Goal: Task Accomplishment & Management: Contribute content

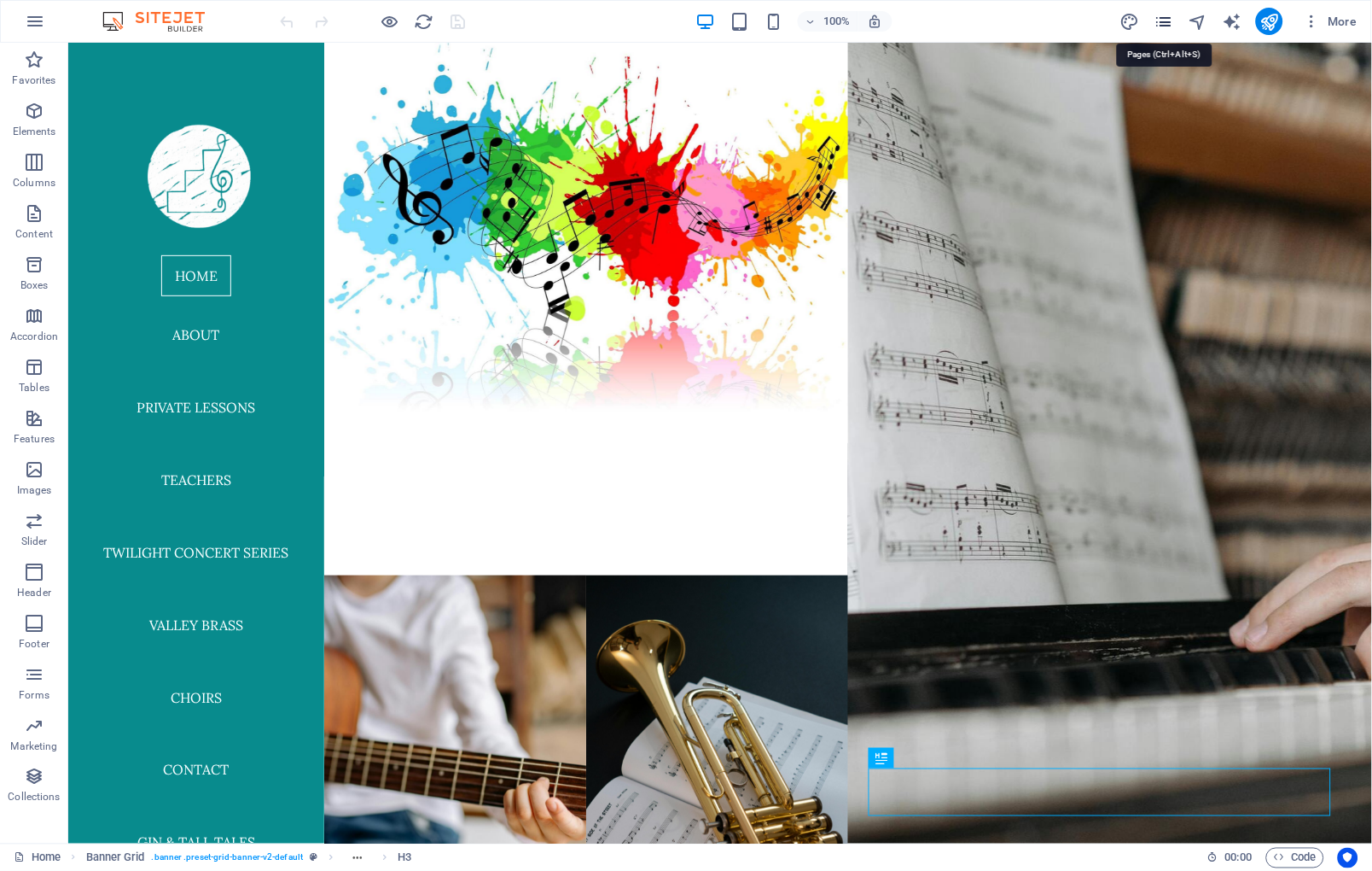
click at [968, 19] on icon "pages" at bounding box center [1164, 21] width 19 height 19
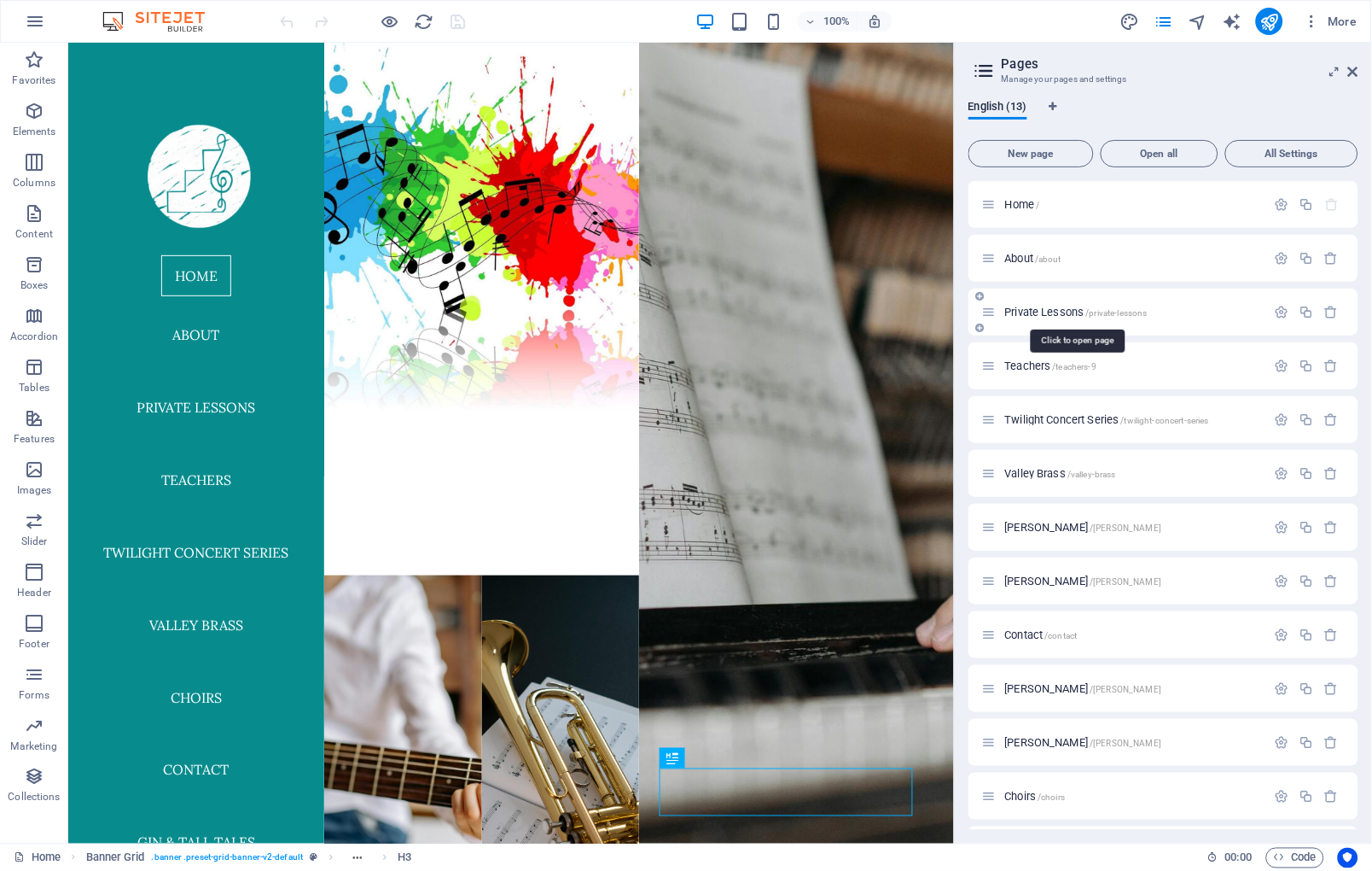
click at [968, 306] on span "Private Lessons /private-lessons" at bounding box center [1077, 312] width 143 height 12
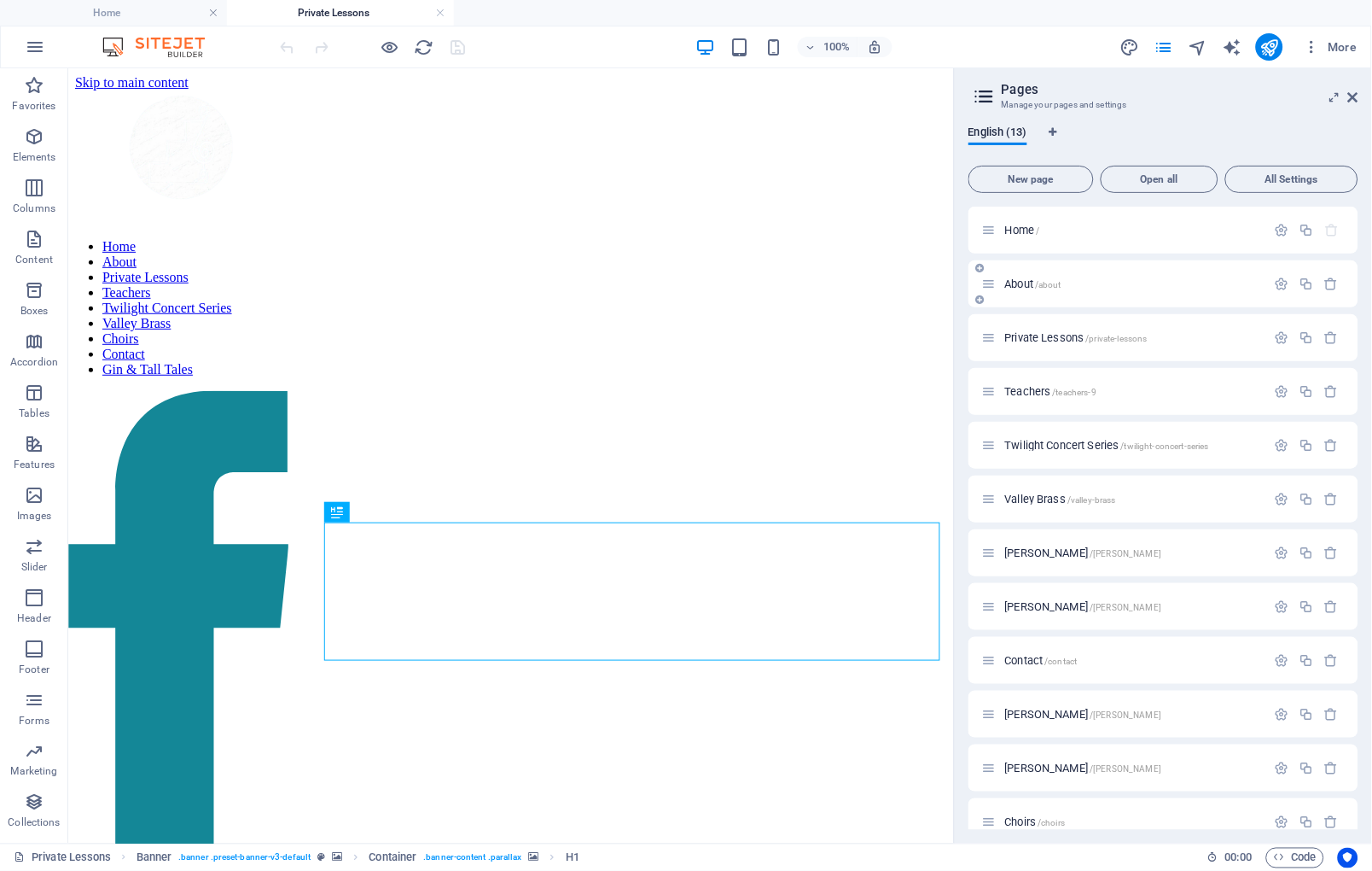
click at [968, 280] on span "About /about" at bounding box center [1035, 283] width 58 height 12
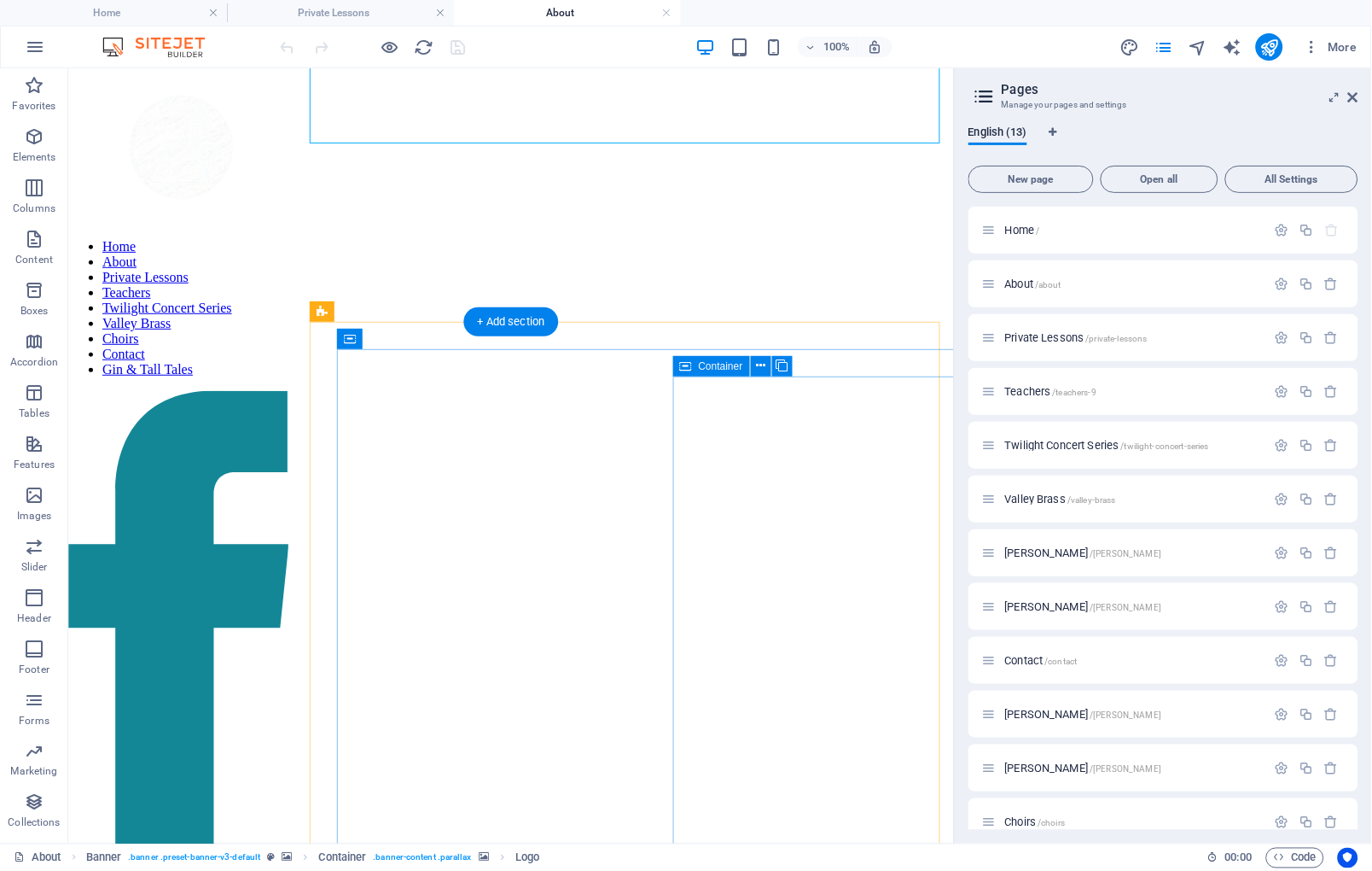
scroll to position [379, 0]
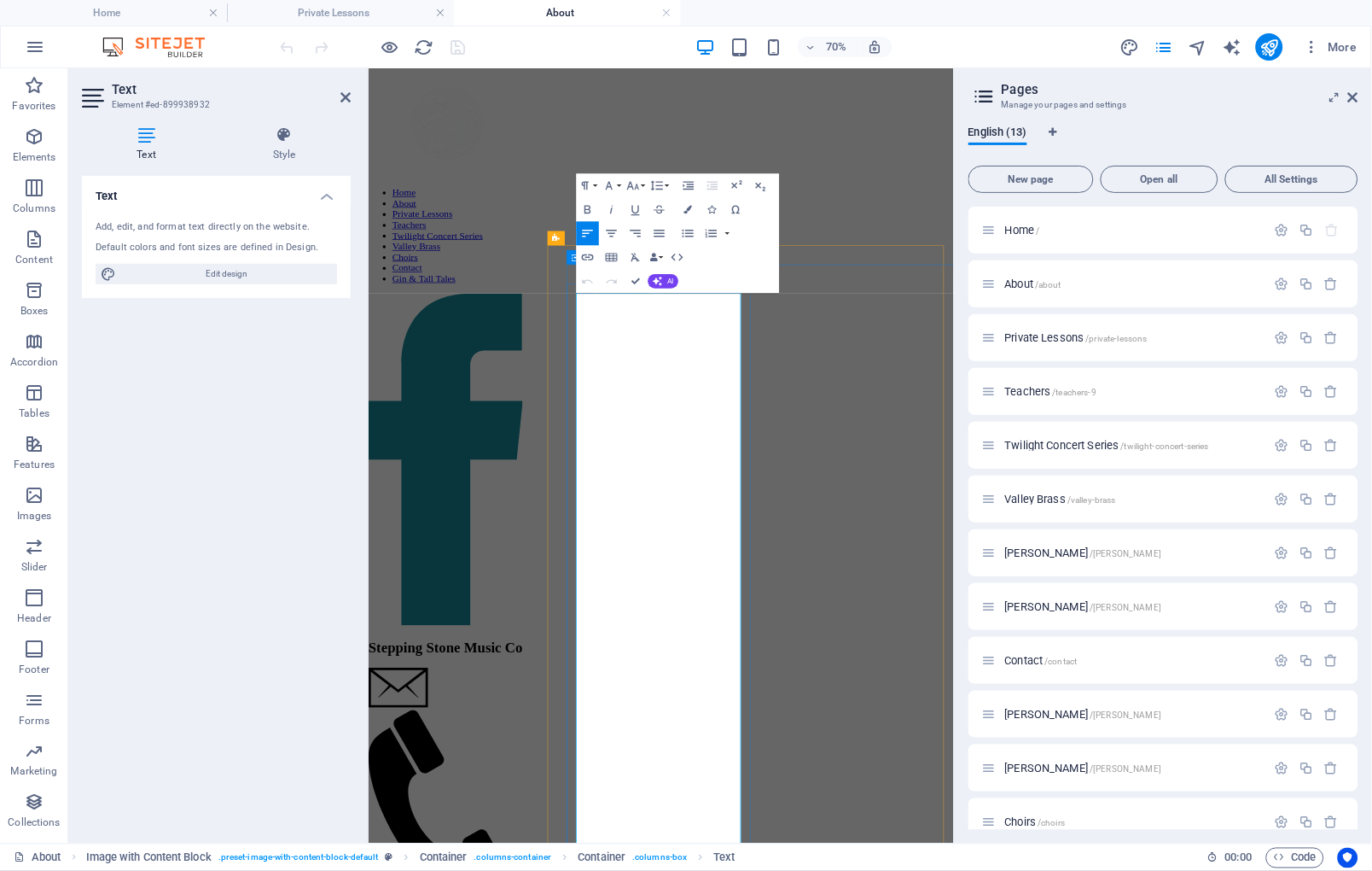
drag, startPoint x: 875, startPoint y: 703, endPoint x: 688, endPoint y: 697, distance: 187.1
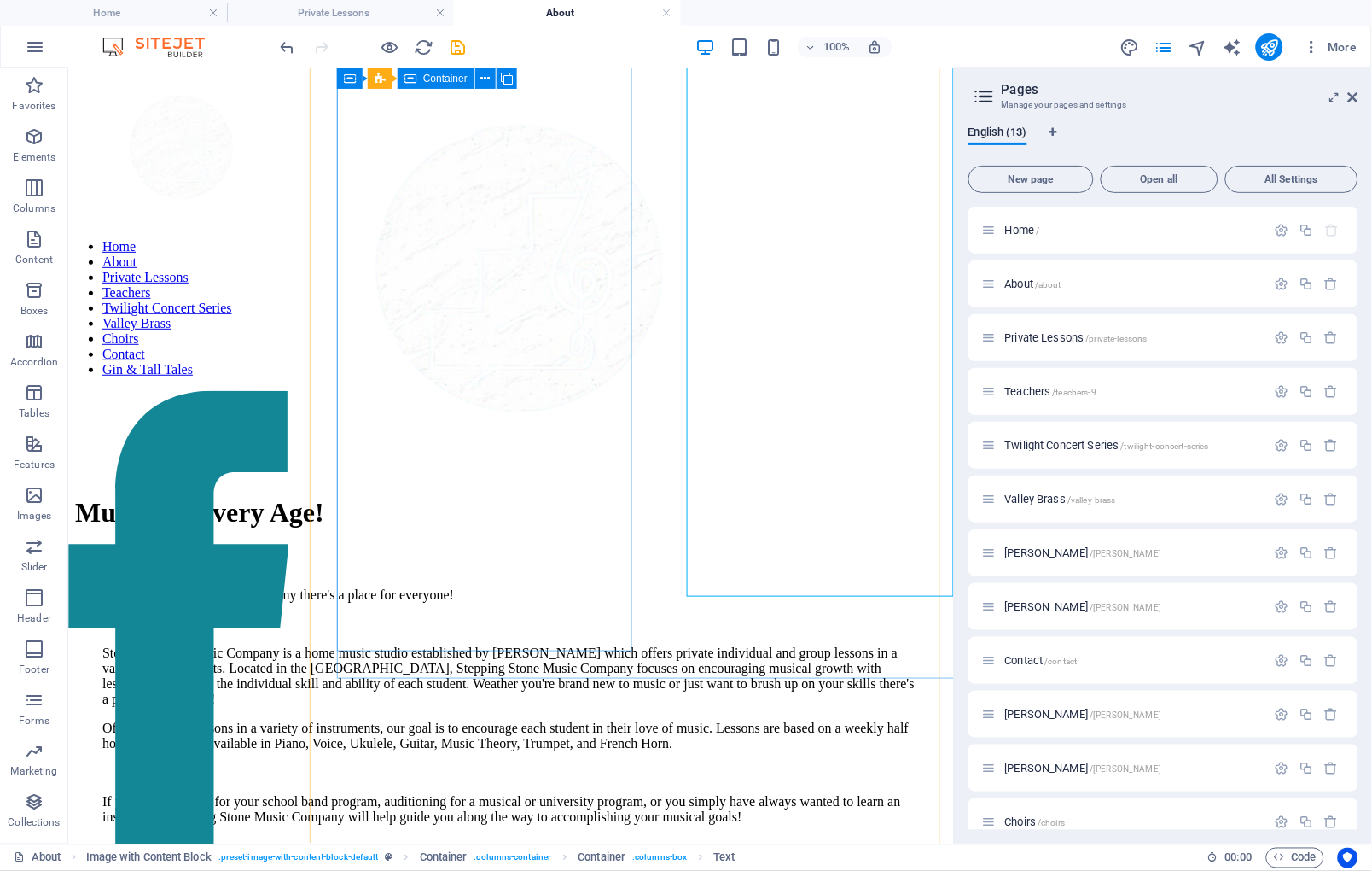
scroll to position [1392, 0]
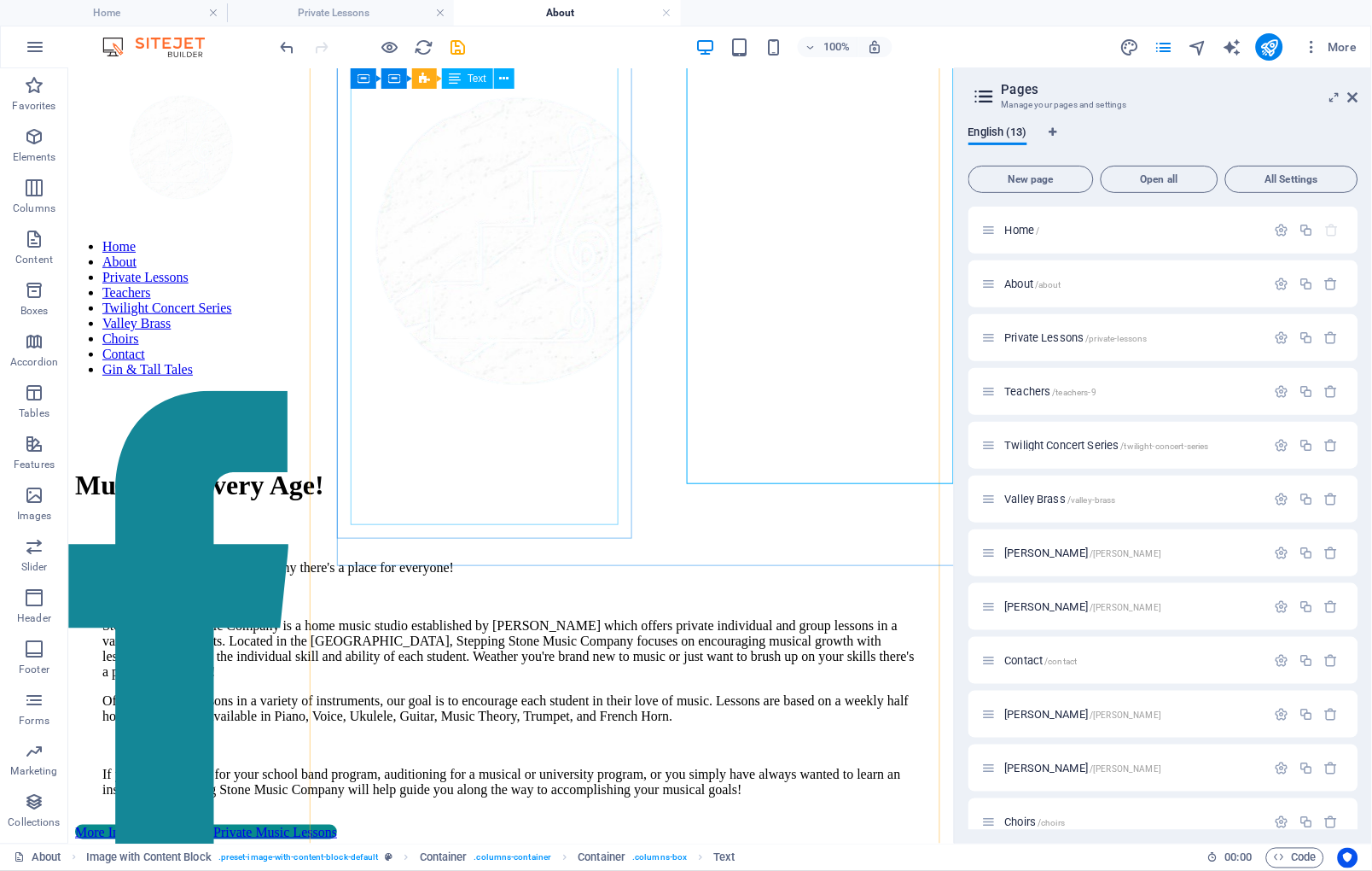
click at [503, 559] on div "At Stepping Stone Music Company there's a place for everyone! Stepping Stone Mu…" at bounding box center [510, 619] width 818 height 120
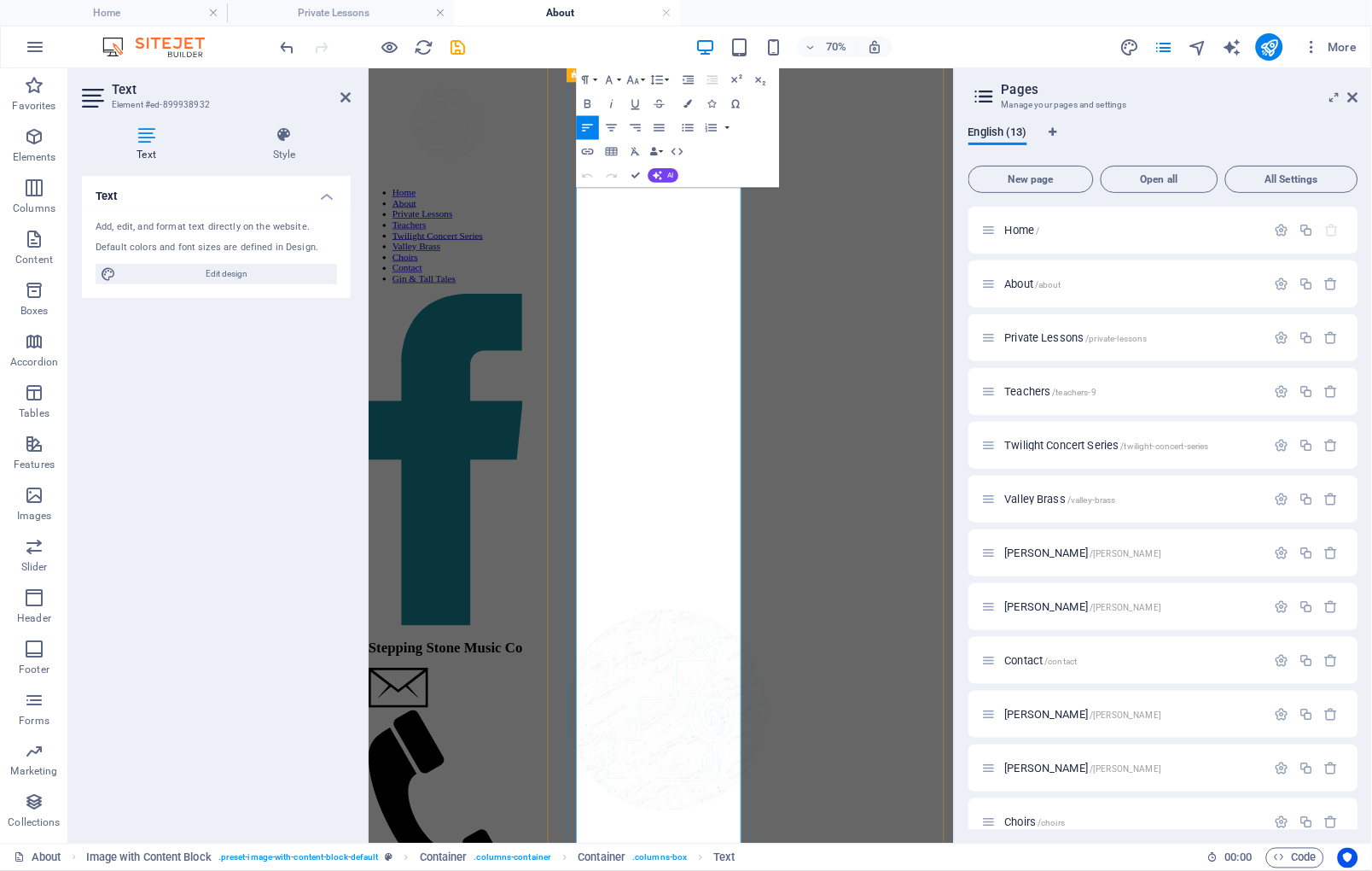
scroll to position [937, 0]
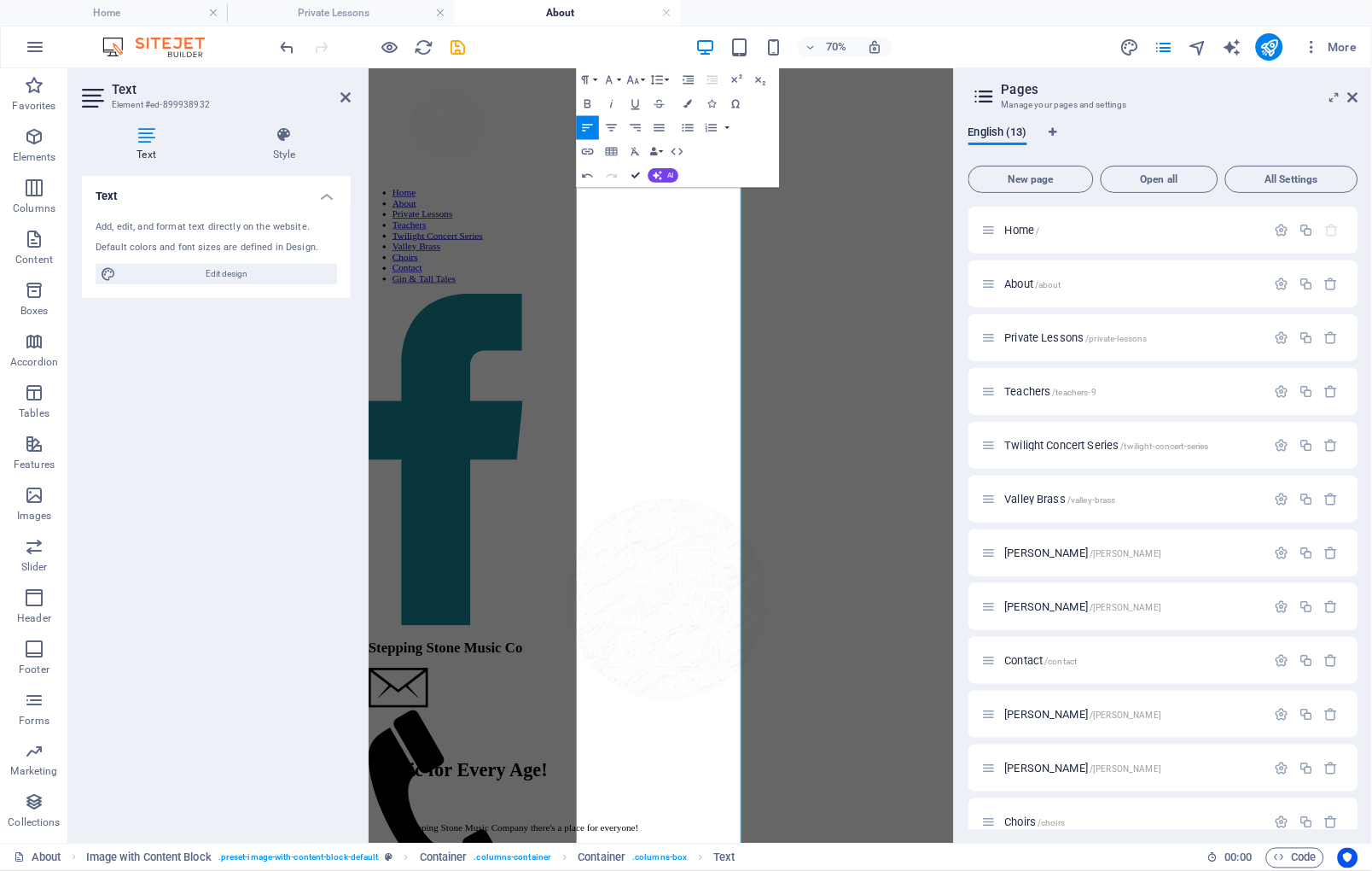
drag, startPoint x: 634, startPoint y: 173, endPoint x: 652, endPoint y: 117, distance: 58.8
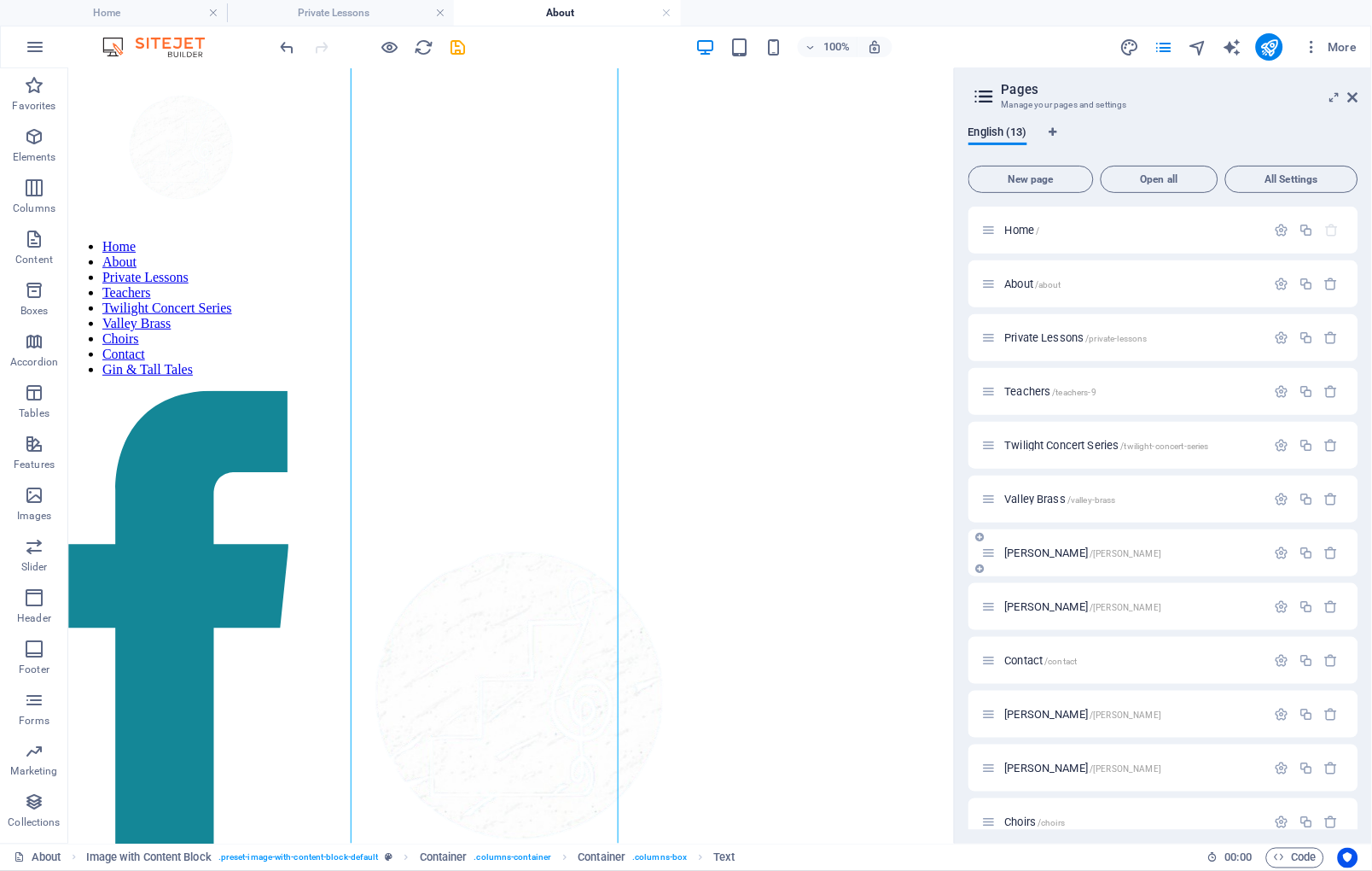
scroll to position [74, 0]
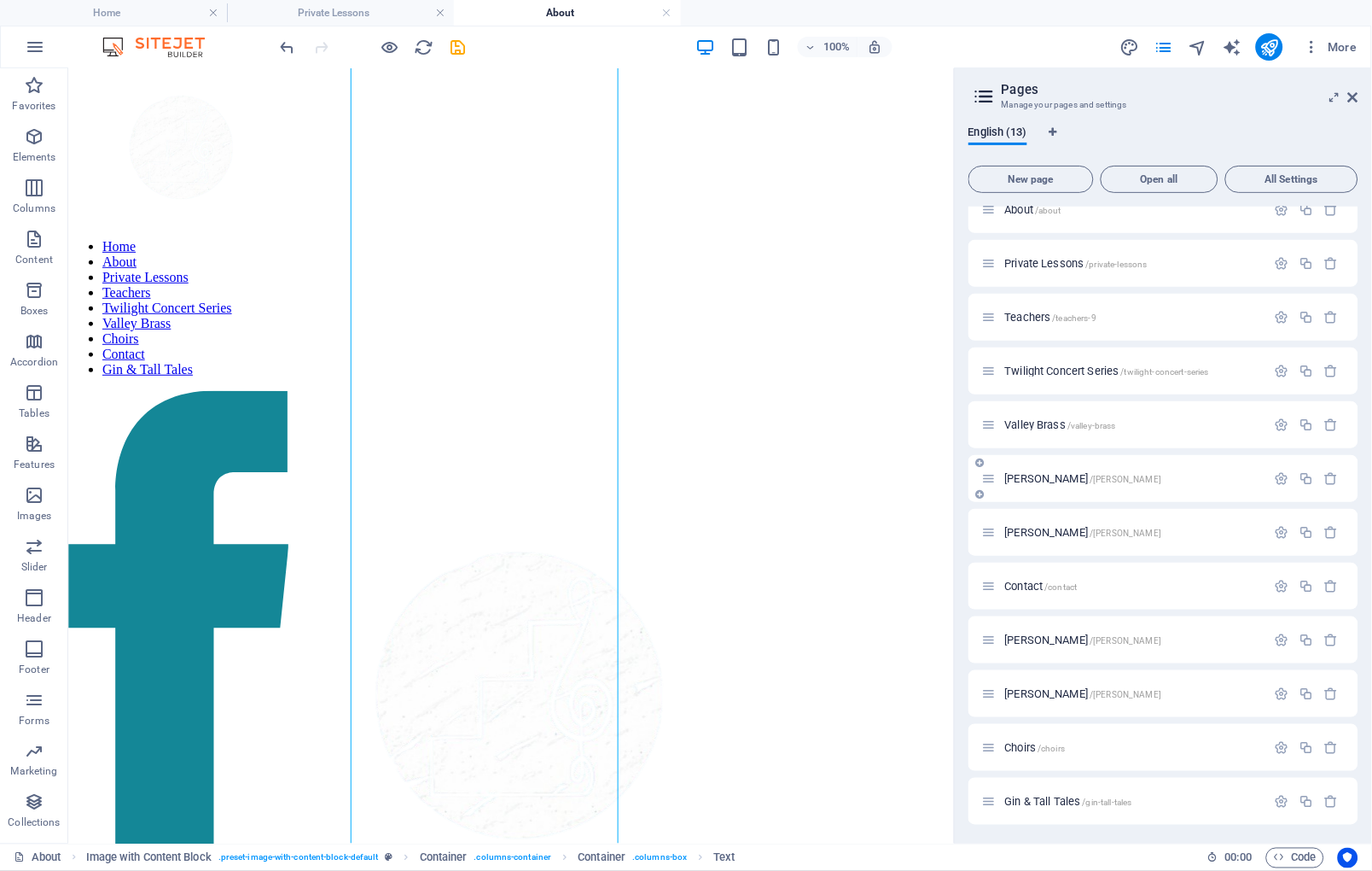
click at [968, 482] on span "Liisa Nessim /liisa-nessim" at bounding box center [1084, 478] width 157 height 12
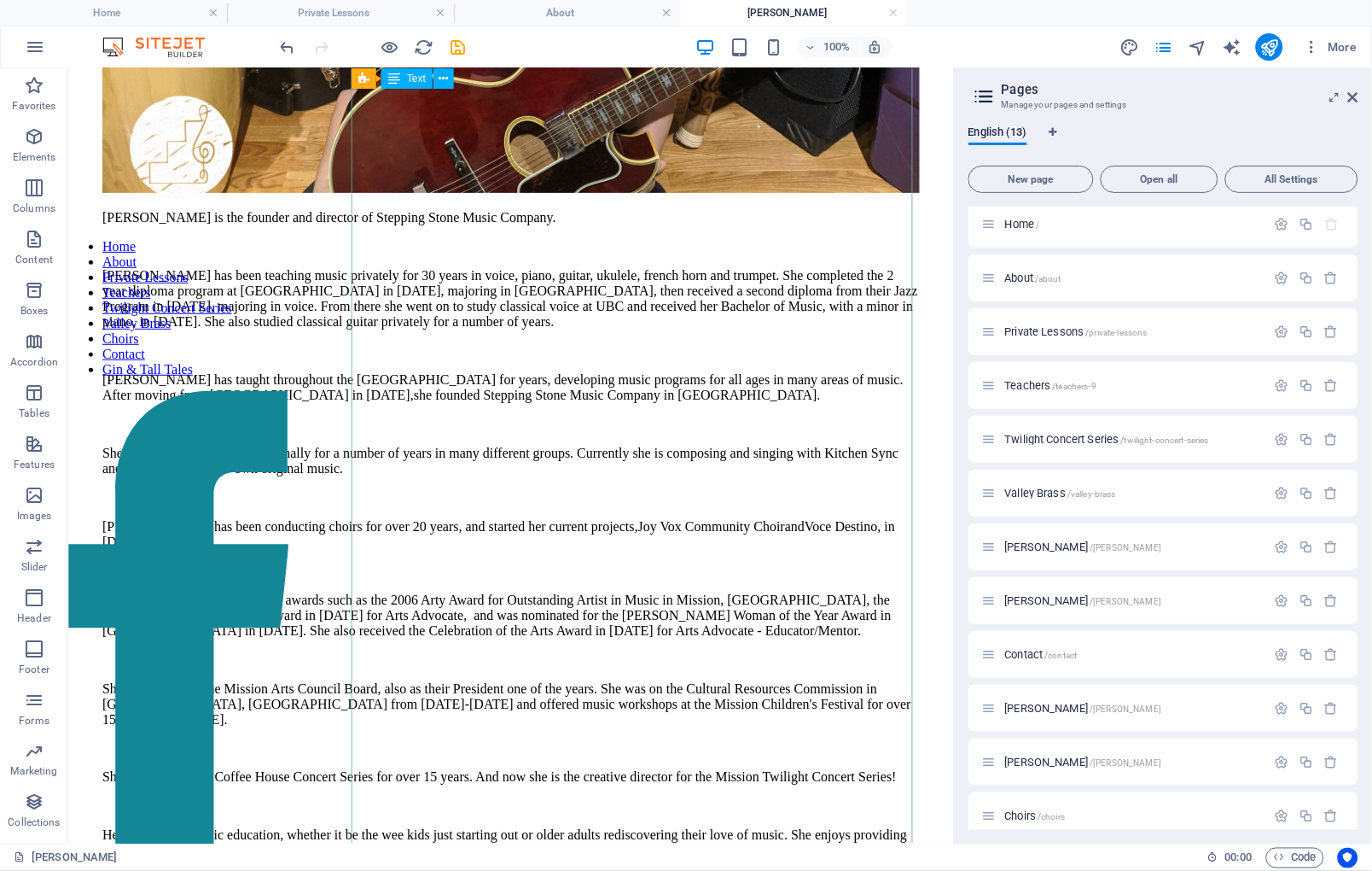
scroll to position [1644, 0]
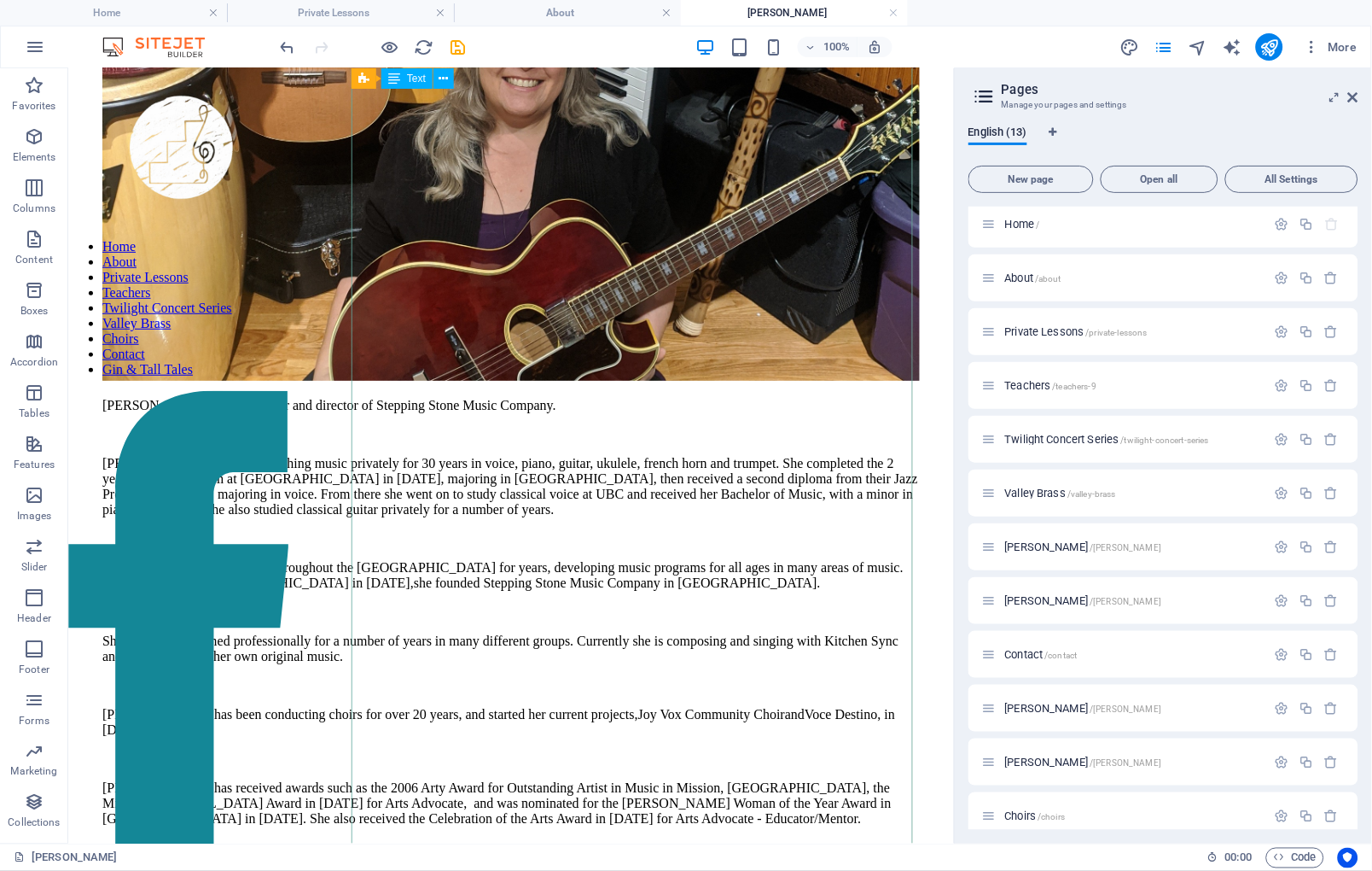
click at [546, 560] on div "Liisa Nessim is the founder and director of Stepping Stone Music Company. Liisa…" at bounding box center [510, 743] width 818 height 694
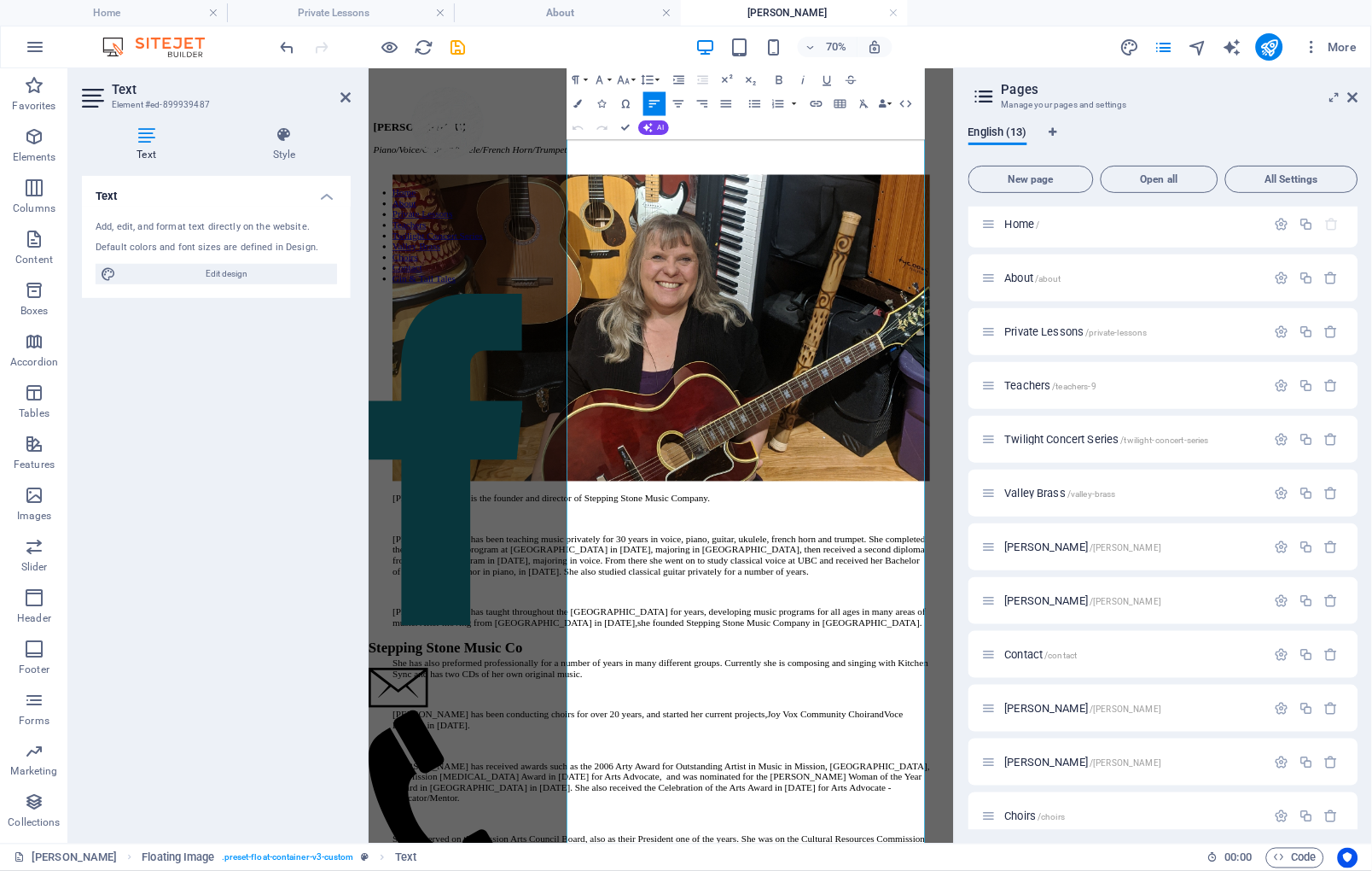
scroll to position [1287, 0]
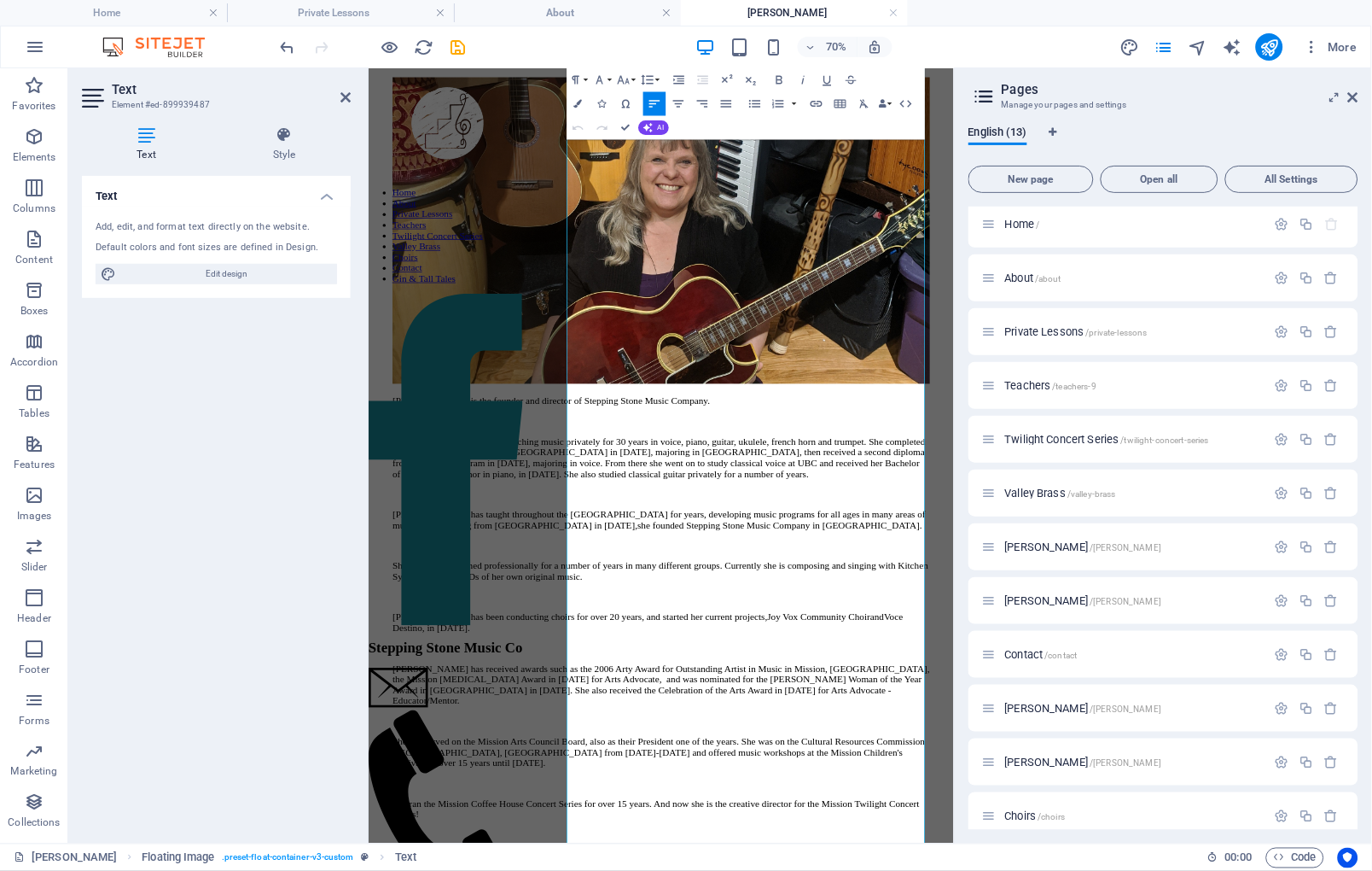
click at [894, 802] on p "She has also preformed professionally for a number of years in many different g…" at bounding box center [785, 787] width 768 height 31
click at [655, 771] on p "She has also preformed professionally for a number of years in many different g…" at bounding box center [785, 787] width 768 height 31
click at [968, 771] on p "She has also preformed professionally for a number of years in many different g…" at bounding box center [785, 787] width 768 height 31
click at [937, 802] on p "She has also preformed professionally for a number of years in many different g…" at bounding box center [785, 787] width 768 height 31
drag, startPoint x: 937, startPoint y: 815, endPoint x: 654, endPoint y: 789, distance: 284.2
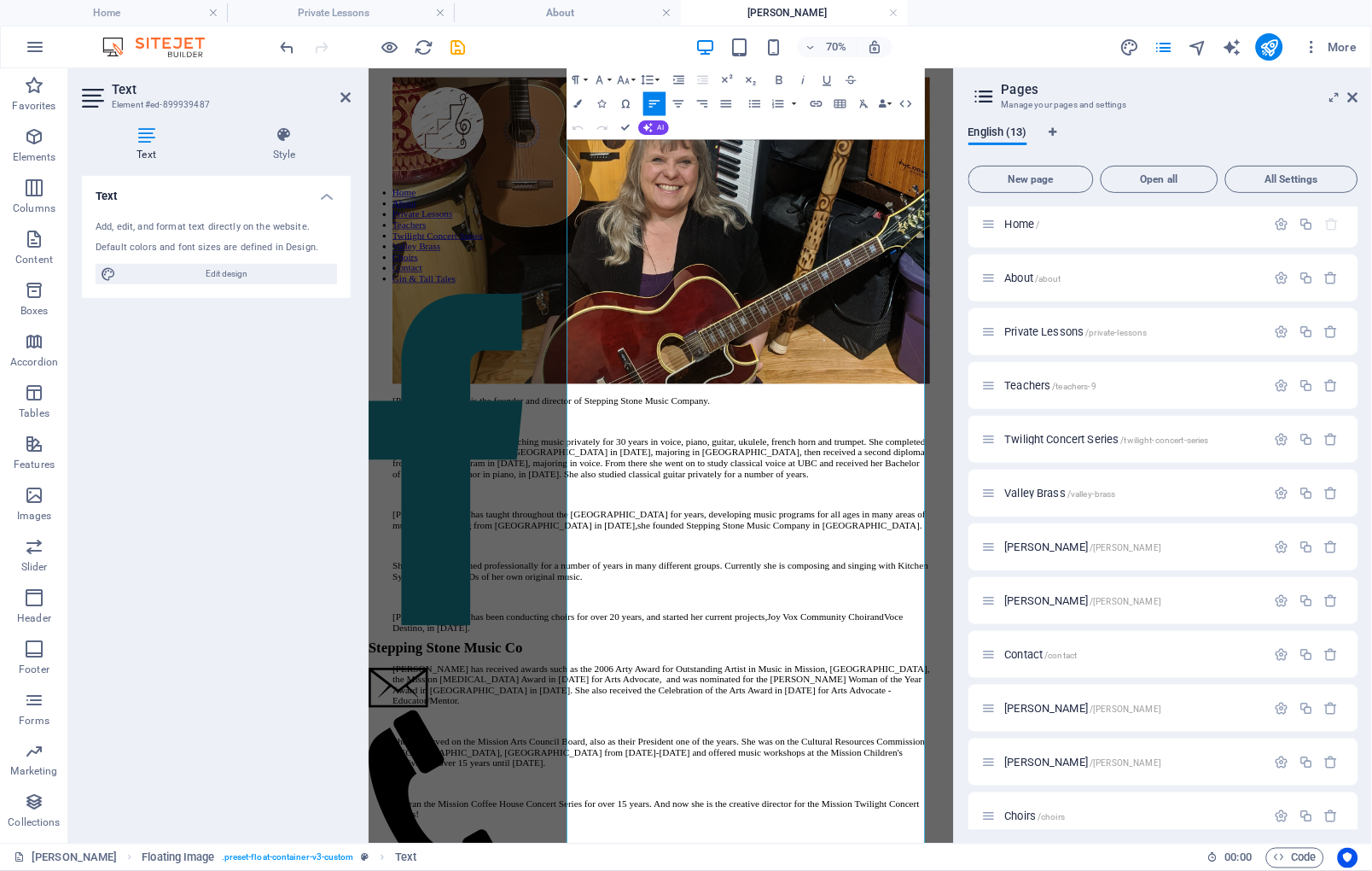
click at [654, 789] on p "She has also preformed professionally for a number of years in many different g…" at bounding box center [785, 787] width 768 height 31
click at [875, 771] on p "She has also preformed professionally for a number of years in many different g…" at bounding box center [785, 787] width 768 height 31
click at [968, 795] on p "She has also preformed professionally for a number of years in many different g…" at bounding box center [785, 787] width 768 height 31
click at [968, 802] on p "She has also preformed professionally for a number of years in many different g…" at bounding box center [785, 787] width 768 height 31
drag, startPoint x: 1114, startPoint y: 830, endPoint x: 1038, endPoint y: 833, distance: 76.1
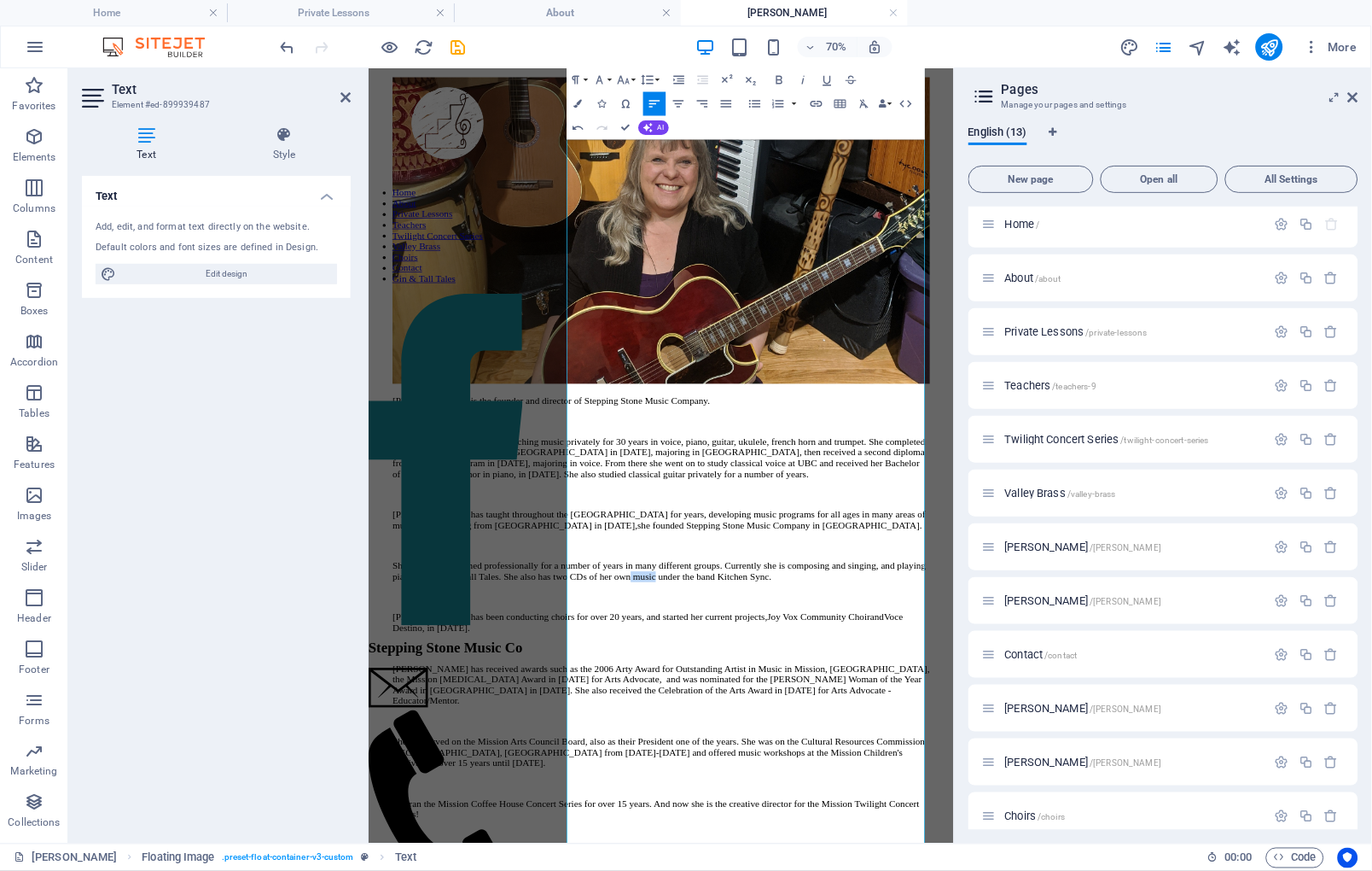
click at [968, 802] on p "She has also preformed professionally for a number of years in many different g…" at bounding box center [785, 787] width 768 height 31
drag, startPoint x: 1029, startPoint y: 859, endPoint x: 654, endPoint y: 812, distance: 377.9
click at [654, 802] on p "She has also preformed professionally for a number of years in many different g…" at bounding box center [785, 787] width 768 height 31
click at [968, 802] on p "She has also preformed professionally for a number of years in many different g…" at bounding box center [785, 787] width 768 height 31
drag, startPoint x: 858, startPoint y: 839, endPoint x: 649, endPoint y: 836, distance: 209.0
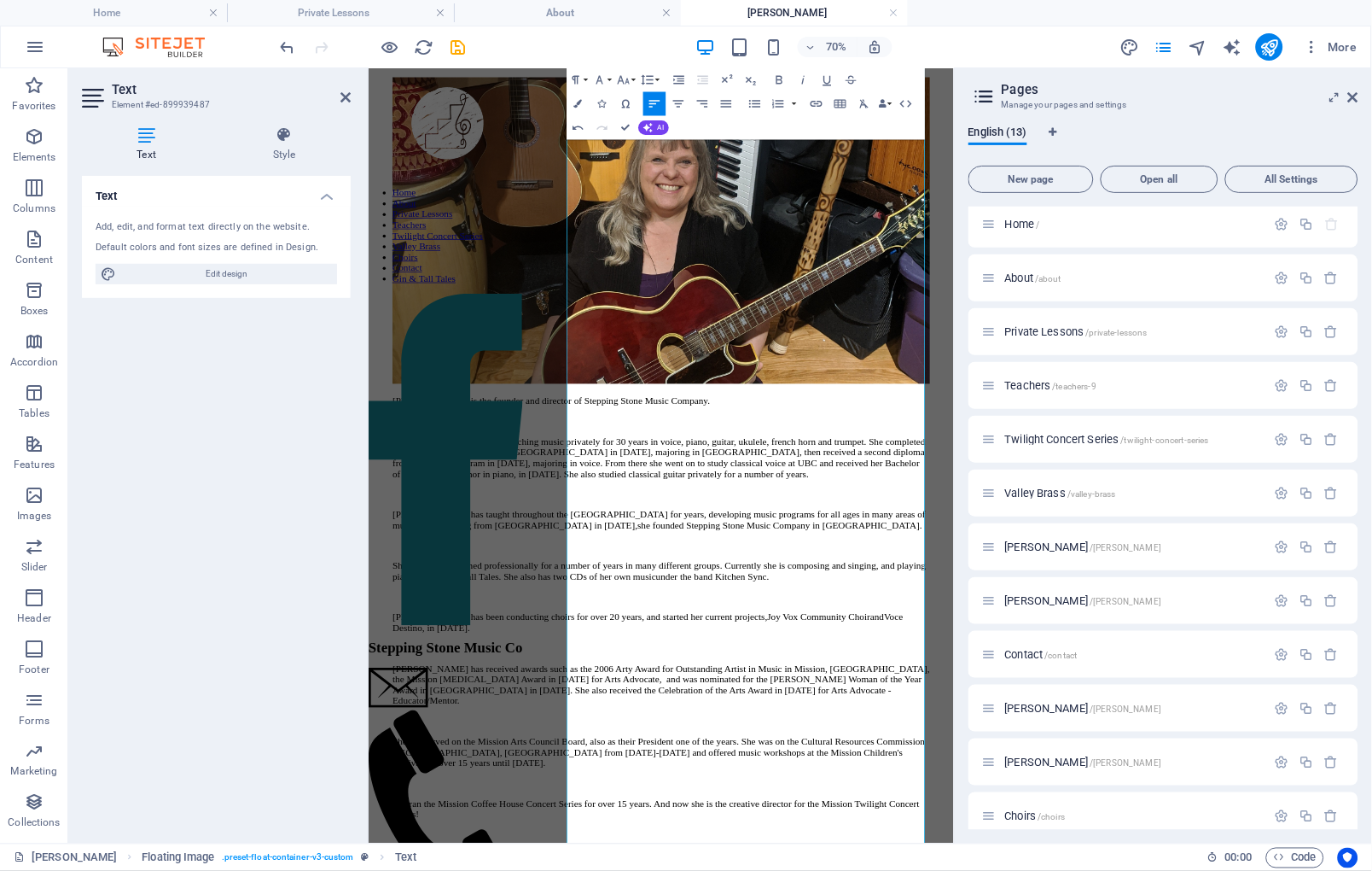
click at [649, 836] on div "Liisa Nessim Piano/Voice/Guitar/Ukulele/French Horn/Trumpet Liisa Nessim is the…" at bounding box center [786, 850] width 823 height 4096
click at [968, 802] on p "She has also performed professionally for a number of years in many different g…" at bounding box center [785, 787] width 768 height 31
drag, startPoint x: 1038, startPoint y: 868, endPoint x: 626, endPoint y: 830, distance: 413.7
click at [626, 830] on div "Liisa Nessim Piano/Voice/Guitar/Ukulele/French Horn/Trumpet Liisa Nessim is the…" at bounding box center [786, 850] width 823 height 4096
click at [968, 831] on p at bounding box center [785, 823] width 768 height 15
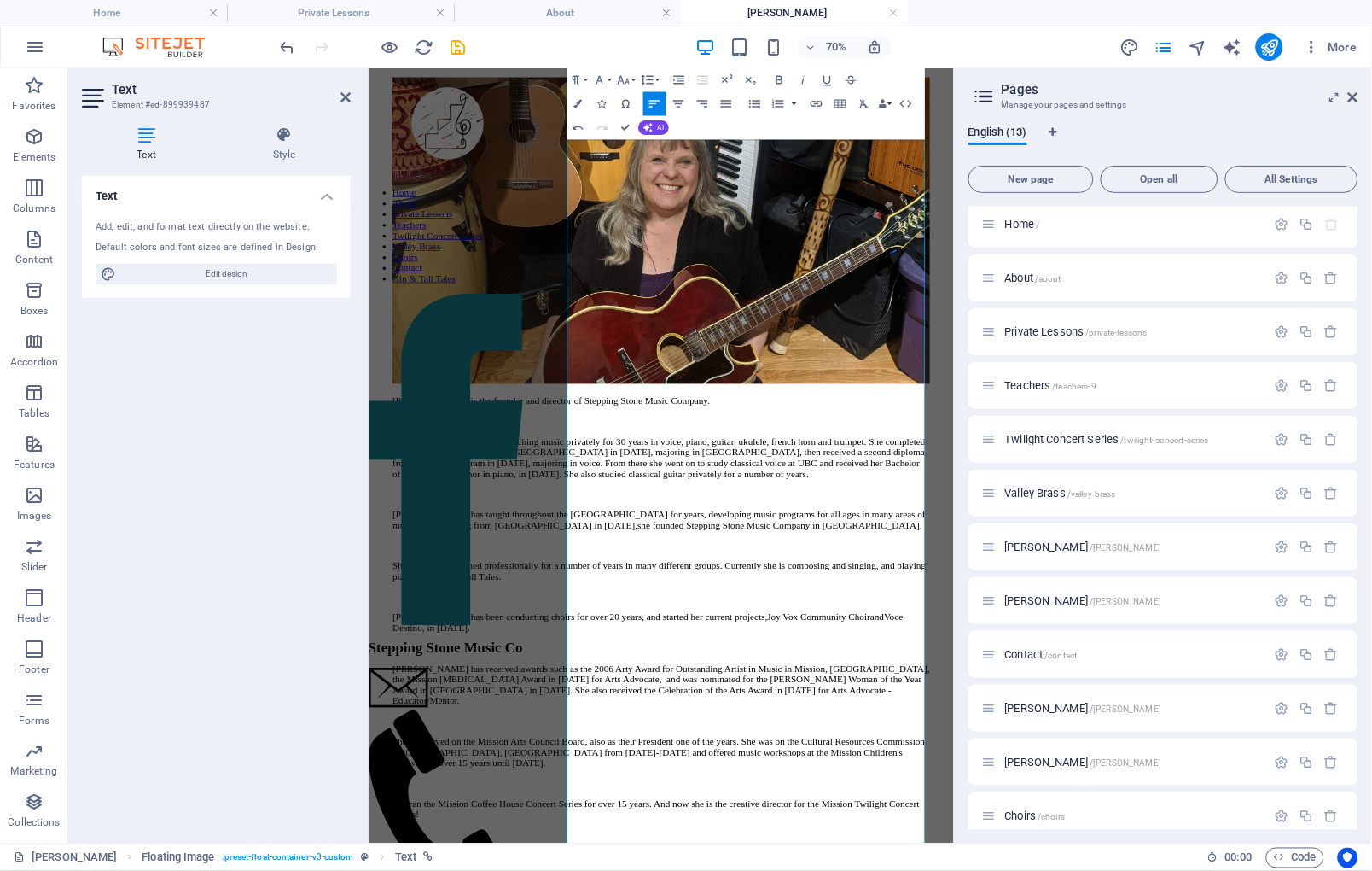
click at [968, 771] on p "She has also performed professionally for a number of years in many different g…" at bounding box center [785, 787] width 768 height 31
copy p "with Kitchen Sync and has two CDs of her own original music."
click at [968, 771] on p "She has also preformed professionally for a number of years in many different g…" at bounding box center [785, 787] width 768 height 31
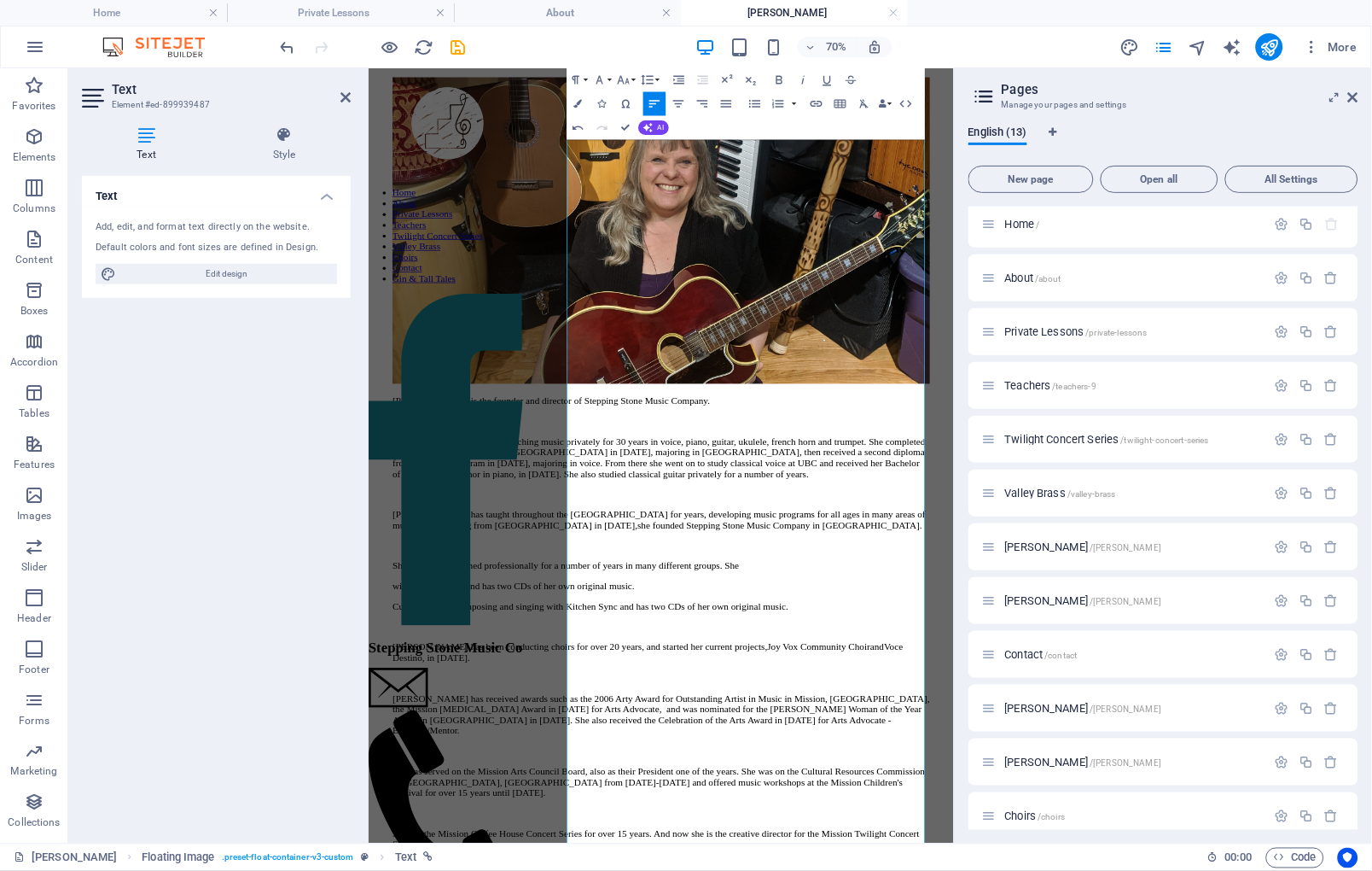
click at [747, 771] on p "She has also preformed professionally for a number of years in many different g…" at bounding box center [785, 779] width 768 height 15
drag, startPoint x: 884, startPoint y: 790, endPoint x: 632, endPoint y: 786, distance: 252.0
click at [632, 786] on div "Liisa Nessim Piano/Voice/Guitar/Ukulele/French Horn/Trumpet Liisa Nessim is the…" at bounding box center [786, 871] width 823 height 4138
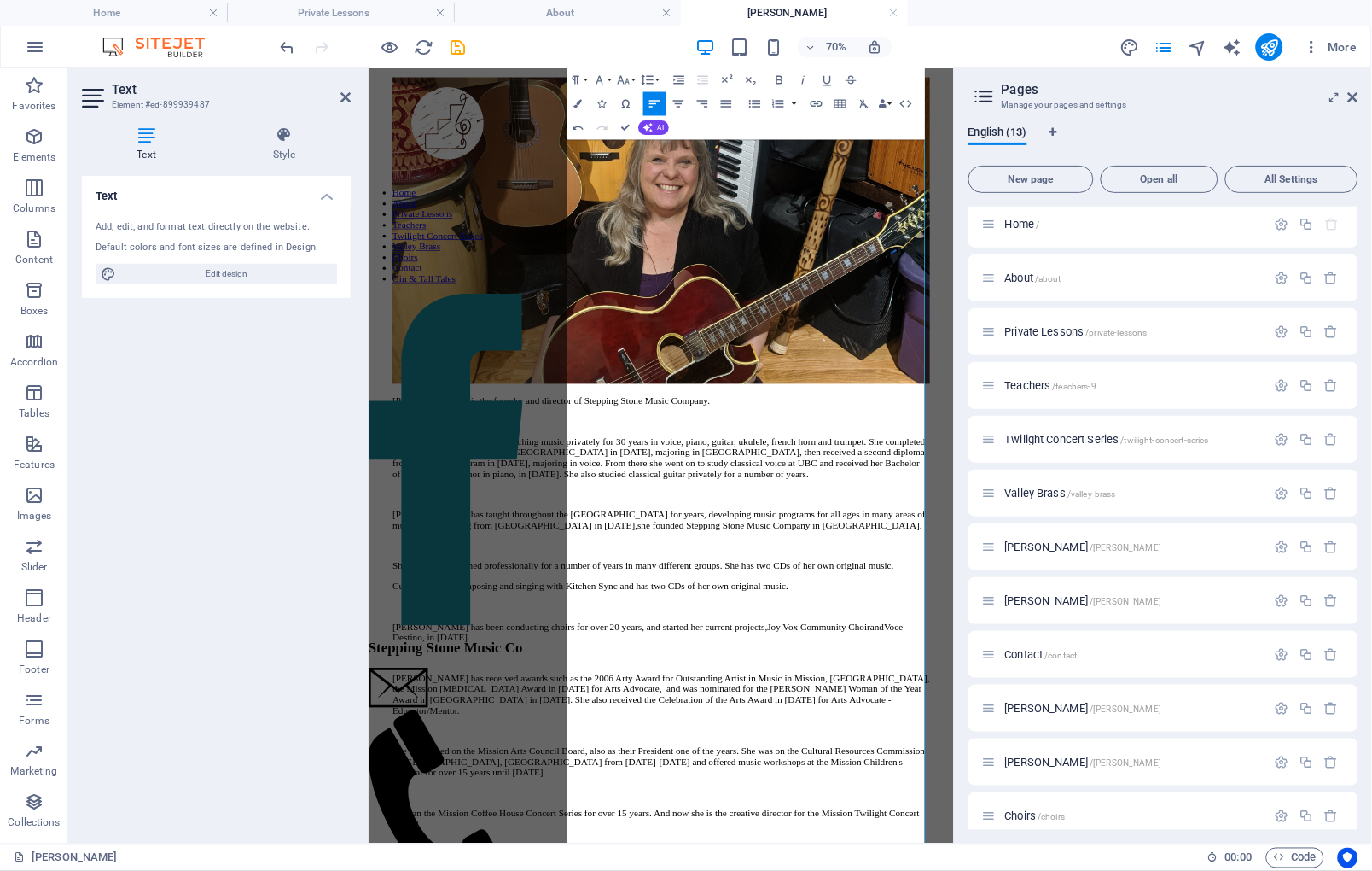
click at [721, 787] on p "She has also preformed professionally for a number of years in many different g…" at bounding box center [785, 779] width 768 height 15
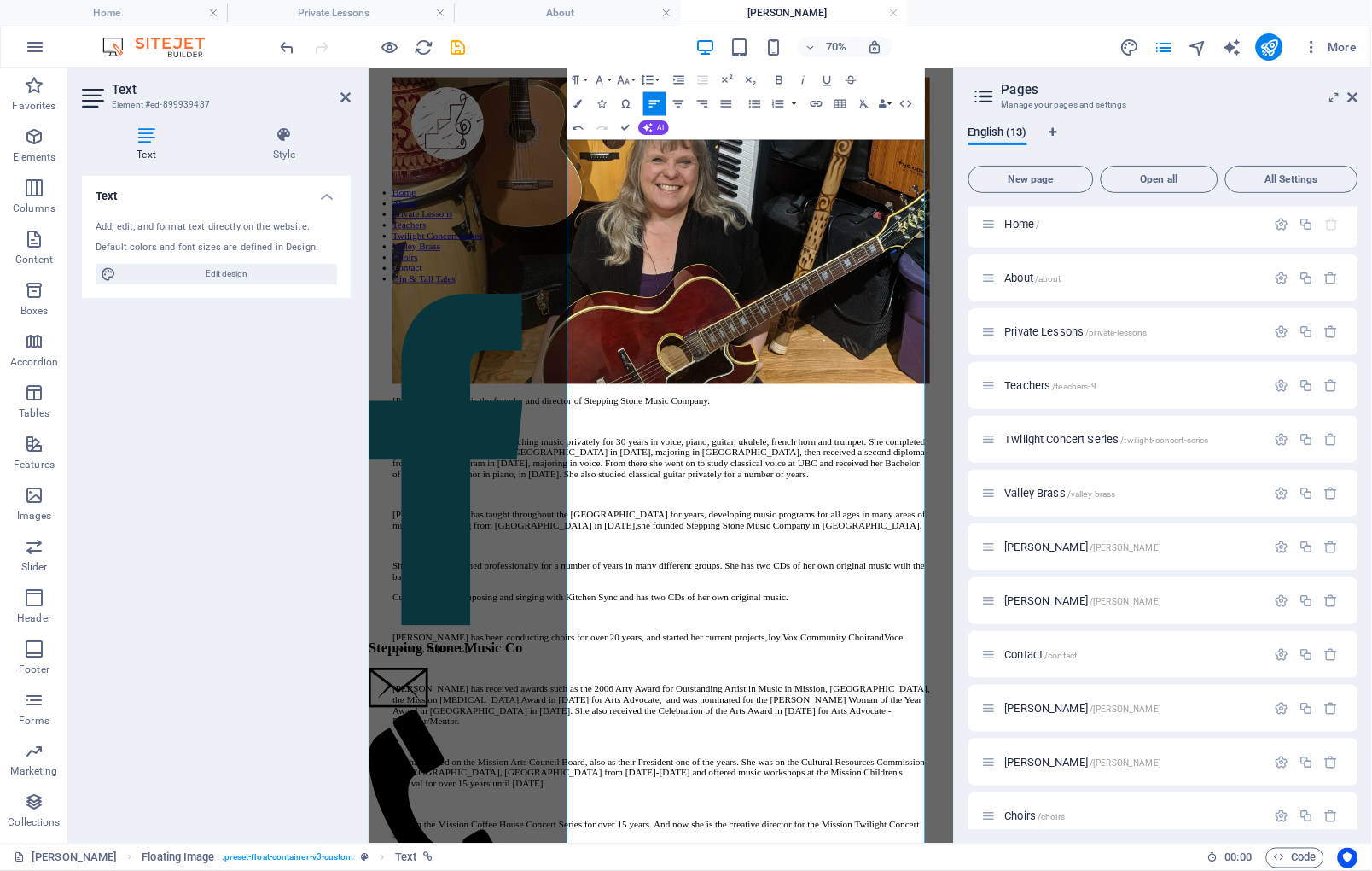
click at [684, 796] on p "She has also preformed professionally for a number of years in many different g…" at bounding box center [785, 787] width 768 height 31
click at [652, 823] on p "Currently she is composing and singing with Kitchen Sync and has two CDs of her…" at bounding box center [785, 823] width 768 height 15
drag, startPoint x: 906, startPoint y: 911, endPoint x: 716, endPoint y: 876, distance: 193.2
click at [716, 831] on p "Currently she is composing and singing with Kitchen Sync and has two CDs of her…" at bounding box center [785, 823] width 768 height 15
click at [968, 830] on p "Currently she is composing and singing with Gin & Tall Tales." at bounding box center [785, 823] width 768 height 15
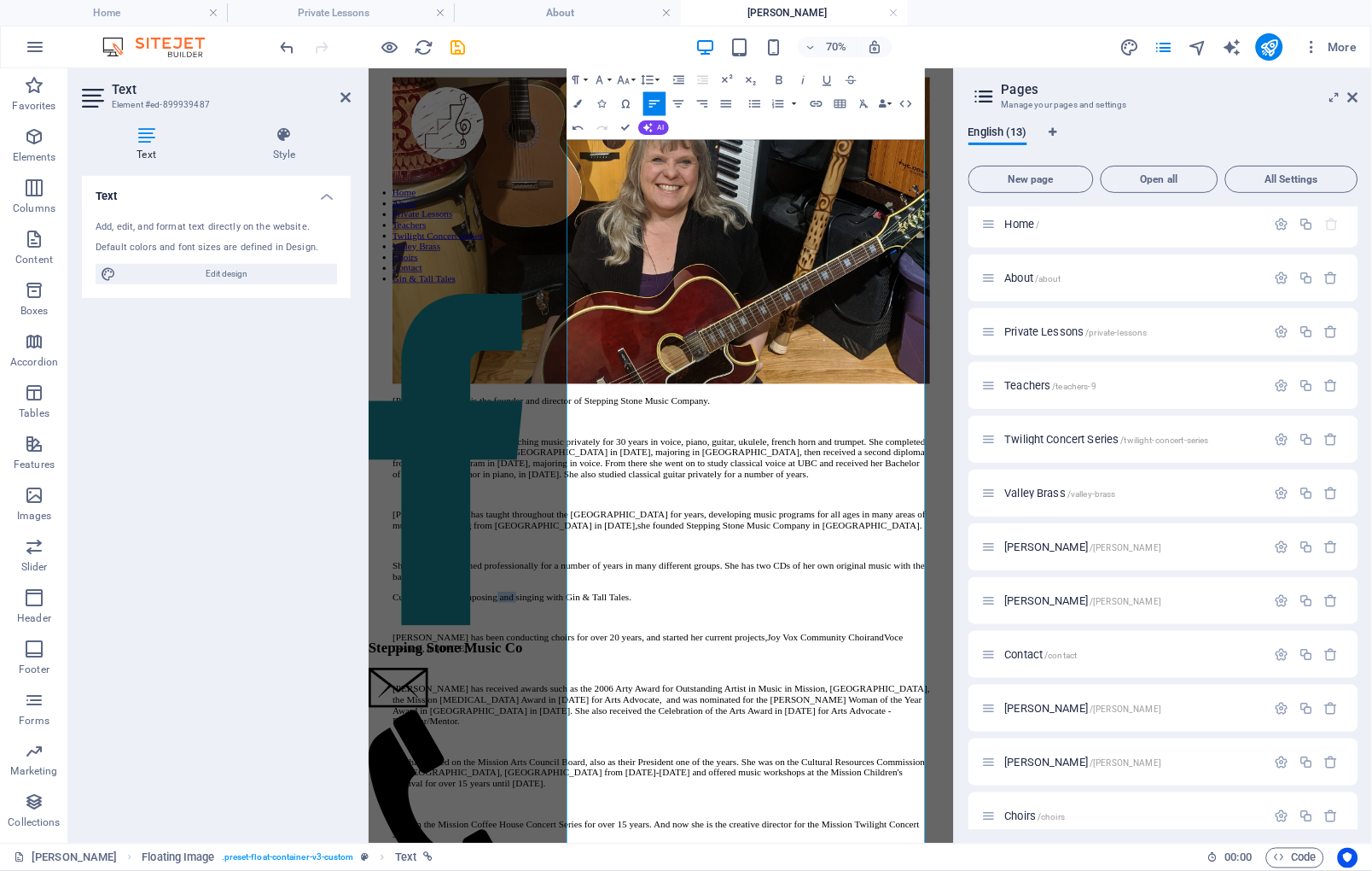
drag, startPoint x: 1033, startPoint y: 838, endPoint x: 972, endPoint y: 835, distance: 61.1
click at [968, 831] on p "Currently she is composing and singing with Gin & Tall Tales." at bounding box center [785, 823] width 768 height 15
click at [968, 831] on p "Currently she is composing, singing with Gin & Tall Tales." at bounding box center [785, 823] width 768 height 15
drag, startPoint x: 987, startPoint y: 879, endPoint x: 924, endPoint y: 875, distance: 63.1
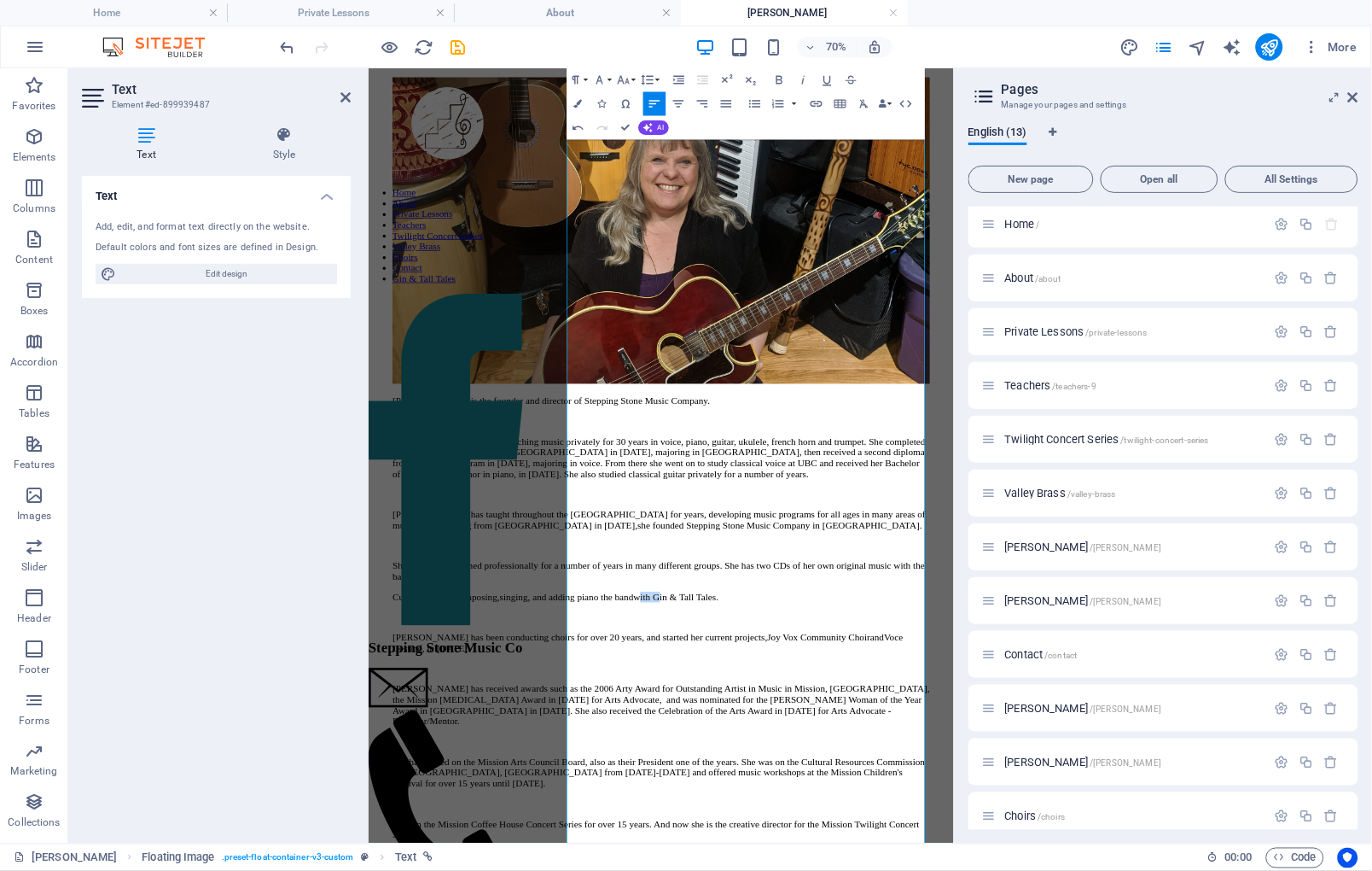
click at [924, 831] on p "Currently she is composing, singing, and adding piano the band with Gin & Tall …" at bounding box center [785, 823] width 768 height 15
click at [968, 789] on p "She has also preformed professionally for a number of years in many different g…" at bounding box center [785, 787] width 768 height 31
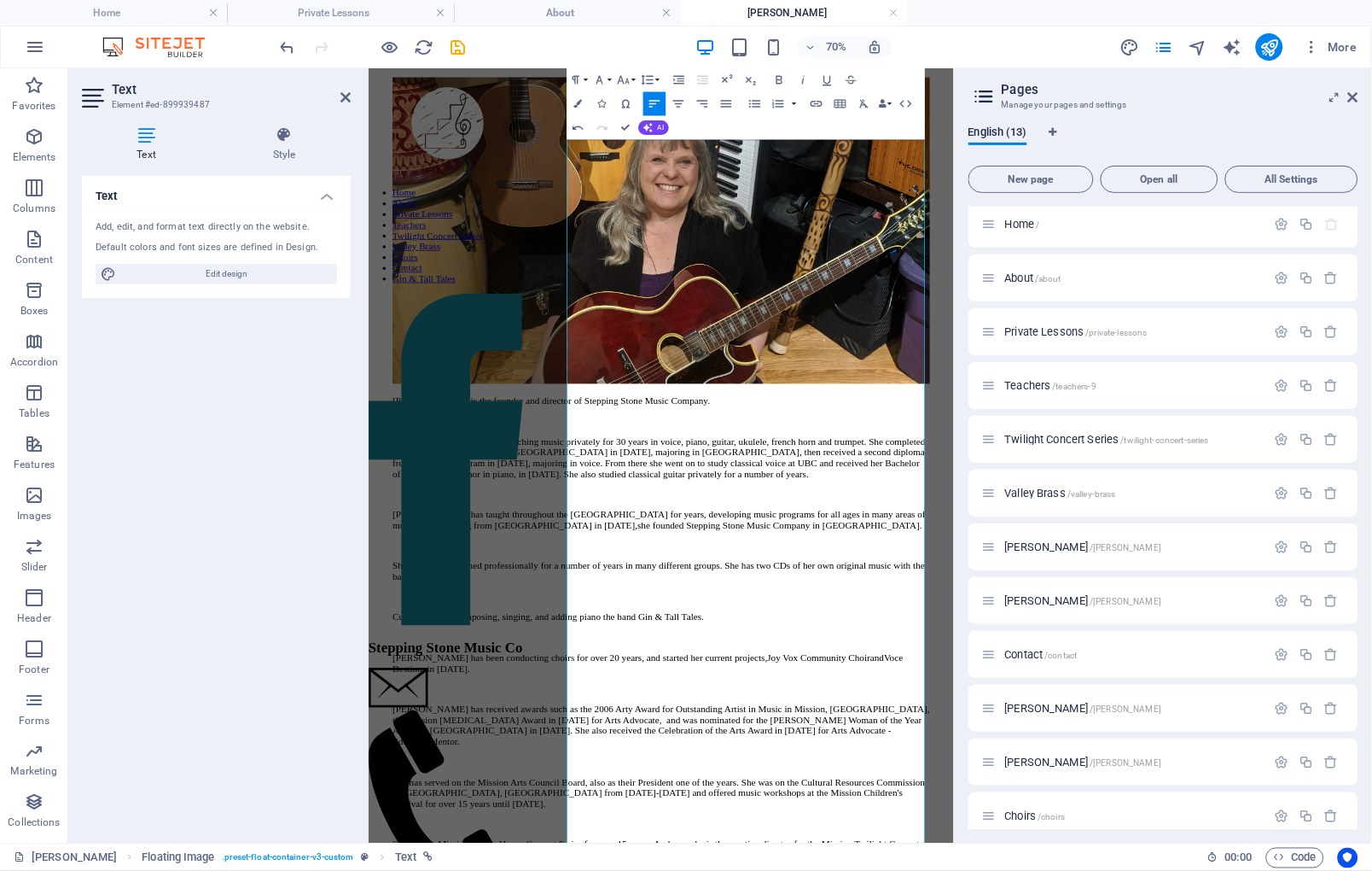
click at [832, 829] on p at bounding box center [785, 823] width 768 height 15
click at [841, 870] on p at bounding box center [785, 882] width 768 height 15
drag, startPoint x: 1106, startPoint y: 913, endPoint x: 927, endPoint y: 905, distance: 179.2
click at [927, 859] on p "Currently she is composing, singing, and adding piano the band Gin & Tall Tales." at bounding box center [785, 852] width 768 height 15
click at [274, 141] on icon at bounding box center [284, 135] width 133 height 17
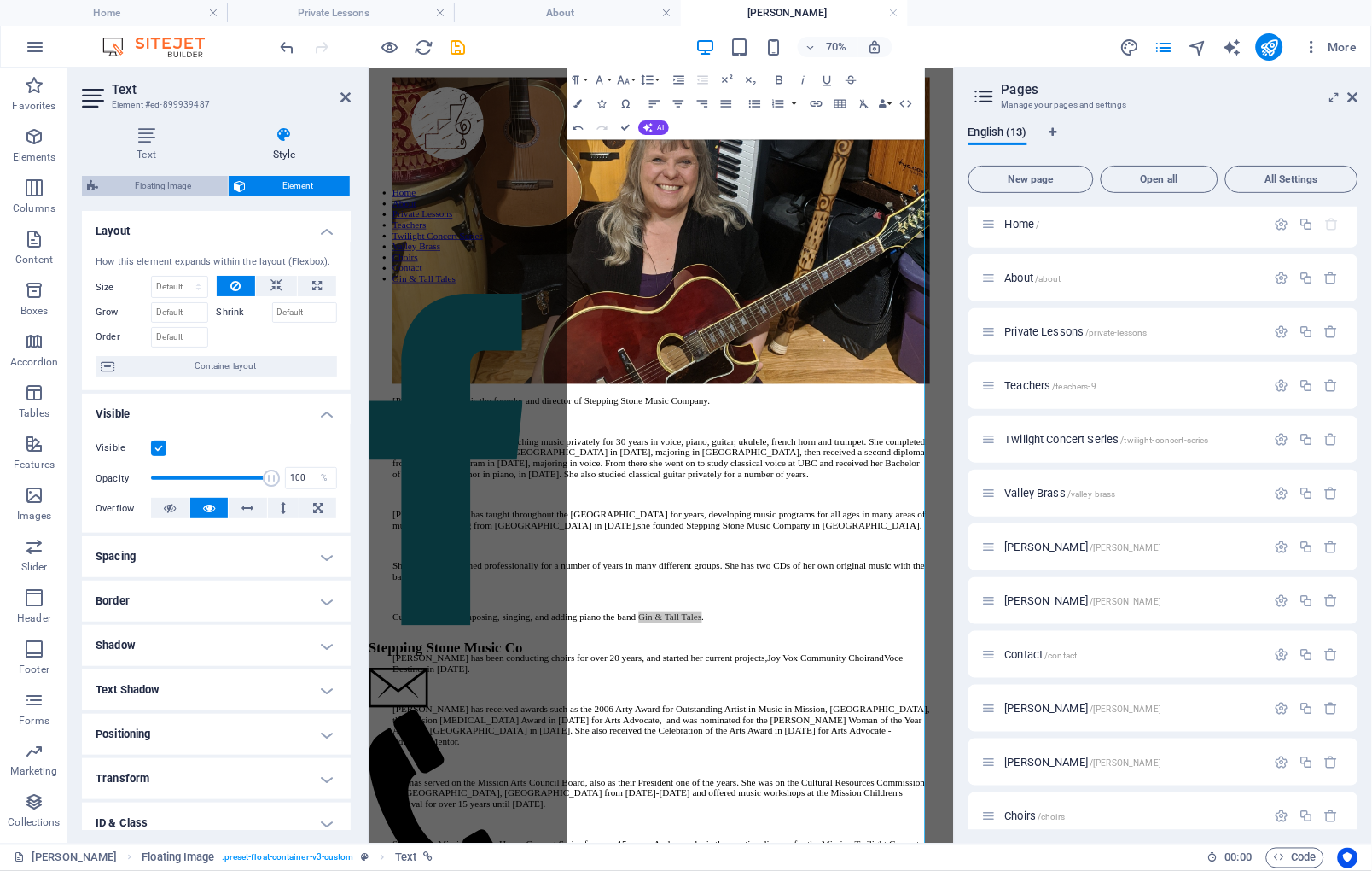
click at [160, 181] on span "Floating Image" at bounding box center [163, 185] width 120 height 20
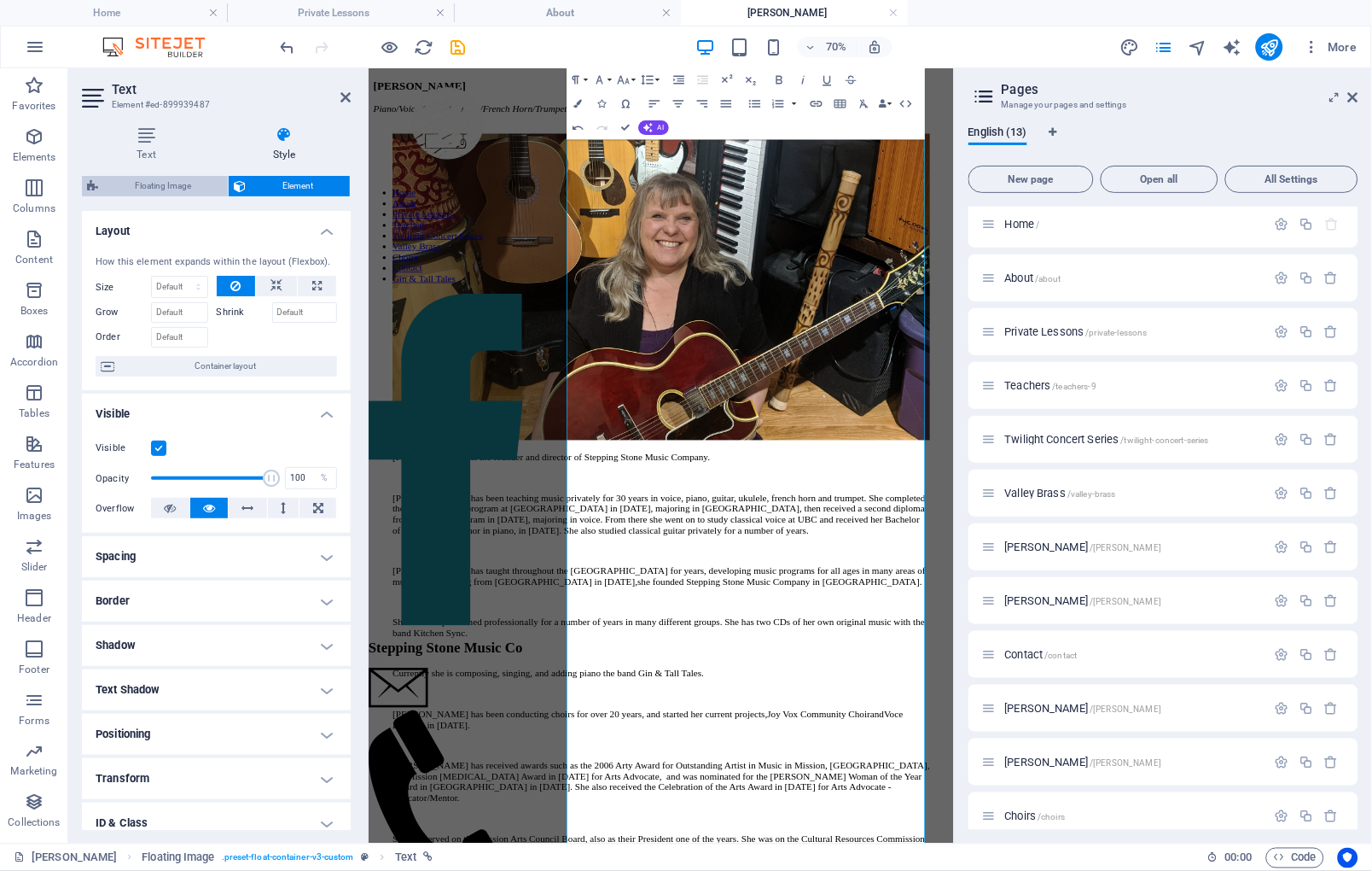
select select "%"
select select "rem"
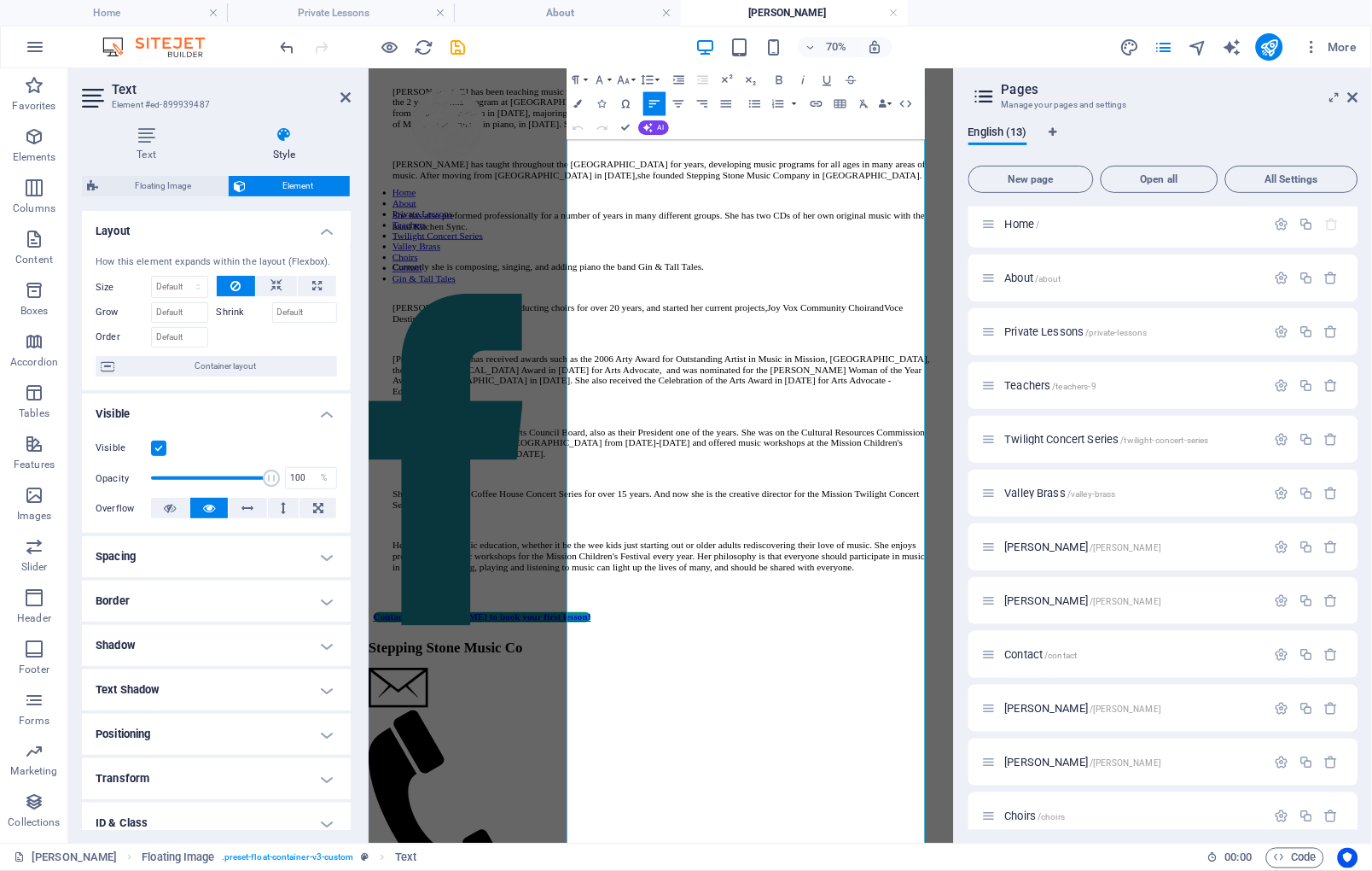
scroll to position [1795, 0]
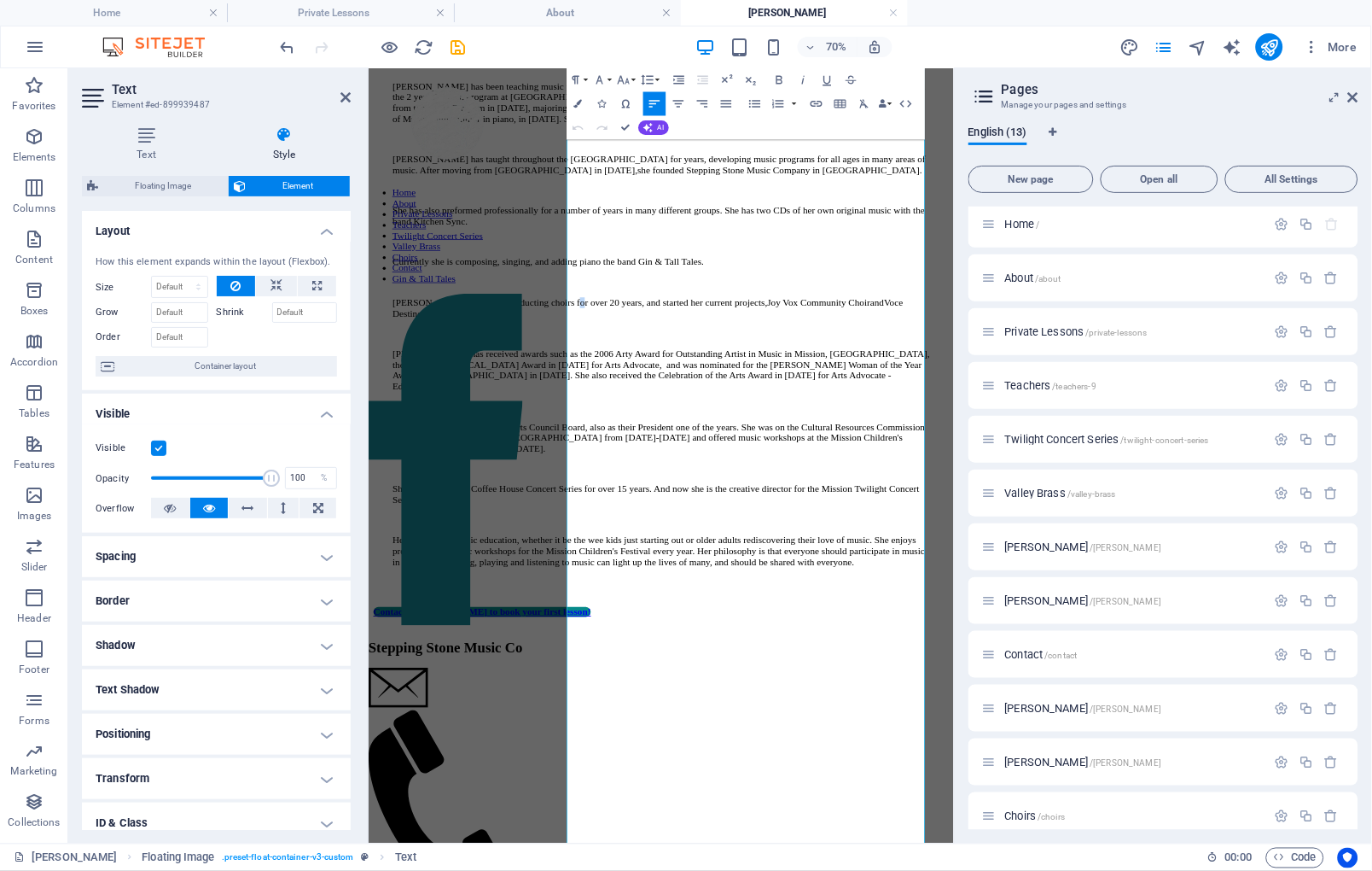
drag, startPoint x: 668, startPoint y: 521, endPoint x: 654, endPoint y: 521, distance: 14.0
click at [654, 426] on p "Liisa has been conducting choirs for over 20 years, and started her current pro…" at bounding box center [785, 411] width 768 height 31
click at [875, 530] on p "Liisa has received awards such as the 2006 Arty Award for Outstanding Artist in…" at bounding box center [785, 500] width 768 height 61
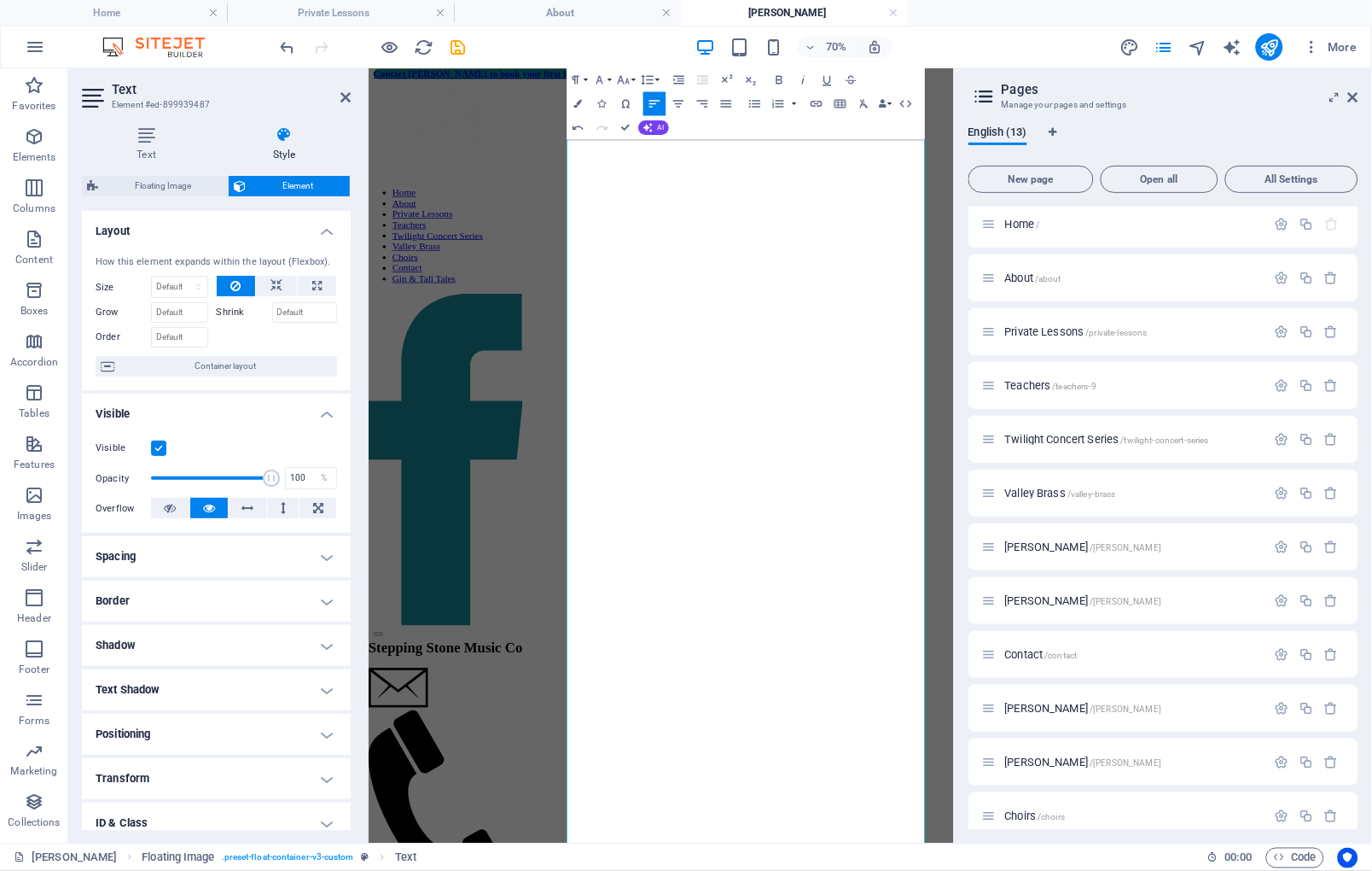
scroll to position [2680, 0]
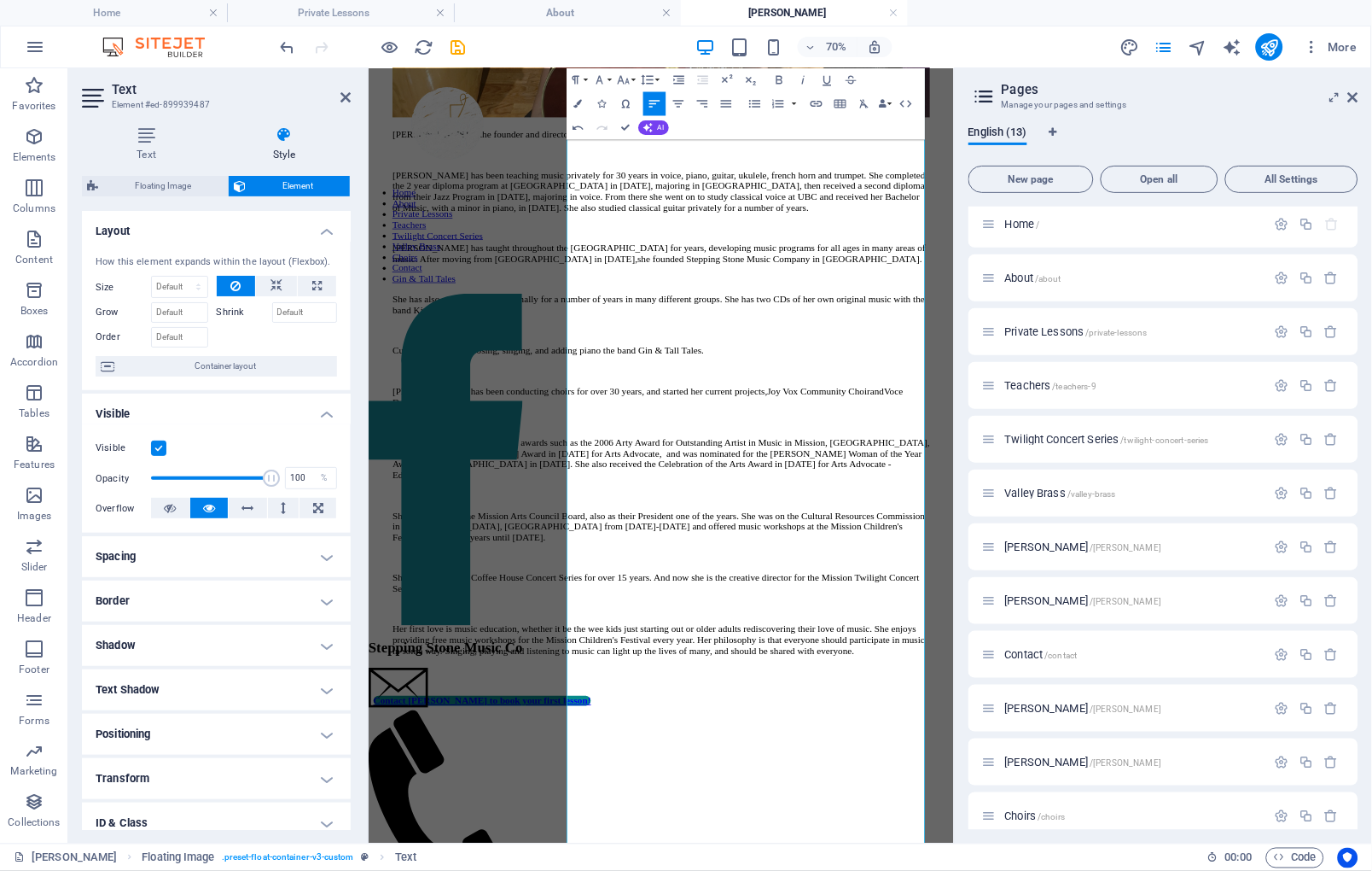
scroll to position [1447, 0]
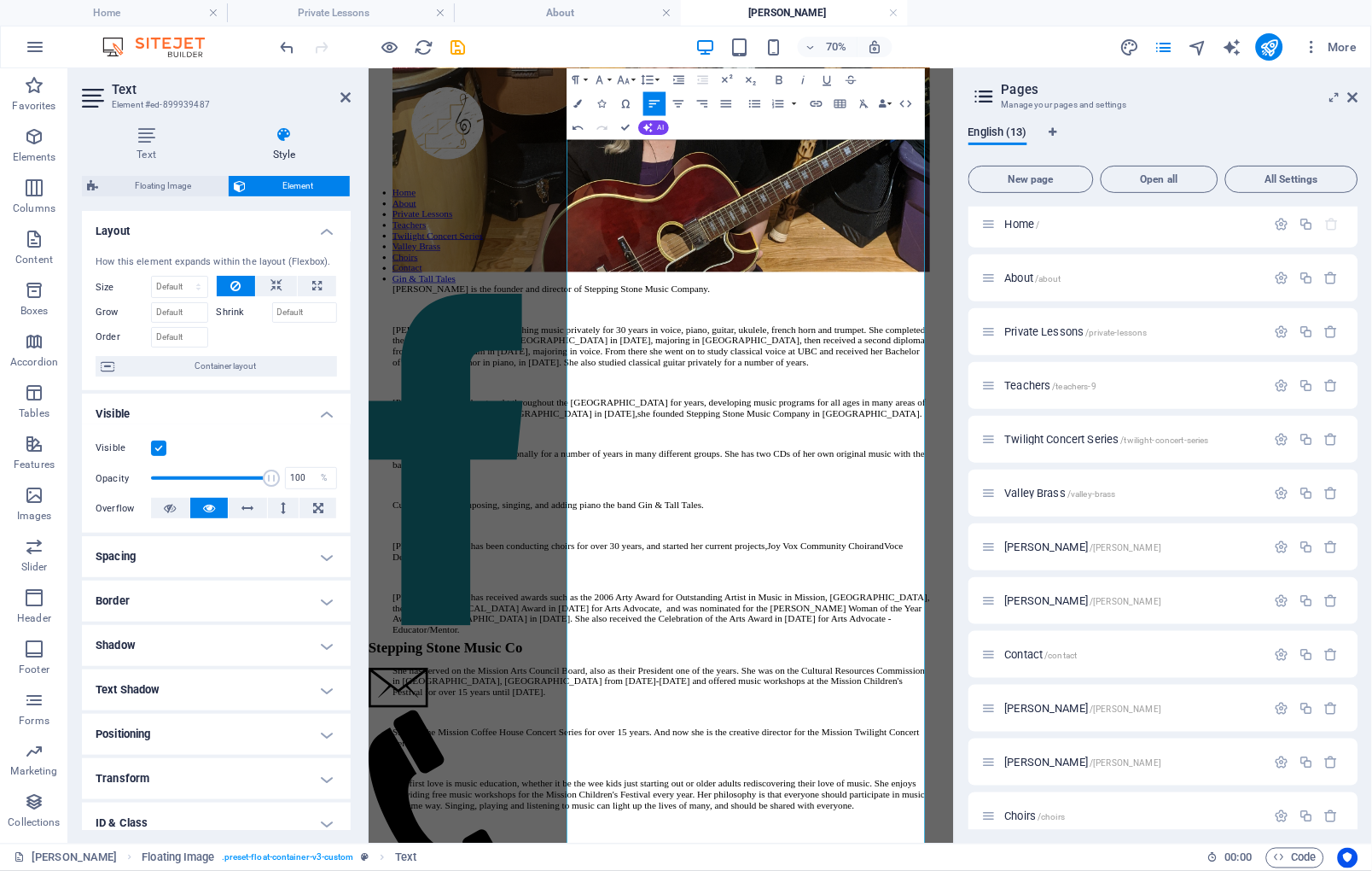
click at [968, 701] on p "Currently she is composing, singing, and adding piano the band Gin & Tall Tales." at bounding box center [785, 694] width 768 height 15
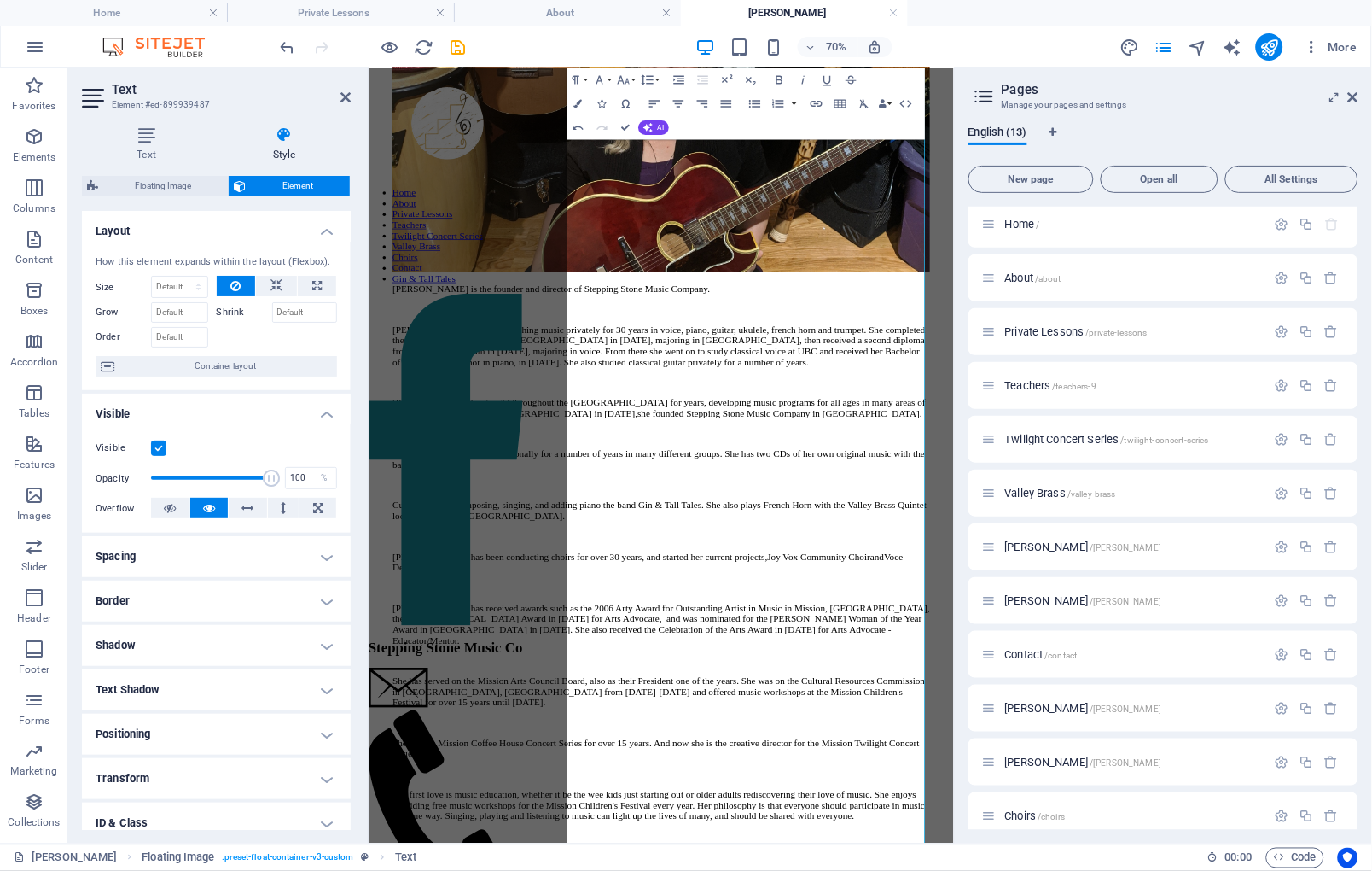
click at [874, 745] on p at bounding box center [785, 738] width 768 height 15
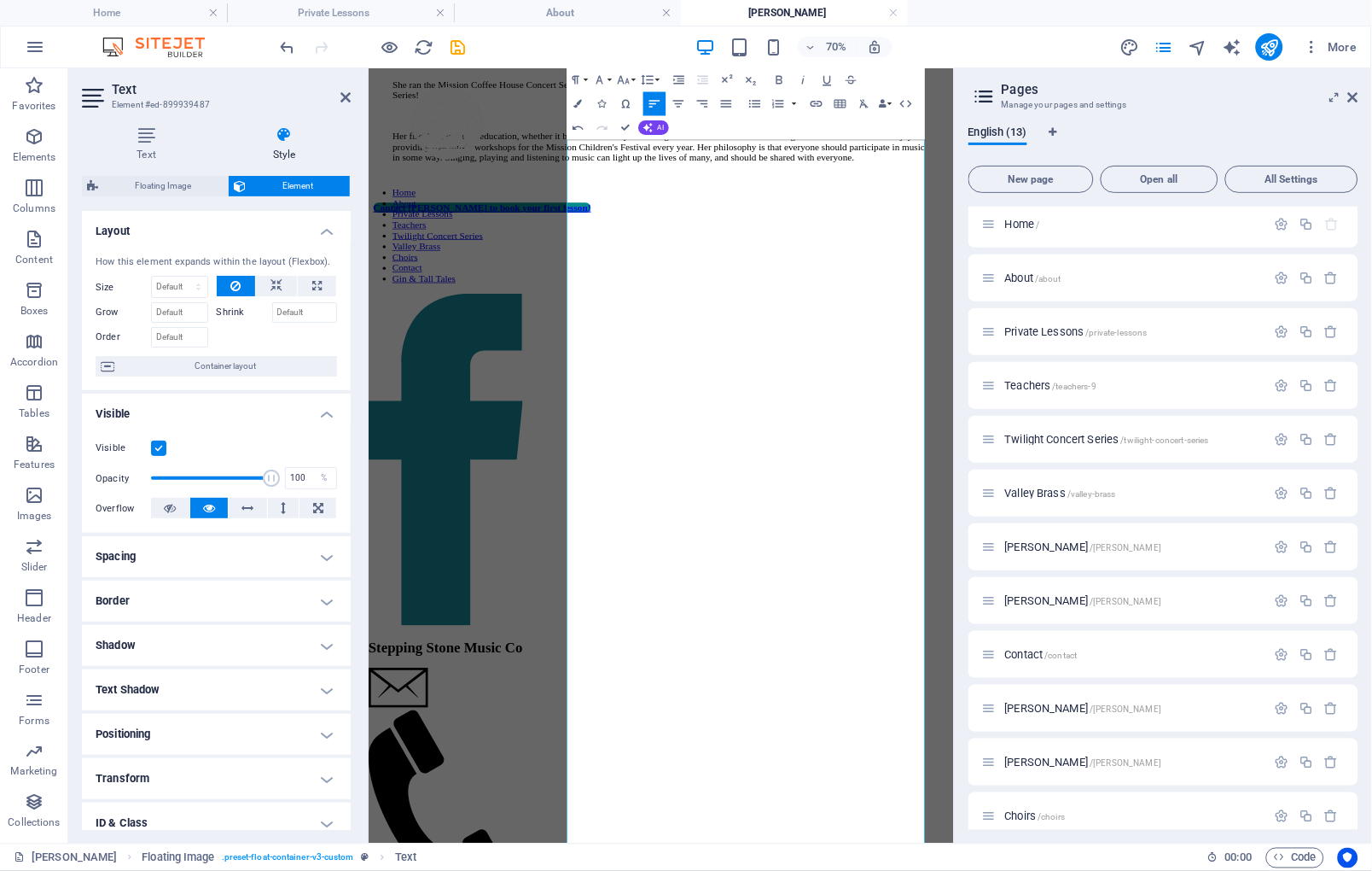
scroll to position [2554, 0]
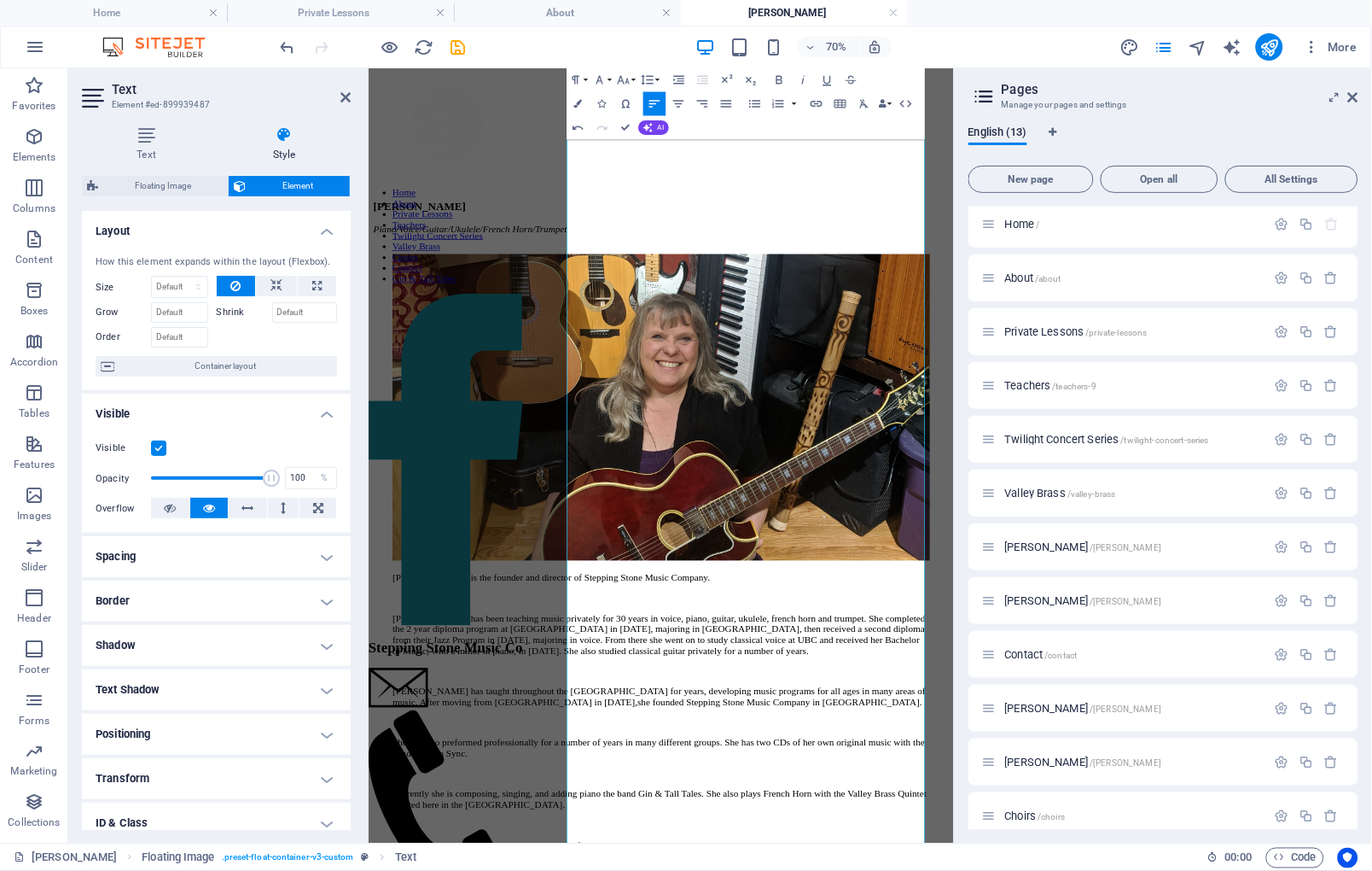
scroll to position [1036, 0]
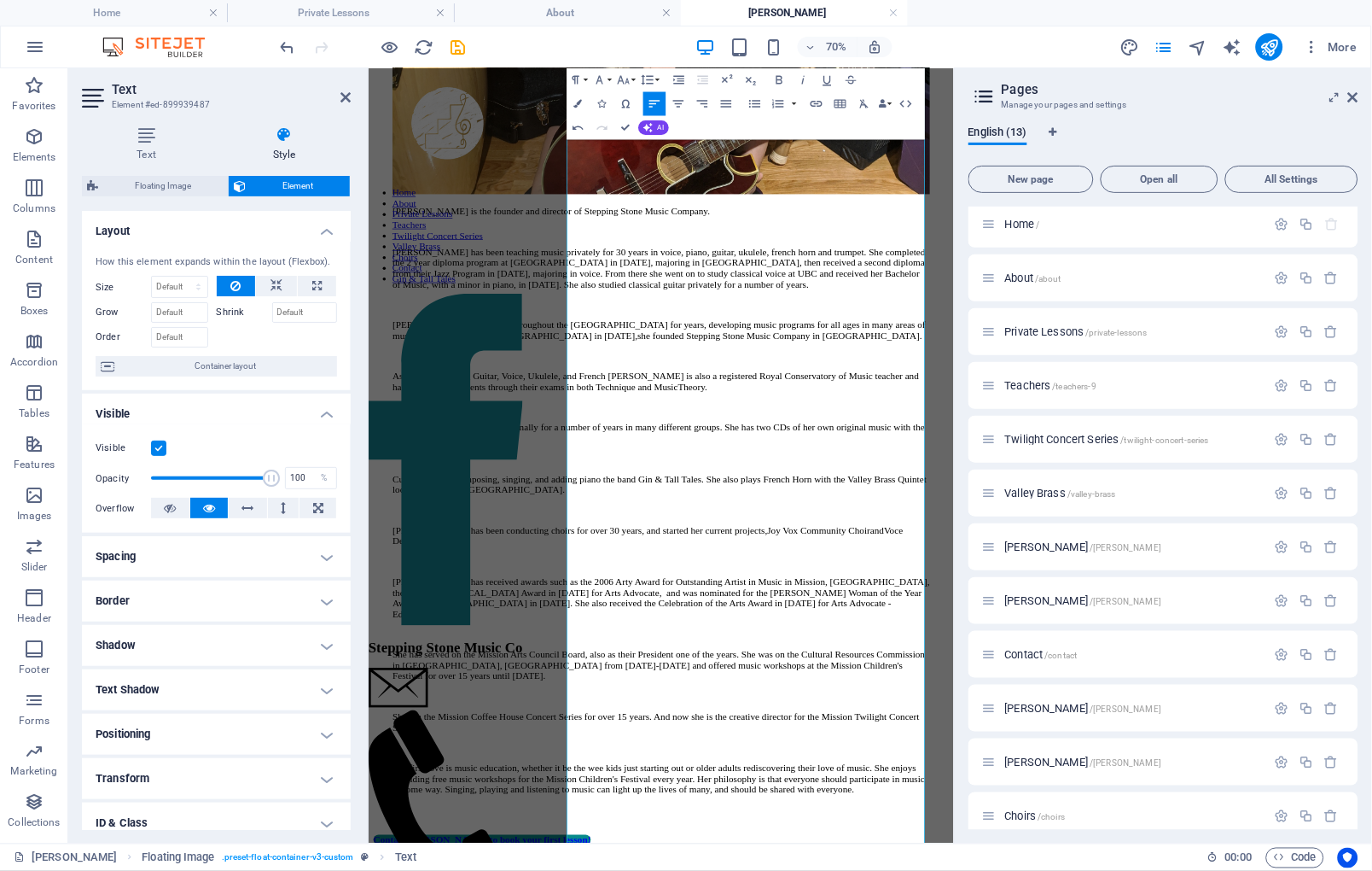
scroll to position [1573, 0]
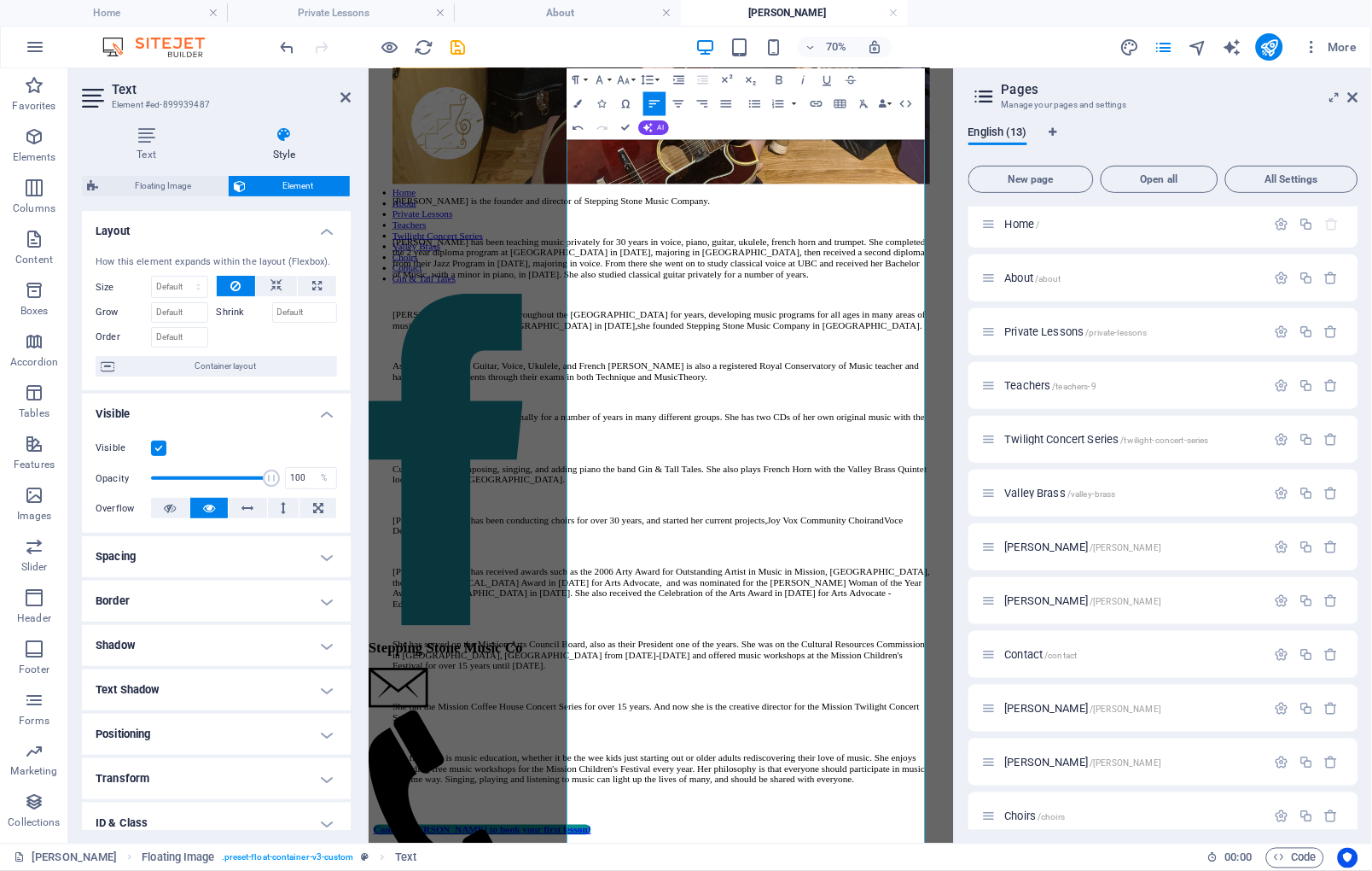
click at [900, 590] on p "She has also performed professionally for a number of years in many different g…" at bounding box center [785, 575] width 768 height 31
click at [744, 590] on p "She has also performed professionally for a number of years in many different g…" at bounding box center [785, 575] width 768 height 31
click at [655, 664] on p "Currently she is composing, singing, and adding piano the band Gin & Tall Tales…" at bounding box center [785, 648] width 768 height 31
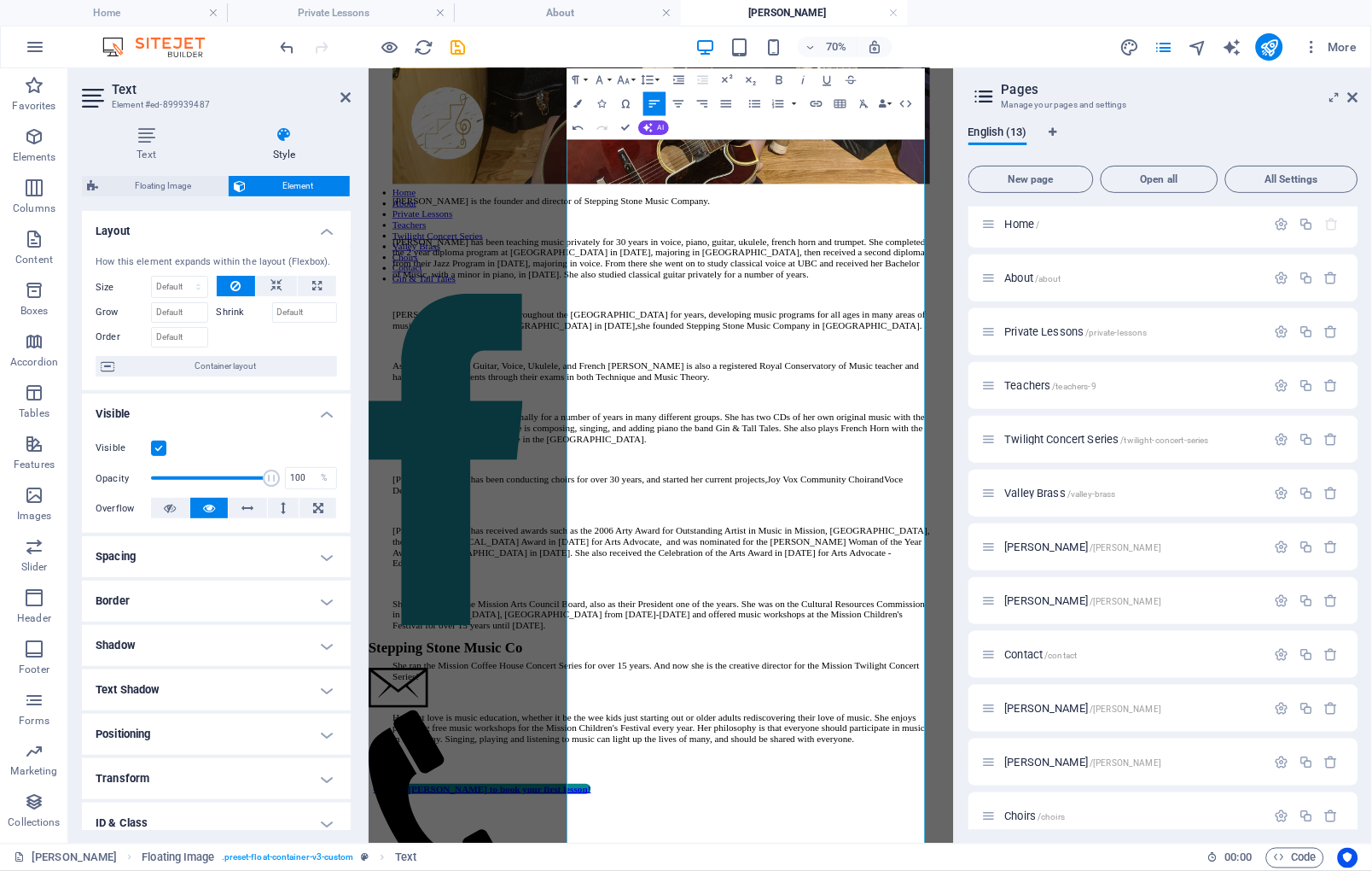
click at [968, 634] on p at bounding box center [785, 626] width 768 height 15
click at [968, 605] on p "She has also performed professionally for a number of years in many different g…" at bounding box center [785, 582] width 768 height 46
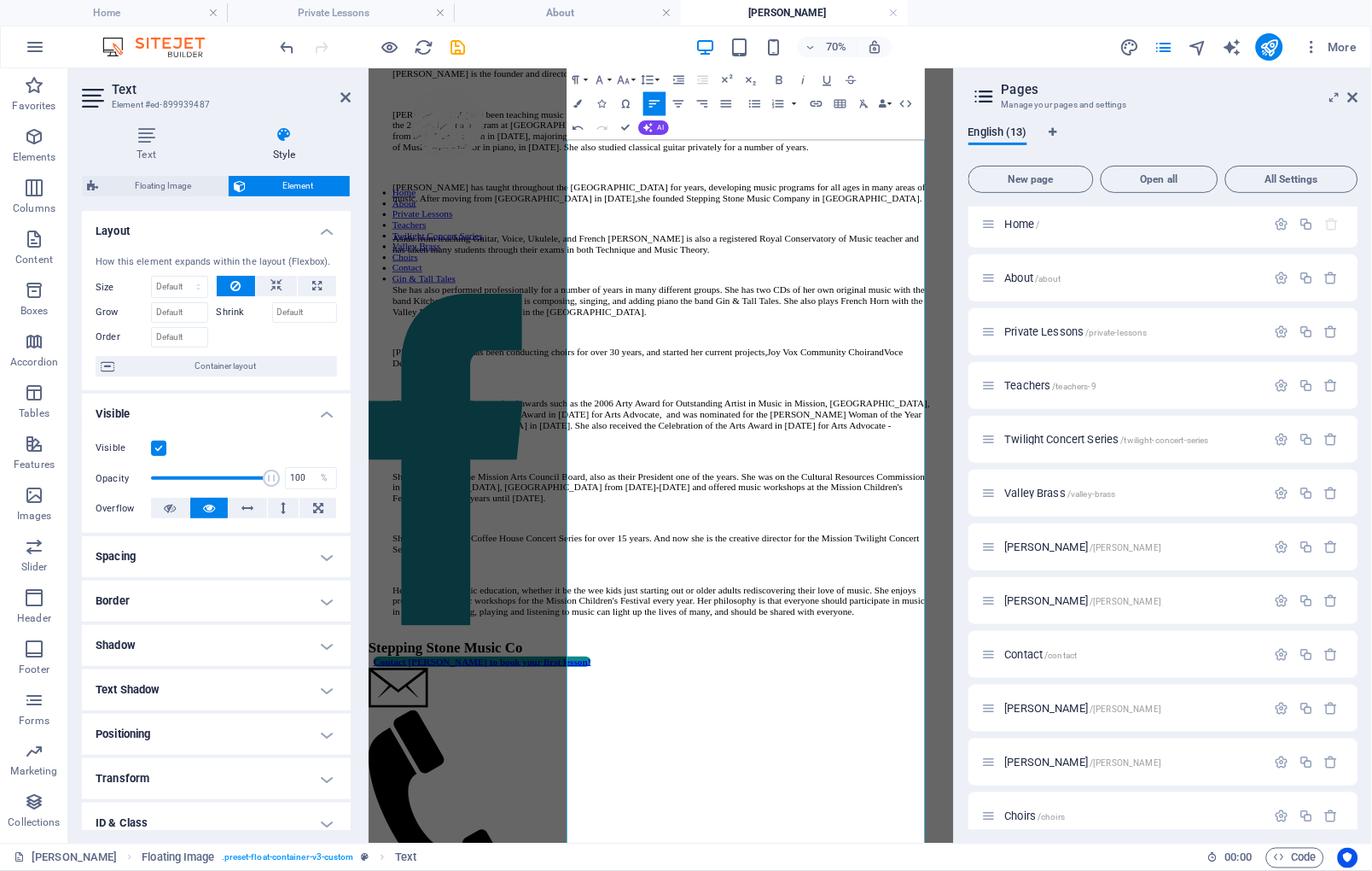
scroll to position [1762, 0]
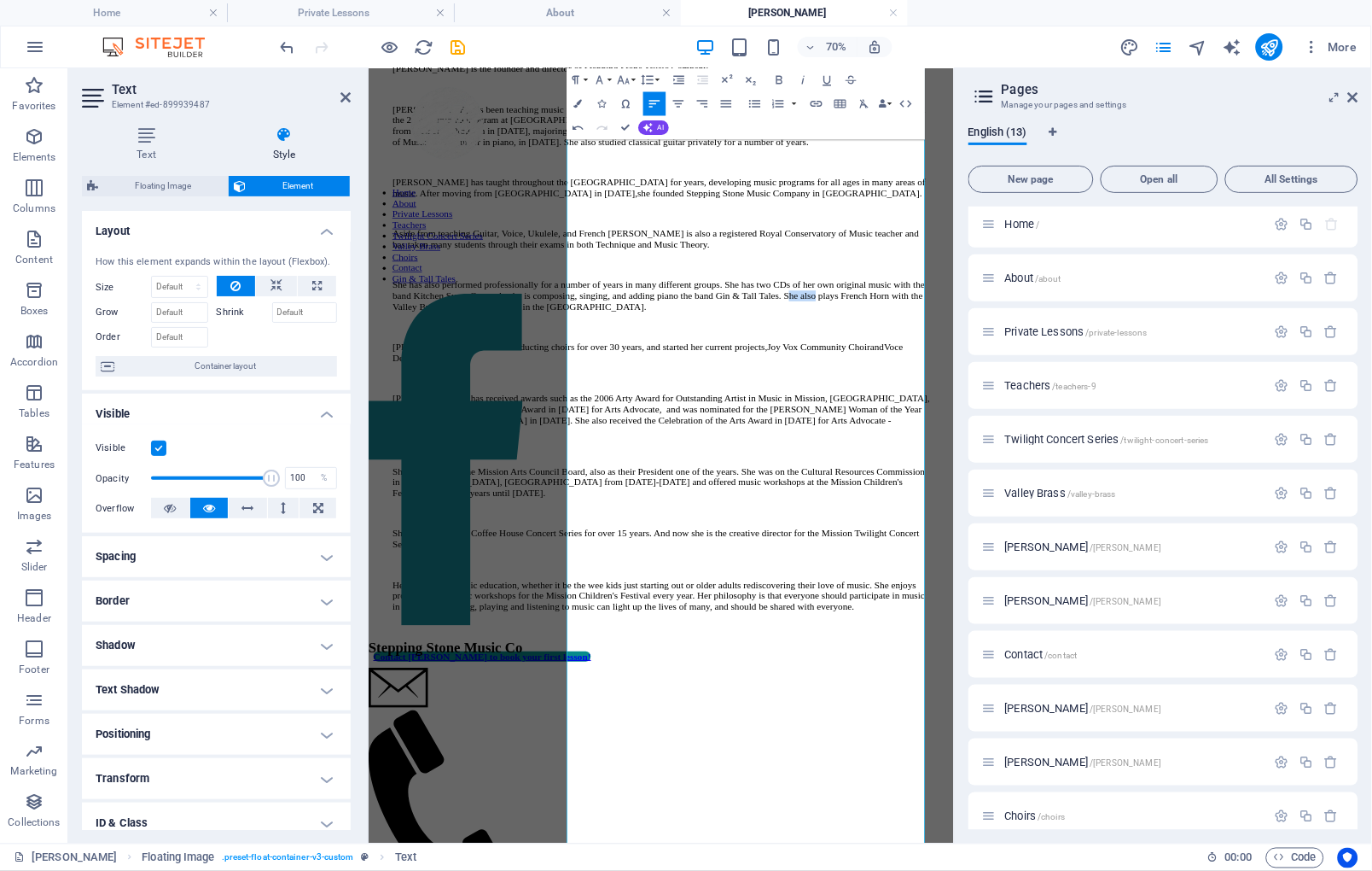
drag, startPoint x: 1056, startPoint y: 680, endPoint x: 970, endPoint y: 685, distance: 86.1
click at [968, 416] on p "She has also performed professionally for a number of years in many different g…" at bounding box center [785, 392] width 768 height 46
drag, startPoint x: 759, startPoint y: 720, endPoint x: 697, endPoint y: 721, distance: 62.0
click at [697, 416] on p "She has also performed professionally for a number of years in many different g…" at bounding box center [785, 392] width 768 height 46
click at [882, 416] on p "She has also performed professionally for a number of years in many different g…" at bounding box center [785, 392] width 768 height 46
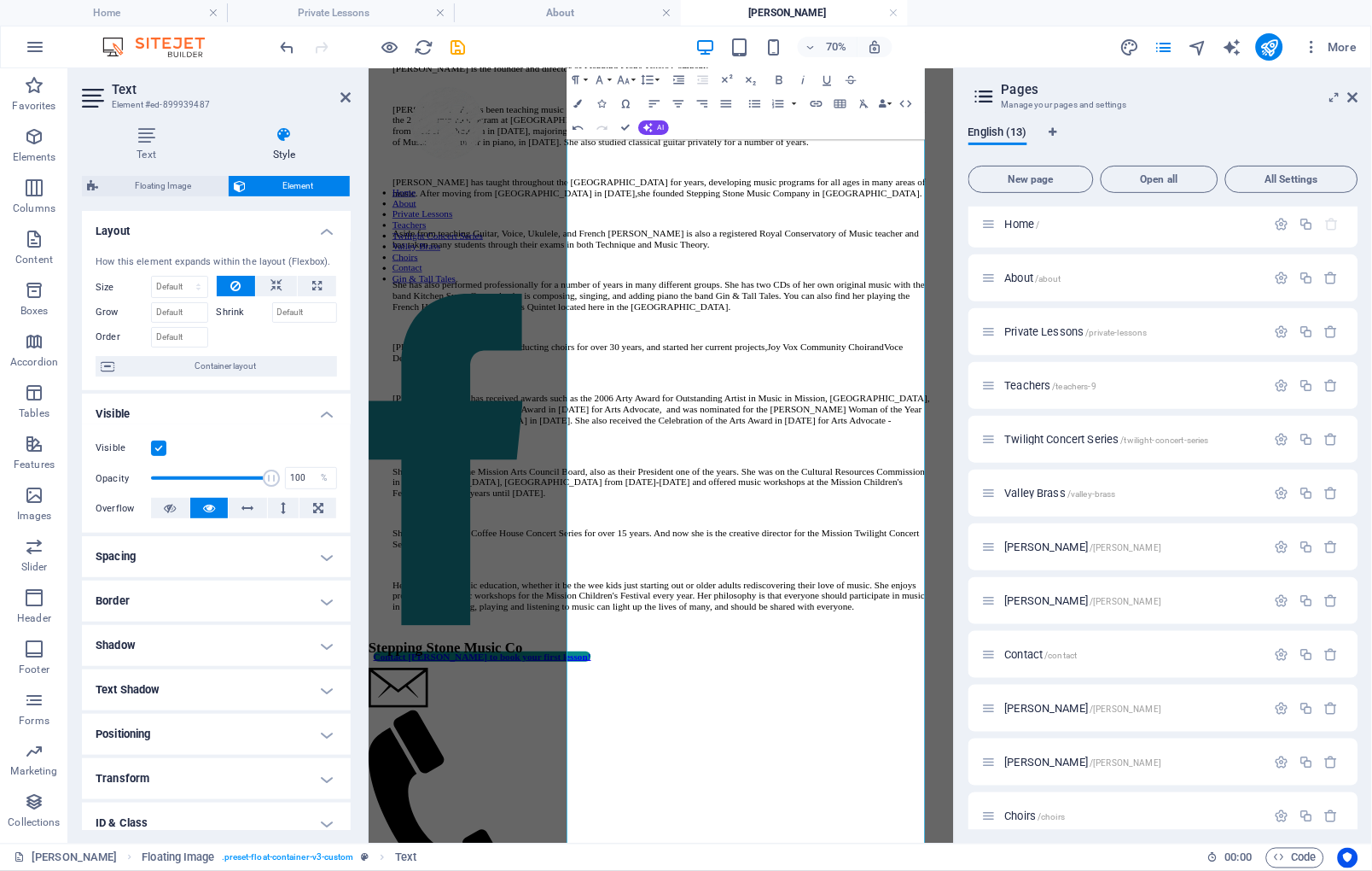
click at [885, 416] on p "She has also performed professionally for a number of years in many different g…" at bounding box center [785, 392] width 768 height 46
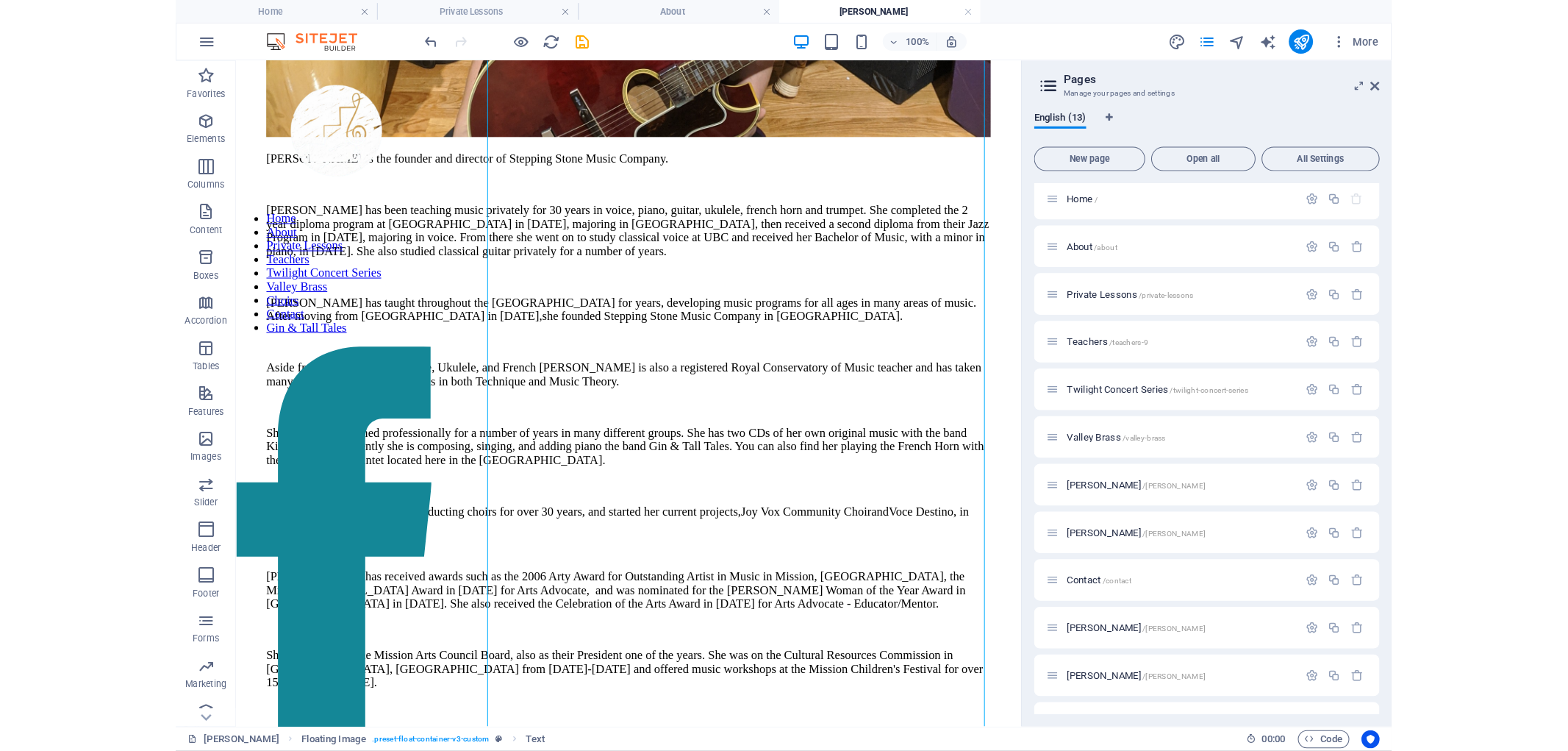
scroll to position [1413, 0]
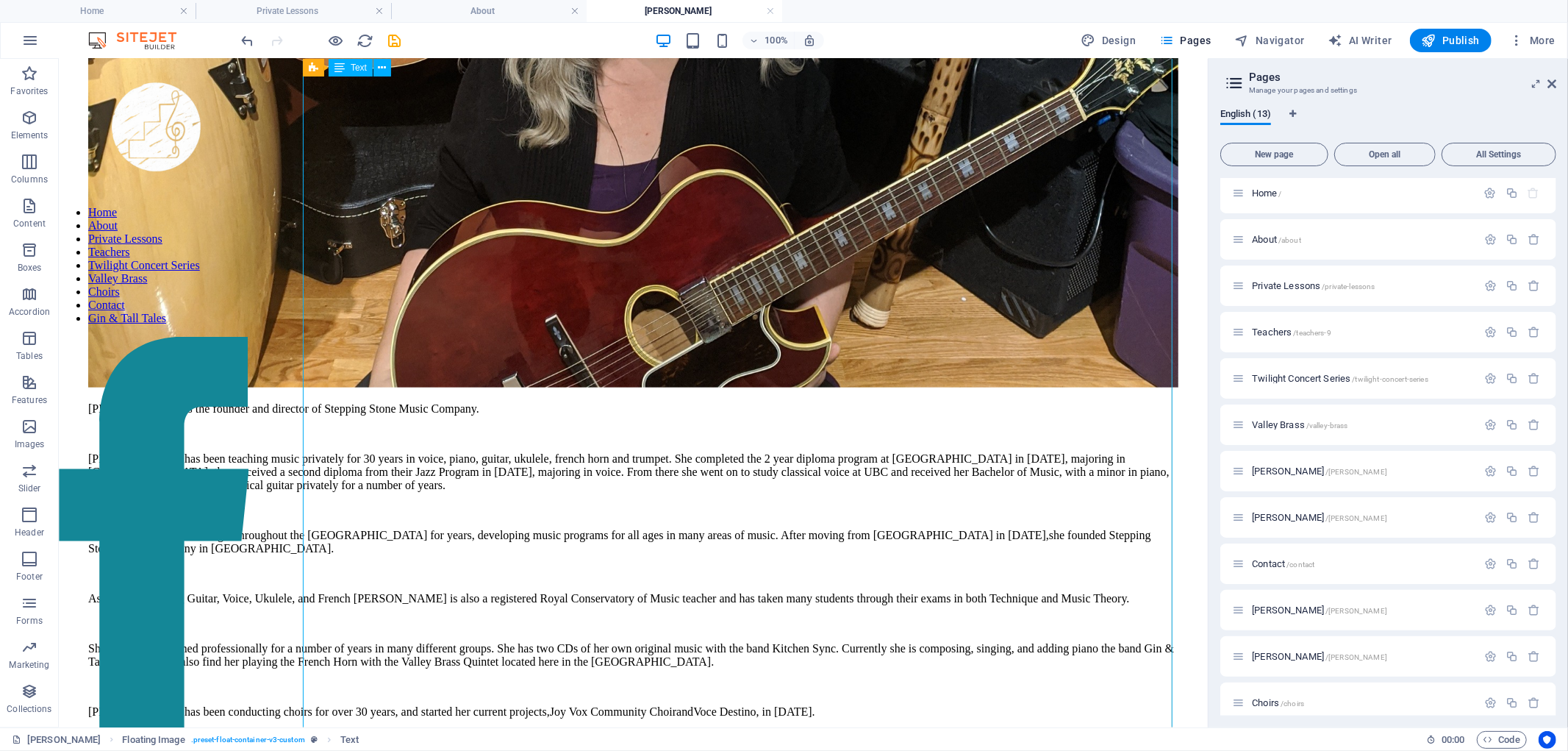
click at [701, 402] on div "Liisa Nessim is the founder and director of Stepping Stone Music Company. Liisa…" at bounding box center [632, 692] width 1090 height 581
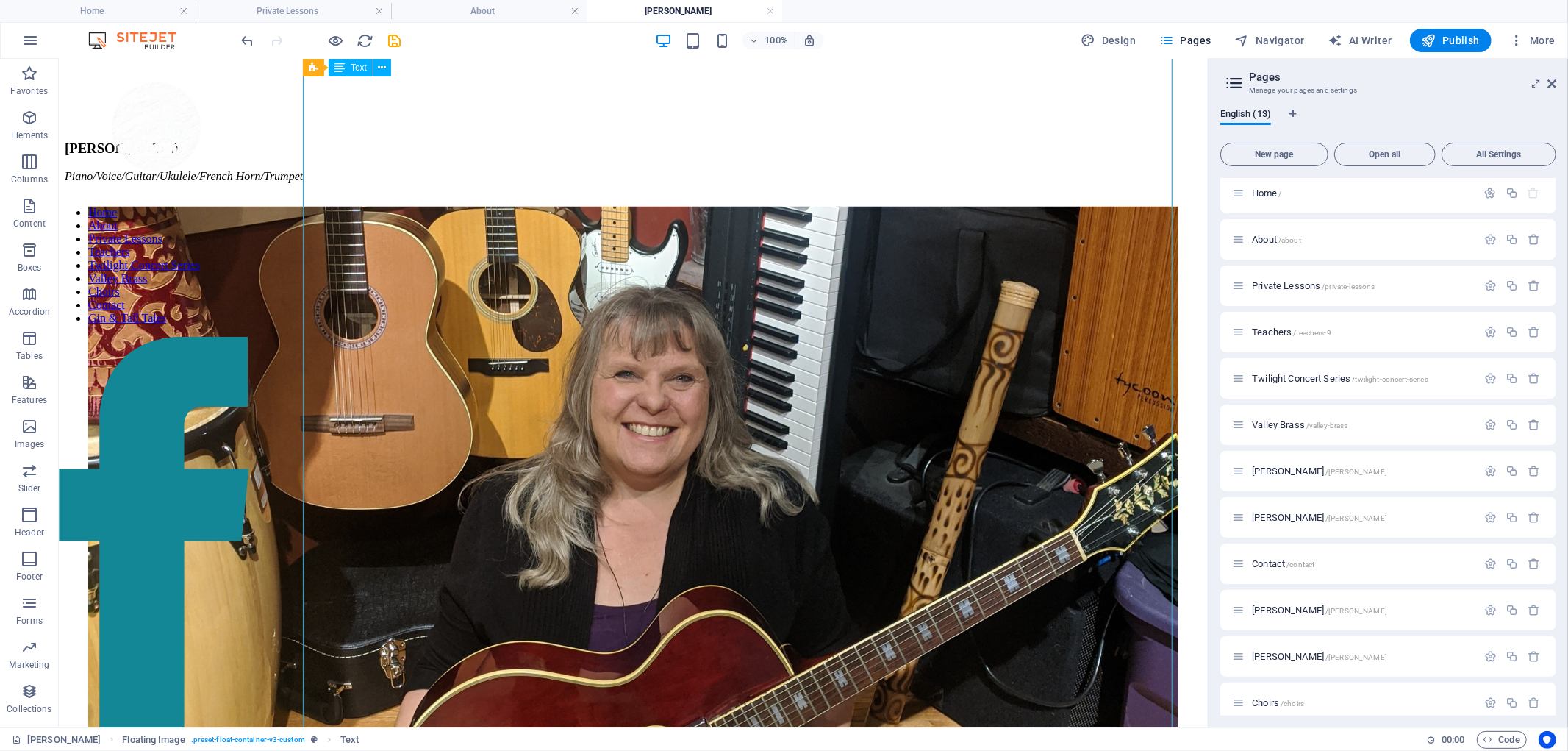
scroll to position [1086, 0]
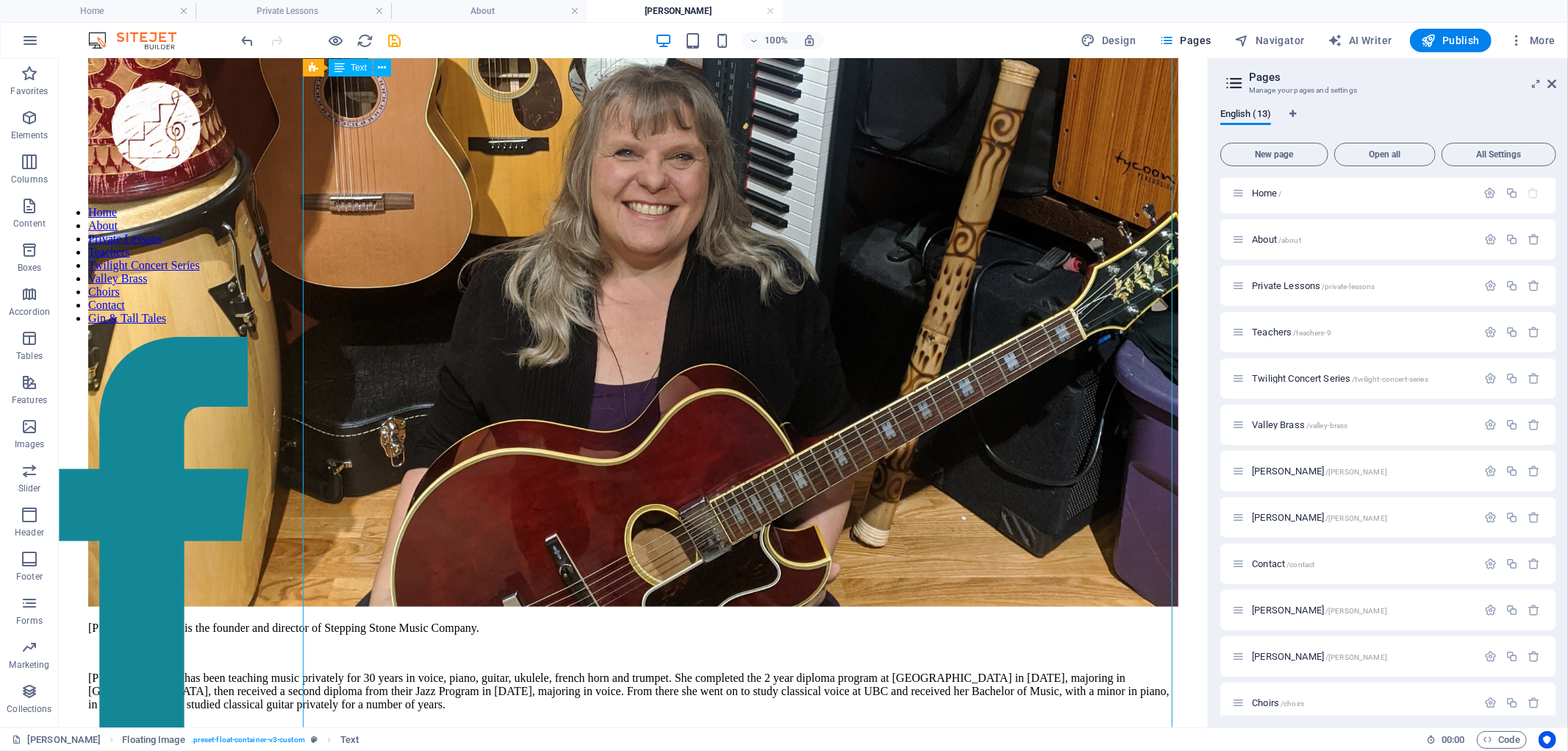
scroll to position [1195, 0]
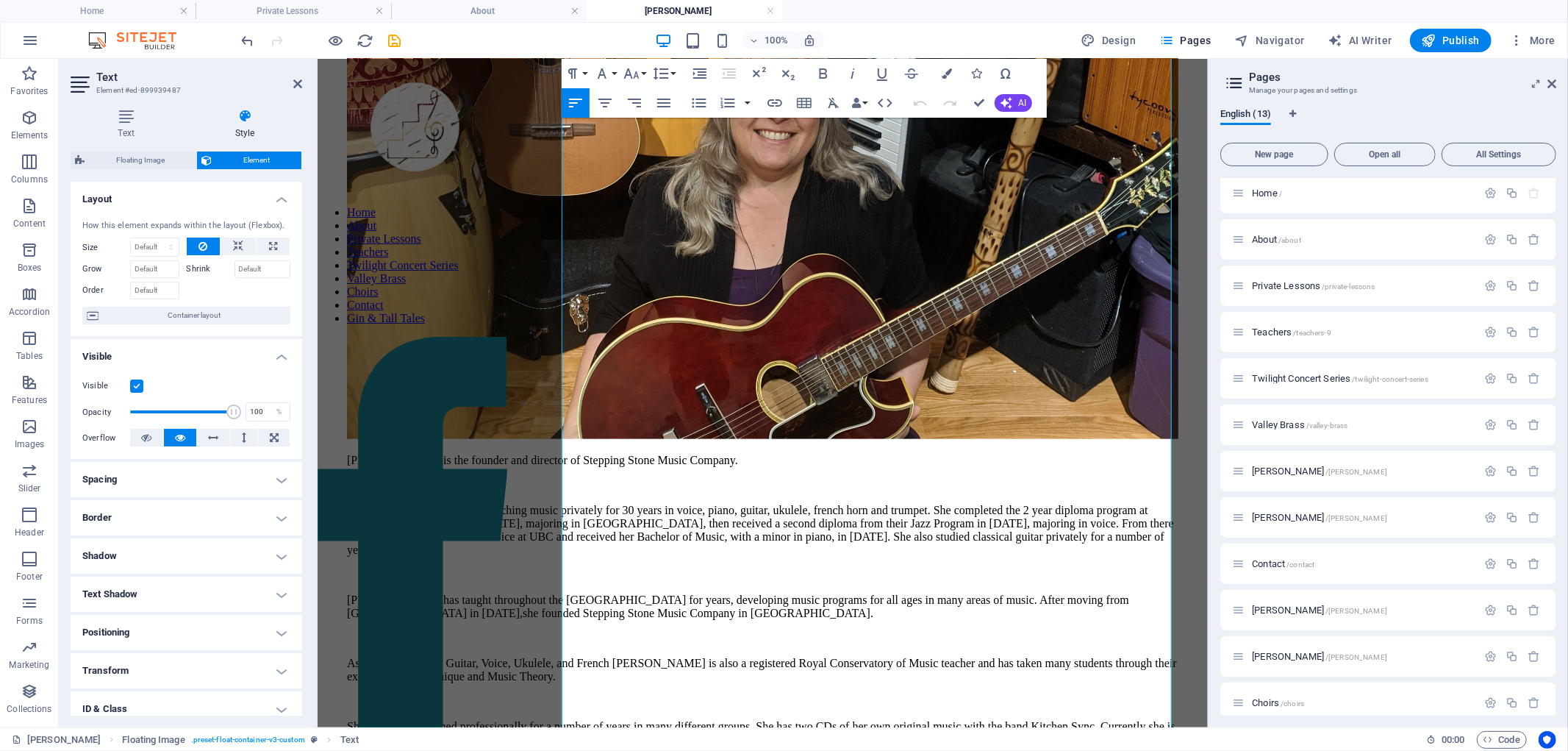
scroll to position [1217, 0]
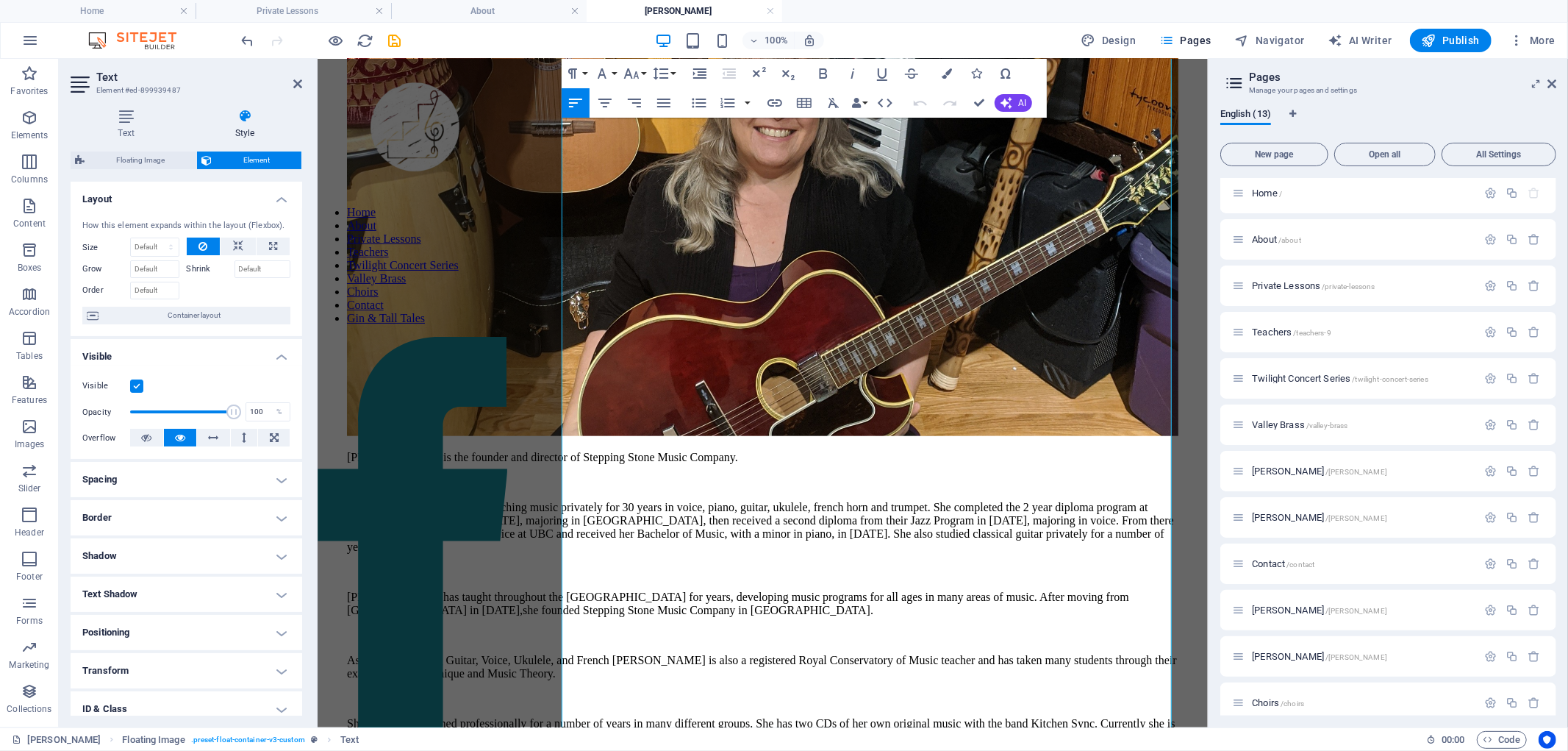
drag, startPoint x: 1112, startPoint y: 498, endPoint x: 656, endPoint y: 526, distance: 456.9
click at [656, 716] on p "She has also performed professionally for a number of years in many different g…" at bounding box center [761, 736] width 831 height 40
click at [774, 99] on icon "button" at bounding box center [775, 102] width 15 height 7
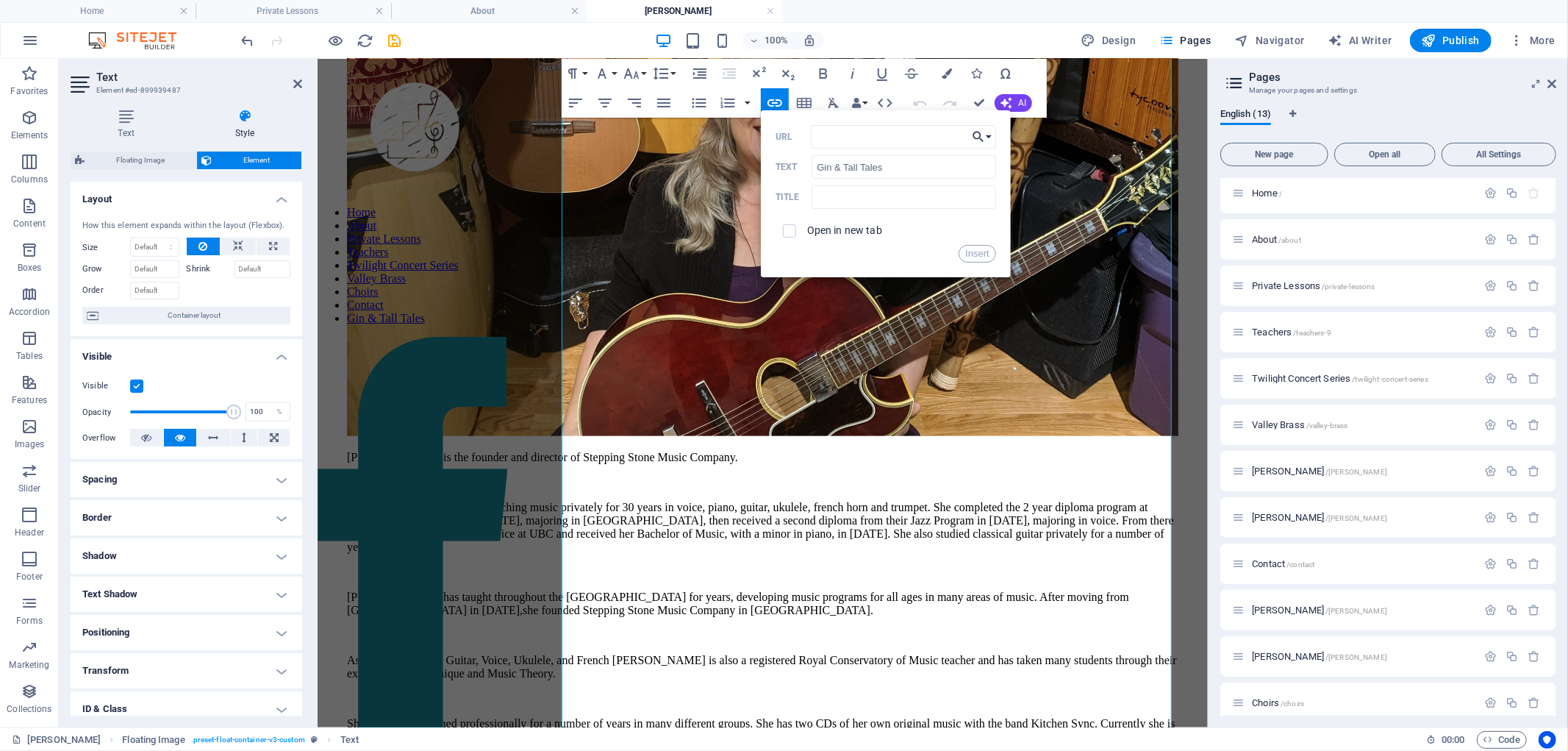
click at [834, 137] on button "Choose Link" at bounding box center [982, 136] width 28 height 23
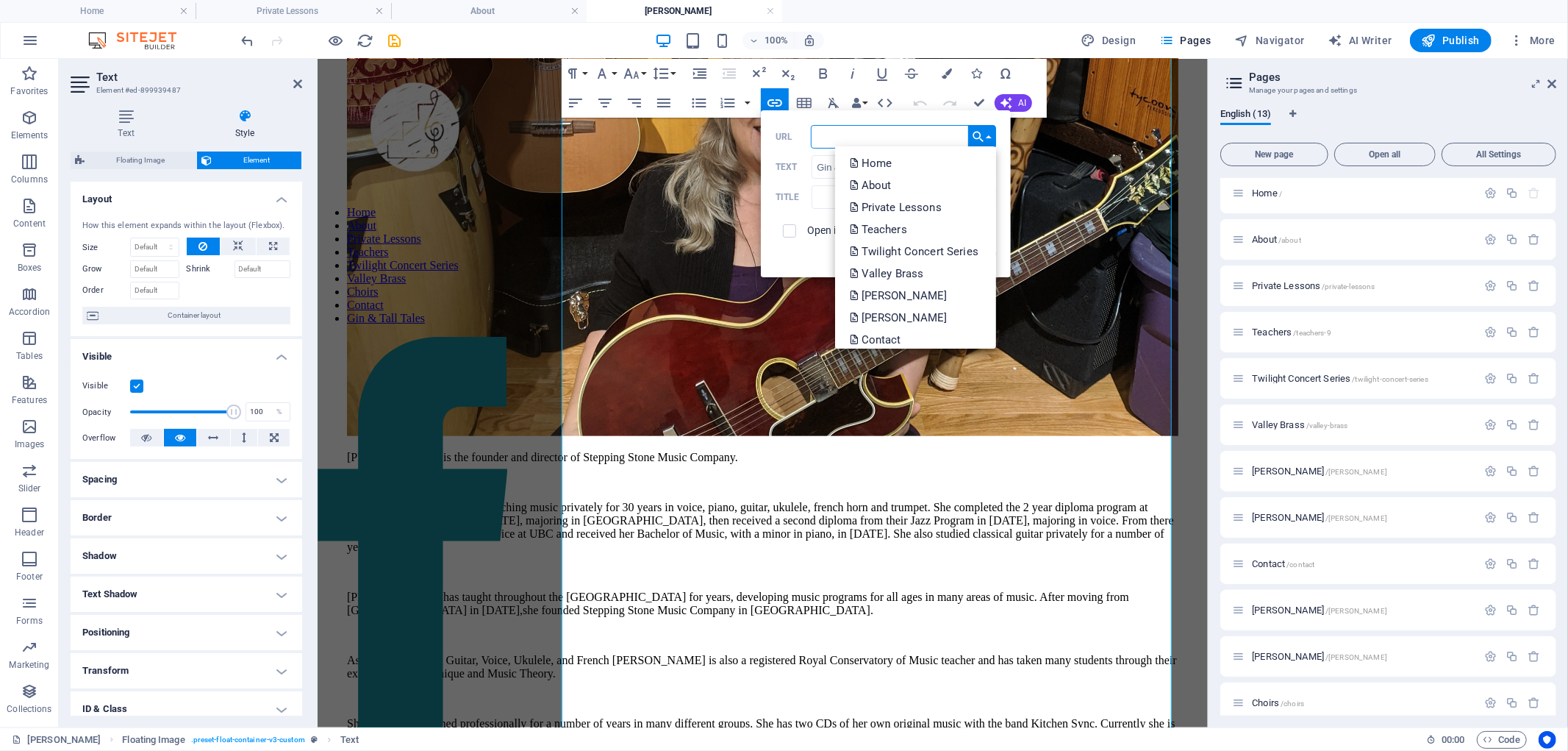
click at [834, 134] on input "URL" at bounding box center [903, 136] width 185 height 23
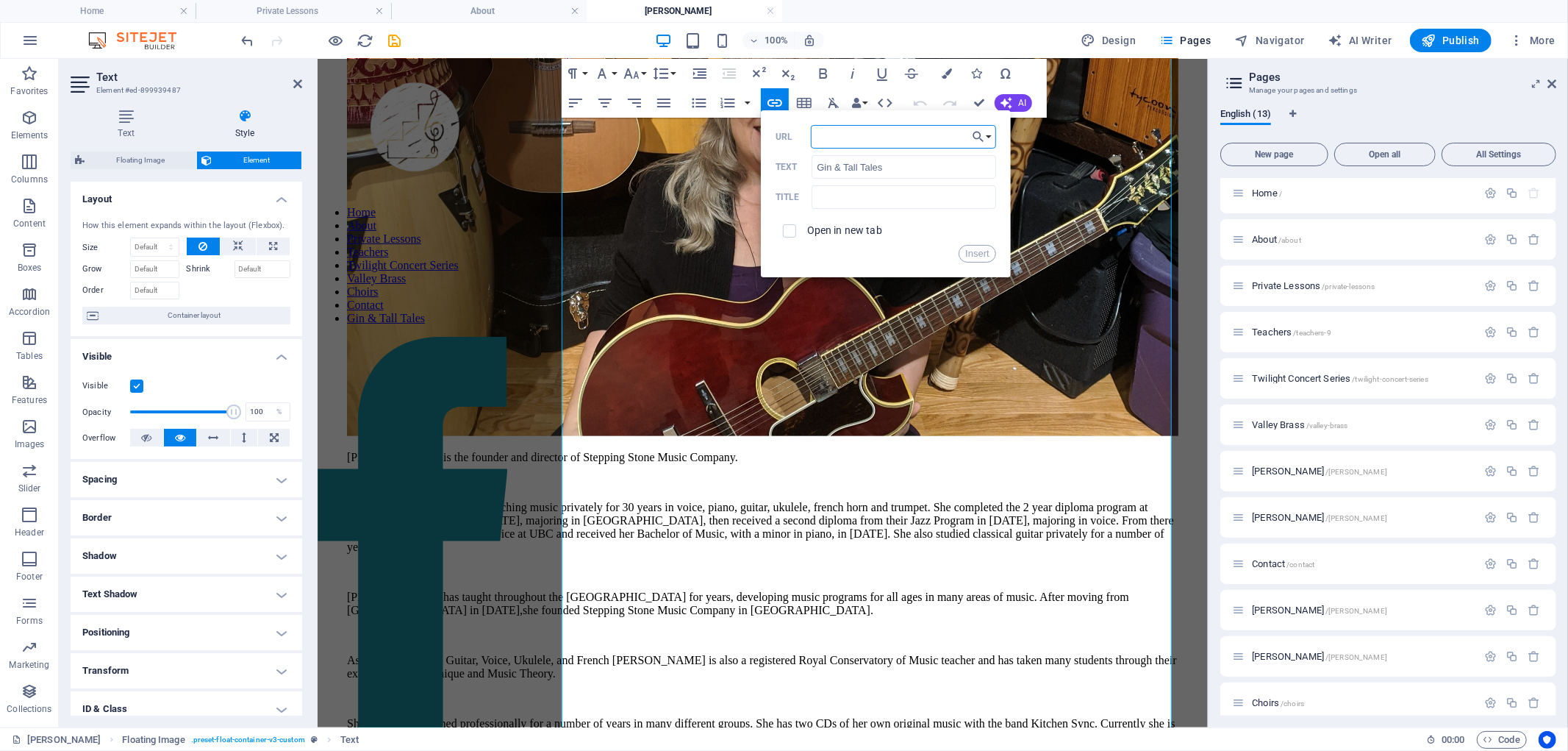
paste input "https://www.facebook.com/ginandtalltales"
type input "https://www.facebook.com/ginandtalltales"
click at [834, 253] on button "Insert" at bounding box center [977, 253] width 37 height 17
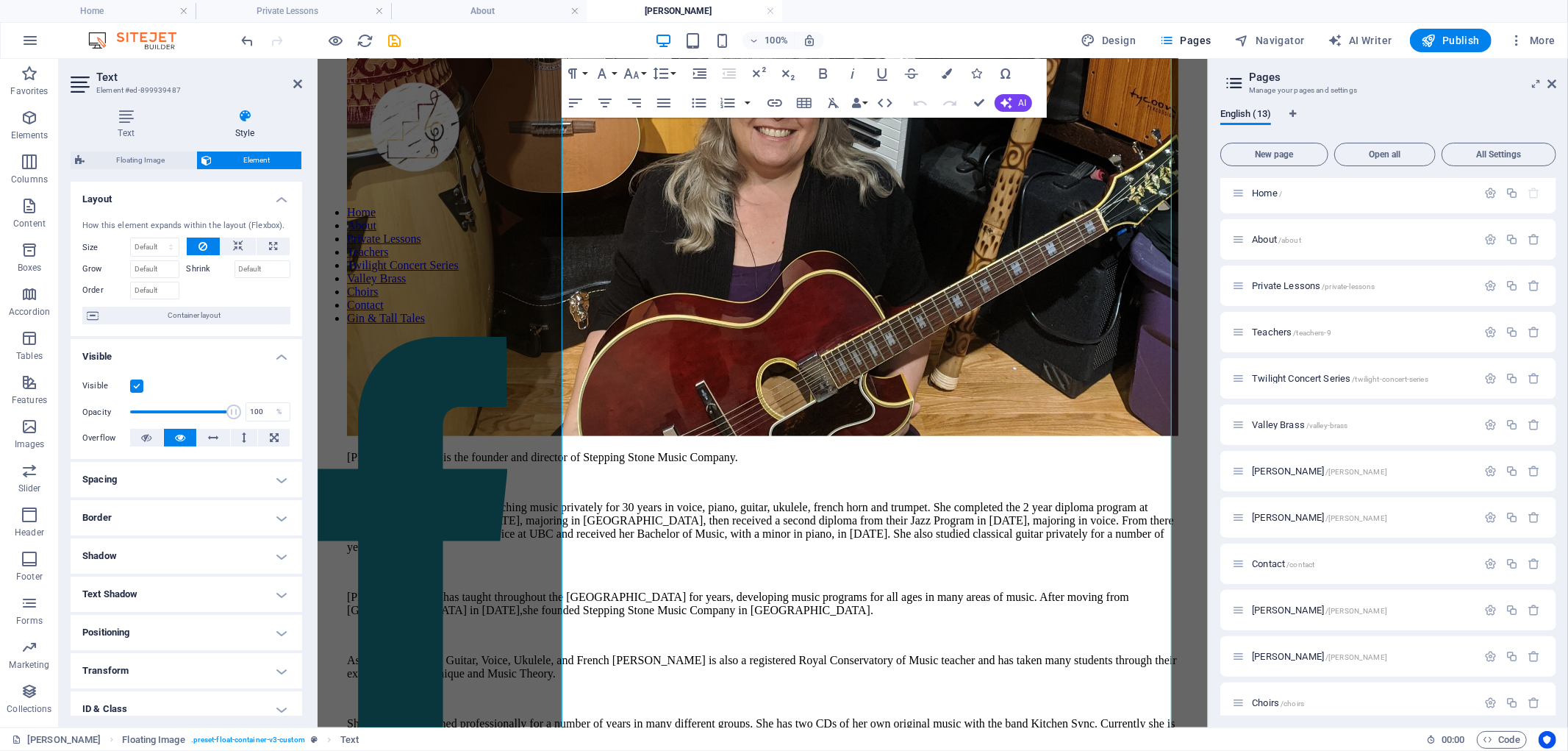
scroll to position [0, 0]
click at [815, 716] on p "She has also performed professionally for a number of years in many different g…" at bounding box center [761, 736] width 831 height 40
drag, startPoint x: 656, startPoint y: 571, endPoint x: 722, endPoint y: 566, distance: 66.2
click at [722, 716] on p "She has also performed professionally for a number of years in many different g…" at bounding box center [761, 736] width 831 height 40
drag, startPoint x: 1113, startPoint y: 500, endPoint x: 656, endPoint y: 542, distance: 458.9
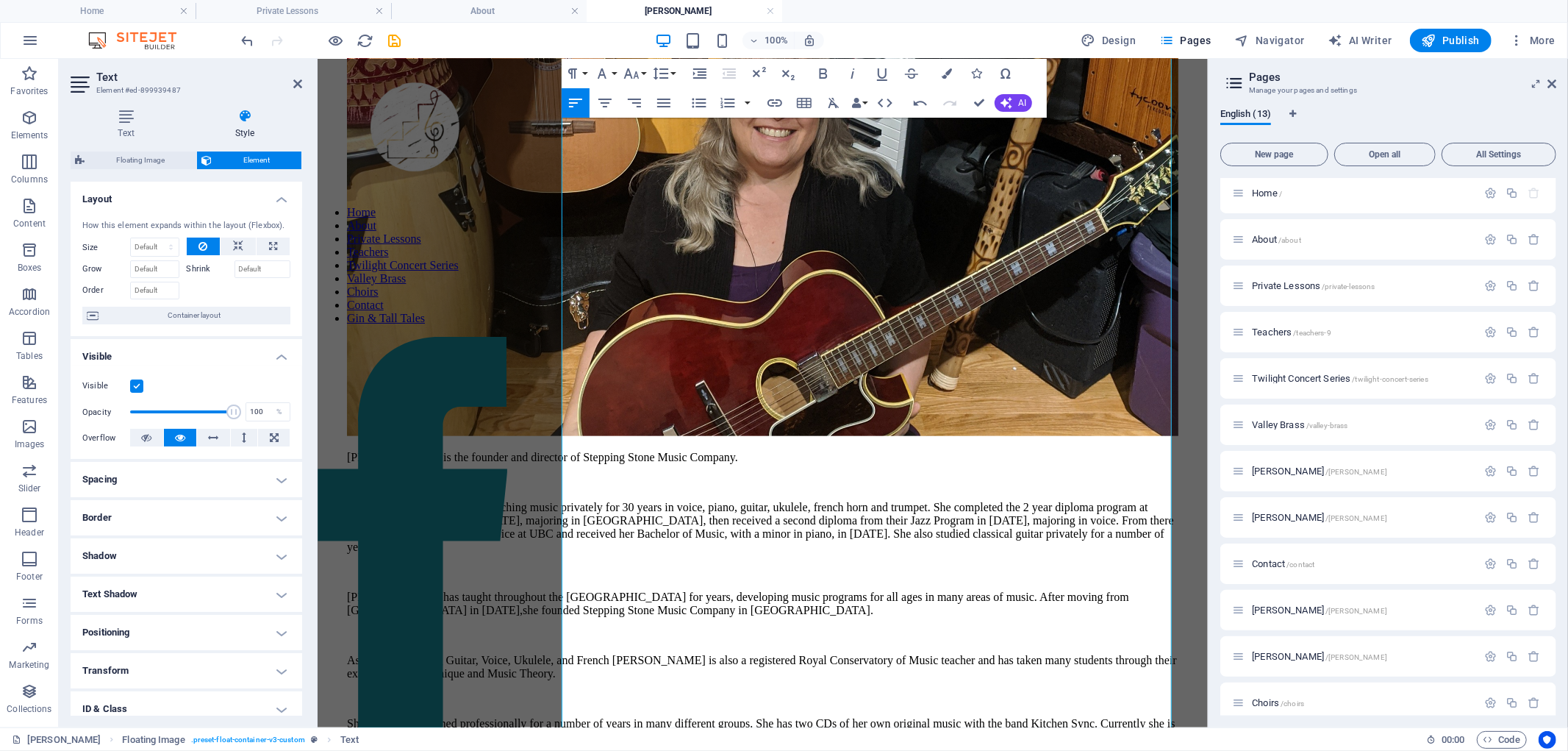
click at [656, 716] on p "She has also performed professionally for a number of years in many different g…" at bounding box center [761, 736] width 831 height 40
click at [834, 69] on icon "button" at bounding box center [882, 73] width 17 height 17
click at [787, 716] on p "She has also performed professionally for a number of years in many different g…" at bounding box center [761, 736] width 831 height 40
click at [713, 716] on p "She has also performed professionally for a number of years in many different g…" at bounding box center [761, 736] width 831 height 40
drag, startPoint x: 659, startPoint y: 578, endPoint x: 690, endPoint y: 576, distance: 31.1
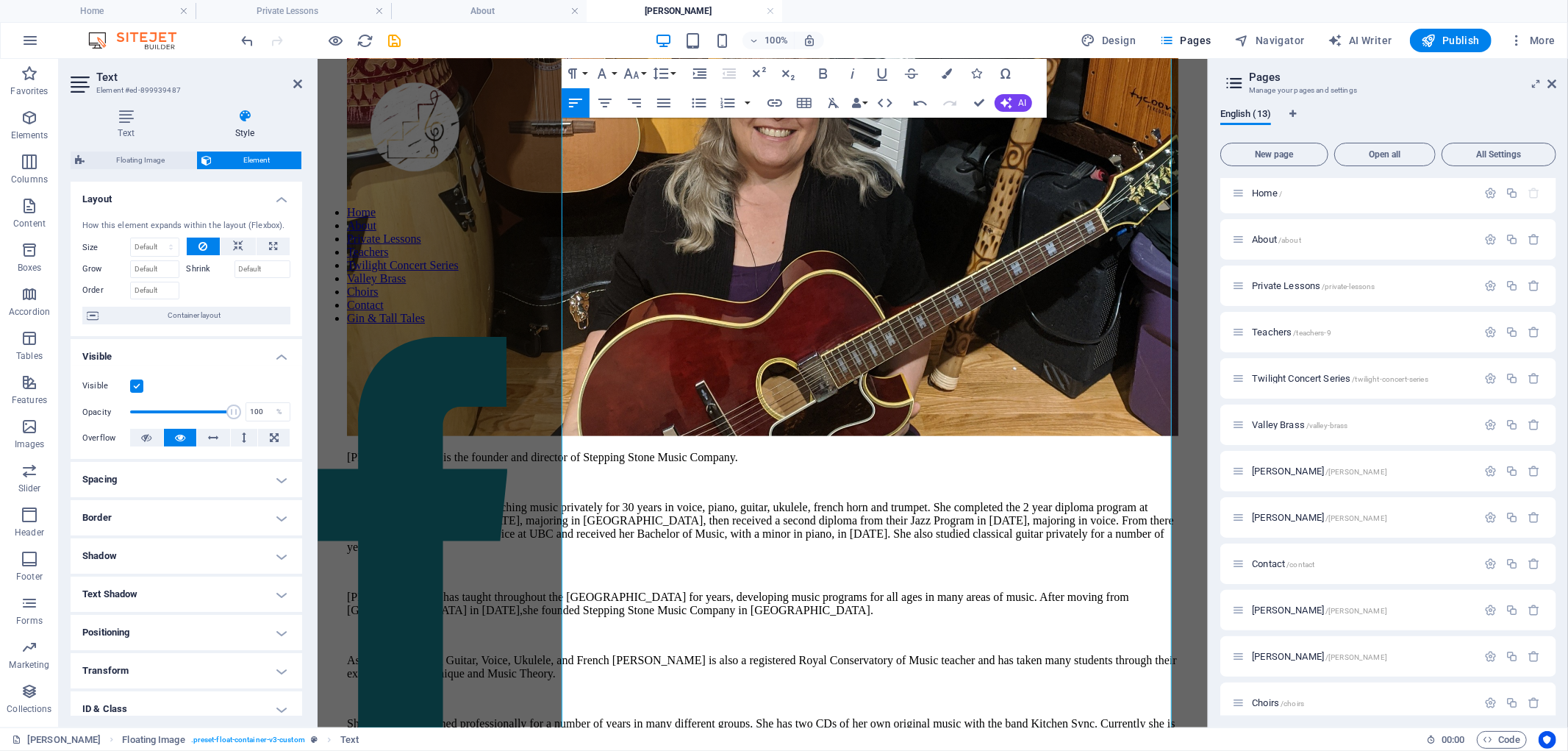
click at [690, 716] on p "She has also performed professionally for a number of years in many different g…" at bounding box center [761, 736] width 831 height 40
drag, startPoint x: 660, startPoint y: 574, endPoint x: 836, endPoint y: 573, distance: 176.0
click at [834, 716] on p "She has also performed professionally for a number of years in many different g…" at bounding box center [761, 736] width 831 height 40
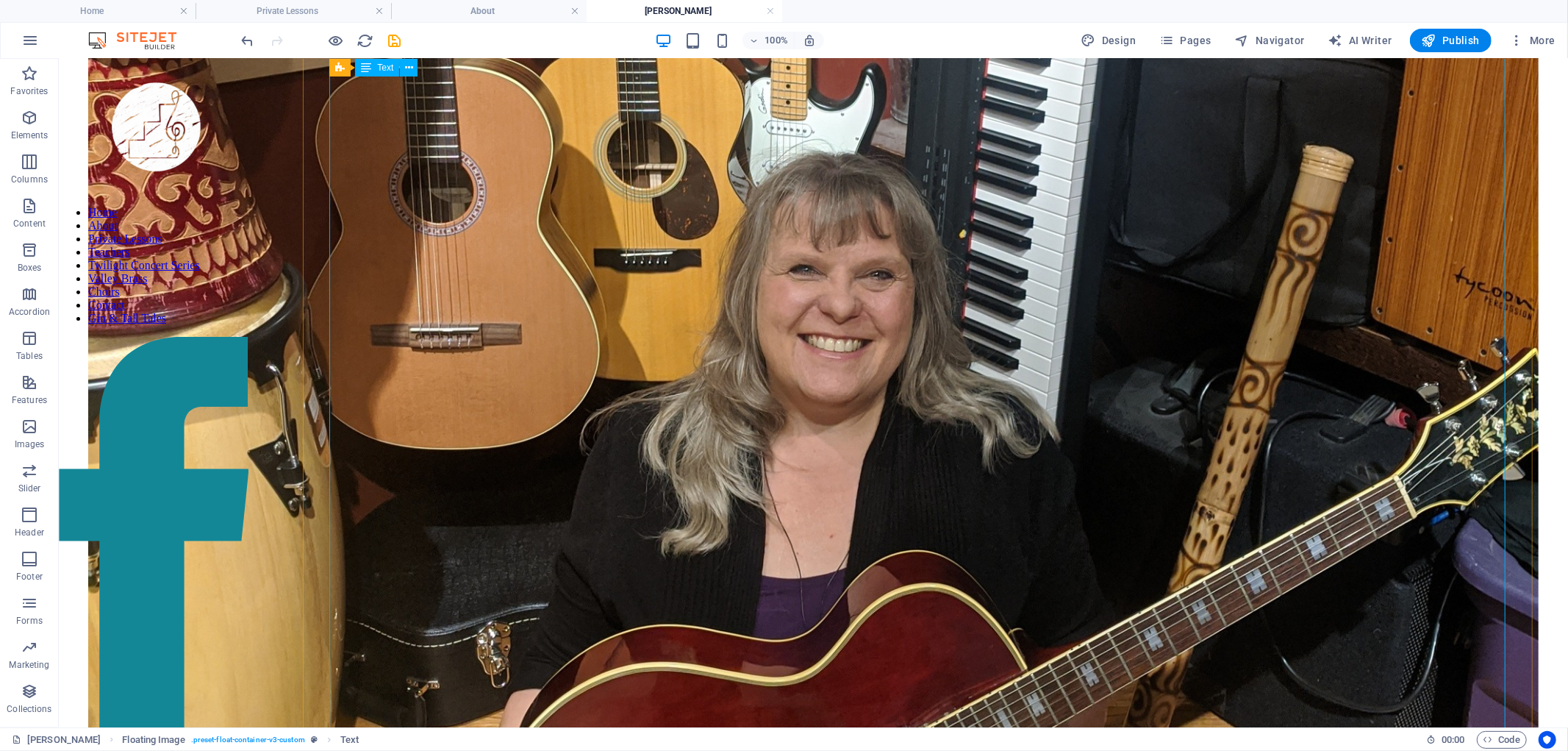
scroll to position [1211, 0]
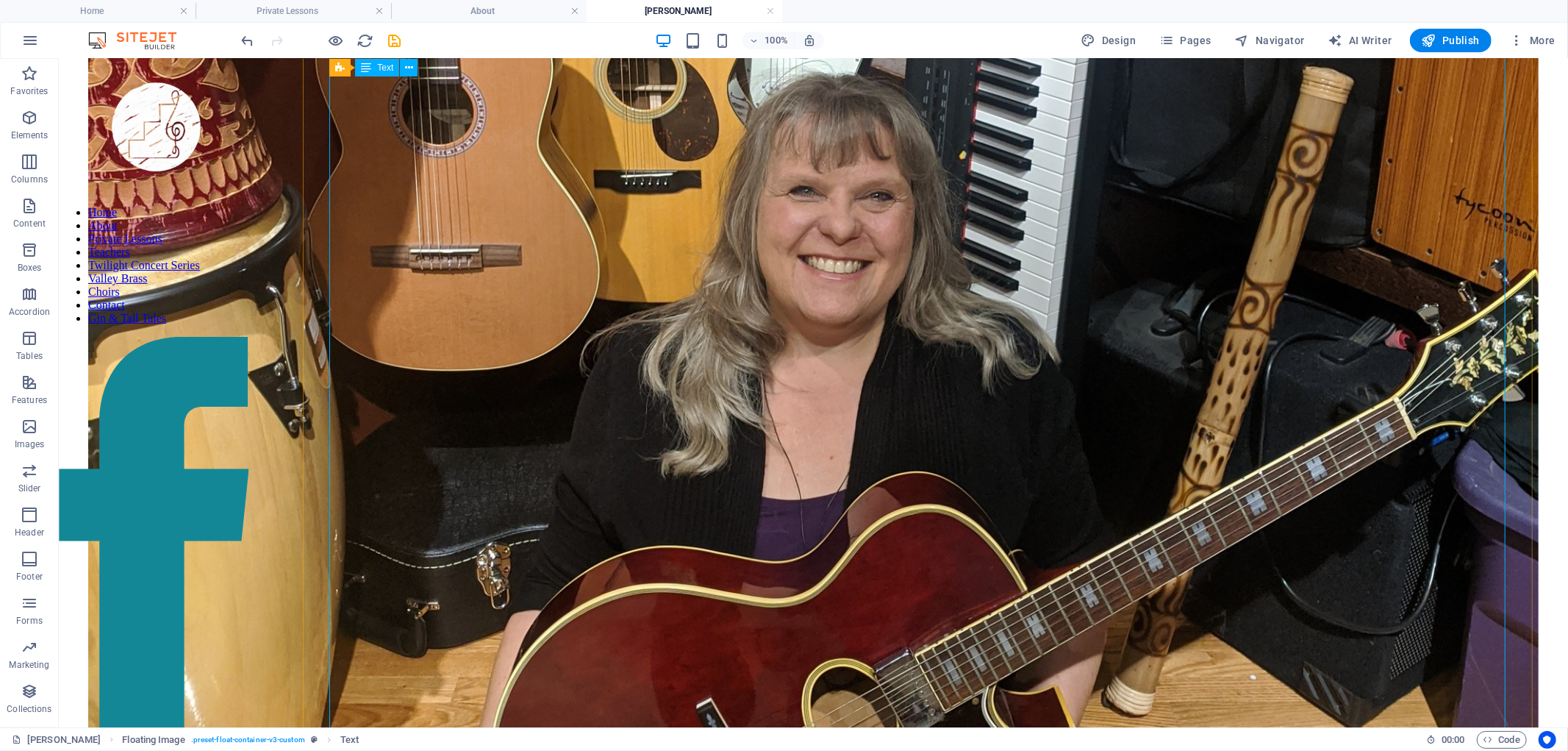
drag, startPoint x: 956, startPoint y: 181, endPoint x: 698, endPoint y: 180, distance: 258.0
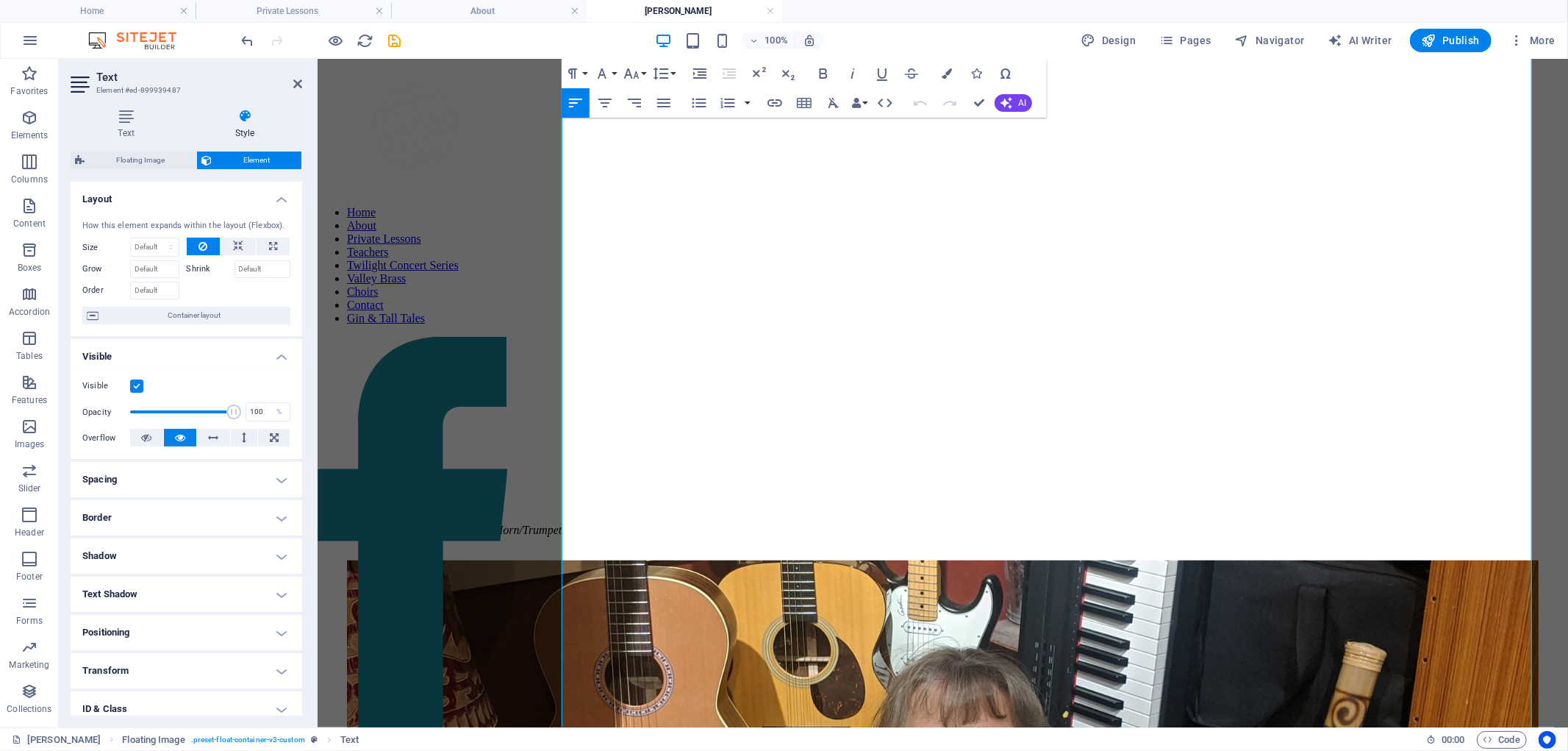
scroll to position [1082, 0]
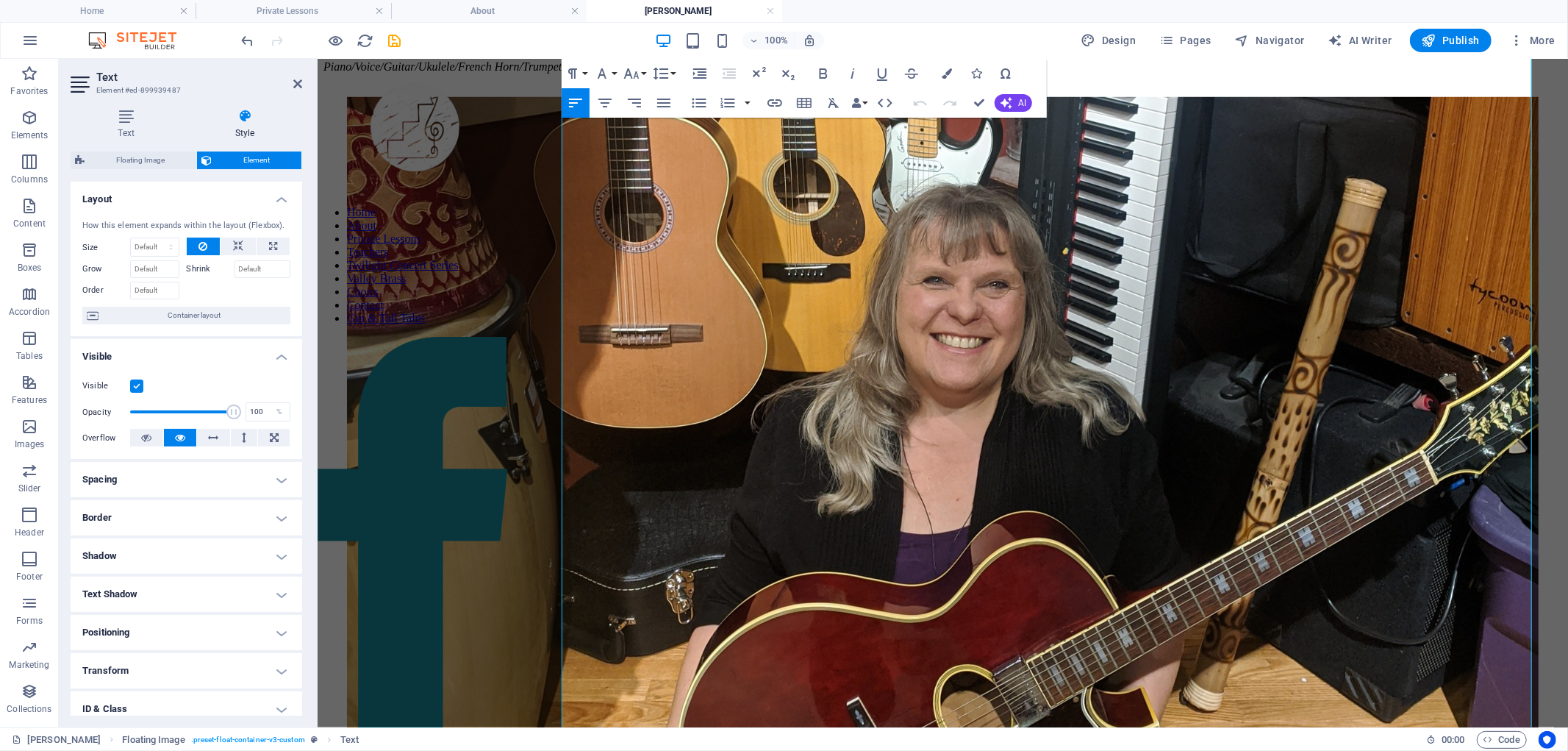
drag, startPoint x: 917, startPoint y: 461, endPoint x: 711, endPoint y: 459, distance: 206.0
click at [779, 99] on icon "button" at bounding box center [775, 102] width 15 height 7
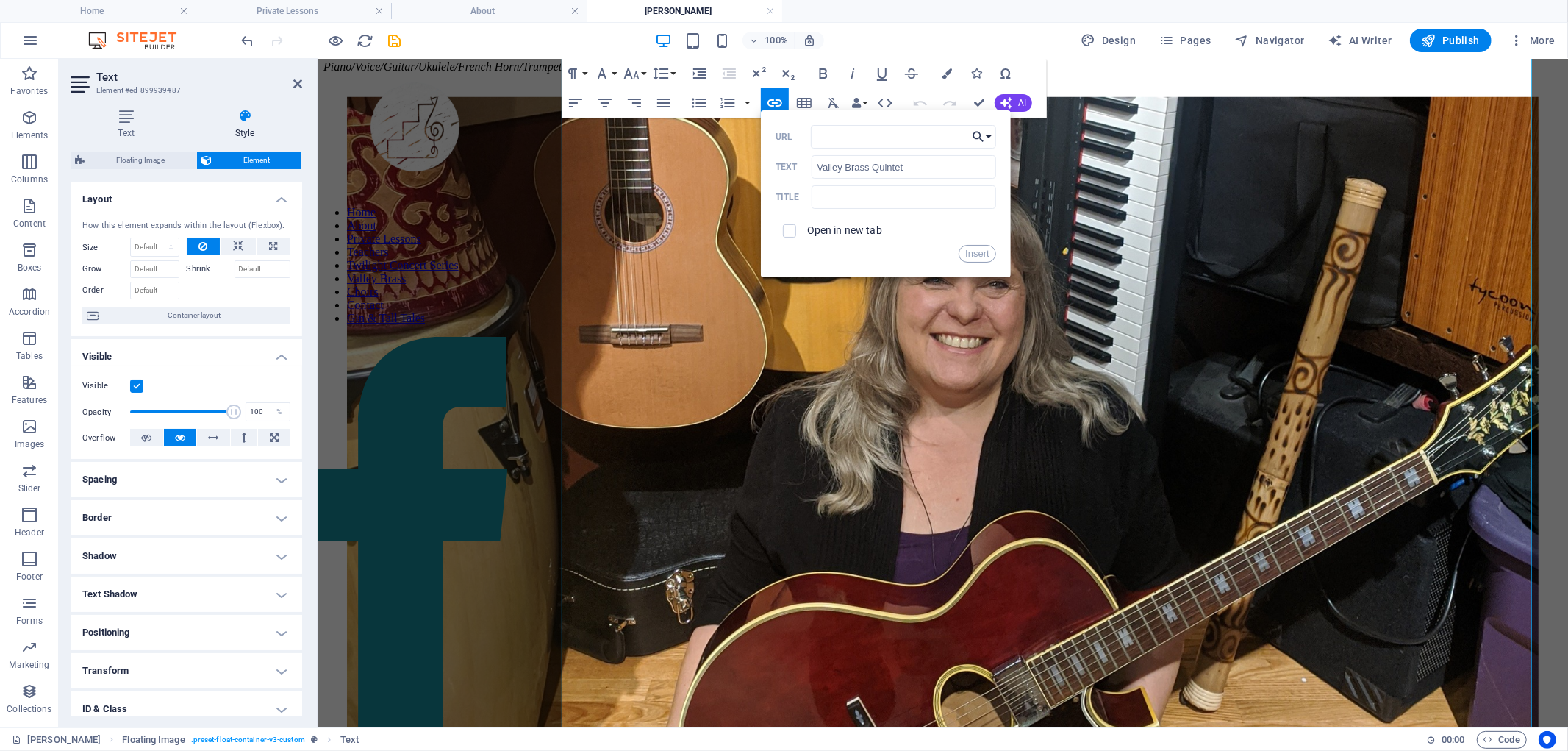
click at [834, 137] on button "Choose Link" at bounding box center [982, 136] width 28 height 23
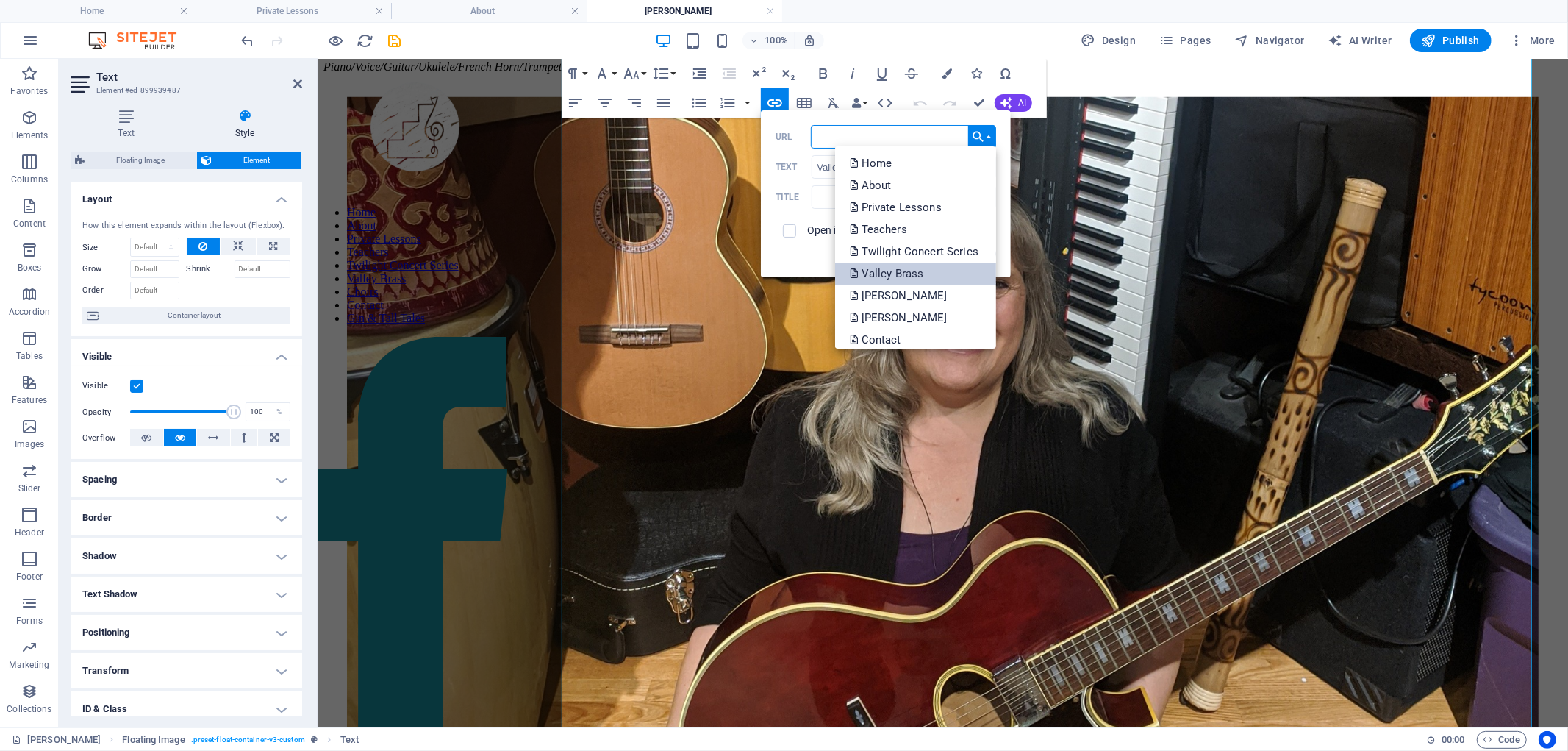
click at [834, 270] on p "Valley Brass" at bounding box center [888, 273] width 77 height 22
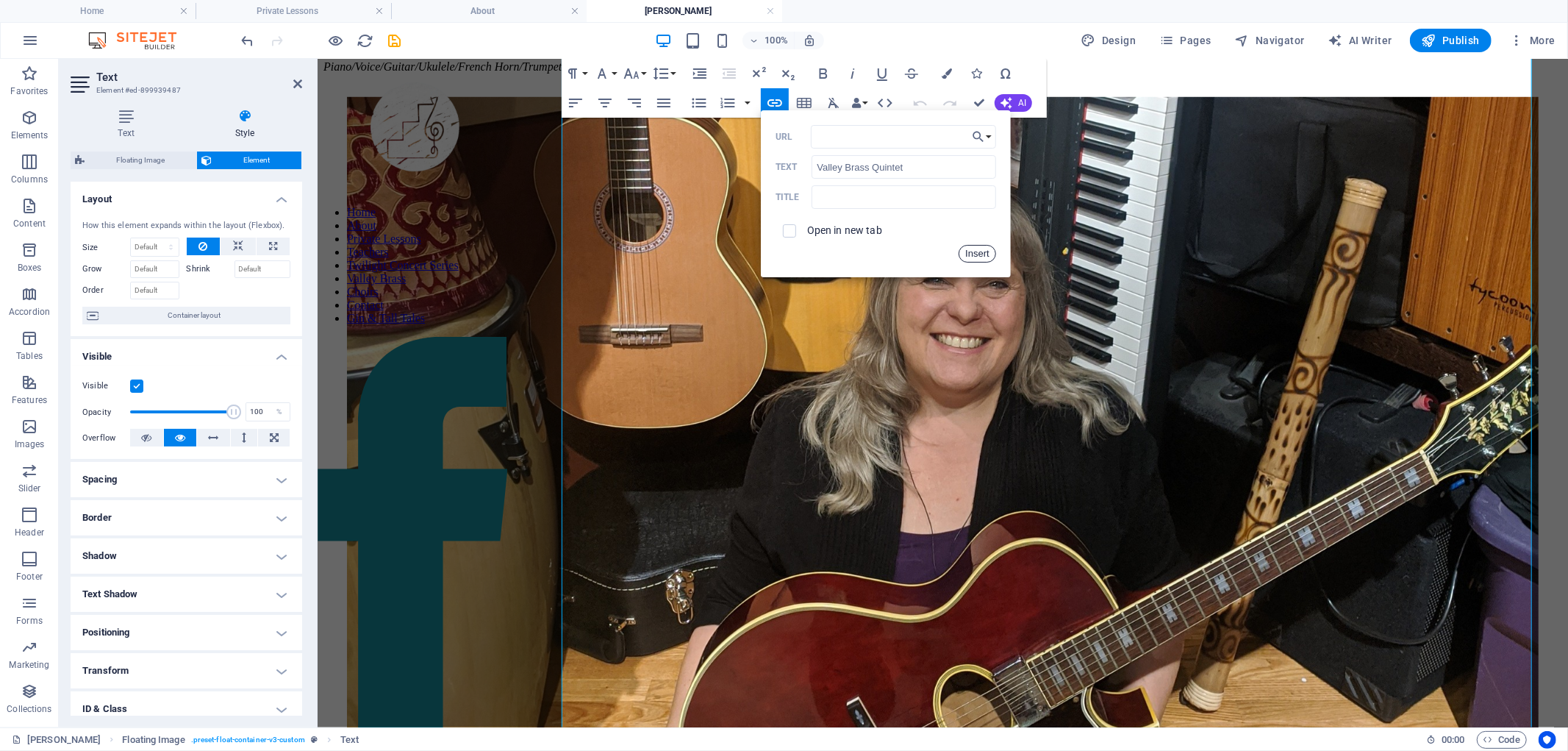
click at [834, 251] on button "Insert" at bounding box center [977, 253] width 37 height 17
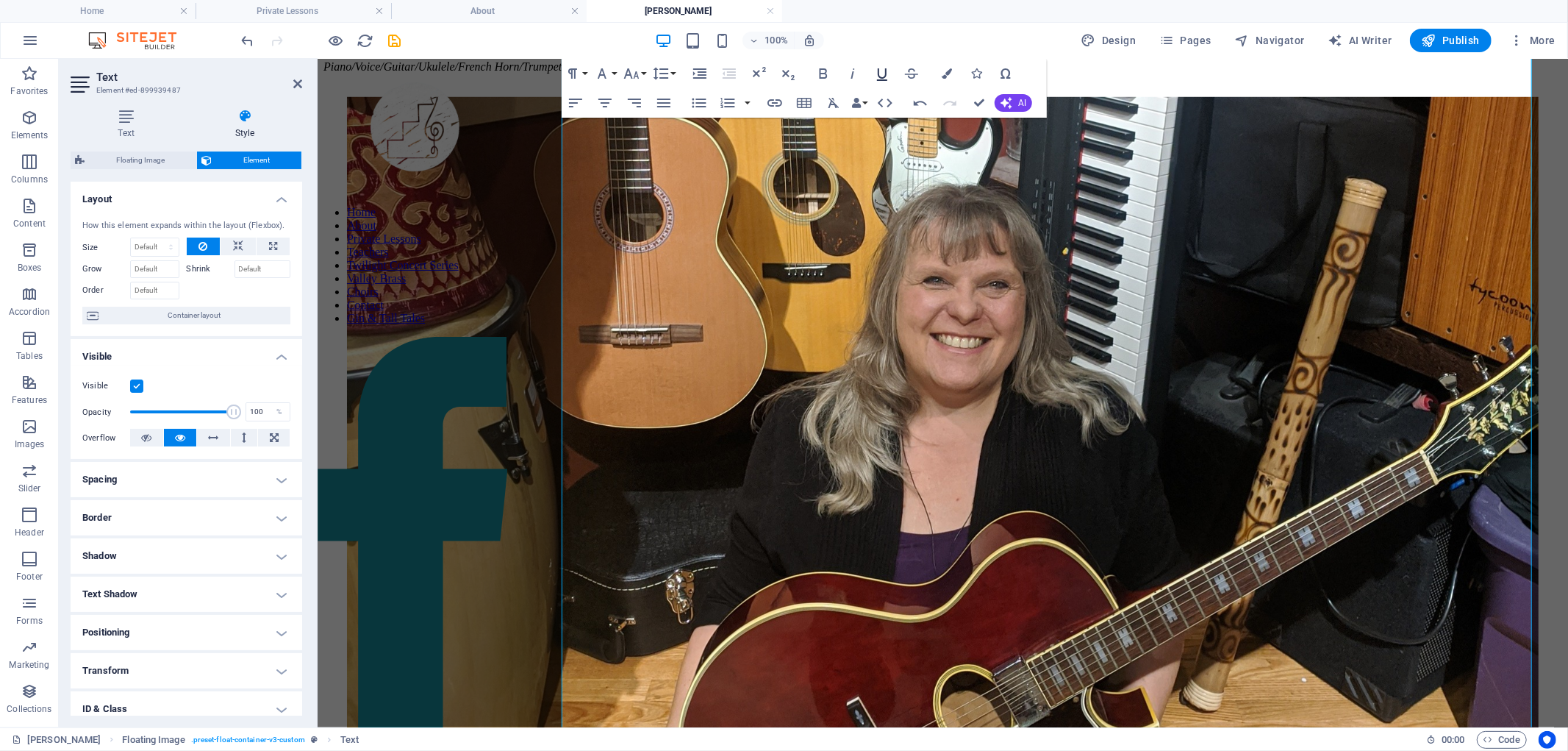
click at [834, 64] on button "Underline" at bounding box center [882, 74] width 28 height 30
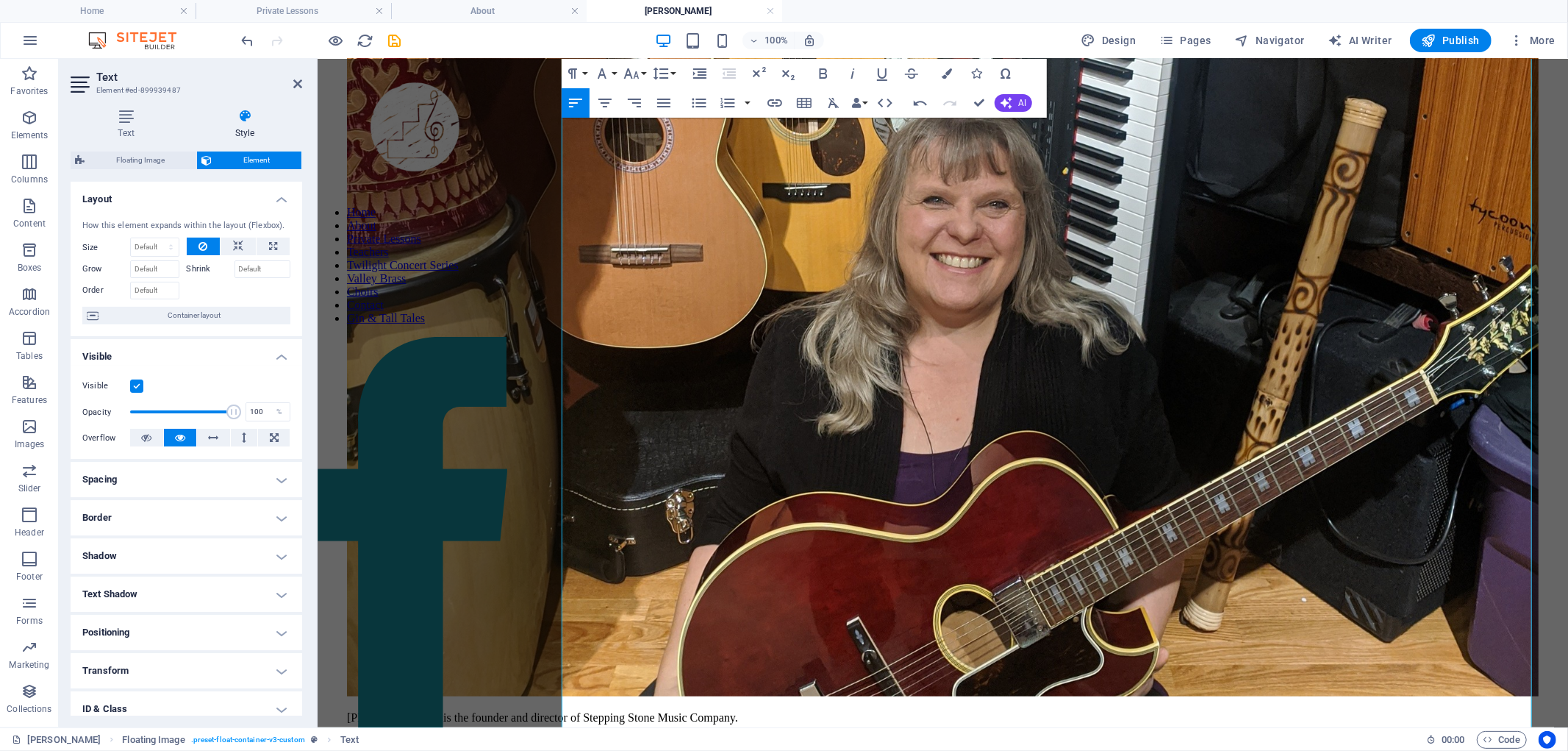
scroll to position [1163, 0]
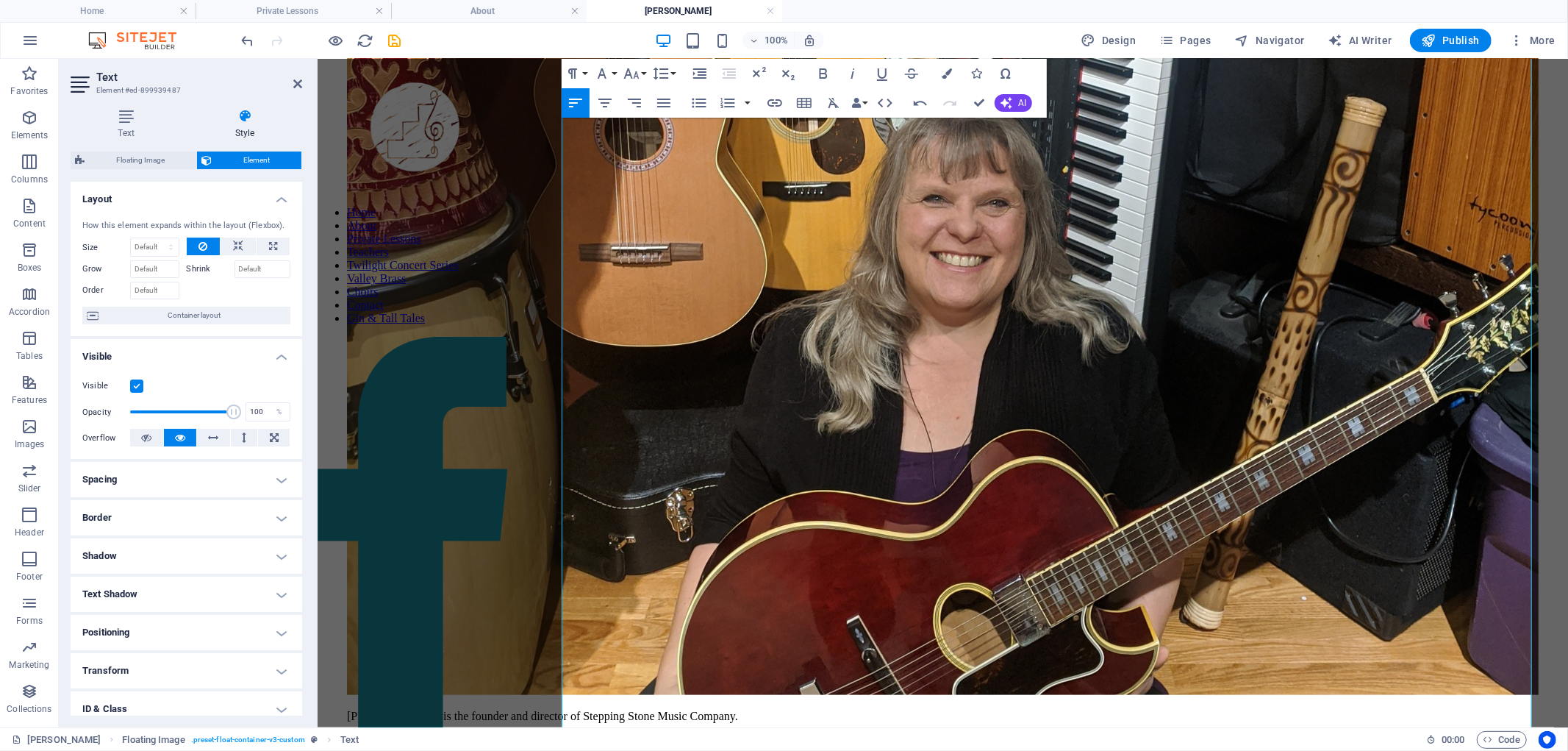
drag, startPoint x: 1428, startPoint y: 453, endPoint x: 743, endPoint y: 478, distance: 685.5
type input "Joy Vox Community Choir"
click at [775, 99] on icon "button" at bounding box center [775, 102] width 17 height 17
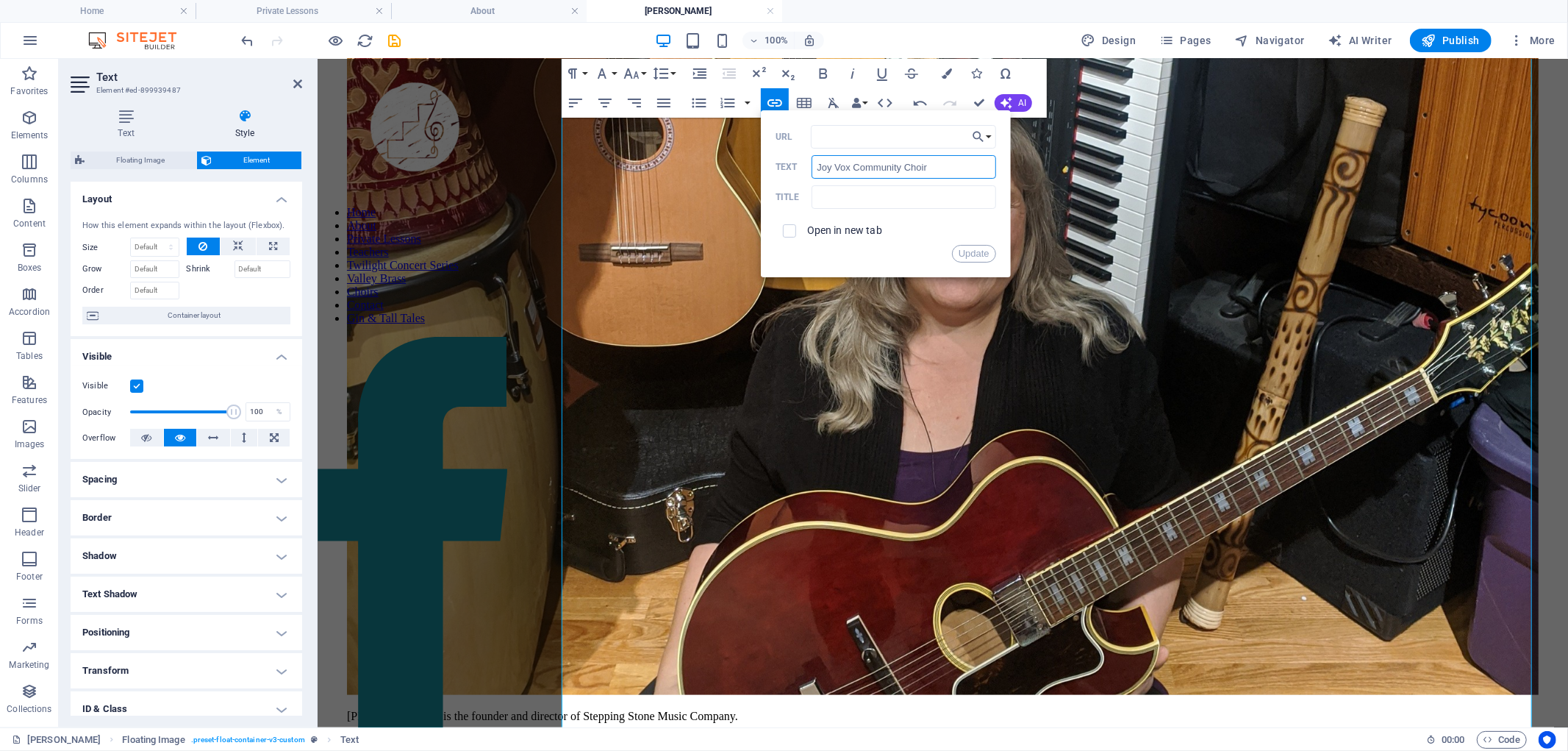
click at [834, 166] on input "Joy Vox Community Choir" at bounding box center [903, 167] width 184 height 23
click at [834, 137] on input "URL" at bounding box center [903, 136] width 185 height 23
paste input "https://www.joyvox.ca/"
type input "https://www.joyvox.ca/"
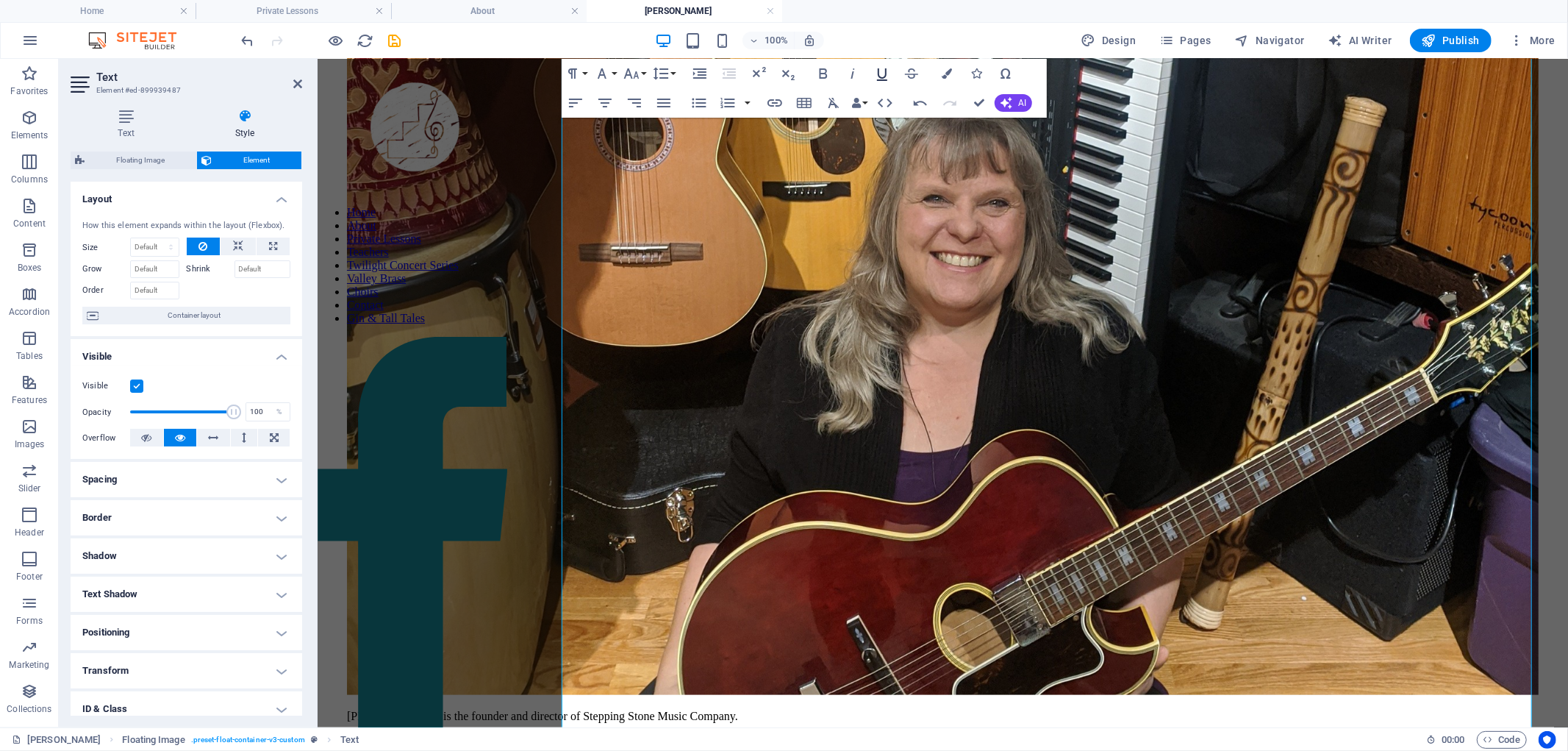
click at [834, 70] on icon "button" at bounding box center [882, 73] width 17 height 17
drag, startPoint x: 927, startPoint y: 487, endPoint x: 800, endPoint y: 481, distance: 127.1
type input "Voce Destino"
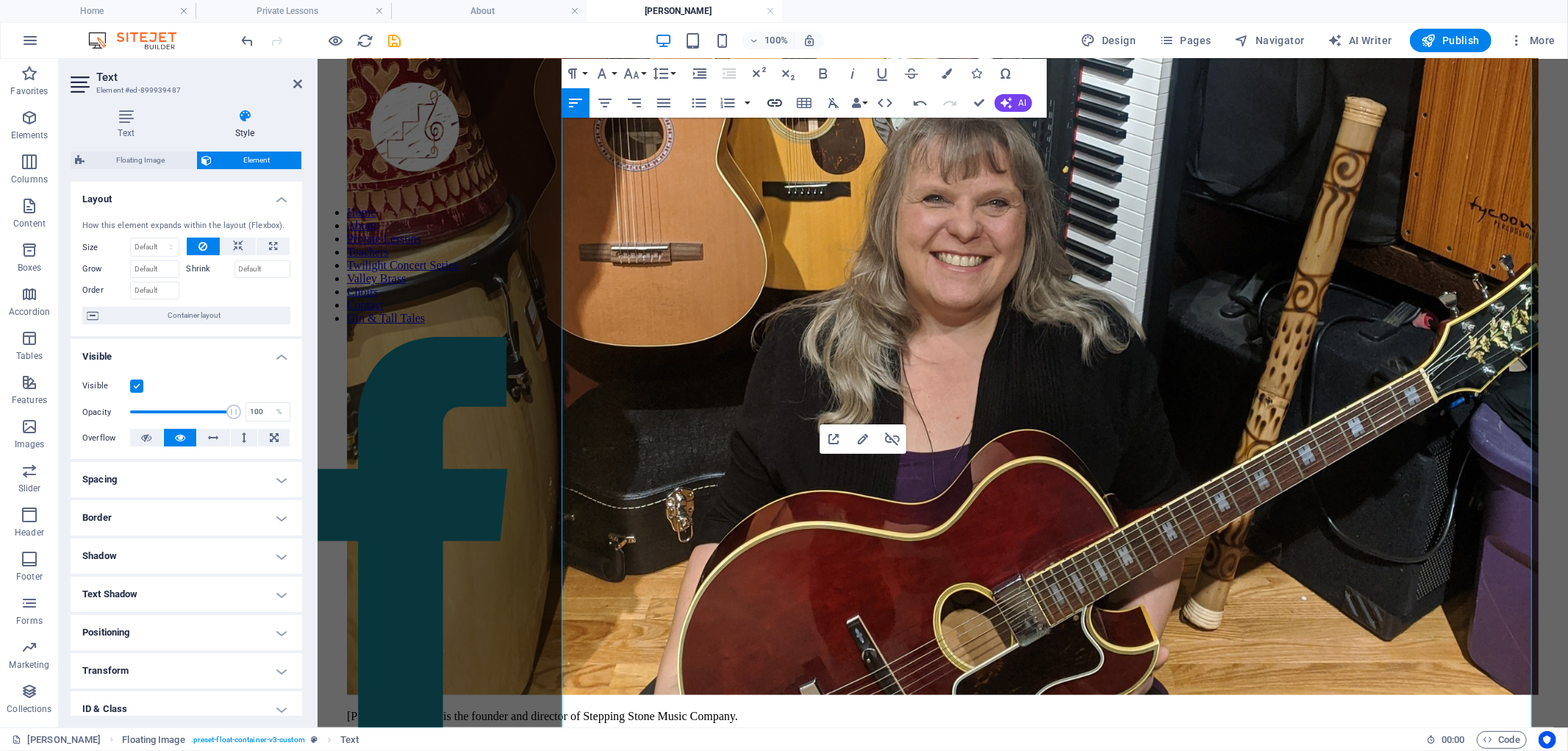
click at [777, 104] on icon "button" at bounding box center [775, 102] width 17 height 17
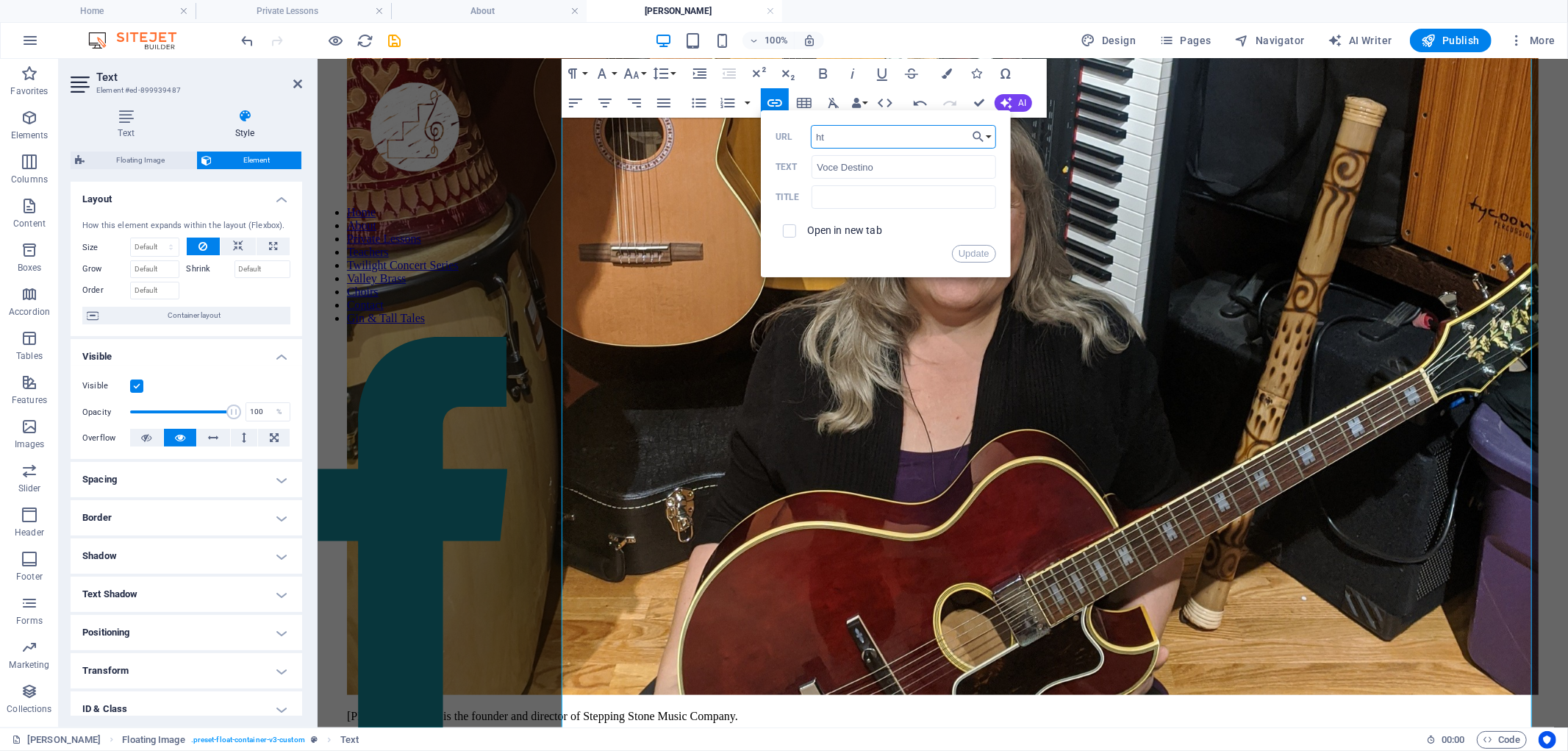
type input "h"
paste input "https://www.joyvox.ca/vocedestino"
type input "https://www.joyvox.ca/vocedestino"
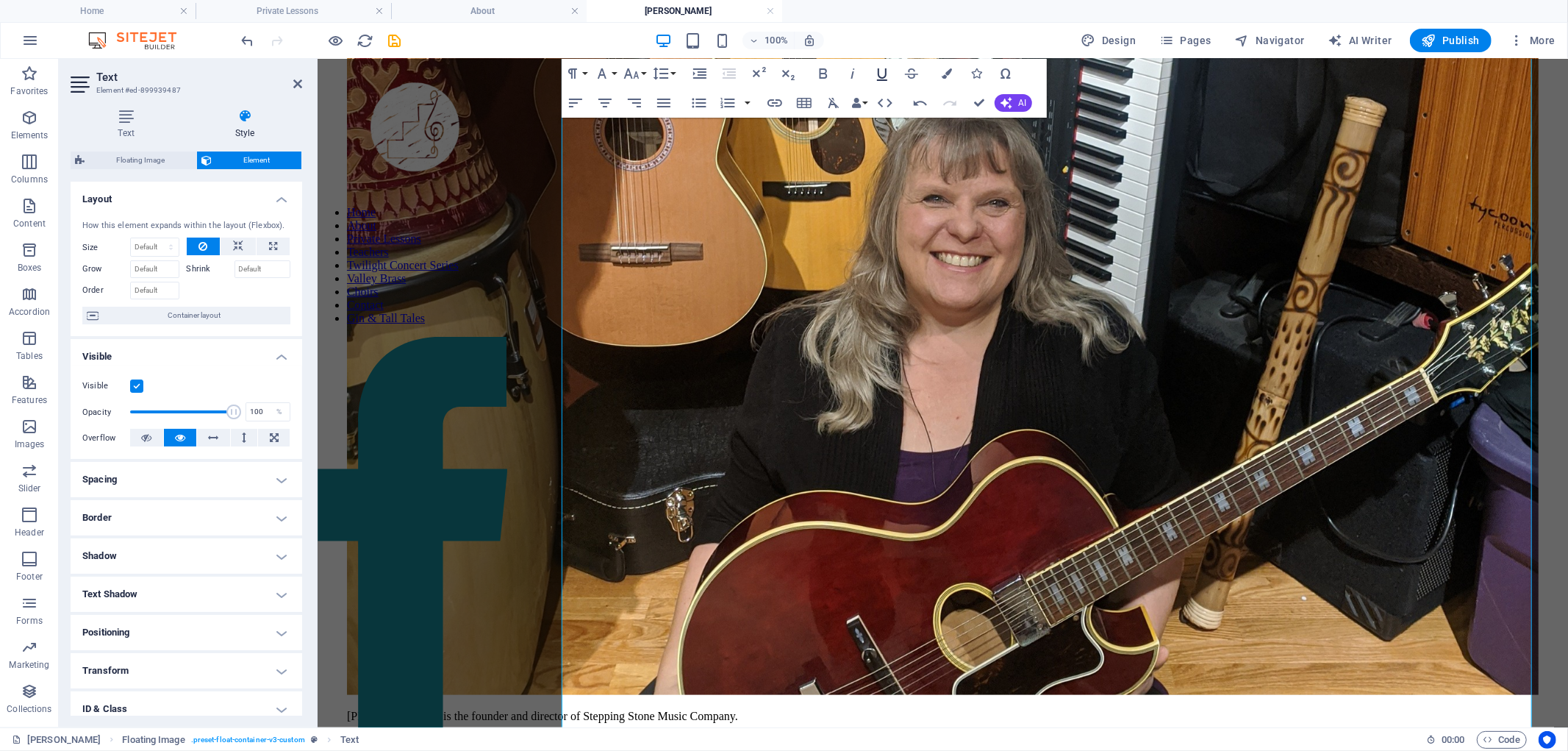
click at [834, 77] on icon "button" at bounding box center [882, 74] width 10 height 12
click at [834, 74] on icon "button" at bounding box center [911, 73] width 17 height 17
click at [834, 59] on button "Strikethrough" at bounding box center [912, 74] width 28 height 30
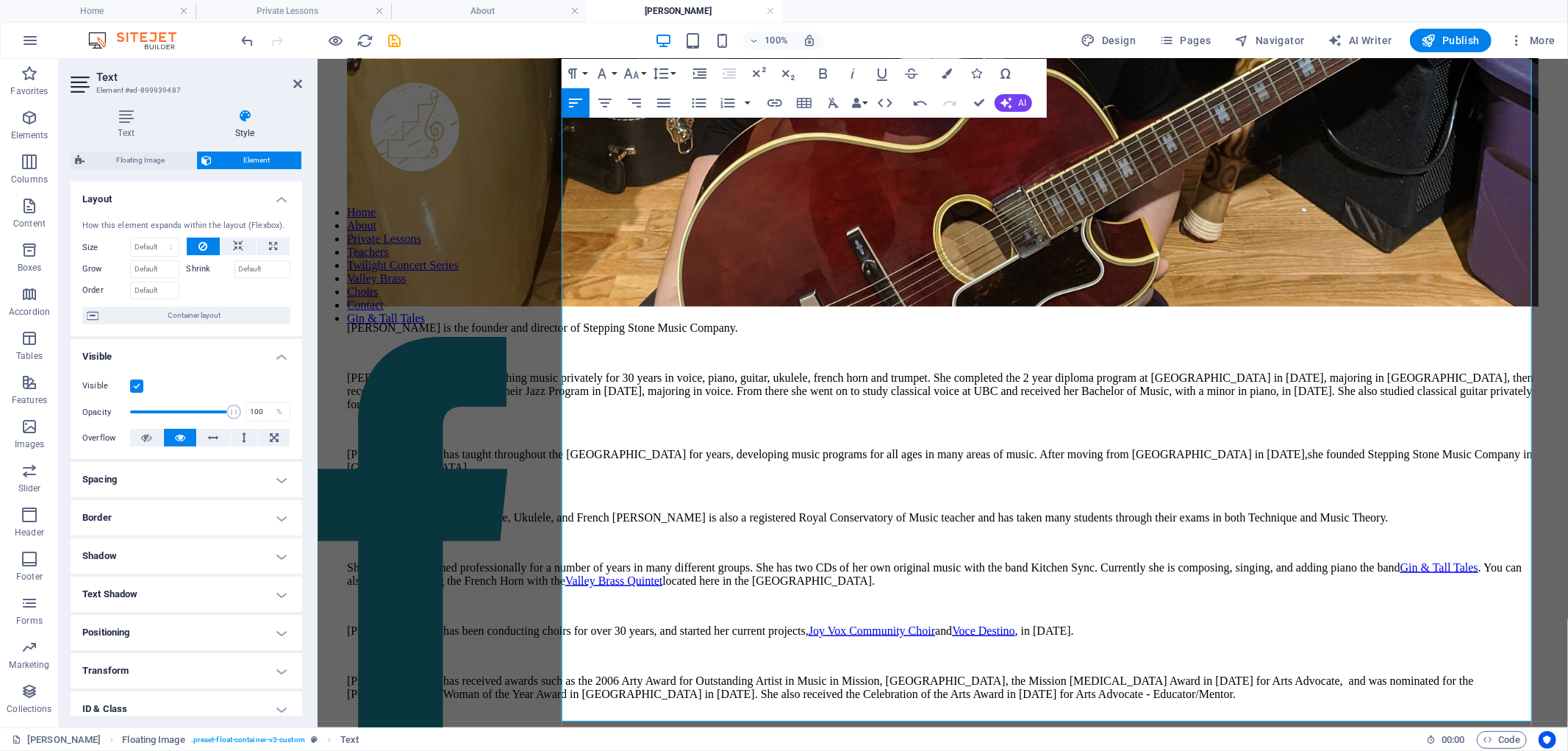
scroll to position [1680, 0]
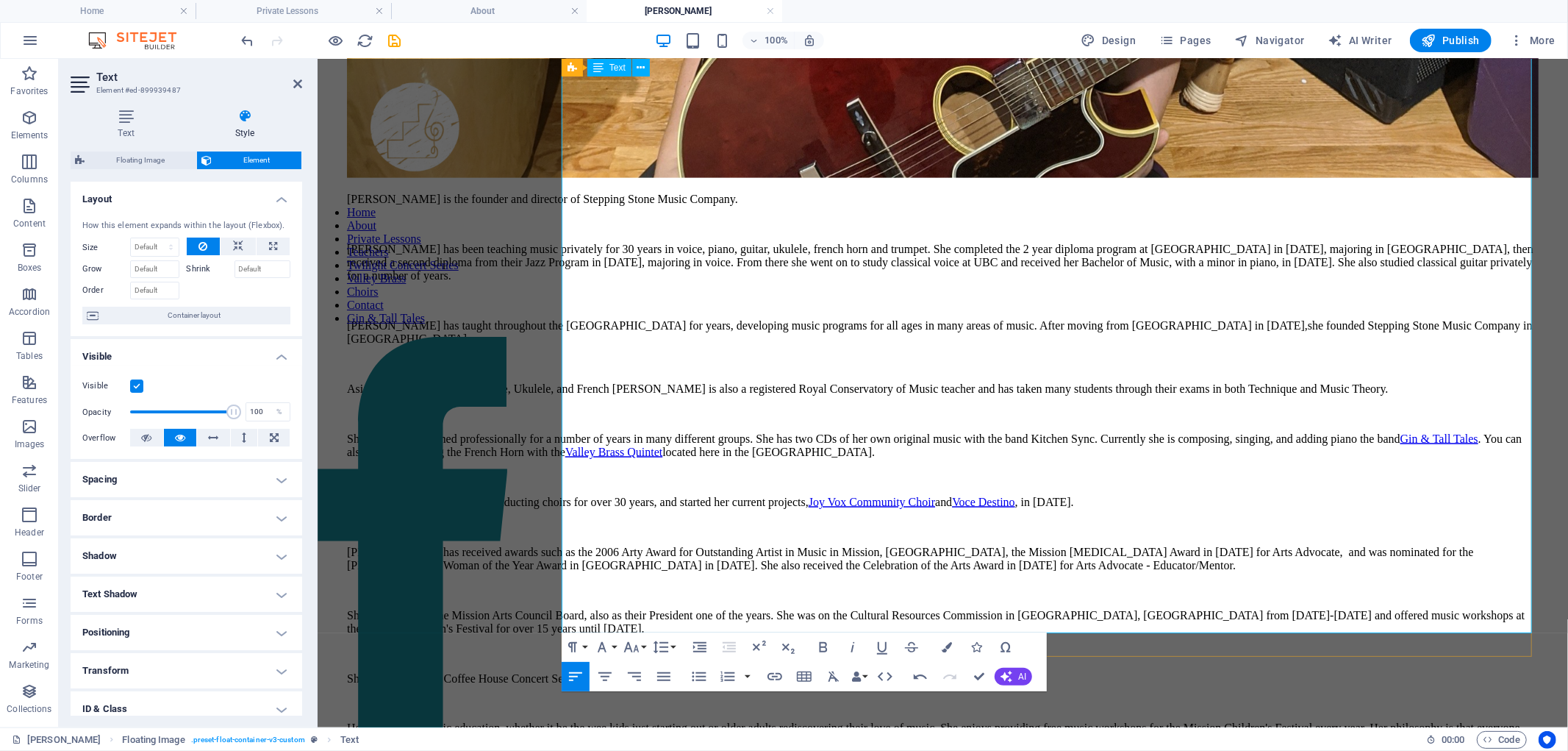
drag, startPoint x: 1054, startPoint y: 390, endPoint x: 732, endPoint y: 386, distance: 322.0
click at [727, 672] on p "She ran the Mission Coffee House Concert Series for over 15 years. And now she …" at bounding box center [941, 678] width 1191 height 13
click at [834, 647] on icon "button" at bounding box center [882, 647] width 17 height 17
type input "Mission Twilight Concert Series"
click at [776, 679] on icon "button" at bounding box center [775, 676] width 17 height 17
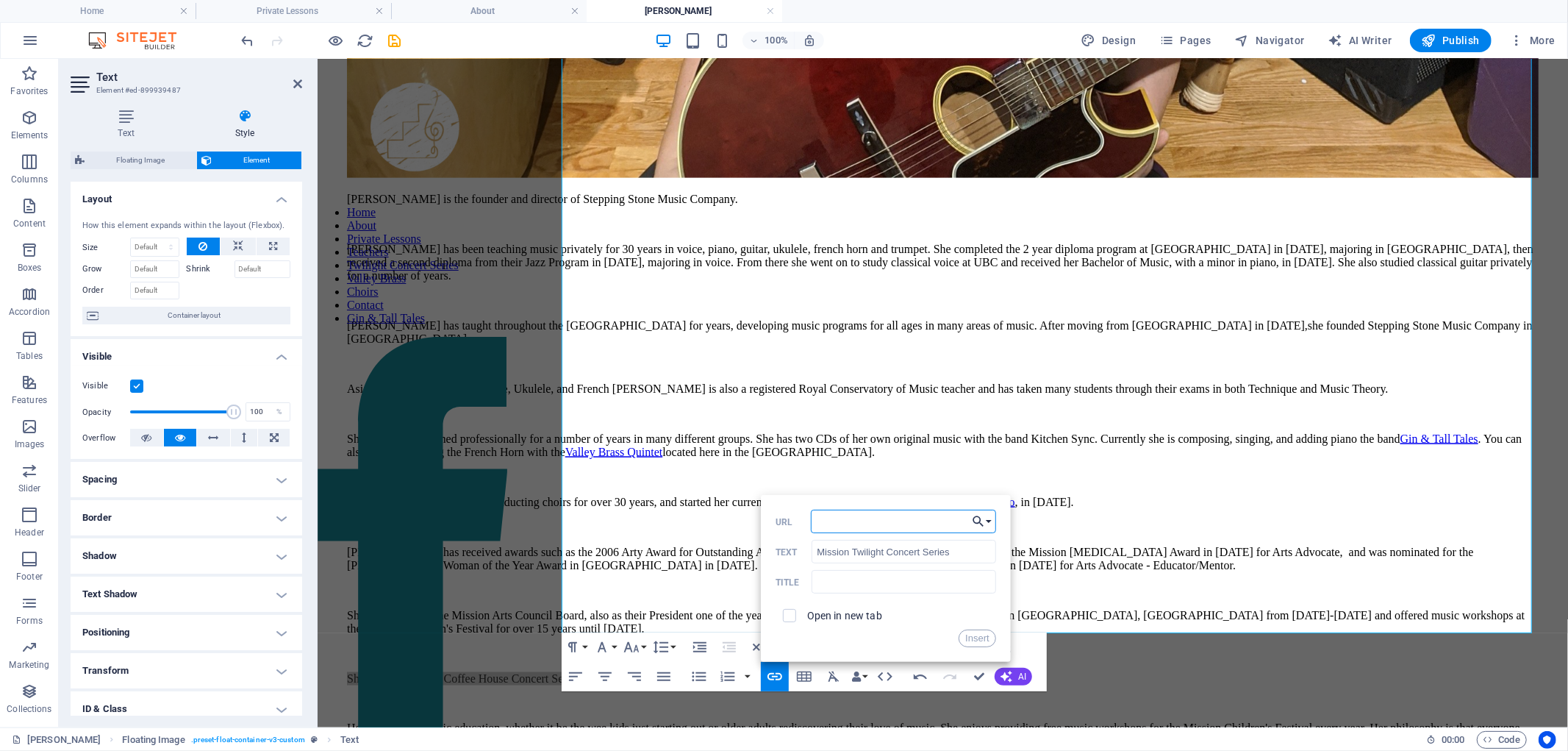
drag, startPoint x: 982, startPoint y: 522, endPoint x: 992, endPoint y: 520, distance: 10.2
click at [834, 522] on icon "button" at bounding box center [978, 520] width 15 height 17
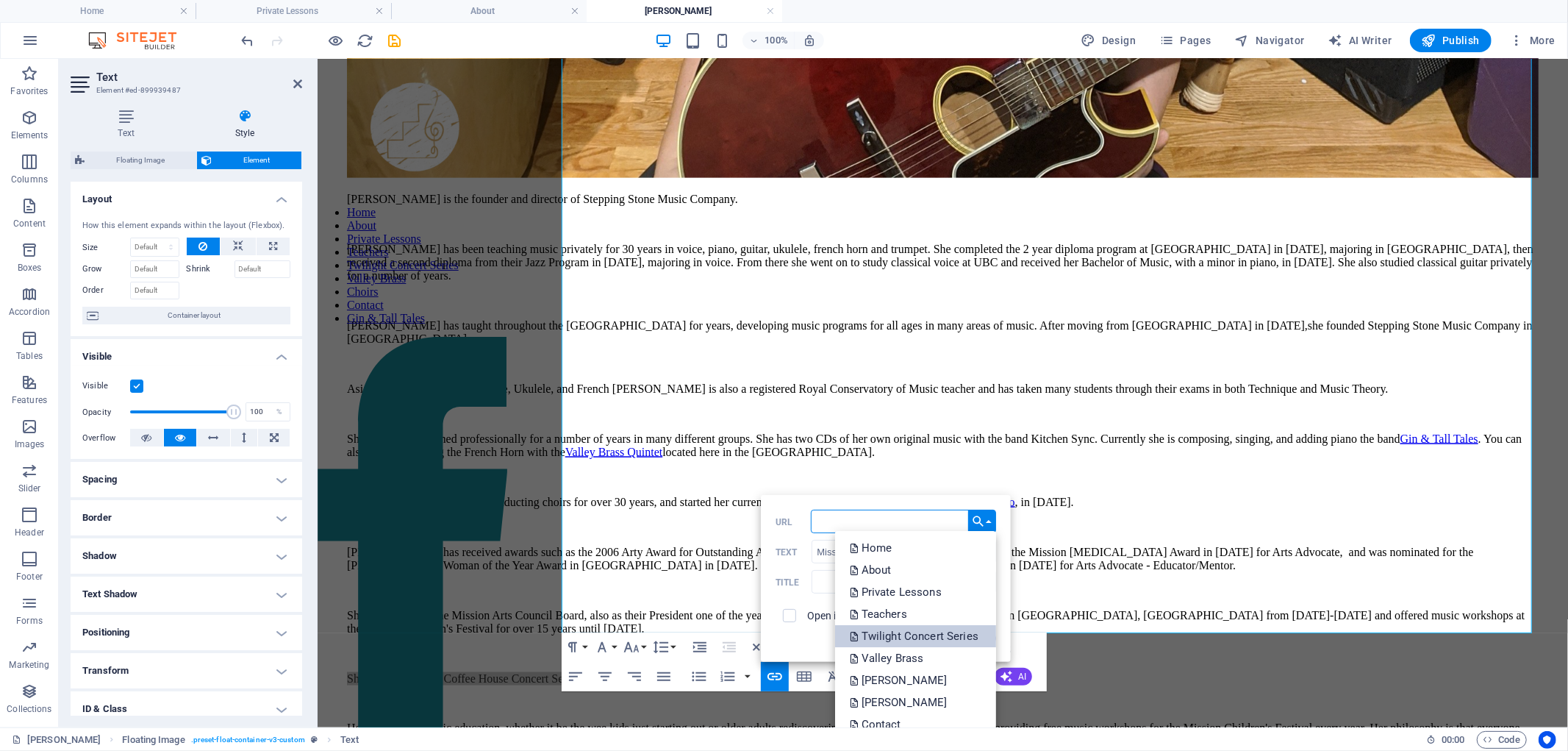
click at [834, 642] on p "Twilight Concert Series" at bounding box center [915, 636] width 131 height 22
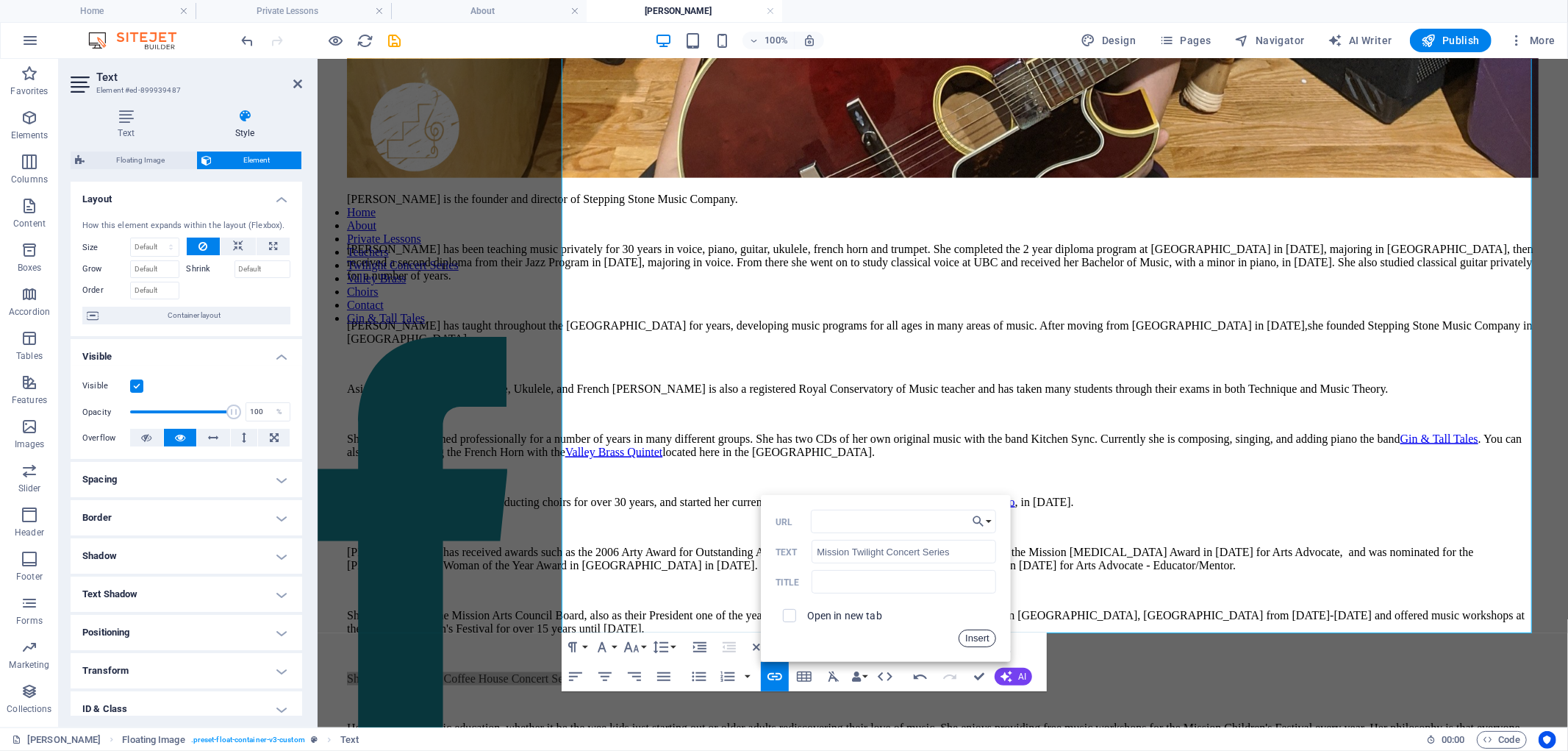
click at [834, 638] on button "Insert" at bounding box center [977, 638] width 37 height 17
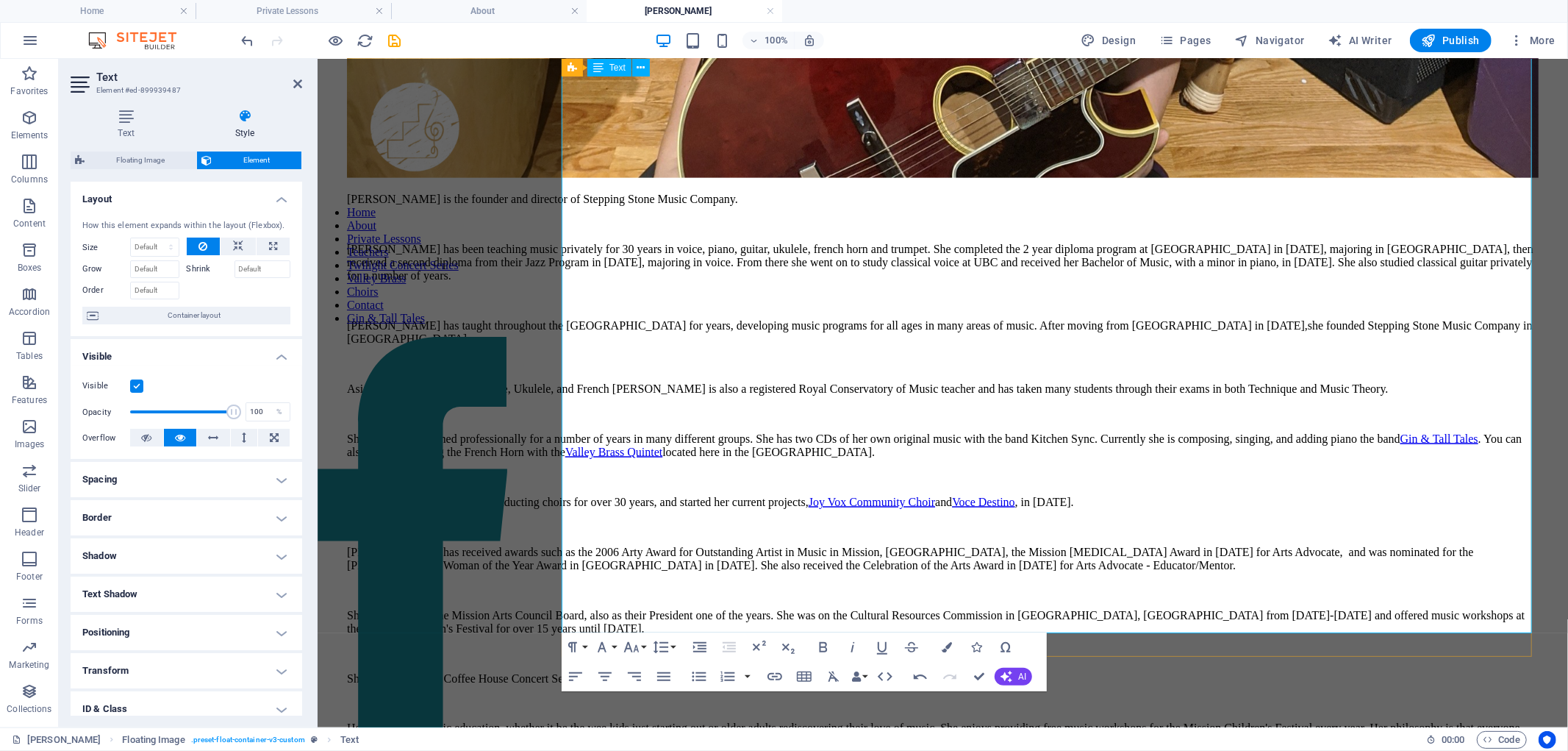
click at [834, 696] on p at bounding box center [941, 703] width 1191 height 13
click at [834, 721] on p "Her first love is music education, whether it be the wee kids just starting out…" at bounding box center [941, 734] width 1191 height 26
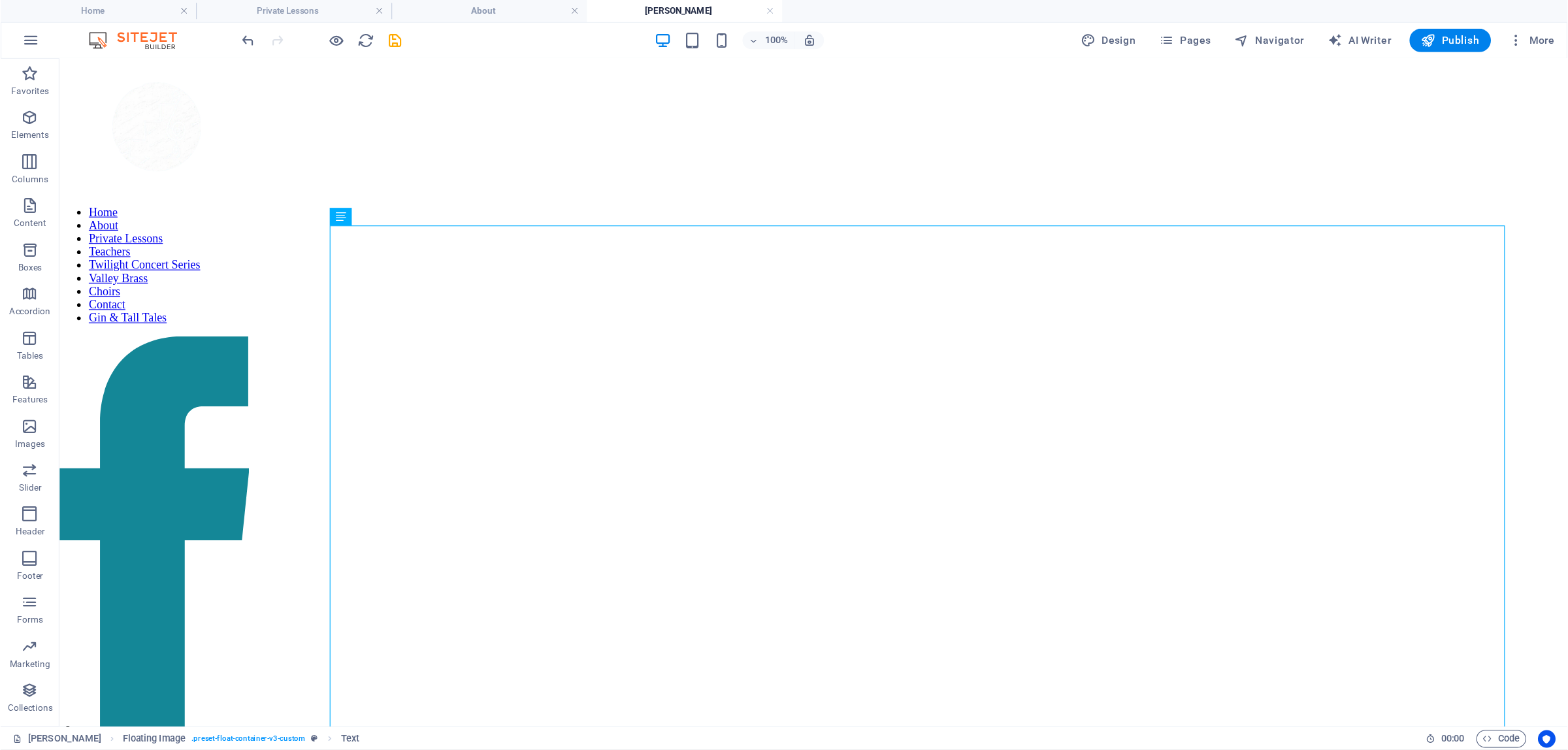
scroll to position [285, 0]
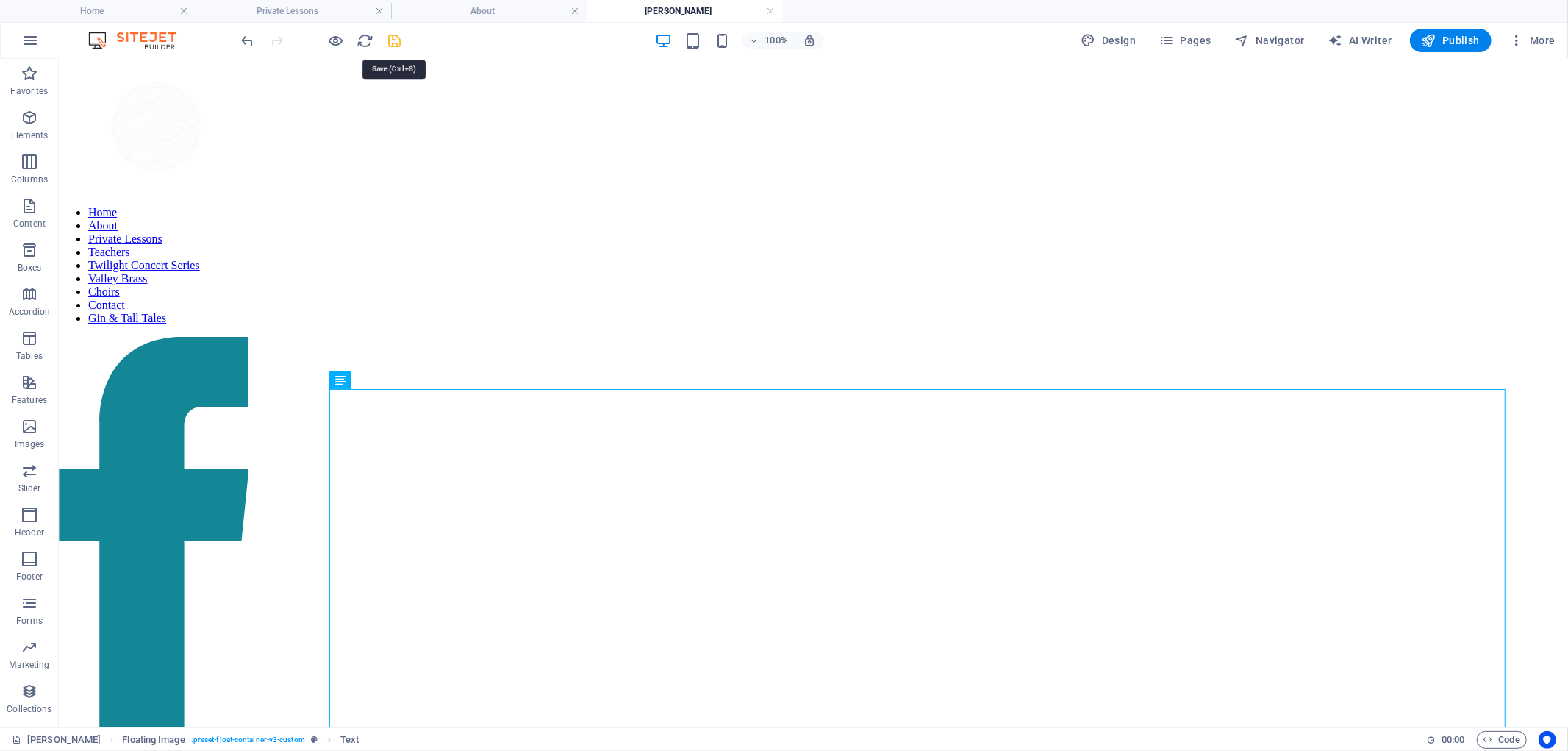
click at [390, 35] on icon "save" at bounding box center [395, 40] width 17 height 17
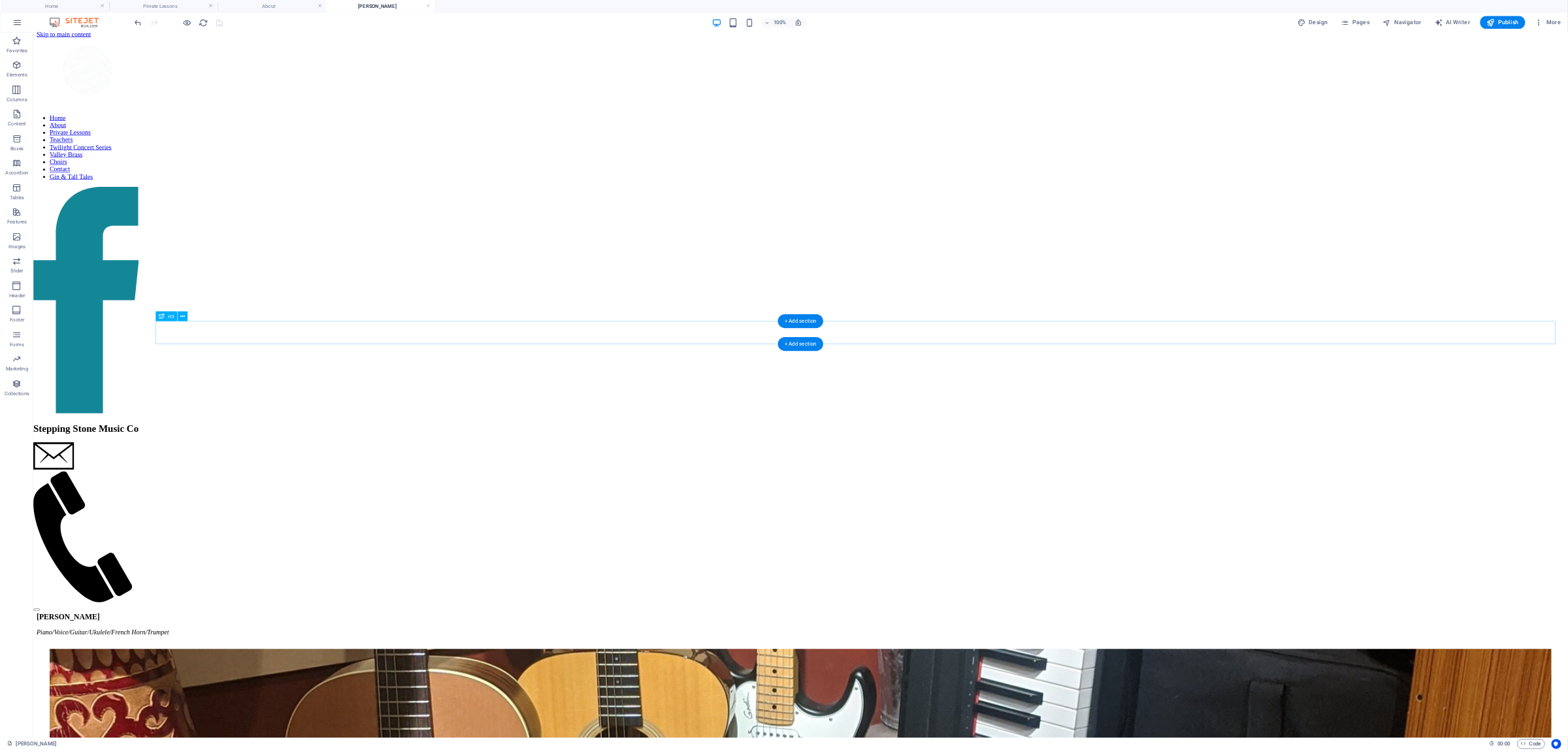
scroll to position [8, 0]
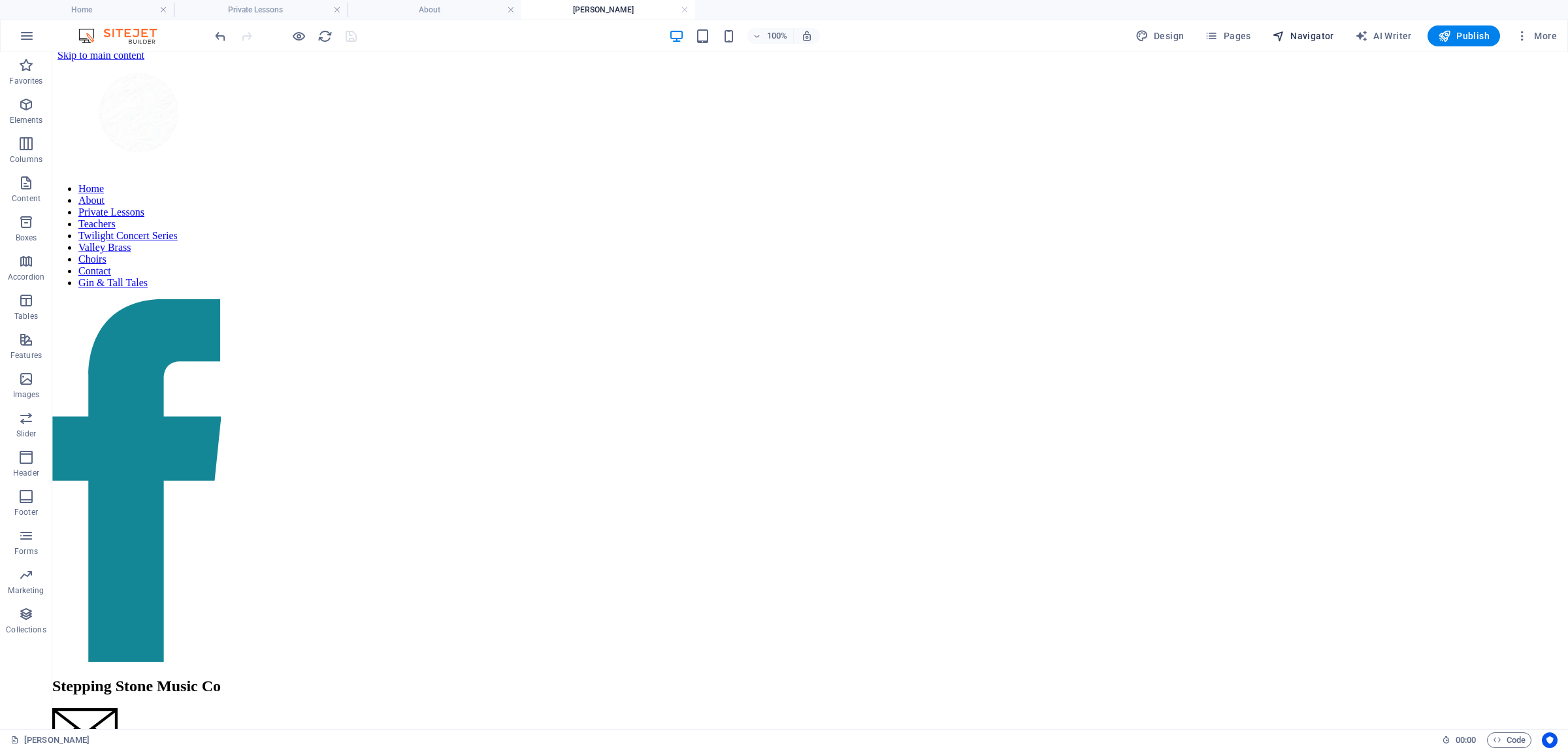
click at [741, 39] on span "Navigator" at bounding box center [1302, 36] width 62 height 13
select select "16919697-en"
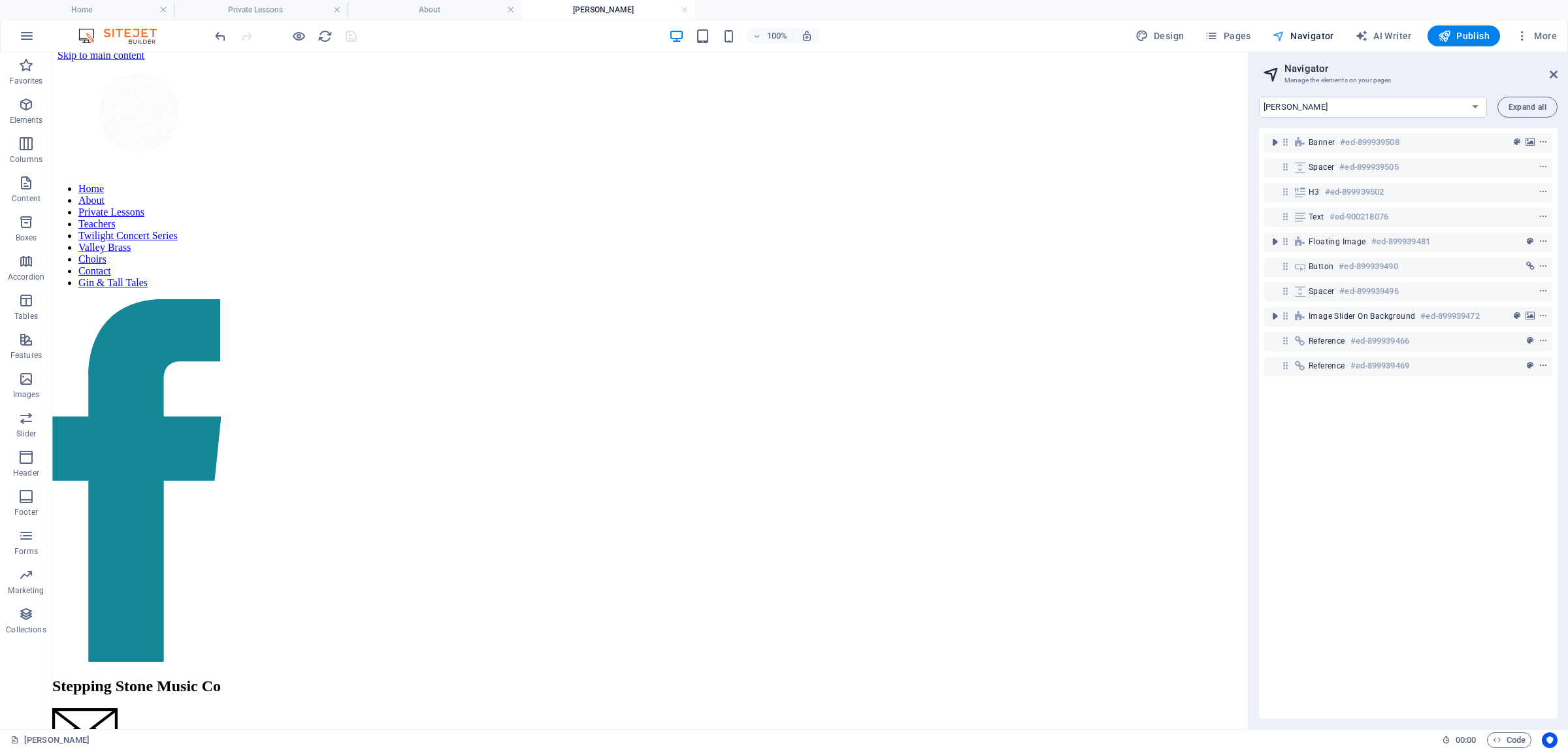
click at [741, 37] on span "Navigator" at bounding box center [1302, 36] width 62 height 13
drag, startPoint x: 1222, startPoint y: 34, endPoint x: 1232, endPoint y: 34, distance: 10.0
click at [741, 34] on span "Pages" at bounding box center [1228, 36] width 45 height 13
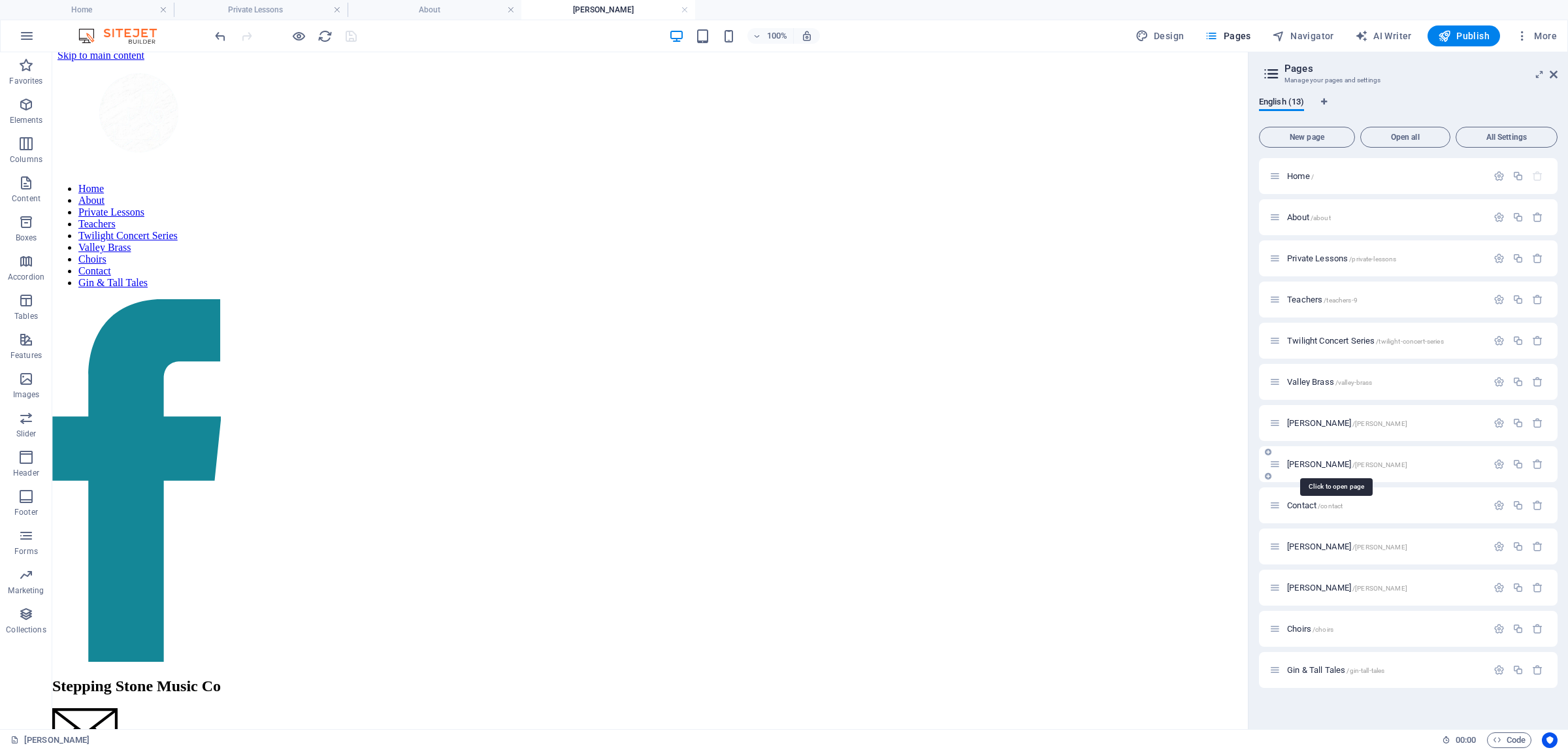
click at [741, 462] on span "Laura Wheeler /laura-wheeler" at bounding box center [1347, 464] width 120 height 10
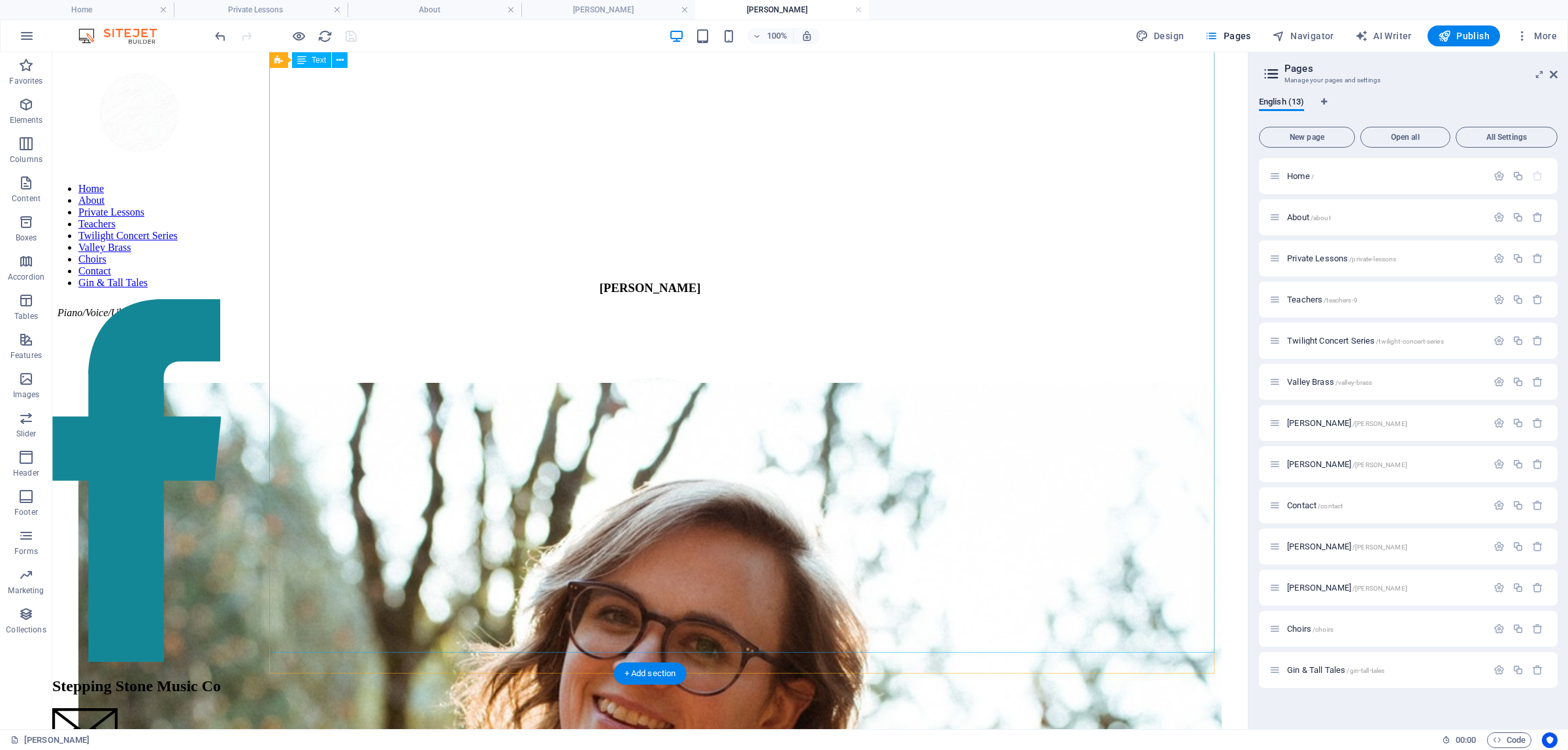
scroll to position [762, 0]
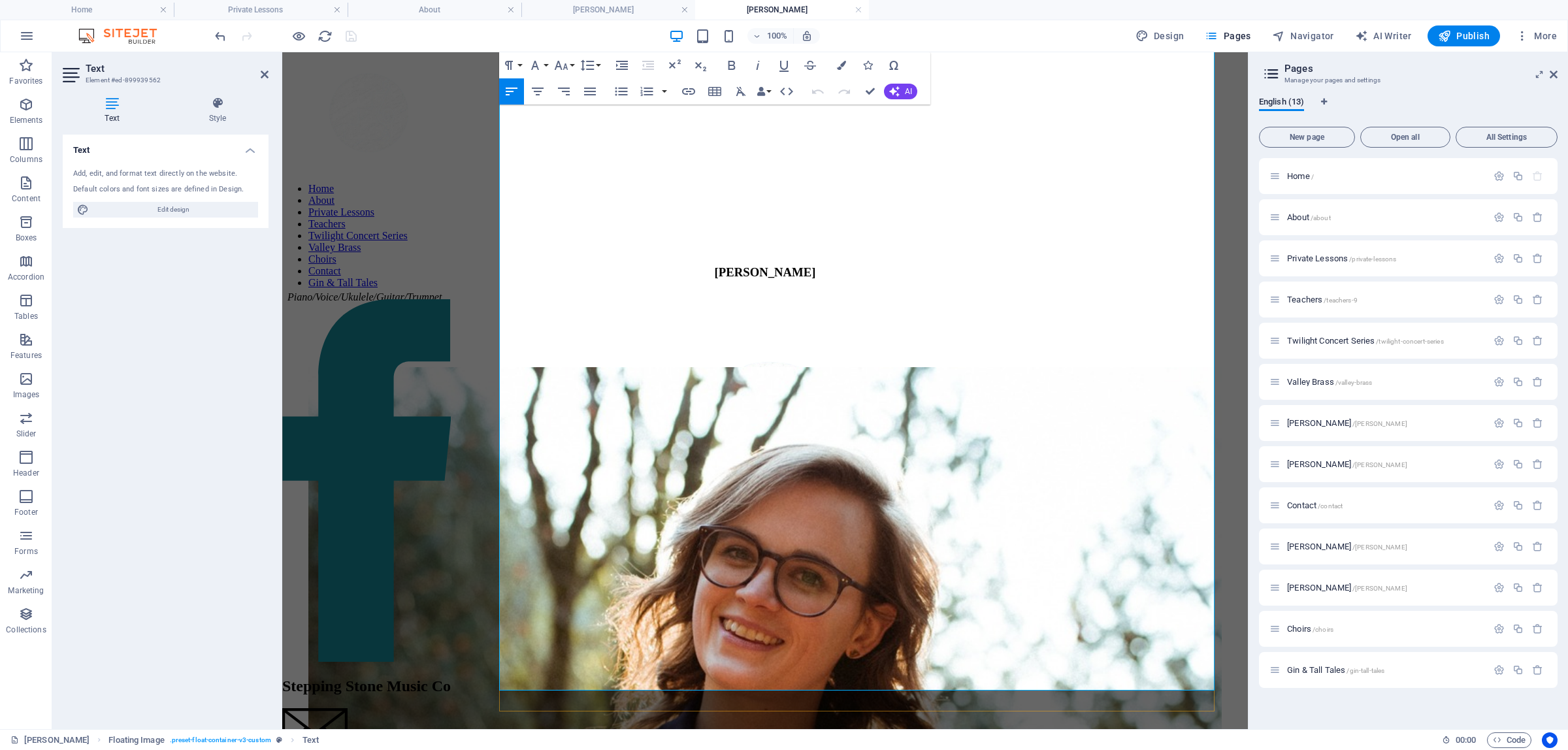
scroll to position [845, 0]
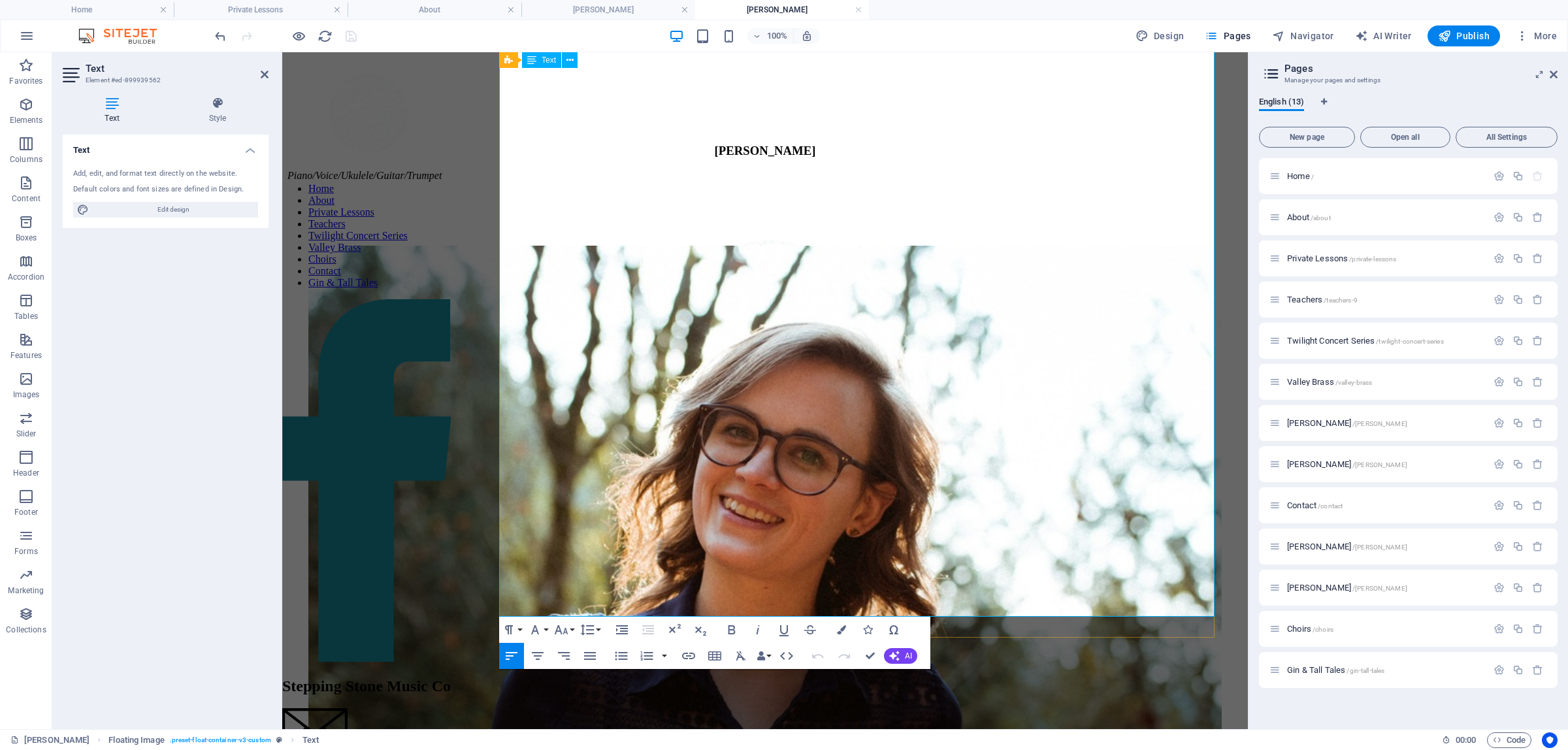
drag, startPoint x: 999, startPoint y: 242, endPoint x: 550, endPoint y: 277, distance: 450.4
click at [690, 655] on icon "button" at bounding box center [688, 655] width 15 height 15
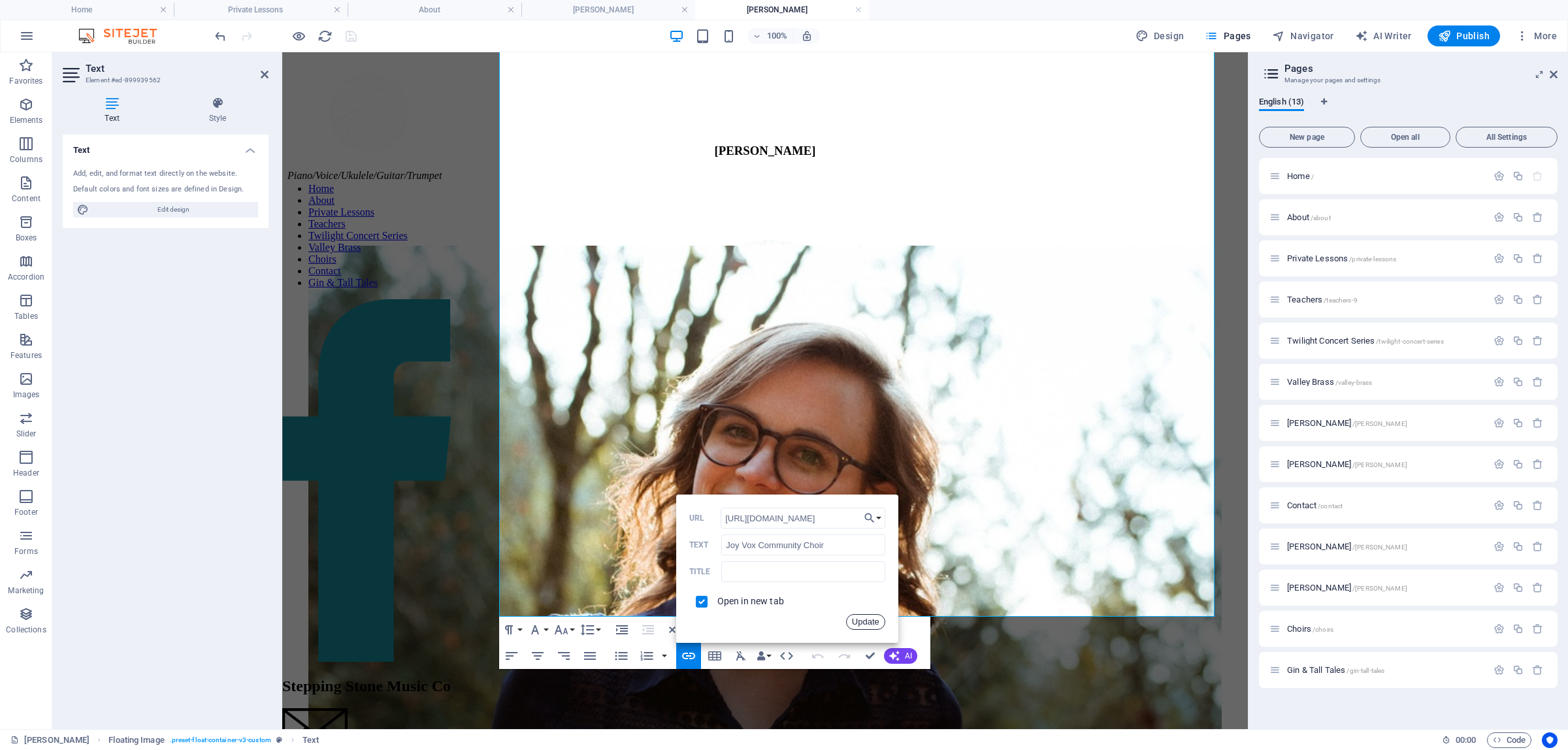
click at [741, 622] on button "Update" at bounding box center [865, 622] width 39 height 15
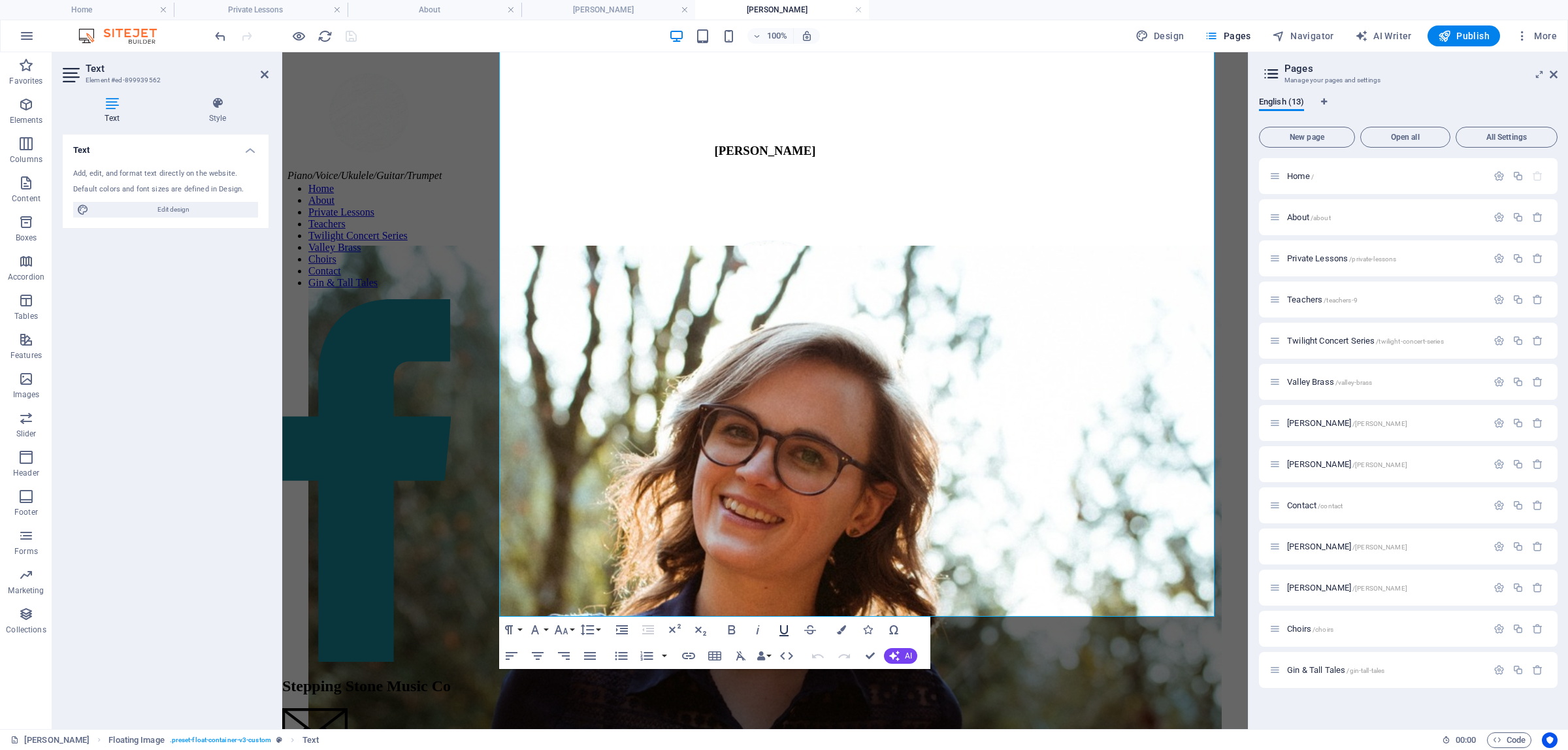
click at [741, 631] on icon "button" at bounding box center [784, 630] width 9 height 11
drag, startPoint x: 861, startPoint y: 308, endPoint x: 889, endPoint y: 297, distance: 30.1
drag, startPoint x: 1139, startPoint y: 273, endPoint x: 1151, endPoint y: 273, distance: 12.0
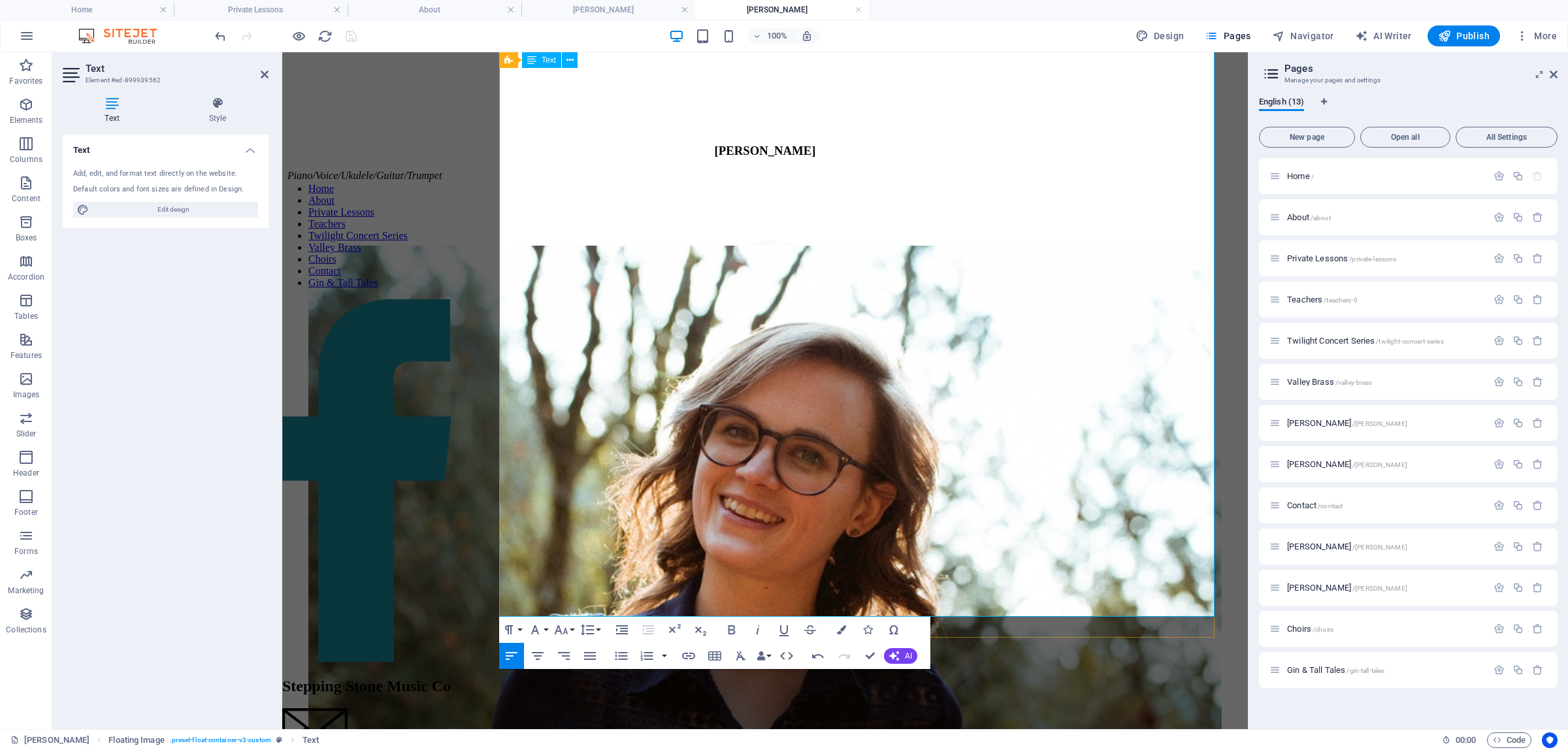
drag, startPoint x: 1148, startPoint y: 274, endPoint x: 544, endPoint y: 308, distance: 605.0
type input "https://www.joyvox.ca/vocedestino"
type input "Voce Destino"
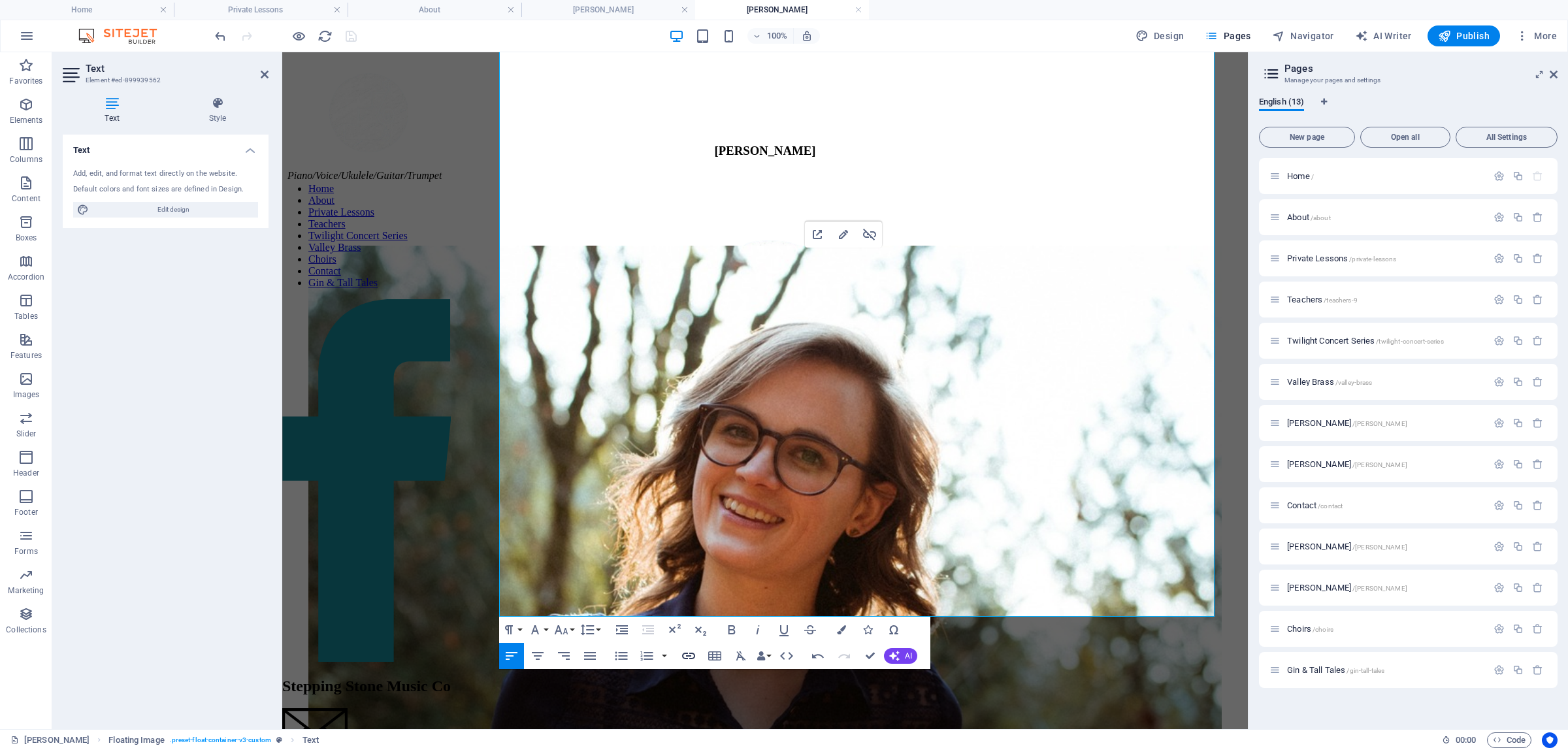
click at [686, 651] on icon "button" at bounding box center [688, 655] width 15 height 15
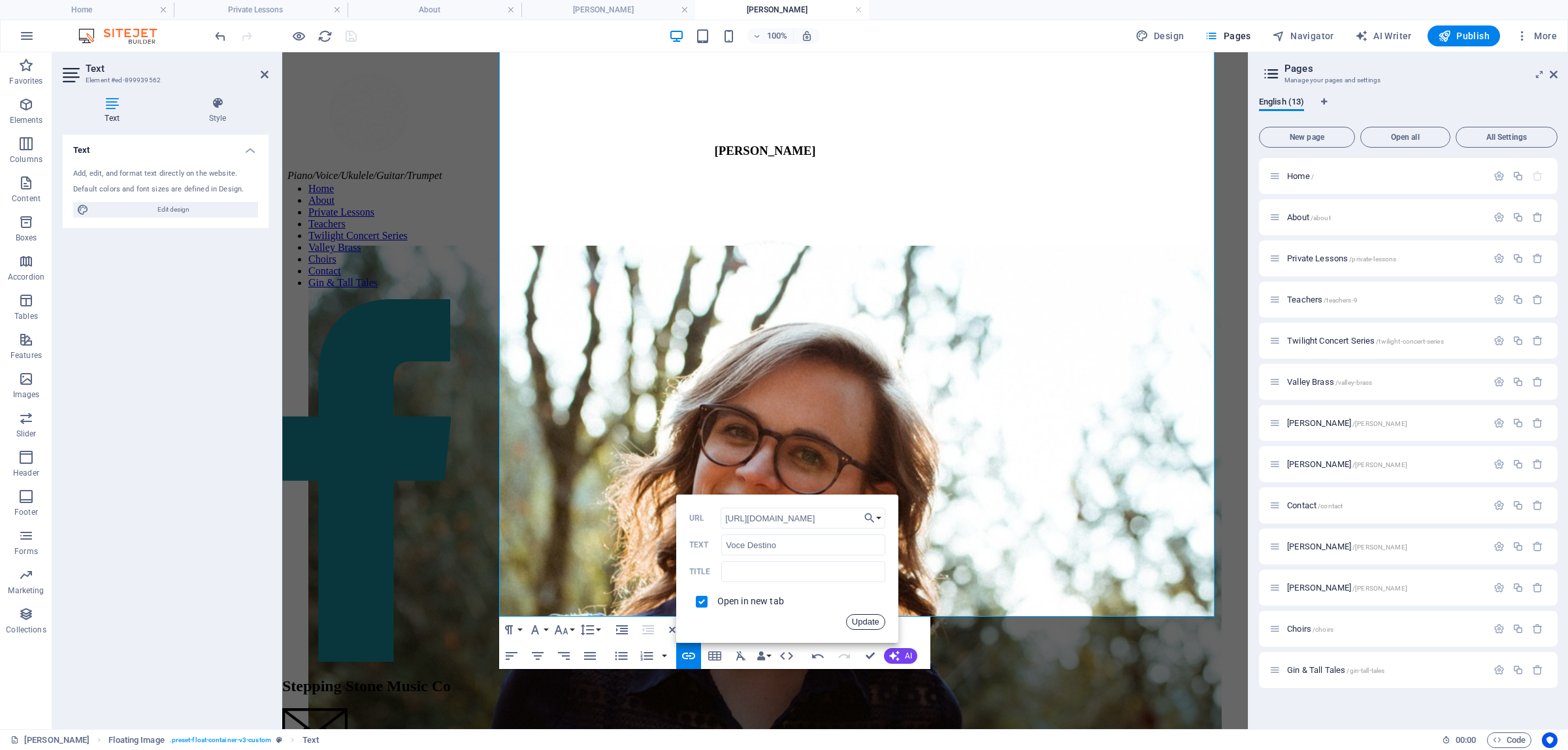
click at [741, 621] on button "Update" at bounding box center [865, 622] width 39 height 15
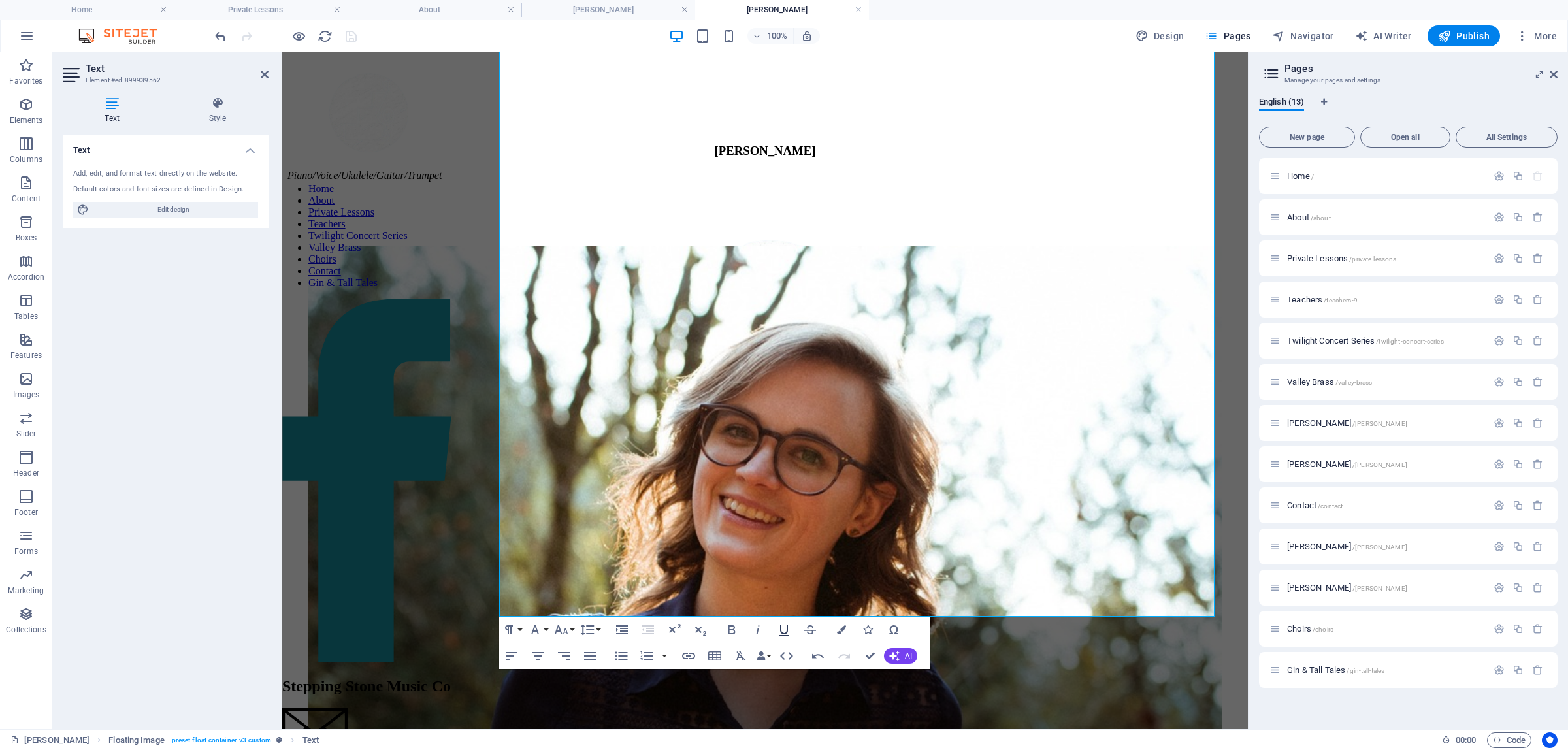
click at [741, 634] on icon "button" at bounding box center [784, 629] width 15 height 15
drag, startPoint x: 827, startPoint y: 301, endPoint x: 1010, endPoint y: 308, distance: 183.1
type input "https://www.steppingstonemusic.ca/valleybrass"
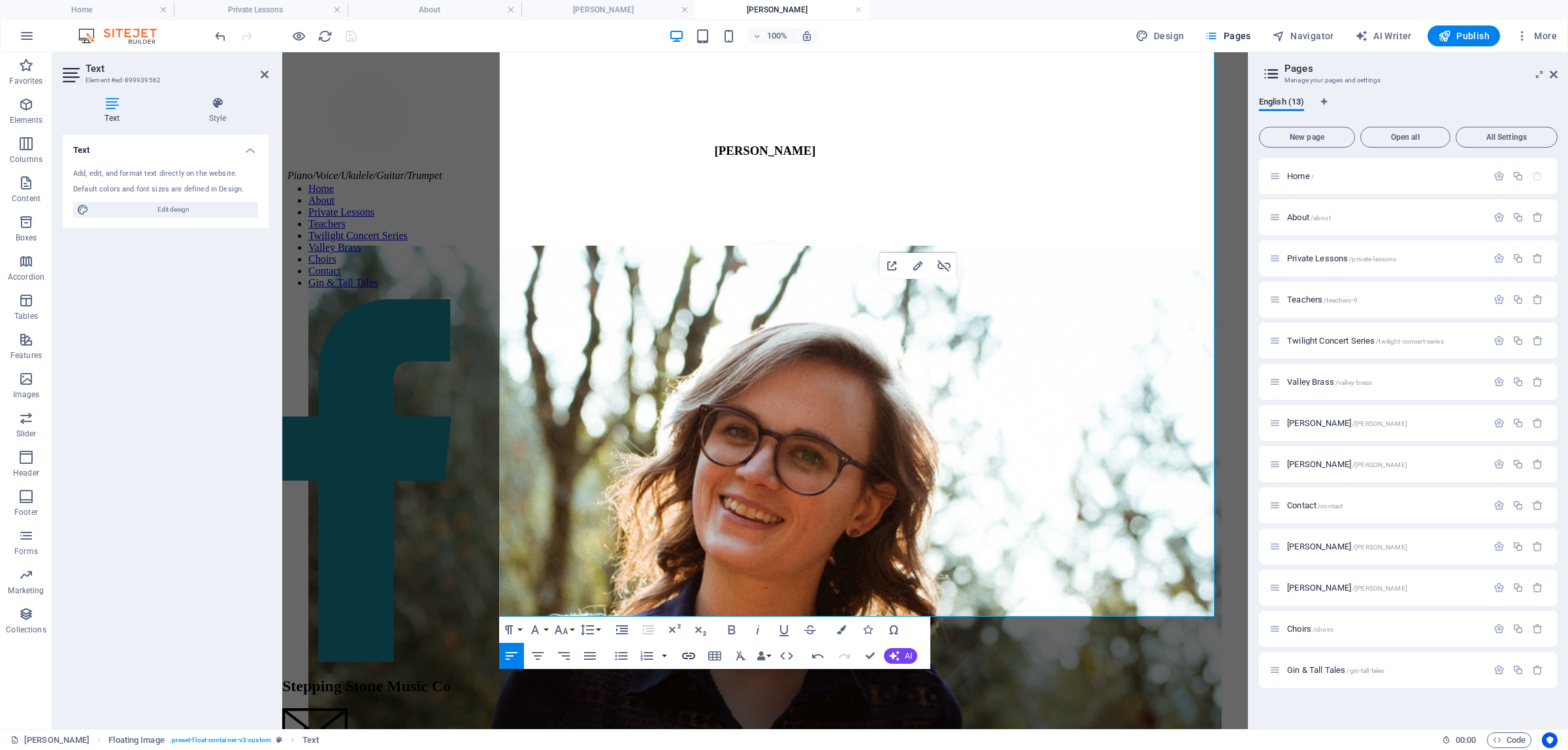
type input "Valley Brass Quintet"
checkbox input "false"
click at [688, 658] on icon "button" at bounding box center [688, 655] width 15 height 15
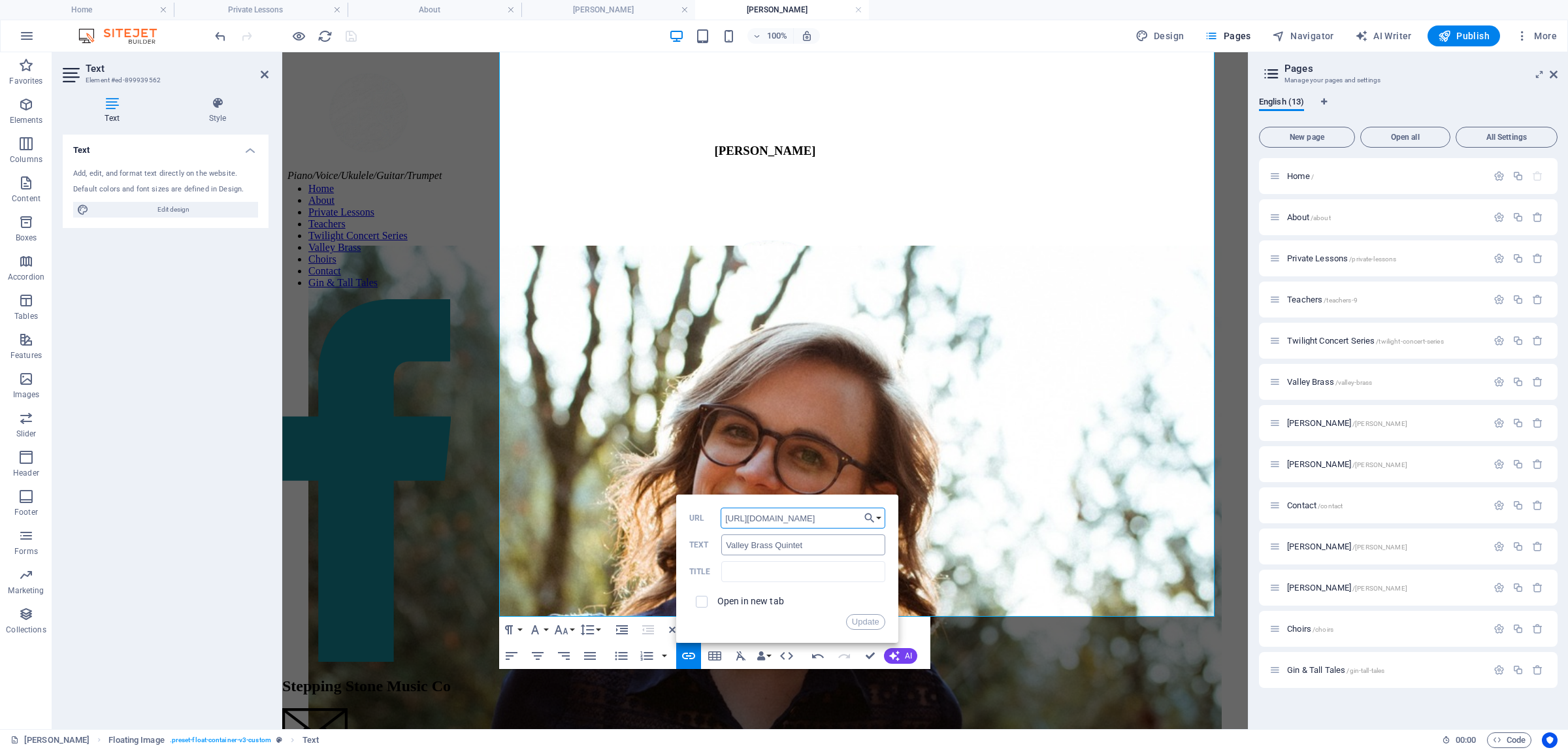
scroll to position [0, 45]
click at [741, 517] on button "Choose Link" at bounding box center [872, 518] width 25 height 21
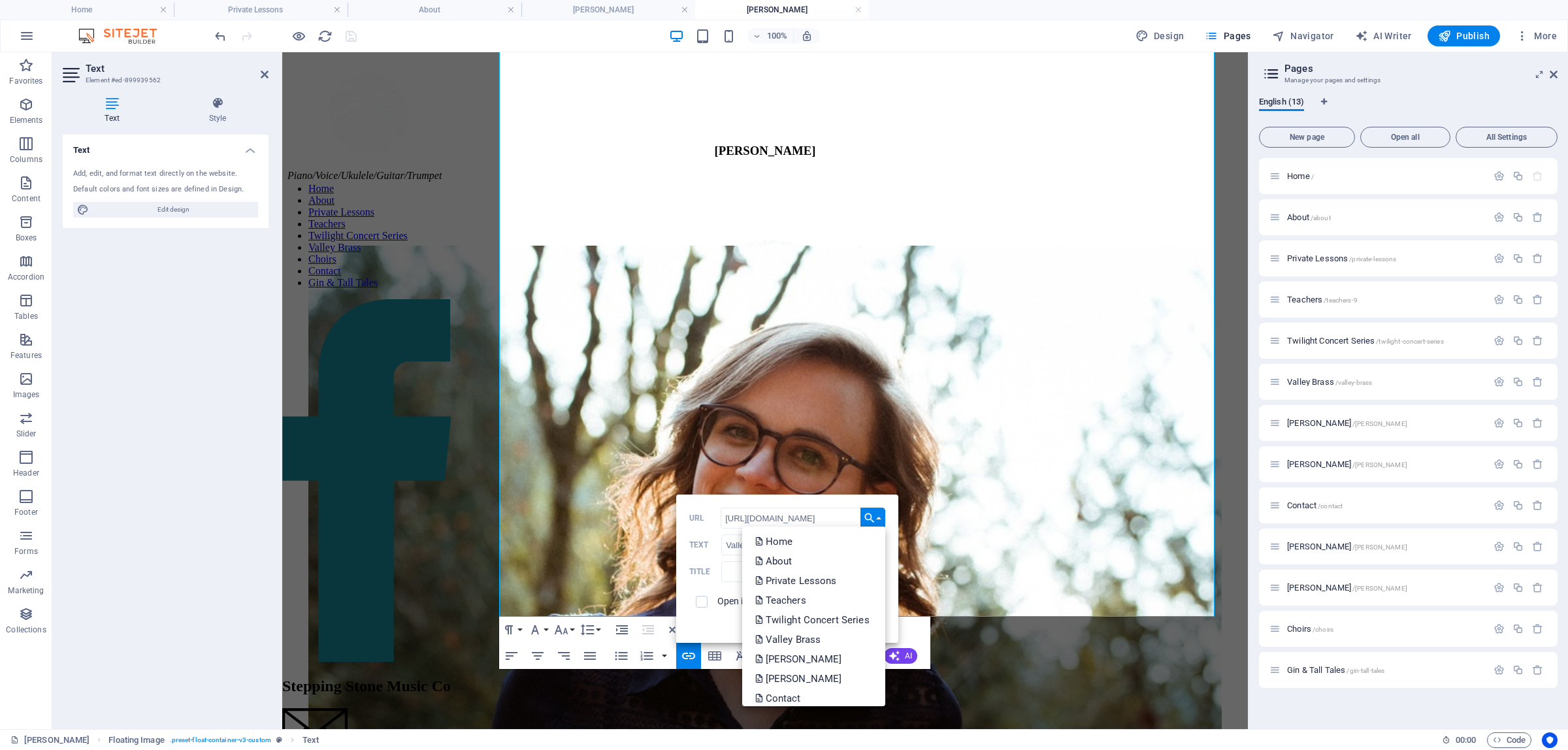
scroll to position [0, 0]
click at [741, 504] on div "Back Choose Link Home About Private Lessons Teachers Twilight Concert Series Va…" at bounding box center [787, 569] width 222 height 148
click at [691, 572] on label "Title" at bounding box center [705, 572] width 33 height 9
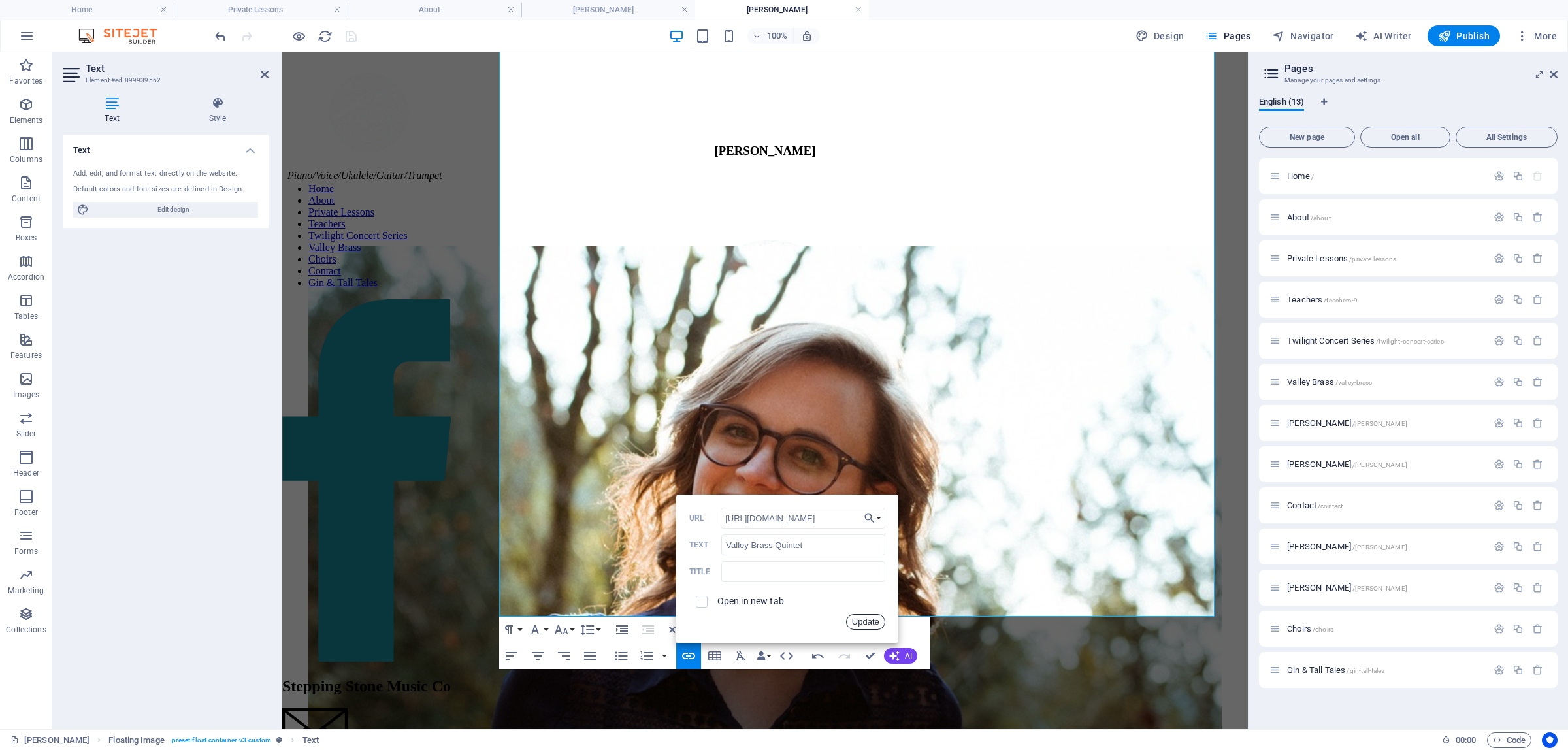
click at [741, 622] on button "Update" at bounding box center [865, 622] width 39 height 15
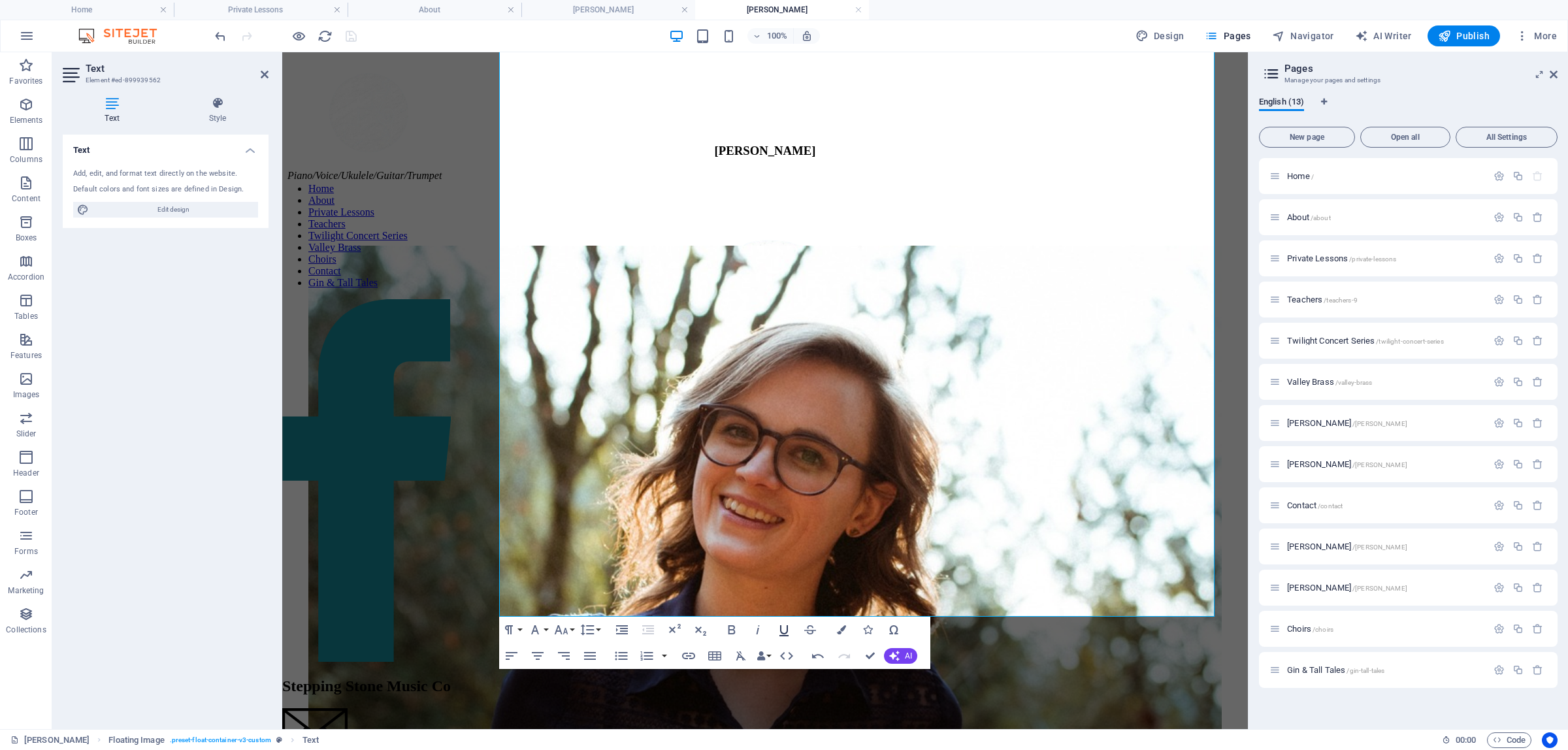
click at [741, 634] on icon "button" at bounding box center [784, 630] width 9 height 11
drag, startPoint x: 1055, startPoint y: 462, endPoint x: 1193, endPoint y: 461, distance: 138.0
type input "https://www.steppingstonemusic.ca/ginandtalltales"
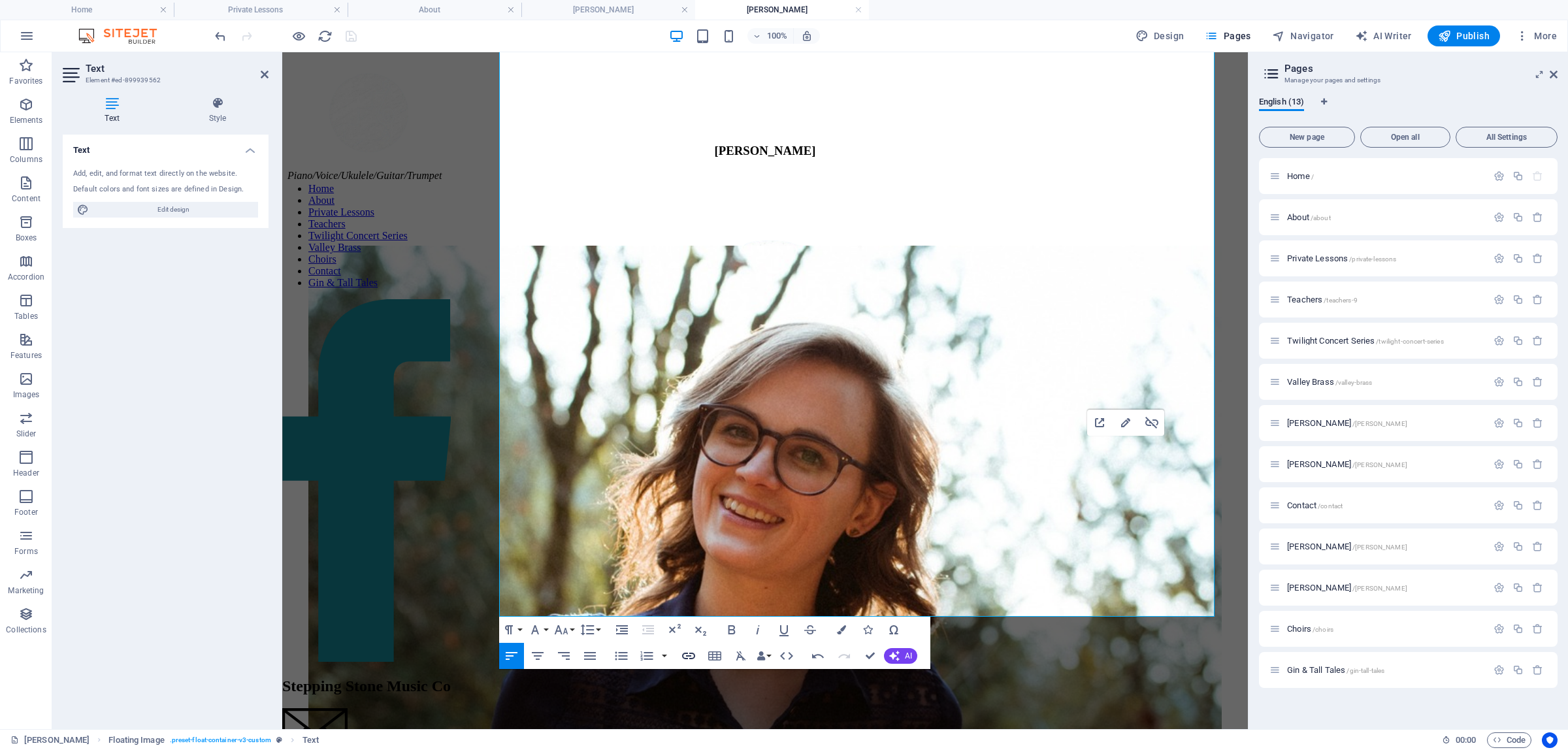
type input "Gin & Tall Tales"
click at [690, 657] on icon "button" at bounding box center [688, 655] width 13 height 7
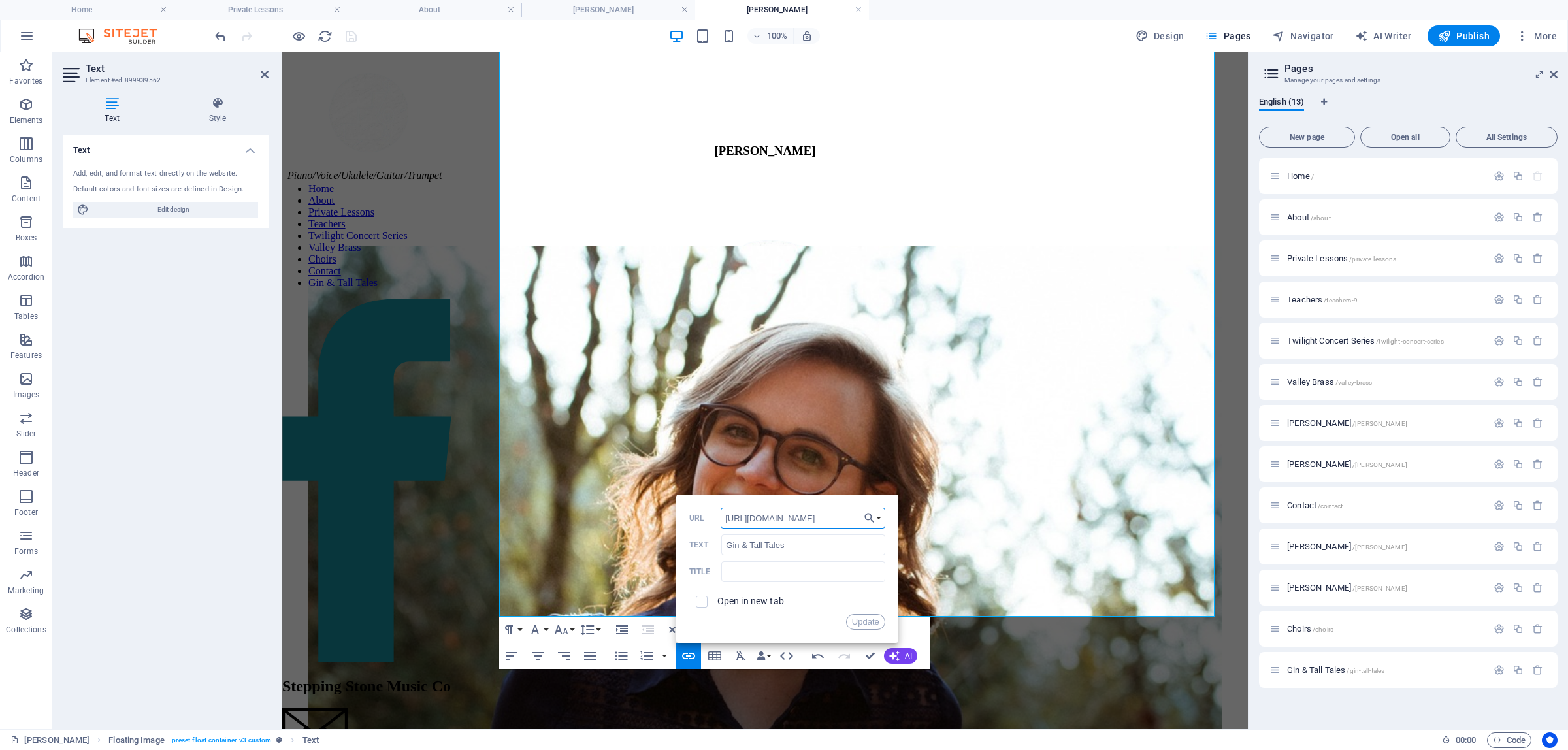
click at [741, 514] on input "https://www.steppingstonemusic.ca/ginandtalltales" at bounding box center [803, 518] width 164 height 21
drag, startPoint x: 1074, startPoint y: 567, endPoint x: 912, endPoint y: 520, distance: 168.7
click at [741, 523] on input "https://www.steppingstonemusic.ca/ginandtalltales" at bounding box center [803, 518] width 164 height 21
click at [741, 521] on input "https://www.steppingstonemusic.ca/ginandtalltales" at bounding box center [803, 518] width 164 height 21
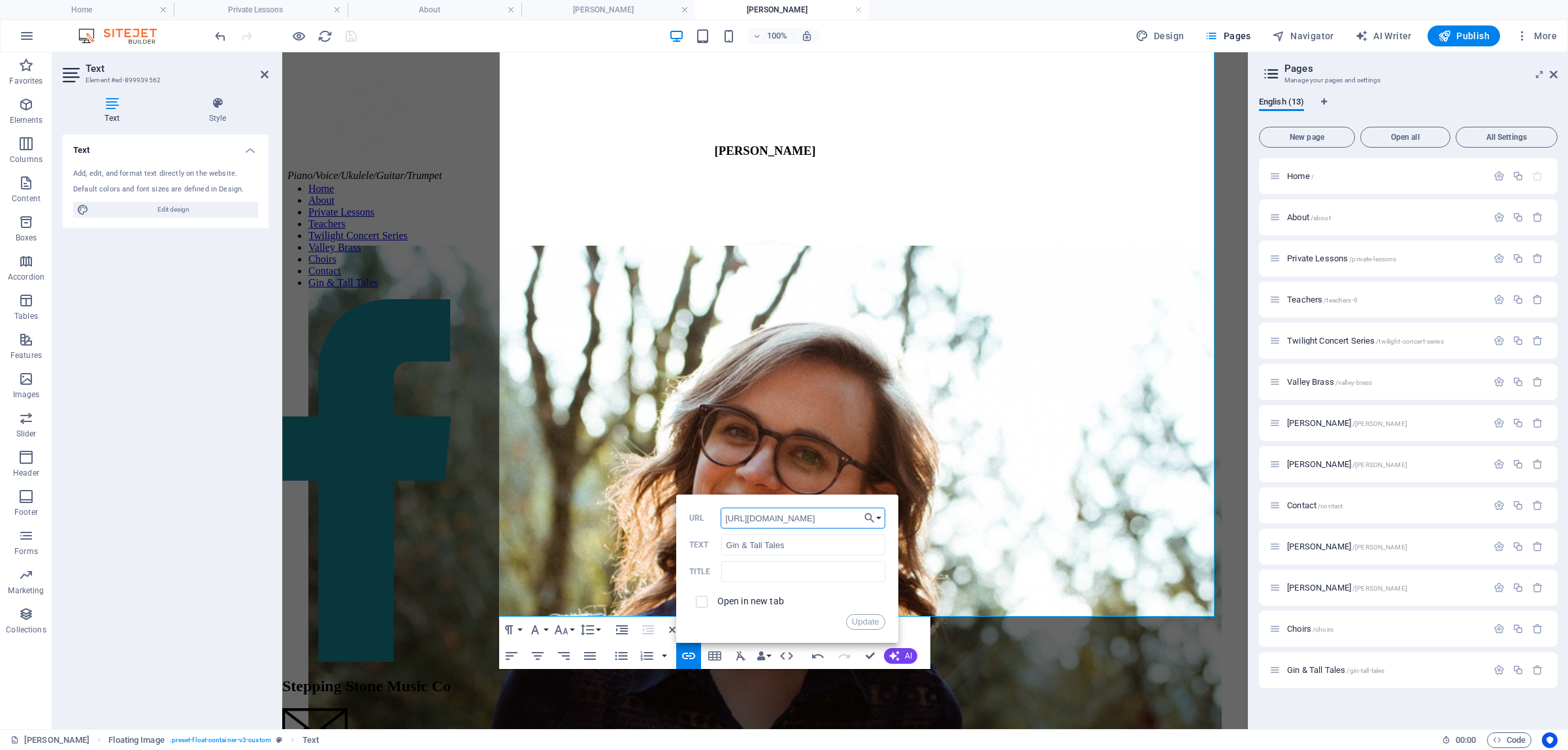
click at [741, 521] on input "https://www.steppingstonemusic.ca/ginandtalltales" at bounding box center [803, 518] width 164 height 21
paste input "facebook.com"
type input "https://www.facebook.com/ginandtalltales"
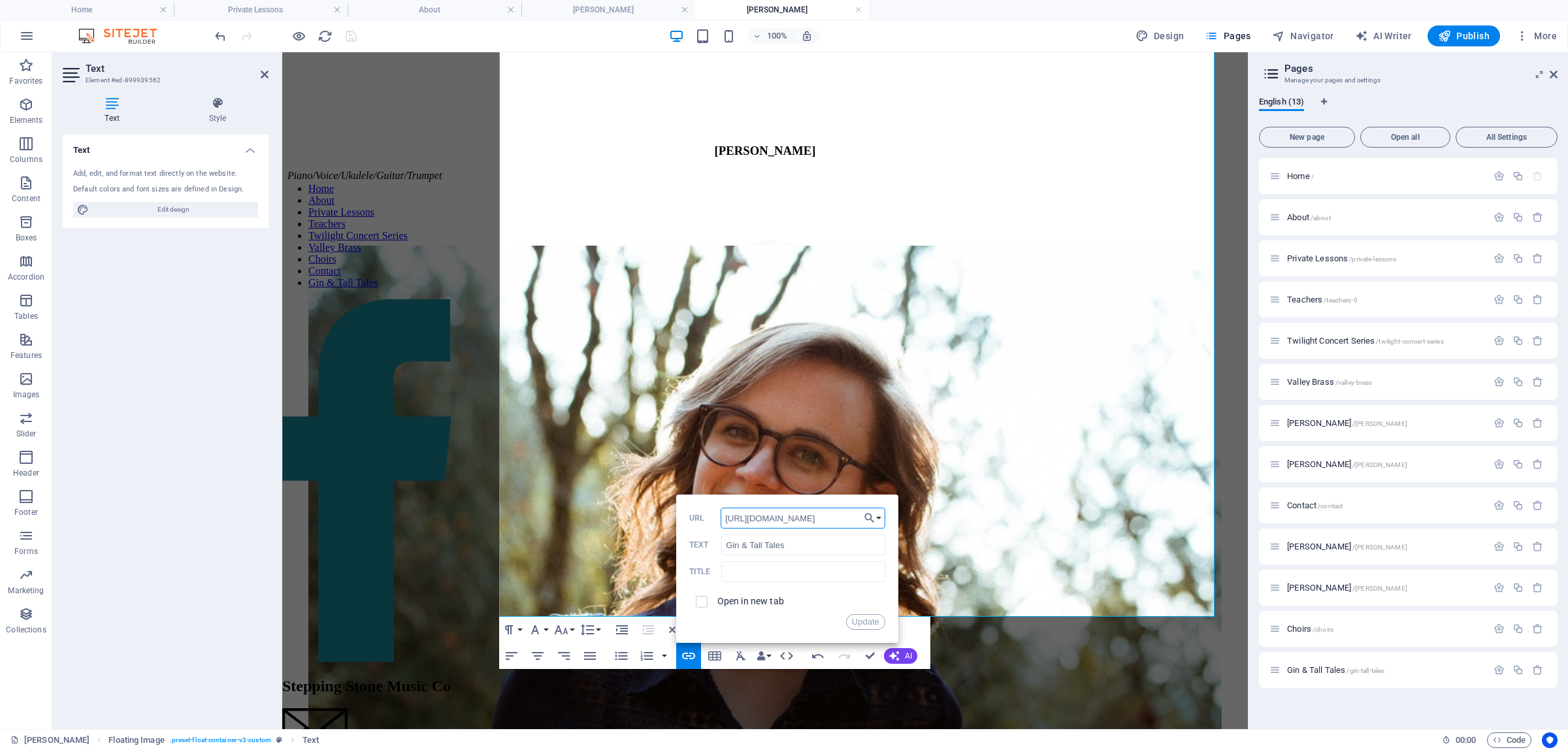
scroll to position [0, 23]
click at [741, 622] on button "Update" at bounding box center [865, 622] width 39 height 15
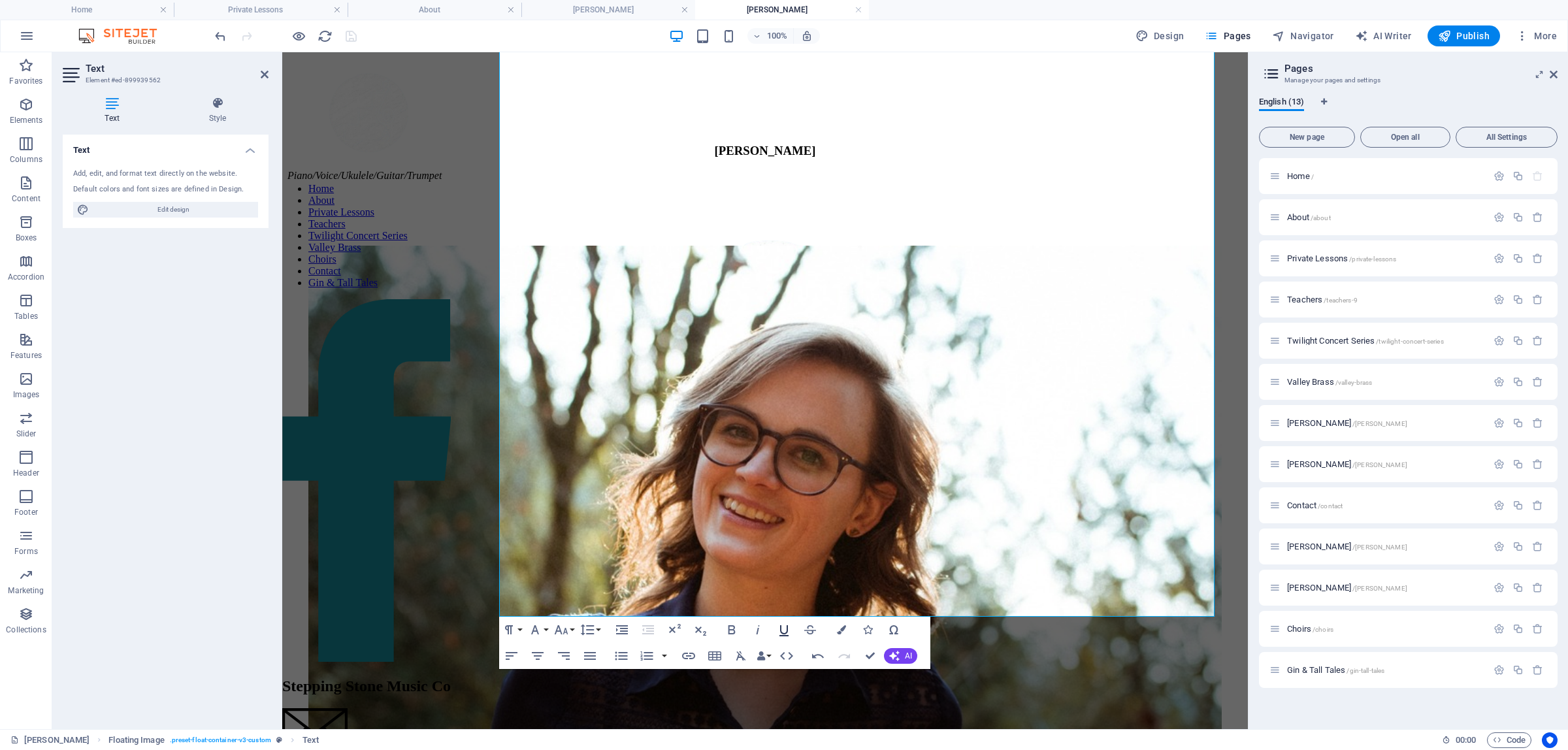
click at [741, 630] on icon "button" at bounding box center [784, 629] width 15 height 15
drag, startPoint x: 536, startPoint y: 437, endPoint x: 1126, endPoint y: 398, distance: 591.3
click at [741, 628] on icon "button" at bounding box center [784, 629] width 15 height 15
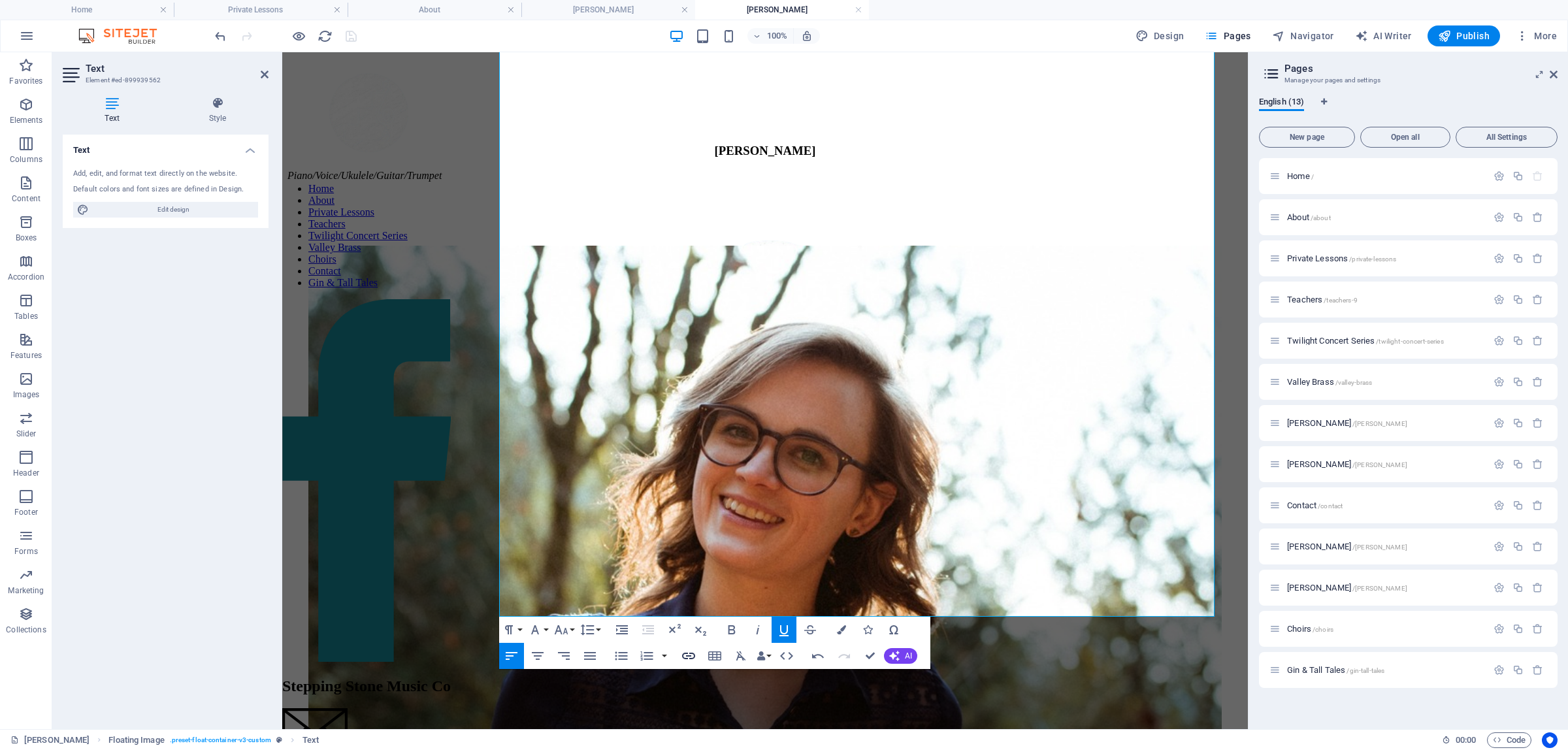
type input "Thistle Dew"
click at [693, 655] on icon "button" at bounding box center [688, 655] width 15 height 15
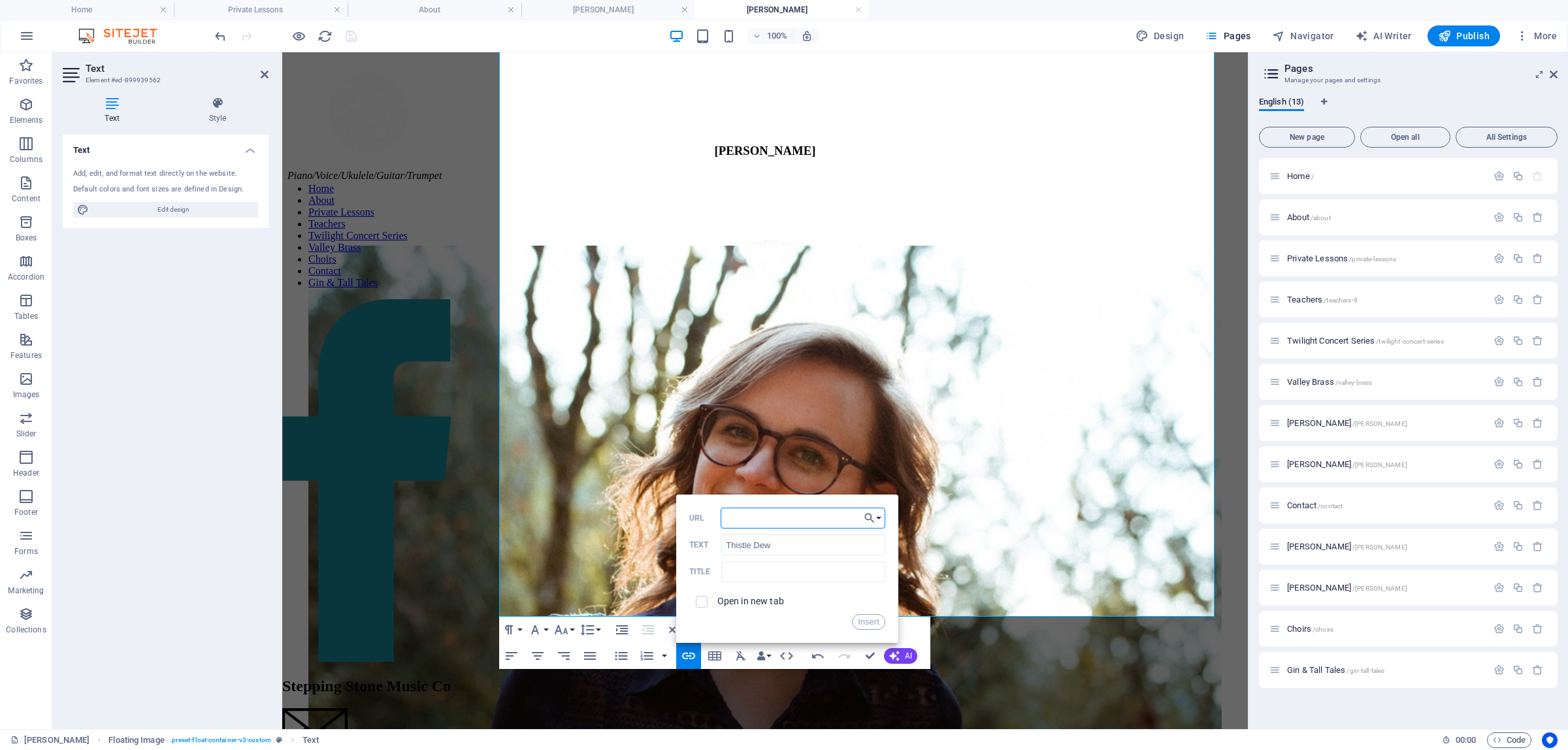
type input "https://www.facebook.com/thistledewmusic"
click at [741, 624] on button "Insert" at bounding box center [868, 622] width 33 height 15
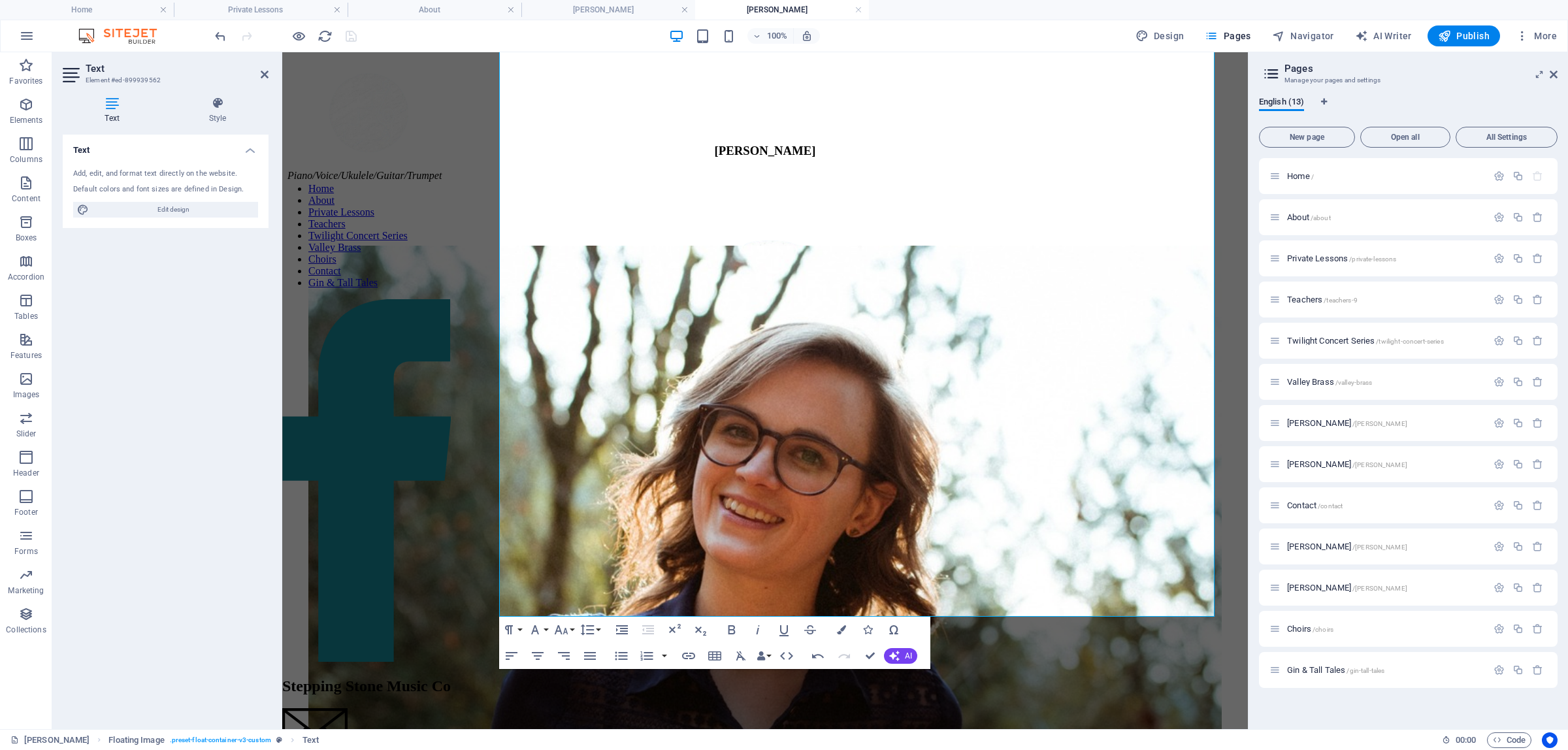
scroll to position [0, 0]
click at [351, 37] on div at bounding box center [285, 36] width 146 height 21
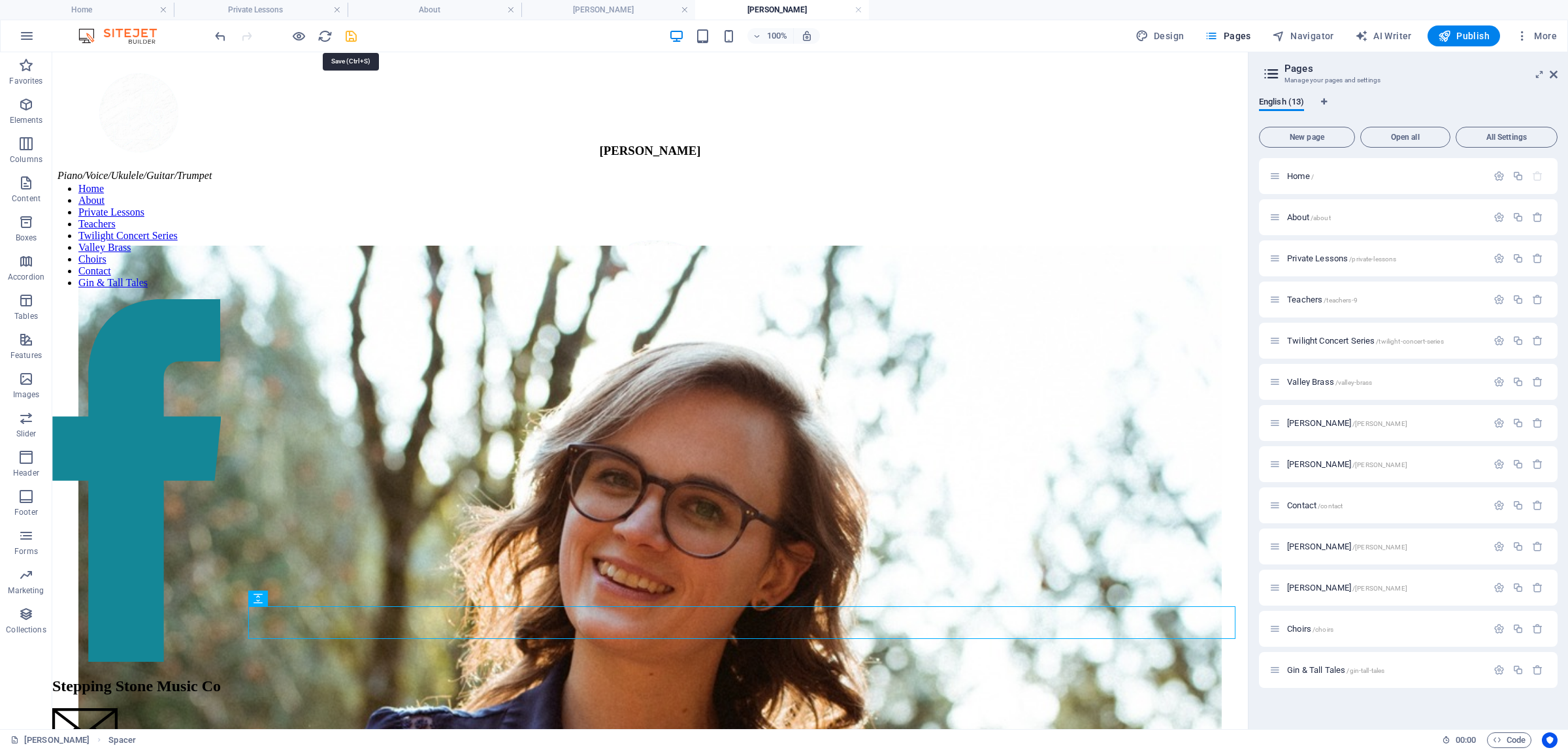
click at [354, 37] on icon "save" at bounding box center [351, 36] width 15 height 15
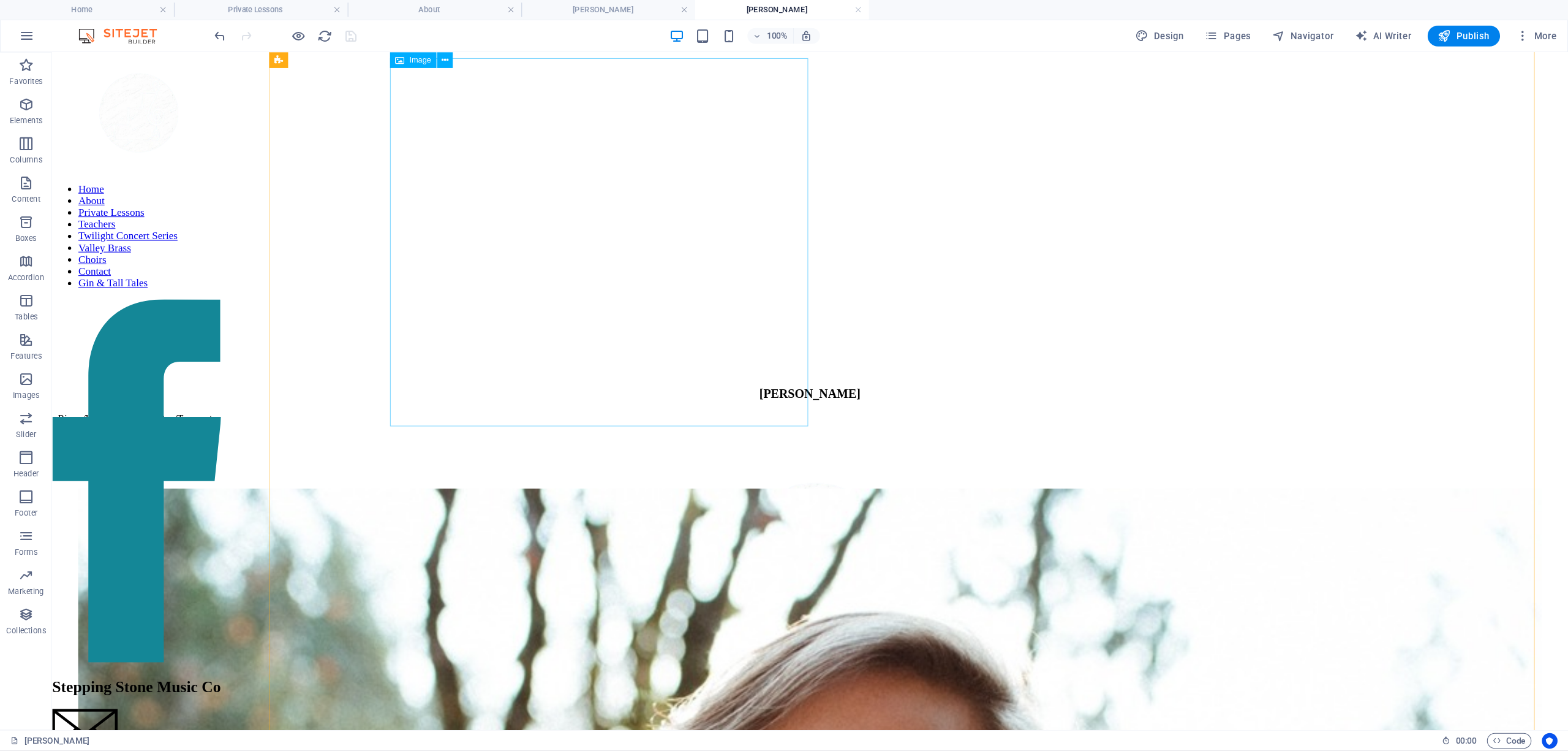
scroll to position [562, 0]
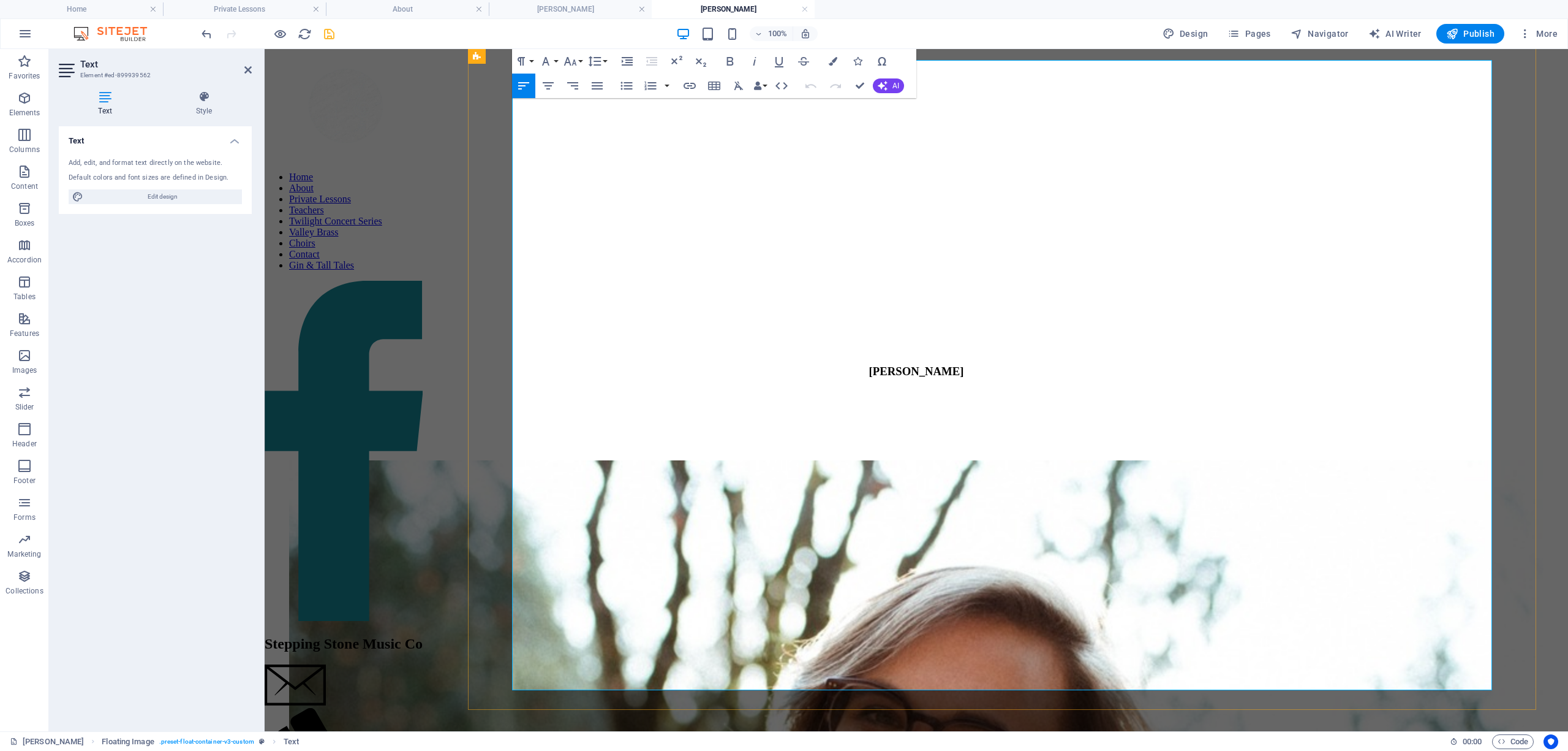
drag, startPoint x: 861, startPoint y: 87, endPoint x: 812, endPoint y: 39, distance: 68.6
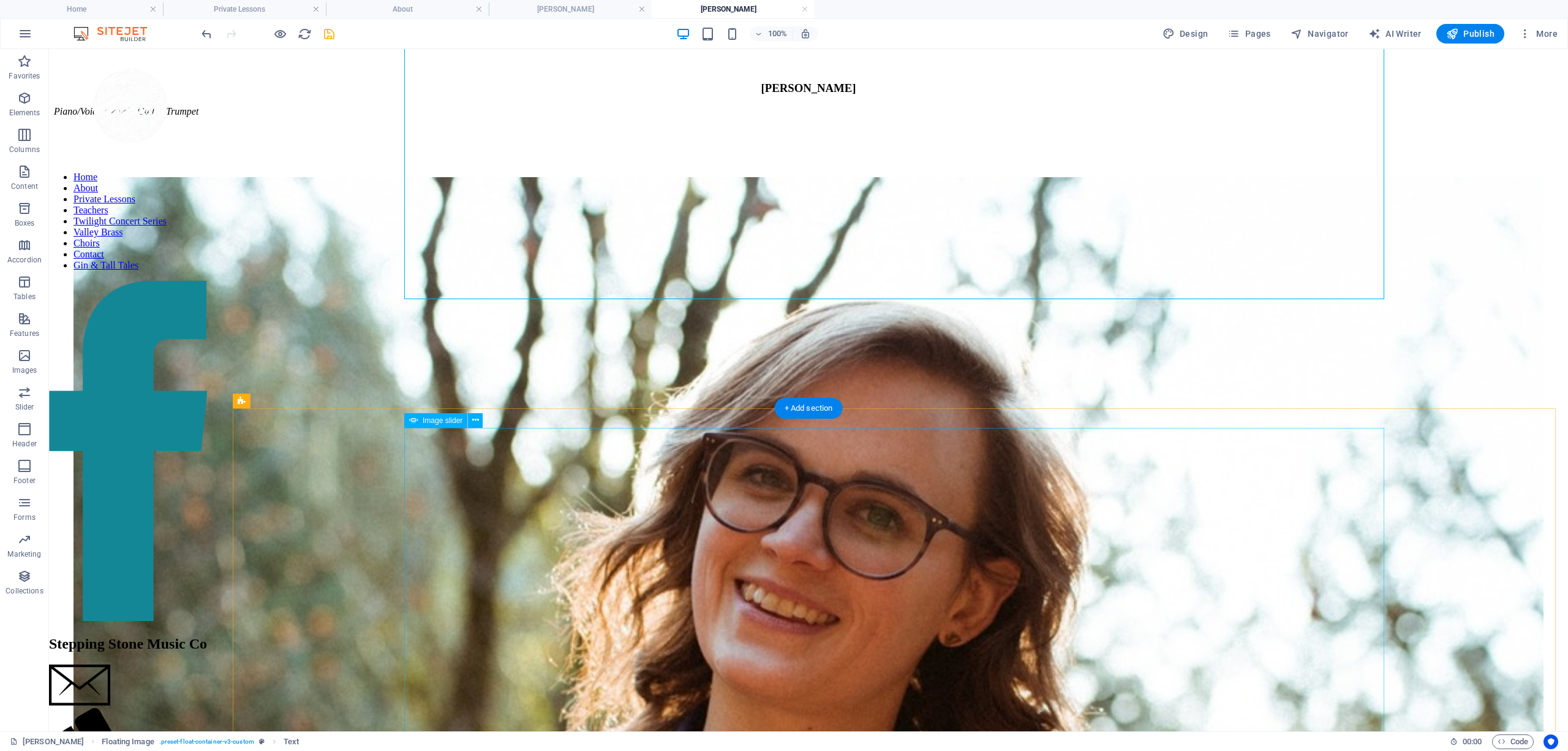
scroll to position [971, 0]
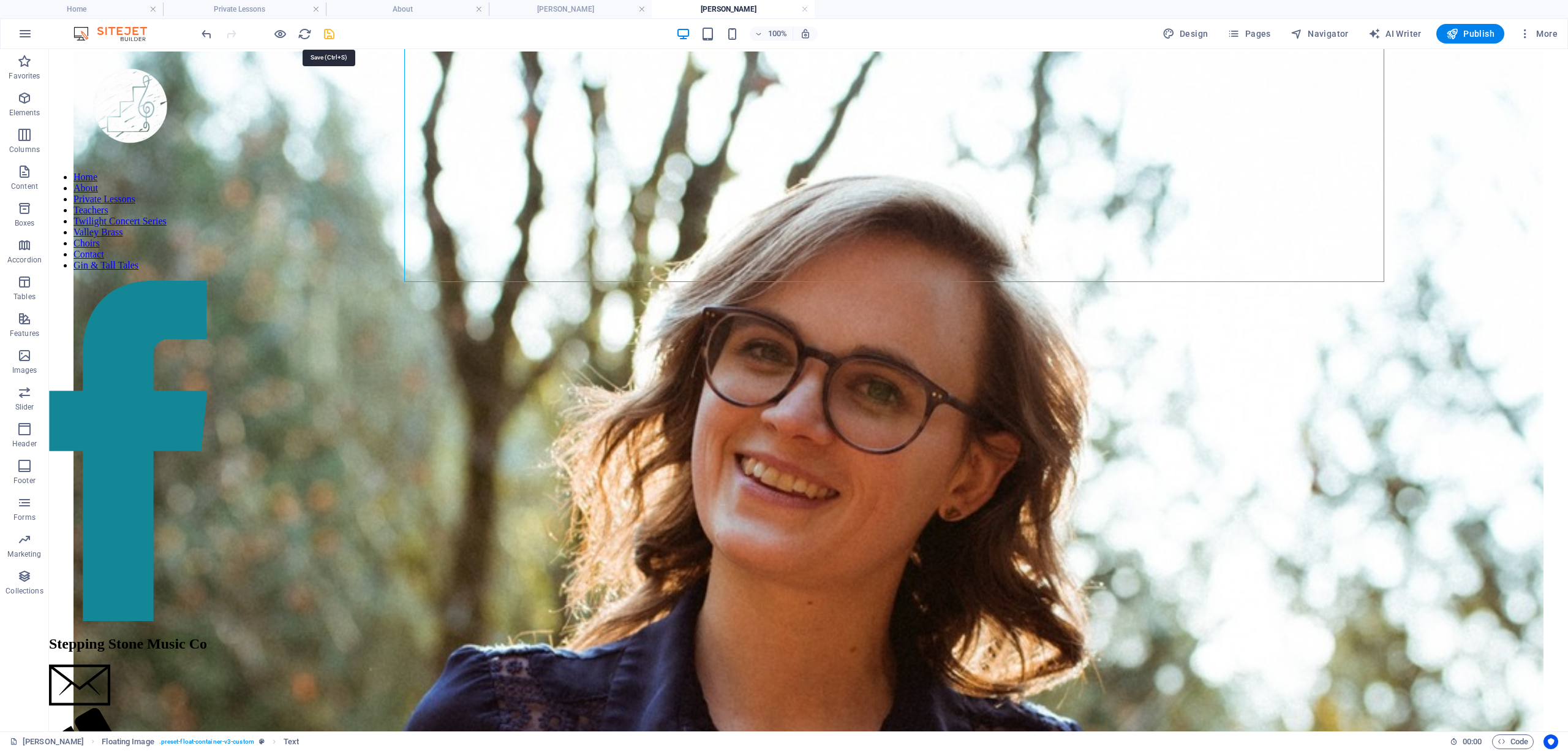
click at [326, 36] on icon "save" at bounding box center [329, 34] width 14 height 14
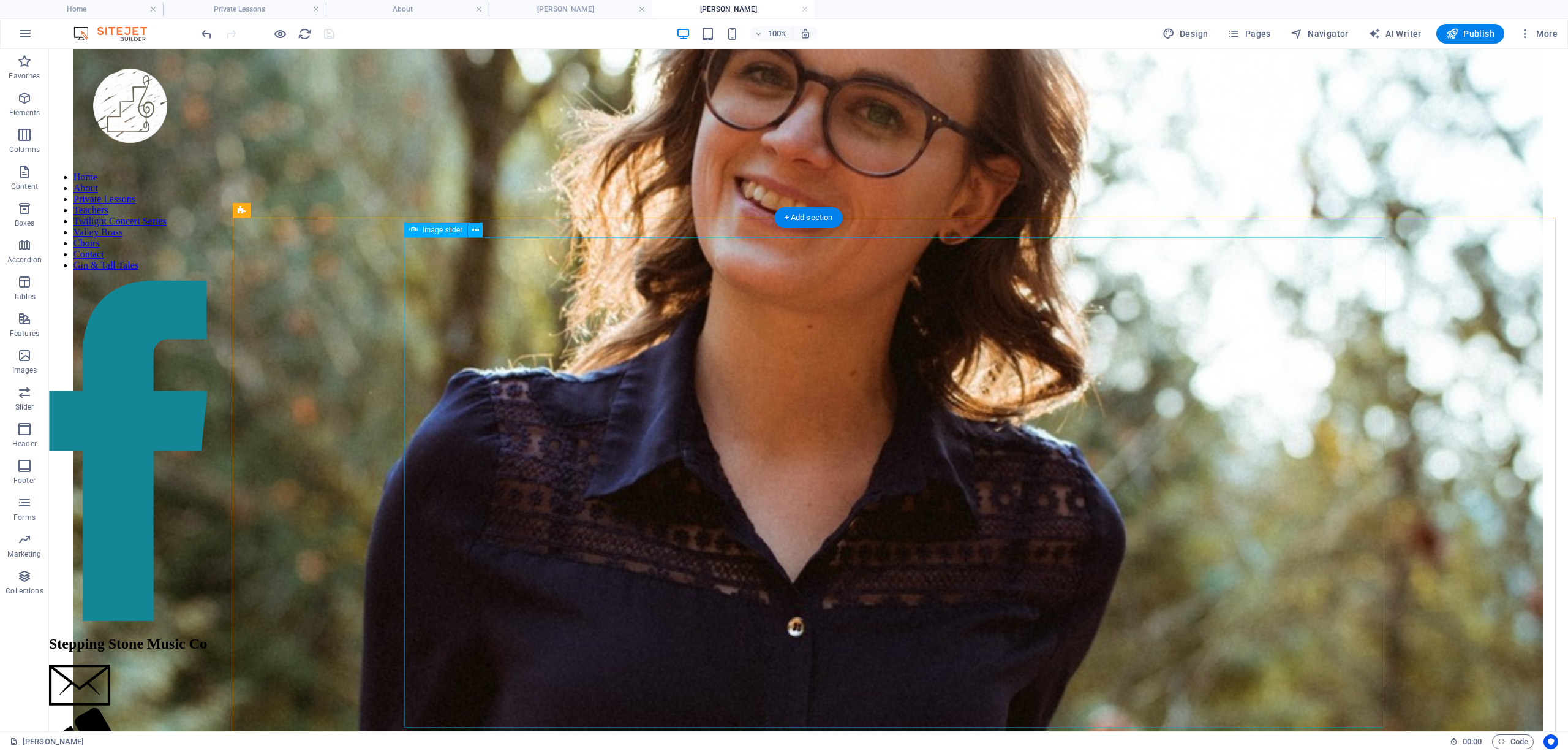
scroll to position [1255, 0]
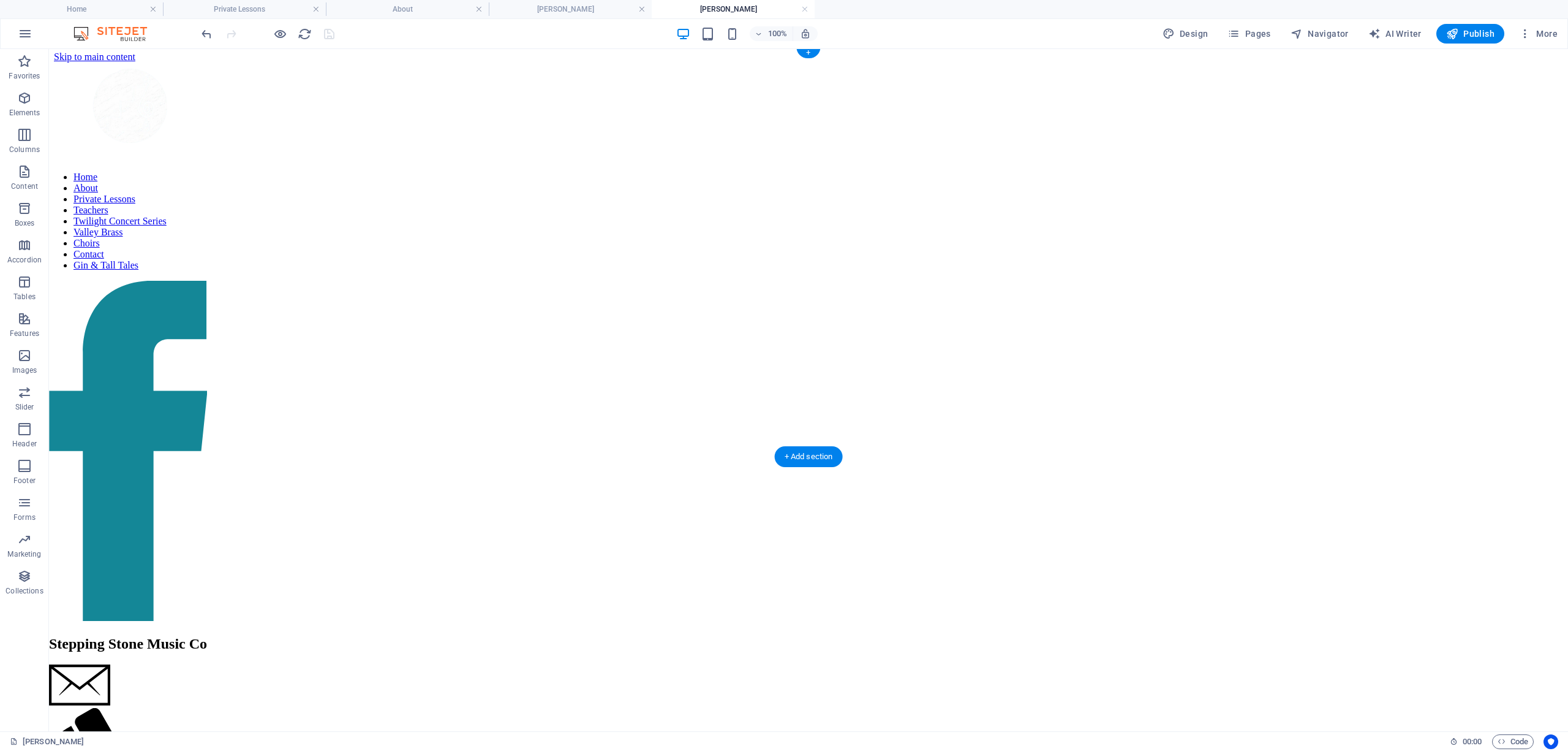
scroll to position [0, 0]
click at [695, 33] on span "Pages" at bounding box center [1249, 34] width 43 height 12
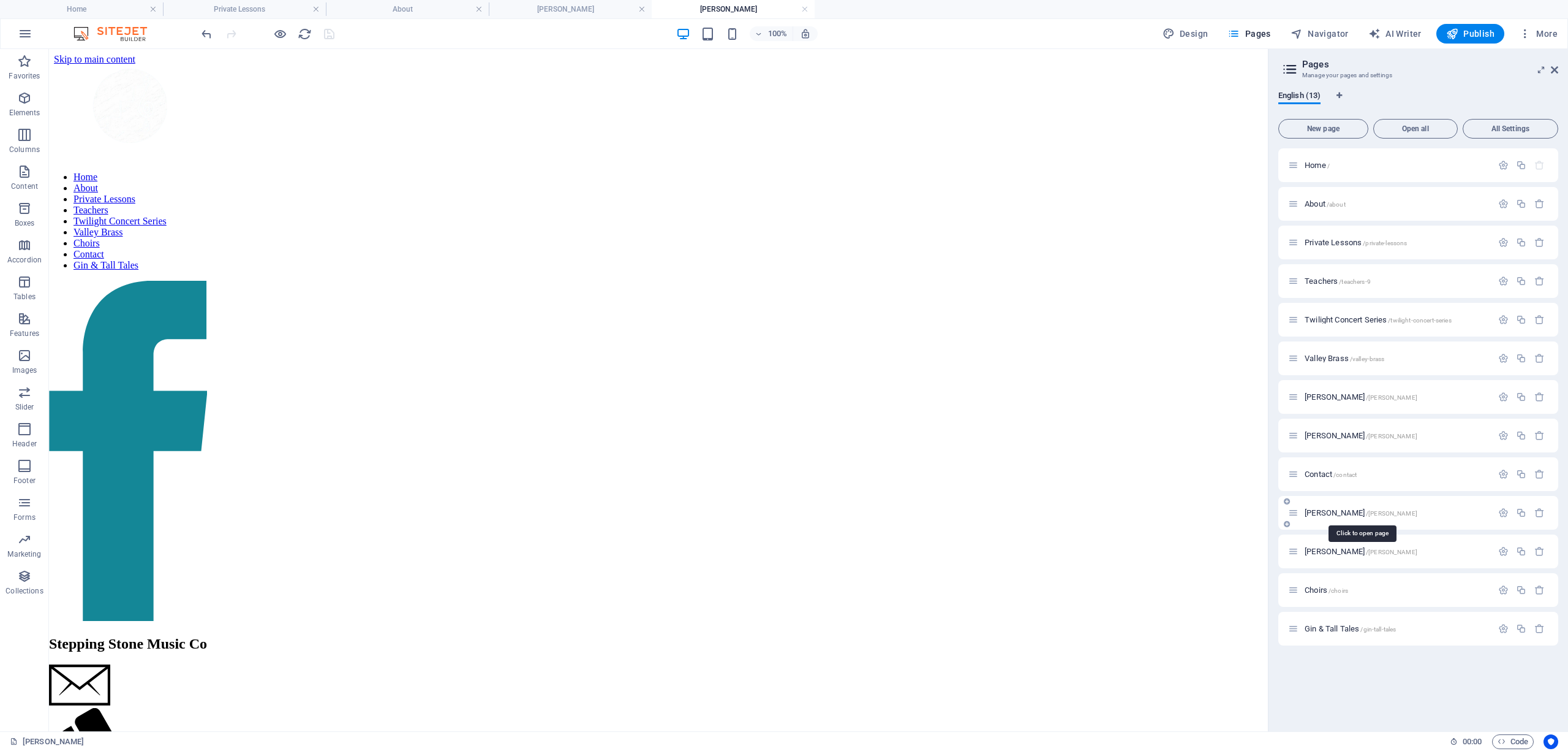
click at [695, 512] on span "Benjamin Nessim /benjamin-nessim" at bounding box center [1361, 512] width 113 height 9
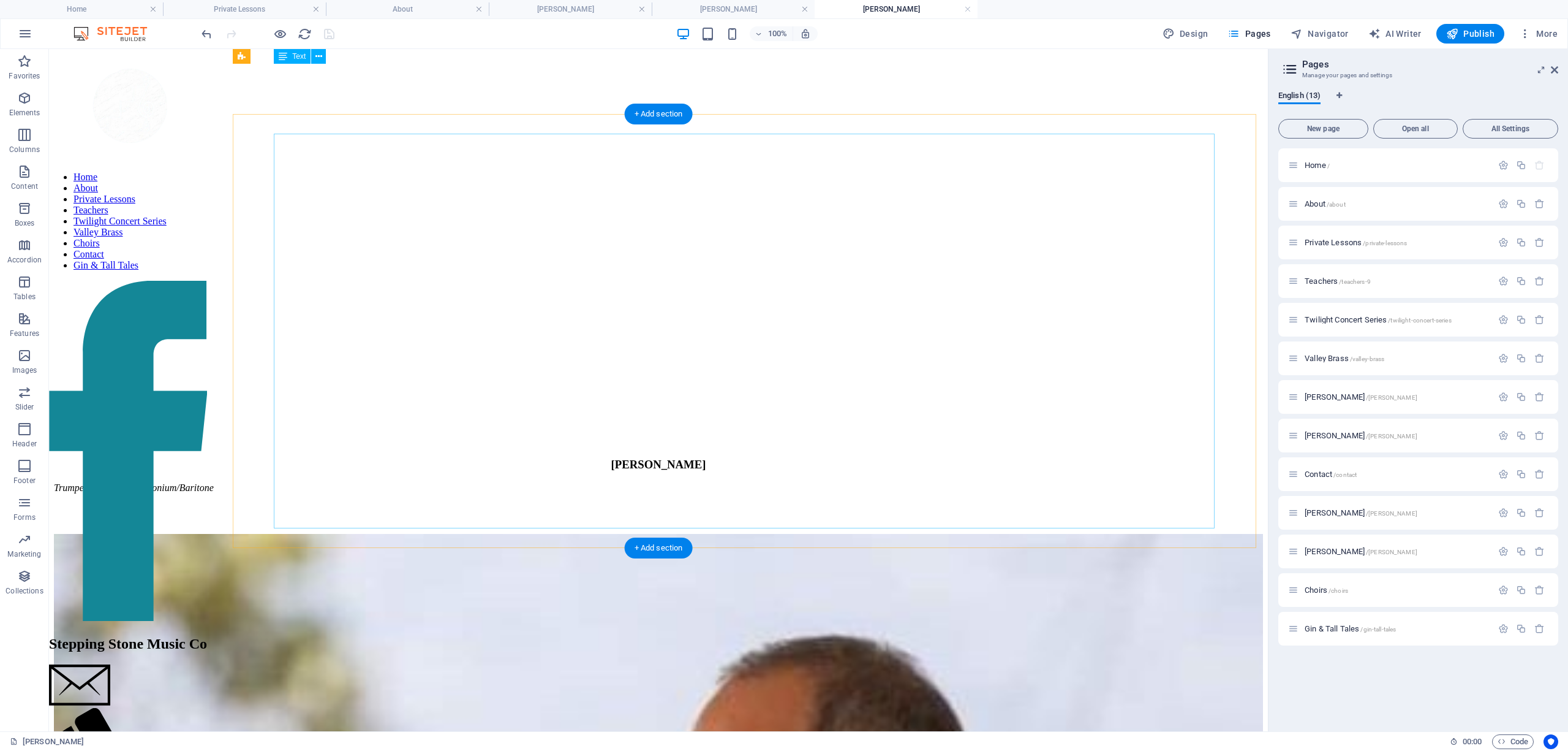
scroll to position [490, 0]
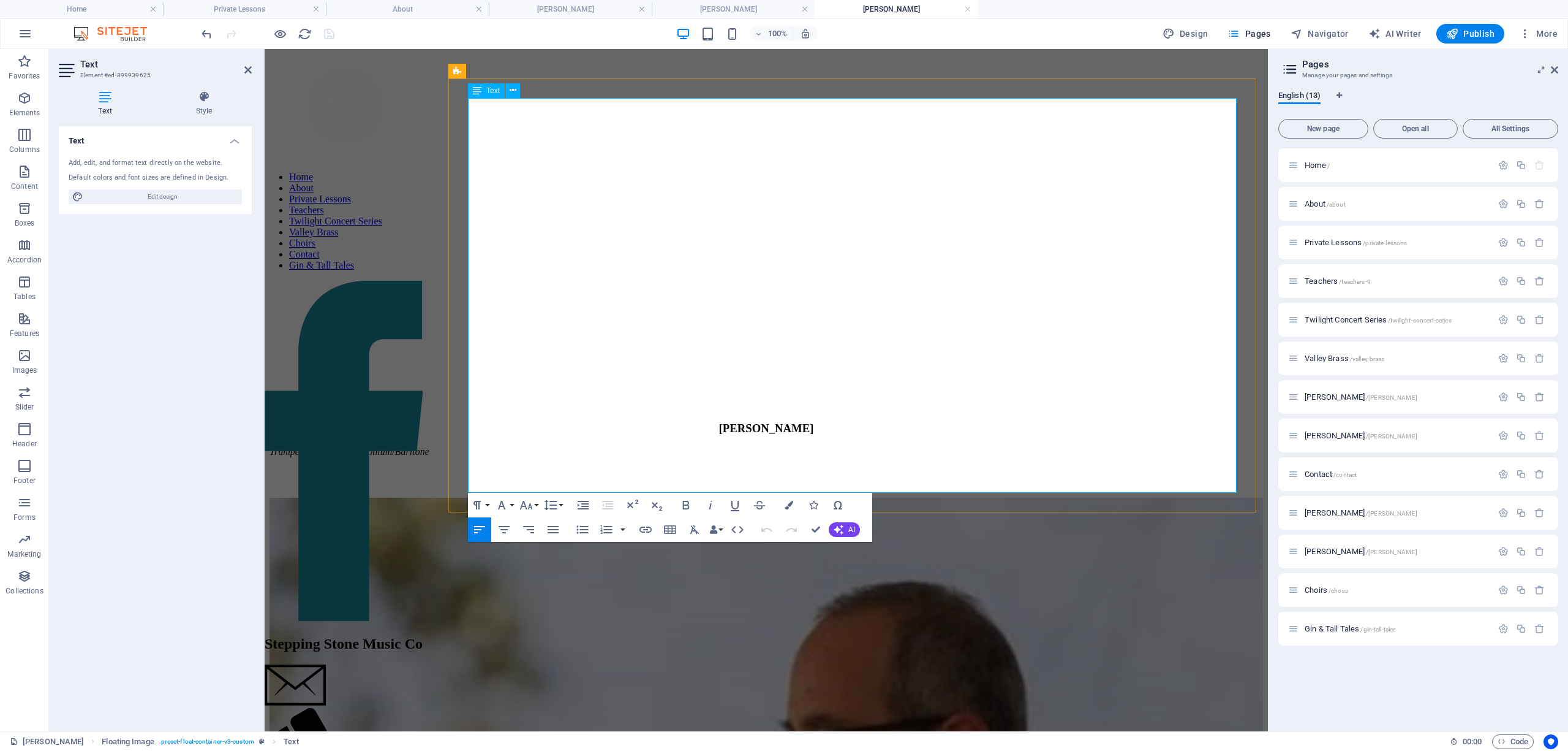
scroll to position [517, 0]
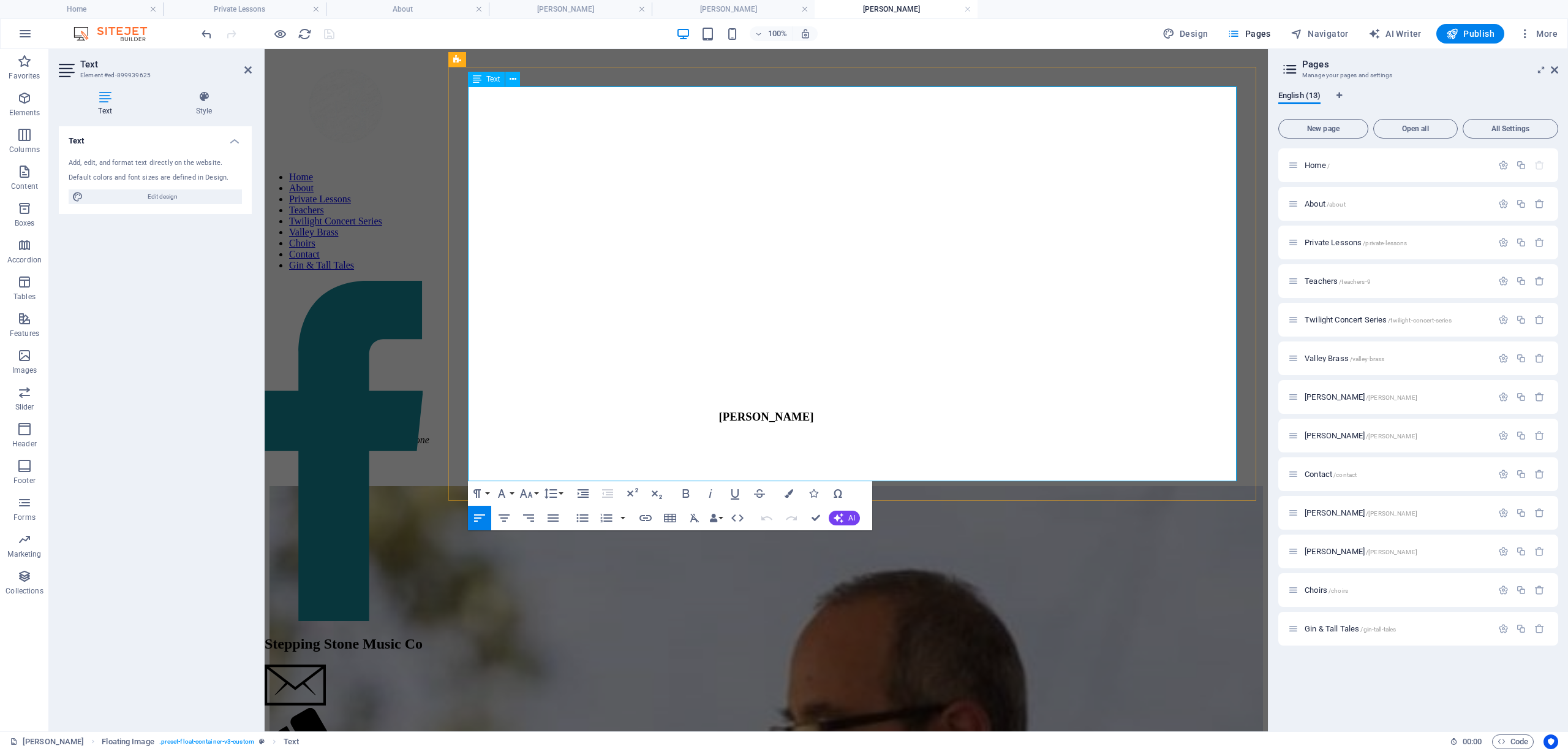
drag, startPoint x: 1053, startPoint y: 281, endPoint x: 887, endPoint y: 279, distance: 166.0
click at [695, 491] on button "Underline" at bounding box center [735, 494] width 23 height 25
click at [650, 520] on icon "button" at bounding box center [645, 518] width 12 height 6
click at [695, 388] on button "Choose Link" at bounding box center [818, 388] width 23 height 19
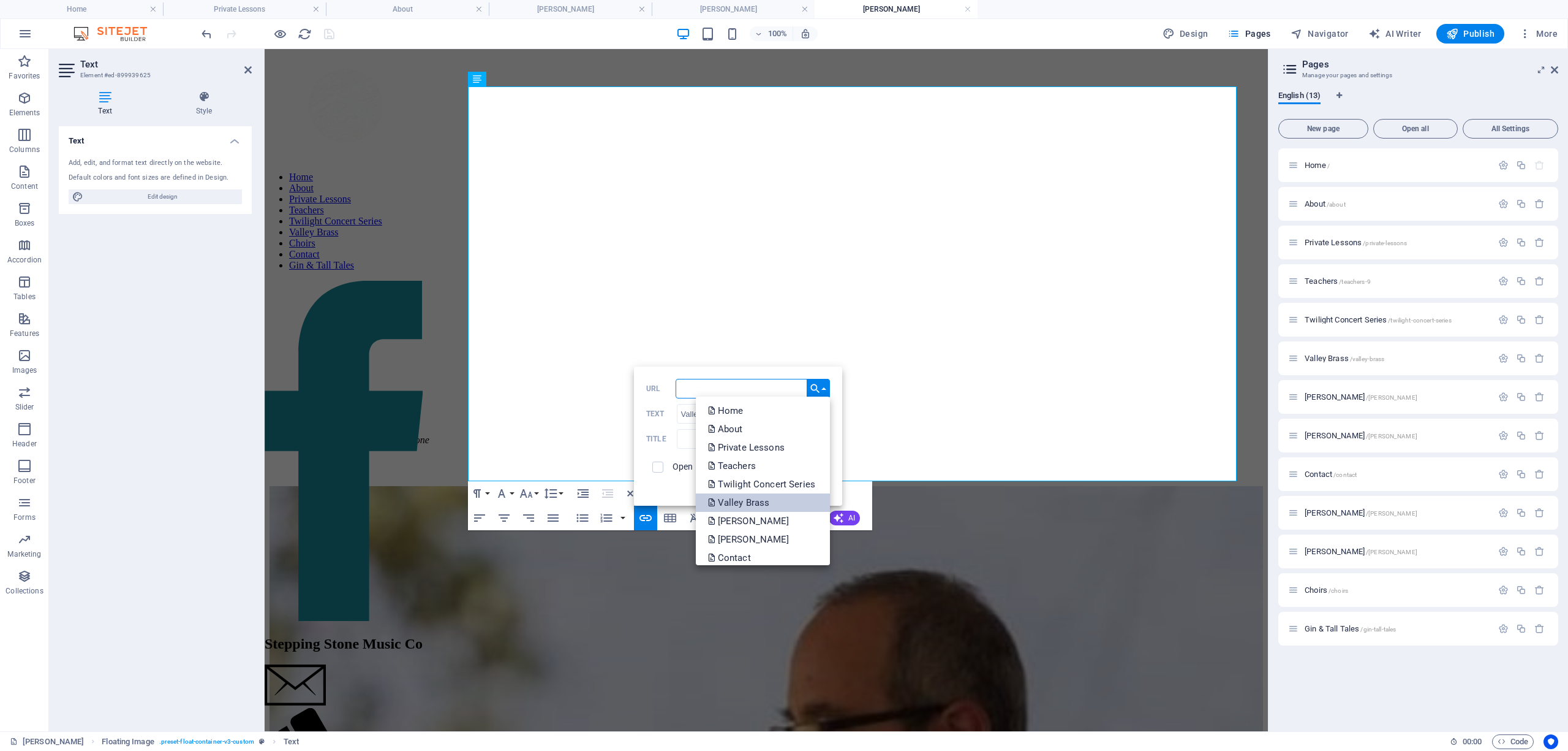
click at [695, 500] on p "Valley Brass" at bounding box center [740, 503] width 64 height 19
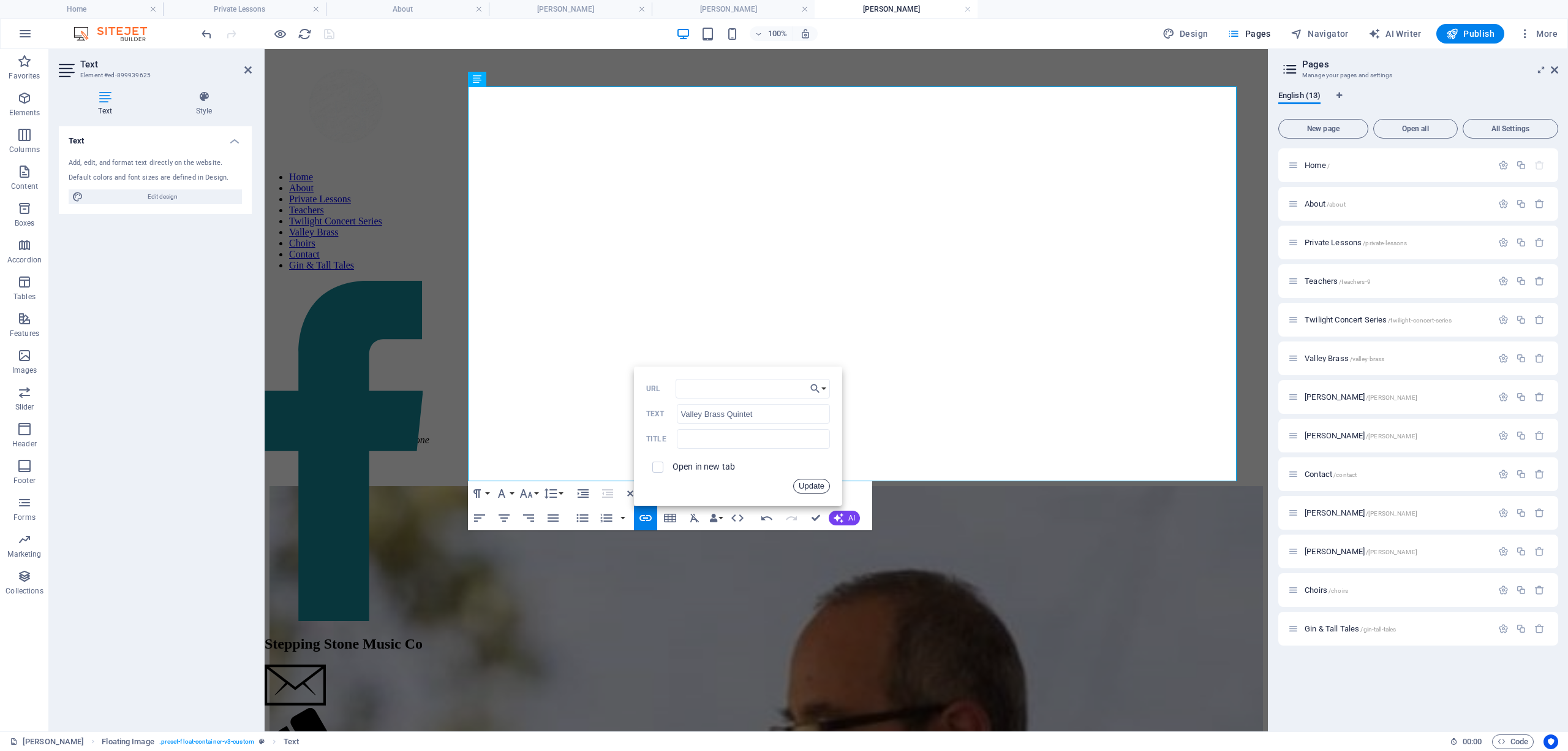
click at [695, 489] on button "Update" at bounding box center [811, 485] width 36 height 14
drag, startPoint x: 1097, startPoint y: 277, endPoint x: 1225, endPoint y: 281, distance: 128.1
click at [695, 496] on icon "button" at bounding box center [735, 494] width 8 height 10
type input "Gin & Tall tales"
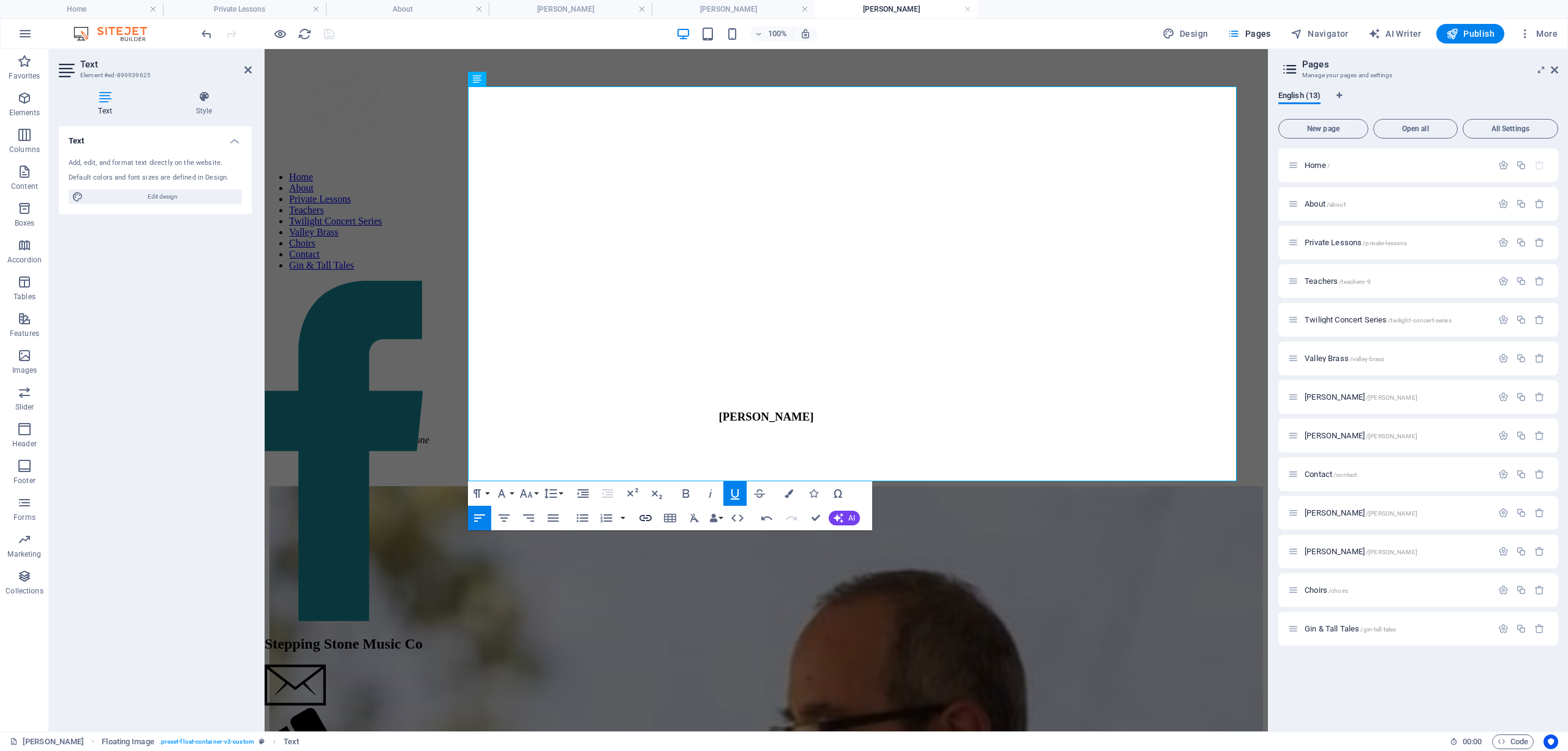
click at [640, 518] on icon "button" at bounding box center [645, 518] width 12 height 6
click at [695, 383] on button "Choose Link" at bounding box center [818, 388] width 23 height 19
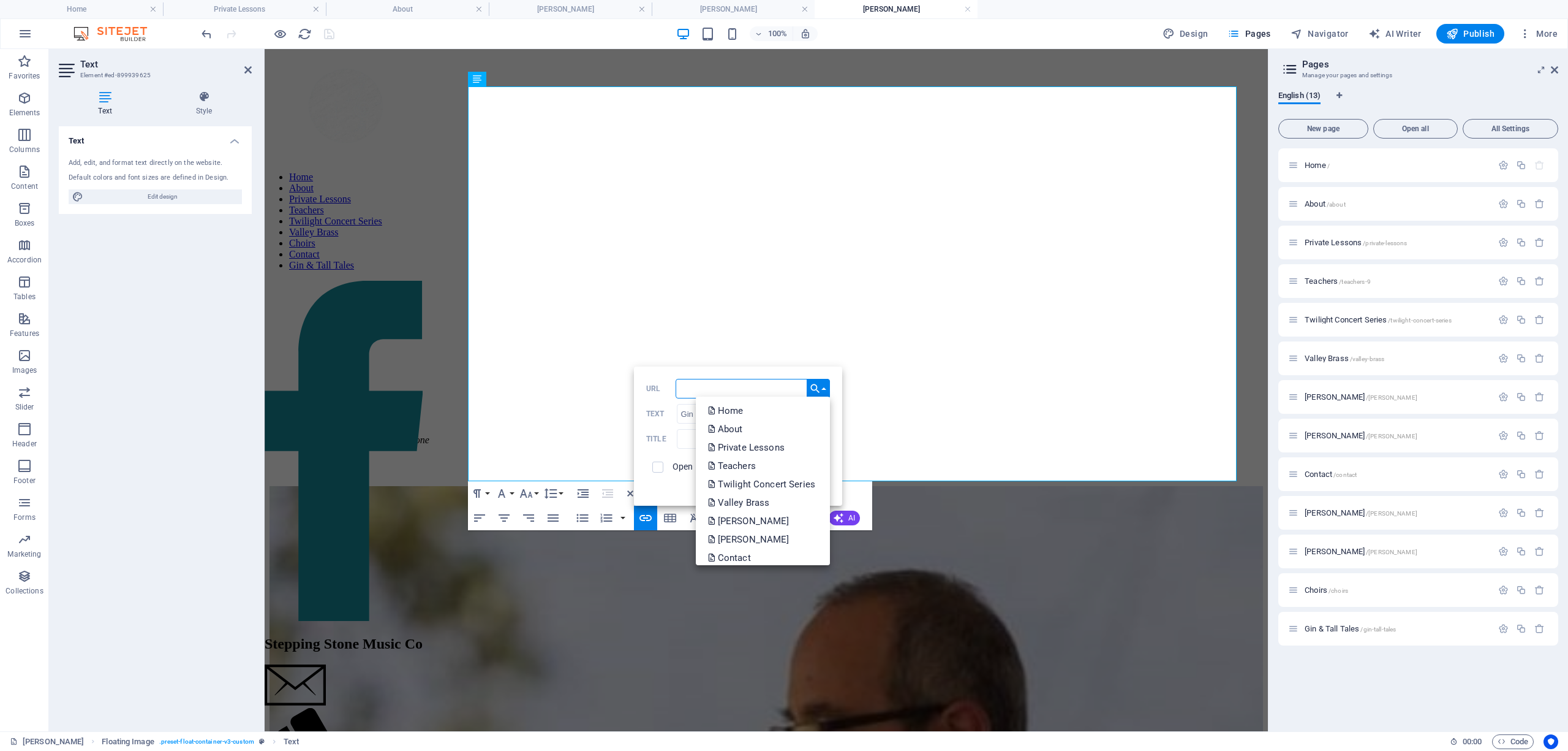
drag, startPoint x: 747, startPoint y: 388, endPoint x: 740, endPoint y: 388, distance: 7.0
click at [695, 388] on input "URL" at bounding box center [753, 388] width 154 height 19
type input "https://www.facebook.com/ginandtalltales"
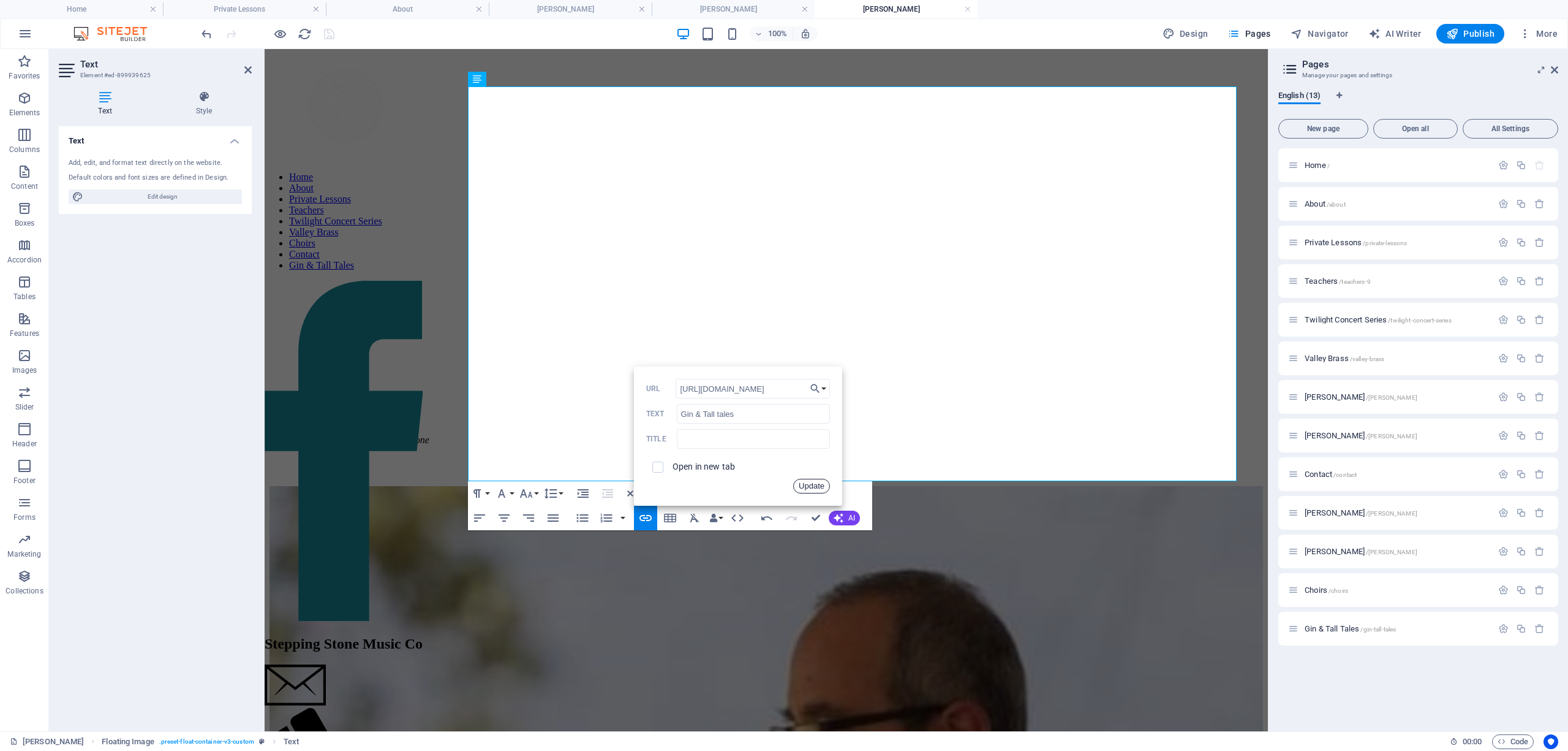
click at [695, 483] on button "Update" at bounding box center [811, 485] width 36 height 14
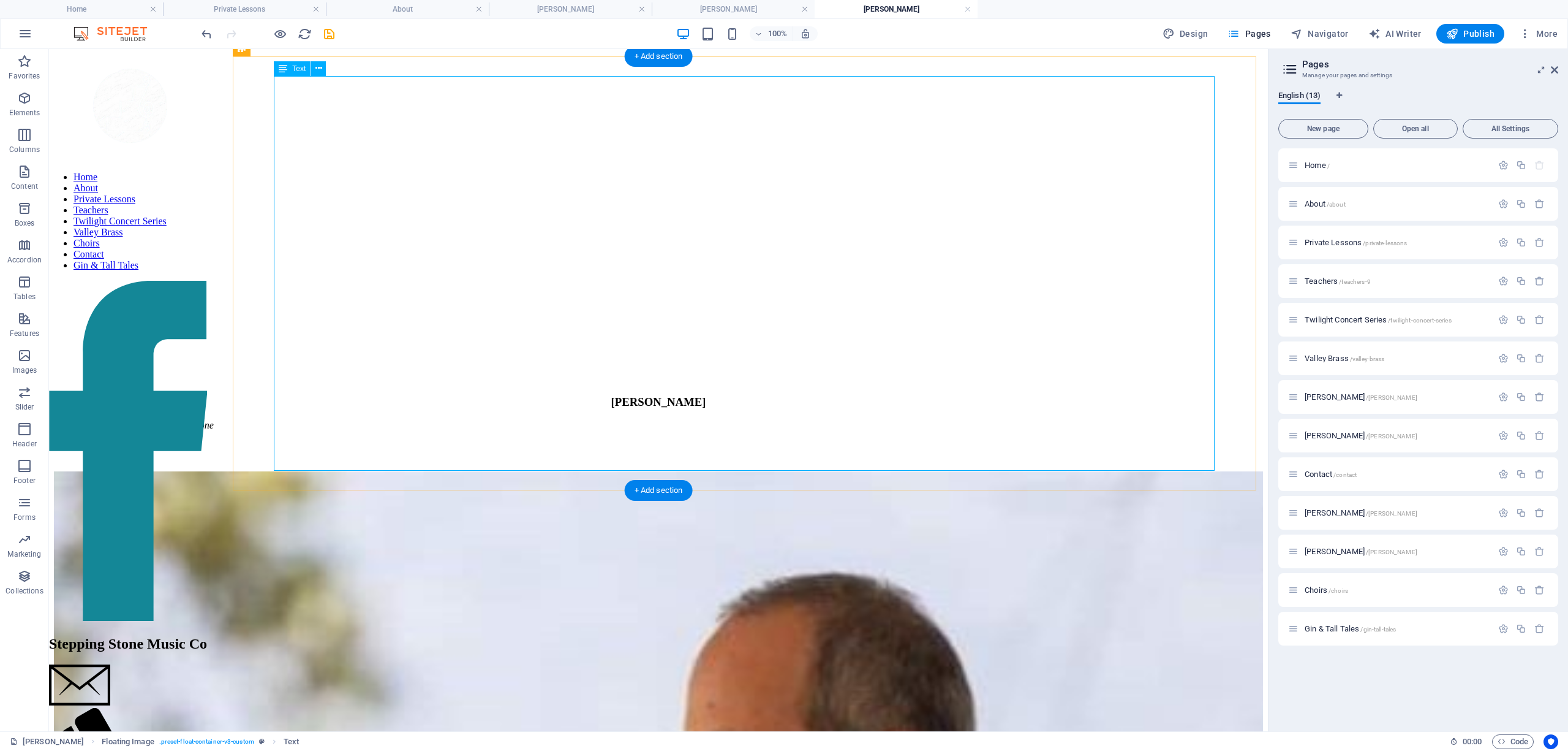
scroll to position [544, 0]
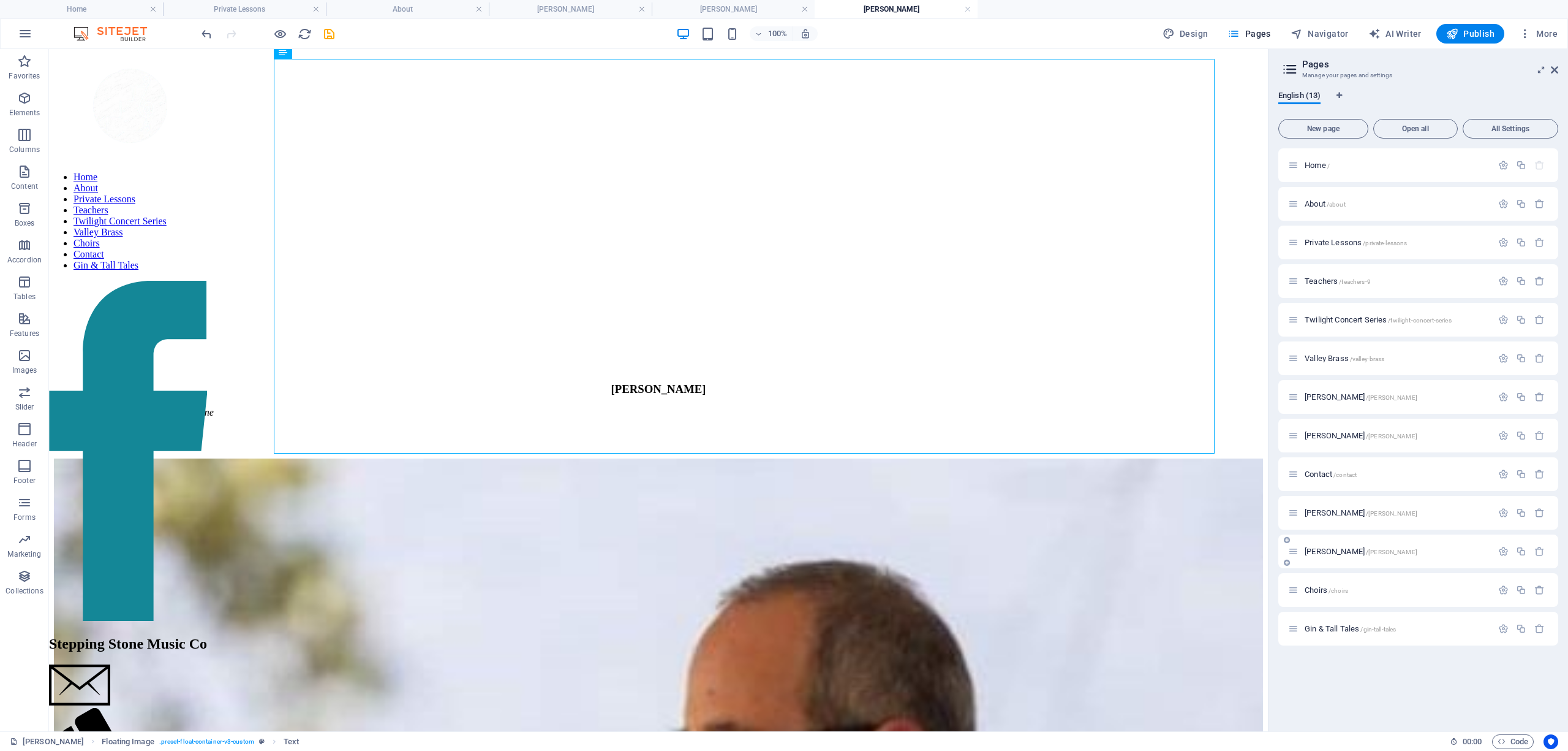
click at [695, 549] on span "Julia Ziegler /julia-ziegler" at bounding box center [1361, 551] width 113 height 9
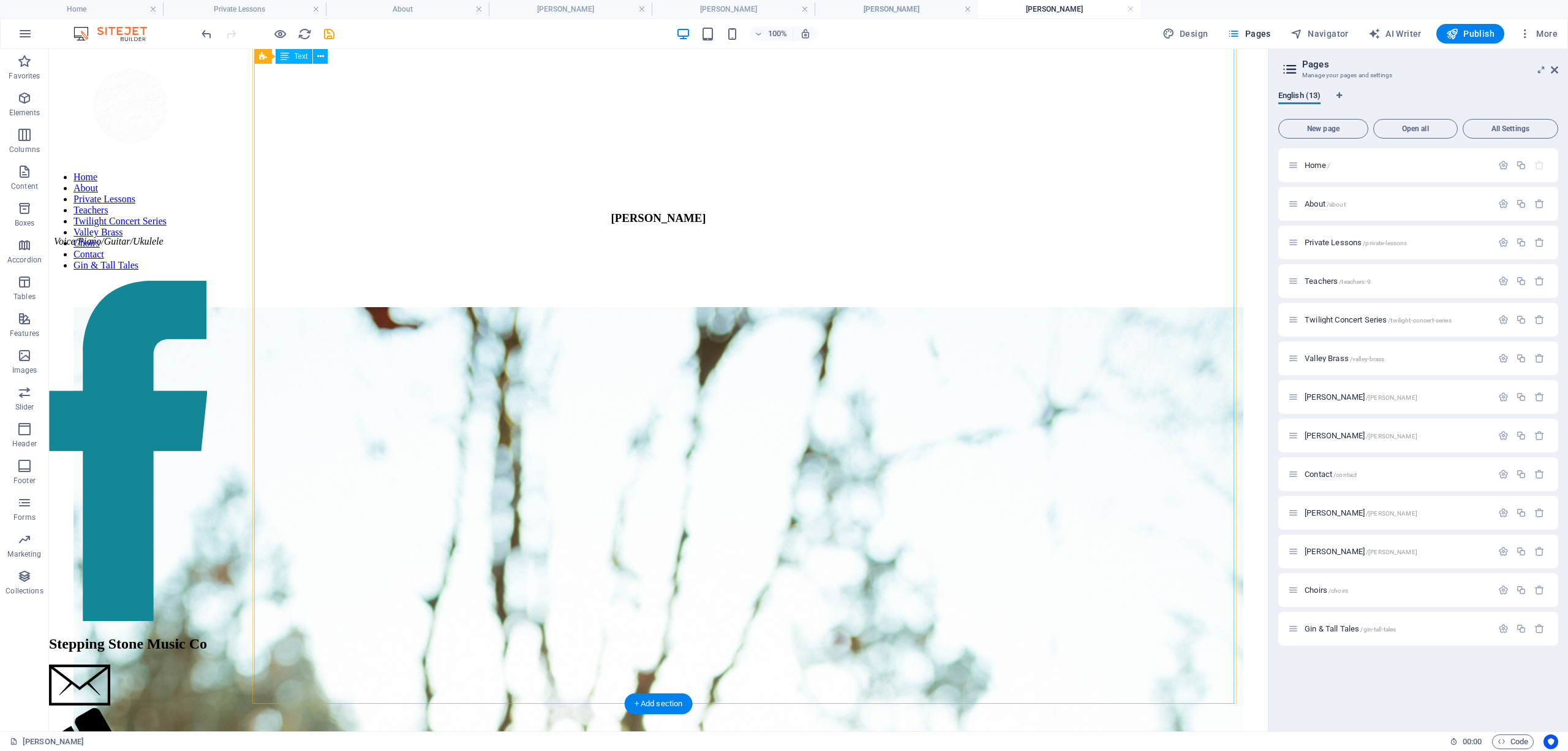
scroll to position [708, 0]
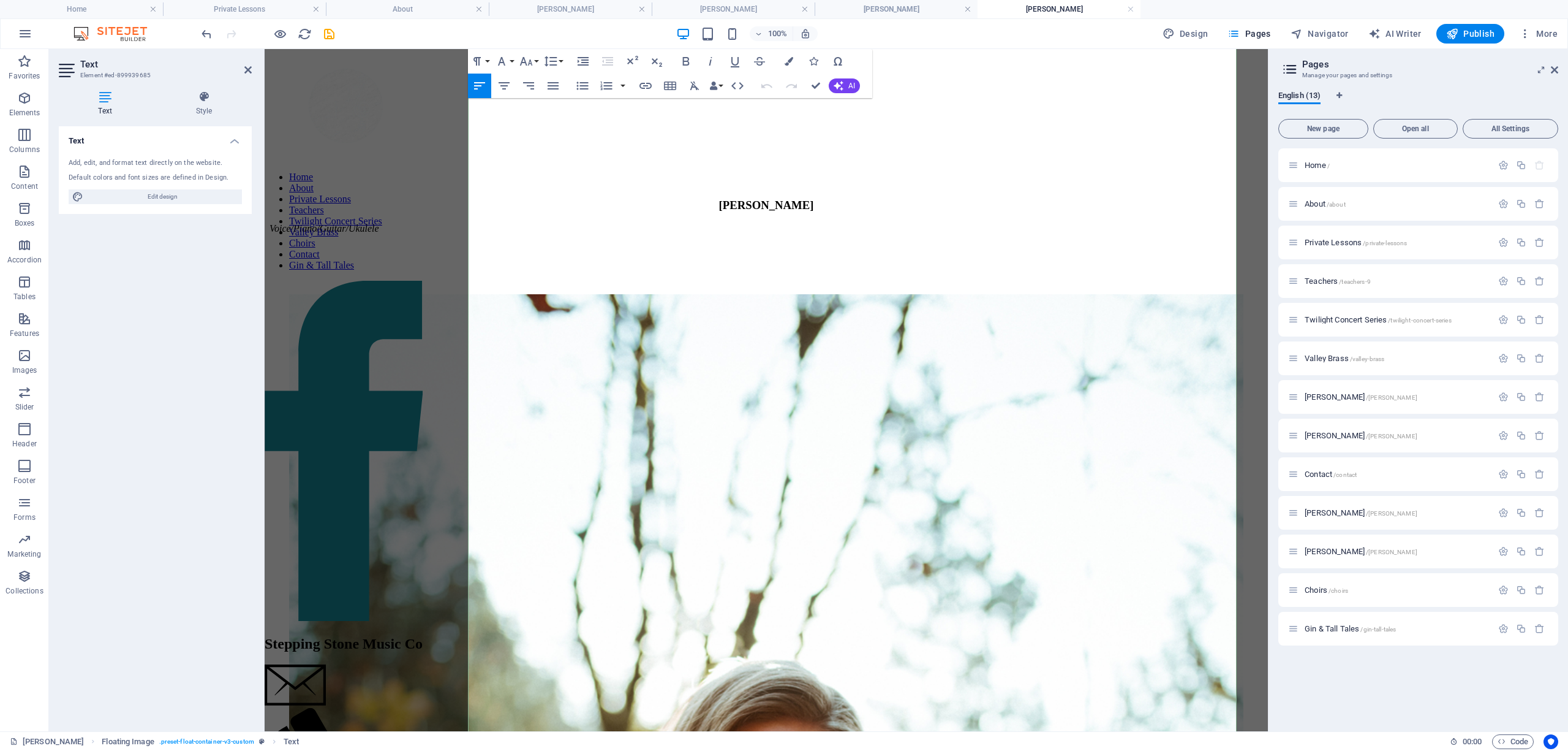
scroll to position [730, 0]
drag, startPoint x: 1064, startPoint y: 537, endPoint x: 963, endPoint y: 542, distance: 101.1
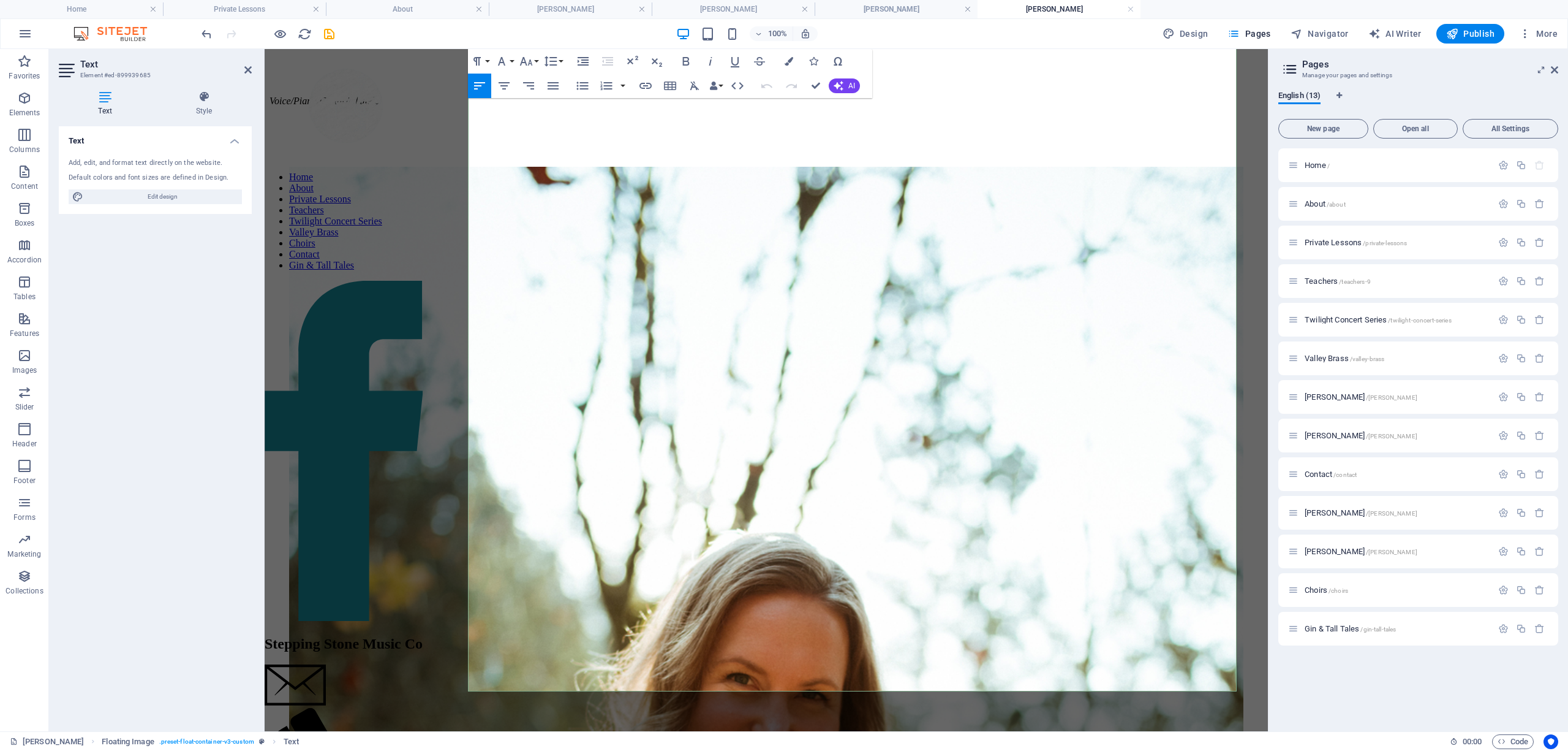
scroll to position [867, 0]
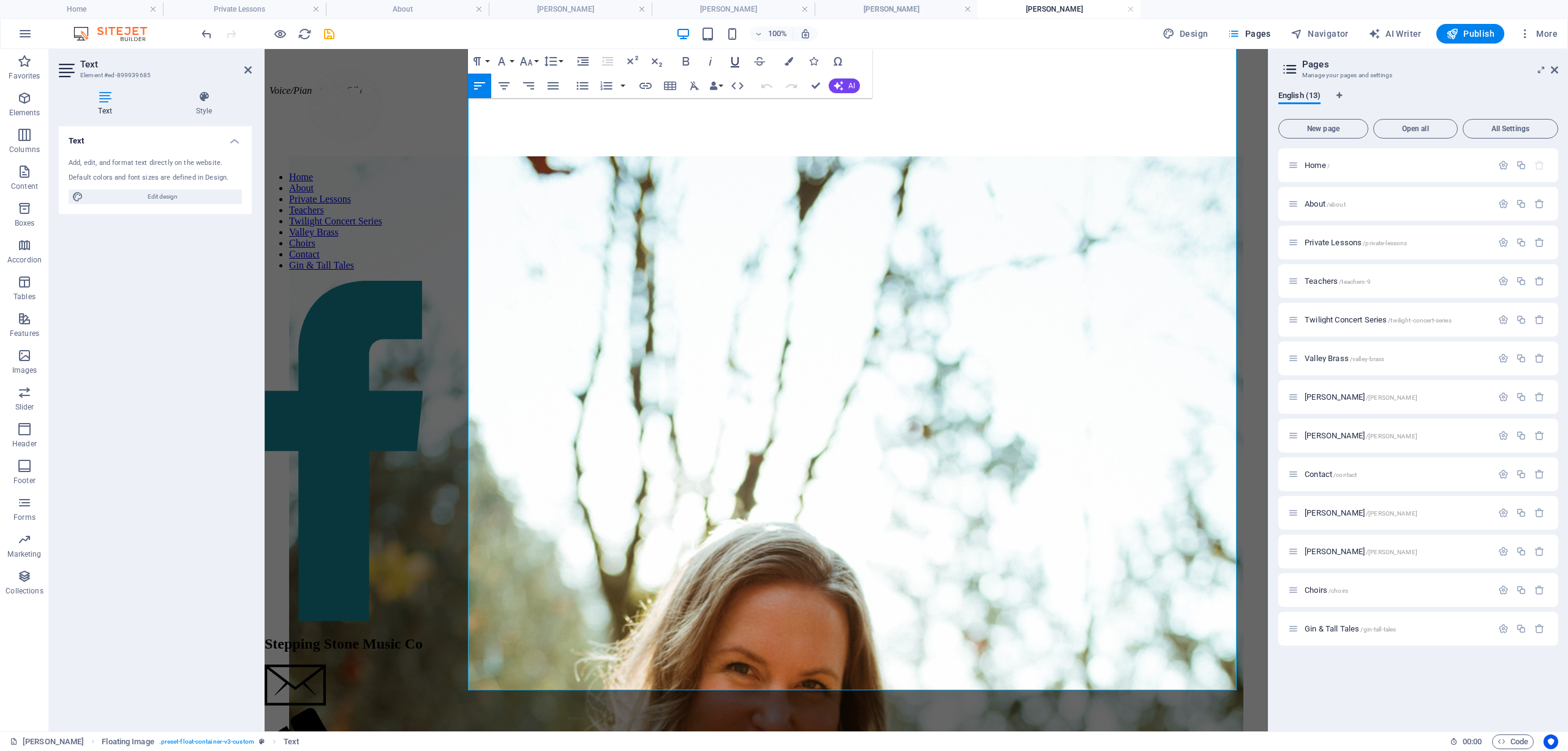
click at [695, 62] on icon "button" at bounding box center [735, 62] width 8 height 10
click at [648, 85] on icon "button" at bounding box center [645, 85] width 14 height 14
click at [695, 113] on input "URL" at bounding box center [753, 114] width 154 height 19
type input "https://www.facebook.com/thistledewmusic"
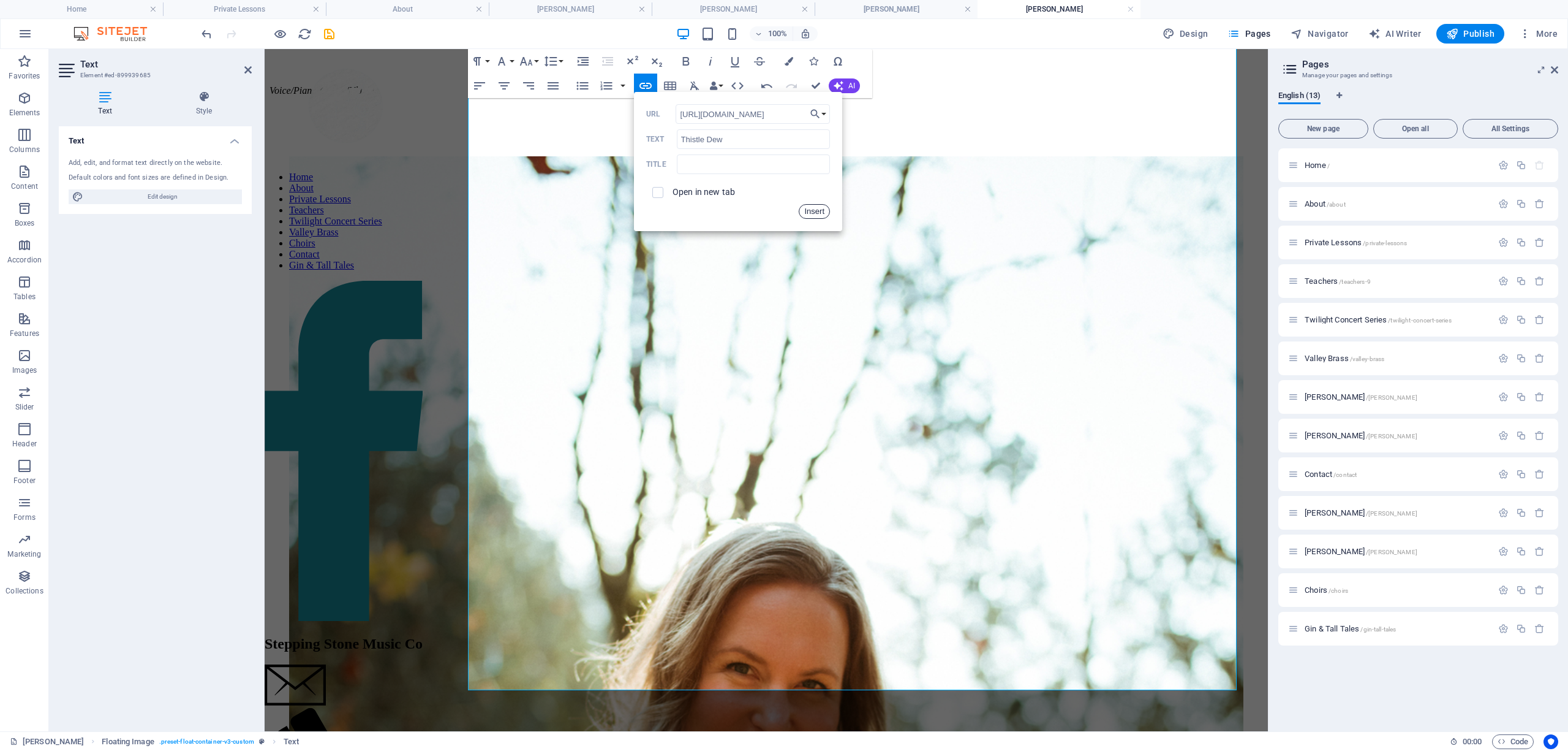
click at [695, 211] on button "Insert" at bounding box center [814, 211] width 31 height 14
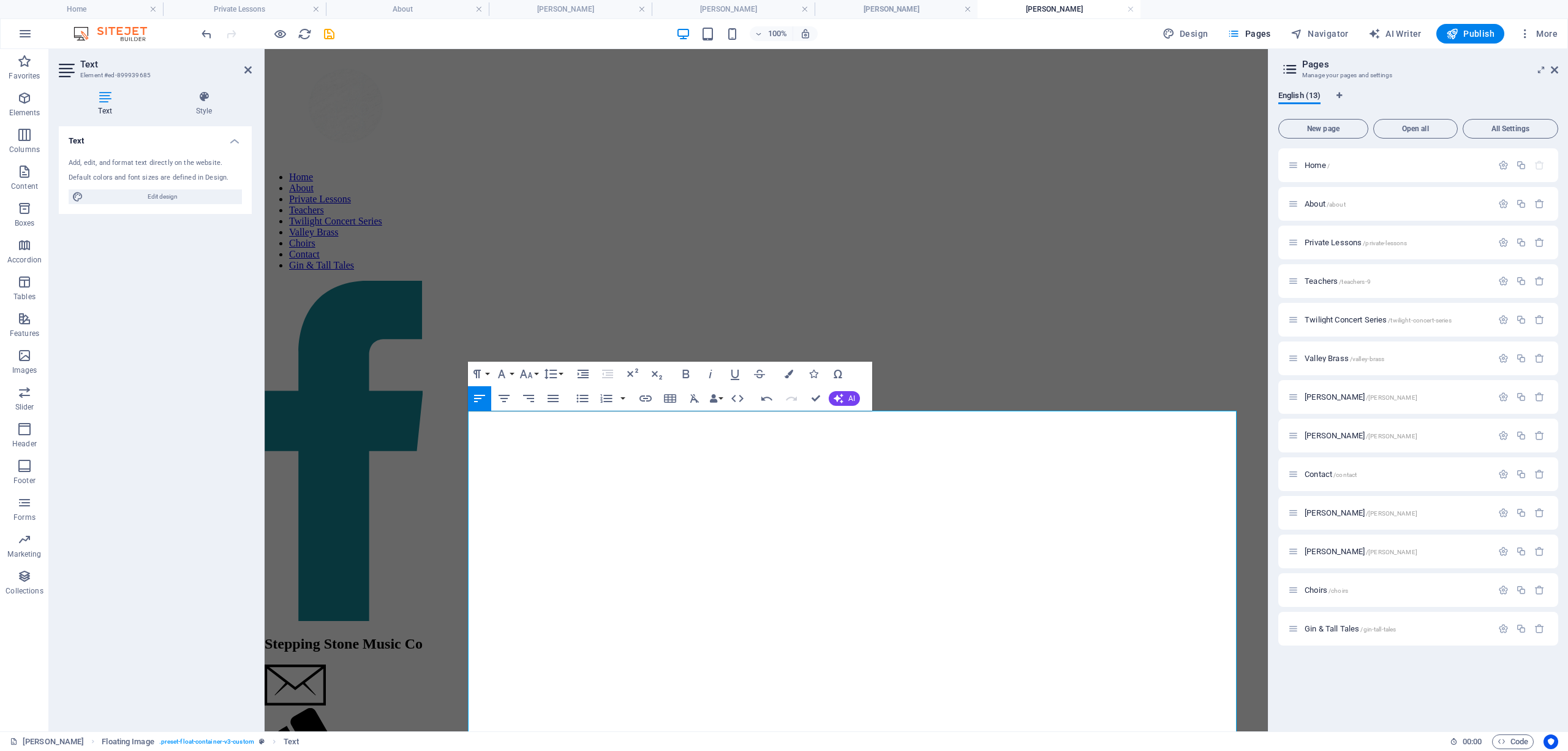
scroll to position [213, 0]
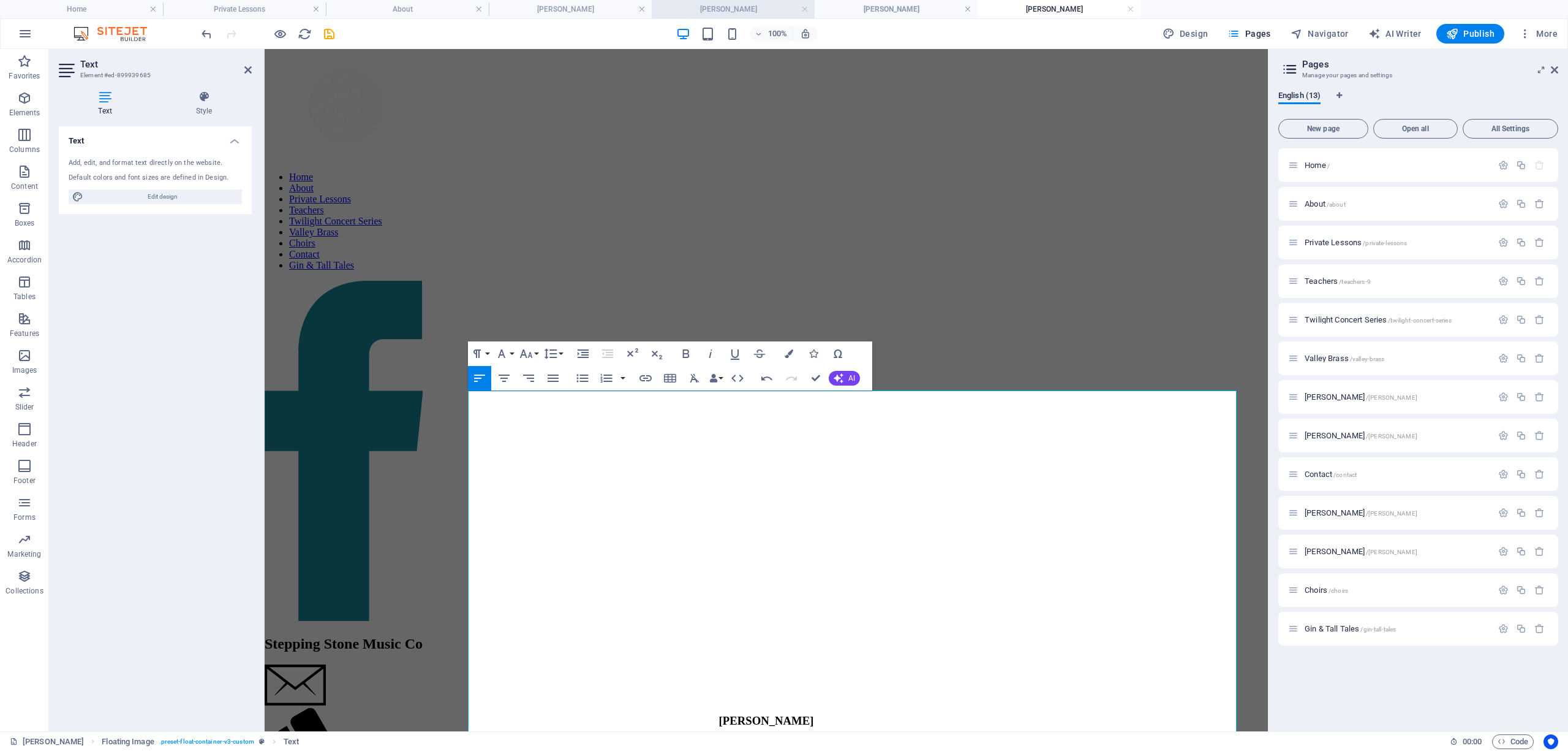
drag, startPoint x: 756, startPoint y: 13, endPoint x: 770, endPoint y: 114, distance: 102.0
click at [695, 13] on h4 "Laura Wheeler" at bounding box center [733, 10] width 163 height 14
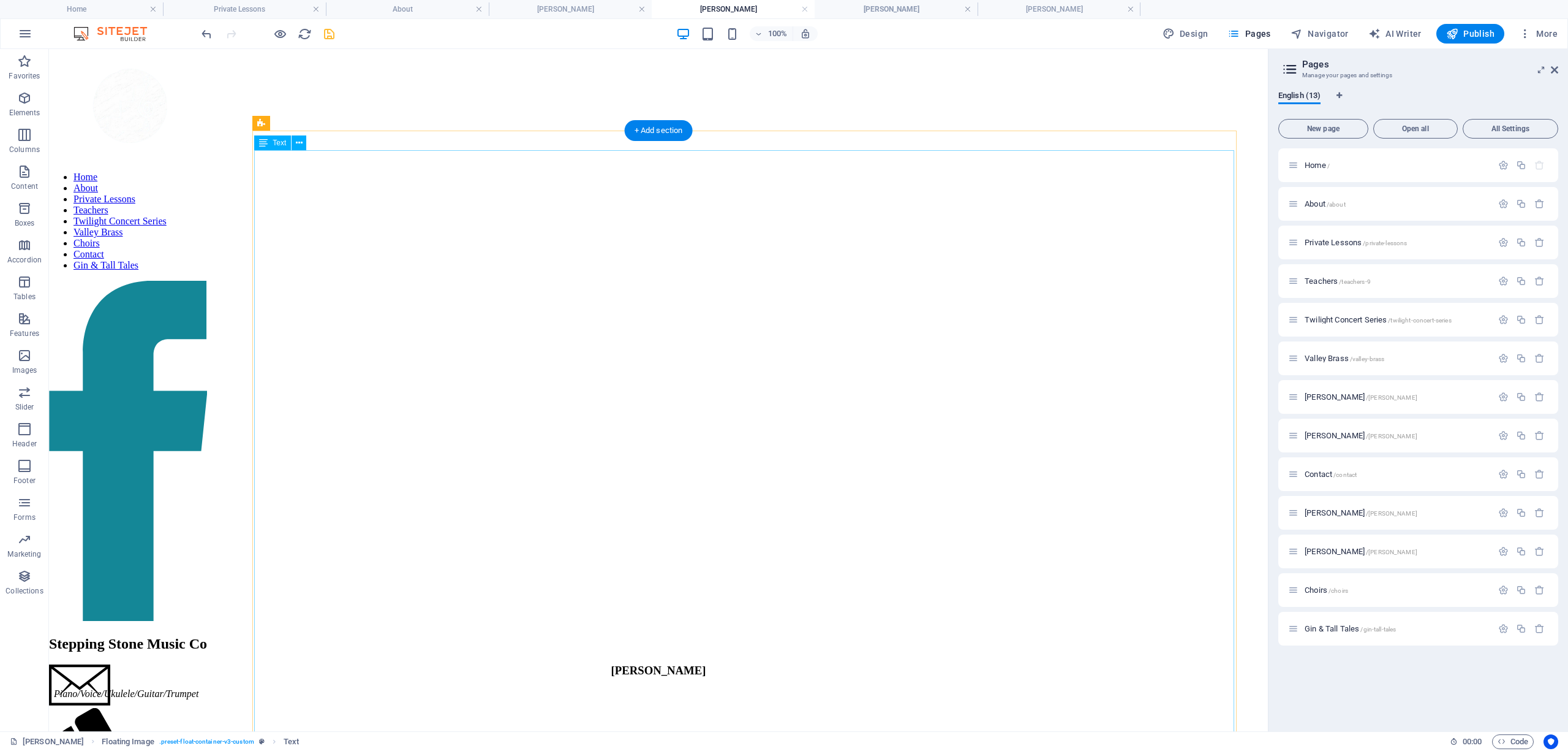
scroll to position [0, 0]
click at [328, 36] on icon "save" at bounding box center [329, 34] width 14 height 14
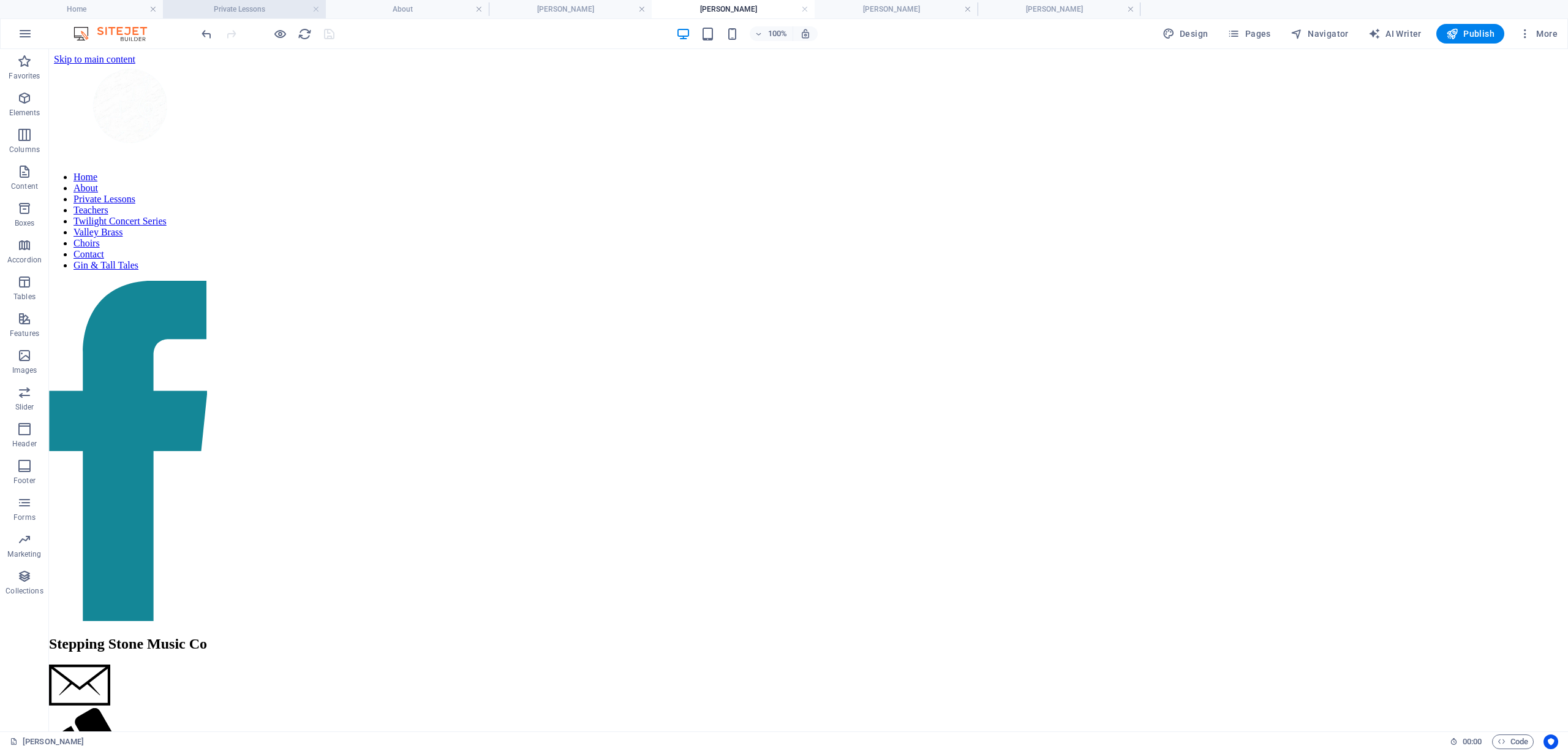
click at [320, 8] on h4 "Private Lessons" at bounding box center [244, 10] width 163 height 14
click at [316, 8] on link at bounding box center [316, 9] width 8 height 12
click at [316, 8] on link at bounding box center [316, 9] width 8 height 12
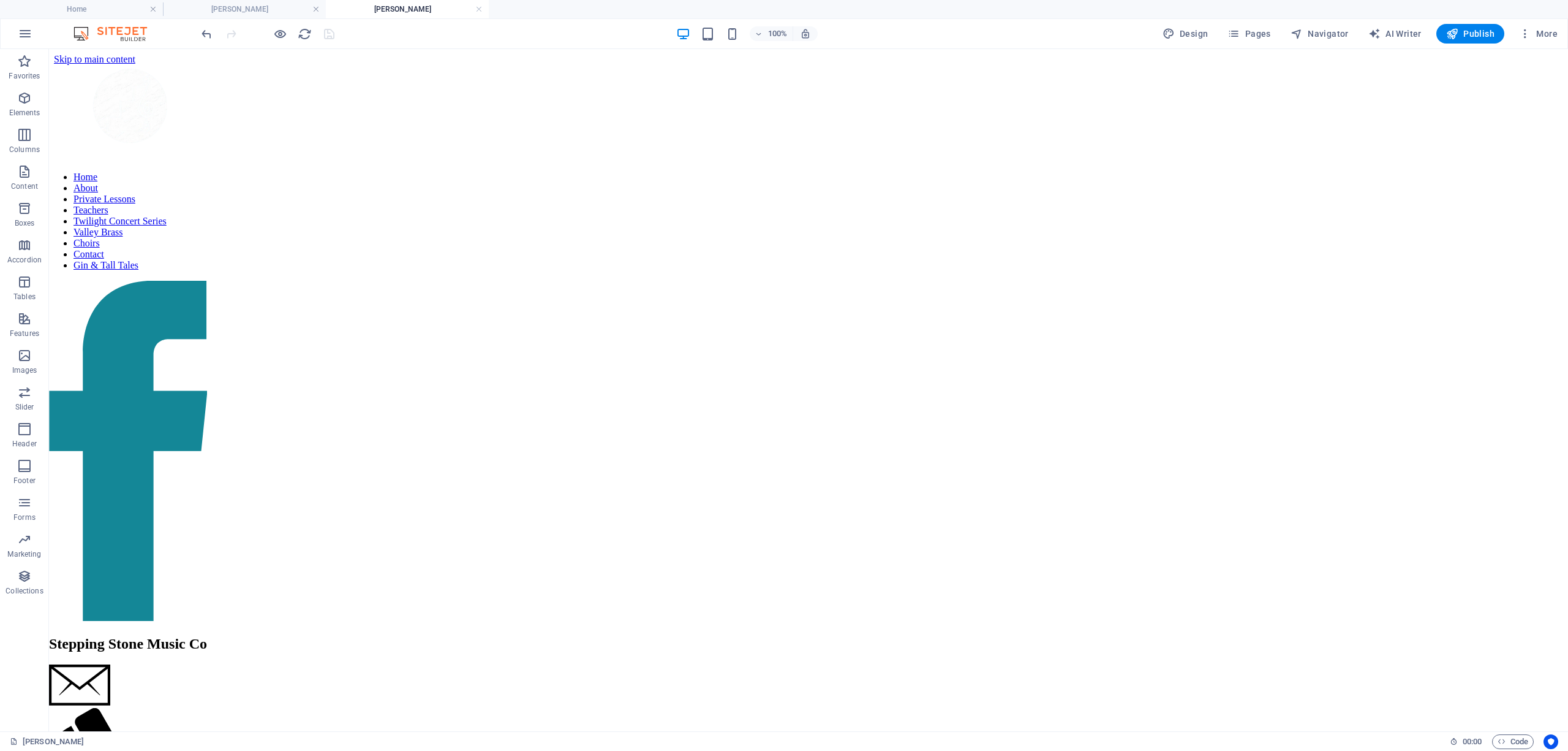
scroll to position [213, 0]
click at [316, 8] on link at bounding box center [316, 9] width 8 height 12
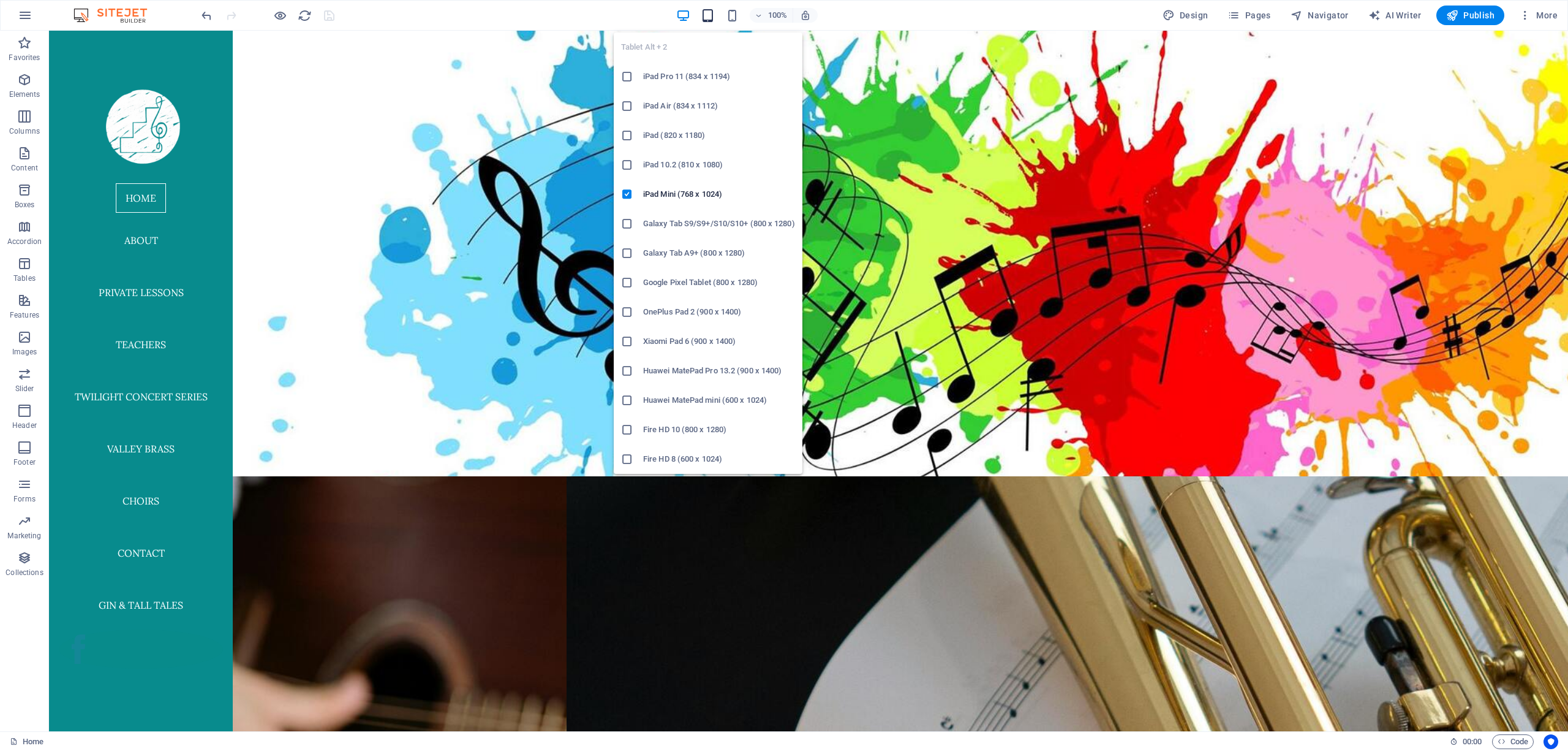
click at [695, 18] on icon "button" at bounding box center [707, 15] width 14 height 14
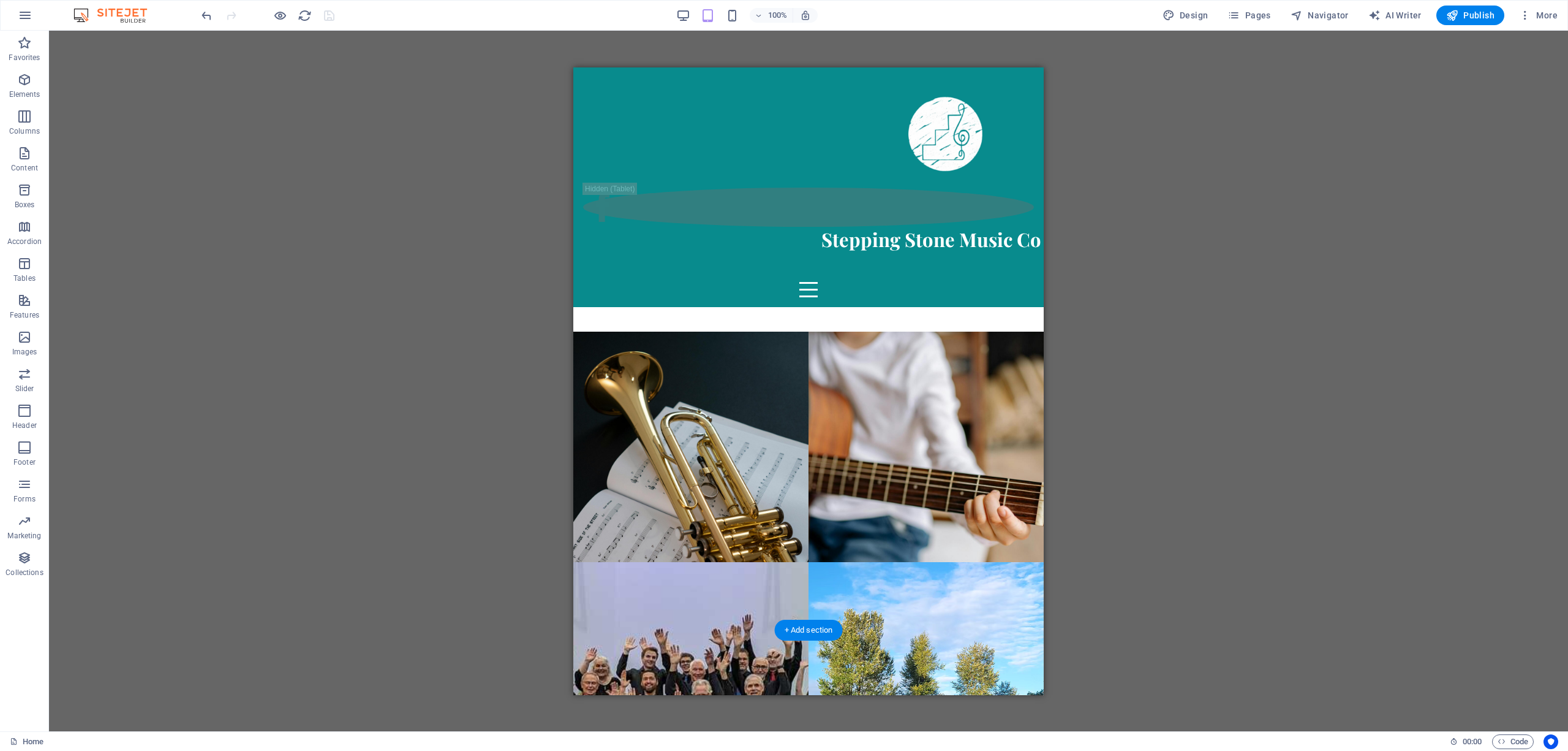
scroll to position [0, 0]
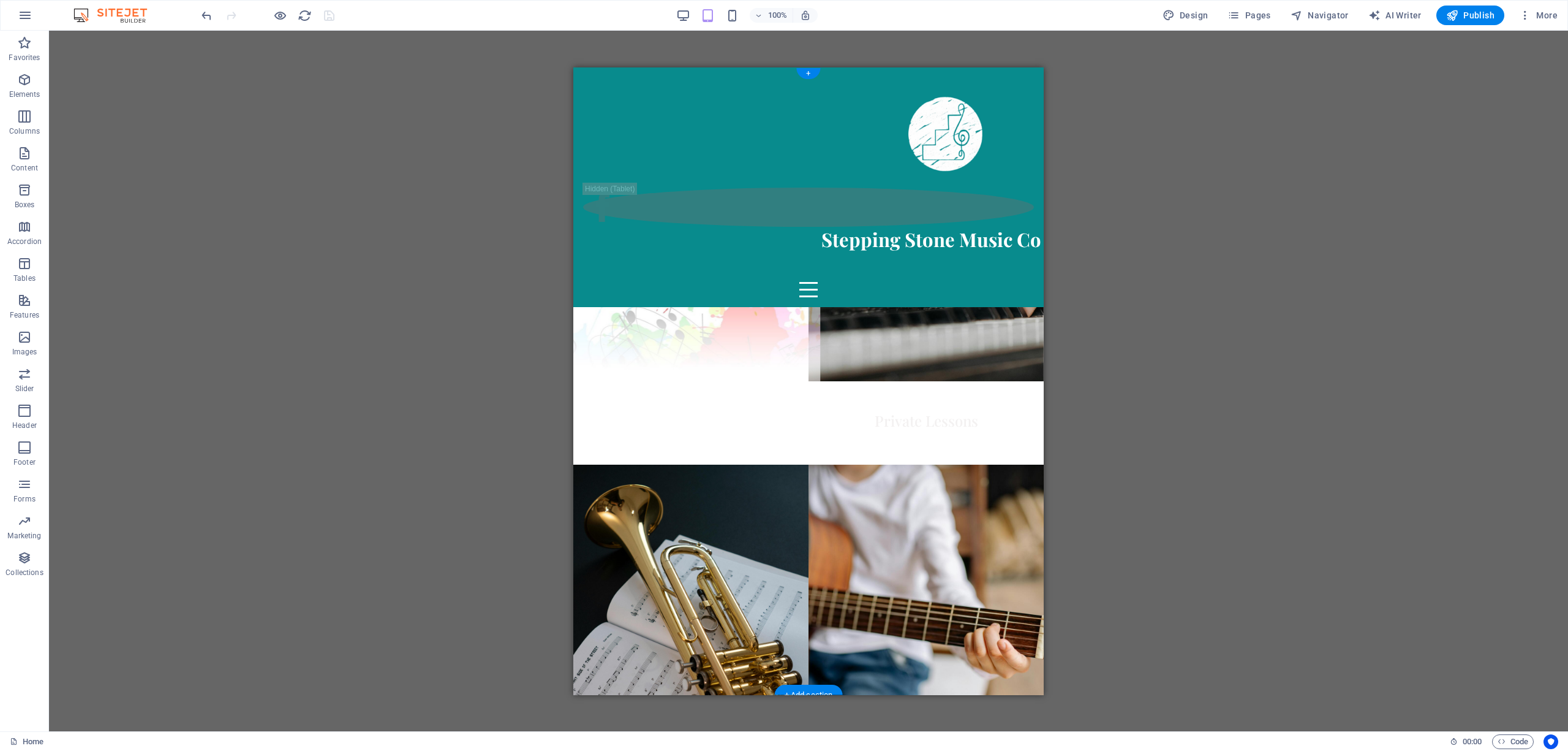
click at [695, 299] on figure at bounding box center [691, 223] width 259 height 345
click at [687, 288] on figure at bounding box center [691, 223] width 259 height 345
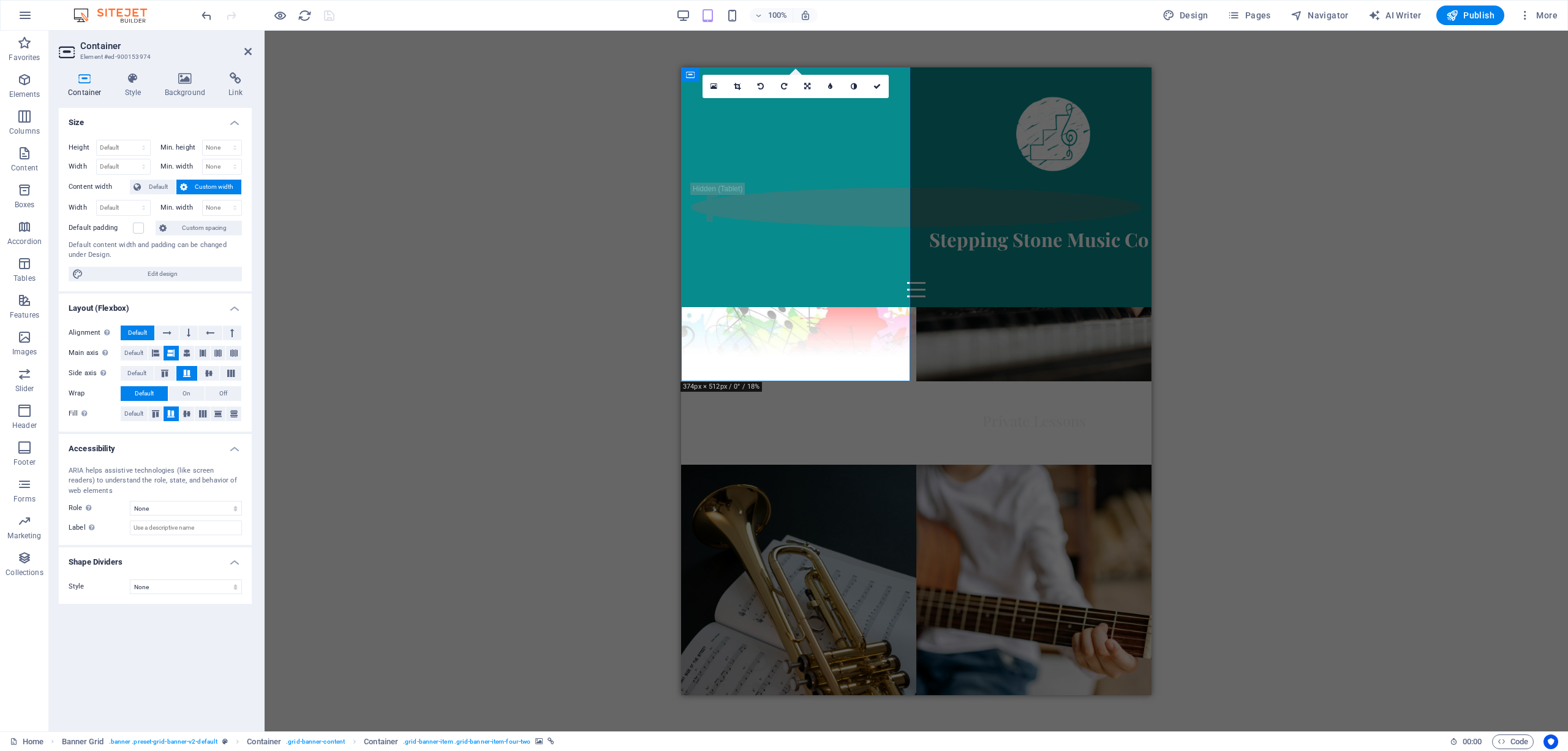
click at [564, 278] on div "Drag here to replace the existing content. Press “Ctrl” if you want to create a…" at bounding box center [916, 381] width 1303 height 701
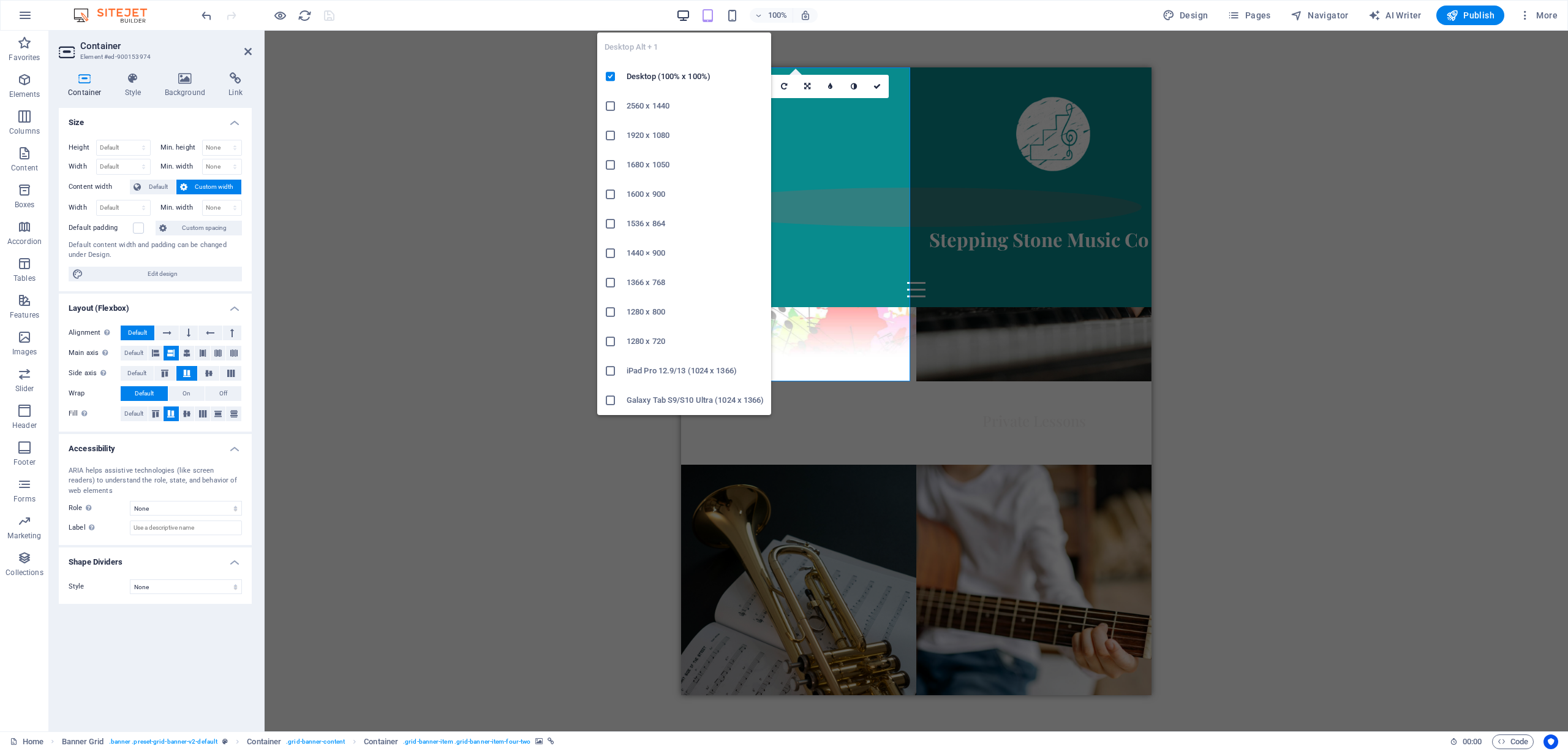
click at [685, 16] on icon "button" at bounding box center [683, 15] width 14 height 14
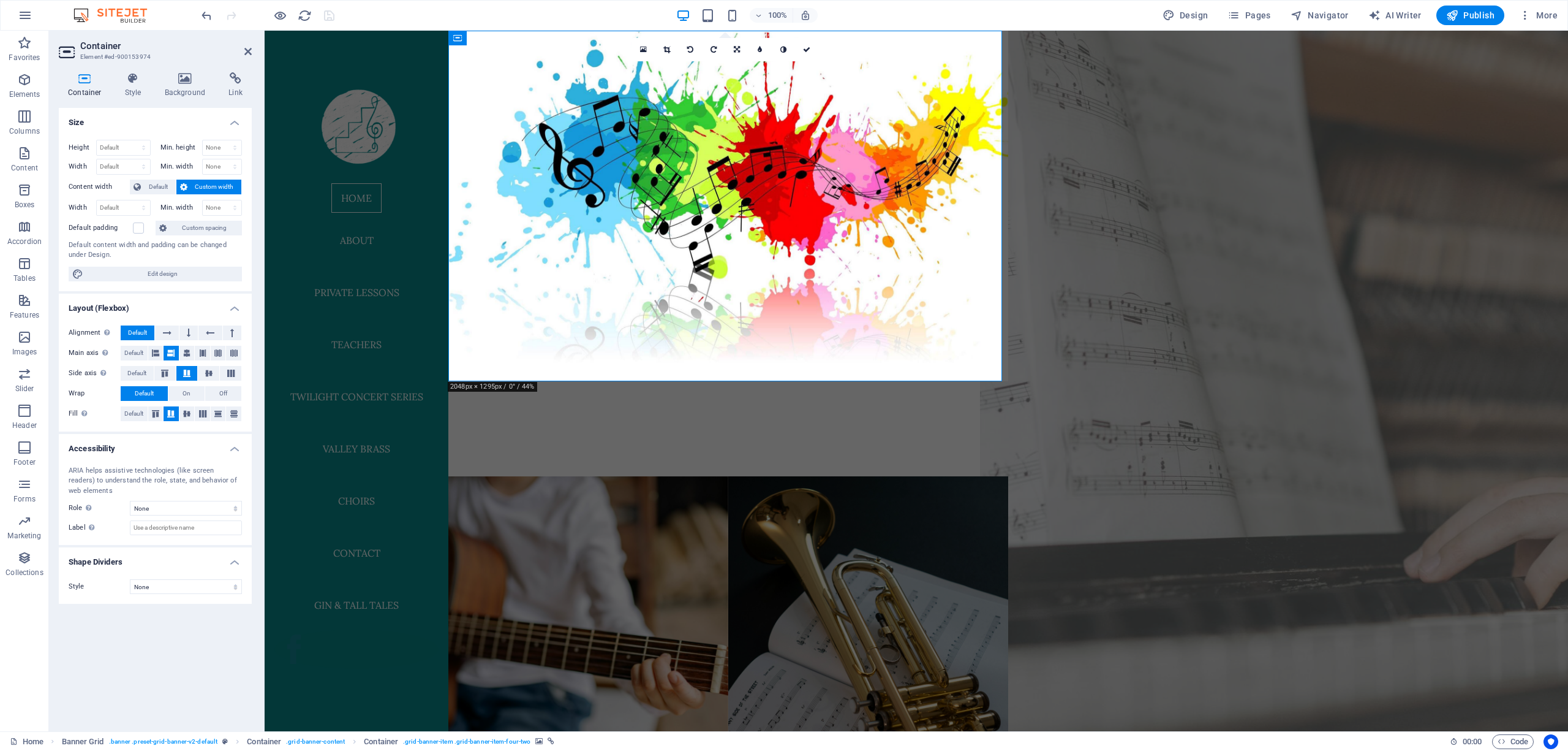
click at [695, 198] on figure at bounding box center [1287, 381] width 616 height 771
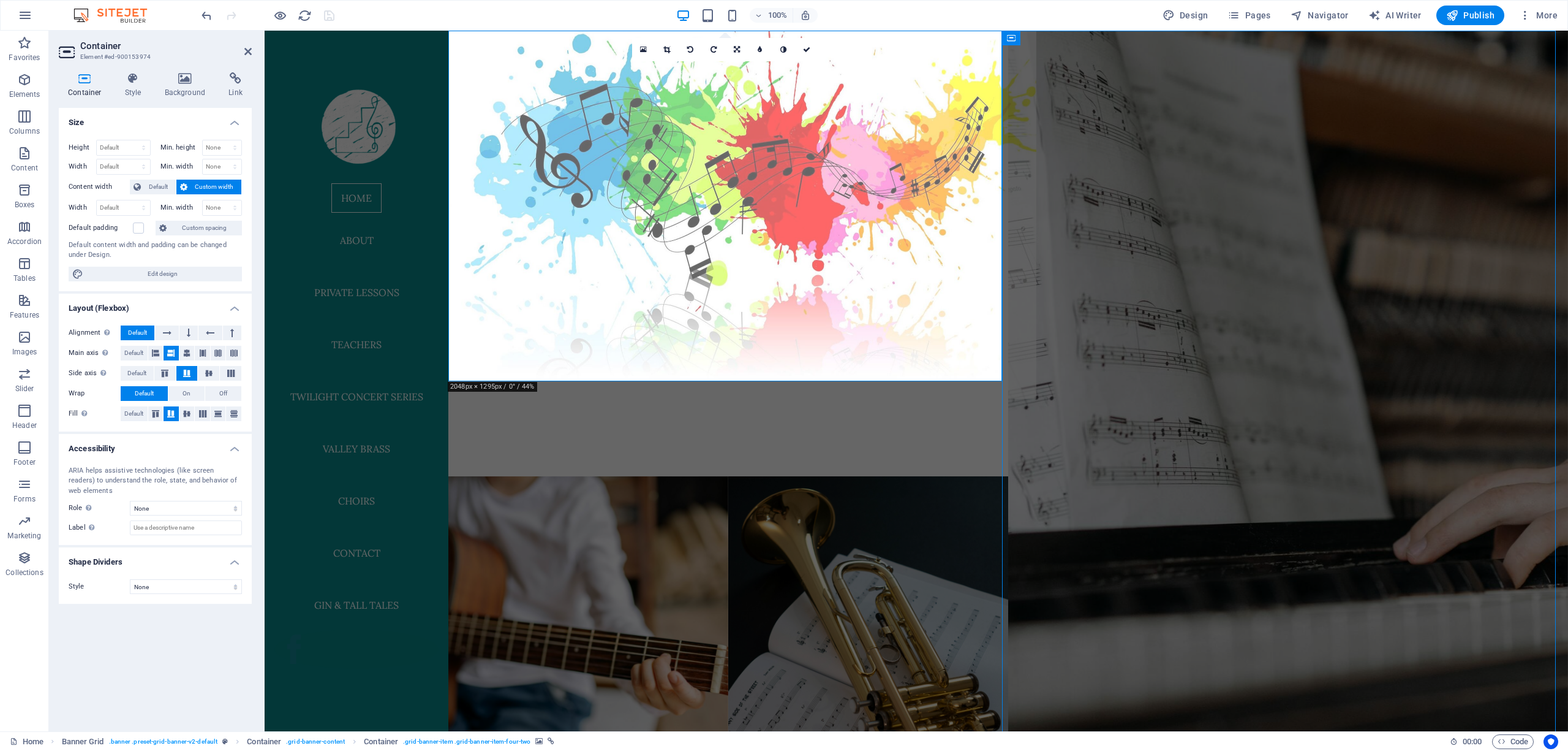
click at [695, 224] on figure at bounding box center [728, 206] width 616 height 385
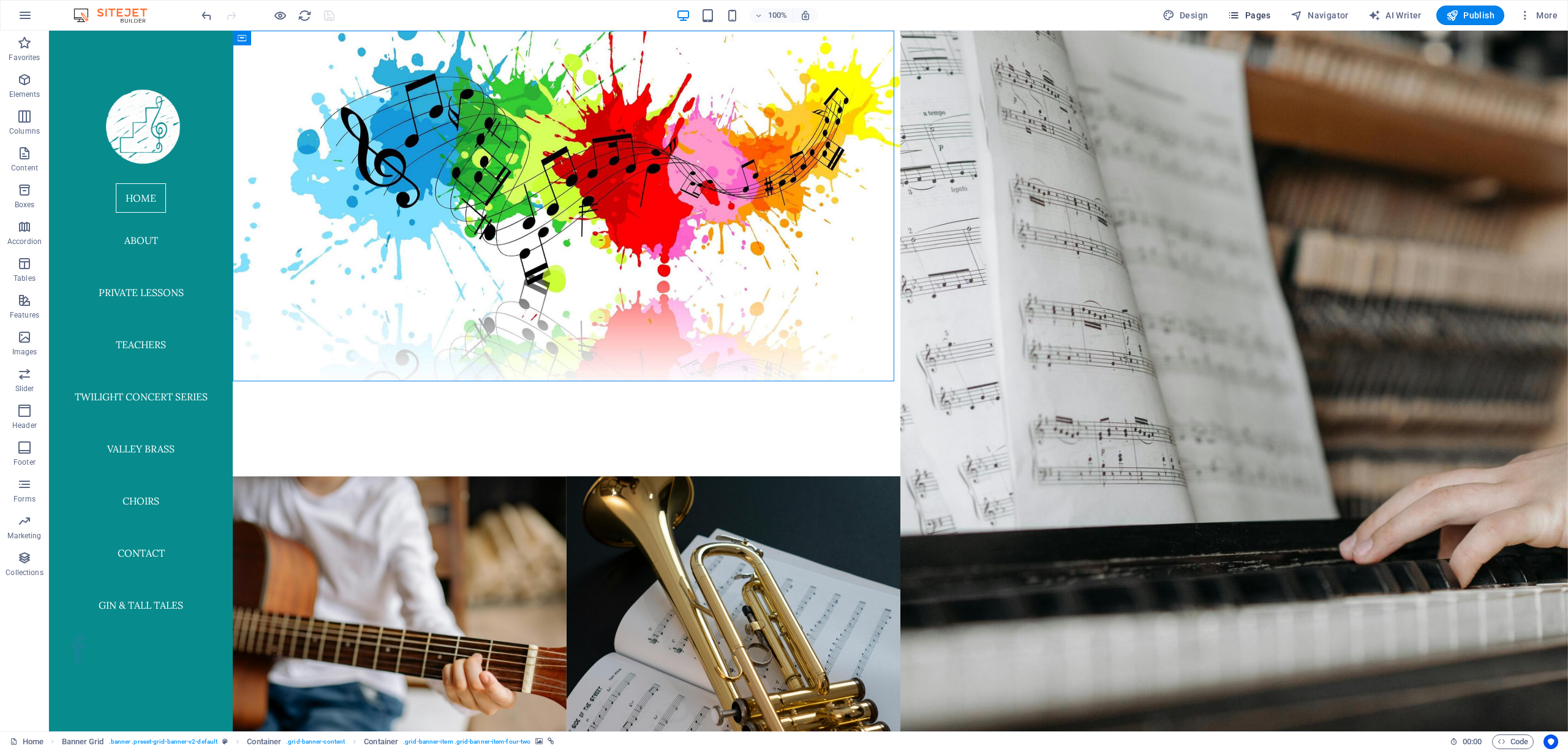
click at [695, 11] on icon "button" at bounding box center [1234, 15] width 12 height 12
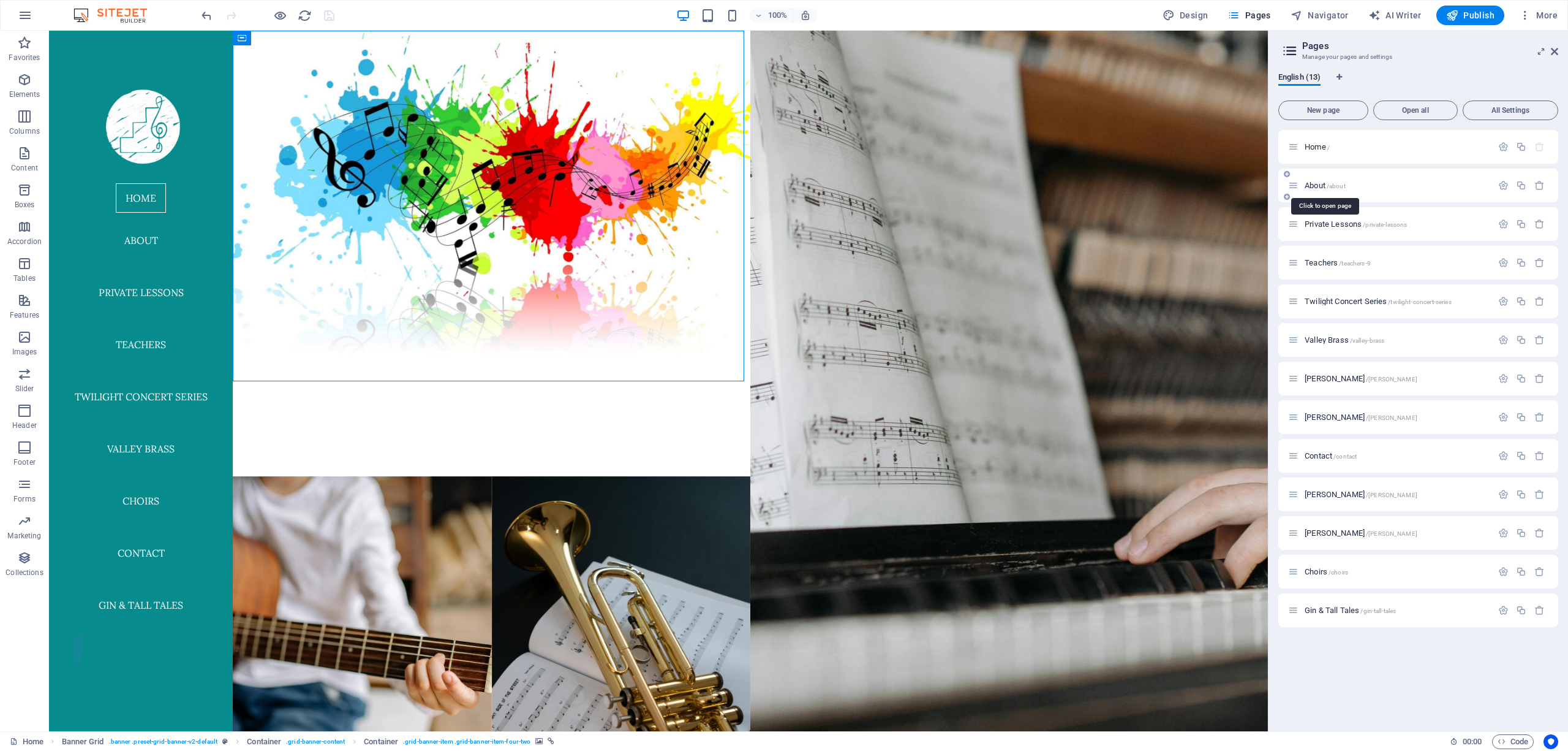
click at [695, 184] on span "About /about" at bounding box center [1325, 185] width 41 height 9
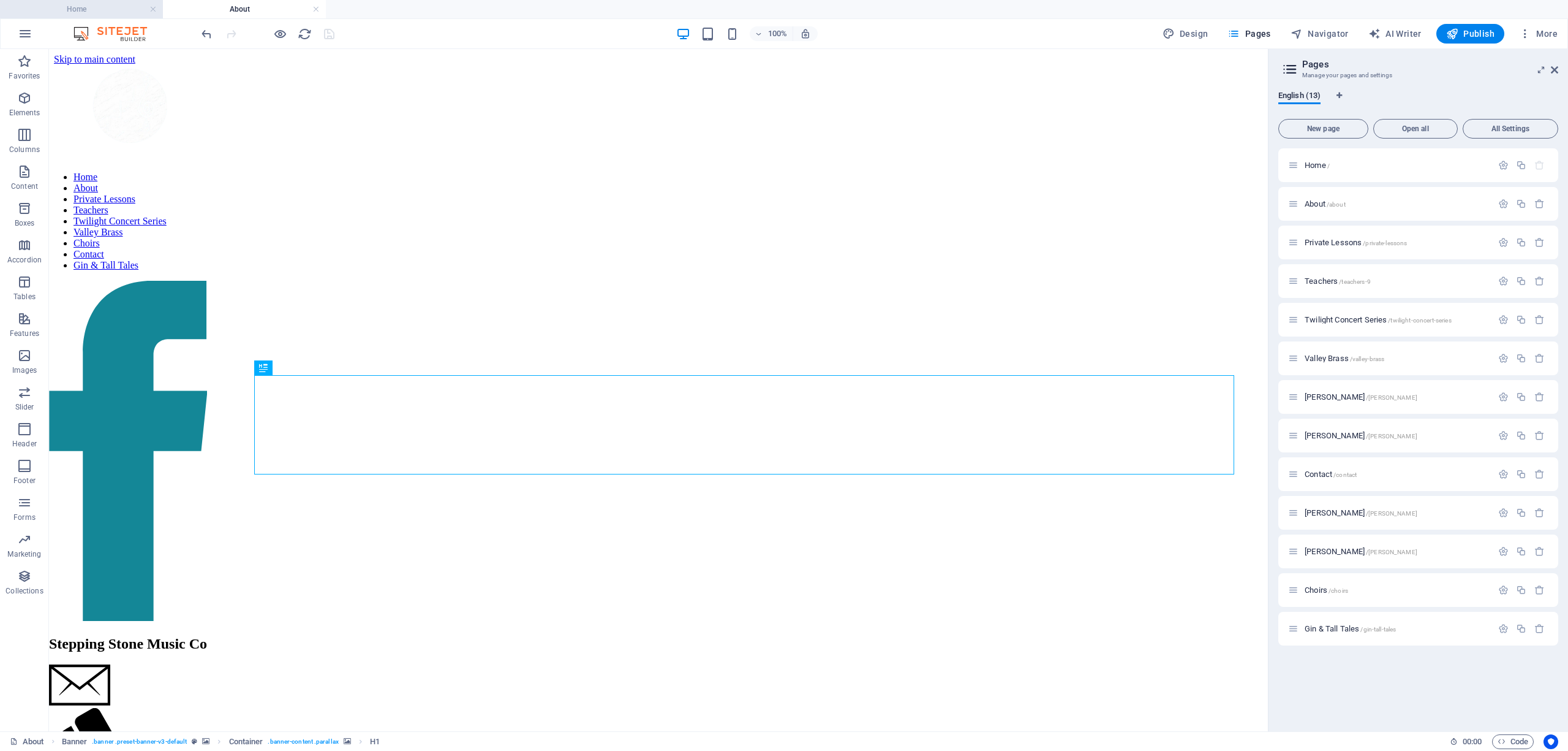
click at [106, 11] on h4 "Home" at bounding box center [81, 10] width 163 height 14
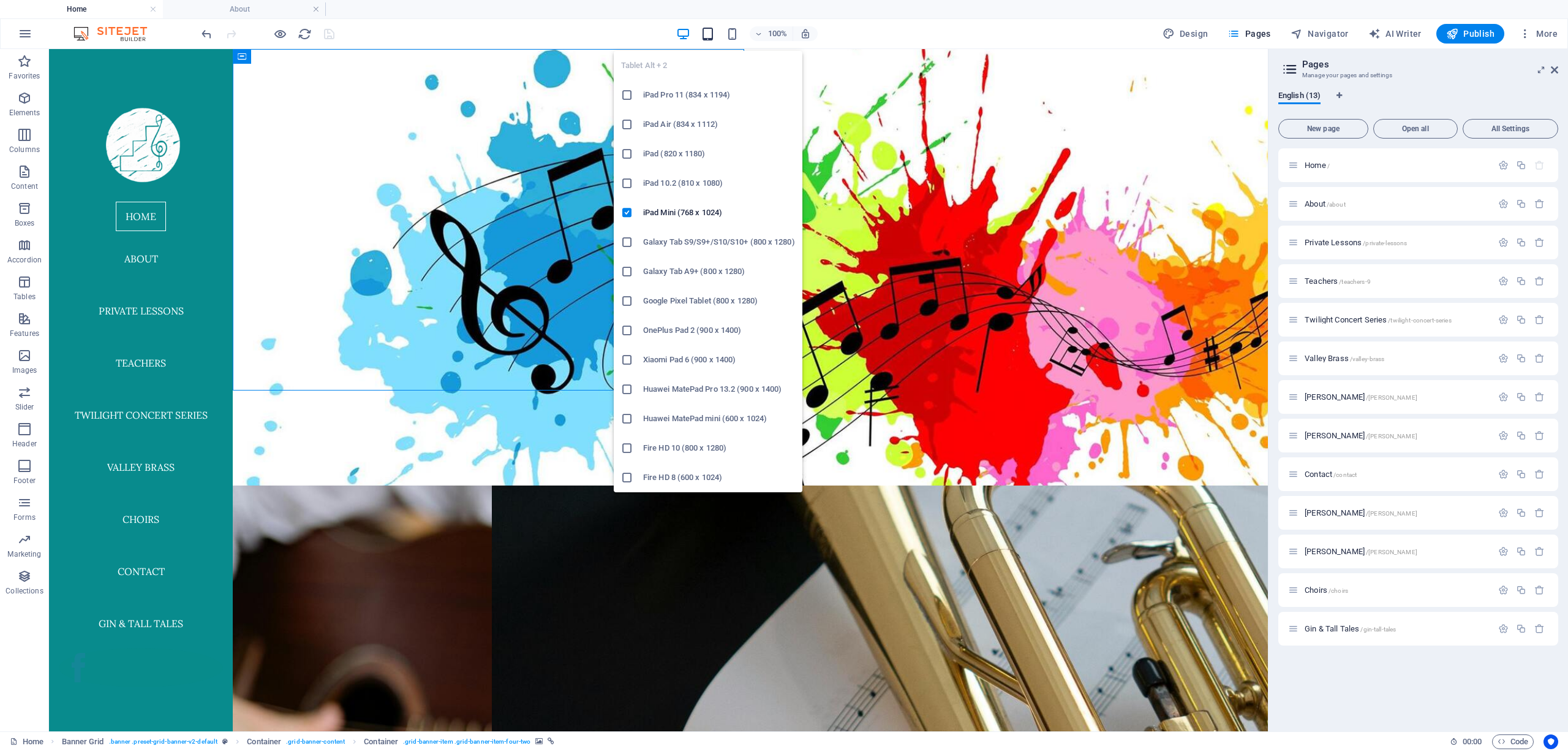
click at [695, 32] on icon "button" at bounding box center [707, 34] width 14 height 14
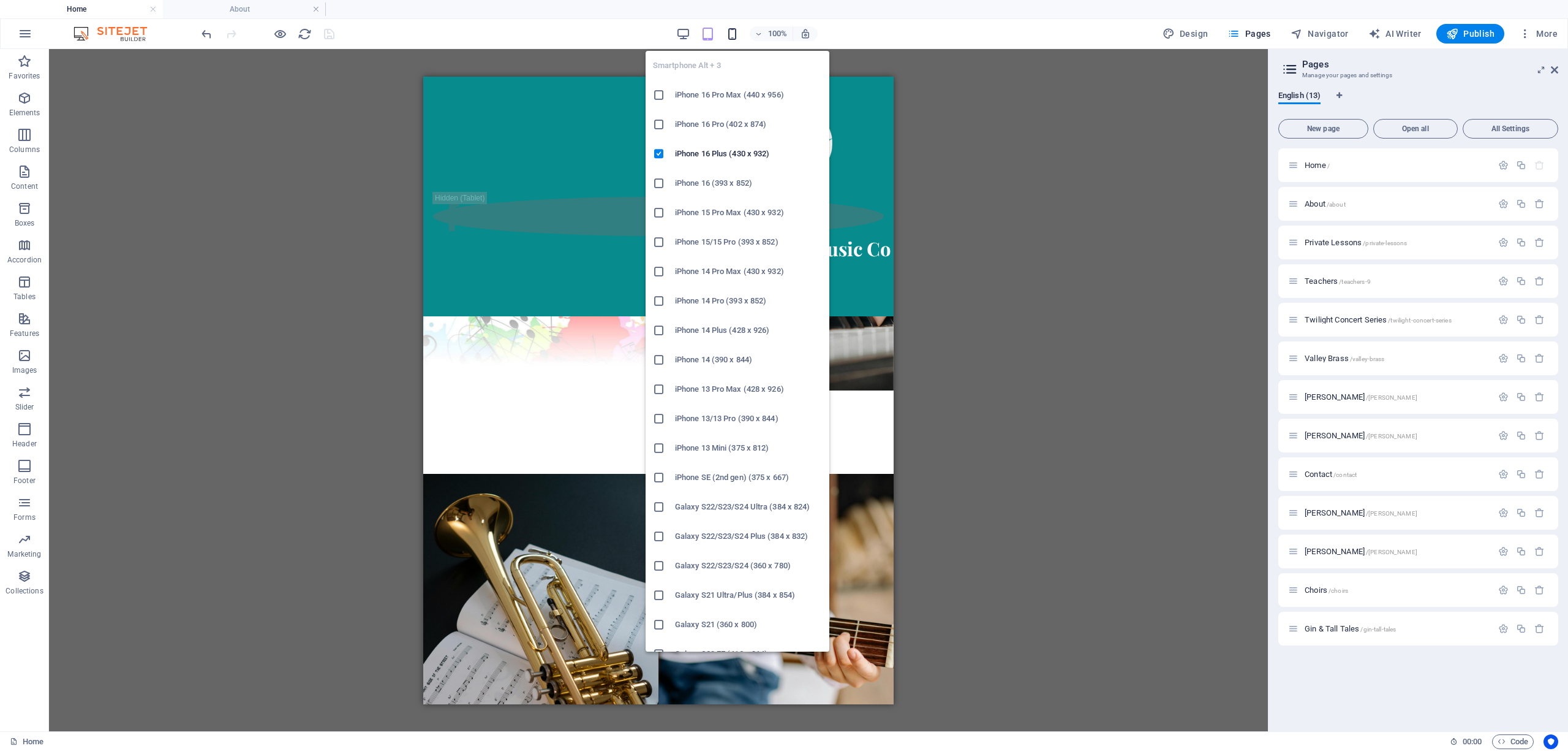
click at [695, 31] on icon "button" at bounding box center [732, 34] width 14 height 14
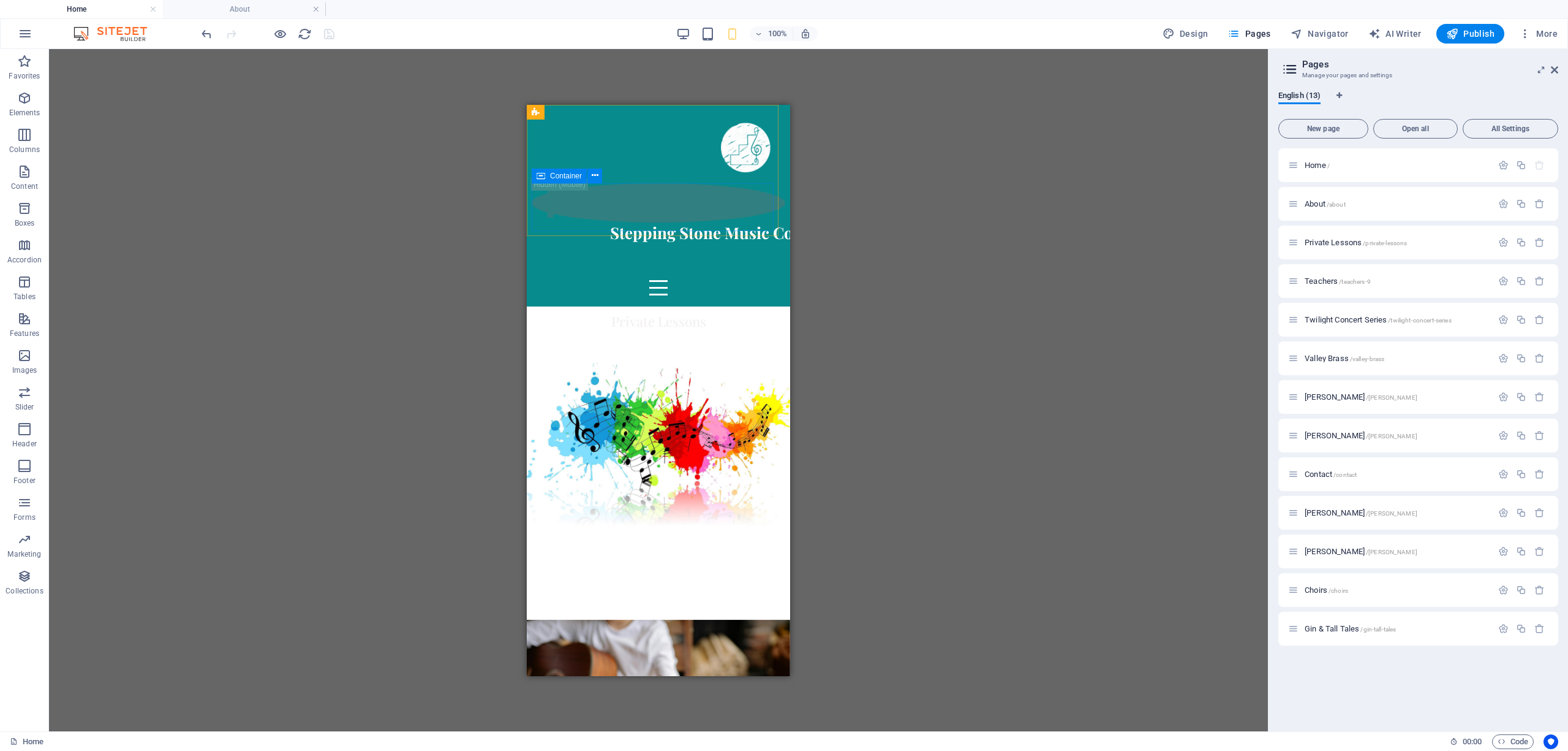
click at [567, 222] on div "Stepping Stone Music Co" at bounding box center [658, 261] width 254 height 79
click at [588, 110] on icon at bounding box center [590, 112] width 7 height 13
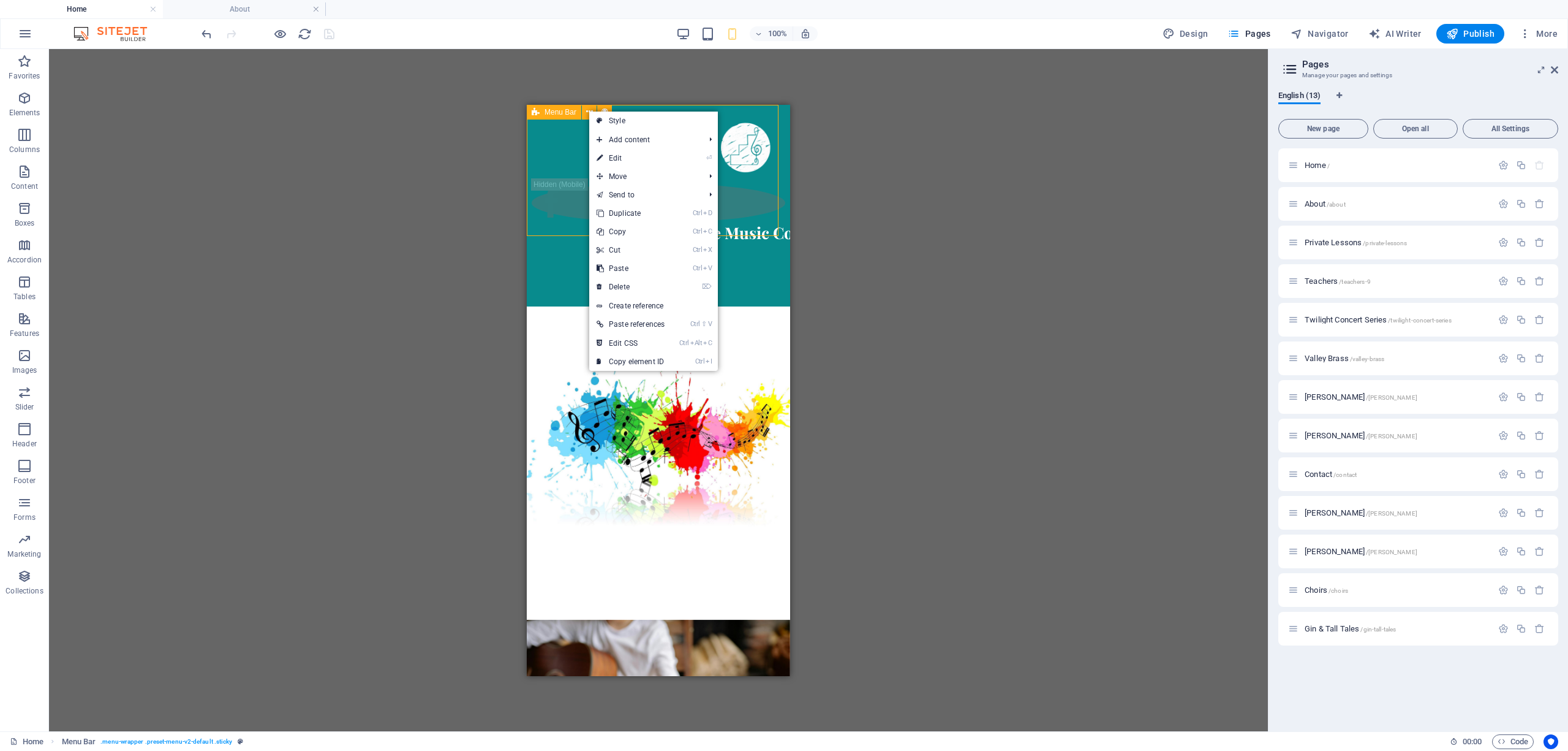
click at [555, 144] on div "Home About Private Lessons Teachers Twilight Concert Series Valley Brass Choirs…" at bounding box center [658, 204] width 264 height 202
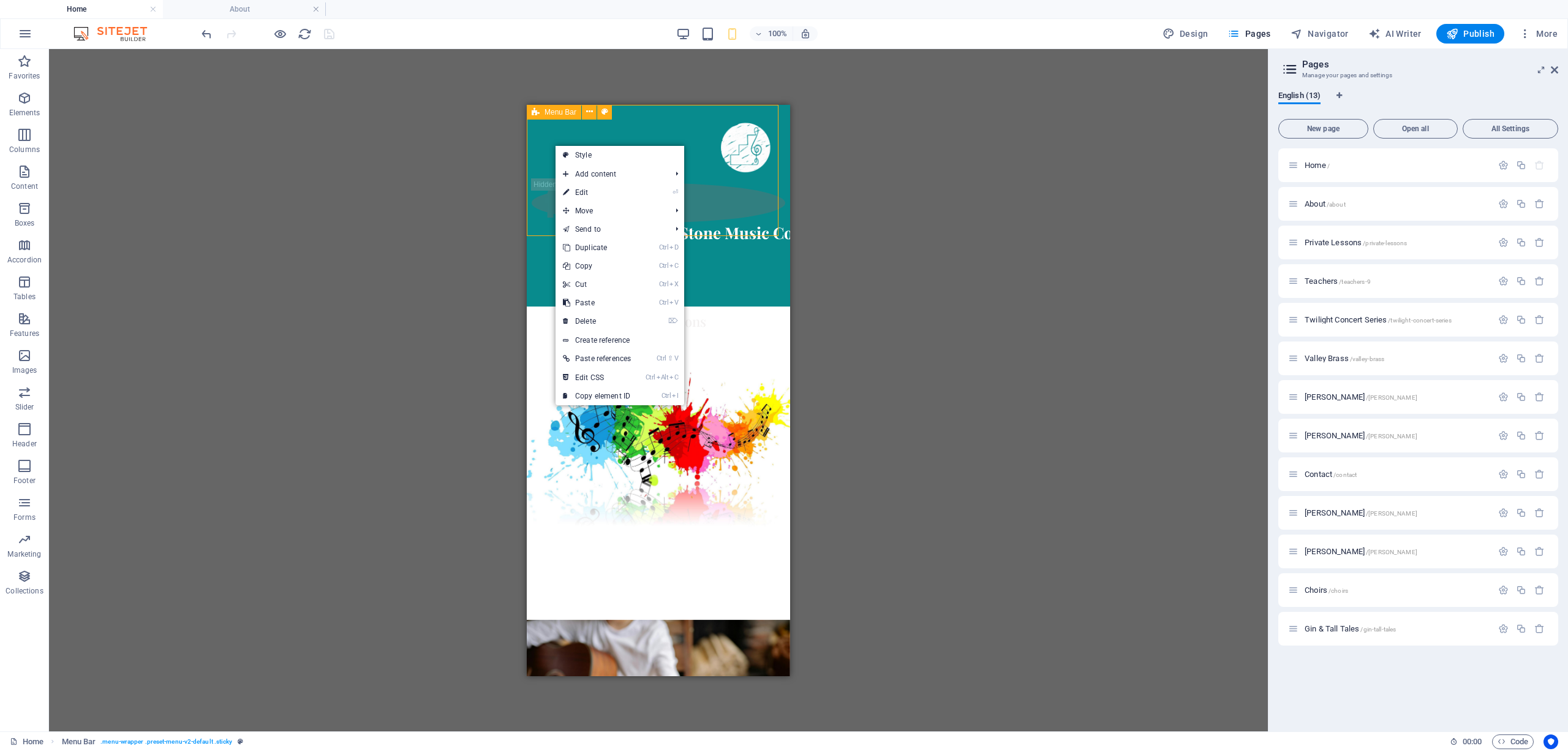
click at [549, 149] on div "Home About Private Lessons Teachers Twilight Concert Series Valley Brass Choirs…" at bounding box center [658, 204] width 264 height 202
drag, startPoint x: 549, startPoint y: 149, endPoint x: 1042, endPoint y: 275, distance: 508.8
click at [549, 149] on div "Home About Private Lessons Teachers Twilight Concert Series Valley Brass Choirs…" at bounding box center [658, 204] width 264 height 202
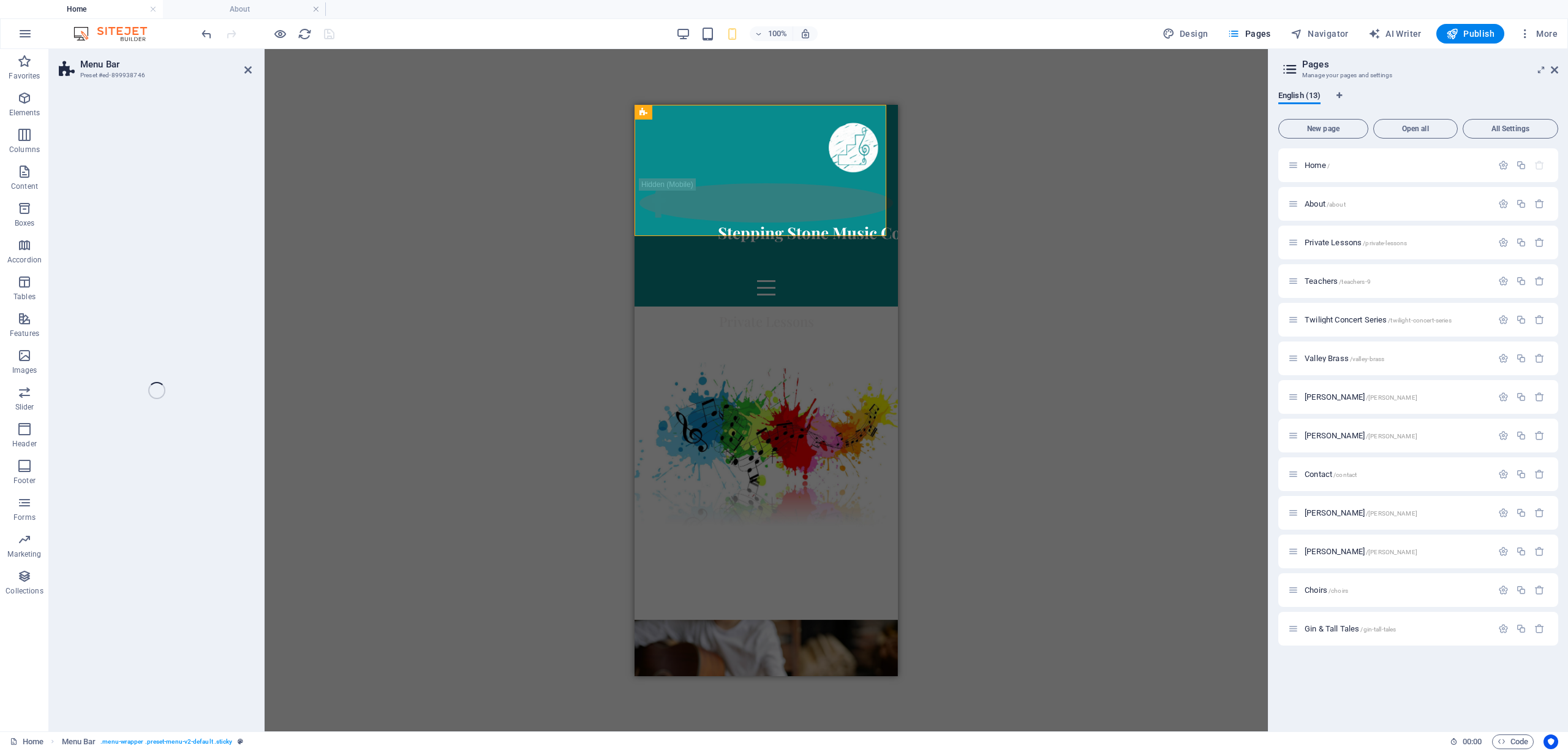
select select "vh"
select select "px"
select select "%"
select select "header"
select select "rem"
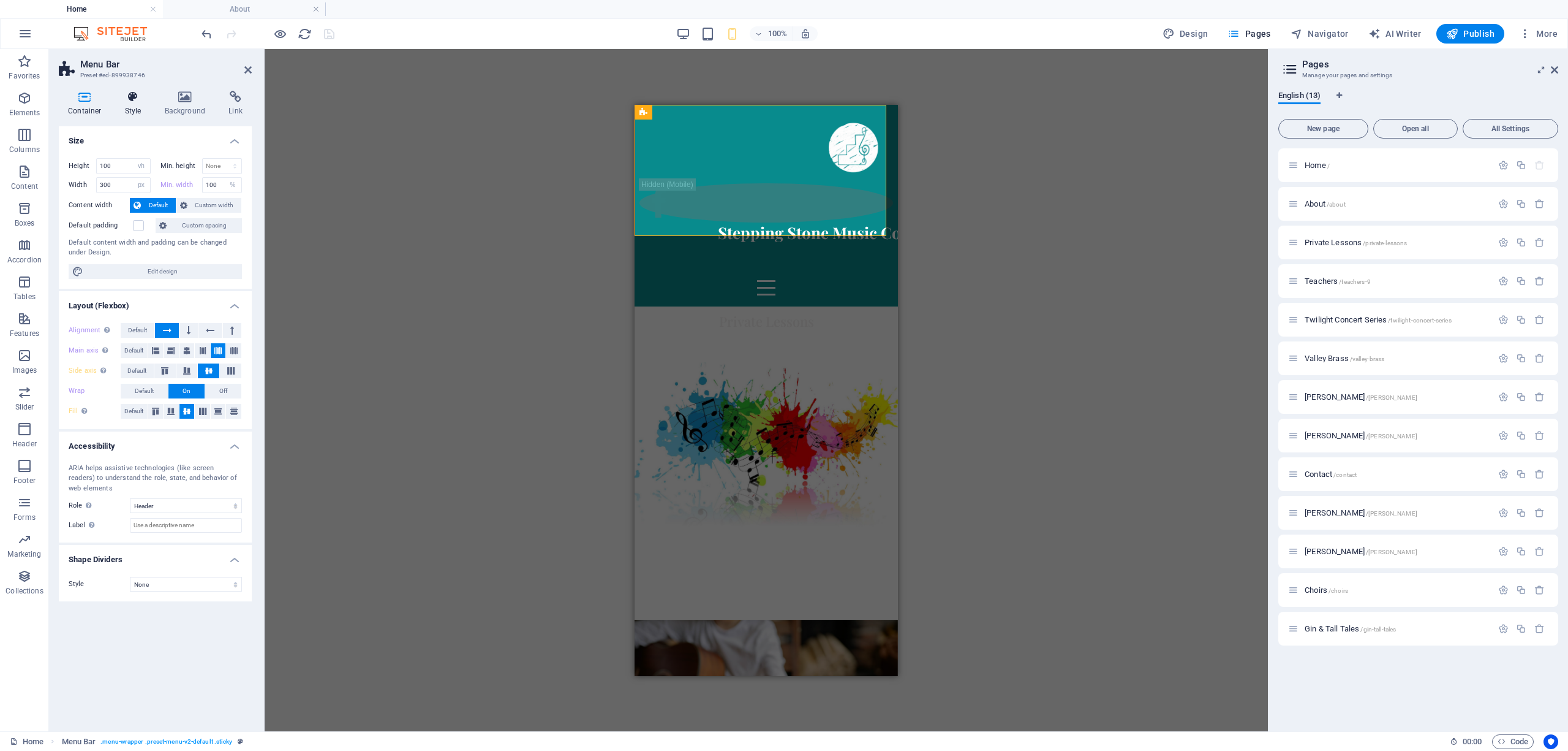
click at [132, 110] on h4 "Style" at bounding box center [136, 103] width 40 height 25
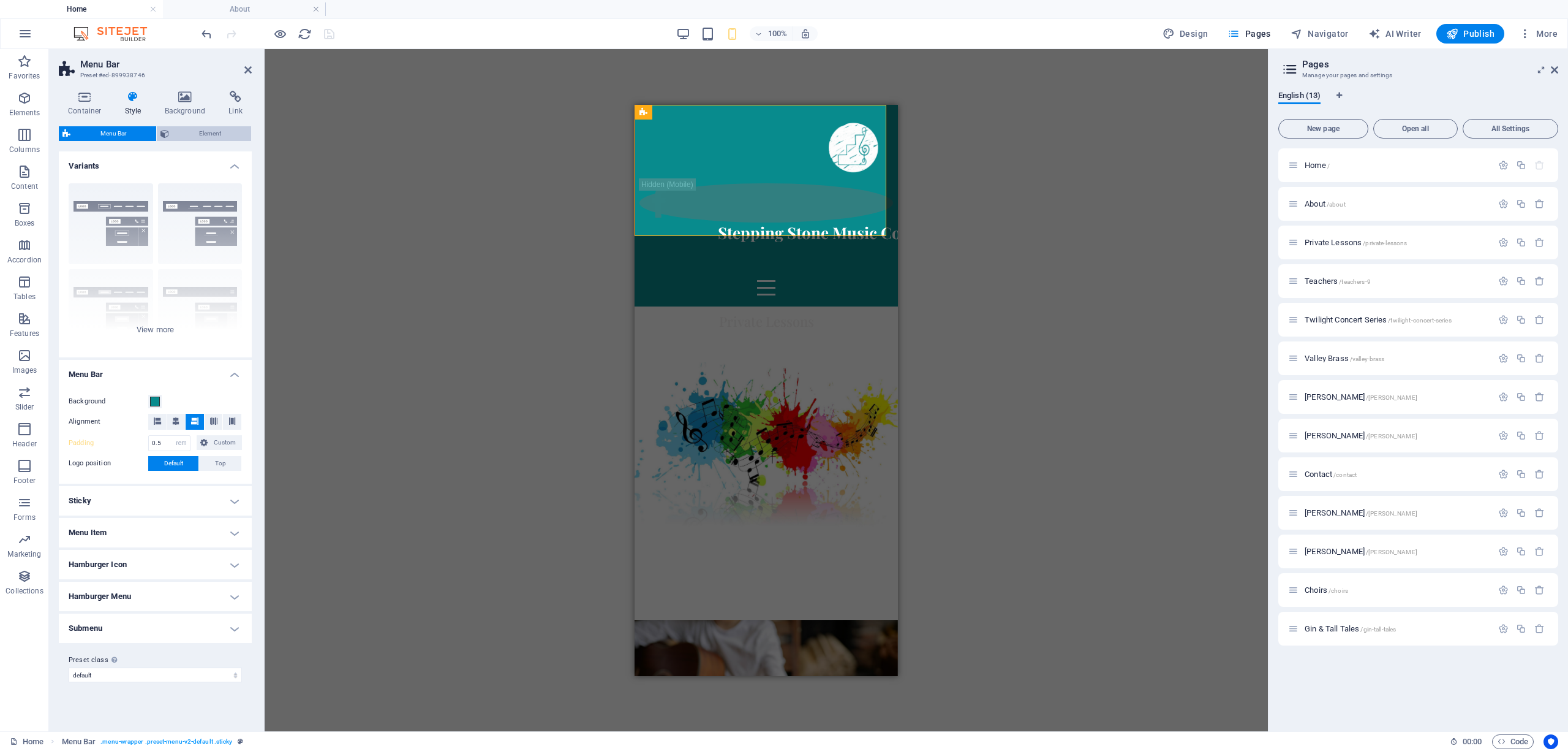
click at [190, 131] on span "Element" at bounding box center [210, 133] width 75 height 14
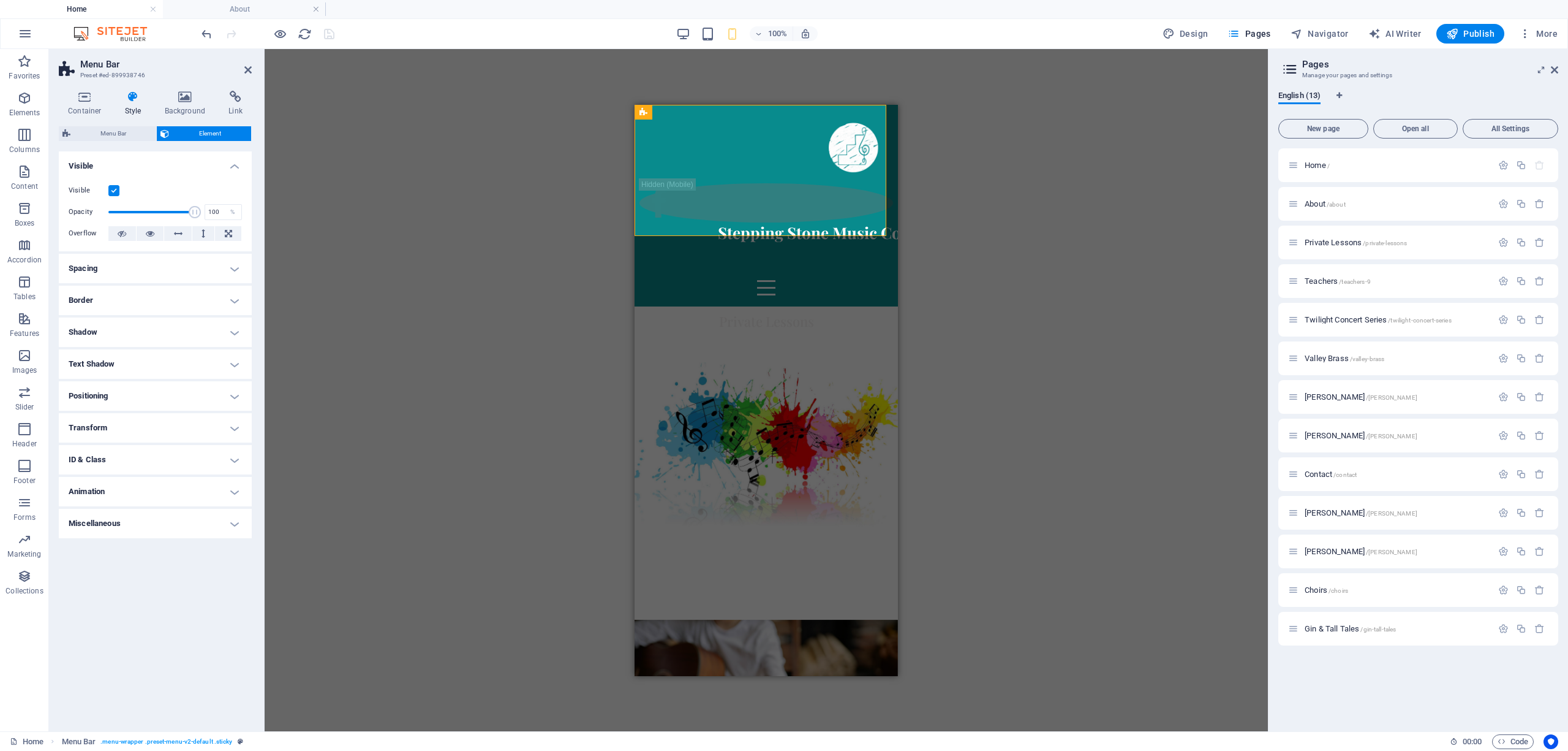
click at [111, 185] on label at bounding box center [114, 191] width 11 height 11
click at [0, 0] on input "Visible" at bounding box center [0, 0] width 0 height 0
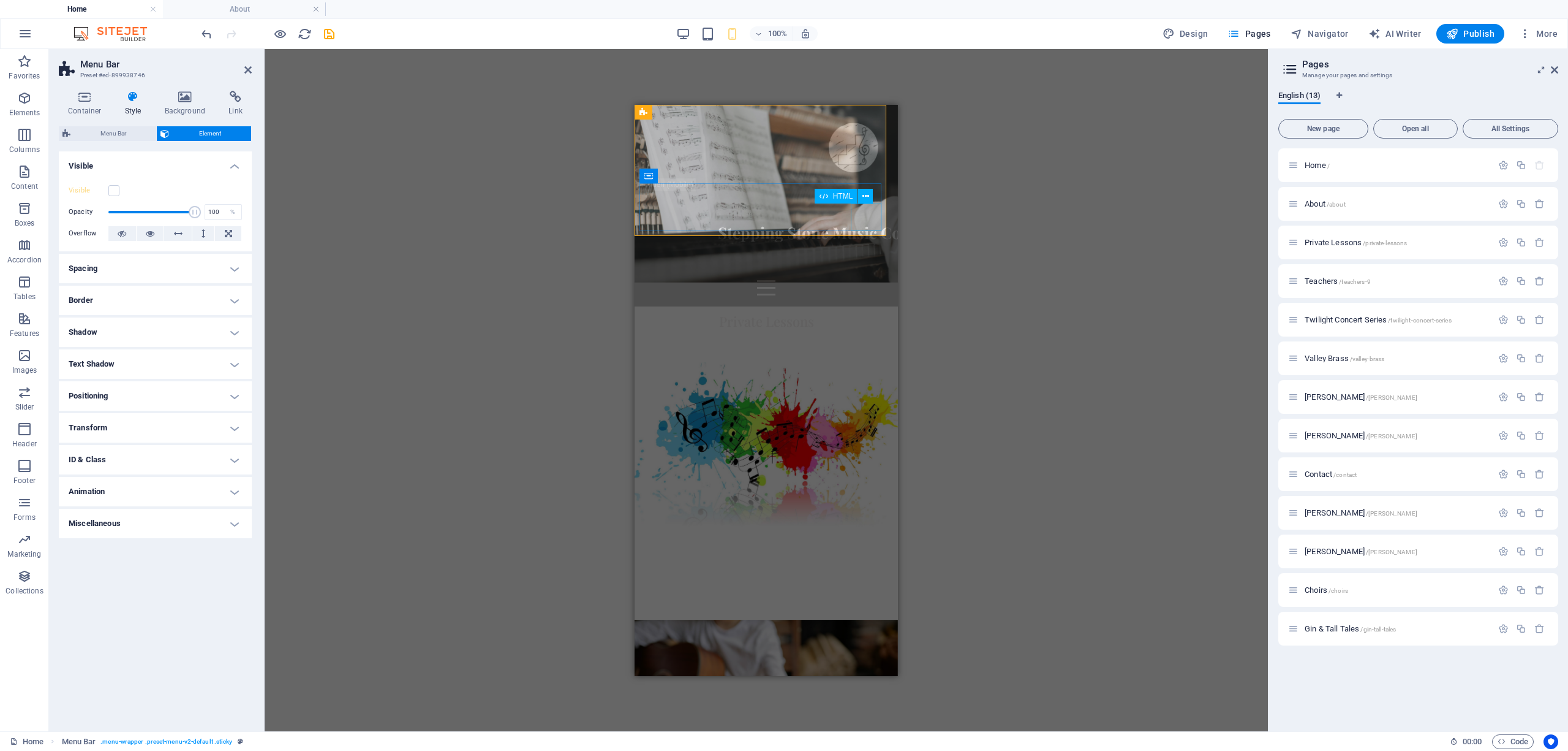
click at [695, 273] on div at bounding box center [766, 287] width 254 height 28
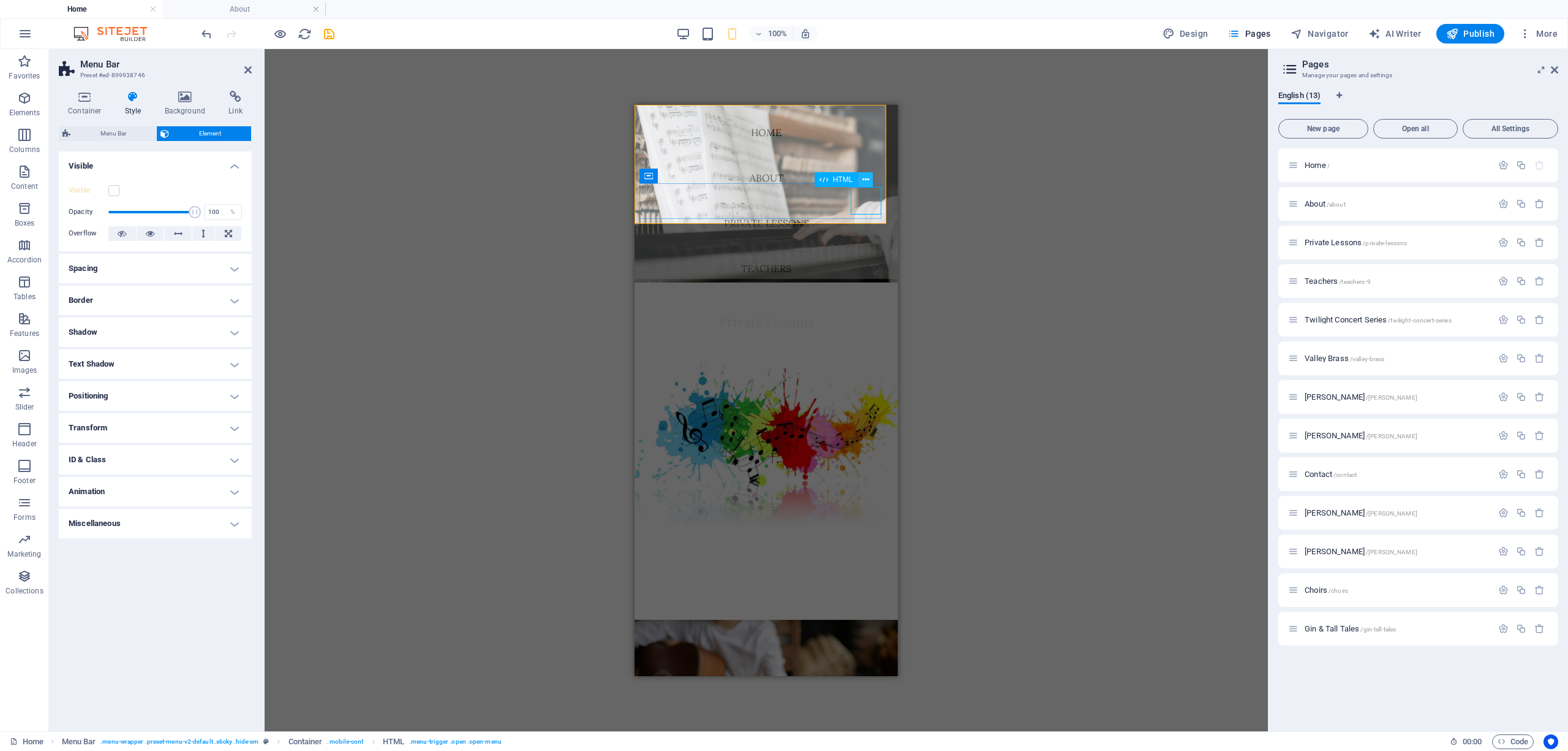
click at [695, 176] on icon at bounding box center [866, 180] width 7 height 13
click at [578, 238] on div "Drag here to replace the existing content. Press “Ctrl” if you want to create a…" at bounding box center [766, 390] width 1003 height 682
click at [554, 293] on div "Drag here to replace the existing content. Press “Ctrl” if you want to create a…" at bounding box center [766, 390] width 1003 height 682
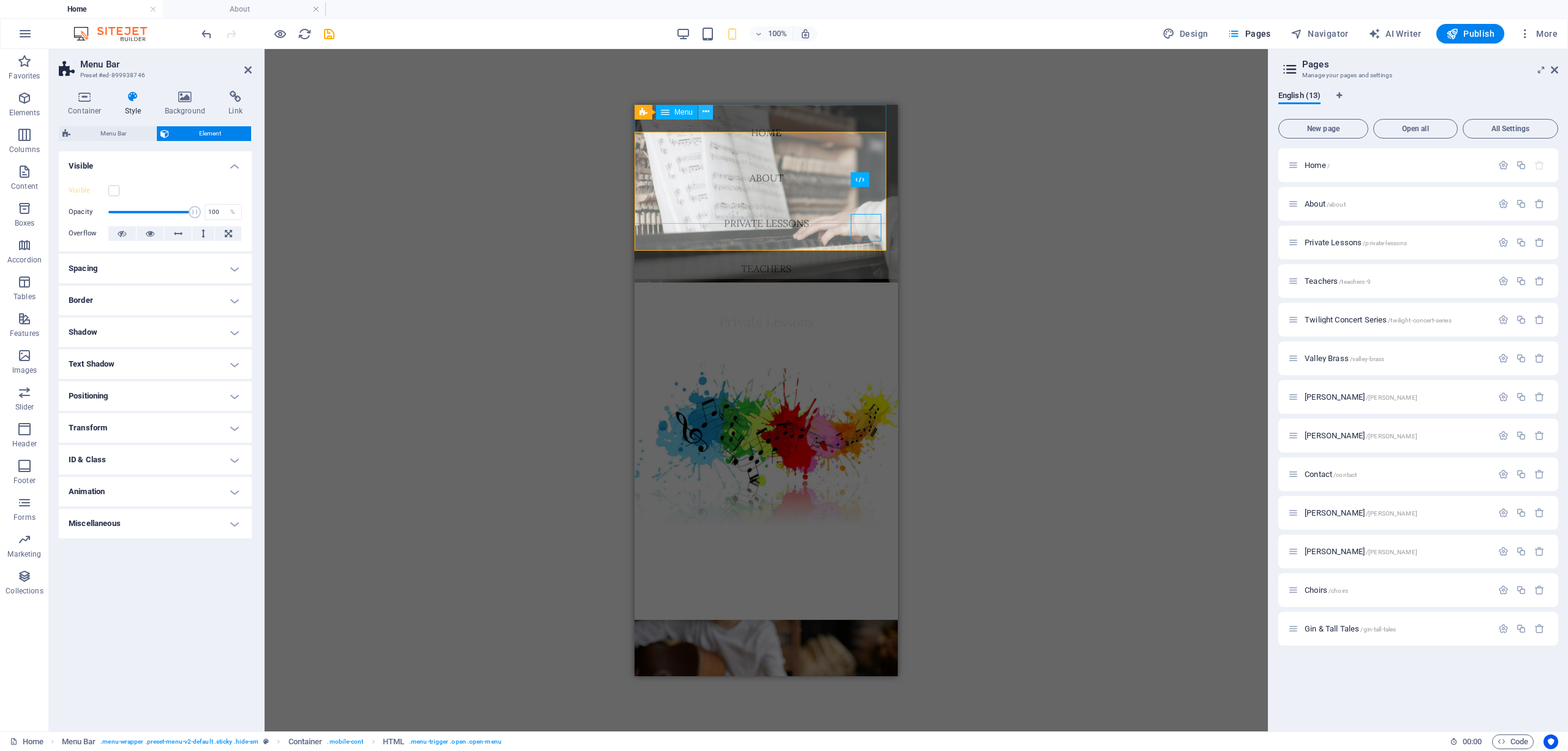
click at [695, 112] on icon at bounding box center [706, 112] width 7 height 13
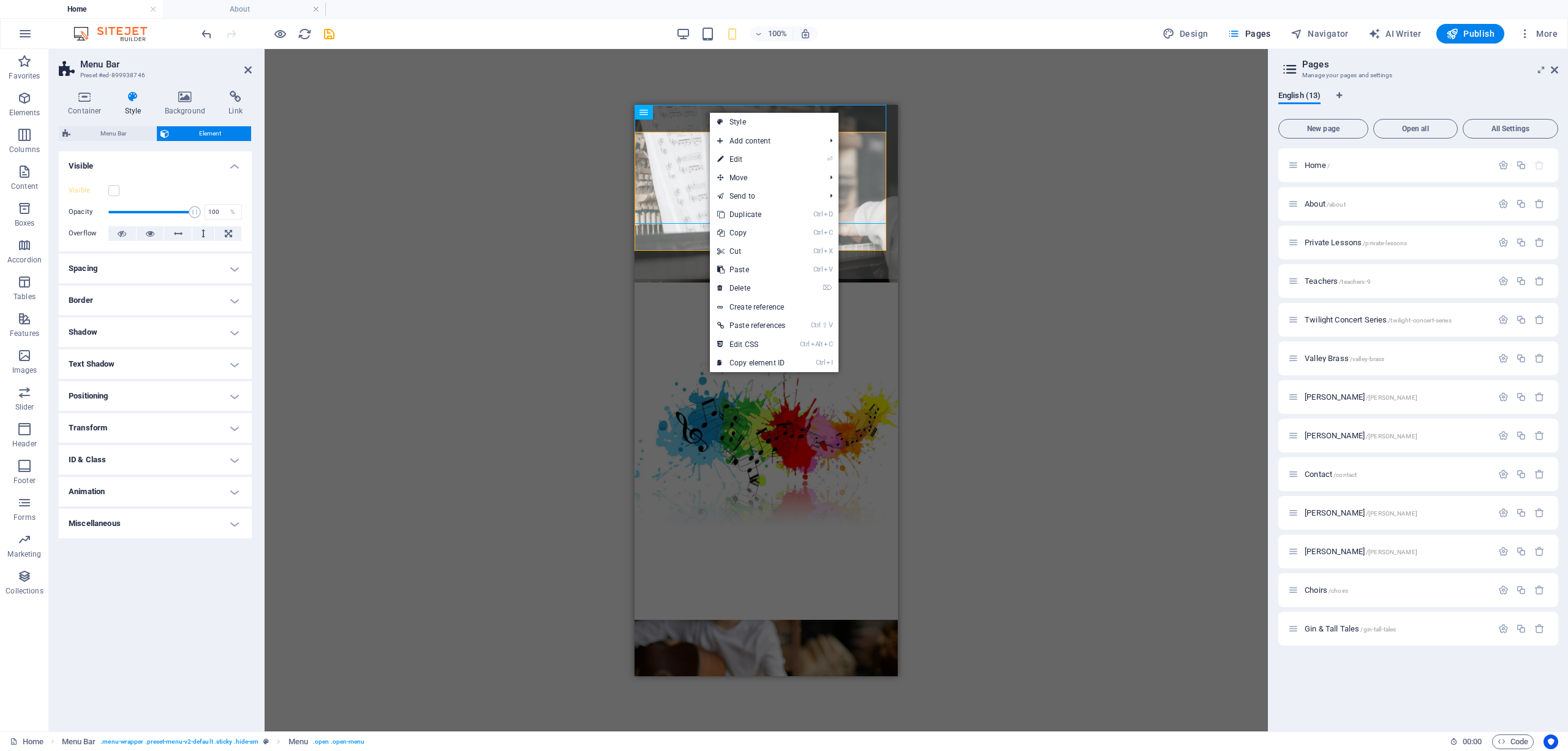
click at [568, 202] on div "Drag here to replace the existing content. Press “Ctrl” if you want to create a…" at bounding box center [766, 390] width 1003 height 682
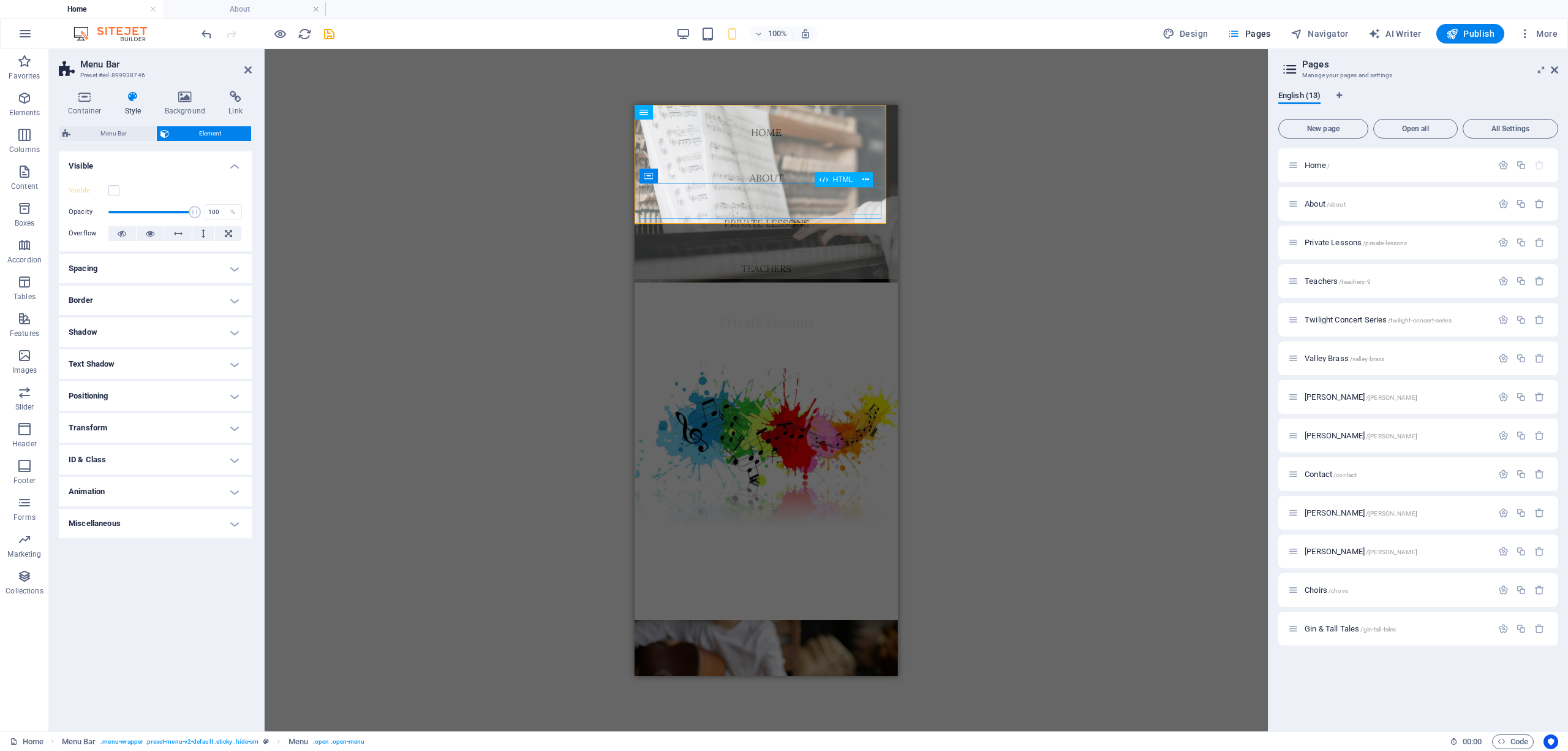
click at [670, 273] on div at bounding box center [654, 287] width 31 height 28
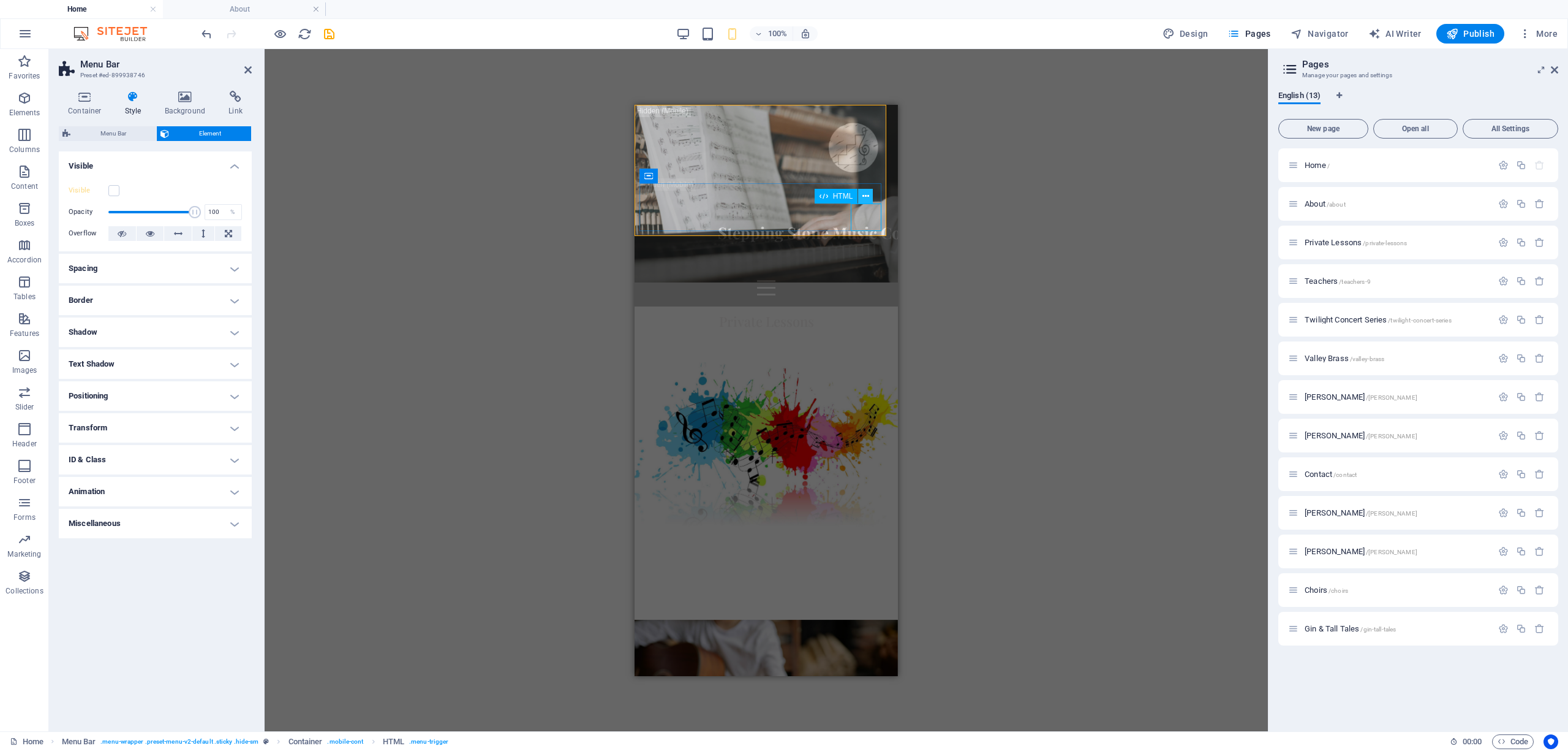
click at [695, 193] on icon at bounding box center [866, 196] width 7 height 13
click at [572, 237] on div "Drag here to replace the existing content. Press “Ctrl” if you want to create a…" at bounding box center [766, 390] width 1003 height 682
click at [116, 189] on label at bounding box center [114, 191] width 11 height 11
click at [0, 0] on input "Visible" at bounding box center [0, 0] width 0 height 0
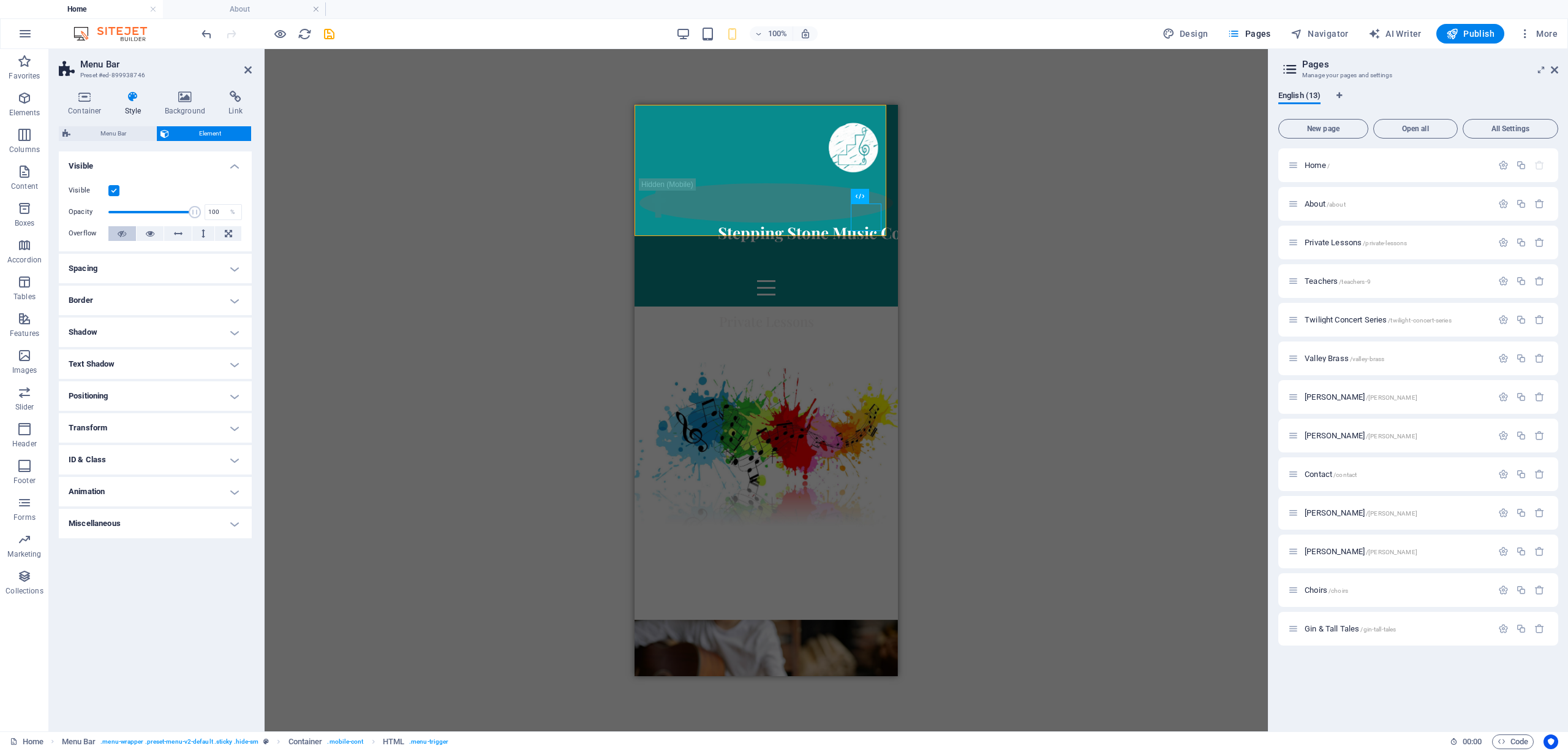
click at [127, 232] on button at bounding box center [122, 233] width 28 height 14
click at [123, 234] on icon at bounding box center [122, 233] width 8 height 14
click at [97, 232] on label "Overflow" at bounding box center [89, 233] width 40 height 14
click at [93, 233] on label "Overflow" at bounding box center [89, 233] width 40 height 14
click at [219, 234] on button at bounding box center [228, 233] width 26 height 14
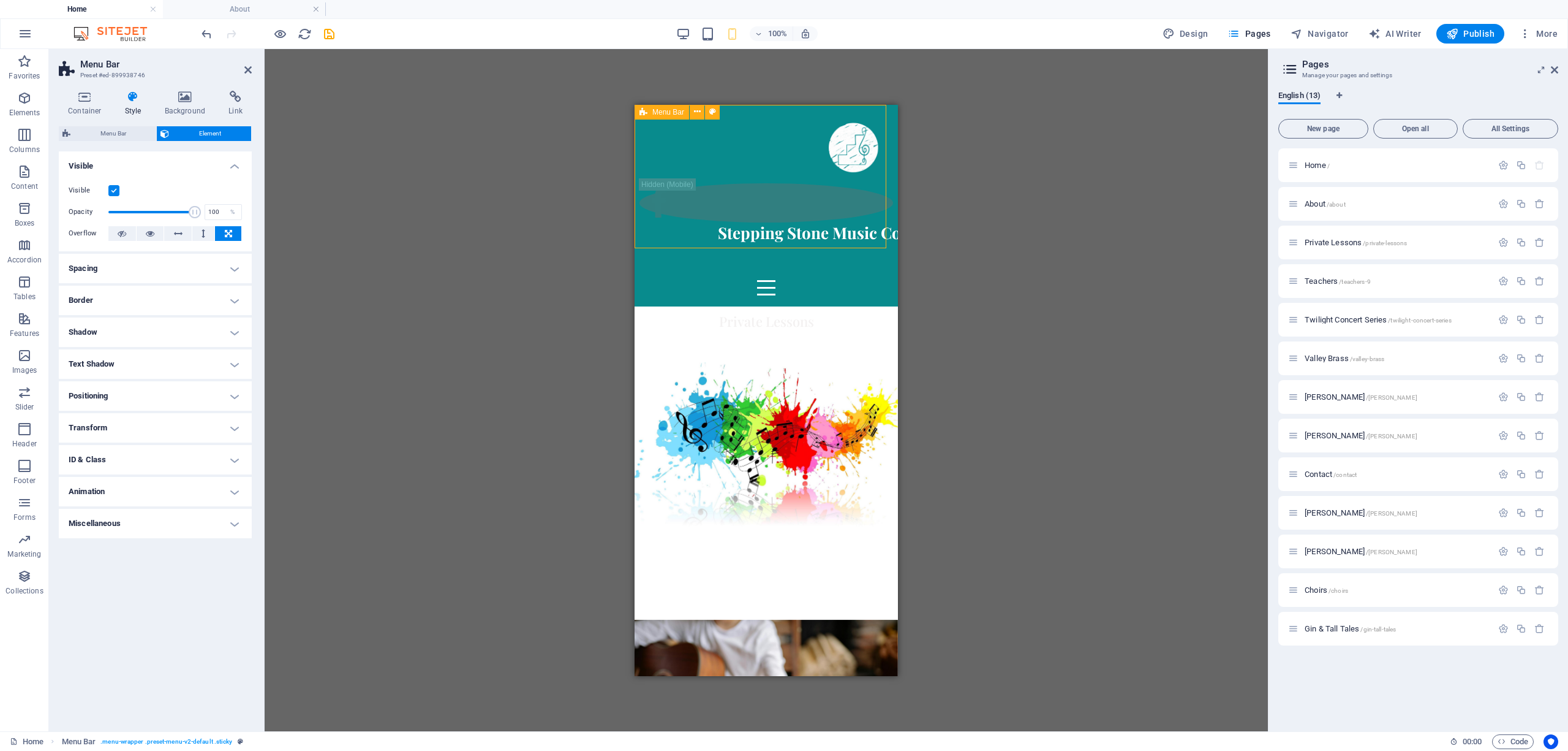
drag, startPoint x: 728, startPoint y: 237, endPoint x: 819, endPoint y: 232, distance: 91.1
click at [695, 232] on div "Home About Private Lessons Teachers Twilight Concert Series Valley Brass Choirs…" at bounding box center [766, 204] width 264 height 202
drag, startPoint x: 771, startPoint y: 242, endPoint x: 853, endPoint y: 242, distance: 82.0
click at [695, 242] on div "Home About Private Lessons Teachers Twilight Concert Series Valley Brass Choirs…" at bounding box center [766, 204] width 264 height 202
drag, startPoint x: 782, startPoint y: 237, endPoint x: 866, endPoint y: 237, distance: 84.0
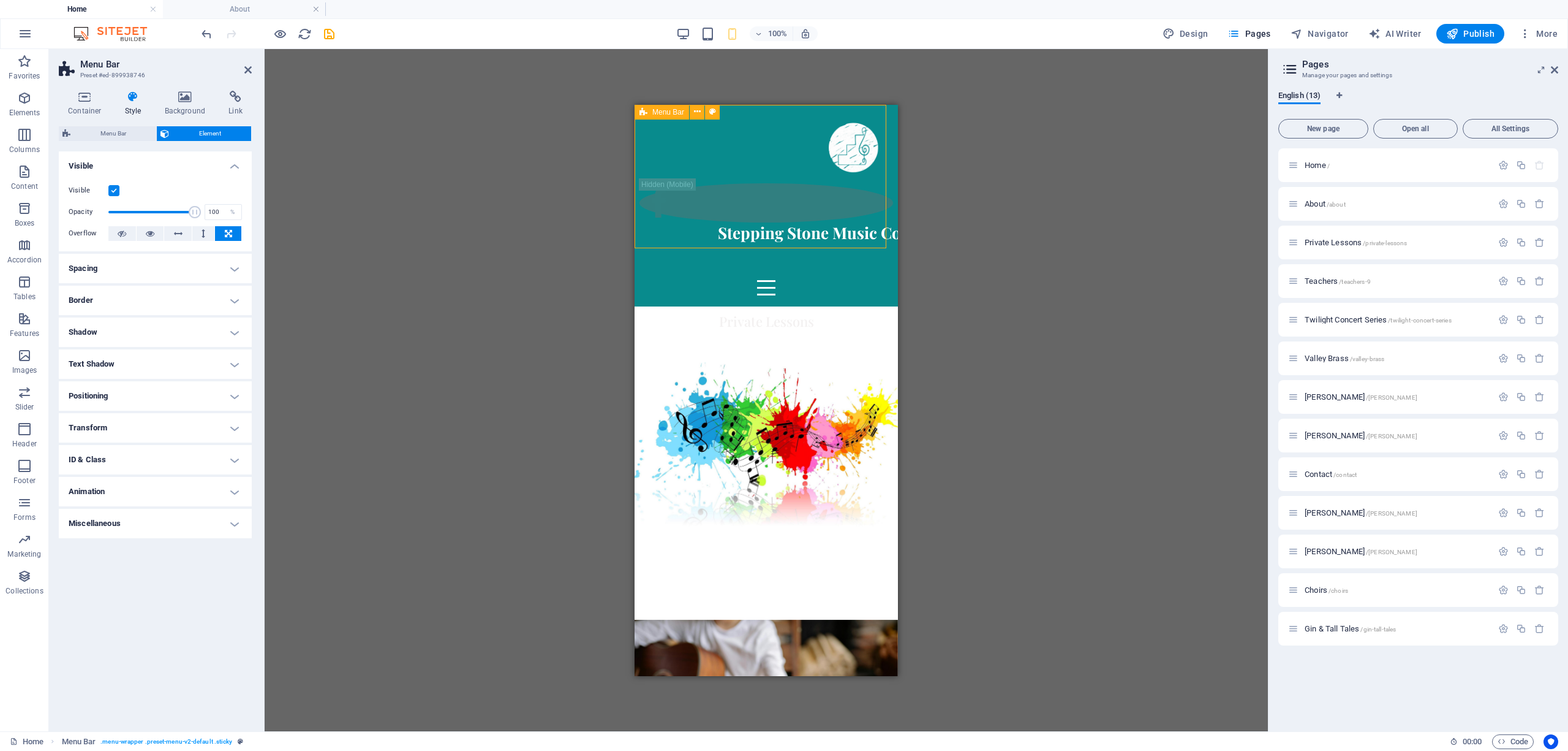
click at [695, 237] on div "Home About Private Lessons Teachers Twilight Concert Series Valley Brass Choirs…" at bounding box center [766, 204] width 264 height 202
click at [182, 228] on button at bounding box center [178, 233] width 28 height 14
click at [202, 229] on icon at bounding box center [203, 233] width 3 height 14
click at [695, 222] on div "Stepping Stone Music Co" at bounding box center [809, 232] width 254 height 21
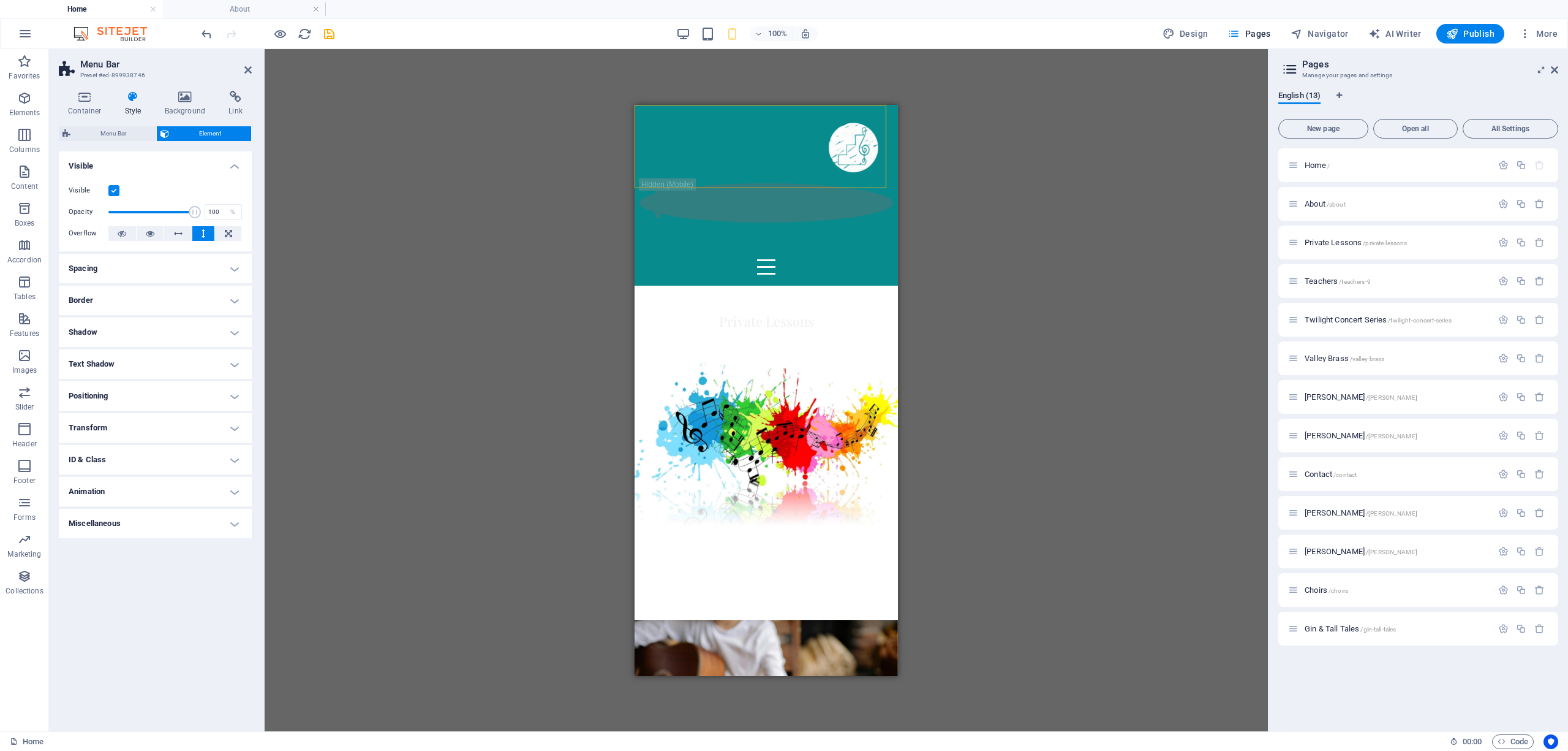
click at [431, 237] on div "Drag here to replace the existing content. Press “Ctrl” if you want to create a…" at bounding box center [766, 390] width 1003 height 682
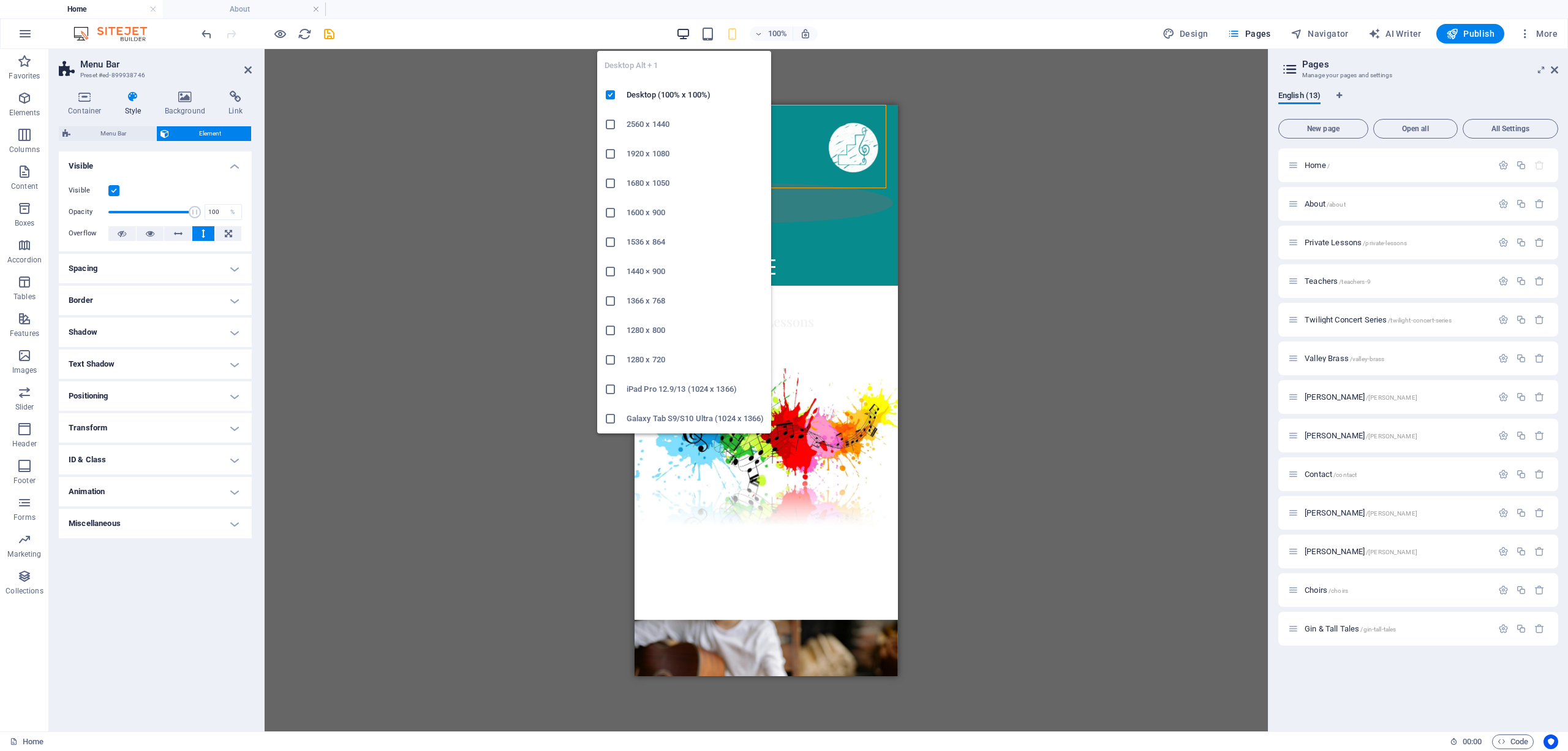
click at [687, 35] on icon "button" at bounding box center [683, 34] width 14 height 14
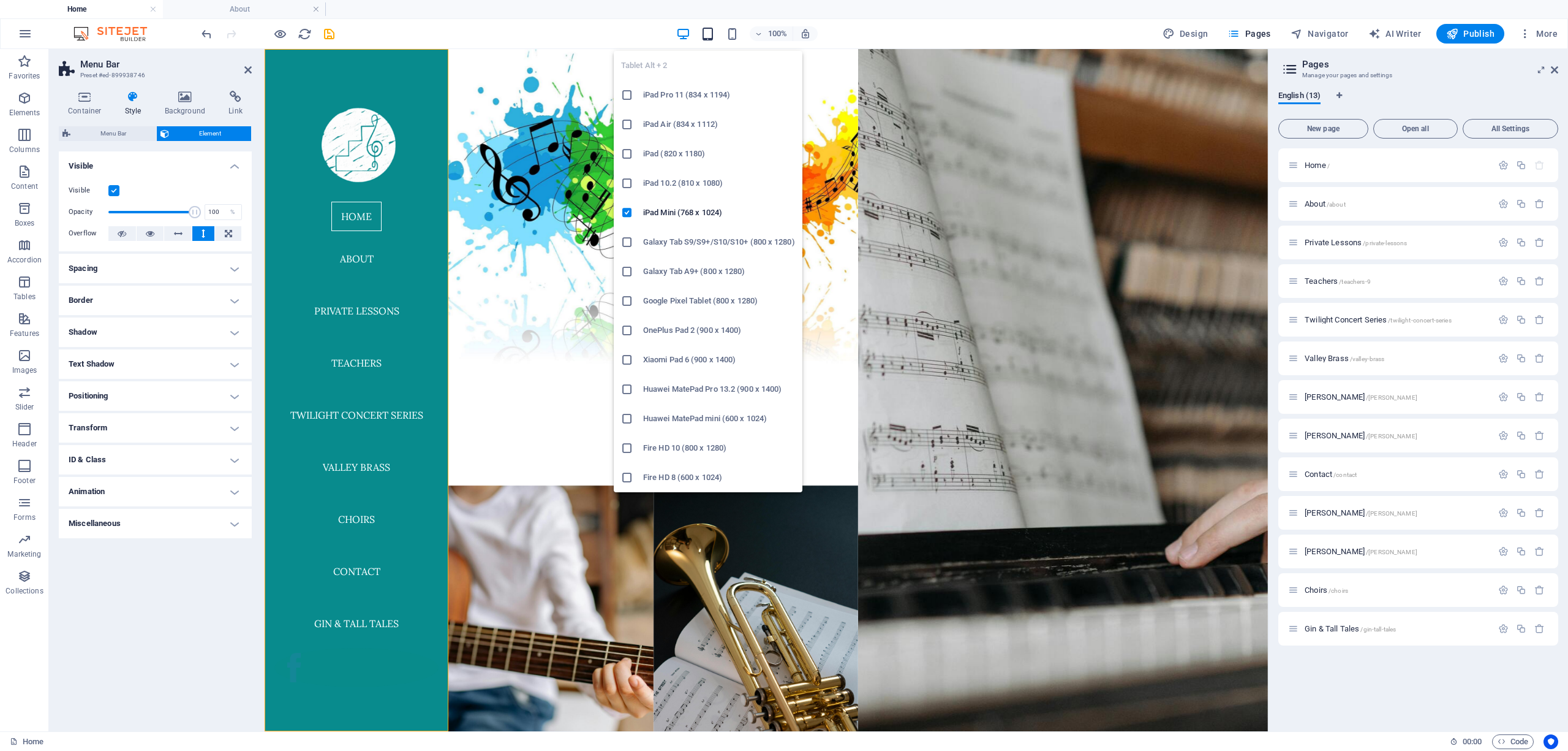
click at [695, 34] on icon "button" at bounding box center [707, 34] width 14 height 14
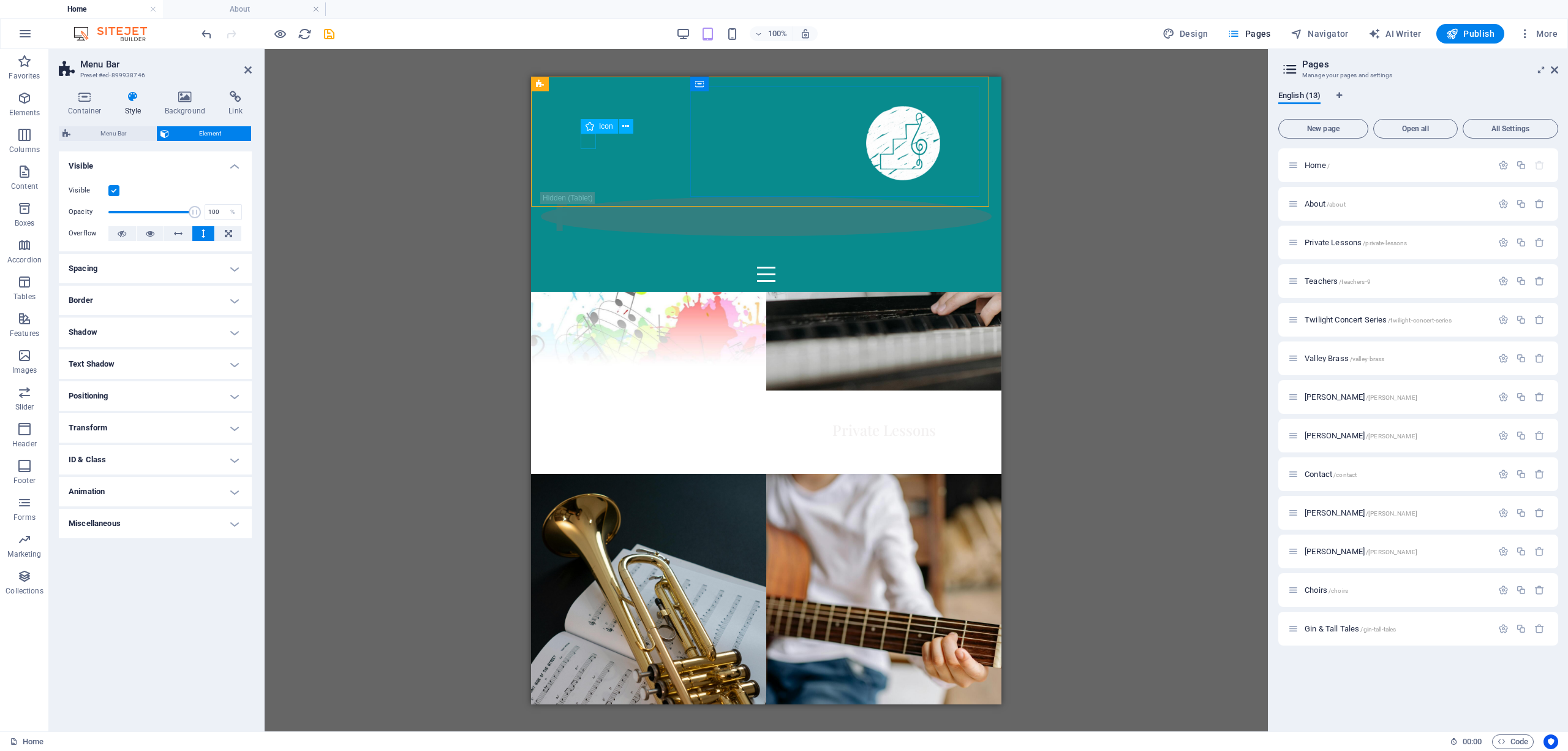
click at [586, 251] on figure at bounding box center [406, 258] width 441 height 15
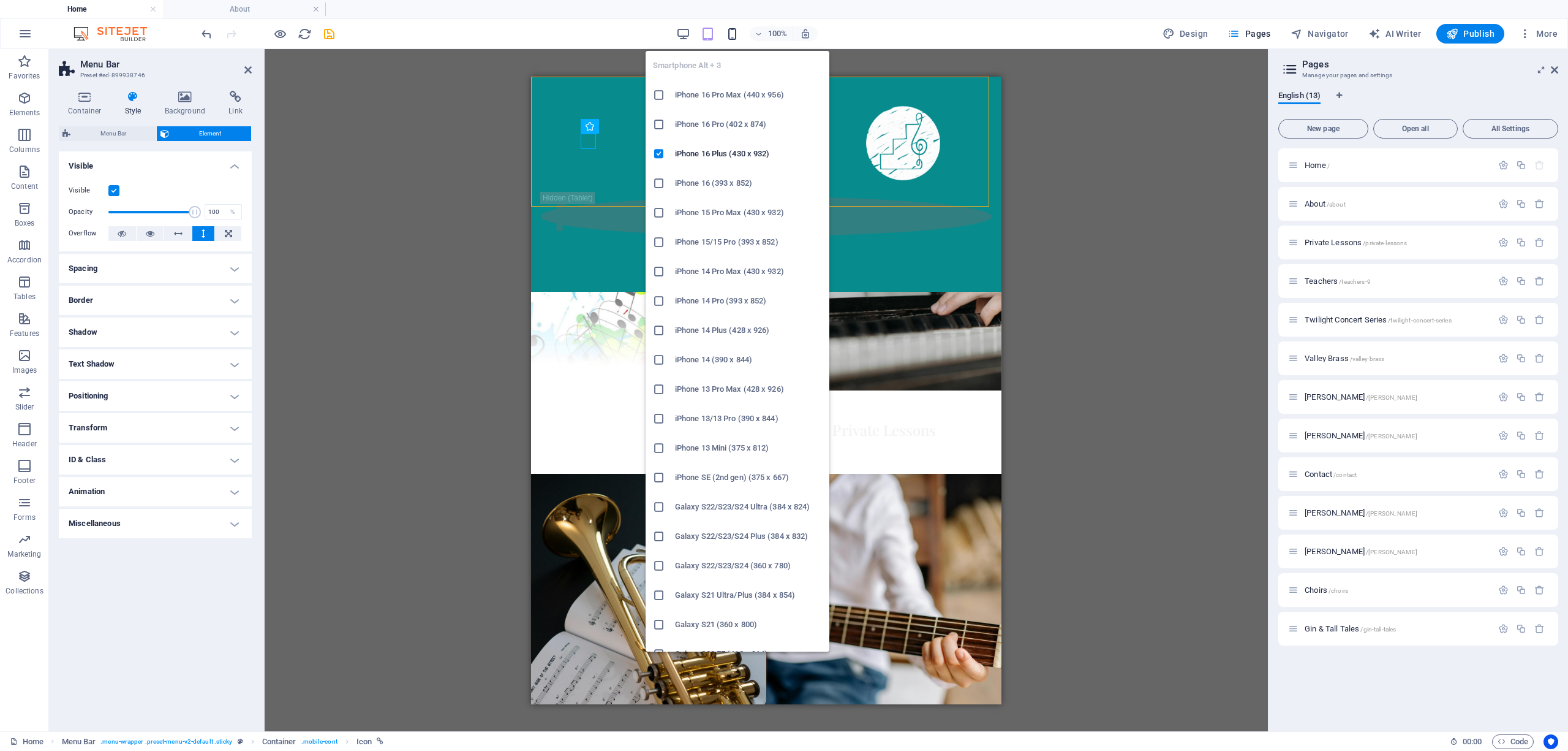
click at [695, 36] on icon "button" at bounding box center [732, 34] width 14 height 14
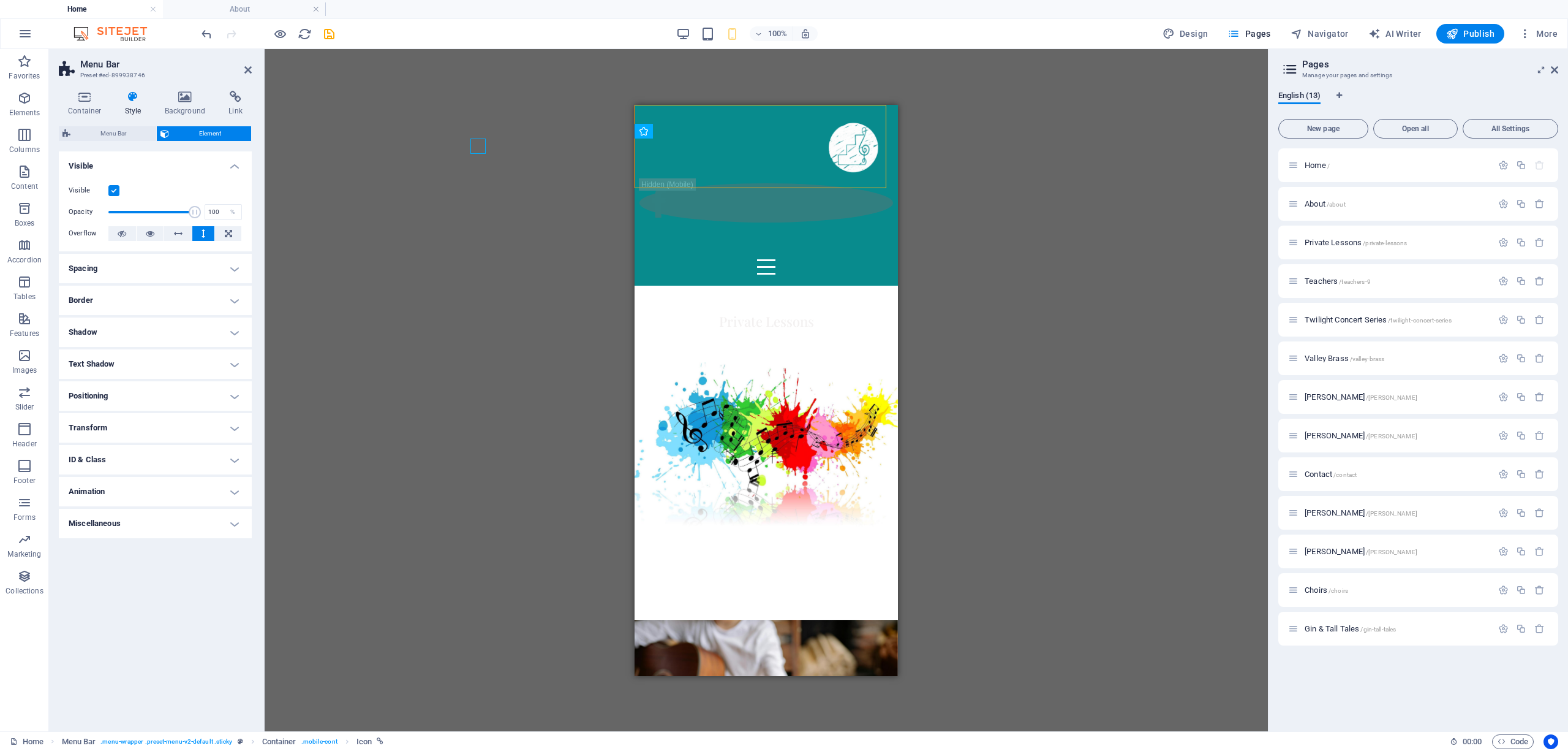
click at [479, 147] on div "Drag here to replace the existing content. Press “Ctrl” if you want to create a…" at bounding box center [766, 390] width 1003 height 682
drag, startPoint x: 469, startPoint y: 226, endPoint x: 490, endPoint y: 218, distance: 22.5
click at [469, 228] on div "Drag here to replace the existing content. Press “Ctrl” if you want to create a…" at bounding box center [766, 390] width 1003 height 682
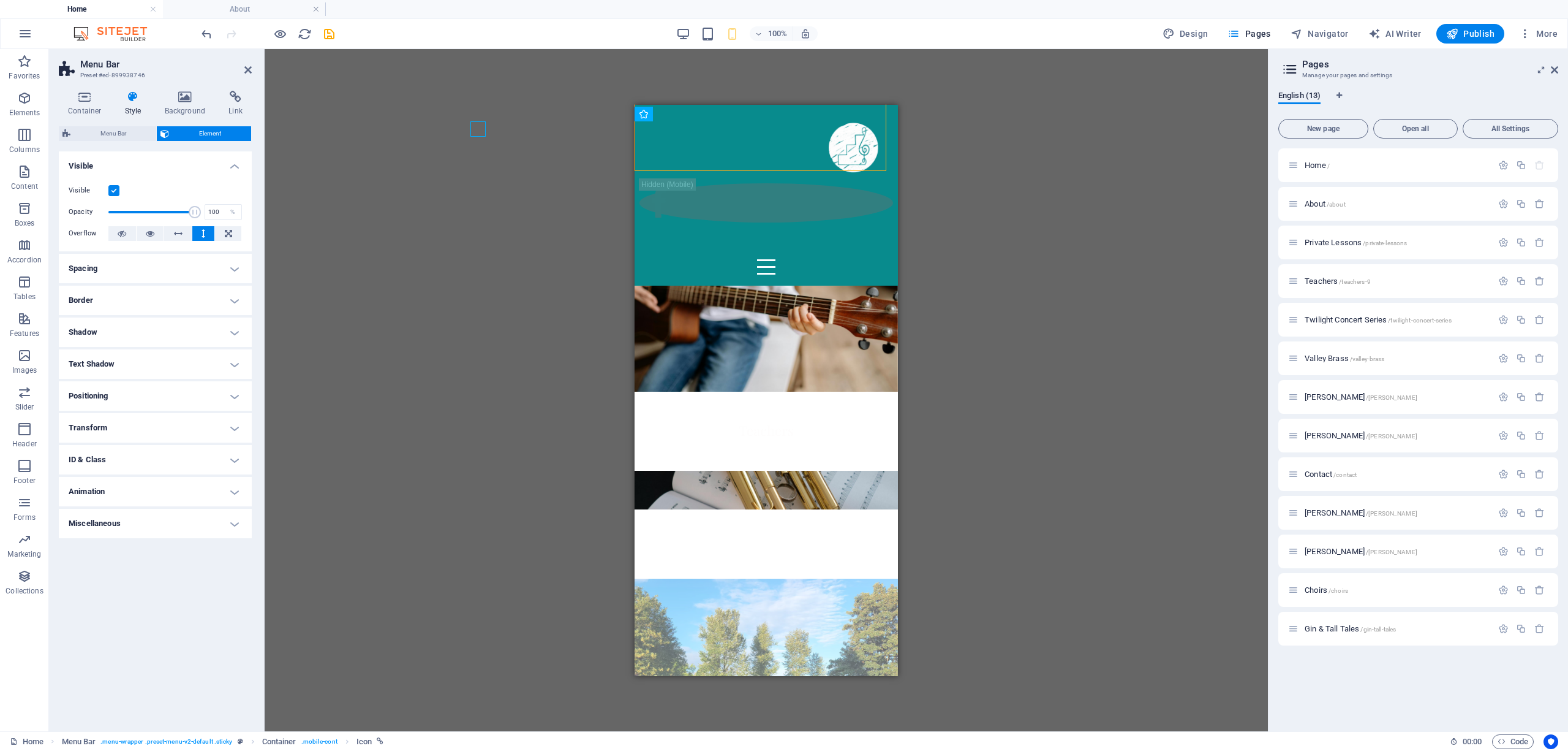
scroll to position [408, 0]
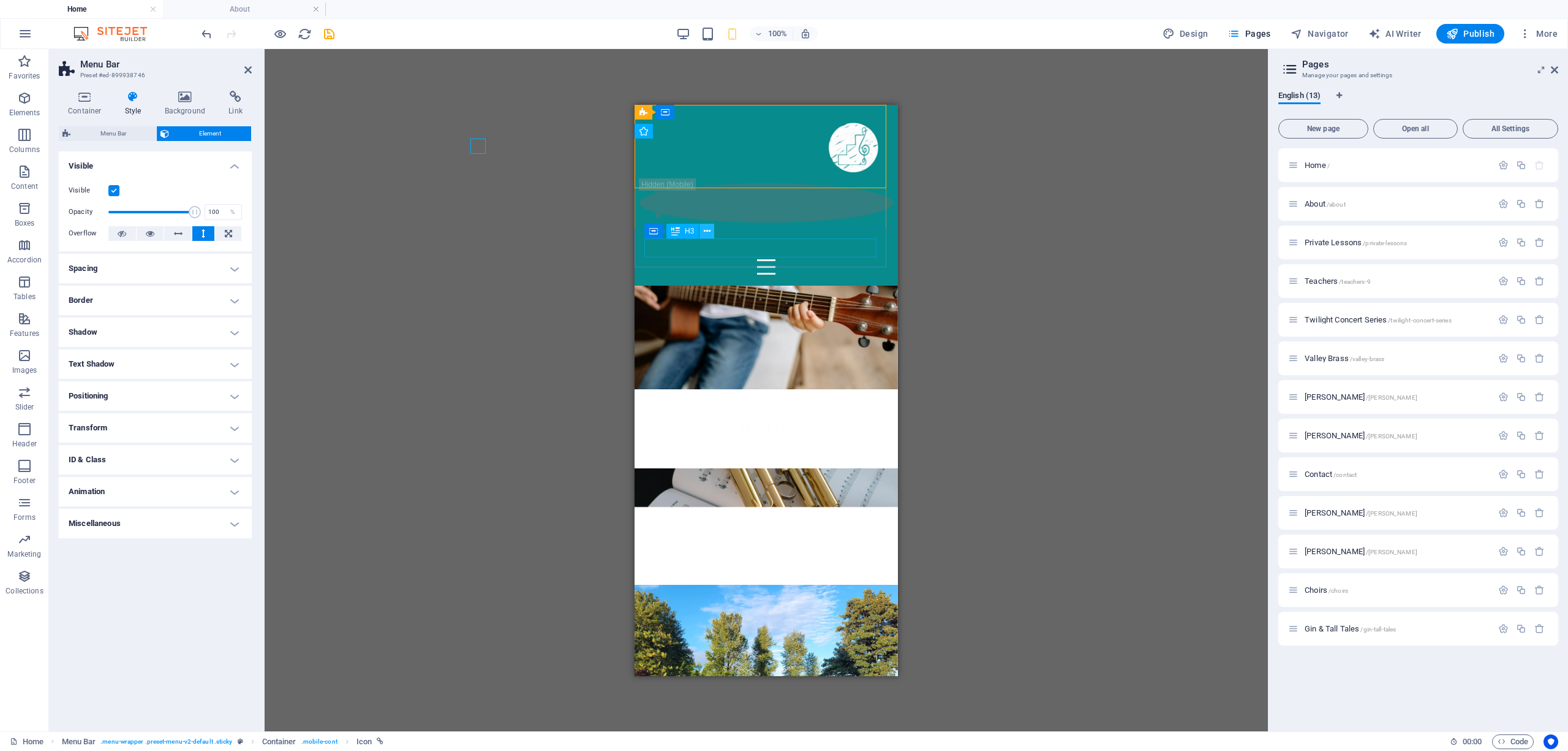
click at [695, 231] on button at bounding box center [707, 231] width 14 height 14
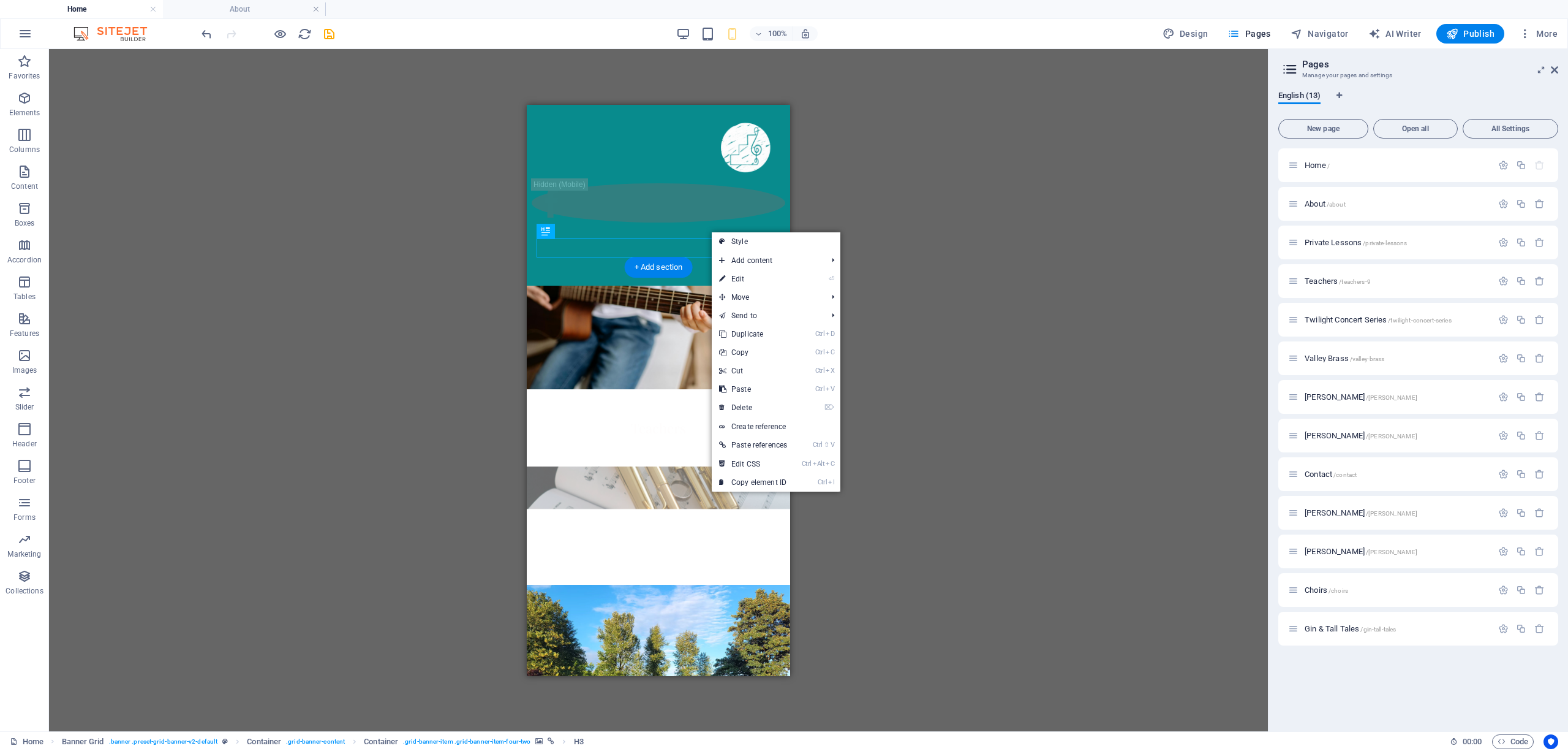
click at [533, 466] on figure at bounding box center [658, 487] width 290 height 42
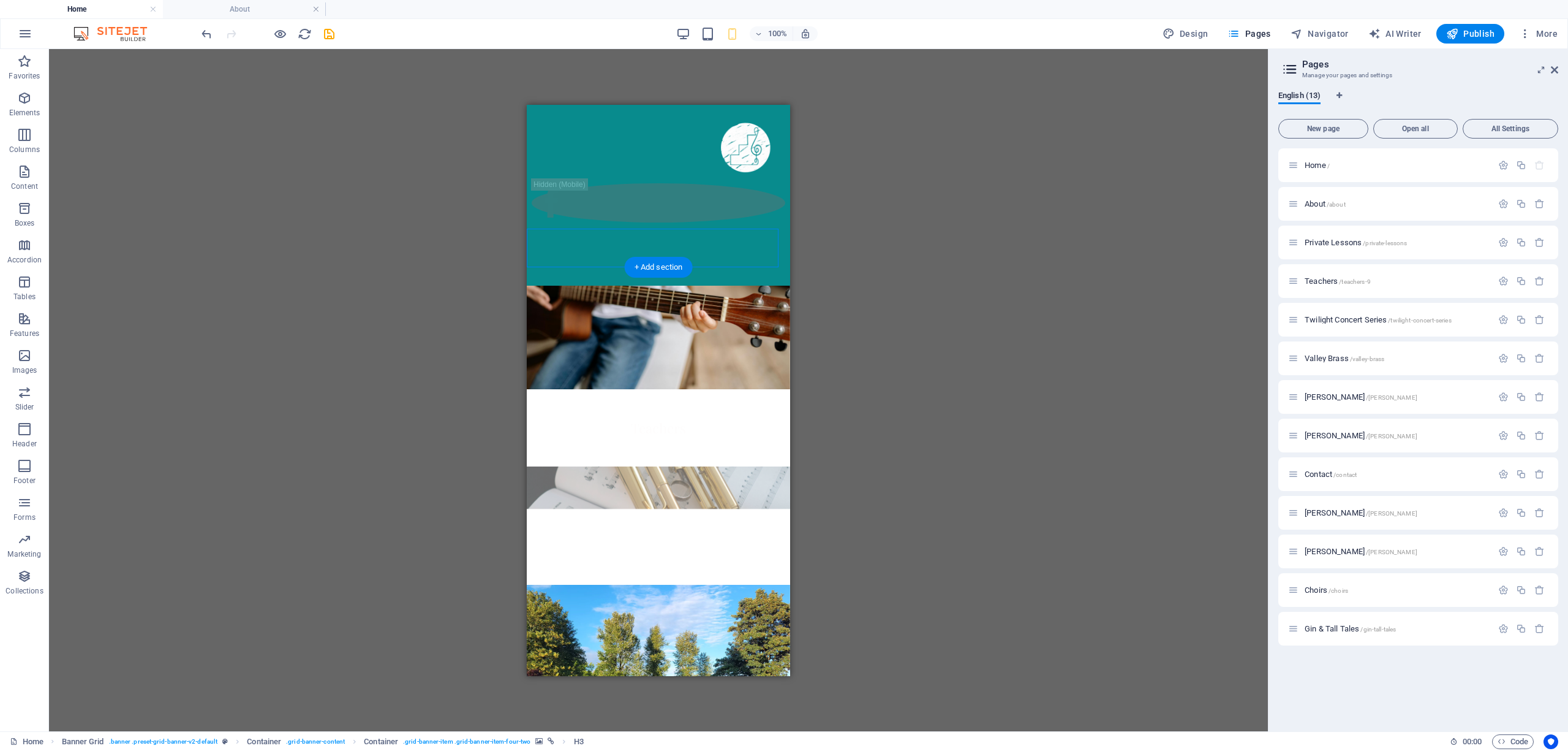
click at [533, 466] on figure at bounding box center [658, 487] width 290 height 42
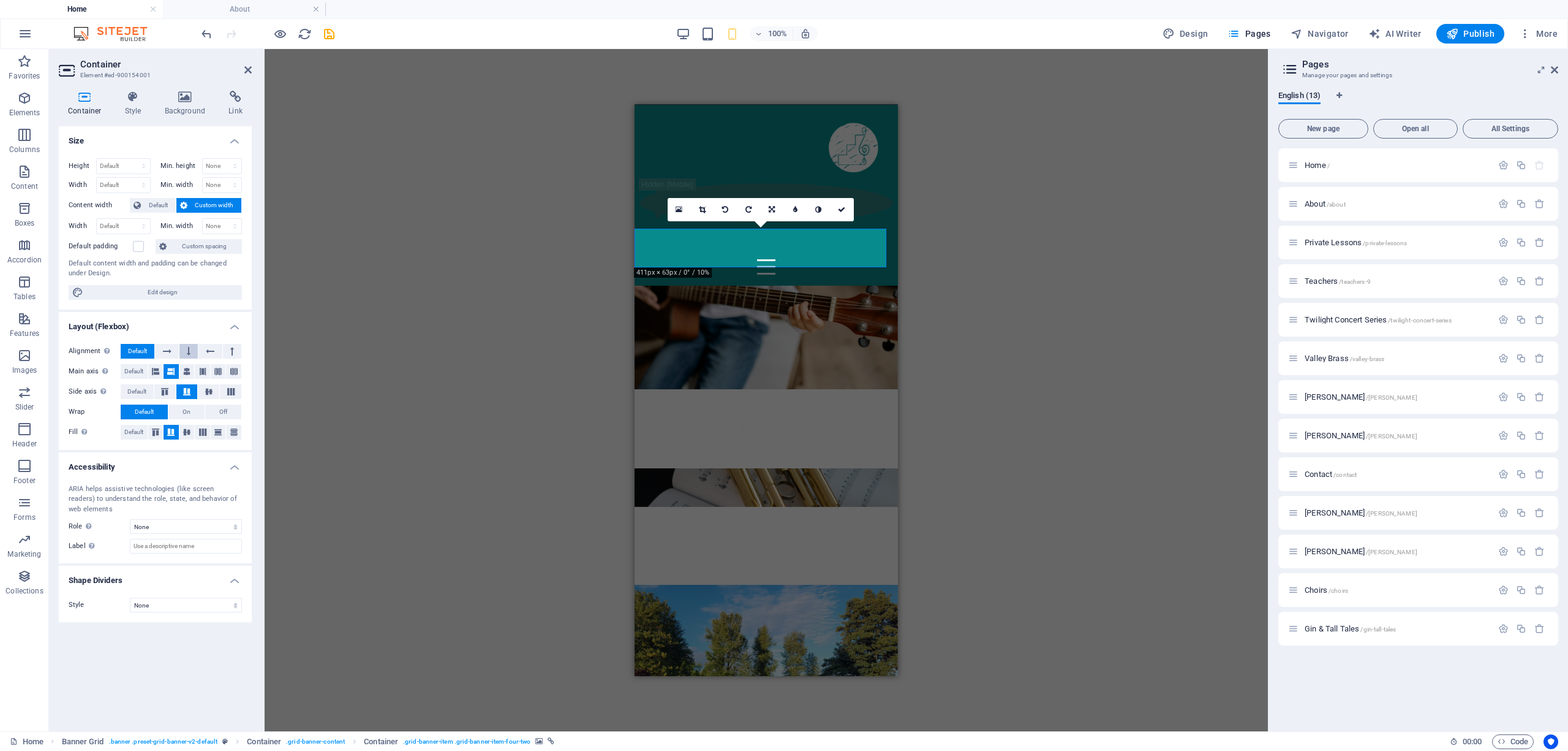
click at [185, 348] on button at bounding box center [189, 350] width 19 height 14
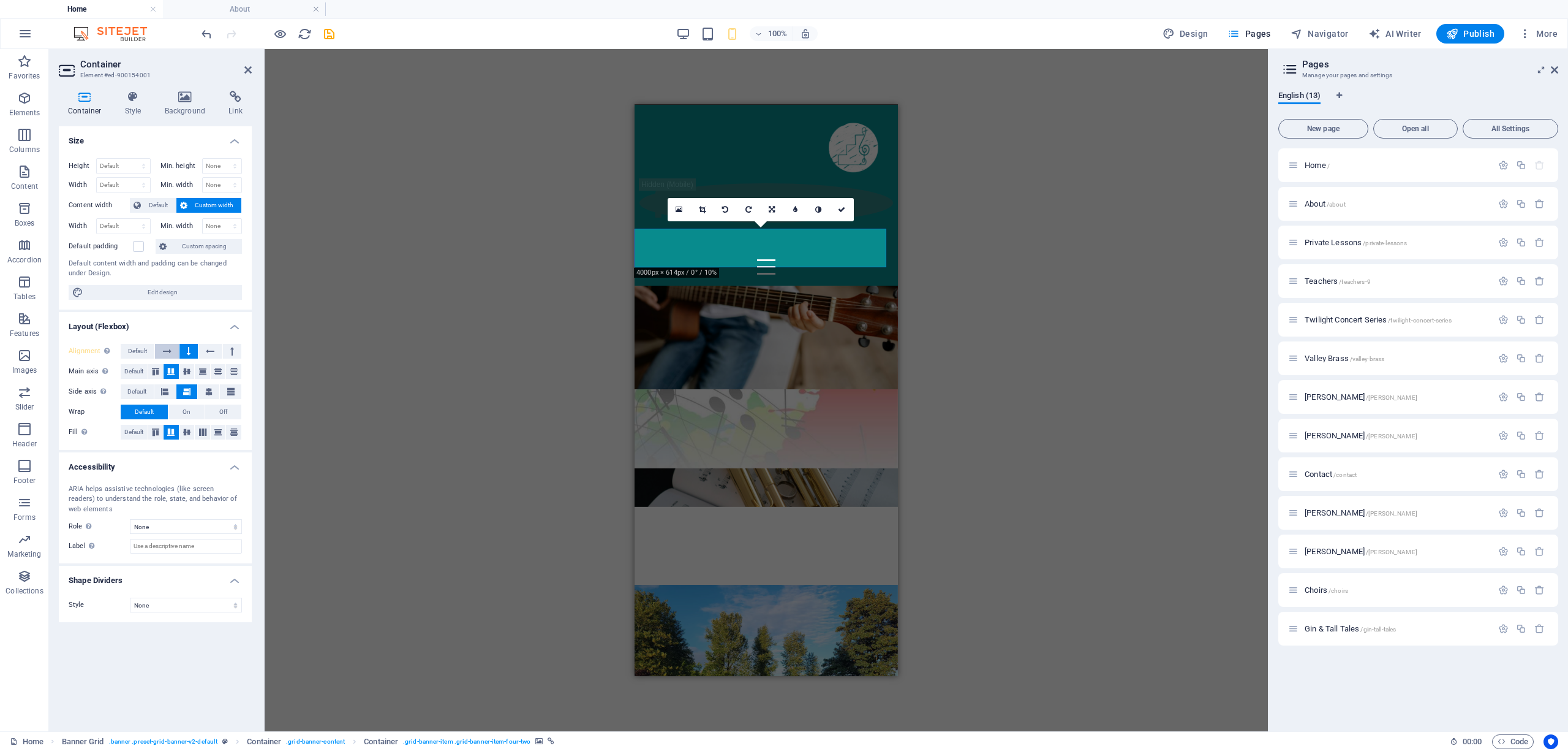
click at [162, 350] on button at bounding box center [167, 350] width 23 height 14
click at [186, 372] on icon at bounding box center [186, 371] width 8 height 14
click at [169, 371] on icon at bounding box center [171, 371] width 8 height 14
click at [122, 169] on select "Default px rem % vh vw" at bounding box center [123, 166] width 53 height 14
select select "%"
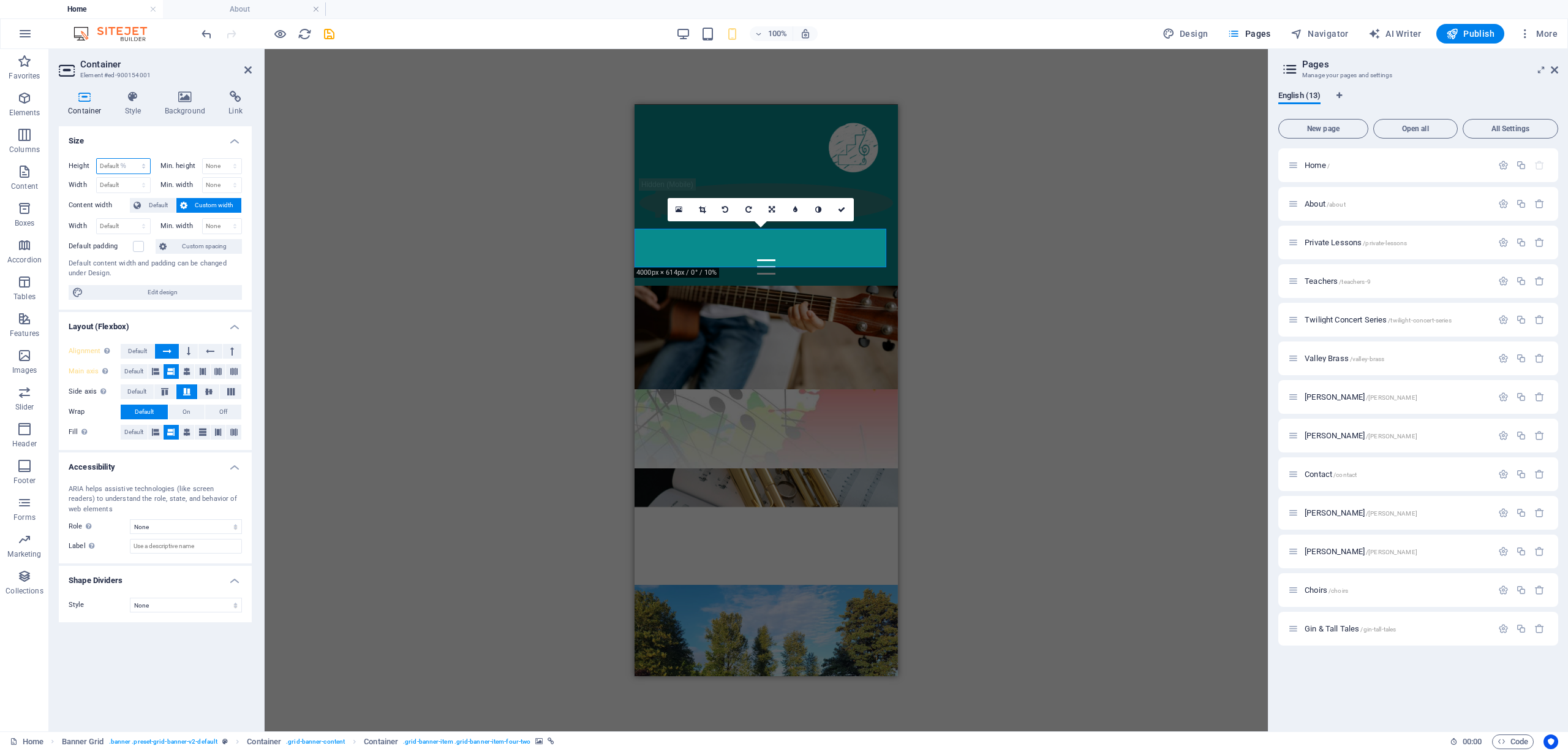
click at [132, 159] on select "Default px rem % vh vw" at bounding box center [123, 166] width 53 height 14
type input "100"
click at [300, 201] on div "H3 Banner Grid Banner Grid Container Container Banner Grid Container H2 Contain…" at bounding box center [766, 390] width 1003 height 682
click at [566, 216] on div "H3 Banner Grid Banner Grid Container Container Banner Grid Container H2 Contain…" at bounding box center [766, 390] width 1003 height 682
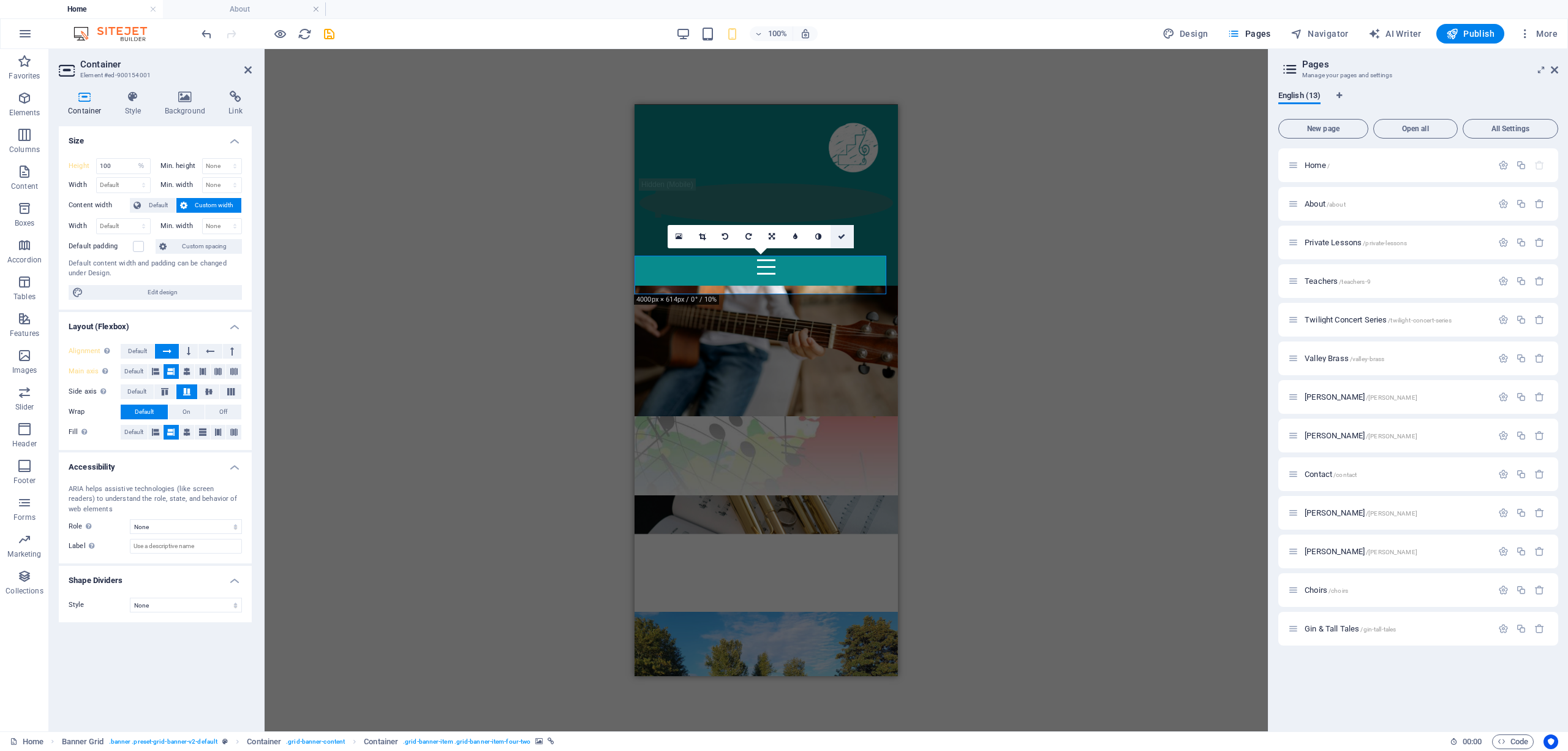
click at [695, 233] on icon at bounding box center [841, 236] width 8 height 8
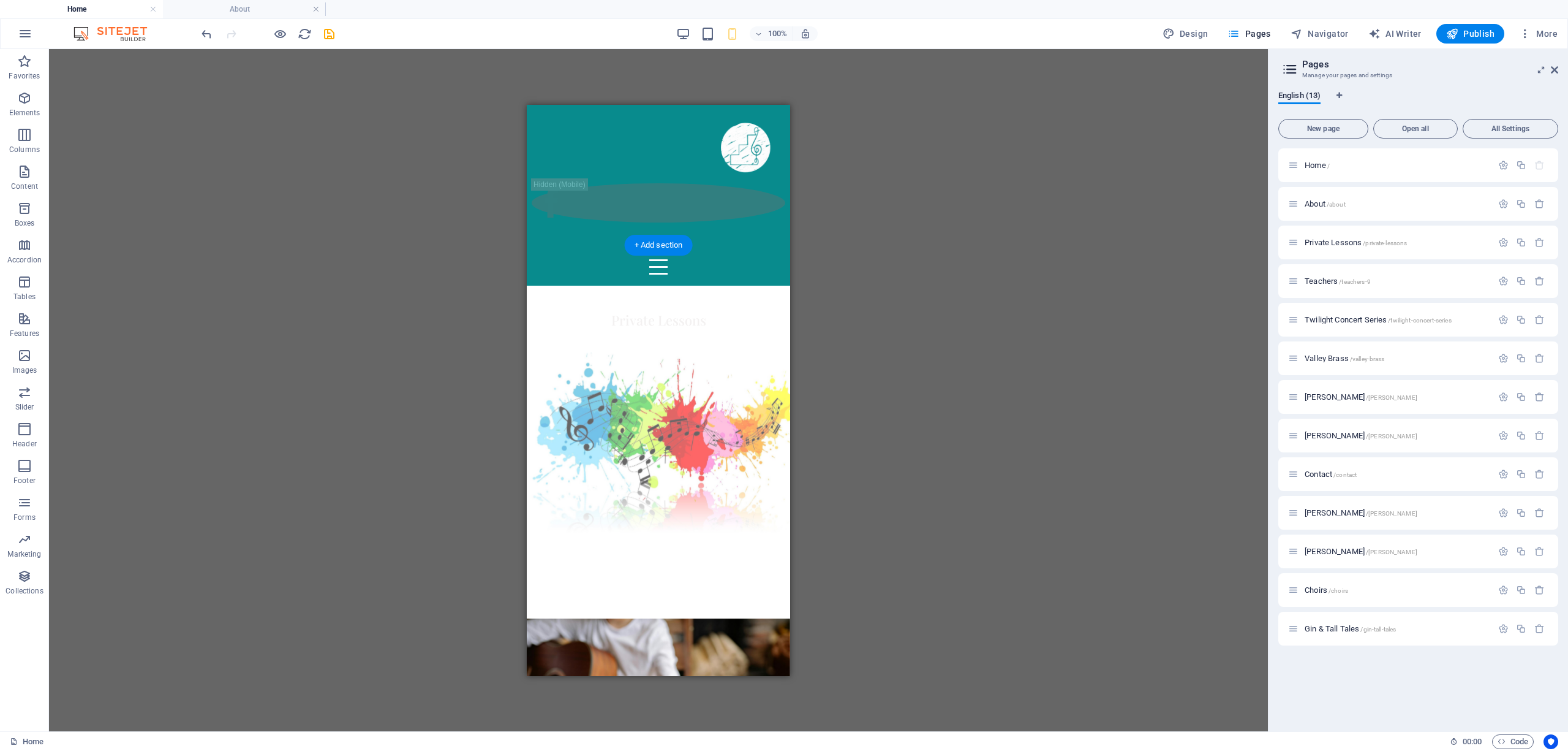
scroll to position [0, 0]
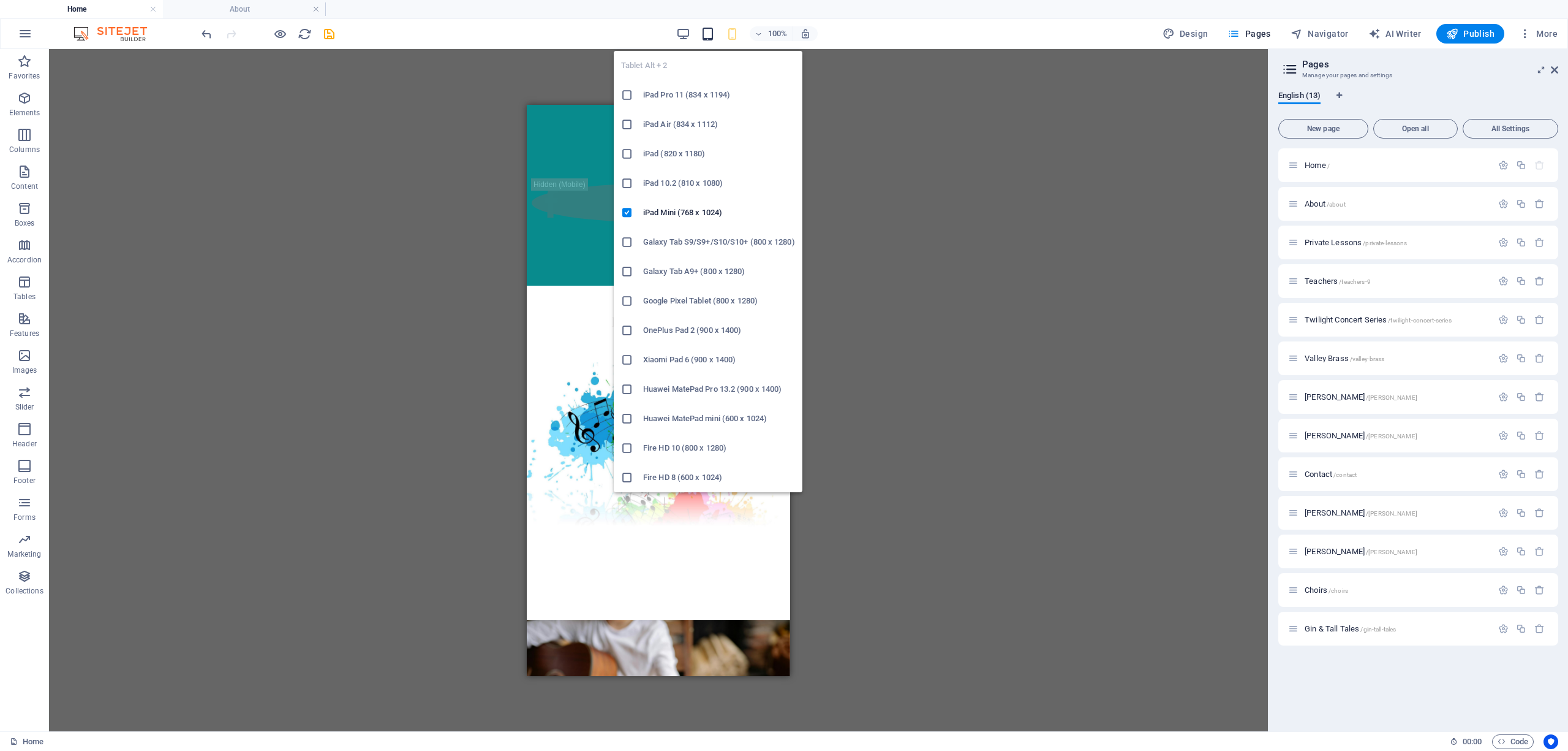
click at [695, 33] on icon "button" at bounding box center [707, 34] width 14 height 14
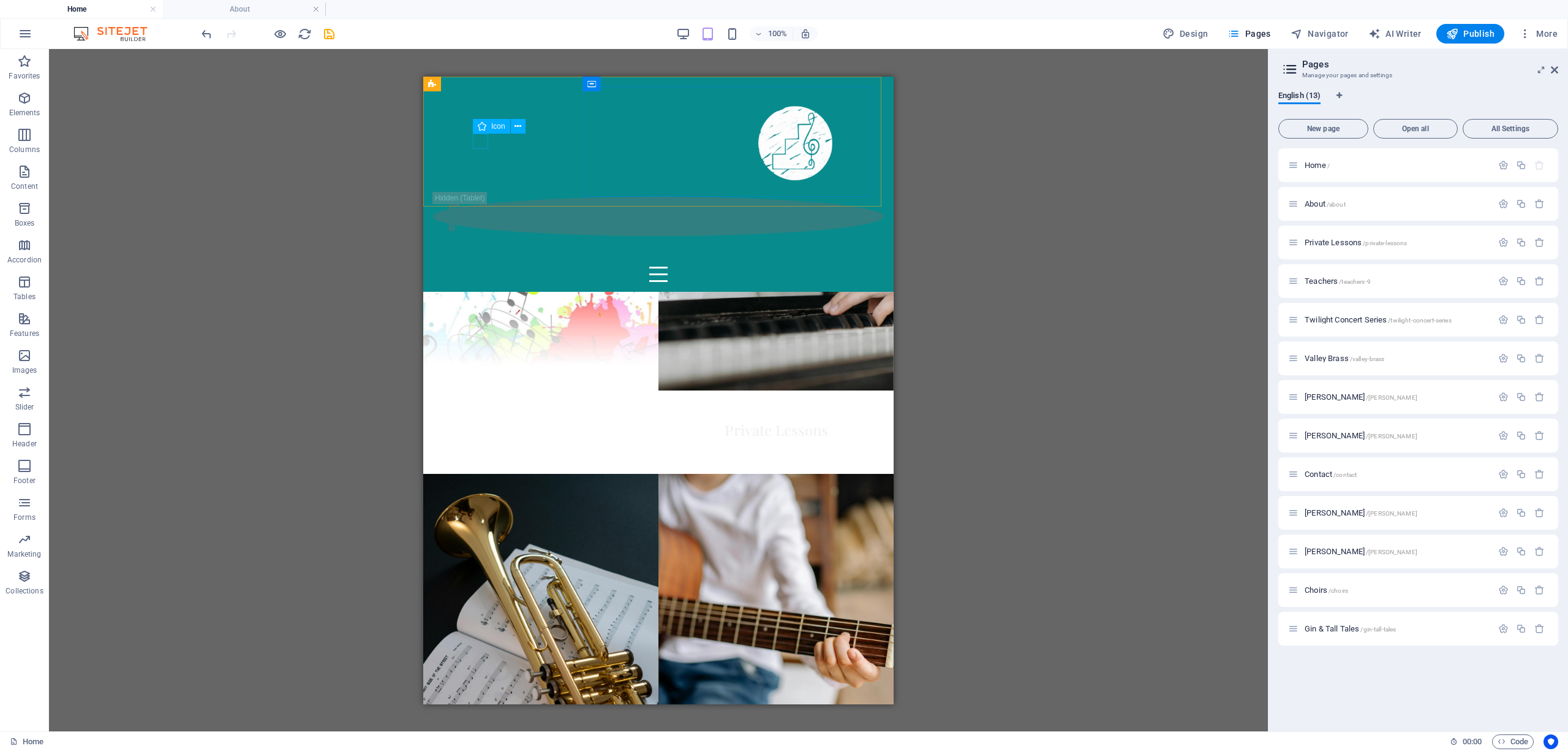
click at [483, 251] on figure at bounding box center [298, 258] width 441 height 15
click at [482, 251] on figure at bounding box center [298, 258] width 441 height 15
select select "xMidYMid"
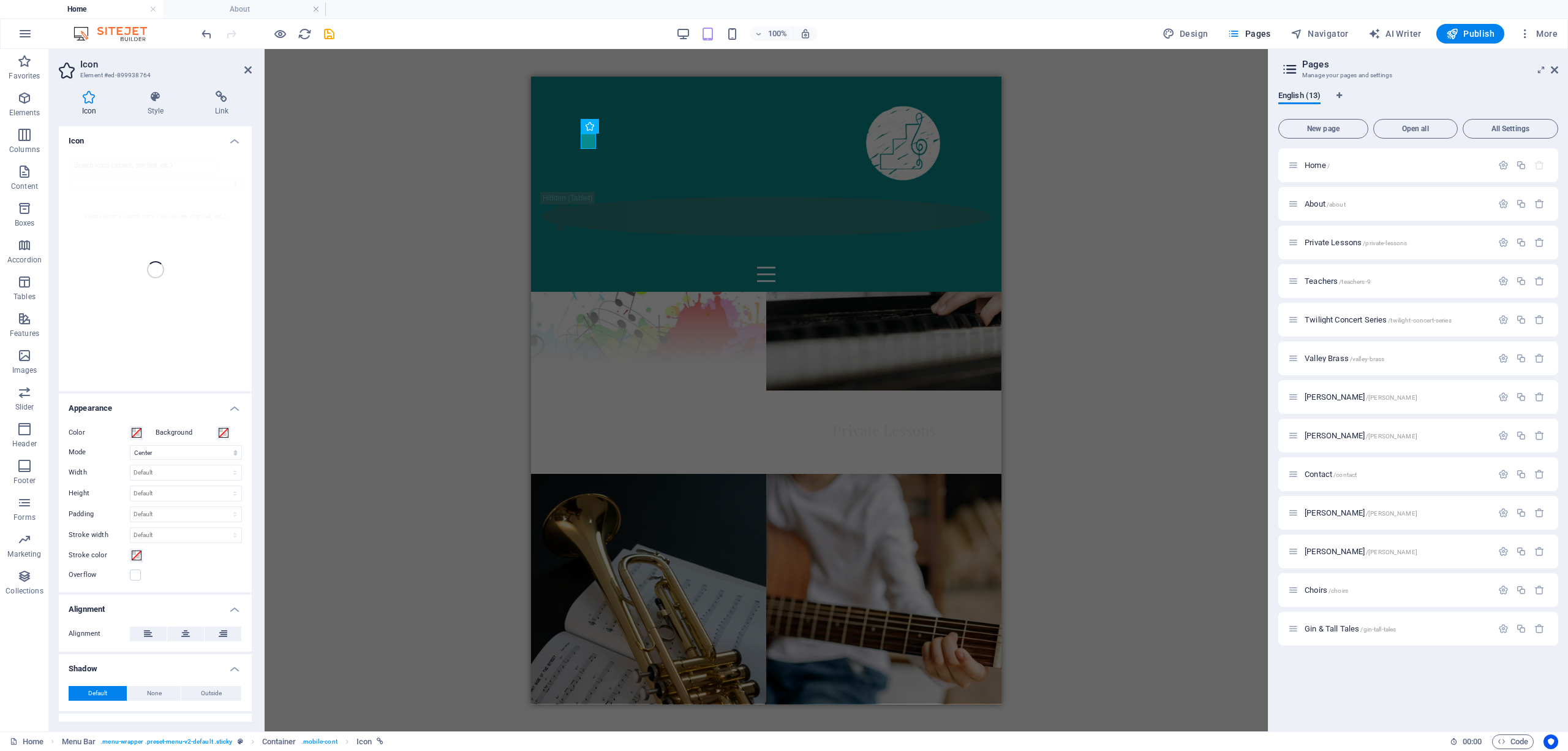
click at [479, 160] on div "H3 Banner Grid Banner Grid Container Container Banner Grid Container H2 Contain…" at bounding box center [766, 390] width 1003 height 682
click at [626, 124] on icon at bounding box center [625, 126] width 7 height 13
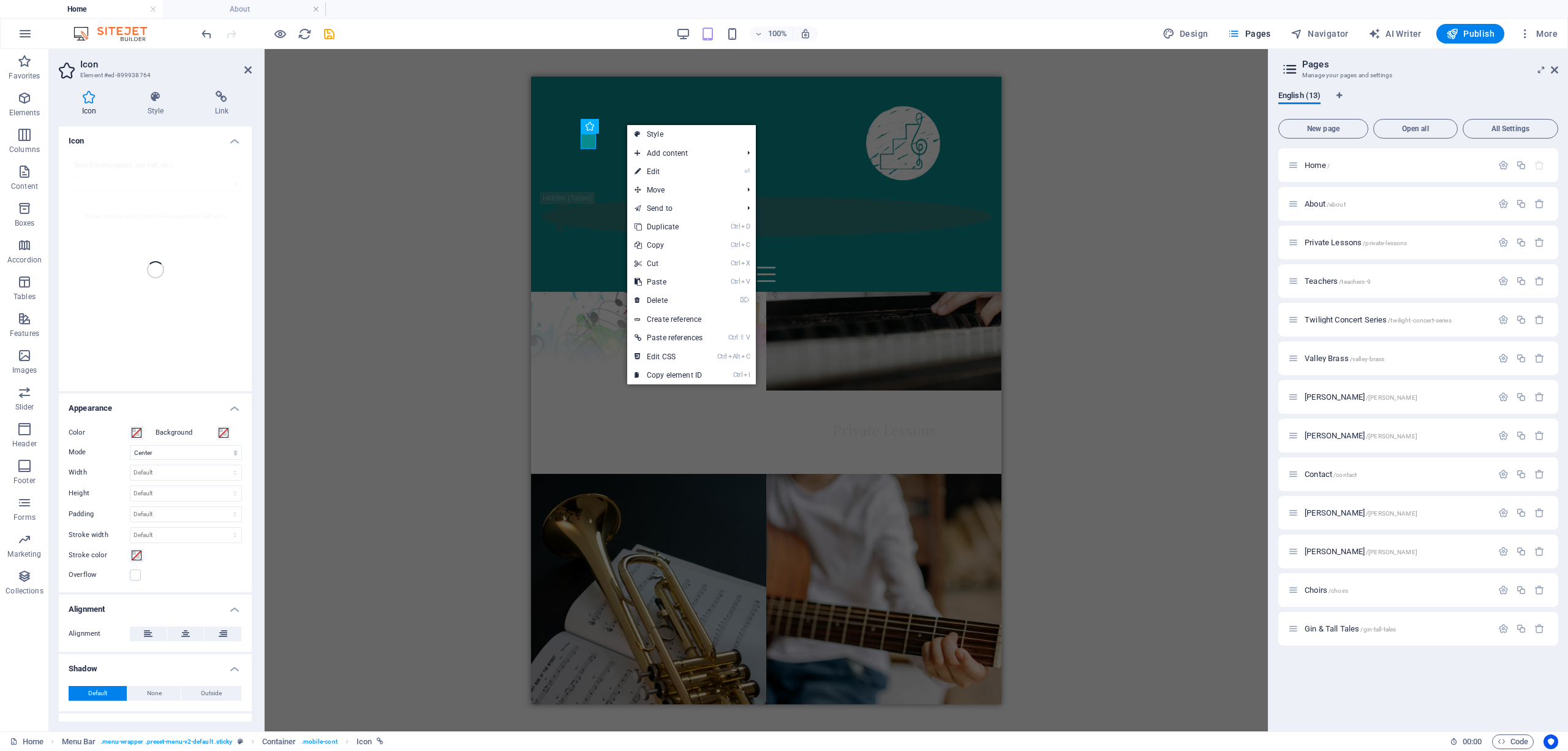
click at [435, 180] on div "H3 Banner Grid Banner Grid Container Container Banner Grid Container H2 Contain…" at bounding box center [766, 390] width 1003 height 682
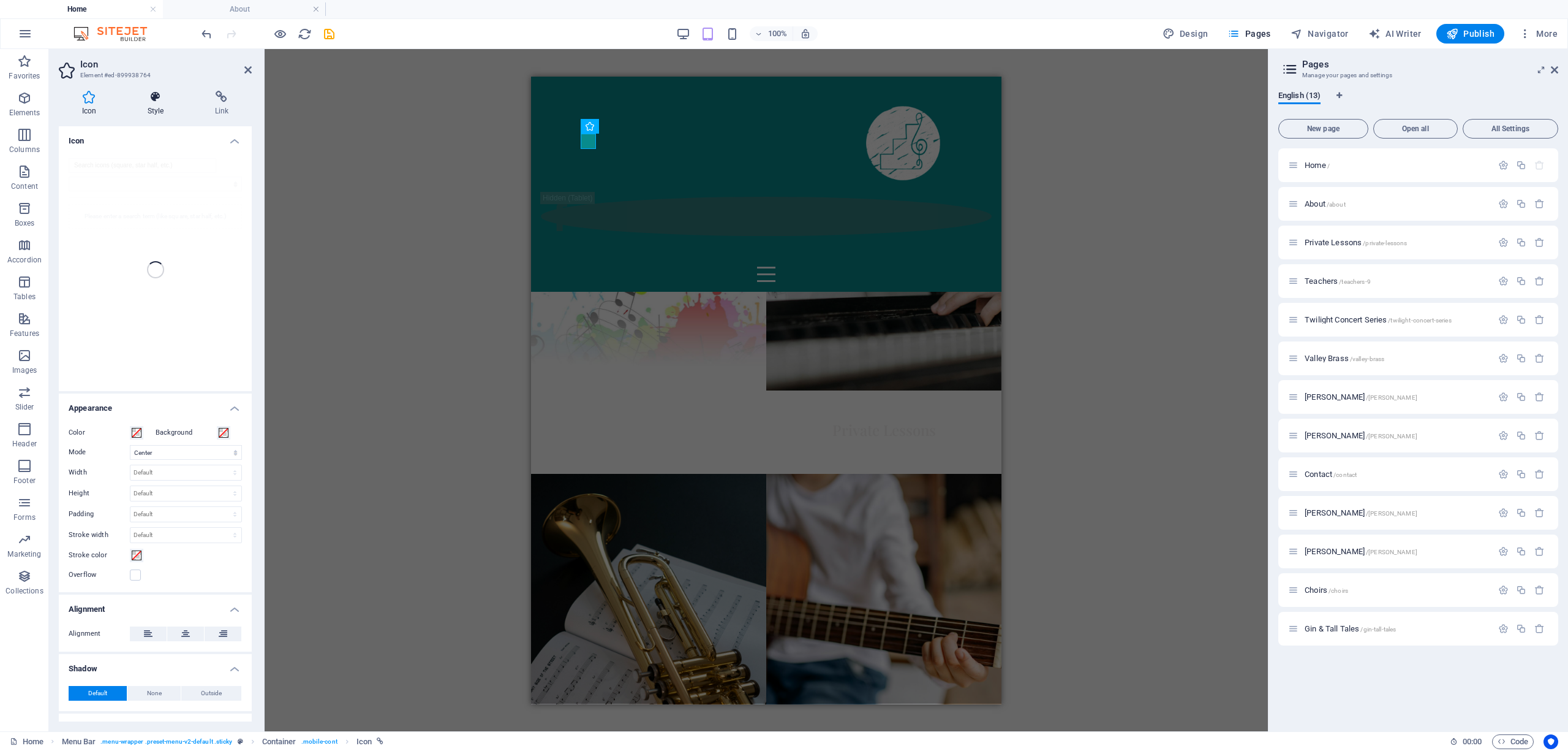
click at [153, 101] on icon at bounding box center [155, 97] width 63 height 12
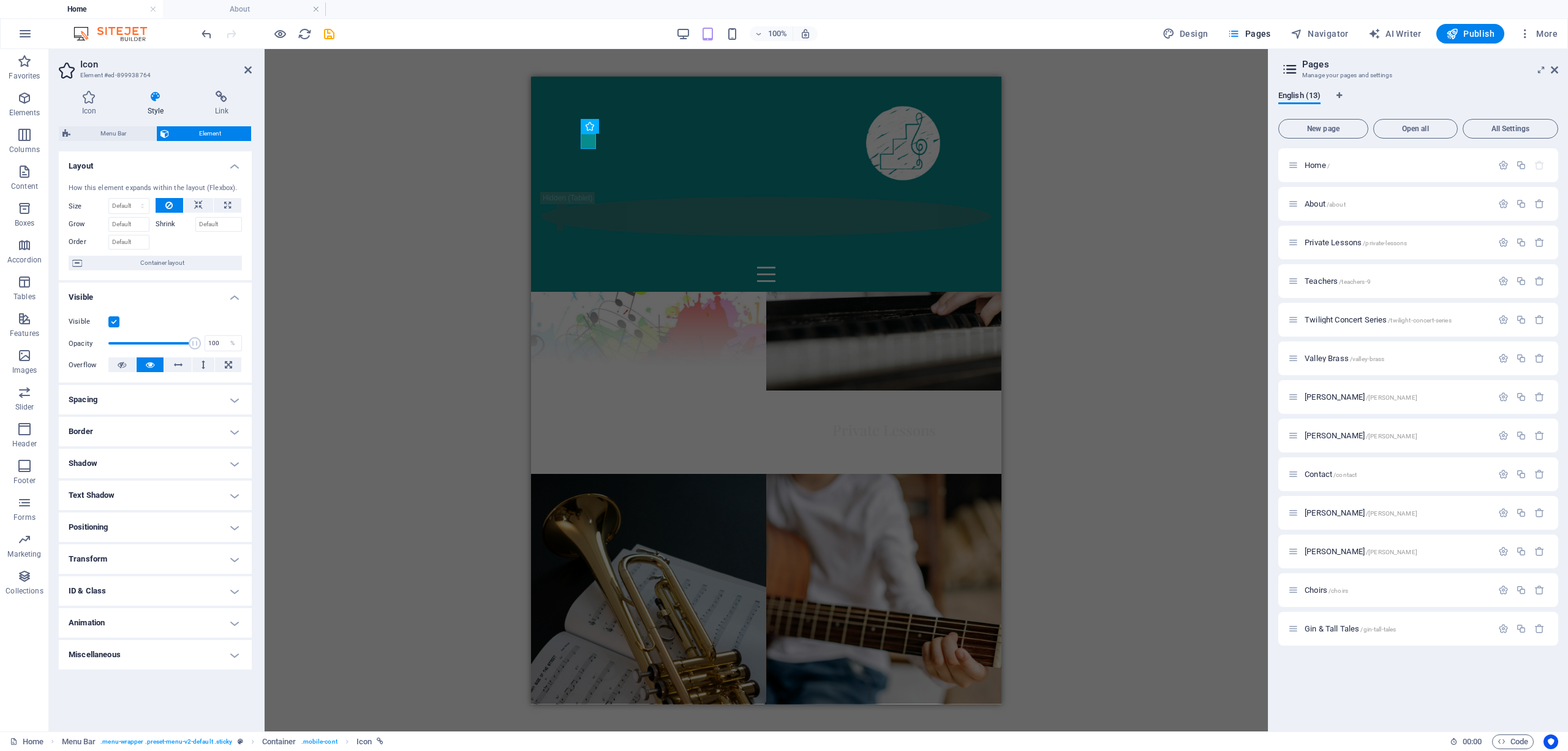
click at [113, 319] on label at bounding box center [114, 321] width 11 height 11
click at [0, 0] on input "Visible" at bounding box center [0, 0] width 0 height 0
click at [377, 214] on div "H3 Banner Grid Banner Grid Container Container Banner Grid Container H2 Contain…" at bounding box center [766, 390] width 1003 height 682
click at [378, 206] on div "H3 Banner Grid Banner Grid Container Container Banner Grid Container H2 Contain…" at bounding box center [766, 390] width 1003 height 682
click at [250, 70] on icon at bounding box center [248, 70] width 8 height 10
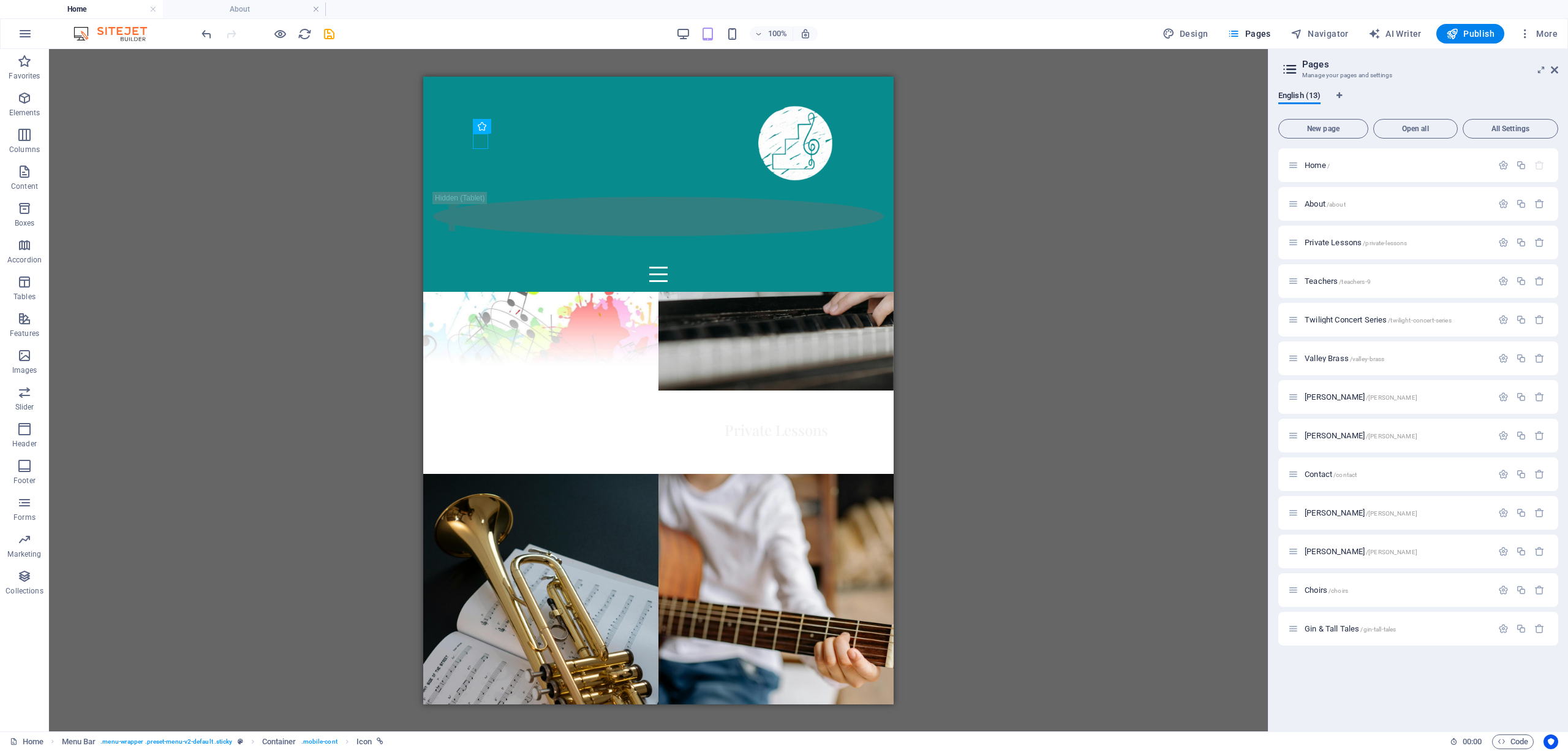
click at [695, 218] on div "H3 Banner Grid Banner Grid Container Container Banner Grid Container H2 Contain…" at bounding box center [658, 390] width 1219 height 682
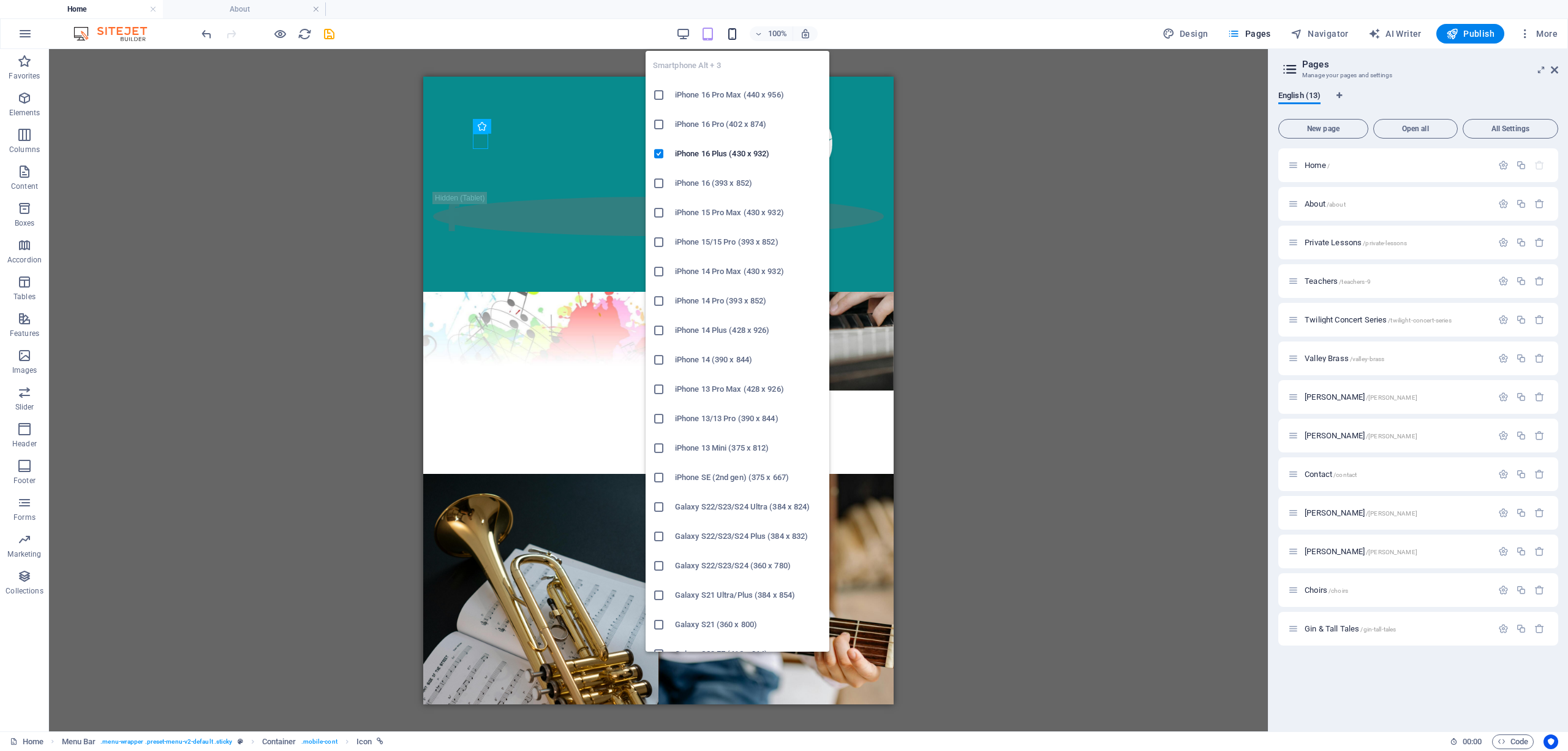
click at [695, 28] on icon "button" at bounding box center [732, 34] width 14 height 14
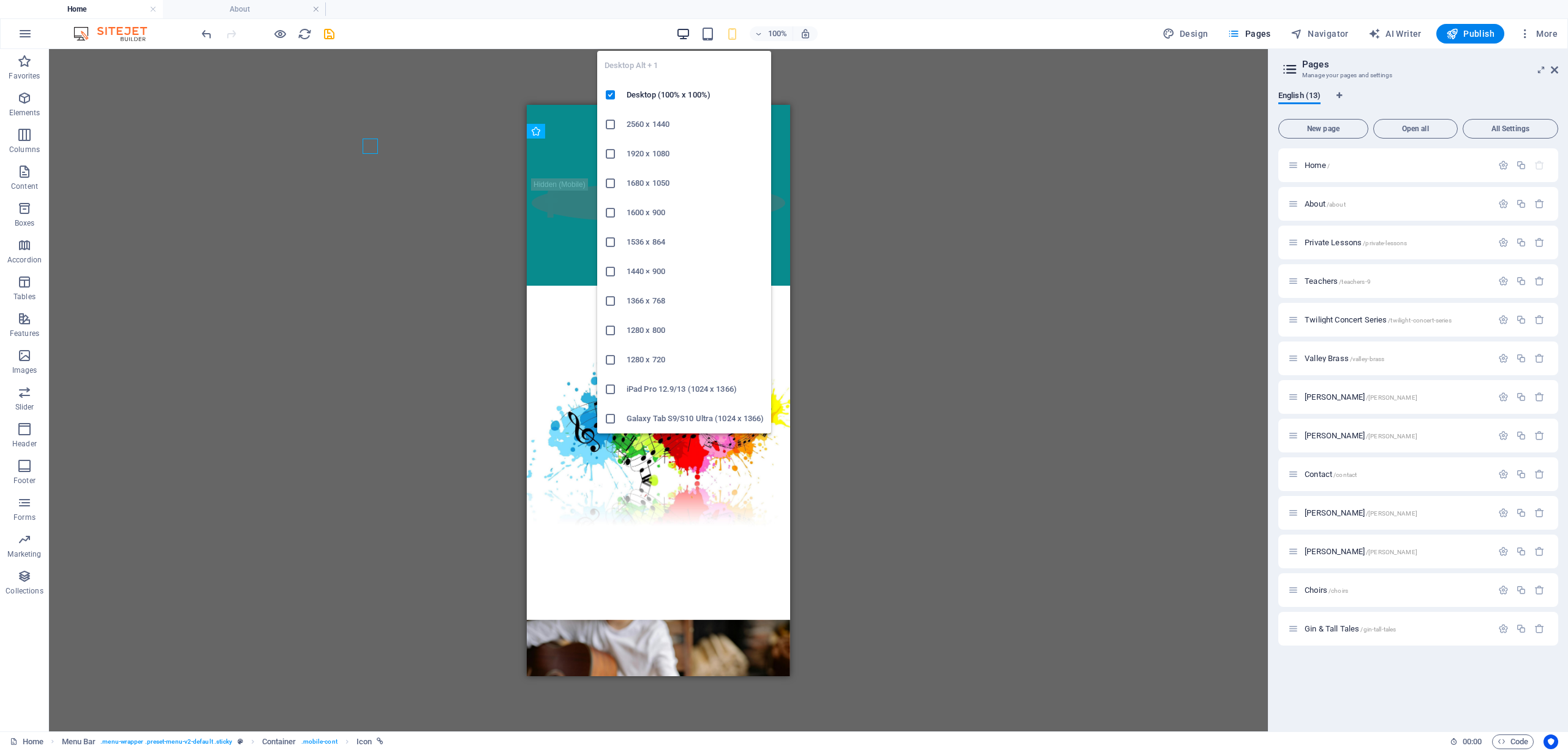
click at [686, 31] on icon "button" at bounding box center [683, 34] width 14 height 14
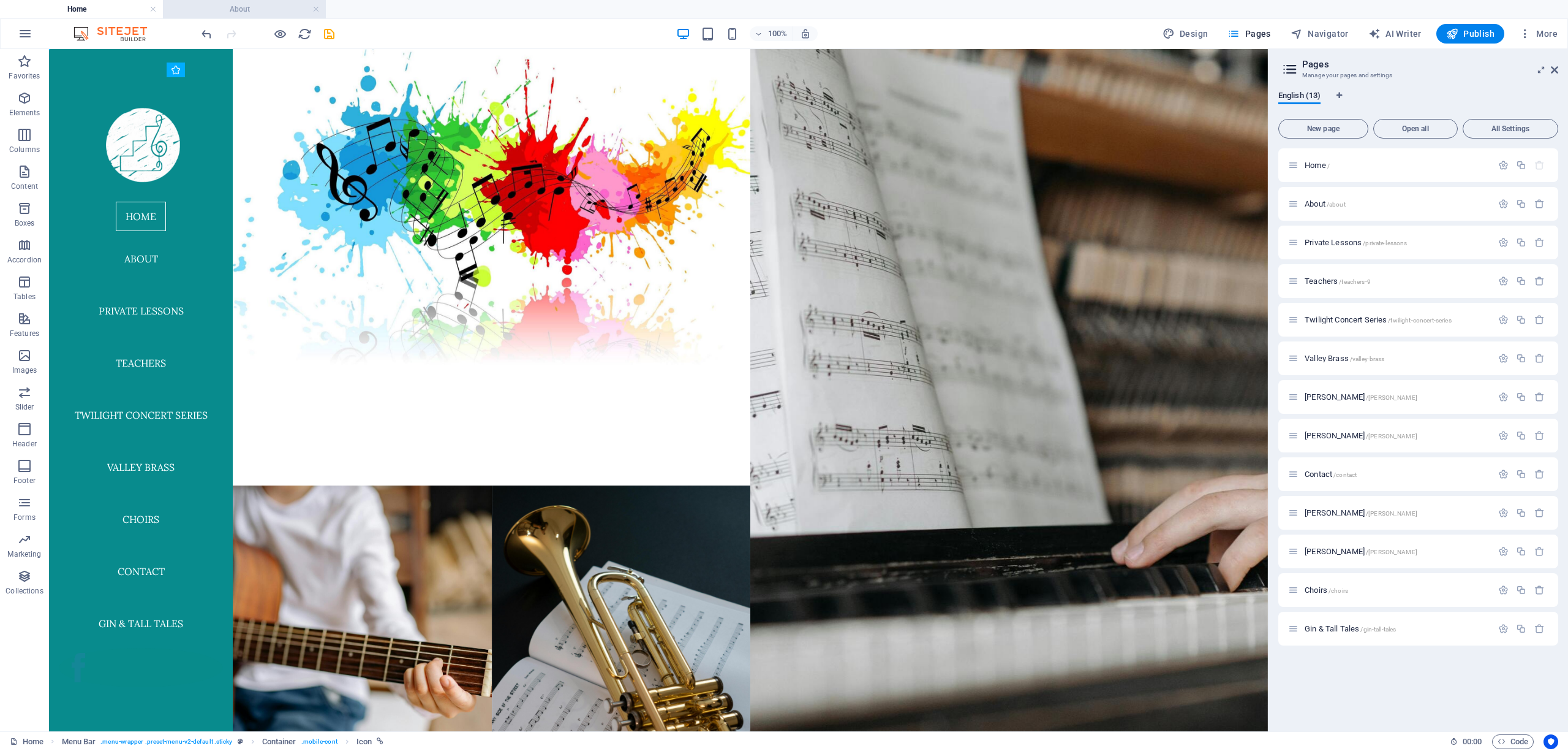
click at [254, 5] on h4 "About" at bounding box center [244, 10] width 163 height 14
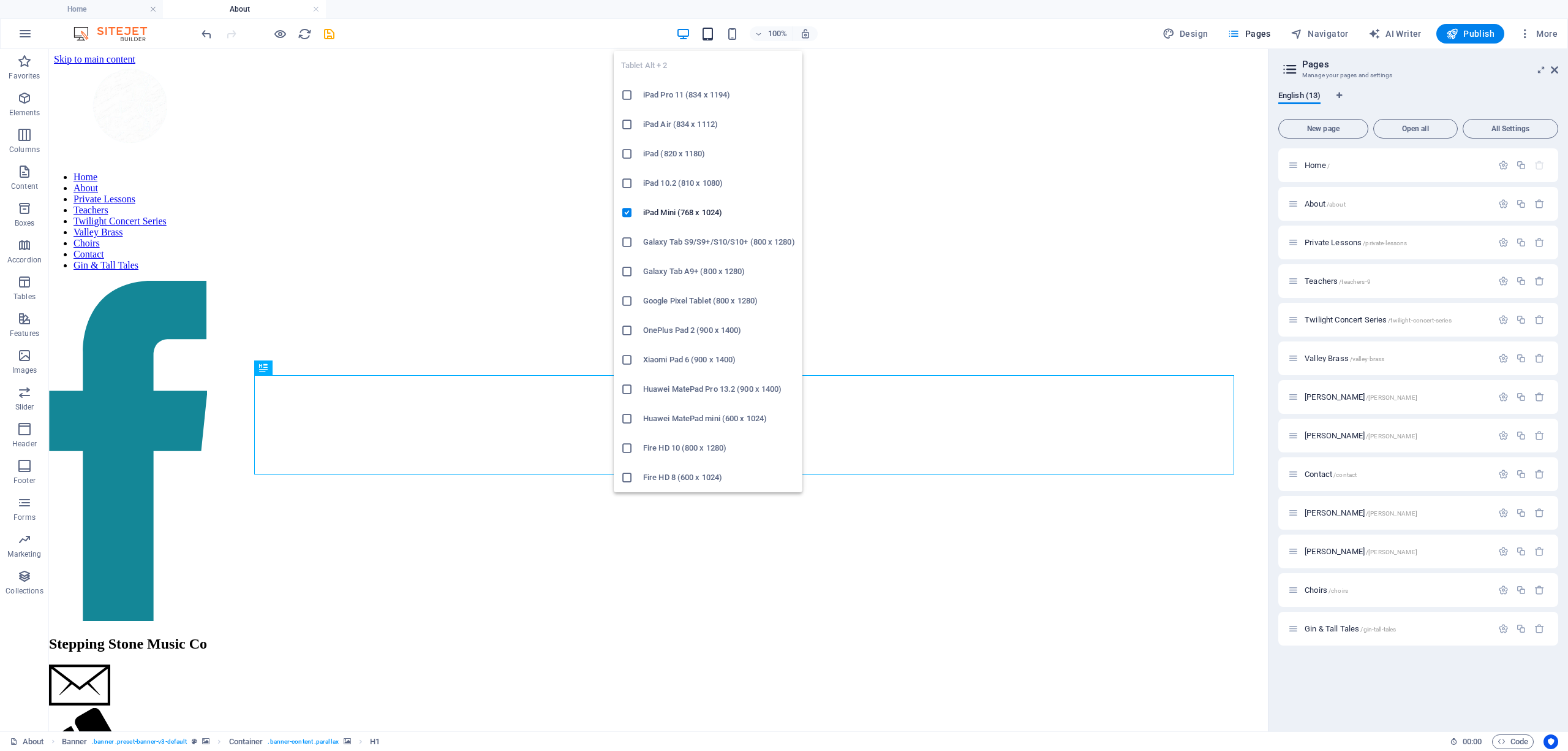
click at [695, 32] on icon "button" at bounding box center [707, 34] width 14 height 14
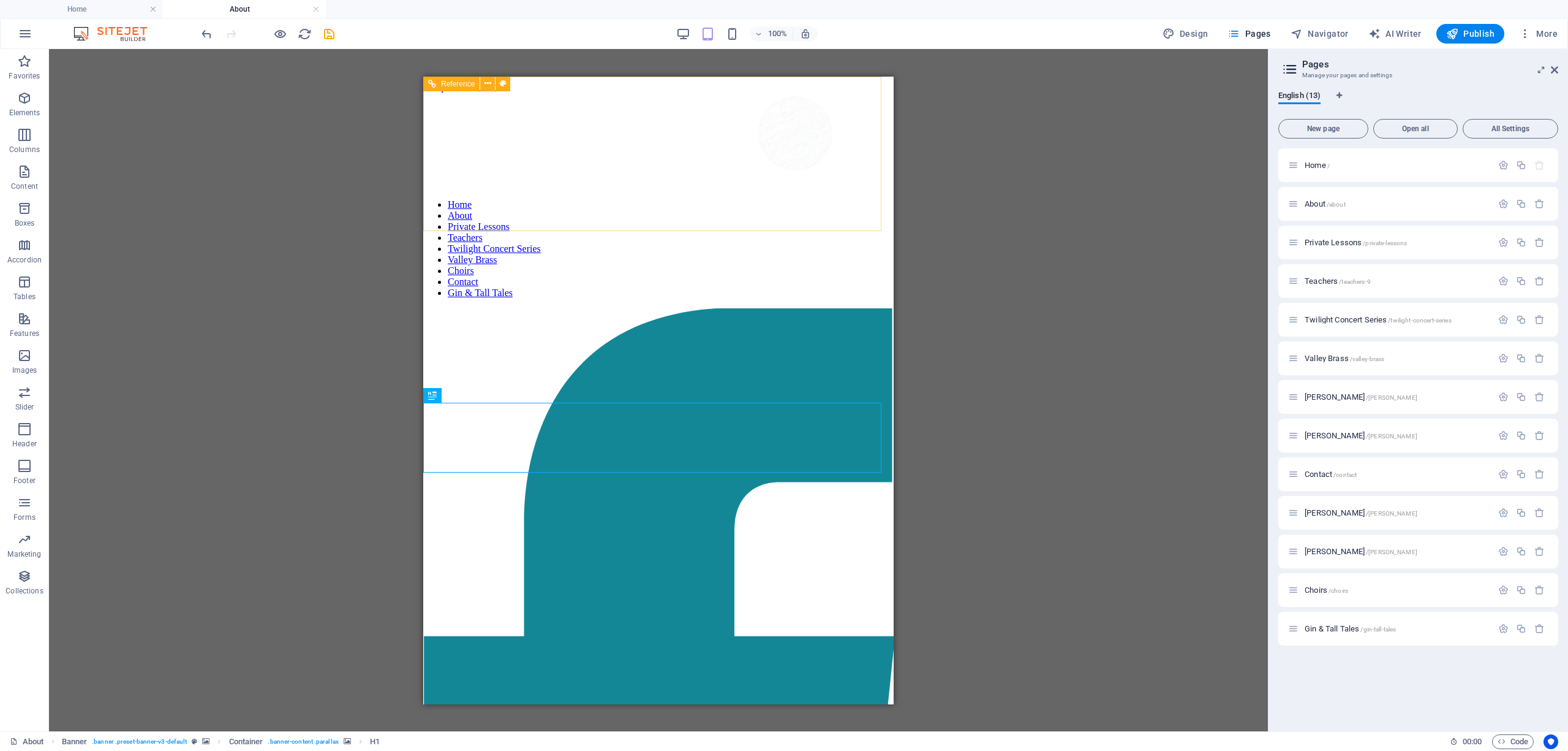
click at [685, 149] on div at bounding box center [793, 132] width 471 height 113
click at [691, 142] on div at bounding box center [793, 132] width 471 height 113
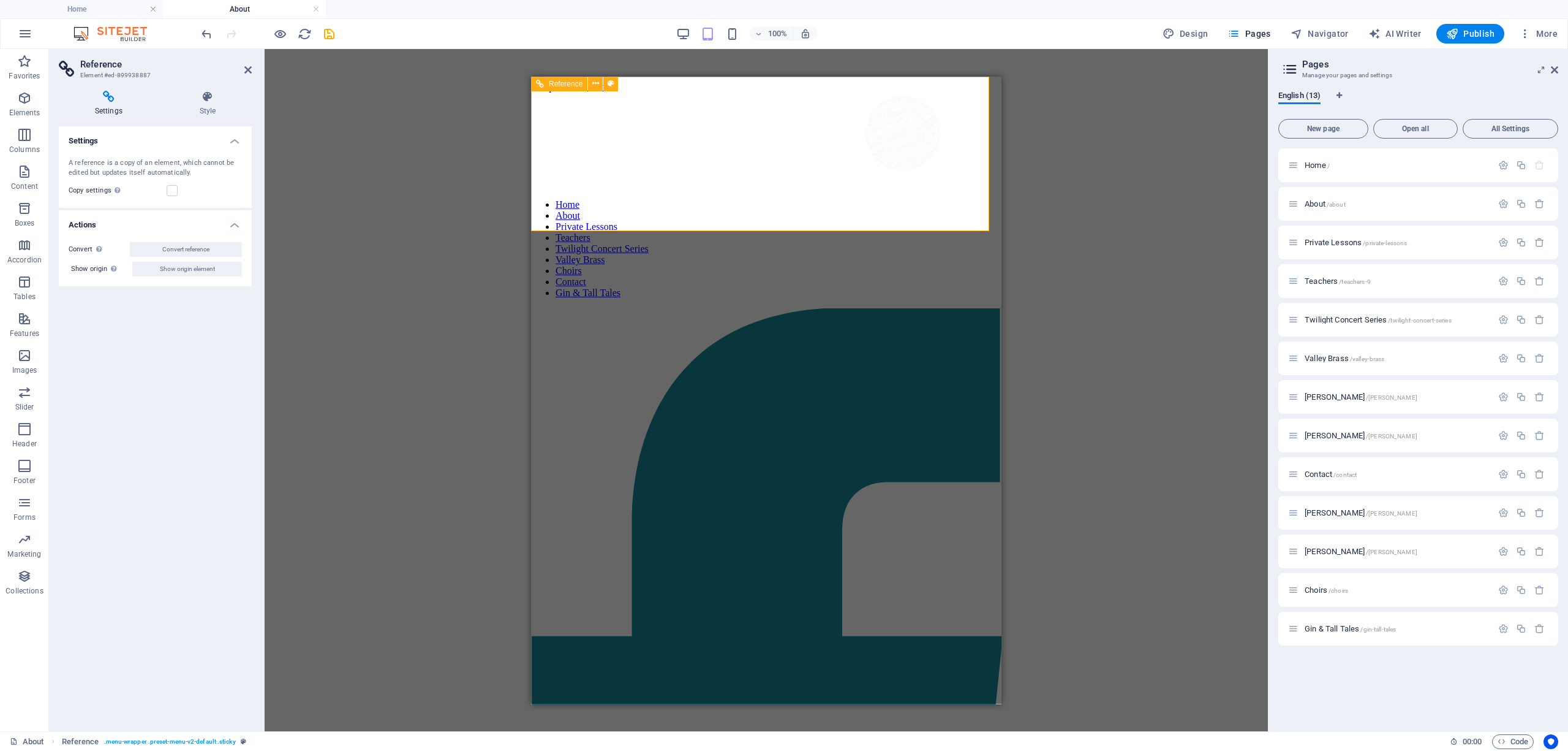
click at [695, 140] on div at bounding box center [901, 132] width 471 height 113
click at [169, 187] on label at bounding box center [172, 191] width 11 height 11
click at [0, 0] on input "Copy settings Use the same settings (flex, animation, position, style) as for t…" at bounding box center [0, 0] width 0 height 0
click at [170, 187] on label at bounding box center [172, 191] width 11 height 11
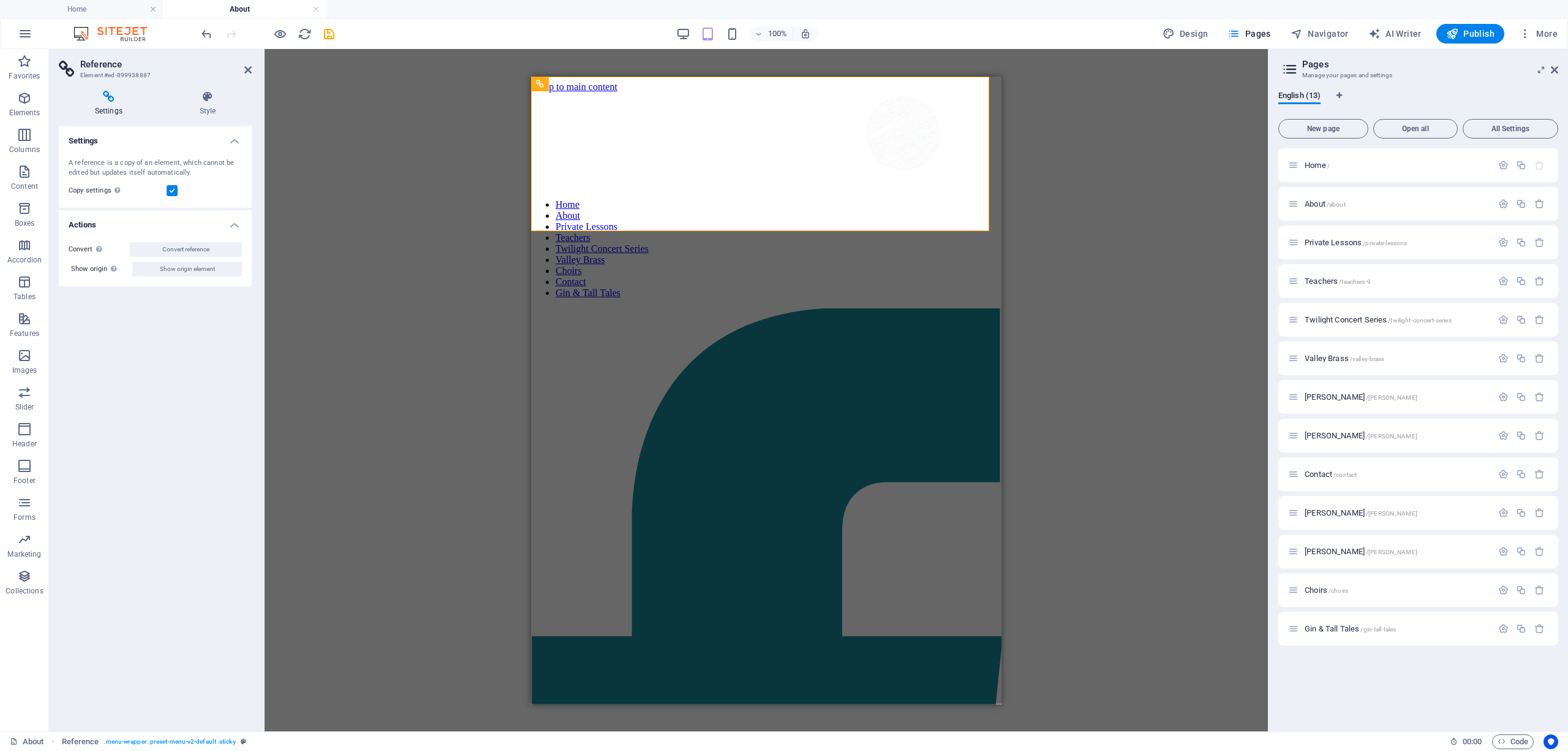
click at [0, 0] on input "Copy settings Use the same settings (flex, animation, position, style) as for t…" at bounding box center [0, 0] width 0 height 0
click at [204, 103] on h4 "Style" at bounding box center [208, 103] width 88 height 25
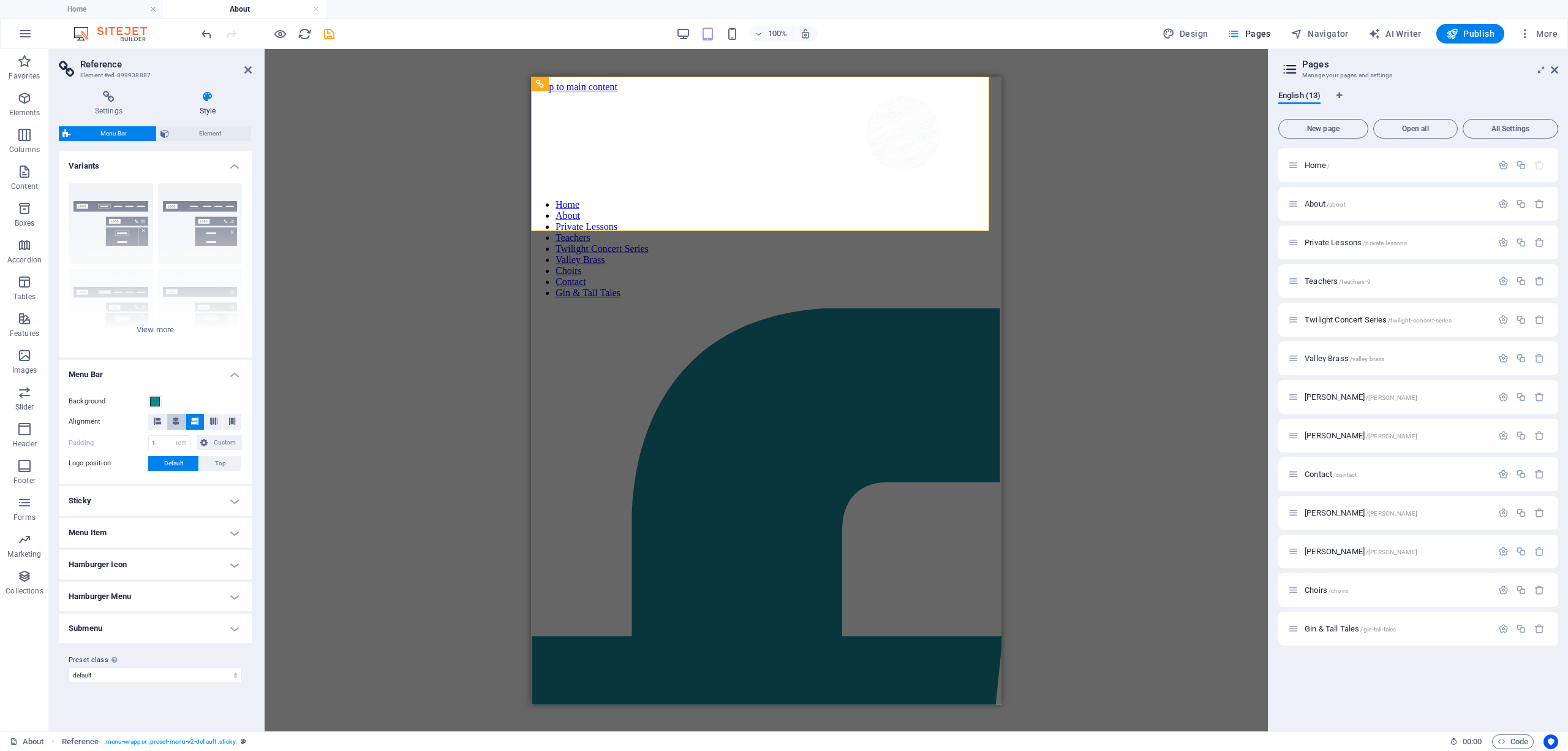
click at [178, 418] on icon at bounding box center [175, 421] width 8 height 8
click at [157, 420] on icon at bounding box center [157, 421] width 8 height 8
click at [197, 423] on icon at bounding box center [195, 421] width 8 height 8
click at [695, 144] on div at bounding box center [901, 132] width 471 height 113
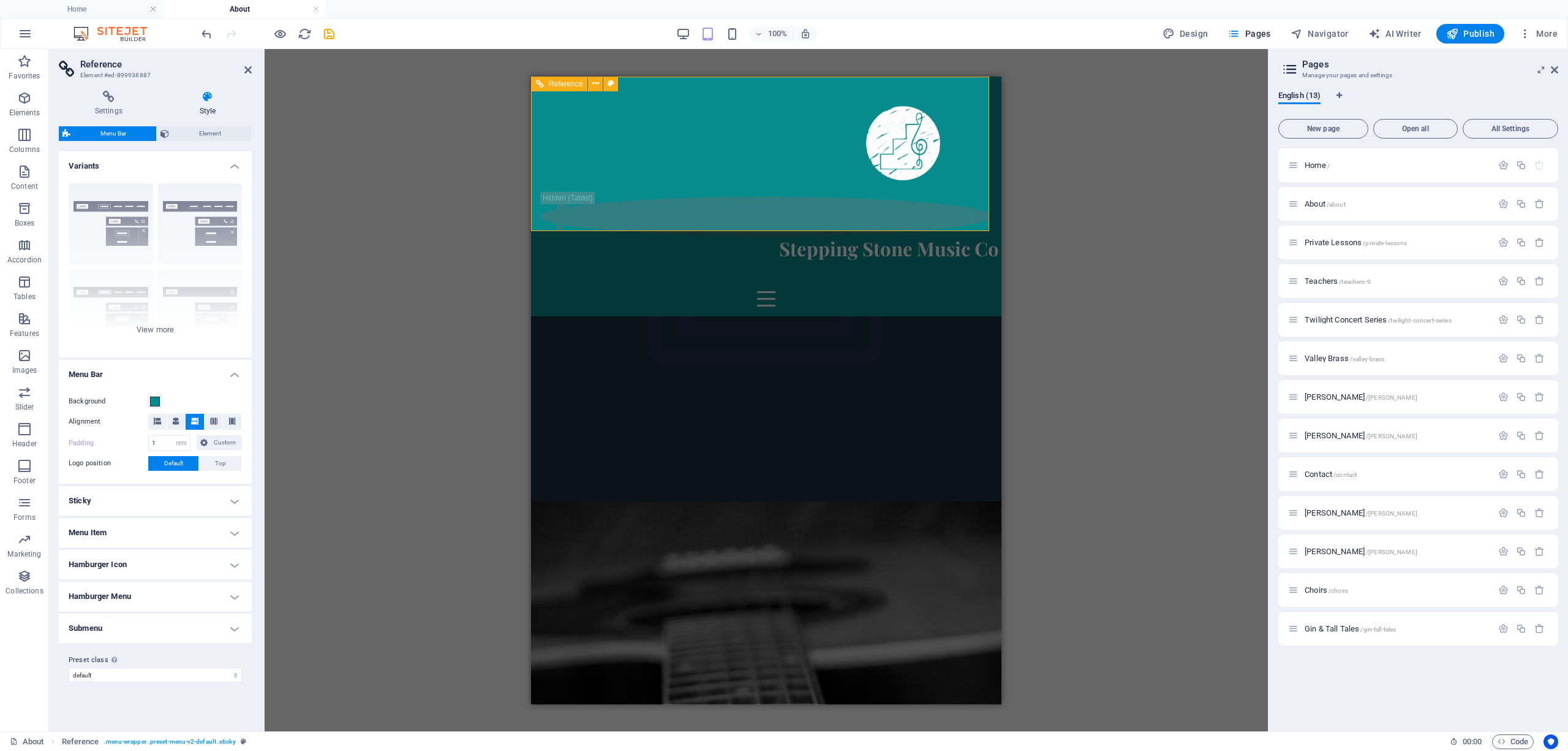
click at [695, 290] on div at bounding box center [766, 298] width 451 height 15
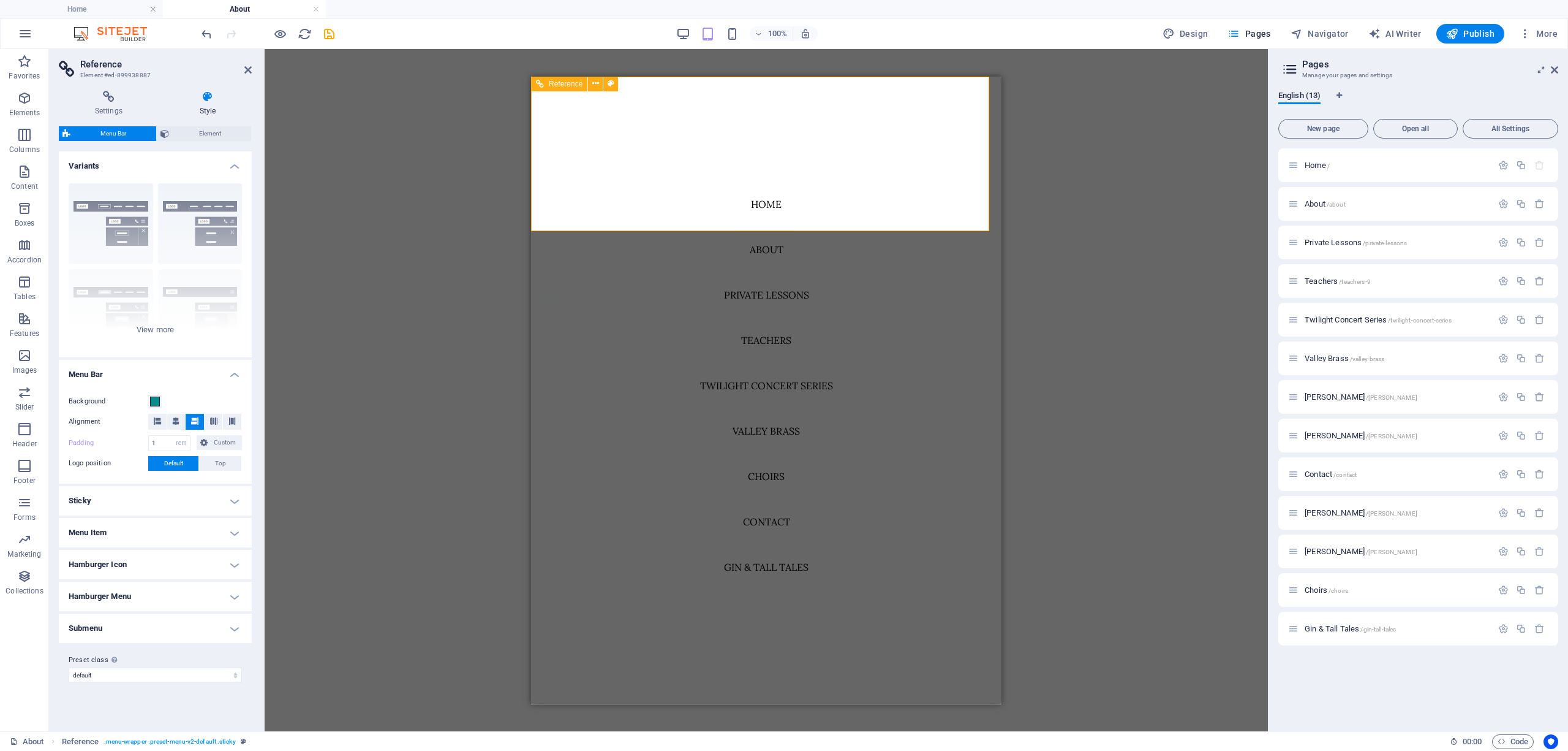
click at [695, 196] on nav "Home About Private Lessons Teachers Twilight Concert Series Valley Brass Choirs…" at bounding box center [766, 390] width 471 height 628
click at [559, 290] on div at bounding box center [550, 298] width 19 height 15
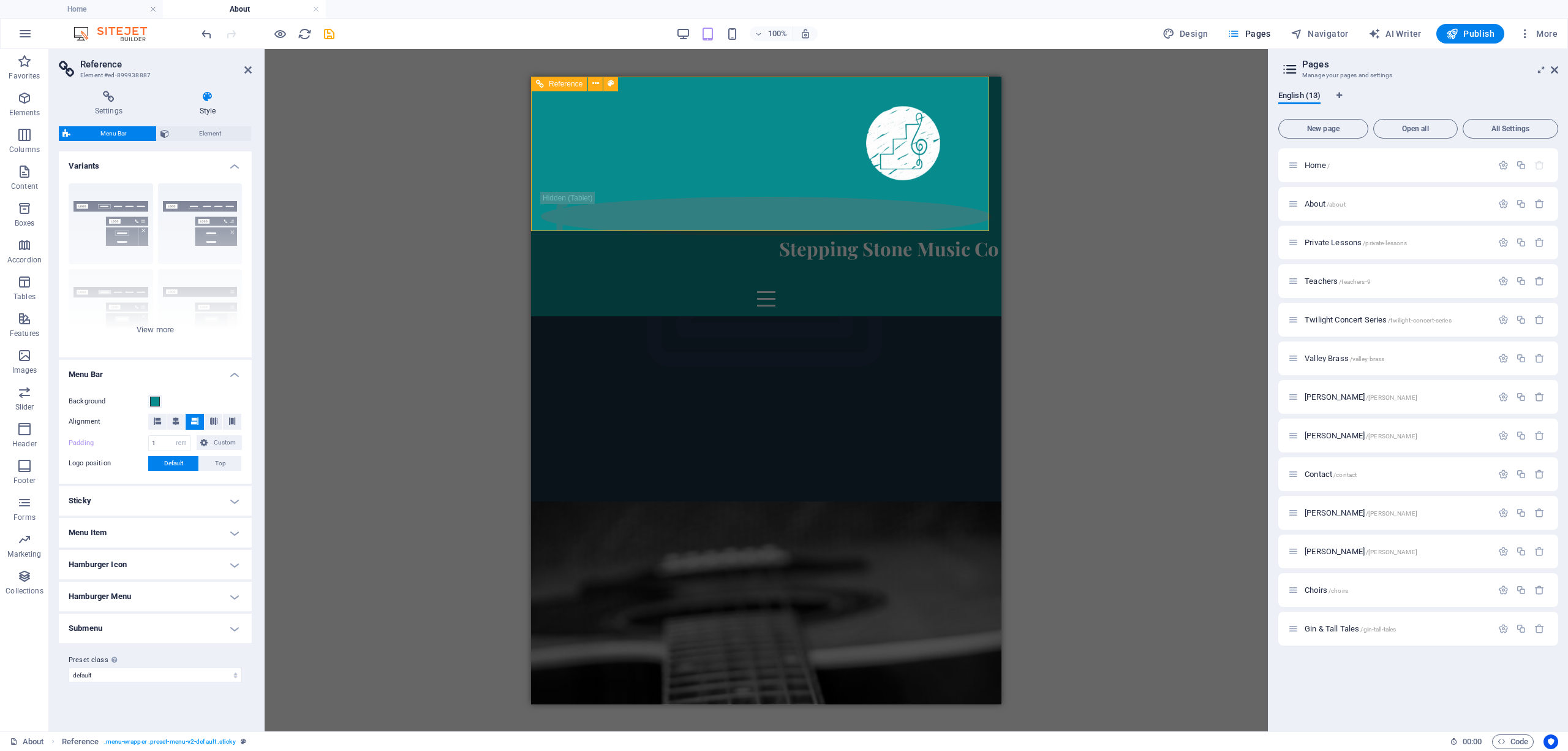
click at [695, 154] on div at bounding box center [901, 141] width 451 height 110
click at [633, 141] on div "Home About Private Lessons Teachers Twilight Concert Series Valley Brass Choirs…" at bounding box center [766, 195] width 471 height 240
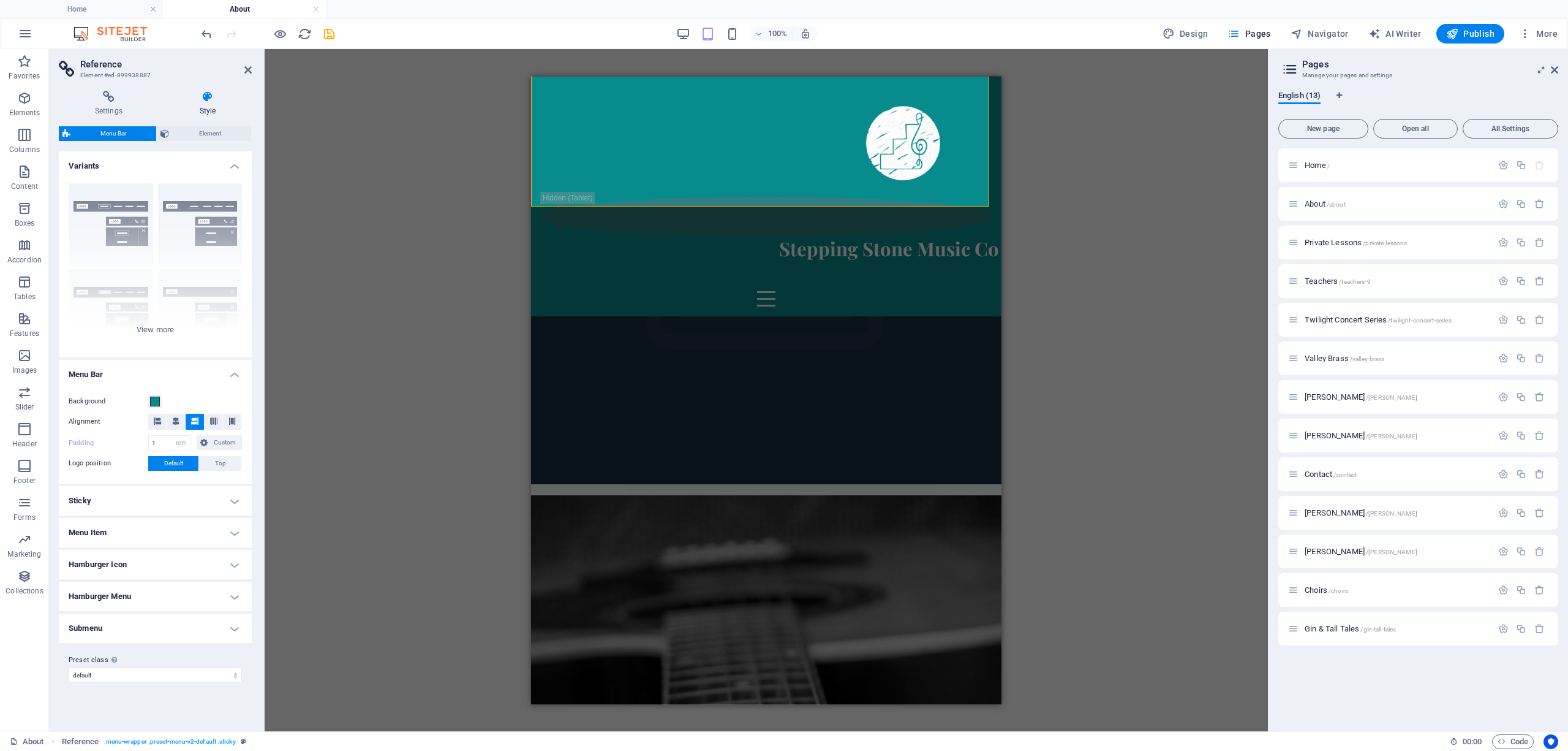
scroll to position [27, 0]
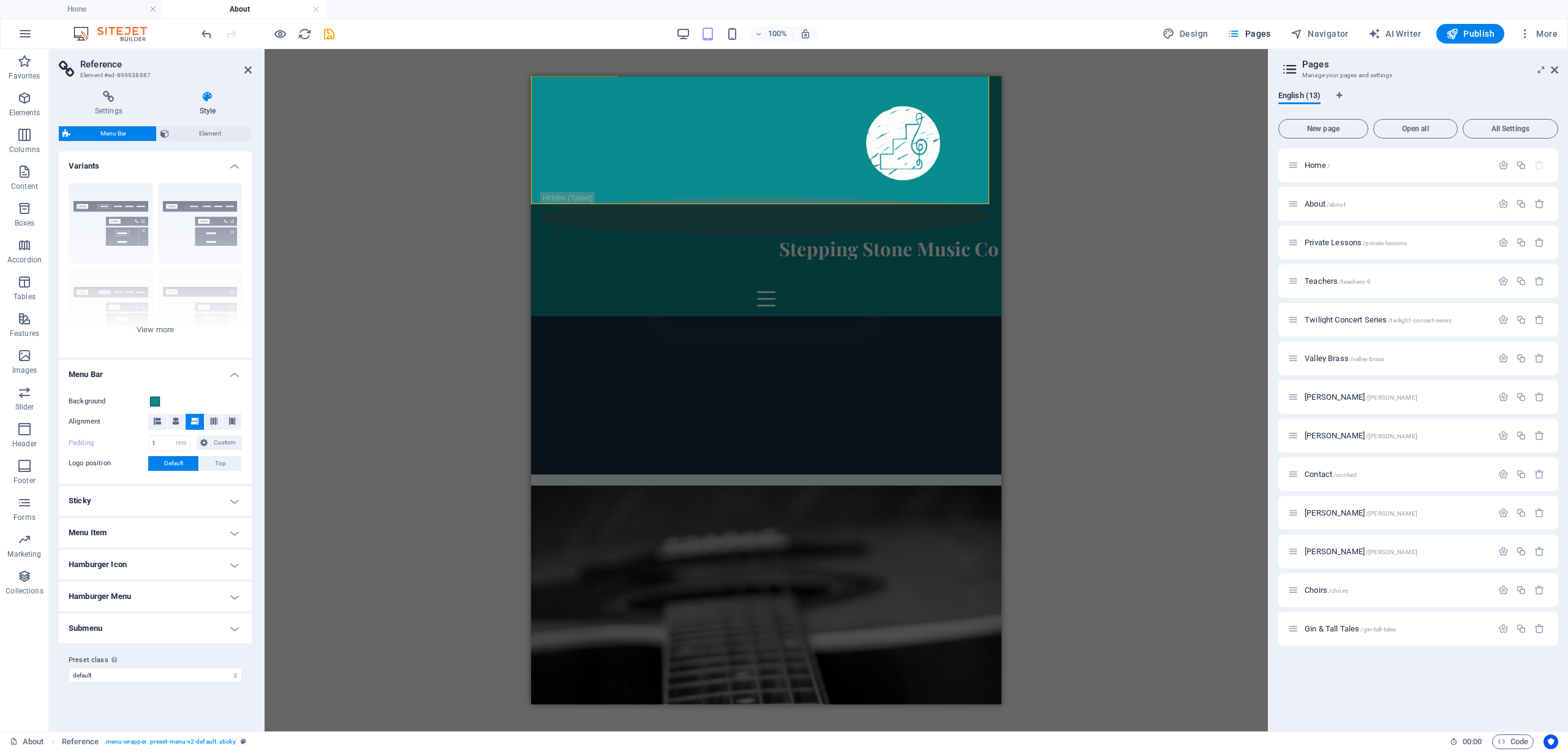
click at [649, 136] on div "Home About Private Lessons Teachers Twilight Concert Series Valley Brass Choirs…" at bounding box center [766, 195] width 471 height 240
click at [149, 496] on h4 "Sticky" at bounding box center [155, 500] width 193 height 30
click at [164, 545] on select "Off Instant After menu After banner When scrolling up" at bounding box center [195, 542] width 94 height 14
click at [148, 535] on select "Off Instant After menu After banner When scrolling up" at bounding box center [195, 542] width 94 height 14
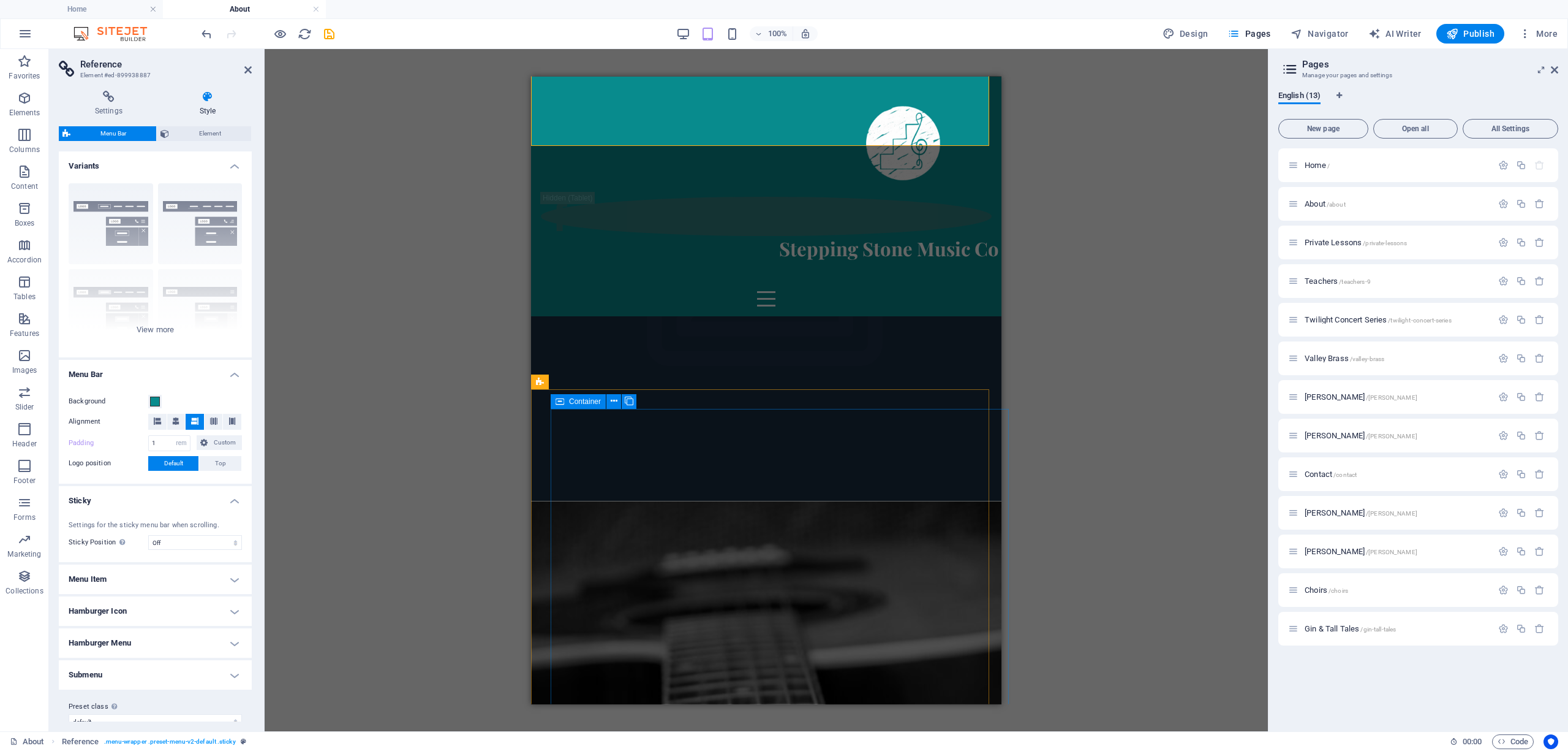
scroll to position [0, 0]
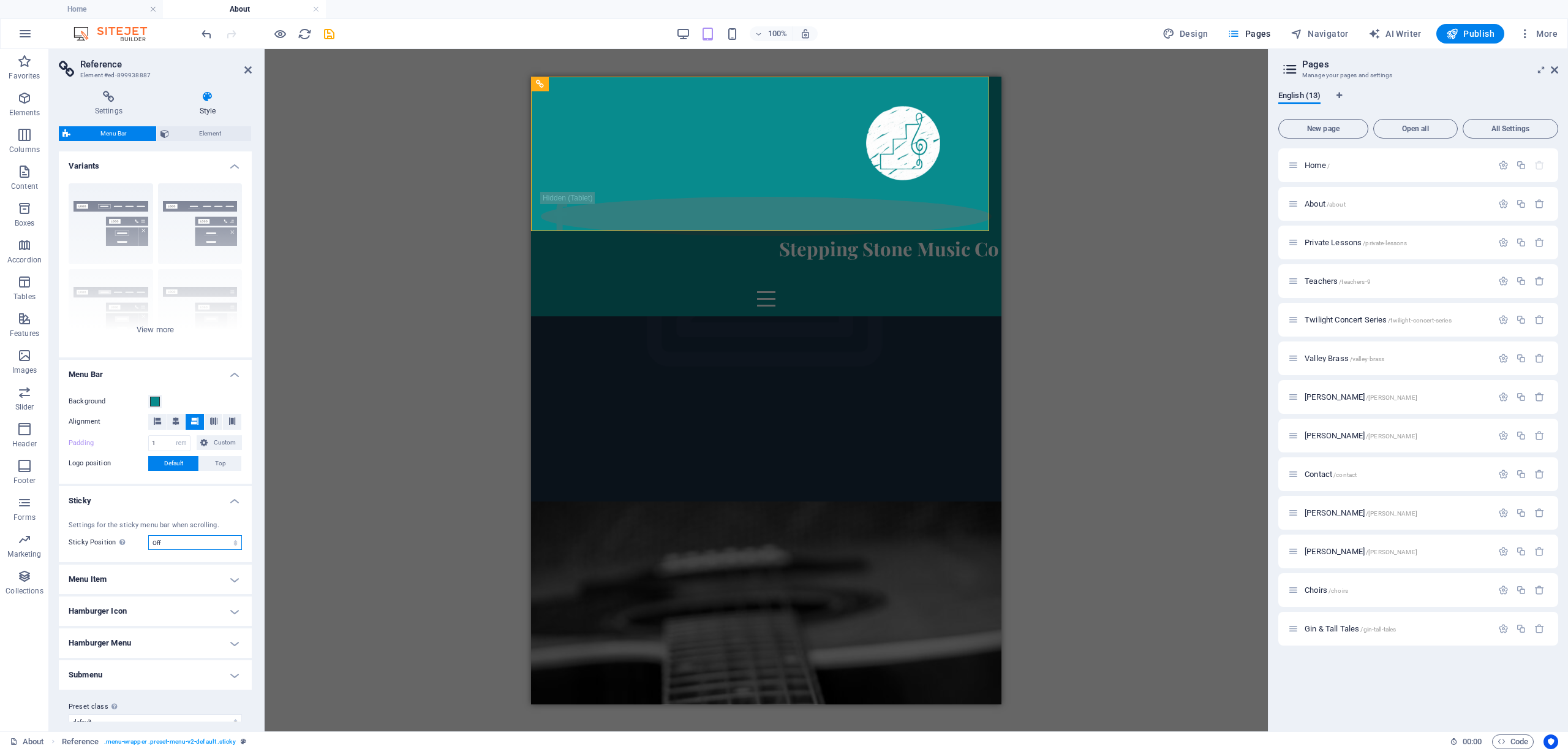
click at [182, 544] on select "Off Instant After menu After banner When scrolling up" at bounding box center [195, 542] width 94 height 14
select select "sticky_instant"
click at [148, 535] on select "Off Instant After menu After banner When scrolling up" at bounding box center [195, 542] width 94 height 14
click at [184, 562] on span "Outside" at bounding box center [194, 562] width 21 height 14
type input "2"
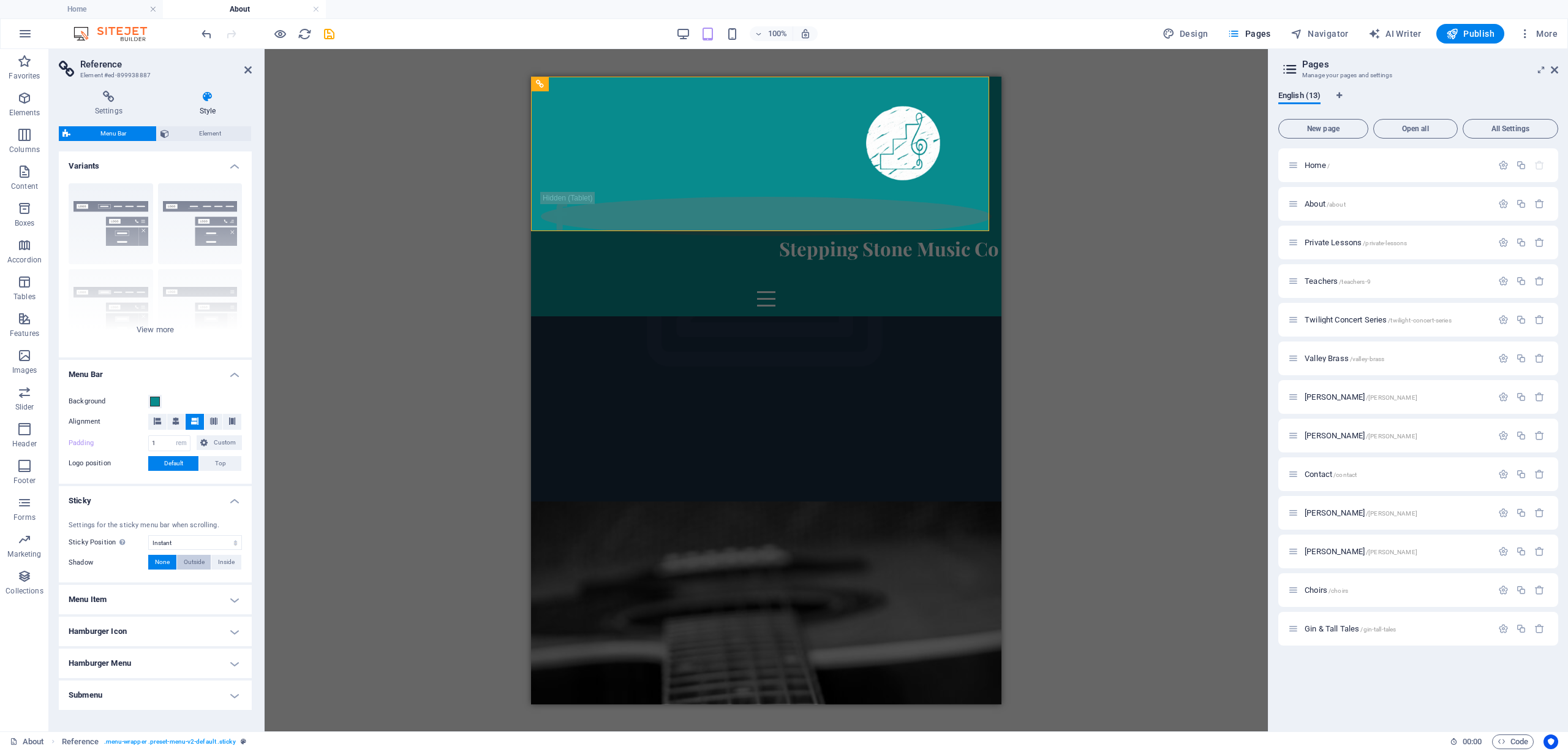
type input "2"
type input "4"
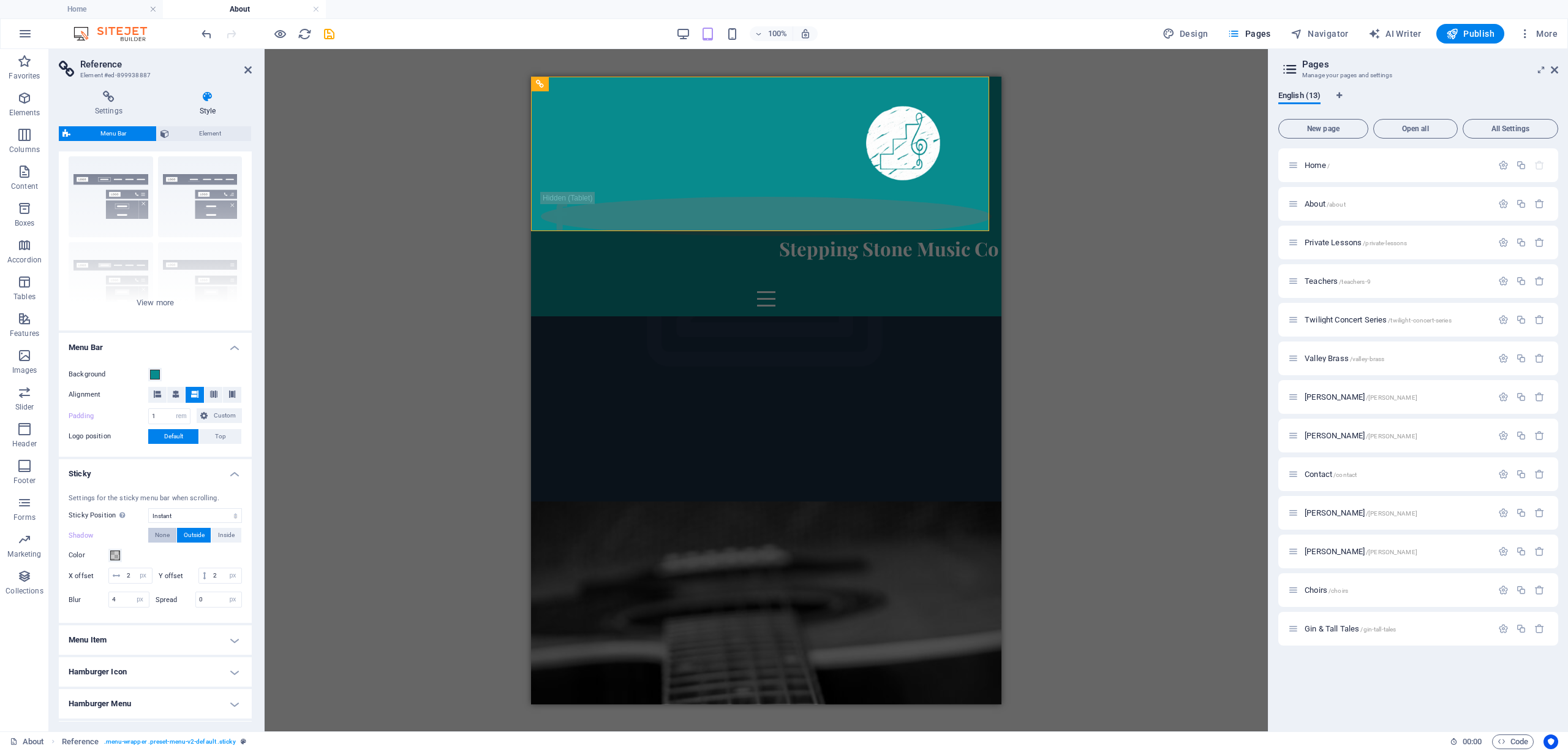
click at [168, 538] on span "None" at bounding box center [162, 534] width 14 height 14
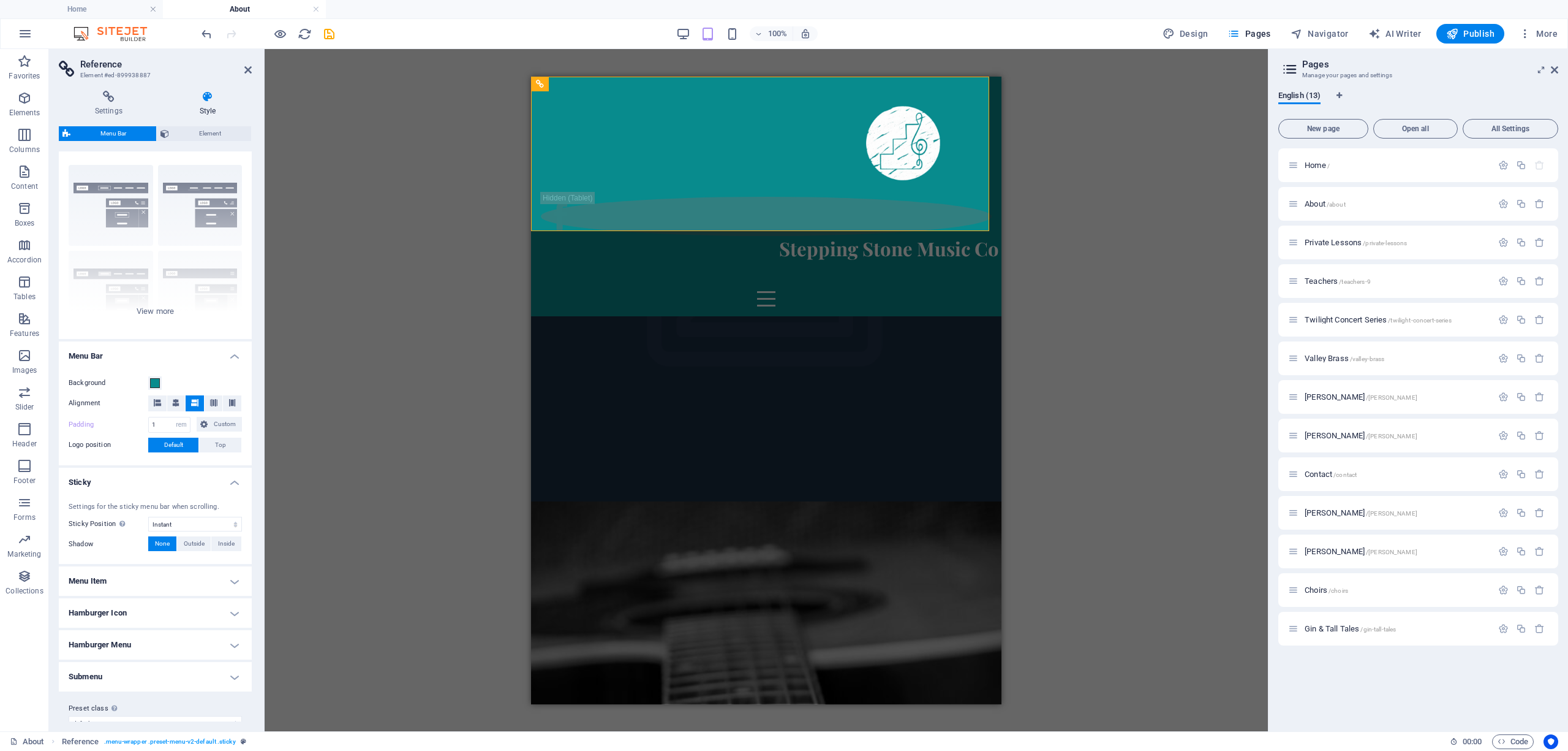
scroll to position [0, 0]
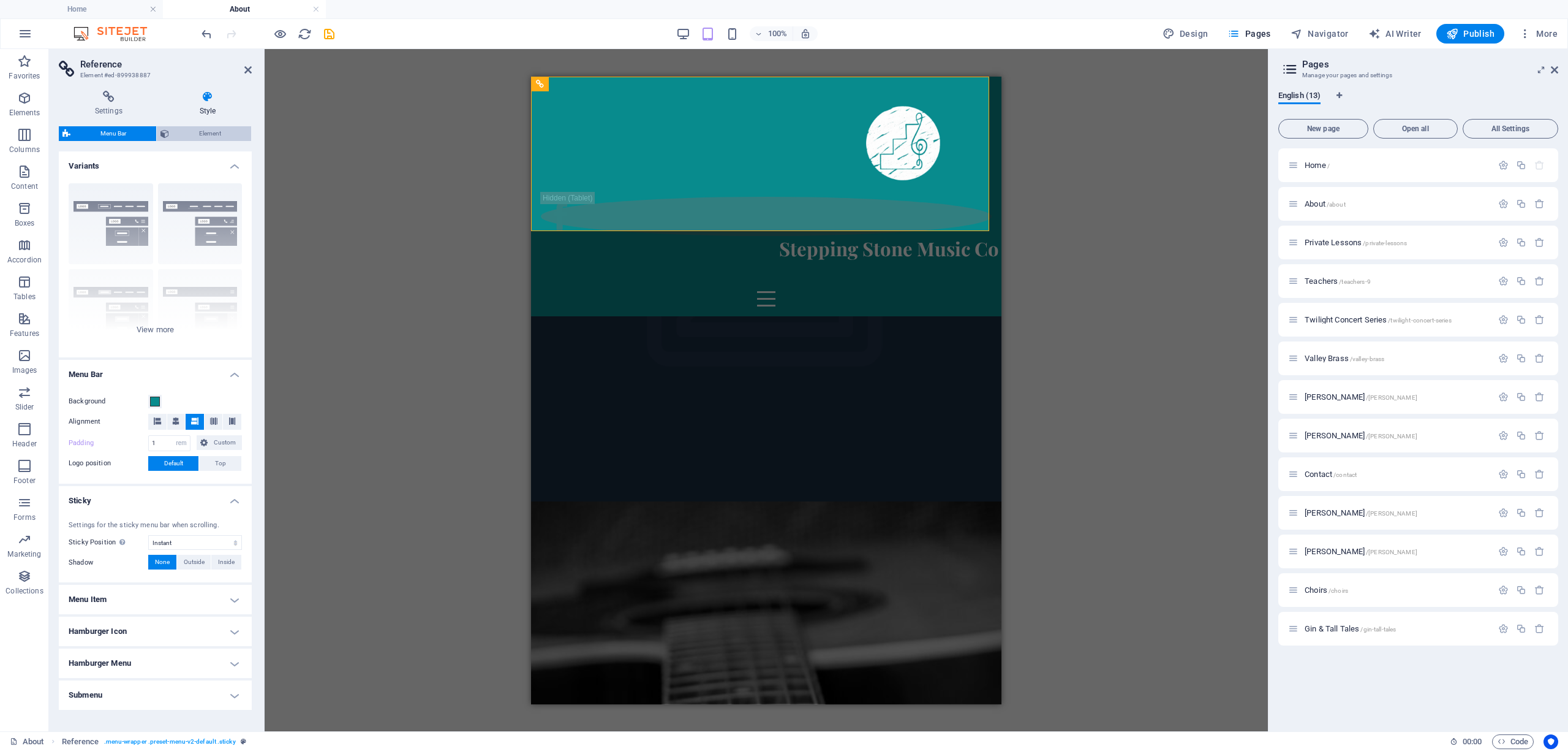
click at [201, 131] on span "Element" at bounding box center [210, 133] width 75 height 14
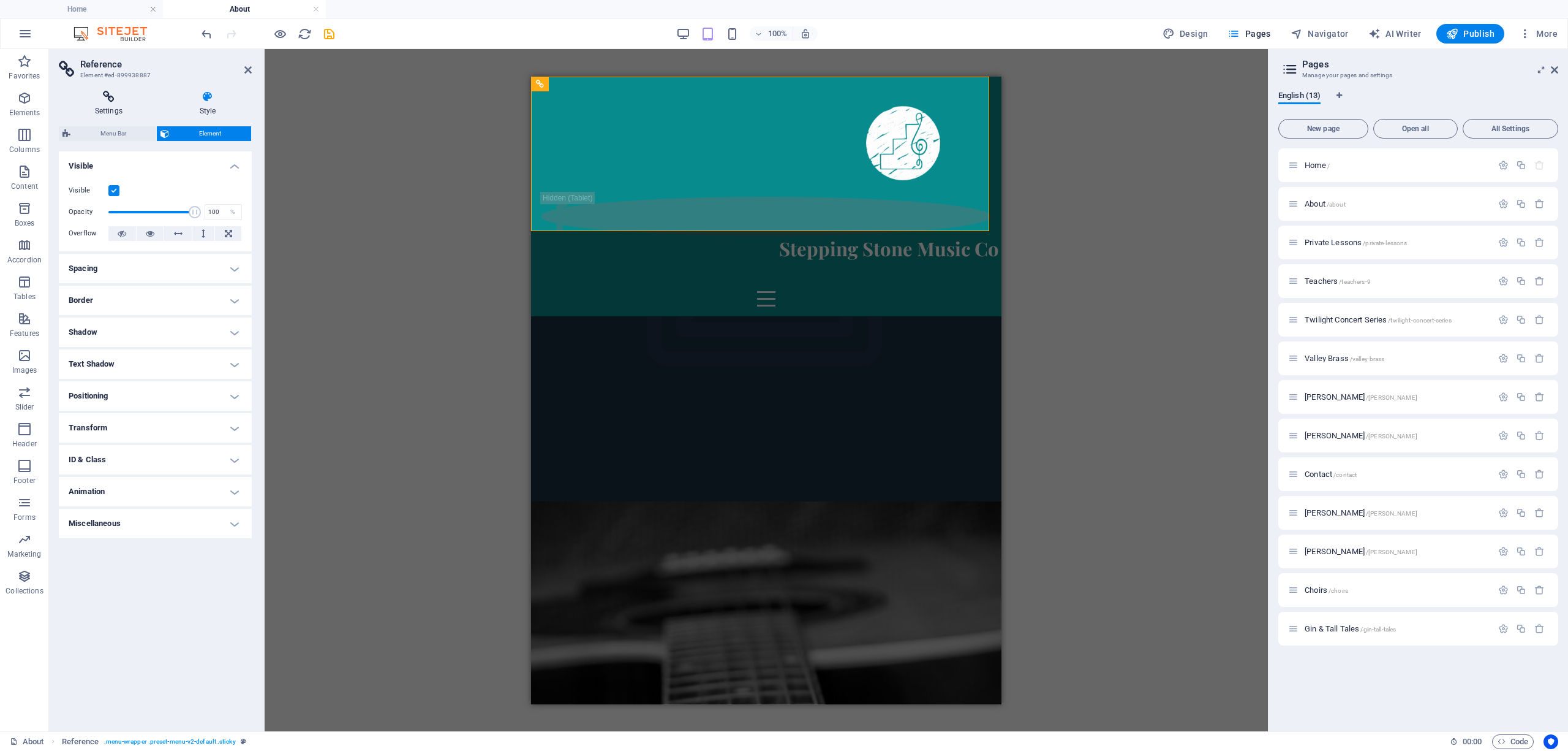
click at [118, 99] on icon at bounding box center [108, 97] width 100 height 12
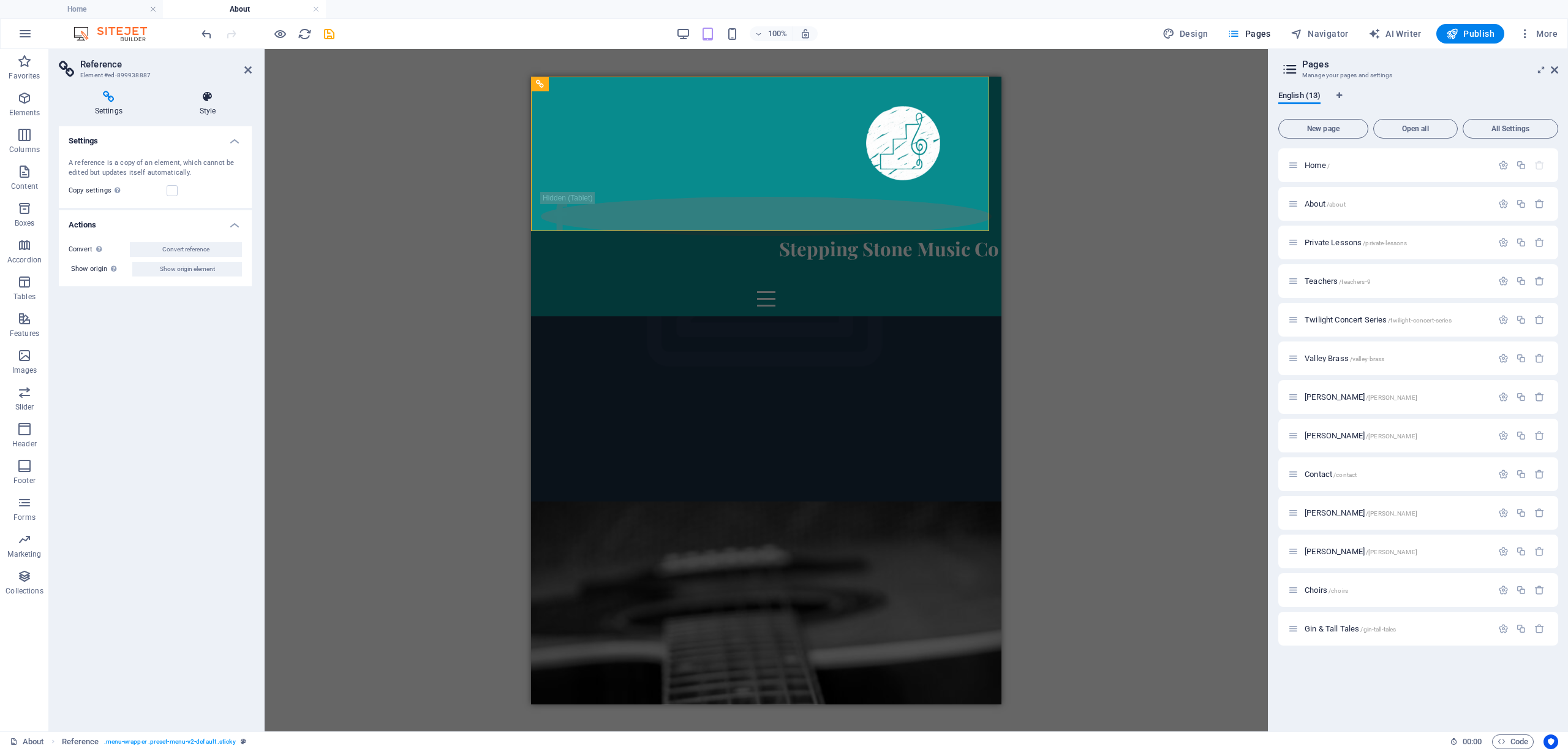
click at [199, 98] on icon at bounding box center [208, 97] width 88 height 12
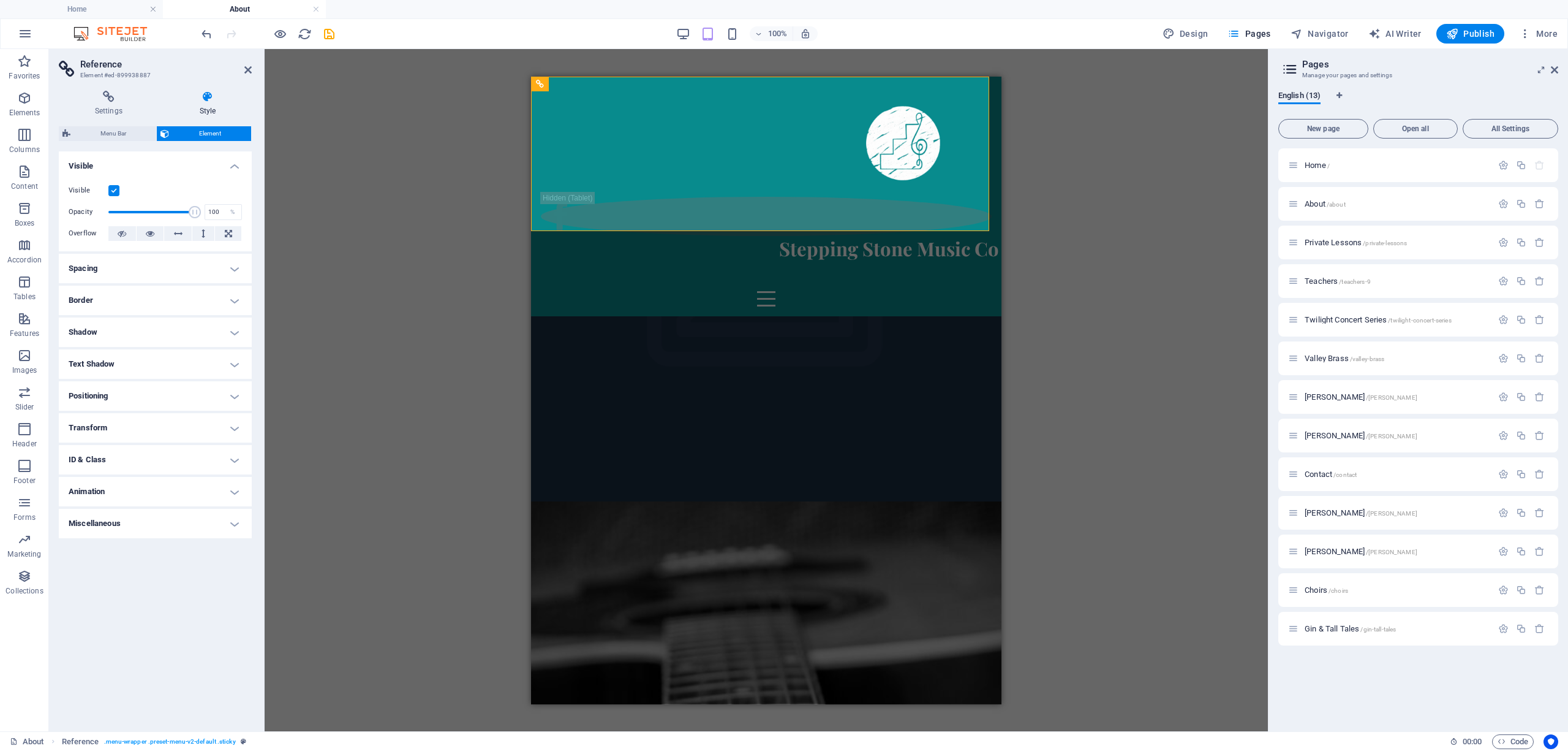
click at [119, 514] on h4 "Miscellaneous" at bounding box center [155, 523] width 193 height 30
click at [115, 518] on h4 "Miscellaneous" at bounding box center [155, 520] width 193 height 22
click at [98, 490] on h4 "Animation" at bounding box center [155, 491] width 193 height 30
click at [98, 490] on h4 "Animation" at bounding box center [155, 488] width 193 height 22
click at [87, 451] on h4 "ID & Class" at bounding box center [155, 459] width 193 height 30
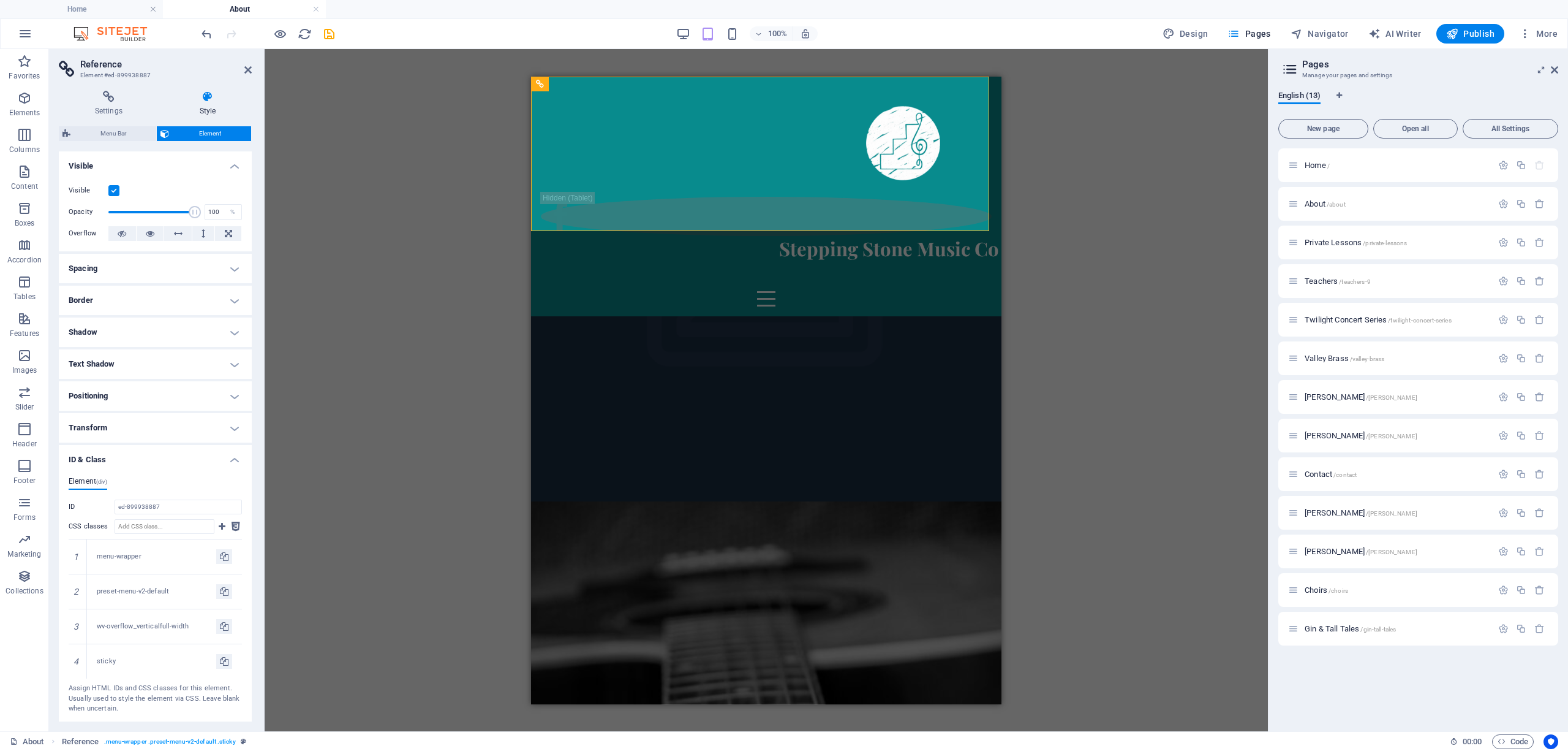
click at [87, 451] on h4 "ID & Class" at bounding box center [155, 456] width 193 height 22
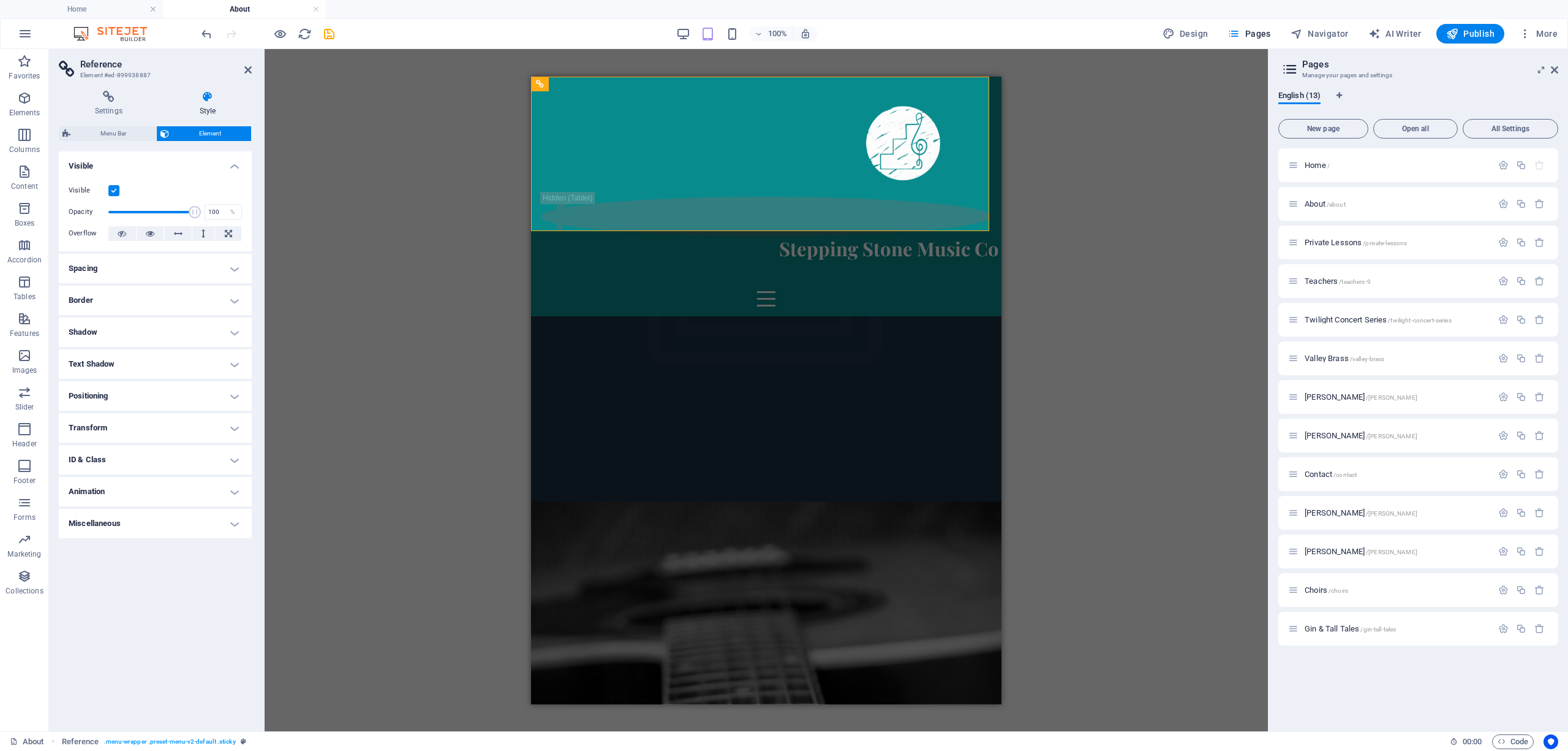
click at [89, 421] on h4 "Transform" at bounding box center [155, 427] width 193 height 30
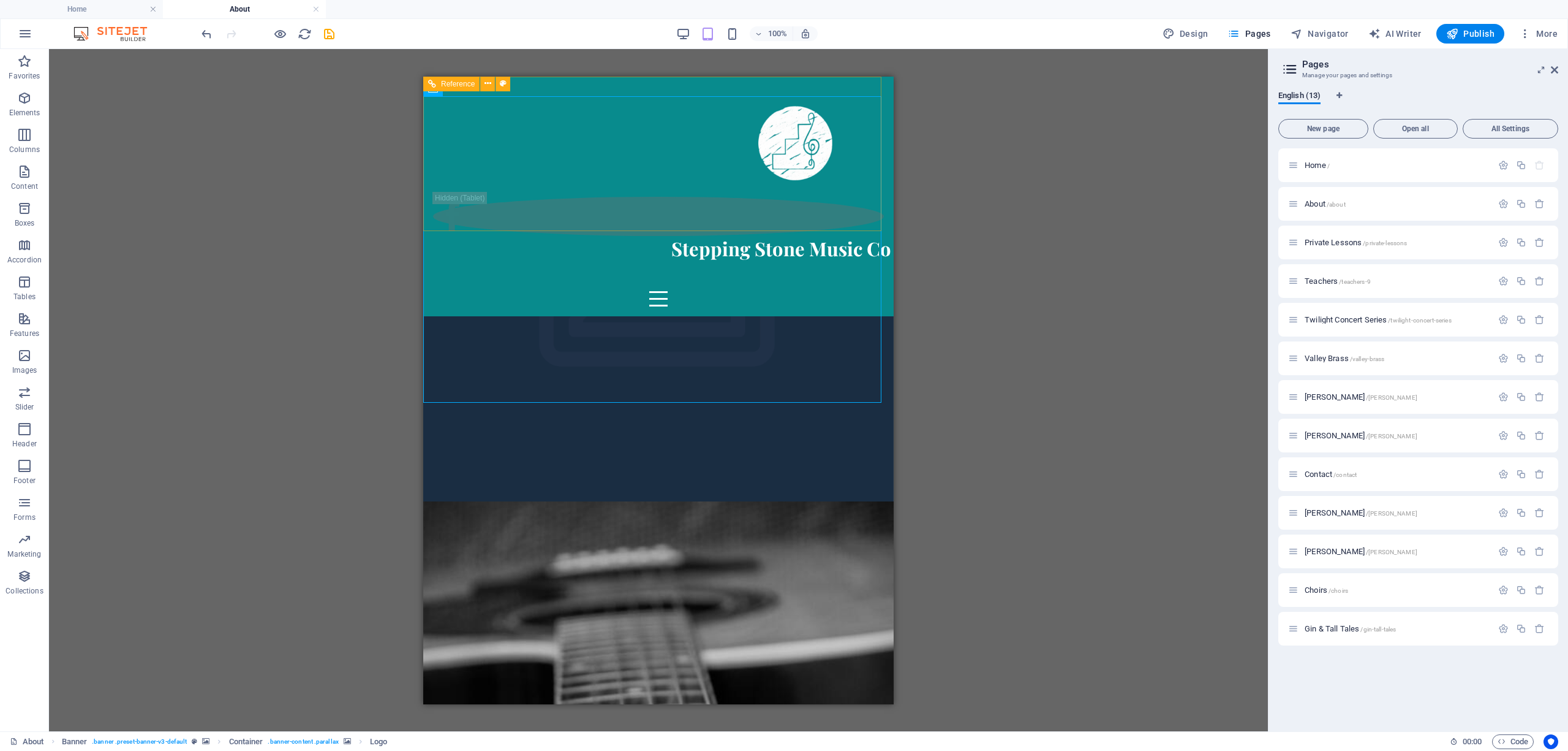
click at [695, 147] on div at bounding box center [793, 141] width 451 height 110
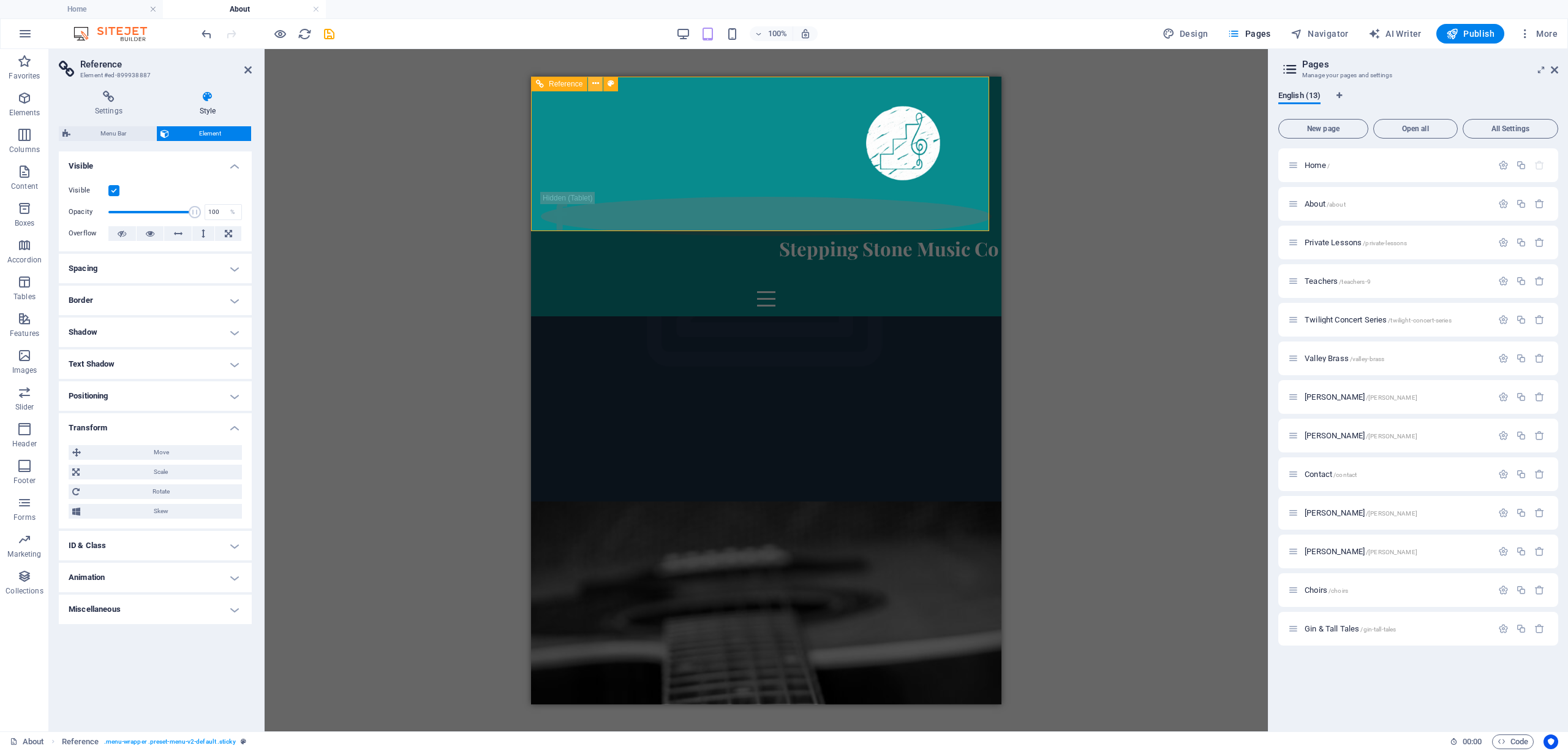
click at [594, 79] on icon at bounding box center [596, 83] width 7 height 13
click at [116, 123] on div "Settings Style Settings A reference is a copy of an element, which cannot be ed…" at bounding box center [155, 406] width 193 height 631
click at [115, 132] on span "Menu Bar" at bounding box center [114, 133] width 78 height 14
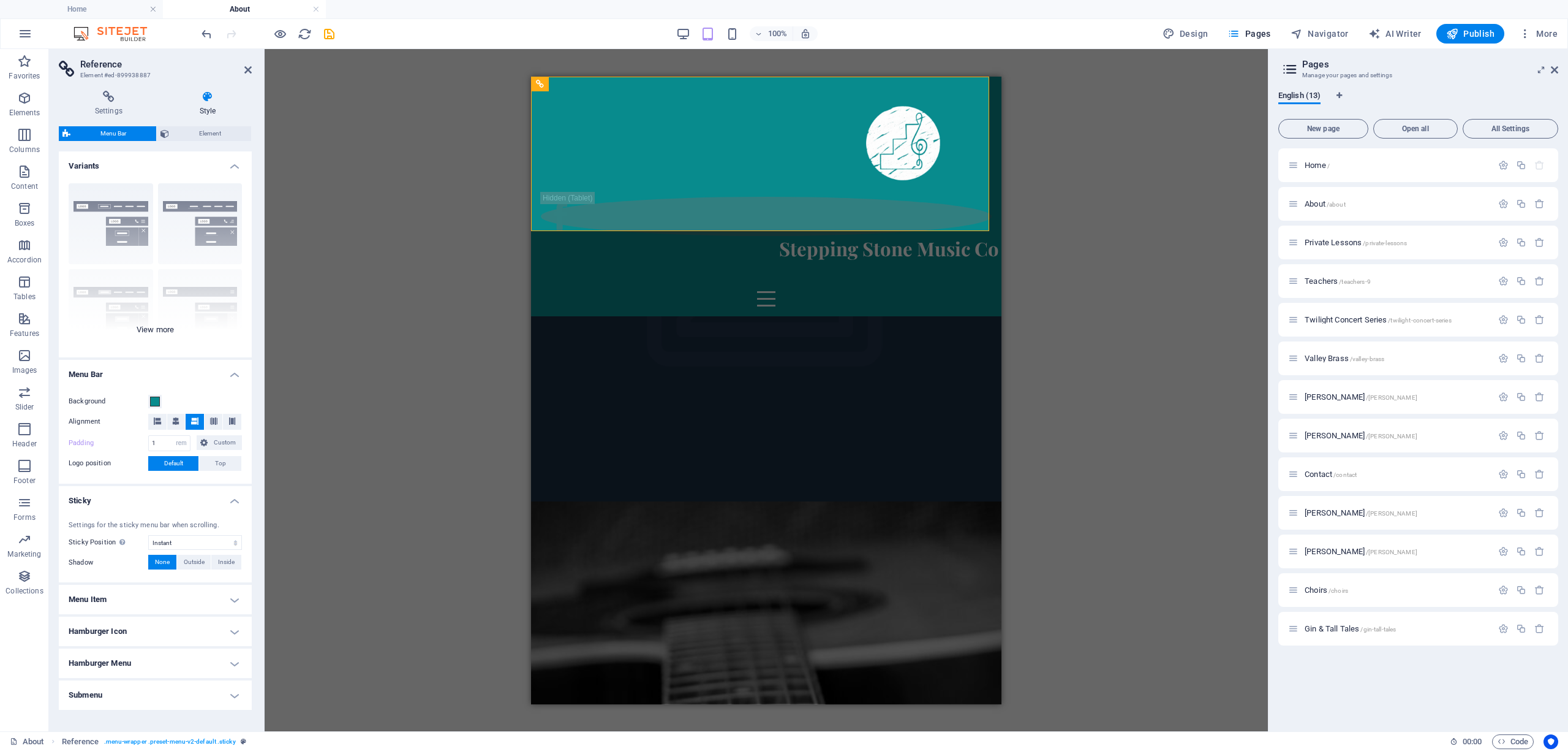
click at [186, 325] on div "Border Centered Default Fixed Loki Trigger Wide XXL" at bounding box center [155, 265] width 193 height 184
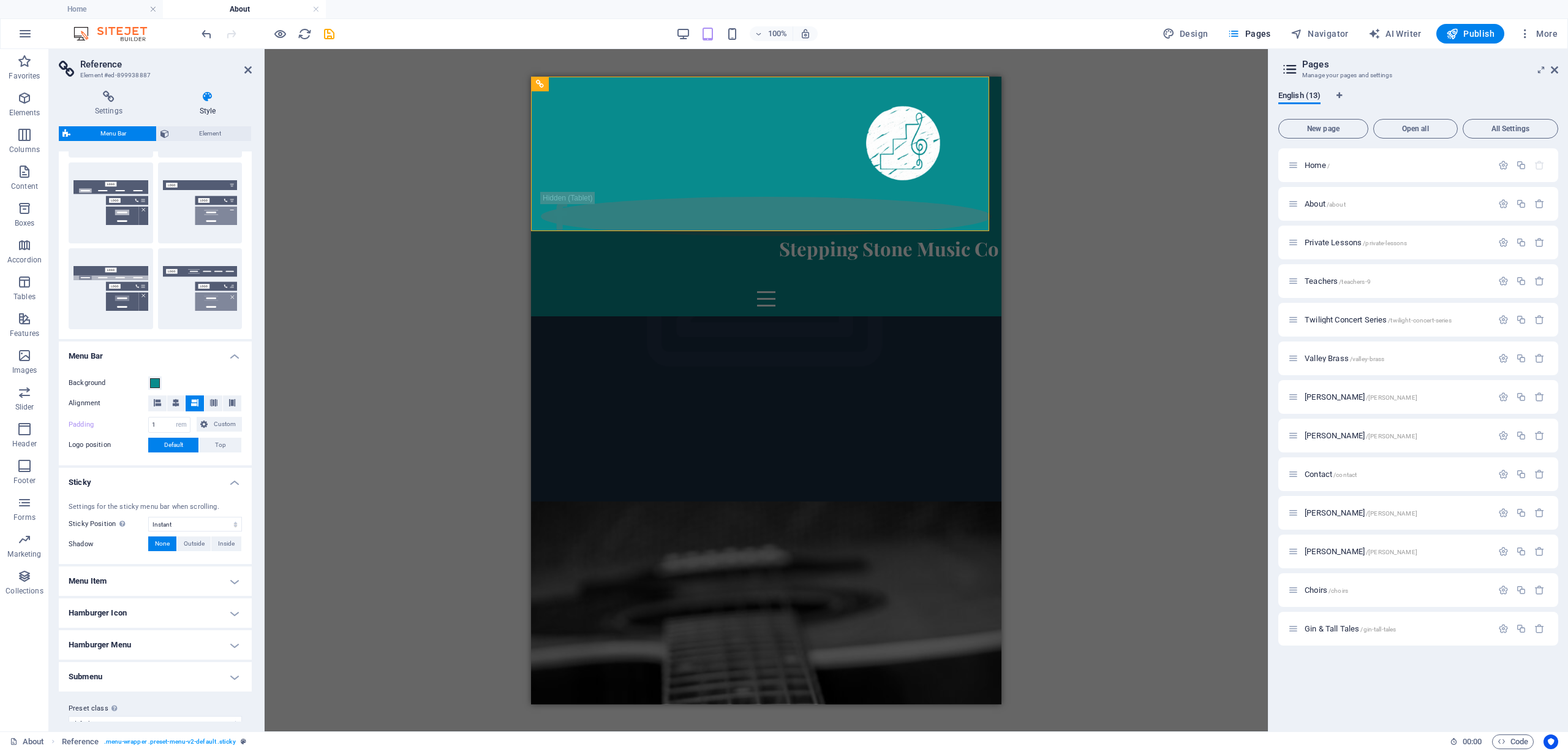
scroll to position [211, 0]
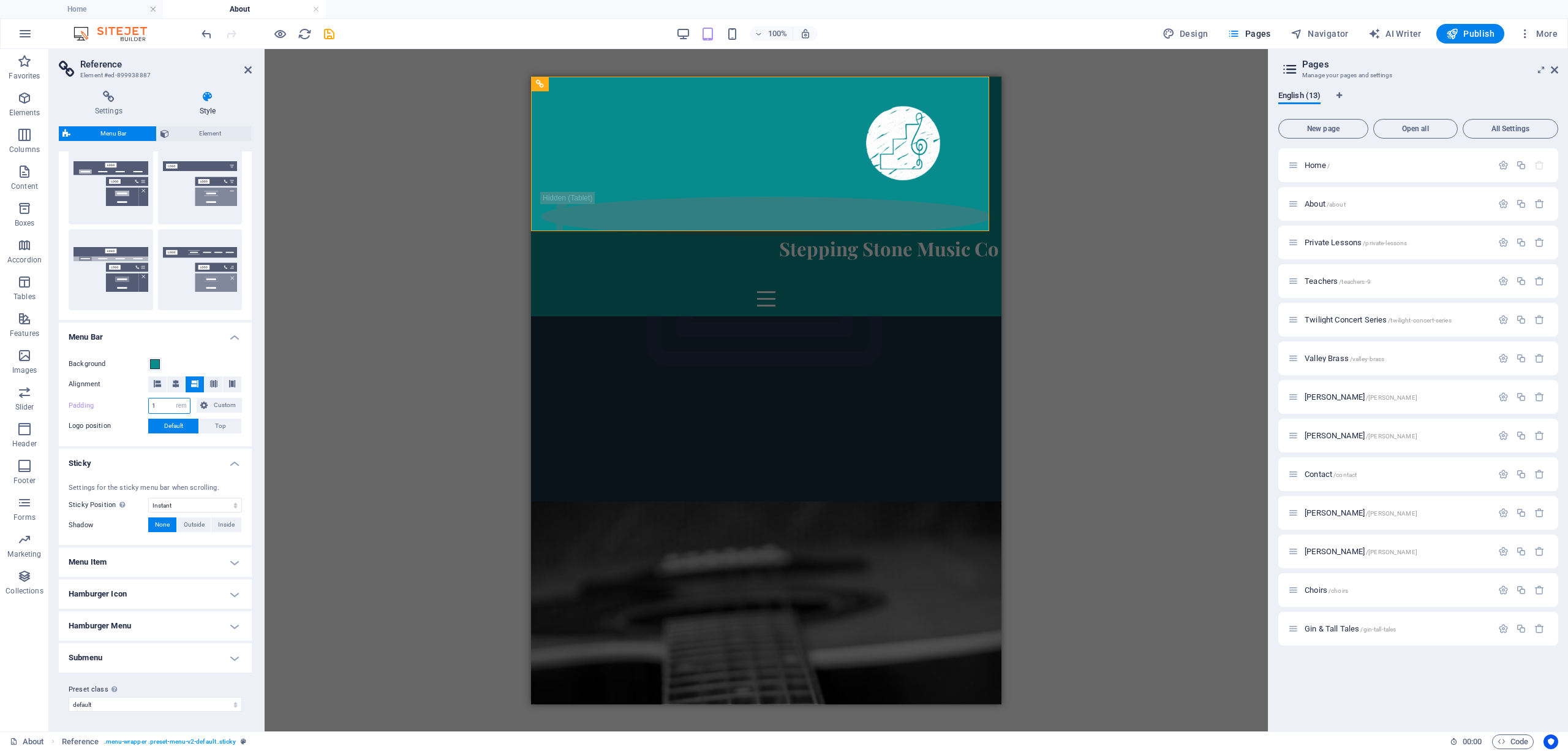
drag, startPoint x: 162, startPoint y: 401, endPoint x: 147, endPoint y: 403, distance: 15.1
click at [147, 403] on div "Padding 1 px rem % vh vw Custom Custom" at bounding box center [155, 405] width 173 height 16
click at [121, 441] on div "Background Alignment Padding 0 px rem % vh vw Custom Custom 0 px rem % vh vw 0 …" at bounding box center [155, 395] width 198 height 102
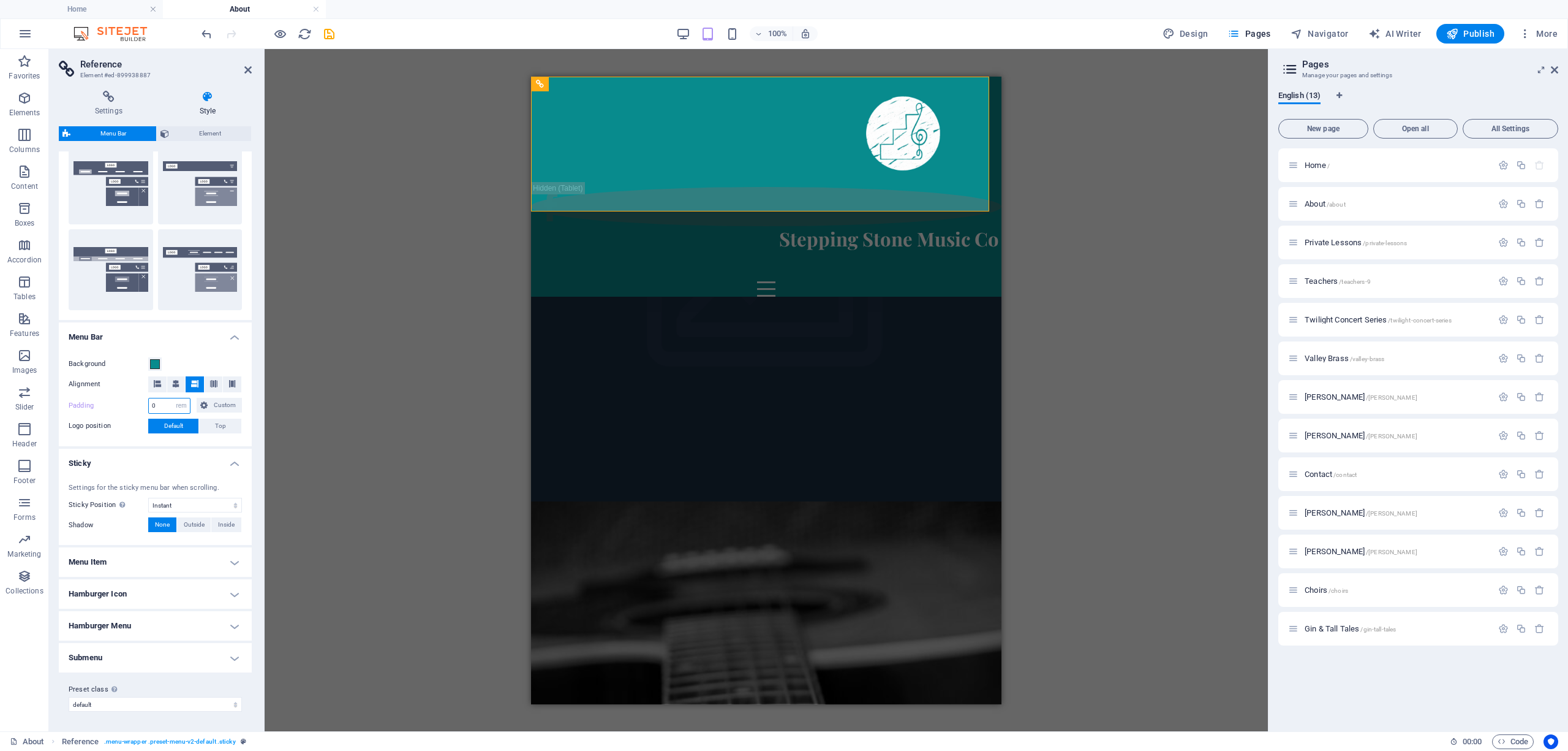
drag, startPoint x: 152, startPoint y: 403, endPoint x: 144, endPoint y: 405, distance: 8.2
click at [144, 405] on div "Padding 0 px rem % vh vw Custom Custom" at bounding box center [155, 405] width 173 height 16
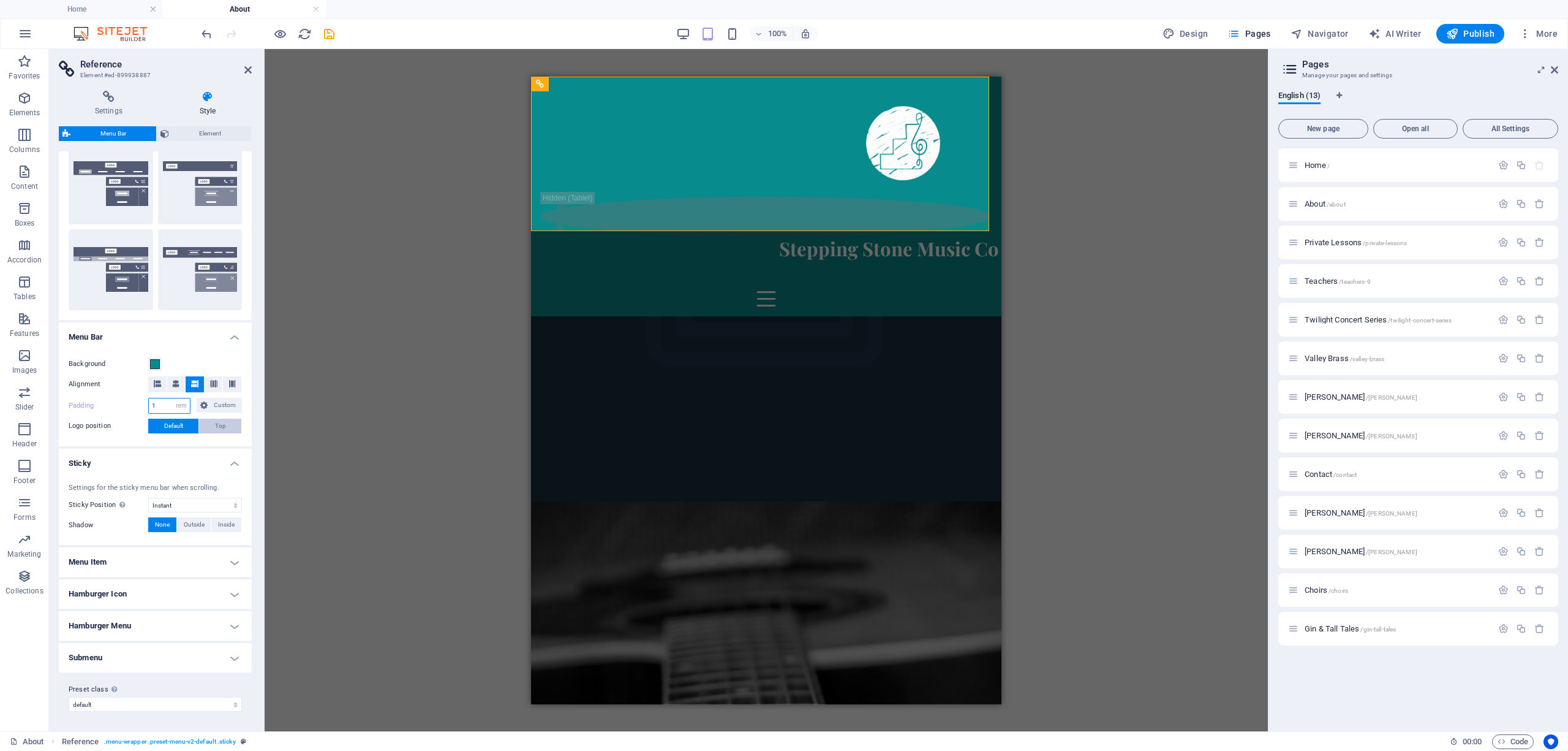
type input "1"
click at [215, 427] on span "Top" at bounding box center [220, 425] width 11 height 14
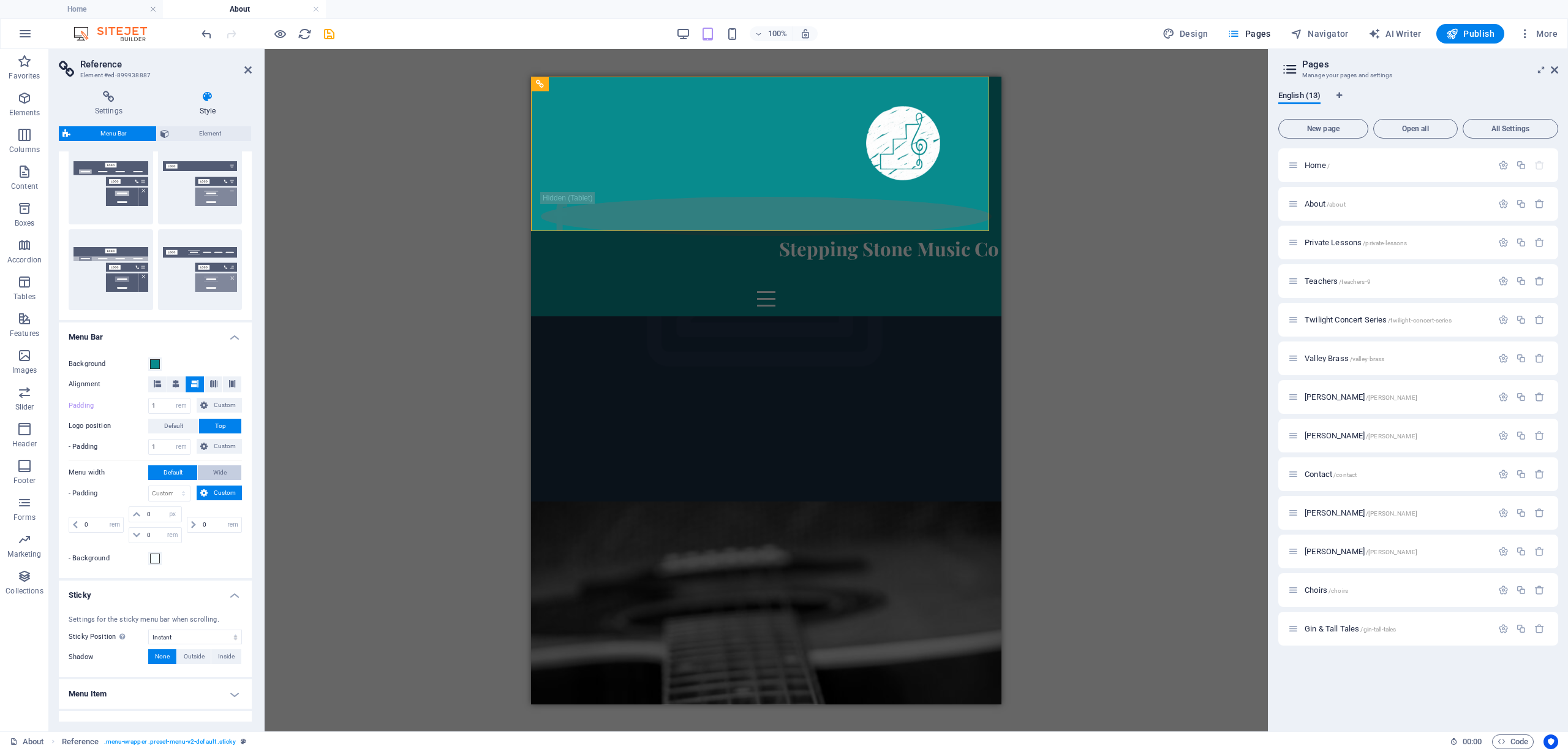
click at [206, 472] on button "Wide" at bounding box center [219, 472] width 43 height 14
click at [160, 491] on select "px rem % vh vw Custom" at bounding box center [169, 493] width 41 height 14
select select "rem"
click at [171, 486] on select "px rem % vh vw Custom" at bounding box center [169, 493] width 41 height 14
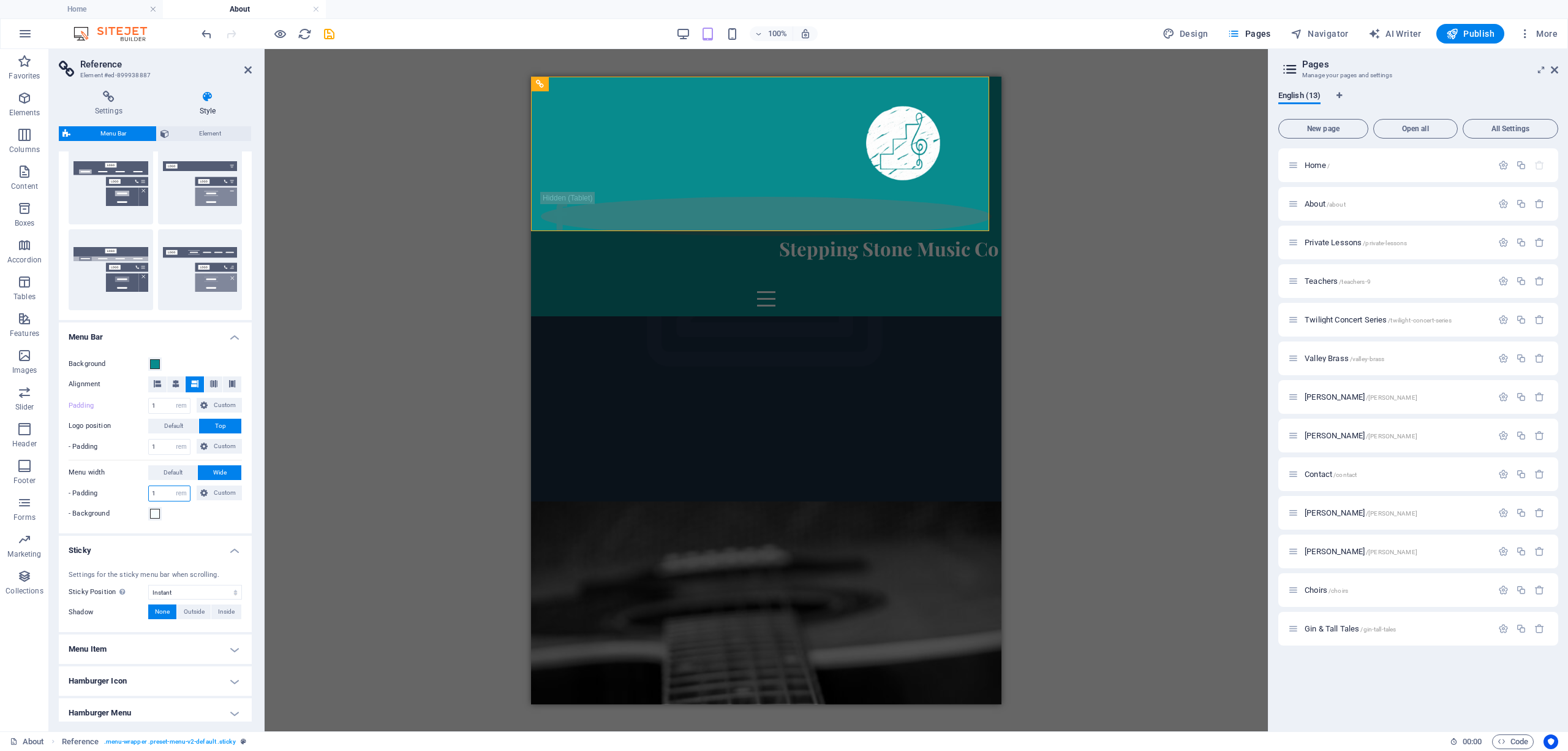
drag, startPoint x: 162, startPoint y: 491, endPoint x: 151, endPoint y: 491, distance: 11.0
click at [151, 491] on input "1" at bounding box center [169, 493] width 41 height 14
click at [114, 498] on label "- Padding" at bounding box center [109, 493] width 80 height 14
drag, startPoint x: 163, startPoint y: 495, endPoint x: 140, endPoint y: 494, distance: 23.0
click at [140, 494] on div "- Padding 5 px rem % vh vw Custom Custom" at bounding box center [155, 493] width 173 height 16
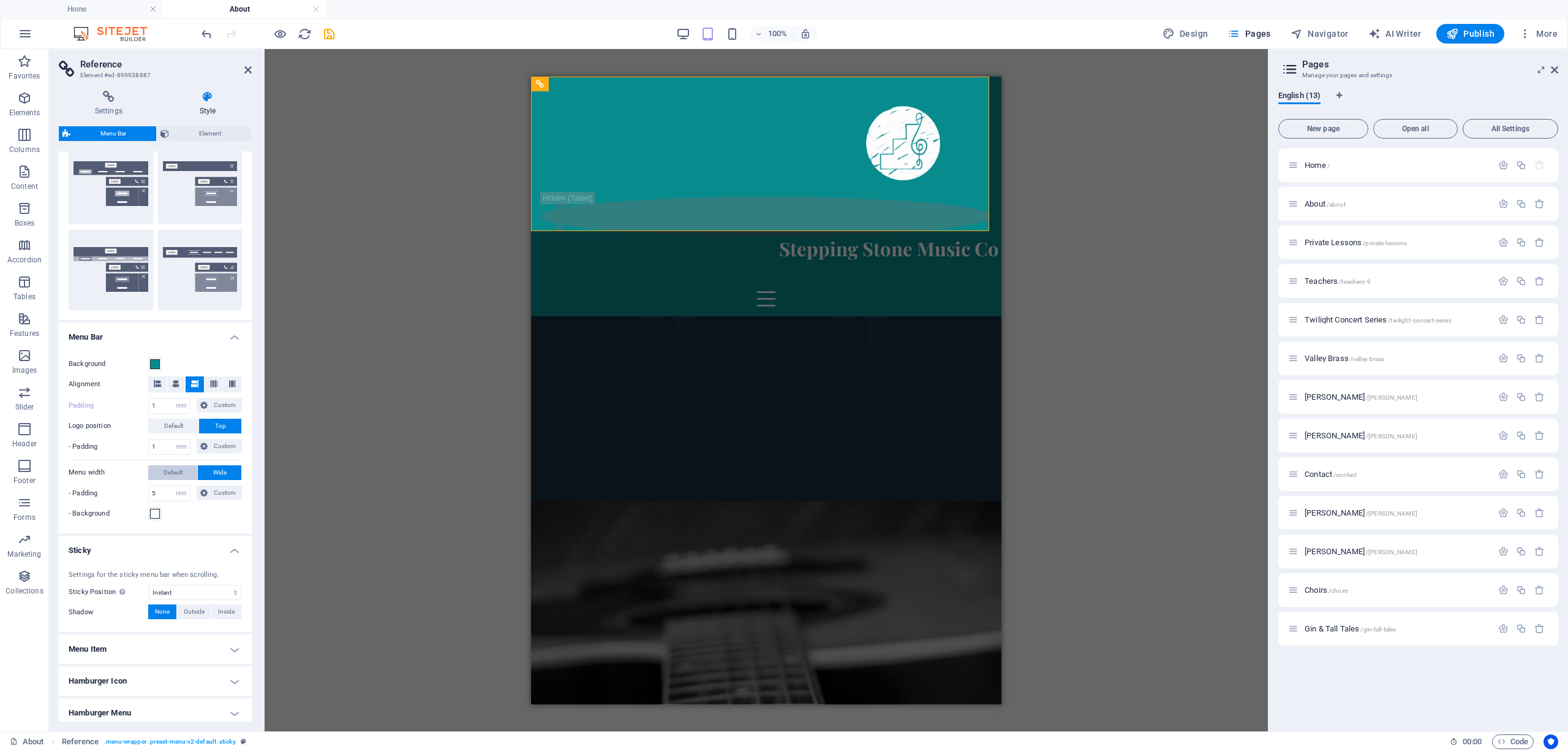
click at [171, 476] on span "Default" at bounding box center [173, 472] width 19 height 14
type input "0"
click at [124, 488] on label "- Padding" at bounding box center [109, 493] width 80 height 14
click at [150, 517] on span at bounding box center [155, 514] width 10 height 10
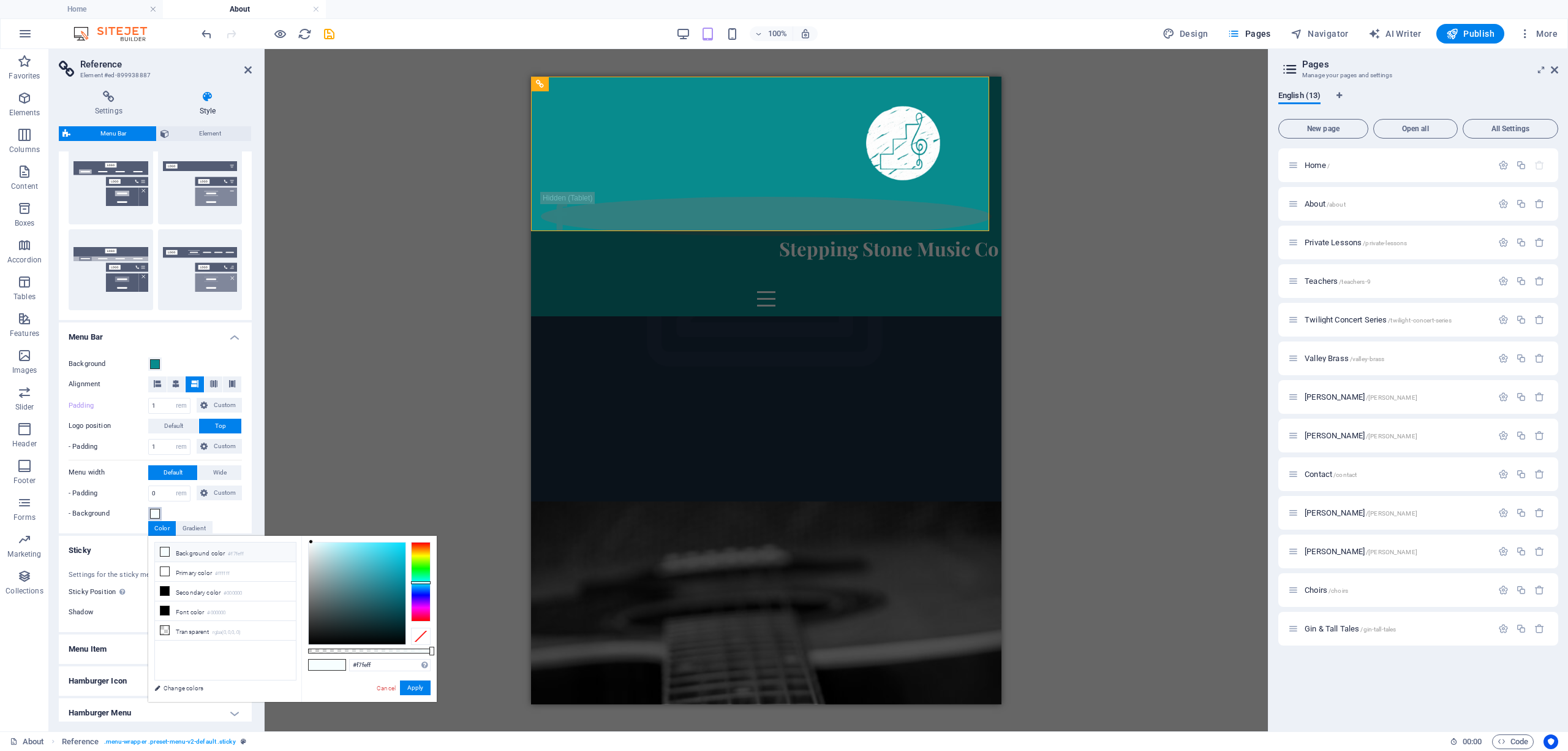
click at [153, 516] on span at bounding box center [155, 514] width 10 height 10
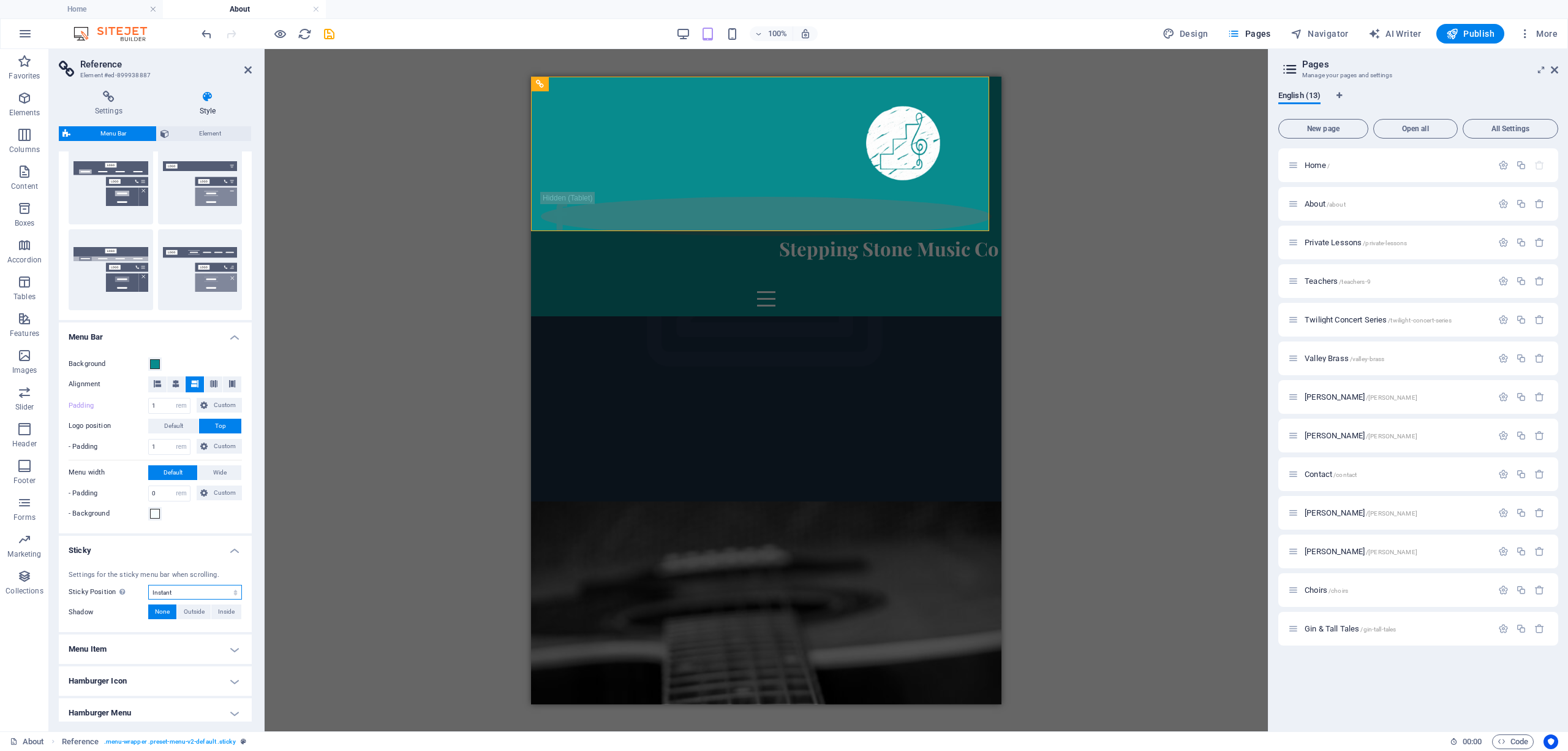
click at [189, 595] on select "Off Instant After menu After banner When scrolling up" at bounding box center [195, 591] width 94 height 14
click at [148, 585] on select "Off Instant After menu After banner When scrolling up" at bounding box center [195, 591] width 94 height 14
click at [164, 593] on select "Off Instant After menu After banner When scrolling up" at bounding box center [195, 591] width 94 height 14
click at [148, 585] on select "Off Instant After menu After banner When scrolling up" at bounding box center [195, 591] width 94 height 14
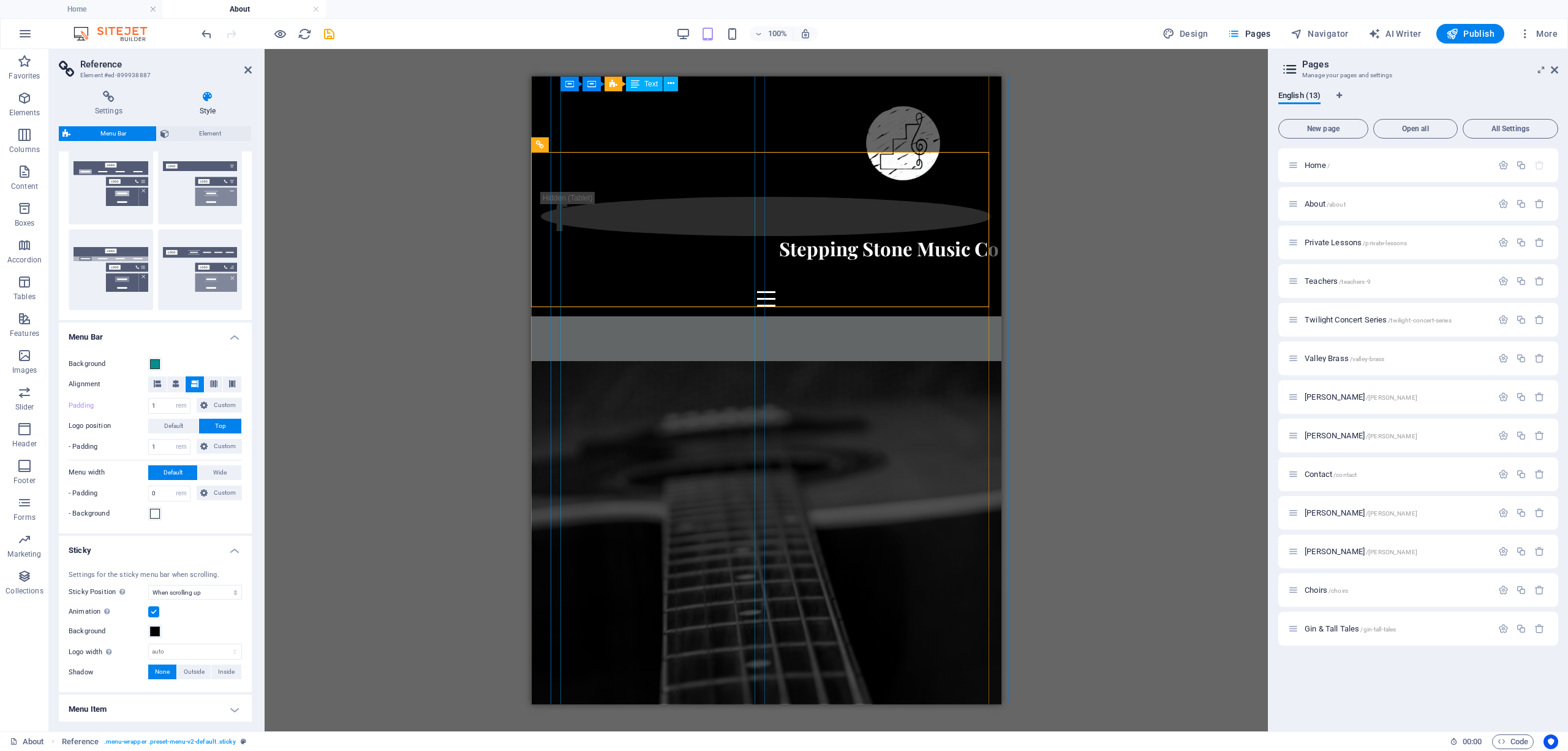
scroll to position [0, 0]
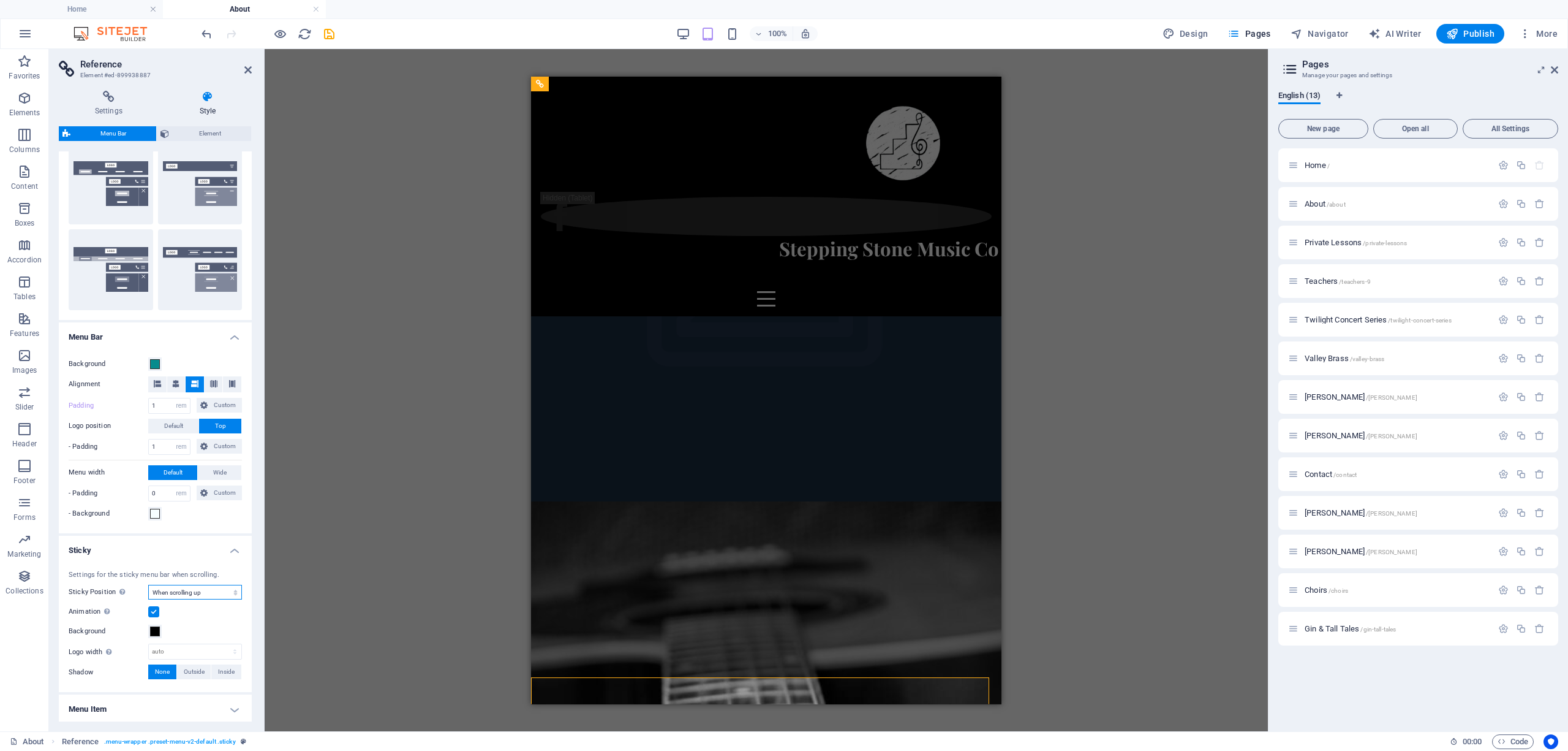
click at [193, 589] on select "Off Instant After menu After banner When scrolling up" at bounding box center [195, 591] width 94 height 14
click at [180, 592] on select "Off Instant After menu After banner When scrolling up" at bounding box center [195, 591] width 94 height 14
select select "sticky_none"
click at [148, 585] on select "Off Instant After menu After banner When scrolling up" at bounding box center [195, 591] width 94 height 14
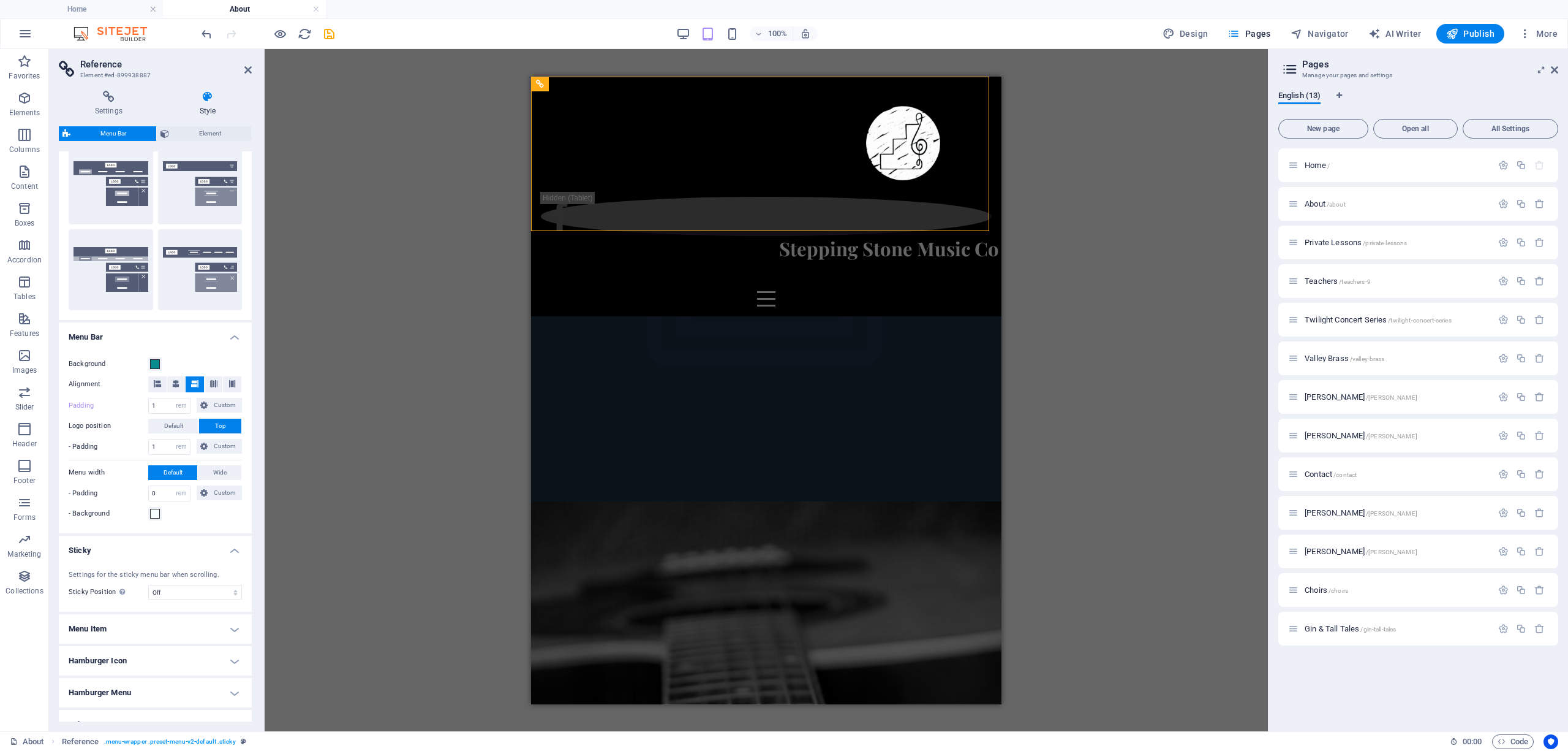
click at [168, 539] on h4 "Sticky" at bounding box center [155, 547] width 193 height 22
click at [595, 193] on div "Home About Private Lessons Teachers Twilight Concert Series Valley Brass Choirs…" at bounding box center [766, 195] width 471 height 240
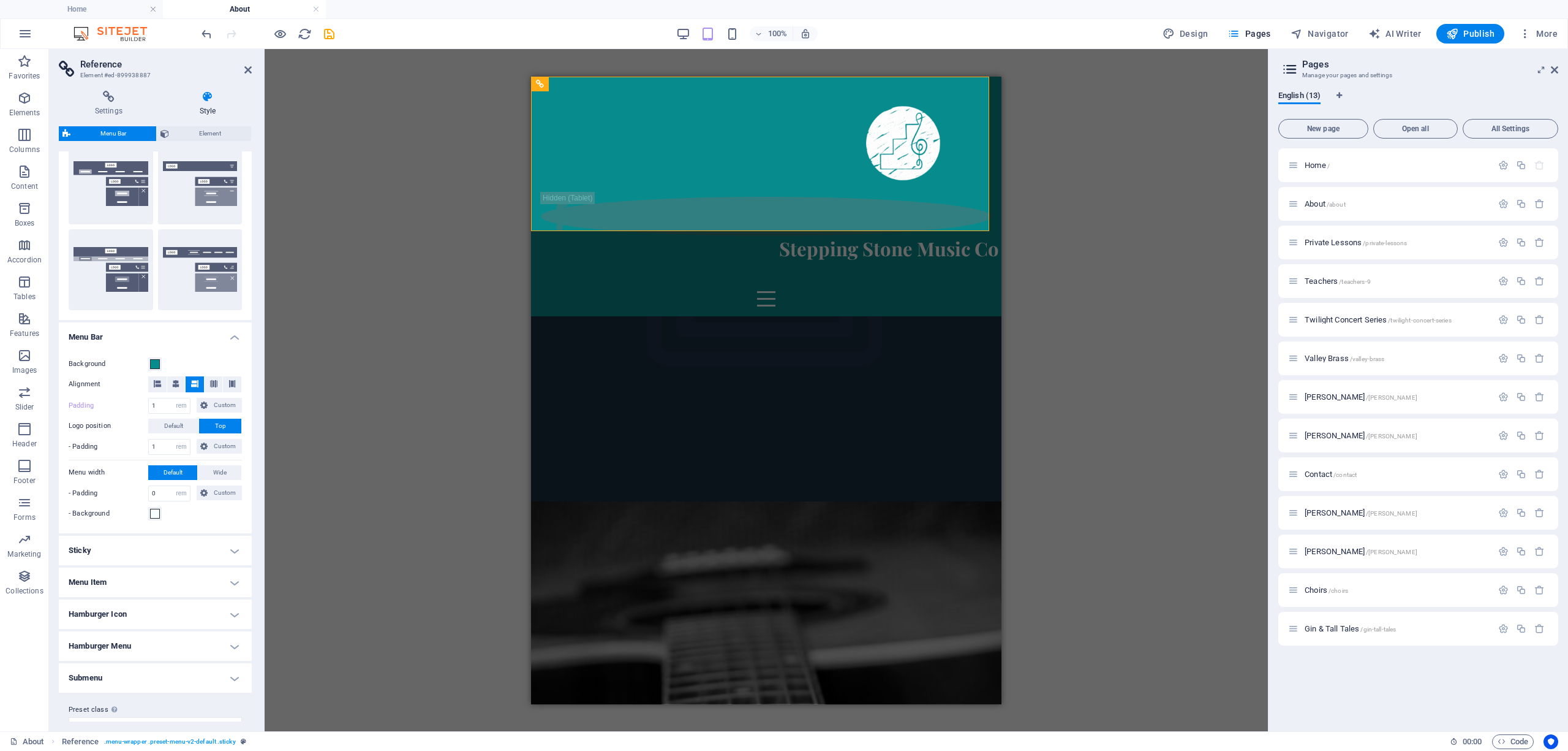
click at [359, 239] on div "Drag here to replace the existing content. Press “Ctrl” if you want to create a…" at bounding box center [766, 390] width 1003 height 682
click at [388, 257] on div "Drag here to replace the existing content. Press “Ctrl” if you want to create a…" at bounding box center [766, 390] width 1003 height 682
click at [695, 144] on div at bounding box center [901, 141] width 451 height 110
drag, startPoint x: 159, startPoint y: 383, endPoint x: 180, endPoint y: 383, distance: 21.0
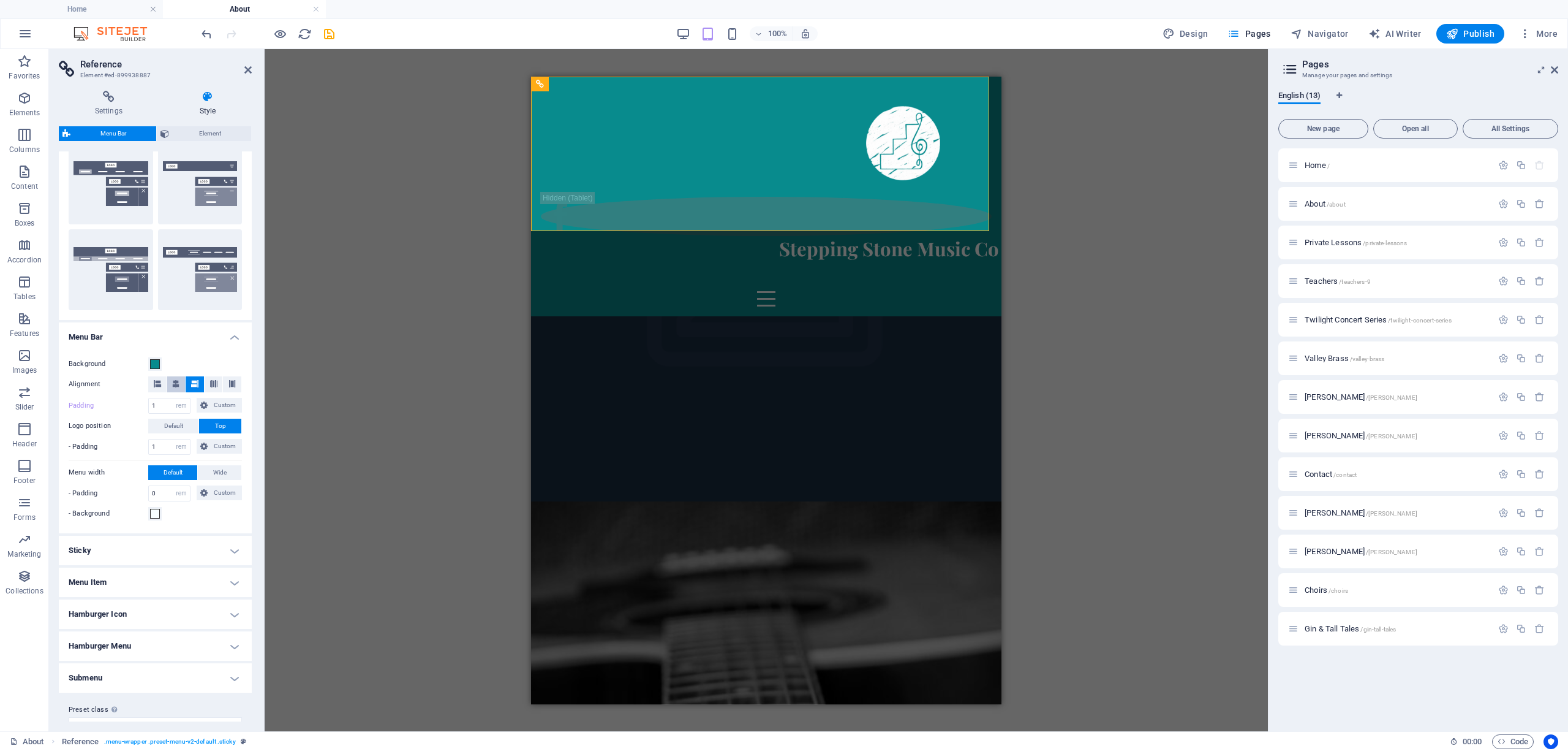
click at [159, 385] on icon at bounding box center [157, 383] width 8 height 8
click at [174, 381] on icon at bounding box center [175, 383] width 8 height 8
click at [153, 385] on icon at bounding box center [157, 383] width 8 height 8
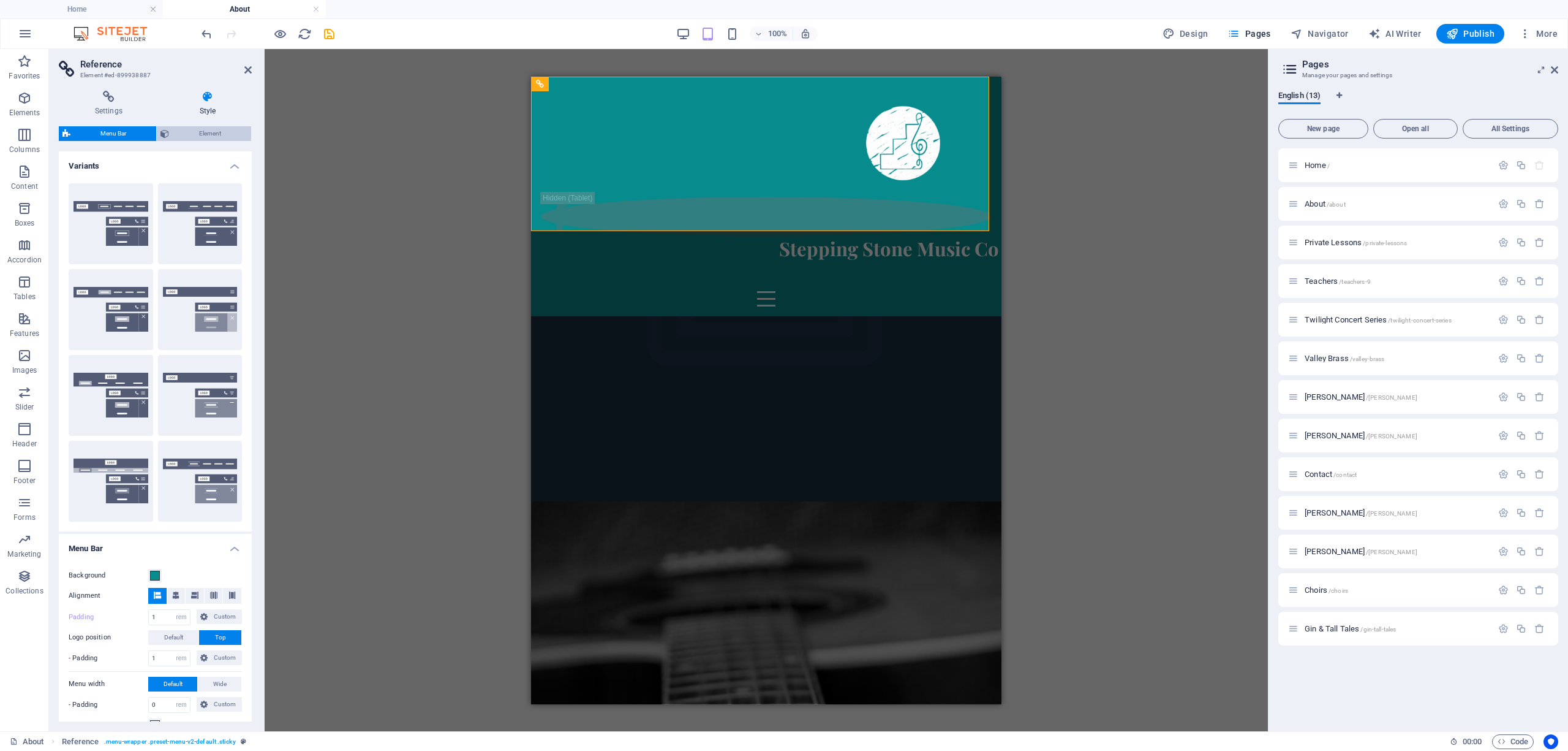
click at [212, 127] on span "Element" at bounding box center [210, 133] width 75 height 14
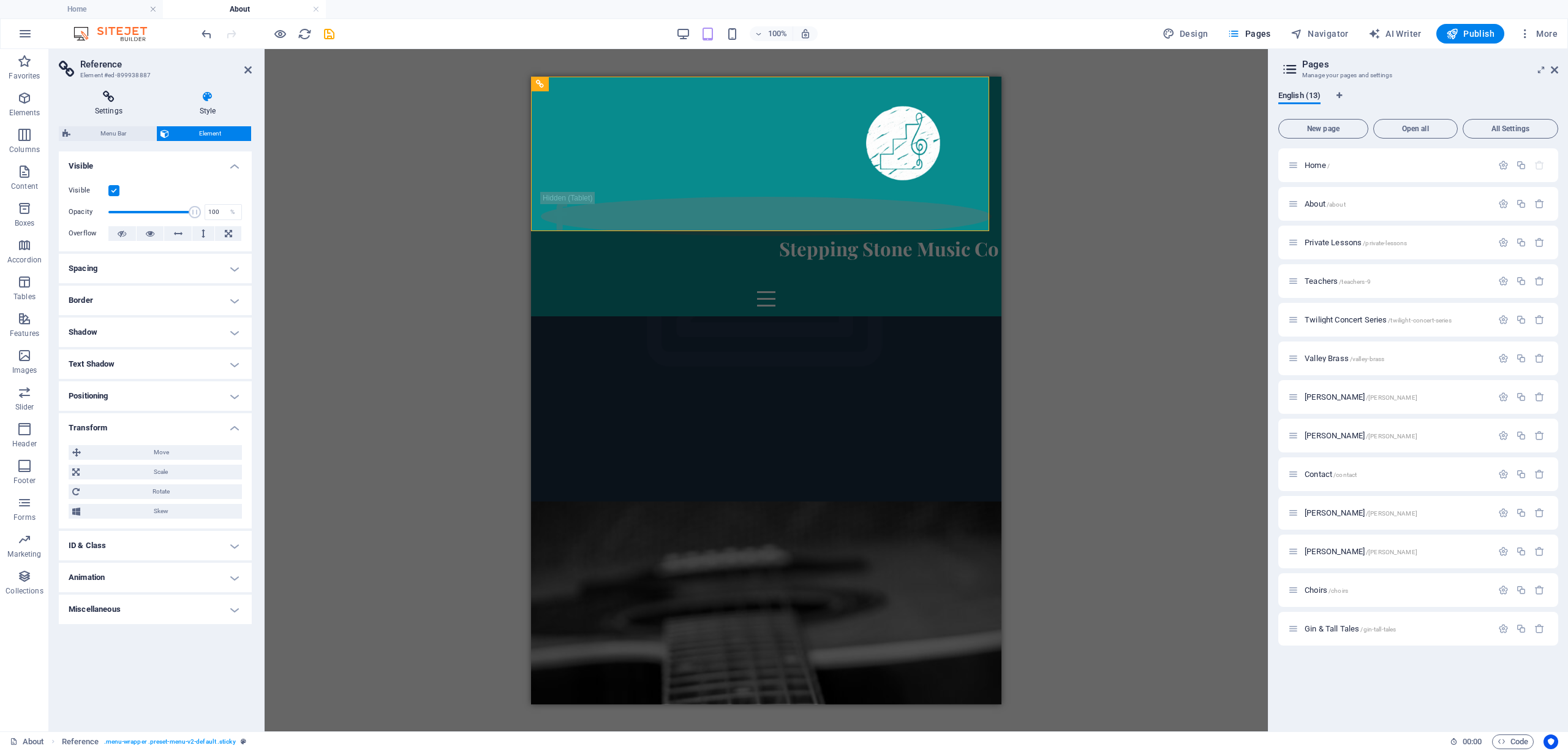
click at [116, 101] on icon at bounding box center [108, 97] width 100 height 12
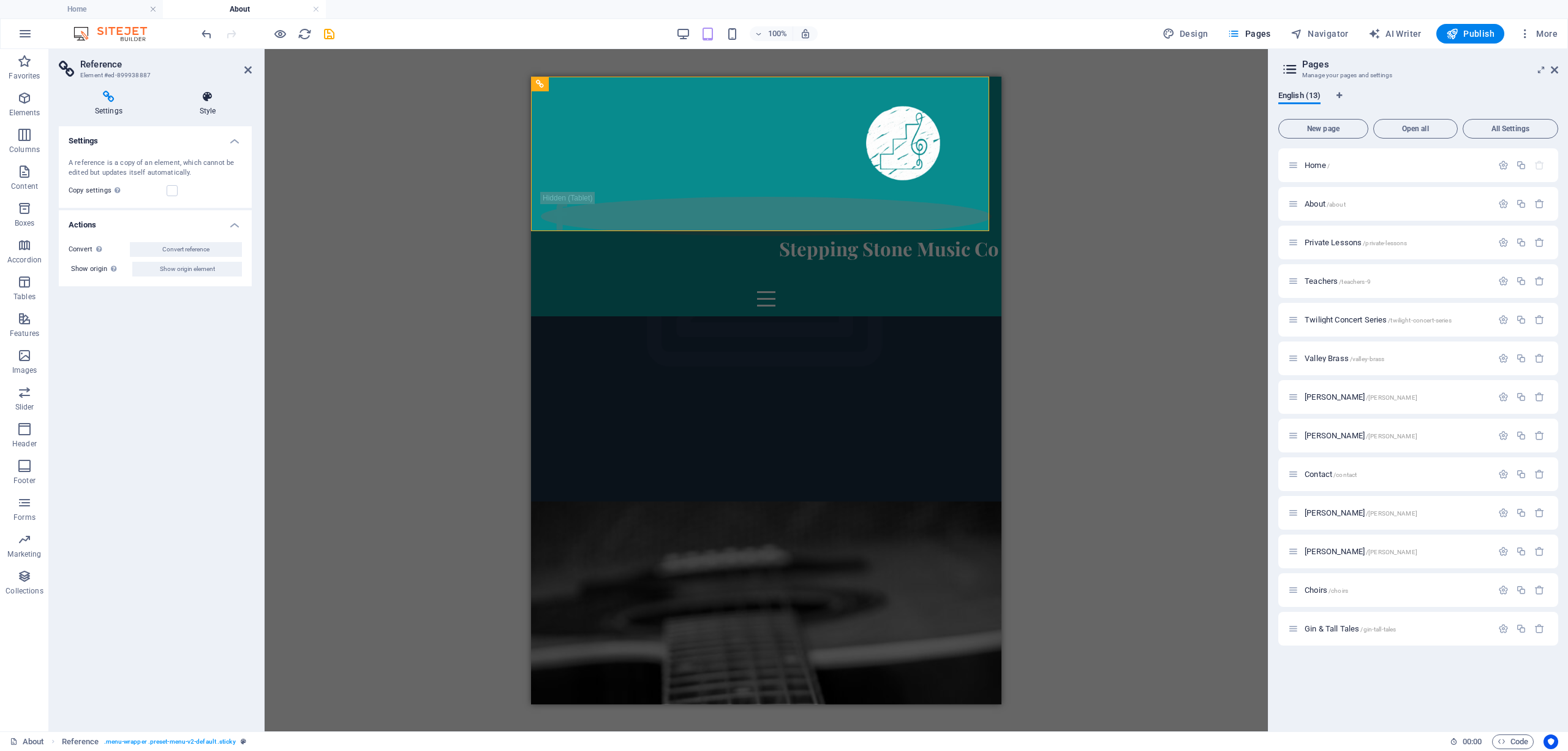
click at [202, 94] on icon at bounding box center [208, 97] width 88 height 12
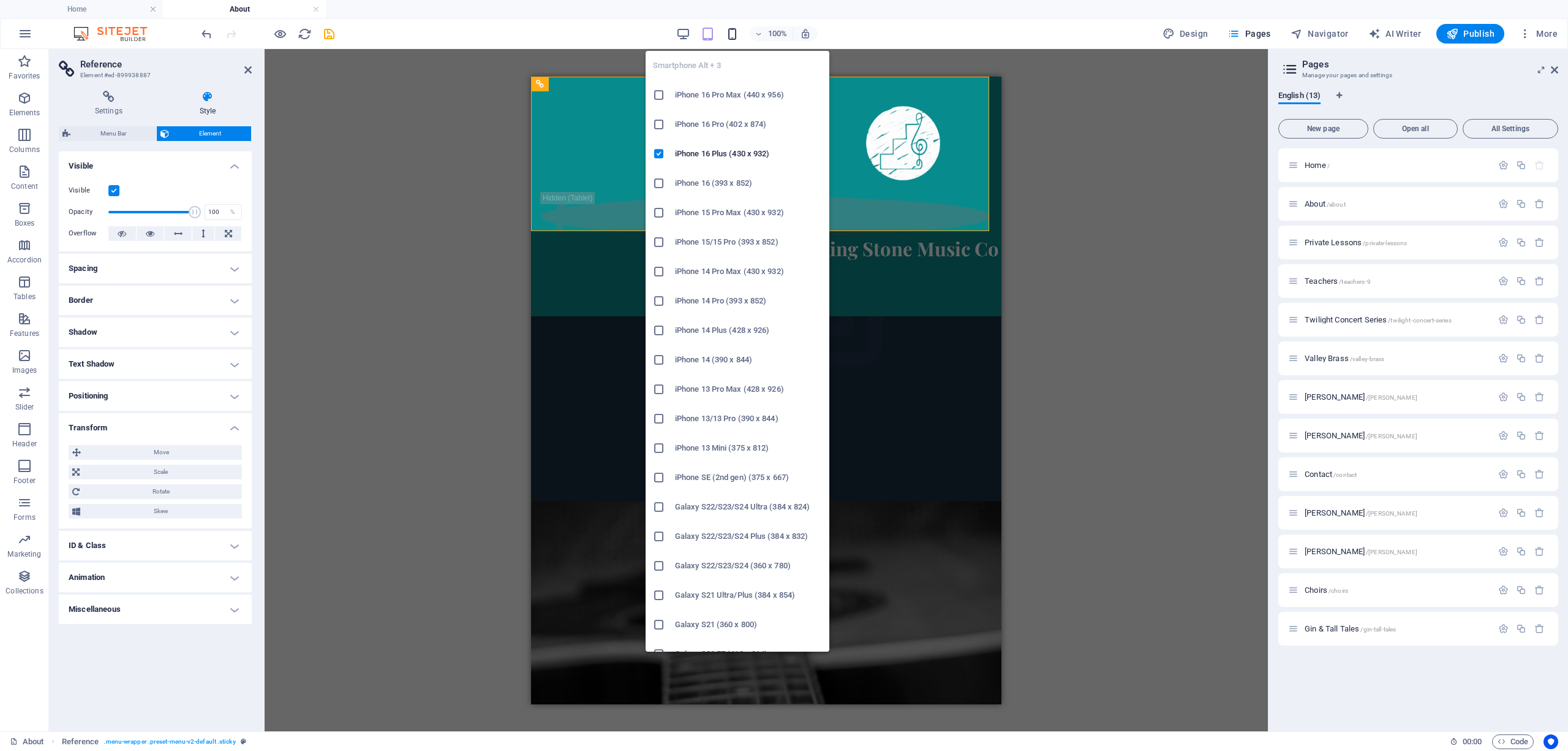
click at [695, 37] on icon "button" at bounding box center [732, 34] width 14 height 14
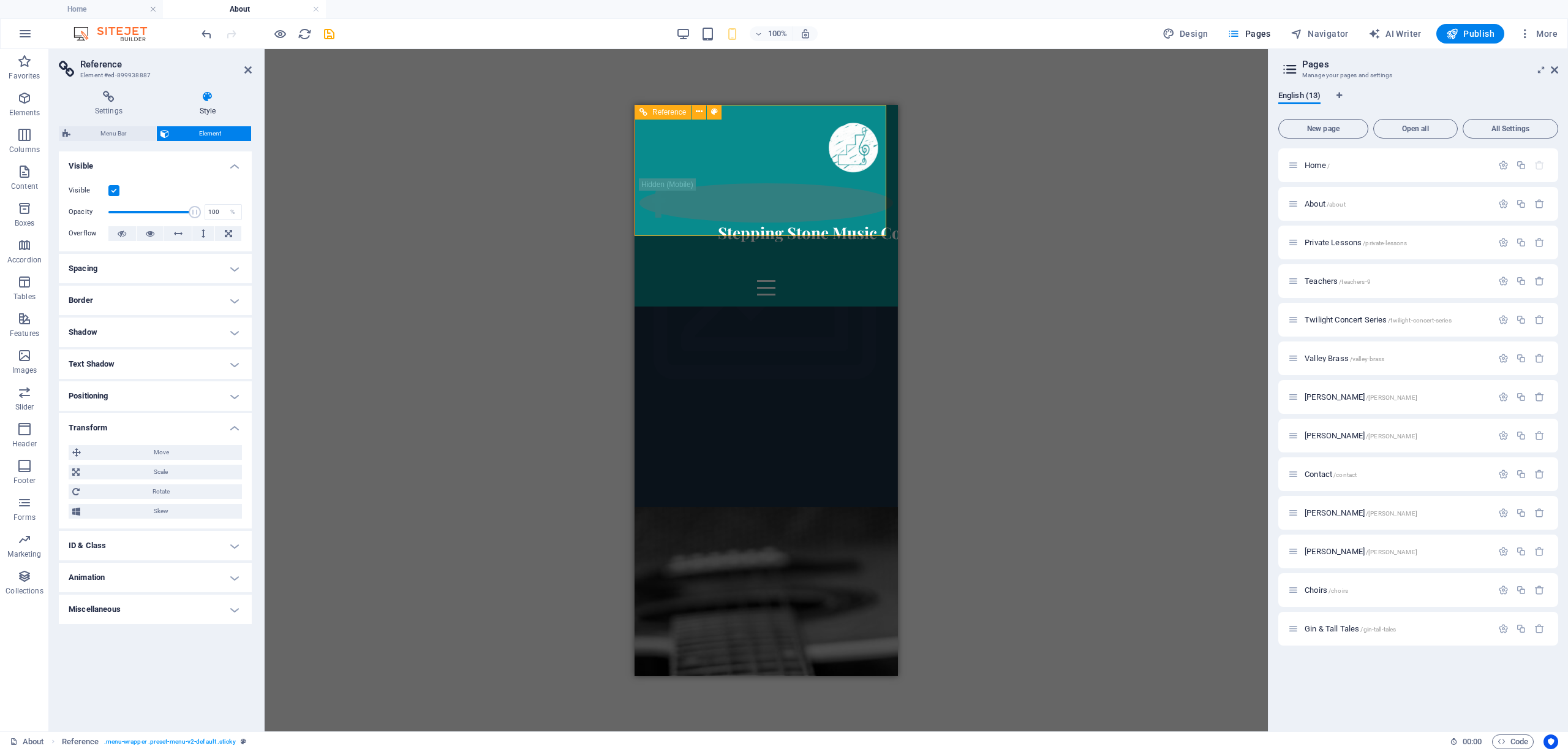
click at [695, 146] on div at bounding box center [852, 145] width 254 height 74
click at [695, 222] on div "Stepping Stone Music Co" at bounding box center [809, 232] width 254 height 21
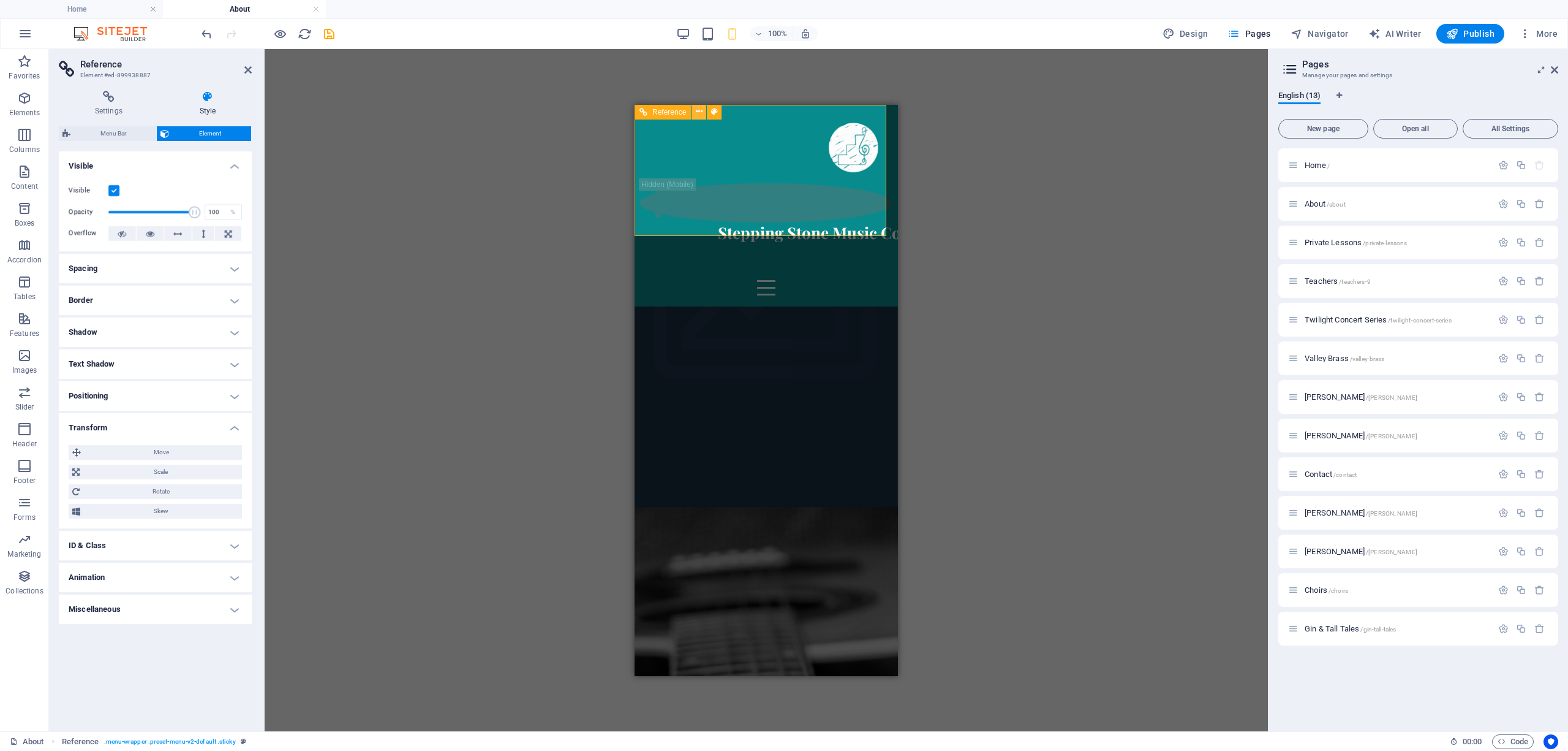
click at [695, 106] on icon at bounding box center [699, 112] width 7 height 13
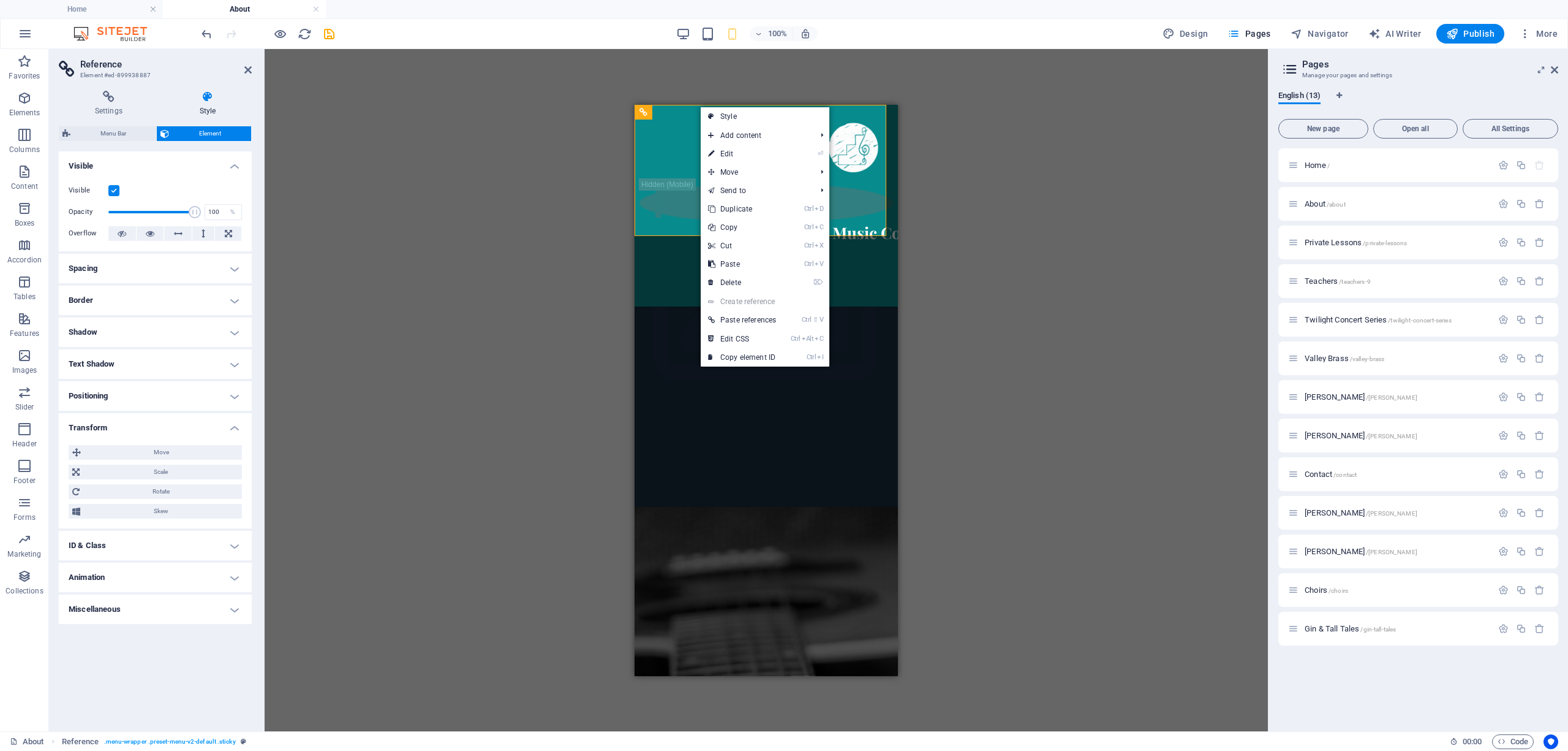
click at [598, 176] on div "Drag here to replace the existing content. Press “Ctrl” if you want to create a…" at bounding box center [766, 390] width 1003 height 682
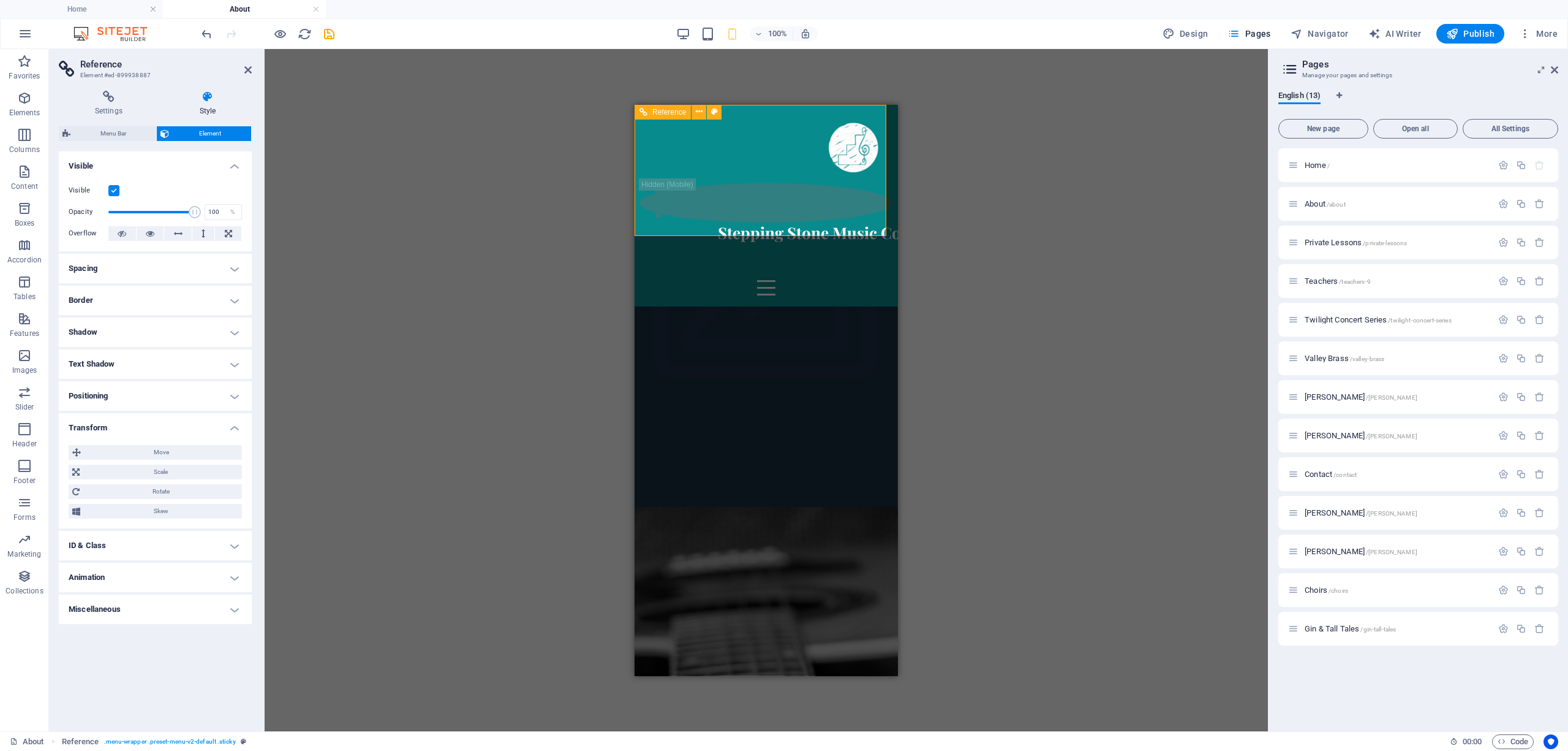
click at [695, 222] on div "Stepping Stone Music Co" at bounding box center [809, 232] width 254 height 21
click at [661, 113] on span "Reference" at bounding box center [669, 112] width 34 height 8
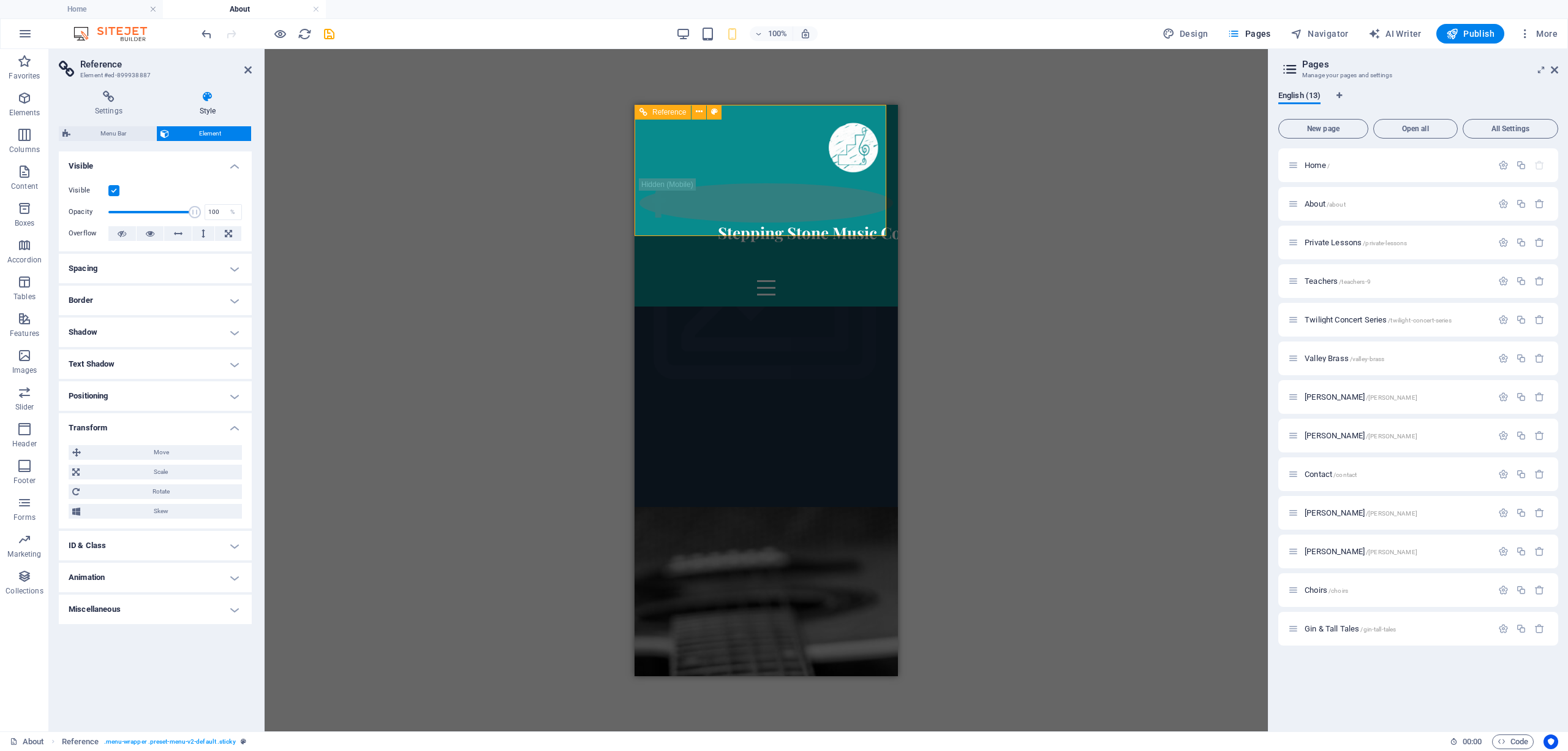
click at [661, 113] on span "Reference" at bounding box center [669, 112] width 34 height 8
click at [89, 14] on h4 "Home" at bounding box center [81, 10] width 163 height 14
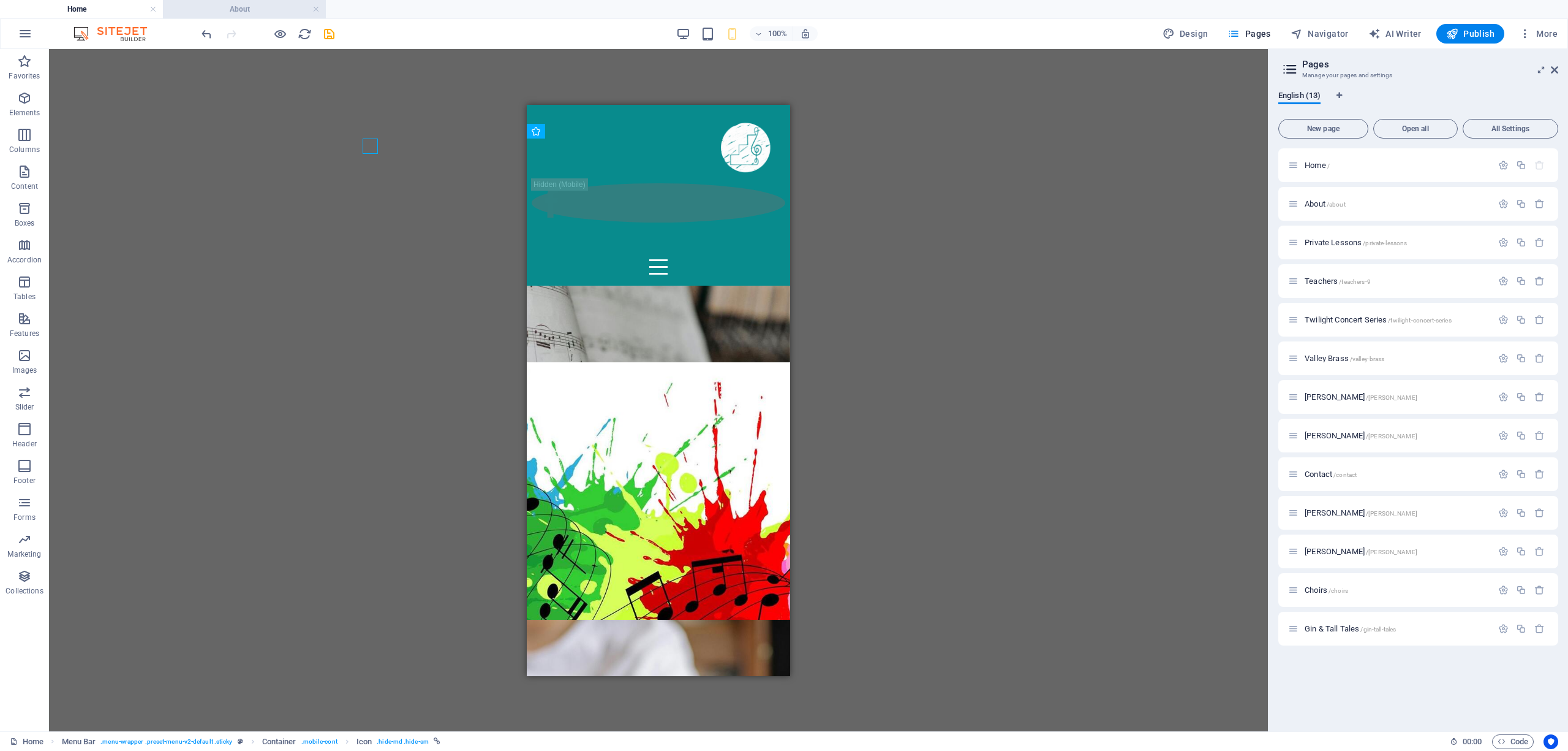
click at [263, 8] on h4 "About" at bounding box center [244, 10] width 163 height 14
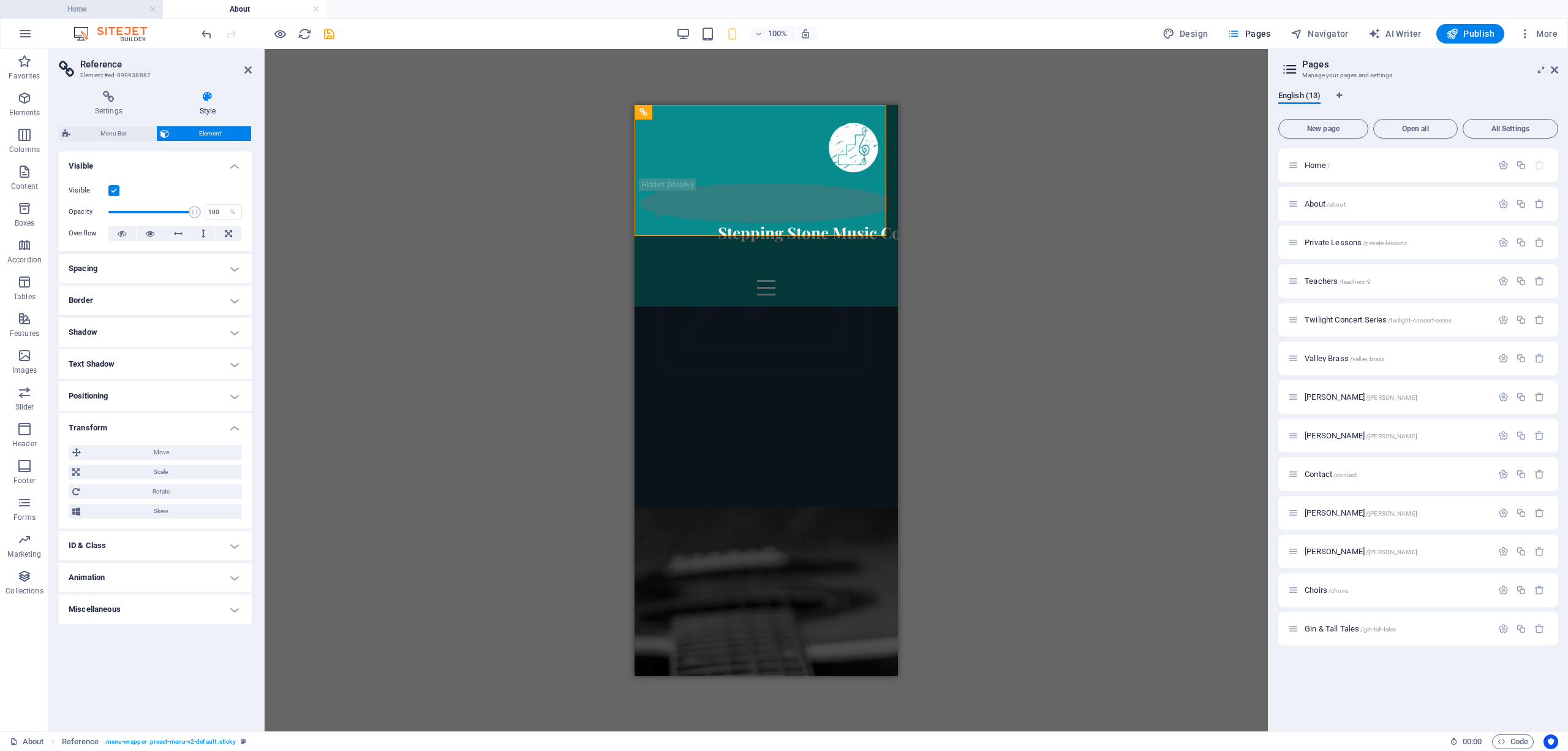
click at [110, 11] on h4 "Home" at bounding box center [81, 10] width 163 height 14
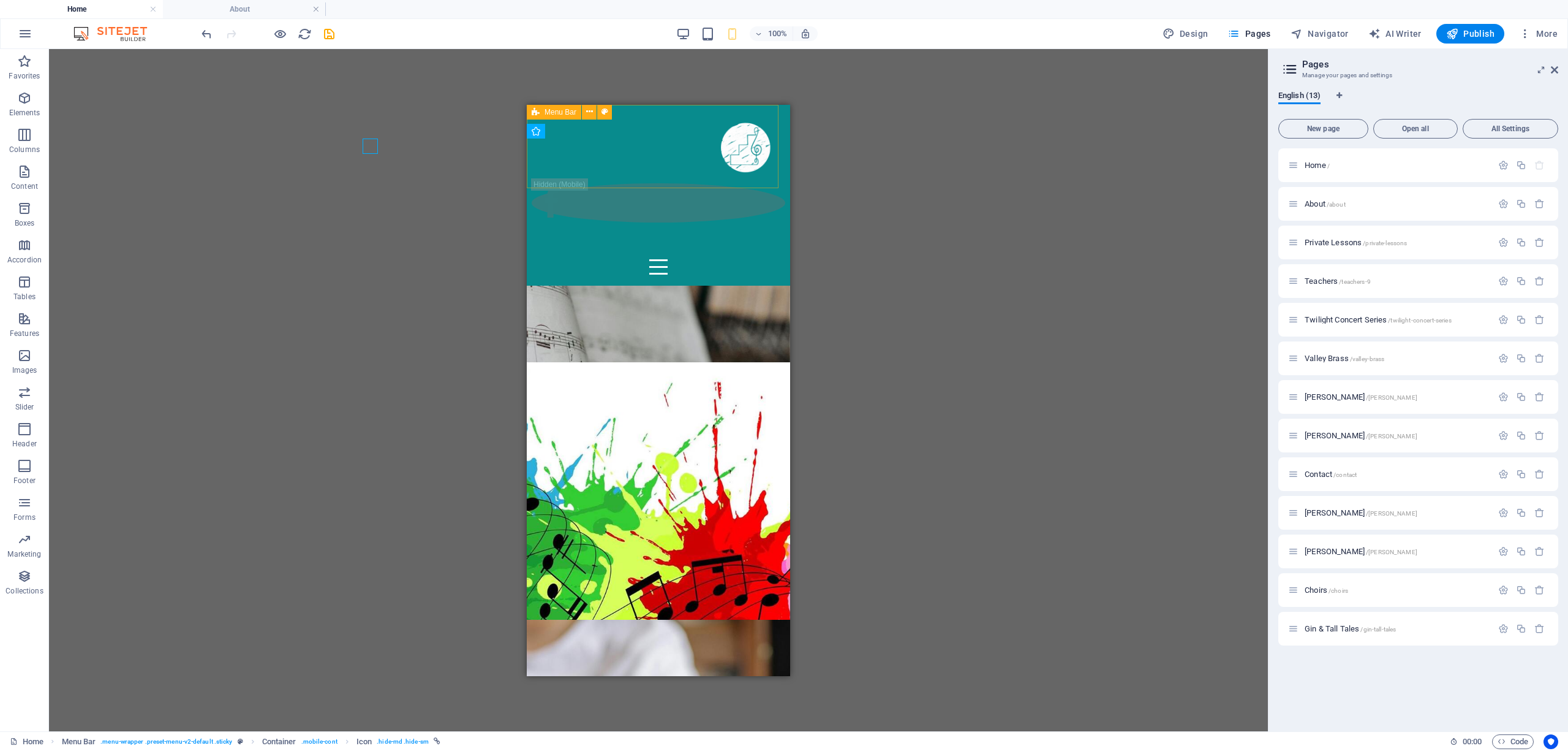
click at [583, 156] on div "Home About Private Lessons Teachers Twilight Concert Series Valley Brass Choirs…" at bounding box center [658, 194] width 264 height 181
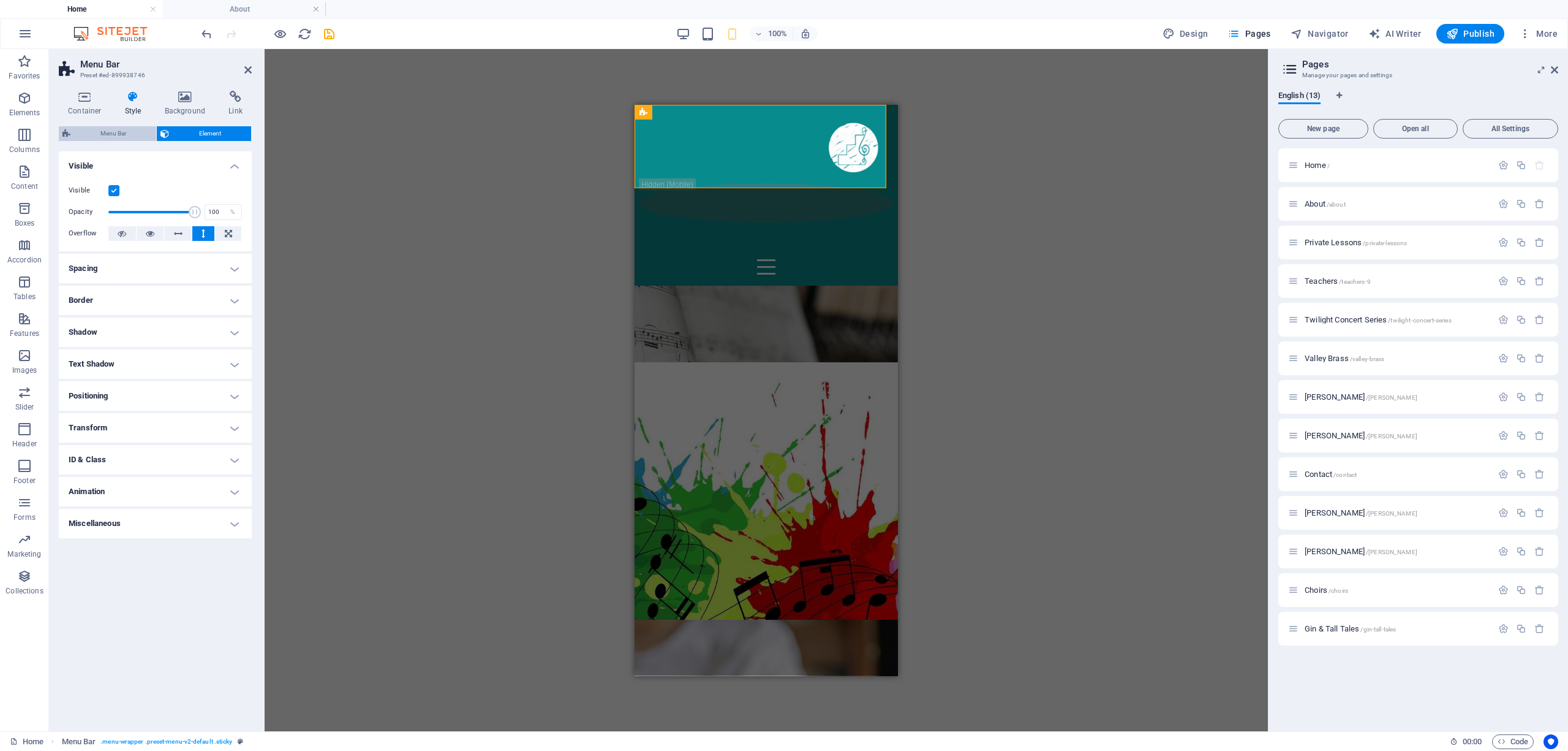
click at [94, 133] on span "Menu Bar" at bounding box center [114, 133] width 78 height 14
type input "0"
select select "rem"
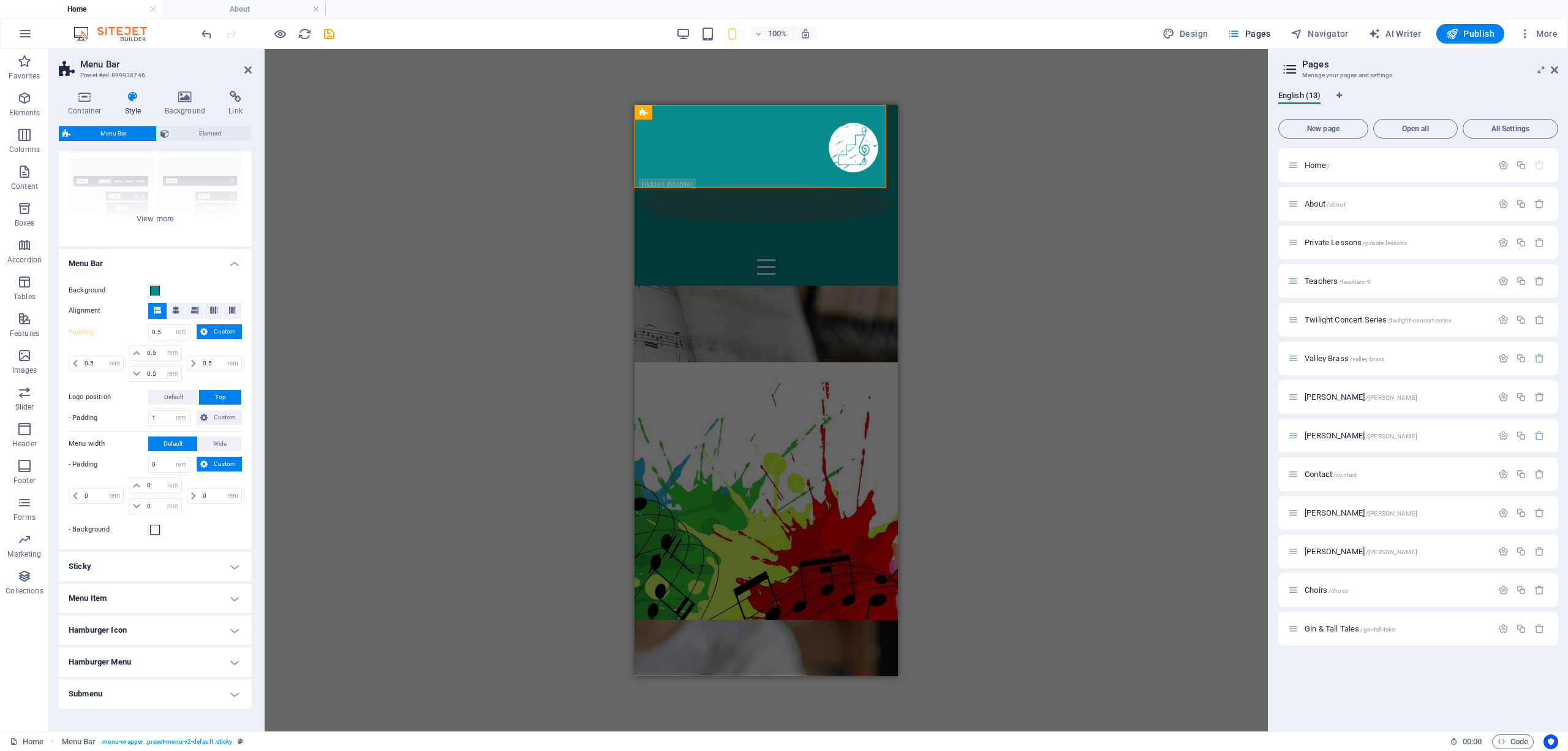
scroll to position [109, 0]
click at [265, 1] on li "About" at bounding box center [244, 9] width 163 height 19
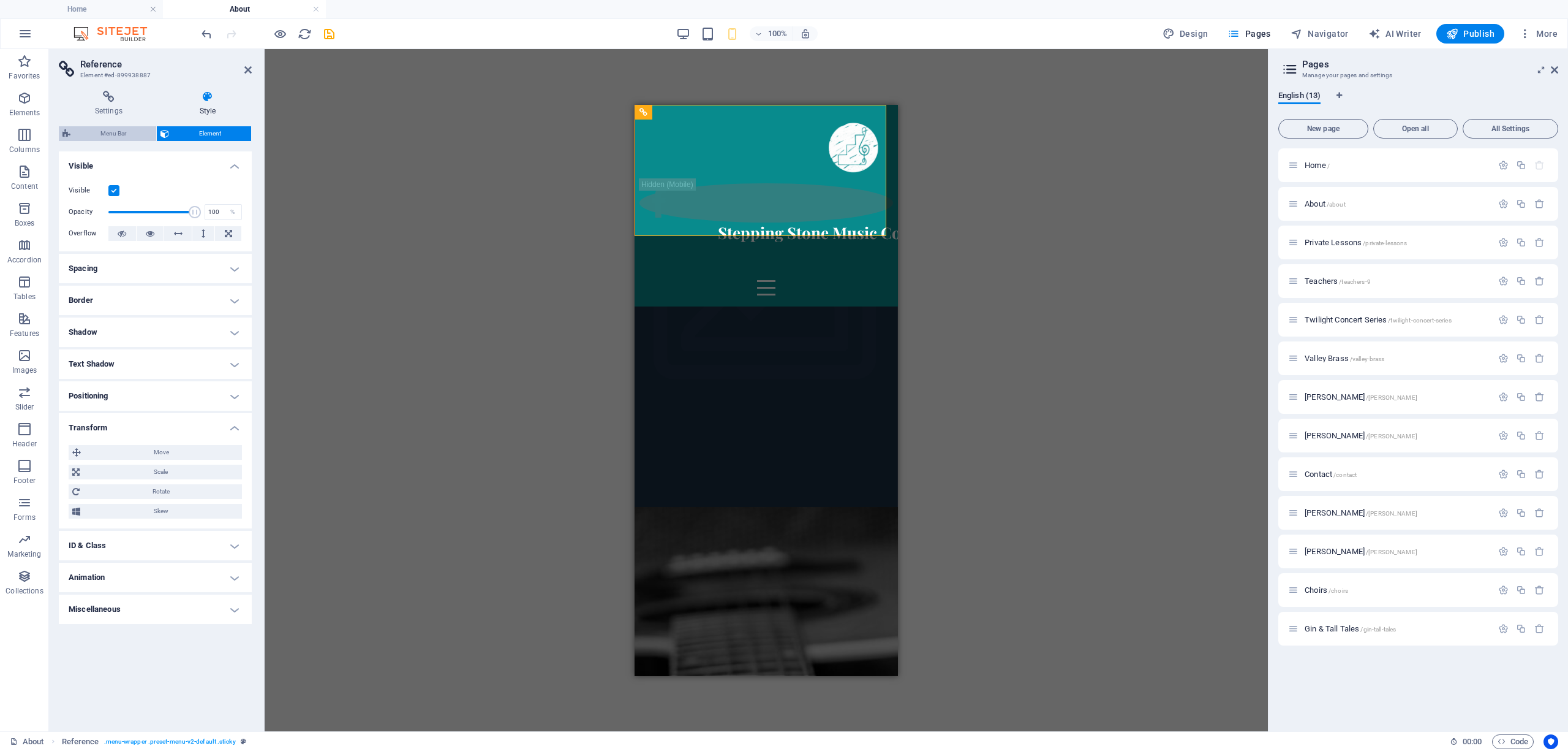
click at [118, 131] on span "Menu Bar" at bounding box center [114, 133] width 78 height 14
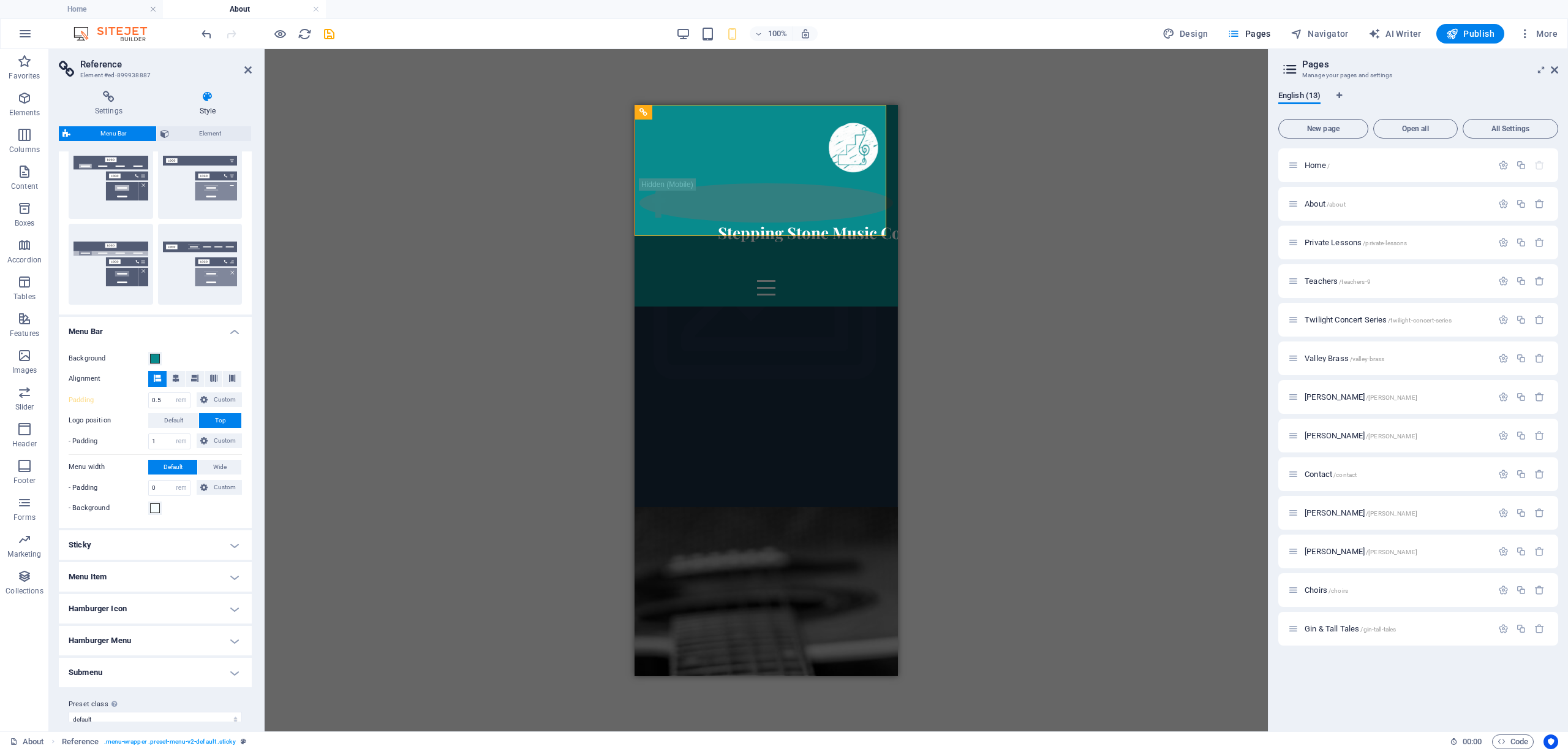
scroll to position [232, 0]
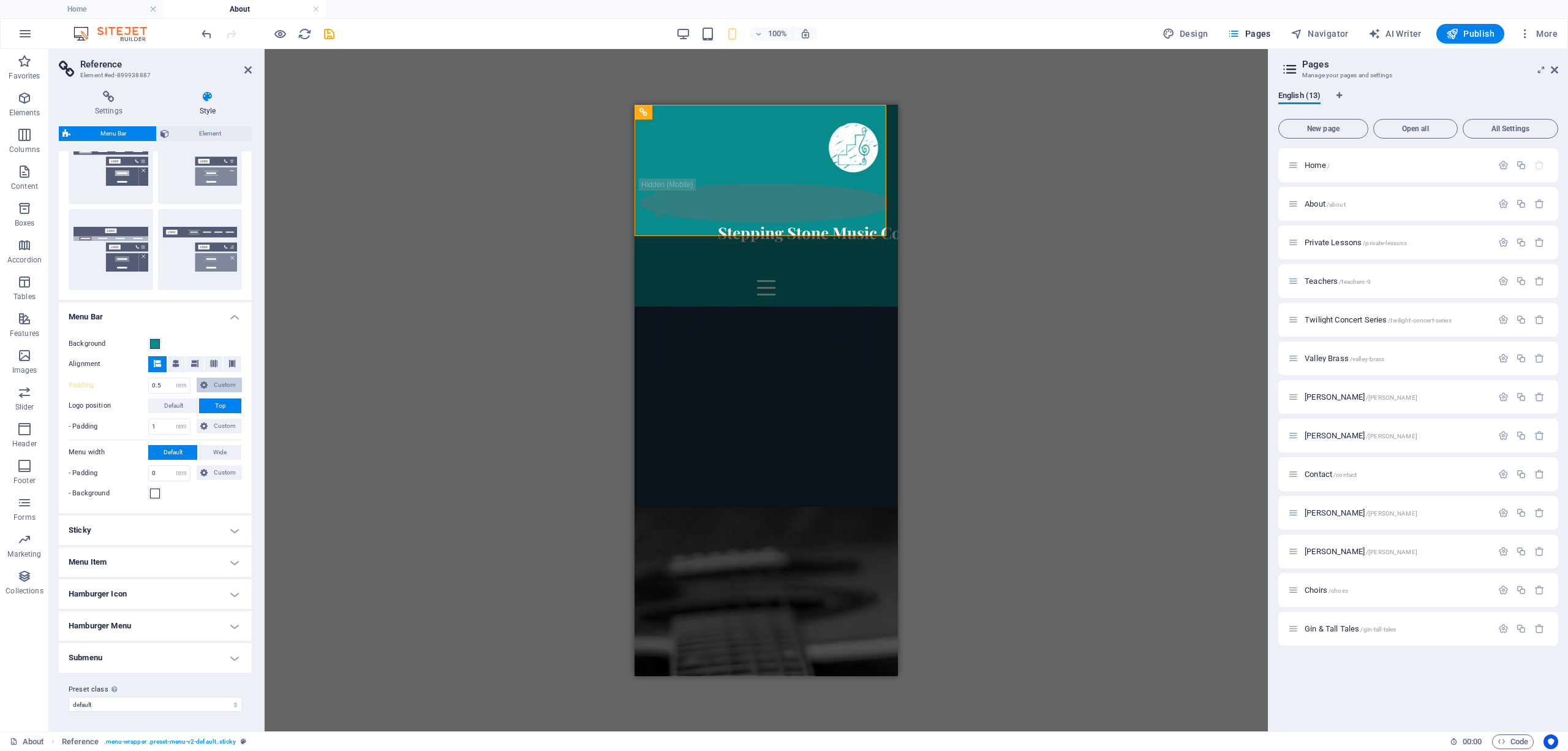
click at [204, 386] on icon at bounding box center [204, 384] width 8 height 14
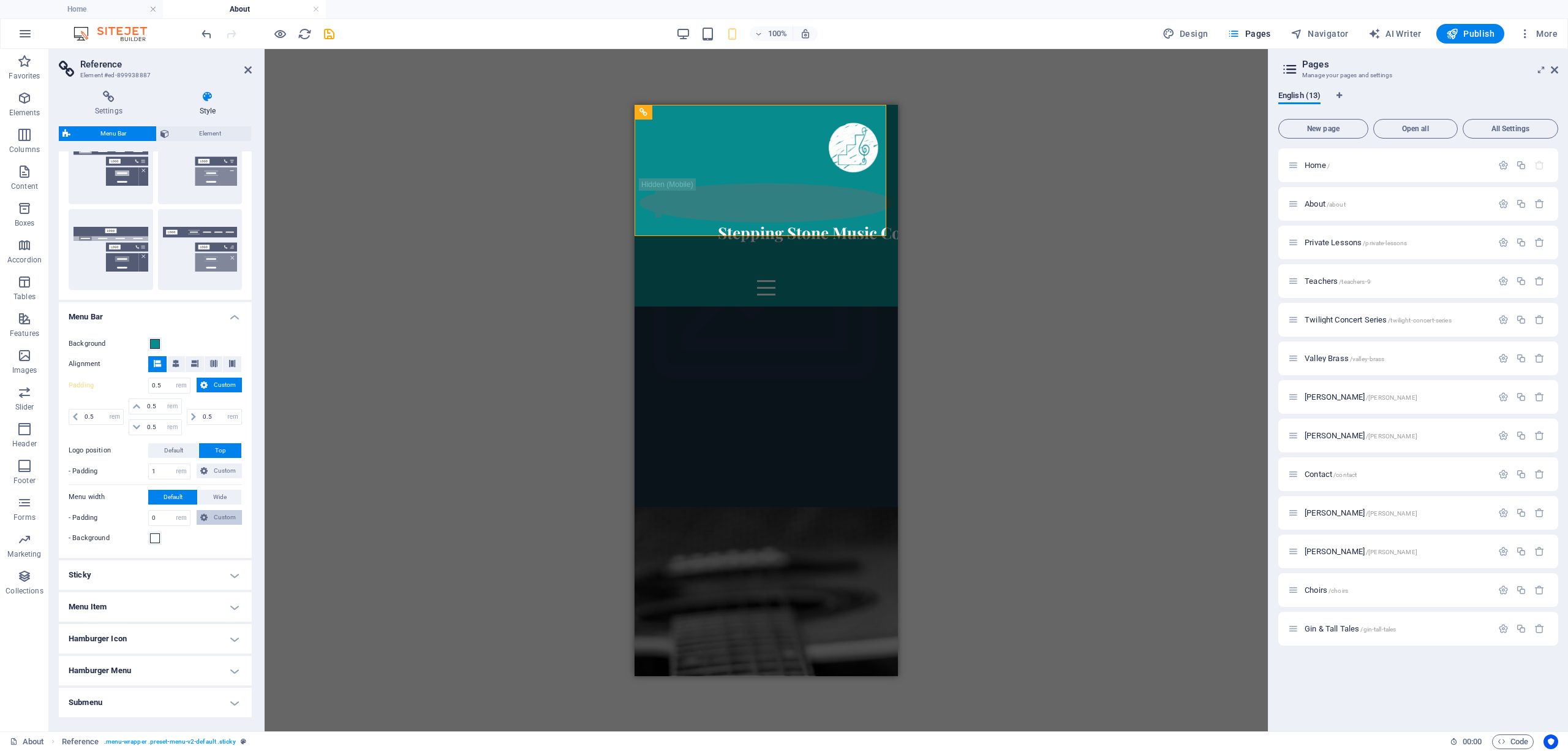
click at [215, 522] on span "Custom" at bounding box center [224, 517] width 27 height 14
click at [695, 222] on div "Stepping Stone Music Co" at bounding box center [809, 232] width 254 height 21
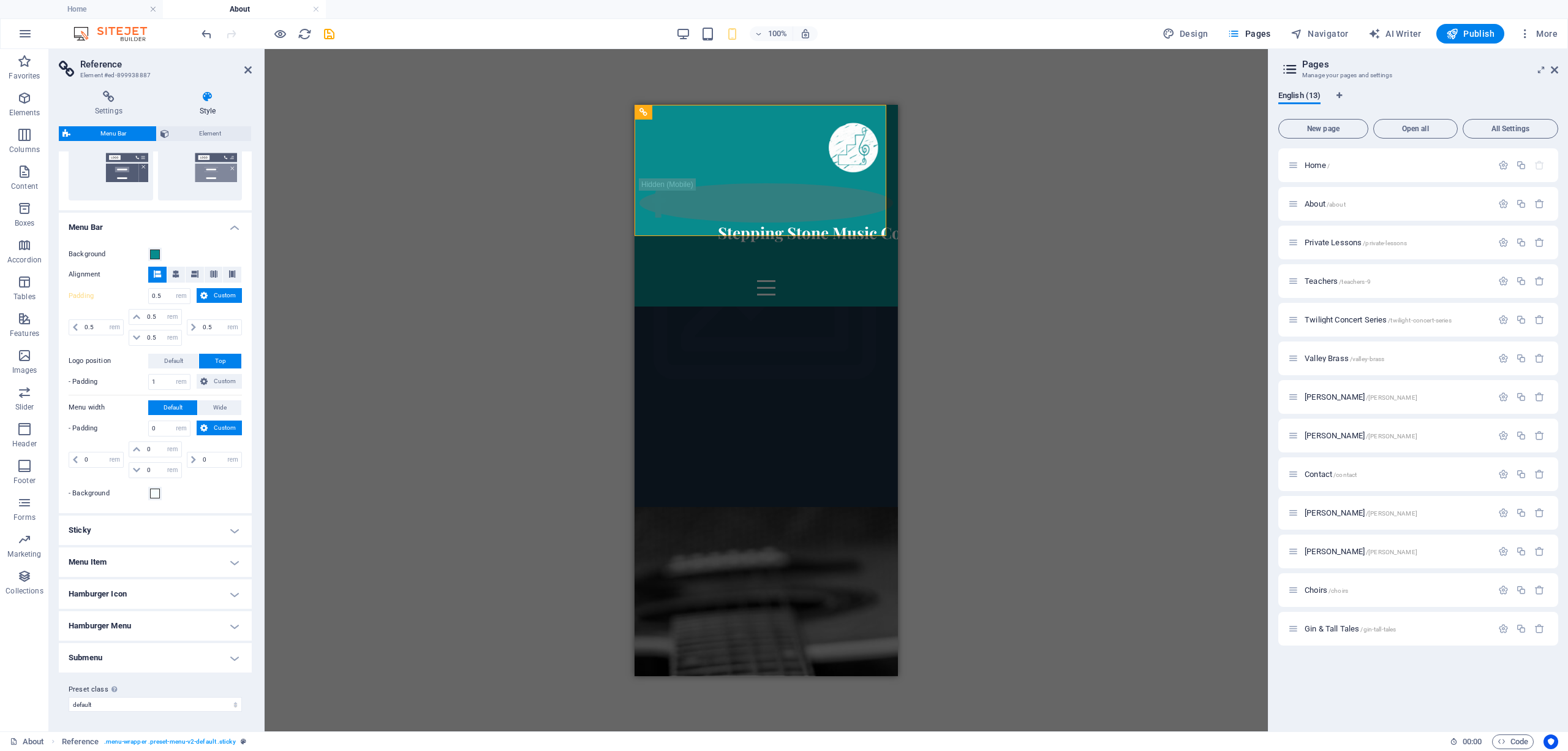
scroll to position [324, 0]
click at [129, 525] on h4 "Sticky" at bounding box center [155, 530] width 193 height 30
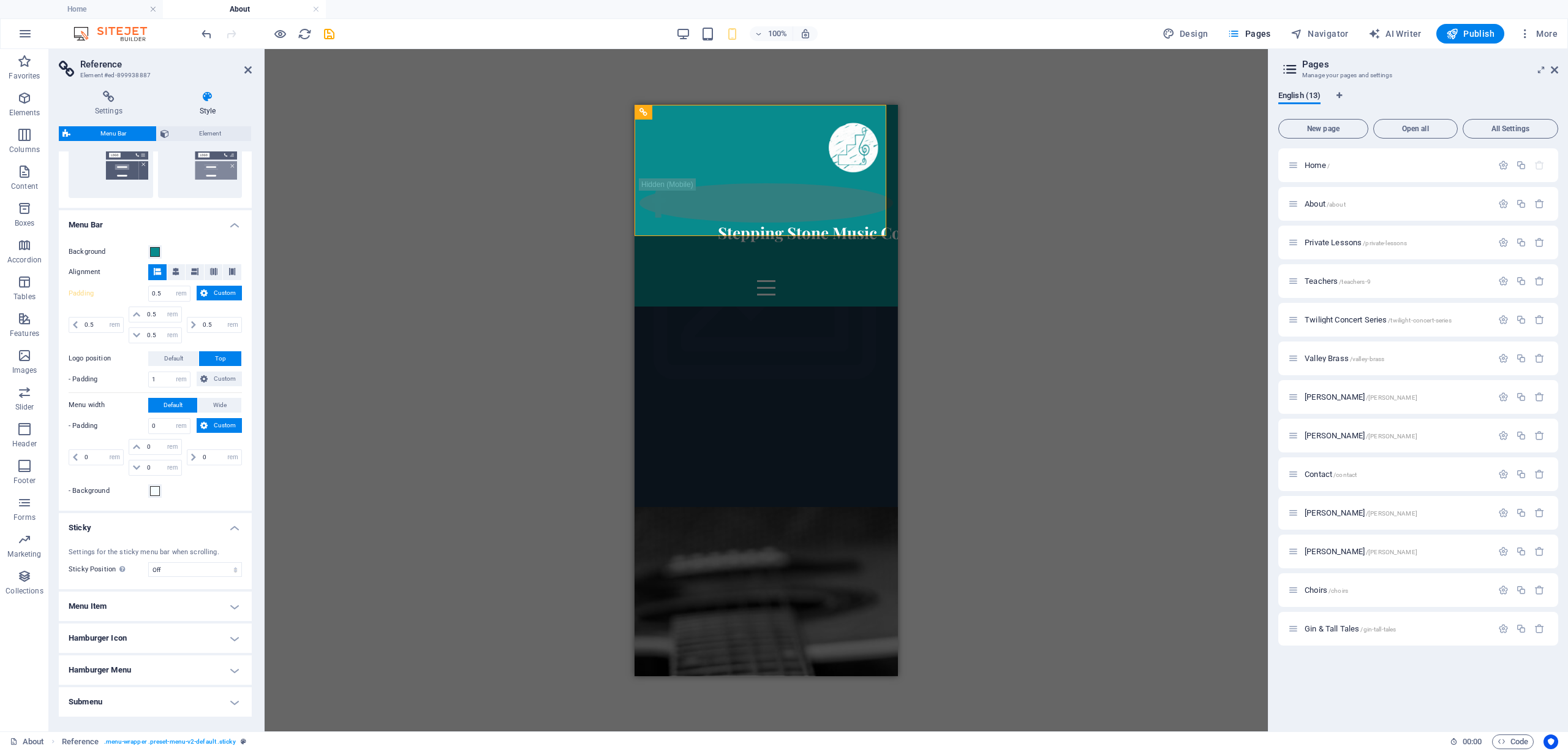
click at [127, 525] on h4 "Sticky" at bounding box center [155, 524] width 193 height 22
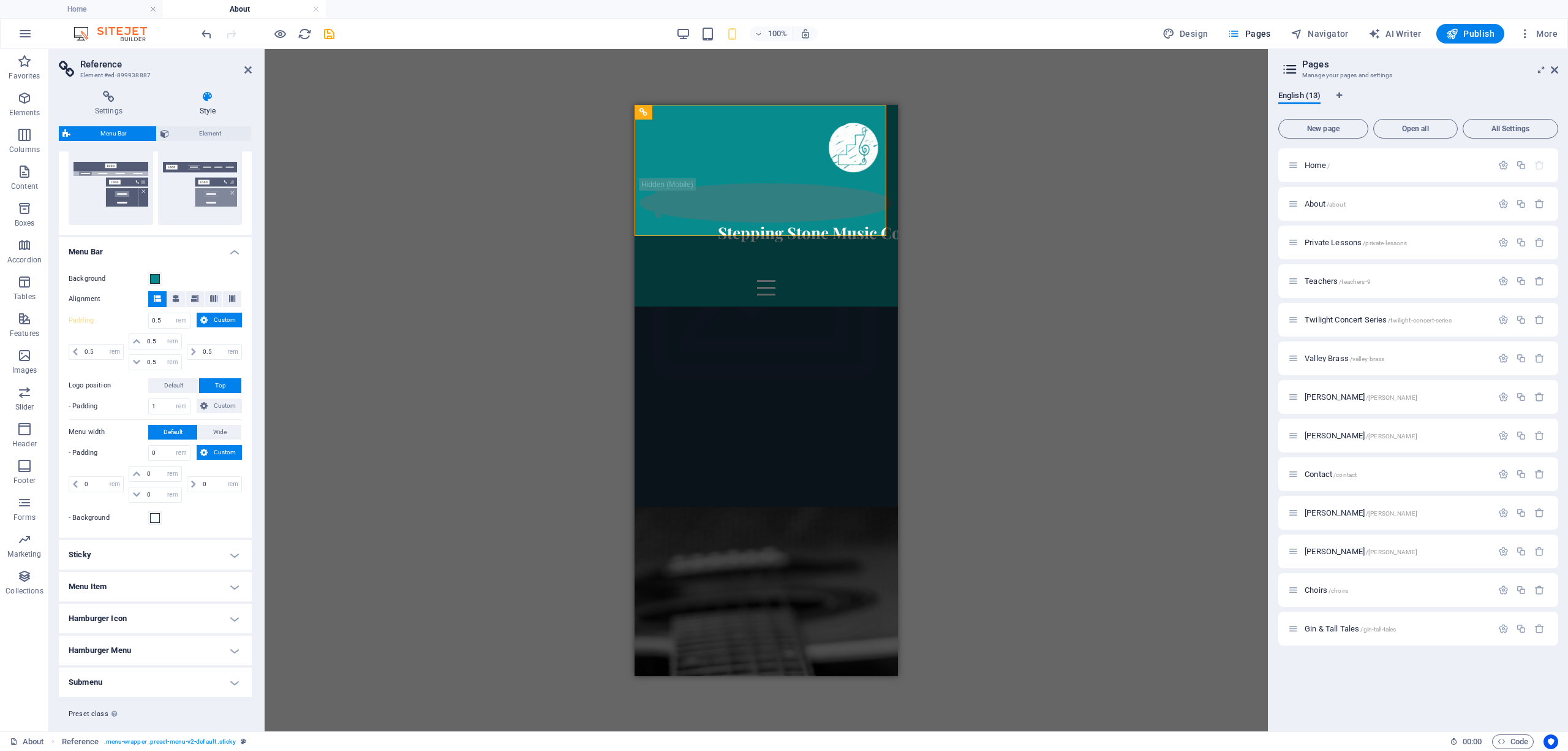
click at [127, 620] on h4 "Hamburger Icon" at bounding box center [155, 618] width 193 height 30
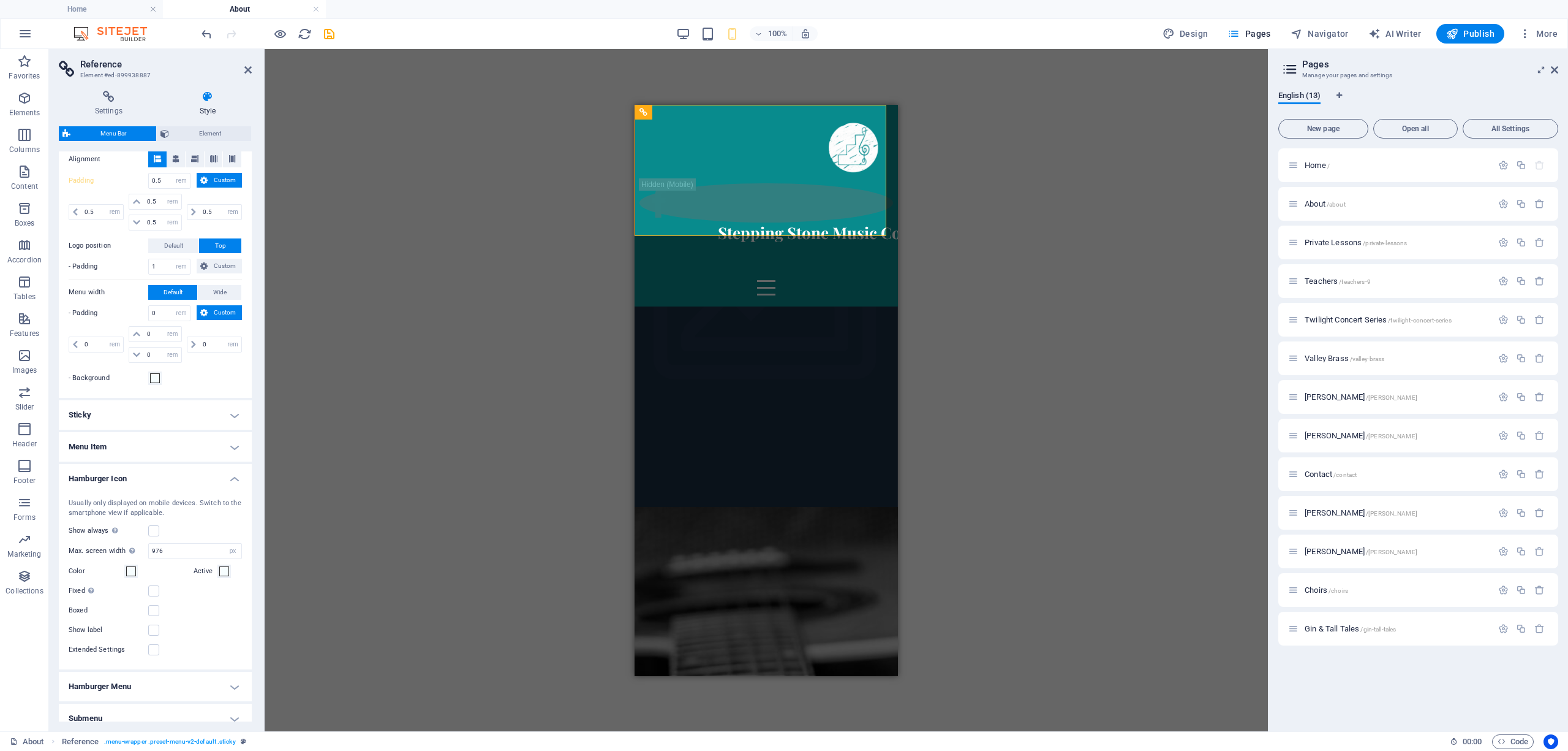
scroll to position [499, 0]
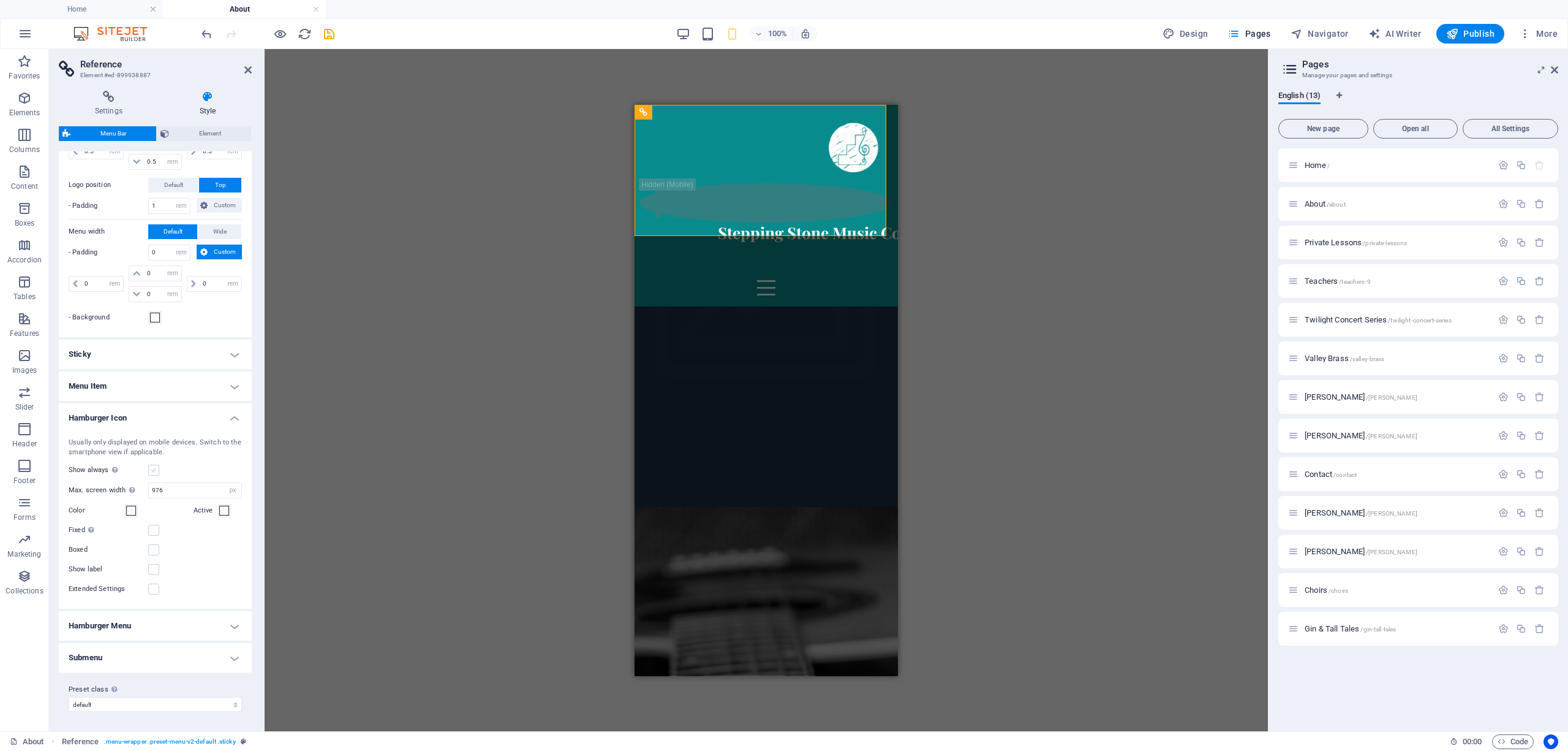
click at [153, 472] on label at bounding box center [153, 470] width 11 height 11
click at [0, 0] on input "Show always Shows the trigger for all viewports." at bounding box center [0, 0] width 0 height 0
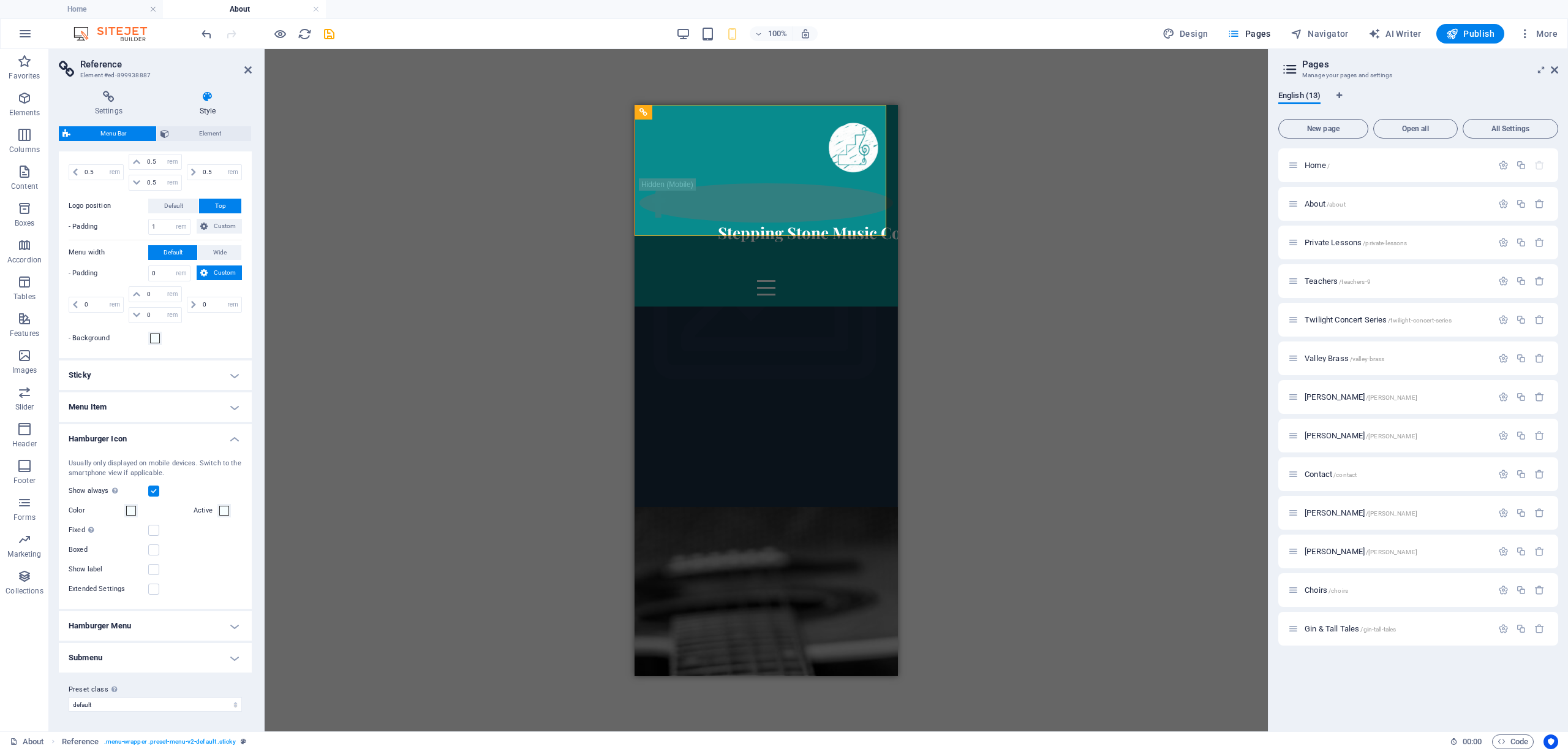
scroll to position [478, 0]
click at [153, 491] on label at bounding box center [153, 491] width 11 height 11
click at [0, 0] on input "Show always Shows the trigger for all viewports." at bounding box center [0, 0] width 0 height 0
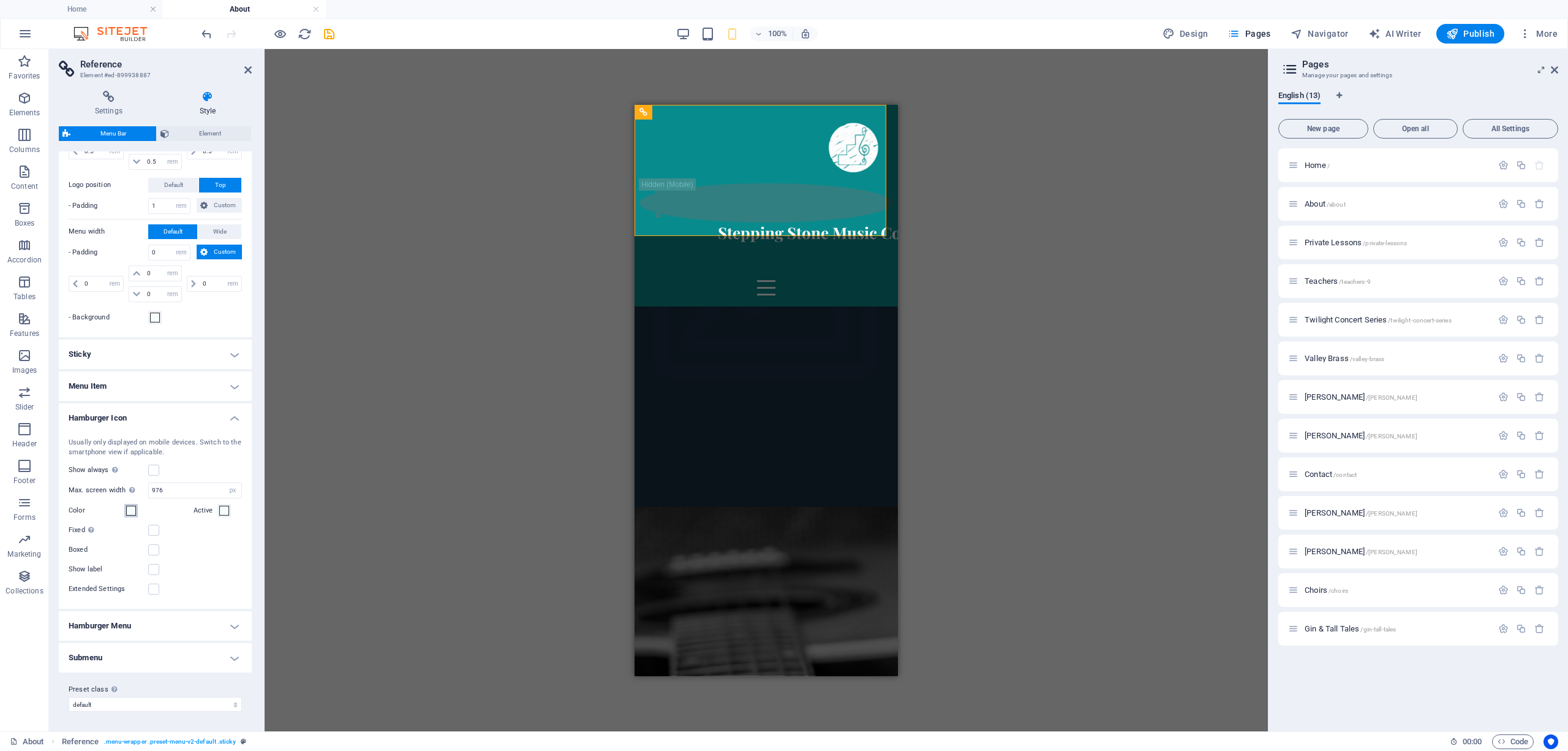
click at [131, 511] on span at bounding box center [131, 510] width 10 height 10
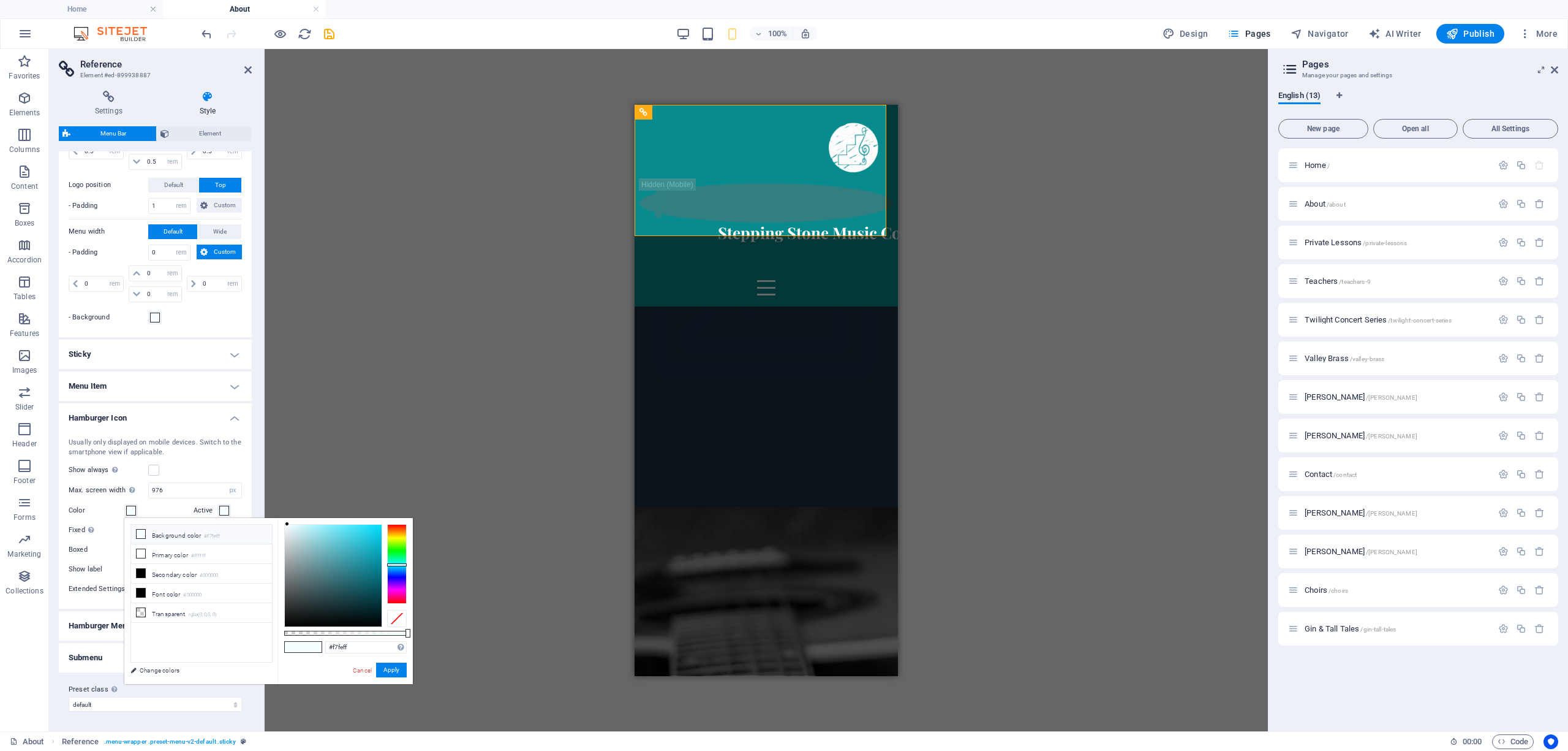
click at [131, 511] on span at bounding box center [131, 510] width 10 height 10
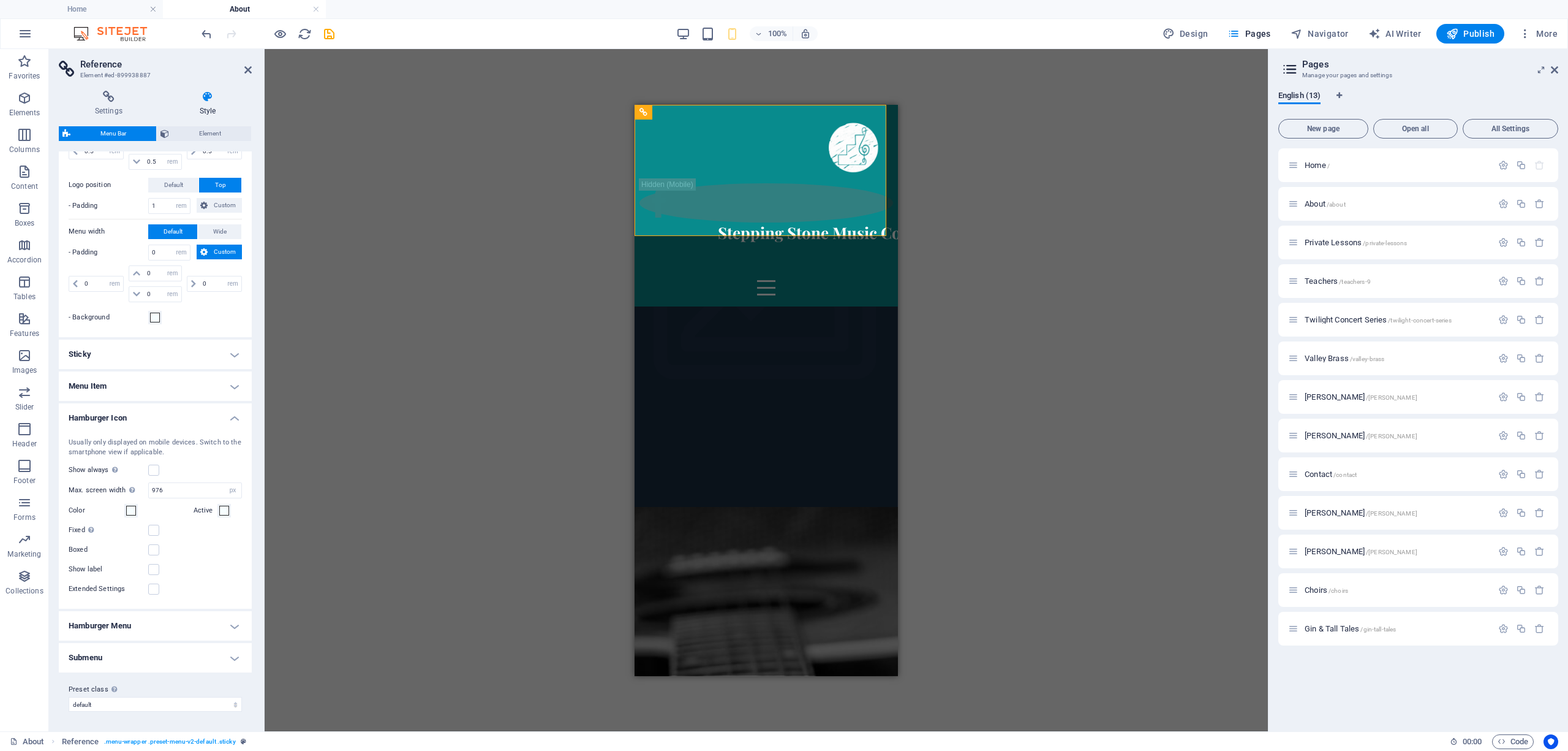
click at [206, 624] on h4 "Hamburger Menu" at bounding box center [155, 626] width 193 height 30
click at [206, 624] on h4 "Hamburger Menu" at bounding box center [155, 620] width 193 height 22
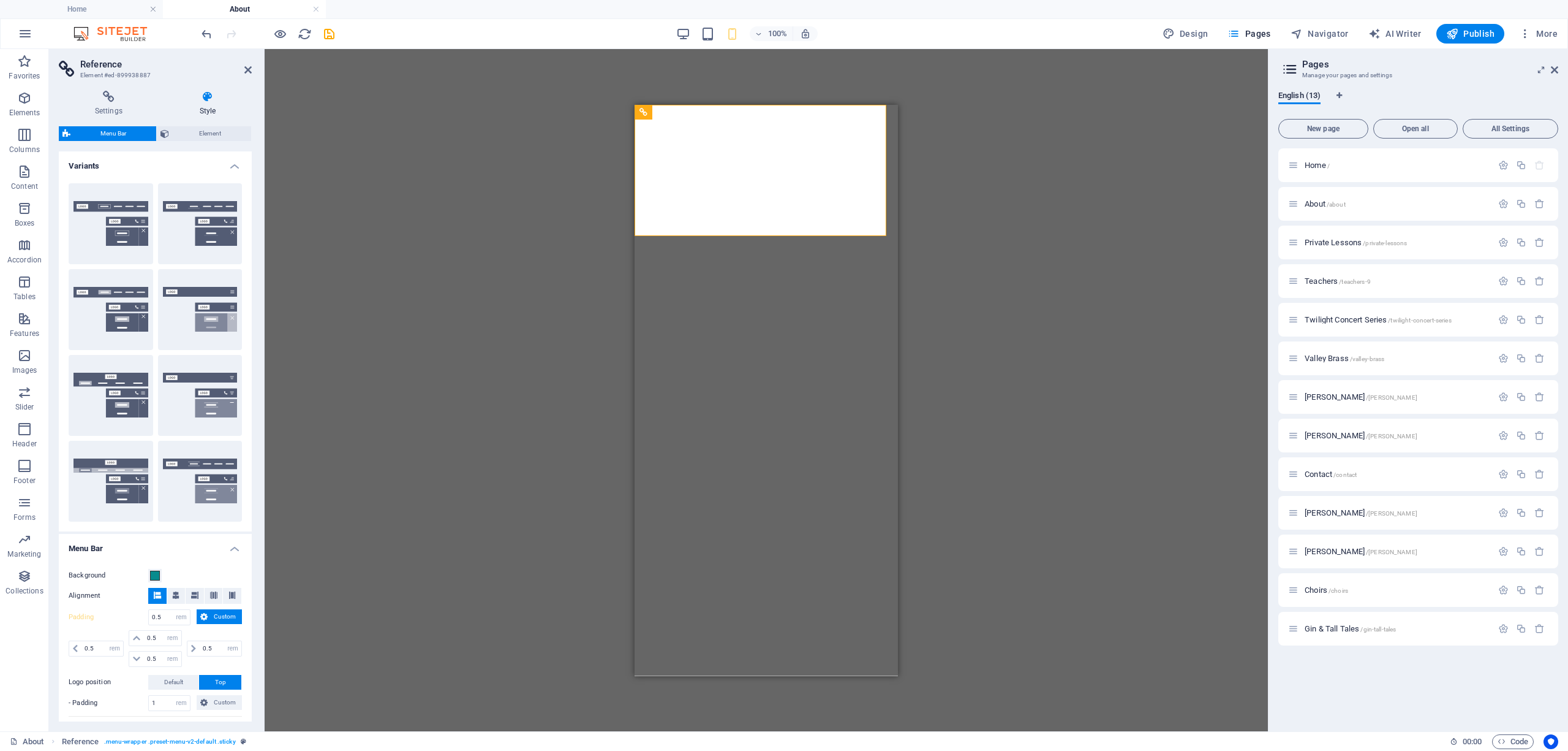
select select "rem"
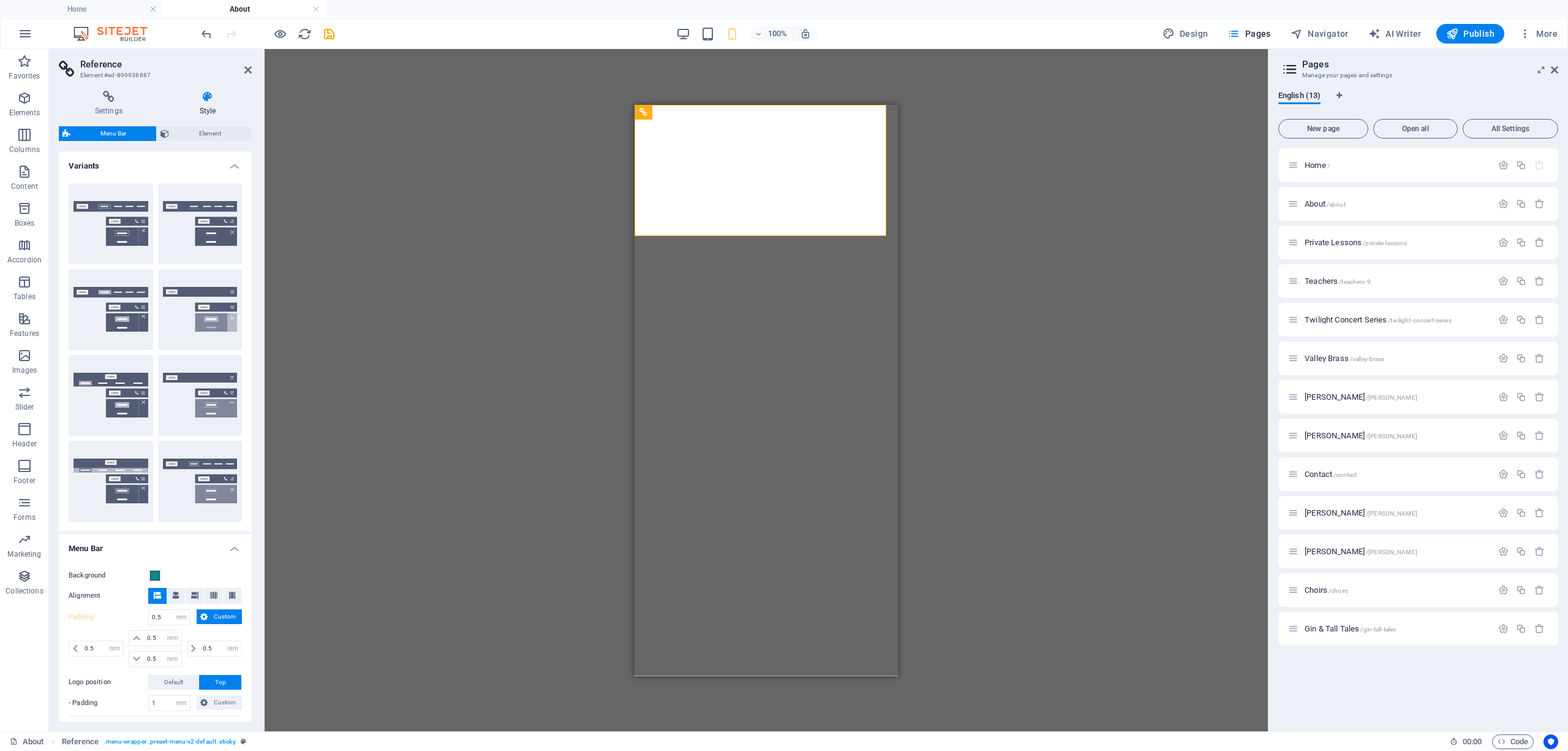
select select "rem"
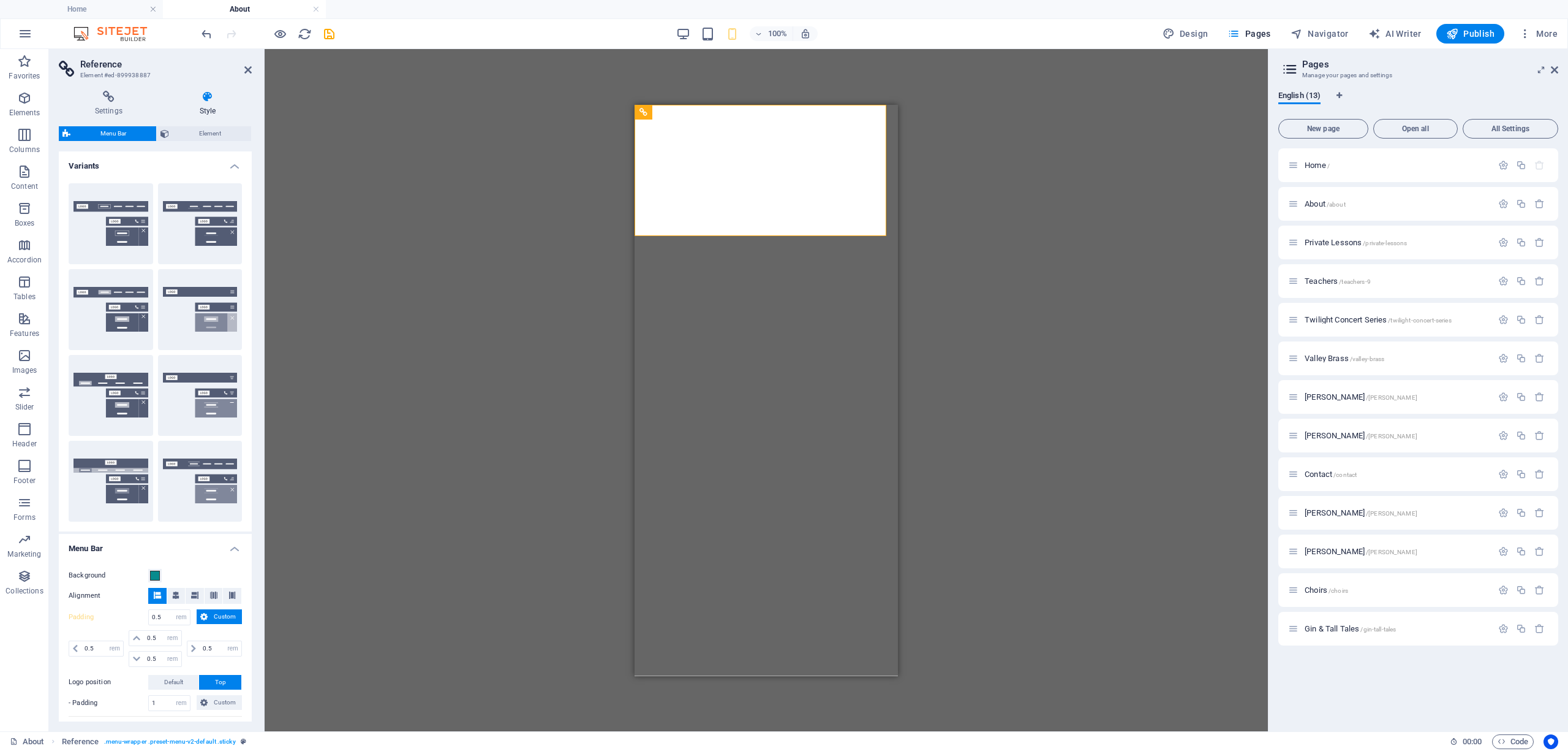
select select "rem"
select select "px"
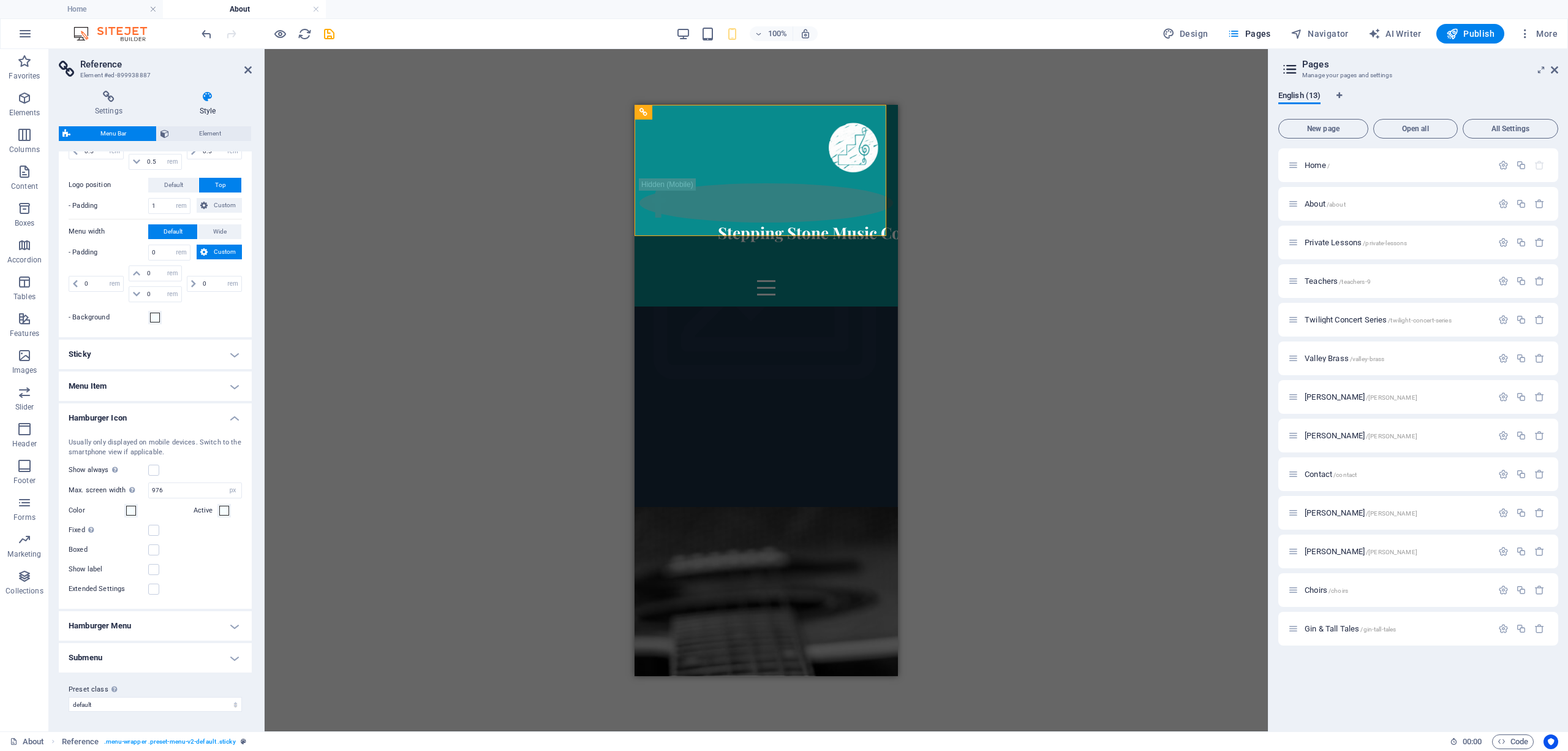
click at [153, 390] on h4 "Menu Item" at bounding box center [155, 385] width 193 height 30
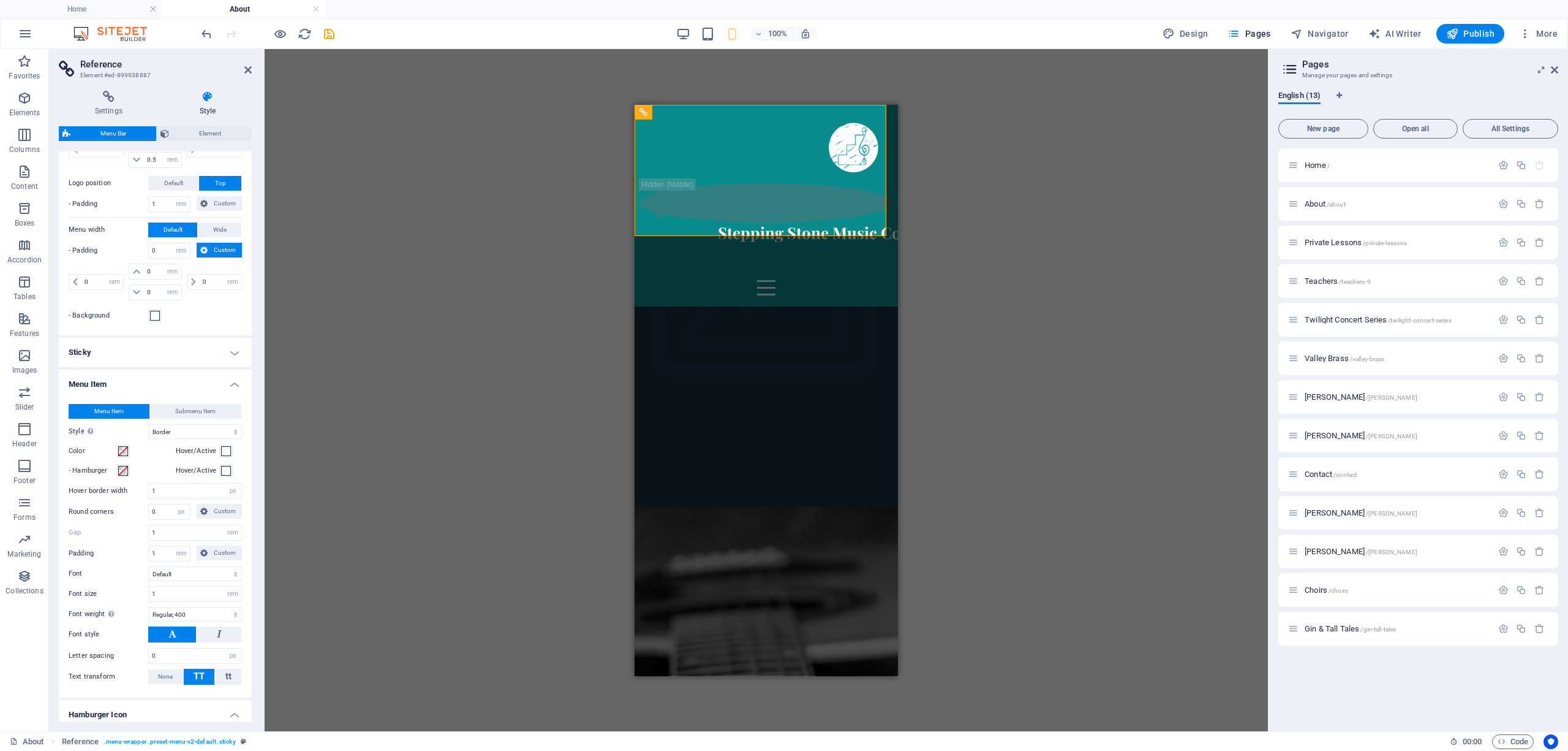
click at [136, 356] on h4 "Sticky" at bounding box center [155, 352] width 193 height 30
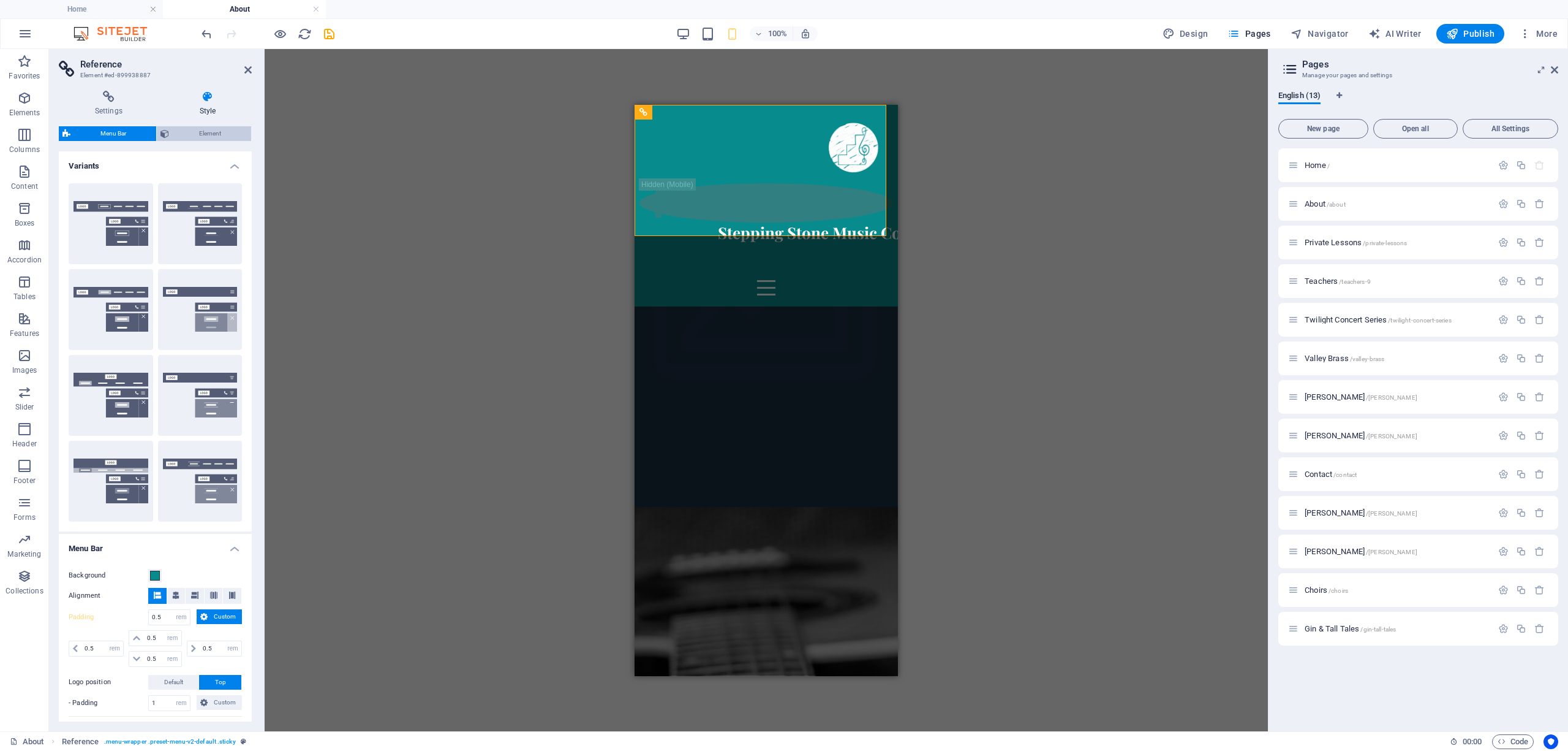
click at [206, 136] on span "Element" at bounding box center [210, 133] width 75 height 14
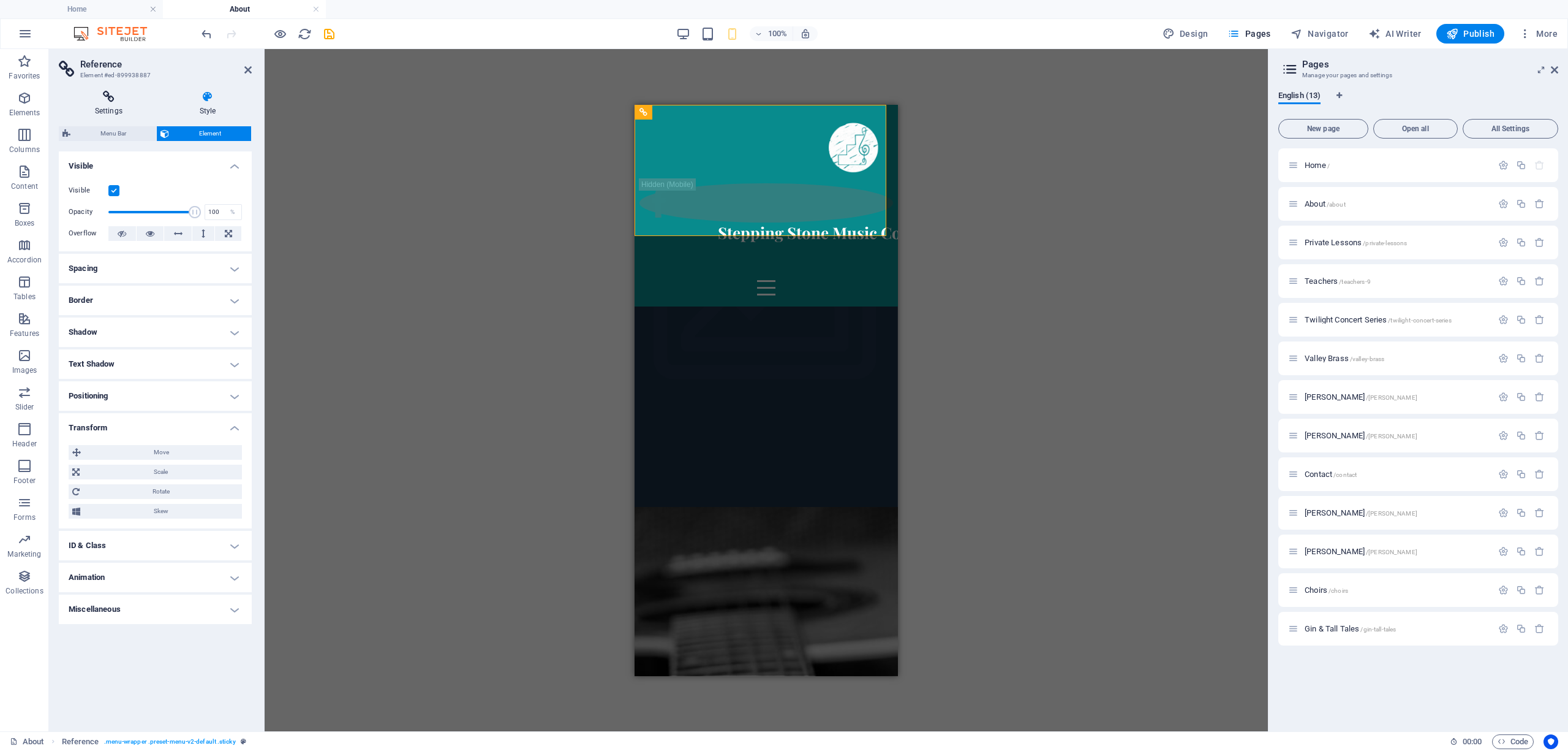
click at [118, 105] on h4 "Settings" at bounding box center [111, 103] width 105 height 25
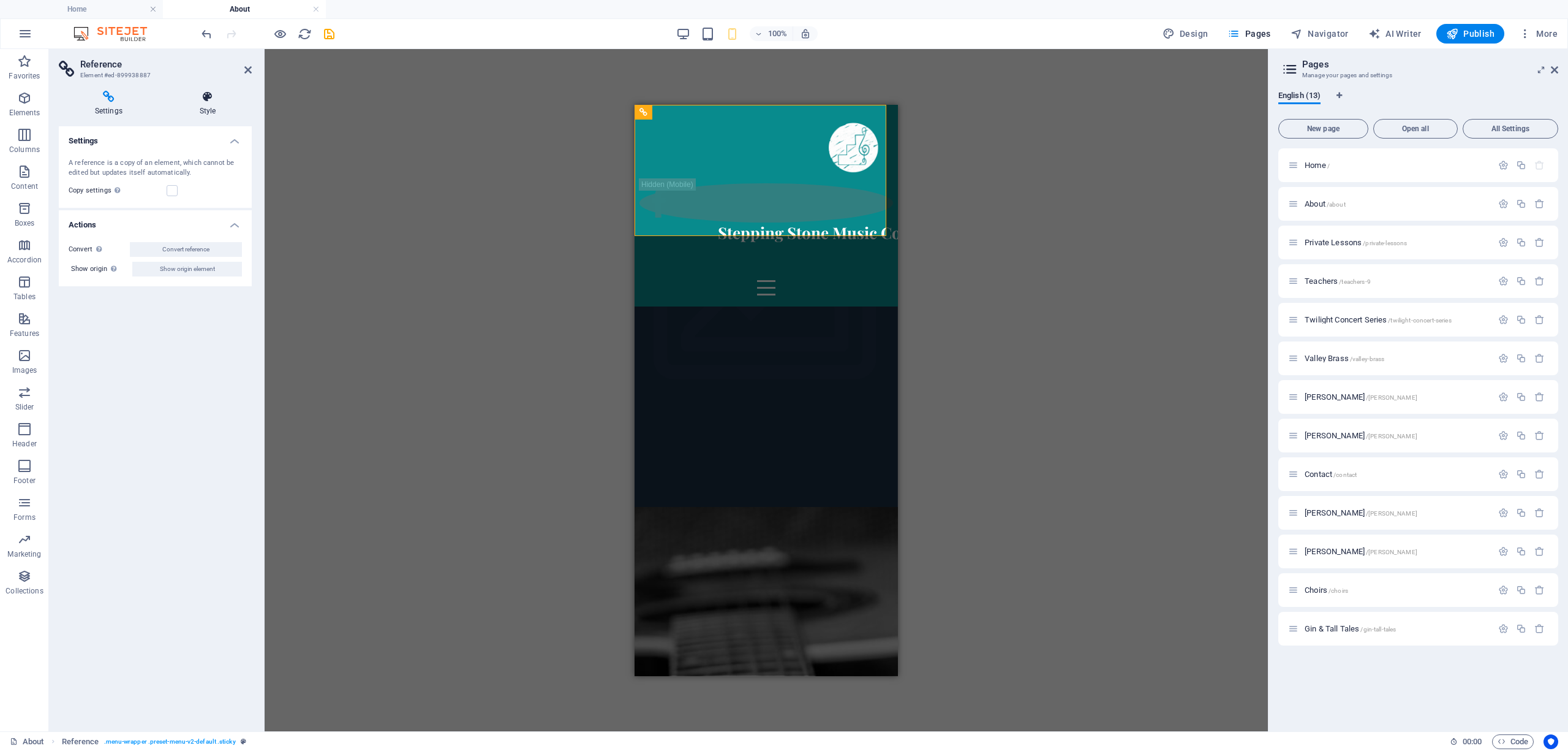
click at [191, 103] on h4 "Style" at bounding box center [208, 103] width 88 height 25
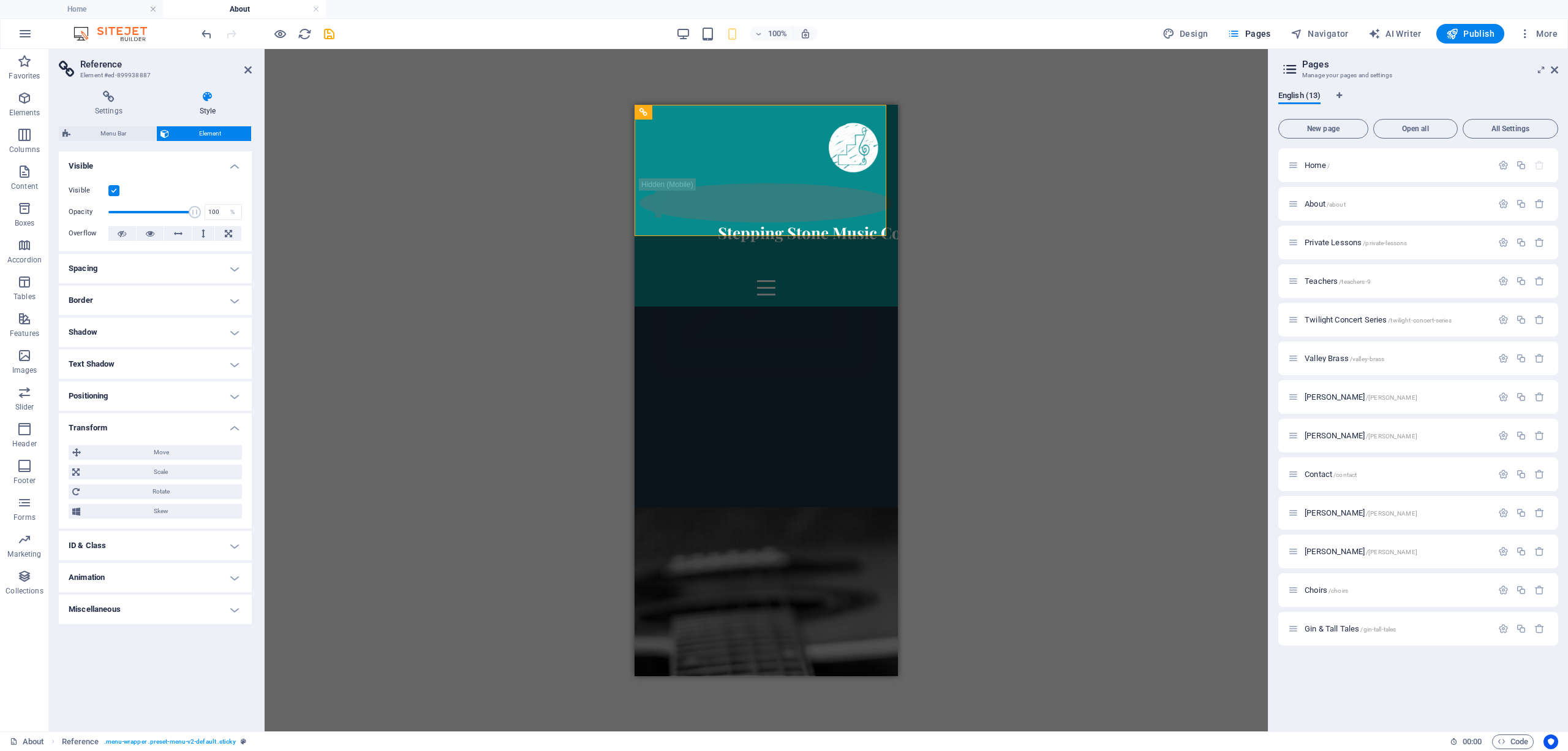
click at [115, 271] on h4 "Spacing" at bounding box center [155, 268] width 193 height 30
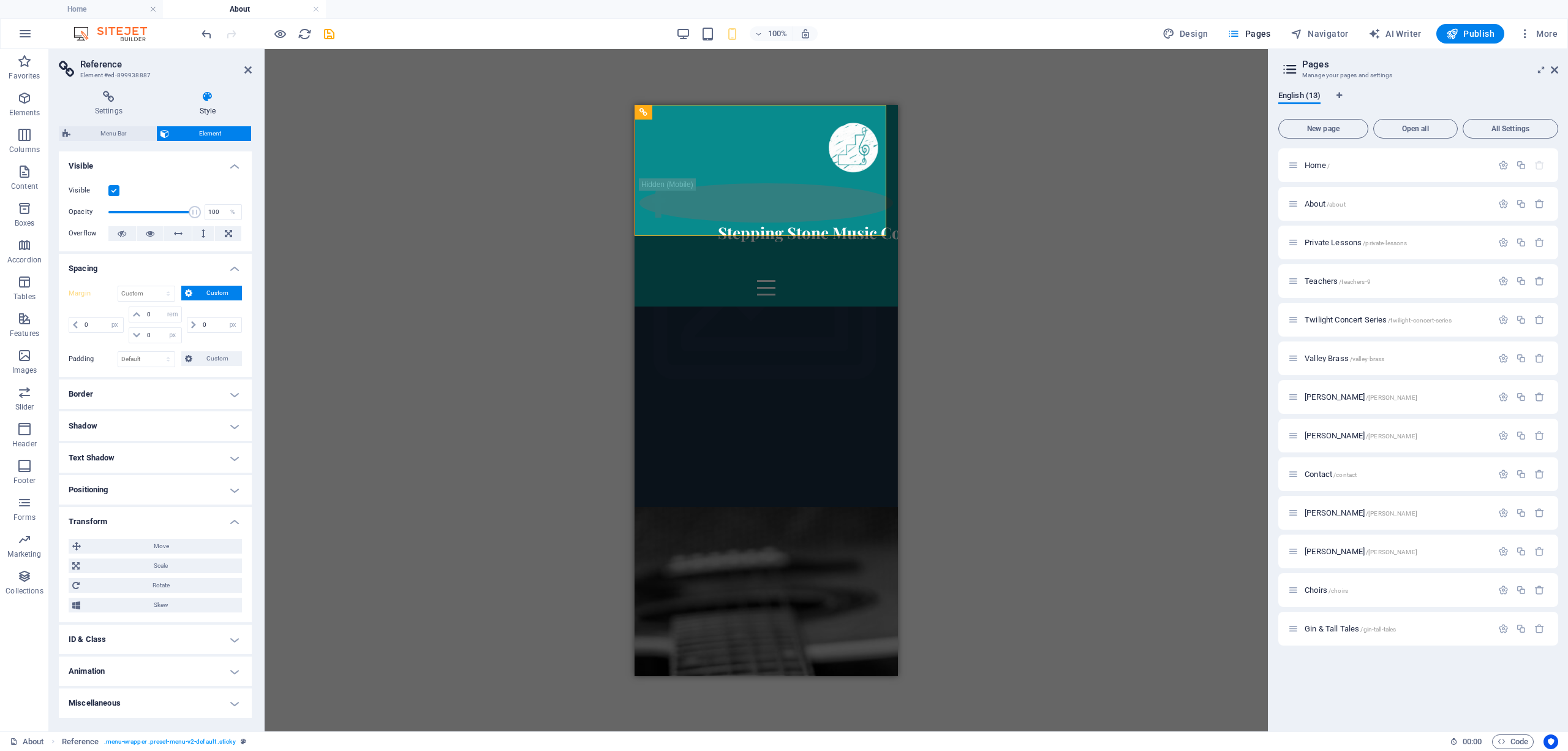
click at [115, 271] on h4 "Spacing" at bounding box center [155, 265] width 193 height 22
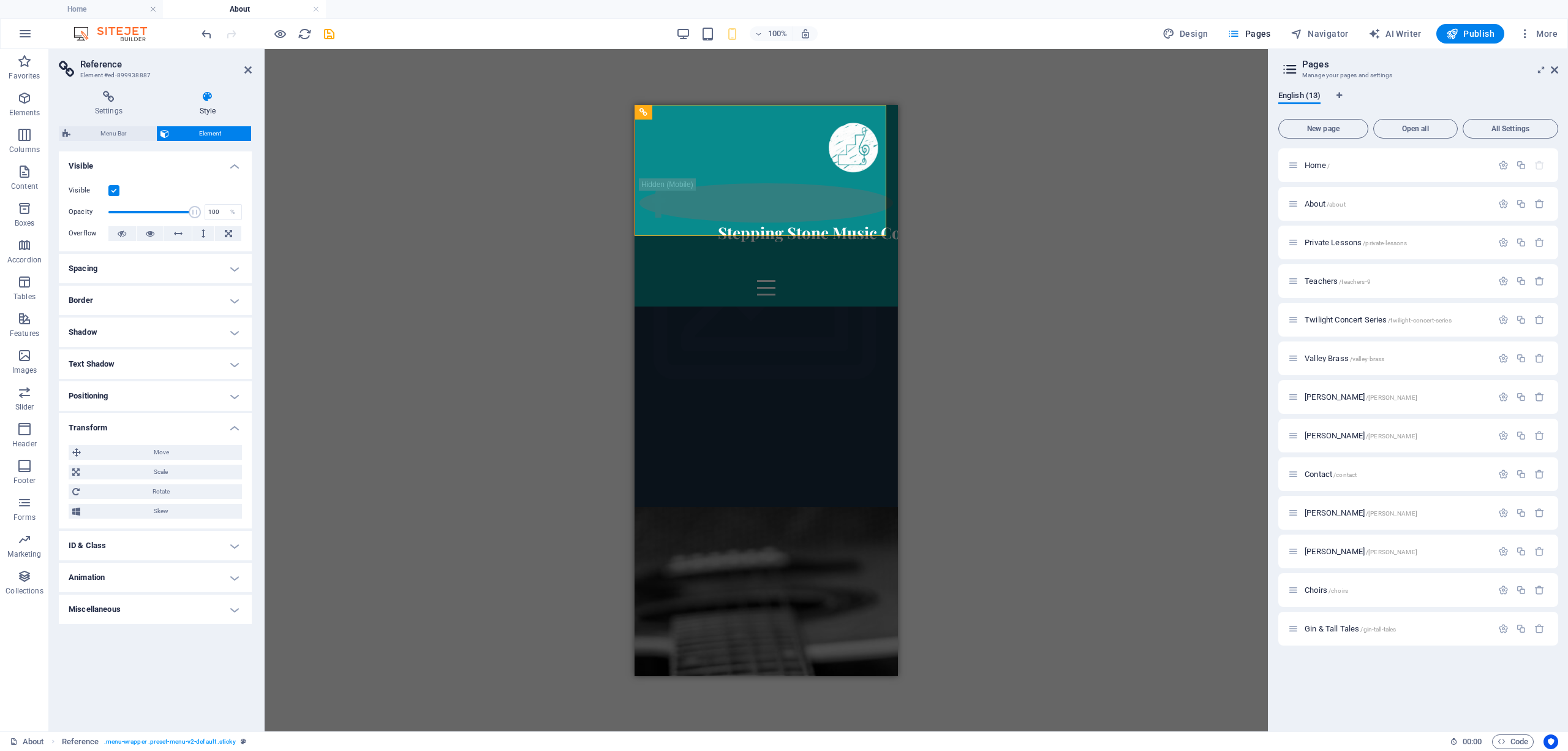
click at [94, 392] on h4 "Positioning" at bounding box center [155, 396] width 193 height 30
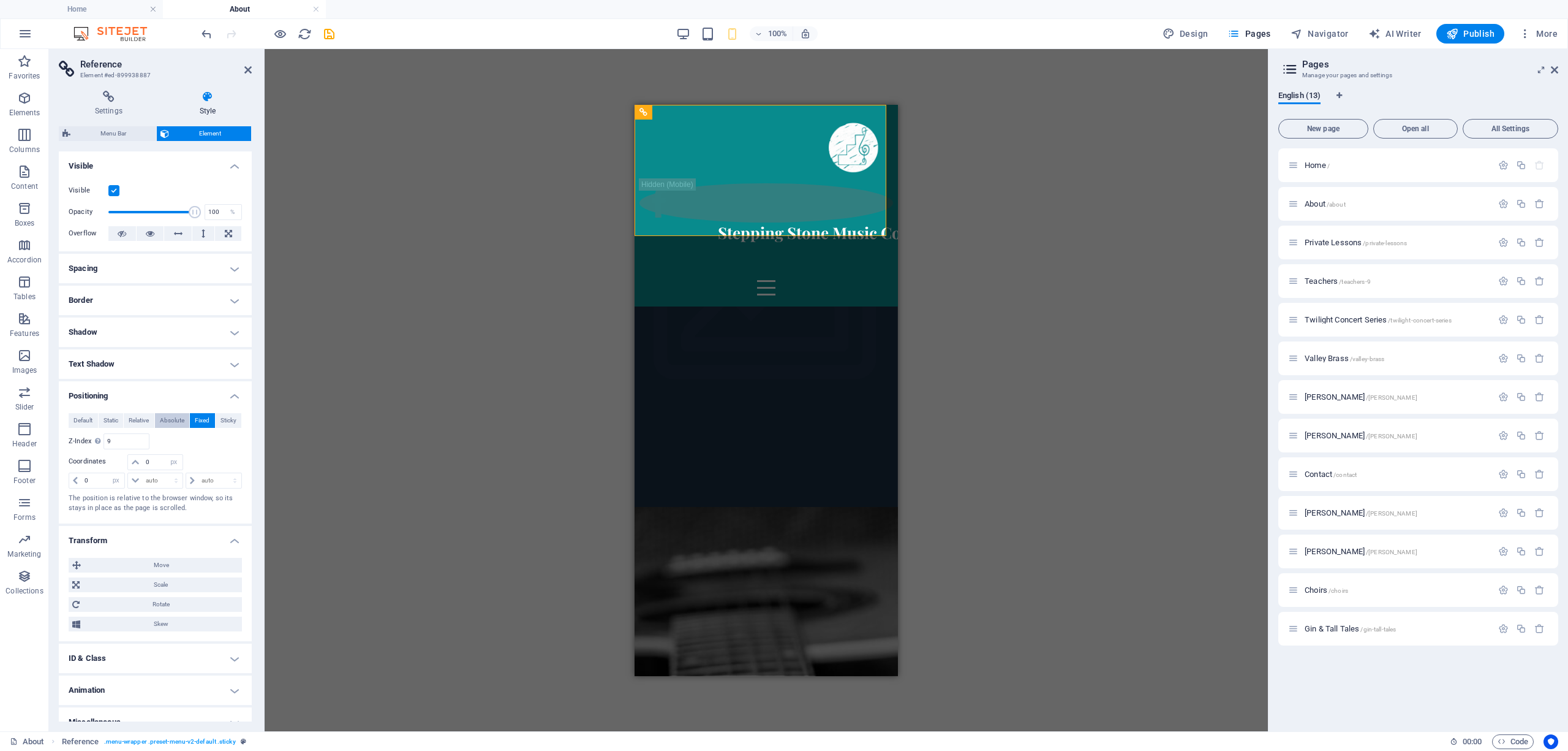
click at [170, 416] on span "Absolute" at bounding box center [172, 420] width 25 height 14
click at [141, 419] on span "Relative" at bounding box center [138, 420] width 20 height 14
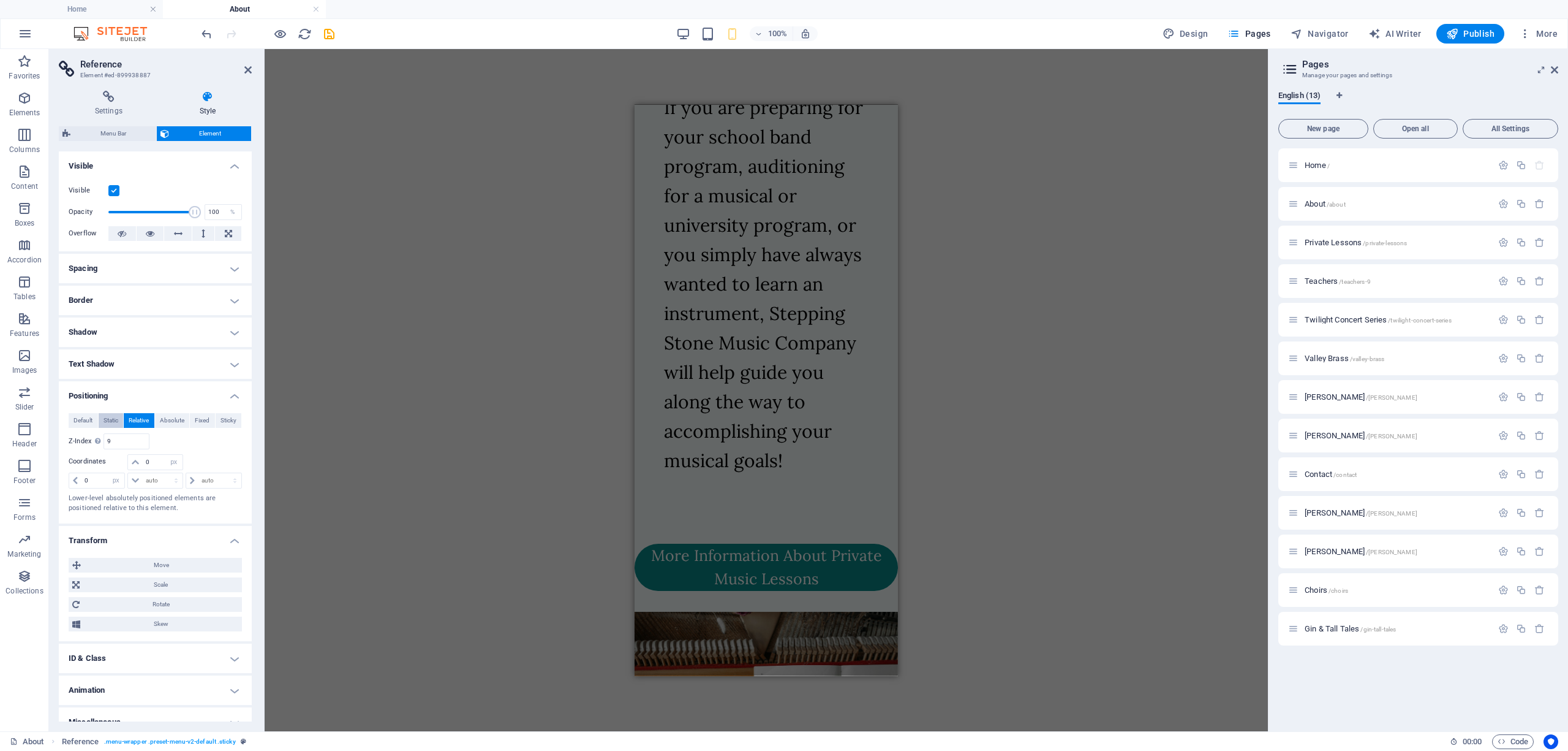
scroll to position [3542, 0]
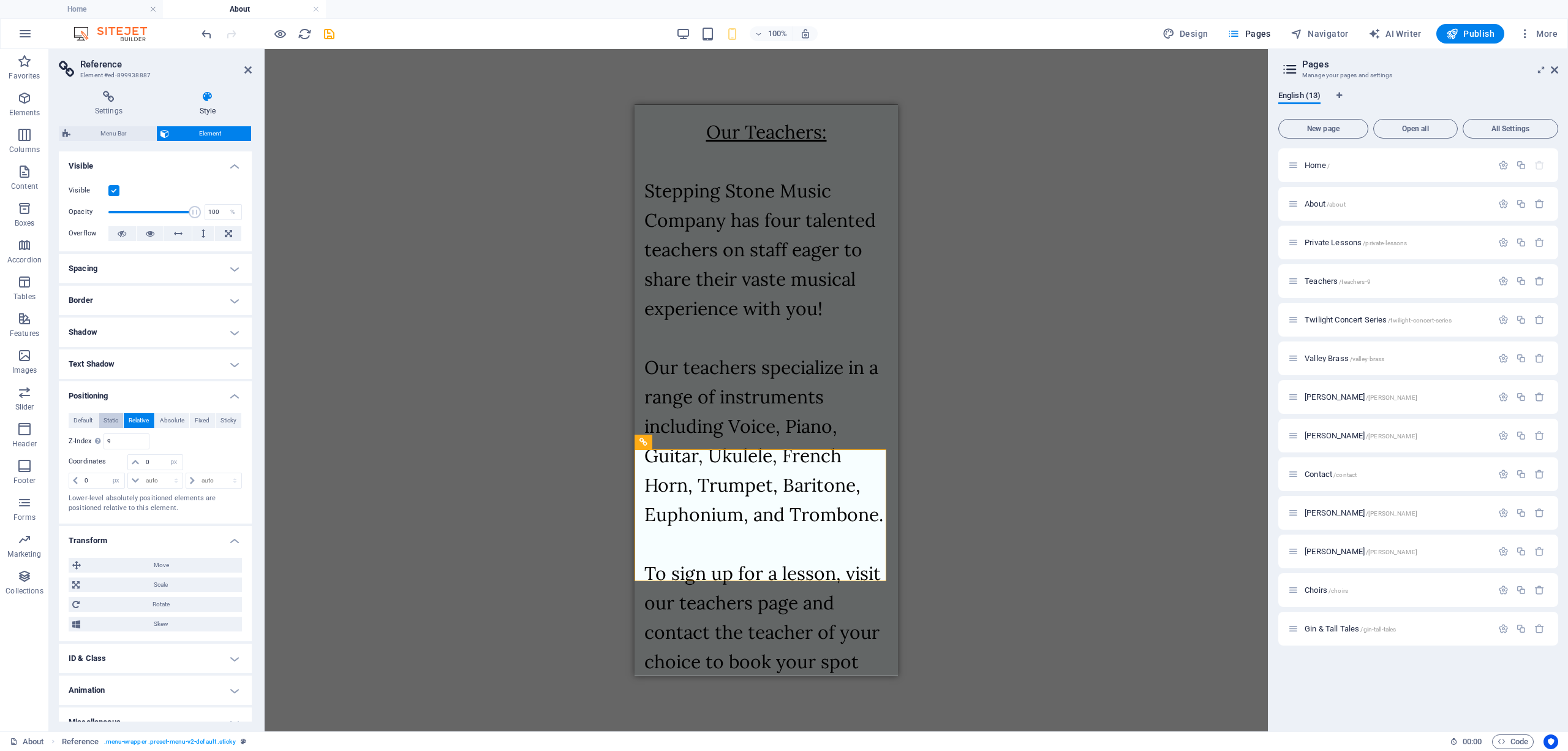
click at [114, 419] on span "Static" at bounding box center [110, 420] width 14 height 14
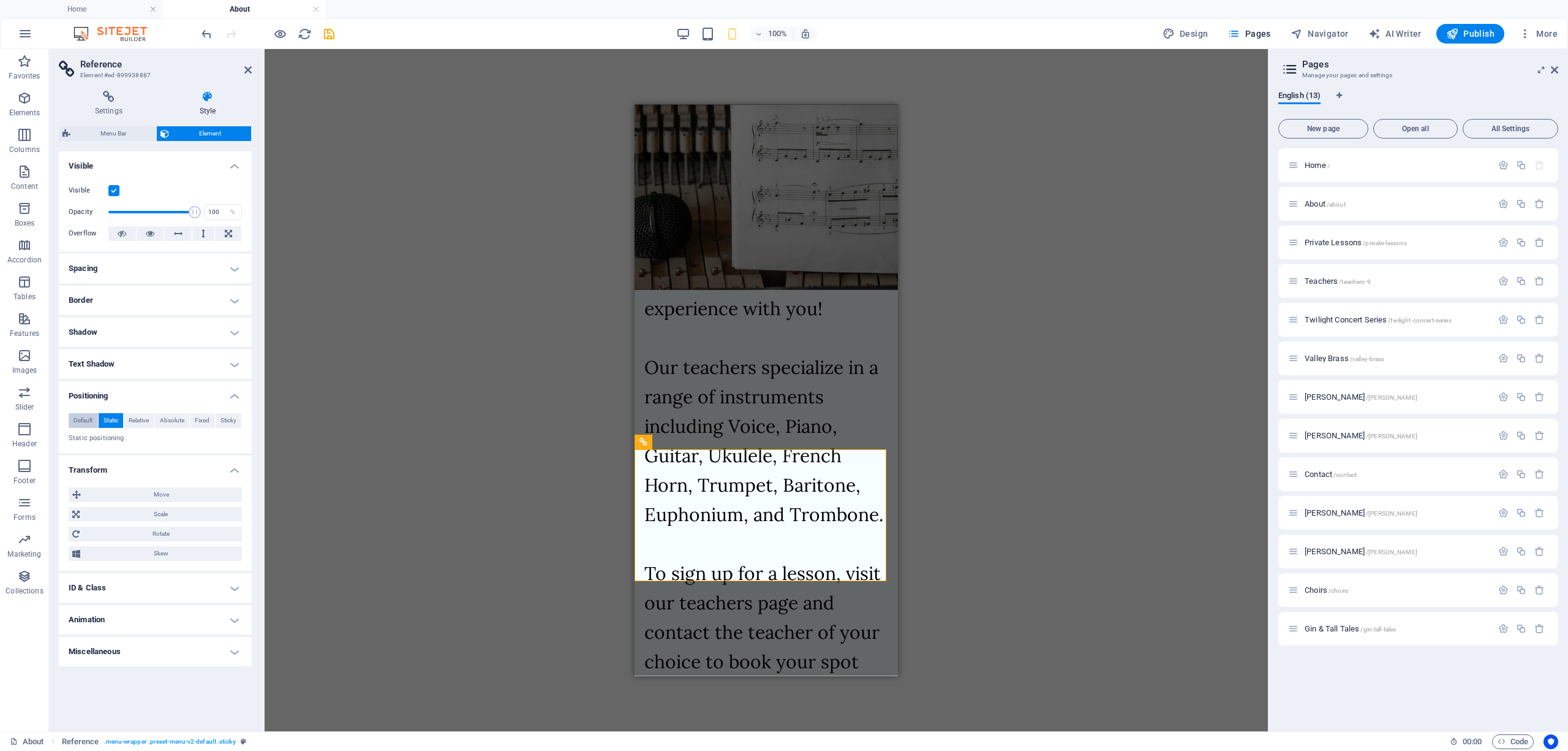
click at [86, 417] on span "Default" at bounding box center [83, 420] width 19 height 14
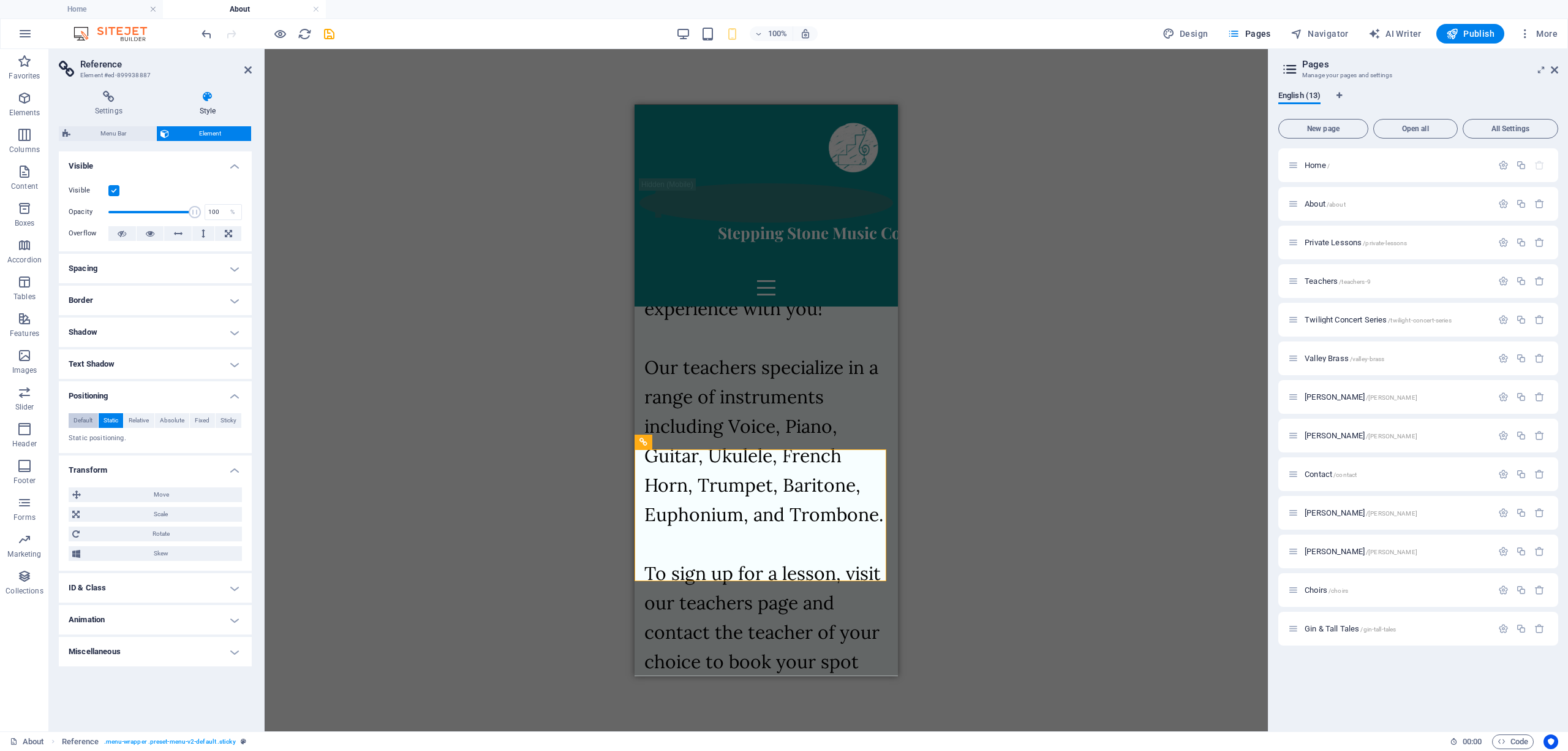
scroll to position [3411, 0]
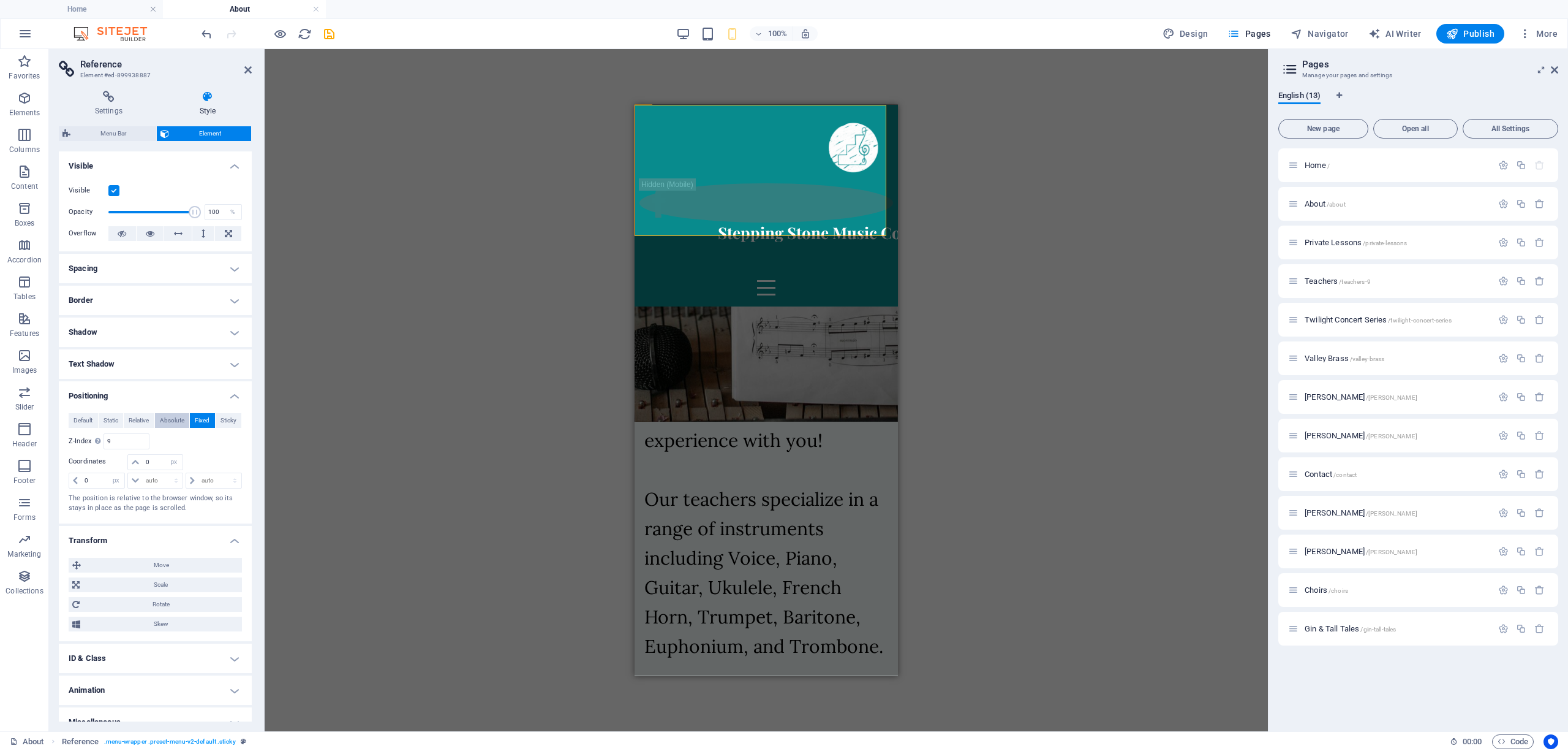
click at [170, 417] on span "Absolute" at bounding box center [172, 420] width 25 height 14
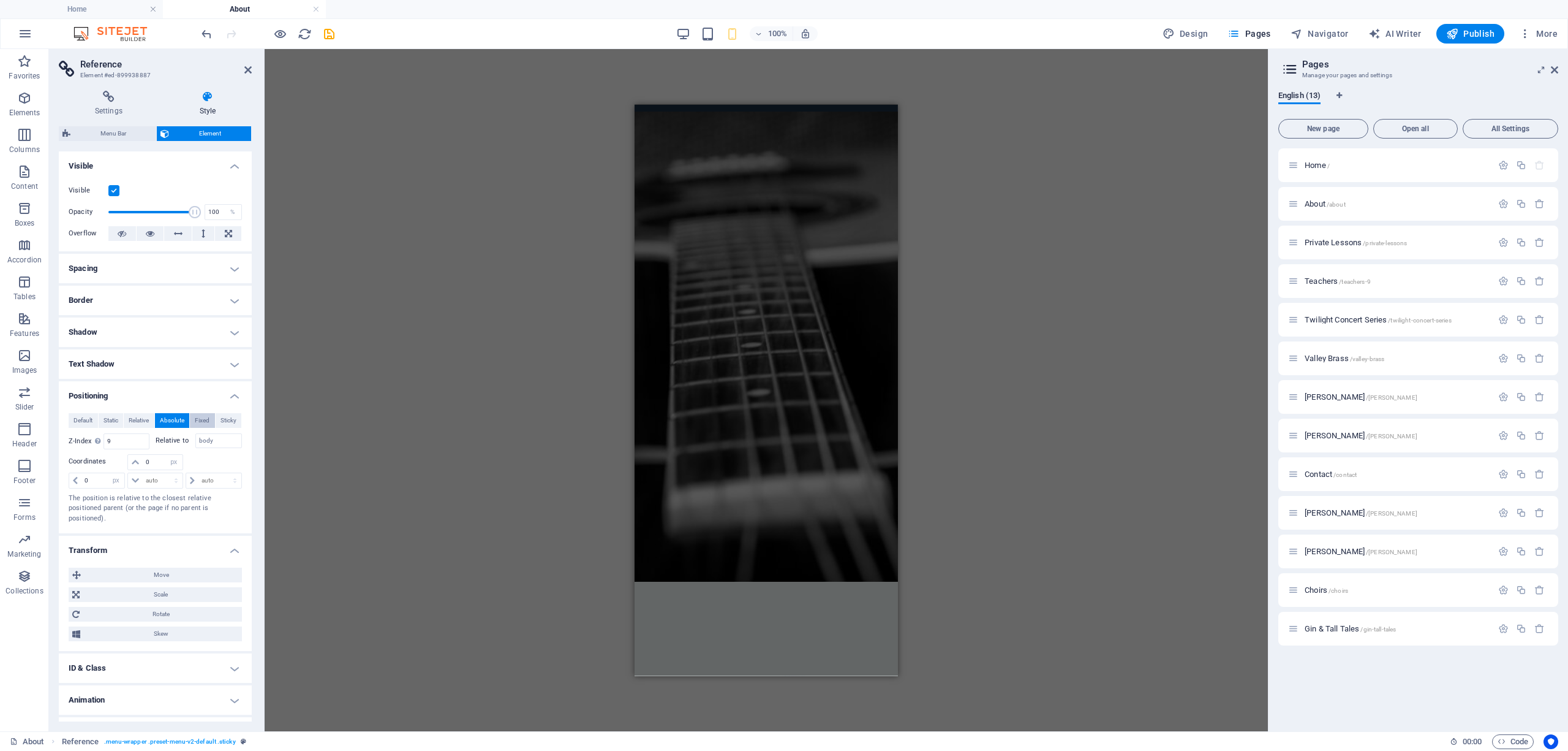
scroll to position [0, 0]
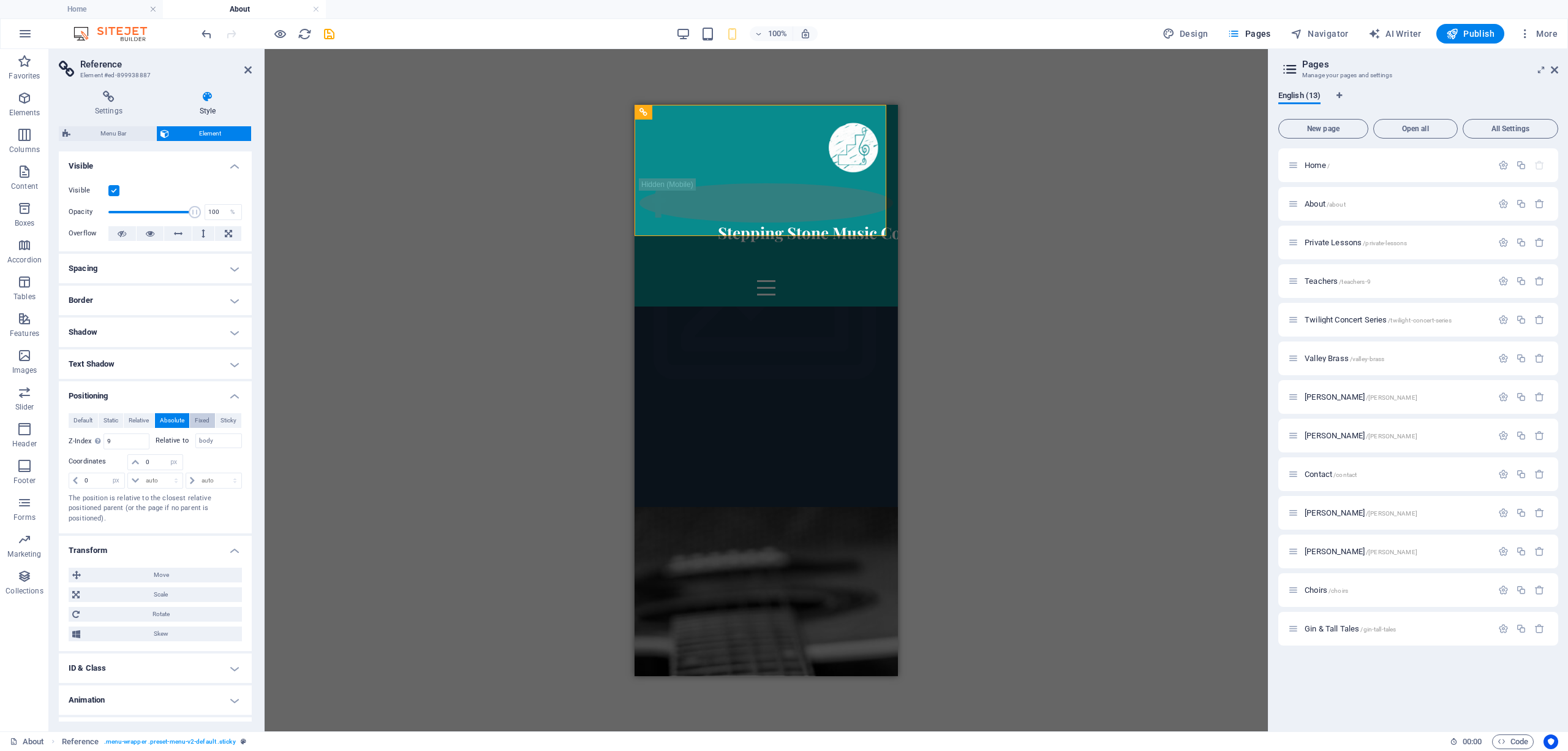
click at [204, 421] on span "Fixed" at bounding box center [202, 420] width 14 height 14
click at [222, 419] on span "Sticky" at bounding box center [228, 420] width 16 height 14
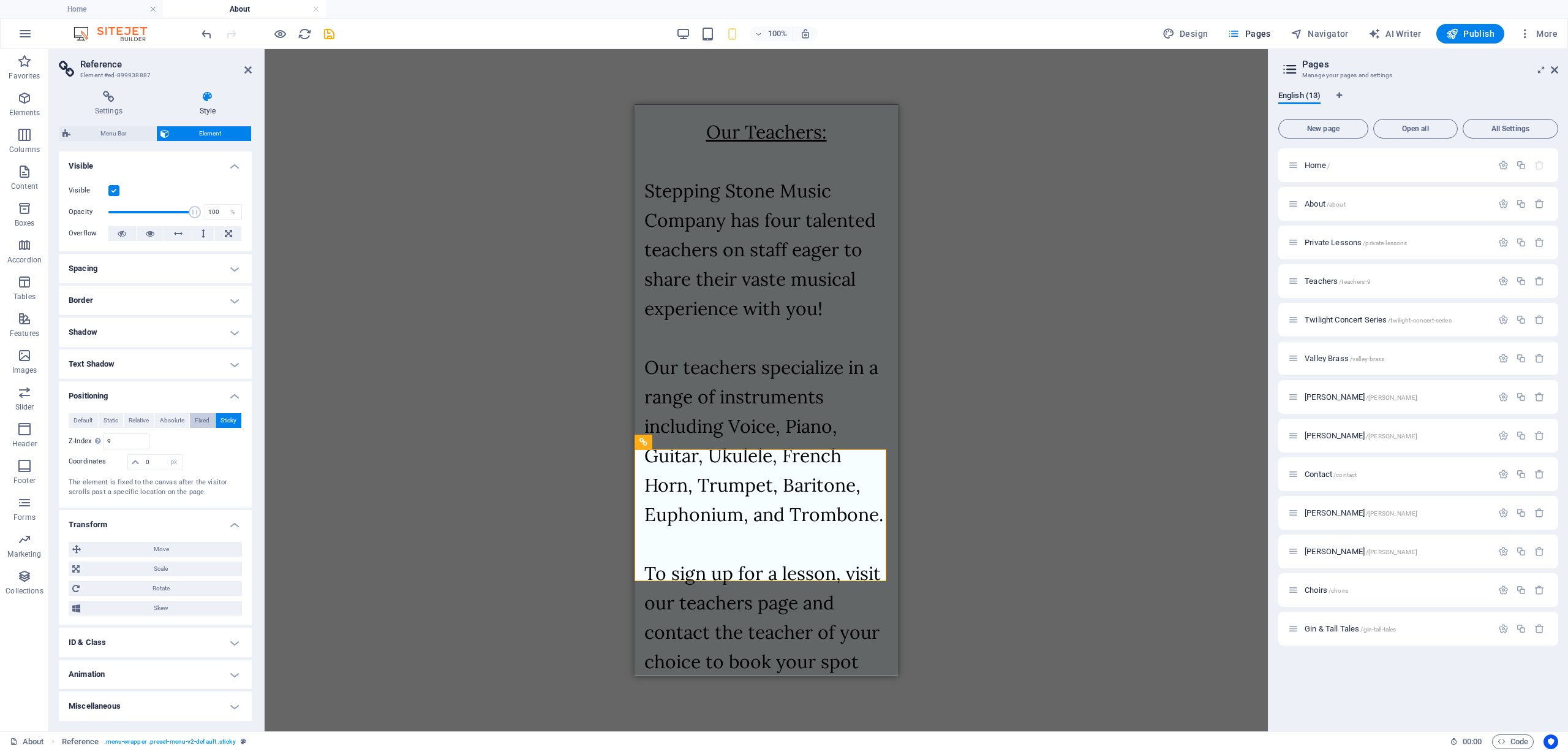
click at [199, 417] on span "Fixed" at bounding box center [202, 420] width 14 height 14
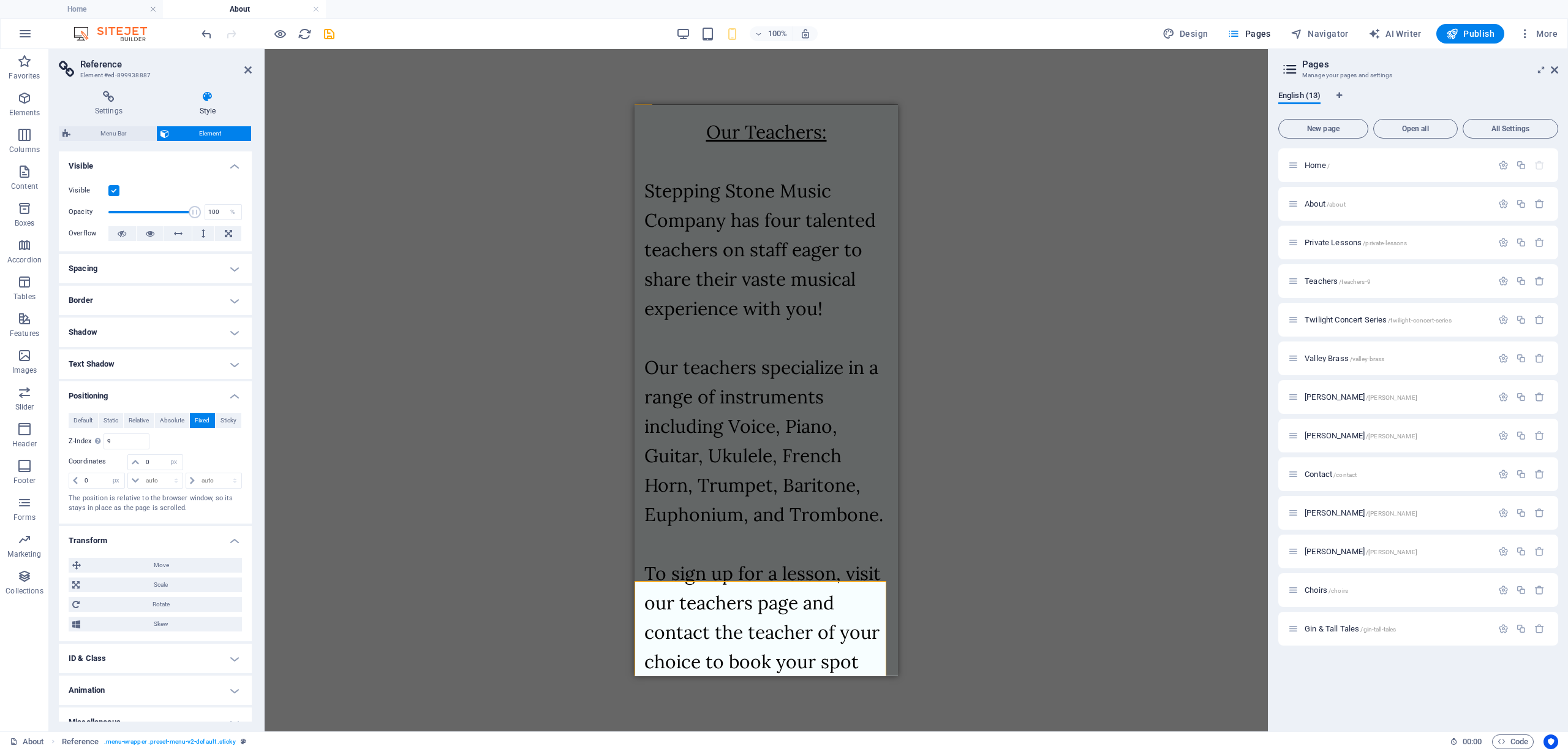
scroll to position [3411, 0]
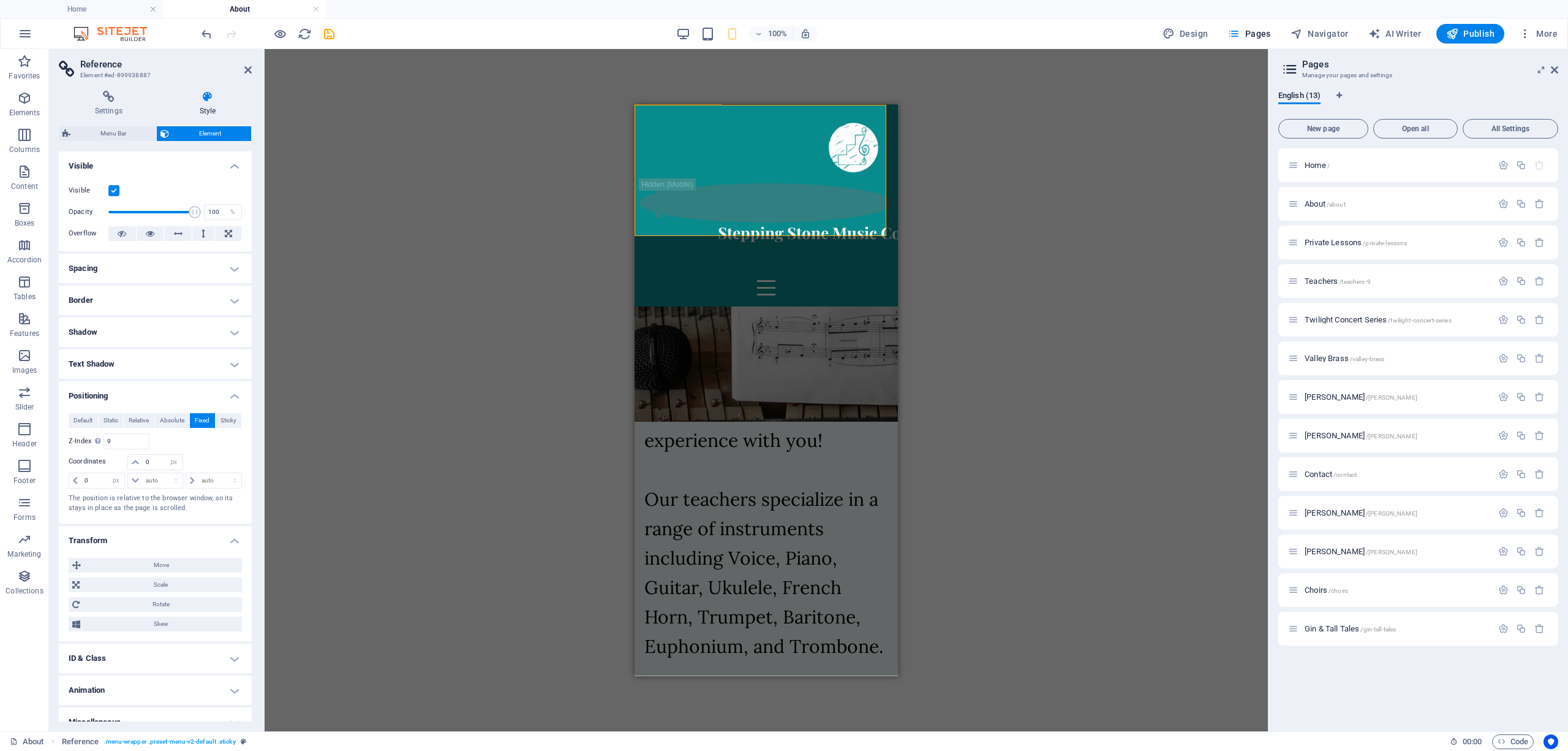
click at [784, 222] on div "Stepping Stone Music Co" at bounding box center [809, 232] width 254 height 21
click at [795, 154] on div at bounding box center [852, 145] width 254 height 74
click at [1201, 32] on span "Design" at bounding box center [1185, 34] width 46 height 12
select select "400"
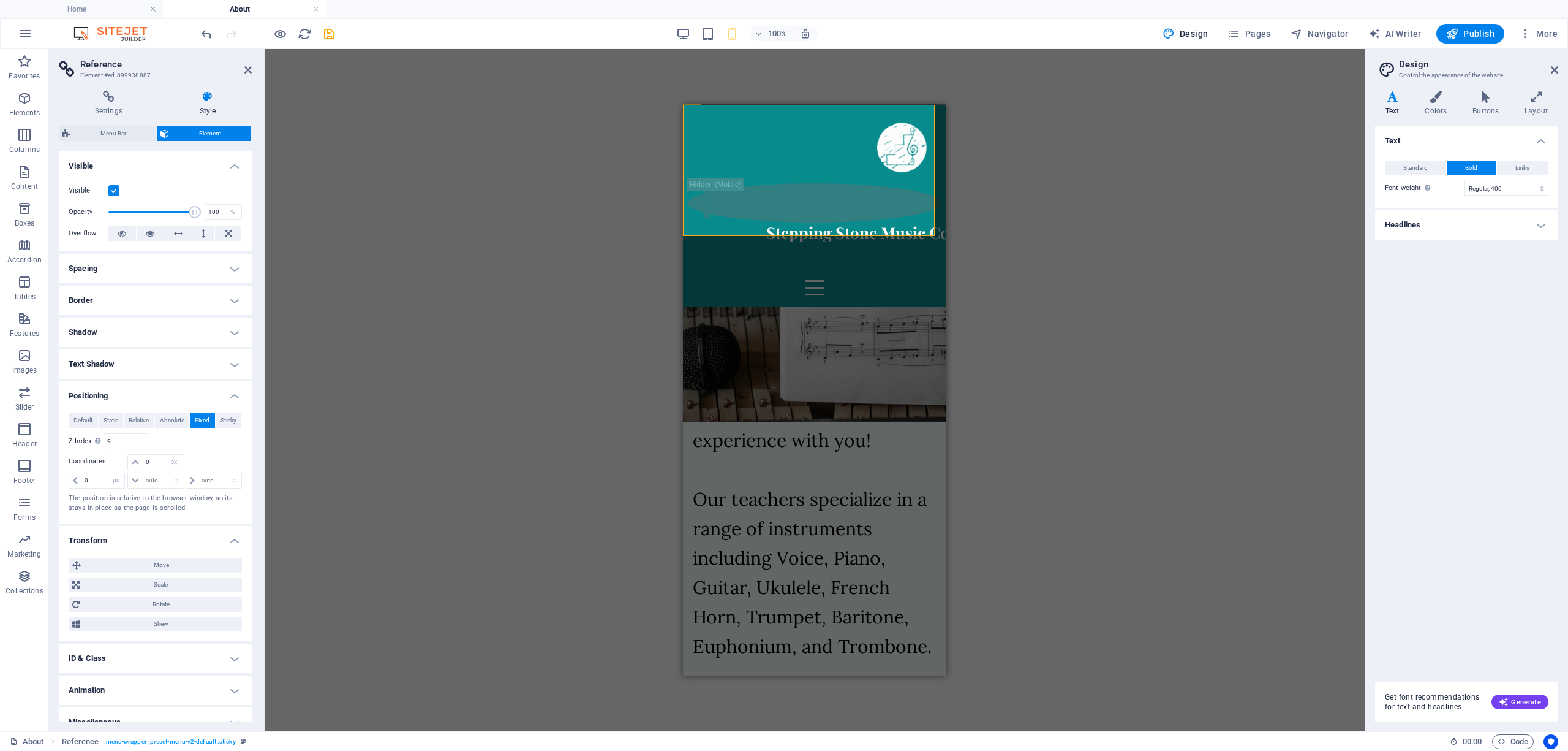
click at [1399, 101] on icon at bounding box center [1393, 97] width 35 height 12
click at [1437, 104] on h4 "Colors" at bounding box center [1438, 103] width 47 height 25
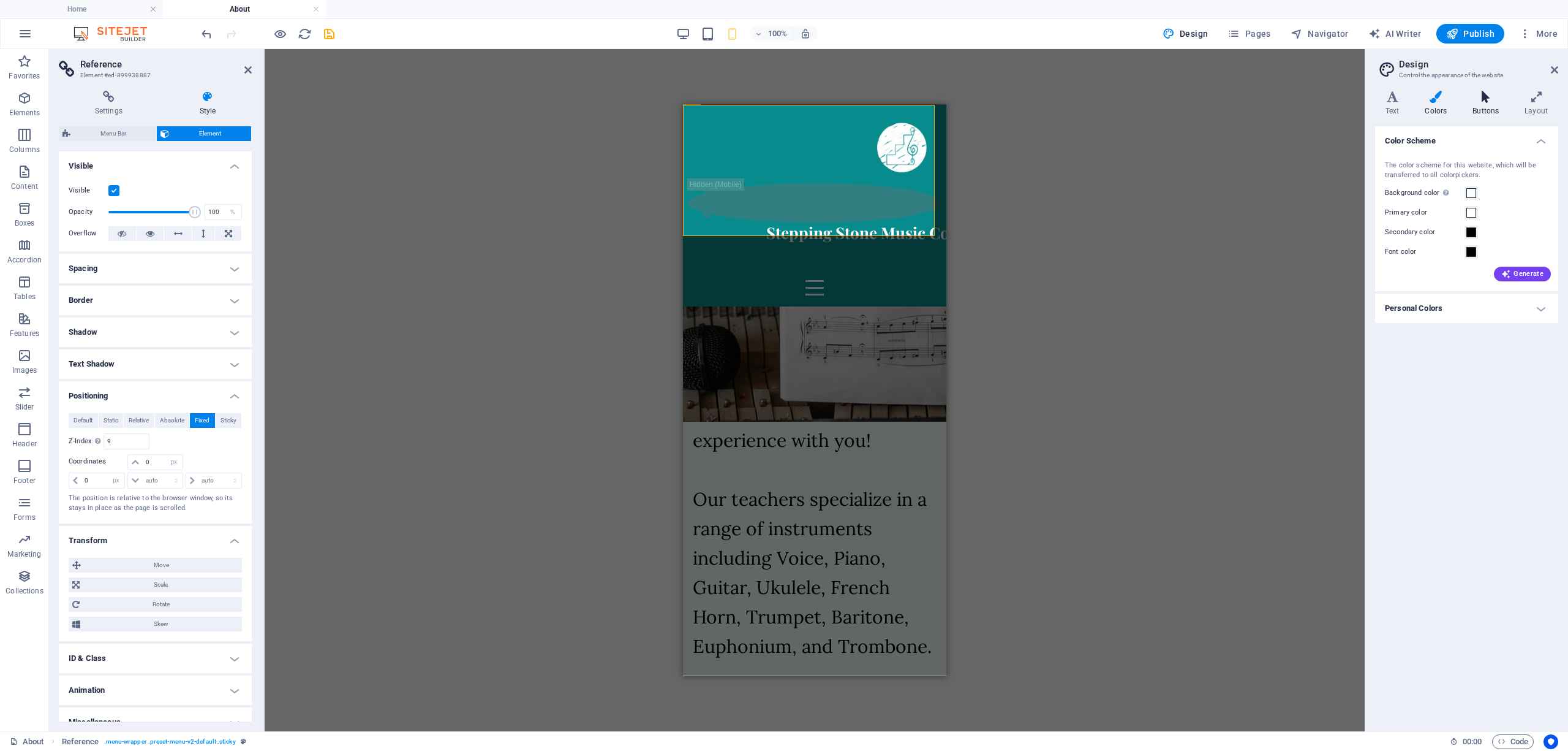
click at [1471, 98] on icon at bounding box center [1485, 97] width 47 height 12
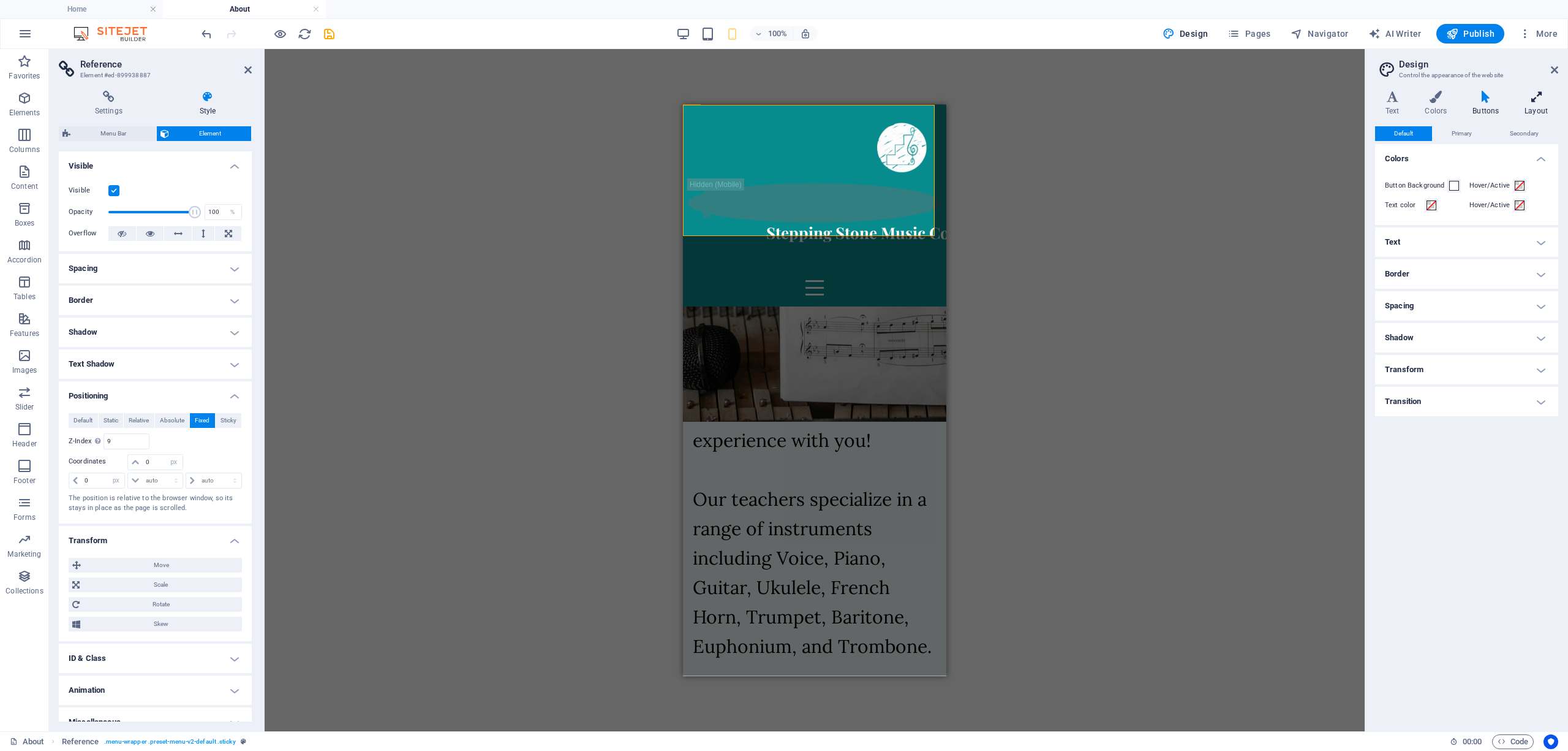
click at [1537, 105] on h4 "Layout" at bounding box center [1536, 103] width 44 height 25
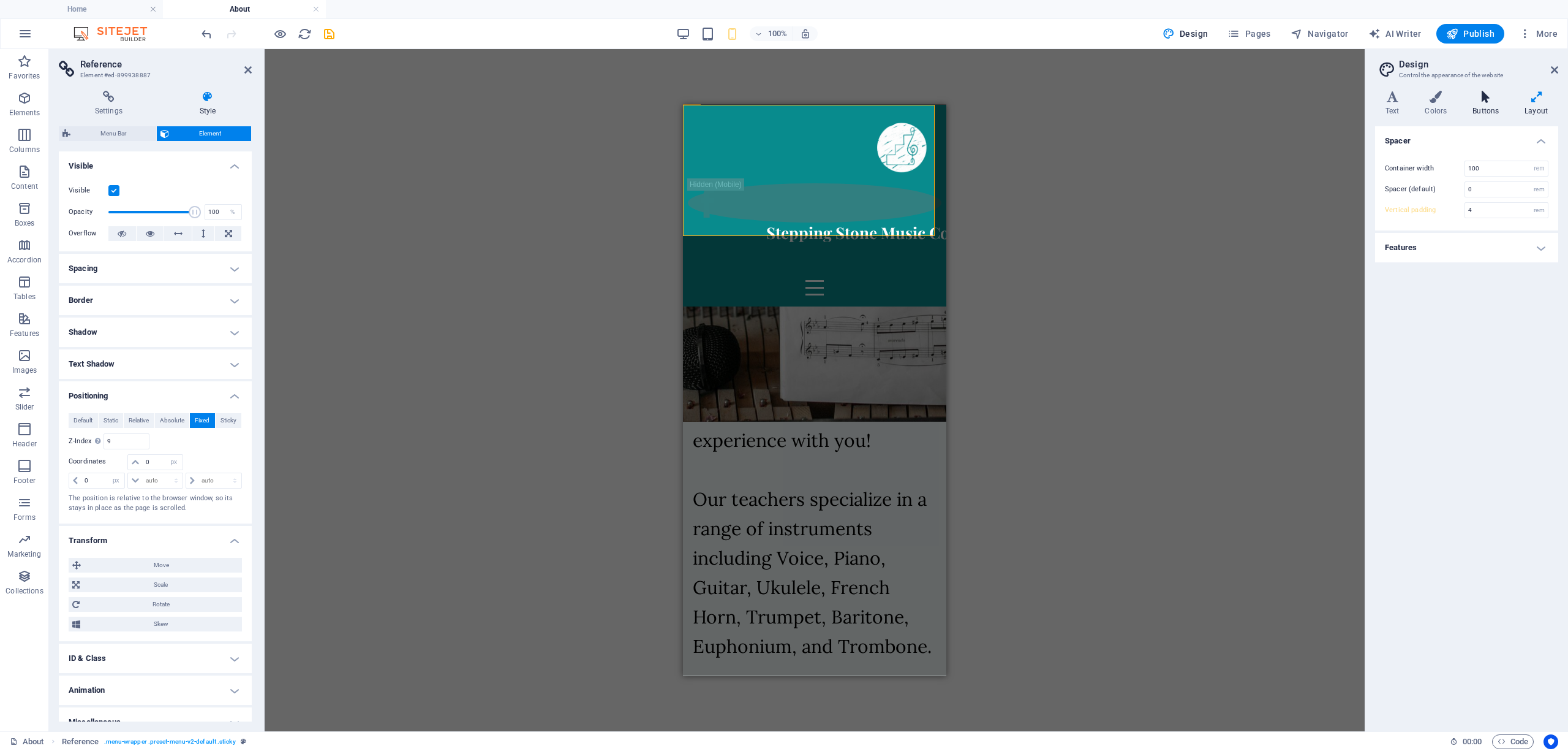
click at [1497, 101] on icon at bounding box center [1485, 97] width 47 height 12
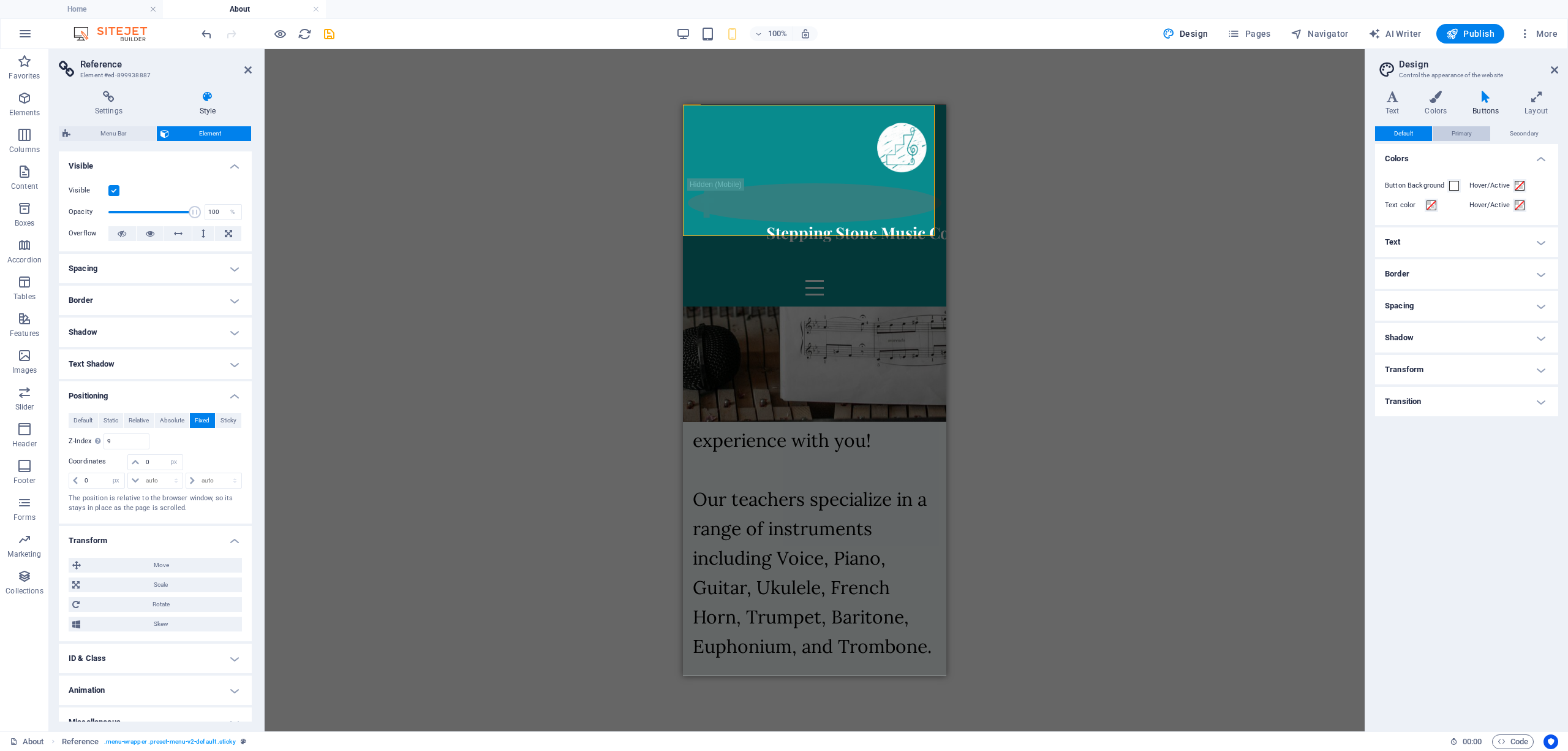
click at [1477, 133] on button "Primary" at bounding box center [1461, 133] width 58 height 14
click at [1510, 132] on span "Secondary" at bounding box center [1524, 133] width 29 height 14
click at [1431, 135] on button "Default" at bounding box center [1404, 133] width 57 height 14
click at [875, 222] on div "Stepping Stone Music Co" at bounding box center [857, 232] width 254 height 21
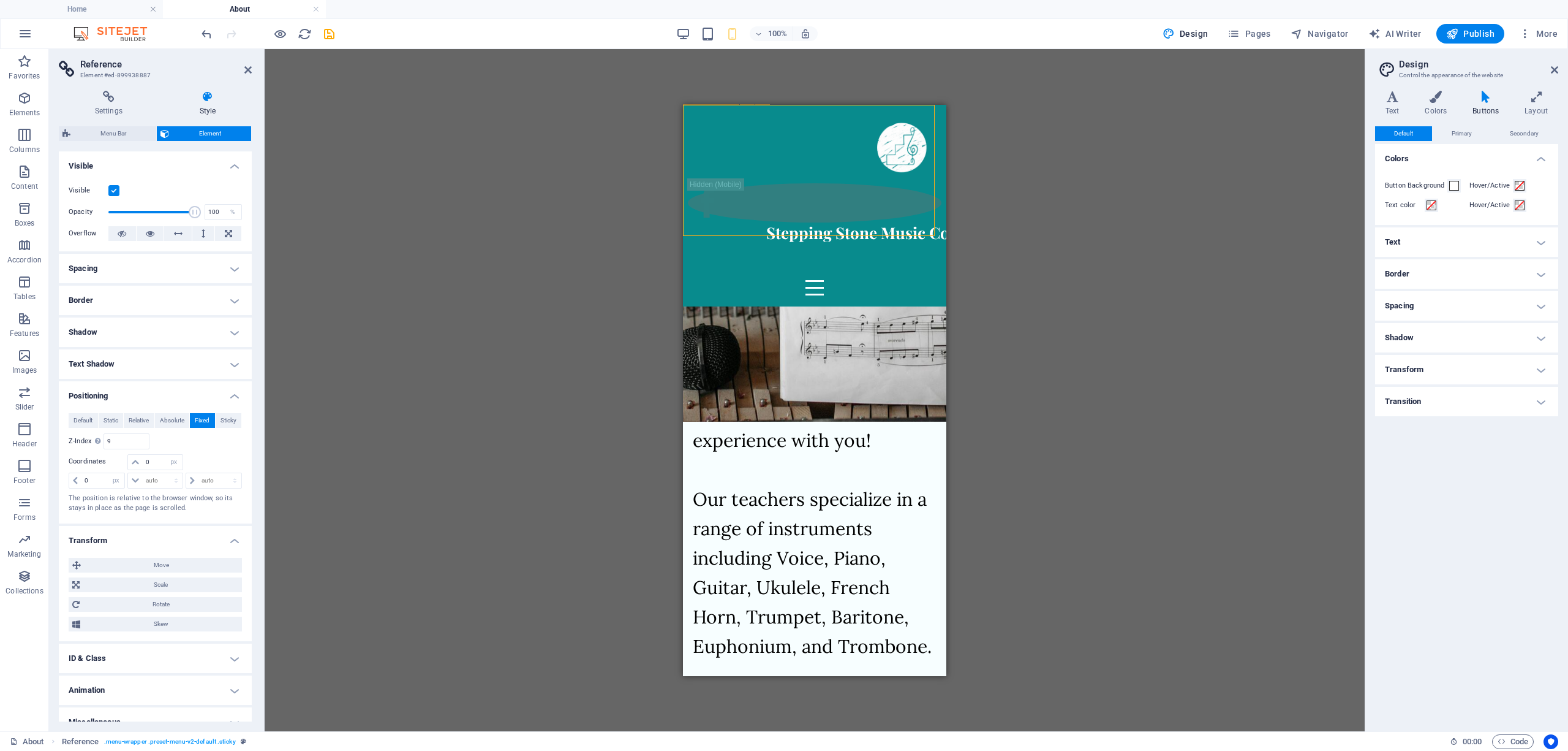
click at [875, 222] on div "Stepping Stone Music Co" at bounding box center [857, 232] width 254 height 21
click at [840, 145] on div at bounding box center [900, 145] width 254 height 74
click at [912, 222] on div "Stepping Stone Music Co" at bounding box center [857, 232] width 254 height 21
click at [894, 182] on figure at bounding box center [815, 202] width 254 height 39
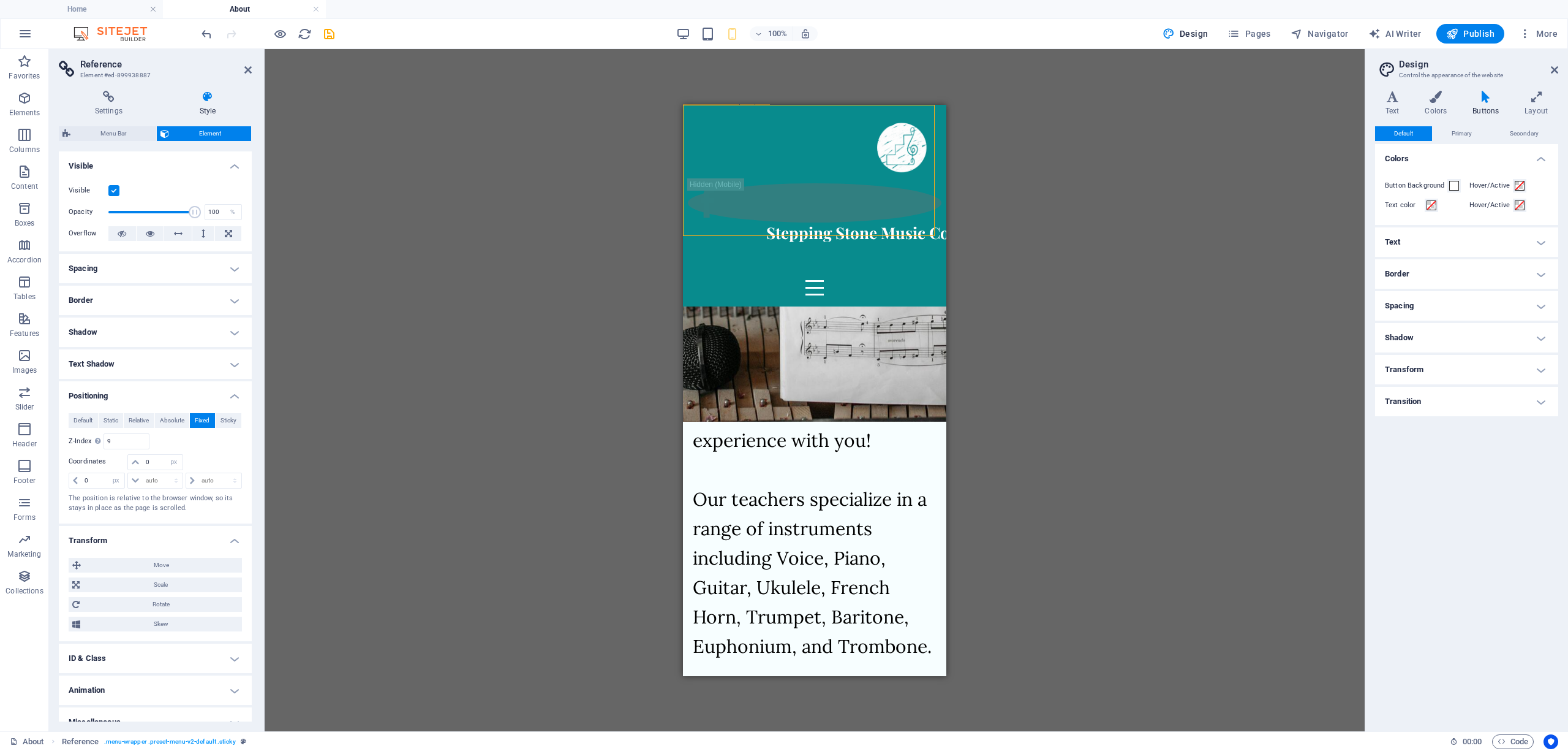
click at [848, 151] on div at bounding box center [900, 145] width 254 height 74
click at [841, 222] on div "Stepping Stone Music Co" at bounding box center [857, 232] width 254 height 21
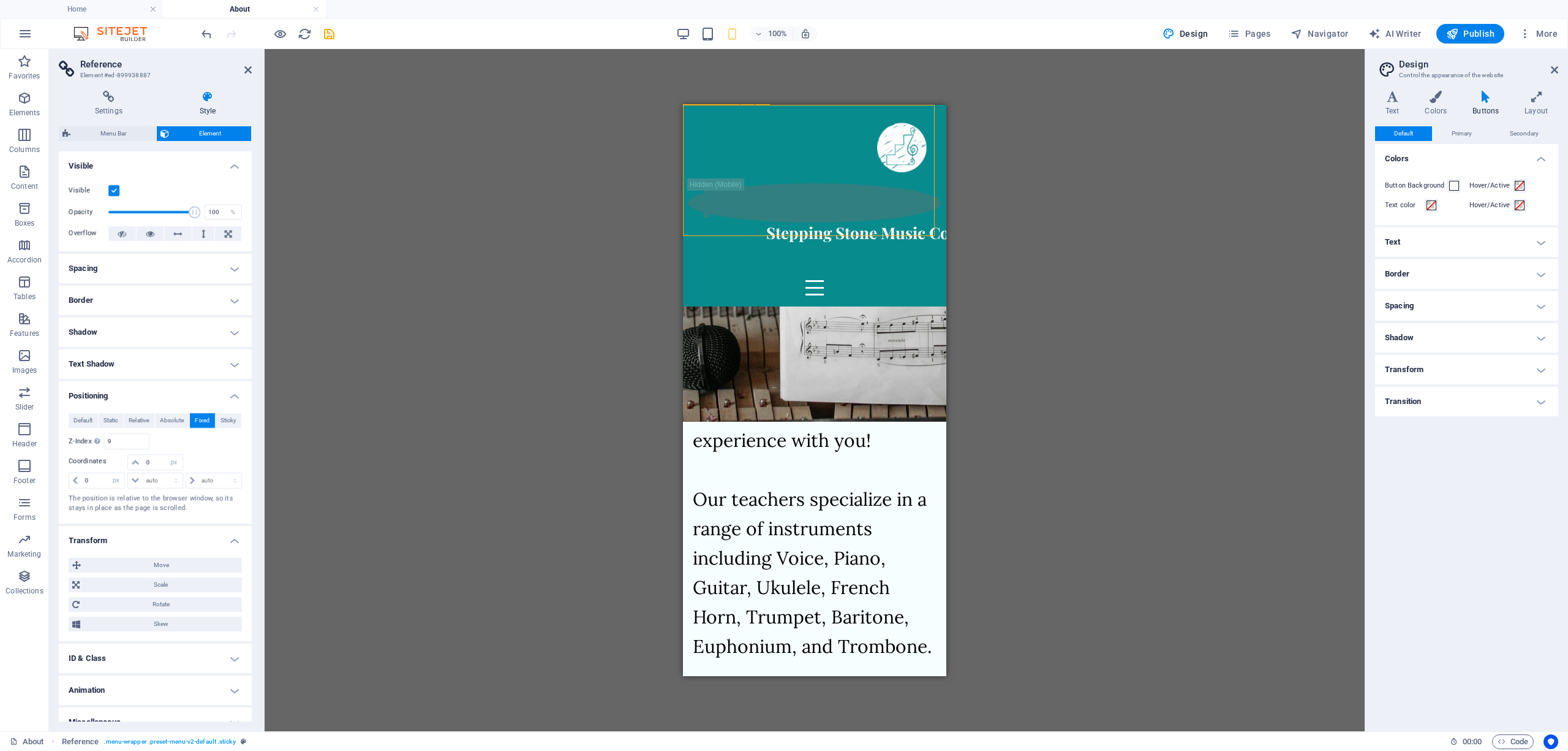
click at [841, 222] on div "Stepping Stone Music Co" at bounding box center [857, 232] width 254 height 21
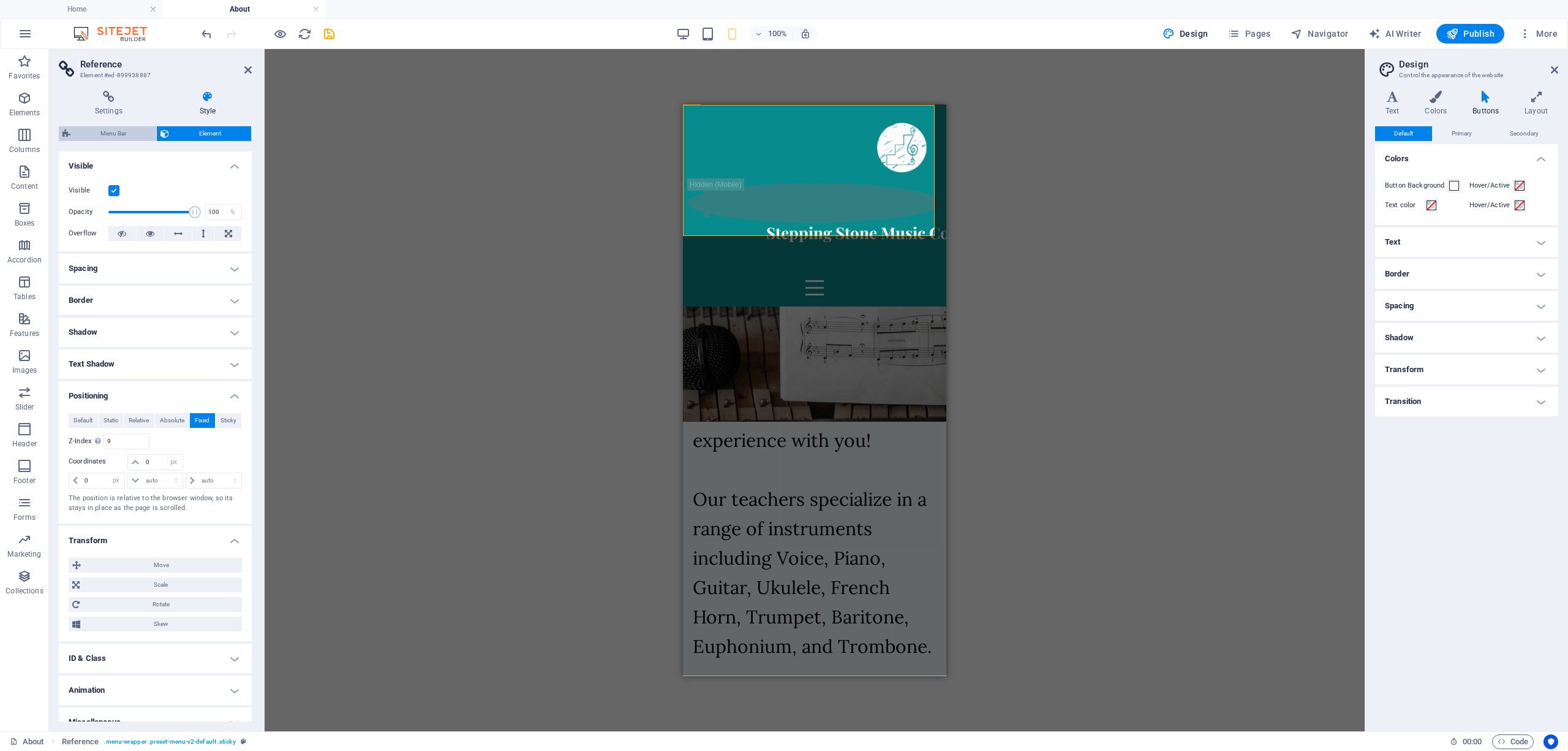
click at [100, 136] on span "Menu Bar" at bounding box center [114, 133] width 78 height 14
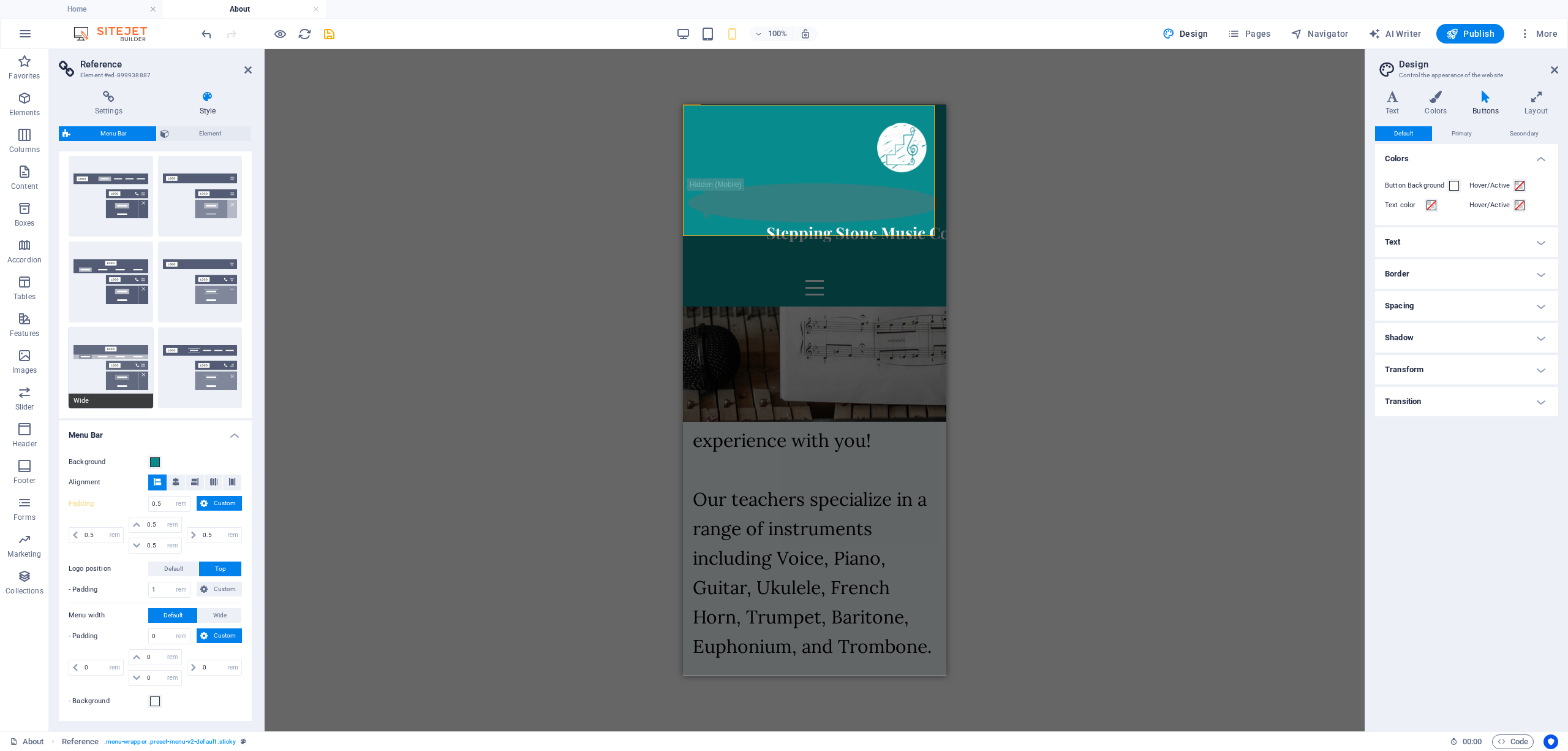
scroll to position [163, 0]
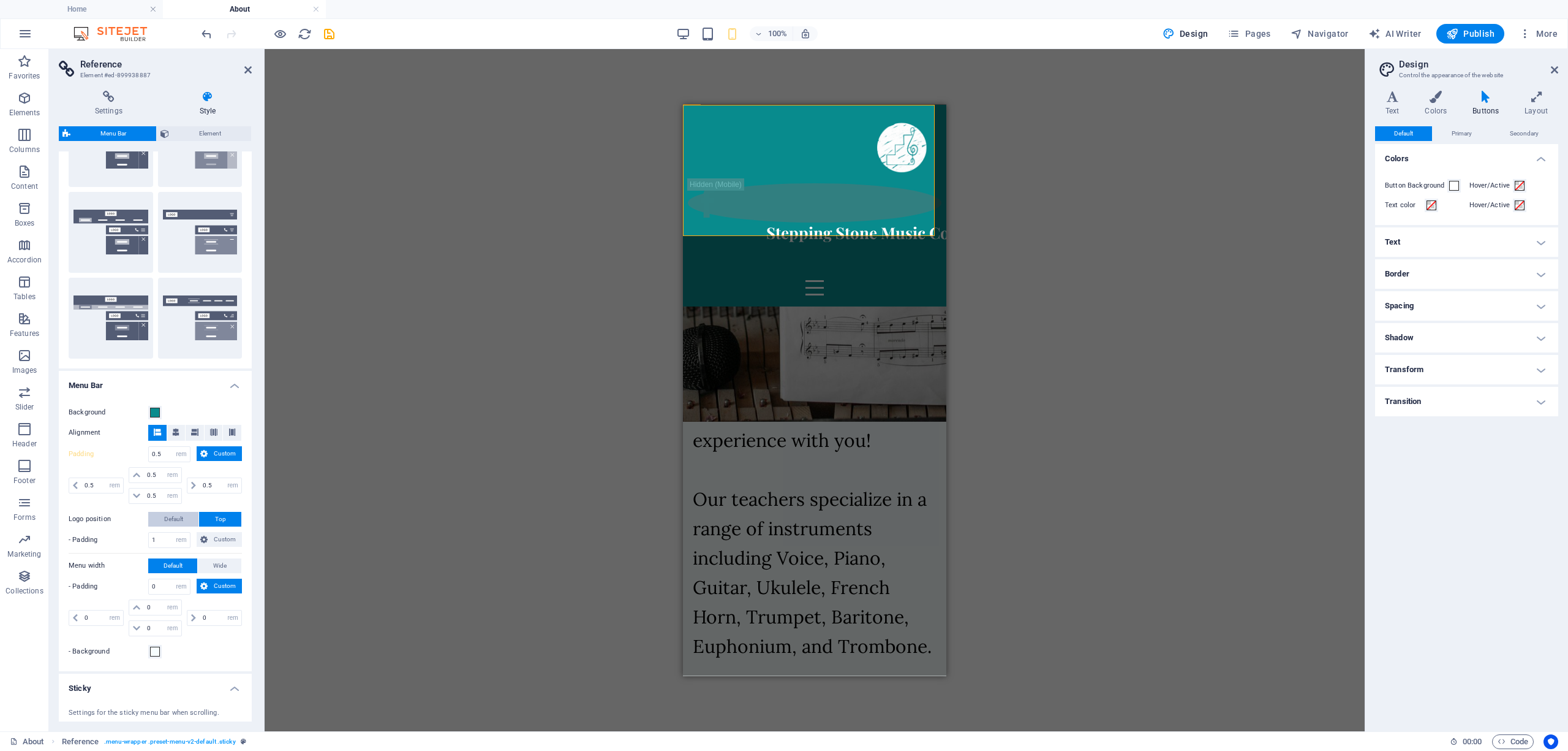
click at [176, 516] on span "Default" at bounding box center [174, 518] width 19 height 14
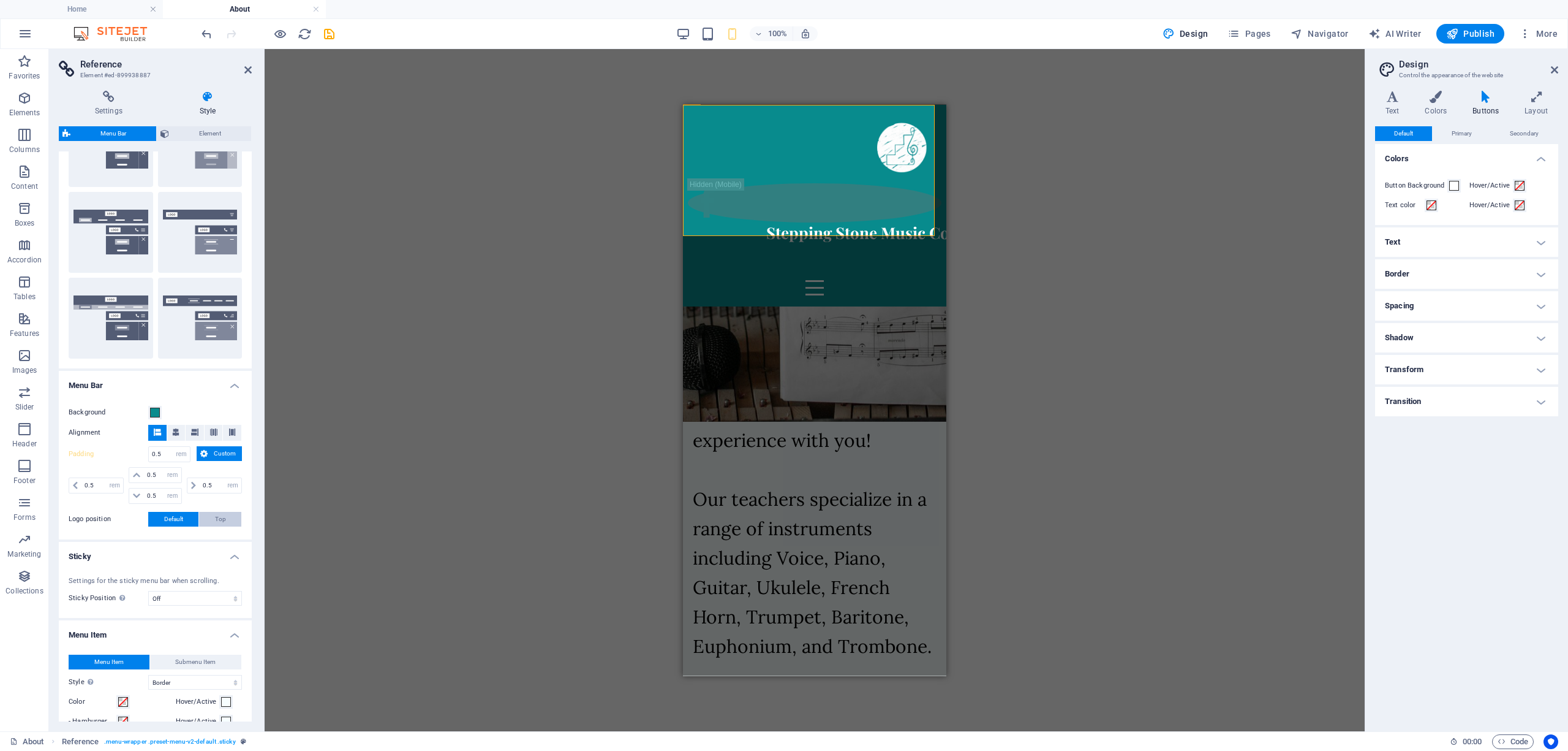
click at [211, 516] on button "Top" at bounding box center [219, 518] width 42 height 14
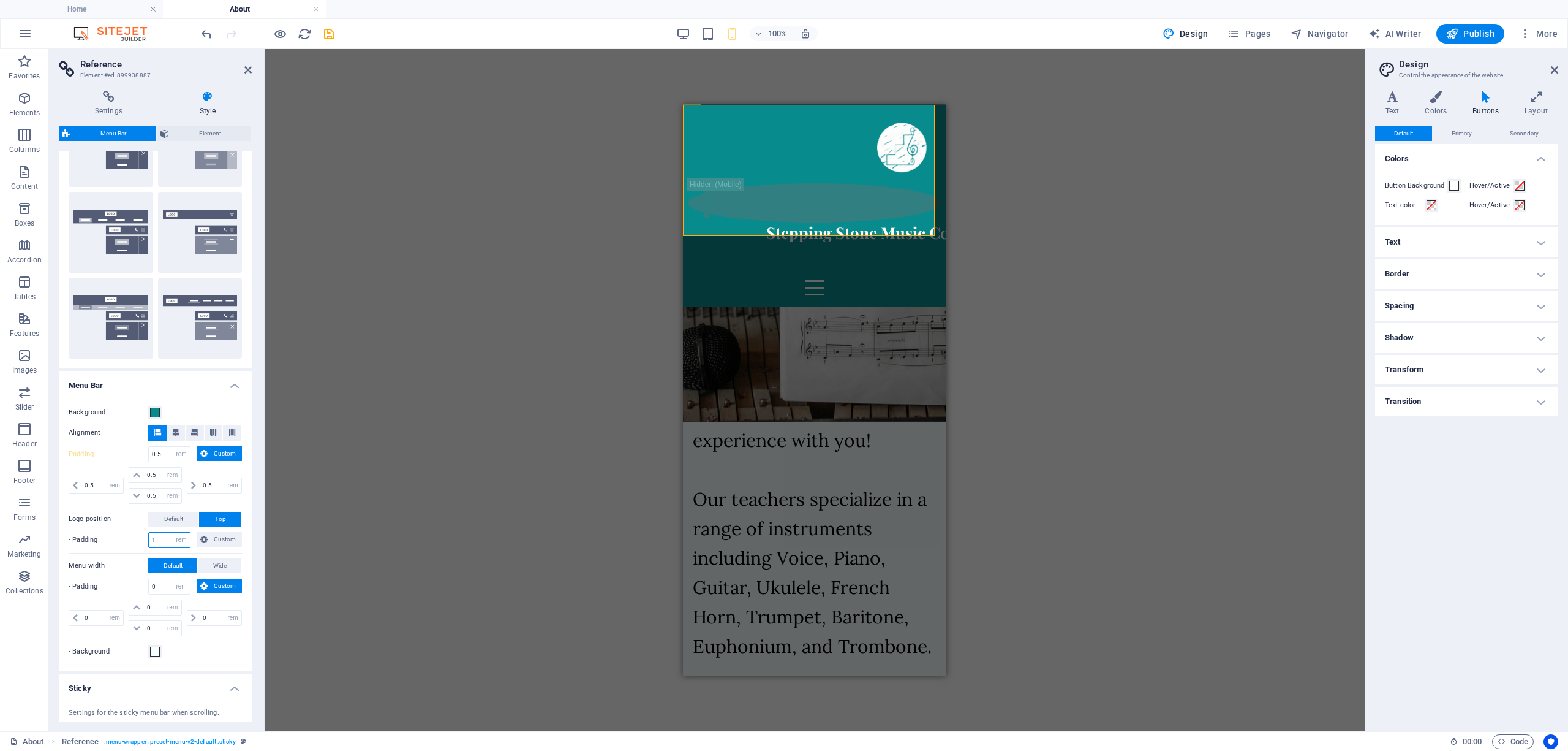
click at [168, 544] on input "1" at bounding box center [169, 540] width 41 height 14
click at [197, 538] on button "Custom" at bounding box center [219, 539] width 45 height 14
click at [165, 539] on input "1" at bounding box center [169, 540] width 41 height 14
click at [75, 572] on icon at bounding box center [75, 571] width 5 height 8
click at [76, 572] on icon at bounding box center [75, 571] width 5 height 8
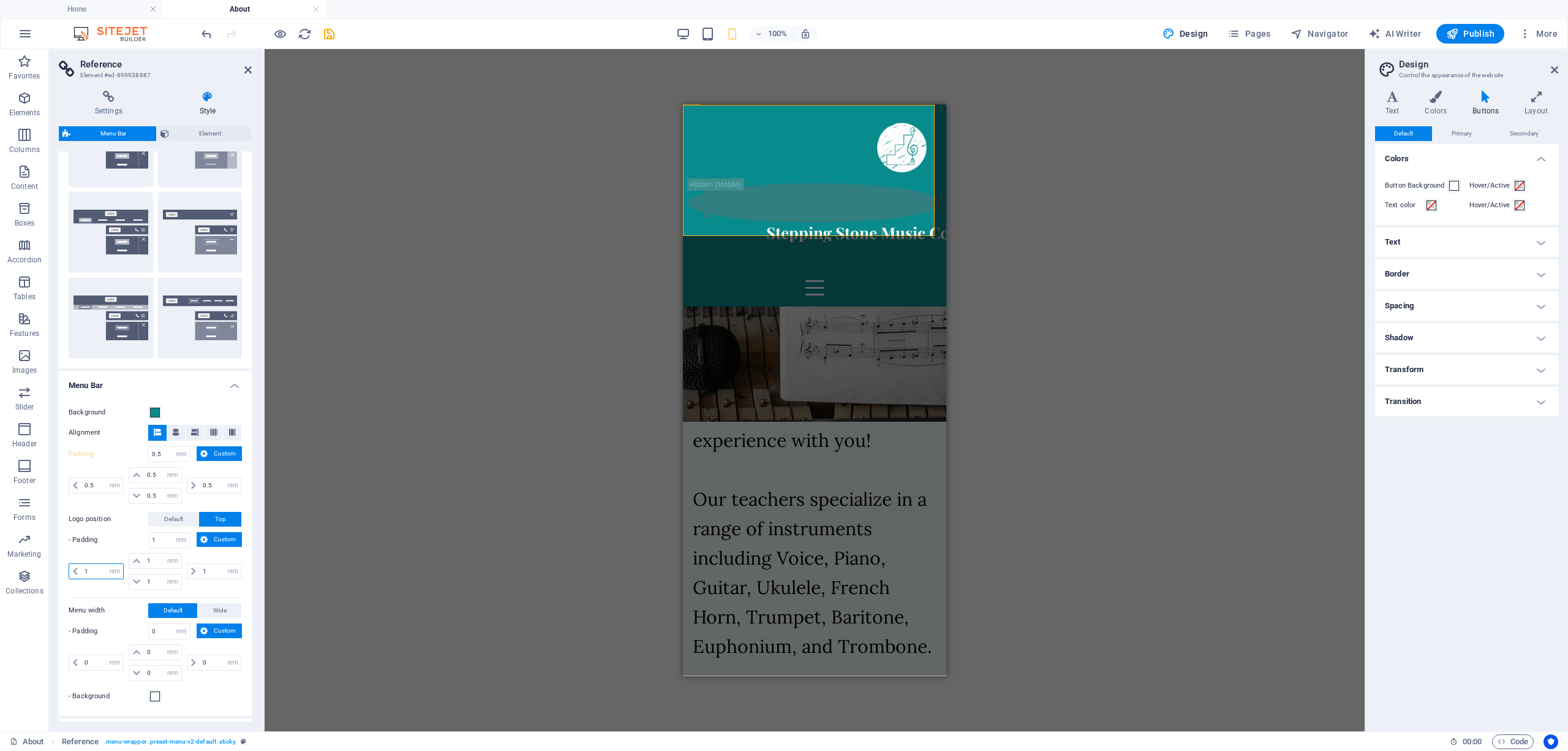
drag, startPoint x: 92, startPoint y: 573, endPoint x: 80, endPoint y: 573, distance: 12.0
click at [80, 573] on div "1 px rem % vh vw" at bounding box center [96, 571] width 55 height 16
type input "5"
select select "DISABLED_OPTION_VALUE"
type input "5"
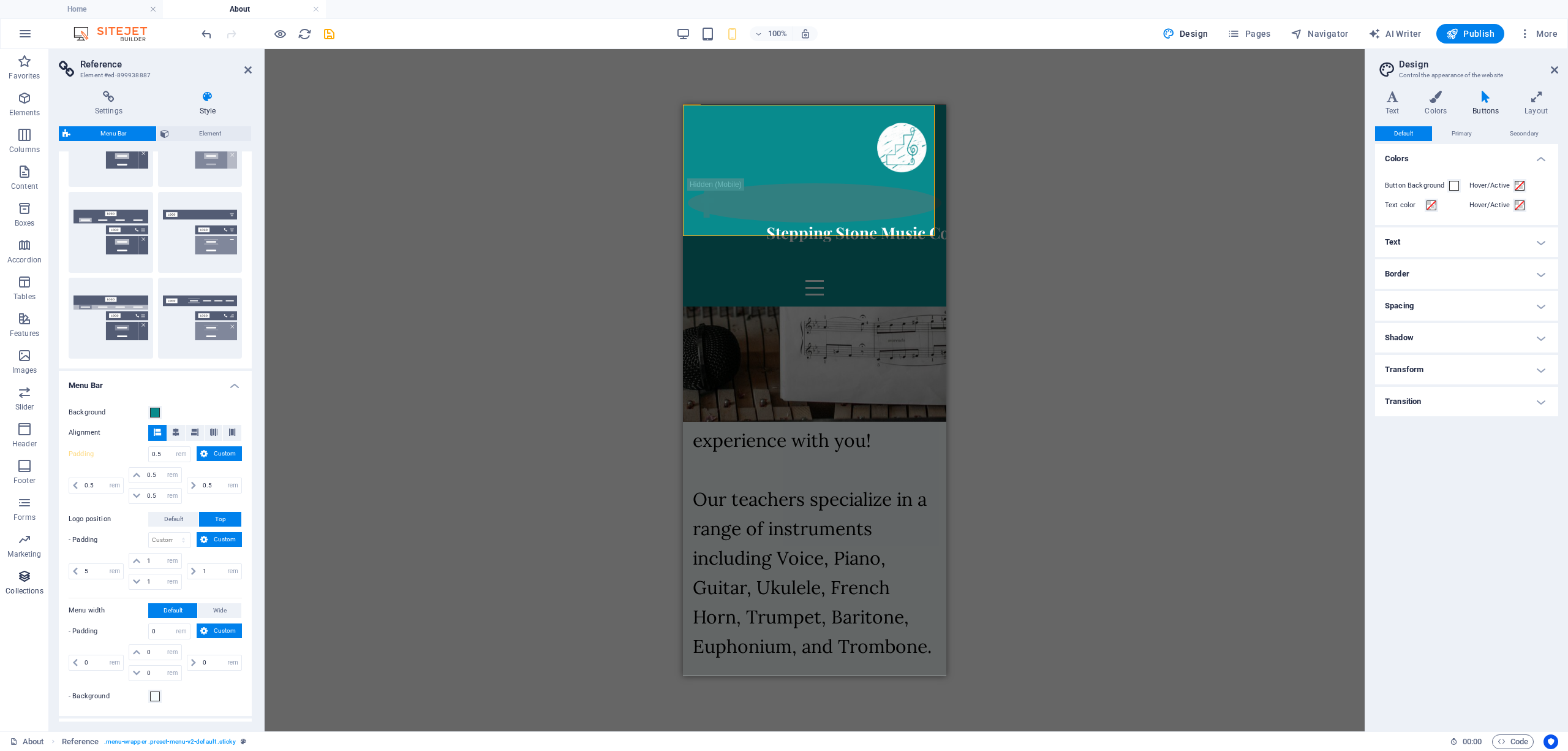
click at [47, 589] on span "Collections" at bounding box center [24, 583] width 49 height 30
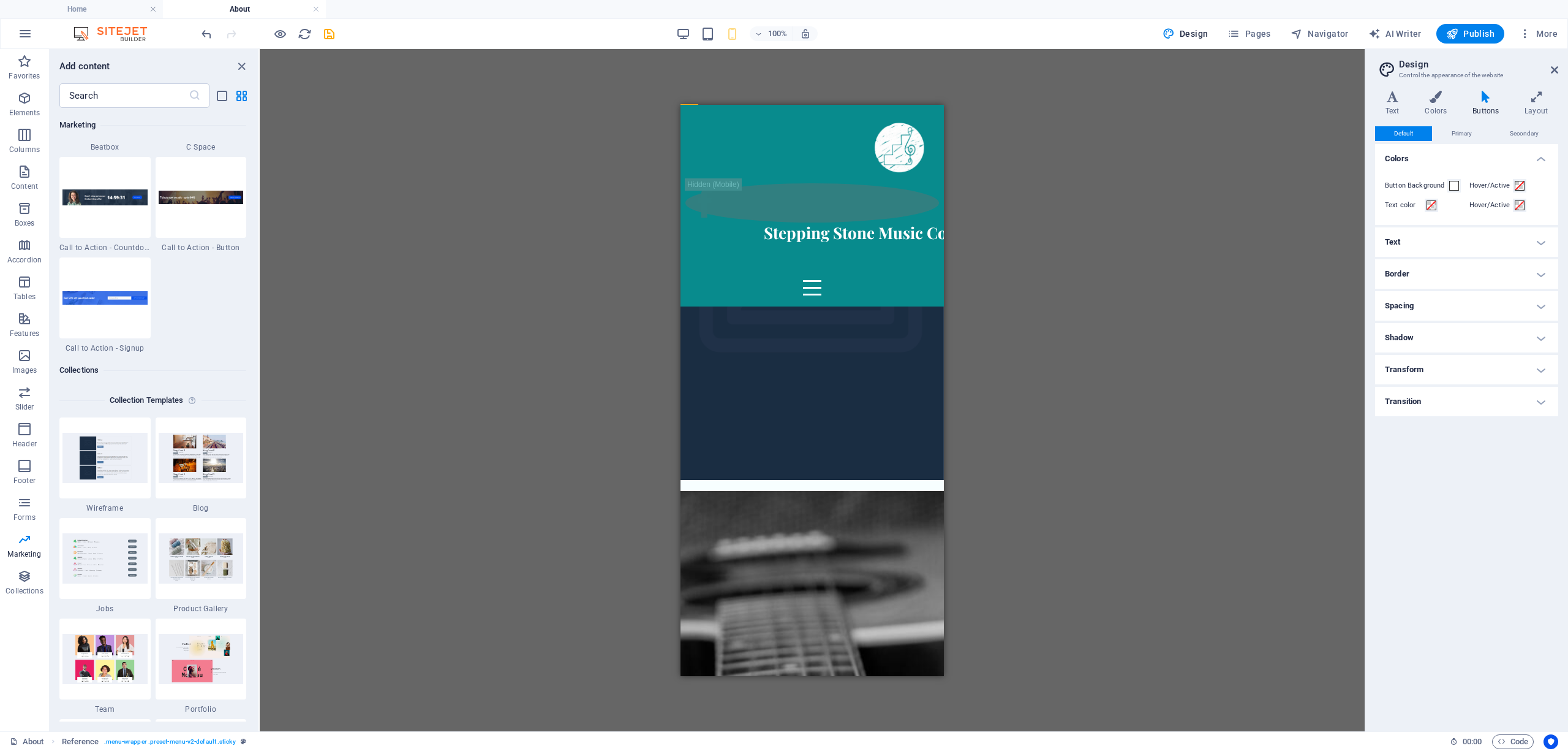
scroll to position [11045, 0]
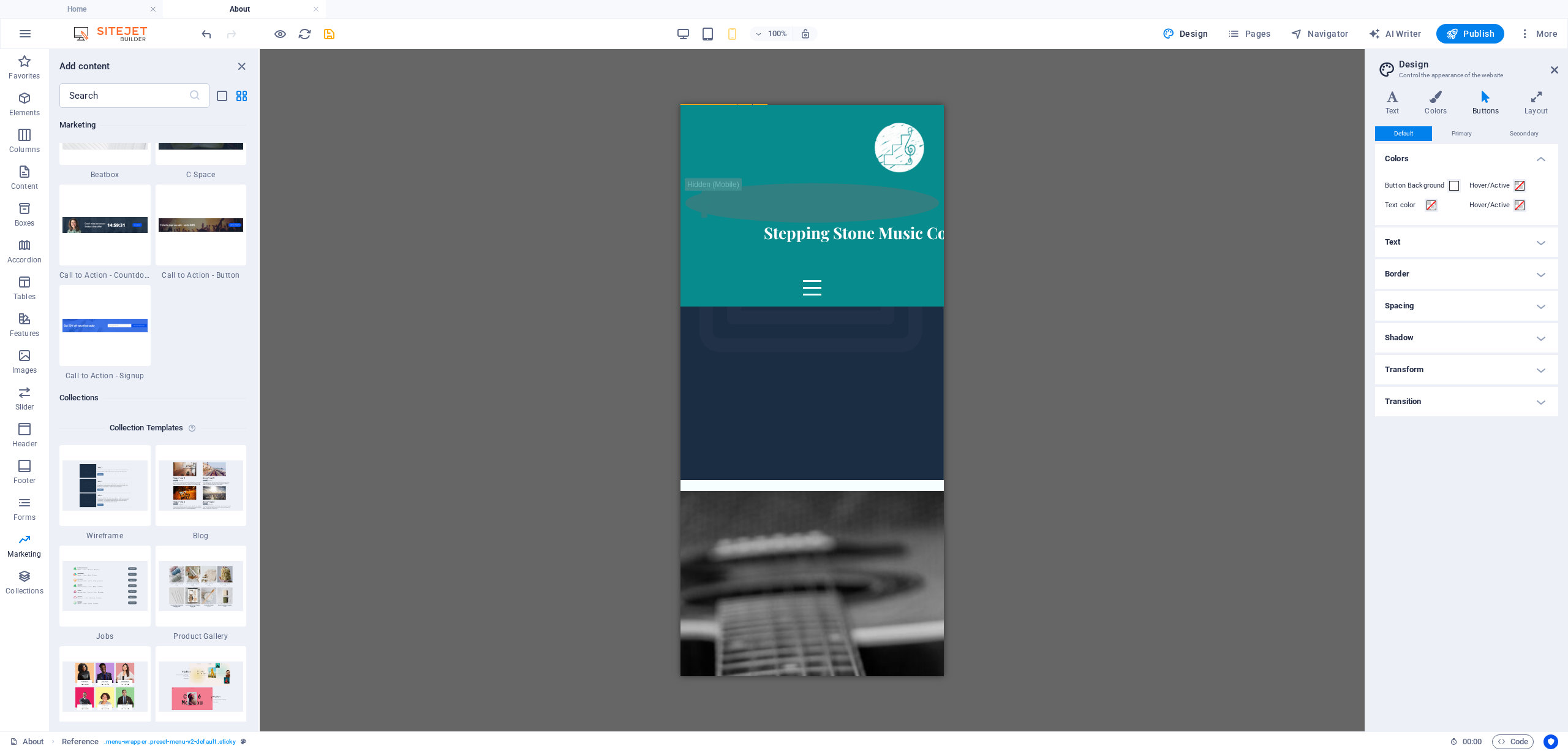
click at [747, 159] on div "Home About Private Lessons Teachers Twilight Concert Series Valley Brass Choirs…" at bounding box center [812, 204] width 264 height 202
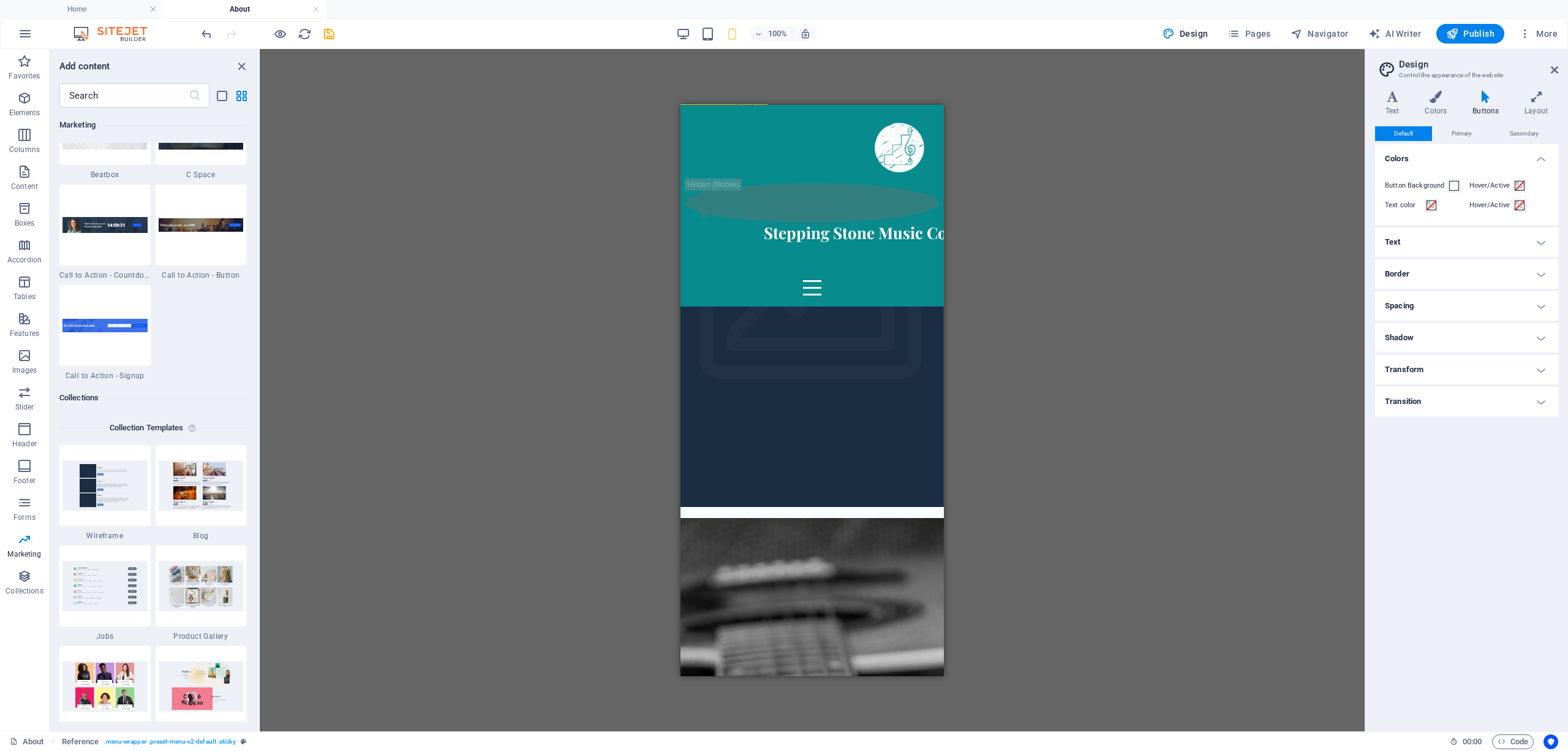
select select "rem"
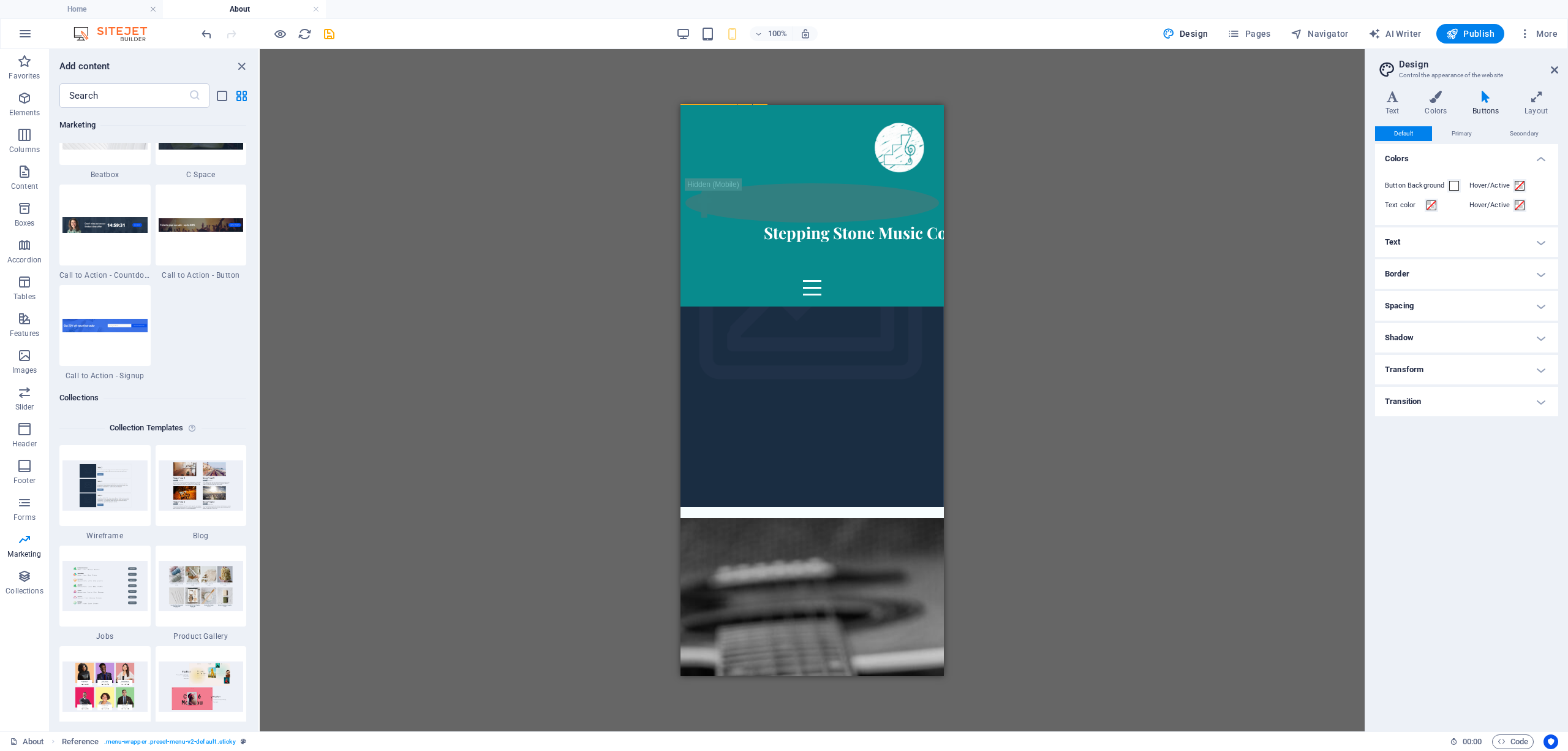
select select "rem"
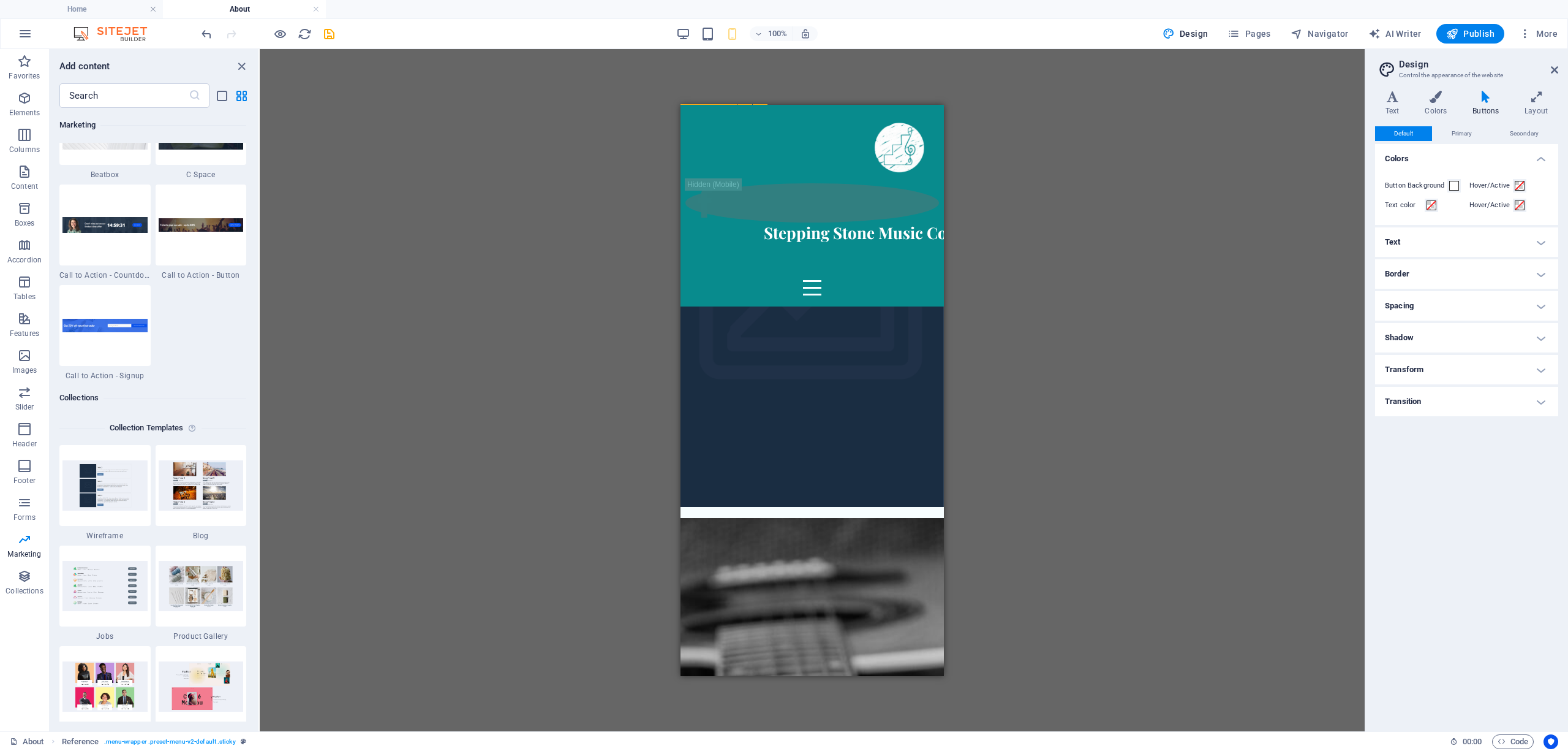
select select "rem"
select select "hover_border"
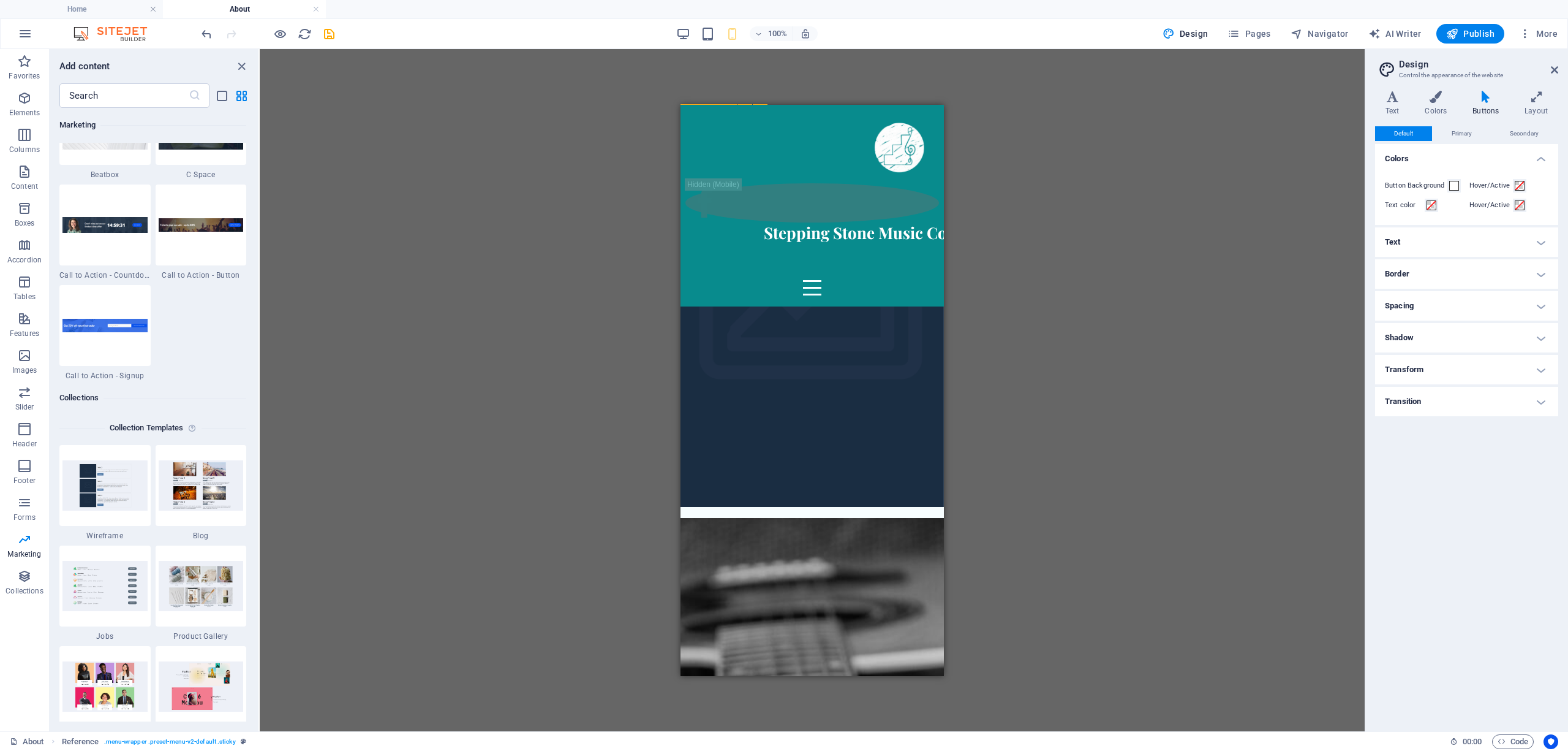
select select "px"
select select "rem"
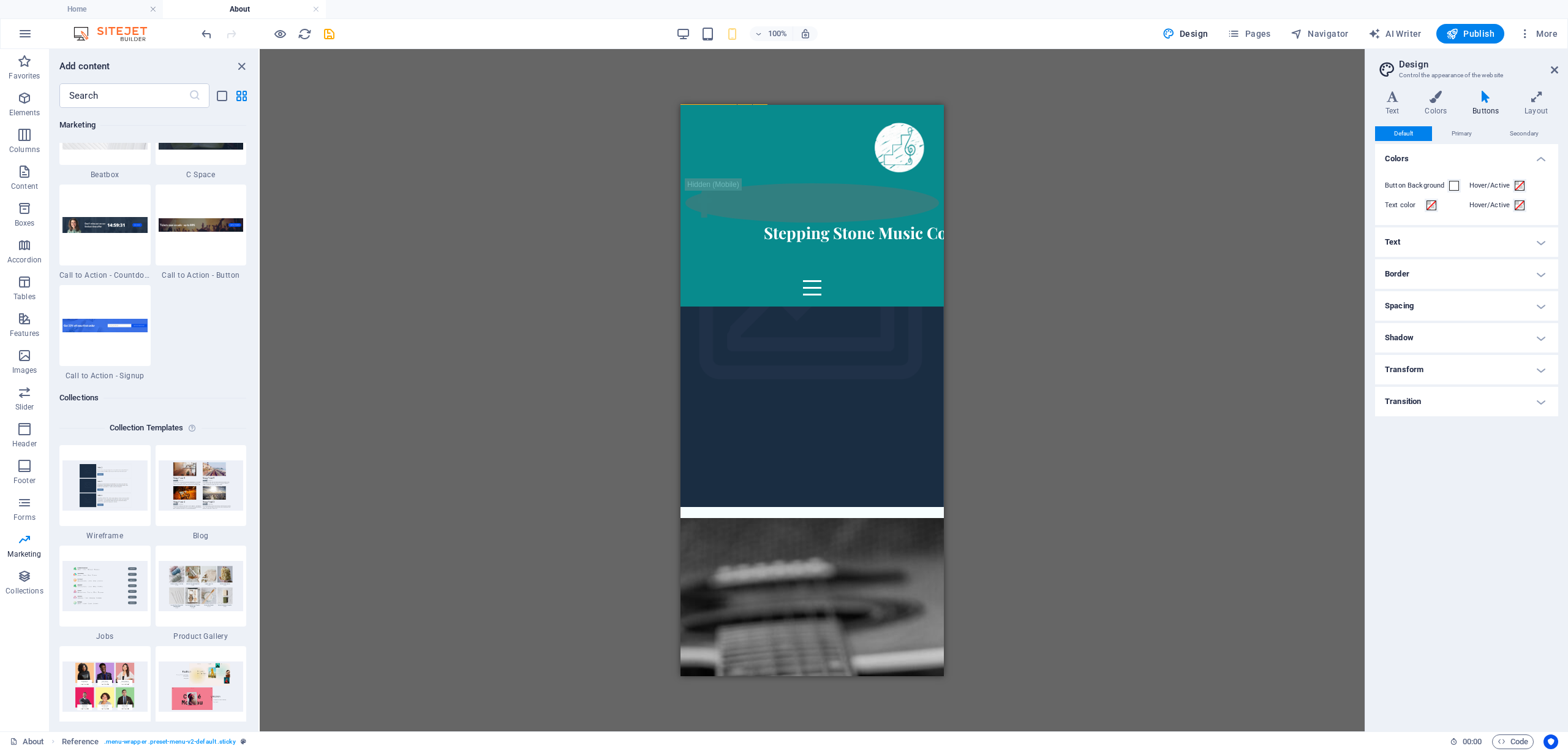
select select "400"
select select "px"
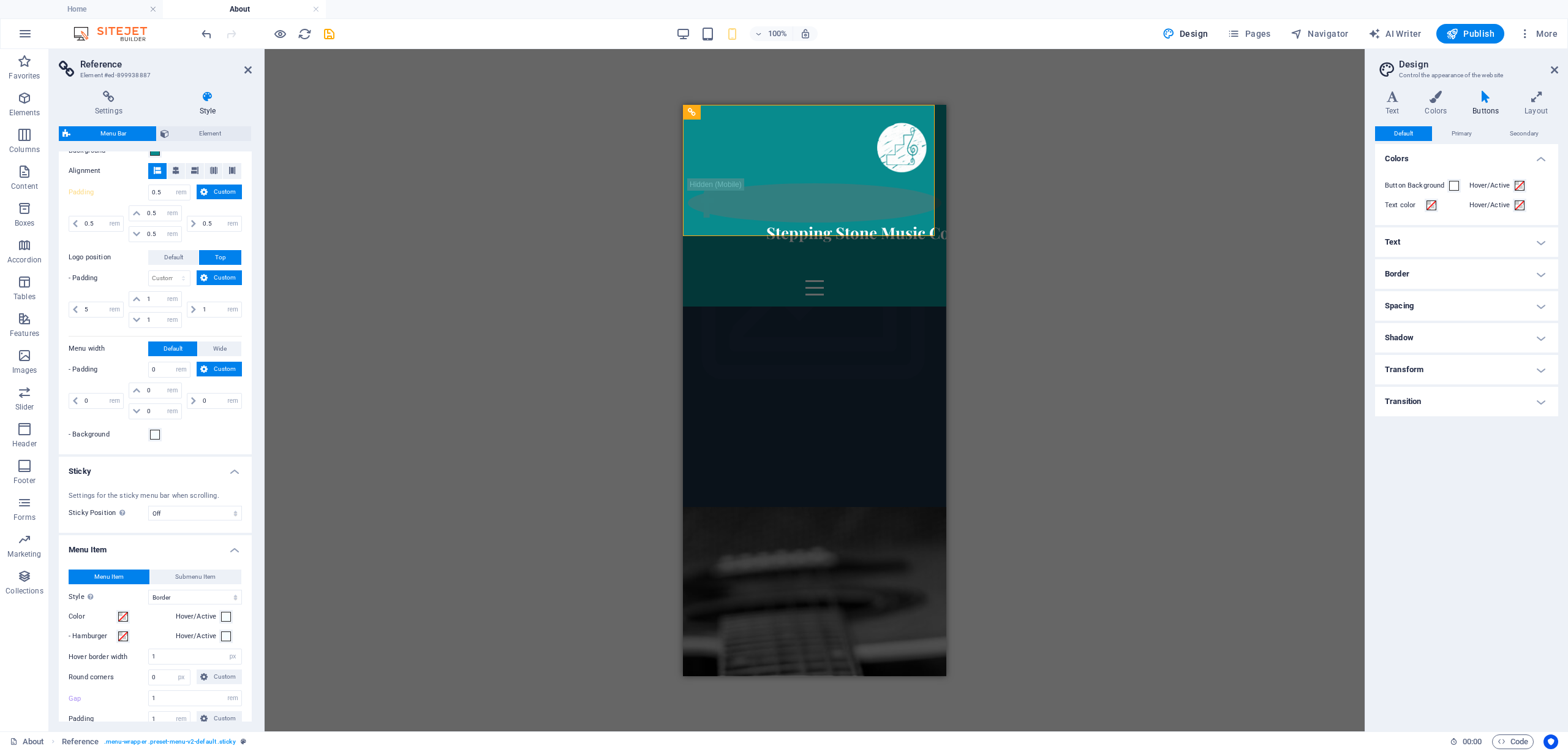
scroll to position [435, 0]
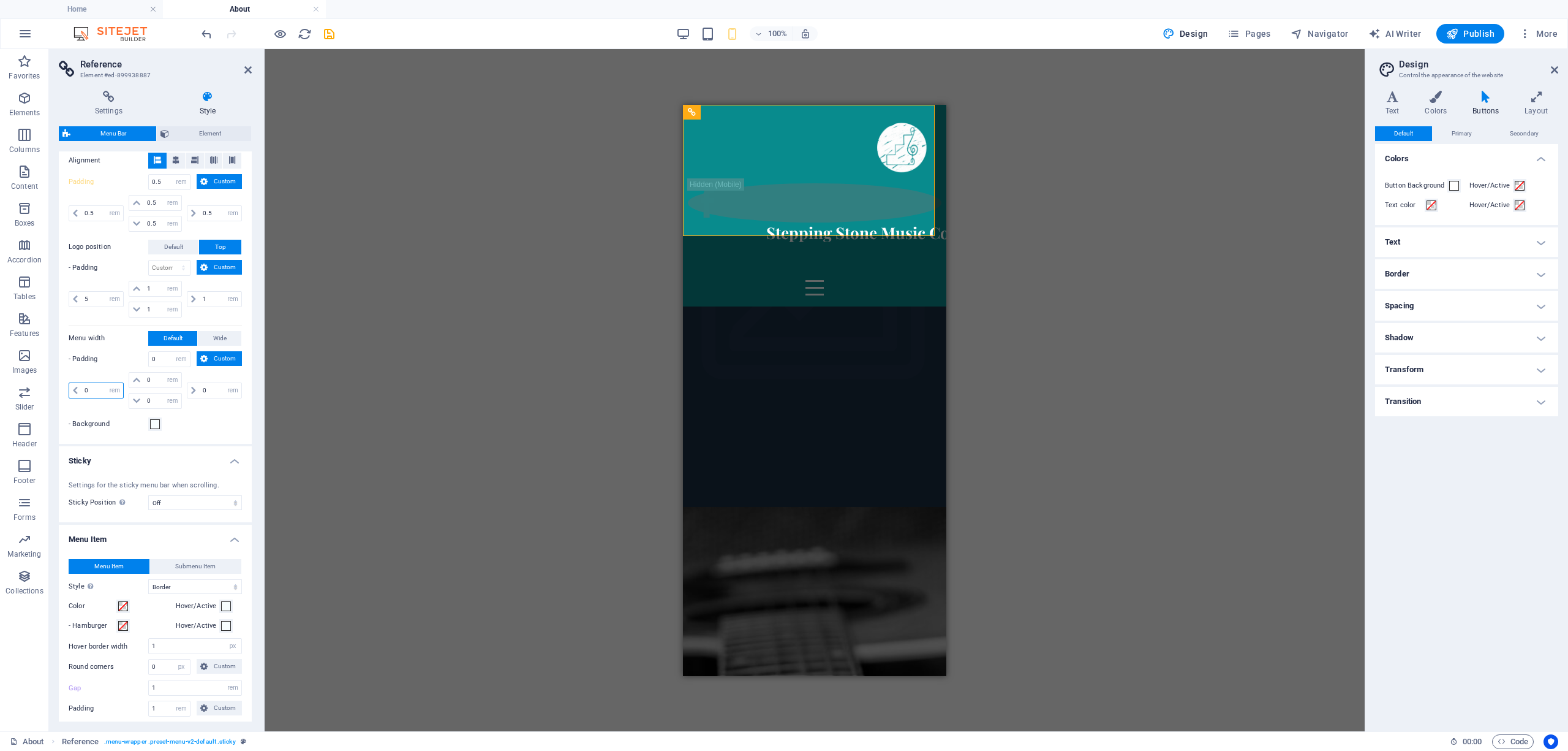
click at [96, 392] on input "0" at bounding box center [102, 390] width 42 height 14
drag, startPoint x: 92, startPoint y: 390, endPoint x: 84, endPoint y: 390, distance: 8.0
click at [84, 390] on input "0" at bounding box center [102, 390] width 42 height 14
type input "2"
select select "DISABLED_OPTION_VALUE"
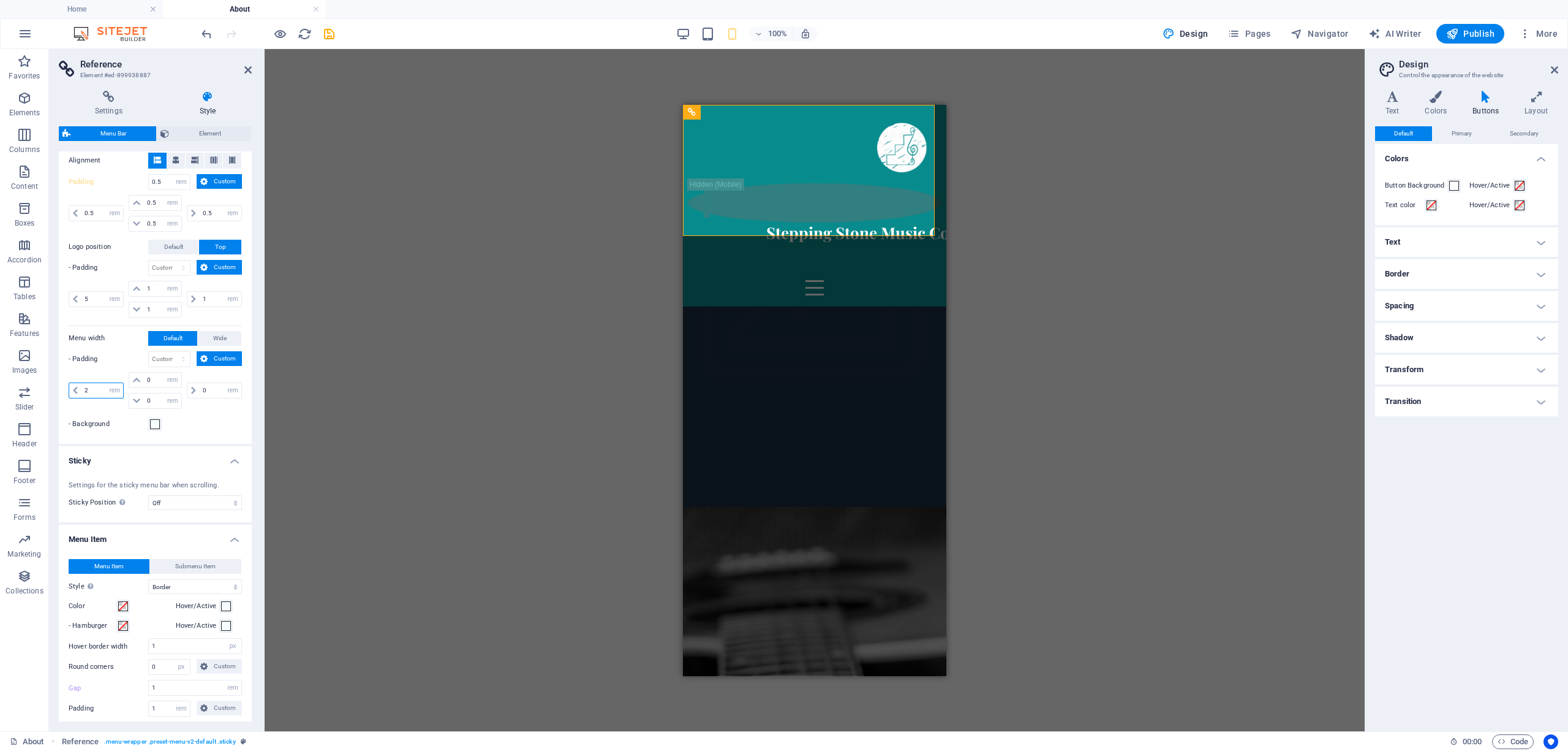
type input "2"
click at [101, 405] on div "2 px rem % vh vw" at bounding box center [98, 390] width 58 height 36
drag, startPoint x: 89, startPoint y: 392, endPoint x: 72, endPoint y: 392, distance: 17.0
click at [72, 392] on div "2 px rem % vh vw" at bounding box center [96, 390] width 55 height 16
type input "5"
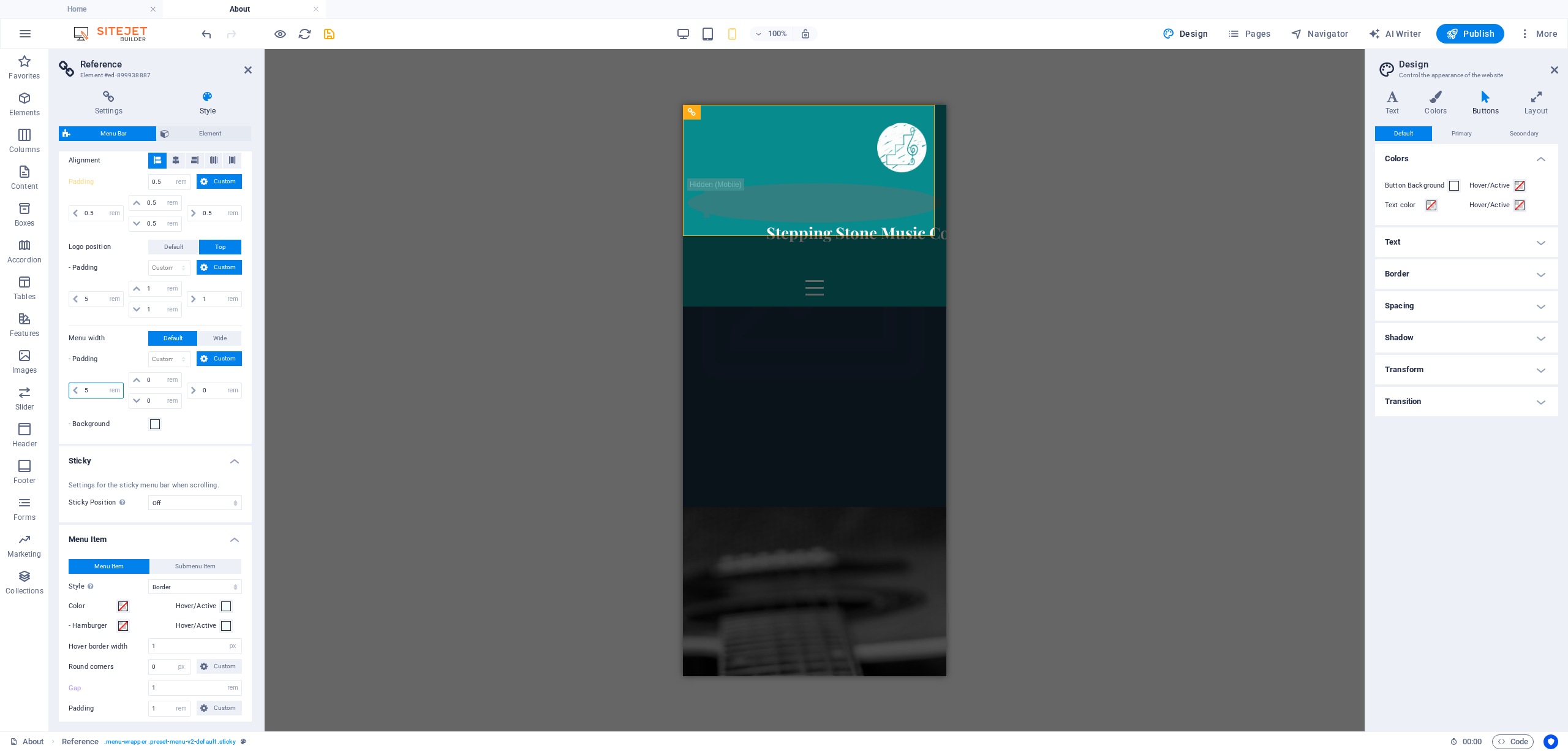
drag, startPoint x: 91, startPoint y: 394, endPoint x: 81, endPoint y: 394, distance: 10.0
click at [81, 394] on input "5" at bounding box center [102, 390] width 42 height 14
click at [206, 394] on input "0" at bounding box center [220, 390] width 42 height 14
type input "5"
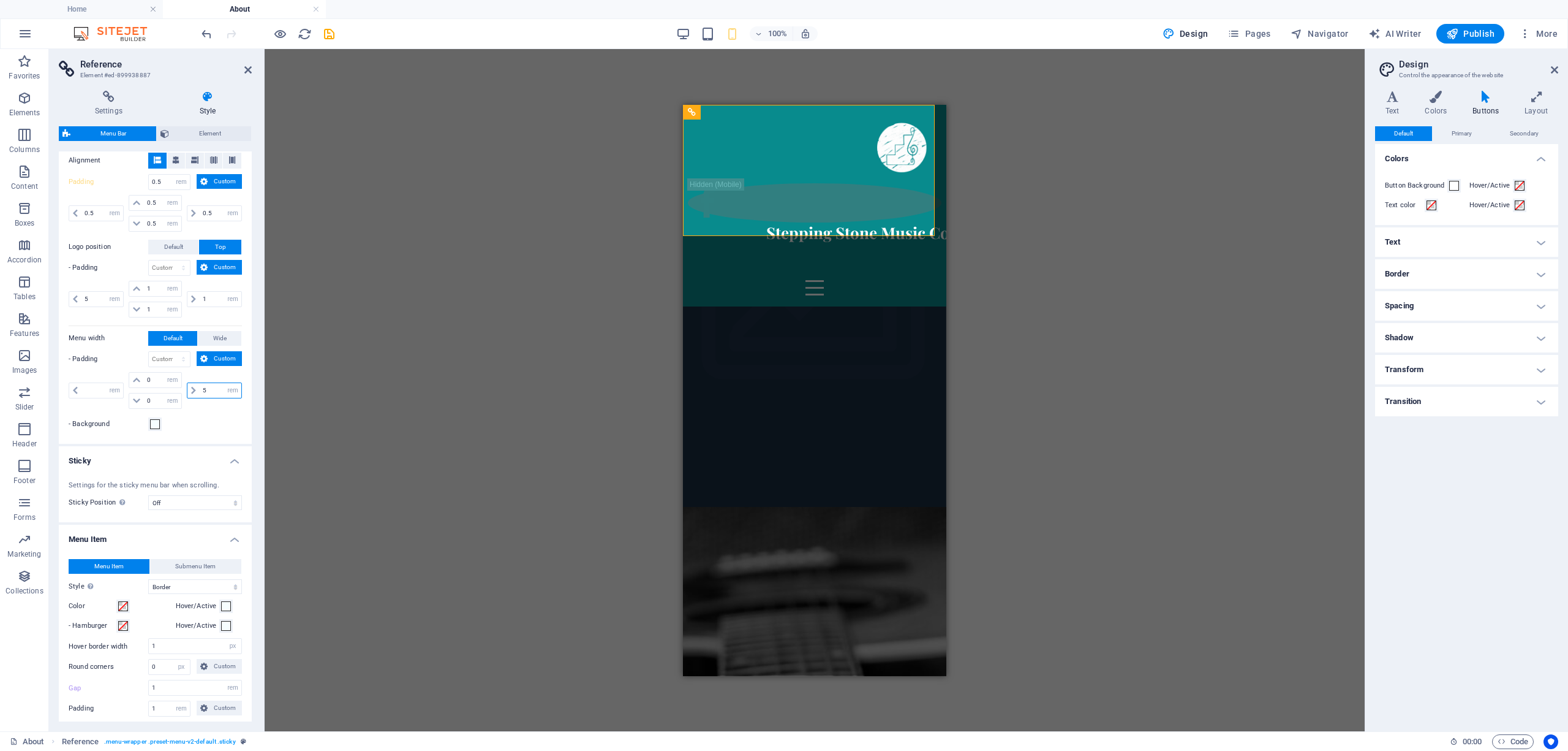
type input "5"
drag, startPoint x: 204, startPoint y: 391, endPoint x: 196, endPoint y: 391, distance: 8.0
click at [196, 391] on div "0 px rem % vh vw" at bounding box center [215, 390] width 55 height 16
type input "5"
click at [191, 416] on div "Background Alignment Padding 0.5 px rem % vh vw Custom Custom 0.5 px rem % vh v…" at bounding box center [155, 282] width 198 height 323
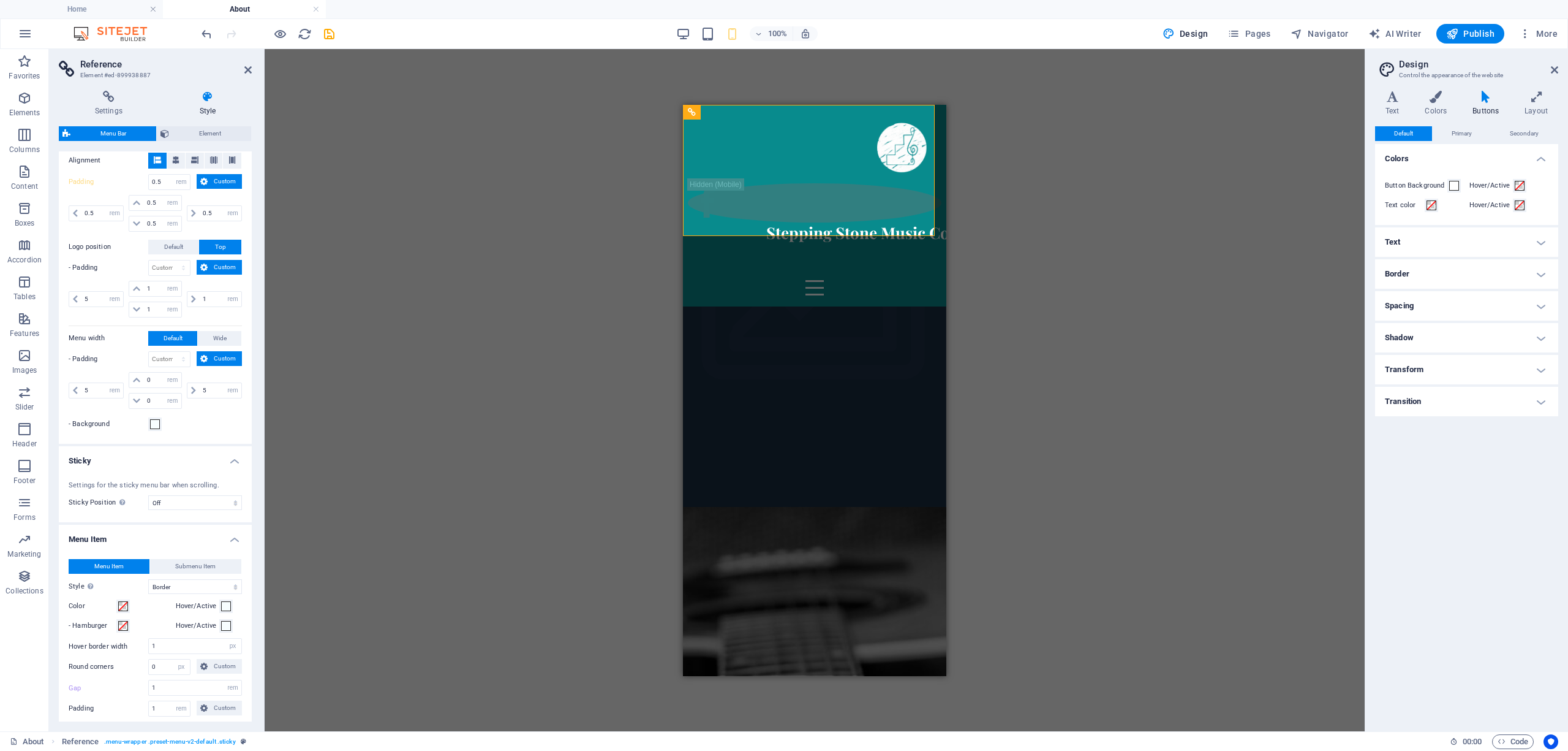
click at [191, 416] on div "Background Alignment Padding 0.5 px rem % vh vw Custom Custom 0.5 px rem % vh v…" at bounding box center [155, 282] width 198 height 323
click at [206, 392] on input "5" at bounding box center [220, 390] width 42 height 14
click at [206, 392] on input "5" at bounding box center [220, 390] width 42 height 14
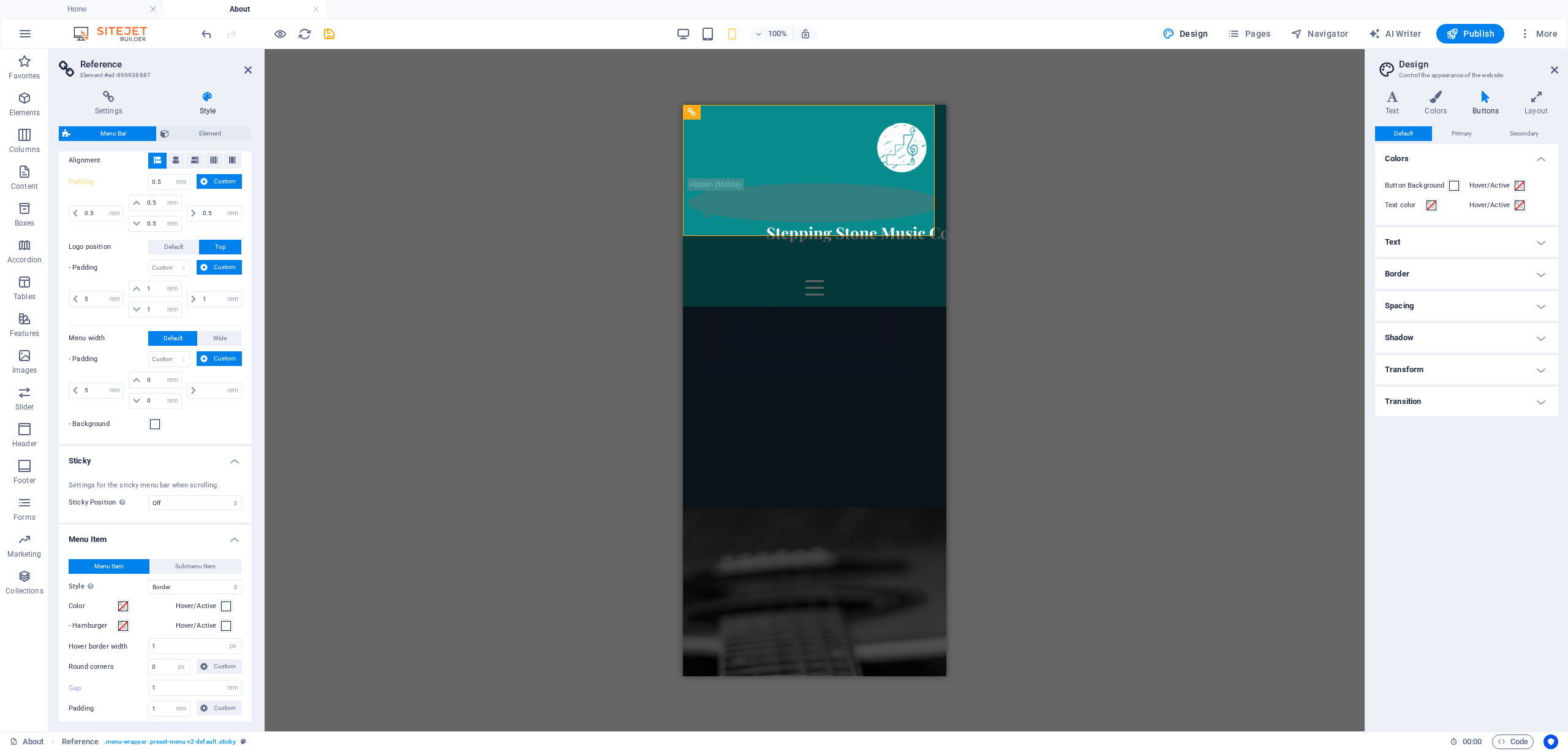
click at [477, 146] on div "Drag here to replace the existing content. Press “Ctrl” if you want to create a…" at bounding box center [815, 390] width 1100 height 682
click at [1250, 34] on span "Pages" at bounding box center [1249, 34] width 43 height 12
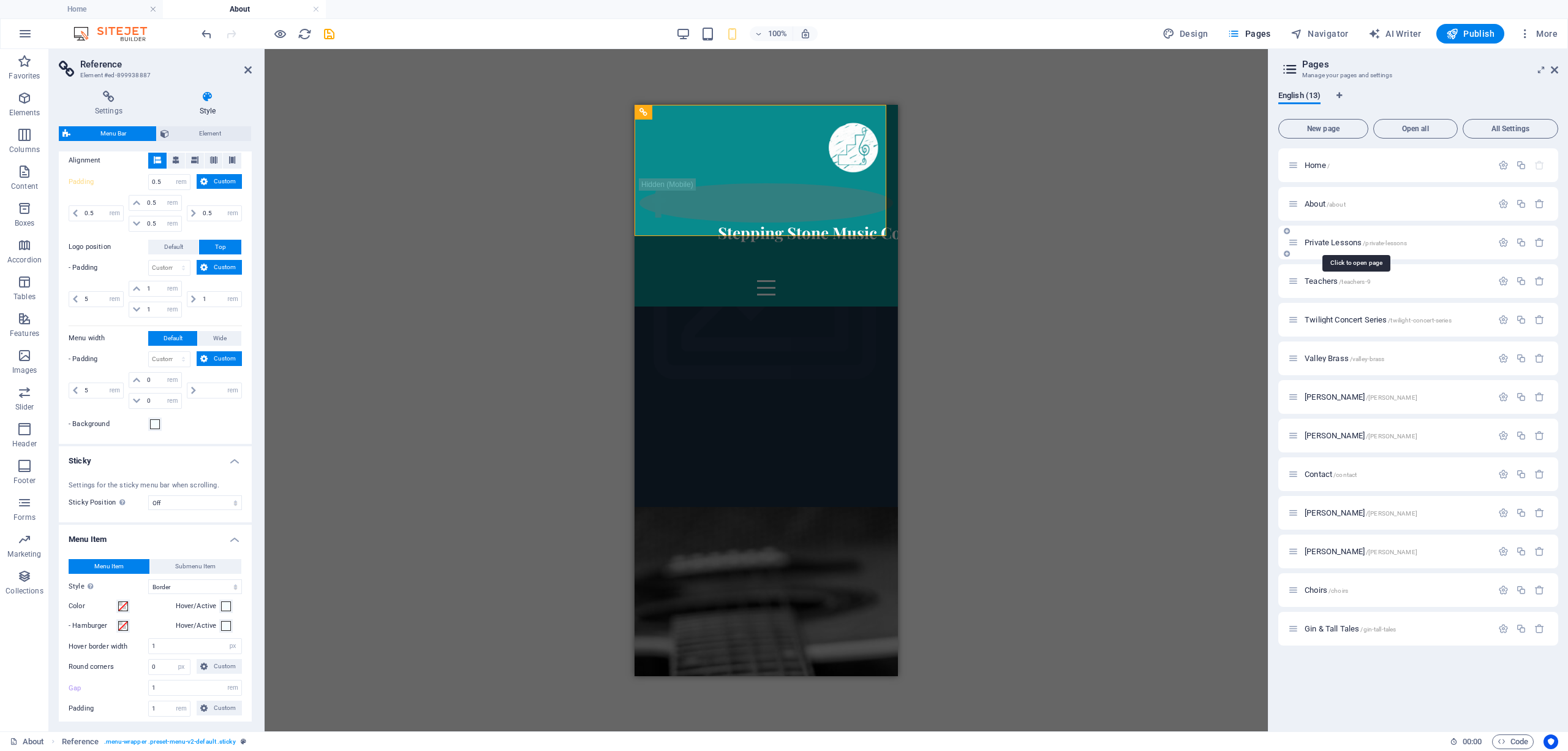
click at [1326, 239] on span "Private Lessons /private-lessons" at bounding box center [1355, 242] width 103 height 9
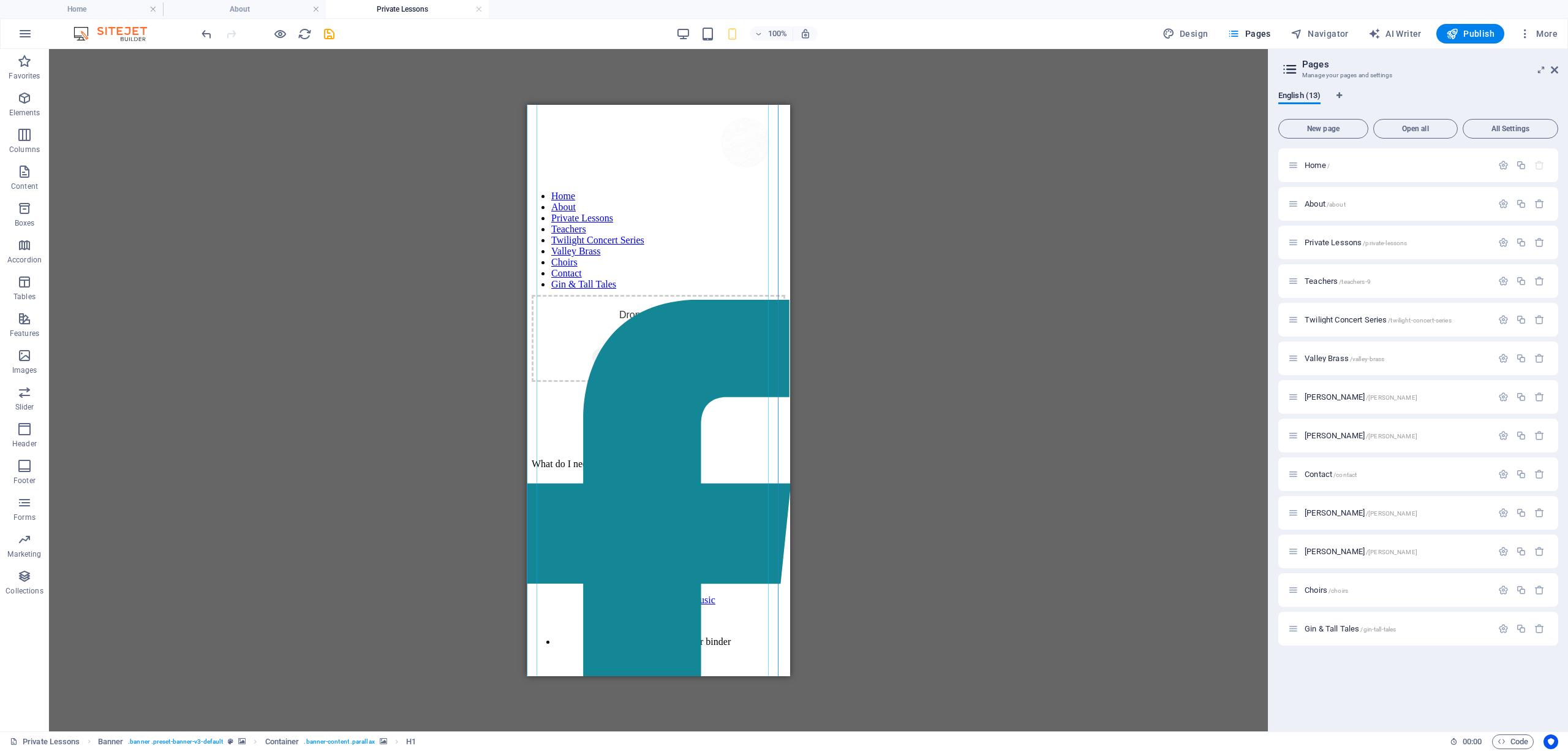
scroll to position [3553, 0]
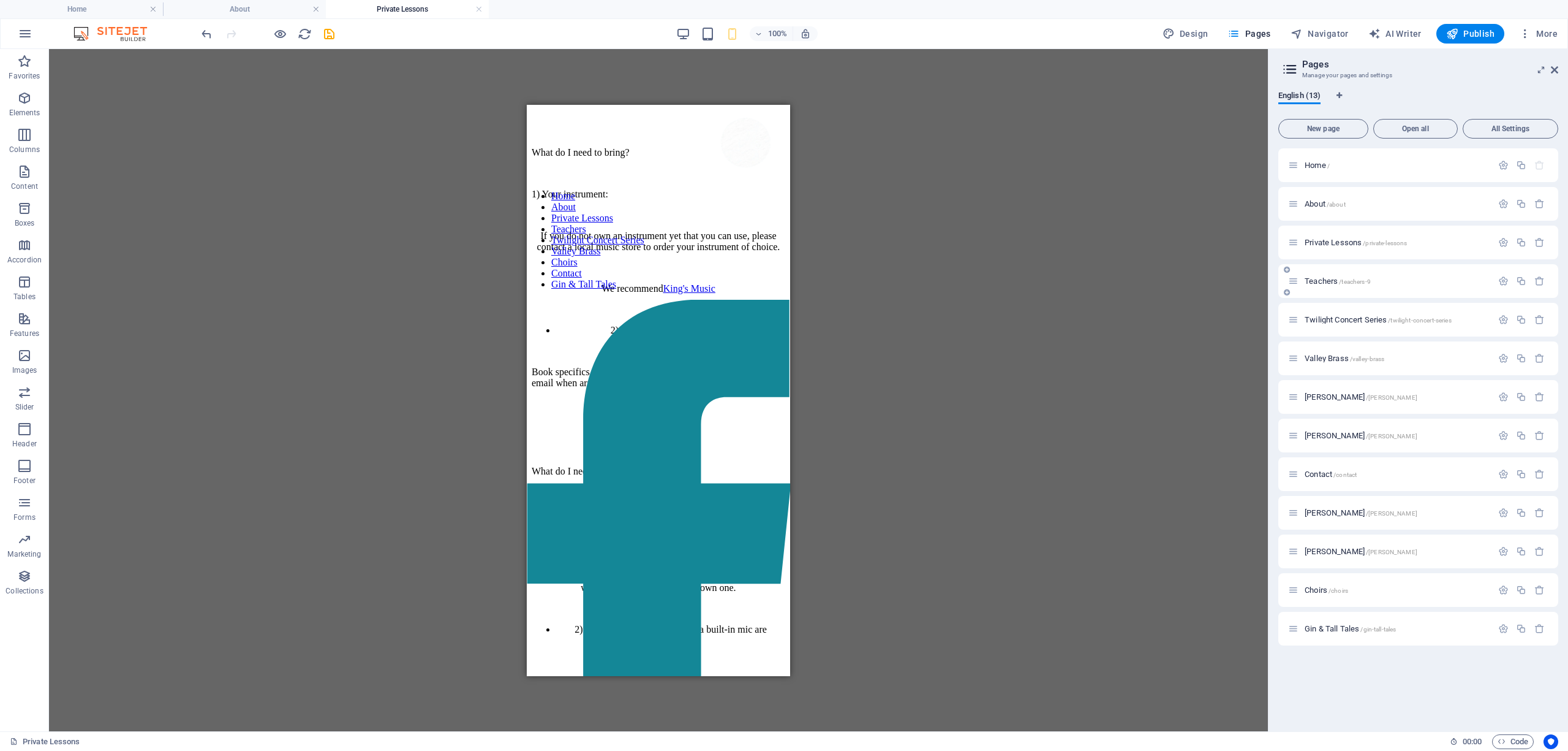
click at [1342, 280] on span "/teachers-9" at bounding box center [1355, 282] width 32 height 7
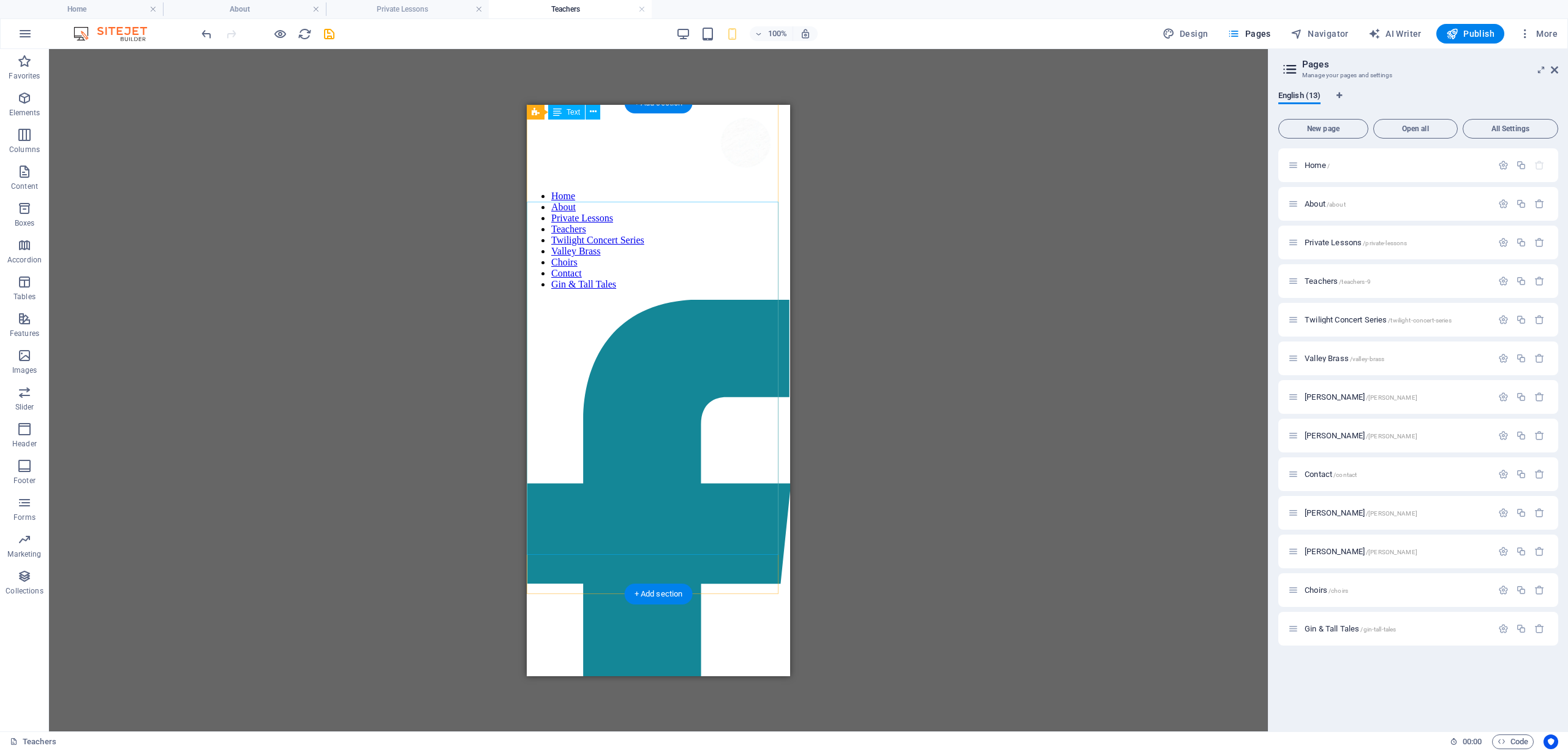
scroll to position [0, 0]
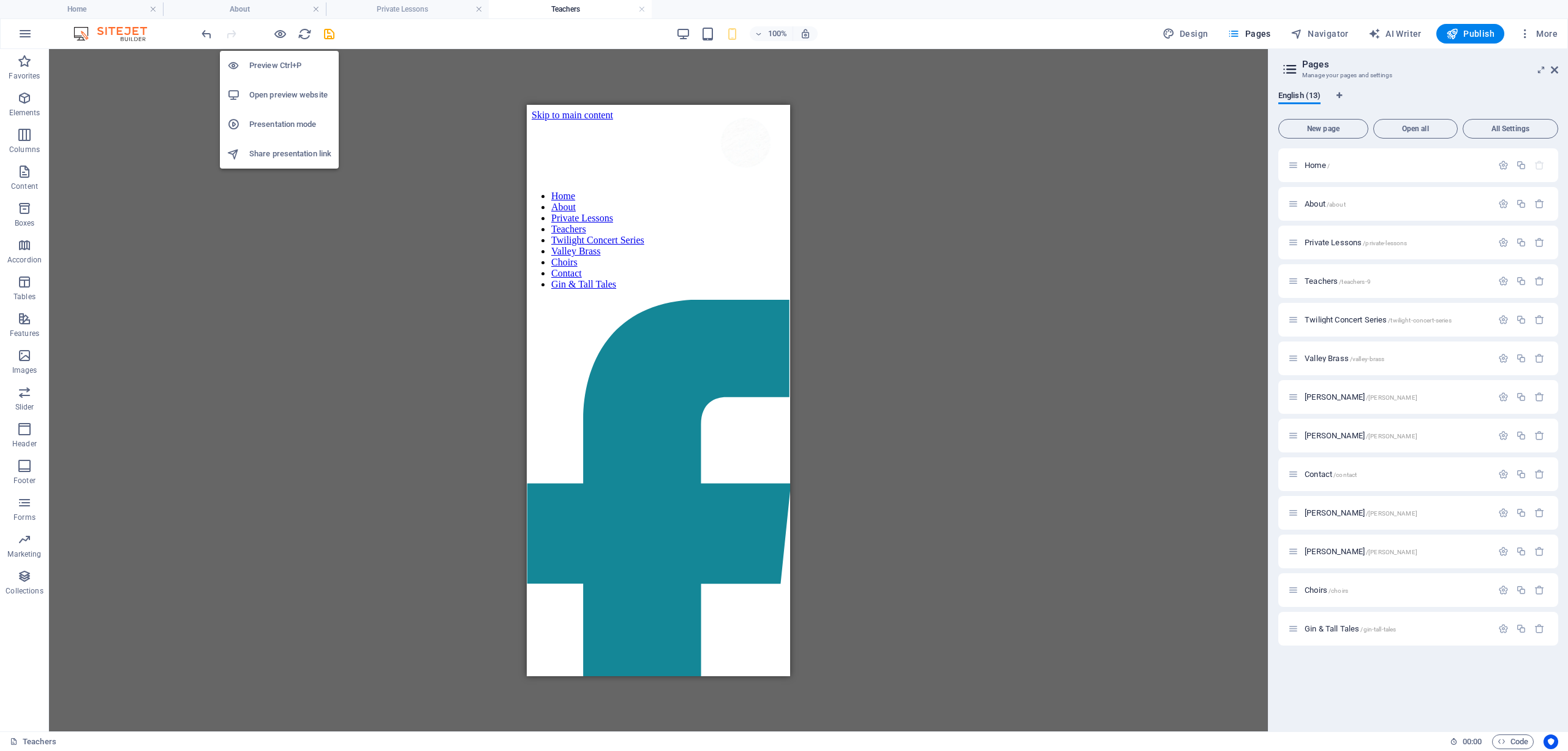
click at [261, 149] on h6 "Share presentation link" at bounding box center [290, 154] width 82 height 14
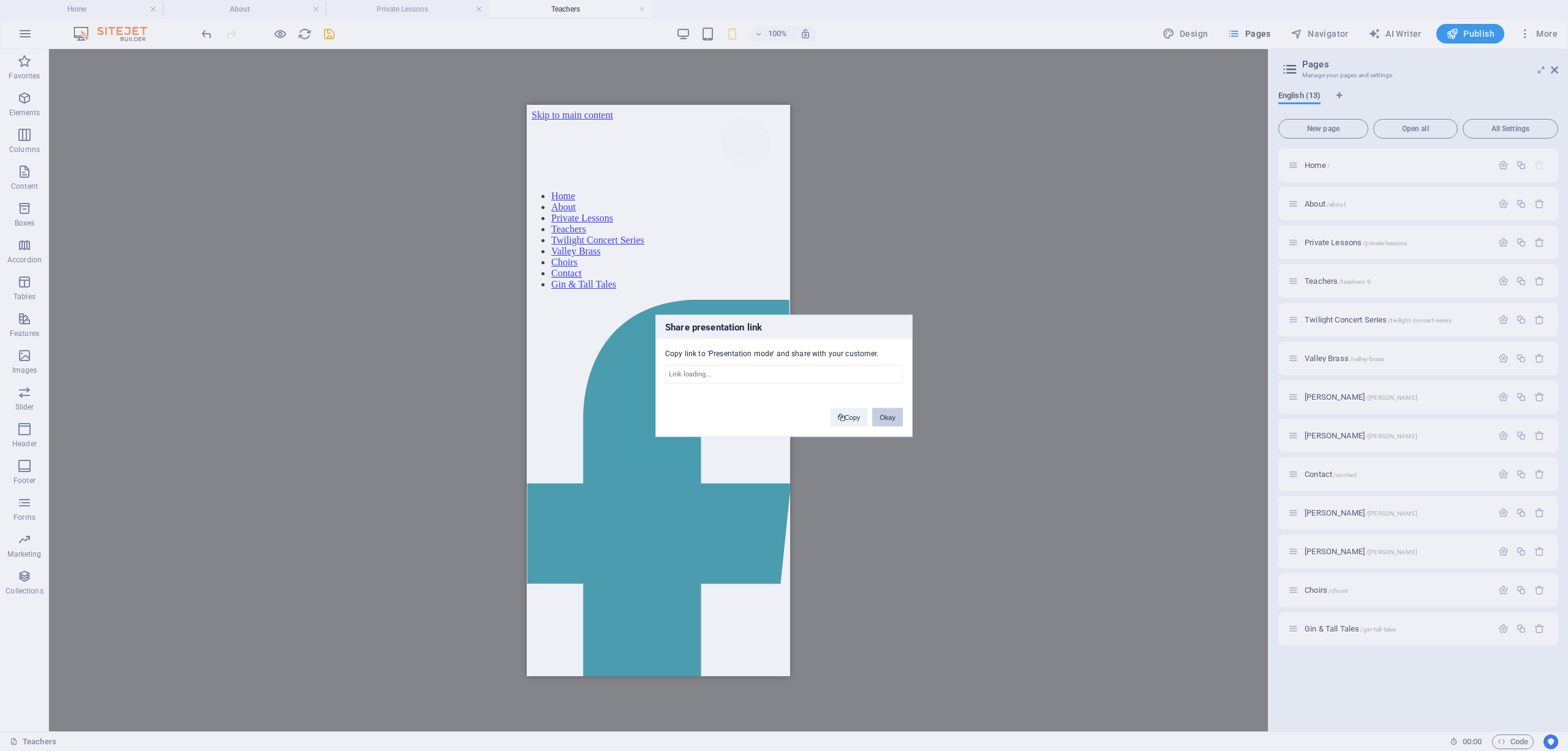
type input "https://cms.sitehub.io/presentation/2072311/22f0fbf3934ebb0973f3a91e1859200e25d…"
click at [853, 416] on button "Copy" at bounding box center [849, 416] width 37 height 19
click at [894, 408] on button "Okay" at bounding box center [888, 416] width 31 height 19
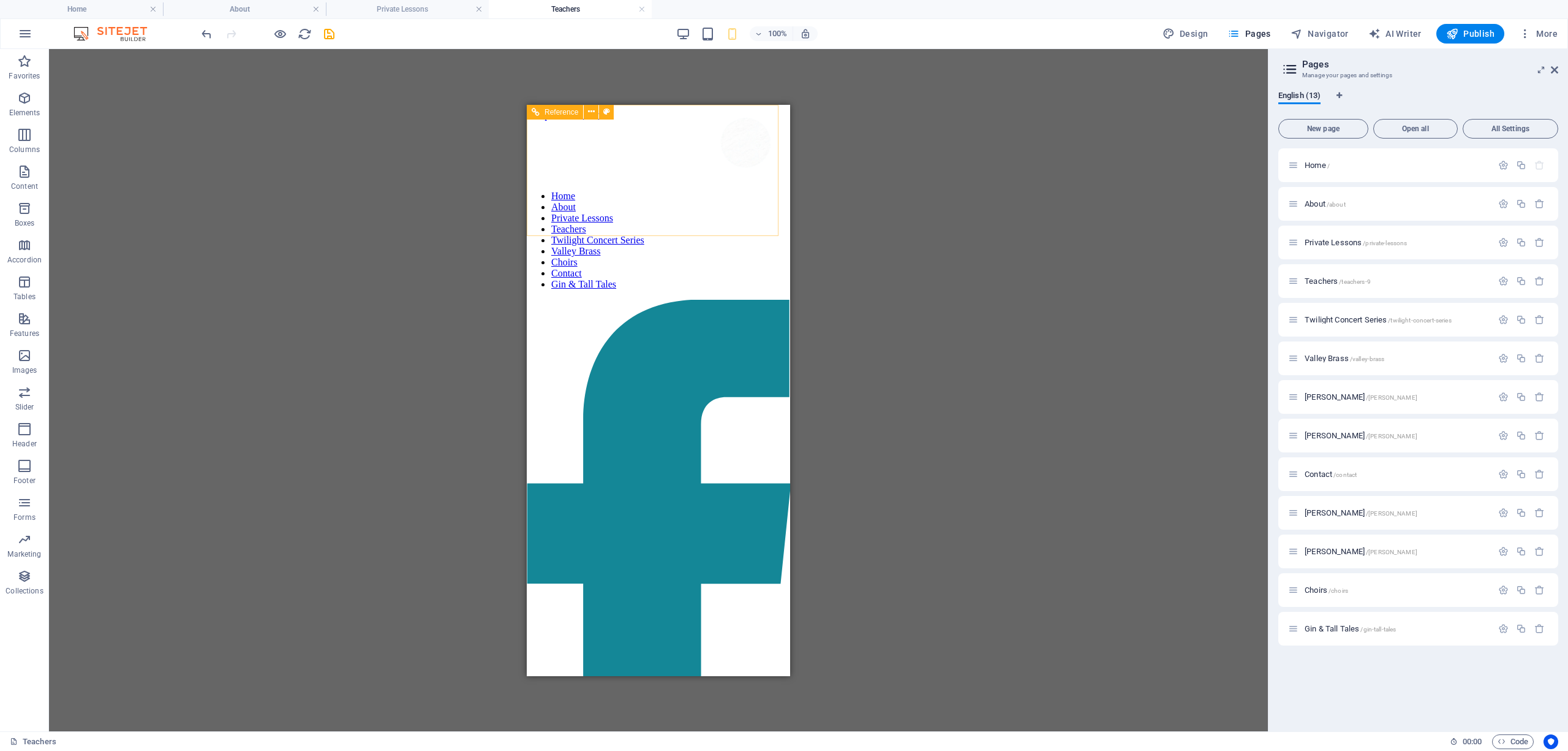
drag, startPoint x: 664, startPoint y: 190, endPoint x: 1020, endPoint y: 284, distance: 368.2
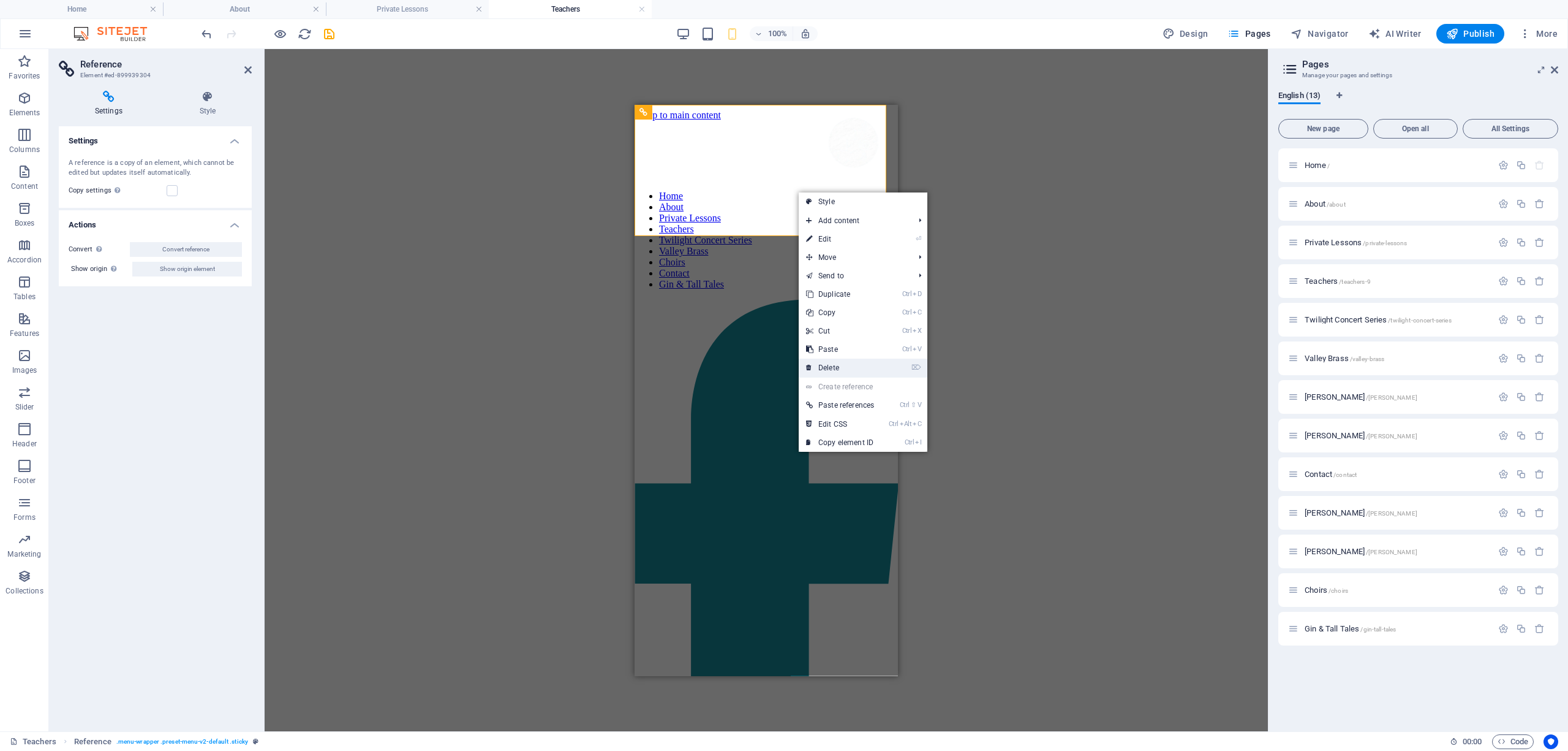
click at [828, 368] on link "⌦ Delete" at bounding box center [840, 368] width 83 height 19
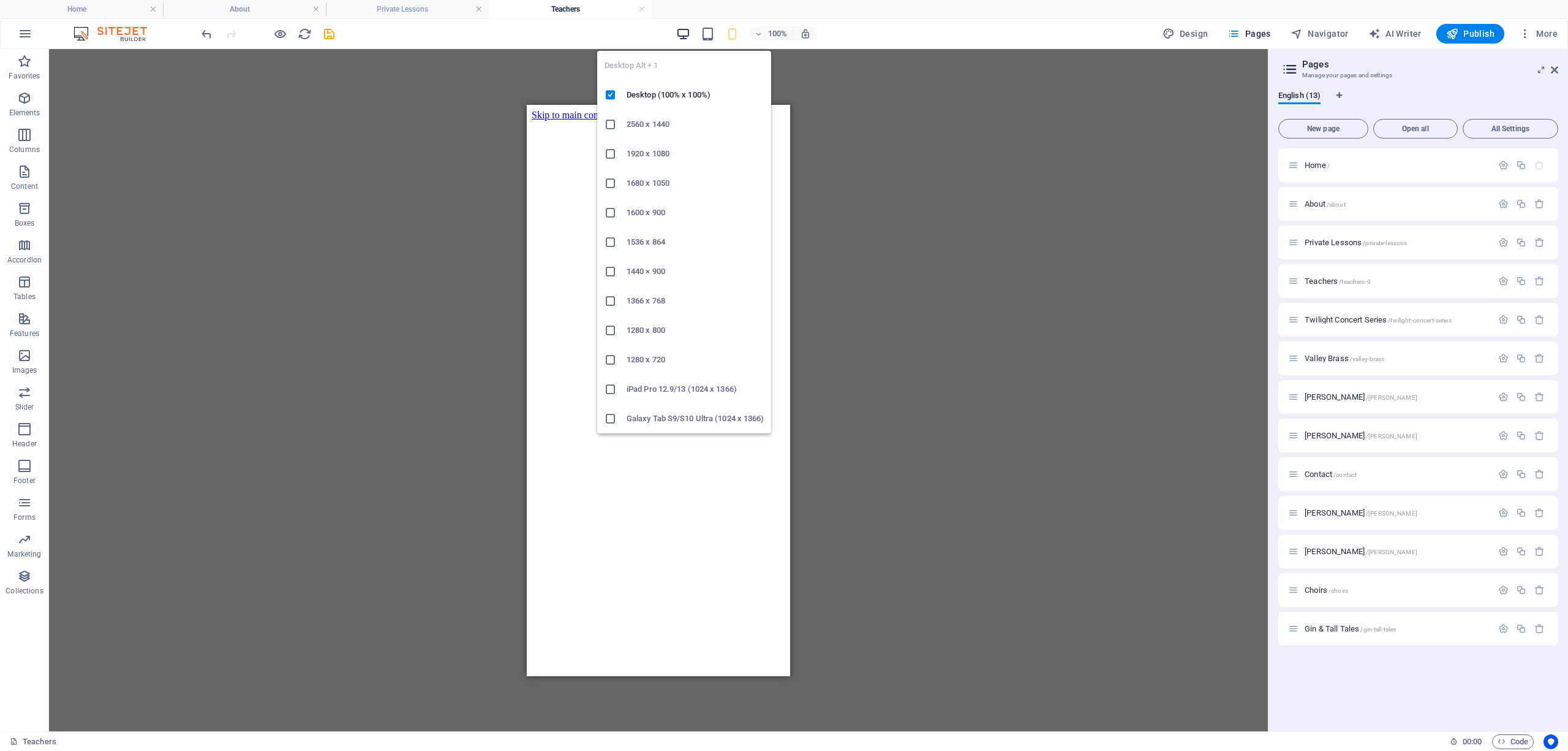
click at [683, 31] on icon "button" at bounding box center [683, 34] width 14 height 14
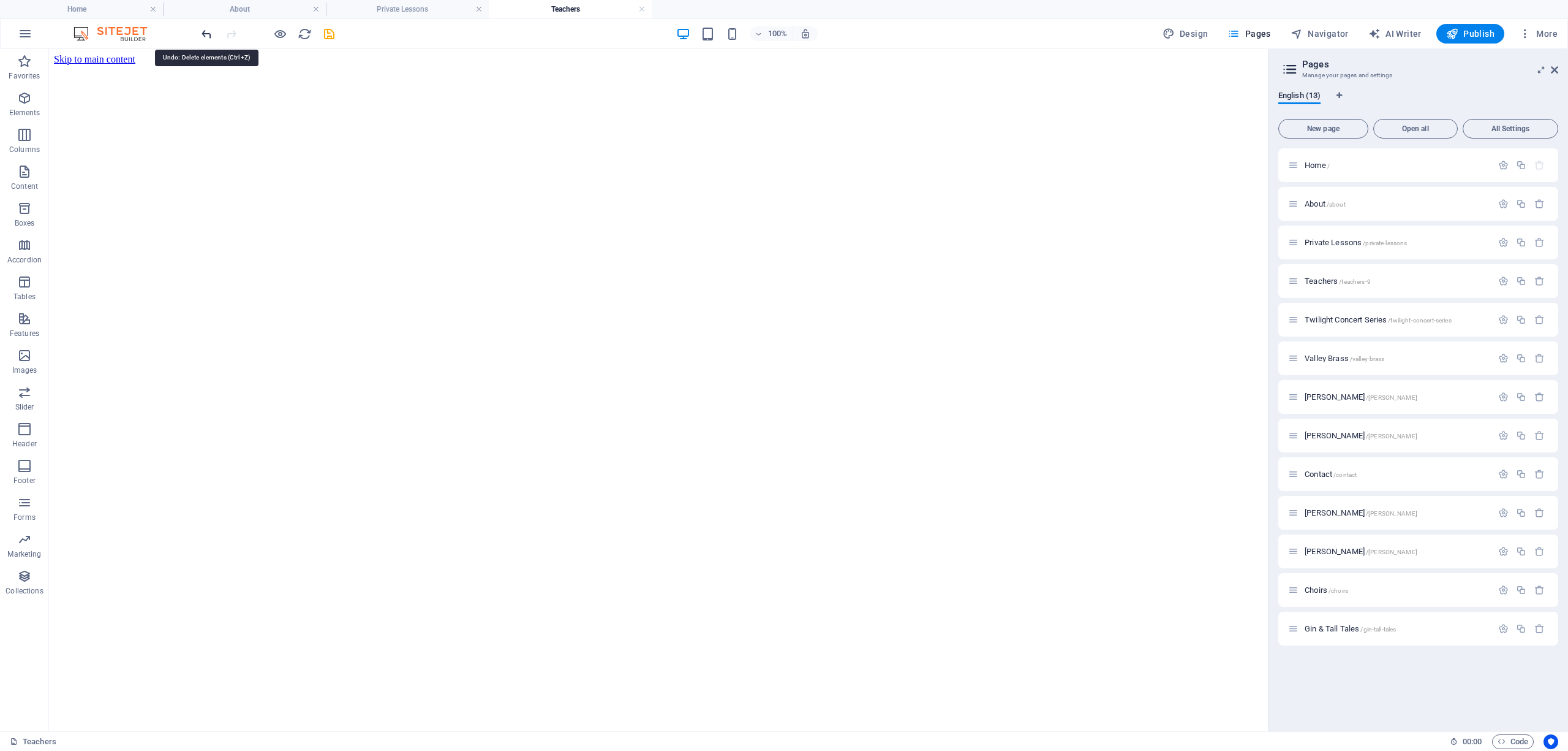
click at [200, 30] on icon "undo" at bounding box center [206, 34] width 14 height 14
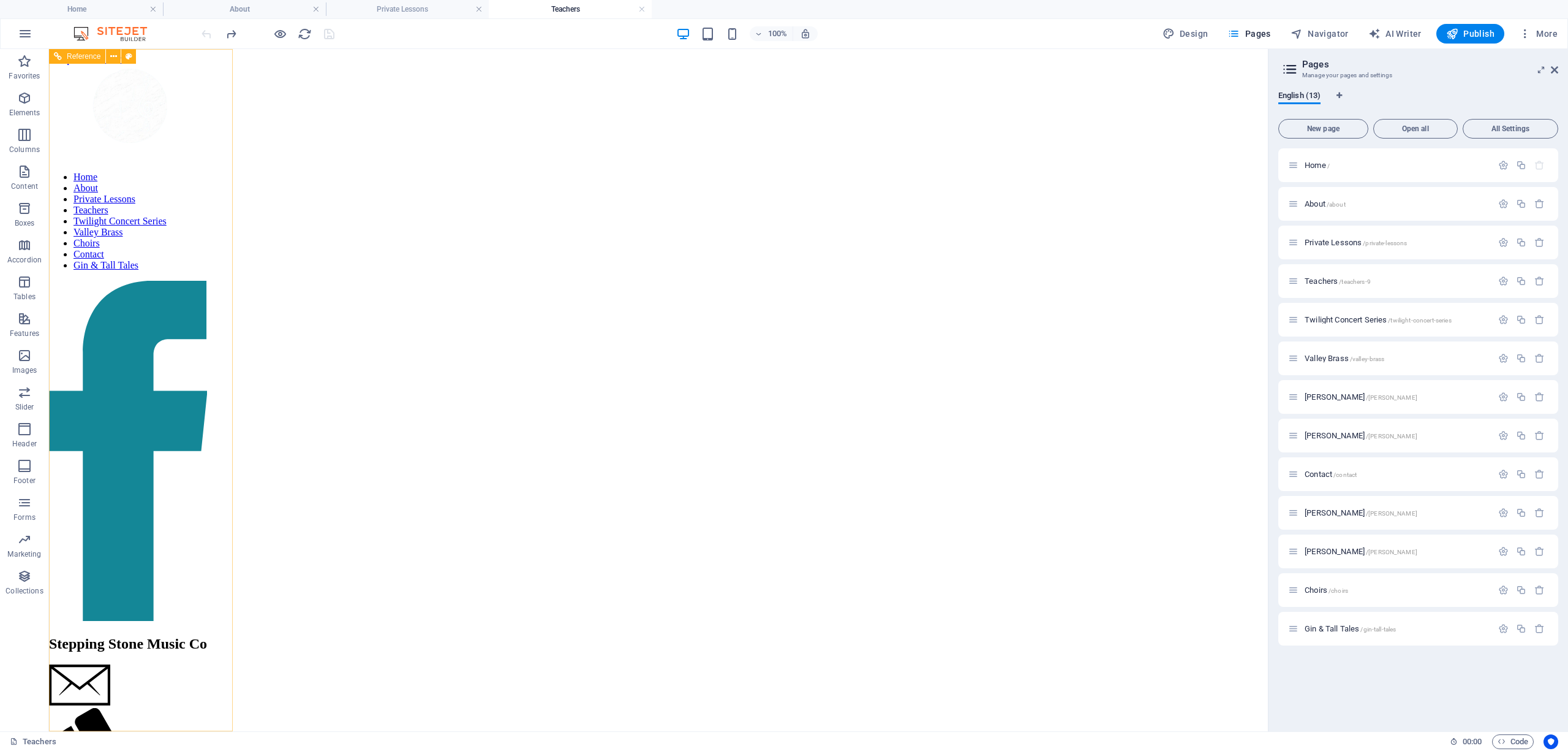
click at [207, 145] on div at bounding box center [128, 105] width 158 height 113
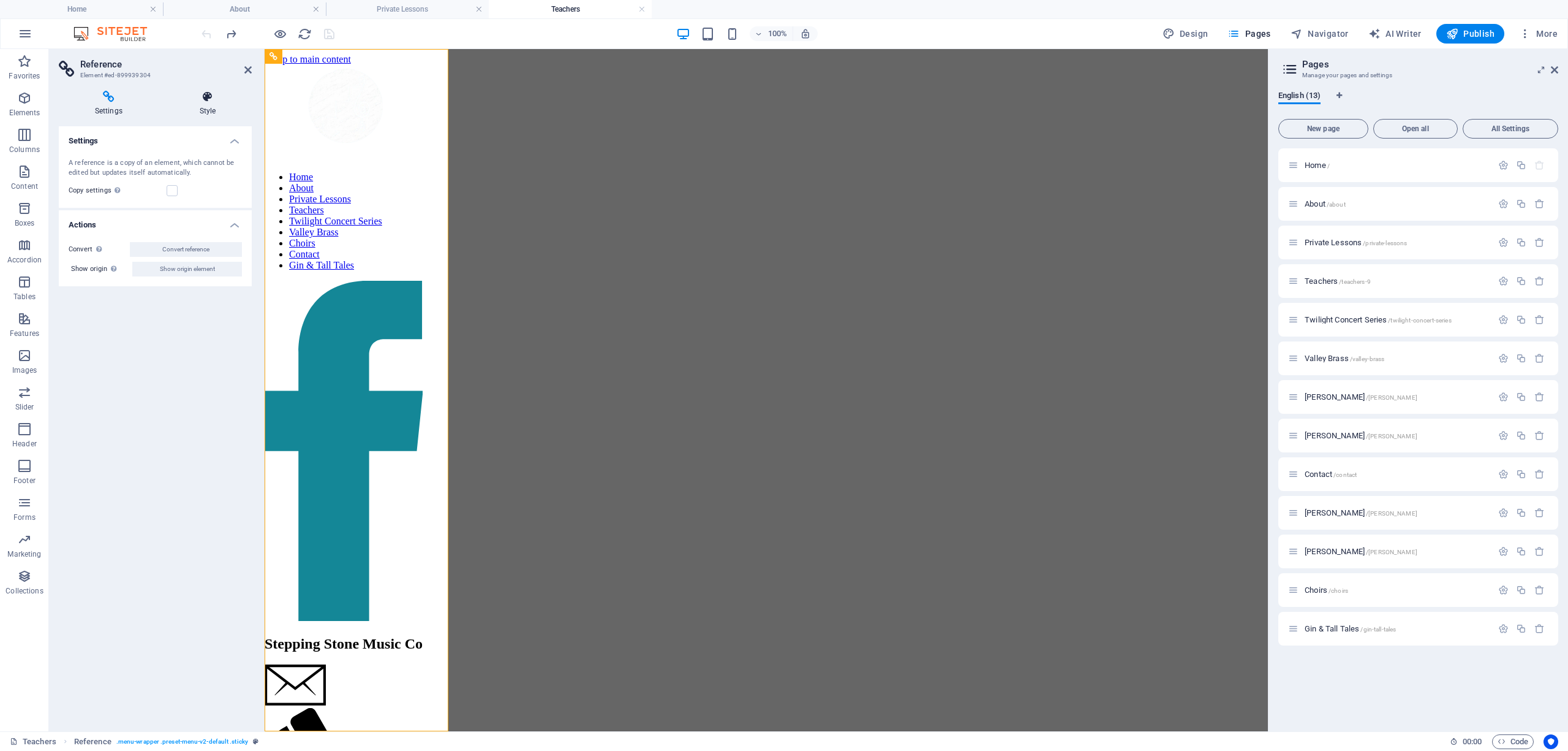
click at [211, 101] on icon at bounding box center [208, 97] width 88 height 12
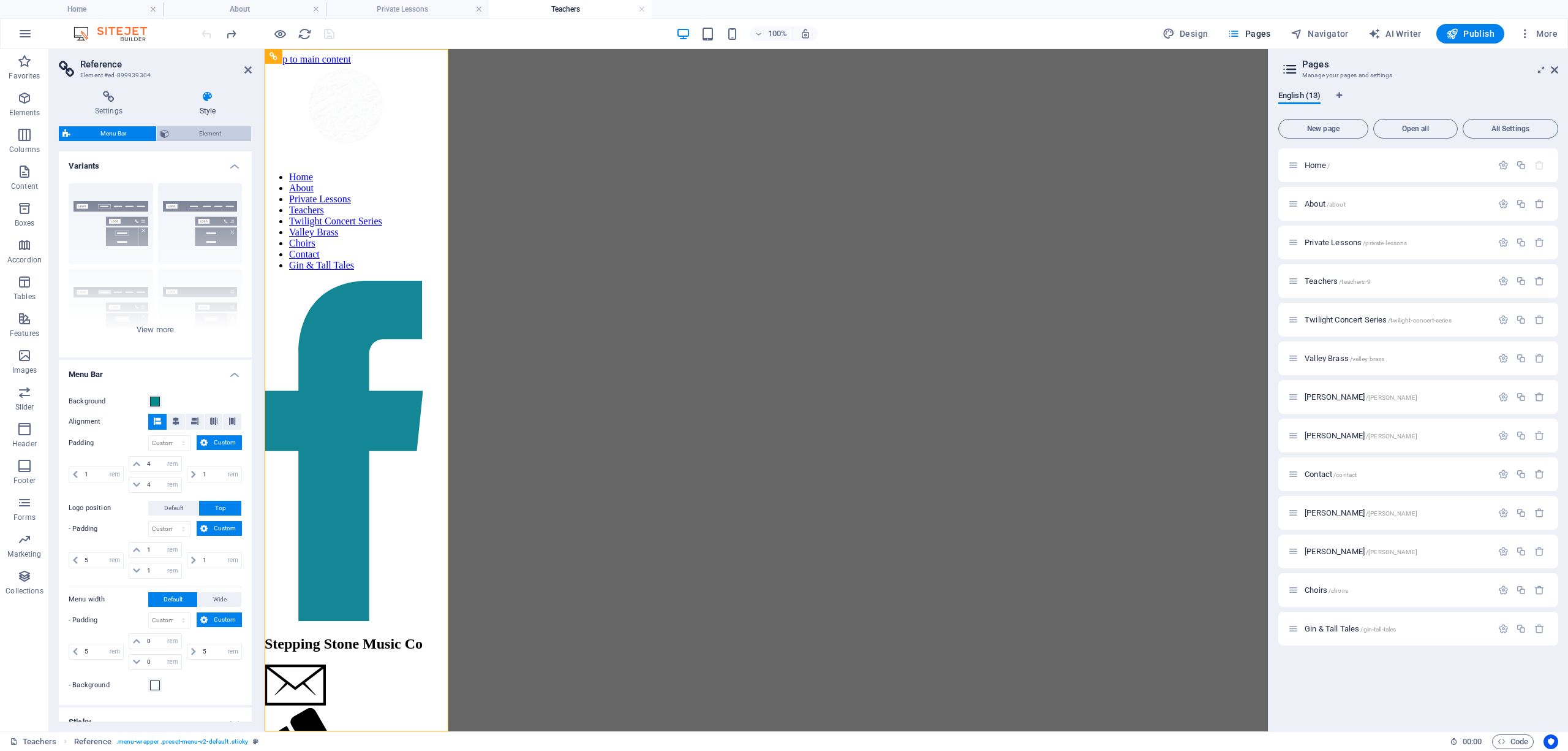
click at [198, 135] on span "Element" at bounding box center [210, 133] width 75 height 14
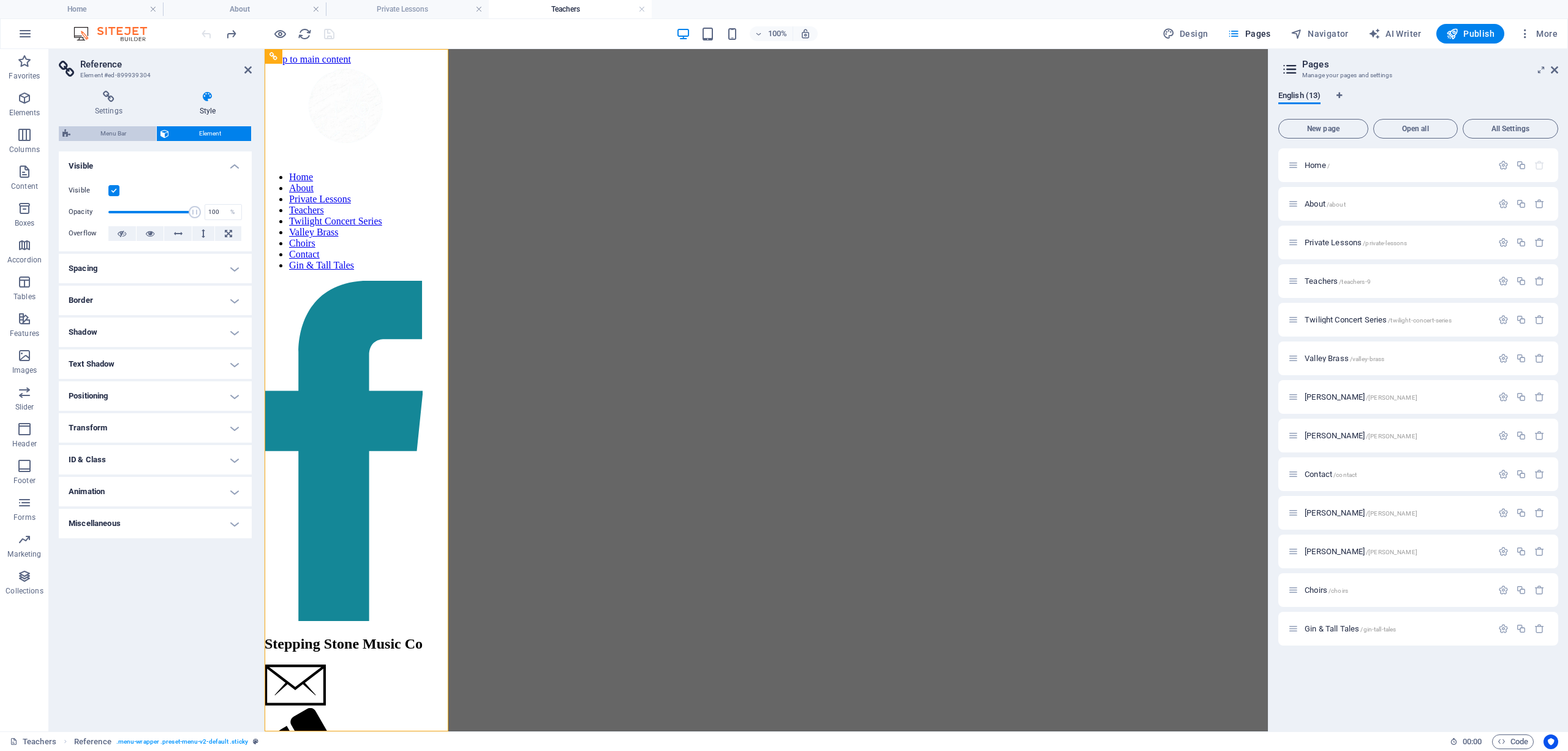
click at [123, 133] on span "Menu Bar" at bounding box center [114, 133] width 78 height 14
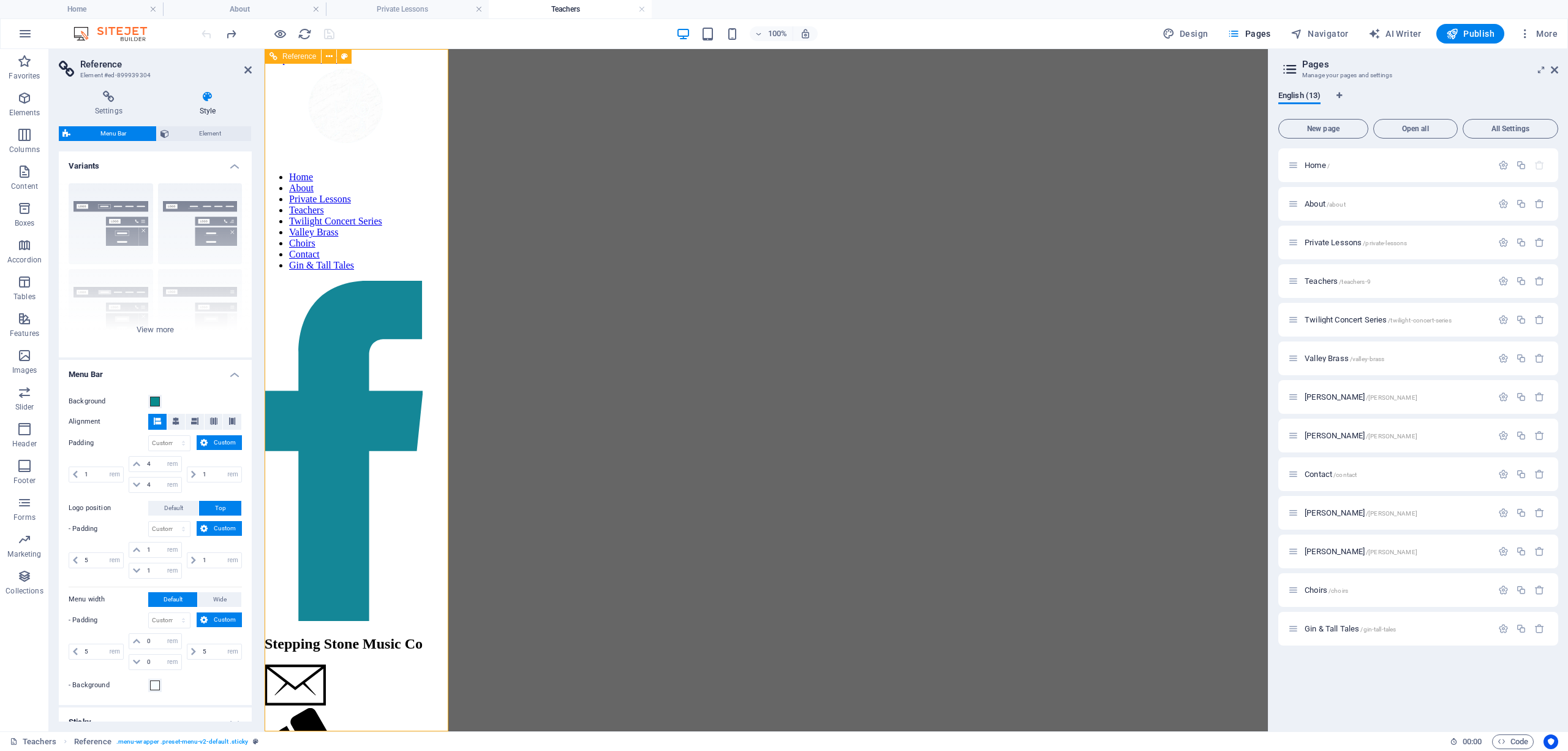
click at [332, 142] on div at bounding box center [344, 105] width 158 height 113
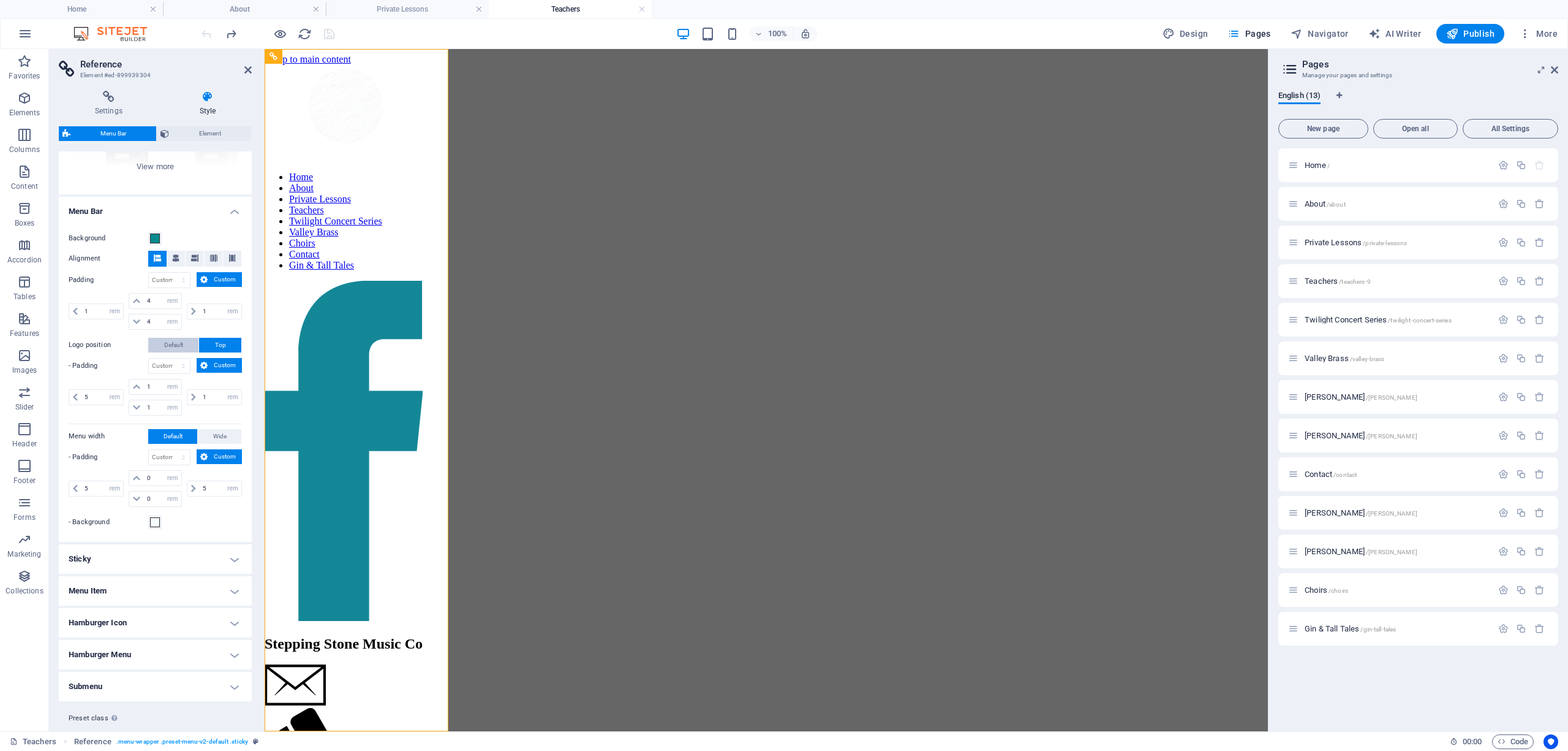
scroll to position [194, 0]
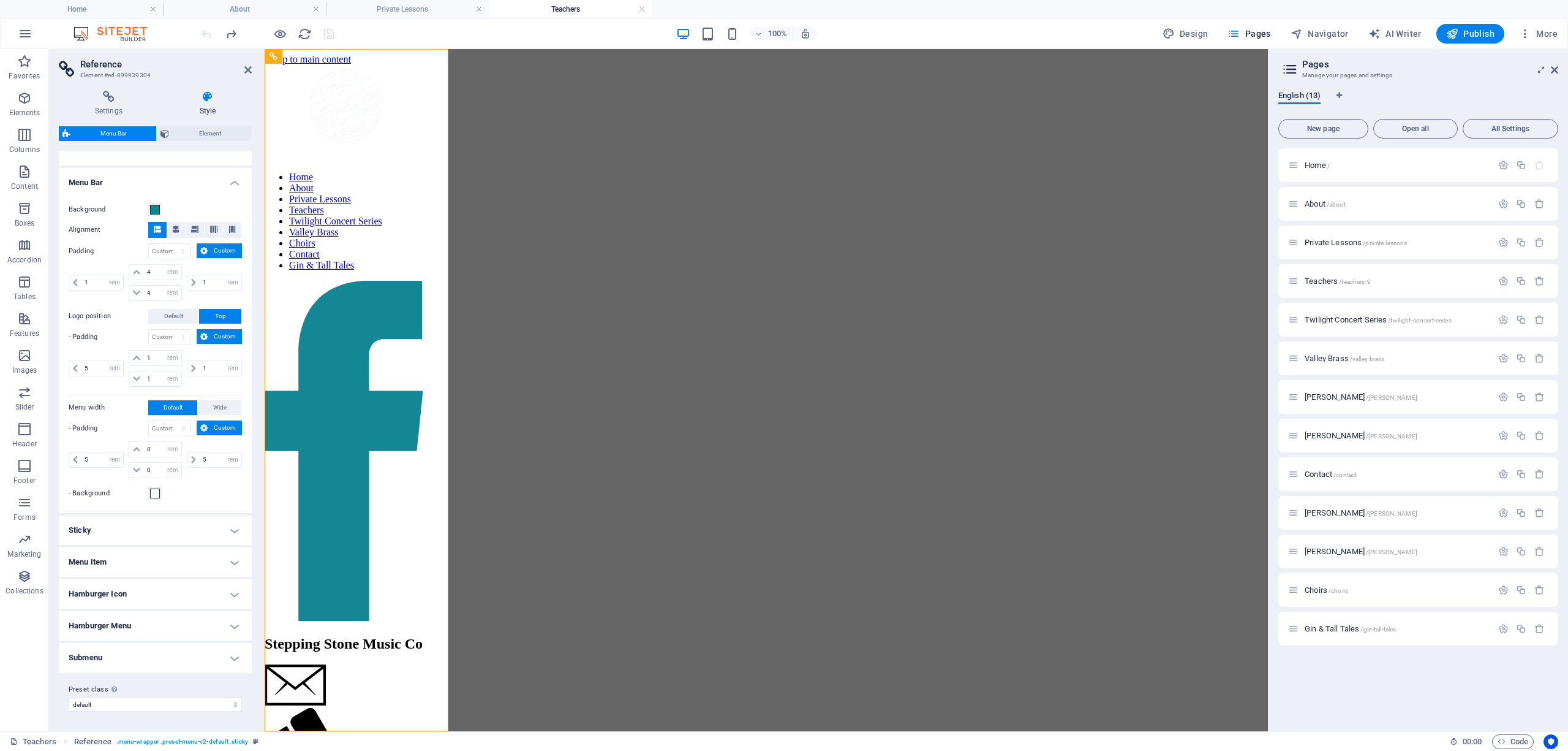
click at [142, 560] on h4 "Menu Item" at bounding box center [155, 562] width 193 height 30
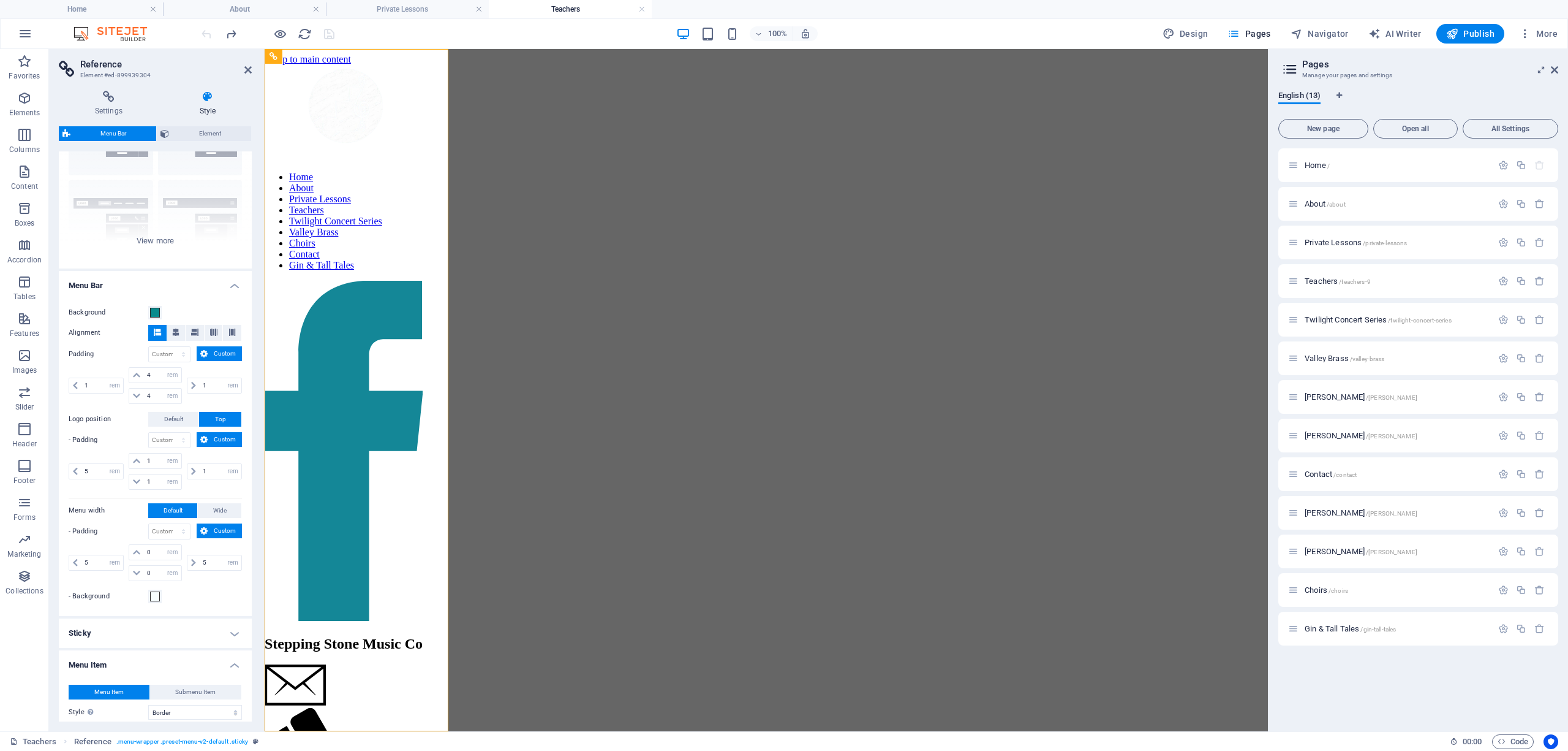
scroll to position [0, 0]
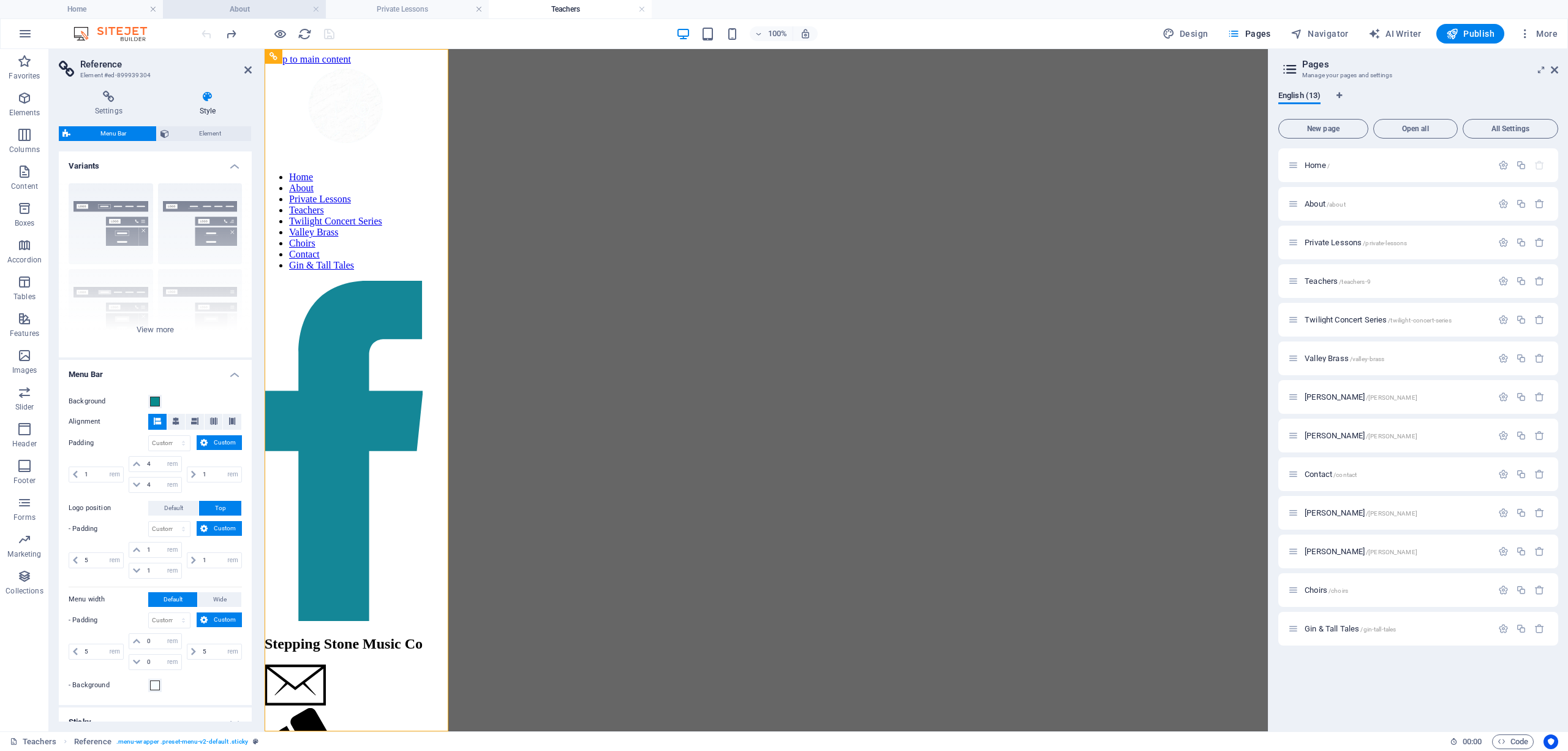
click at [275, 10] on h4 "About" at bounding box center [244, 10] width 163 height 14
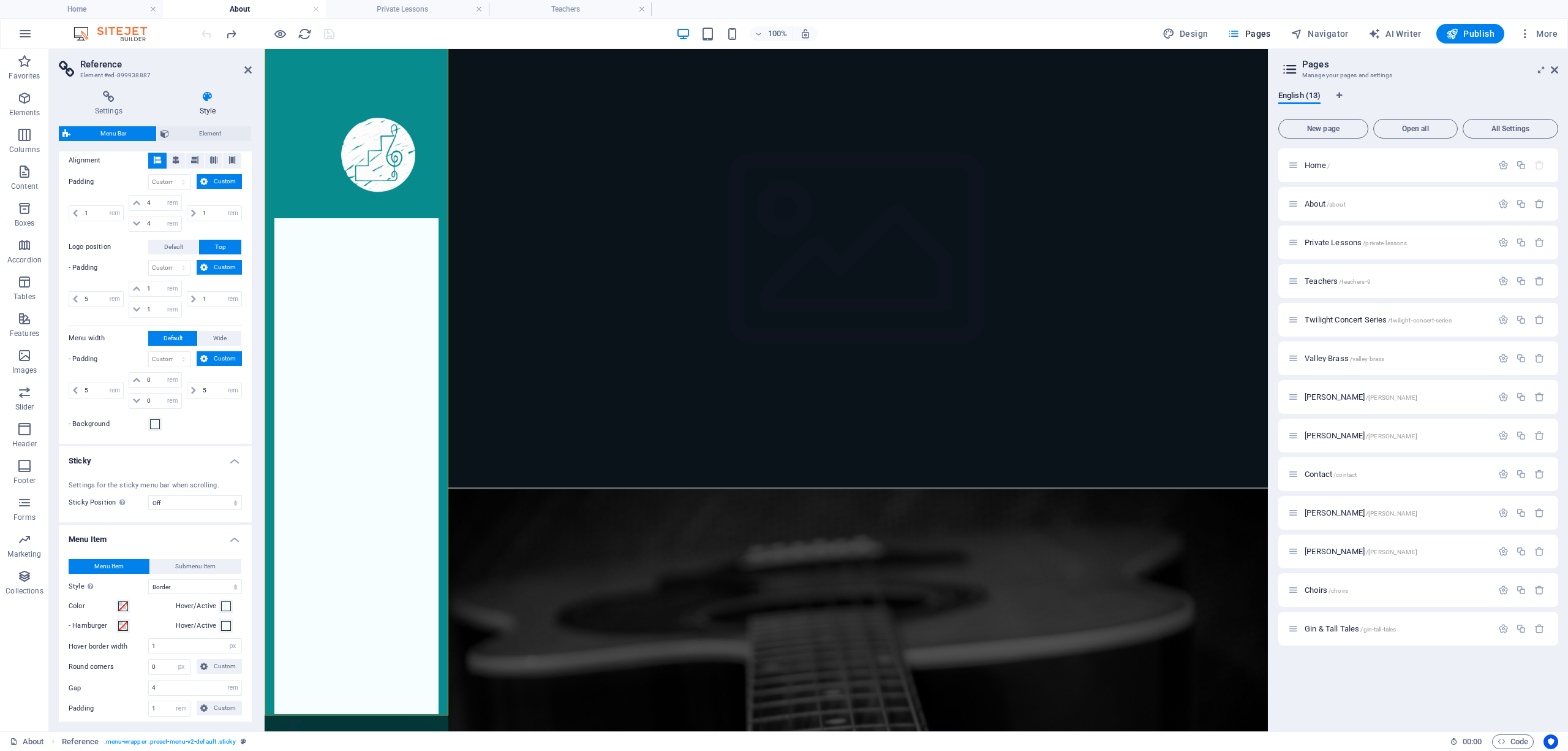
scroll to position [27, 0]
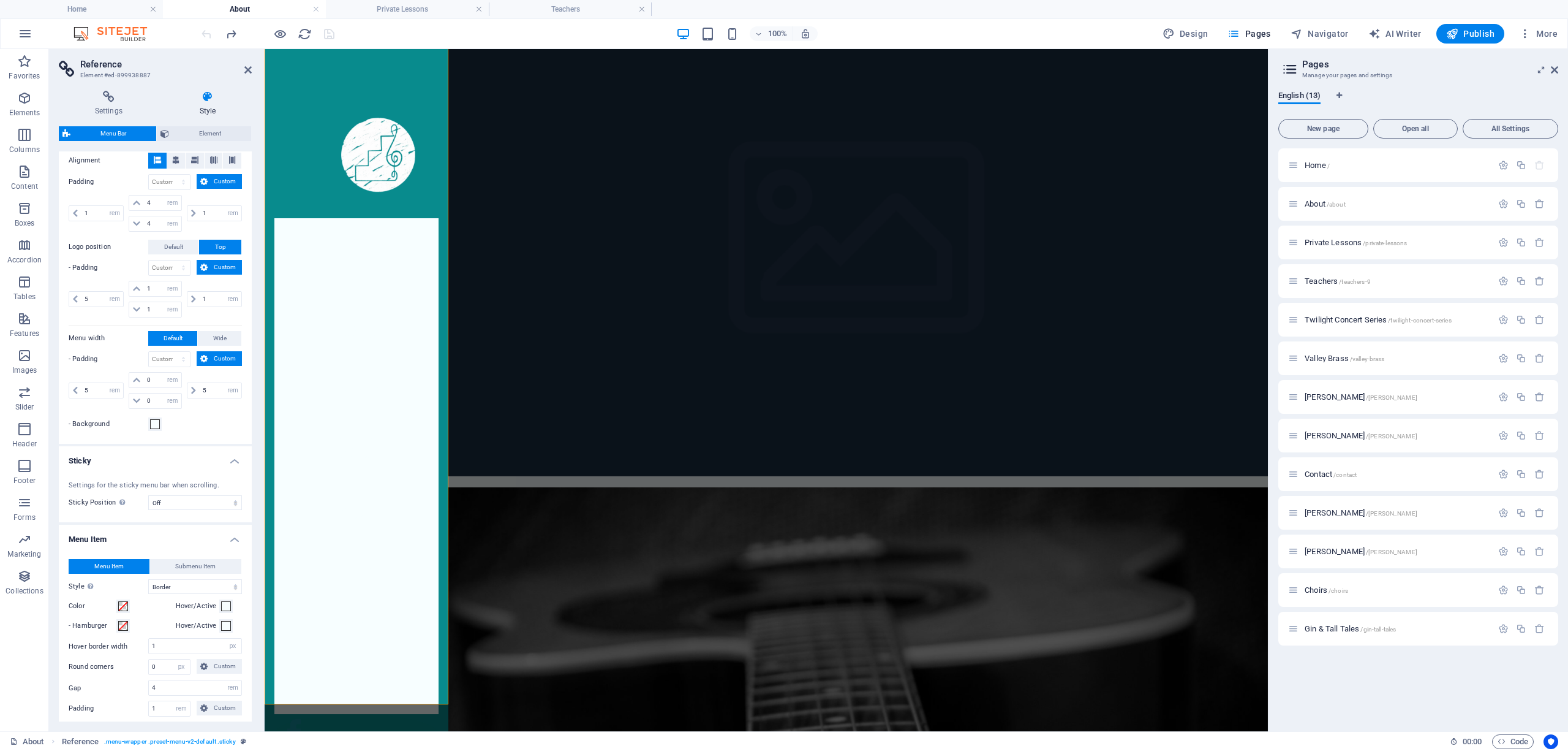
click at [394, 255] on nav "Home About Private Lessons Teachers Twilight Concert Series Valley Brass Choirs…" at bounding box center [356, 466] width 164 height 496
click at [456, 8] on h4 "Private Lessons" at bounding box center [407, 10] width 163 height 14
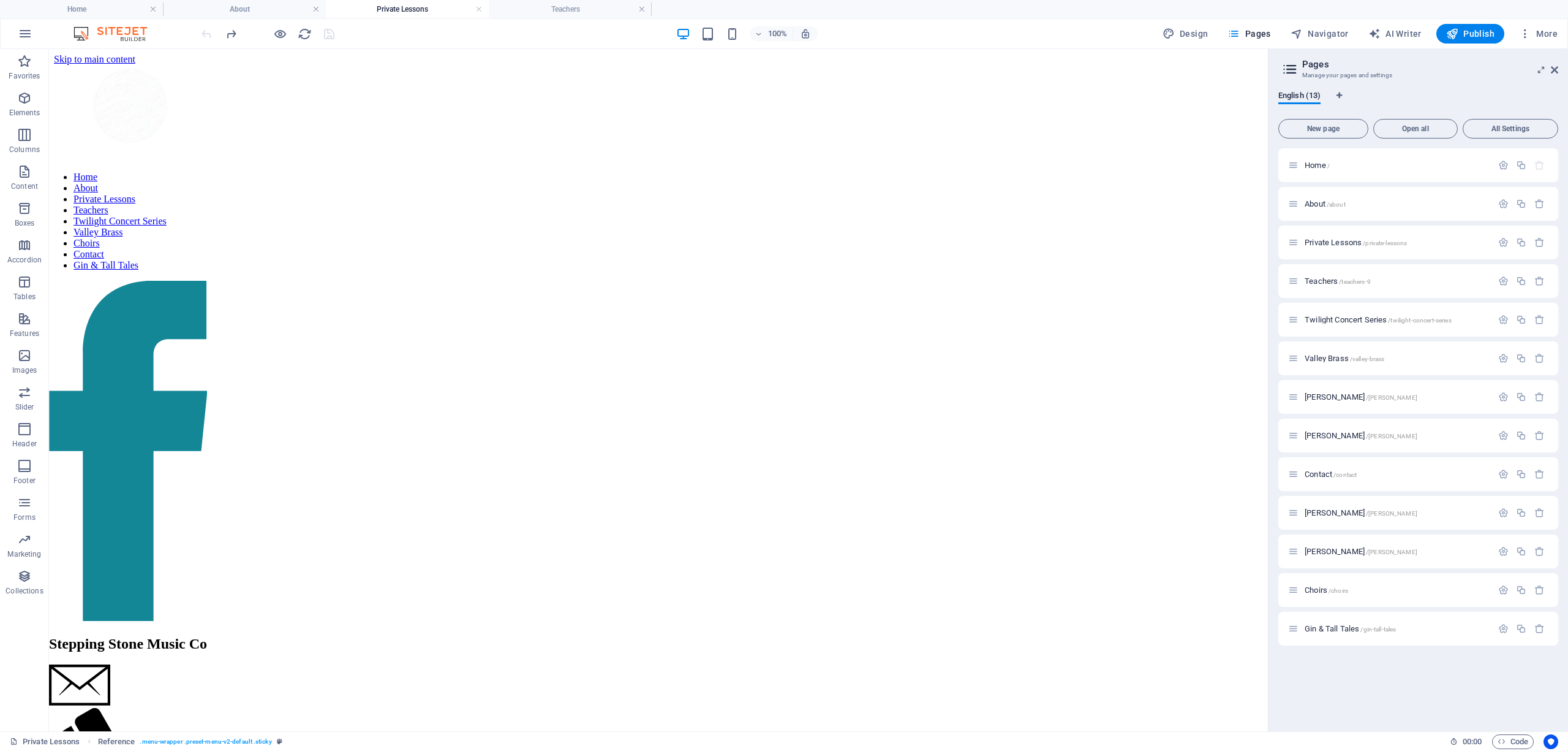
scroll to position [1430, 0]
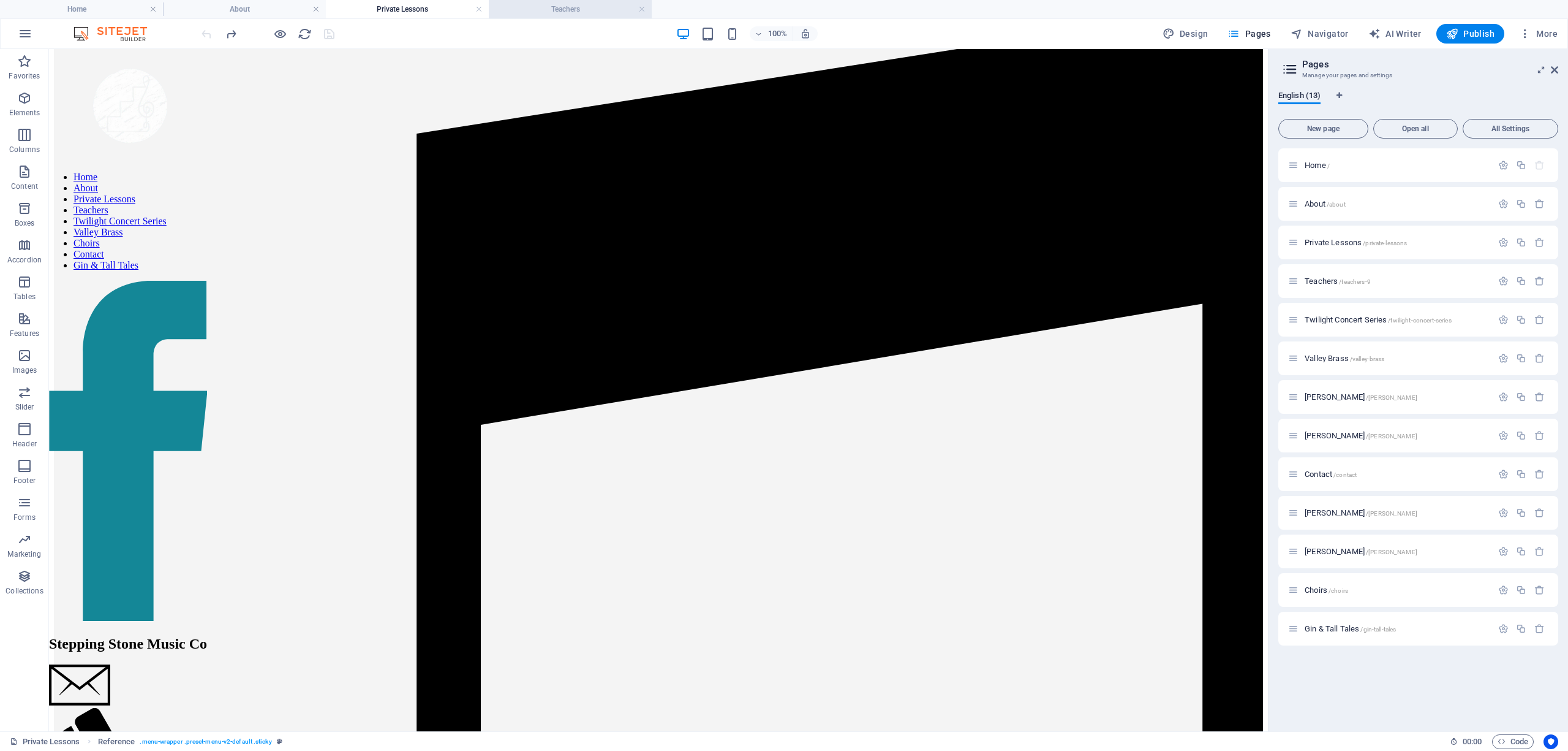
click at [570, 8] on h4 "Teachers" at bounding box center [570, 10] width 163 height 14
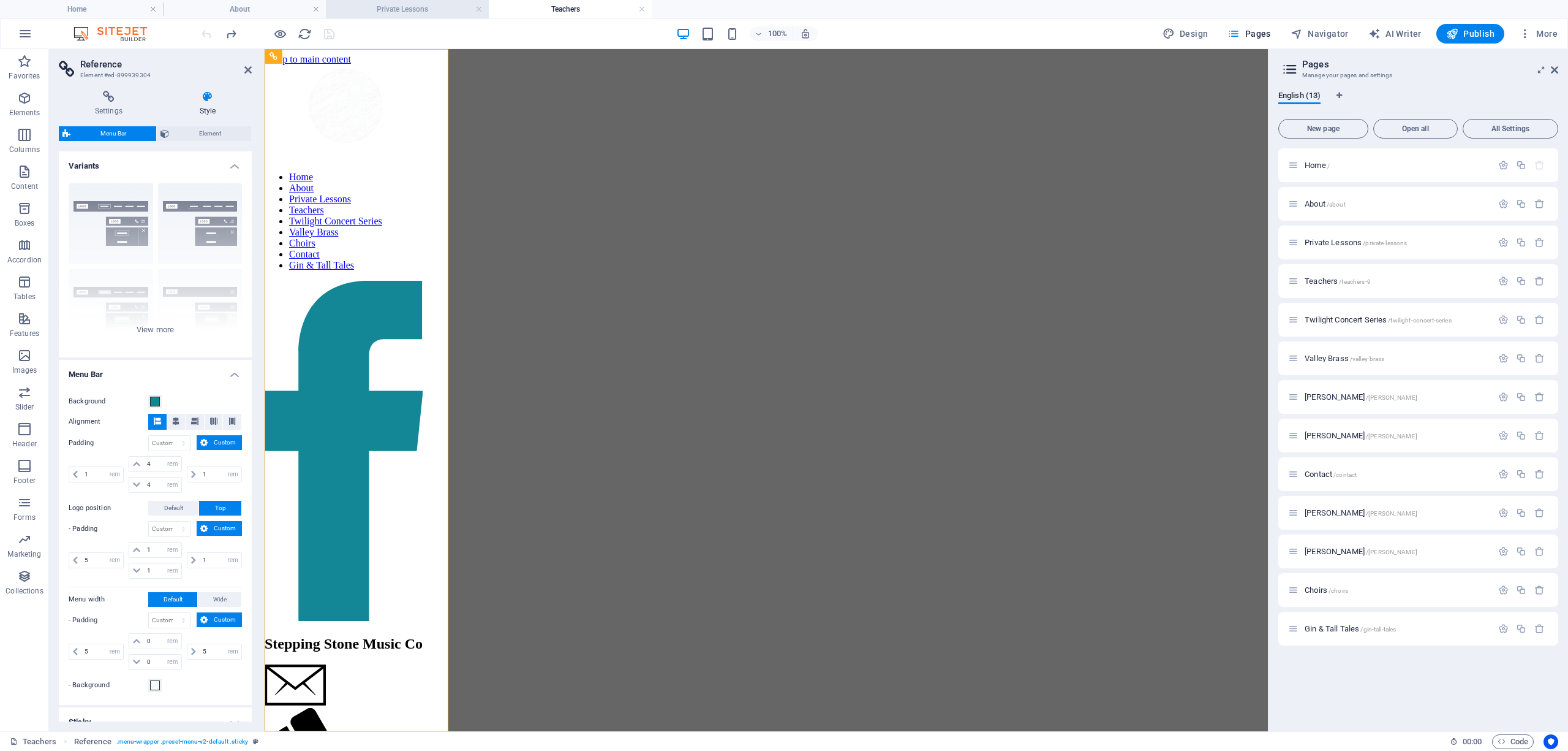
scroll to position [0, 0]
click at [405, 10] on h4 "Private Lessons" at bounding box center [407, 10] width 163 height 14
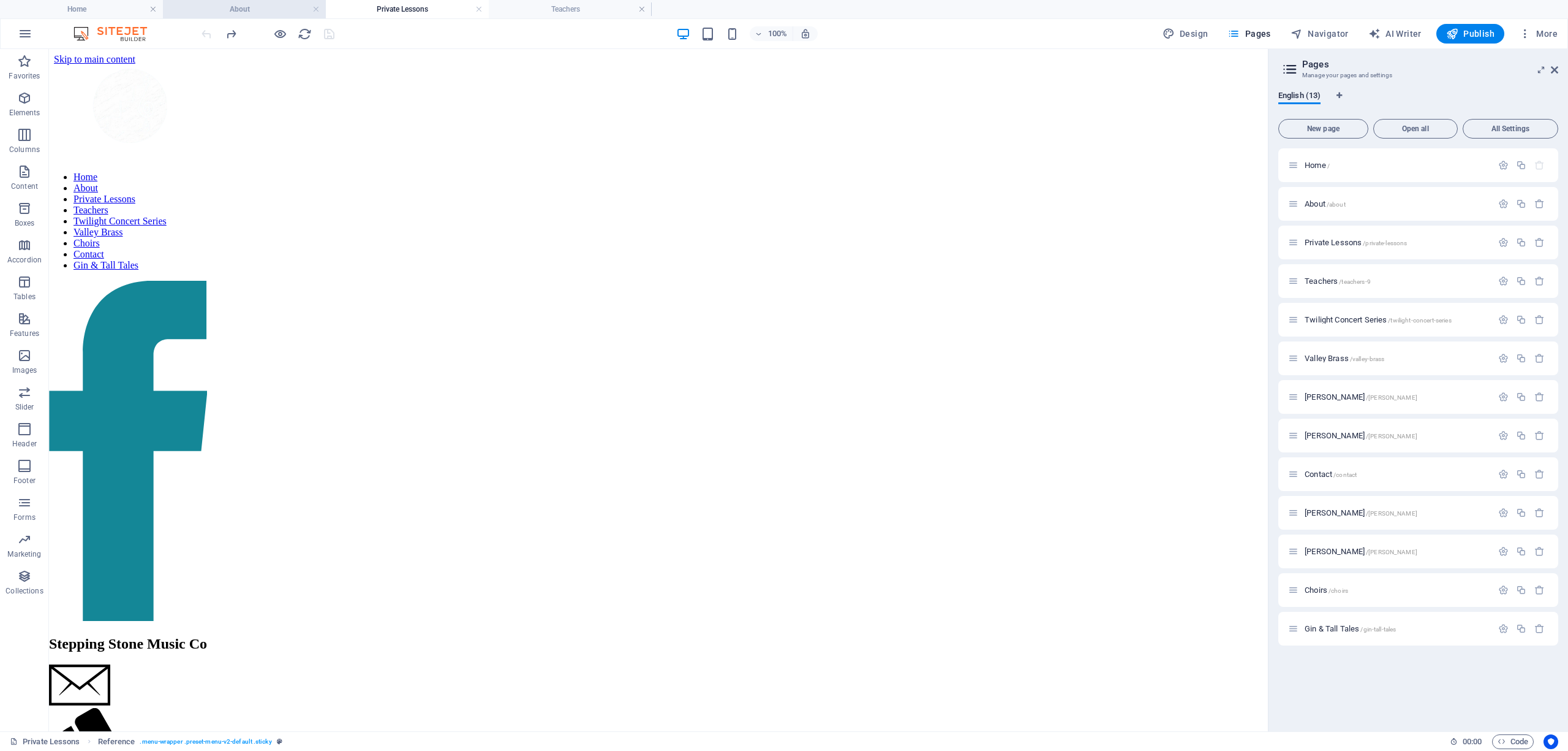
scroll to position [1430, 0]
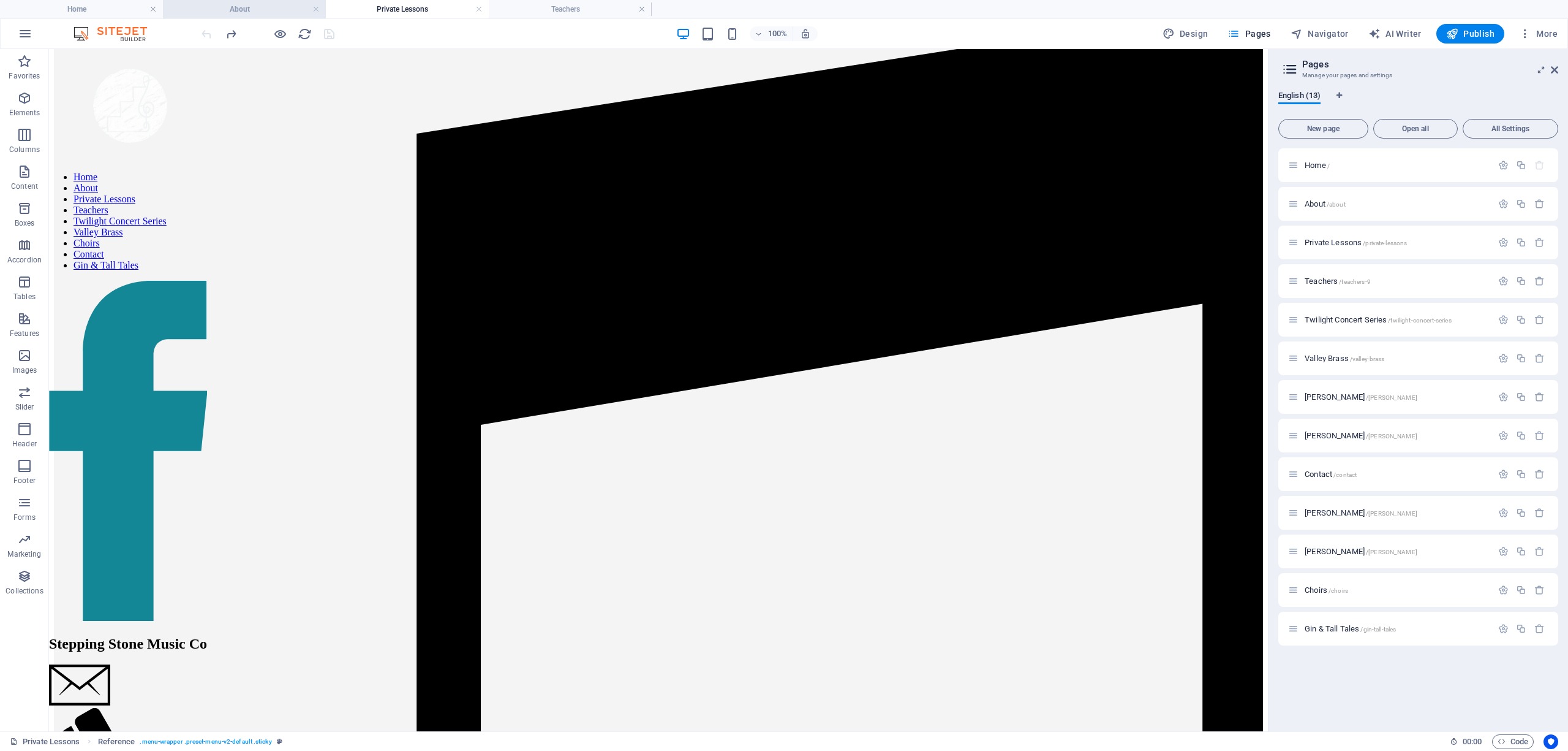
click at [244, 10] on h4 "About" at bounding box center [244, 10] width 163 height 14
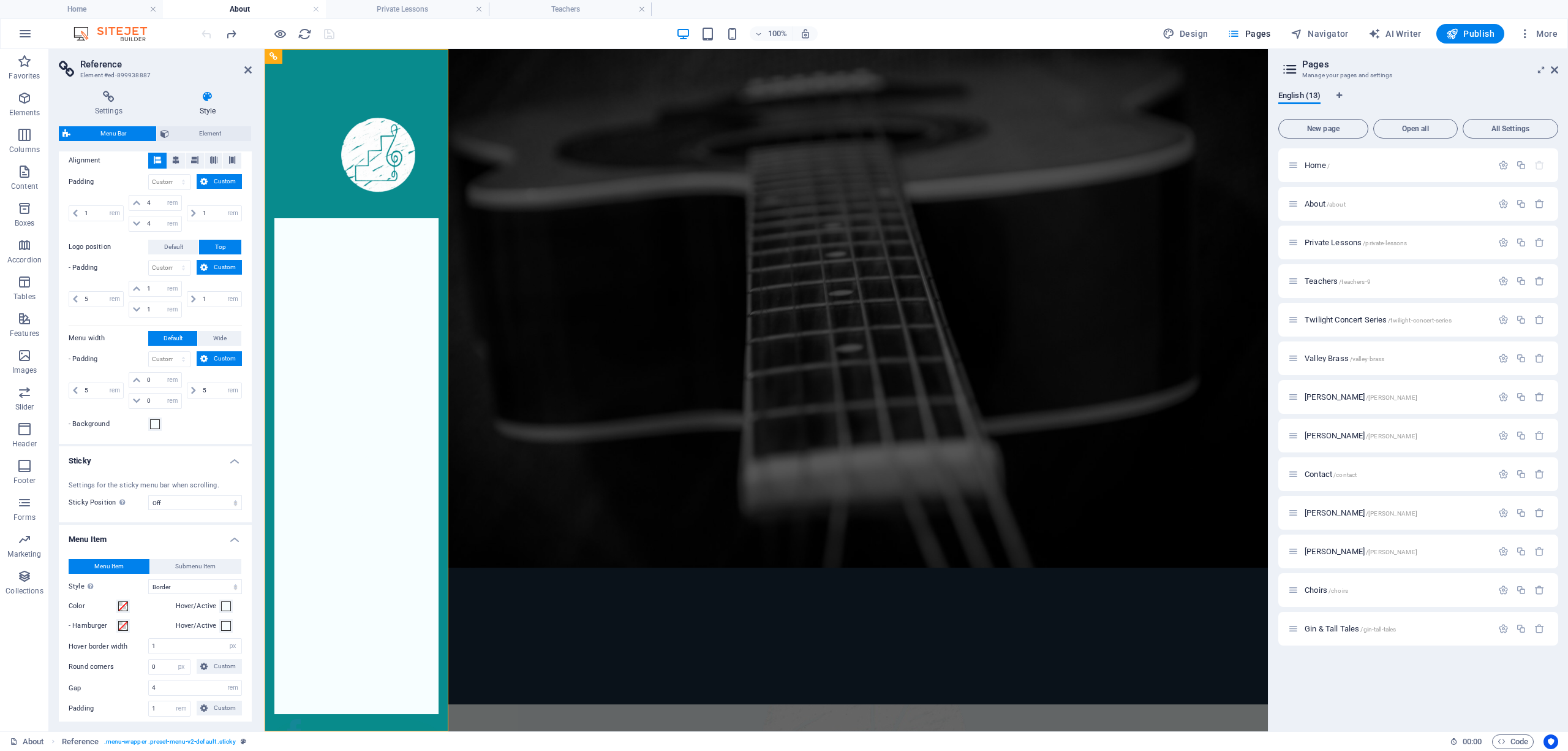
scroll to position [0, 0]
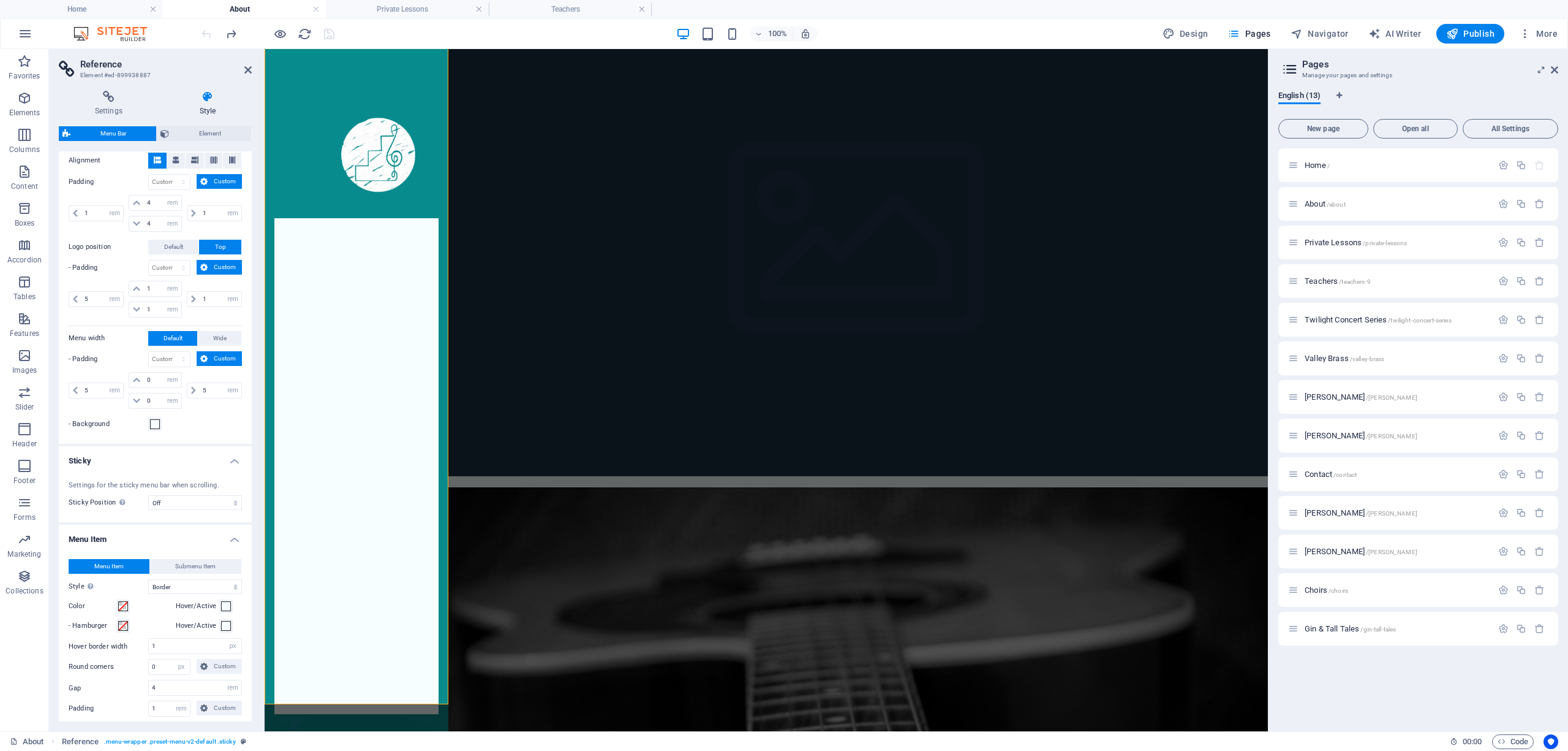
drag, startPoint x: 373, startPoint y: 308, endPoint x: 365, endPoint y: 303, distance: 9.4
click at [372, 308] on nav "Home About Private Lessons Teachers Twilight Concert Series Valley Brass Choirs…" at bounding box center [356, 466] width 164 height 496
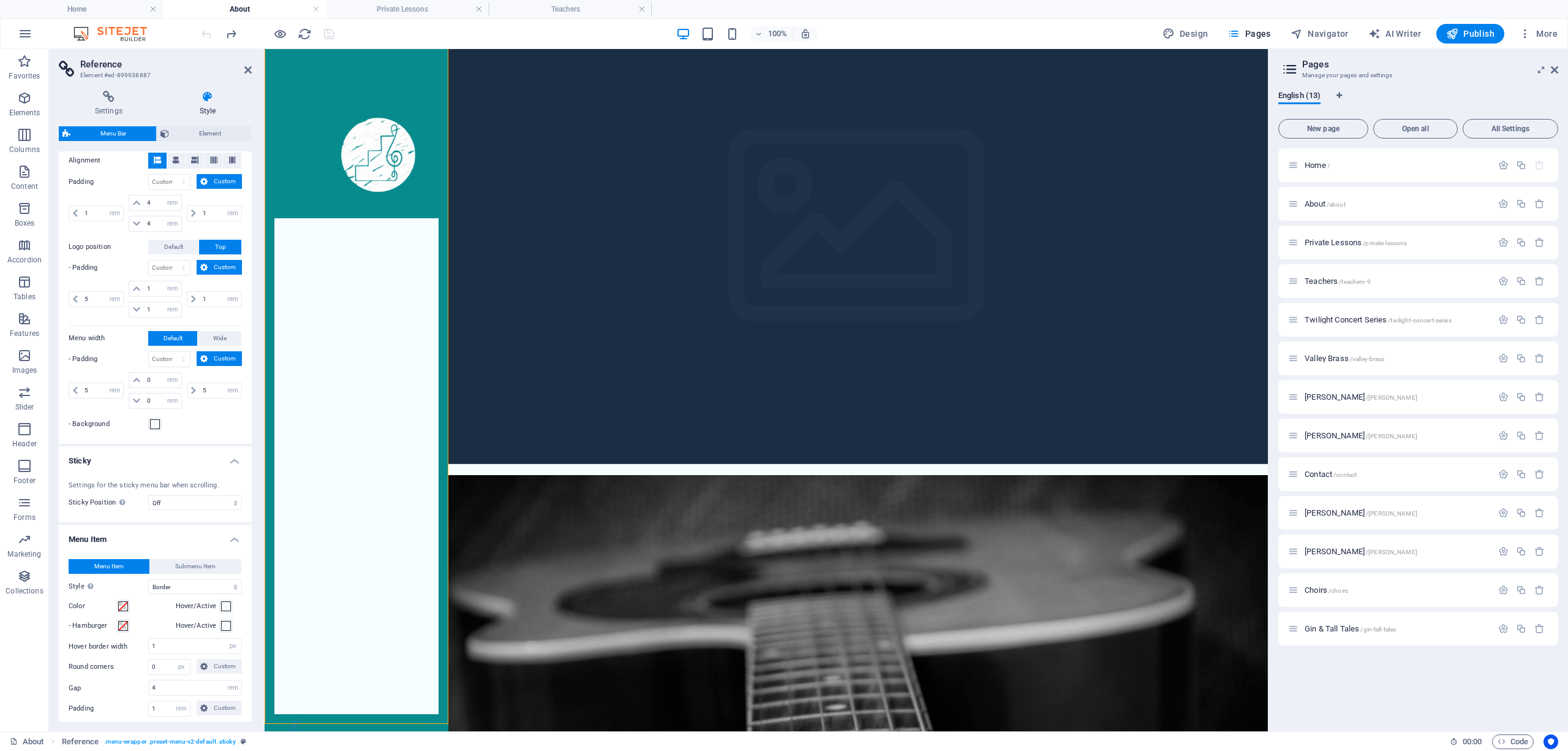
click at [366, 302] on nav "Home About Private Lessons Teachers Twilight Concert Series Valley Brass Choirs…" at bounding box center [356, 466] width 164 height 496
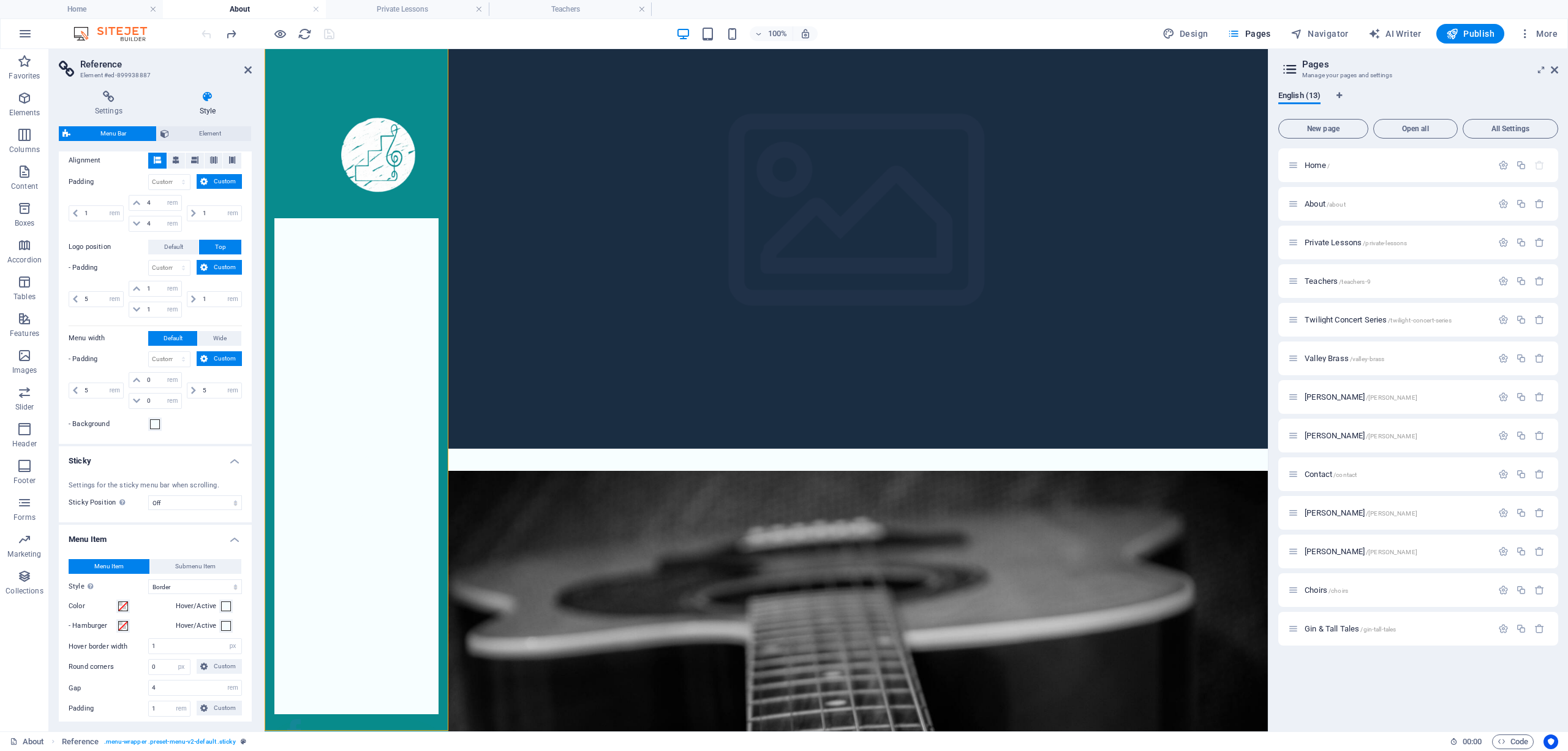
click at [366, 302] on nav "Home About Private Lessons Teachers Twilight Concert Series Valley Brass Choirs…" at bounding box center [356, 466] width 164 height 496
click at [206, 32] on div at bounding box center [267, 34] width 137 height 19
click at [299, 32] on icon "reload" at bounding box center [305, 34] width 14 height 14
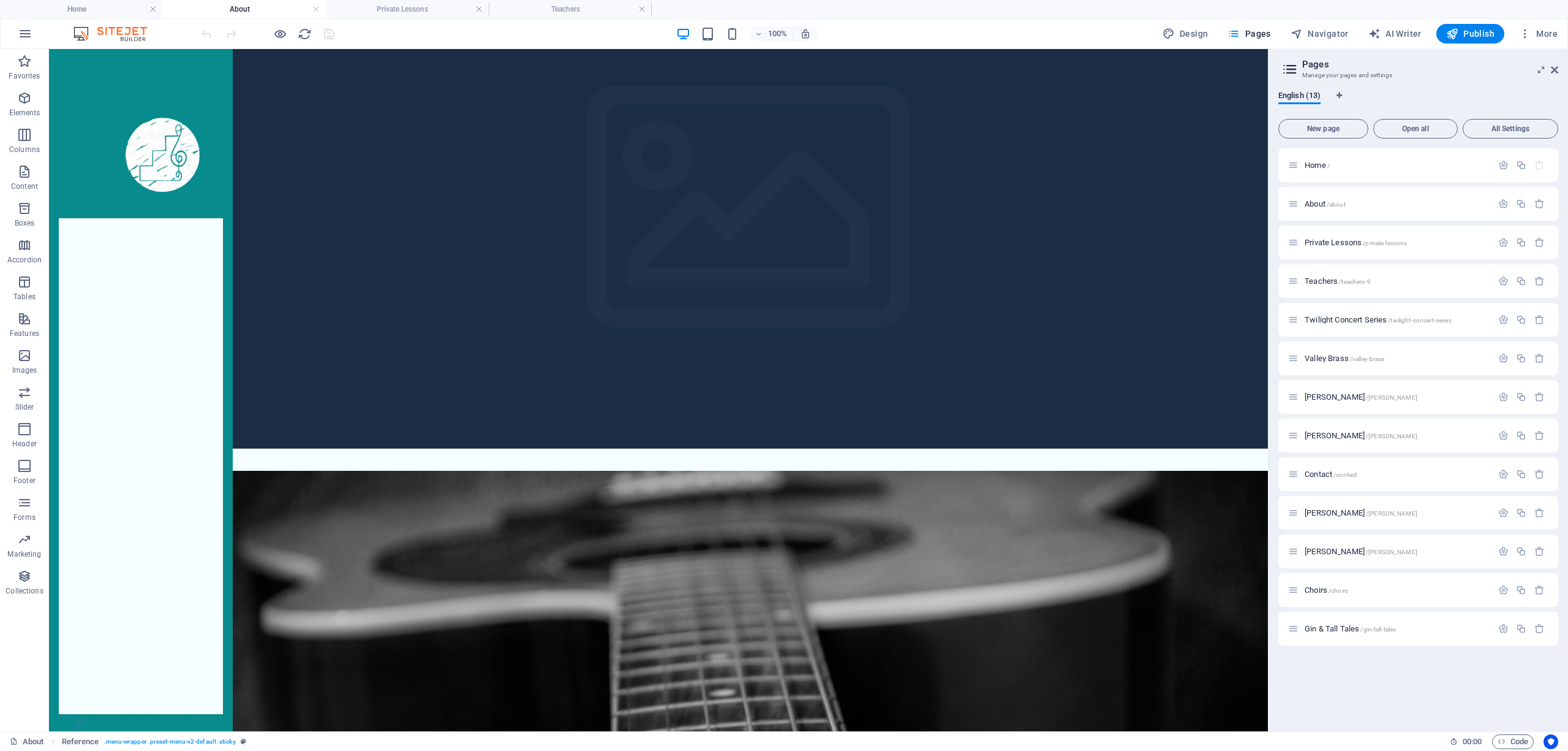
click at [258, 10] on h4 "About" at bounding box center [244, 10] width 163 height 14
click at [266, 10] on h4 "About" at bounding box center [244, 10] width 163 height 14
click at [524, 10] on h4 "Teachers" at bounding box center [570, 10] width 163 height 14
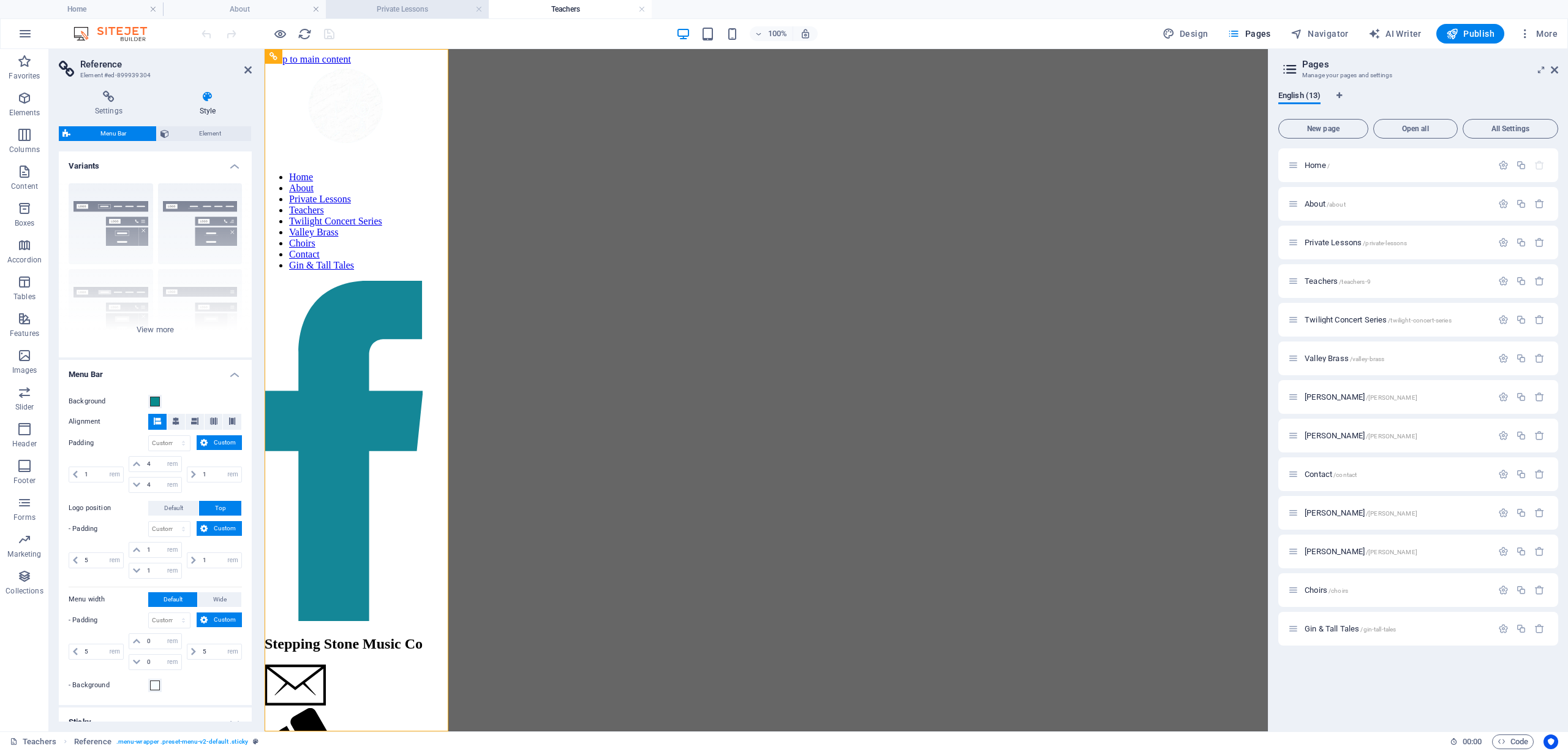
click at [422, 11] on h4 "Private Lessons" at bounding box center [407, 10] width 163 height 14
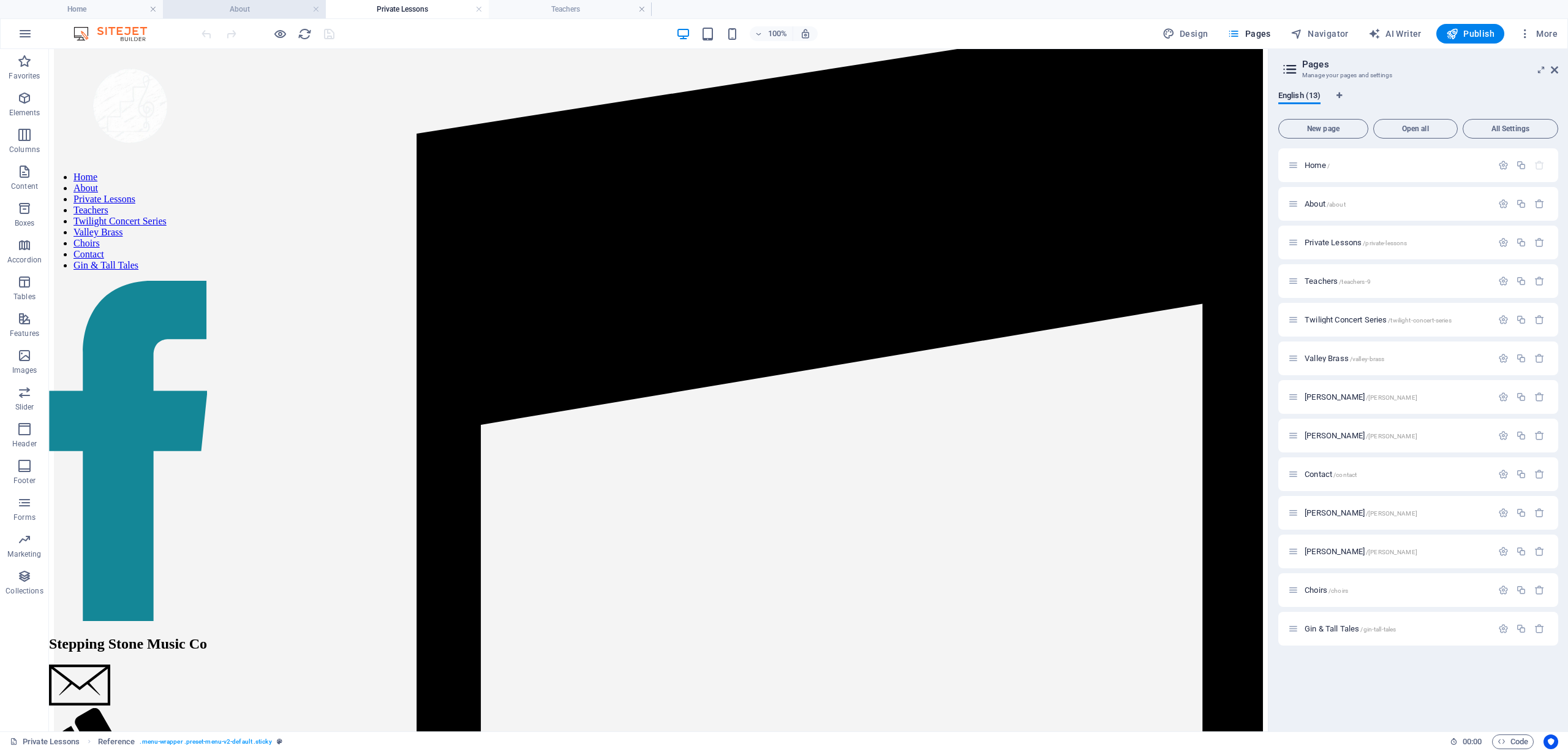
click at [270, 8] on h4 "About" at bounding box center [244, 10] width 163 height 14
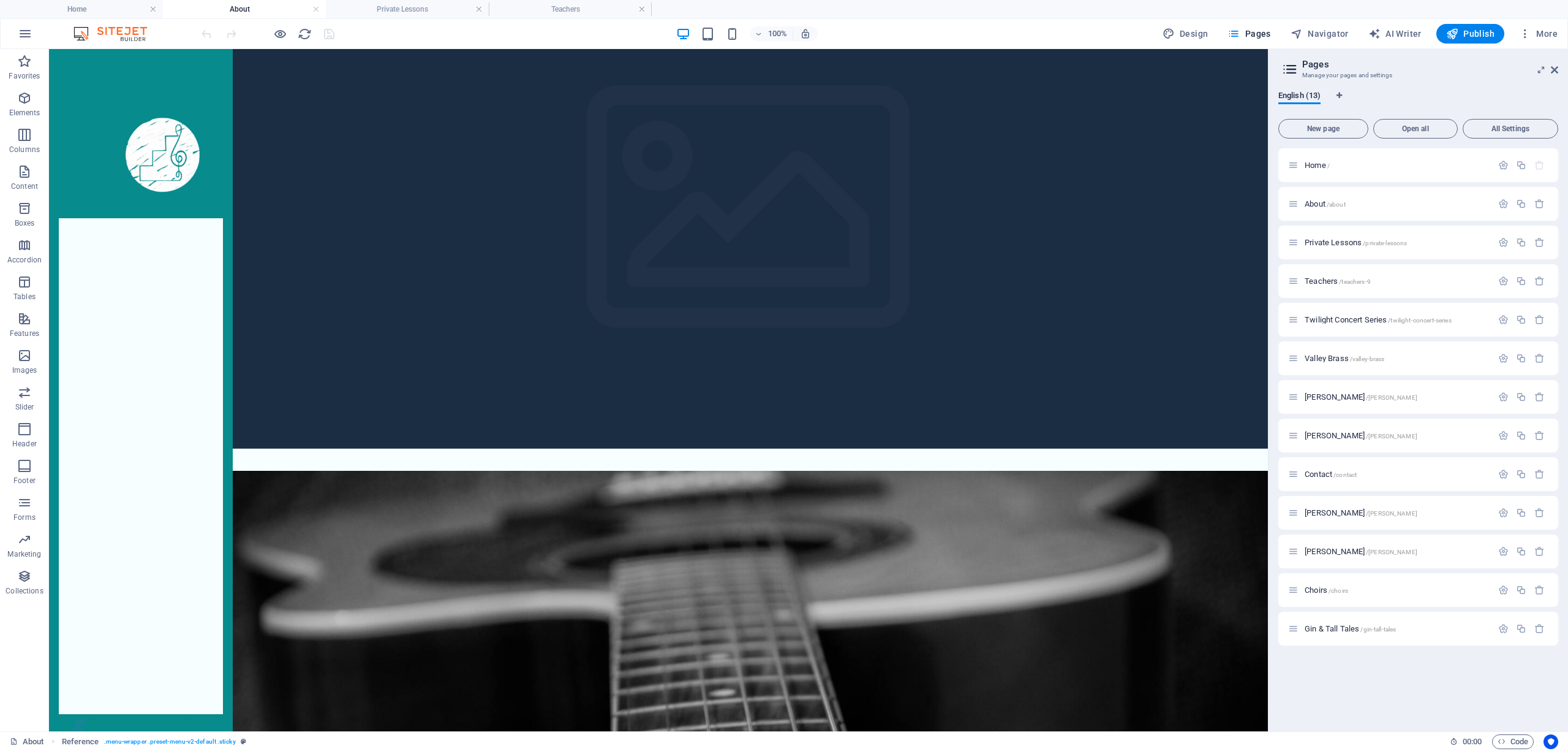
scroll to position [0, 0]
click at [107, 11] on h4 "Home" at bounding box center [81, 10] width 163 height 14
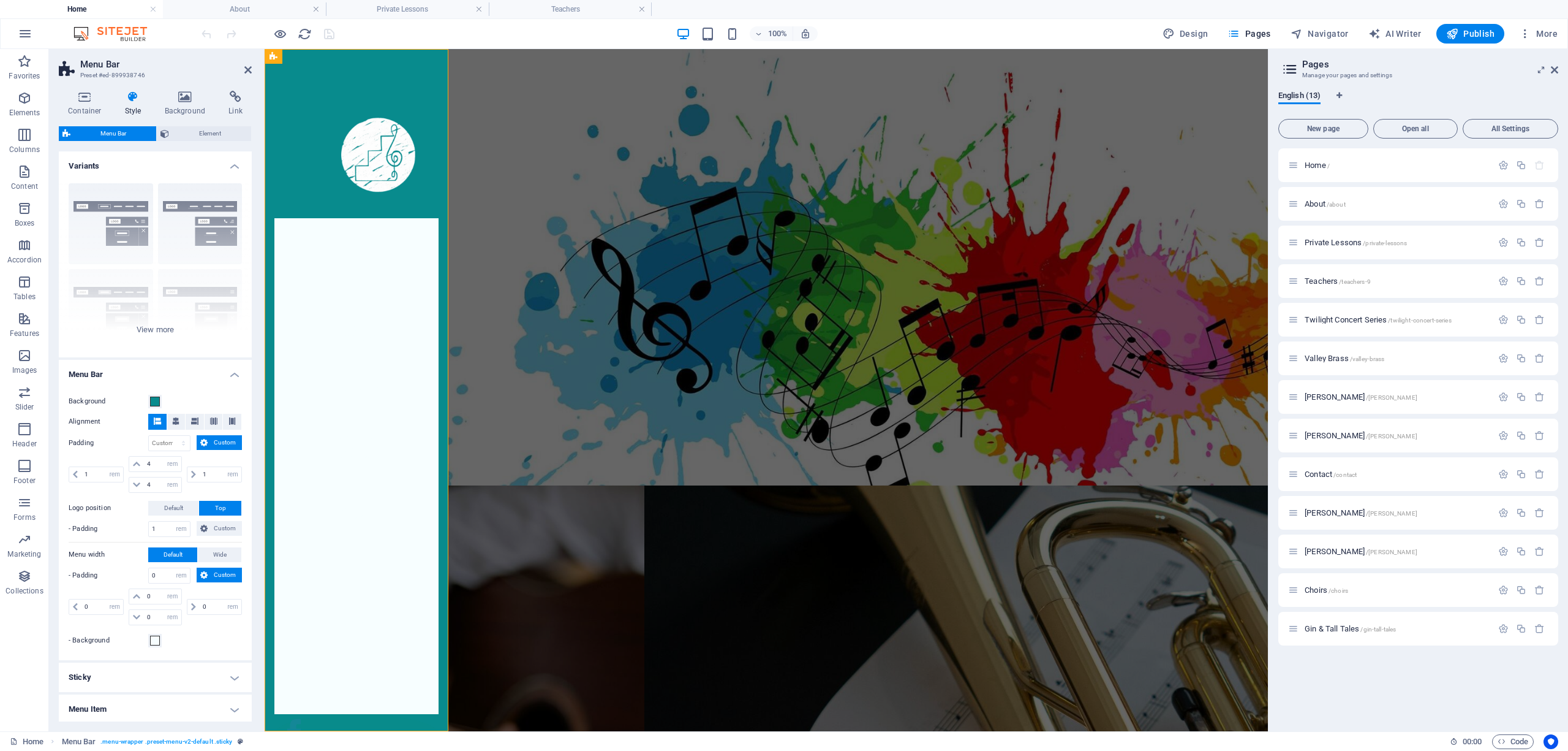
click at [69, 6] on h4 "Home" at bounding box center [81, 10] width 163 height 14
click at [314, 142] on div at bounding box center [356, 153] width 164 height 130
click at [301, 30] on icon "reload" at bounding box center [305, 34] width 14 height 14
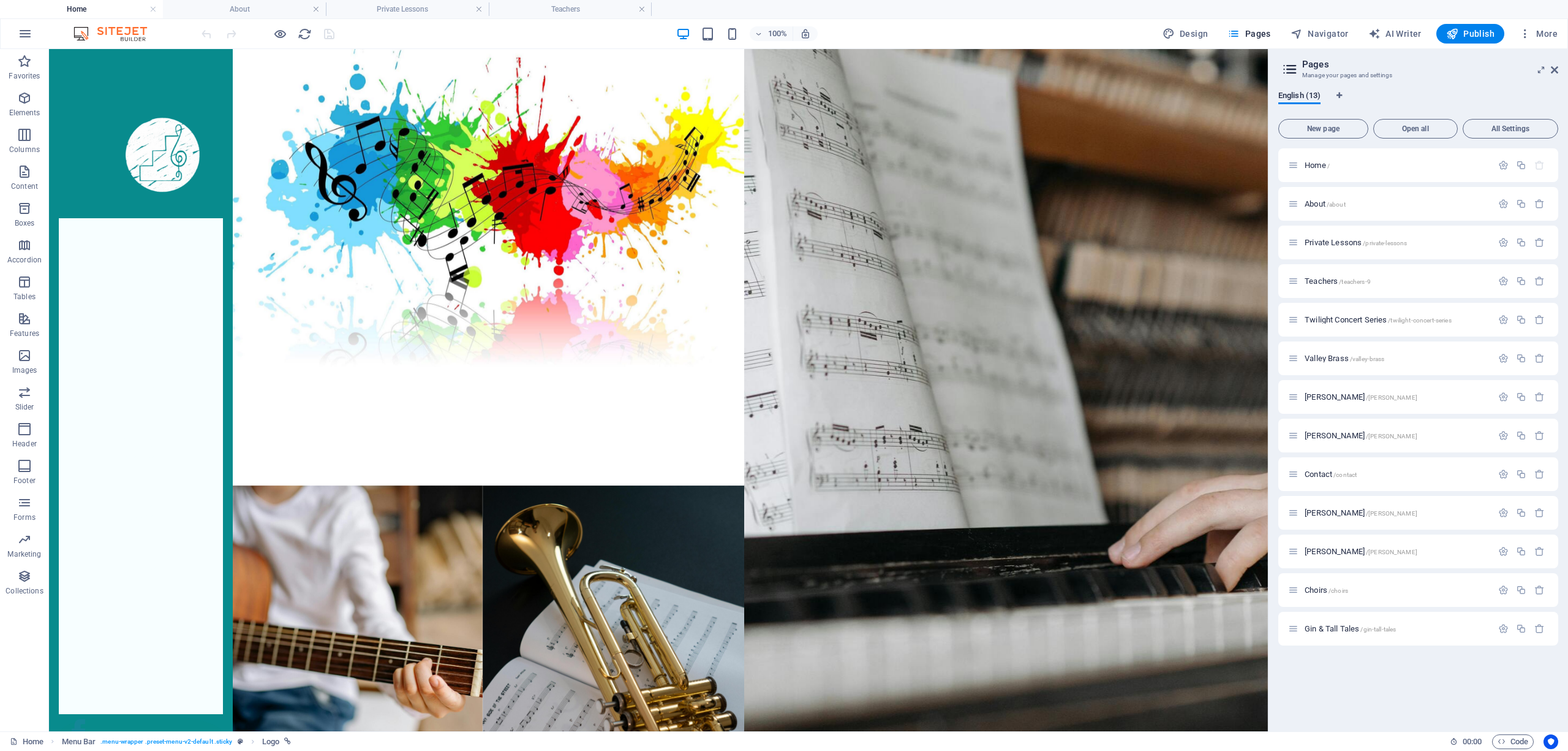
click at [97, 8] on h4 "Home" at bounding box center [81, 10] width 163 height 14
click at [236, 14] on h4 "About" at bounding box center [244, 10] width 163 height 14
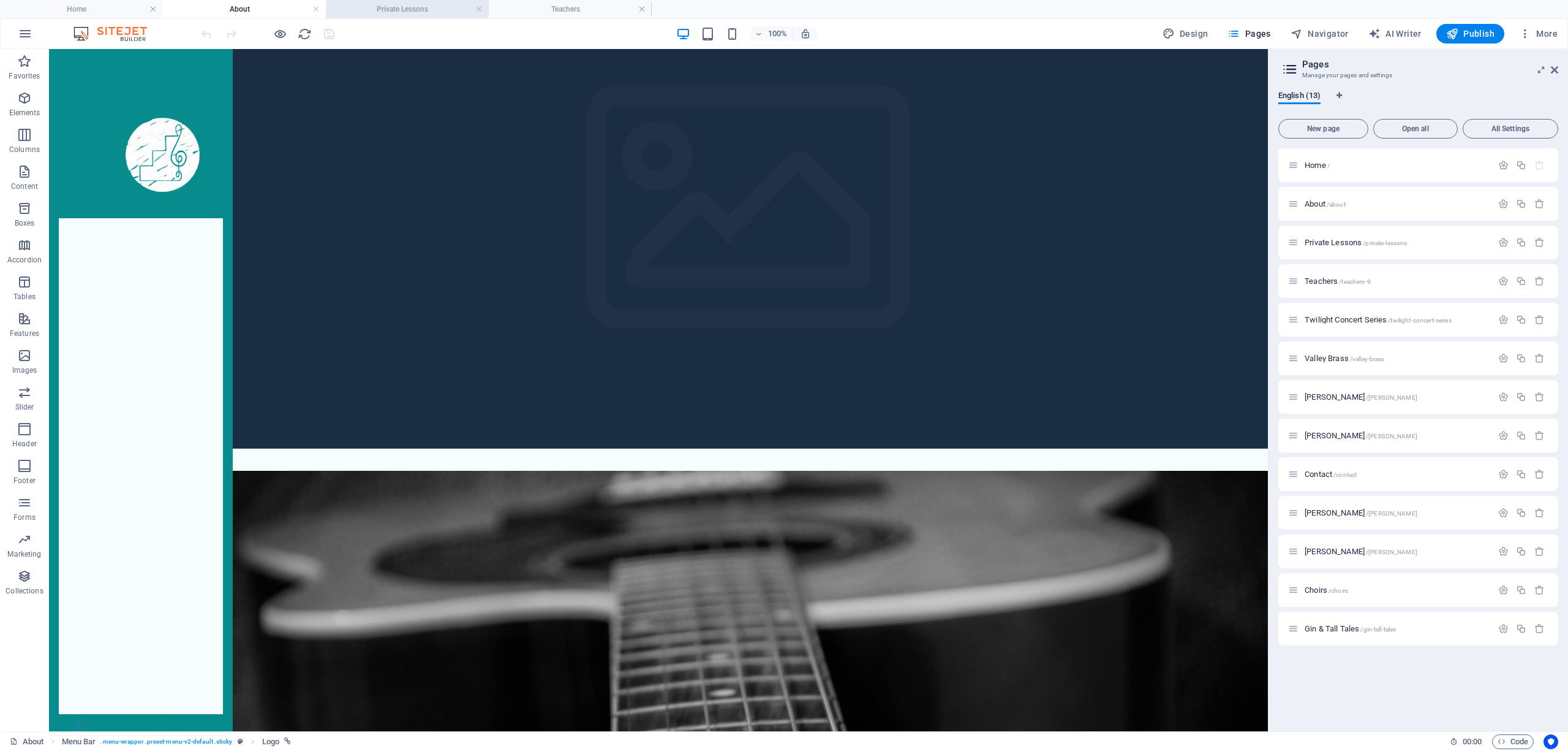
click at [389, 15] on h4 "Private Lessons" at bounding box center [407, 10] width 163 height 14
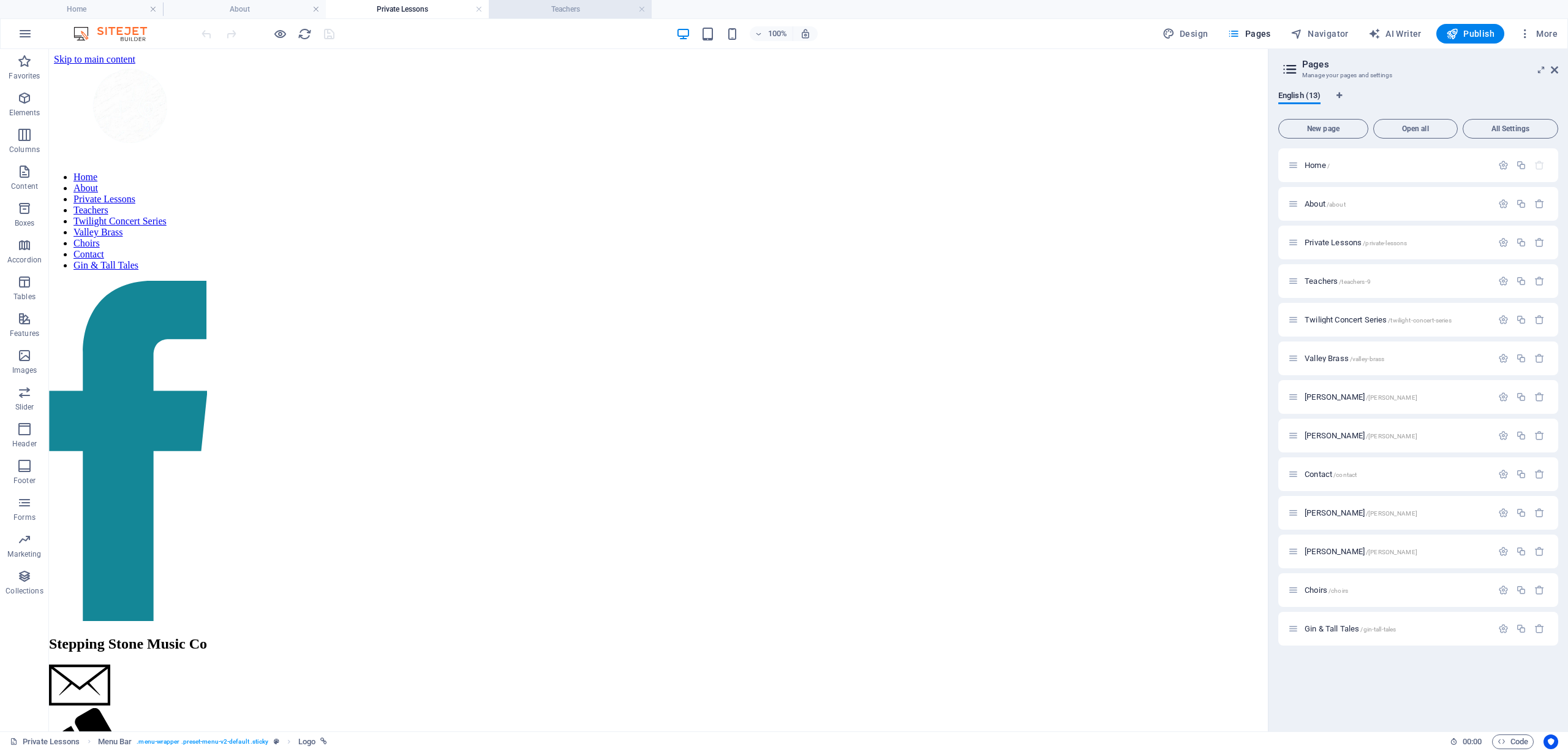
scroll to position [1430, 0]
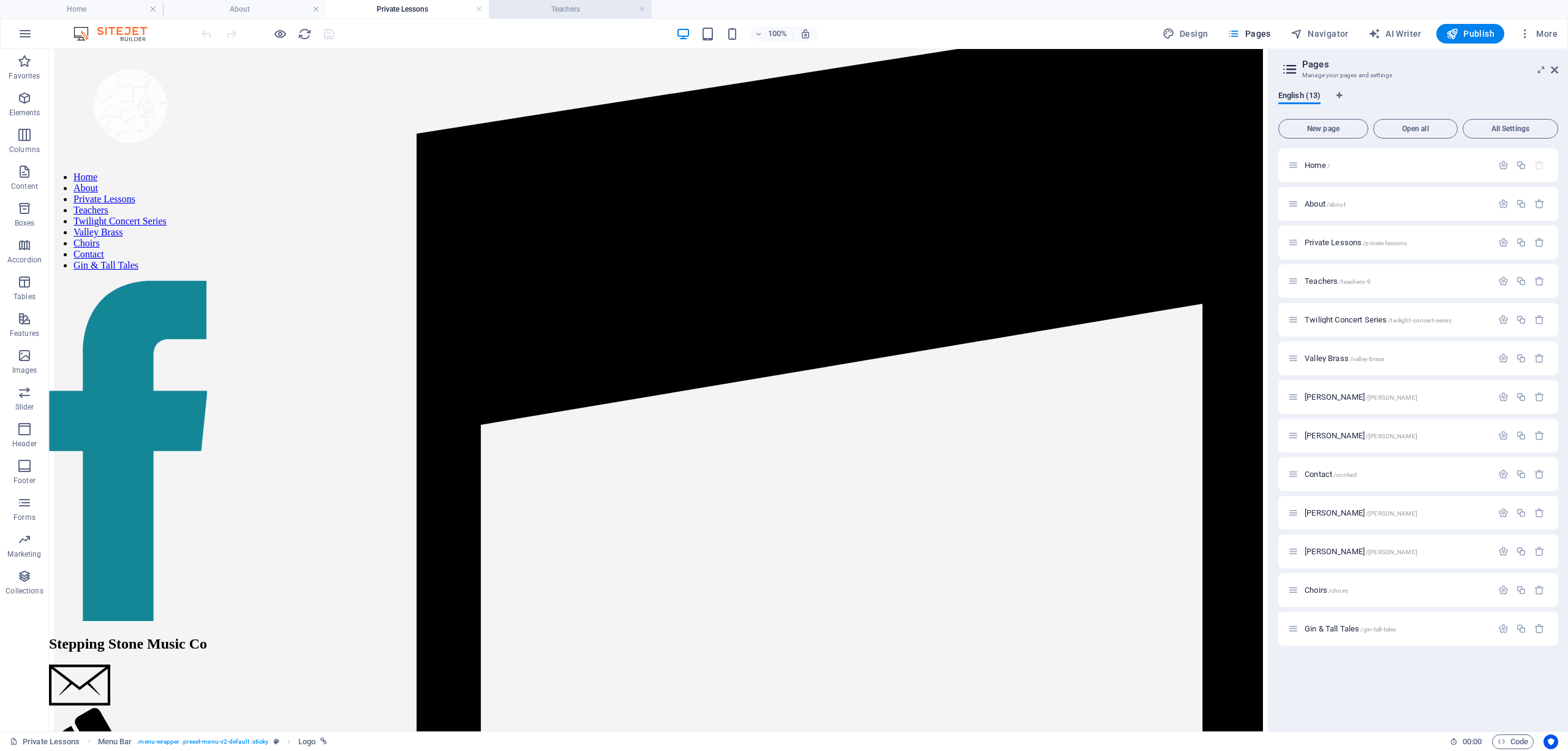
click at [539, 8] on h4 "Teachers" at bounding box center [570, 10] width 163 height 14
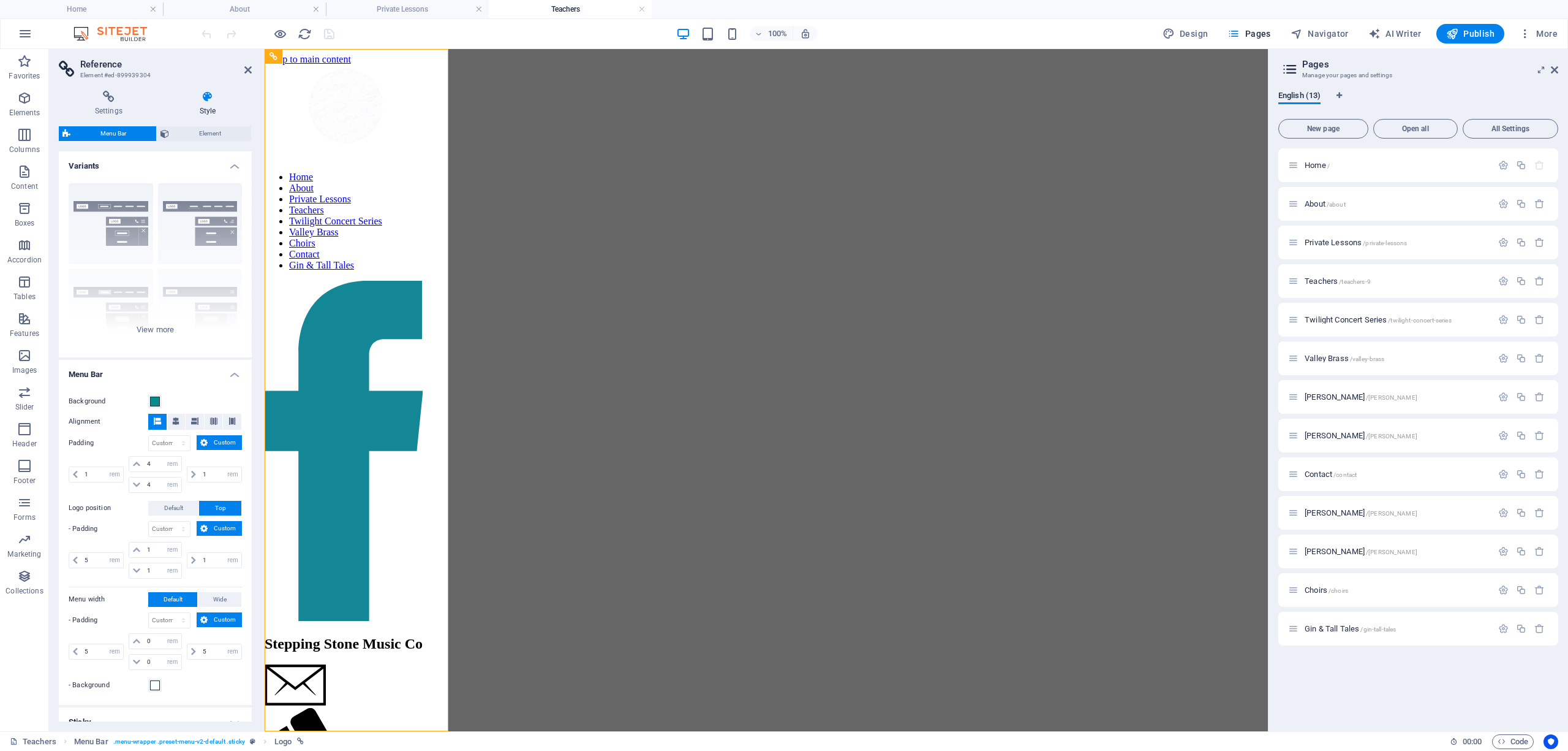
scroll to position [0, 0]
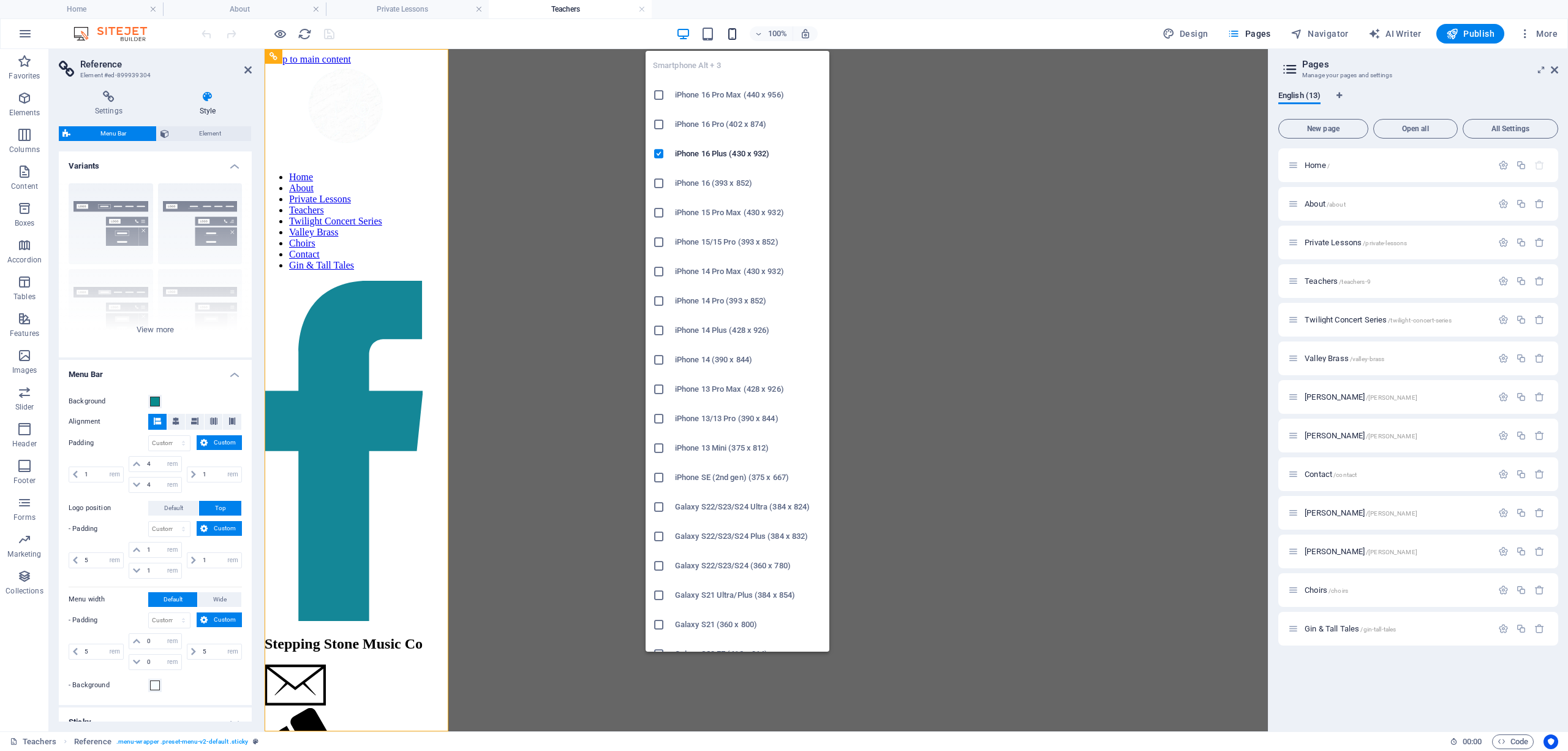
click at [738, 35] on icon "button" at bounding box center [732, 34] width 14 height 14
type input "0.5"
select select "rem"
type input "0.5"
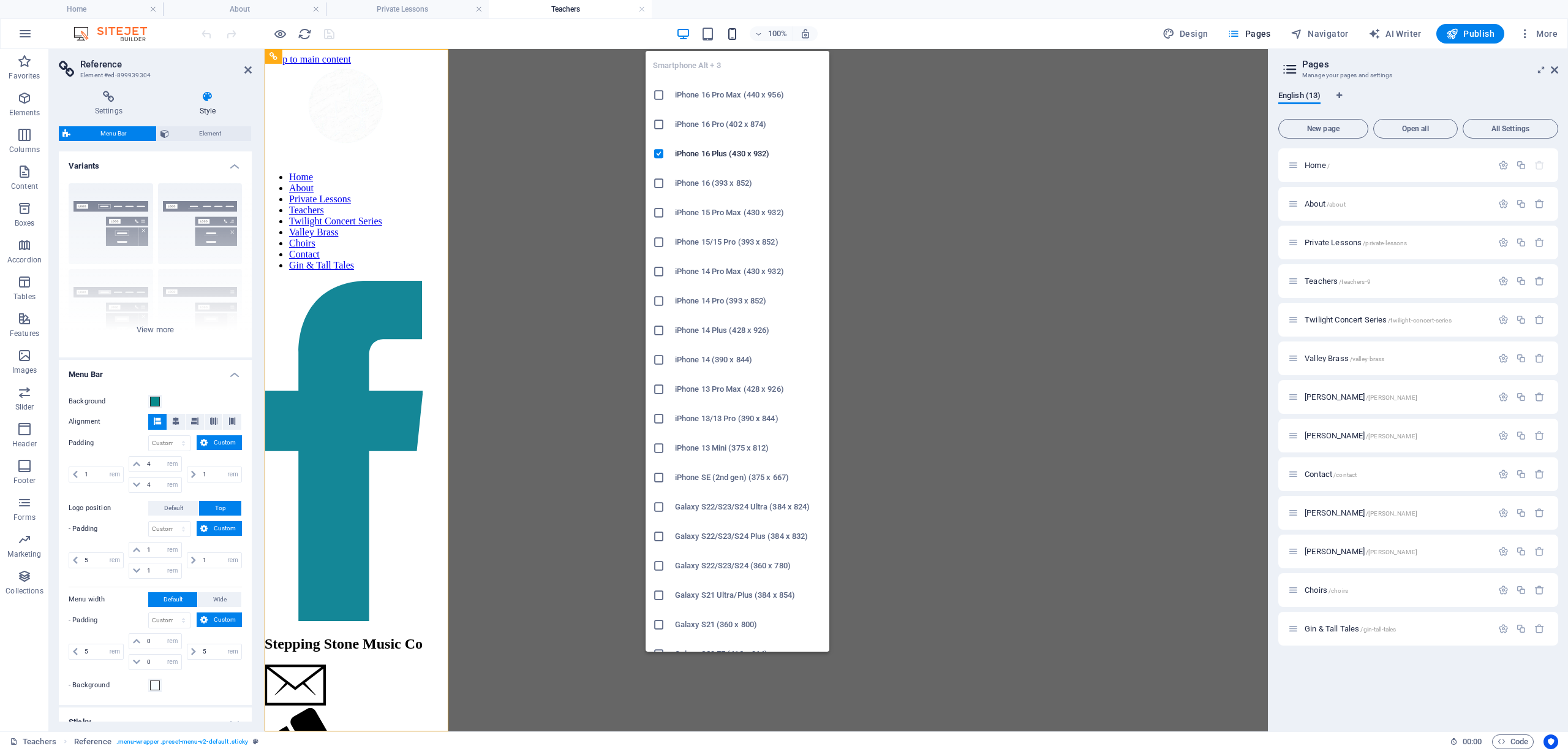
type input "0.5"
type input "1"
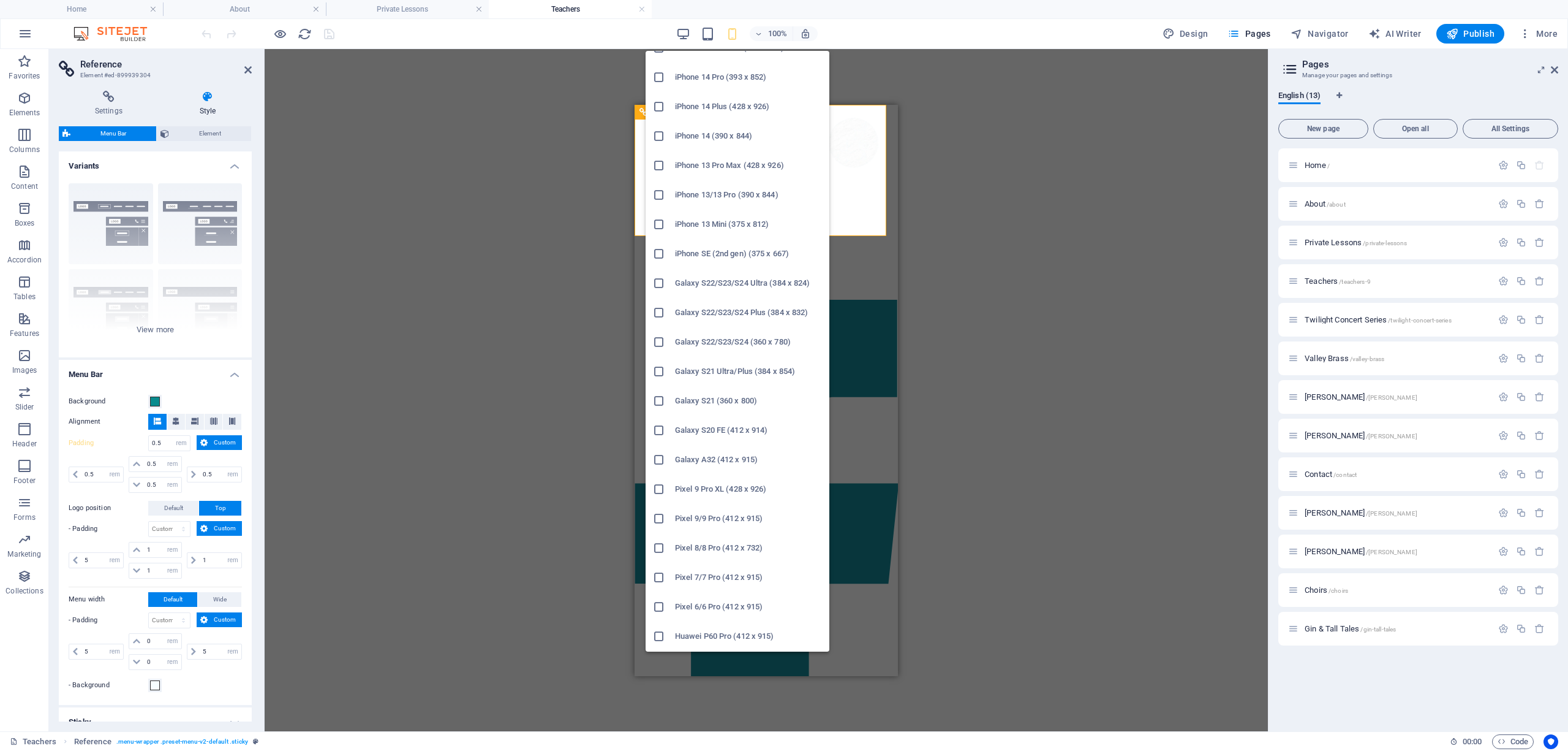
scroll to position [218, 0]
click at [659, 522] on icon at bounding box center [659, 524] width 12 height 12
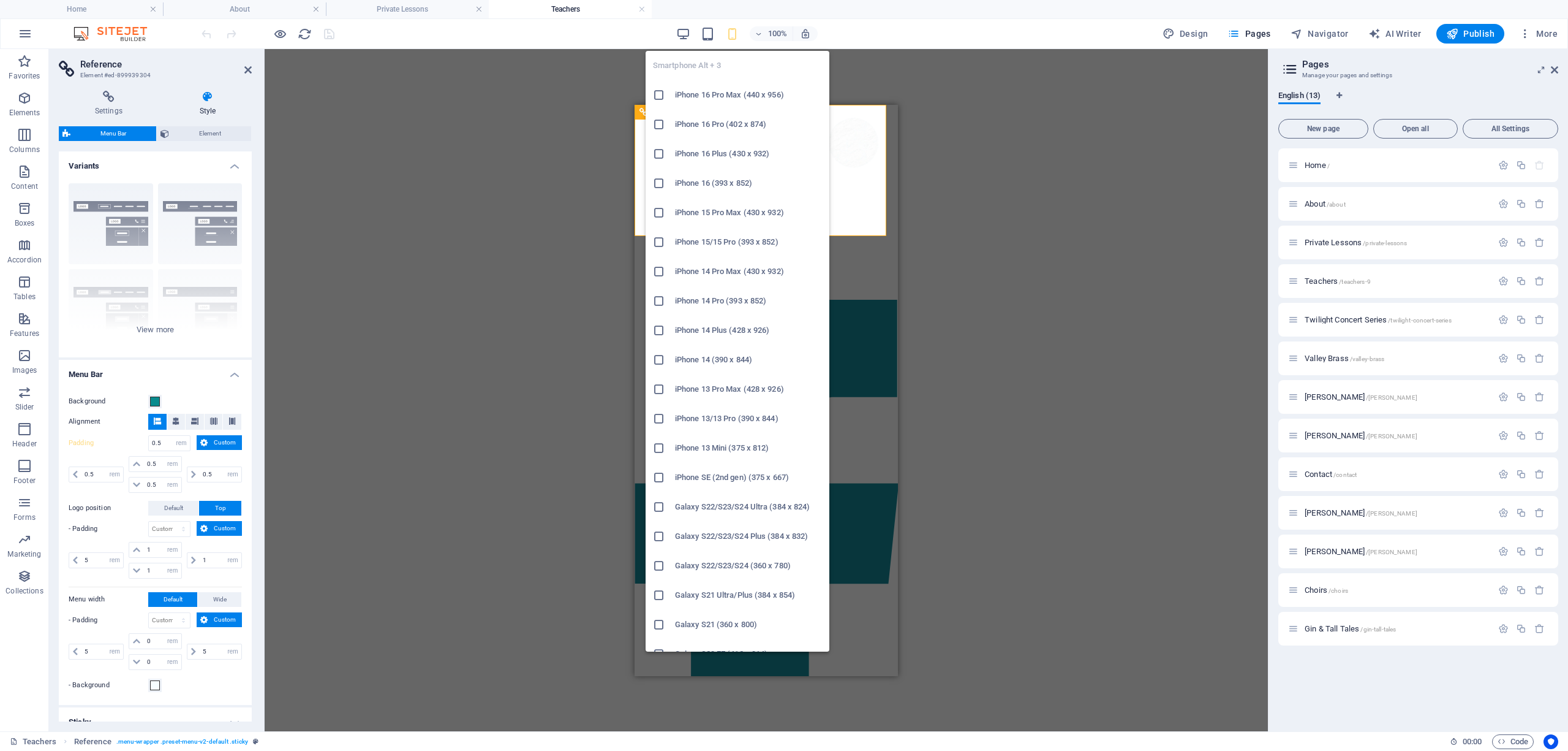
click at [683, 383] on h6 "iPhone 13 Pro Max (428 x 926)" at bounding box center [749, 389] width 147 height 14
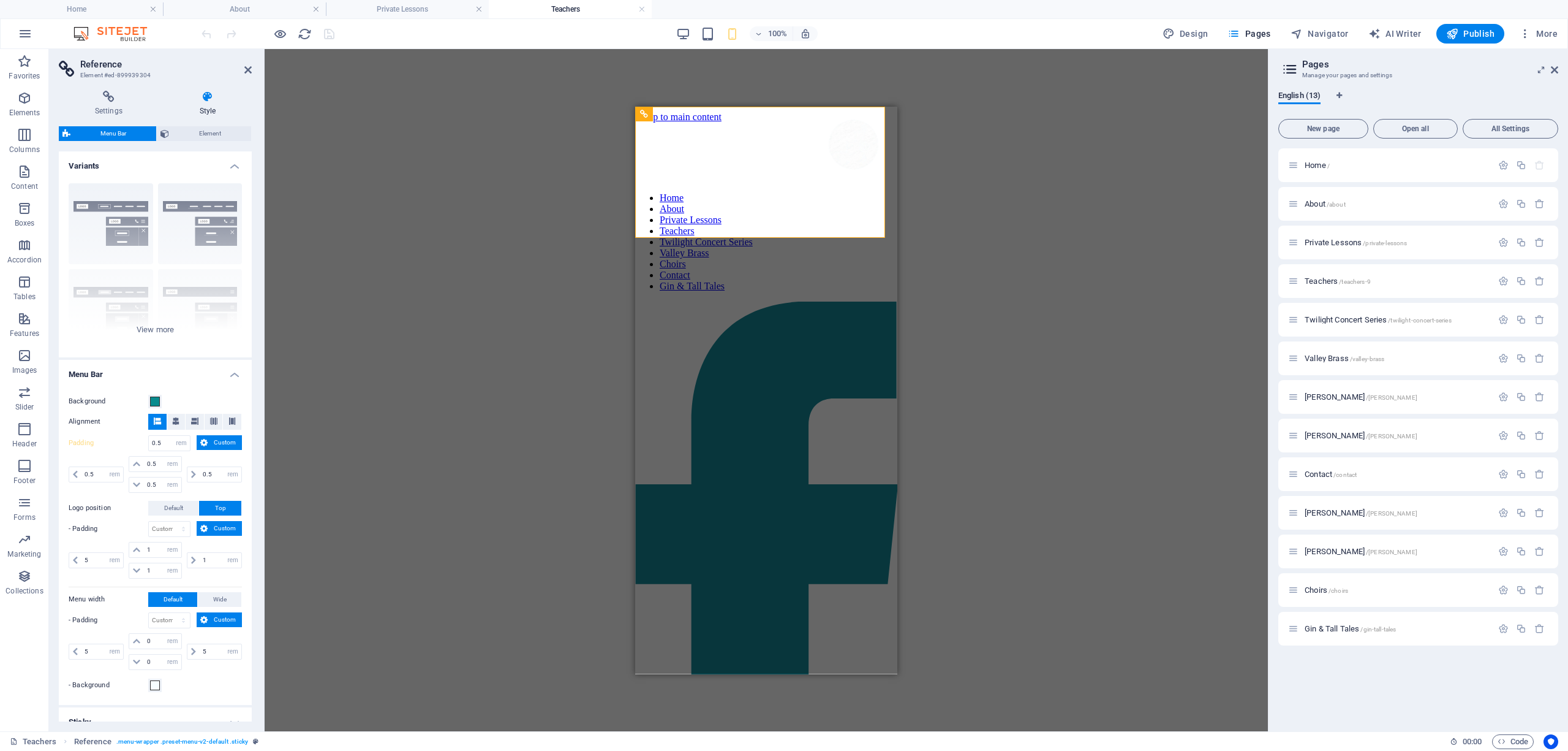
click at [744, 33] on div "100%" at bounding box center [747, 34] width 142 height 19
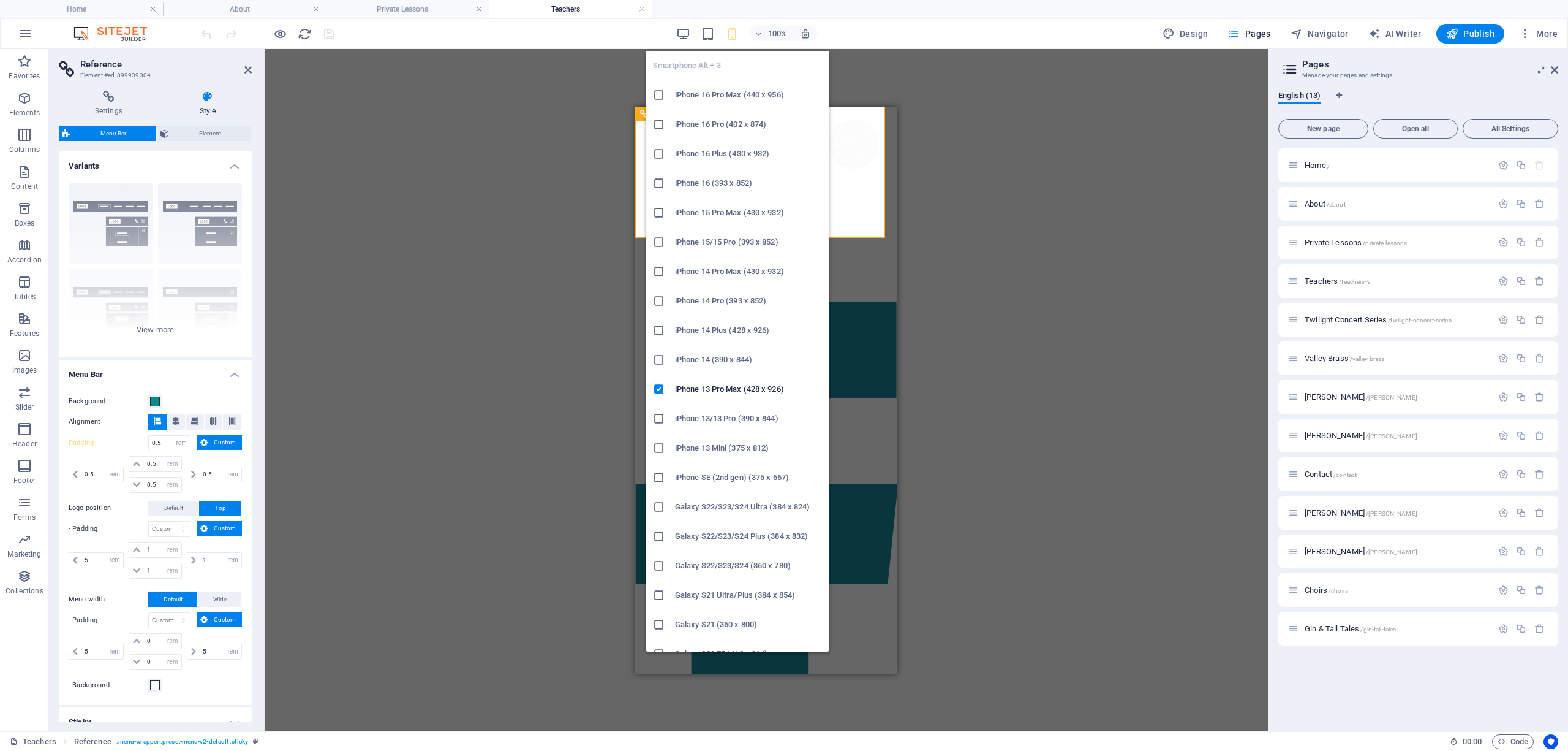
click at [716, 506] on h6 "Galaxy S22/S23/S24 Ultra (384 x 824)" at bounding box center [749, 507] width 147 height 14
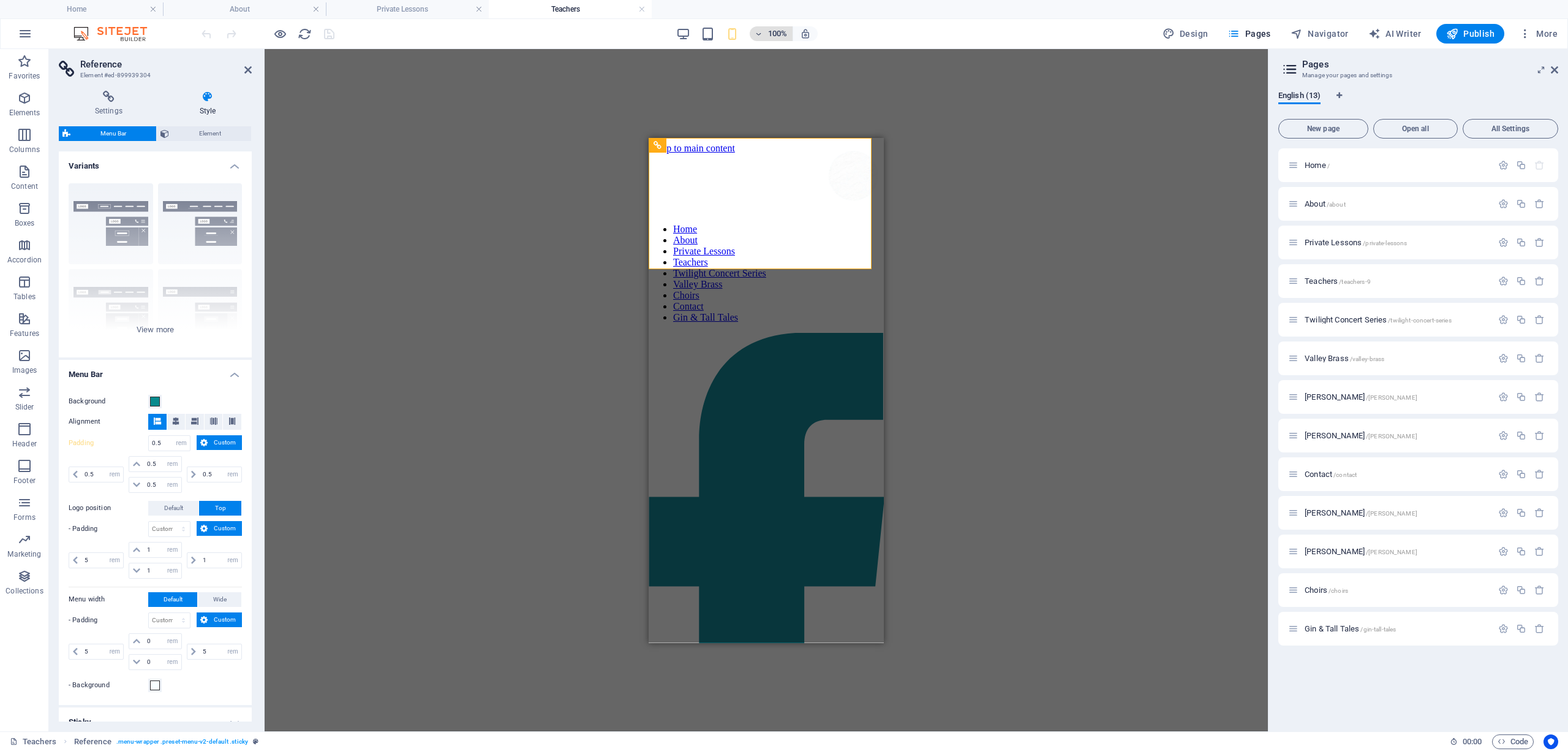
click at [783, 36] on h6 "100%" at bounding box center [777, 33] width 19 height 14
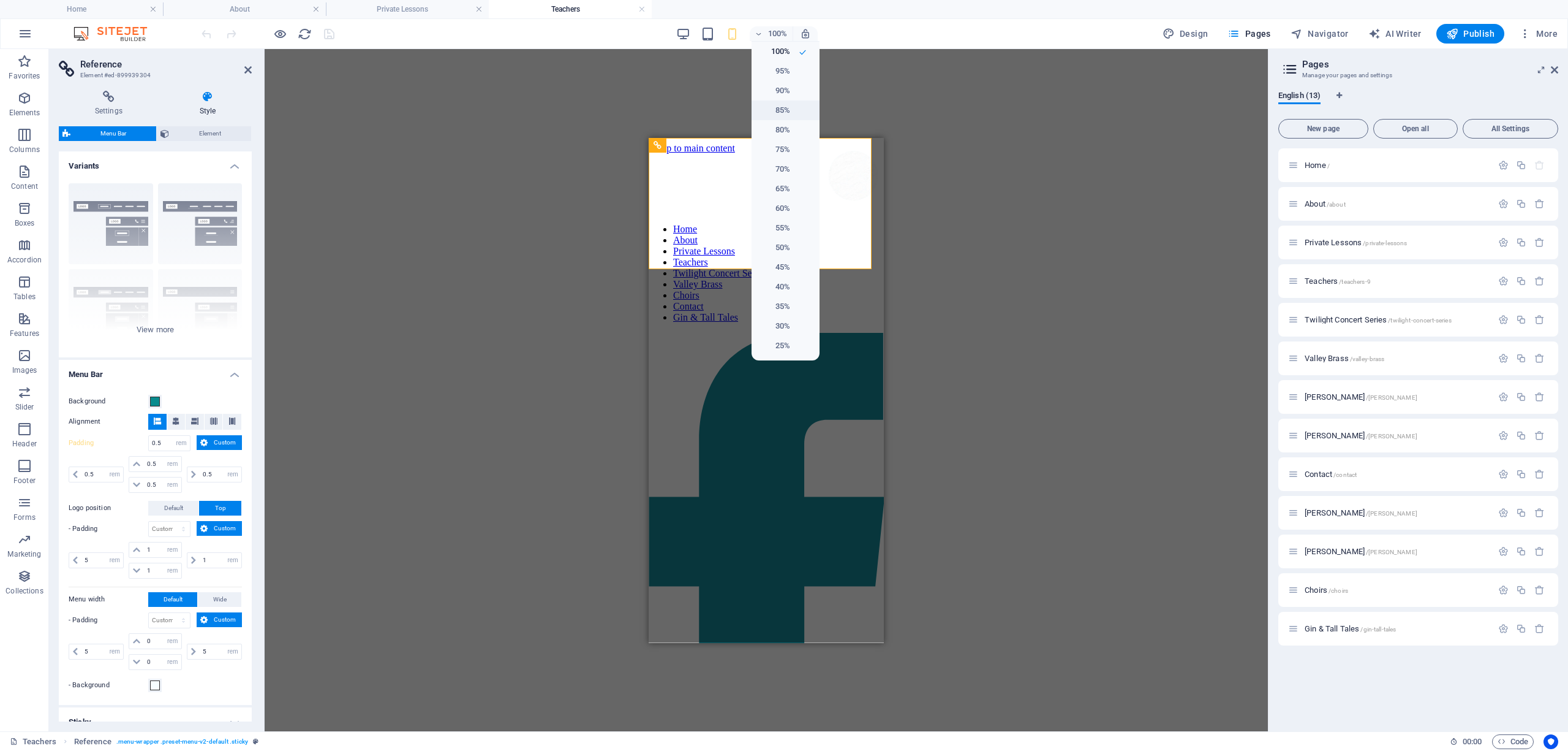
click at [784, 114] on h6 "85%" at bounding box center [774, 110] width 31 height 14
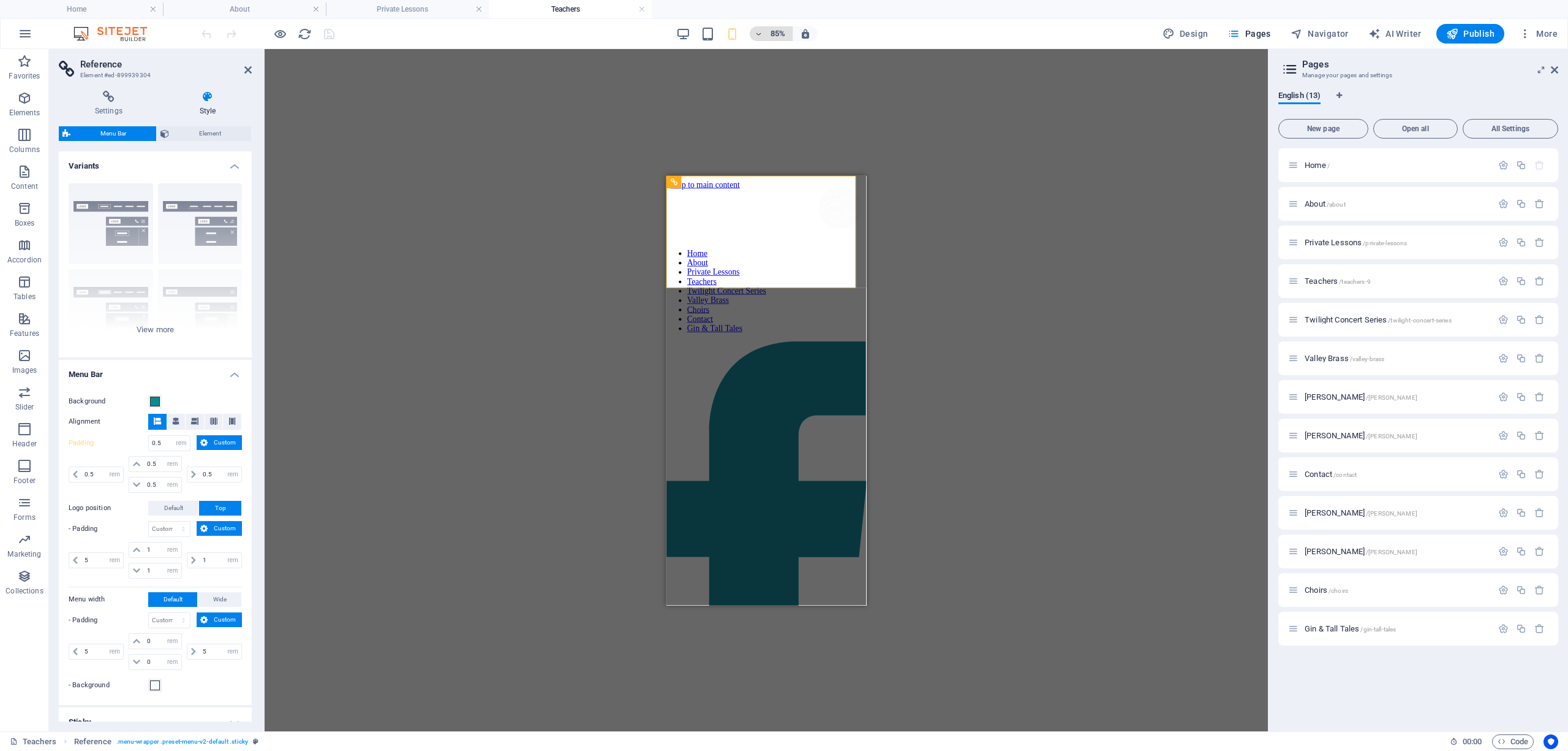
click at [782, 33] on h6 "85%" at bounding box center [777, 33] width 19 height 14
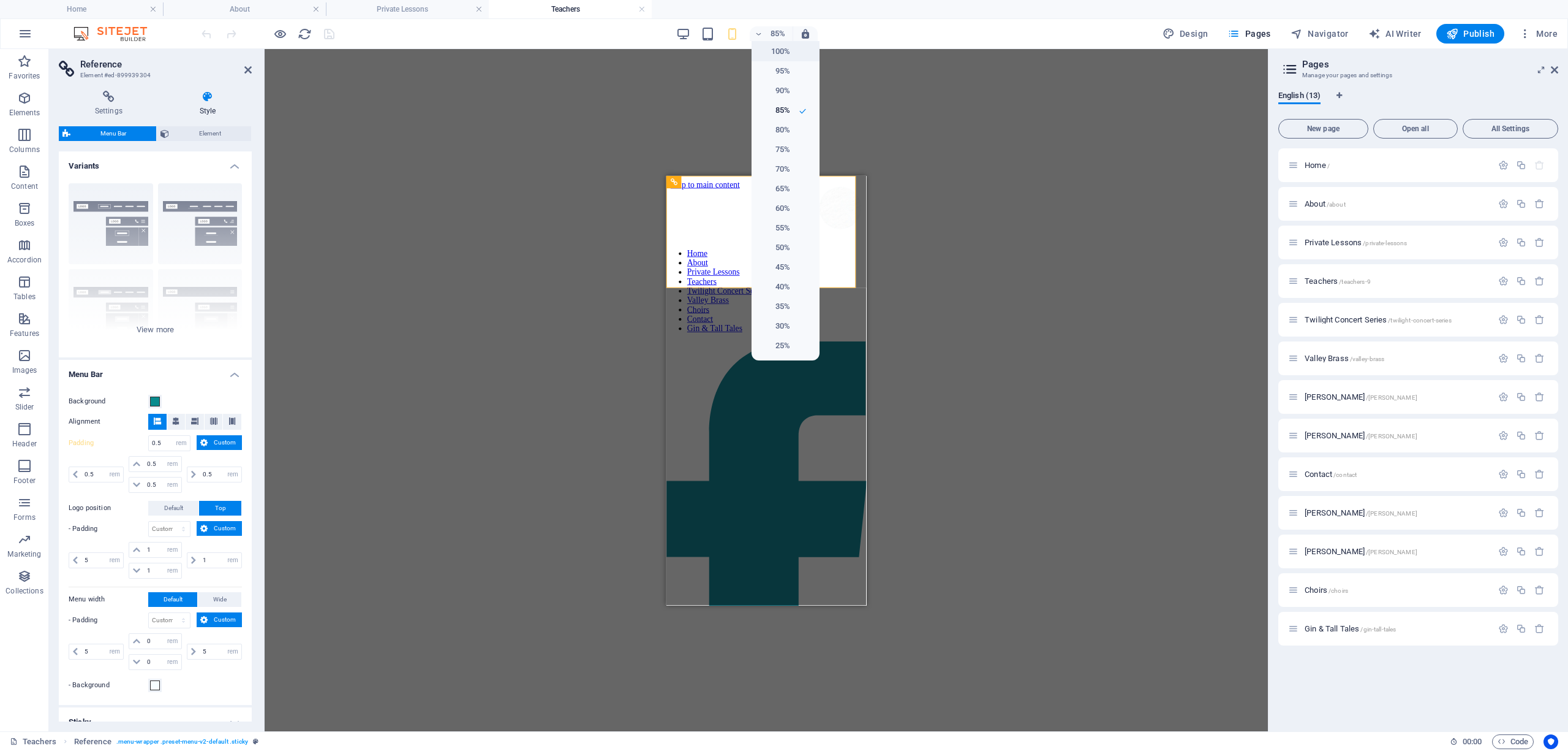
click at [774, 49] on h6 "100%" at bounding box center [774, 51] width 31 height 14
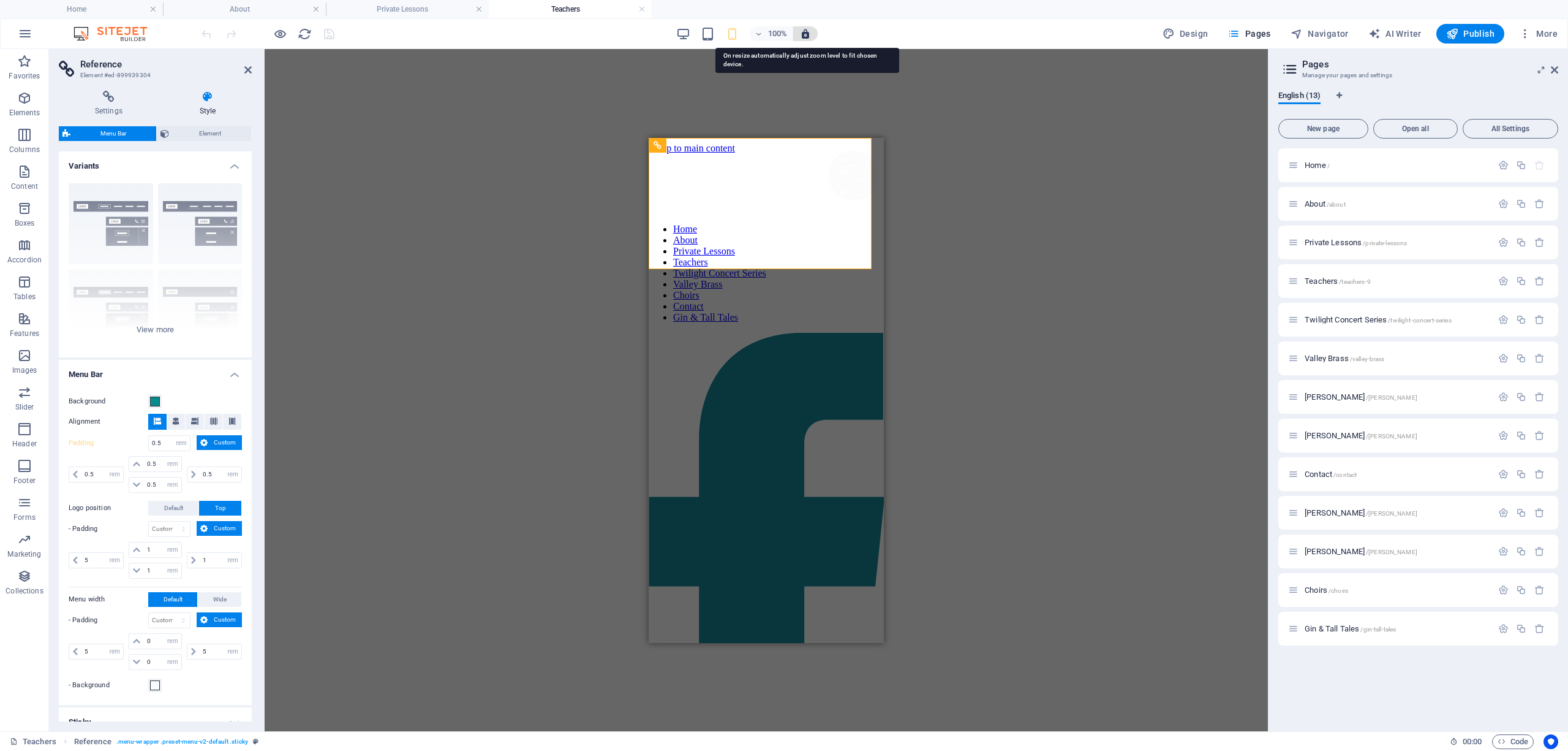
click at [809, 32] on icon "button" at bounding box center [806, 34] width 11 height 11
click at [808, 30] on icon "button" at bounding box center [806, 34] width 11 height 11
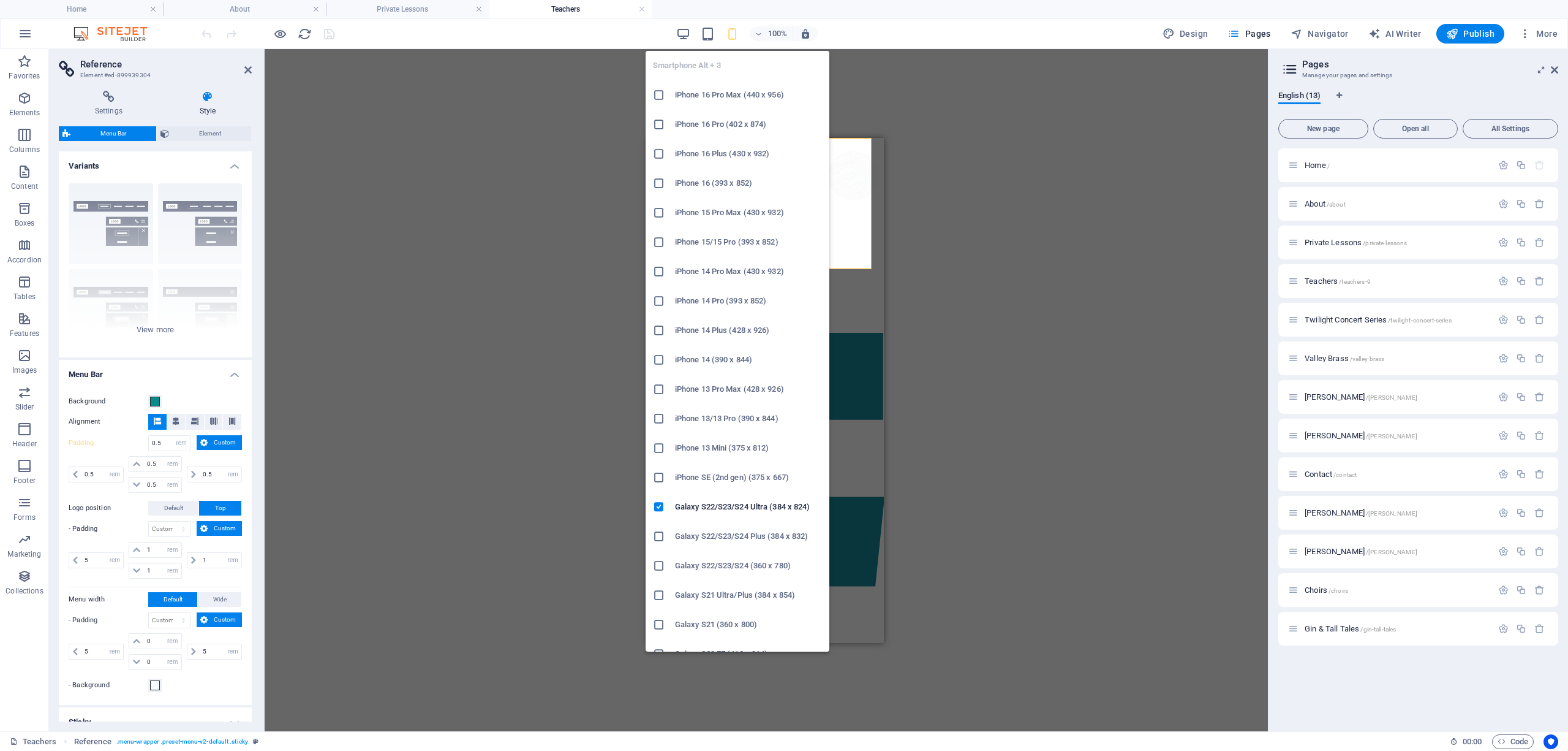
click at [739, 32] on icon "button" at bounding box center [732, 34] width 14 height 14
click at [709, 94] on h6 "iPhone 16 Pro Max (440 x 956)" at bounding box center [749, 94] width 147 height 14
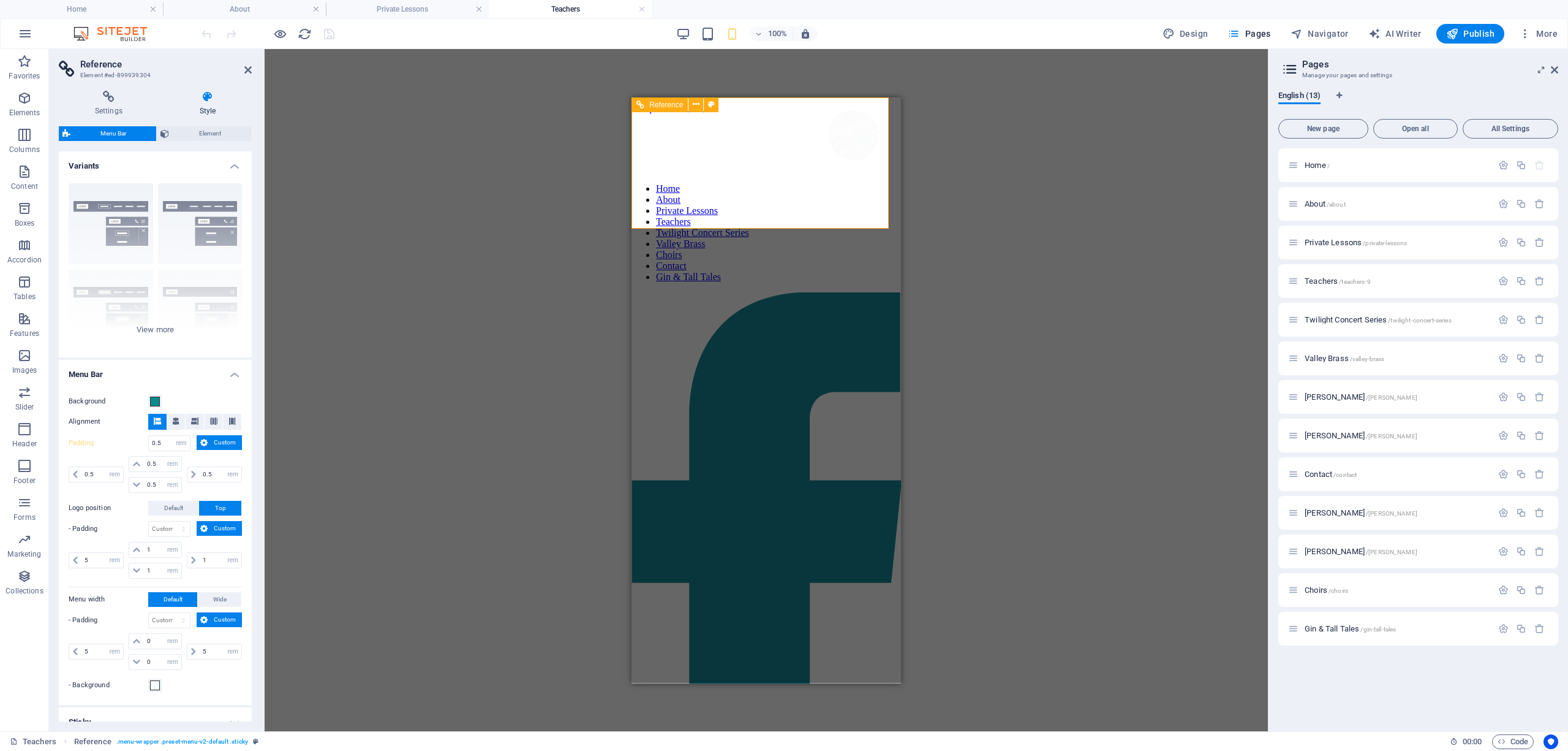
click at [765, 173] on div at bounding box center [852, 135] width 270 height 76
click at [978, 196] on div "Drag here to replace the existing content. Press “Ctrl” if you want to create a…" at bounding box center [766, 390] width 1003 height 682
click at [773, 141] on div at bounding box center [852, 135] width 270 height 76
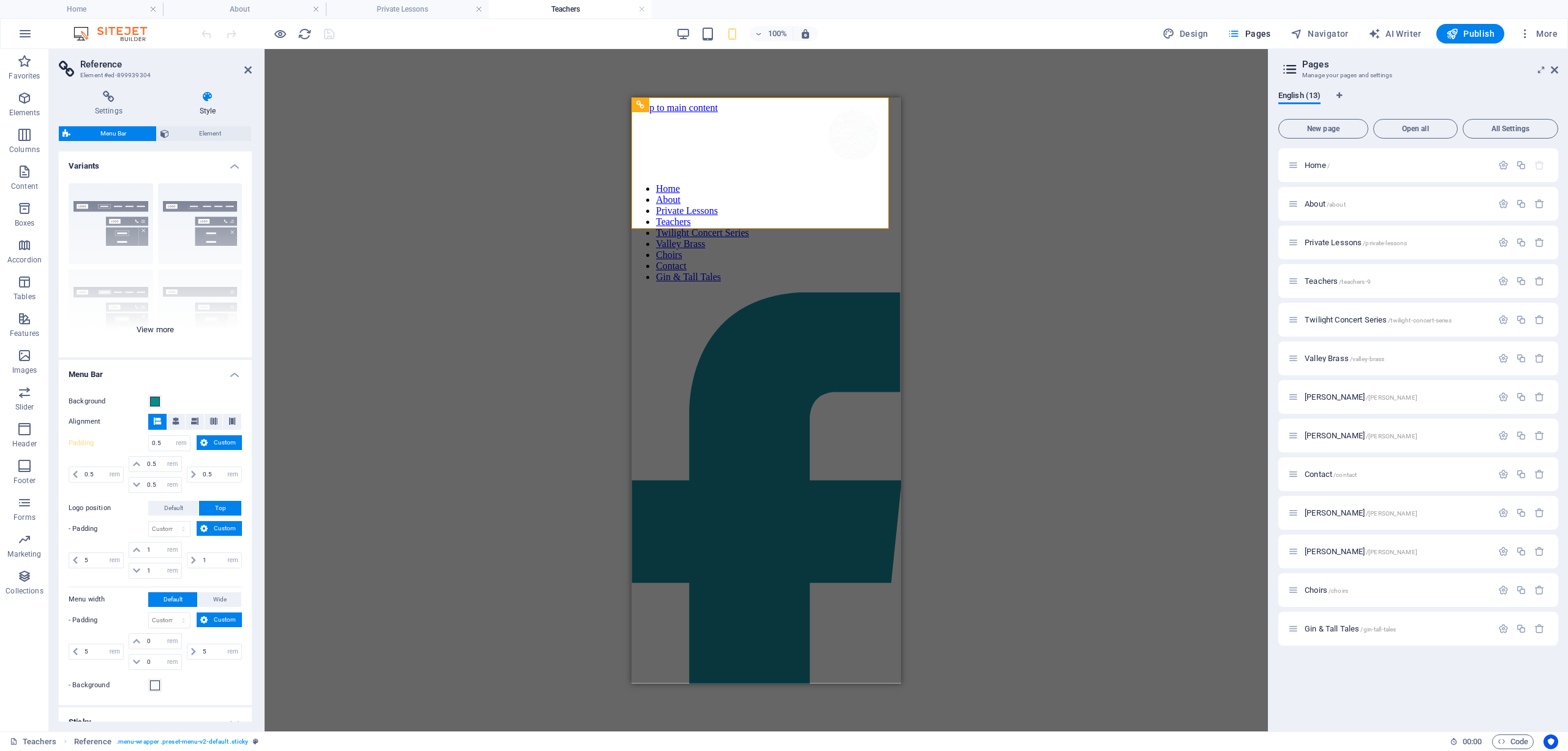
click at [167, 329] on div "Border Centered Default Fixed Loki Trigger Wide XXL" at bounding box center [155, 265] width 193 height 184
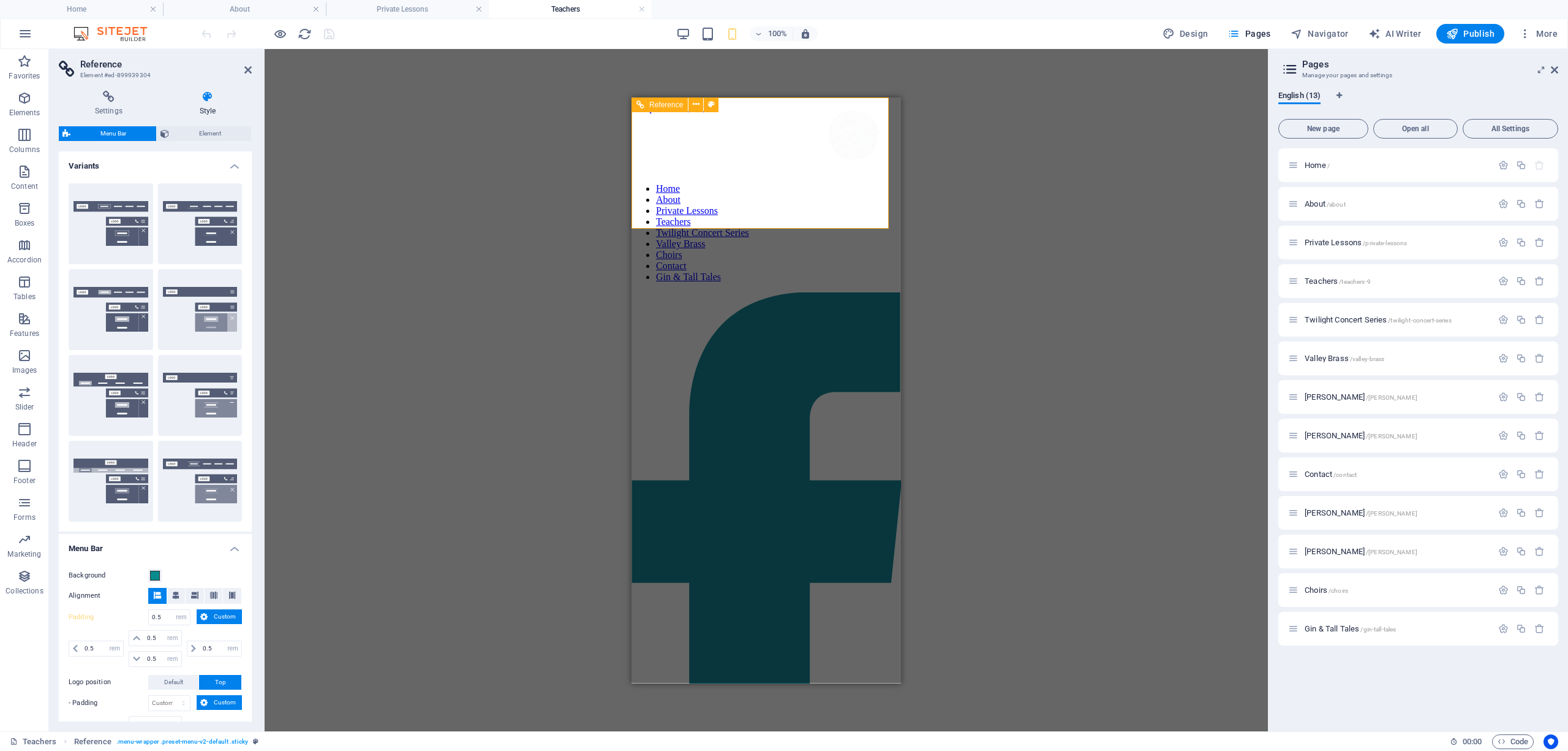
click at [670, 101] on span "Reference" at bounding box center [666, 105] width 34 height 8
click at [1189, 193] on div "Drag here to replace the existing content. Press “Ctrl” if you want to create a…" at bounding box center [766, 390] width 1003 height 682
click at [1303, 31] on icon "button" at bounding box center [1297, 34] width 12 height 12
select select "16919694-en"
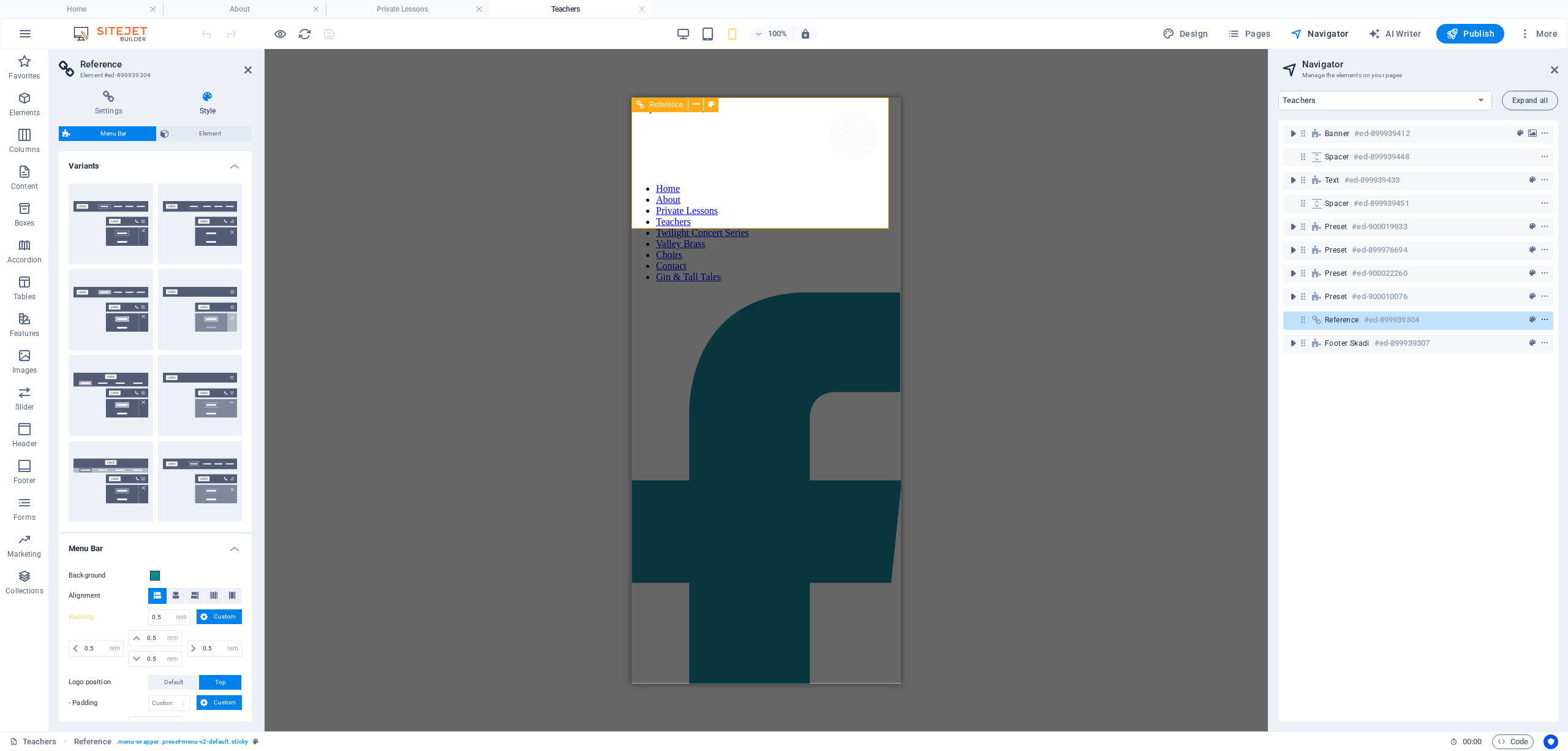
click at [1543, 319] on icon "context-menu" at bounding box center [1545, 319] width 8 height 8
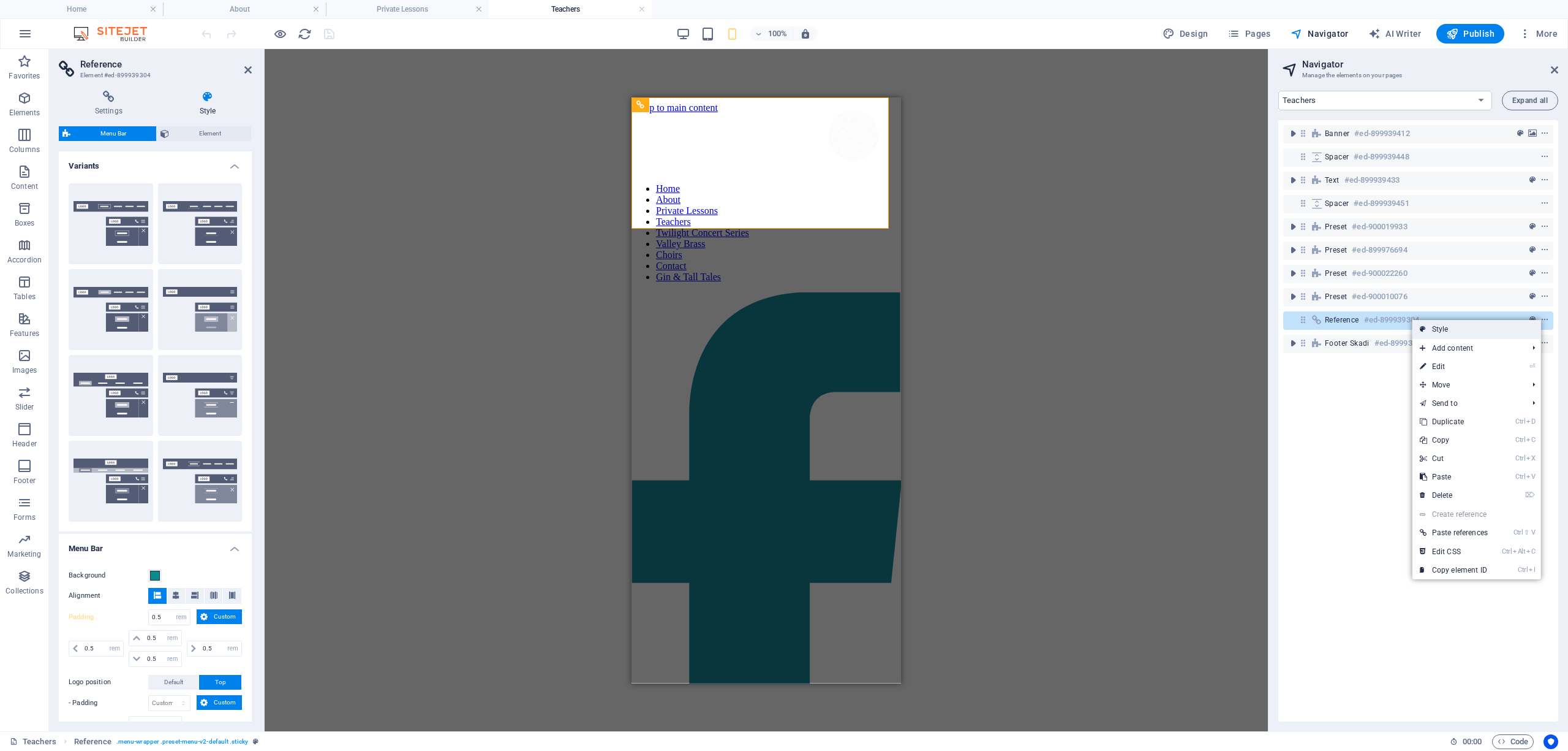
click at [1441, 329] on link "Style" at bounding box center [1476, 329] width 129 height 19
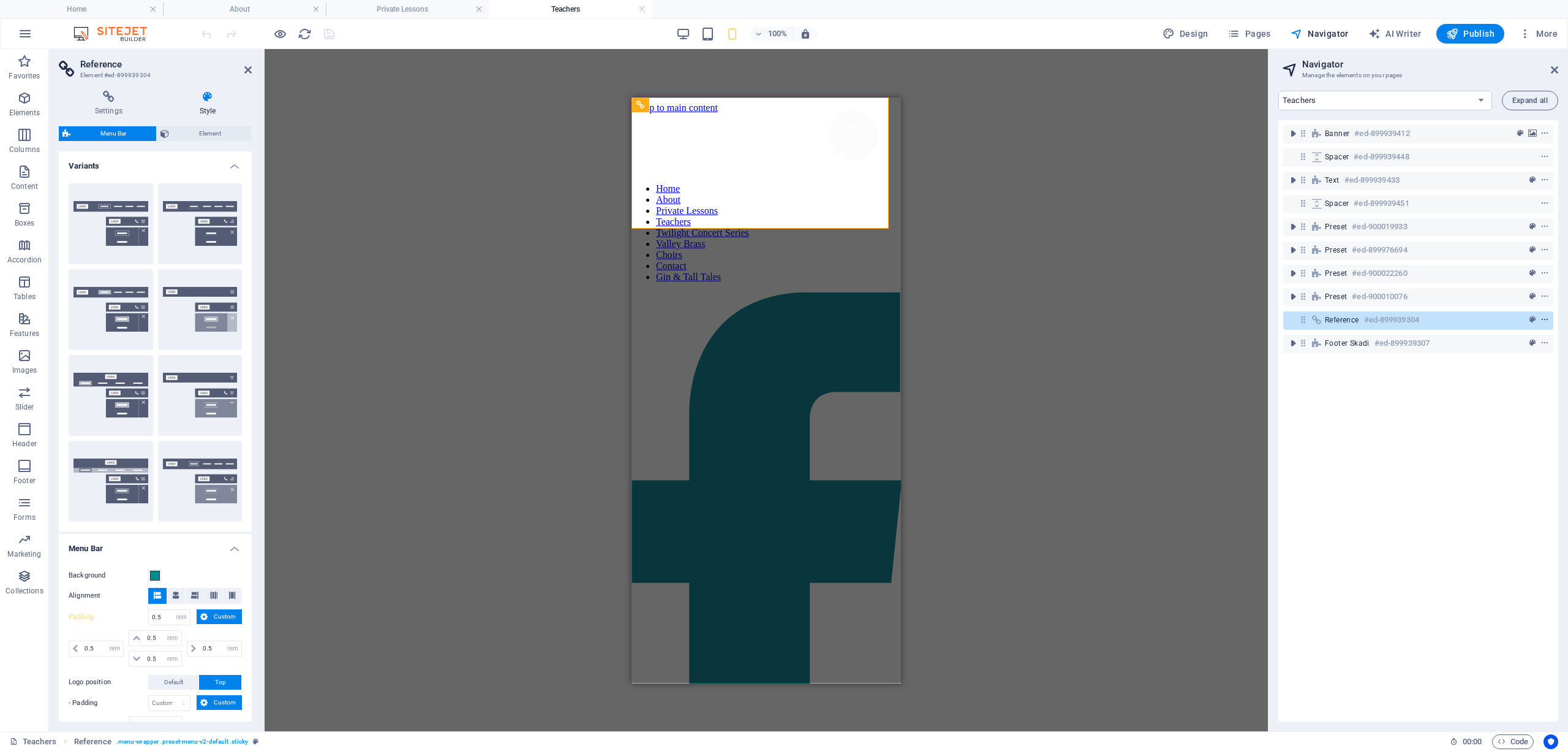
click at [1547, 321] on span "context-menu" at bounding box center [1545, 319] width 12 height 8
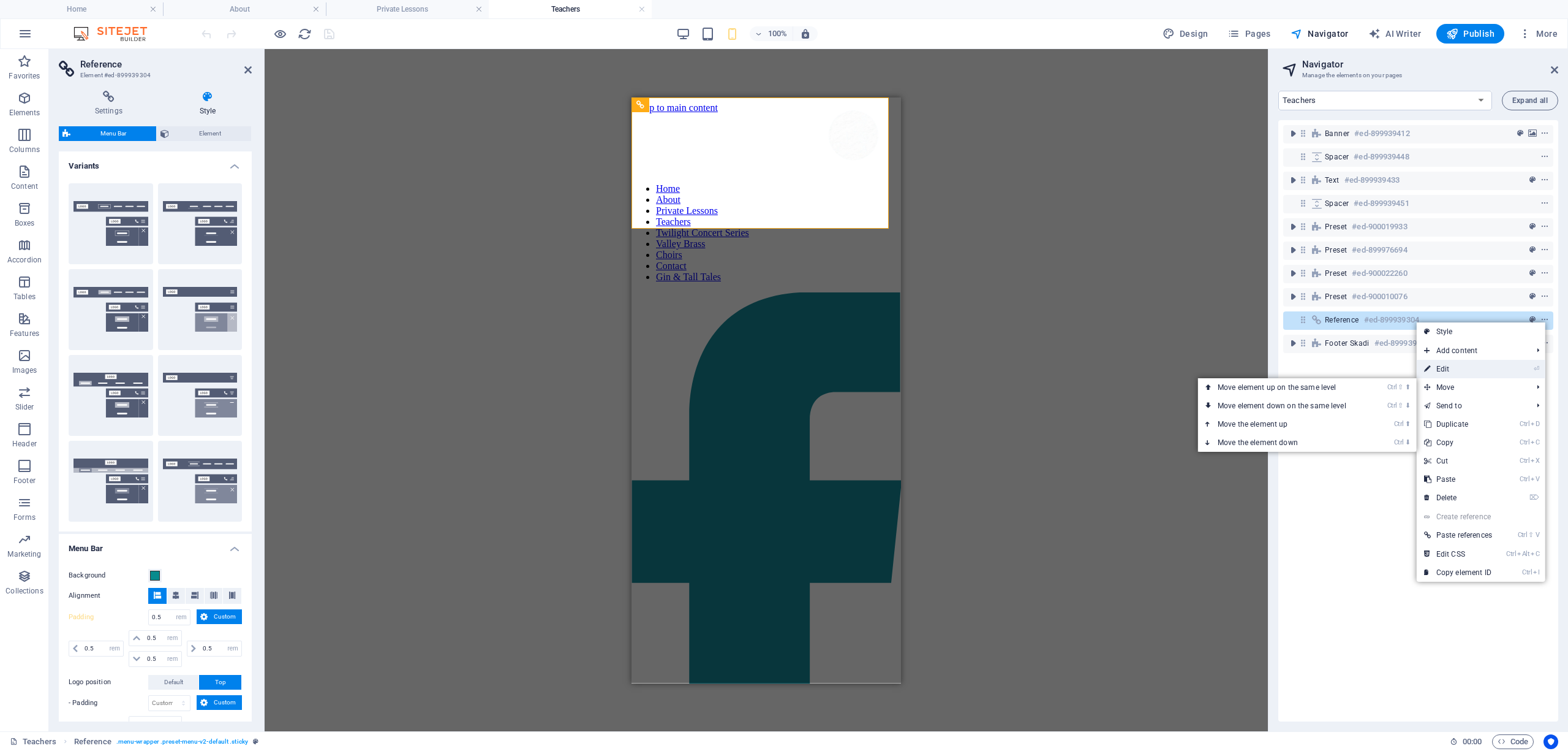
click at [1442, 369] on link "⏎ Edit" at bounding box center [1458, 369] width 83 height 19
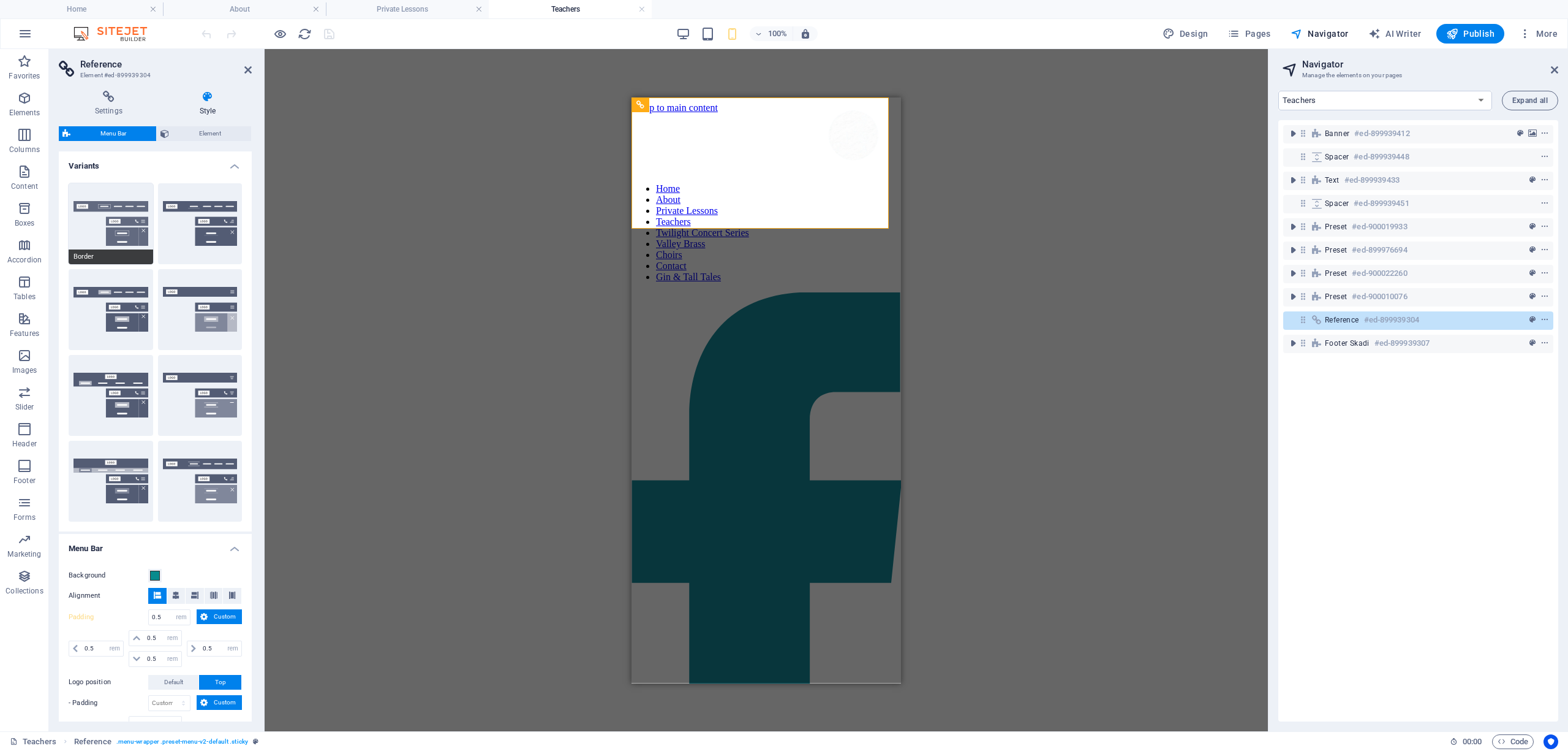
click at [113, 232] on button "Border" at bounding box center [111, 224] width 85 height 81
type input "1"
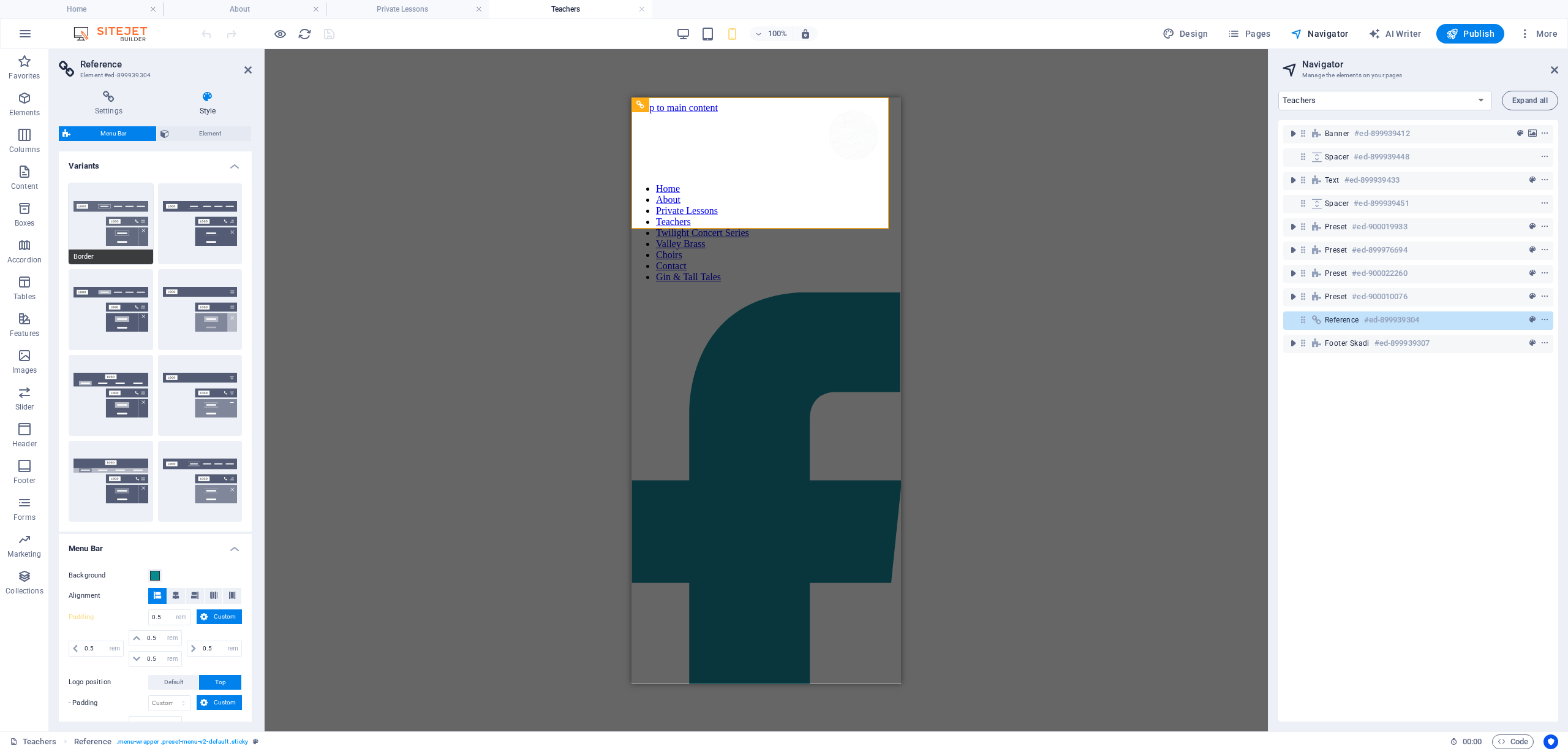
type input "1"
select select "hover_border"
type input "1"
type input "3"
type input "1"
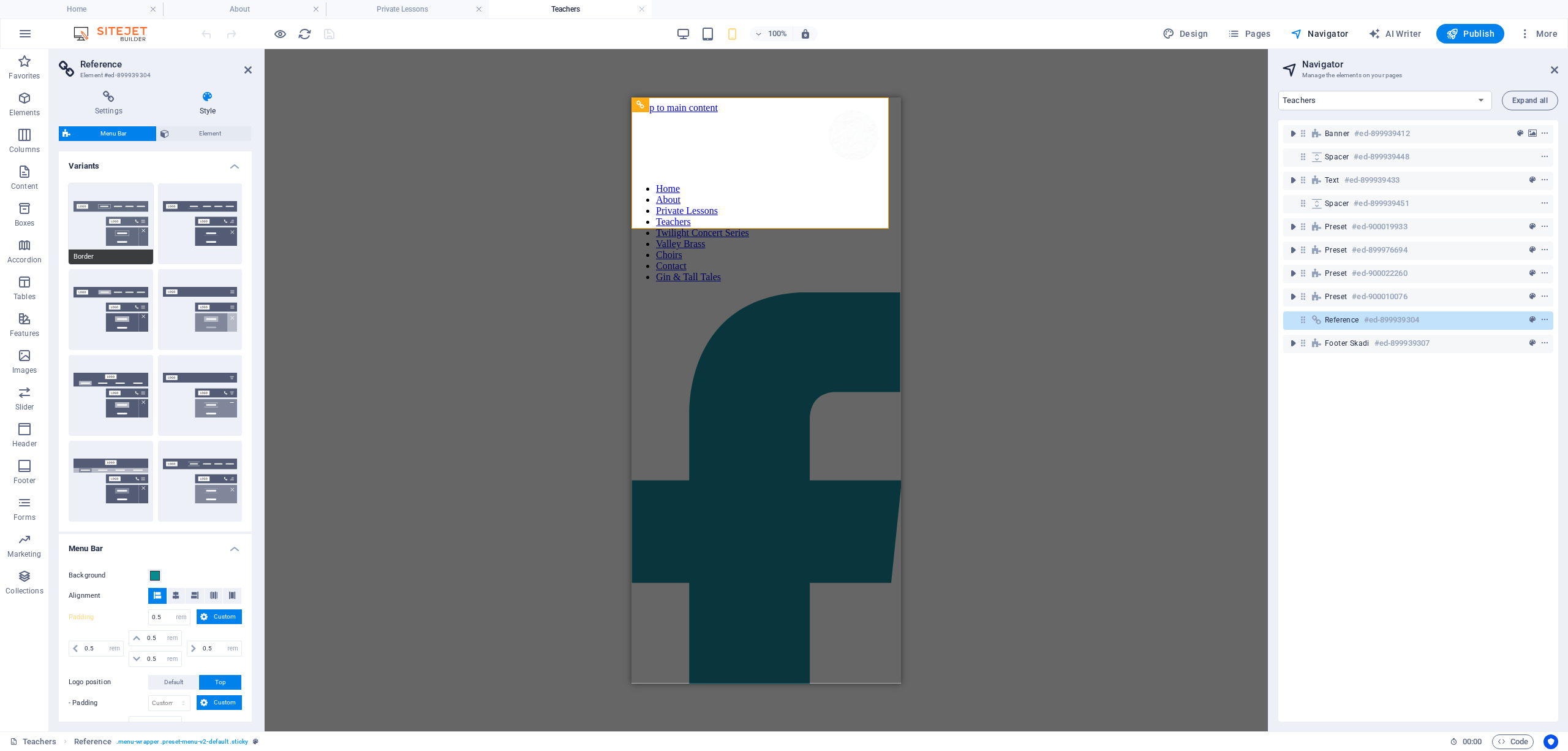
select select "link-special-font"
type input "1.1"
select select "rem"
select select
type input "1"
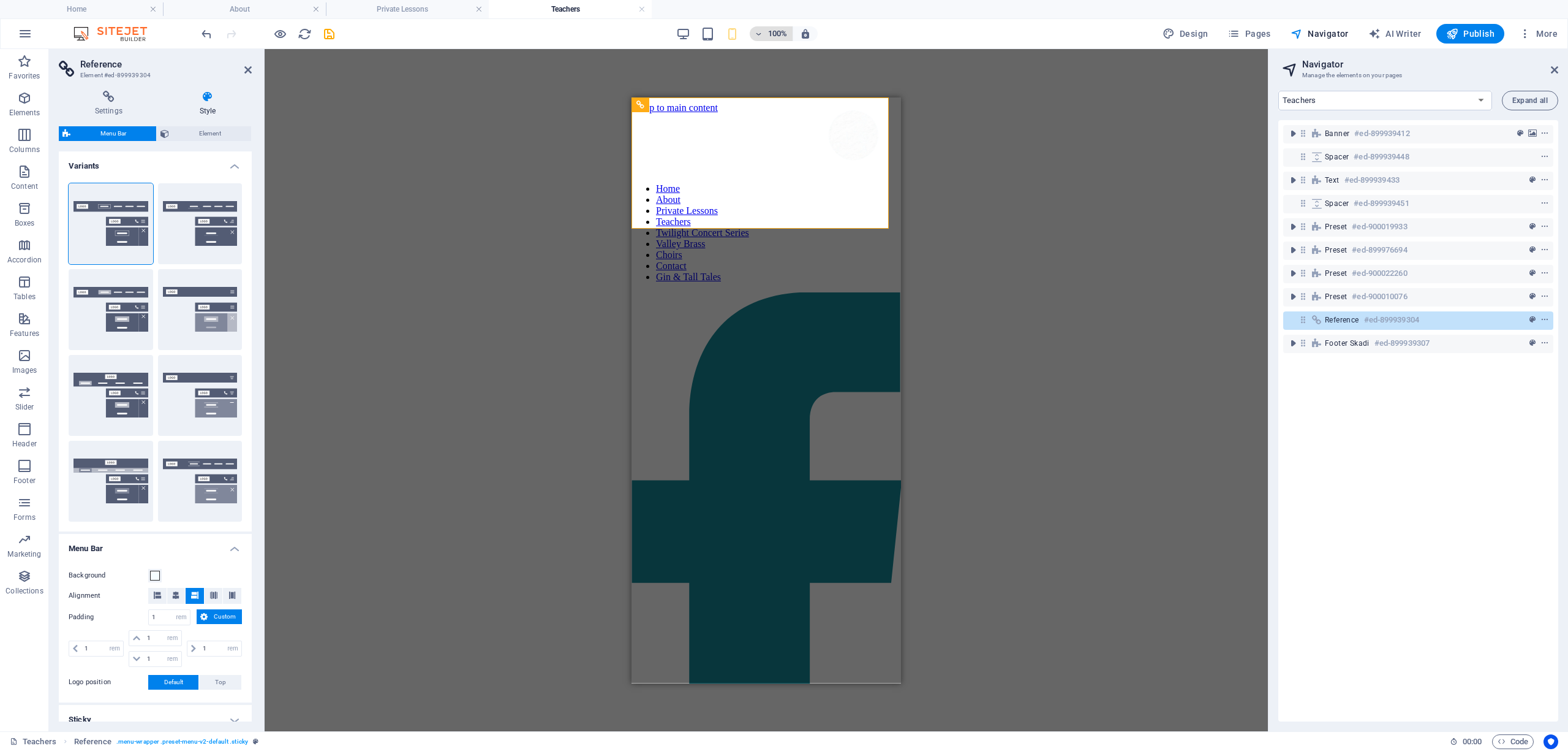
select select "400"
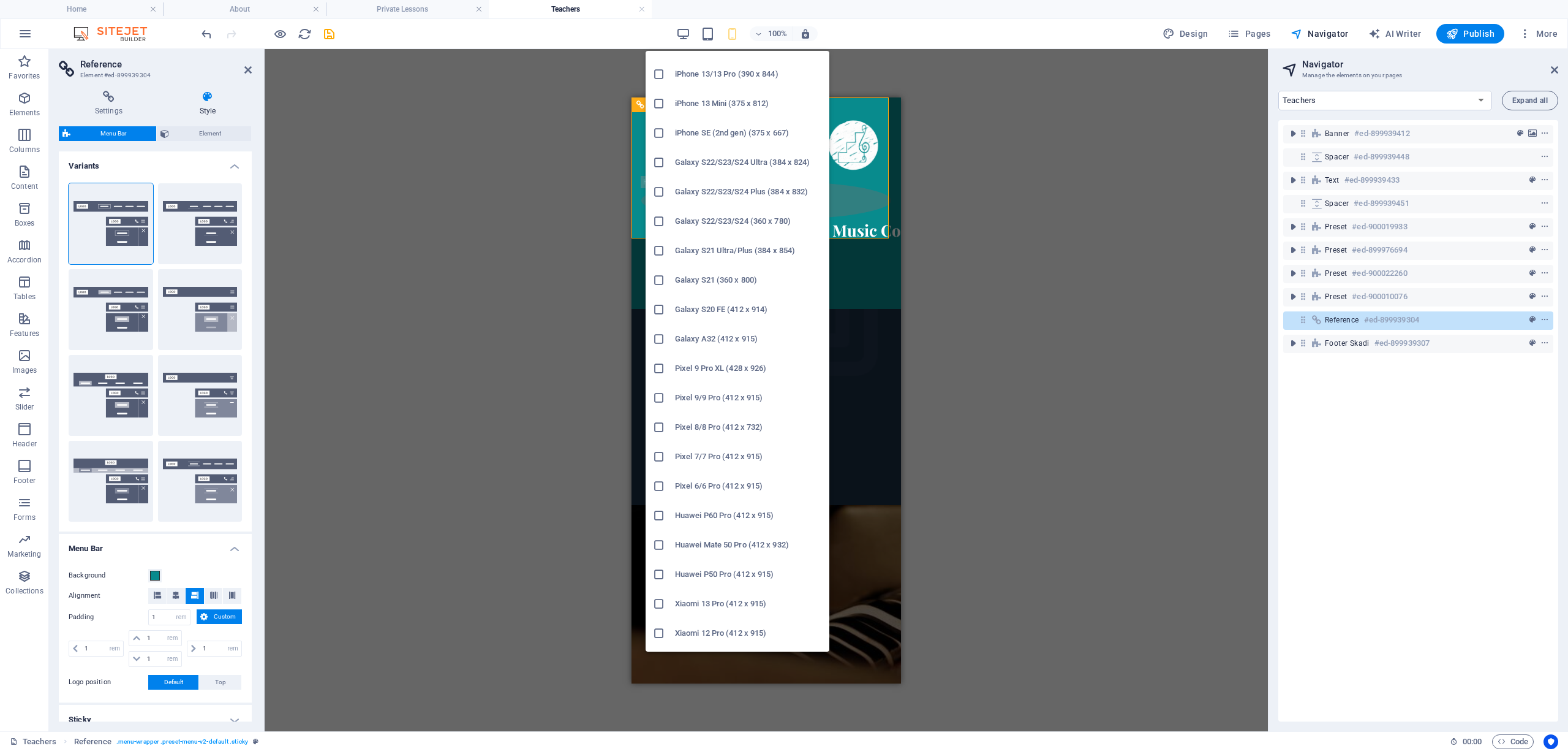
scroll to position [370, 0]
click at [660, 402] on icon at bounding box center [659, 401] width 12 height 12
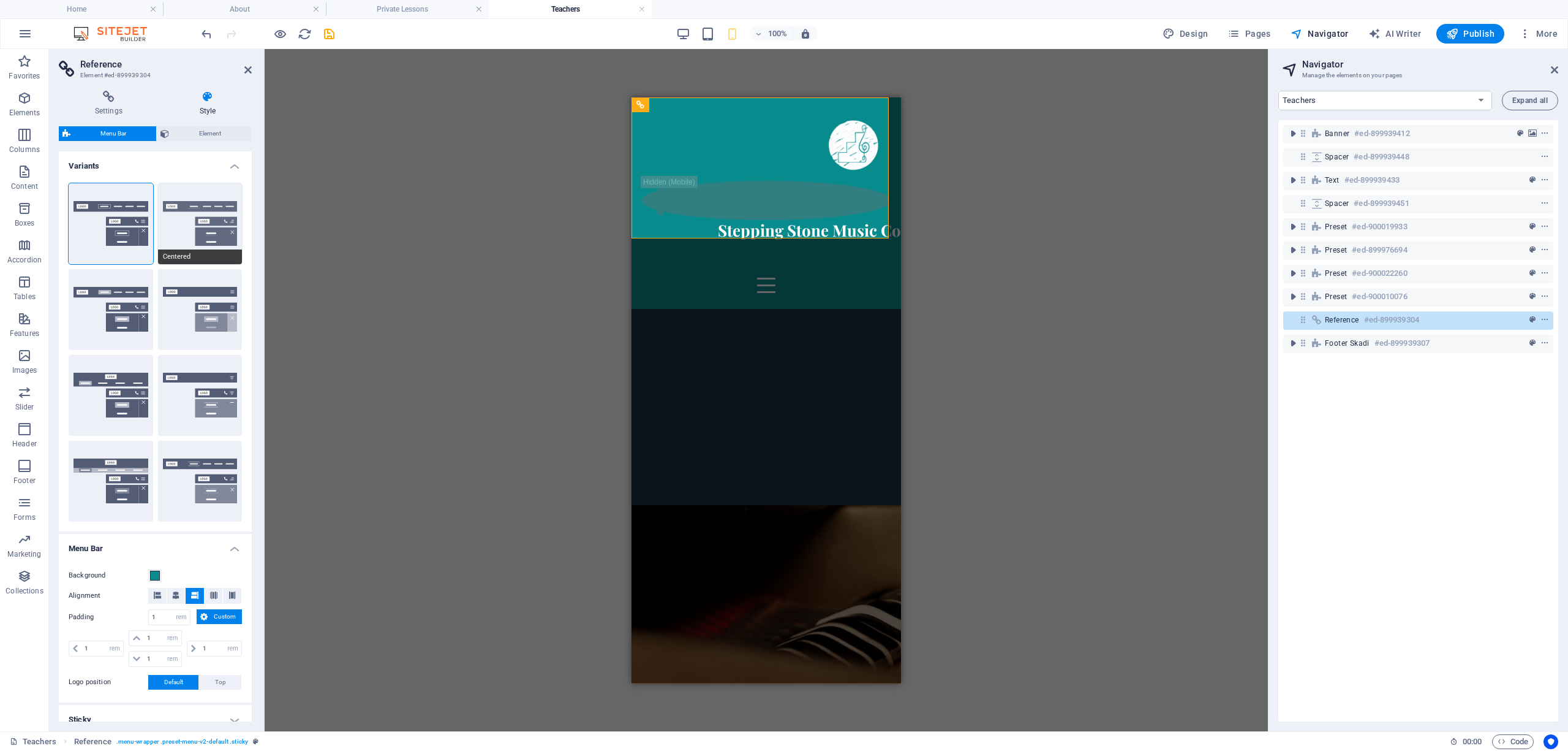
click at [204, 231] on button "Centered" at bounding box center [200, 224] width 85 height 81
select select "hover_border_bottom"
type input "1"
type input "0"
type input "2"
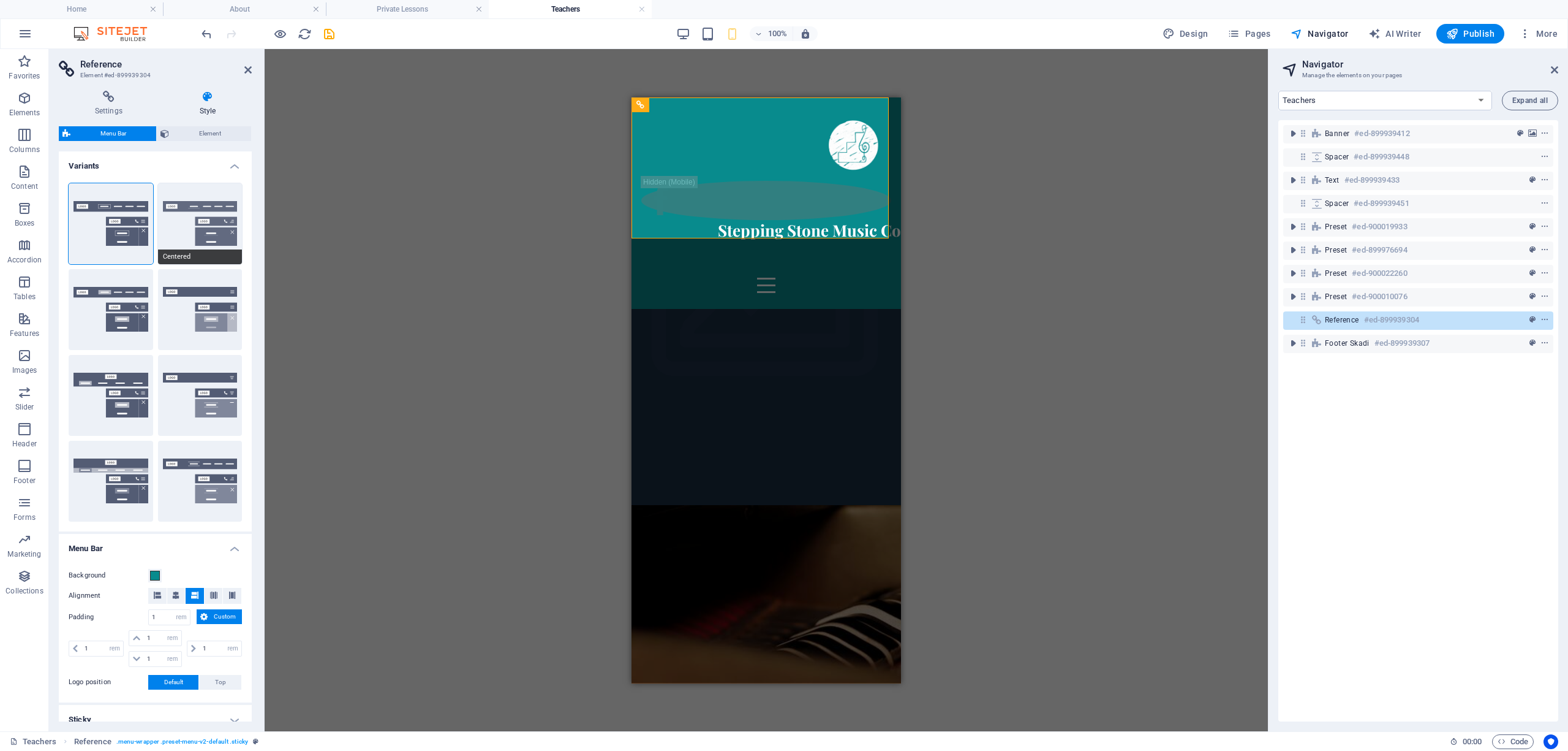
select select "DISABLED_OPTION_VALUE"
type input "0"
select select "link-special-font"
type input "1.5"
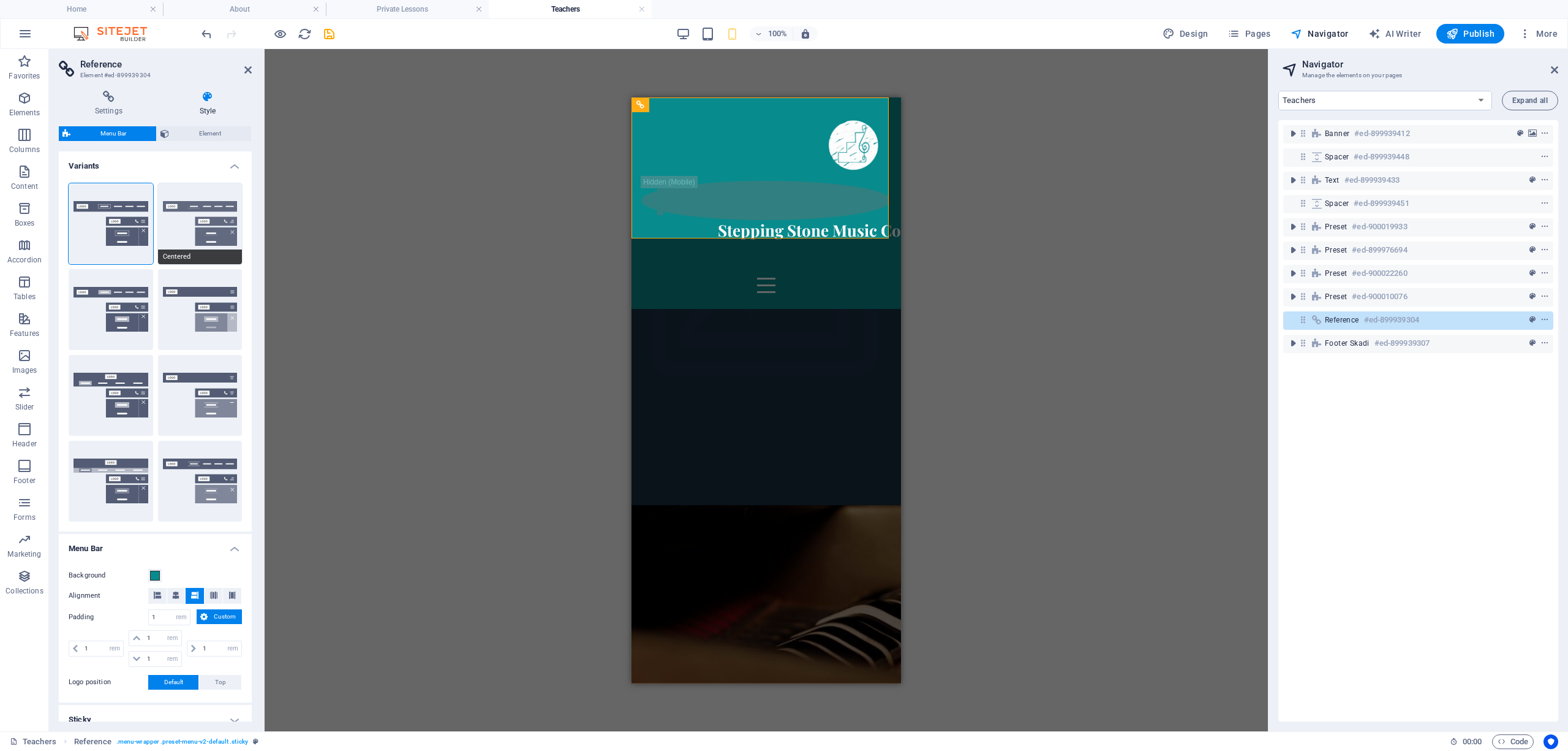
select select "rem"
select select
type input "2"
click at [206, 315] on button "Fixed" at bounding box center [200, 310] width 85 height 81
select select "hover_box_bottom"
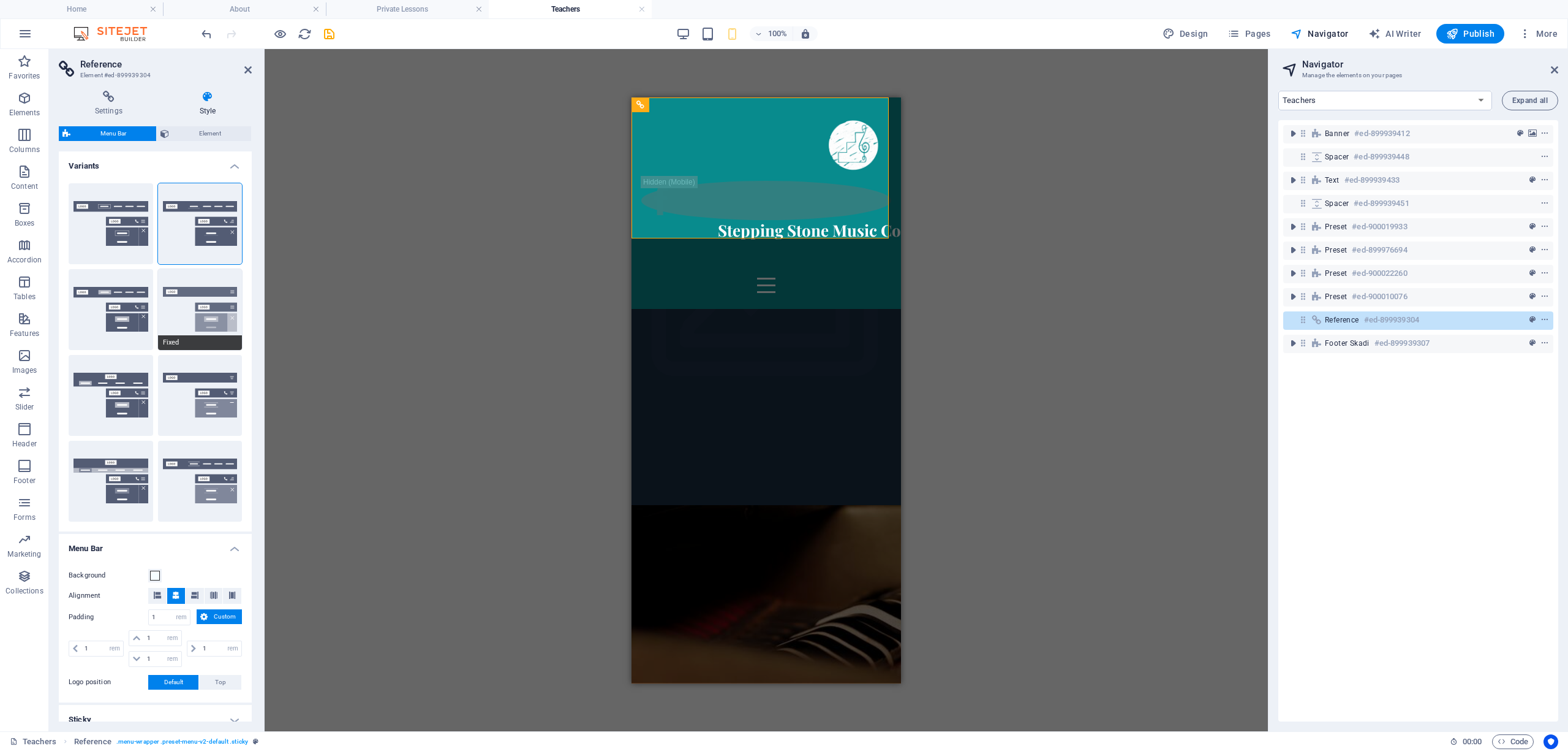
type input "1"
select select "rem"
type input "1"
select select "link-special-font"
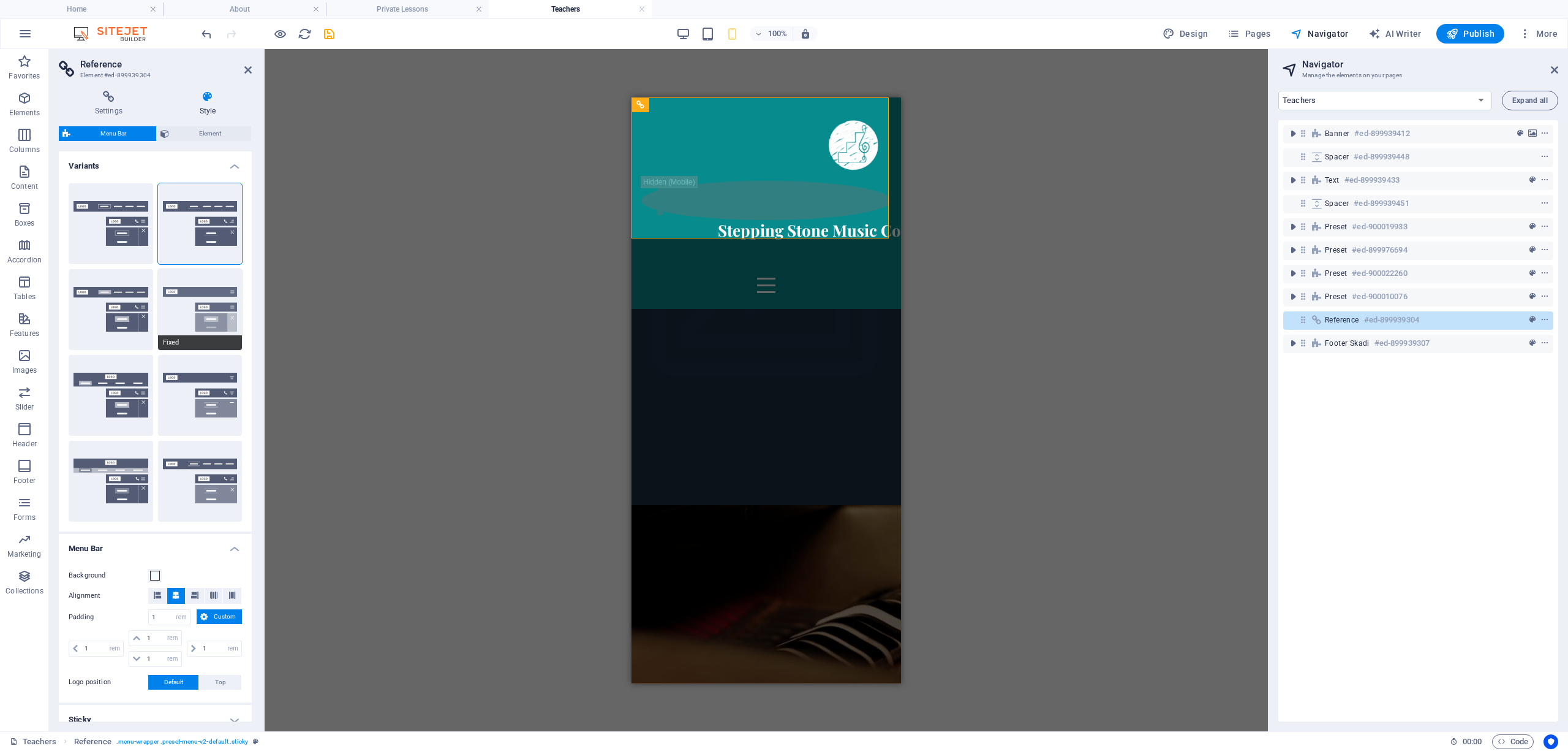
type input "1.5"
select select "rem"
select select "700"
type input "0"
click at [111, 312] on button "Default" at bounding box center [111, 310] width 85 height 81
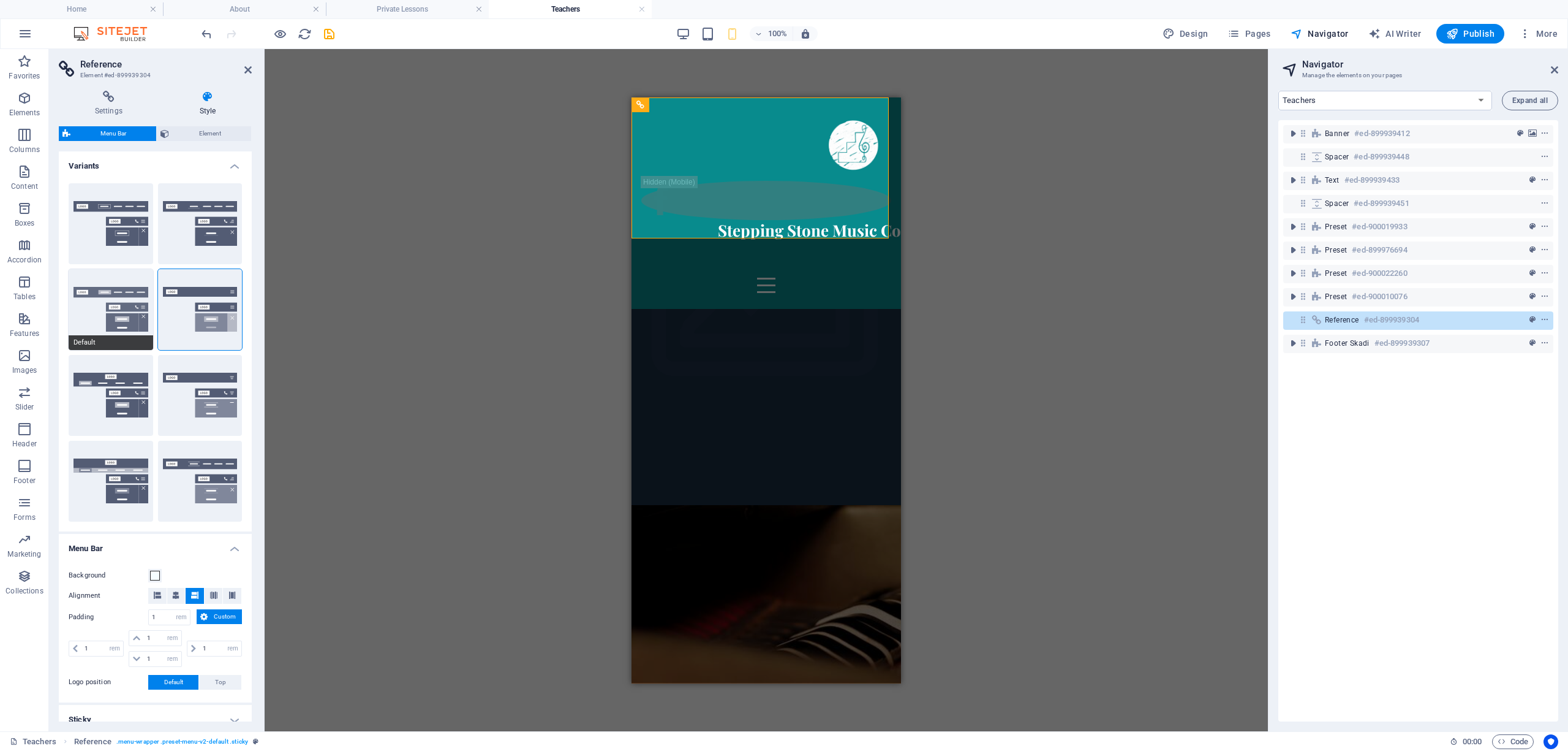
select select "link-default-font"
select select "px"
select select
click at [114, 397] on button "Loki" at bounding box center [111, 395] width 85 height 81
select select "DISABLED_OPTION_VALUE"
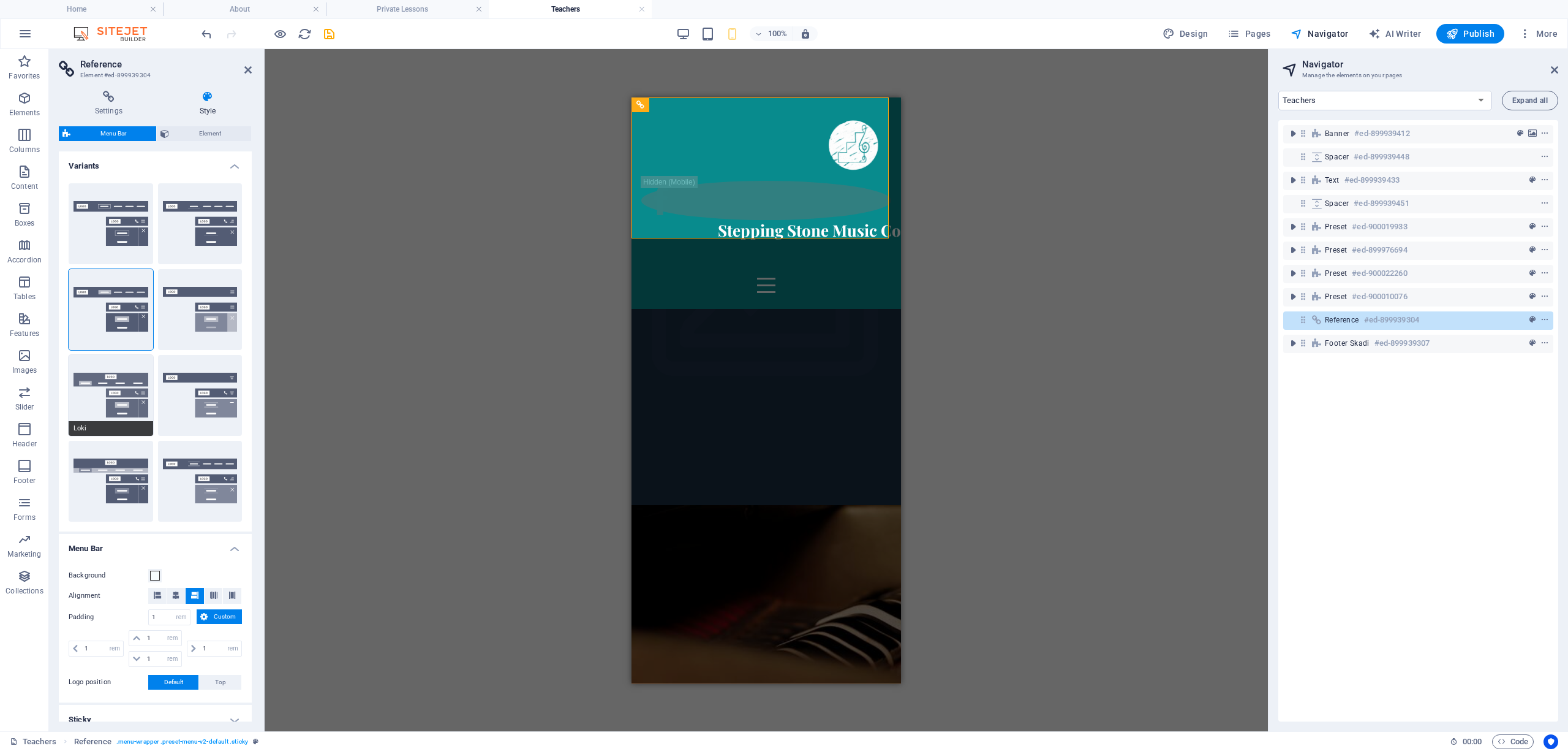
type input "2"
type input "1"
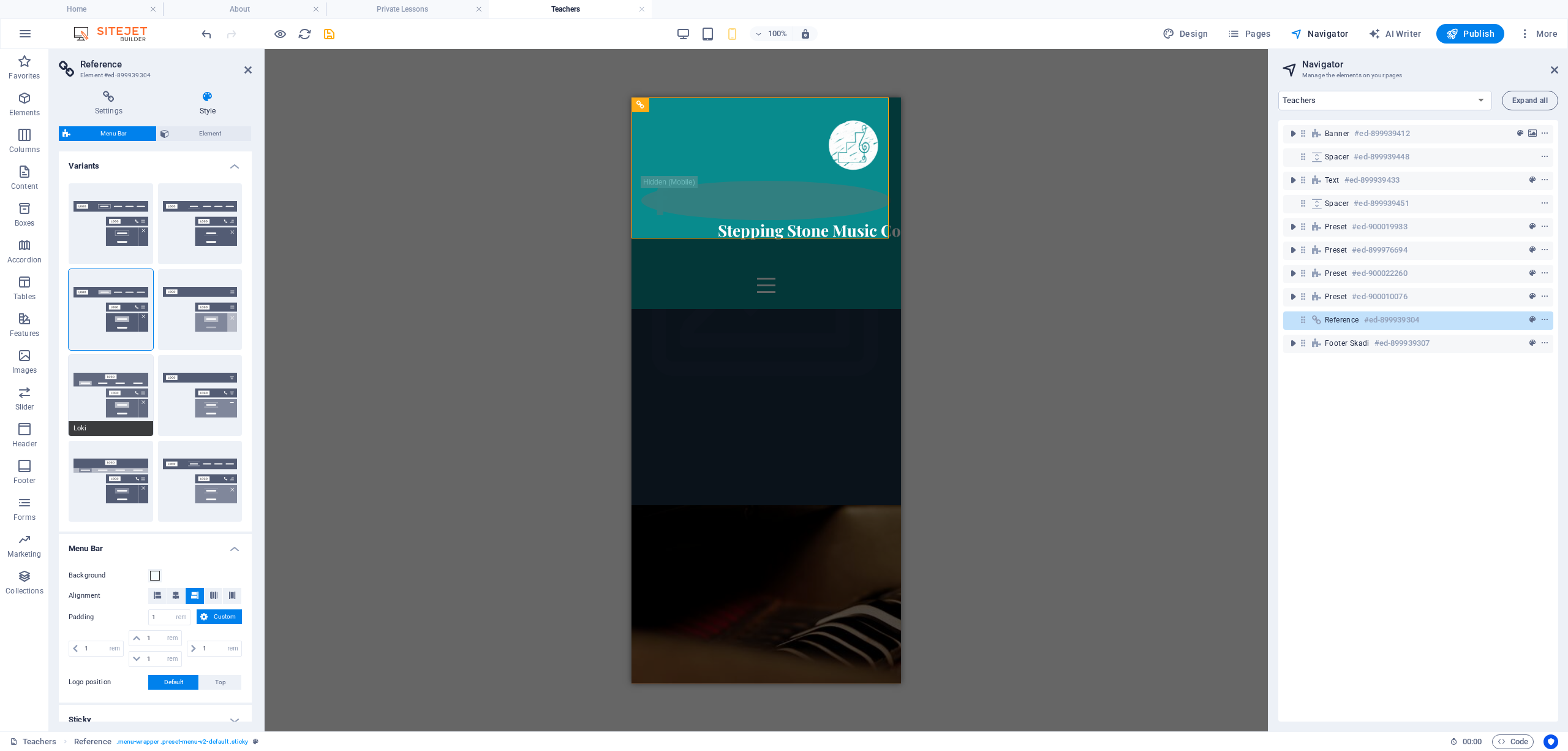
type input "1"
select select
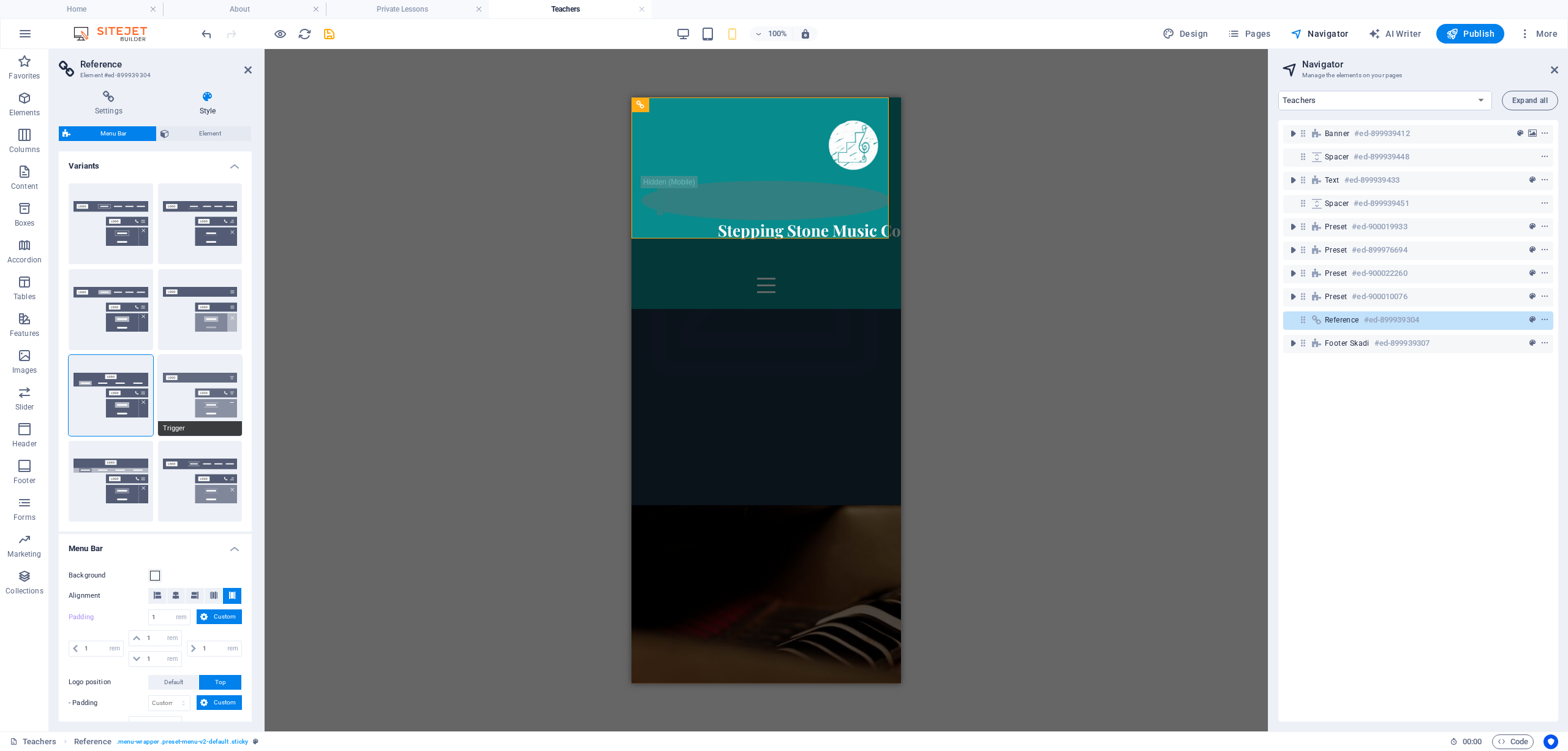
click at [193, 391] on button "Trigger" at bounding box center [200, 395] width 85 height 81
type input "1"
select select "rem"
type input "1"
type input "0"
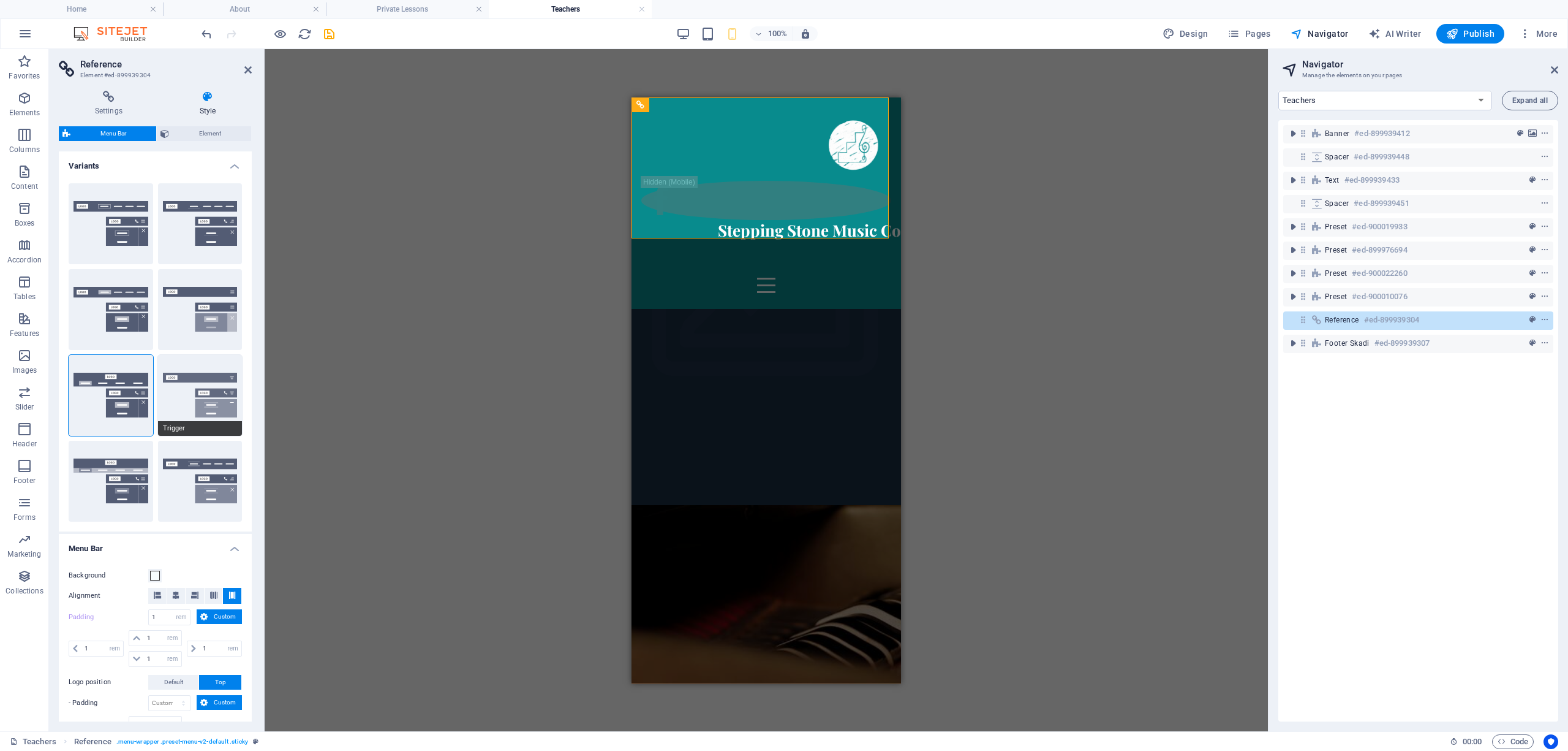
type input "0"
select select "hover_border_vertical"
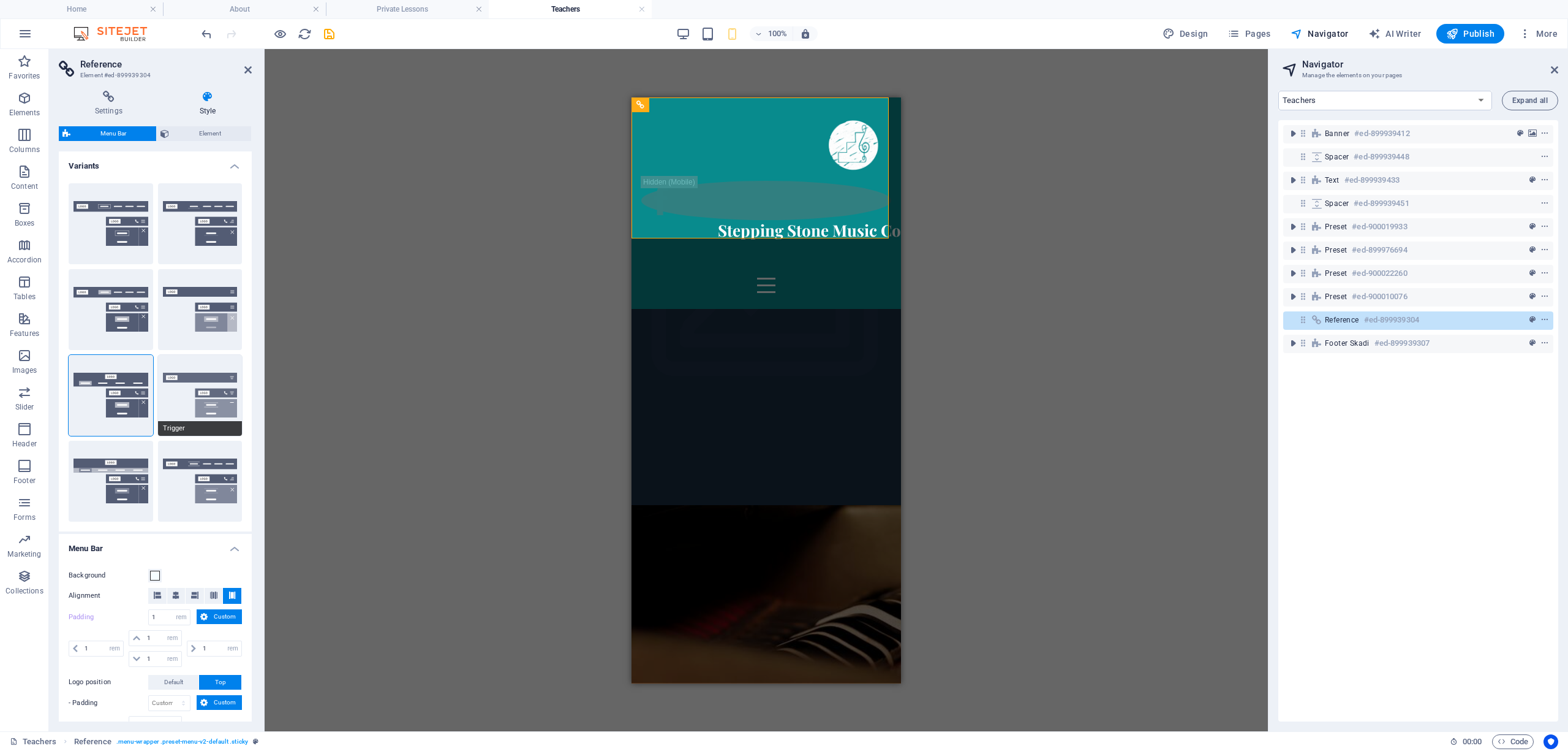
type input "1"
select select "link-special-font"
type input "1.5"
select select "rem"
select select "700"
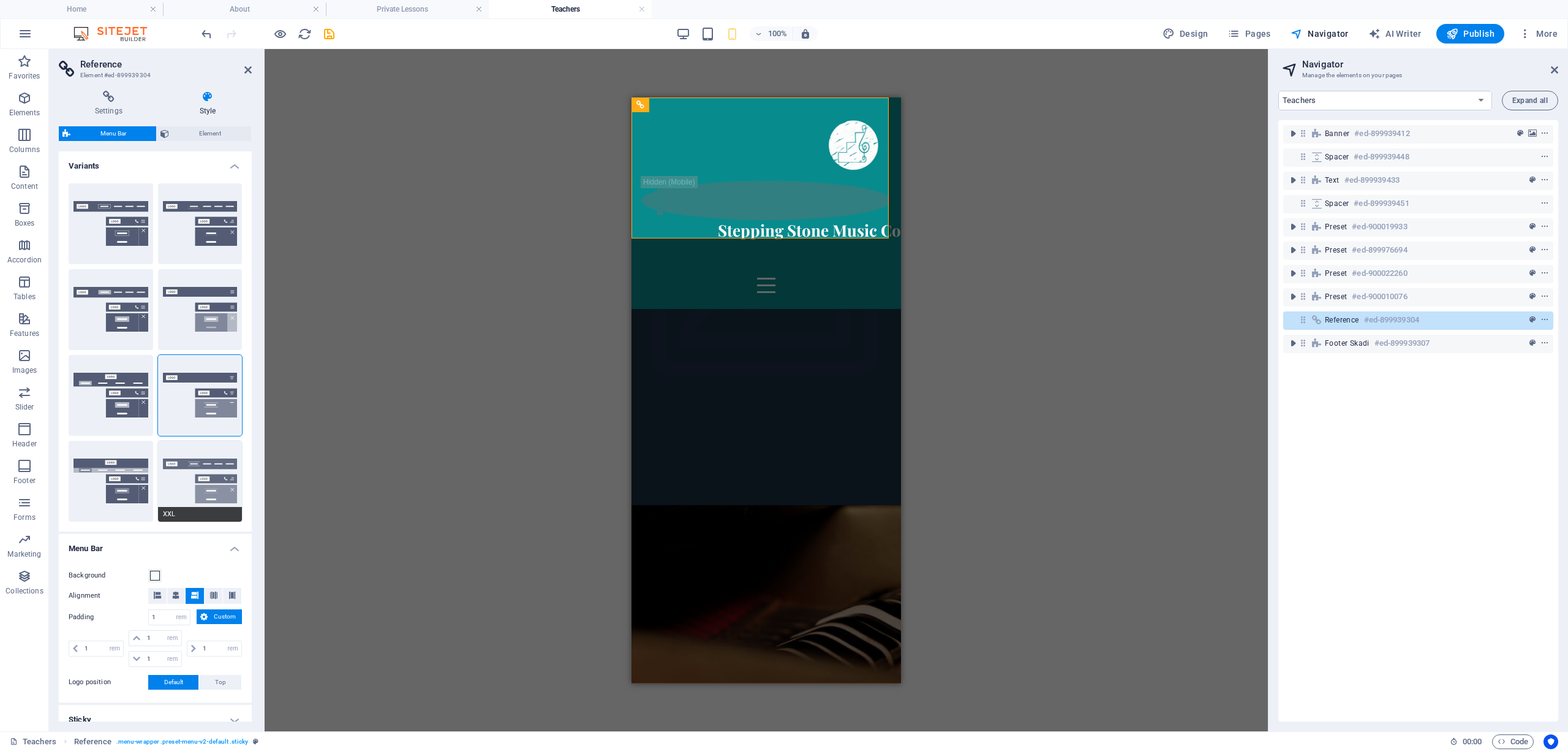
click at [195, 480] on button "XXL" at bounding box center [200, 481] width 85 height 81
select select "hover_border_vertical"
type input "2"
type input "1.5"
type input "0.5"
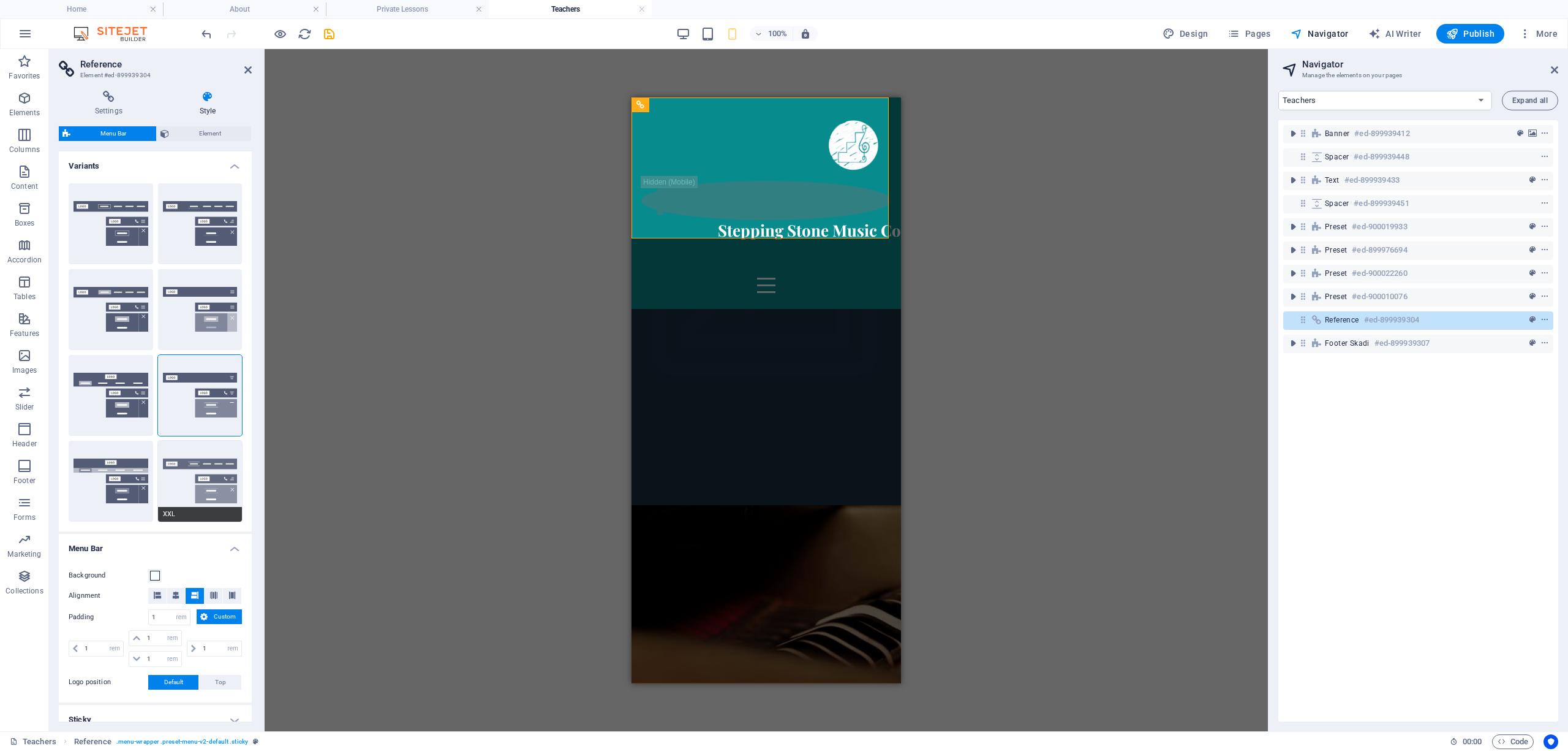
type input "0.5"
select select "link-special-font"
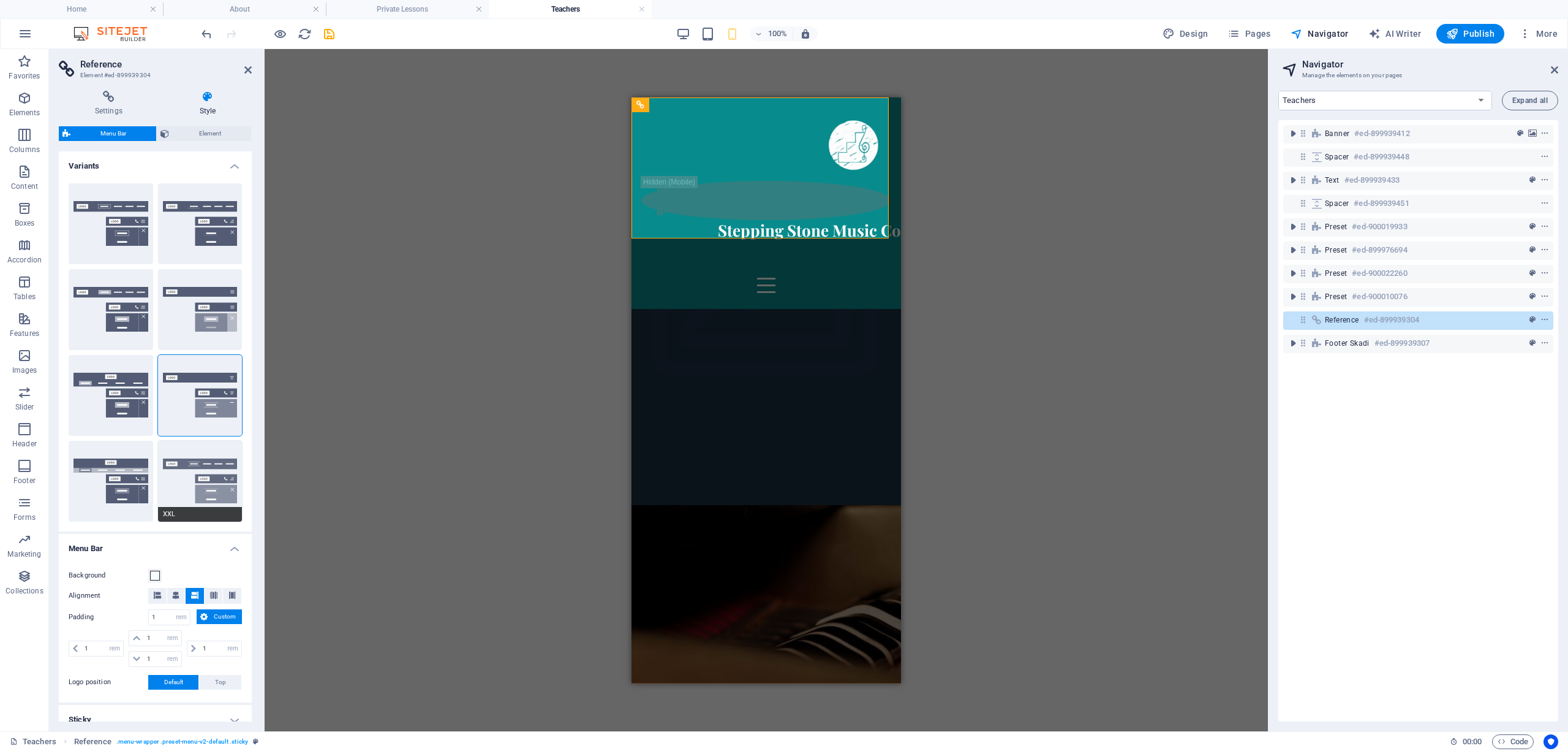
type input "1.5"
select select "rem"
select select "700"
type input "2"
click at [107, 478] on button "Wide" at bounding box center [111, 481] width 85 height 81
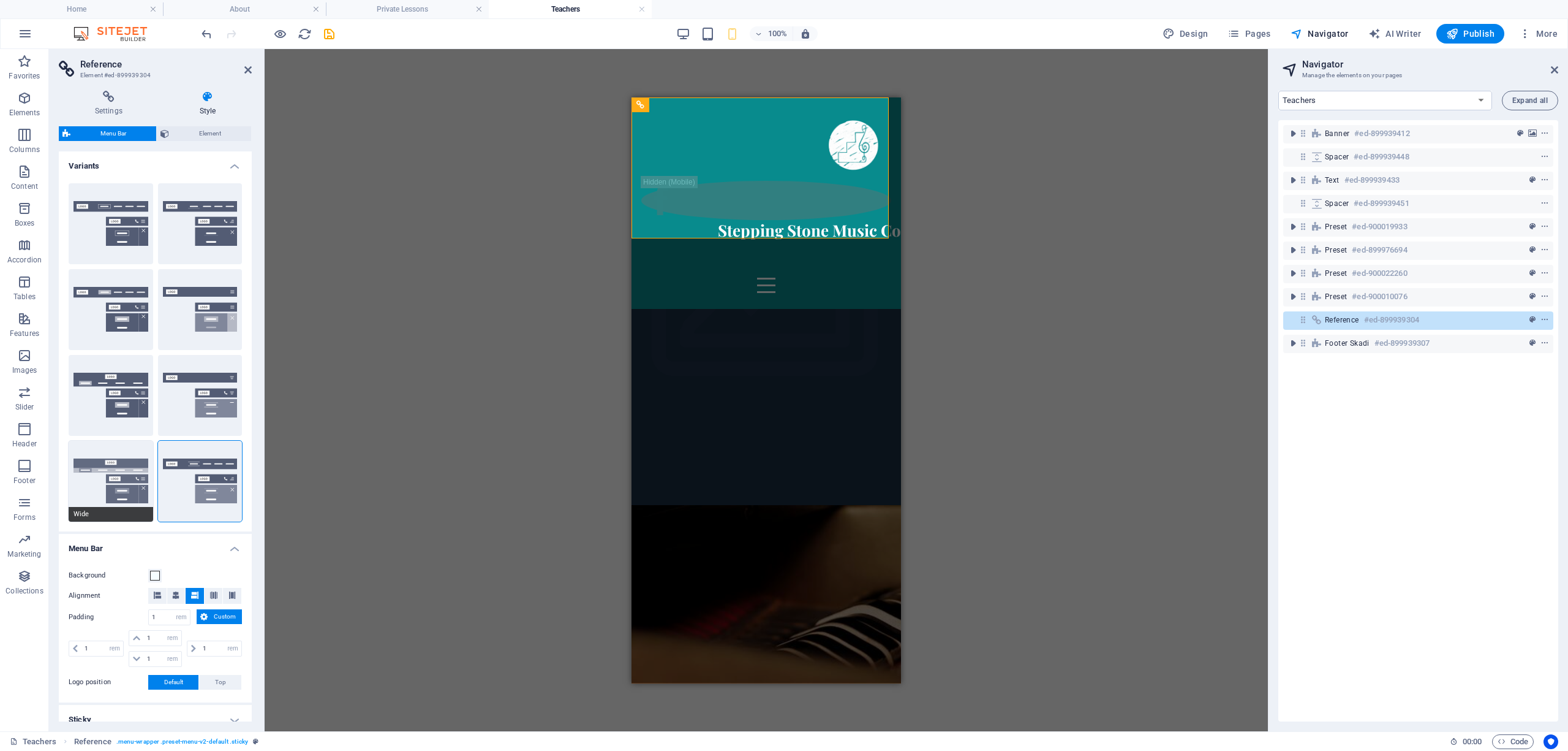
type input "2"
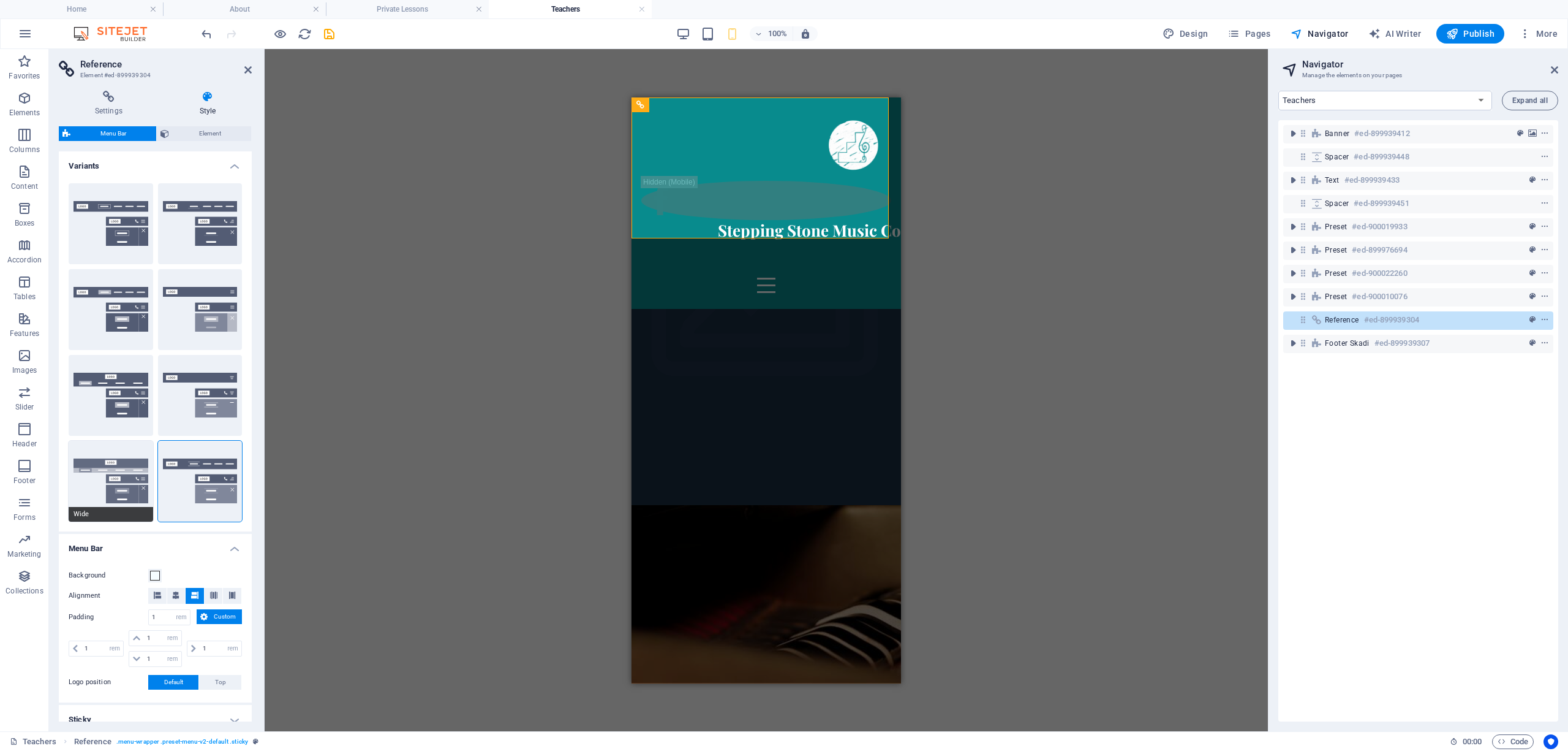
select select "hover_box_bottom"
type input "2"
type input "1"
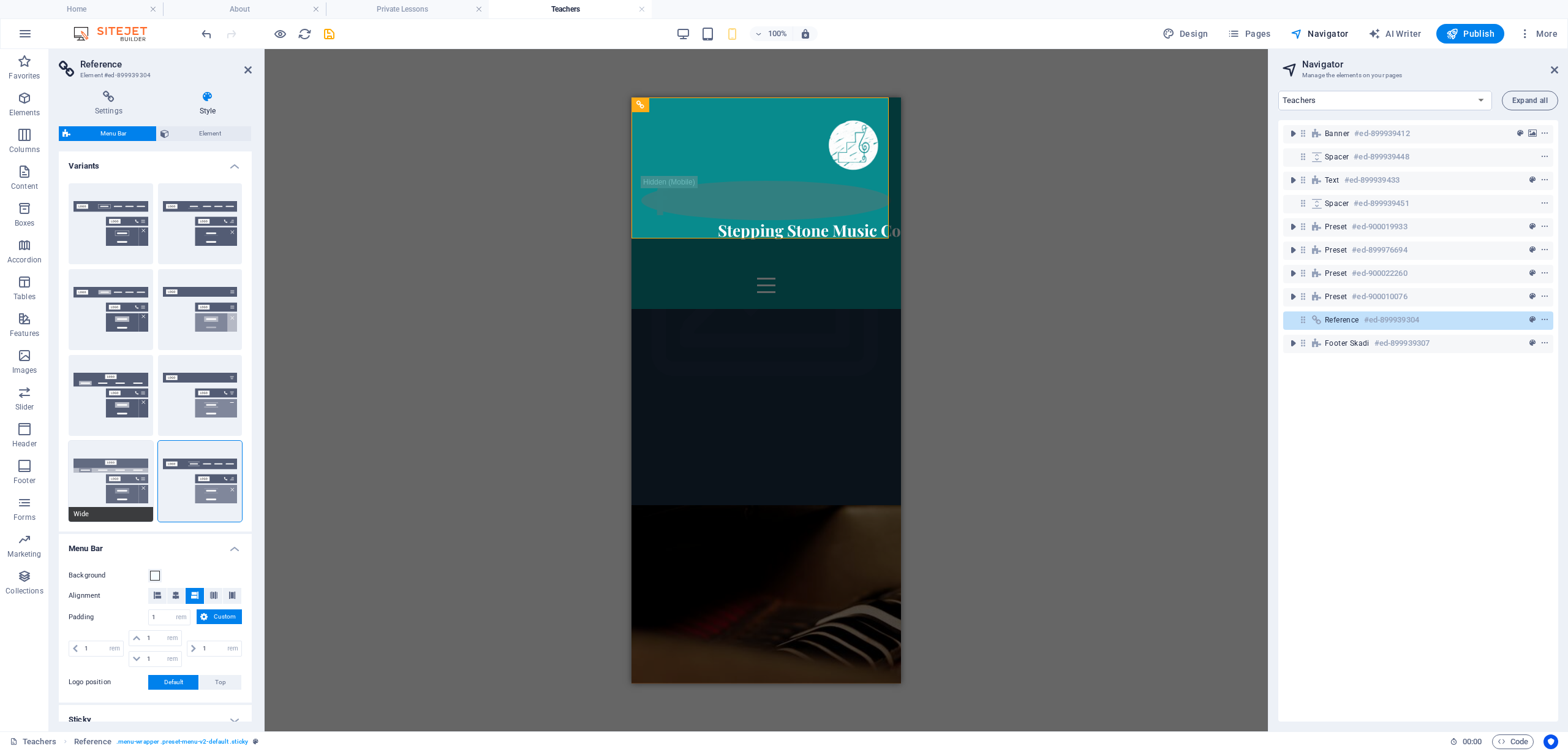
type input "1"
select select "link-default-font"
select select "px"
select select
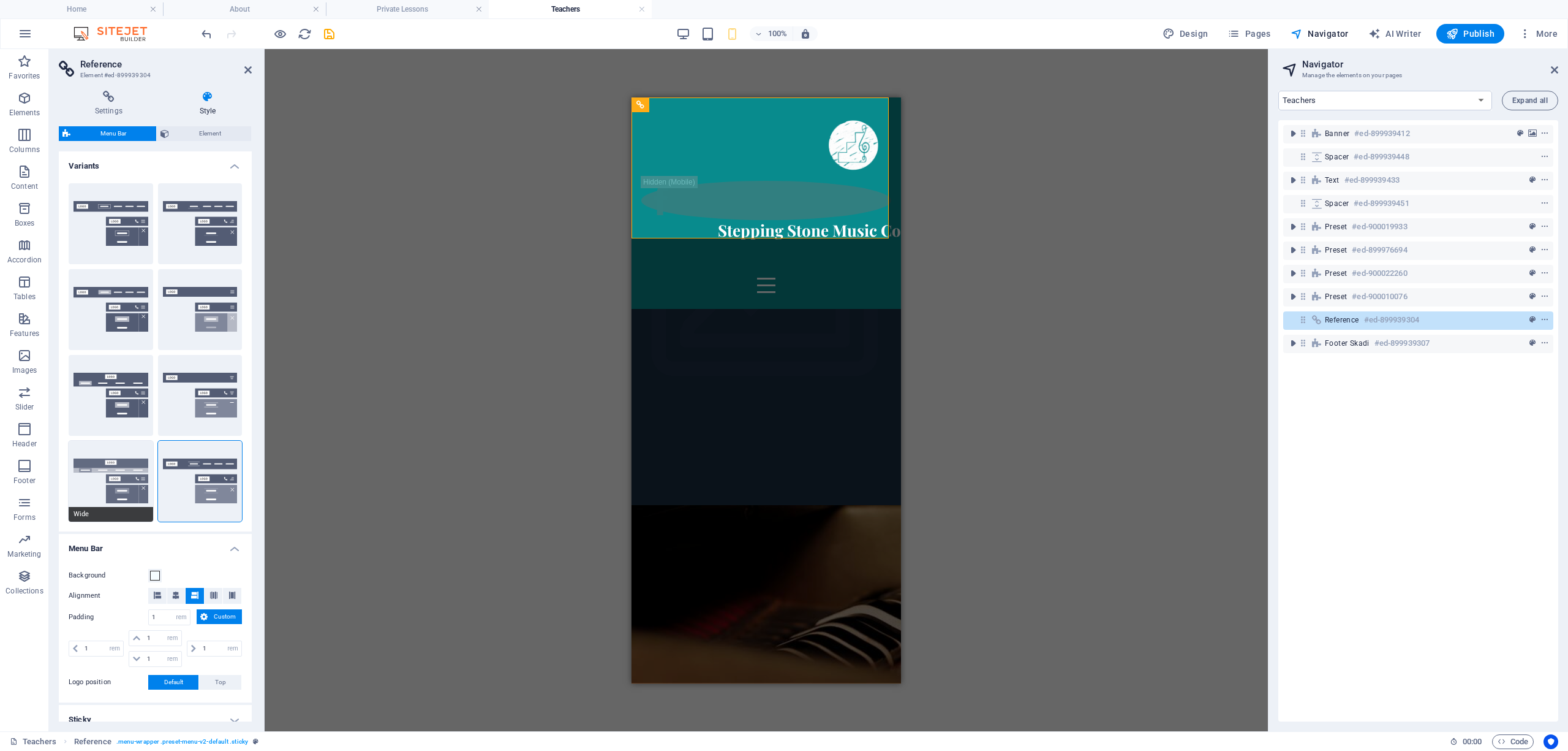
type input "0"
type input "30"
select select "400"
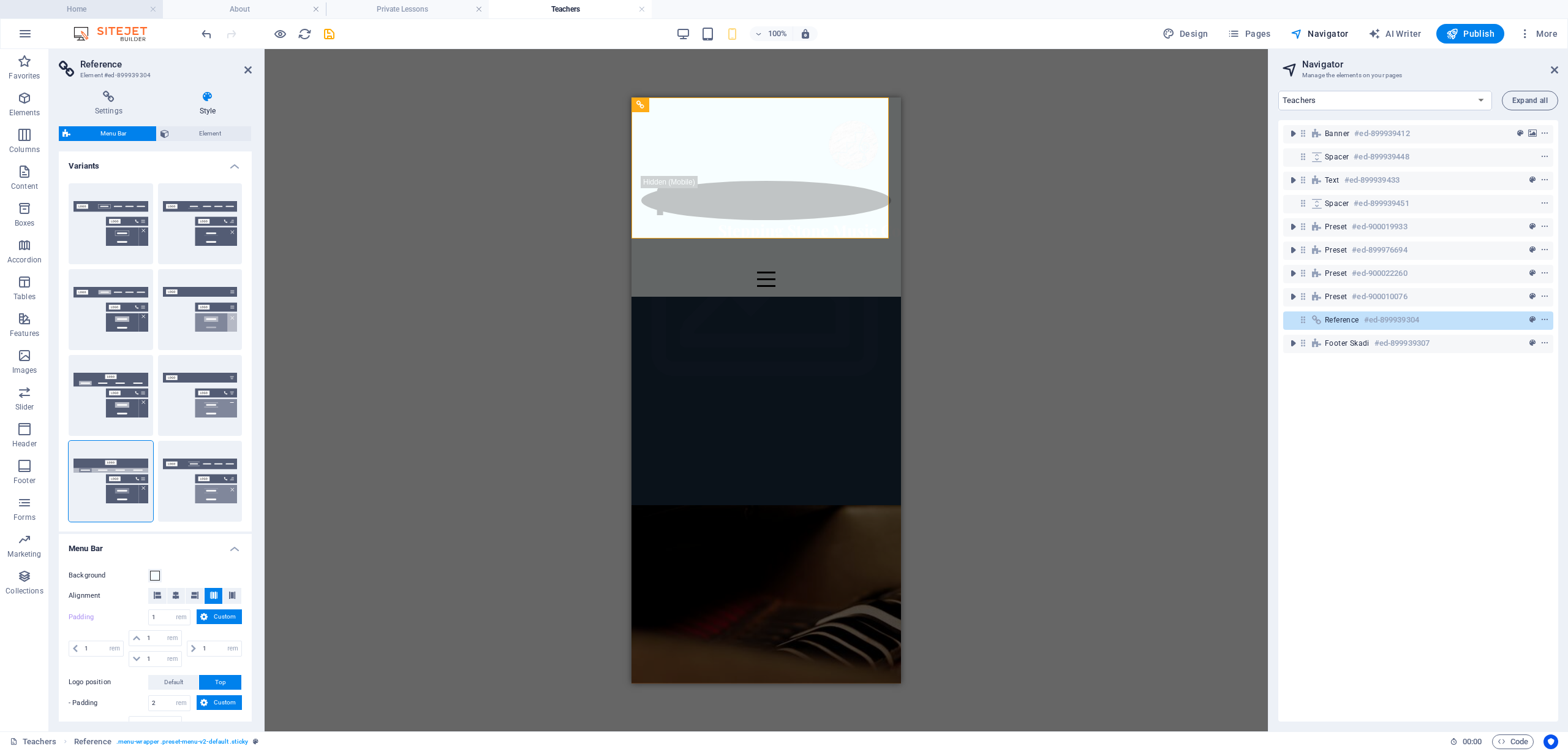
click at [100, 11] on h4 "Home" at bounding box center [81, 10] width 163 height 14
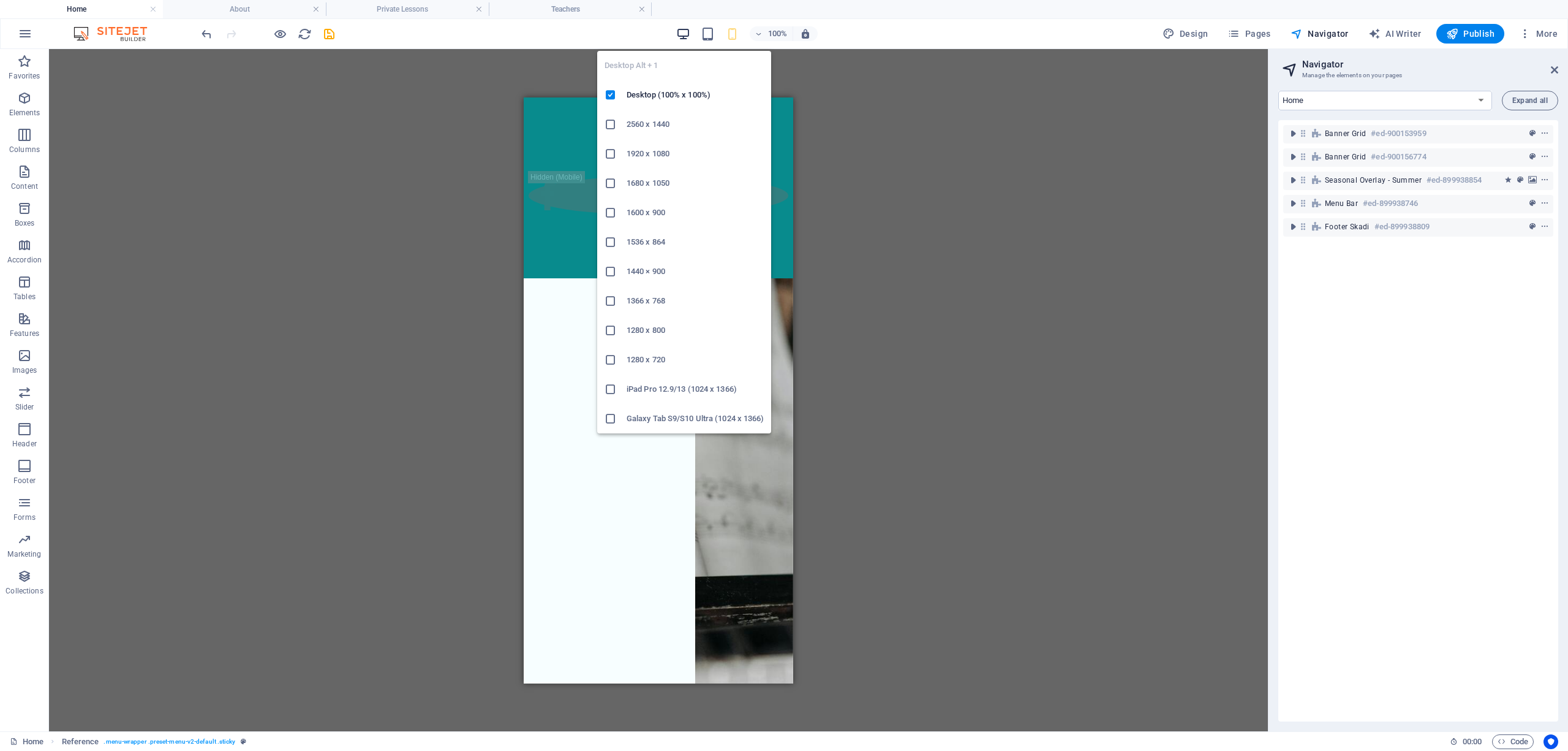
click at [682, 35] on icon "button" at bounding box center [683, 34] width 14 height 14
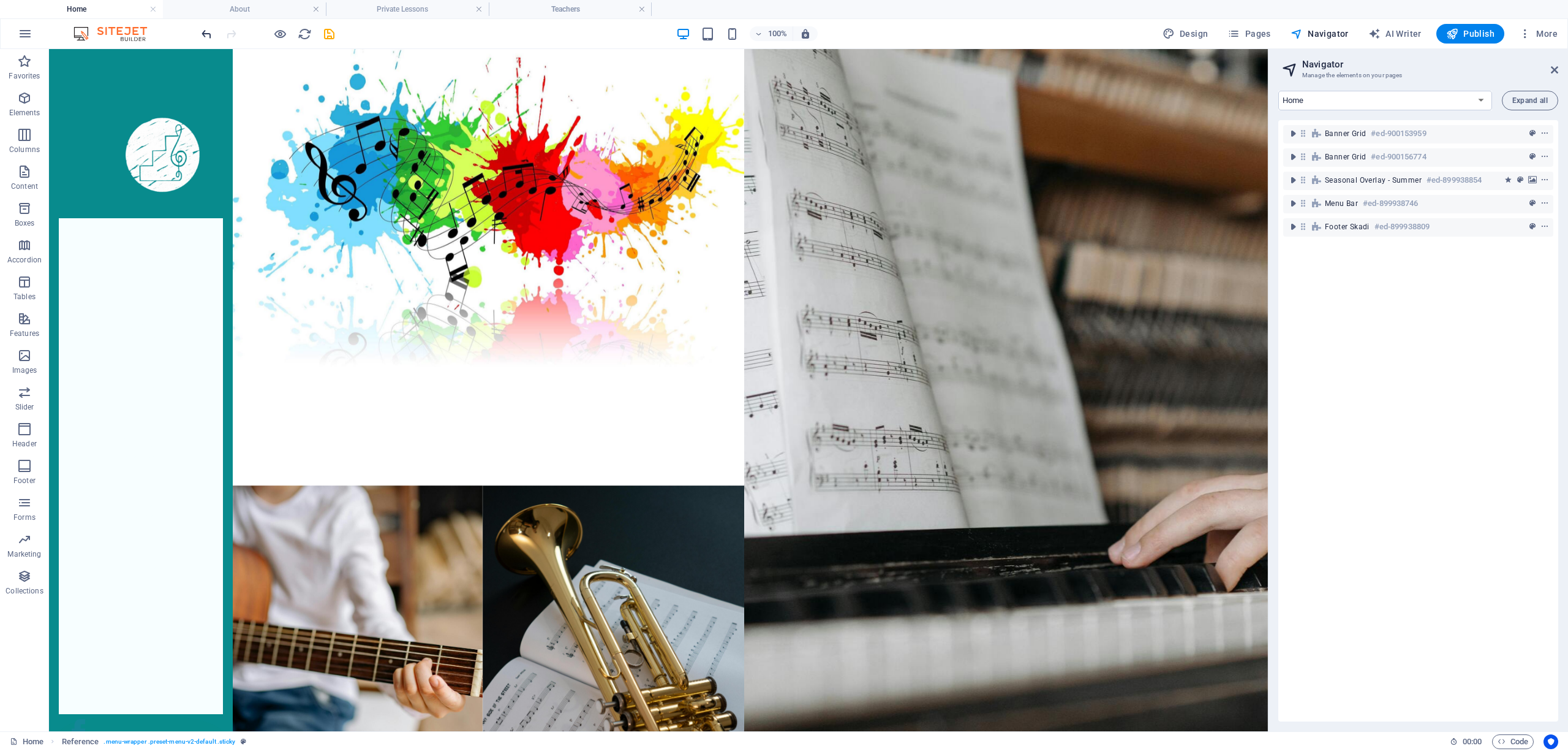
click at [202, 32] on icon "undo" at bounding box center [206, 34] width 14 height 14
click at [204, 32] on icon "undo" at bounding box center [206, 34] width 14 height 14
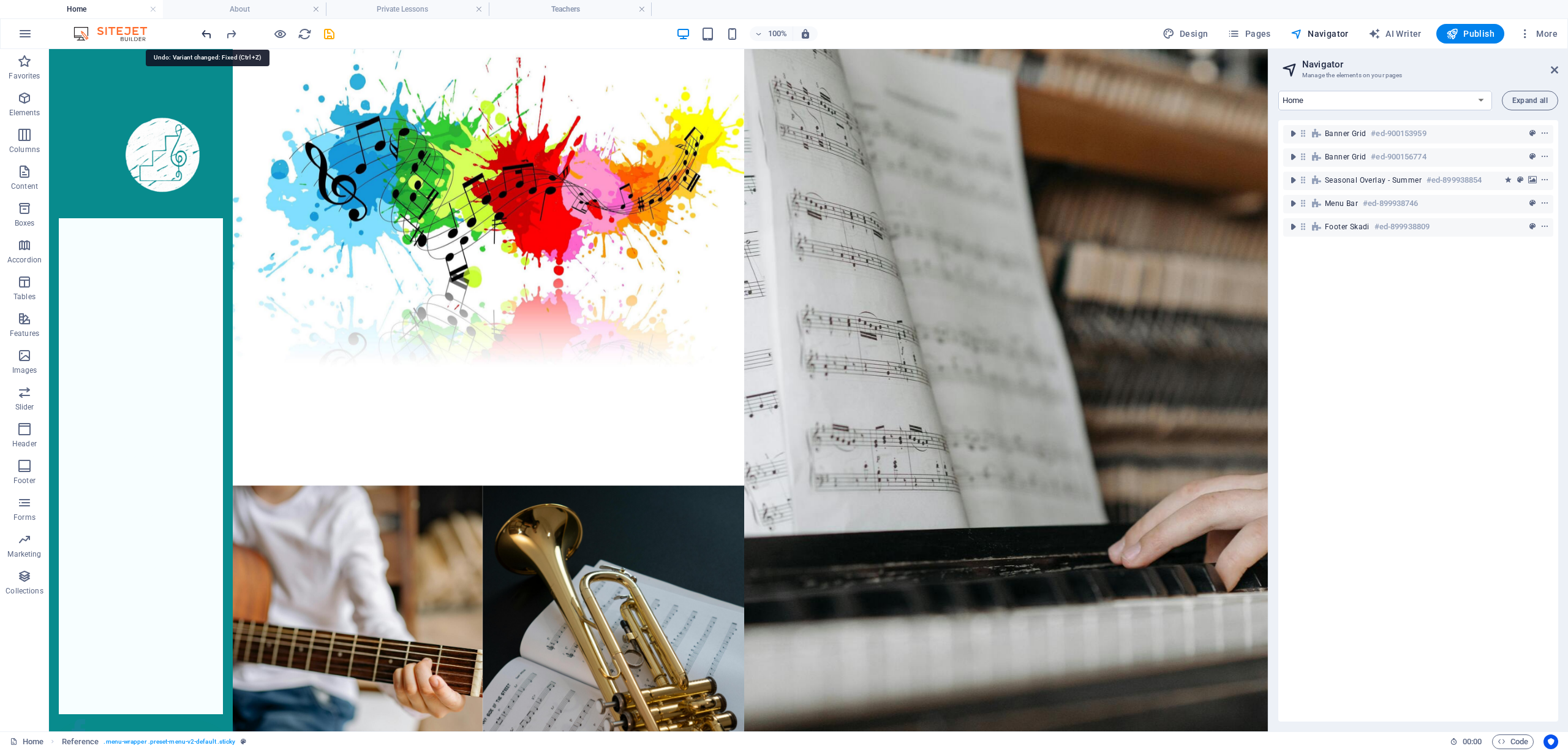
click at [204, 32] on icon "undo" at bounding box center [206, 34] width 14 height 14
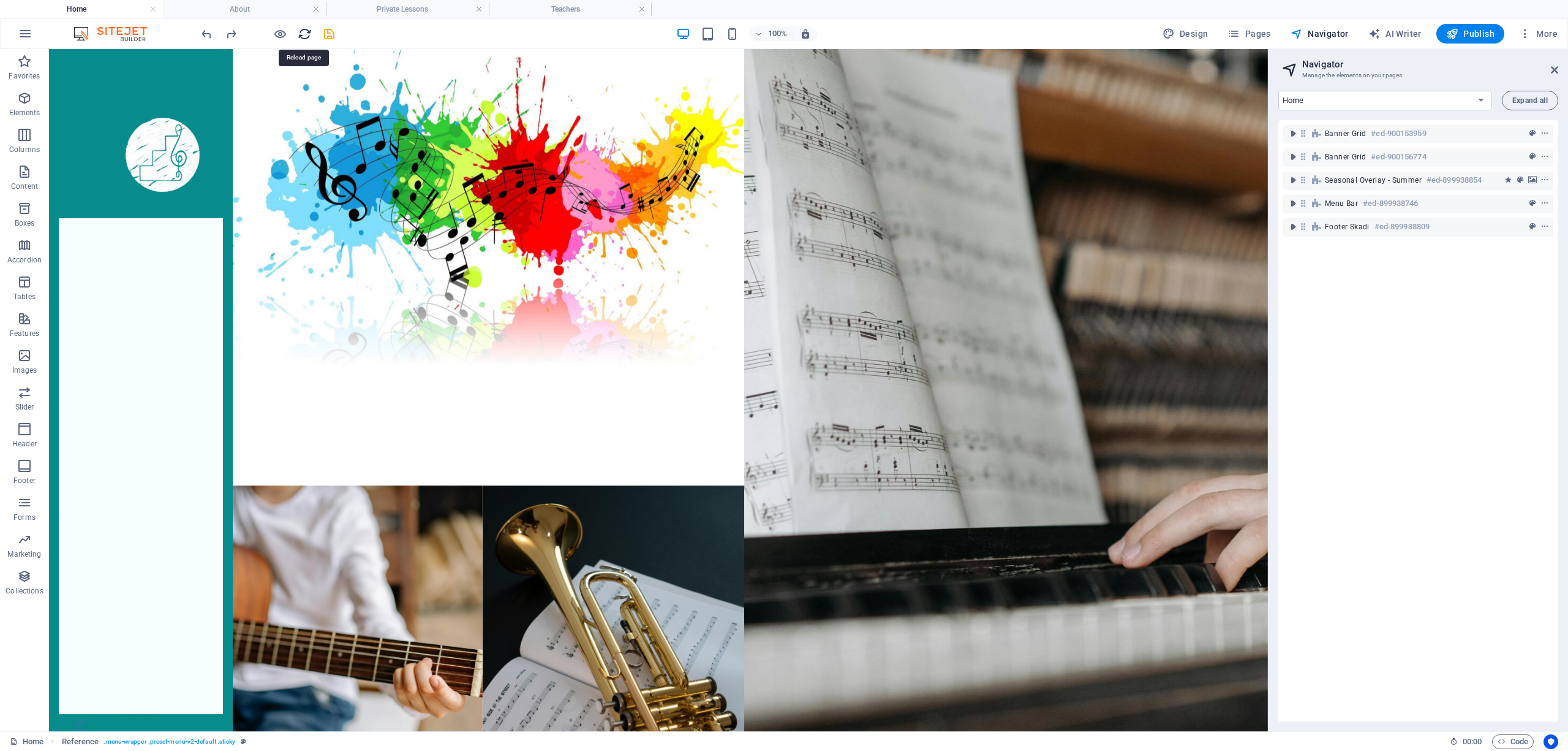
click at [302, 27] on icon "reload" at bounding box center [305, 34] width 14 height 14
click at [239, 10] on h4 "About" at bounding box center [244, 10] width 163 height 14
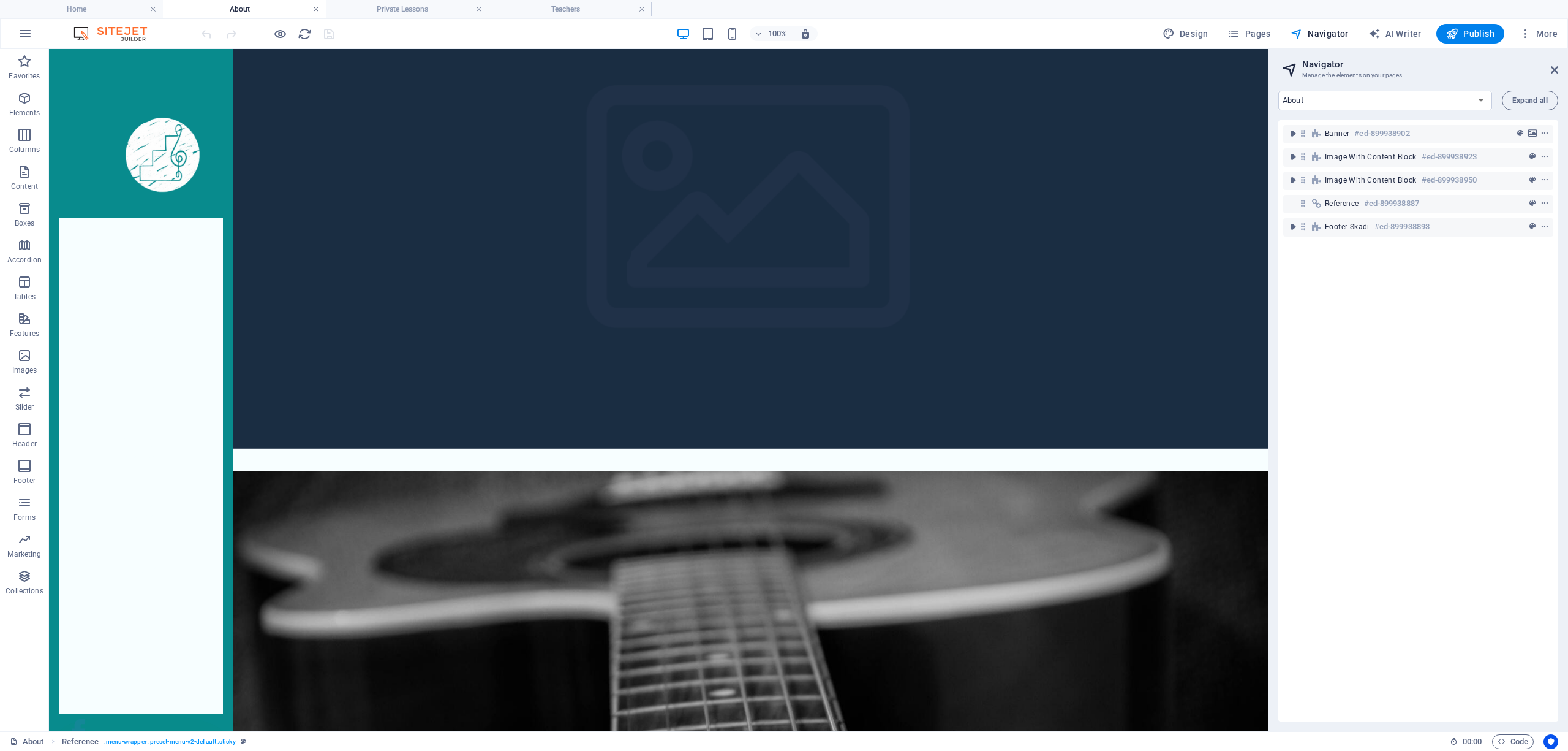
click at [316, 8] on link at bounding box center [316, 9] width 8 height 12
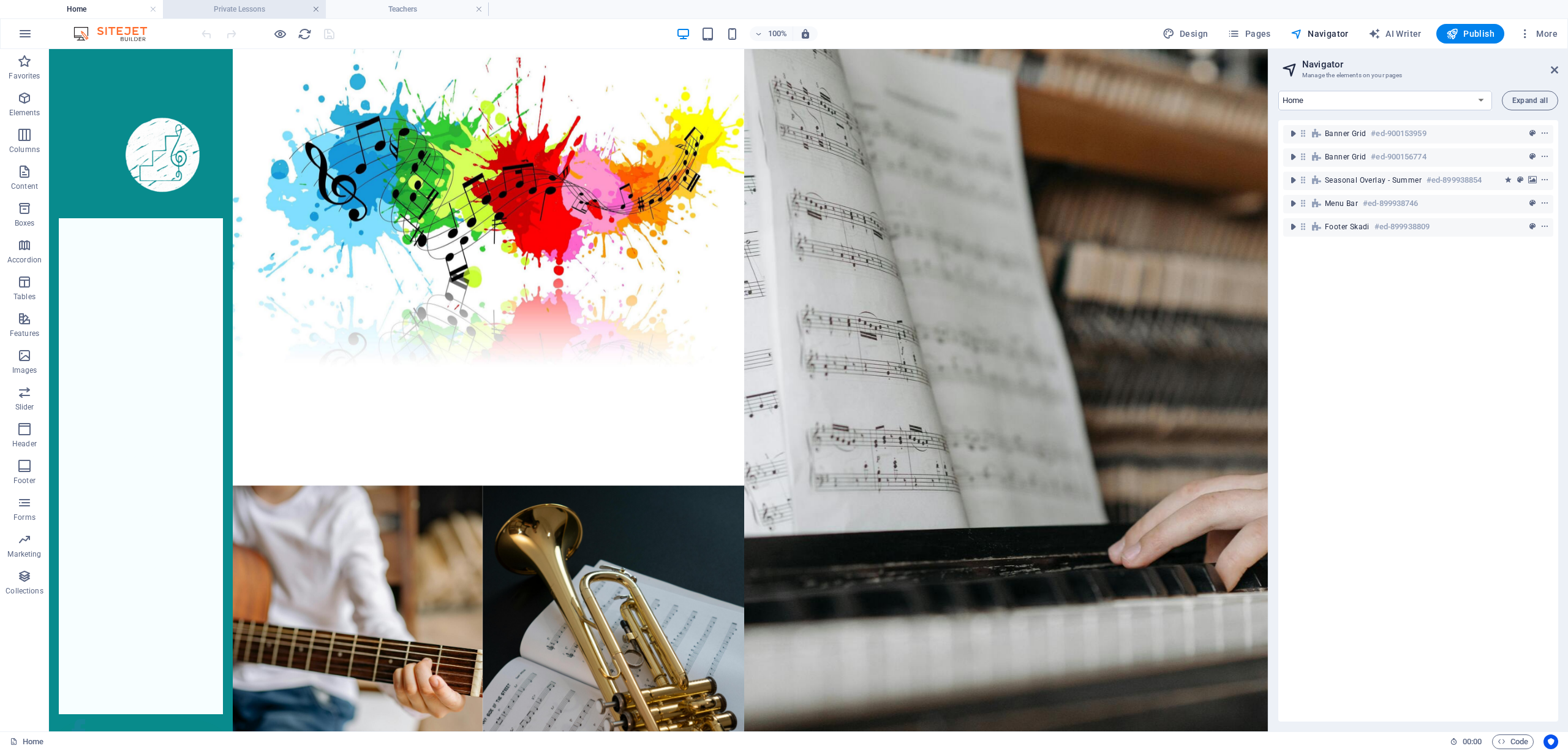
click at [314, 8] on link at bounding box center [316, 9] width 8 height 12
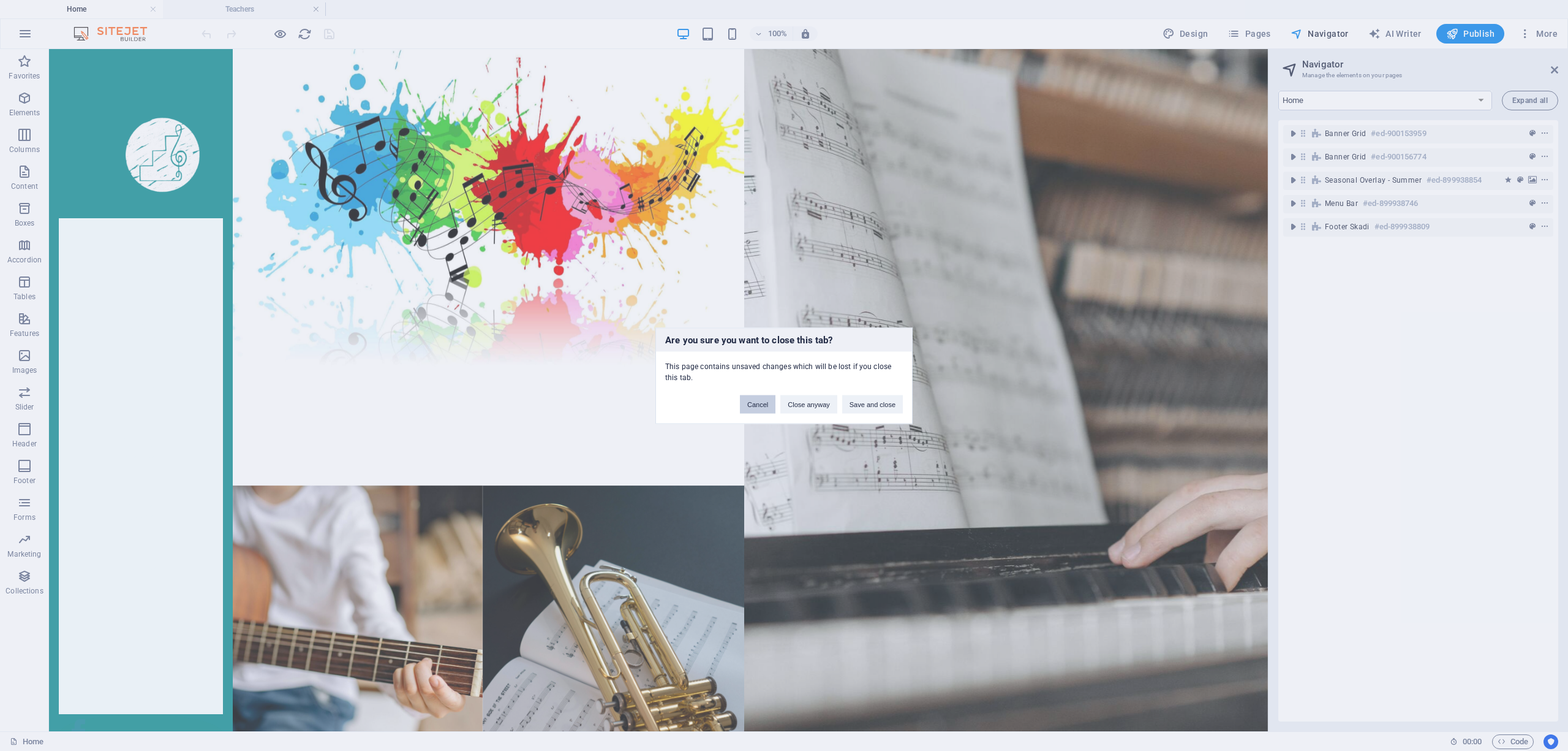
click at [763, 399] on button "Cancel" at bounding box center [758, 403] width 36 height 19
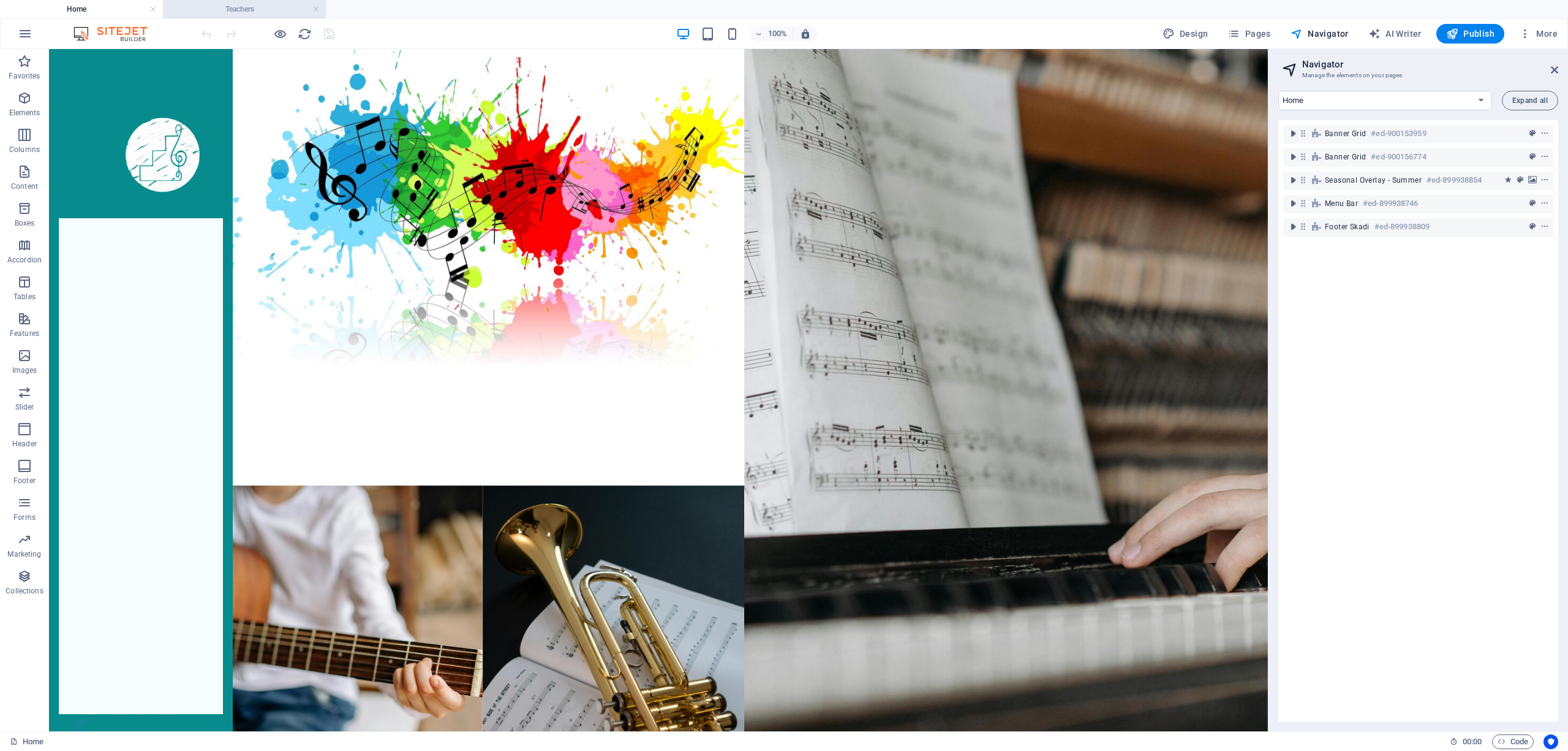
click at [118, 8] on h4 "Home" at bounding box center [81, 10] width 163 height 14
click at [253, 8] on h4 "Teachers" at bounding box center [244, 10] width 163 height 14
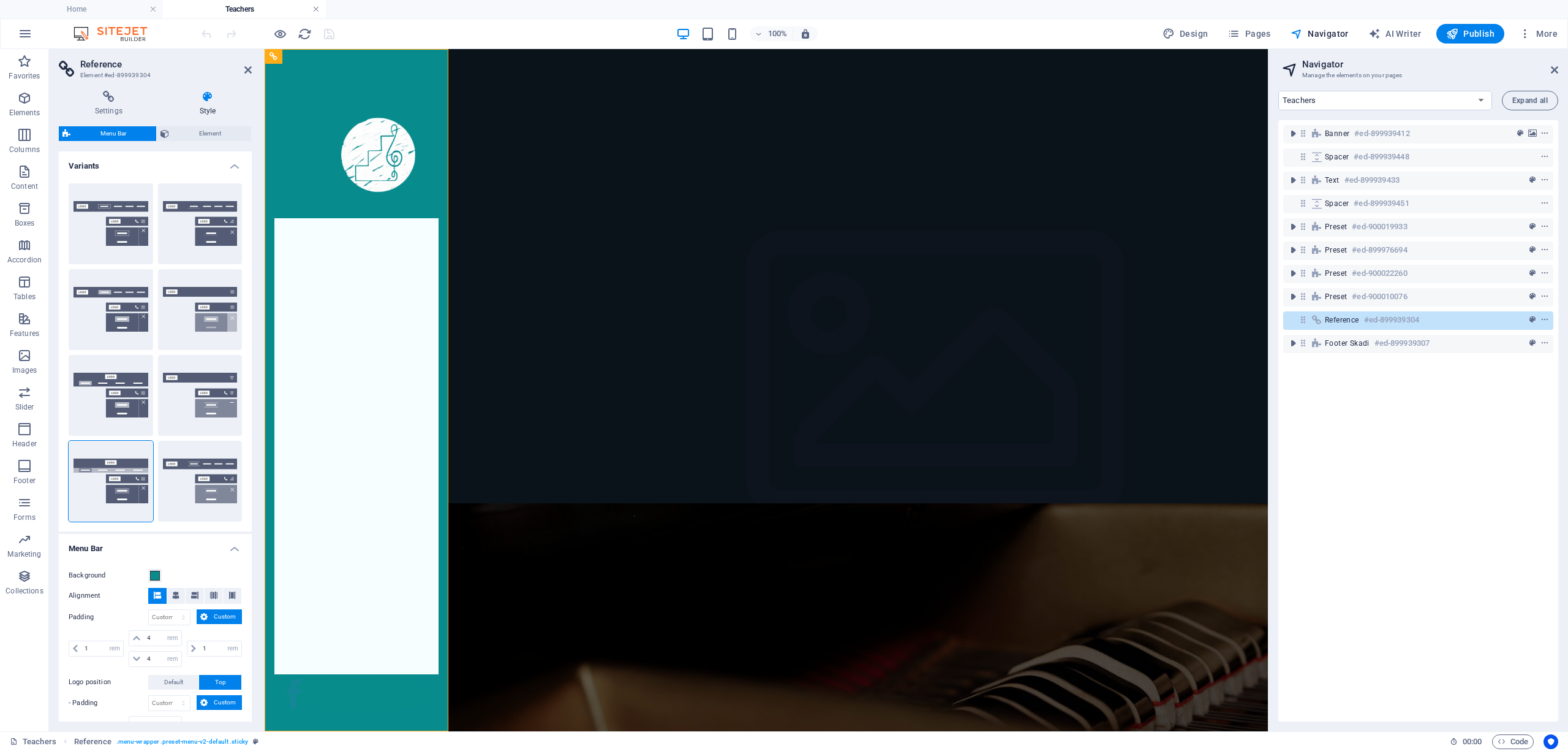
click at [315, 8] on link at bounding box center [316, 9] width 8 height 12
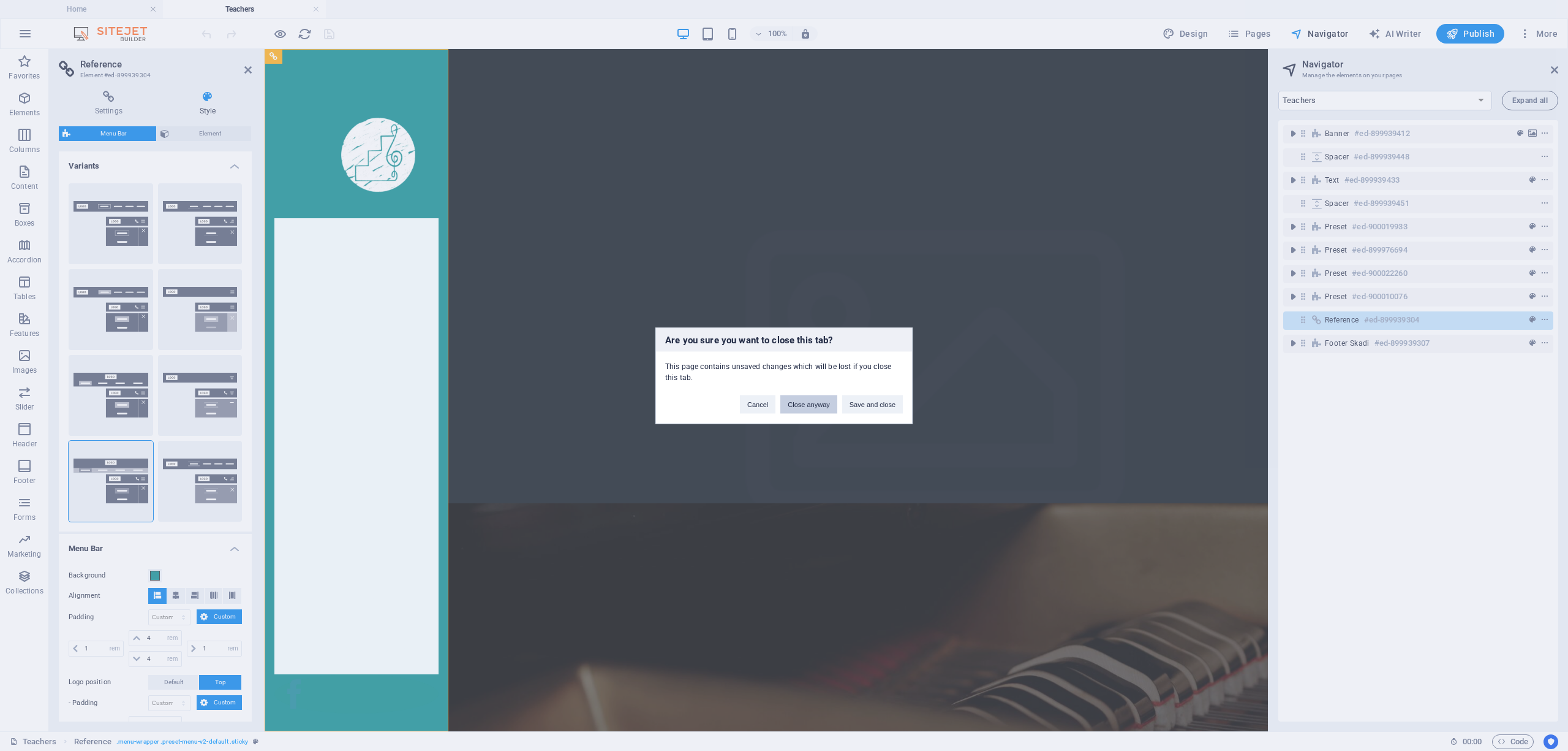
click at [801, 397] on button "Close anyway" at bounding box center [808, 403] width 56 height 19
select select "16919676-en"
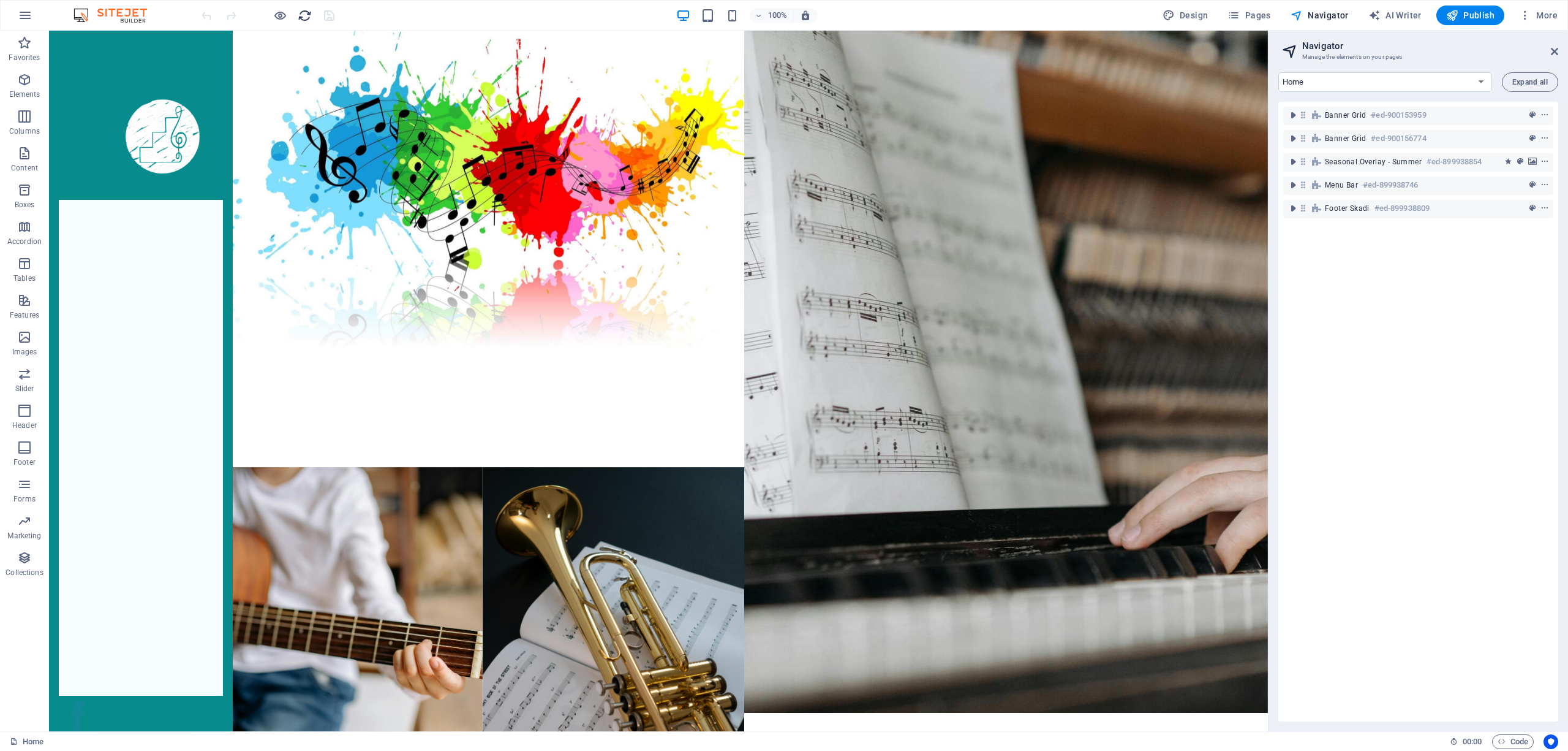
click at [298, 16] on icon "reload" at bounding box center [305, 15] width 14 height 14
click at [1191, 15] on span "Design" at bounding box center [1185, 15] width 46 height 12
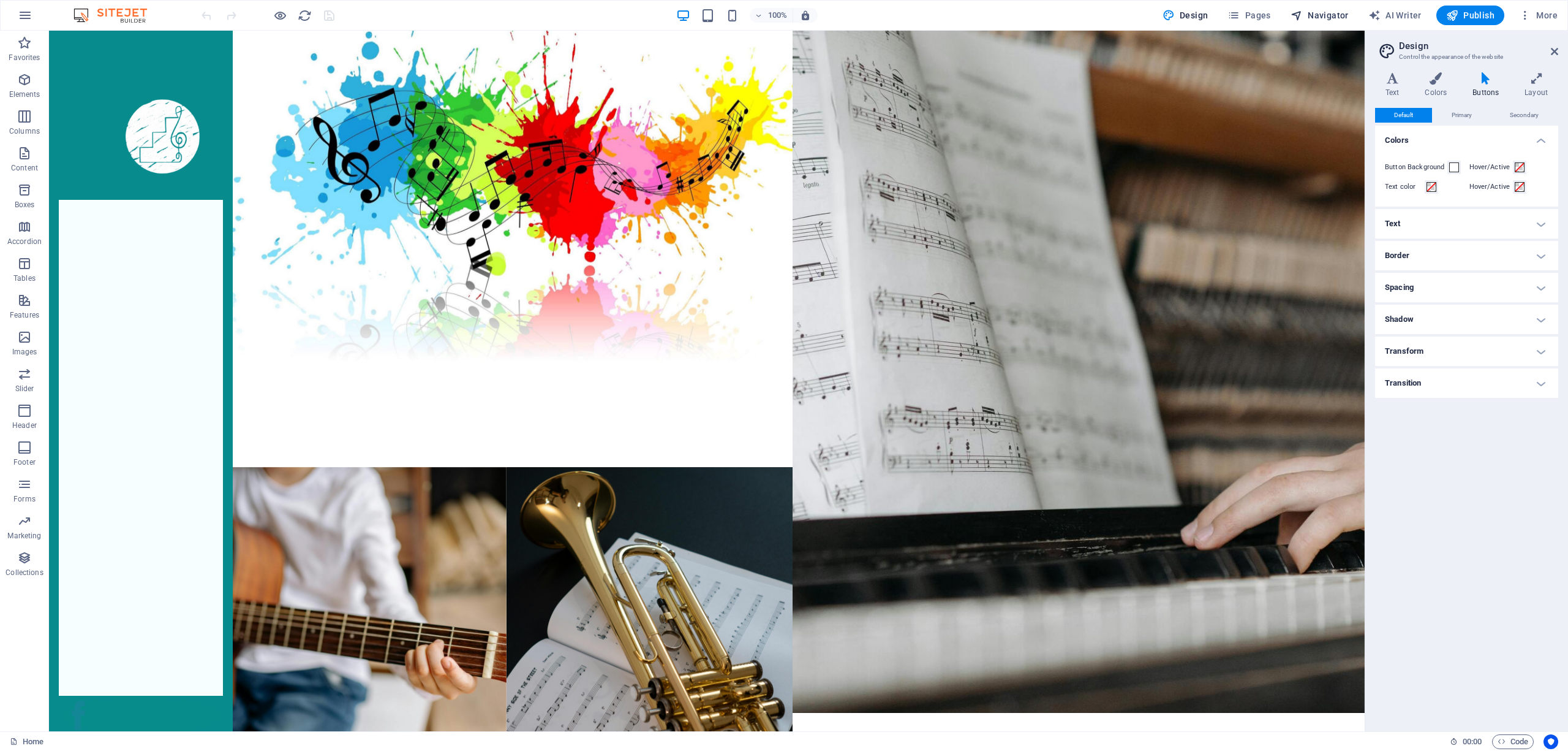
click at [1315, 14] on span "Navigator" at bounding box center [1320, 15] width 58 height 12
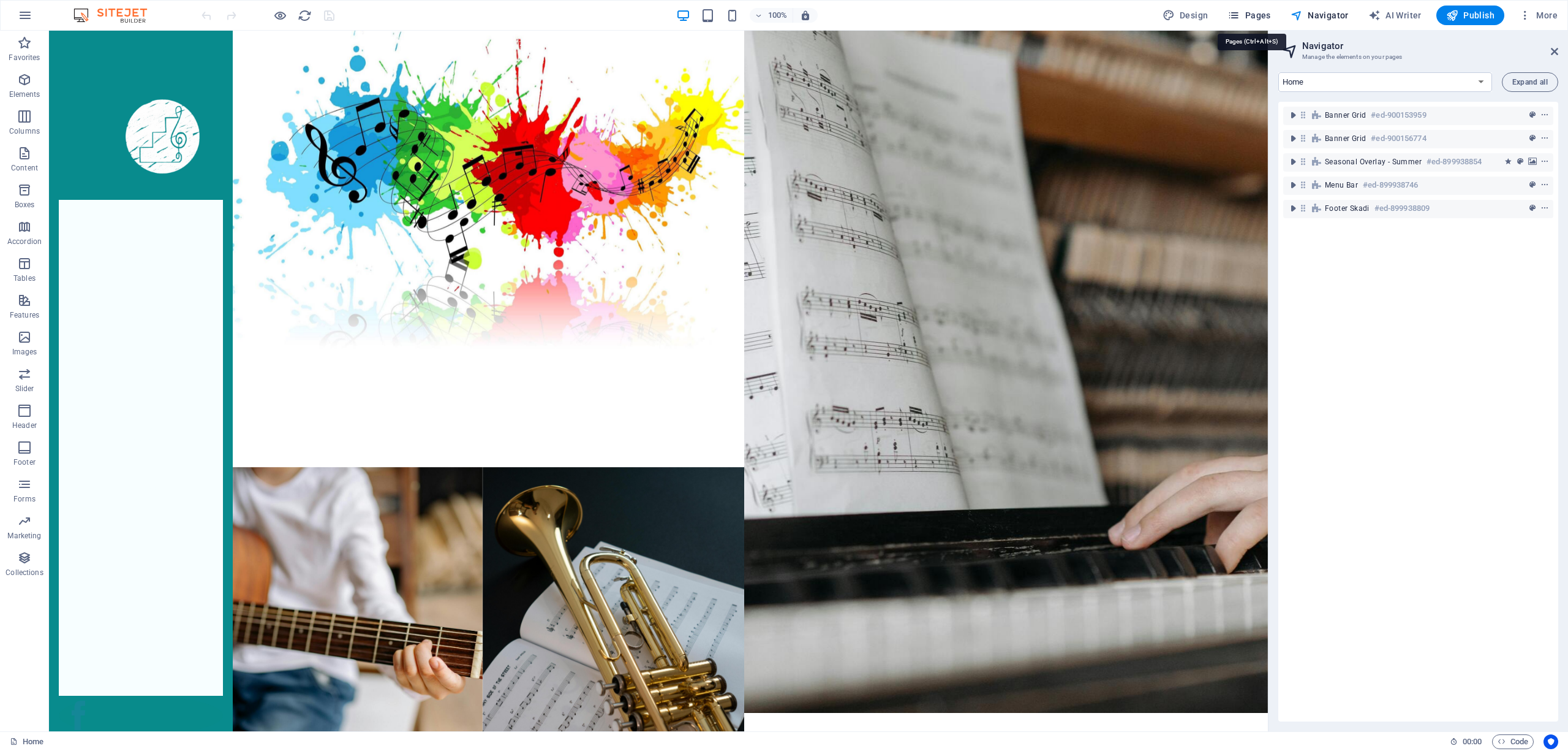
click at [1253, 23] on button "Pages" at bounding box center [1249, 15] width 53 height 19
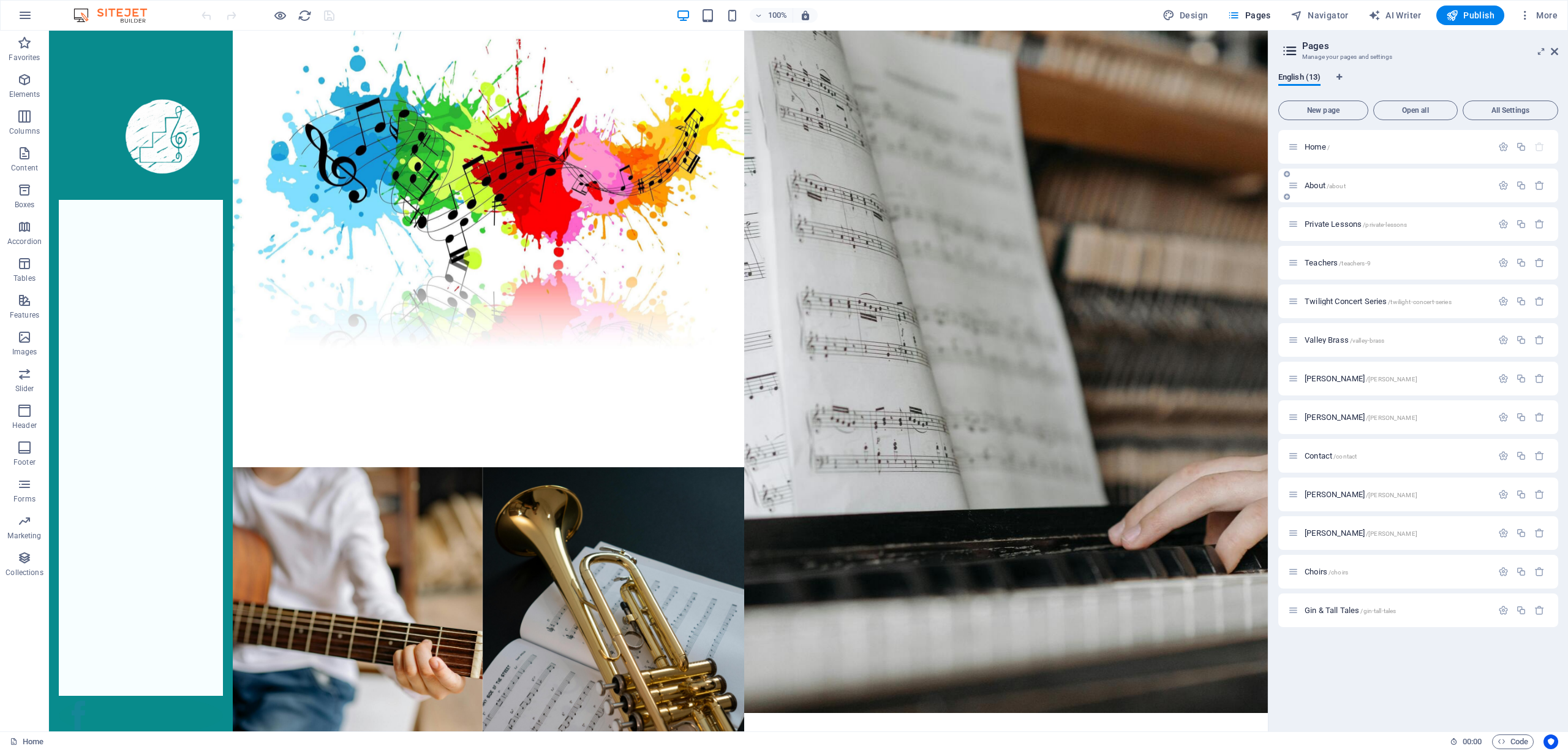
click at [1320, 187] on span "About /about" at bounding box center [1325, 185] width 41 height 9
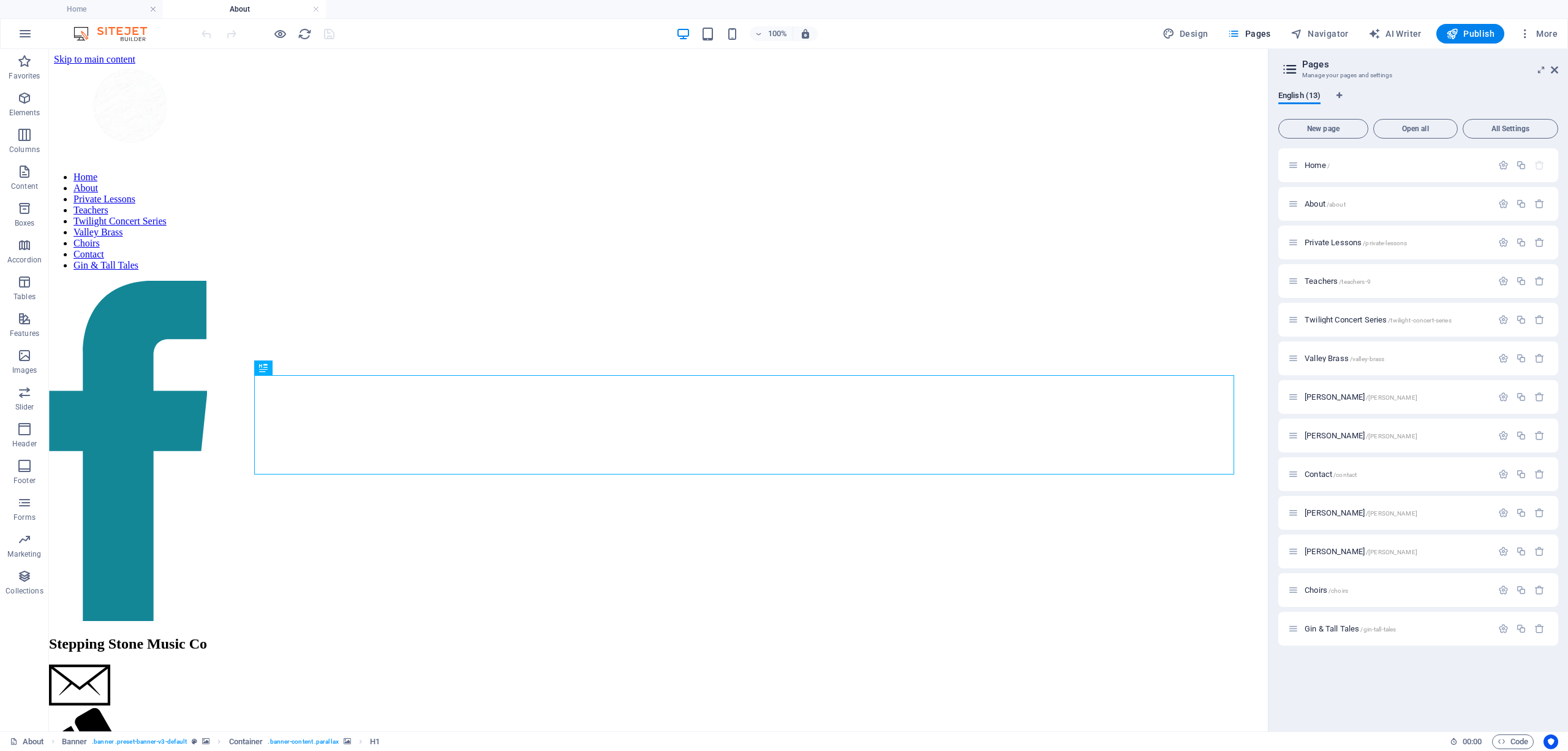
scroll to position [0, 0]
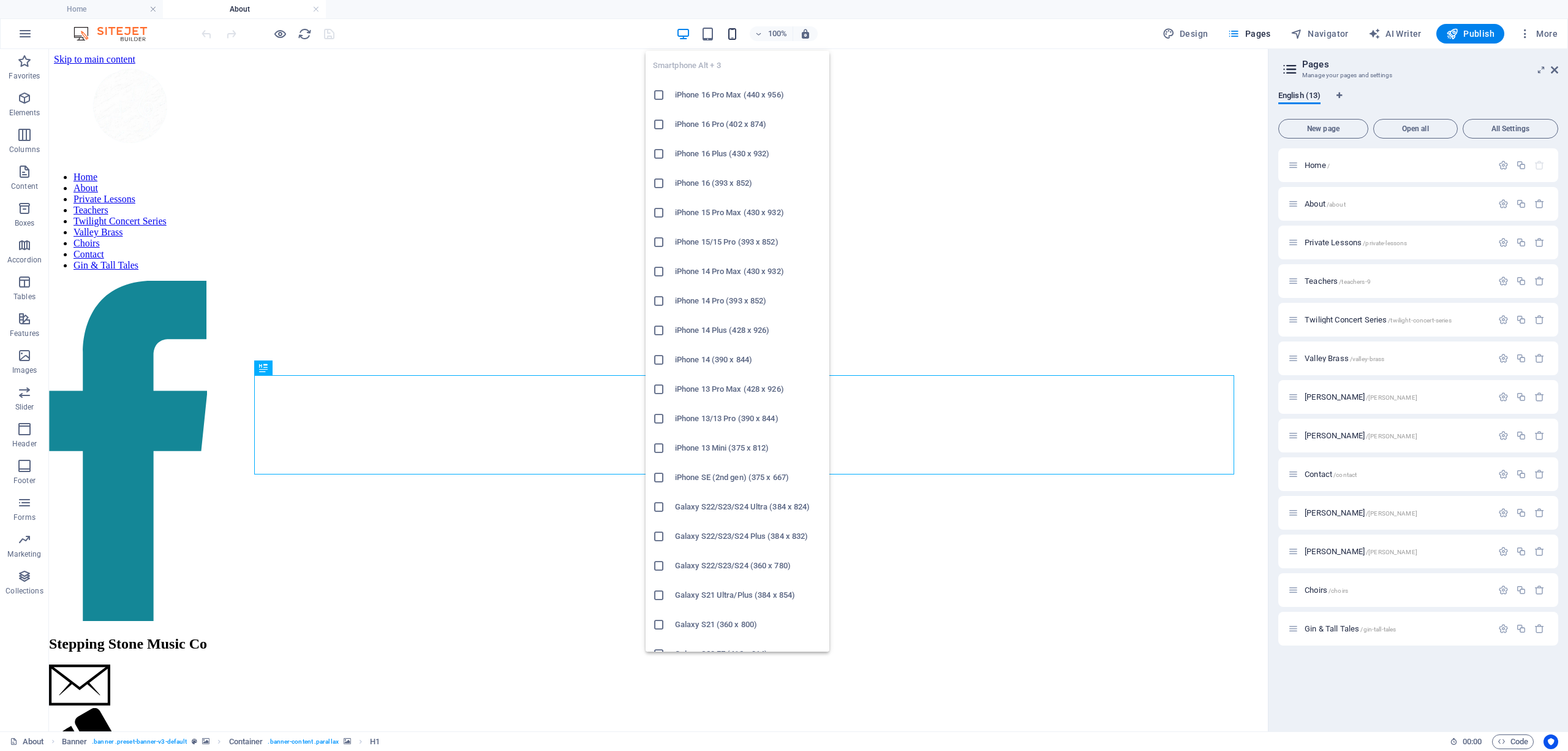
click at [733, 31] on icon "button" at bounding box center [732, 34] width 14 height 14
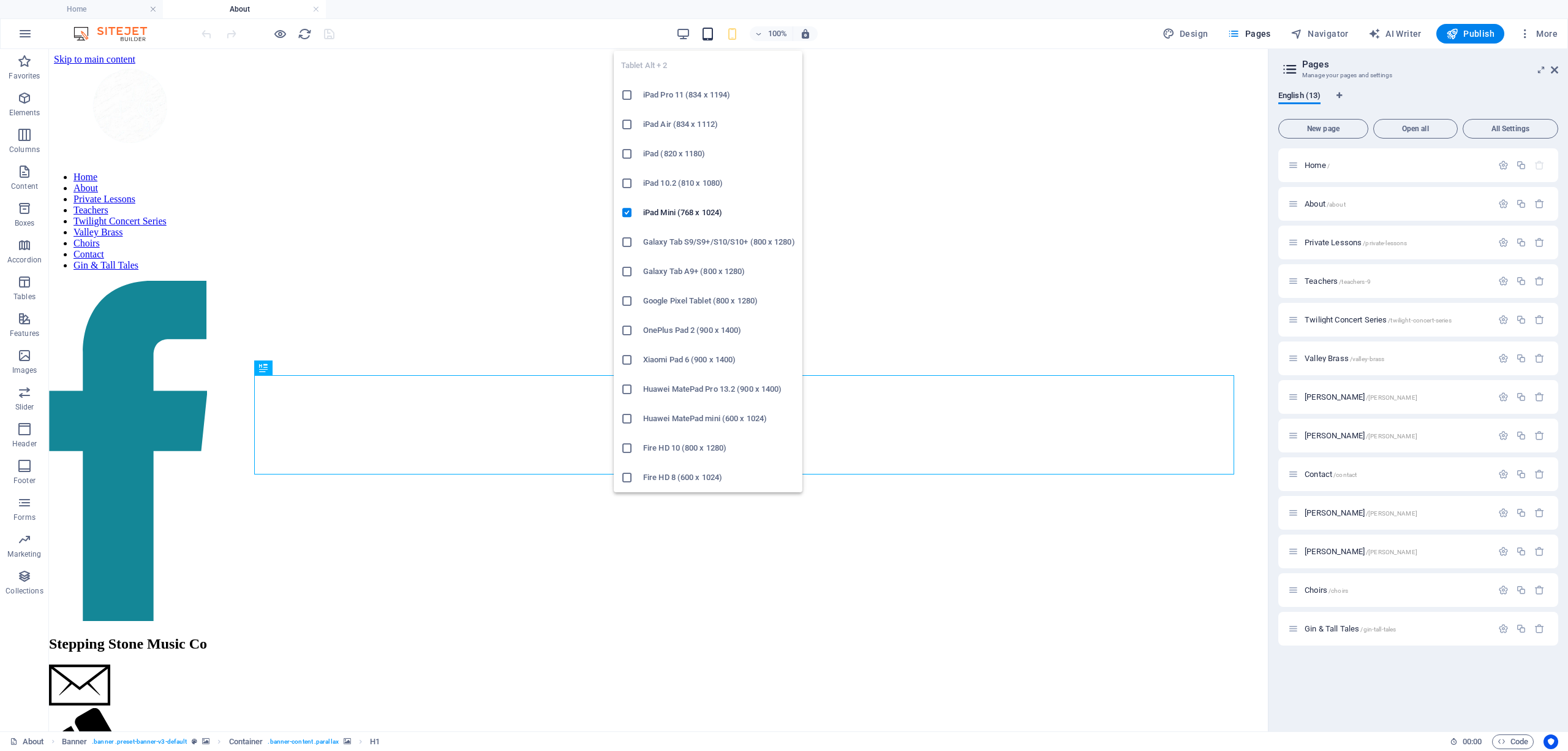
click at [708, 34] on icon "button" at bounding box center [707, 34] width 14 height 14
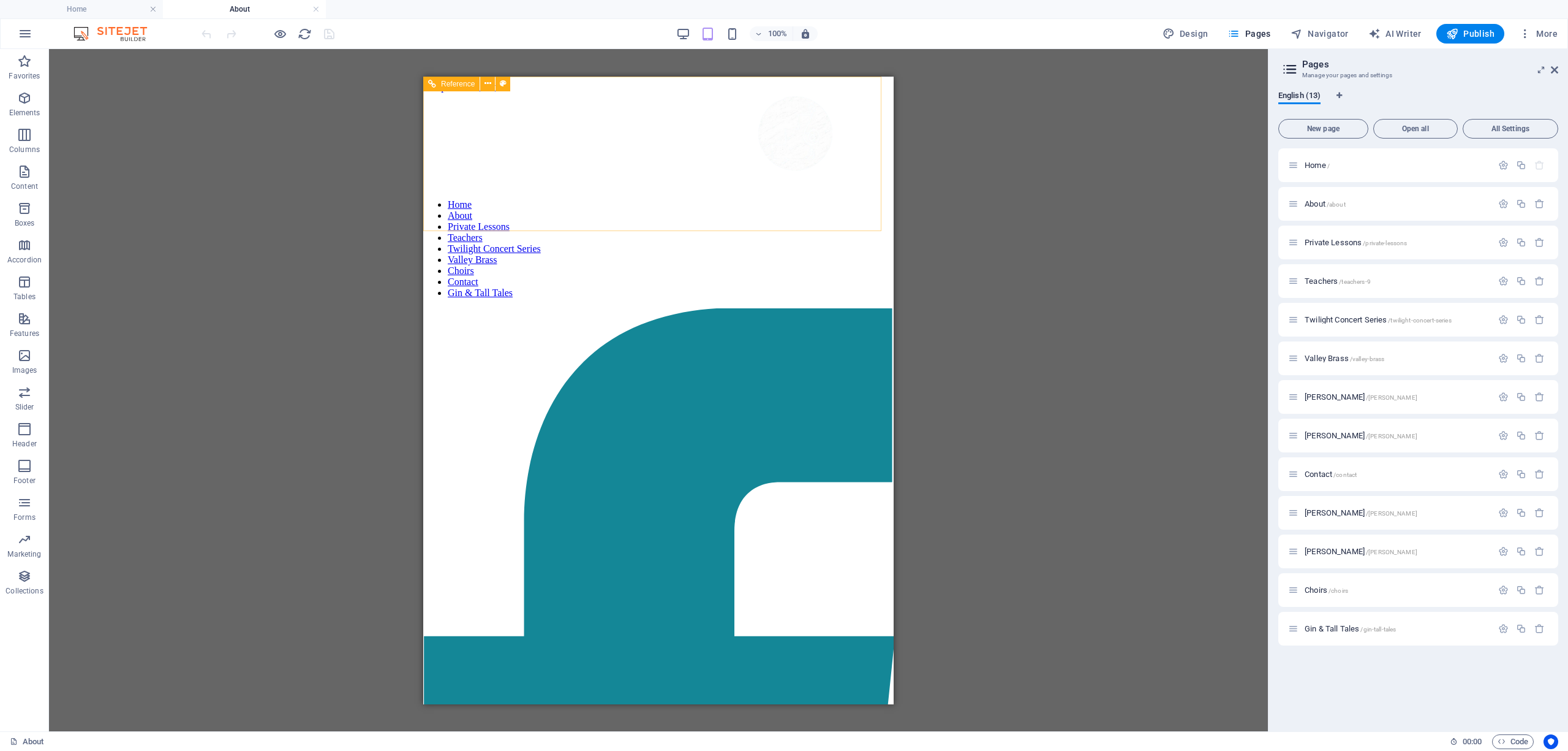
click at [500, 121] on div "Home About Private Lessons Teachers Twilight Concert Series Valley Brass Choirs…" at bounding box center [658, 390] width 471 height 628
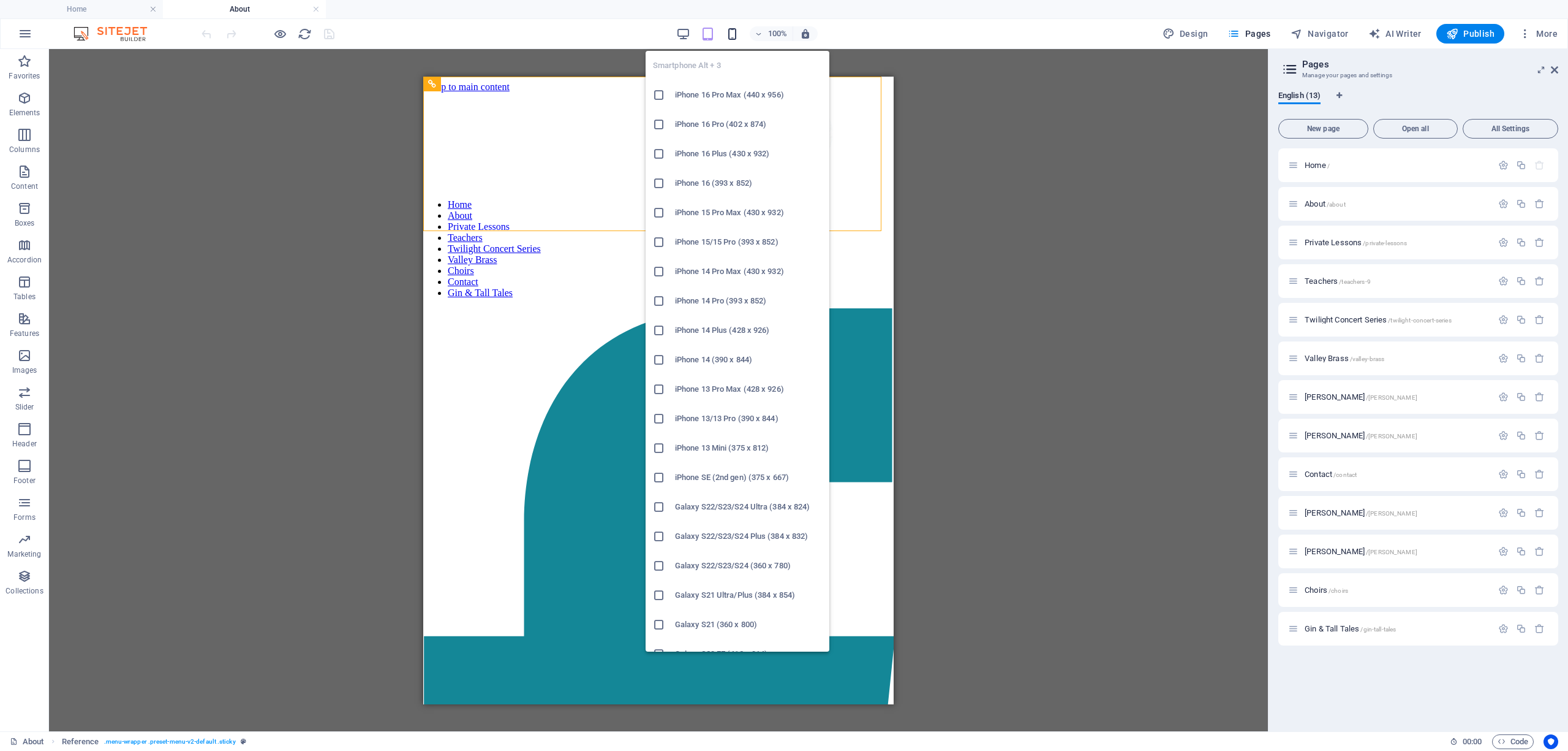
click at [735, 31] on icon "button" at bounding box center [732, 34] width 14 height 14
click at [733, 34] on icon "button" at bounding box center [732, 34] width 14 height 14
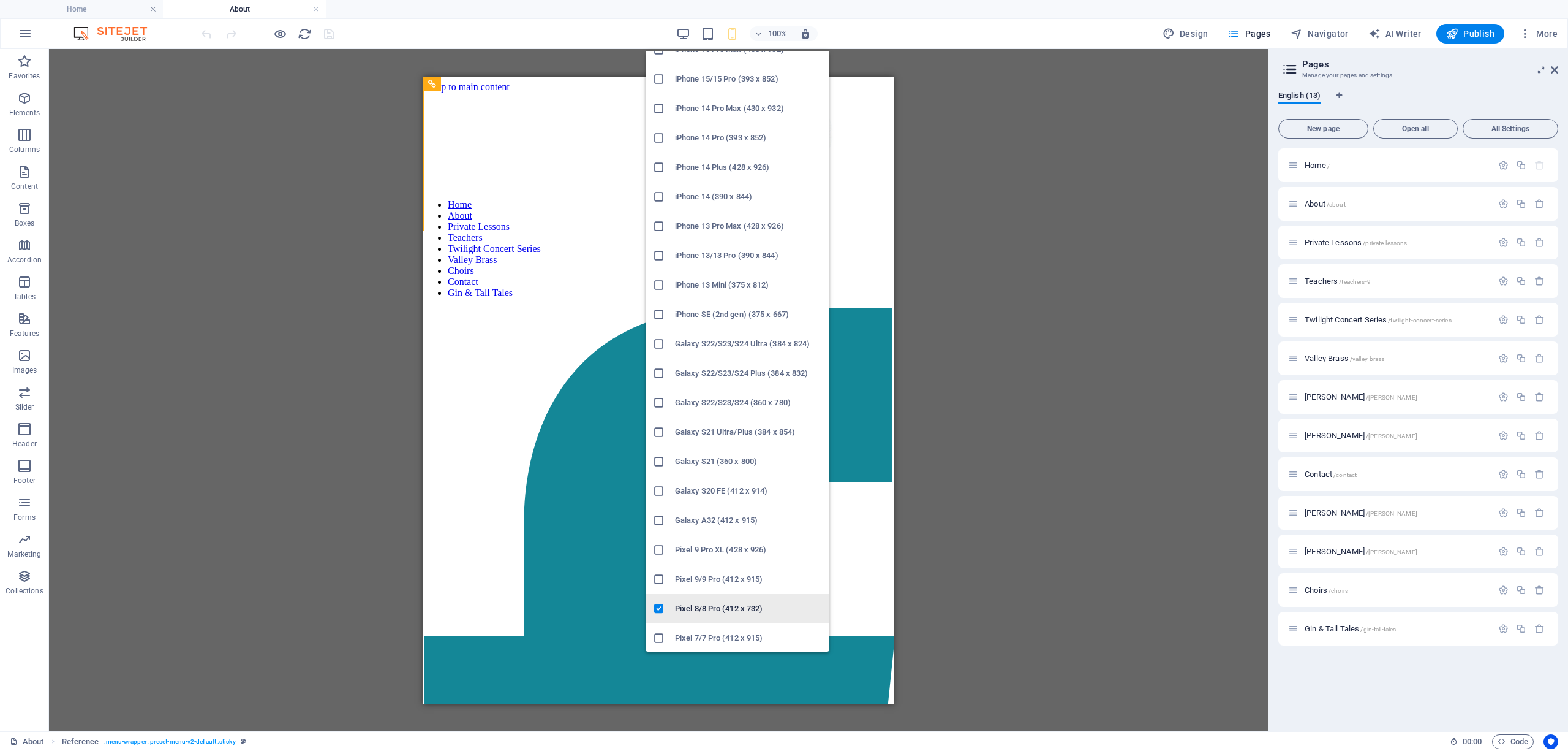
scroll to position [190, 0]
click at [663, 550] on icon at bounding box center [659, 552] width 12 height 12
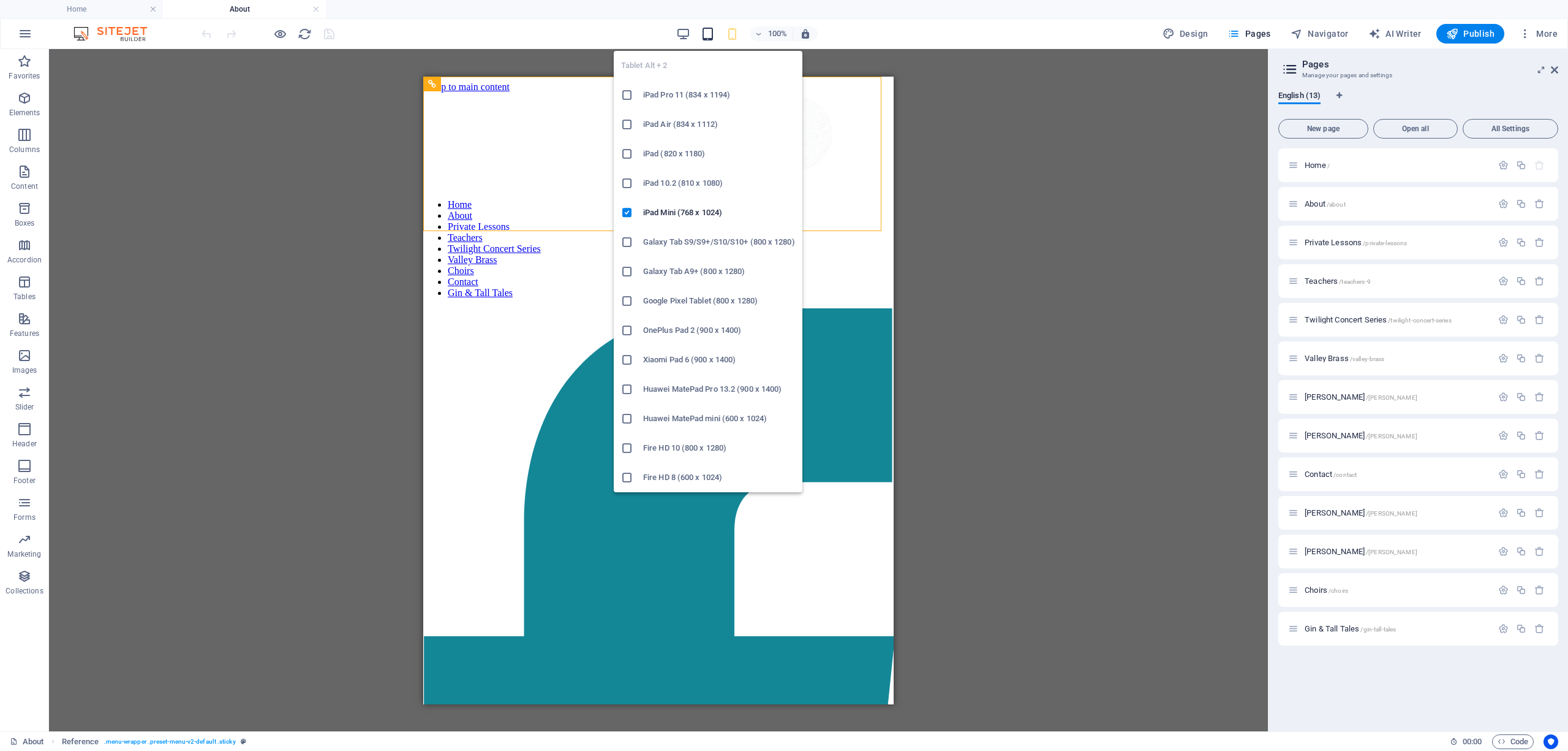
click at [711, 30] on icon "button" at bounding box center [707, 34] width 14 height 14
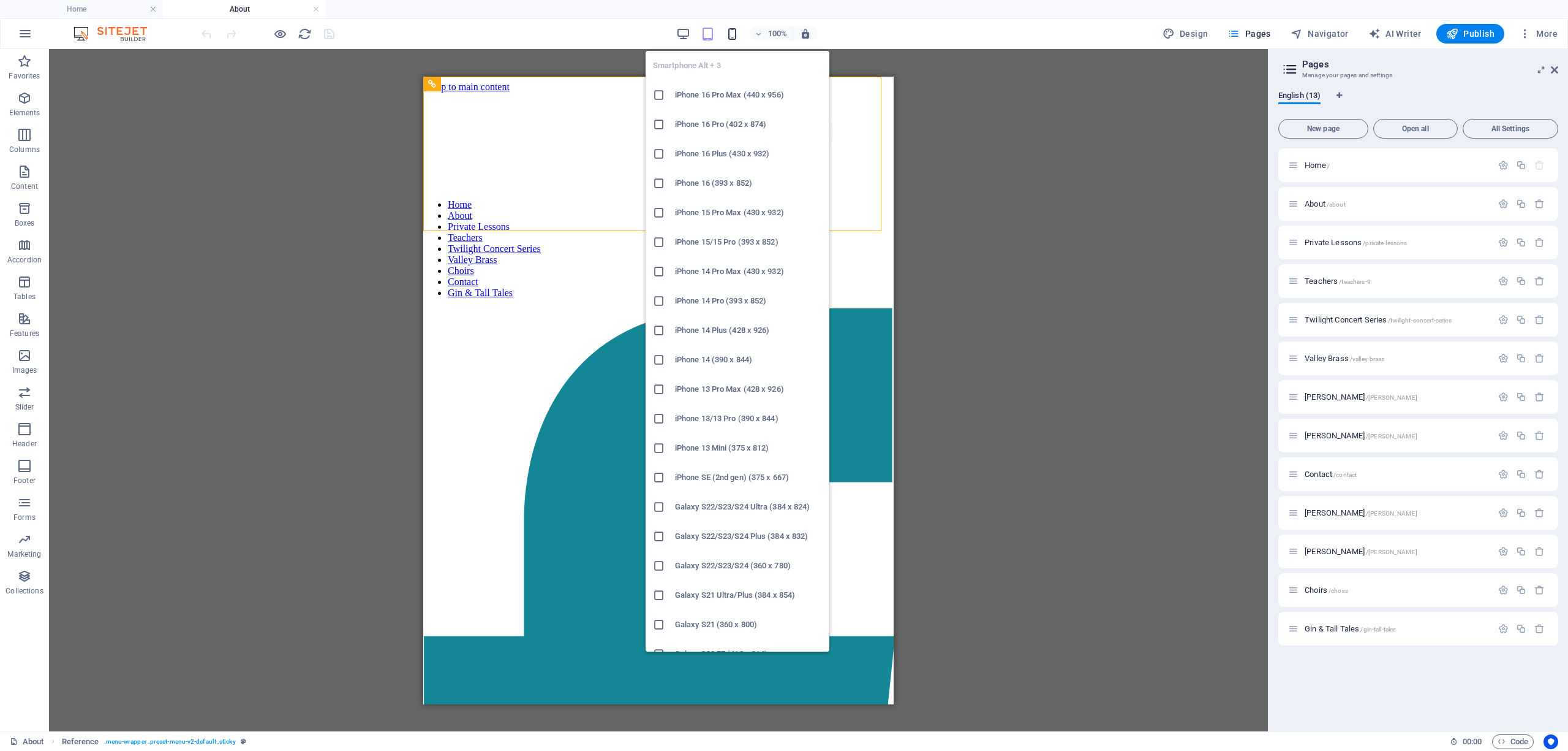
click at [736, 32] on icon "button" at bounding box center [732, 34] width 14 height 14
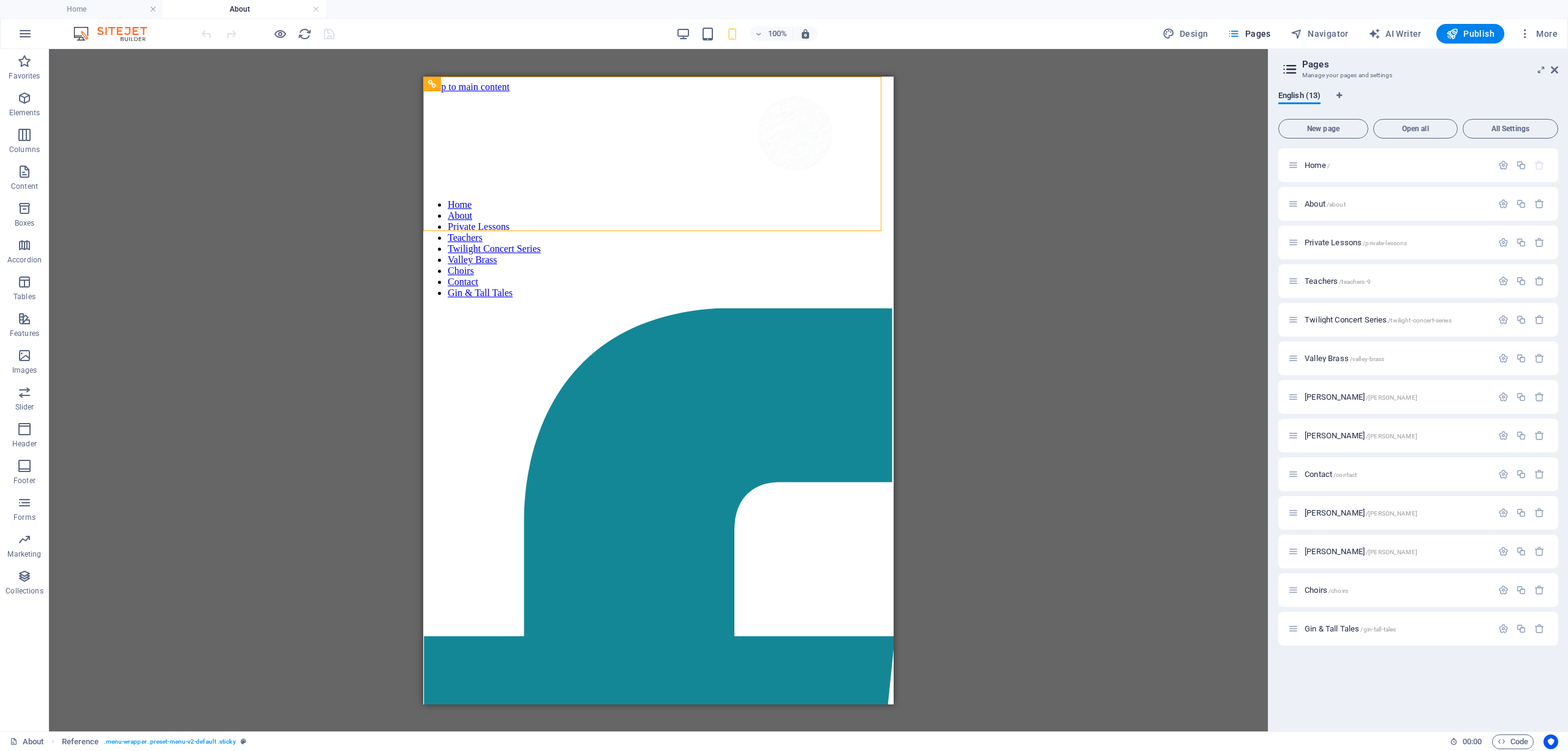
click at [352, 284] on div "Drag here to replace the existing content. Press “Ctrl” if you want to create a…" at bounding box center [658, 390] width 1219 height 682
click at [490, 81] on icon at bounding box center [488, 83] width 7 height 13
click at [358, 231] on div "Drag here to replace the existing content. Press “Ctrl” if you want to create a…" at bounding box center [658, 390] width 1219 height 682
click at [1334, 240] on span "Private Lessons /private-lessons" at bounding box center [1355, 242] width 103 height 9
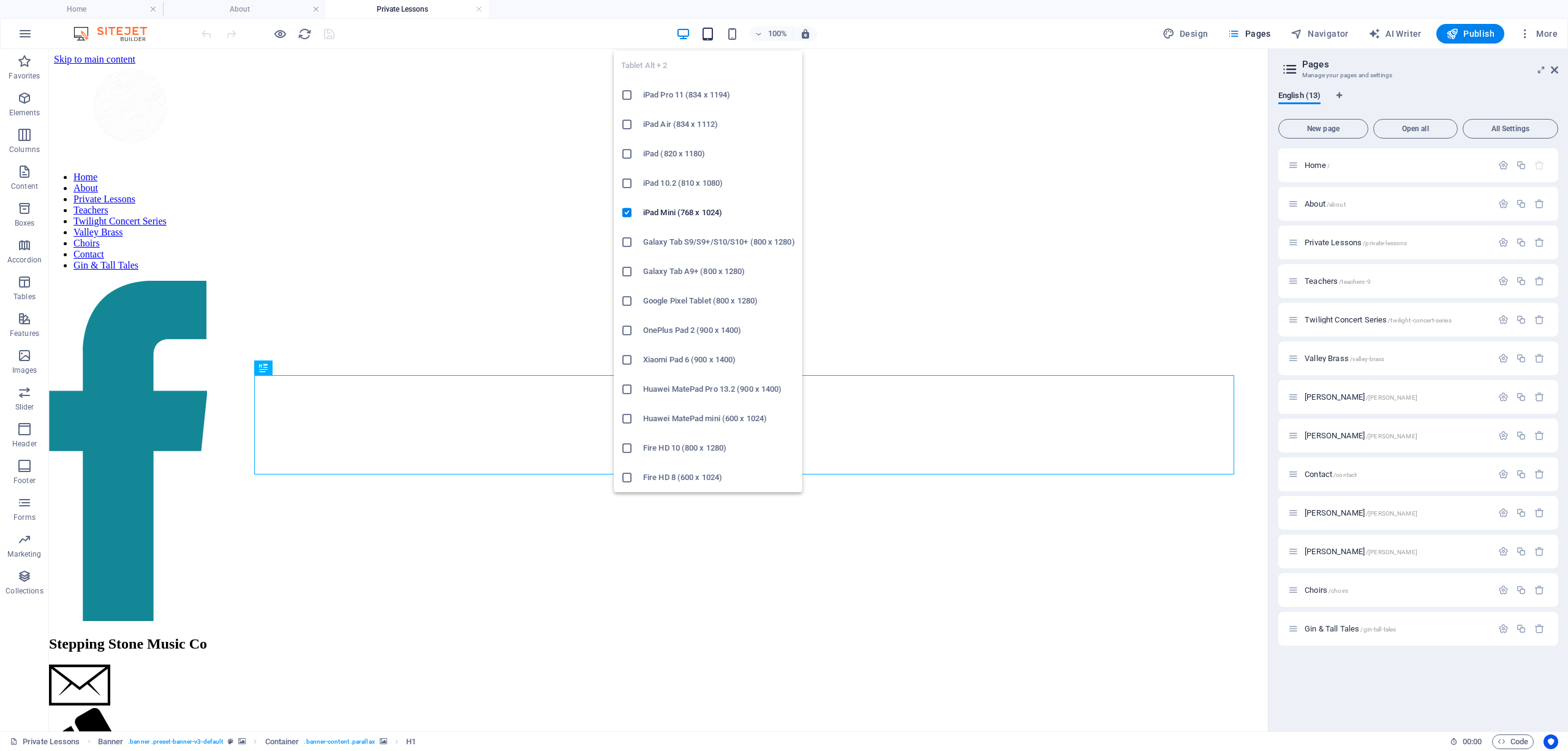
click at [714, 33] on icon "button" at bounding box center [707, 34] width 14 height 14
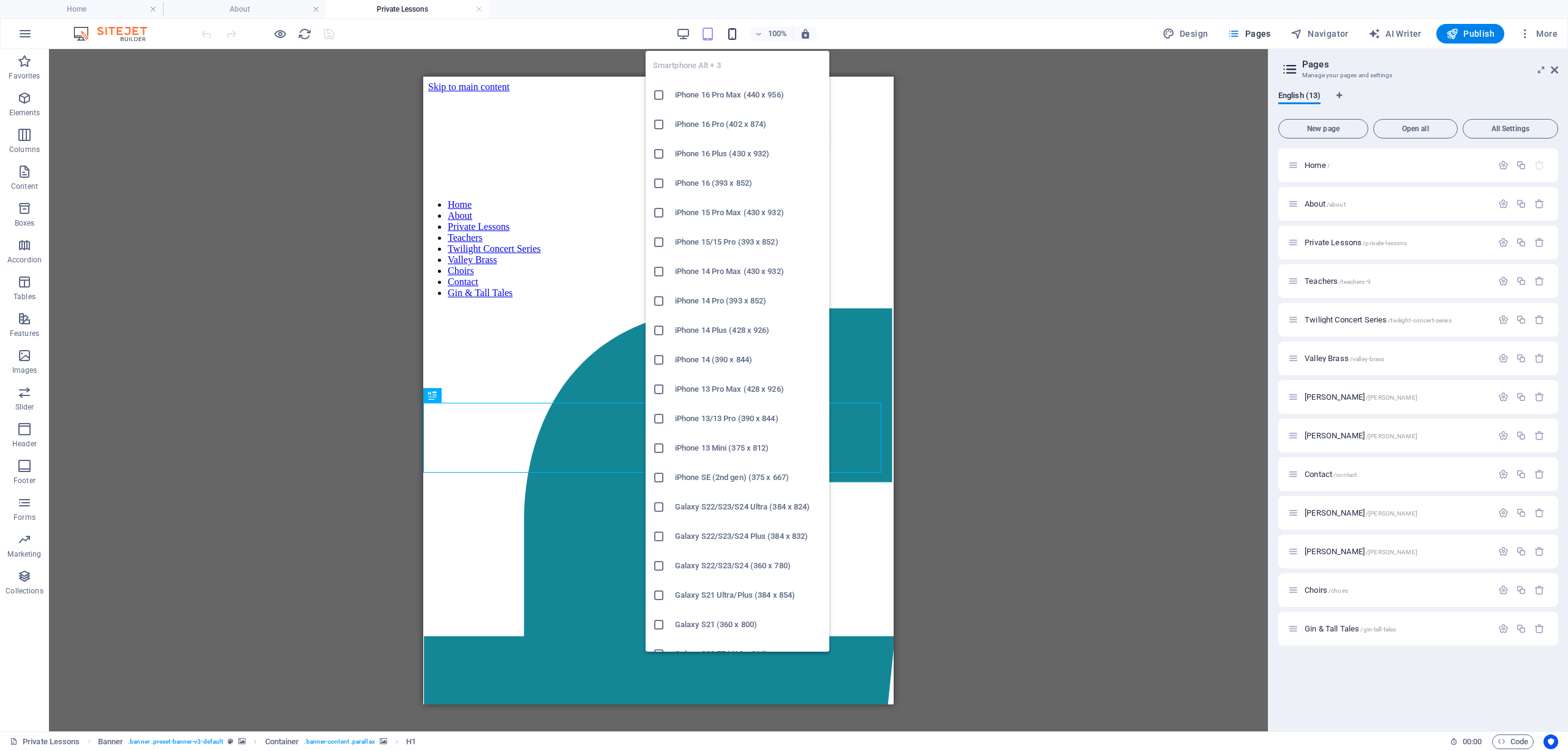
click at [730, 31] on icon "button" at bounding box center [732, 34] width 14 height 14
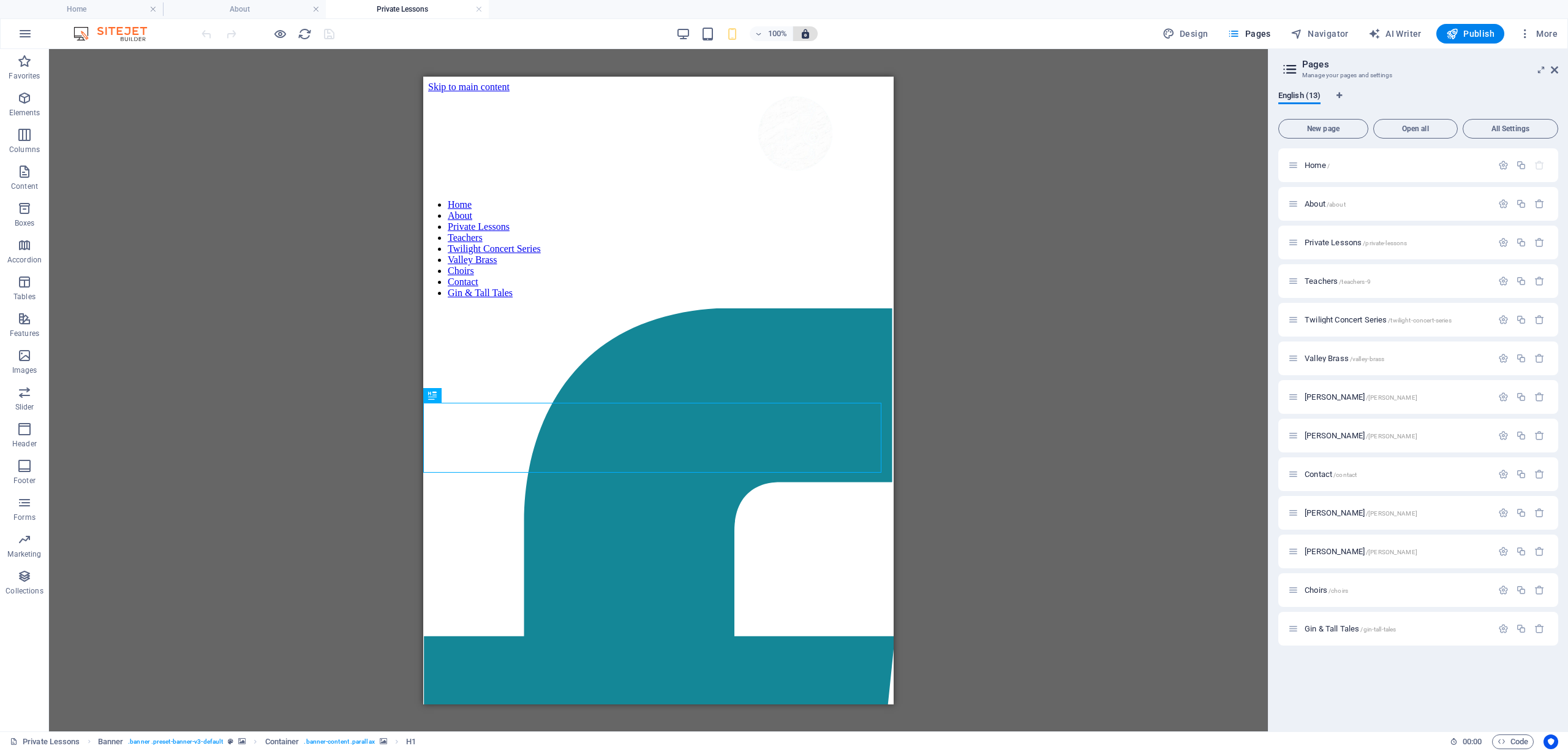
click at [810, 32] on icon "button" at bounding box center [806, 34] width 11 height 11
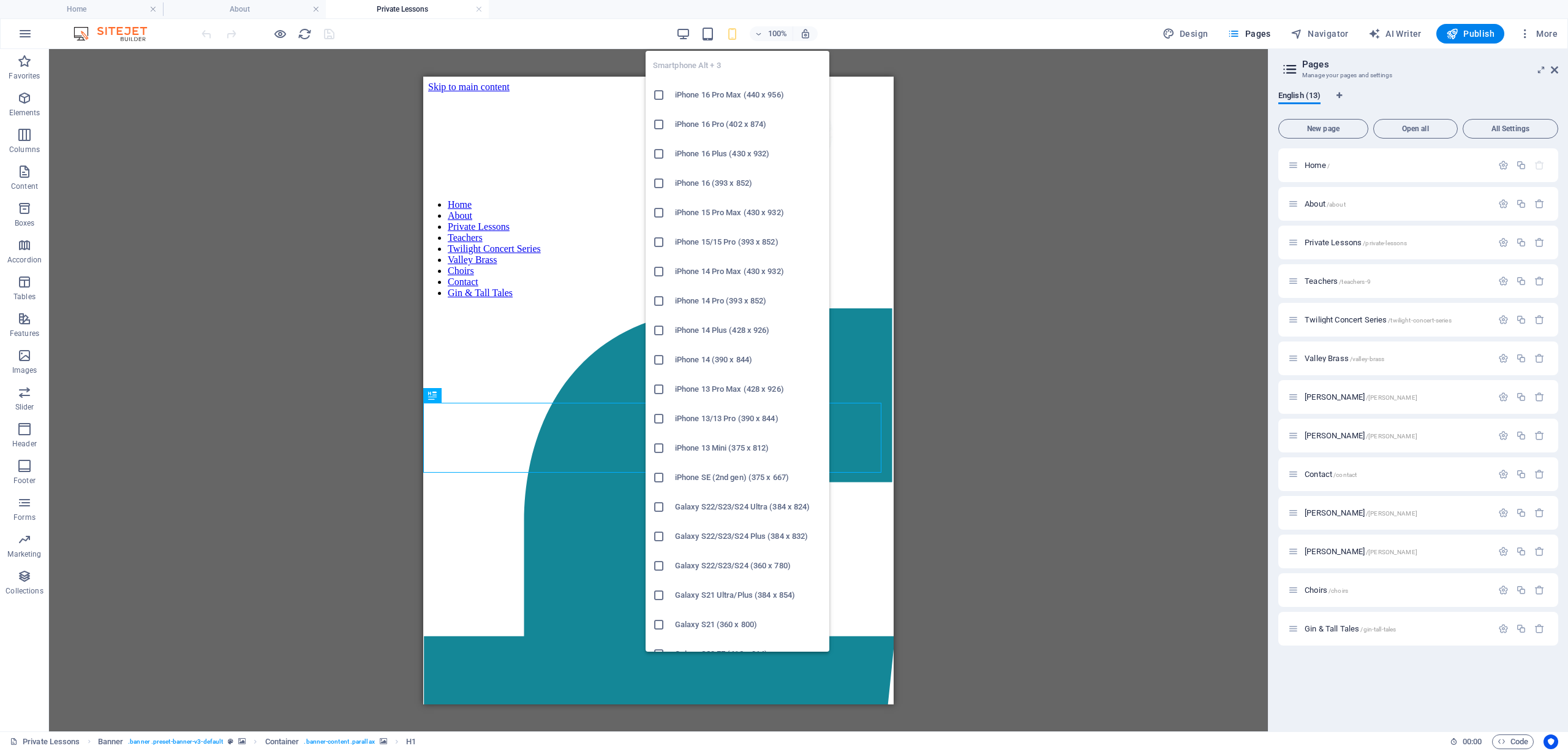
click at [717, 125] on h6 "iPhone 16 Pro (402 x 874)" at bounding box center [749, 124] width 147 height 14
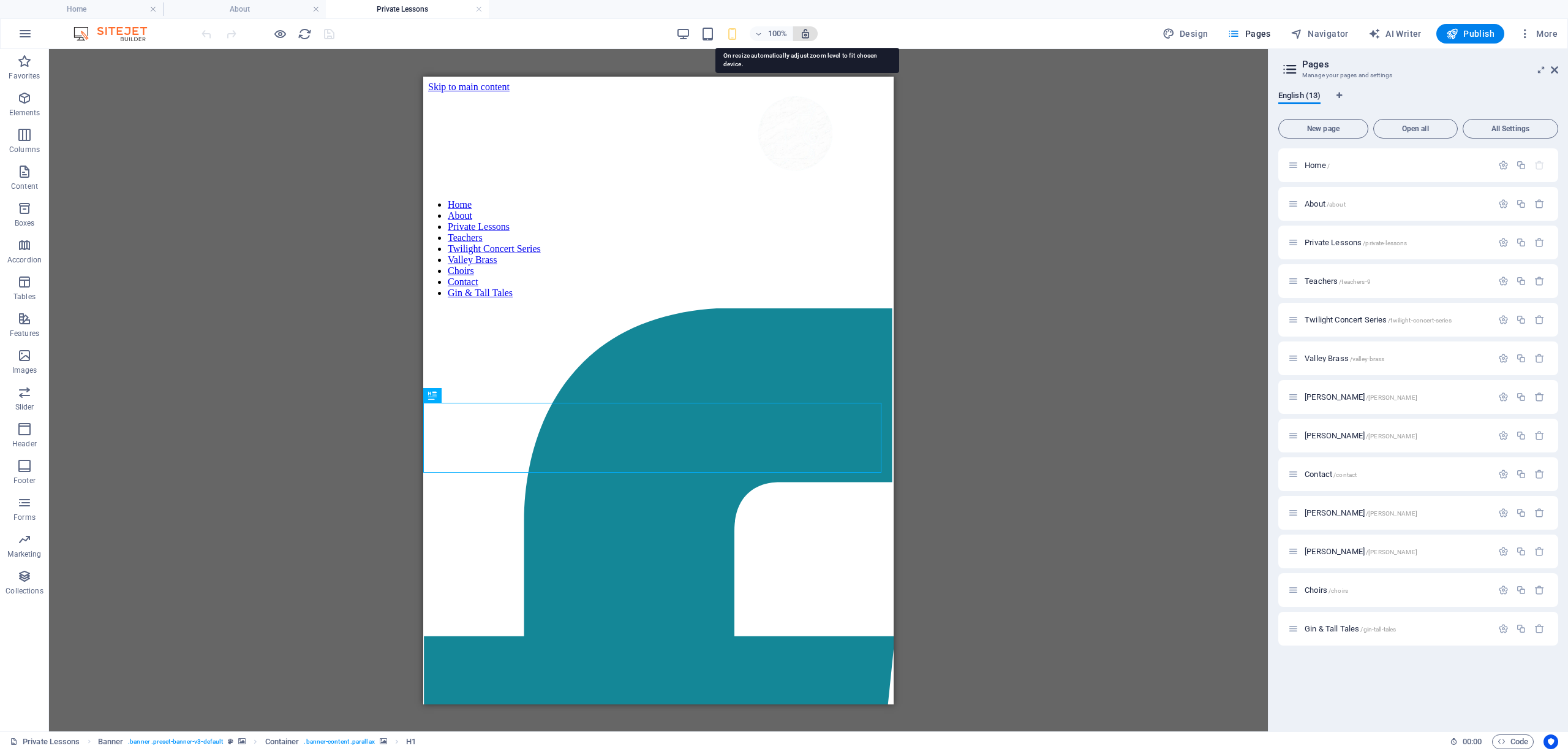
click at [810, 32] on icon "button" at bounding box center [806, 34] width 11 height 11
click at [806, 33] on icon "button" at bounding box center [806, 34] width 11 height 11
click at [56, 8] on h4 "Home" at bounding box center [81, 10] width 163 height 14
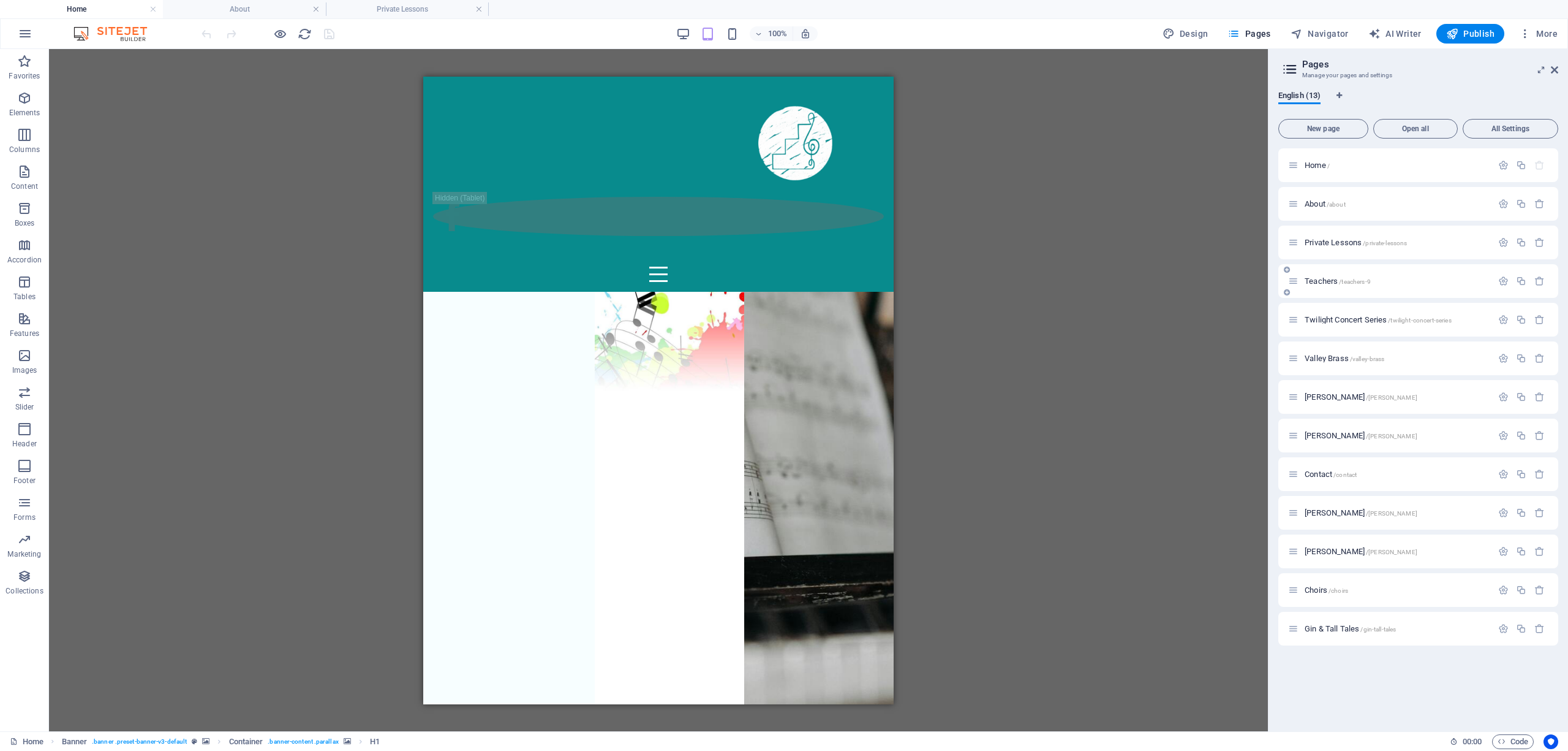
click at [1321, 277] on span "Teachers /teachers-9" at bounding box center [1338, 280] width 66 height 9
click at [1327, 397] on span "Liisa Nessim /liisa-nessim" at bounding box center [1361, 396] width 113 height 9
click at [317, 8] on link at bounding box center [316, 9] width 8 height 12
click at [316, 8] on link at bounding box center [316, 9] width 8 height 12
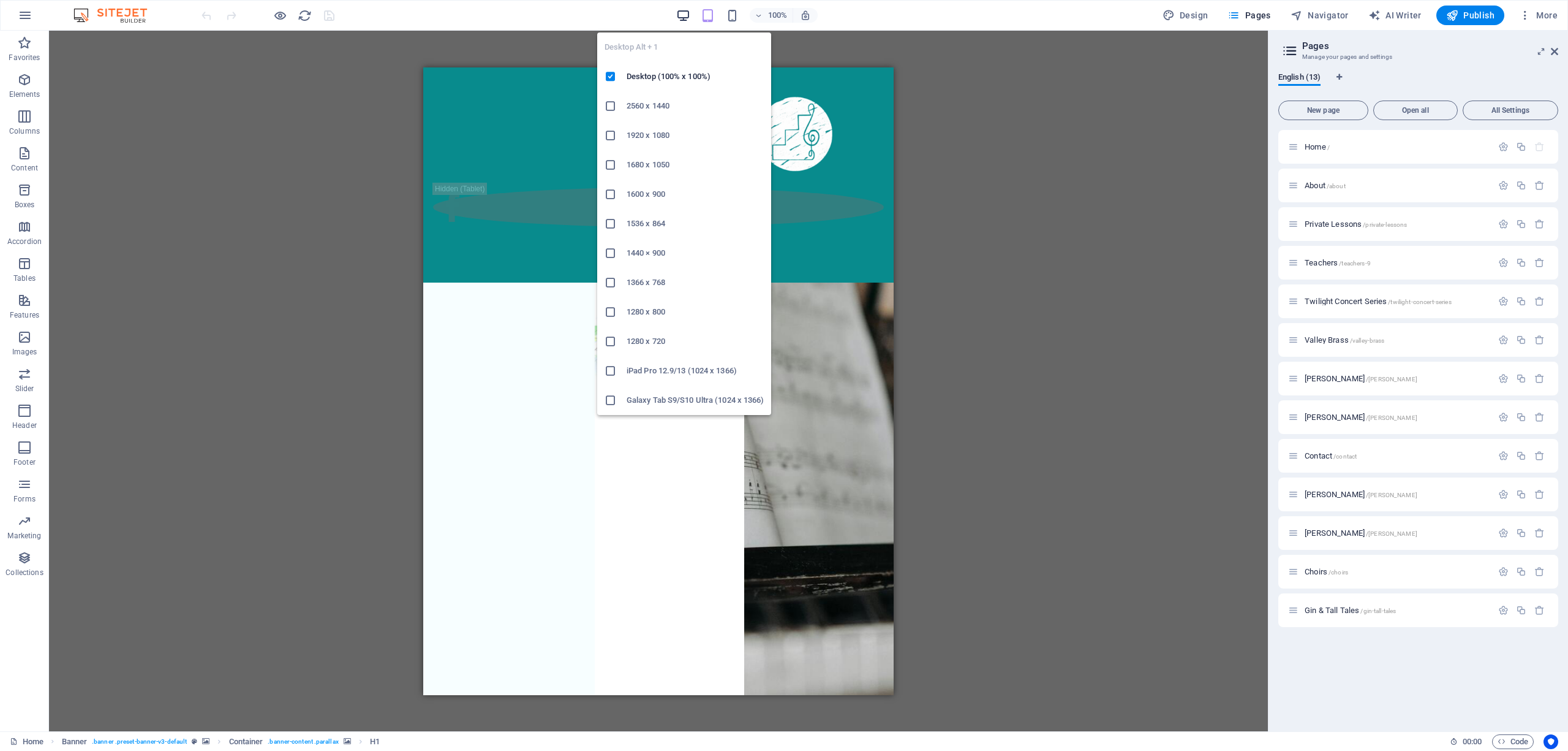
click at [686, 14] on icon "button" at bounding box center [683, 15] width 14 height 14
click at [683, 14] on icon "button" at bounding box center [683, 15] width 14 height 14
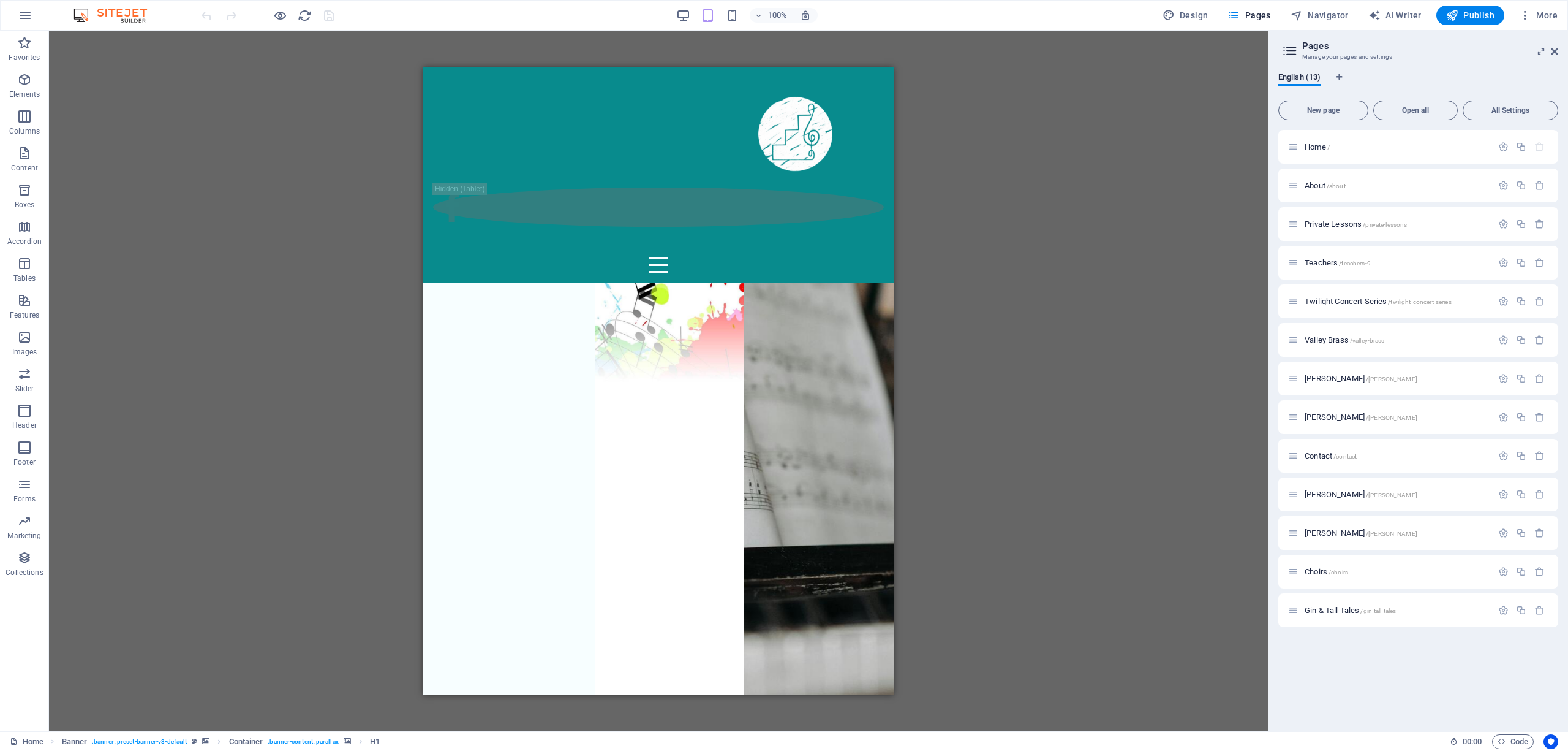
click at [701, 13] on div "100%" at bounding box center [747, 15] width 142 height 19
click at [696, 13] on div "100%" at bounding box center [747, 15] width 142 height 19
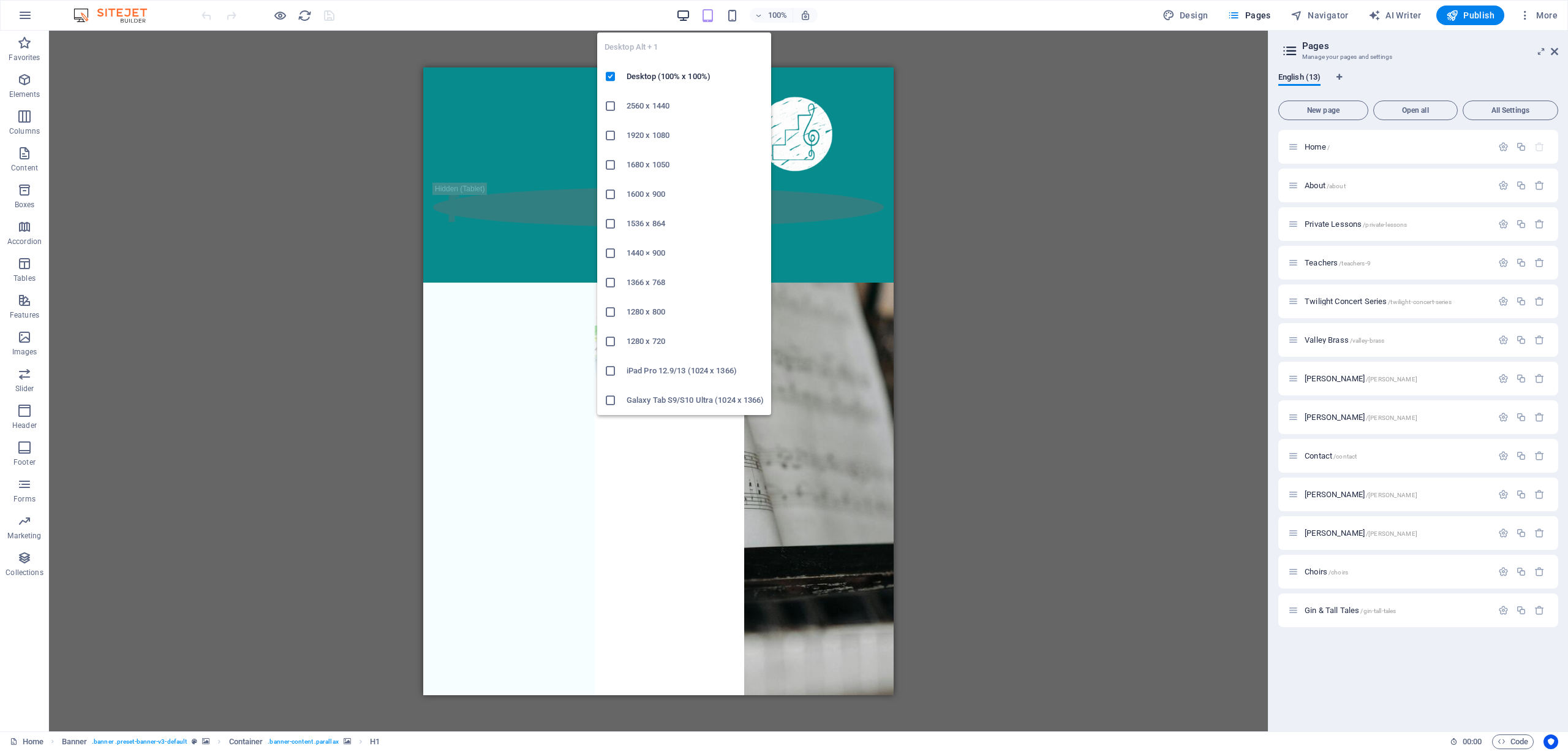
click at [683, 12] on icon "button" at bounding box center [683, 15] width 14 height 14
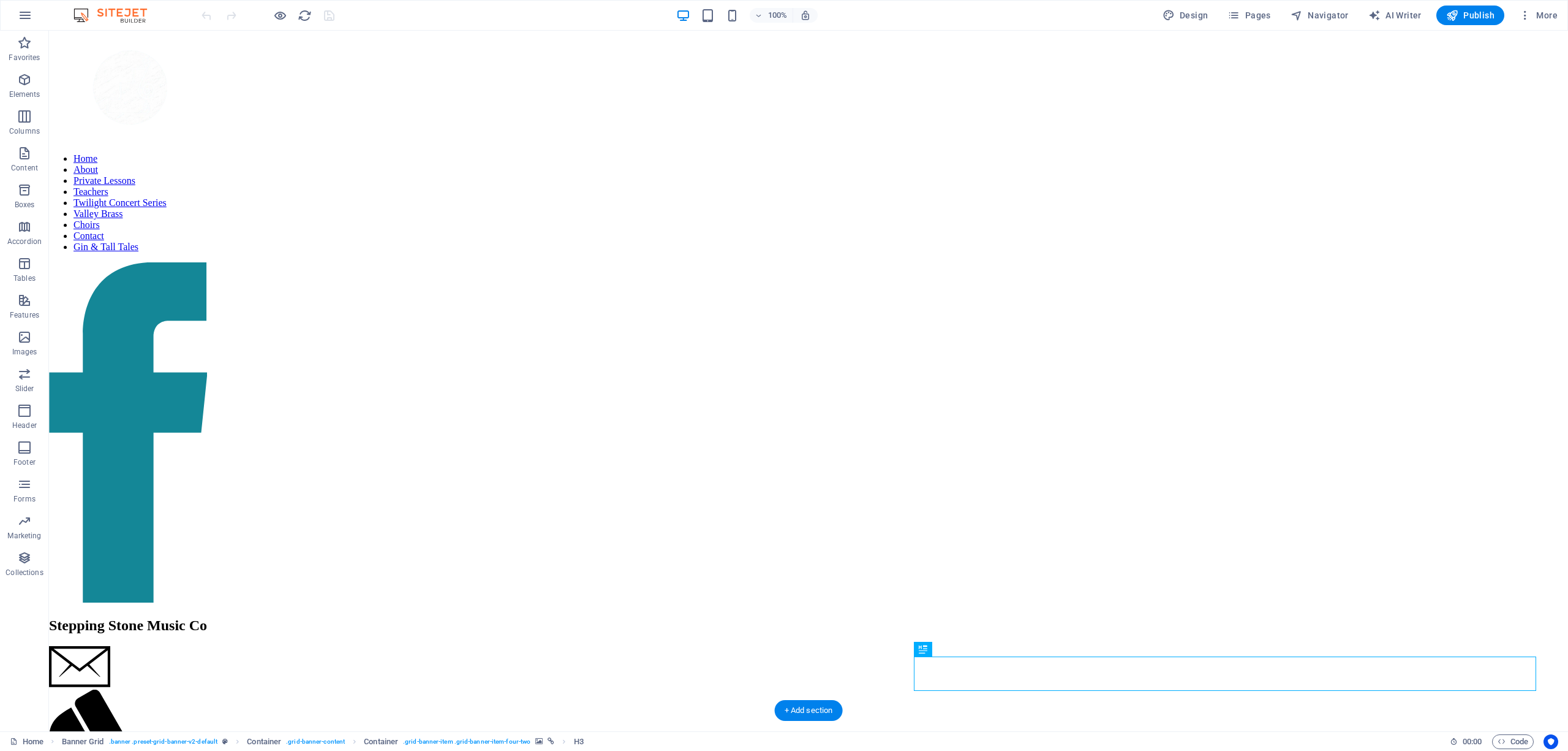
scroll to position [27, 0]
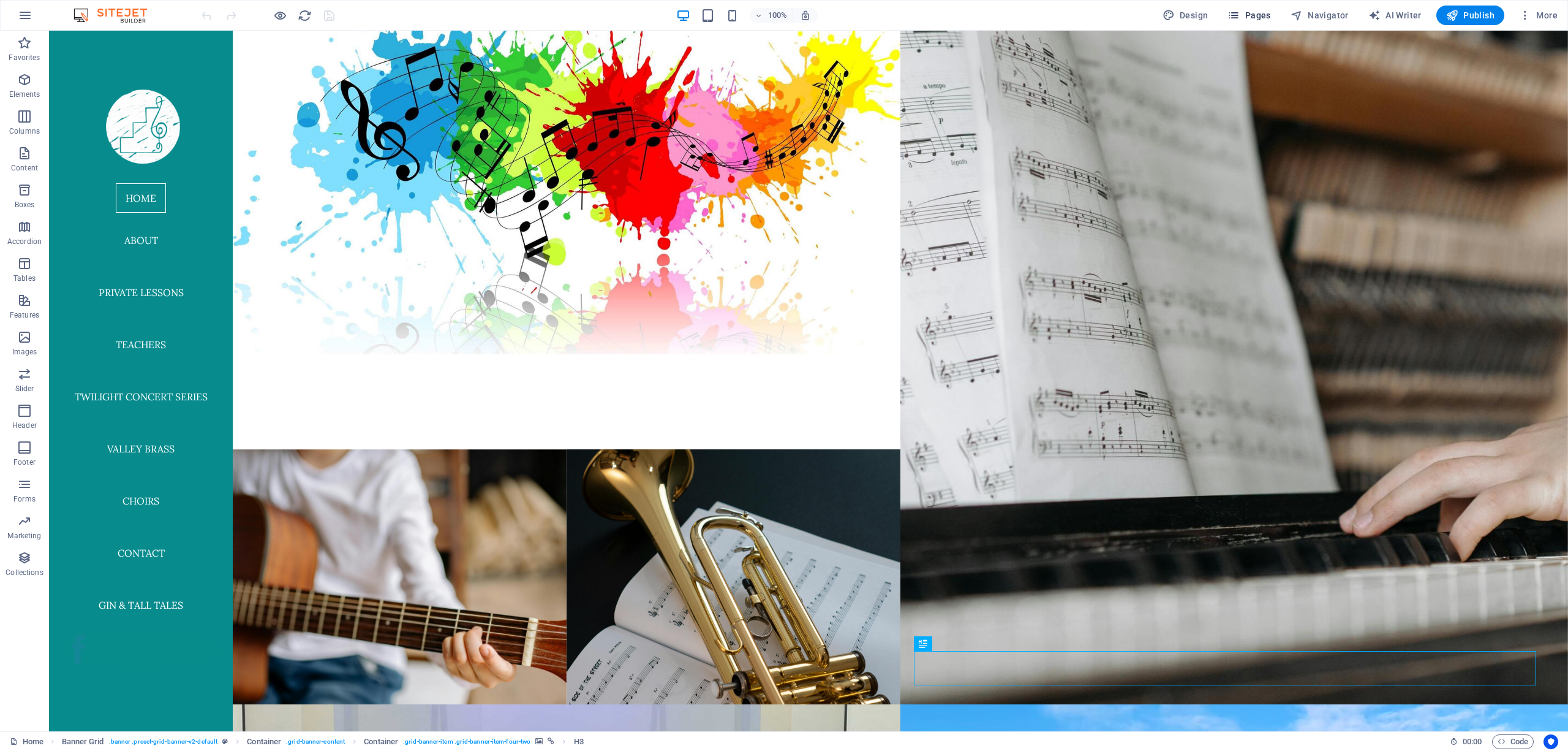
click at [1245, 19] on span "Pages" at bounding box center [1249, 15] width 43 height 12
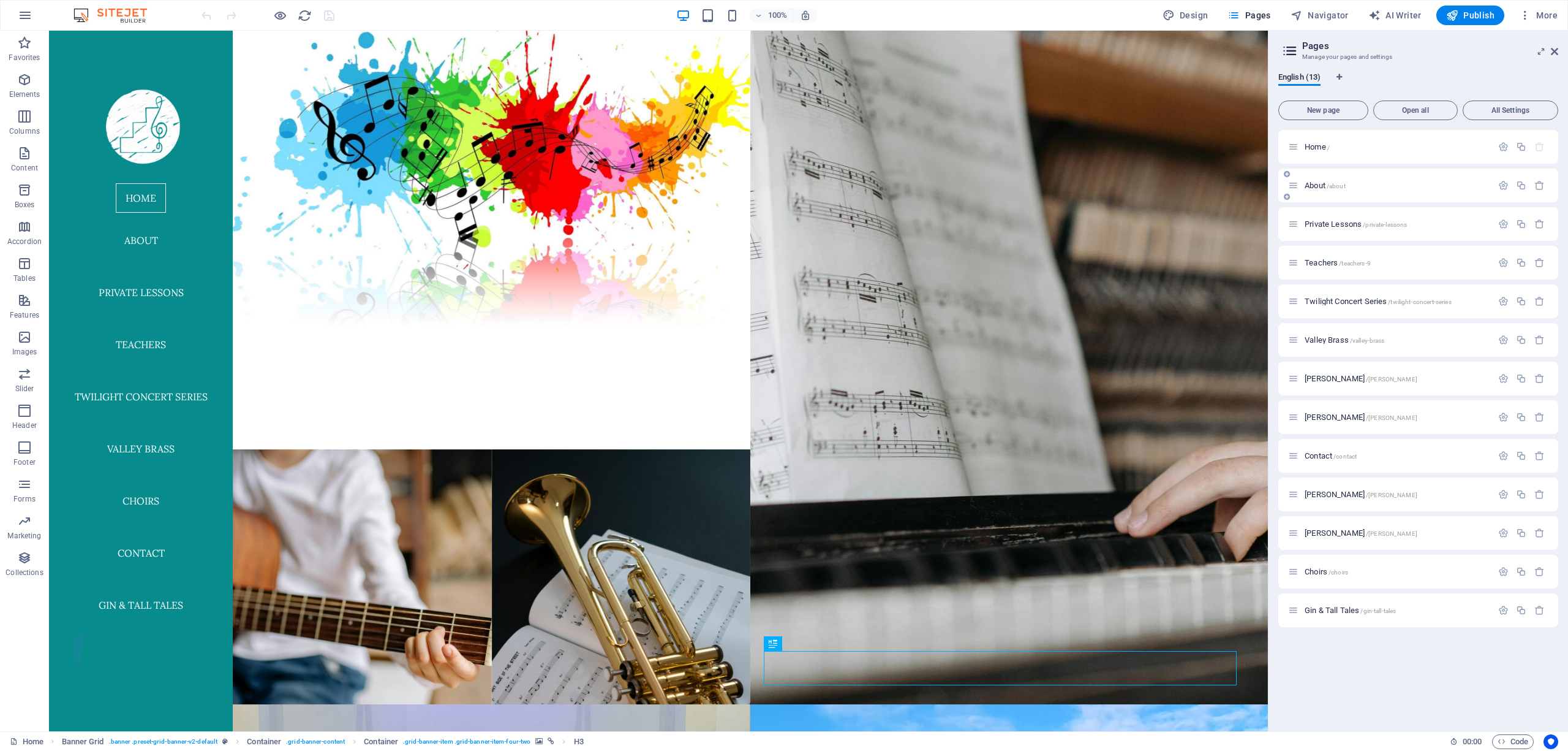
click at [1326, 187] on span "About /about" at bounding box center [1325, 185] width 41 height 9
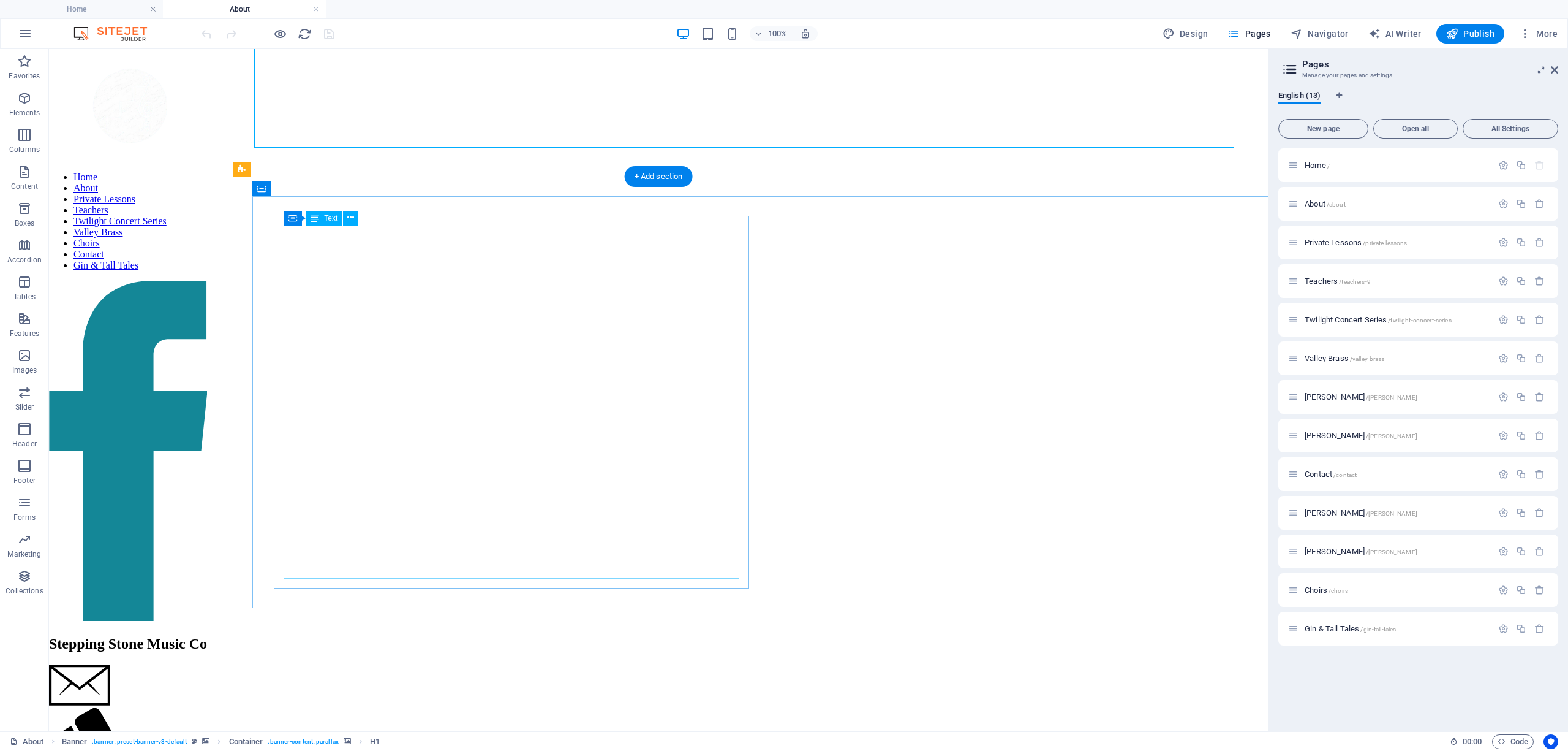
scroll to position [326, 0]
click at [1343, 400] on span "Liisa Nessim /liisa-nessim" at bounding box center [1361, 396] width 113 height 9
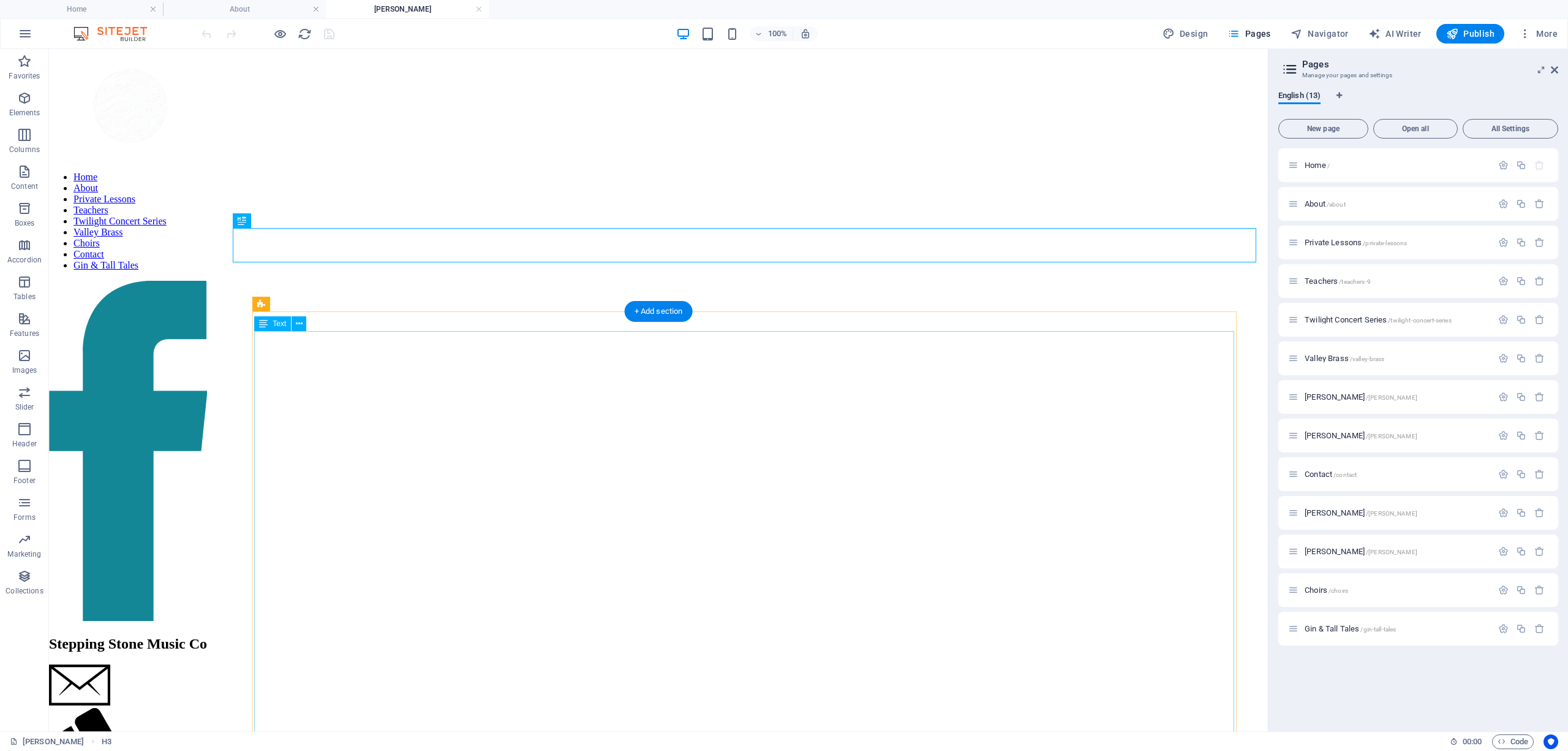
scroll to position [735, 0]
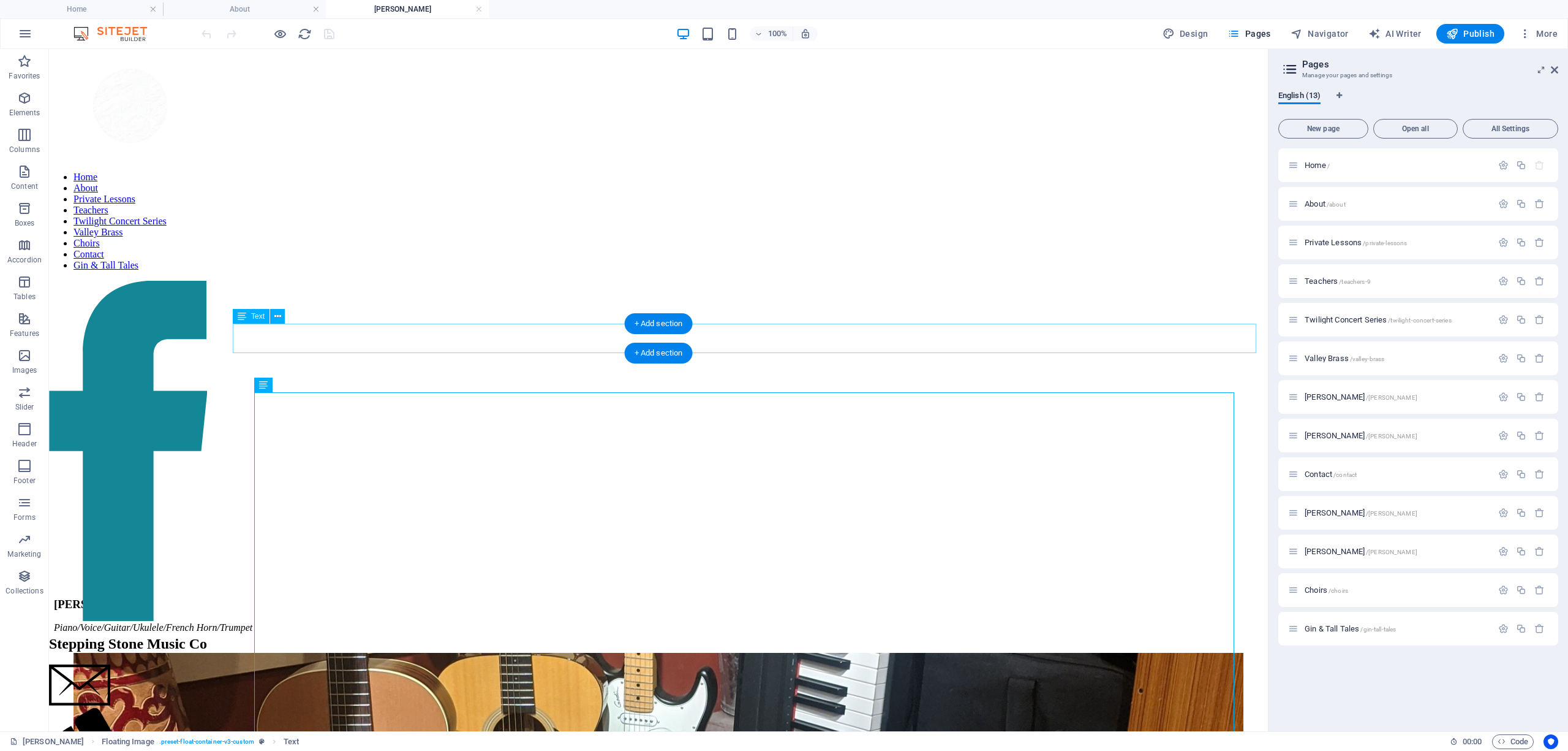
scroll to position [0, 0]
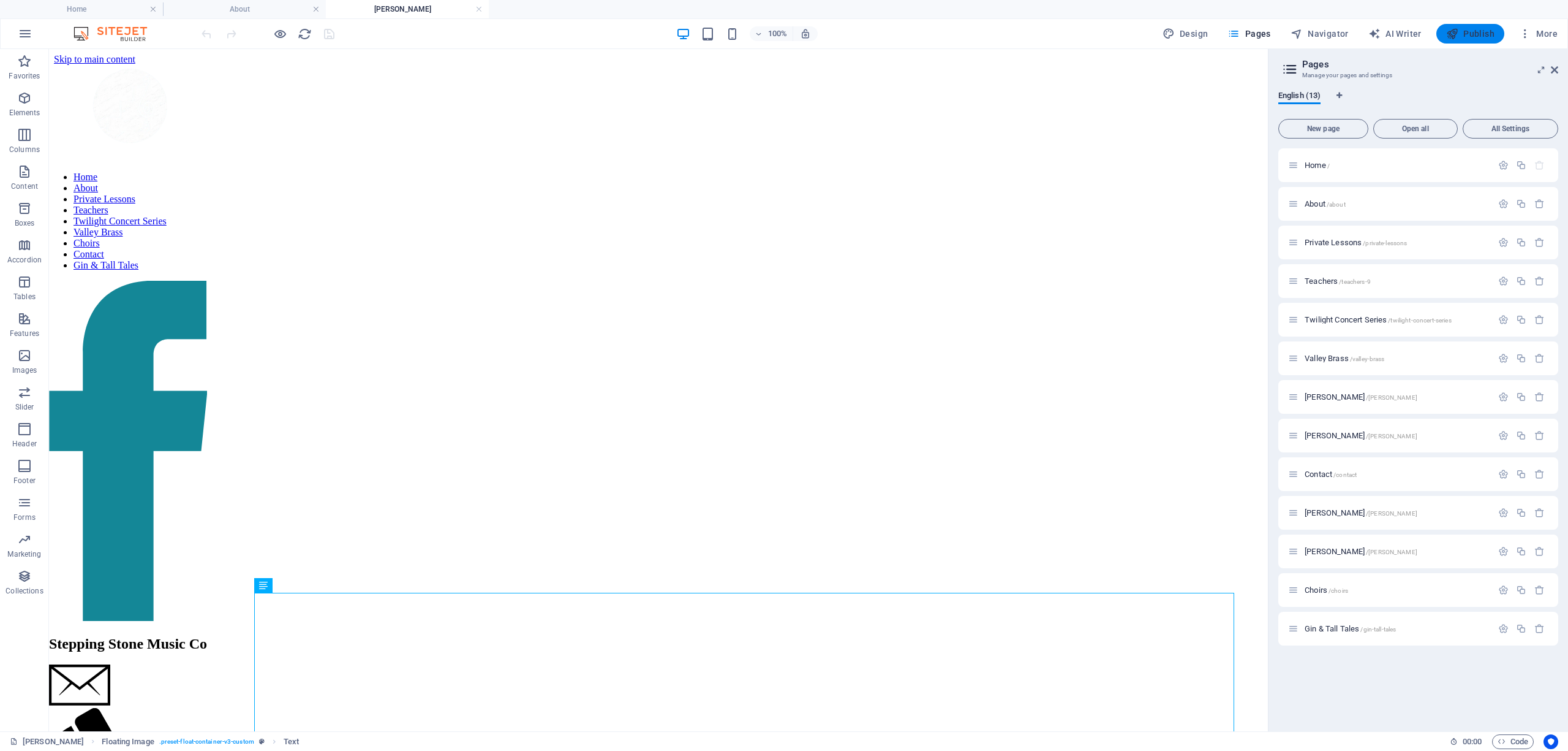
click at [1466, 25] on button "Publish" at bounding box center [1470, 34] width 68 height 19
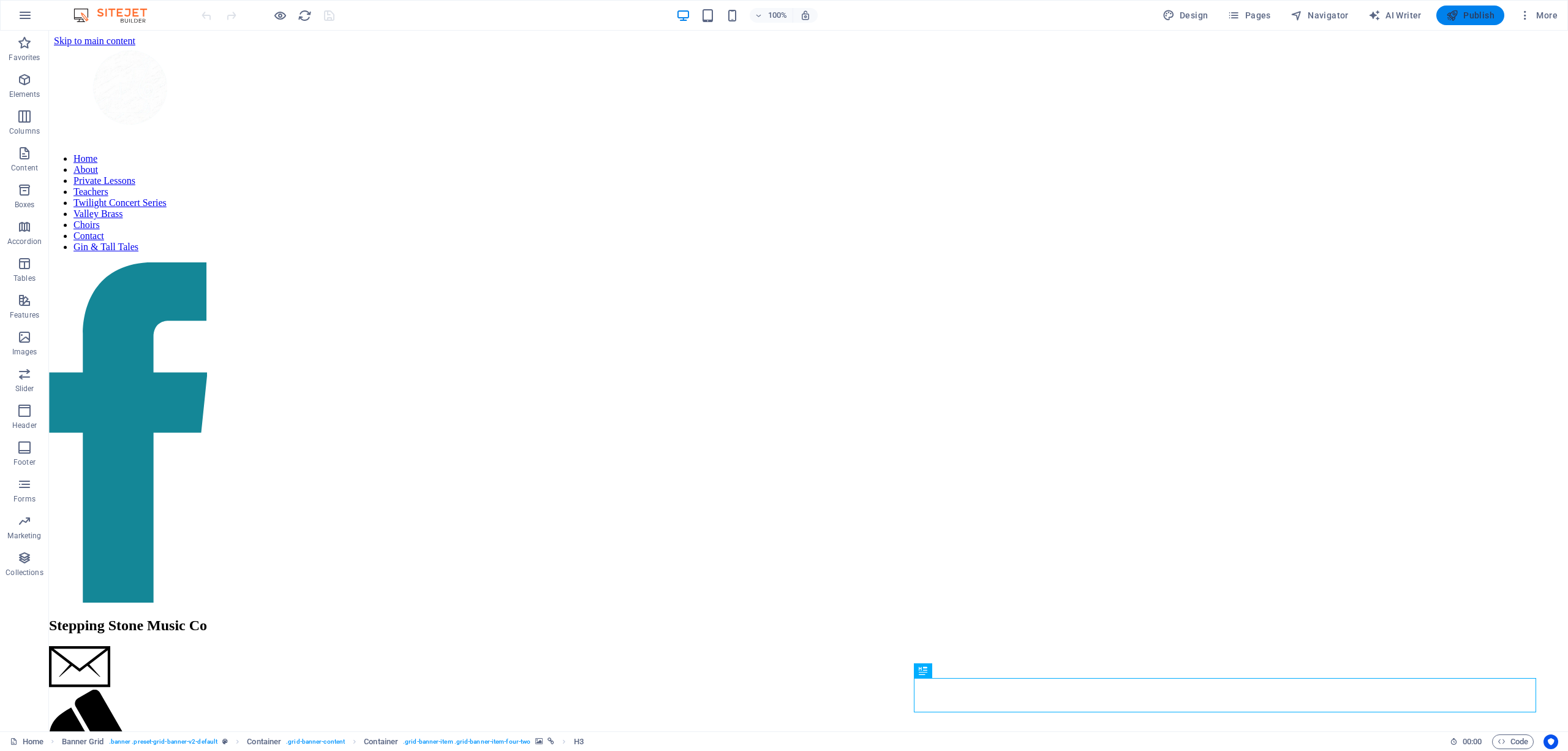
click at [1480, 13] on span "Publish" at bounding box center [1470, 15] width 48 height 12
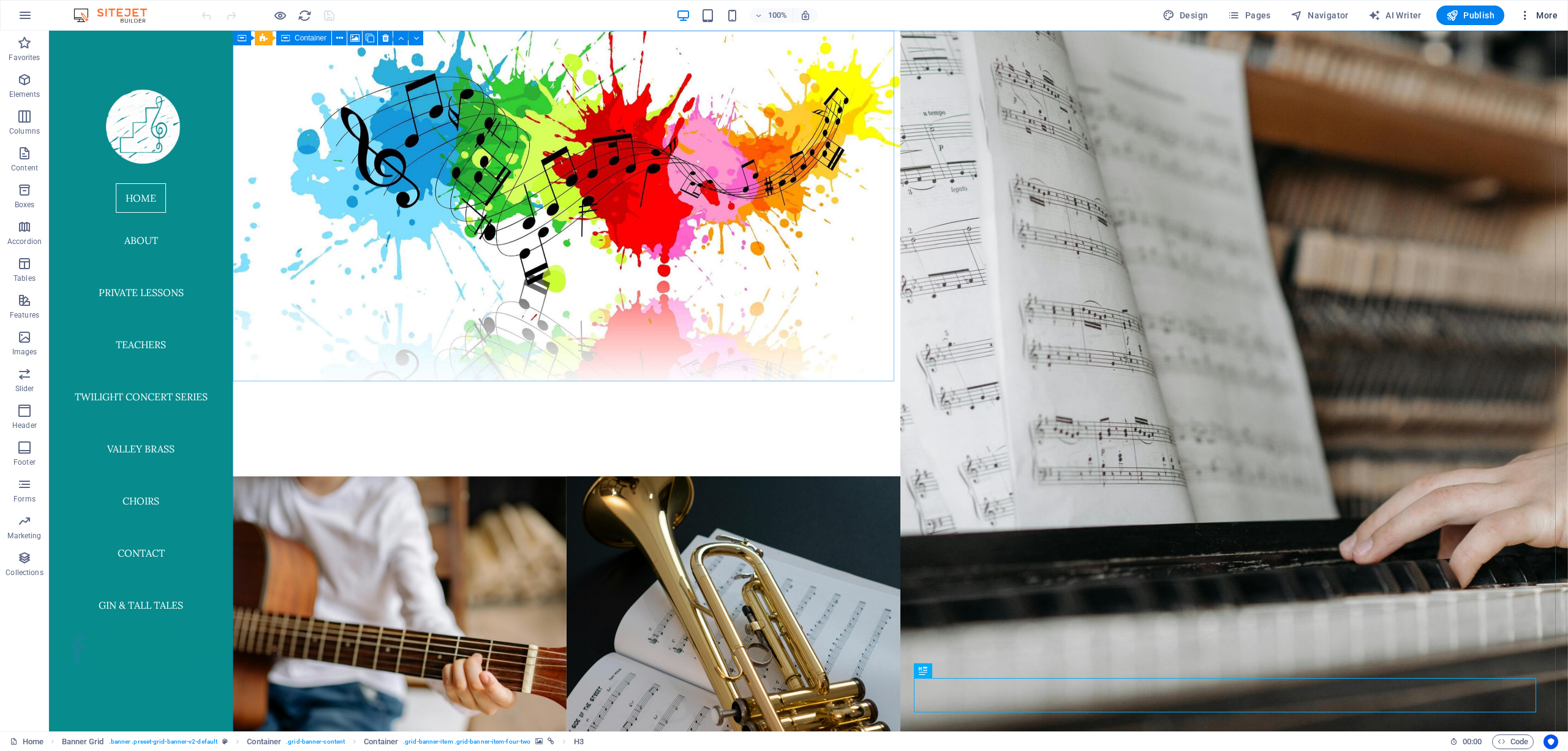
click at [1521, 13] on icon "button" at bounding box center [1525, 15] width 12 height 12
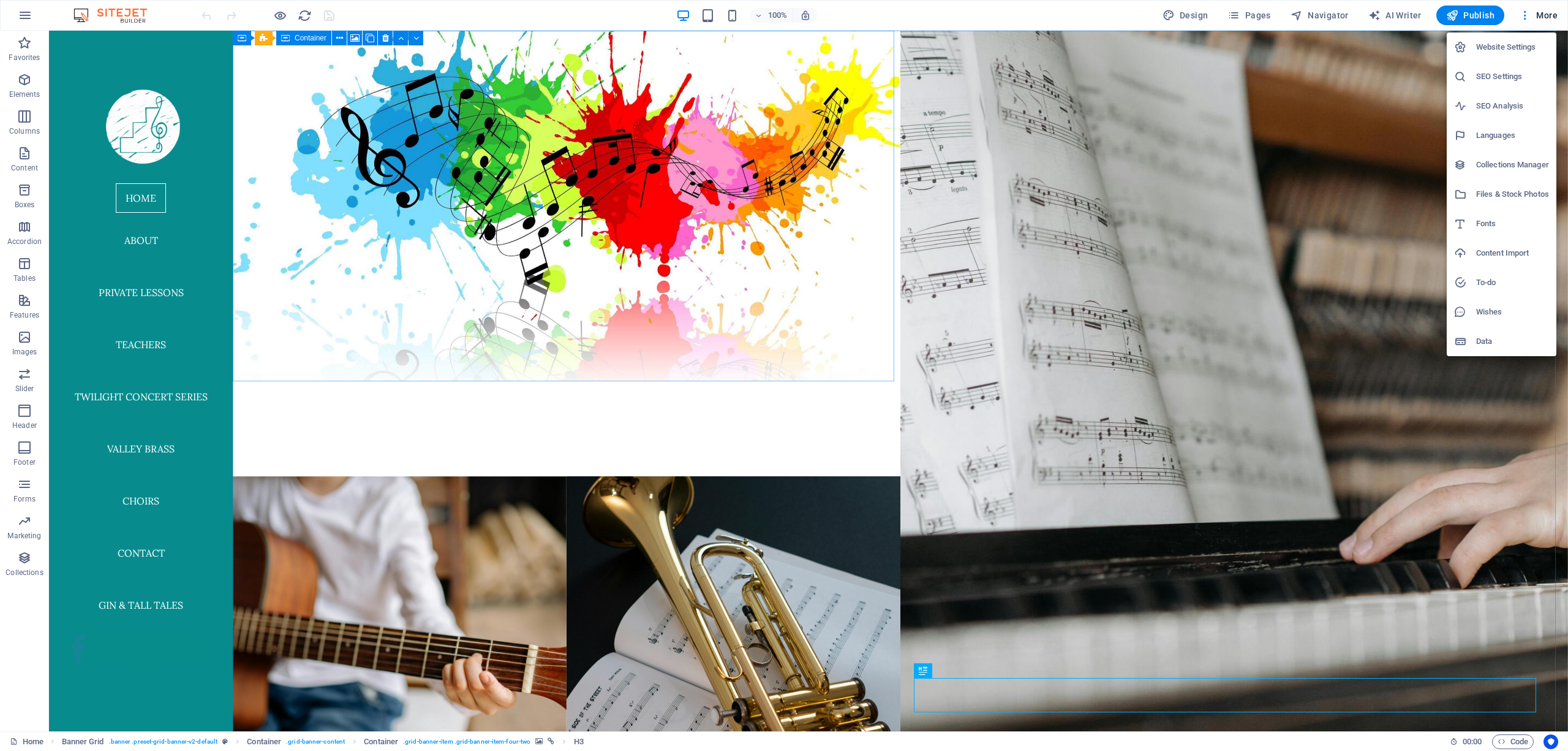
click at [1246, 11] on div at bounding box center [784, 375] width 1568 height 751
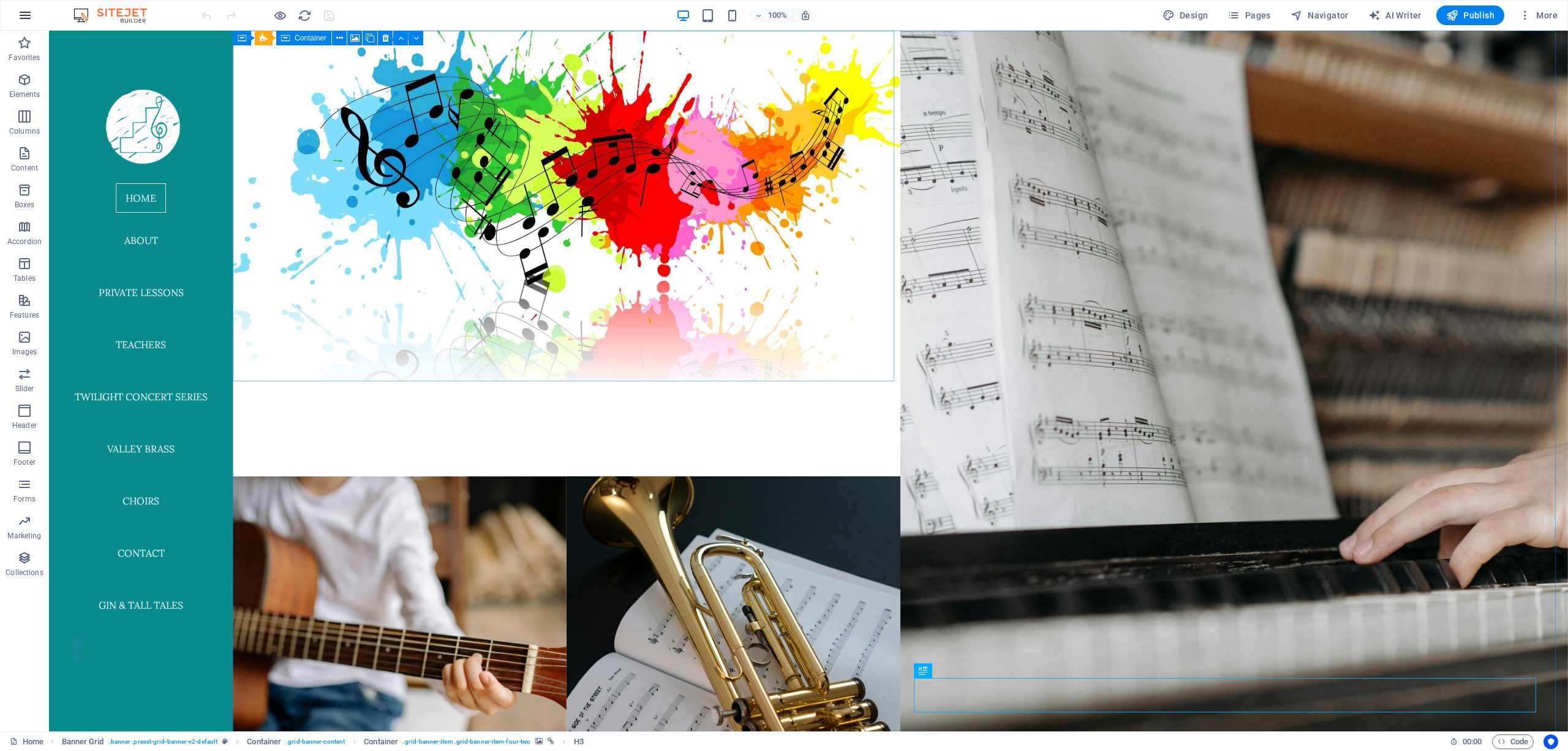
click at [22, 10] on icon "button" at bounding box center [25, 15] width 14 height 14
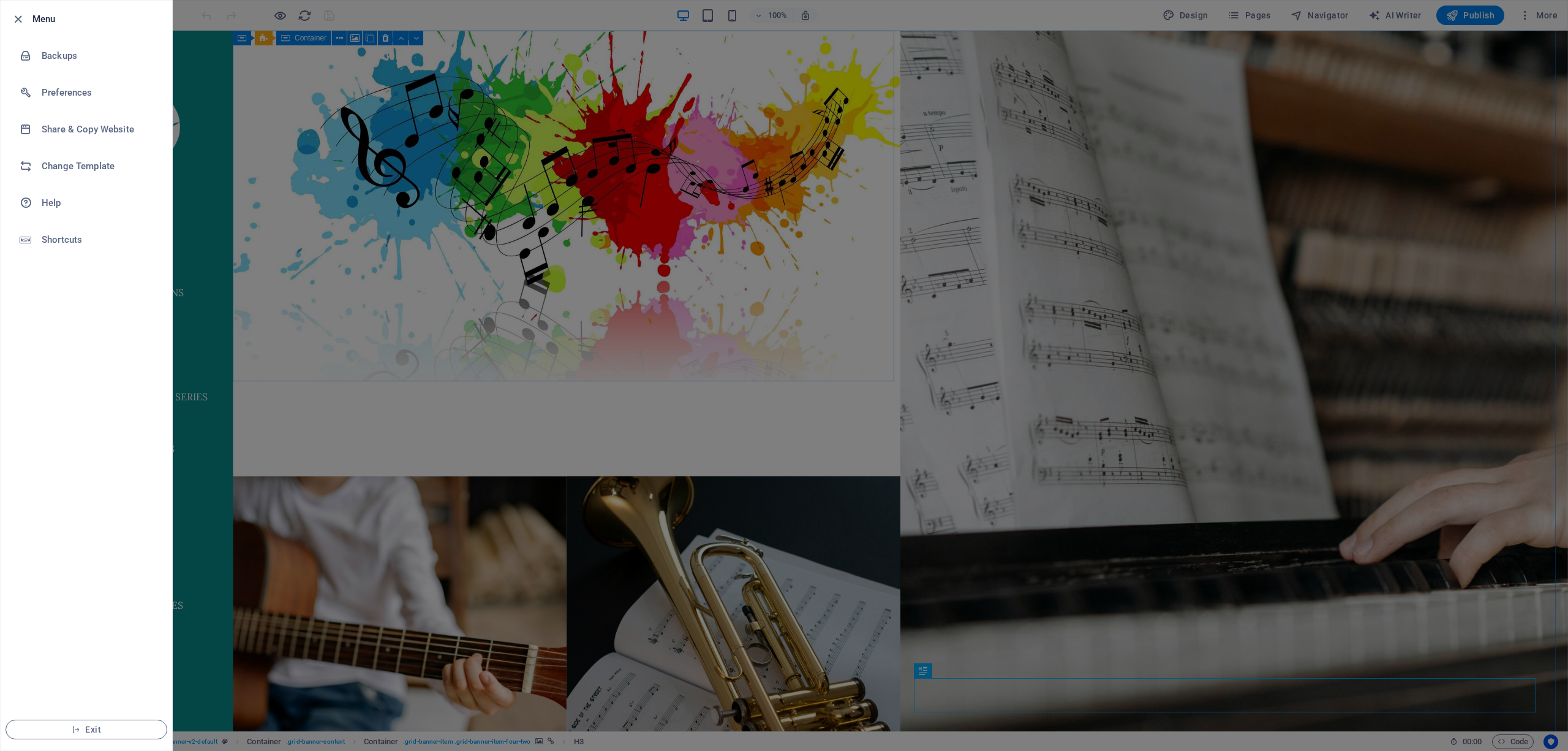
click at [22, 10] on li "Menu" at bounding box center [86, 19] width 171 height 36
click at [15, 14] on icon "button" at bounding box center [18, 19] width 14 height 14
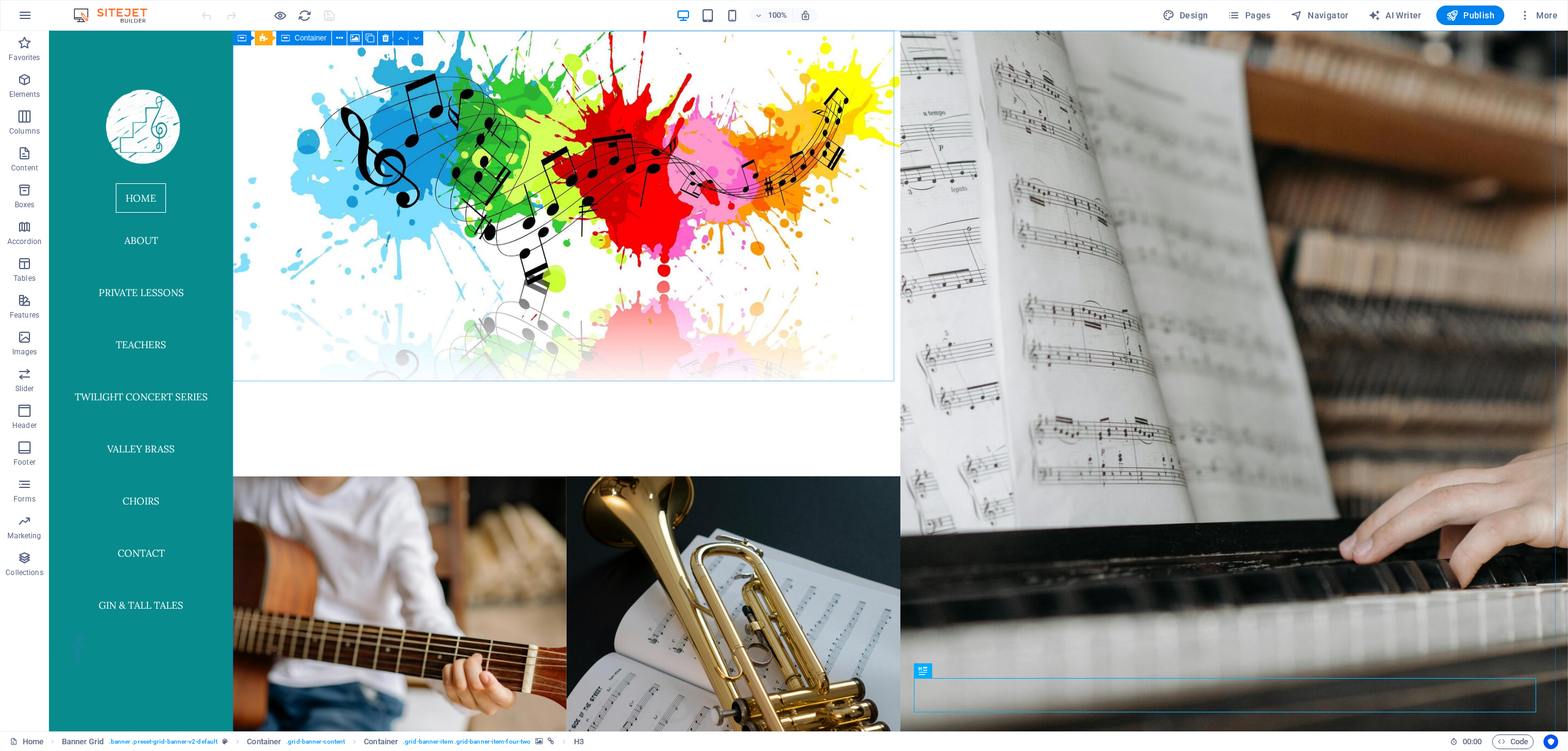
click at [15, 14] on button "button" at bounding box center [25, 15] width 30 height 30
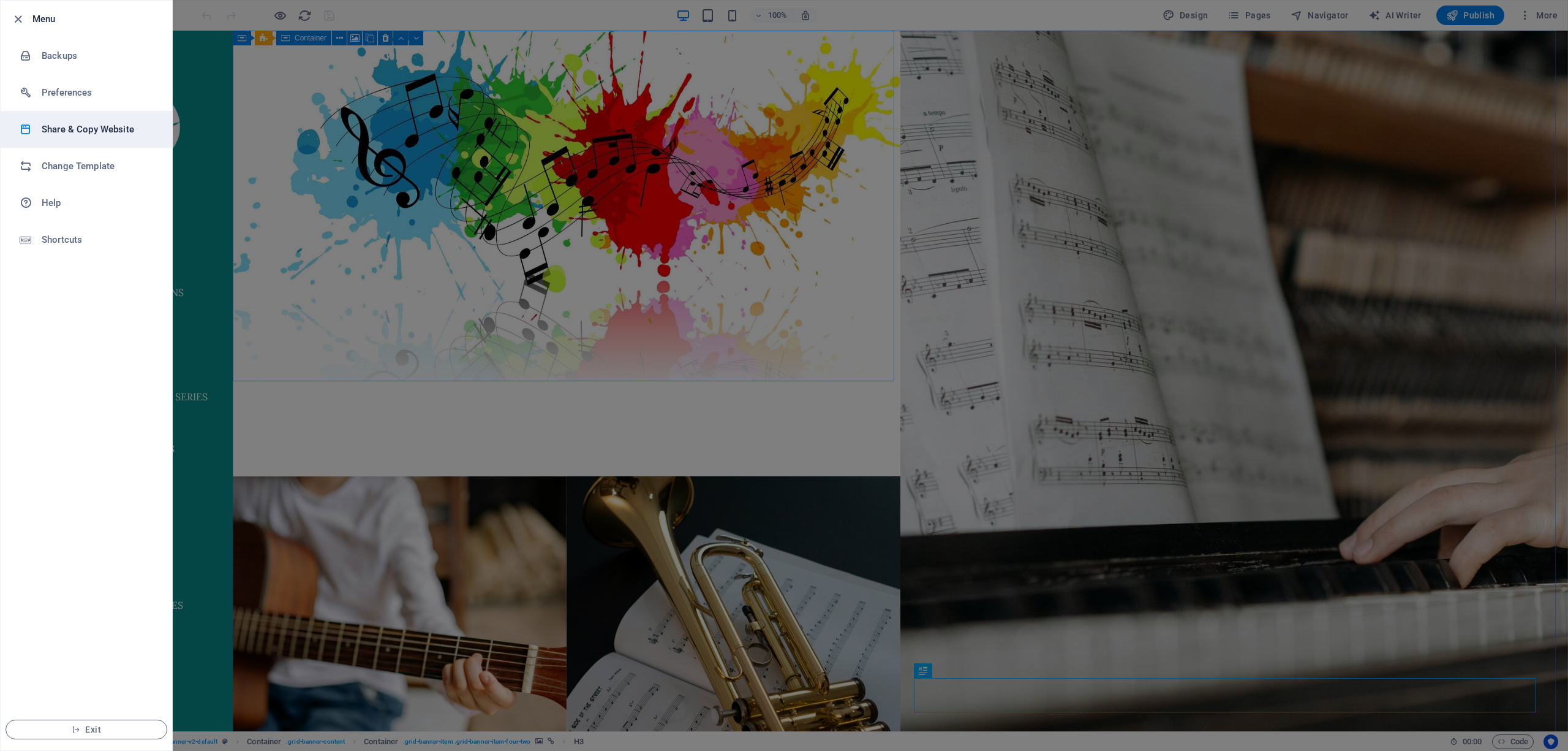
click at [77, 123] on h6 "Share & Copy Website" at bounding box center [98, 129] width 114 height 14
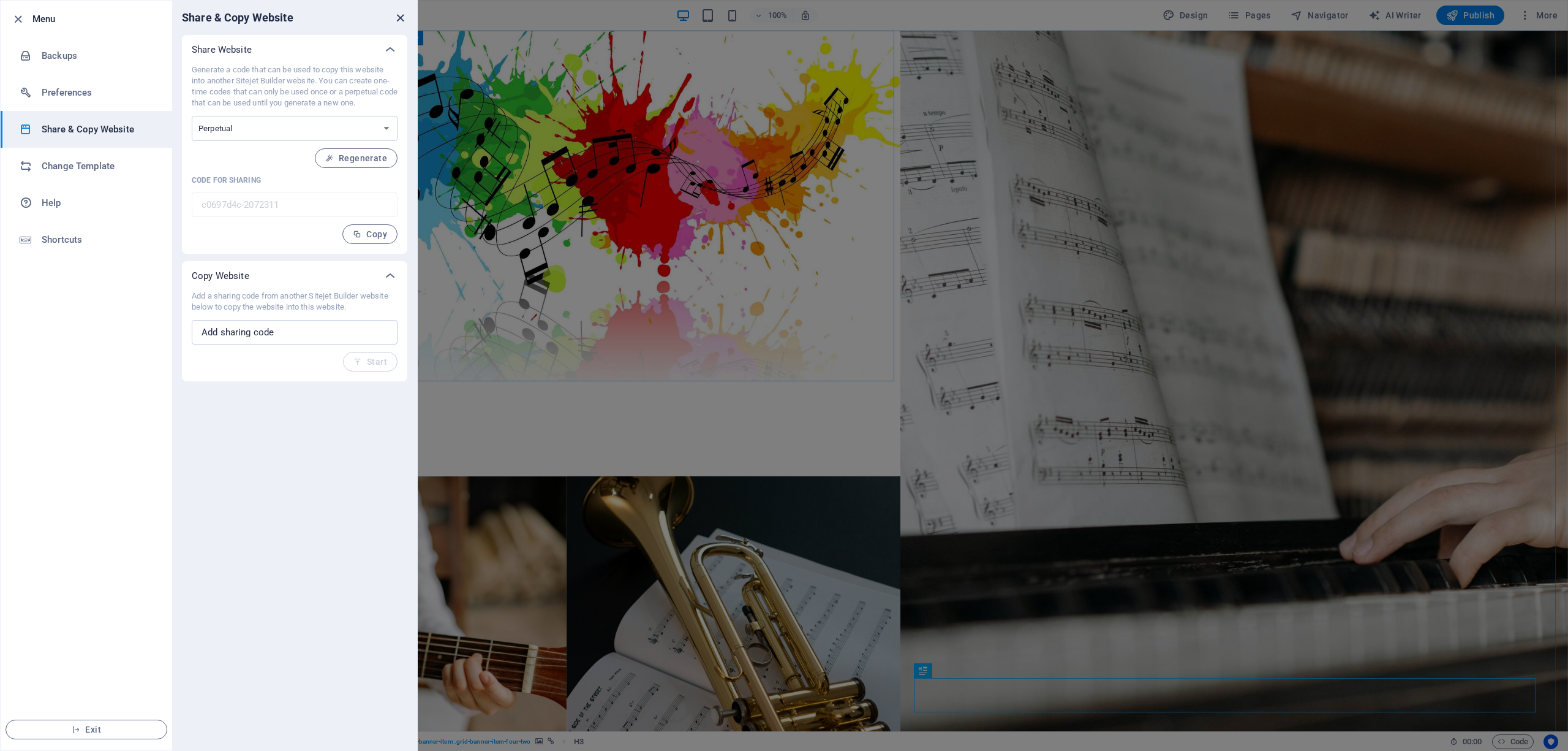
click at [403, 14] on icon "close" at bounding box center [400, 18] width 14 height 14
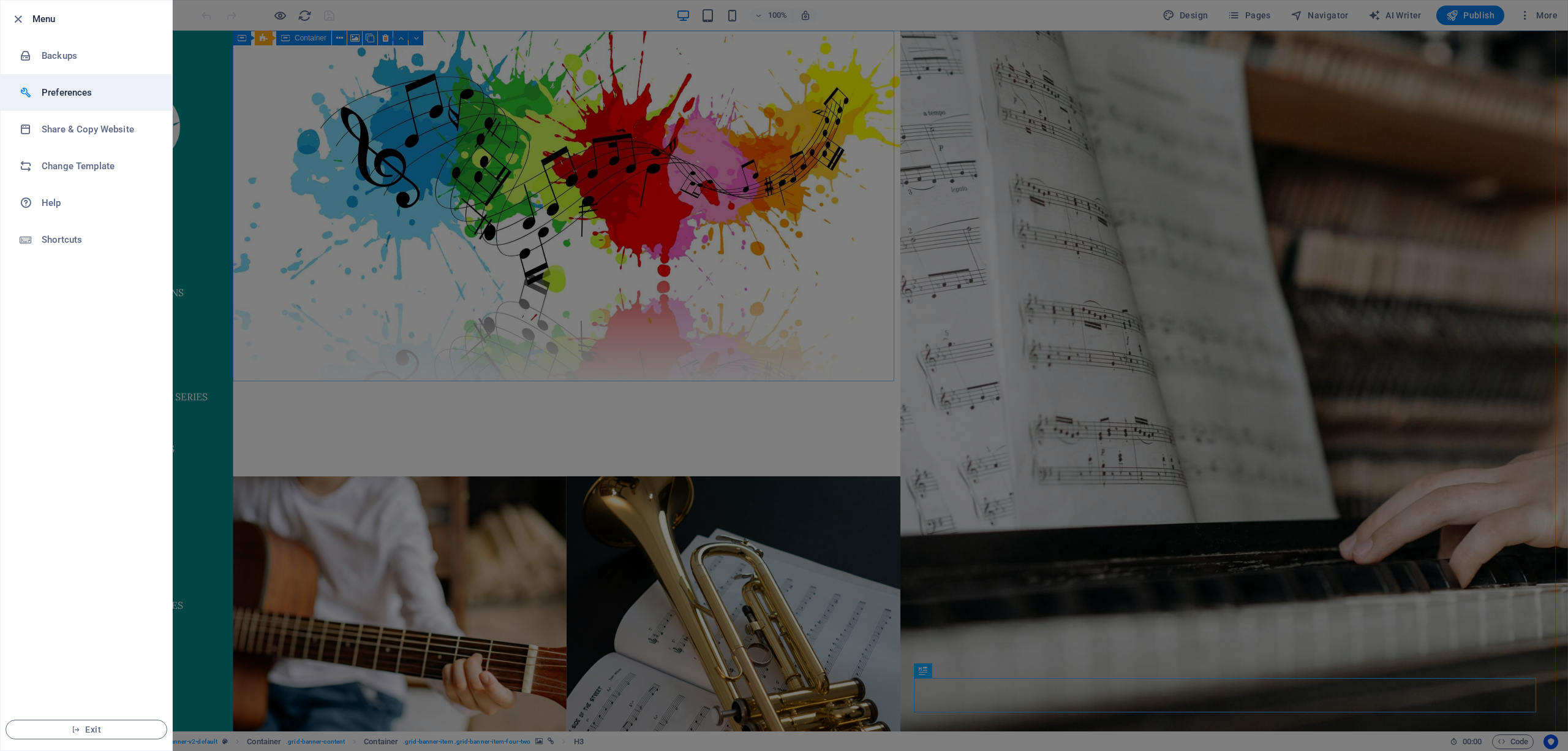
click at [47, 88] on h6 "Preferences" at bounding box center [98, 92] width 114 height 14
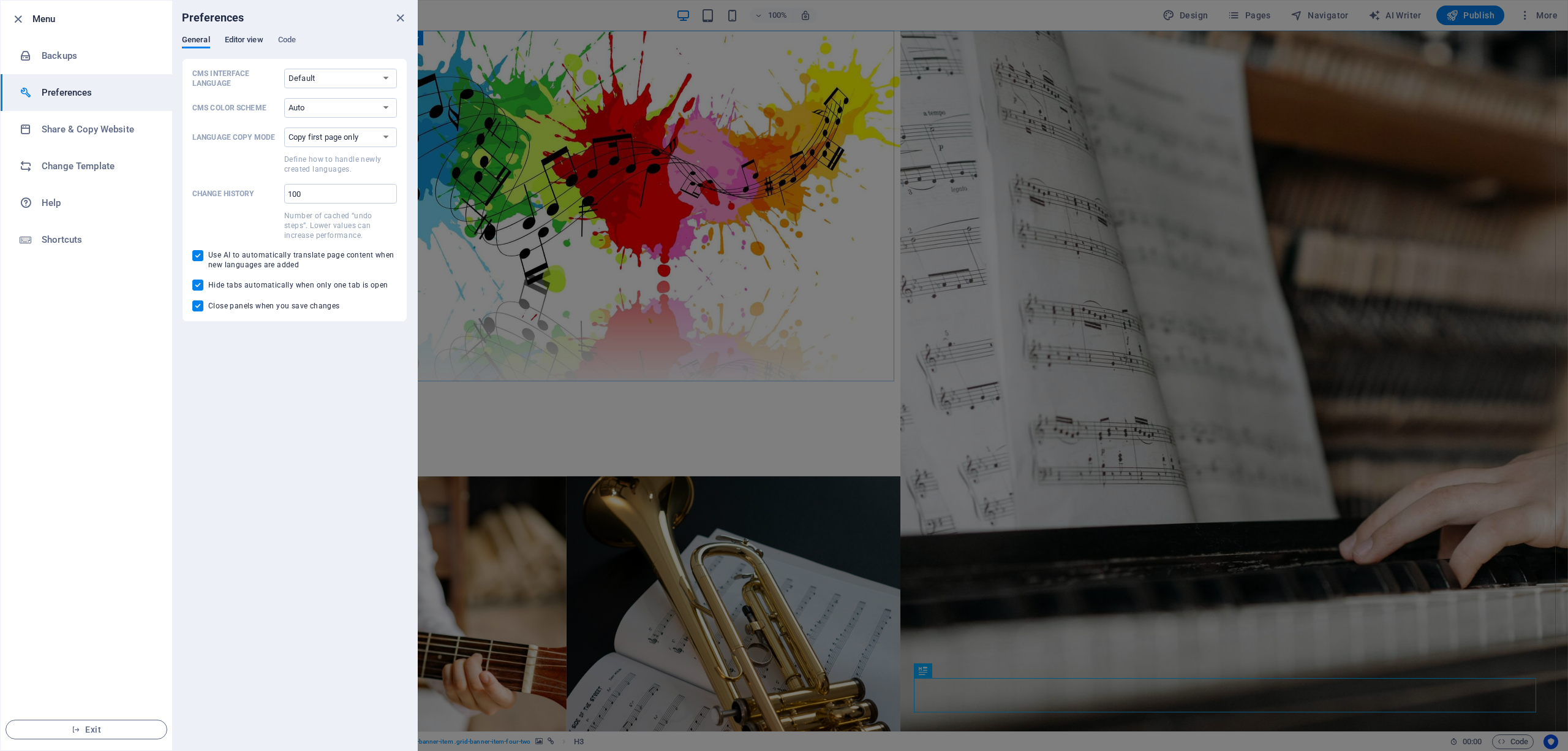
click at [243, 38] on span "Editor view" at bounding box center [244, 41] width 39 height 17
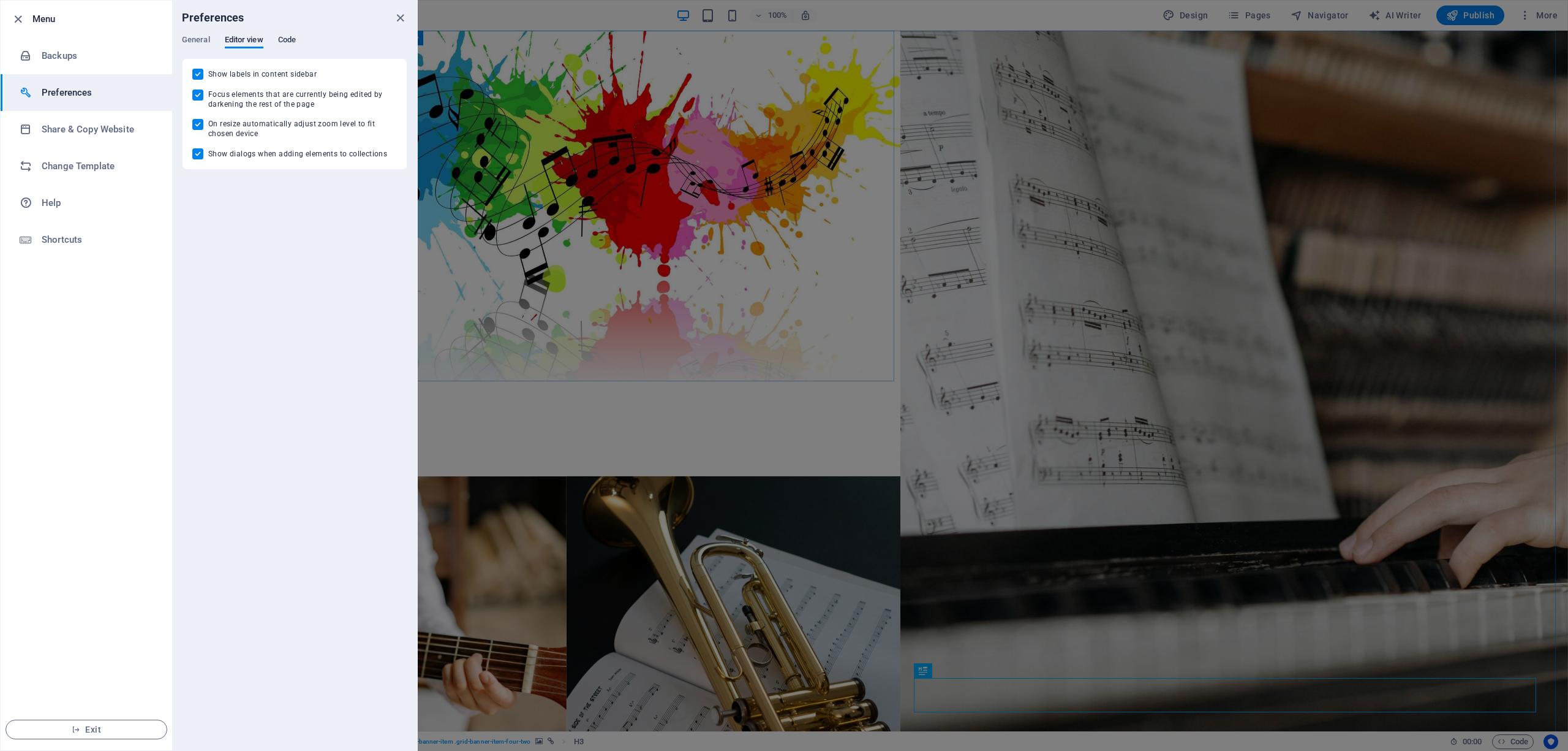
click at [288, 36] on span "Code" at bounding box center [287, 41] width 18 height 17
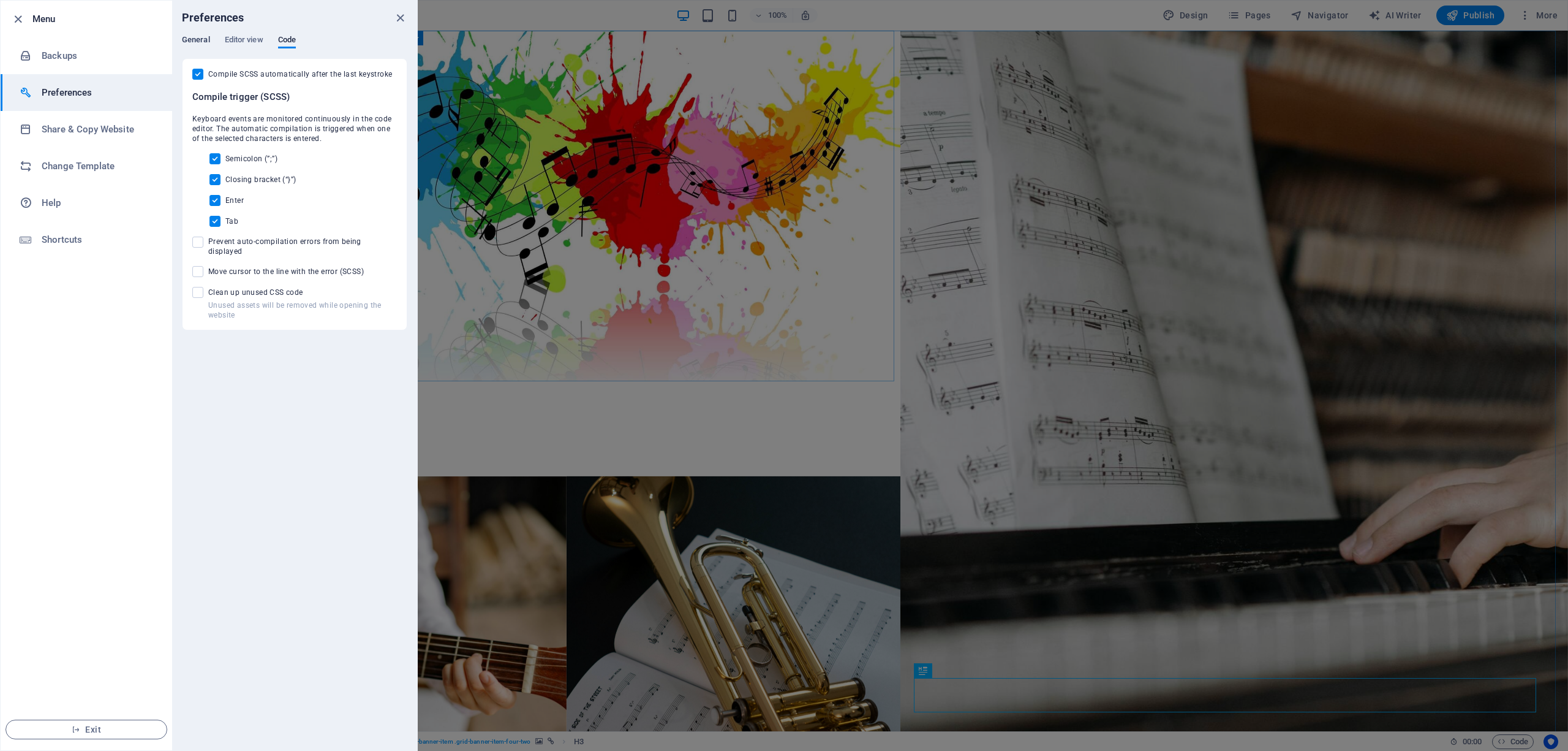
click at [197, 42] on span "General" at bounding box center [195, 41] width 28 height 17
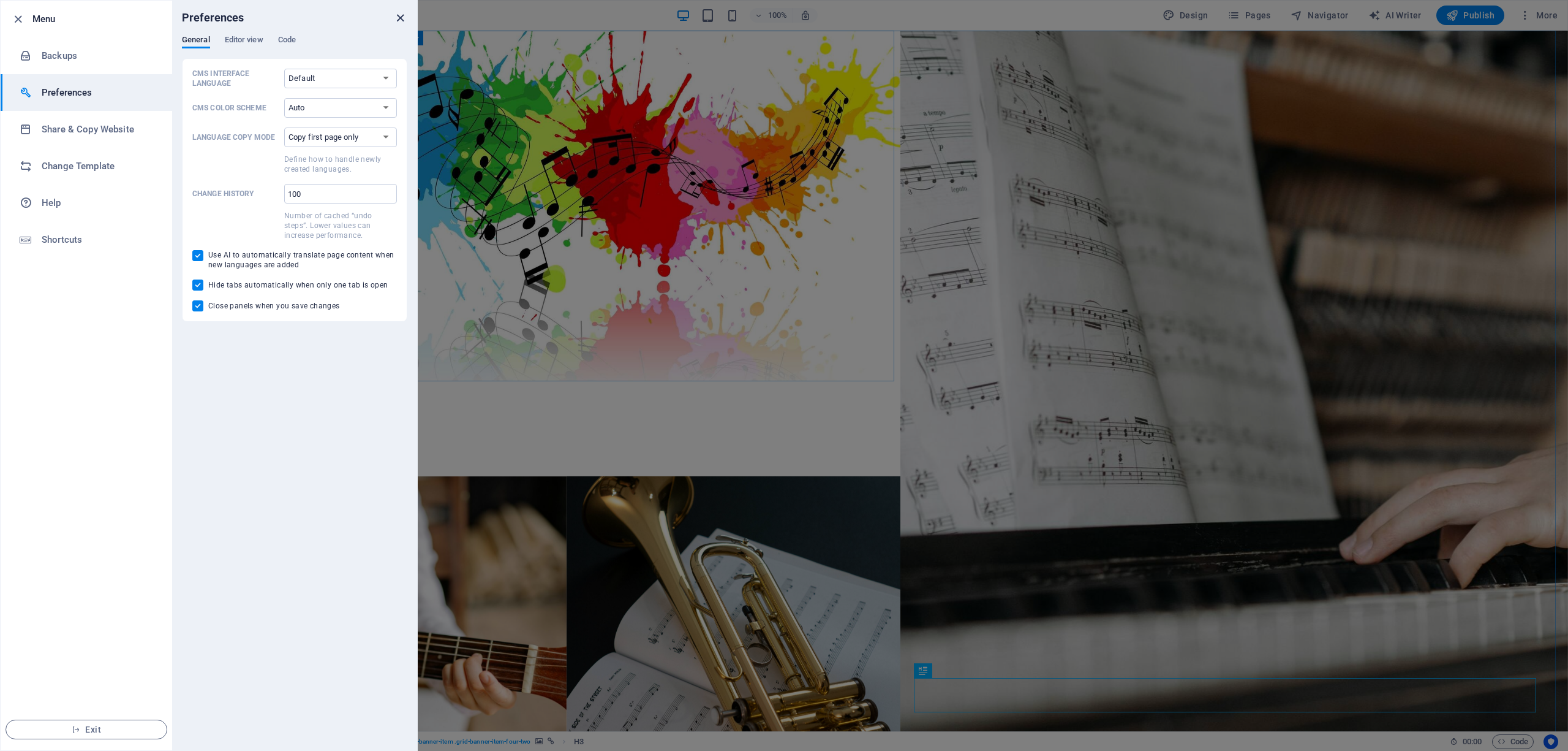
click at [402, 14] on icon "close" at bounding box center [400, 18] width 14 height 14
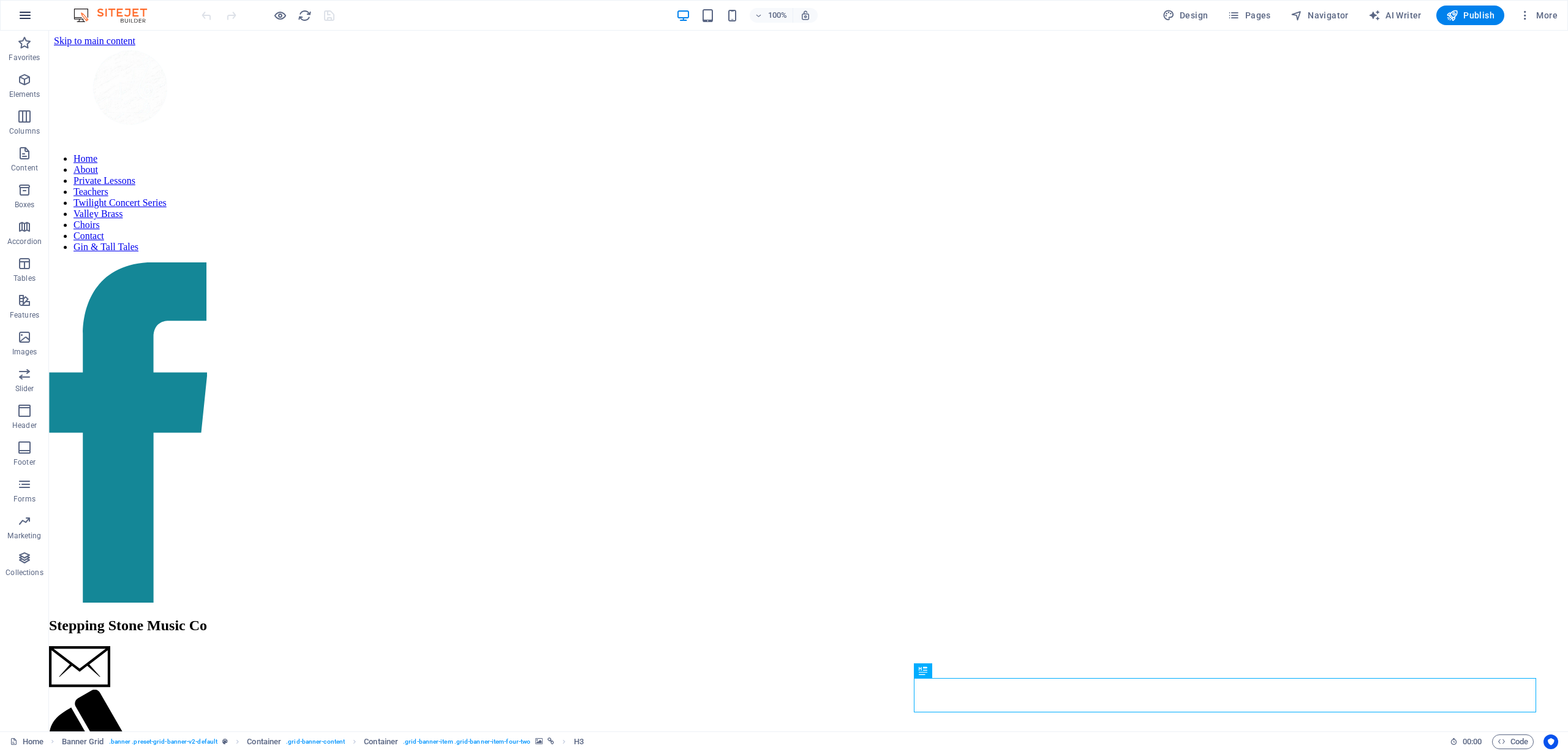
click at [28, 12] on icon "button" at bounding box center [25, 15] width 14 height 14
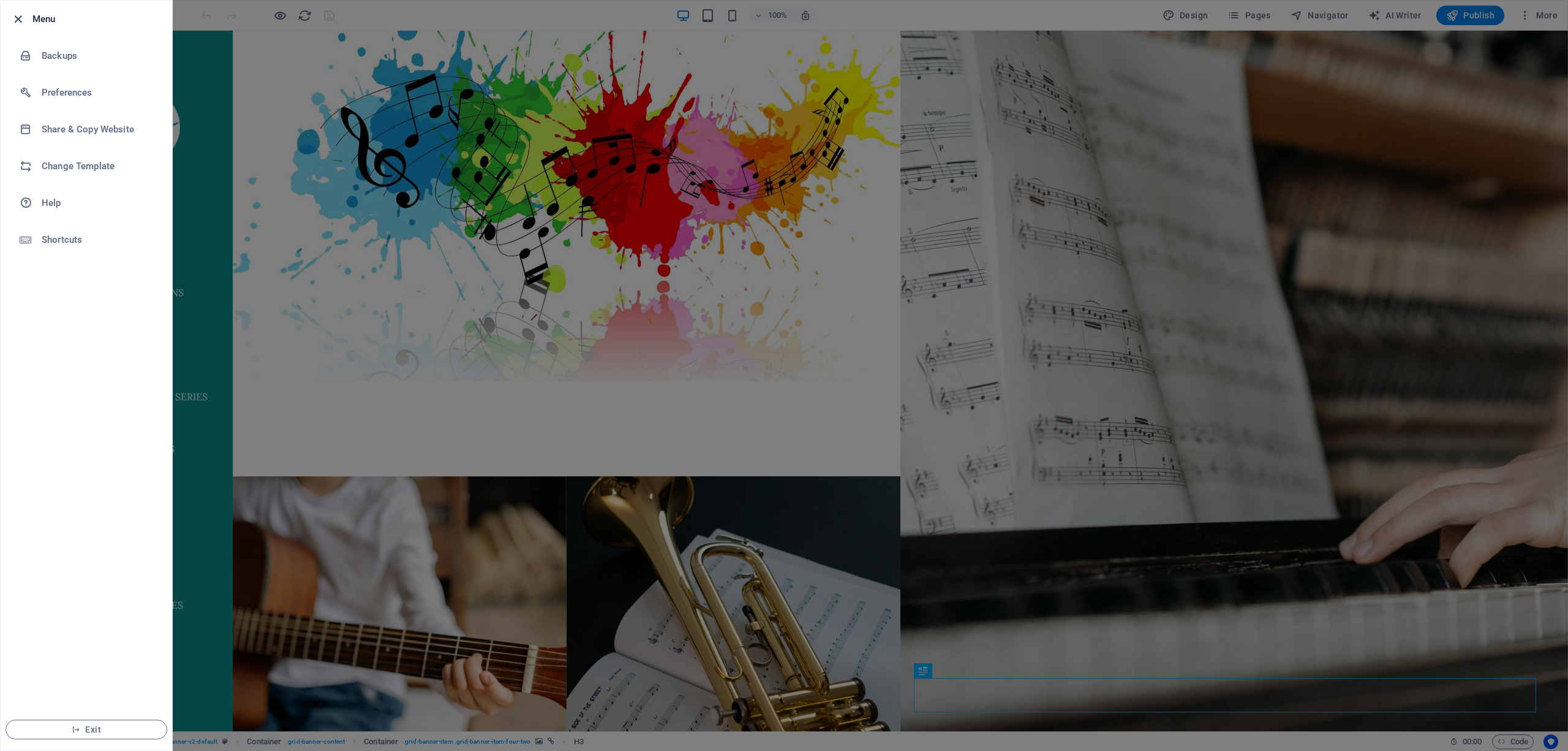
click at [13, 16] on icon "button" at bounding box center [18, 19] width 14 height 14
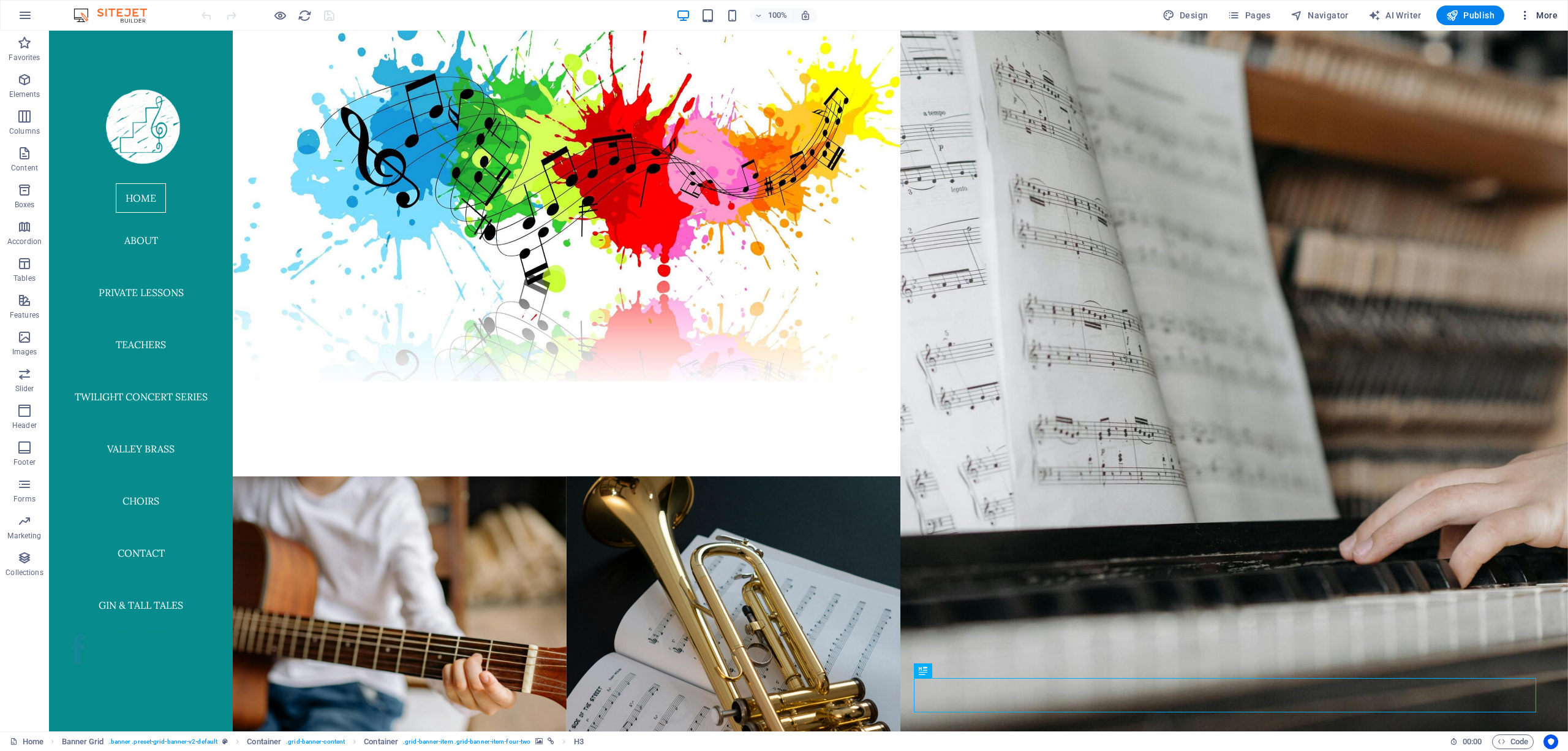
click at [1530, 14] on icon "button" at bounding box center [1525, 15] width 12 height 12
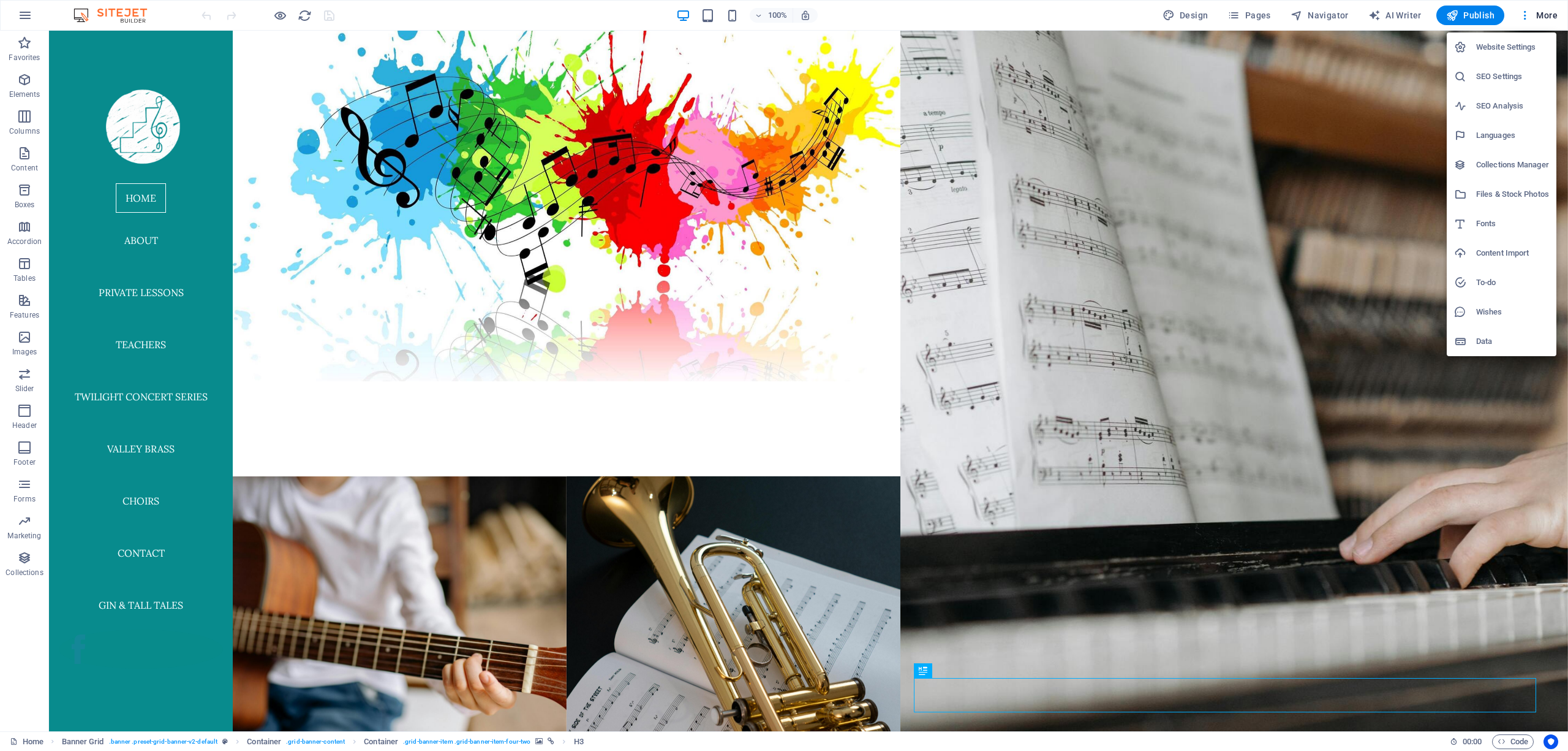
click at [1504, 45] on h6 "Website Settings" at bounding box center [1512, 47] width 73 height 14
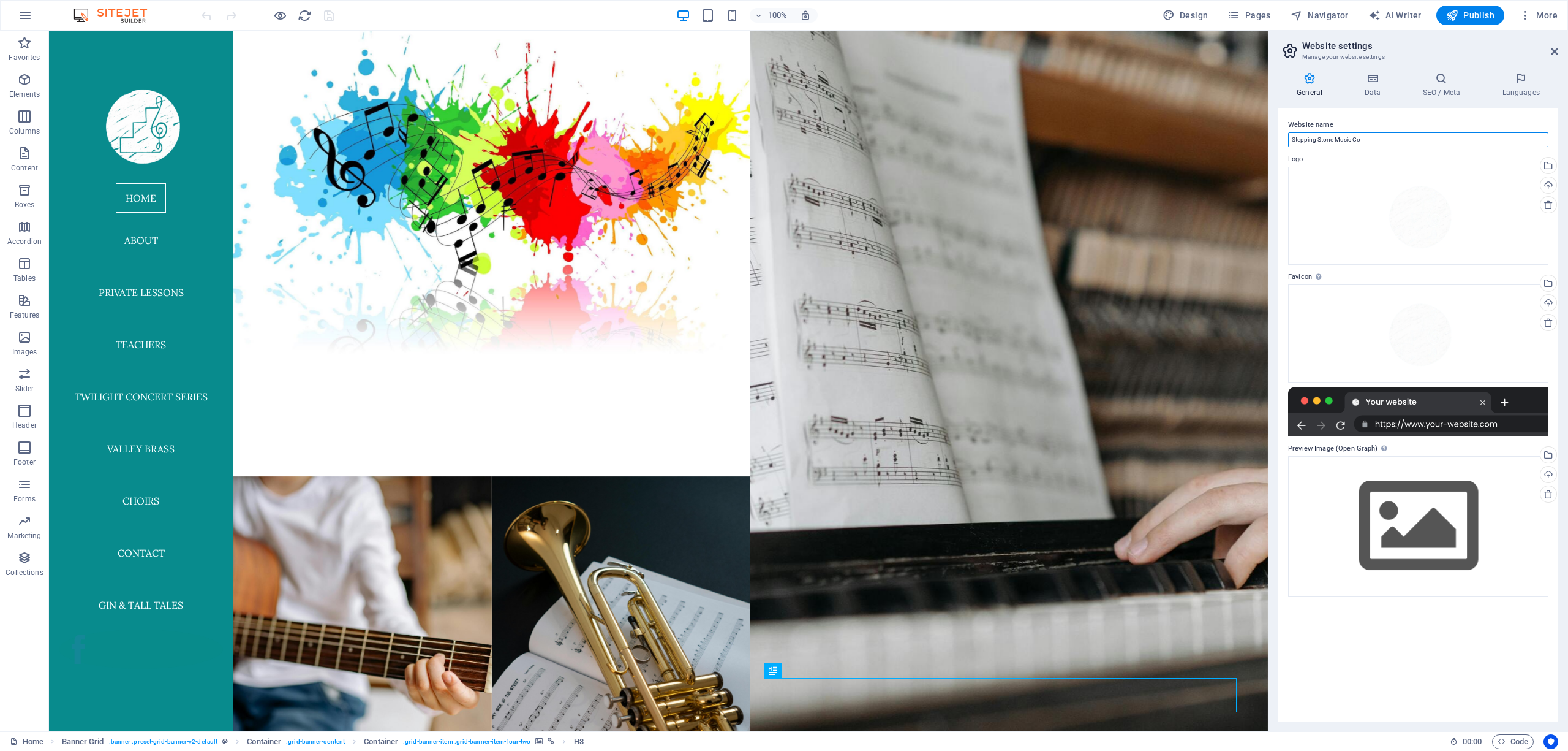
click at [1373, 138] on input "Stepping Stone Music Co" at bounding box center [1418, 139] width 260 height 14
drag, startPoint x: 1373, startPoint y: 138, endPoint x: 1353, endPoint y: 136, distance: 20.1
click at [1353, 136] on input "Stepping Stone Music Co" at bounding box center [1418, 139] width 260 height 14
type input "Stepping Stone Music"
click at [1364, 118] on label "Website name" at bounding box center [1418, 125] width 260 height 14
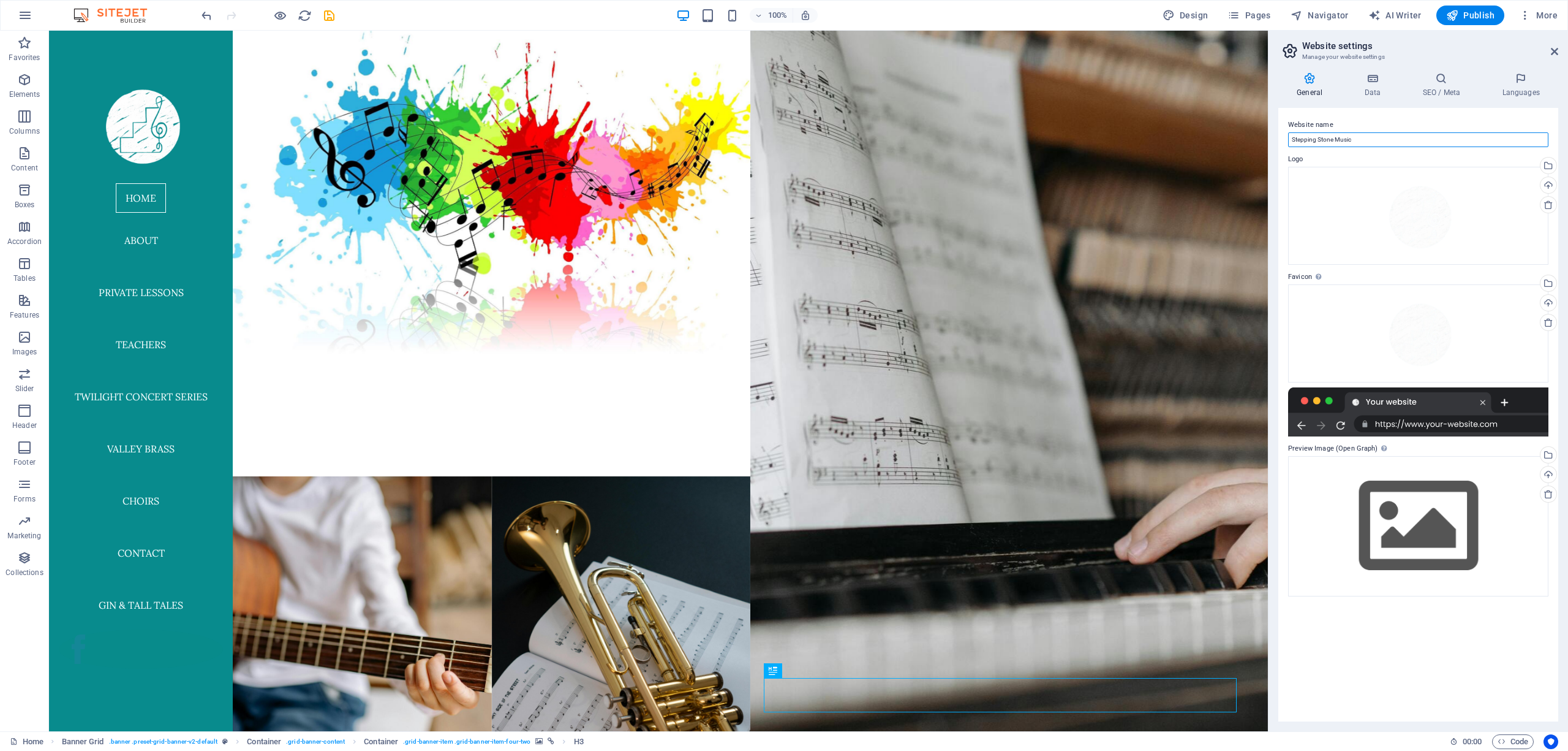
click at [1364, 132] on input "Stepping Stone Music" at bounding box center [1418, 139] width 260 height 14
click at [1370, 79] on icon at bounding box center [1372, 78] width 53 height 12
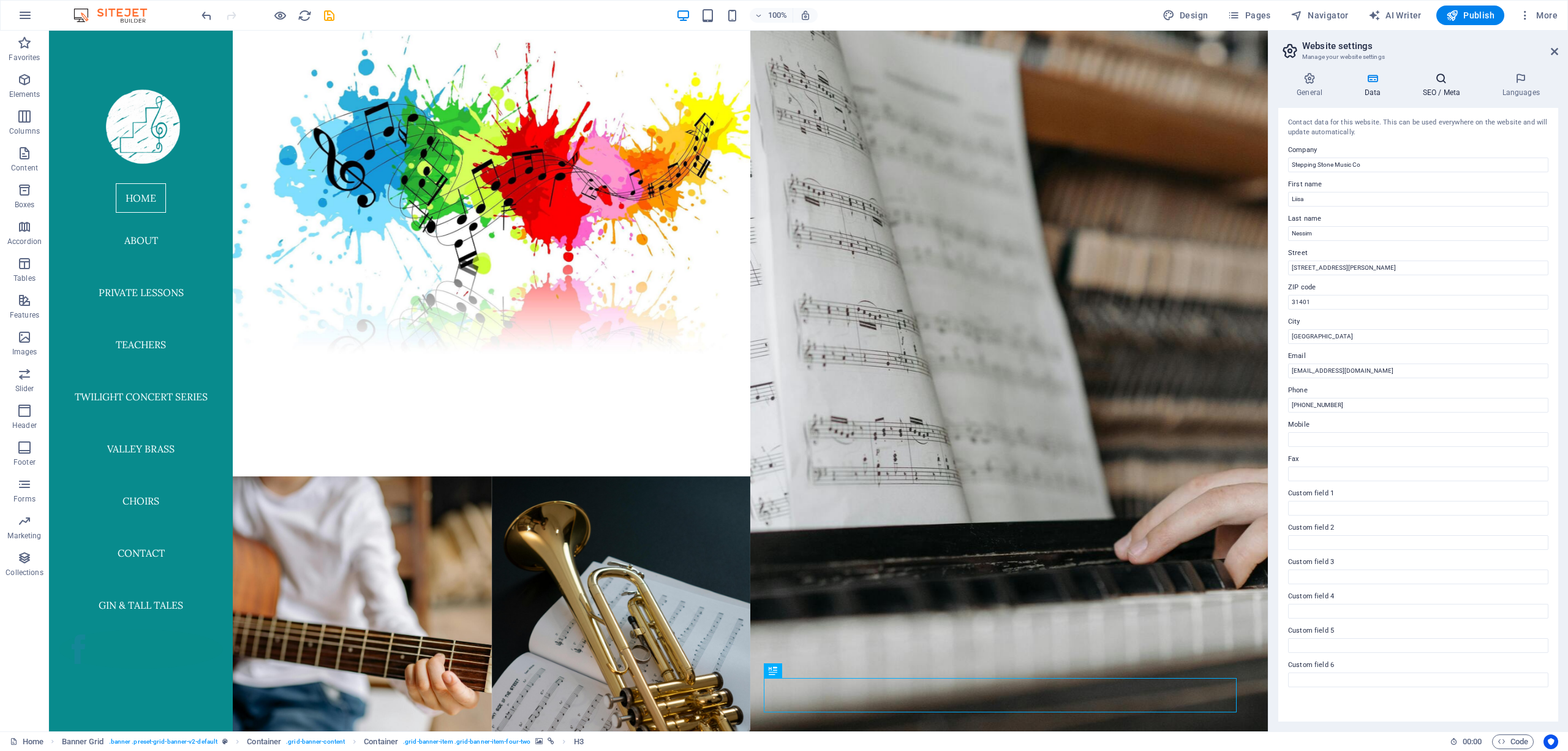
click at [1443, 77] on icon at bounding box center [1441, 78] width 75 height 12
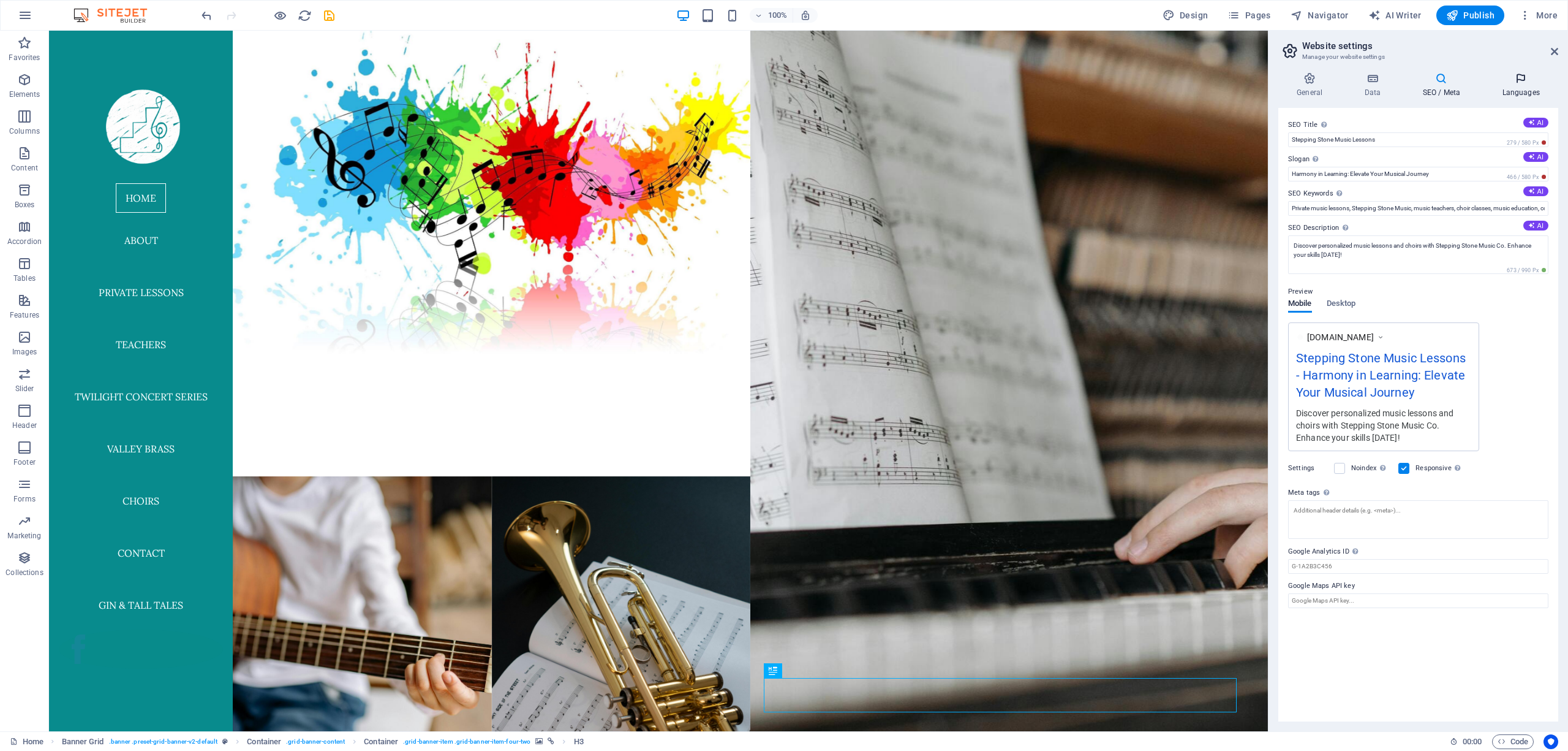
click at [1514, 81] on icon at bounding box center [1521, 78] width 75 height 12
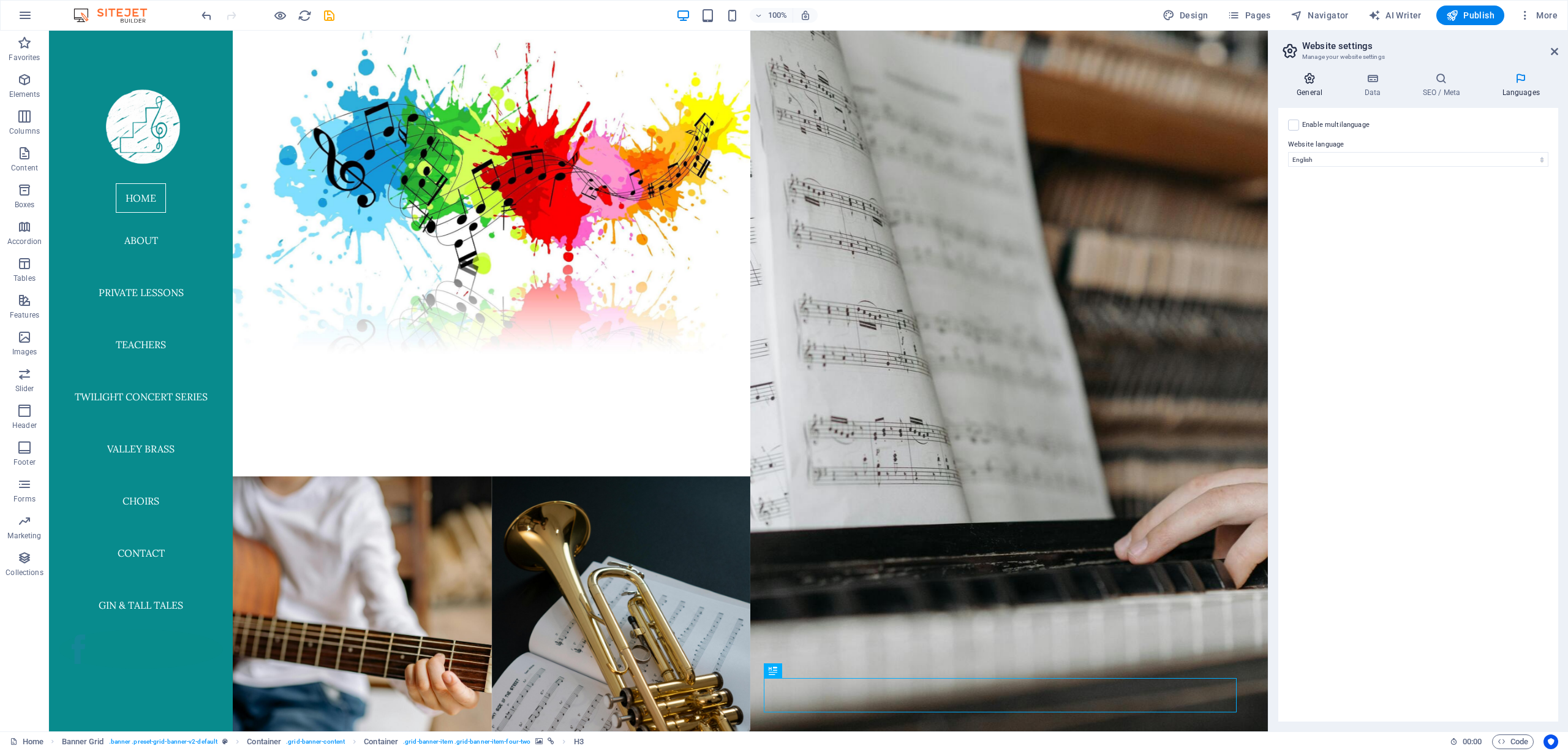
click at [1319, 81] on icon at bounding box center [1309, 78] width 63 height 12
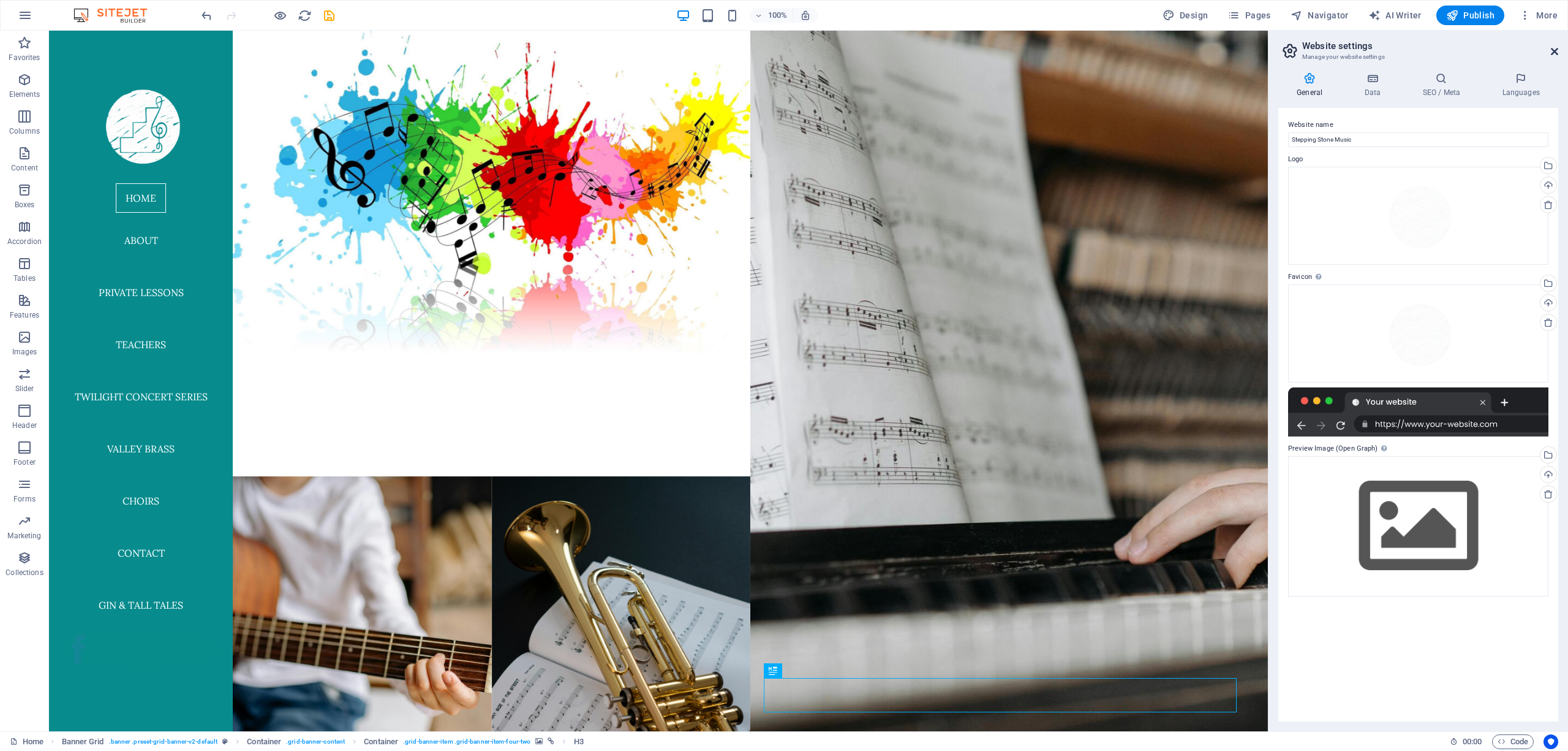
drag, startPoint x: 1554, startPoint y: 52, endPoint x: 1442, endPoint y: 3, distance: 122.2
click at [1554, 52] on icon at bounding box center [1554, 52] width 8 height 10
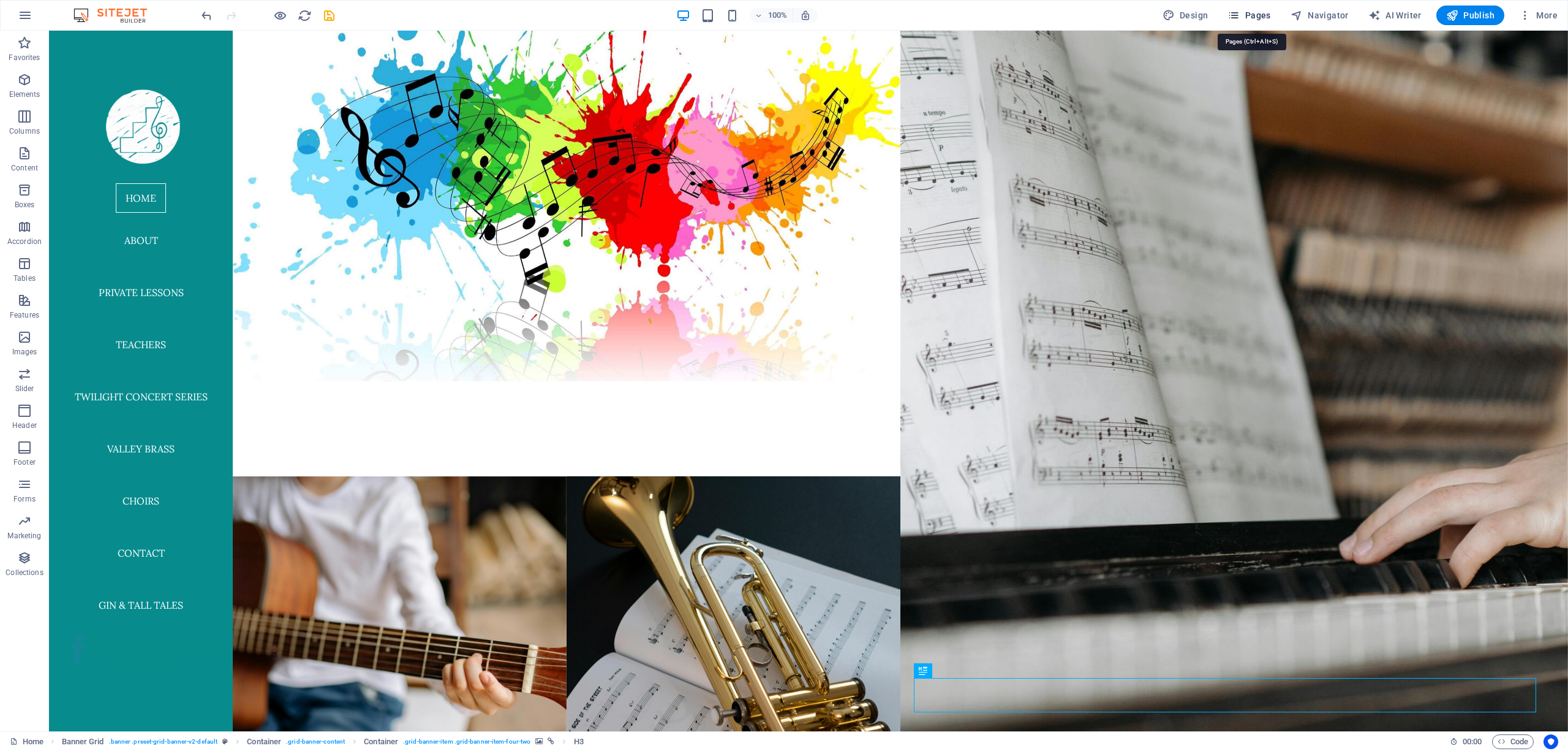
click at [1251, 13] on span "Pages" at bounding box center [1249, 15] width 43 height 12
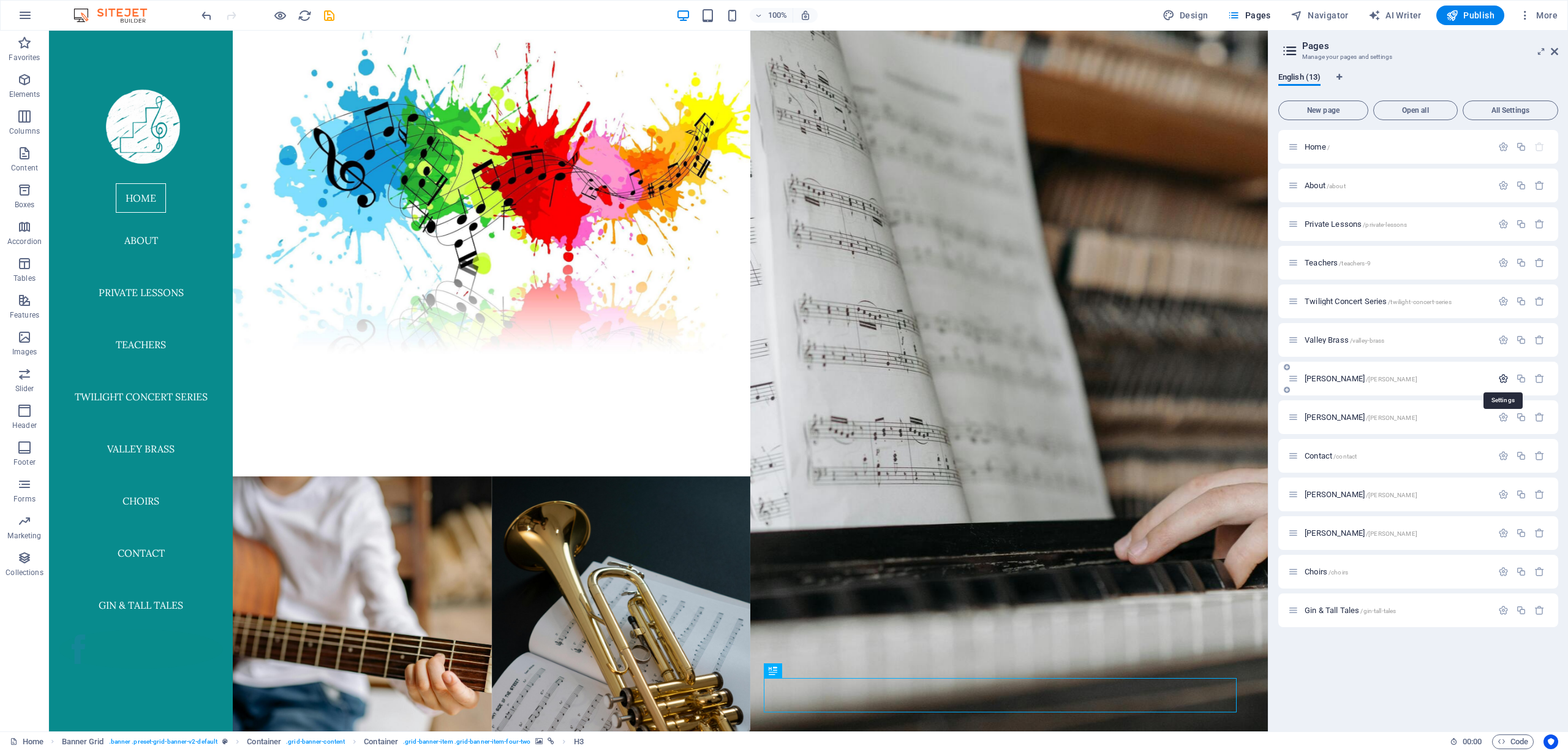
click at [1505, 380] on icon "button" at bounding box center [1503, 378] width 10 height 10
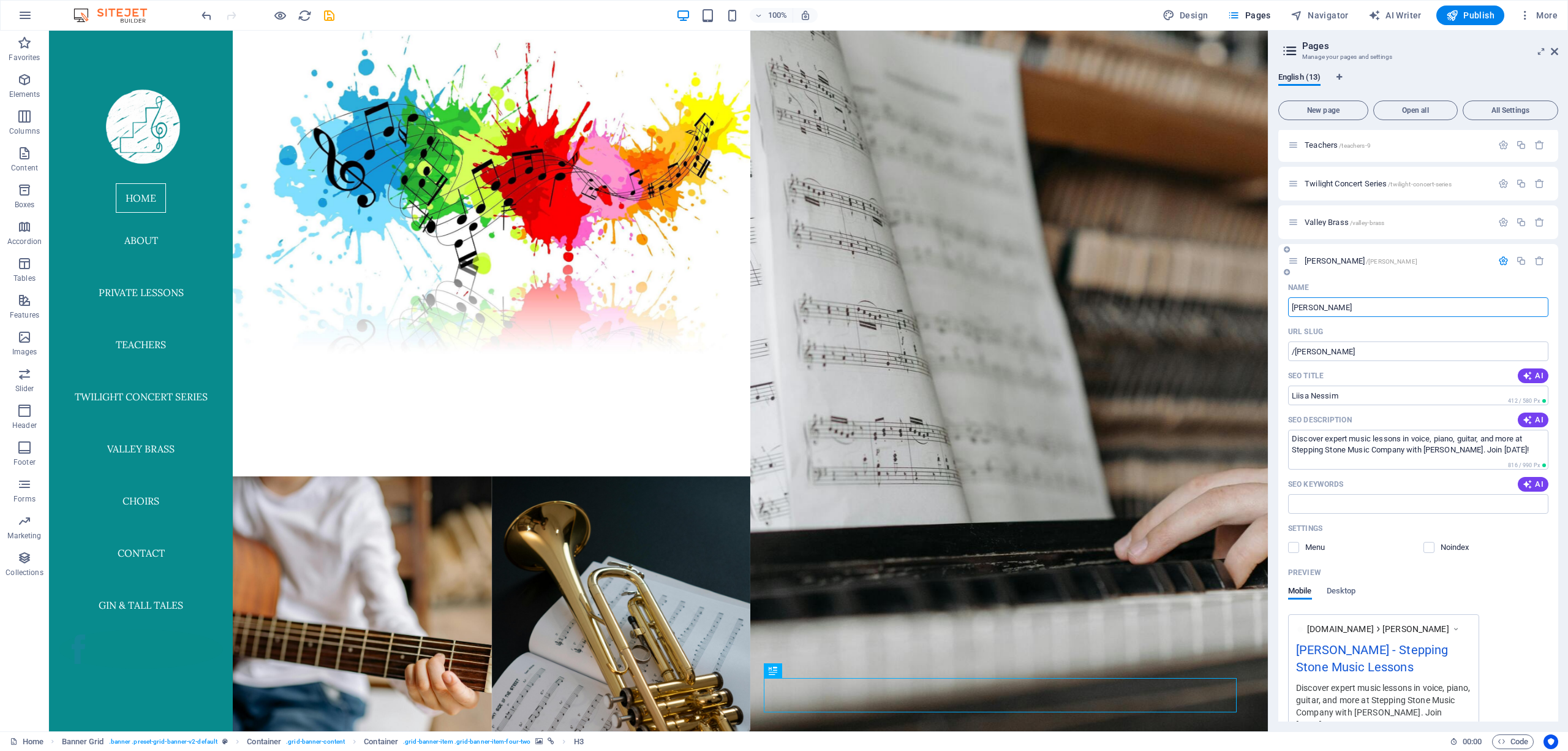
scroll to position [109, 0]
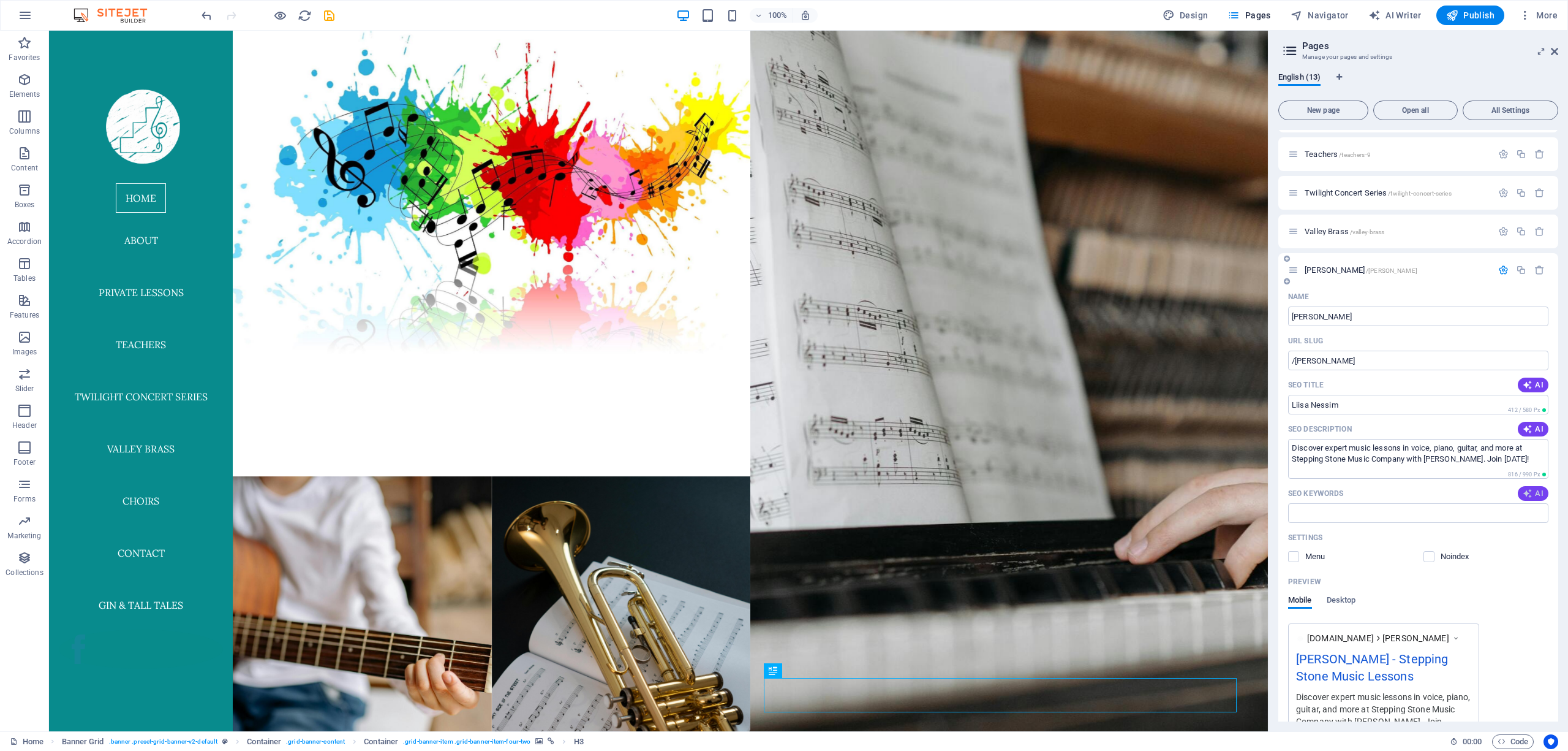
click at [1534, 489] on span "AI" at bounding box center [1533, 494] width 21 height 10
type input "Liisa Nessim, music education, piano lessons, voice lessons, Stepping Stone Mus…"
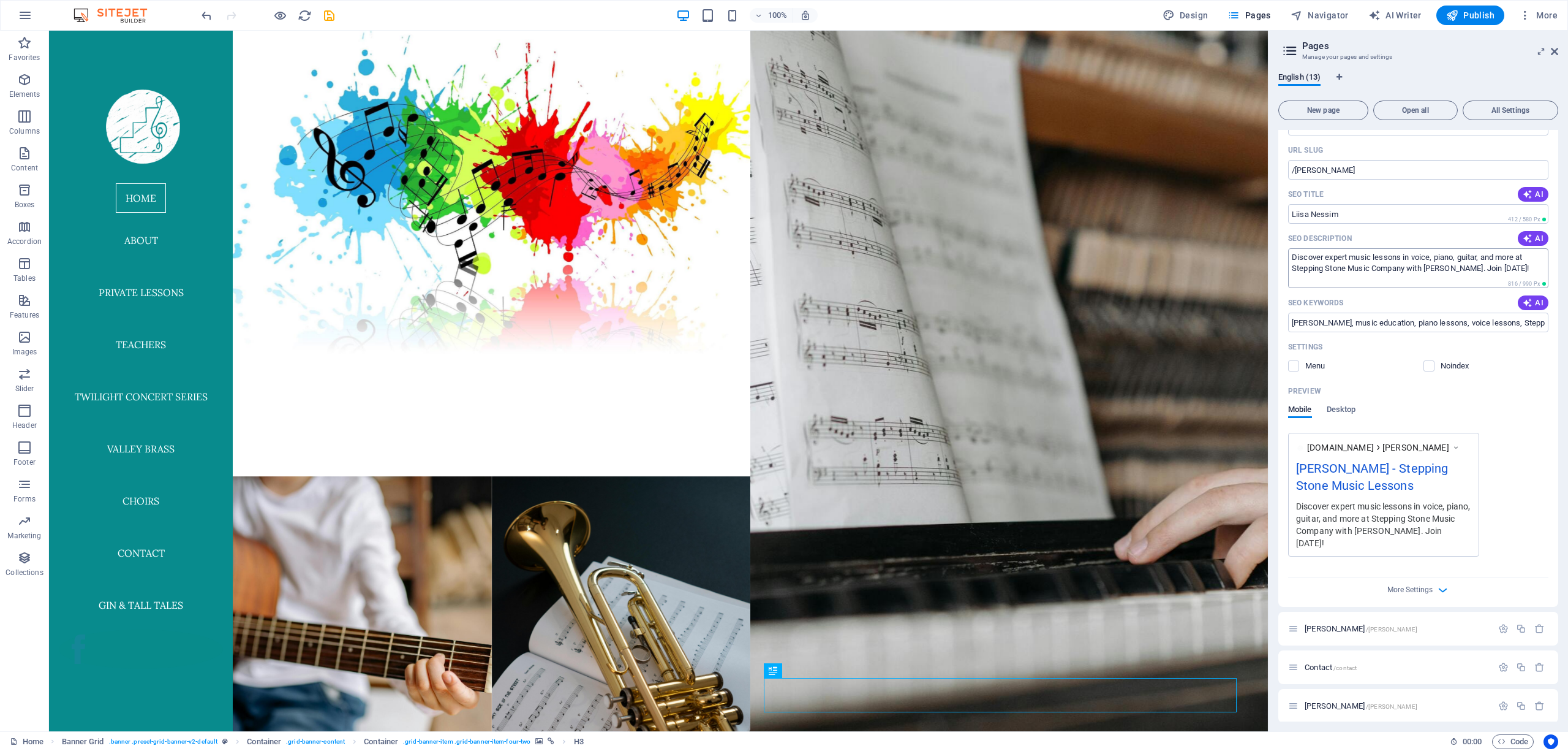
scroll to position [299, 0]
click at [1503, 630] on icon "button" at bounding box center [1503, 627] width 10 height 10
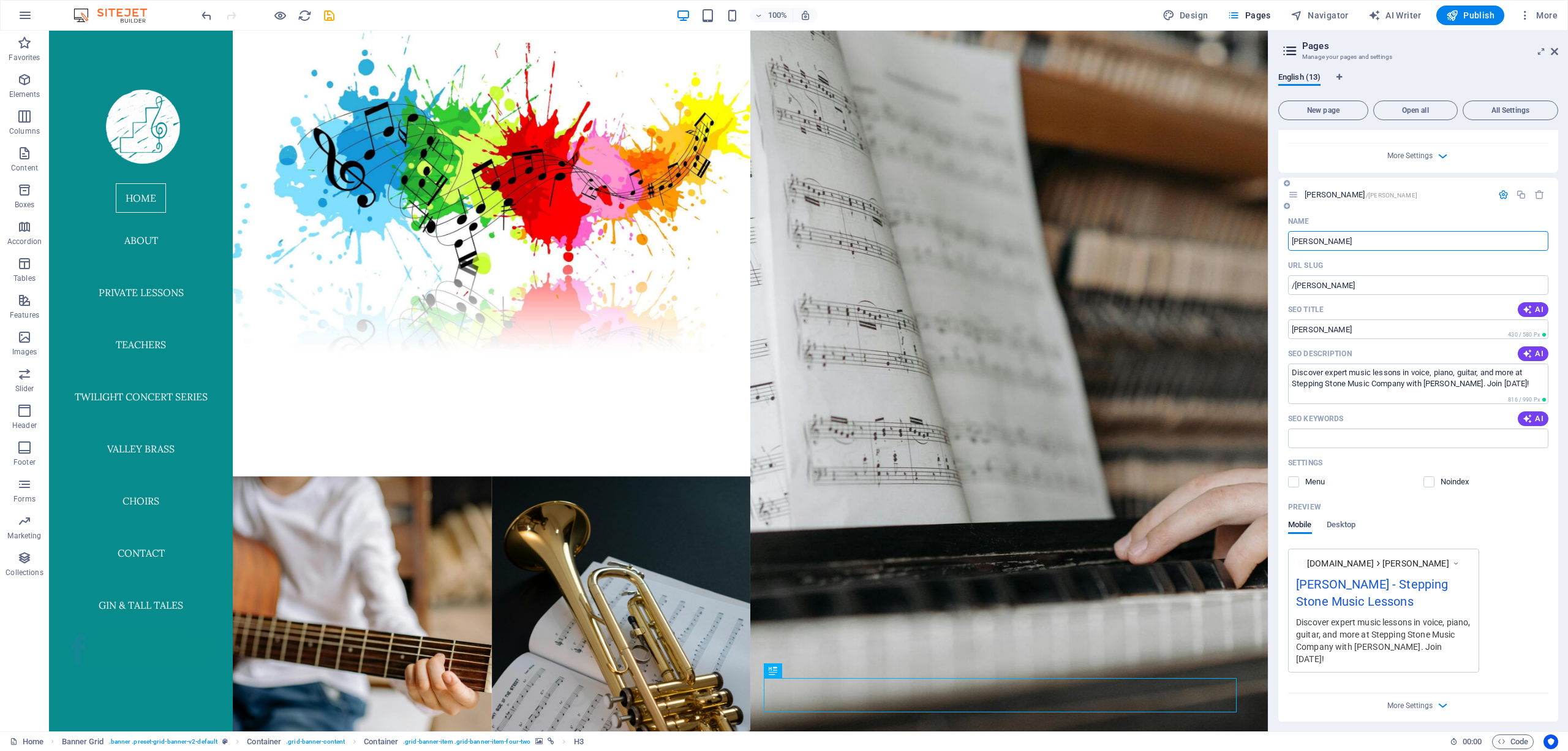
scroll to position [708, 0]
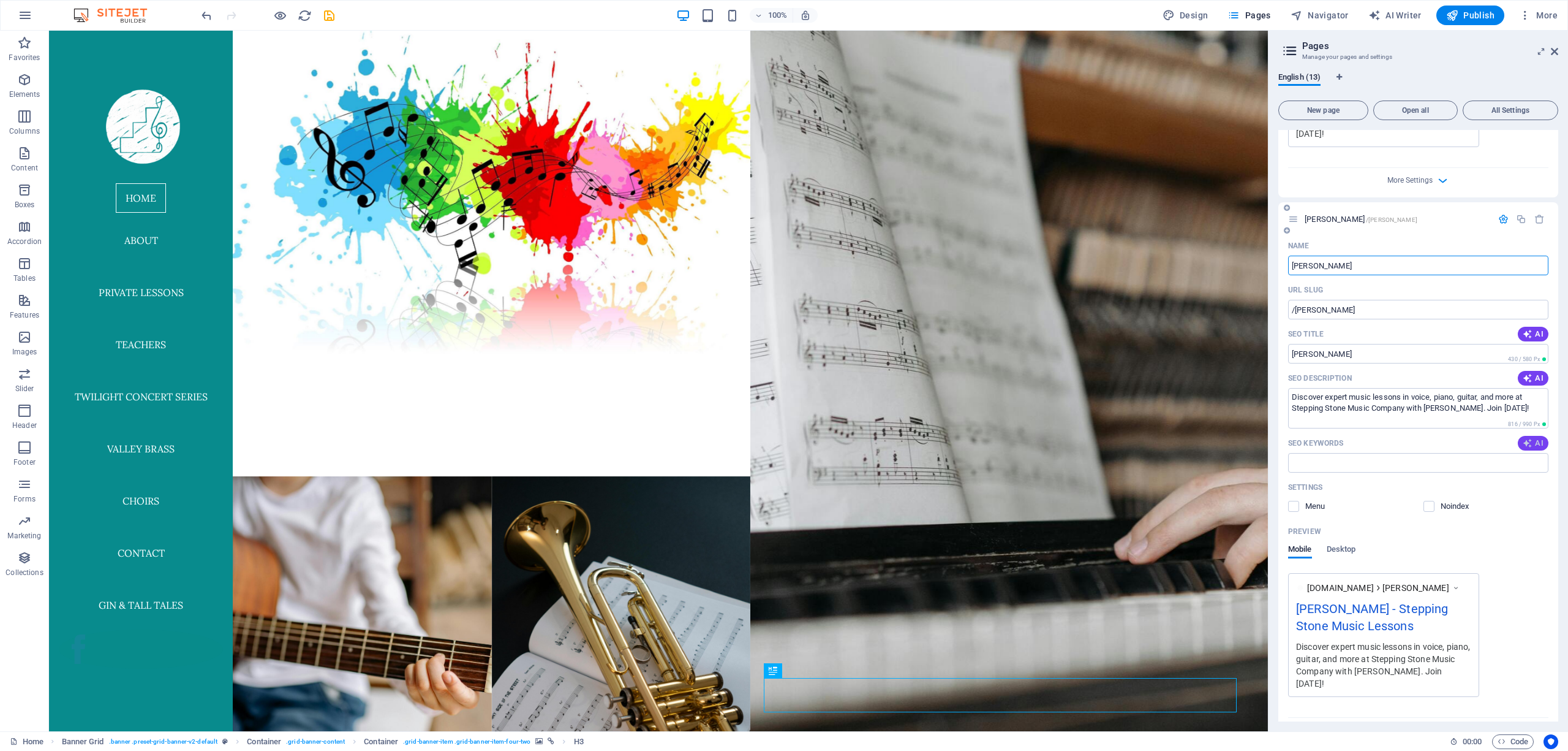
click at [1524, 444] on icon "button" at bounding box center [1527, 443] width 10 height 10
click at [1527, 376] on icon "button" at bounding box center [1527, 378] width 10 height 10
type input "Laura Wheeler music lessons, piano voice ukulele guitar, jazz studies vocal coa…"
type textarea "Discover music lessons with Laura Wheeler, a passionate teacher in piano, voice…"
type input "Laura Wheeler music lessons, piano voice ukulele guitar, jazz studies vocal coa…"
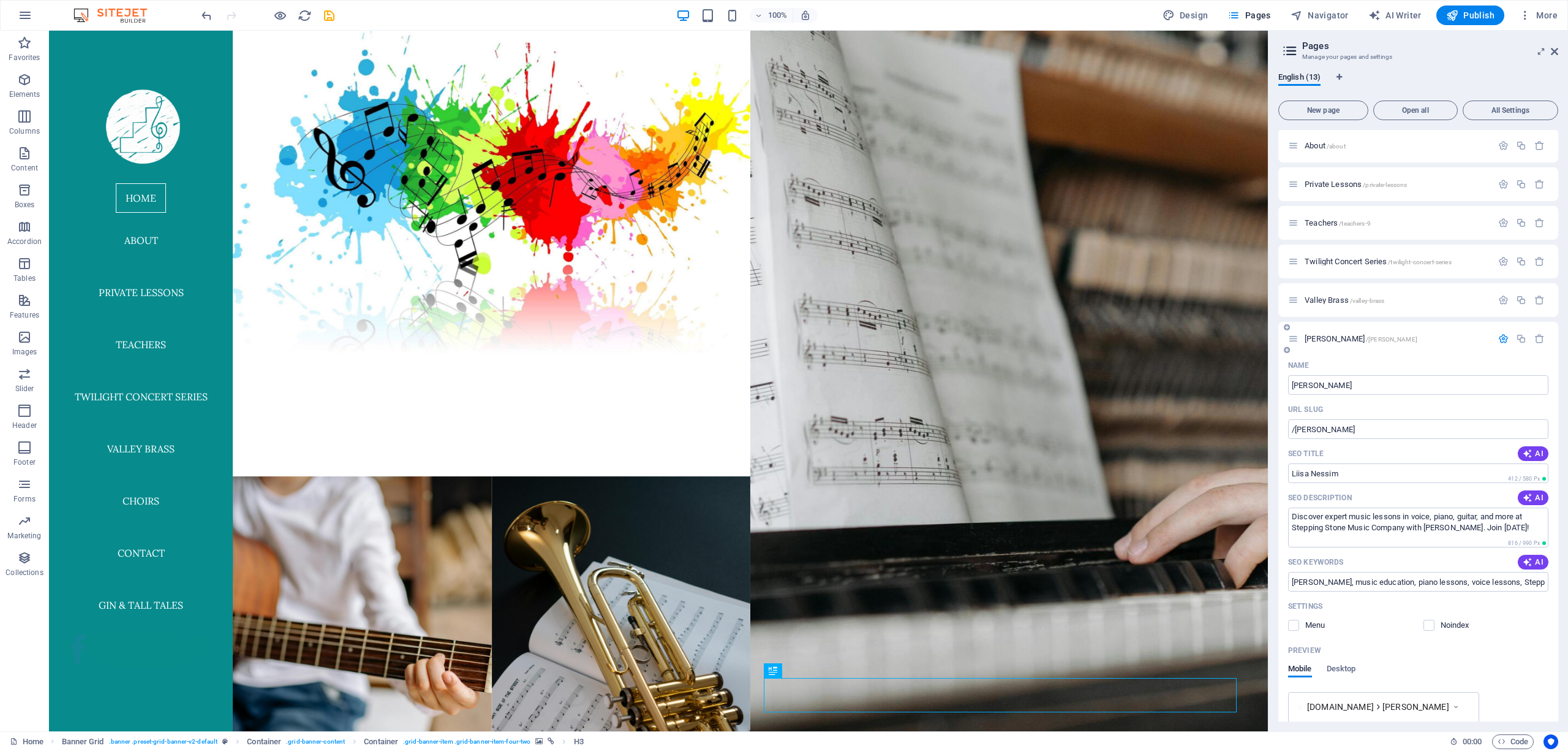
scroll to position [0, 0]
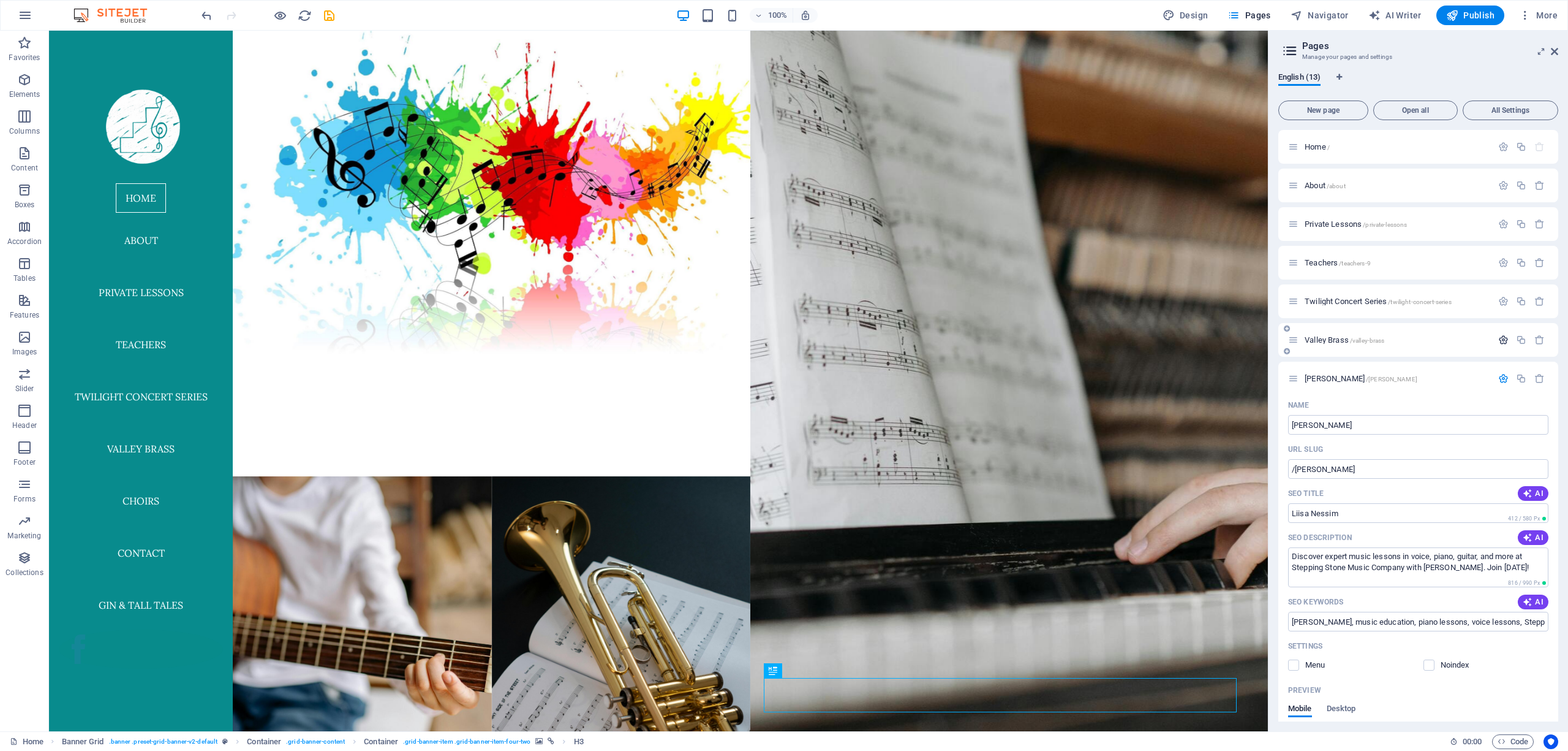
click at [1500, 337] on icon "button" at bounding box center [1503, 339] width 10 height 10
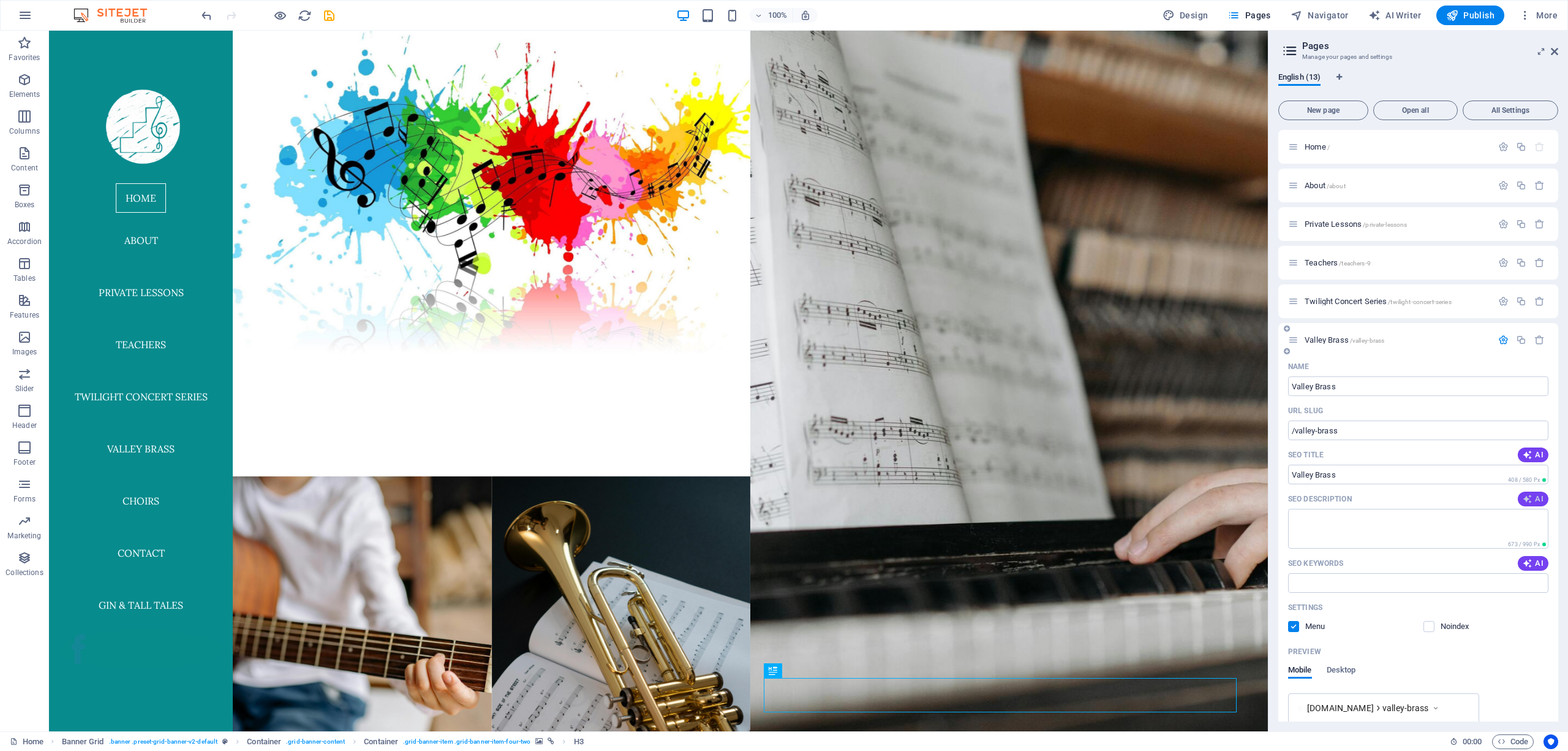
click at [1532, 505] on button "AI" at bounding box center [1533, 498] width 31 height 14
click at [1532, 564] on span "AI" at bounding box center [1533, 563] width 21 height 10
type textarea "Discover Valley Brass, a lively quintet in the Fraser Valley, playing a mix fro…"
type input "Valley Brass, Brass Quintet Fraser Valley, classical and jazz music, live brass…"
click at [1395, 299] on span "/twilight-concert-series" at bounding box center [1419, 302] width 63 height 7
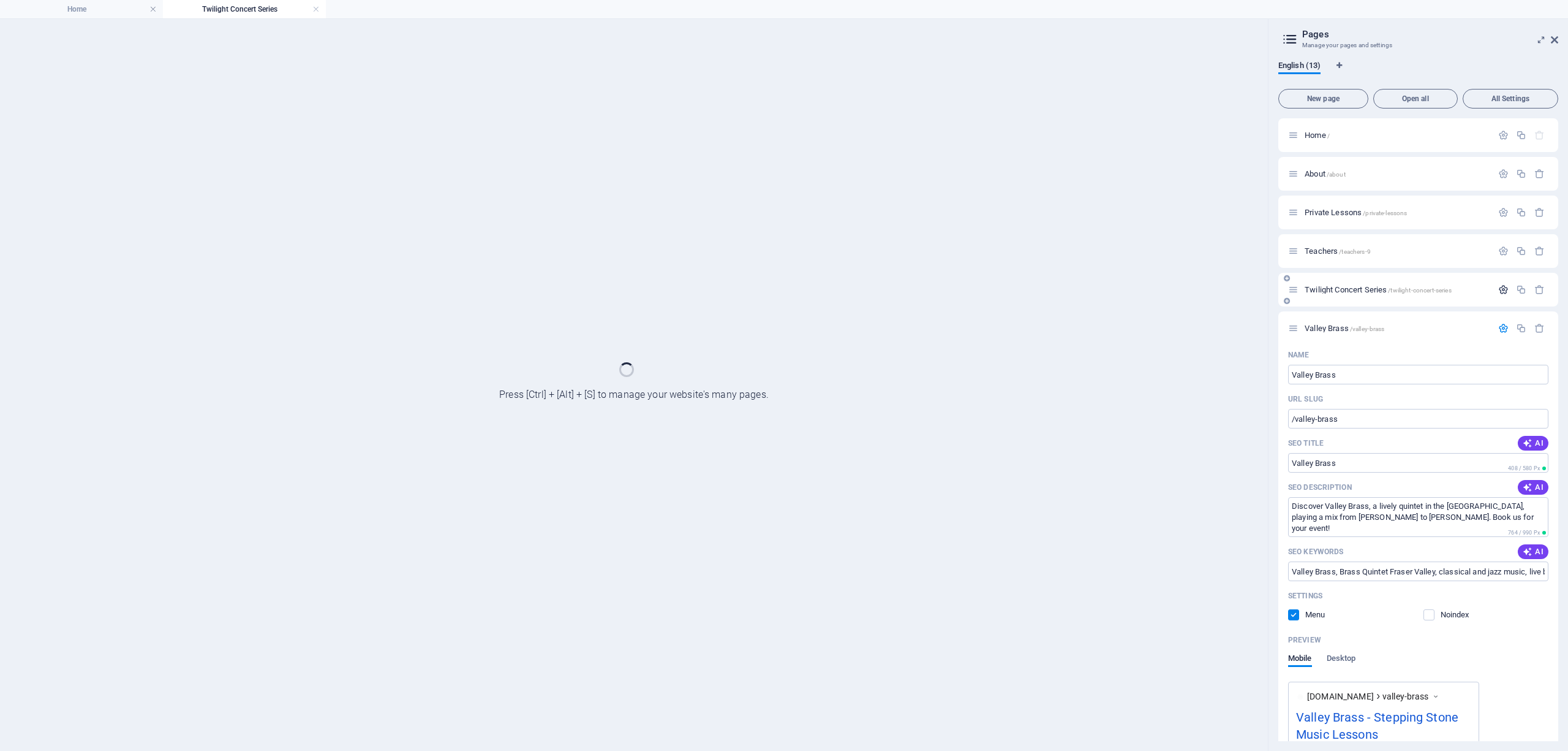
click at [1501, 288] on icon "button" at bounding box center [1503, 289] width 10 height 10
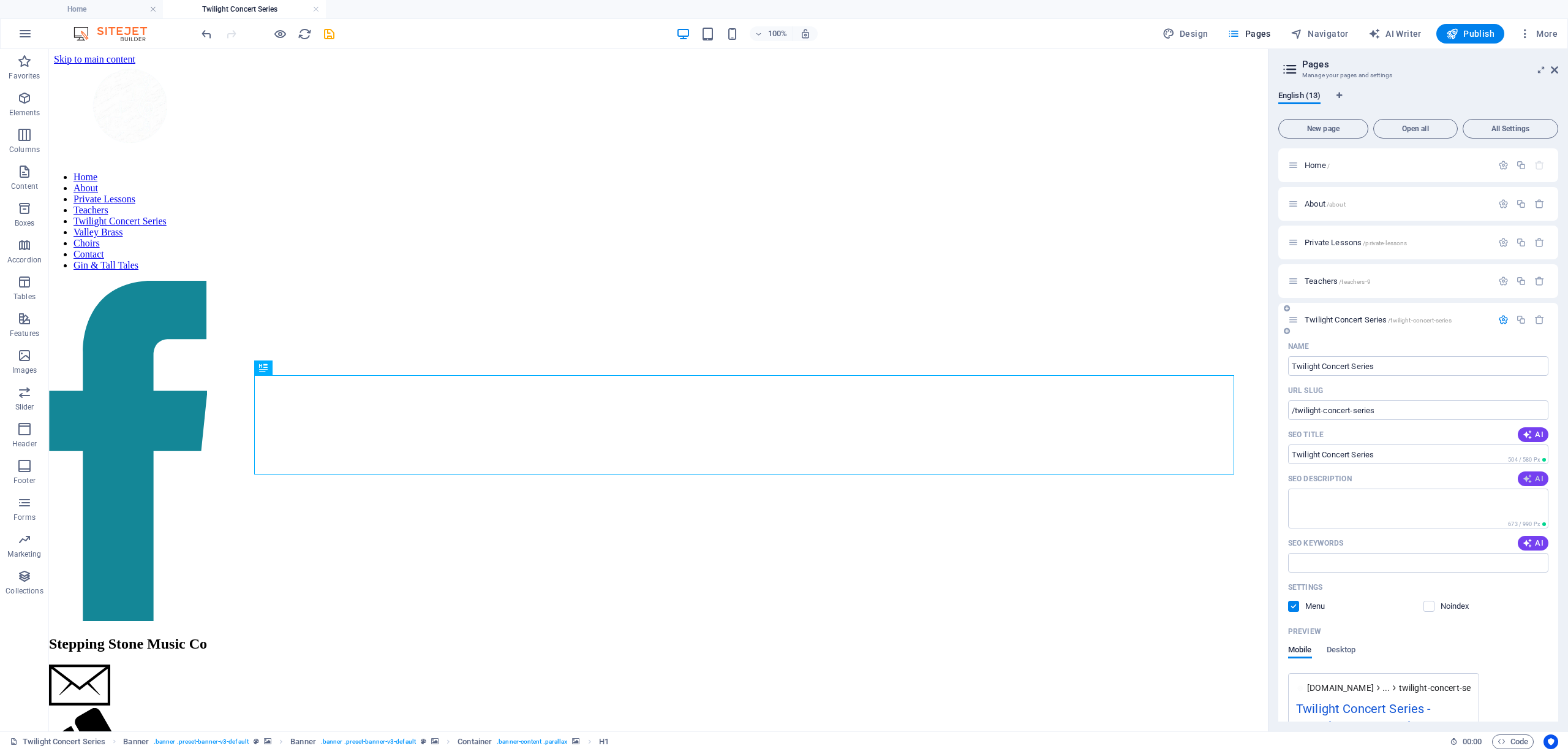
click at [1532, 477] on span "AI" at bounding box center [1533, 478] width 21 height 10
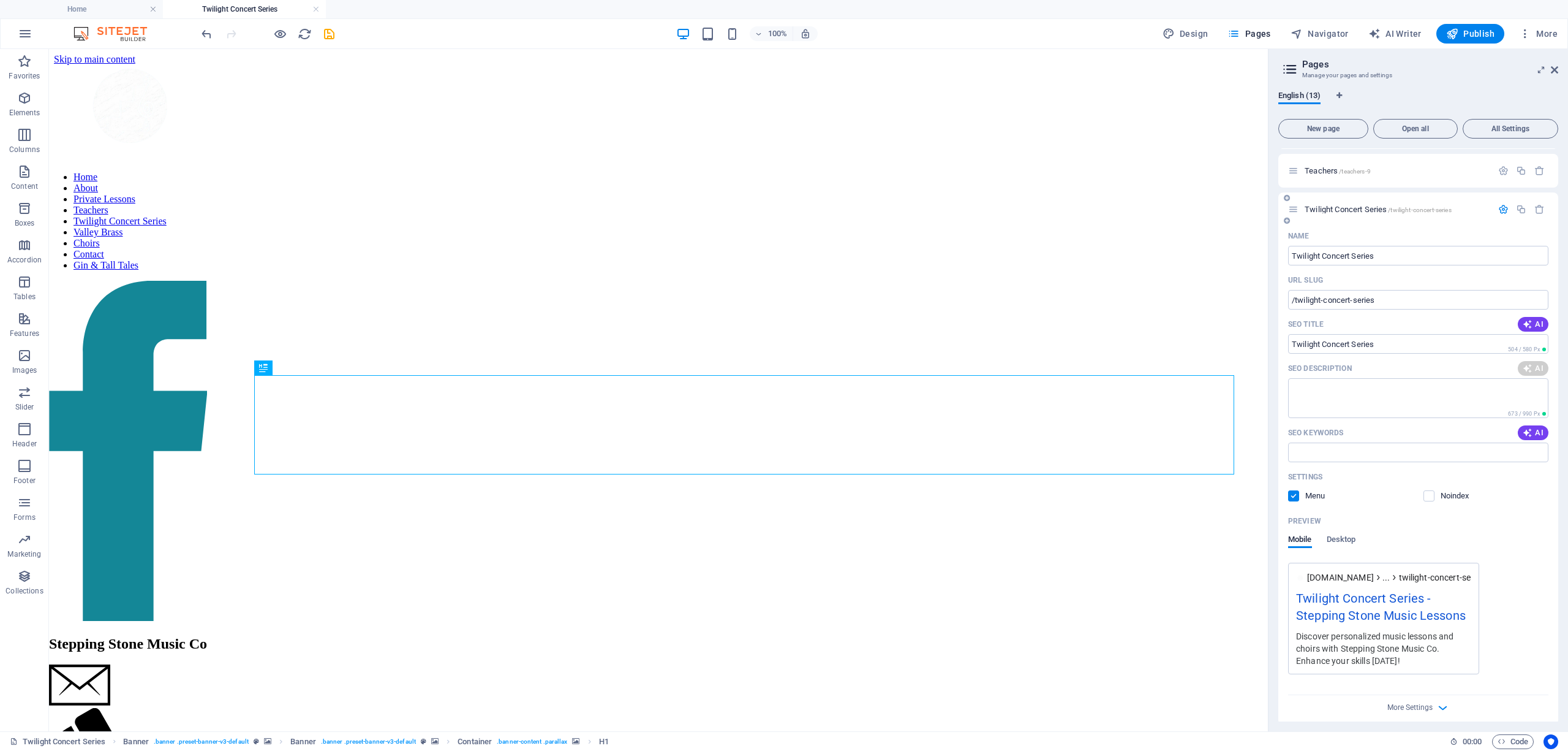
scroll to position [109, 0]
type textarea "Join us for the free Twilight Concert Series in Mission! Enjoy live music, food…"
click at [1527, 433] on icon "button" at bounding box center [1527, 434] width 10 height 10
type input "Twilight Concert Series, free concerts Mission, family friendly music events, s…"
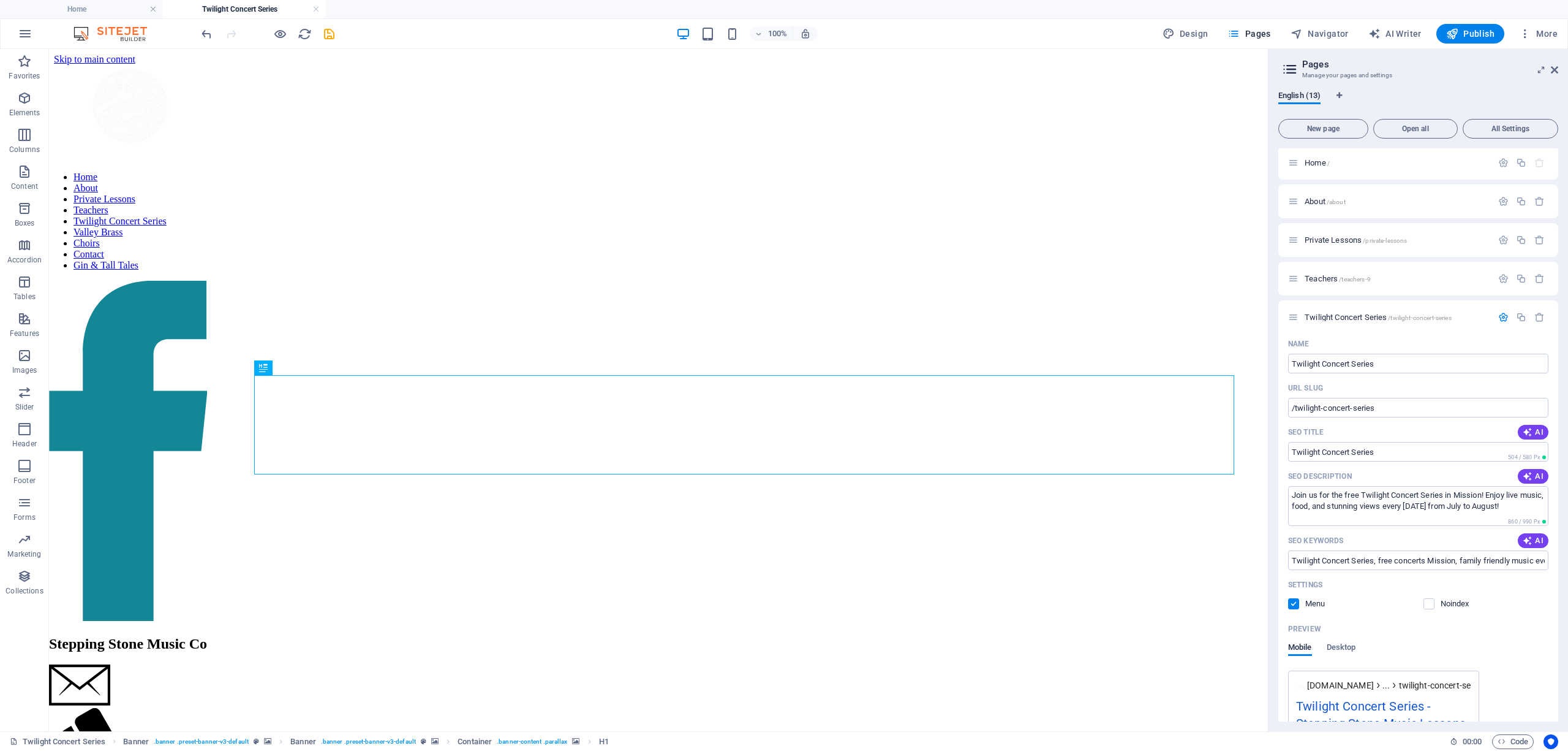
scroll to position [0, 0]
click at [1373, 282] on p "Teachers /teachers-9" at bounding box center [1396, 281] width 184 height 8
click at [1499, 282] on icon "button" at bounding box center [1503, 281] width 10 height 10
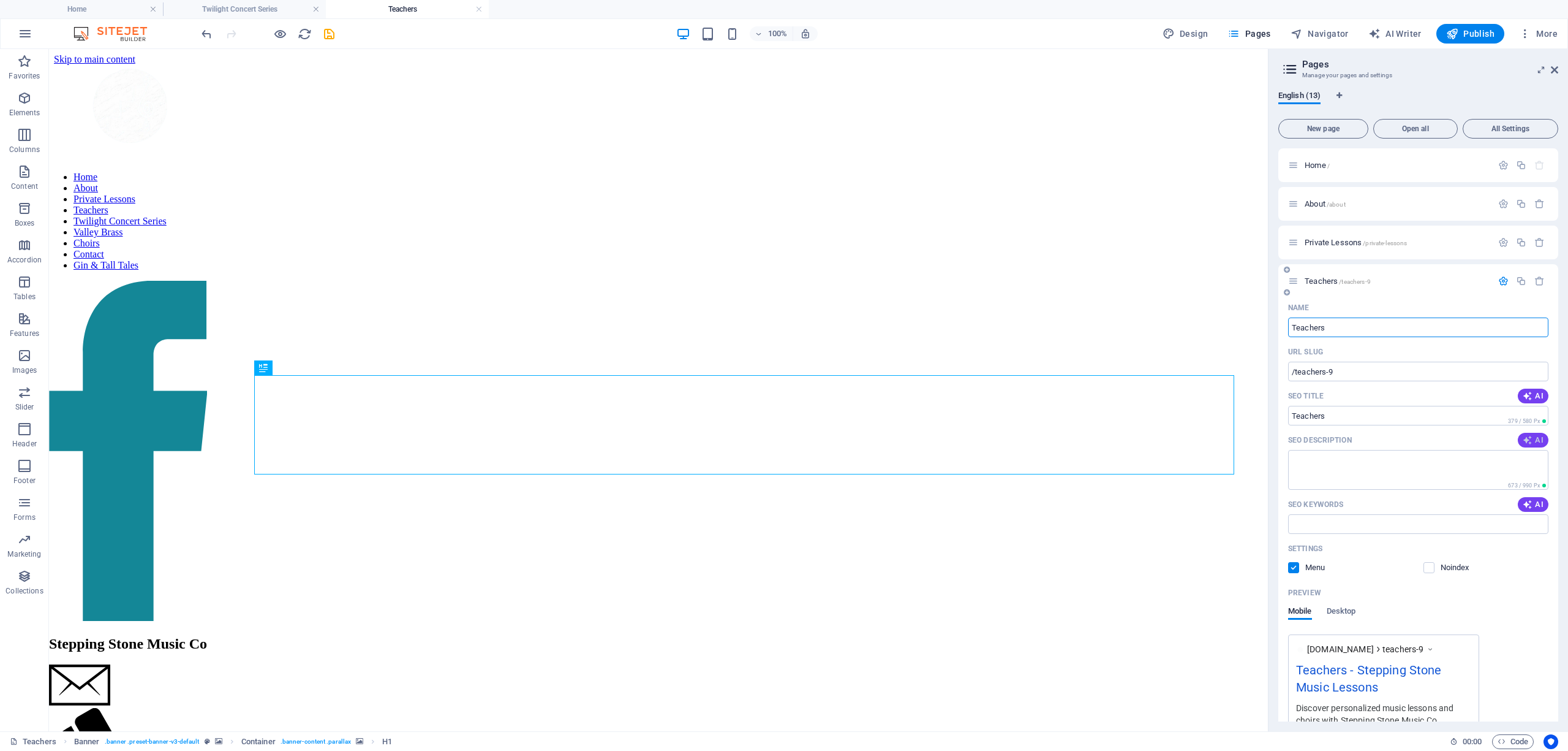
click at [1537, 439] on span "AI" at bounding box center [1533, 440] width 21 height 10
click at [1532, 505] on span "AI" at bounding box center [1533, 505] width 21 height 10
type textarea "Discover passionate music educators at Stepping Stone Music Company! Tailored l…"
type input "music lessons, music education, private music teachers, vocal coaching, instrum…"
click at [1334, 244] on span "Private Lessons /private-lessons" at bounding box center [1355, 242] width 103 height 9
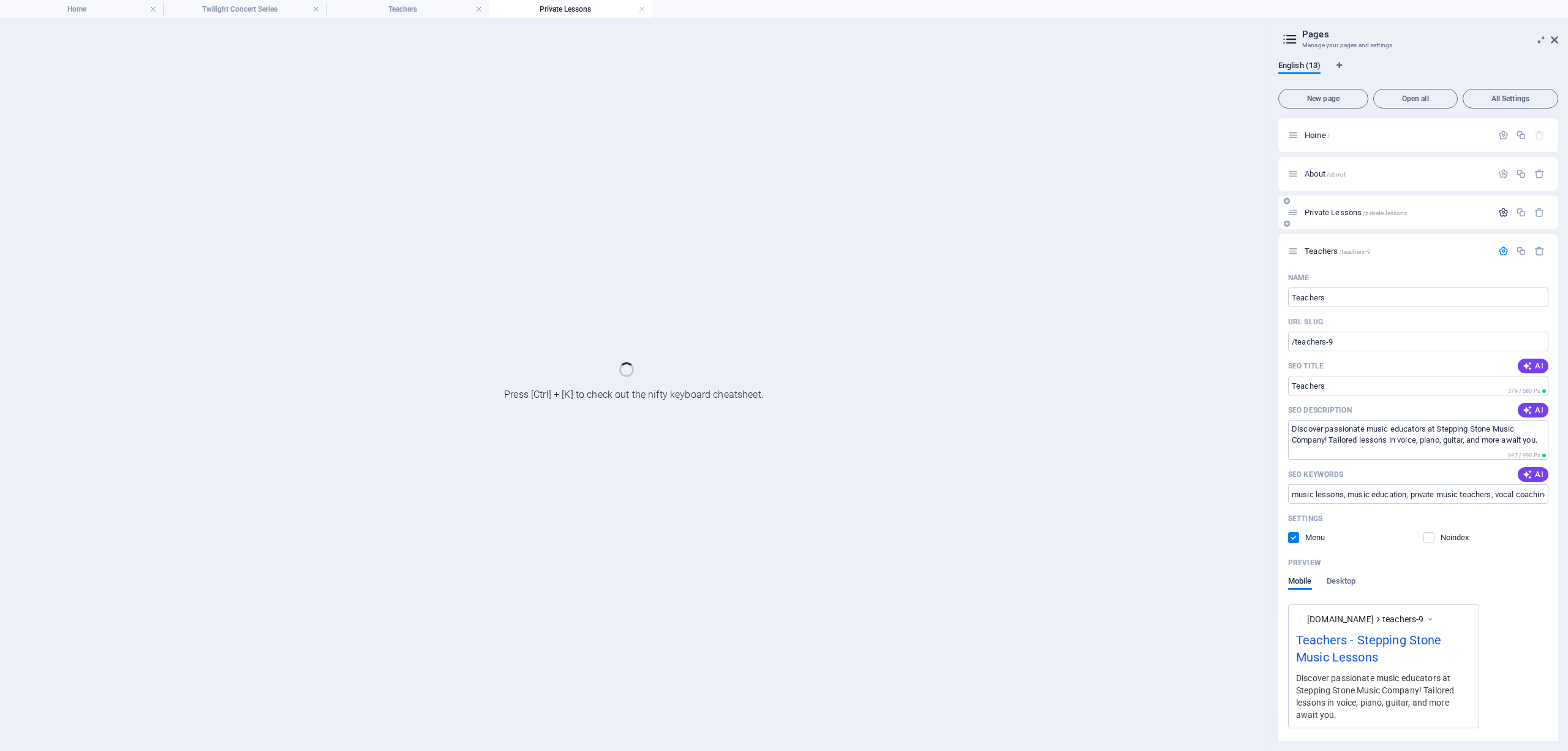
click at [1501, 209] on icon "button" at bounding box center [1503, 212] width 10 height 10
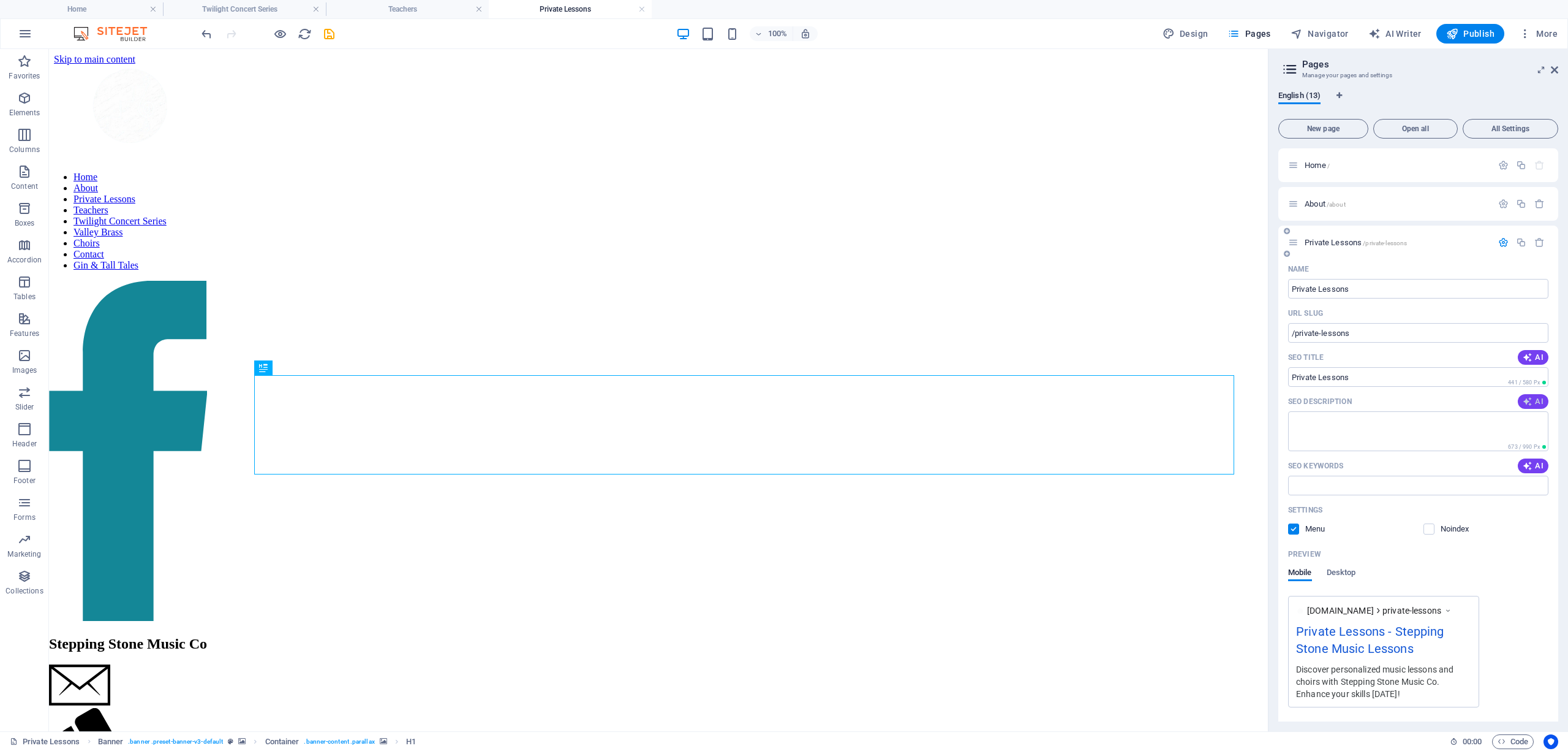
click at [1529, 399] on icon "button" at bounding box center [1527, 401] width 10 height 10
type textarea "Discover personalized music lessons at Stepping Stone Music Co! In-studio & onl…"
click at [1525, 465] on icon "button" at bounding box center [1527, 465] width 10 height 10
type input "private music lessons, online music classes, guitar lessons, ukulele classes, g…"
drag, startPoint x: 1478, startPoint y: 432, endPoint x: 1451, endPoint y: 427, distance: 27.5
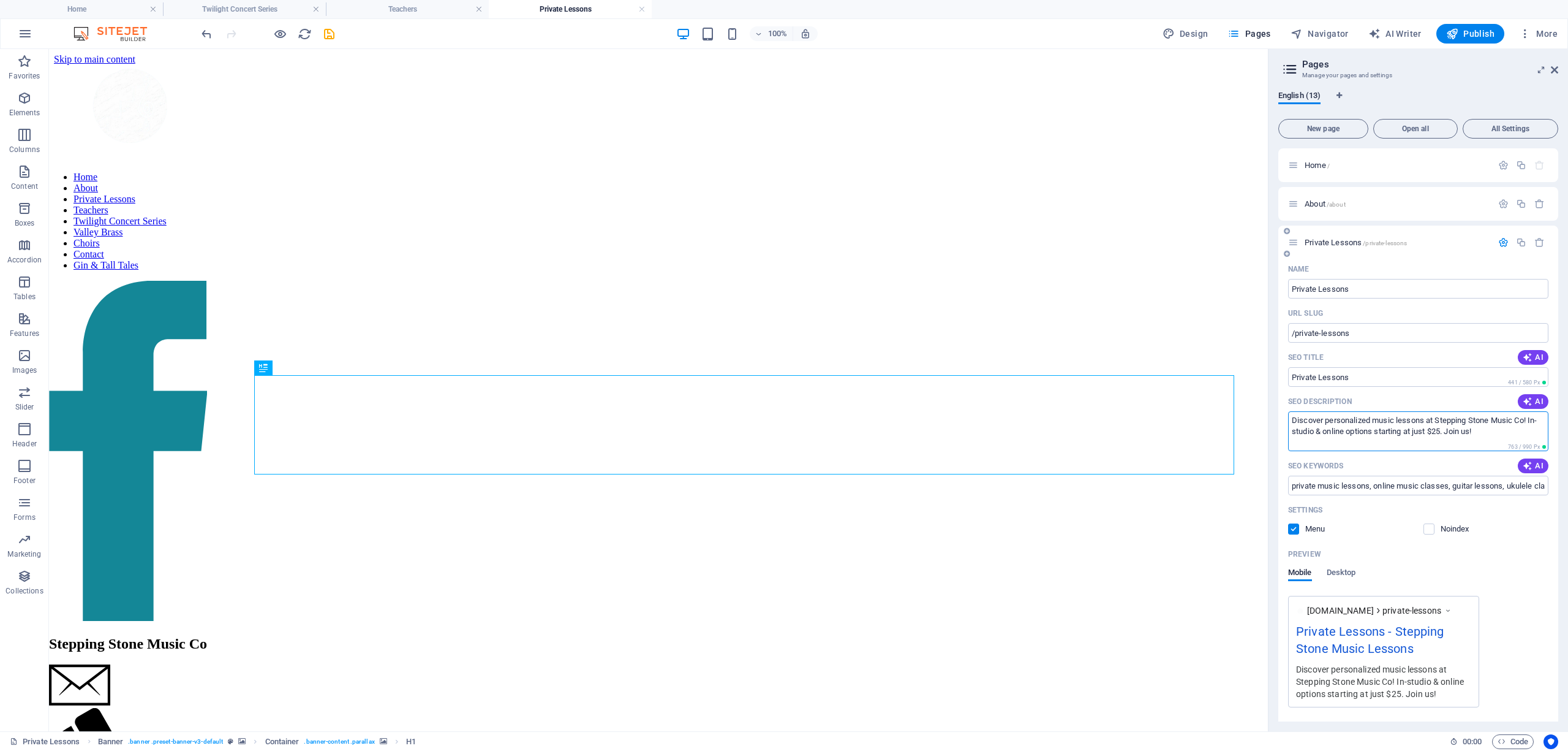
click at [1451, 427] on textarea "Discover personalized music lessons at Stepping Stone Music Co! In-studio & onl…" at bounding box center [1418, 431] width 260 height 40
click at [1375, 446] on textarea "Discover personalized music lessons at Stepping Stone Music Co! In-studio & onl…" at bounding box center [1418, 431] width 260 height 40
type textarea "Discover personalized music lessons at Stepping Stone Music Co! In-studio & onl…"
click at [1502, 200] on icon "button" at bounding box center [1503, 203] width 10 height 10
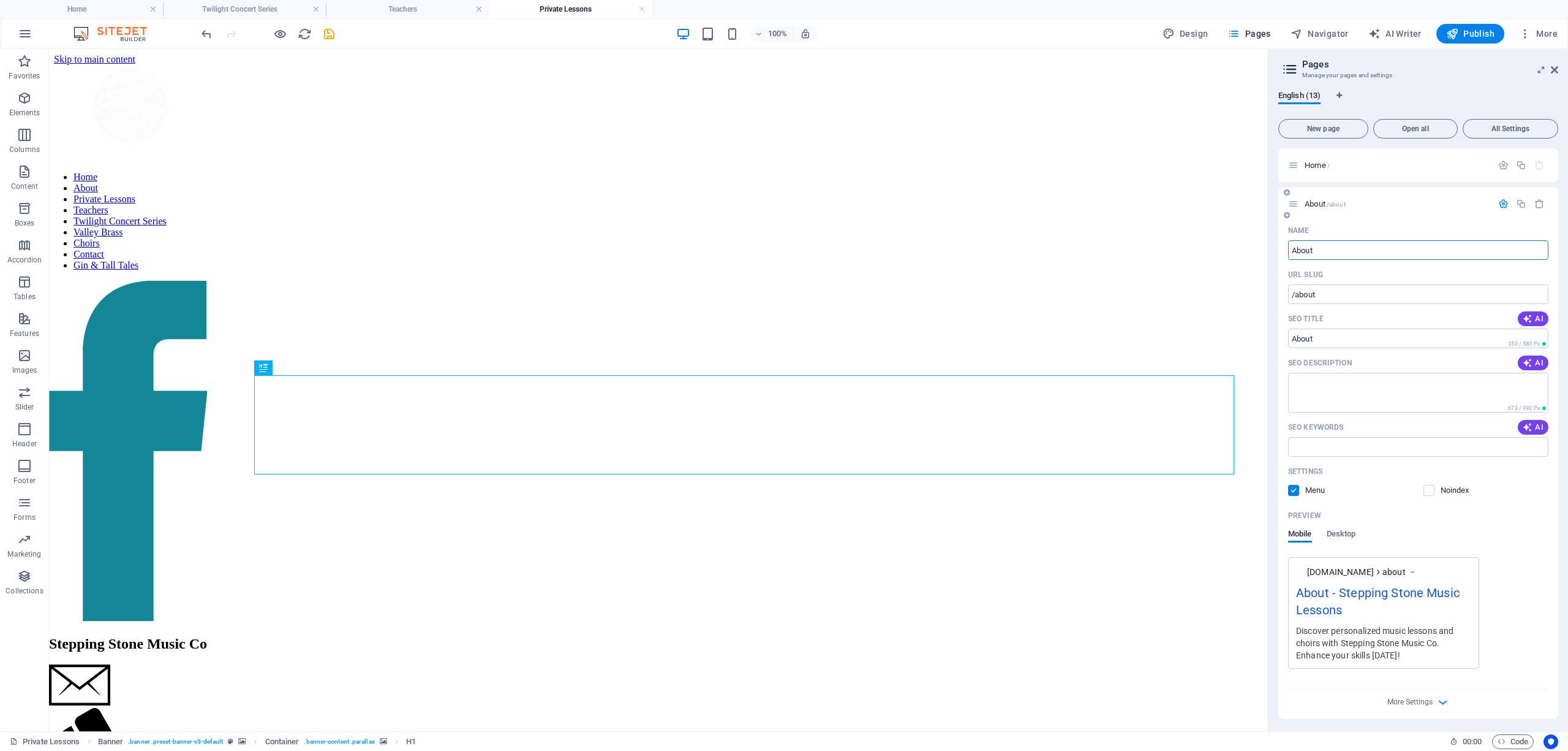
click at [1537, 361] on span "AI" at bounding box center [1533, 363] width 21 height 10
click at [1530, 427] on icon "button" at bounding box center [1527, 427] width 10 height 10
type textarea "Discover your love for music at Stepping Stone Music! Private & group lessons i…"
type input "music lessons, Fraser Valley music studio, private music lessons, group music c…"
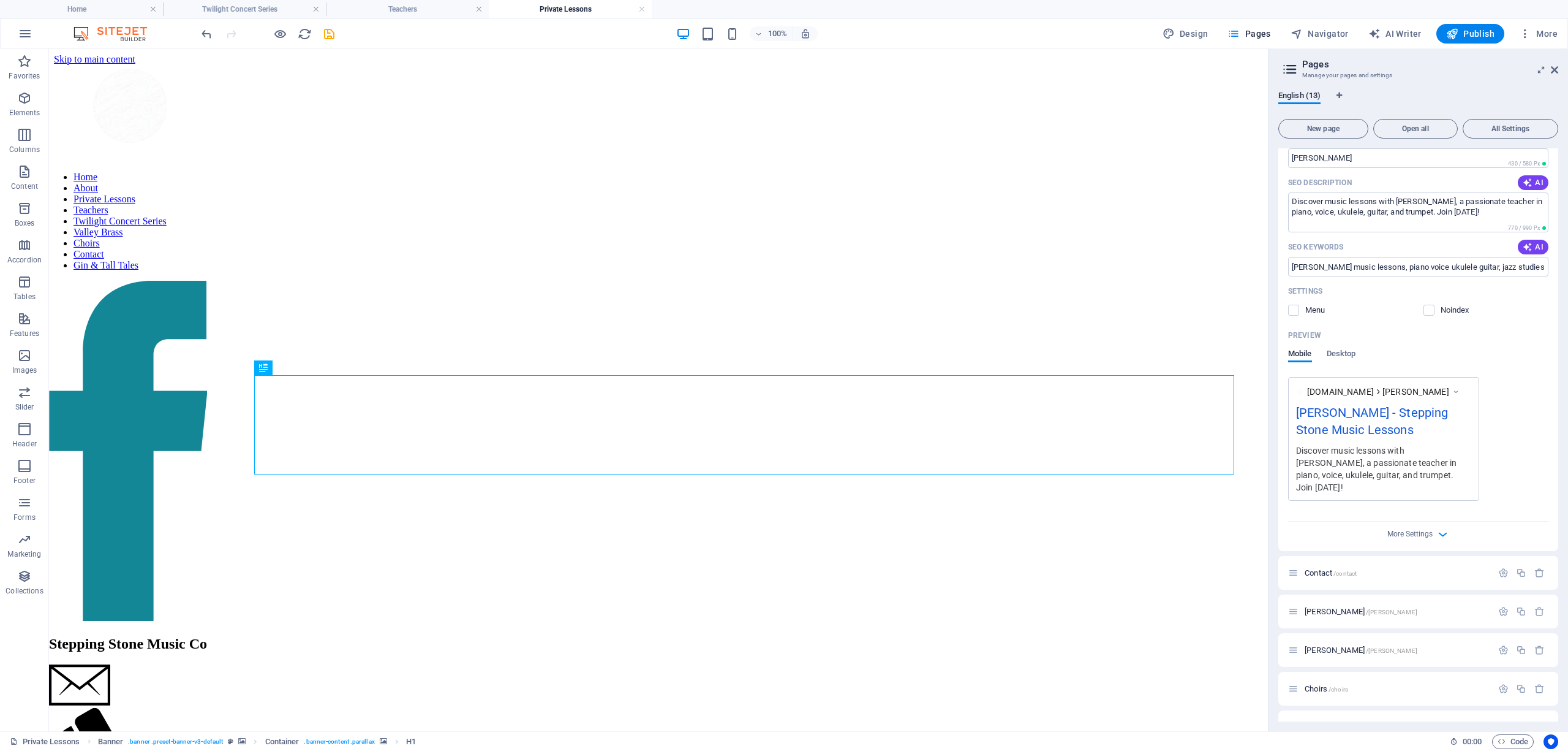
scroll to position [3457, 0]
click at [1502, 562] on icon "button" at bounding box center [1503, 567] width 10 height 10
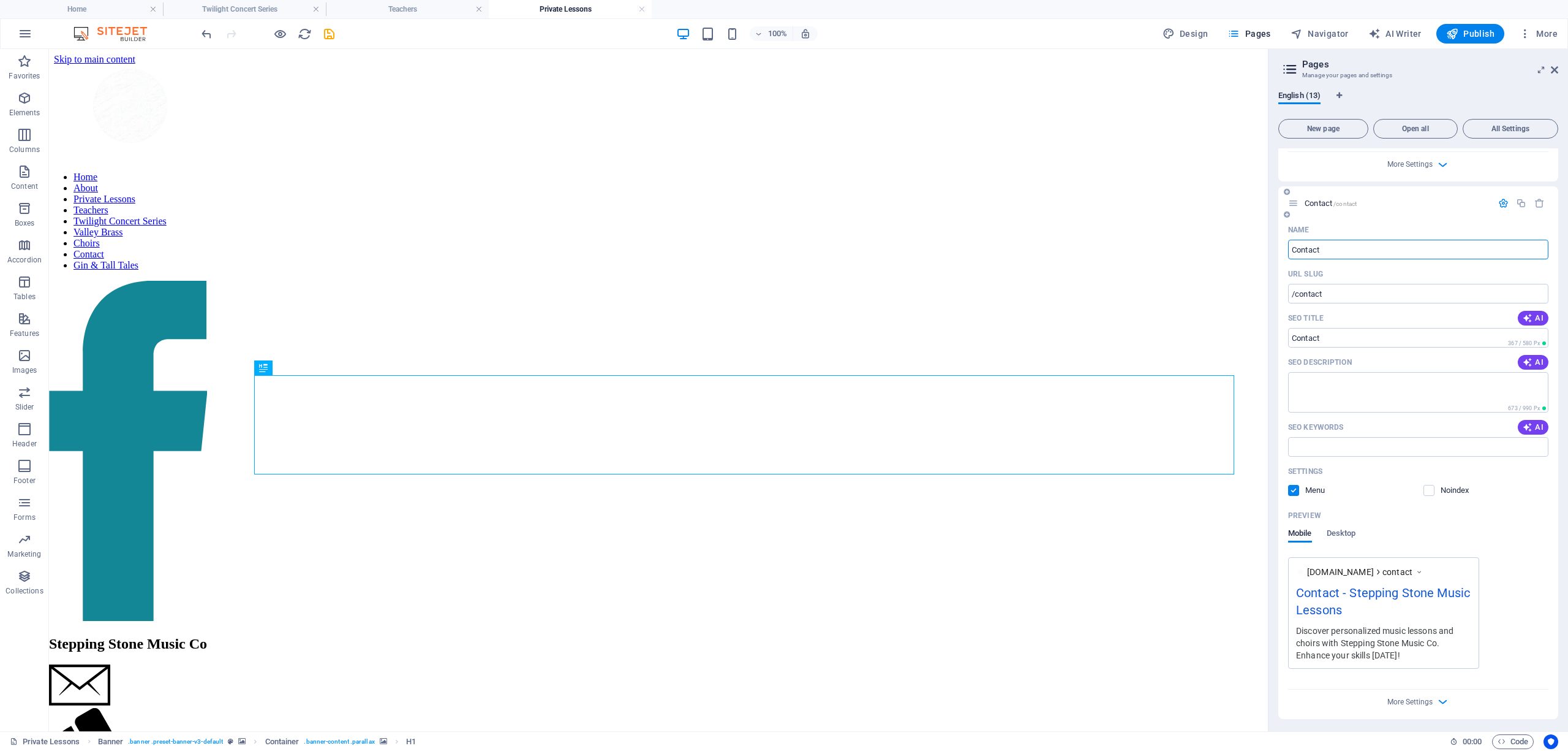
scroll to position [3838, 0]
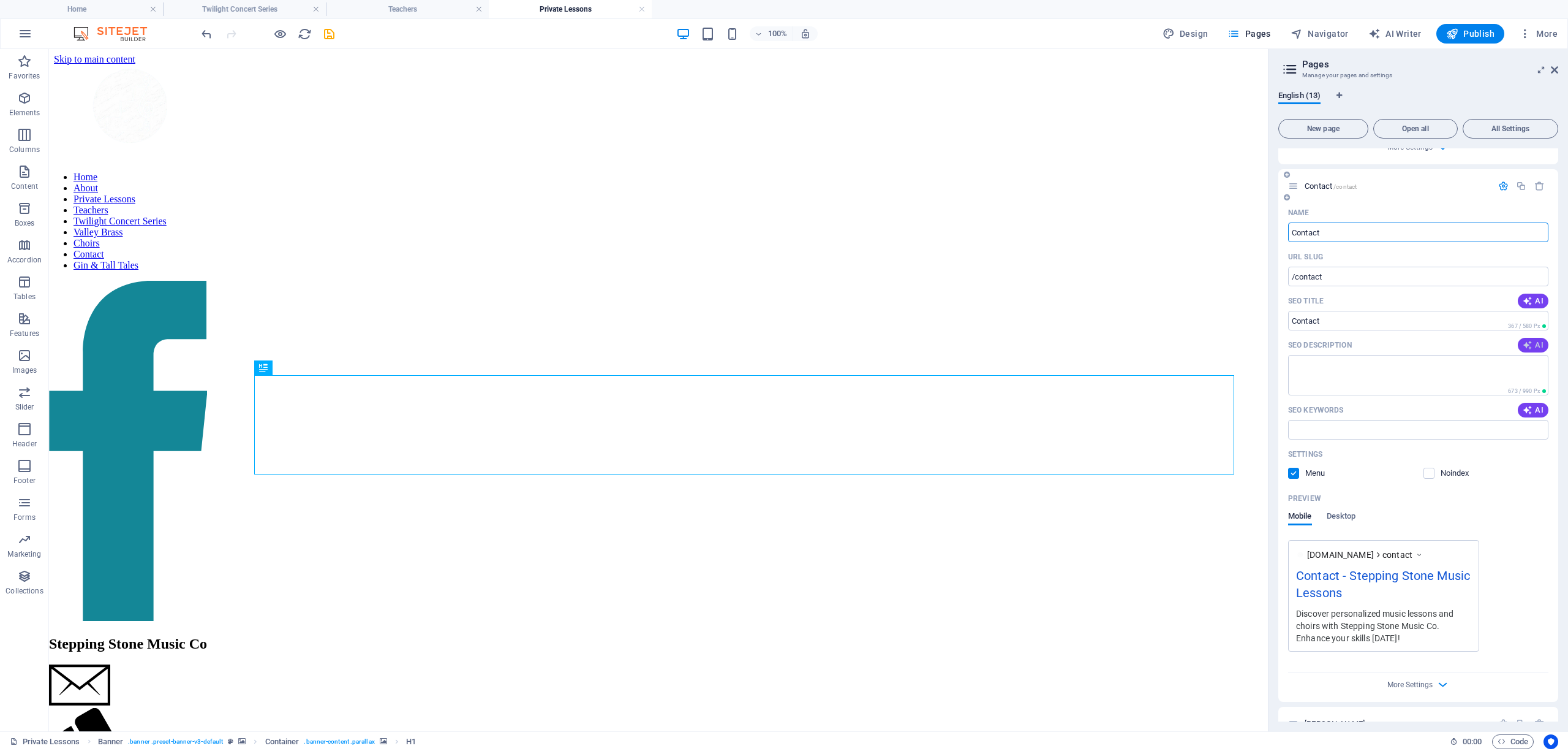
click at [1532, 340] on span "AI" at bounding box center [1533, 345] width 21 height 10
click at [1540, 405] on span "AI" at bounding box center [1533, 410] width 21 height 10
type textarea "Get in touch with Stepping Stone Music Co for inquiries at steppingstonemusicco…"
type input "Contact Stepping Stone Music, Stepping Stone Music Co, music inquiries, music c…"
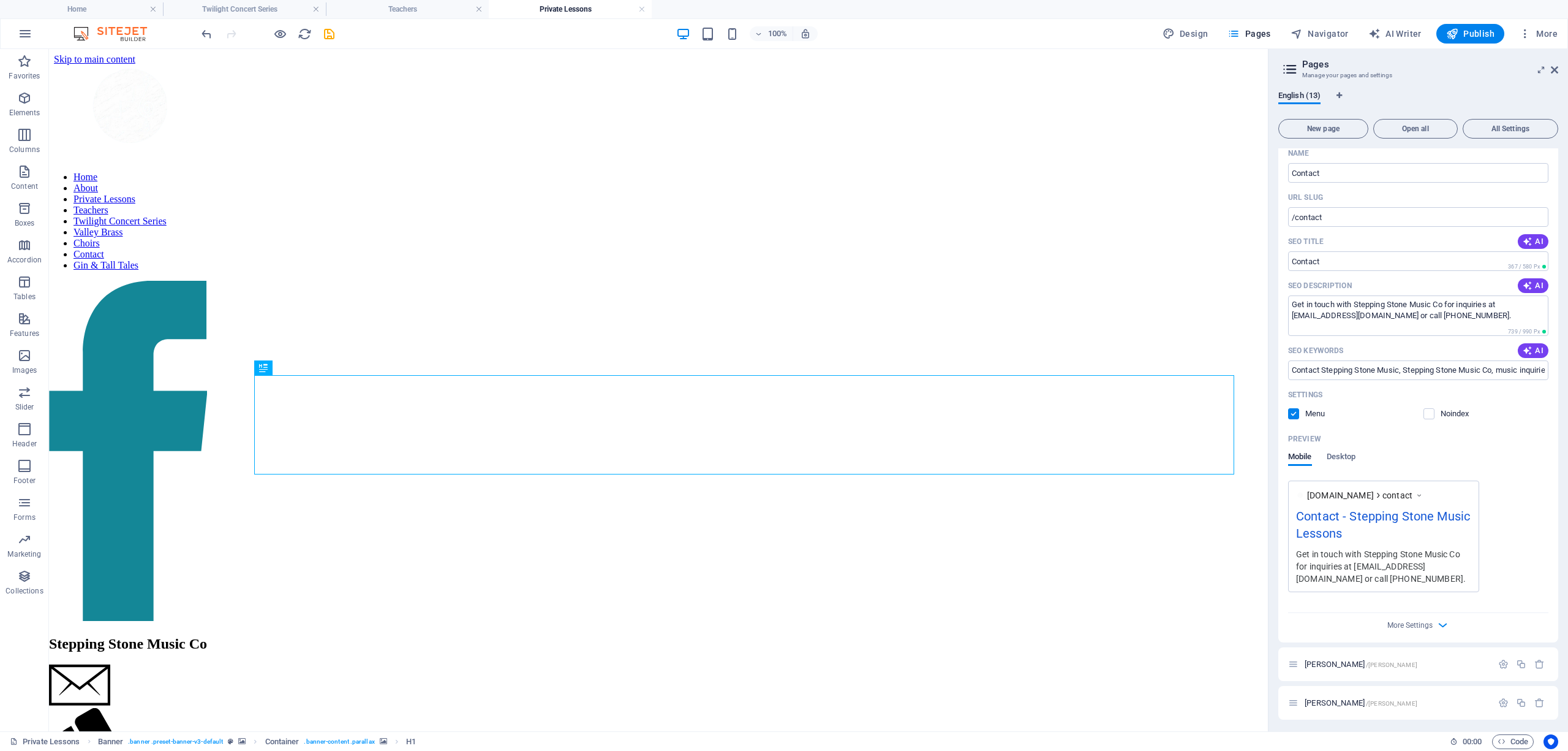
scroll to position [3968, 0]
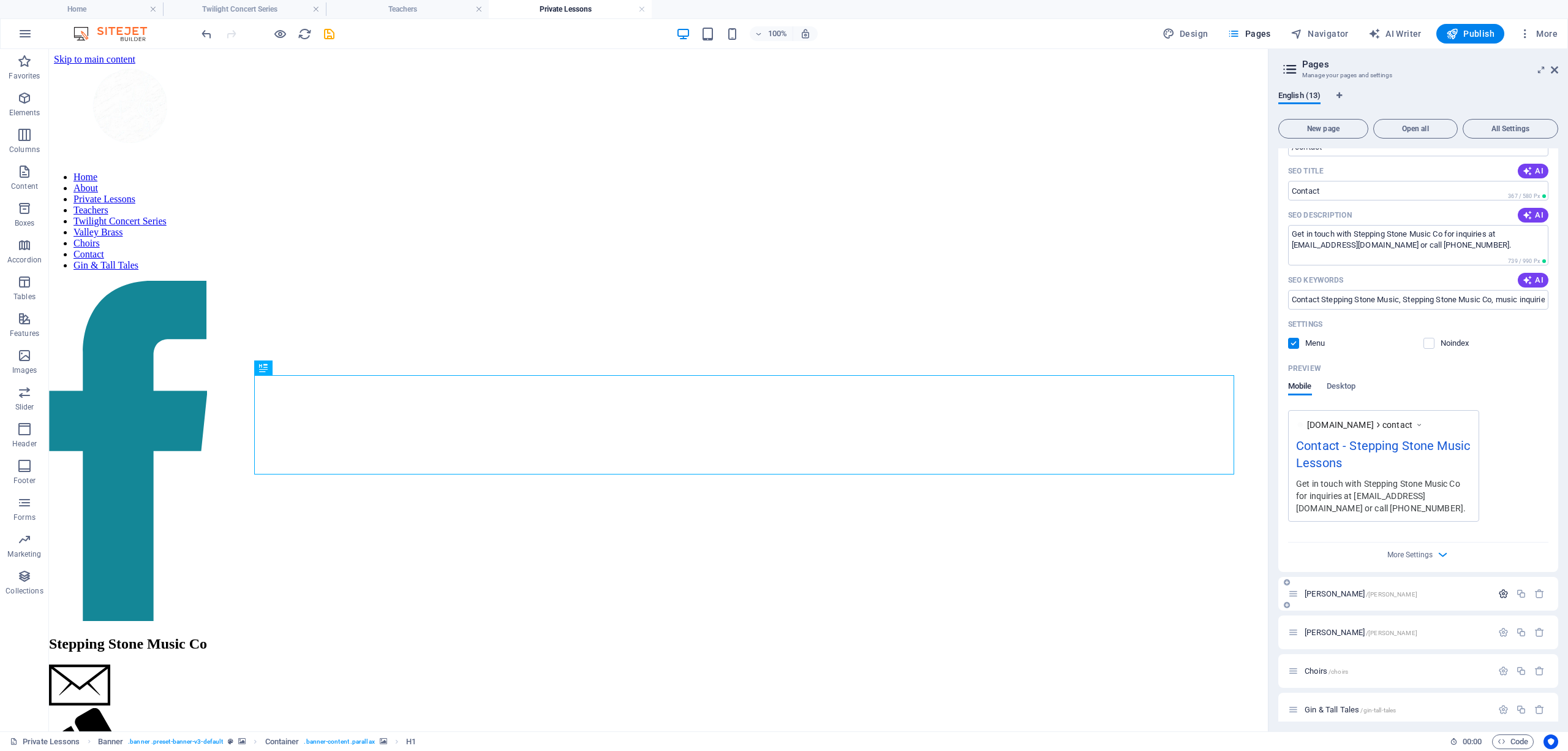
click at [1500, 589] on icon "button" at bounding box center [1503, 593] width 10 height 10
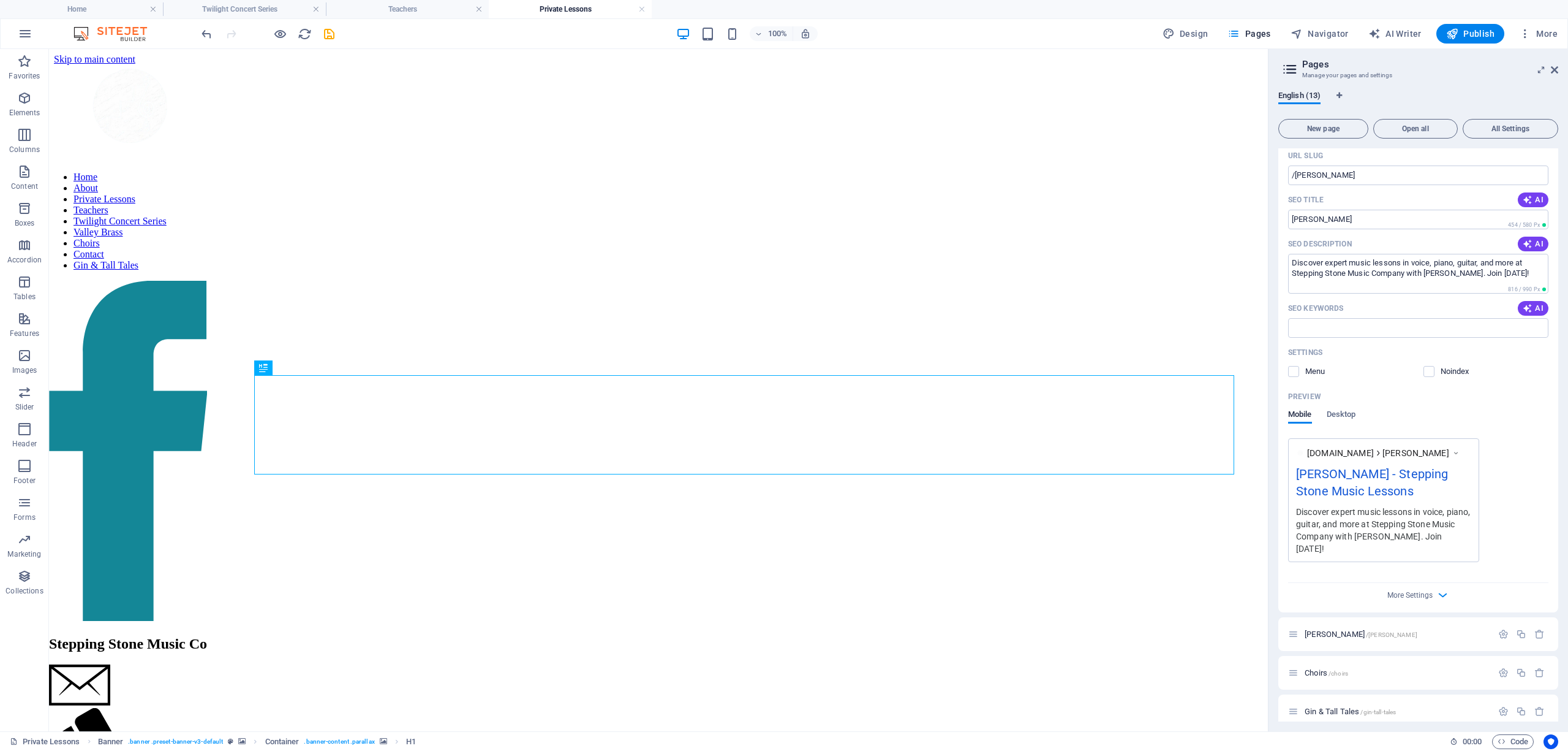
scroll to position [4479, 0]
click at [1523, 237] on icon "button" at bounding box center [1527, 242] width 10 height 10
click at [1534, 302] on span "AI" at bounding box center [1533, 306] width 21 height 10
type textarea "Discover expert brass instruction with Ben Nessim at Stepping Stone Music Co. L…"
type input "Brass instructor, Trumpet lessons, Trombone coaching, Euphonium teacher, Barito…"
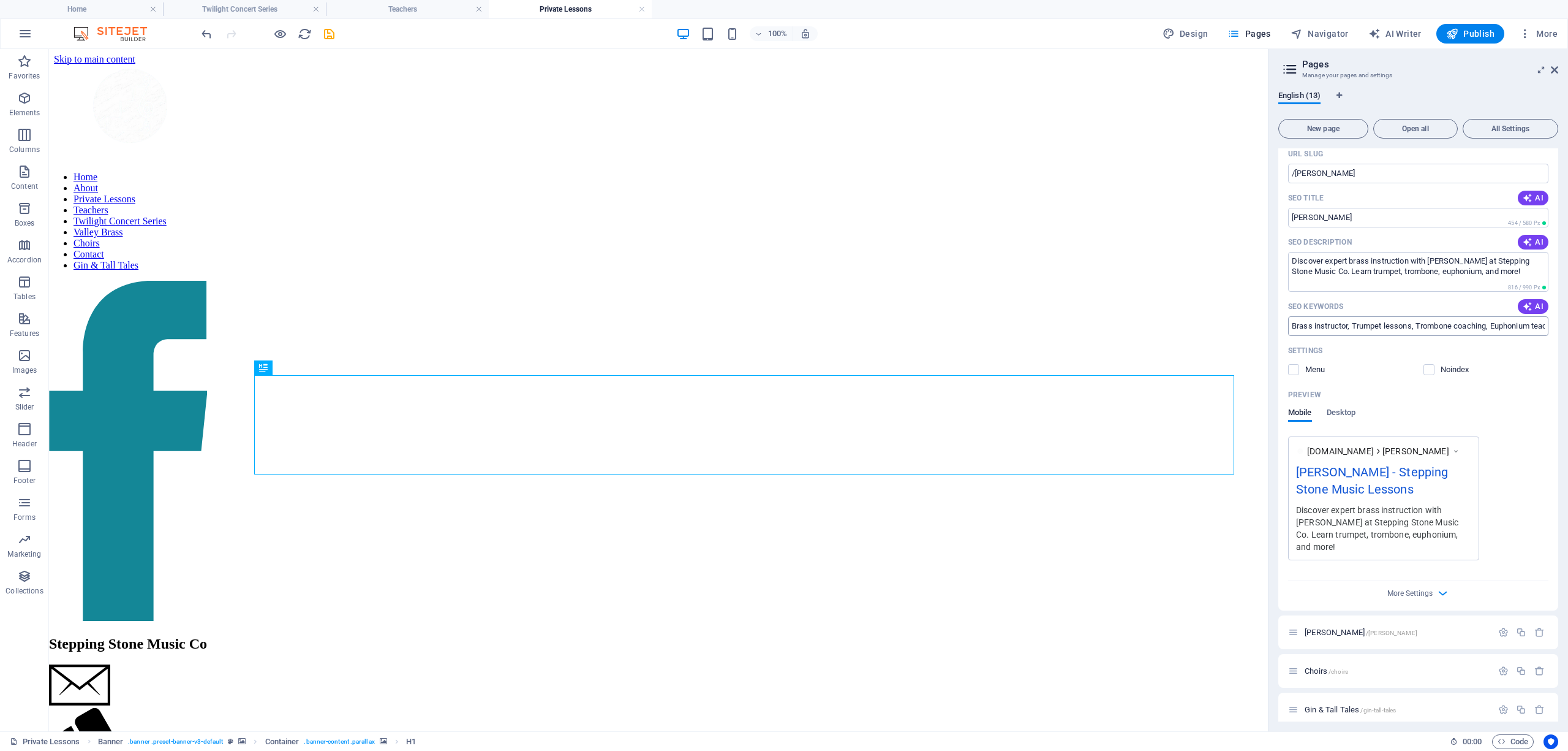
scroll to position [4467, 0]
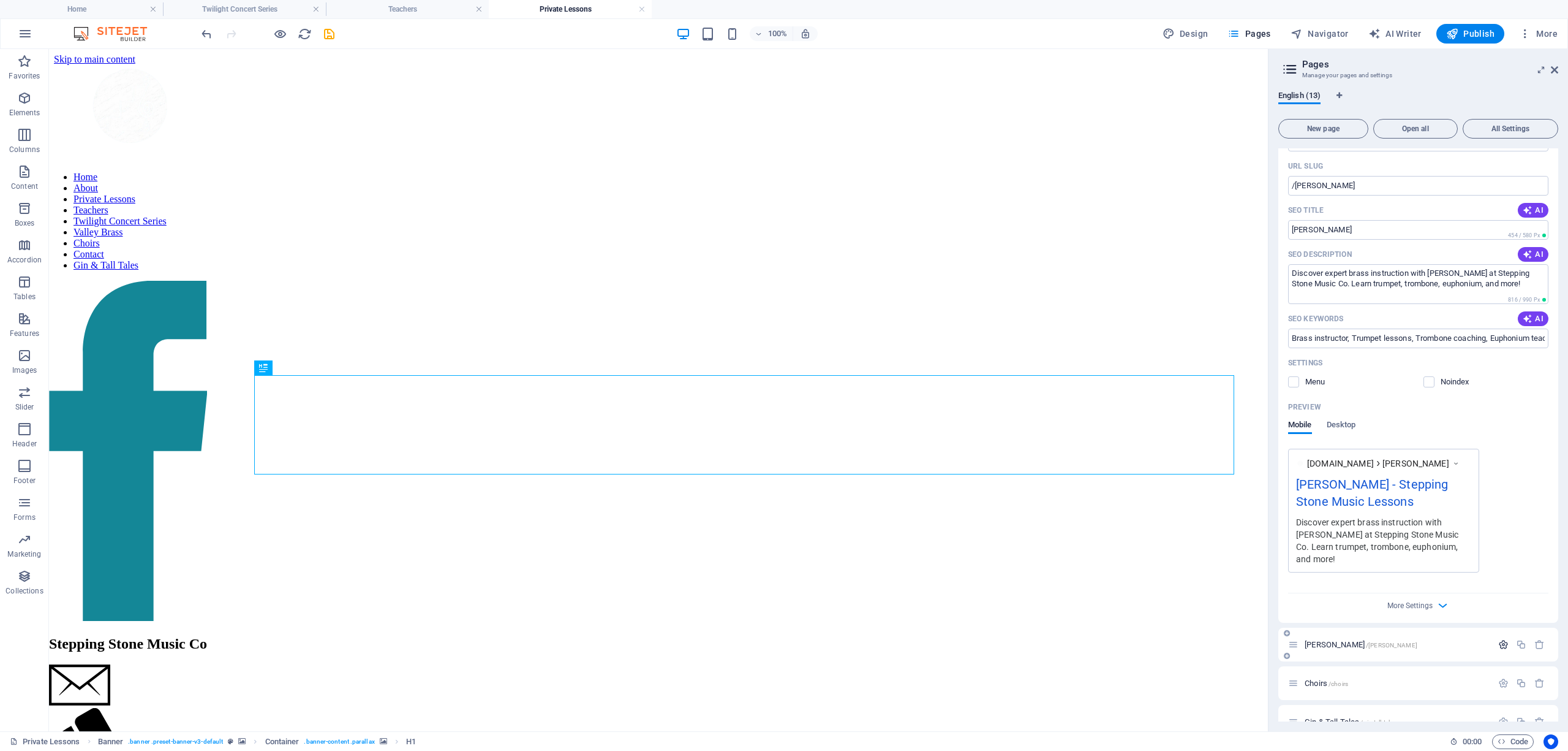
click at [1501, 639] on icon "button" at bounding box center [1503, 644] width 10 height 10
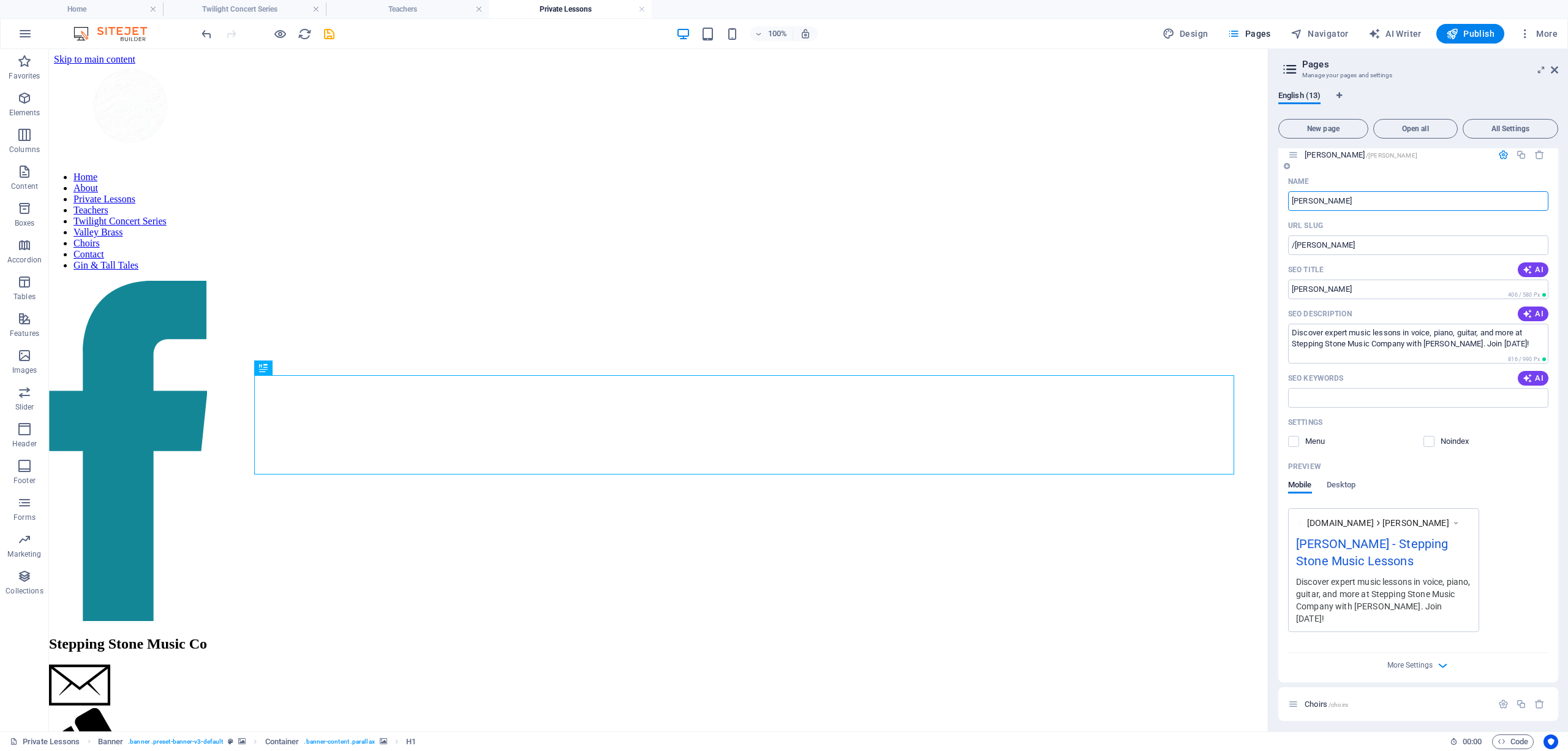
scroll to position [4957, 0]
click at [1530, 308] on icon "button" at bounding box center [1527, 313] width 10 height 10
click at [1534, 372] on span "AI" at bounding box center [1533, 377] width 21 height 10
type textarea "Discover joyful music lessons with Julia Ziegler! Expert in voice, piano, guita…"
type input "Julia Ziegler music lessons, Vancouver music teacher, private voice guitar ukul…"
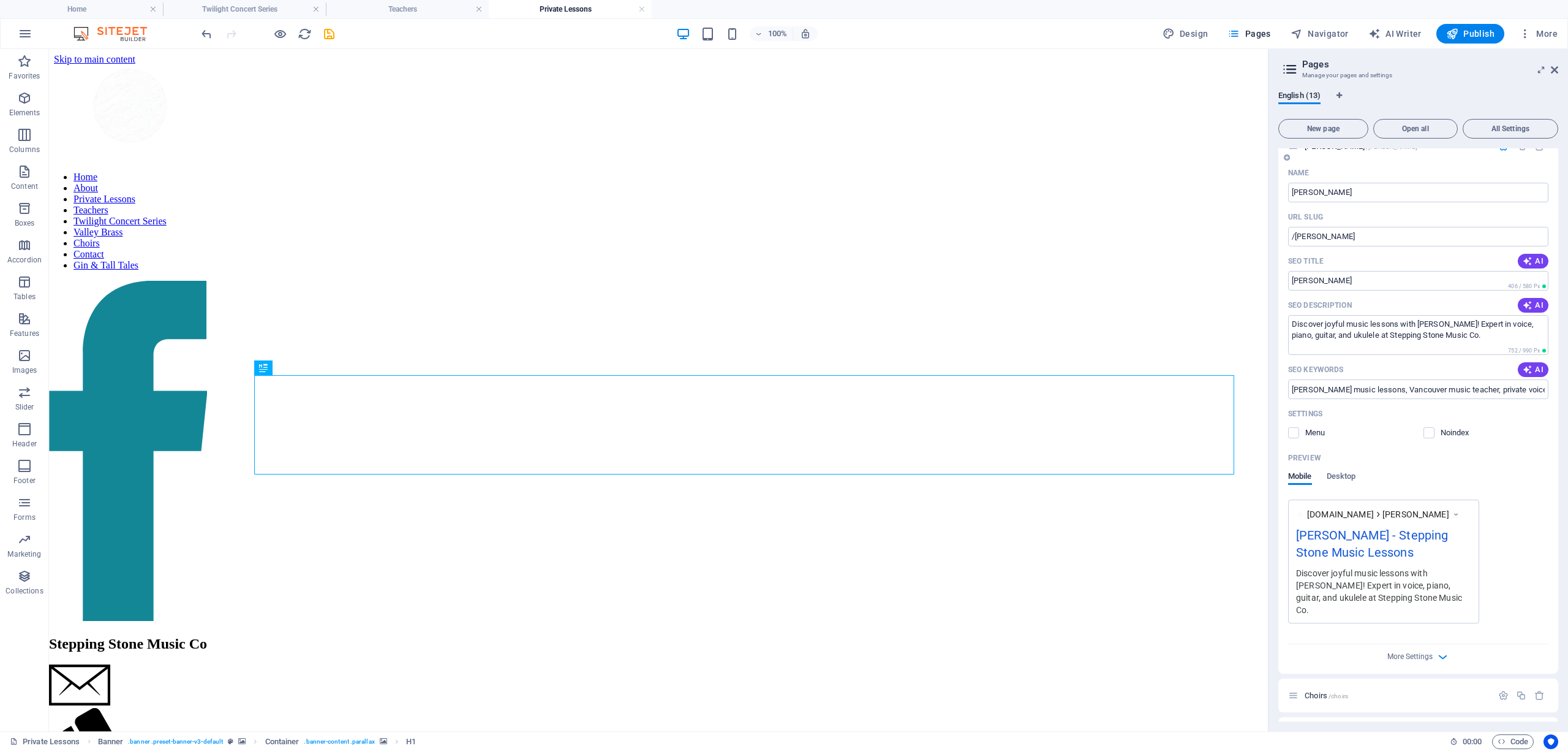
scroll to position [4966, 0]
click at [1503, 689] on icon "button" at bounding box center [1503, 694] width 10 height 10
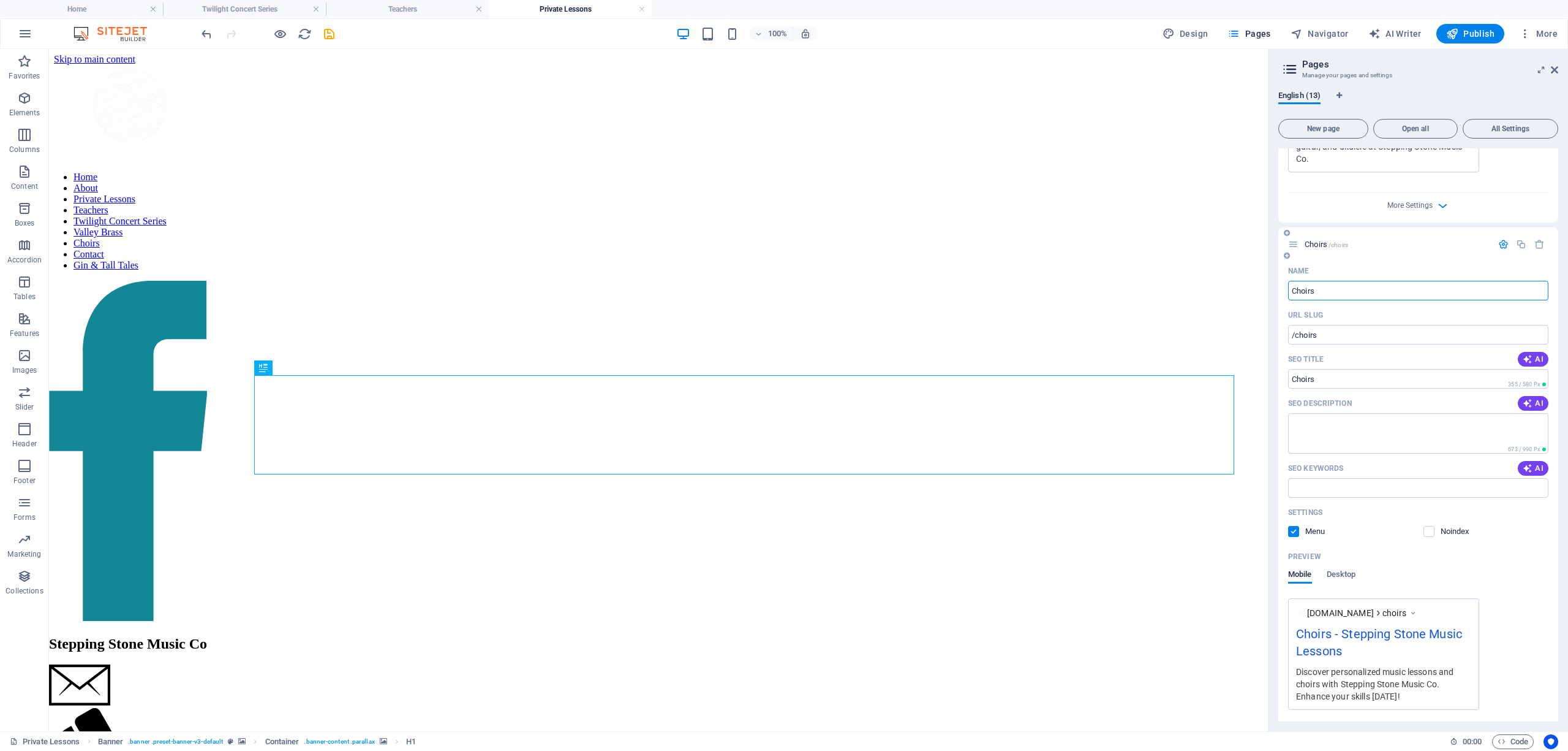
scroll to position [5465, 0]
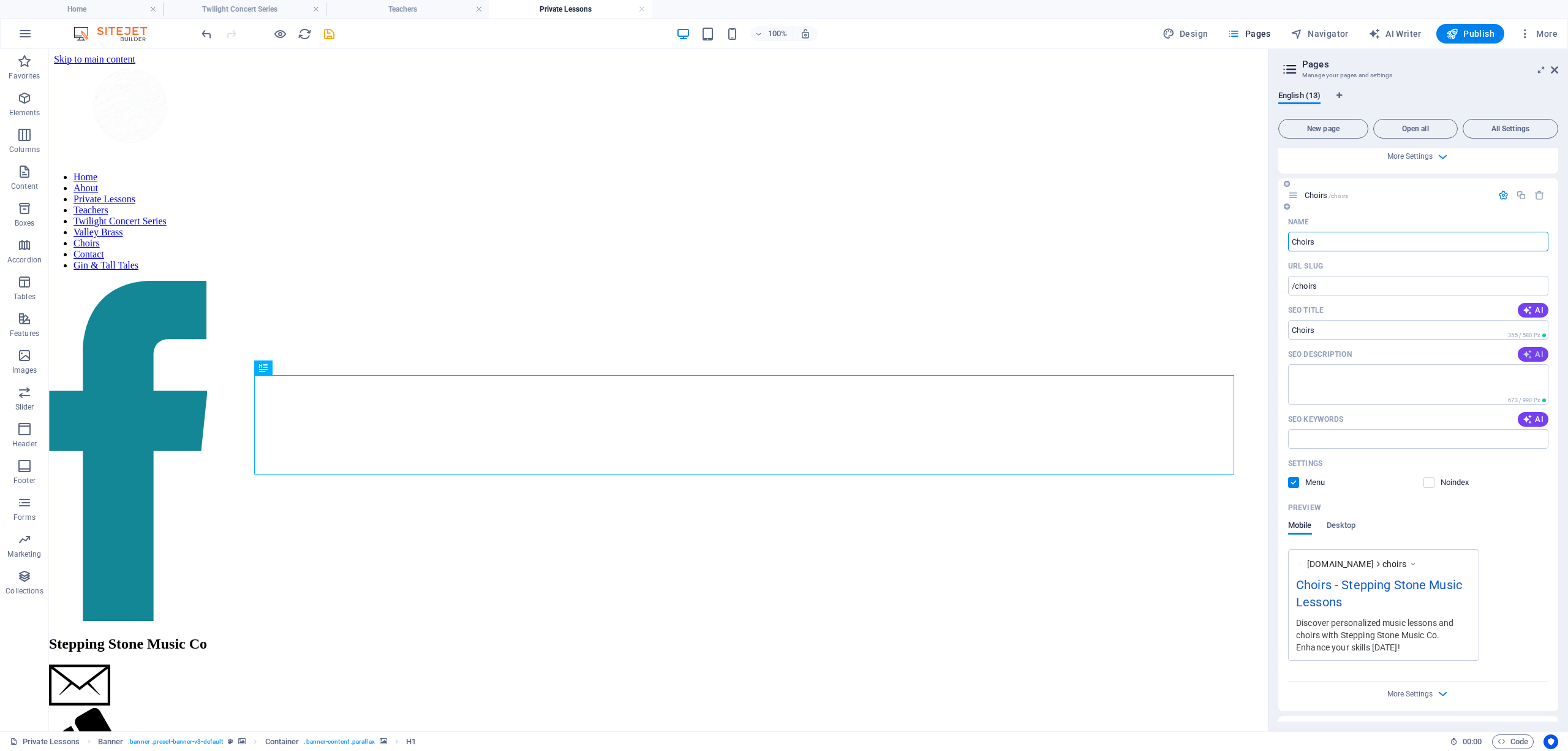
click at [1535, 349] on span "AI" at bounding box center [1533, 354] width 21 height 10
click at [1532, 412] on button "AI" at bounding box center [1533, 419] width 31 height 14
type textarea "Discover Stepping Stone Music Co: your go-to for music lessons and instruments …"
type input "Stepping Stone Music Co, music lessons, musical instruments, music education, m…"
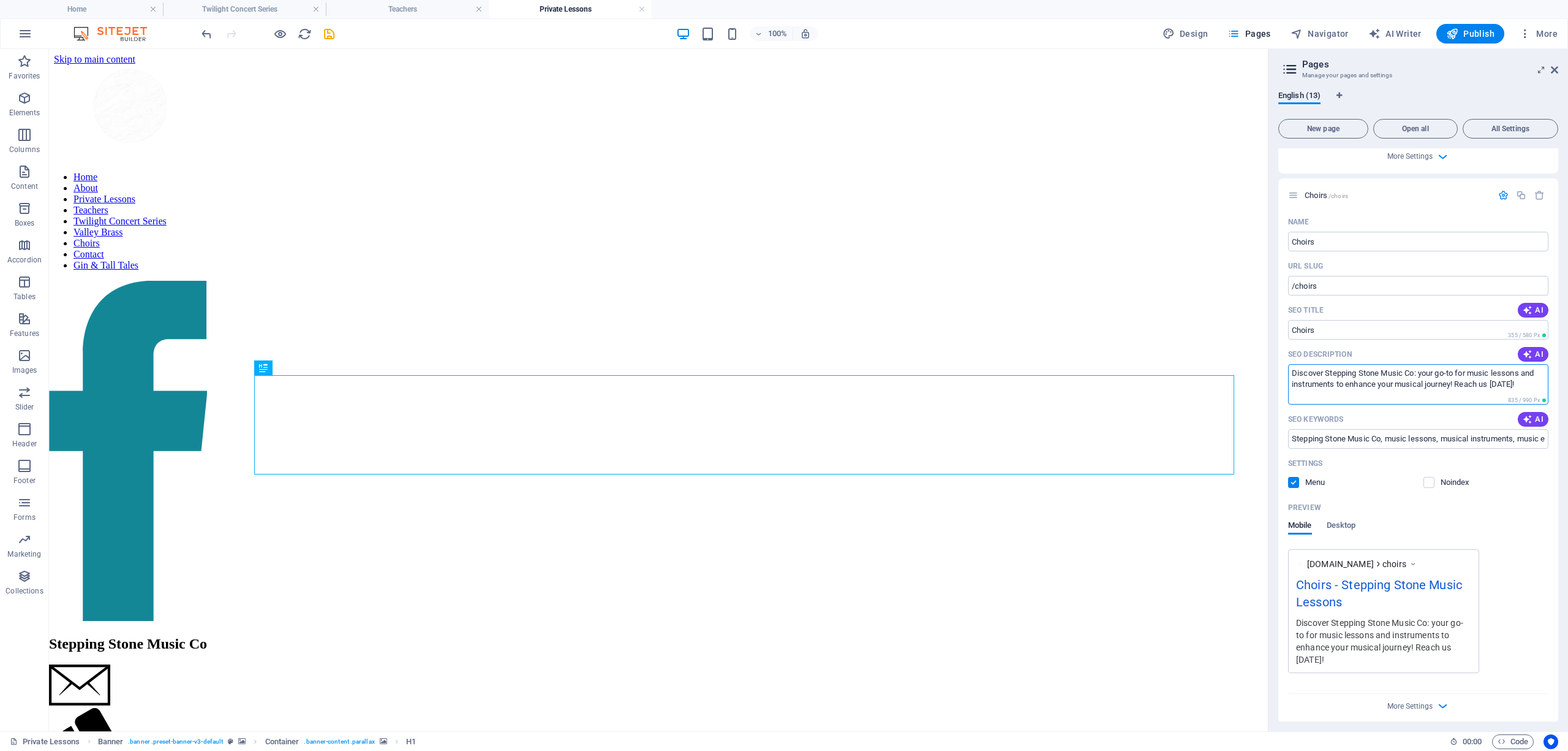
drag, startPoint x: 1571, startPoint y: 399, endPoint x: 1320, endPoint y: 379, distance: 251.8
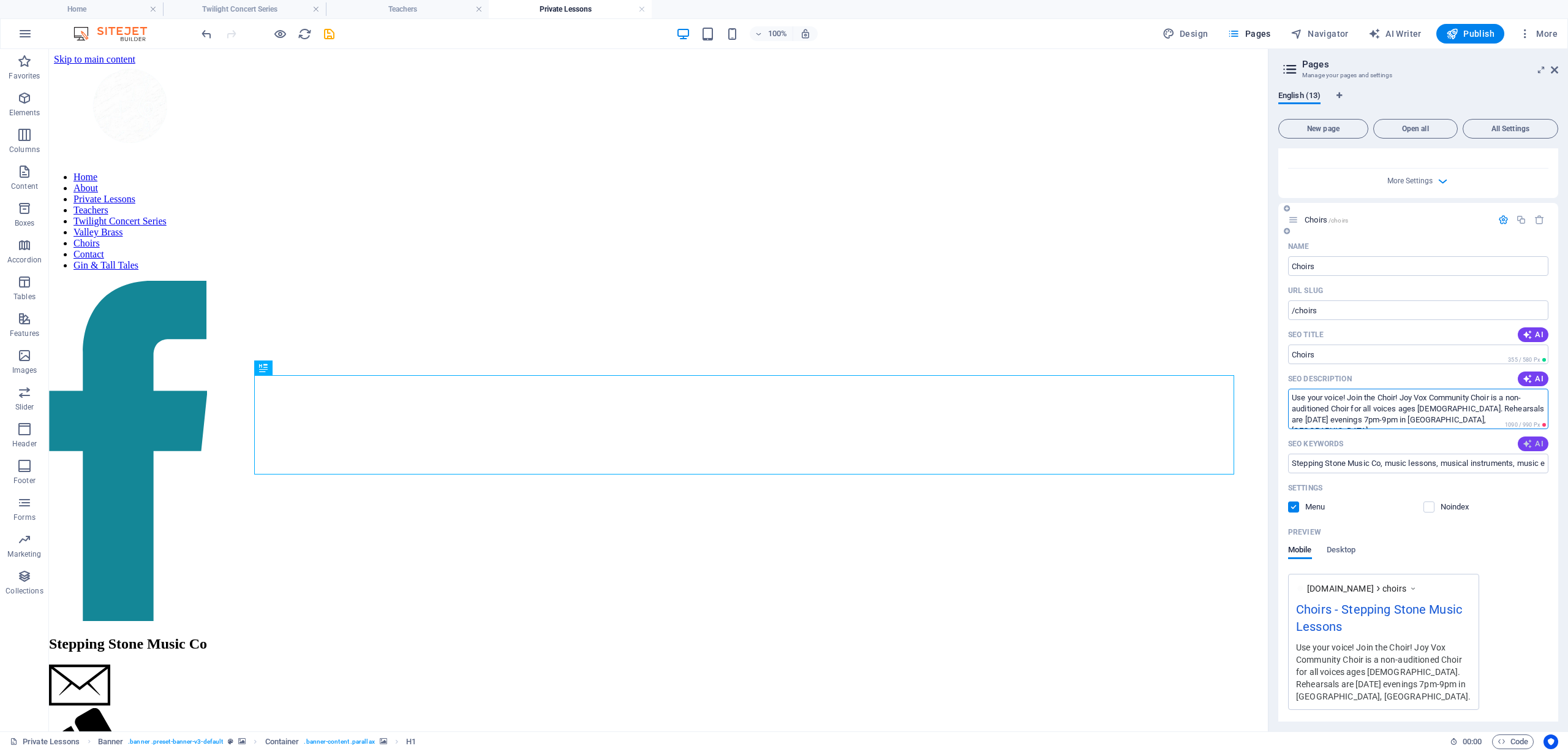
type textarea "Use your voice! Join the Choir! Joy Vox Community Choir is a non-auditioned Cho…"
click at [1532, 438] on span "AI" at bounding box center [1533, 443] width 21 height 10
type input "Stepping Stone Music Co, music lessons Vancouver, music education, instrument c…"
click at [1414, 454] on input "Stepping Stone Music Co, music lessons Vancouver, music education, instrument c…" at bounding box center [1418, 463] width 260 height 19
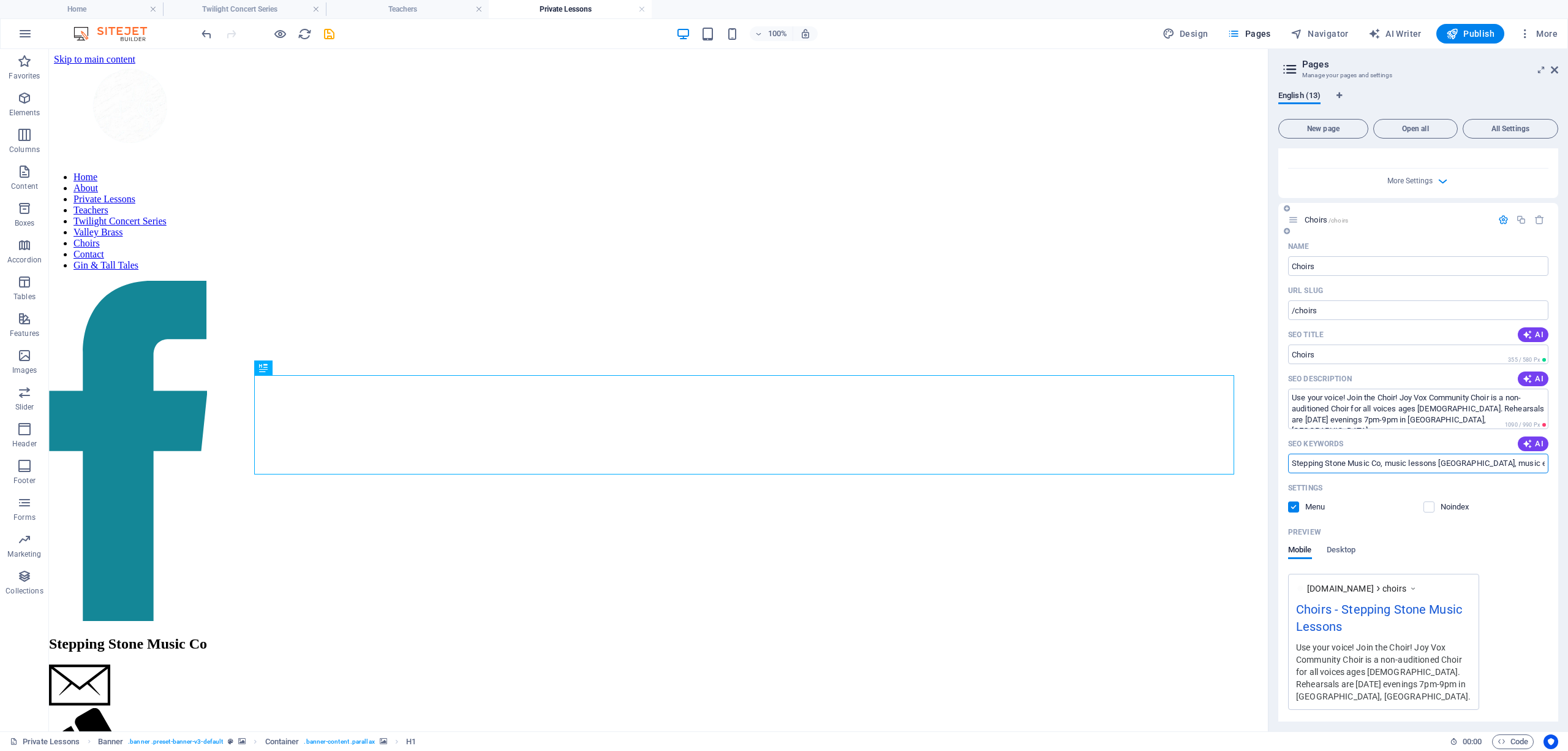
drag, startPoint x: 1412, startPoint y: 429, endPoint x: 1346, endPoint y: 427, distance: 66.0
click at [1346, 454] on input "Stepping Stone Music Co, music lessons Vancouver, music education, instrument c…" at bounding box center [1418, 463] width 260 height 19
click at [1448, 388] on textarea "Use your voice! Join the Choir! Joy Vox Community Choir is a non-auditioned Cho…" at bounding box center [1418, 408] width 260 height 40
drag, startPoint x: 1404, startPoint y: 366, endPoint x: 1350, endPoint y: 366, distance: 54.0
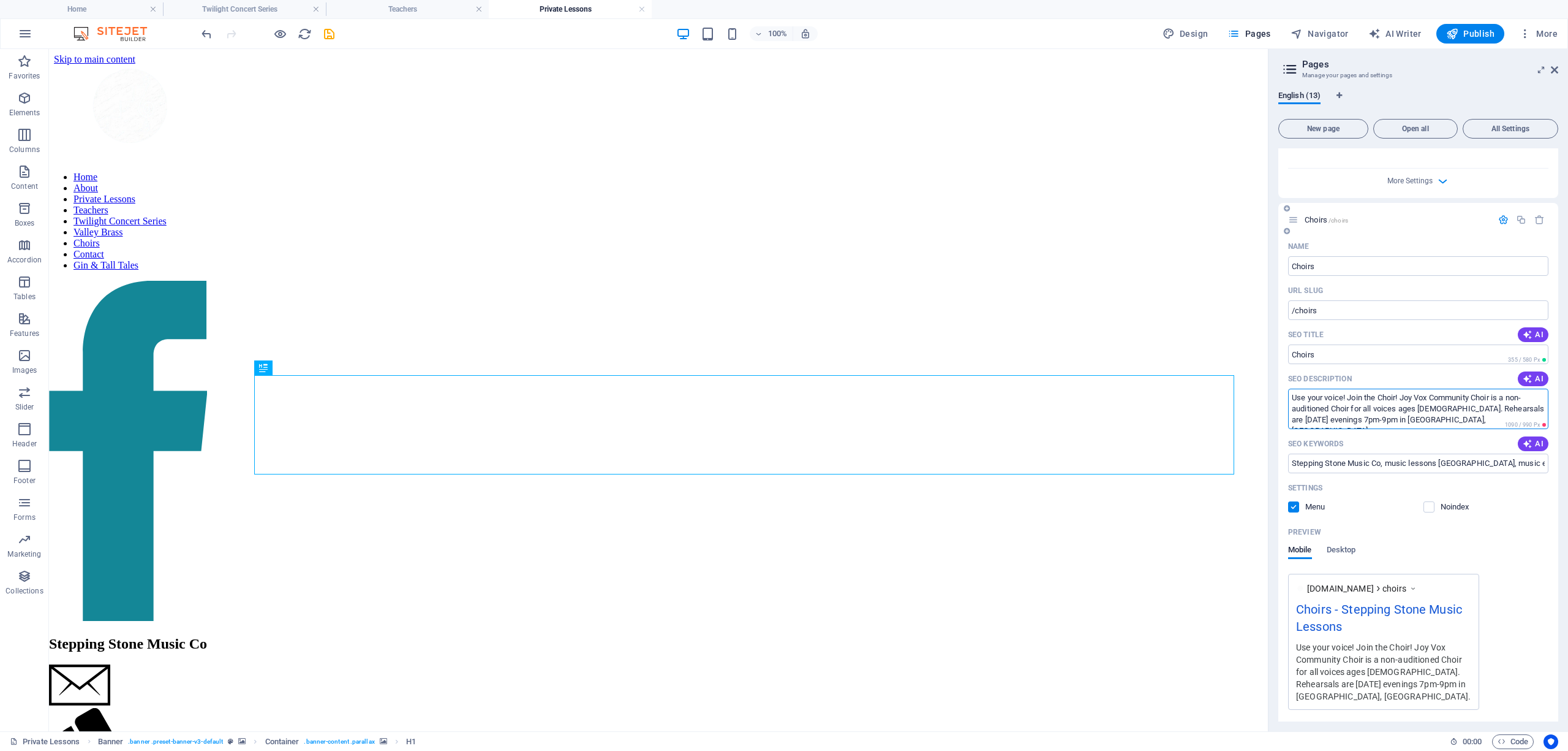
click at [1350, 388] on textarea "Use your voice! Join the Choir! Joy Vox Community Choir is a non-auditioned Cho…" at bounding box center [1418, 408] width 260 height 40
click at [1392, 388] on textarea "Use your voice! Joy Vox Community Choir is a non-auditioned Choir for all voice…" at bounding box center [1418, 408] width 260 height 40
click at [1375, 388] on textarea "Use your voice! Joy Vox Community Choir is a non-auditioned Choir for all voice…" at bounding box center [1418, 408] width 260 height 40
click at [1381, 388] on textarea "Use your voice! Joy Vox Community Choir is a non-auditioned Choir for all voice…" at bounding box center [1418, 408] width 260 height 40
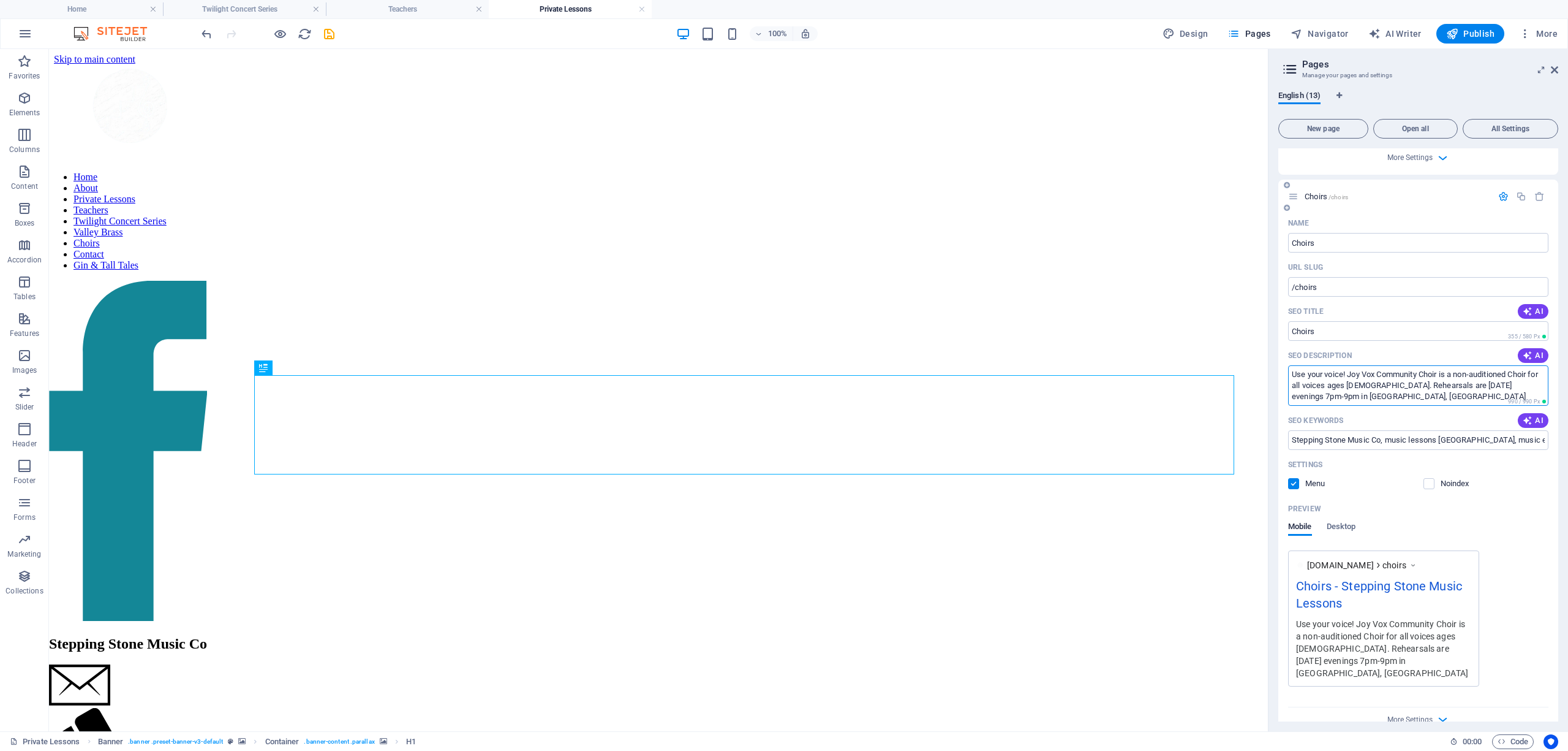
scroll to position [5477, 0]
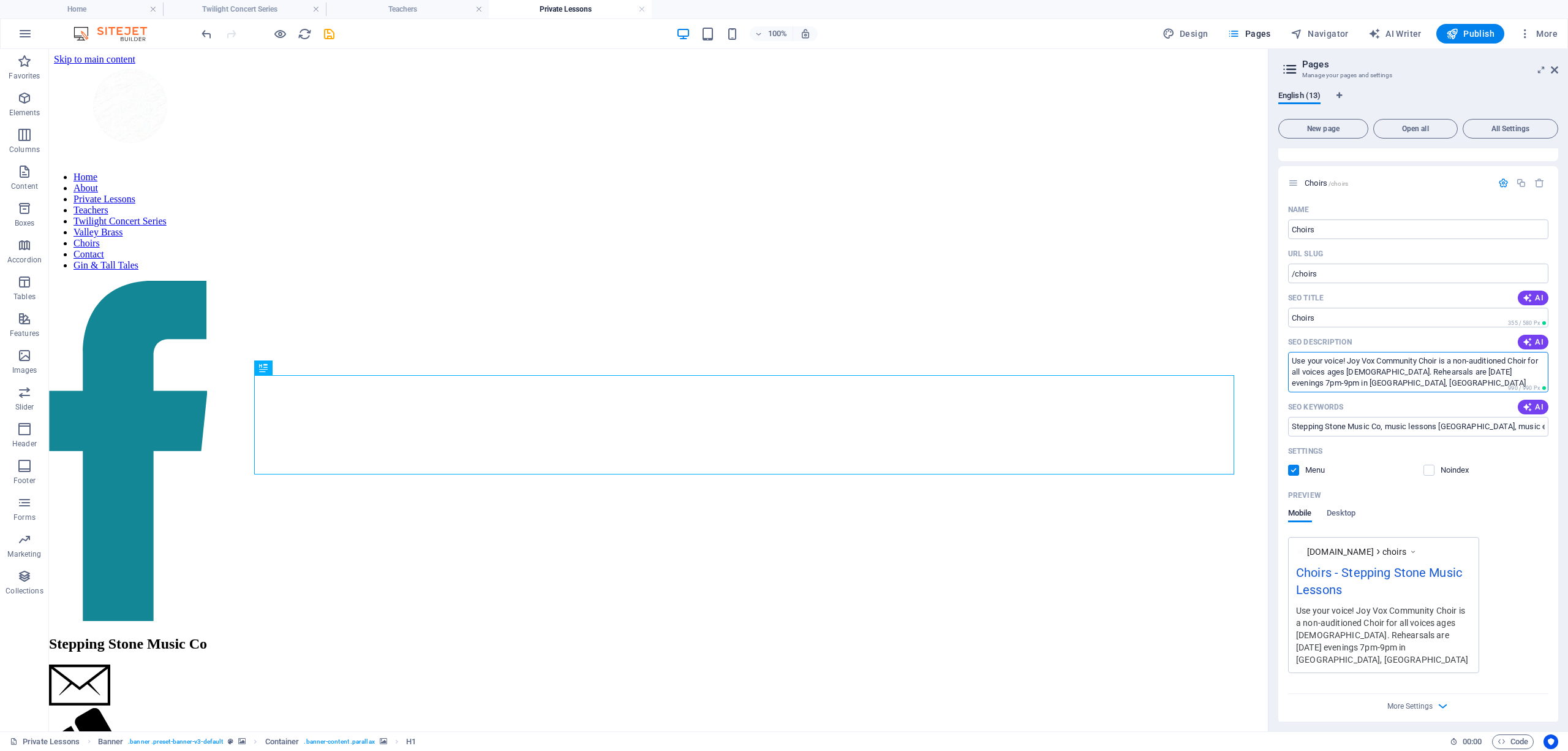
type textarea "Use your voice! Joy Vox Community Choir is a non-auditioned Choir for all voice…"
click at [1501, 740] on icon "button" at bounding box center [1503, 745] width 10 height 10
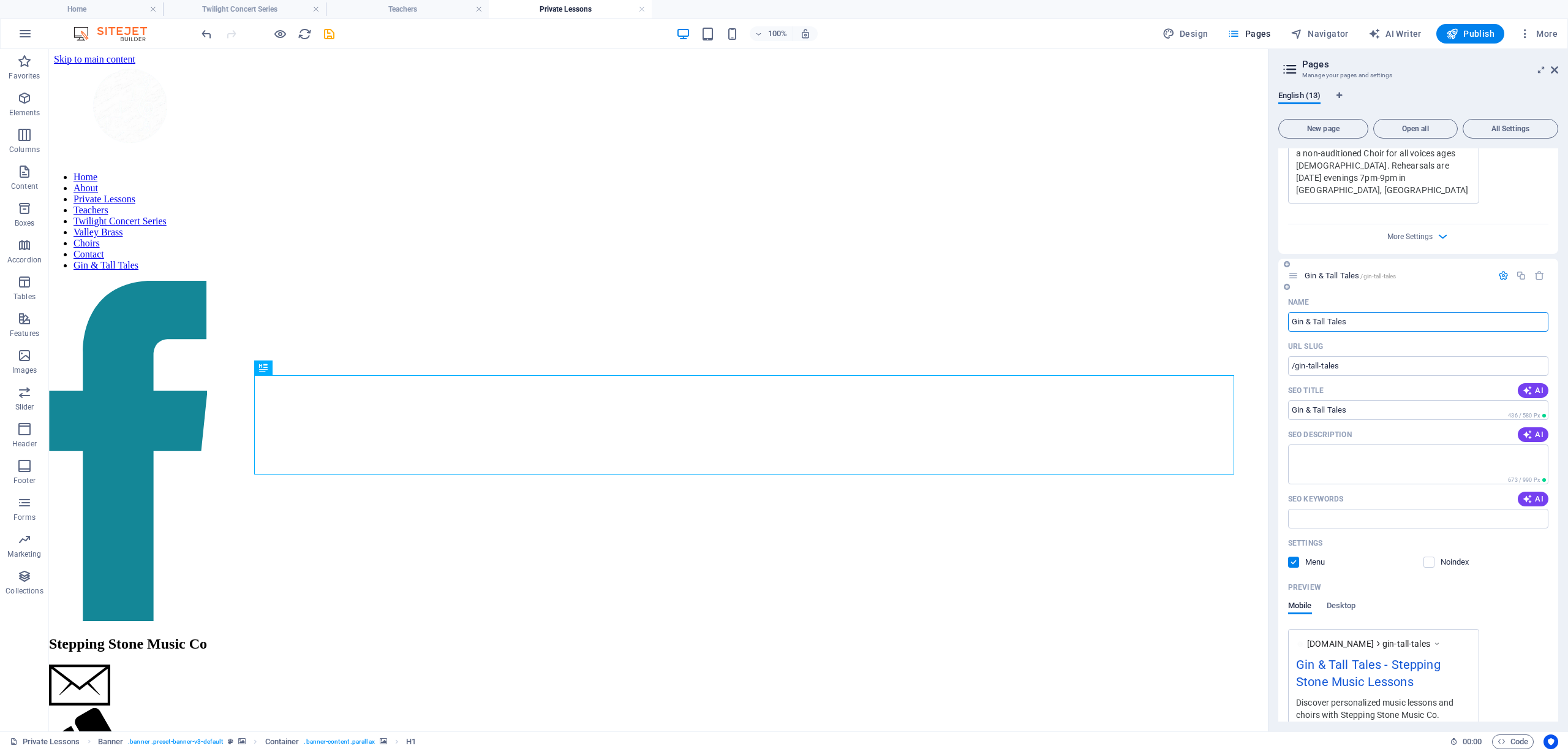
scroll to position [5952, 0]
click at [1536, 424] on span "AI" at bounding box center [1533, 429] width 21 height 10
click at [1535, 489] on span "AI" at bounding box center [1533, 494] width 21 height 10
type input "Stepping Stone Music, music lessons, Vancouver music school, guitar lessons, pi…"
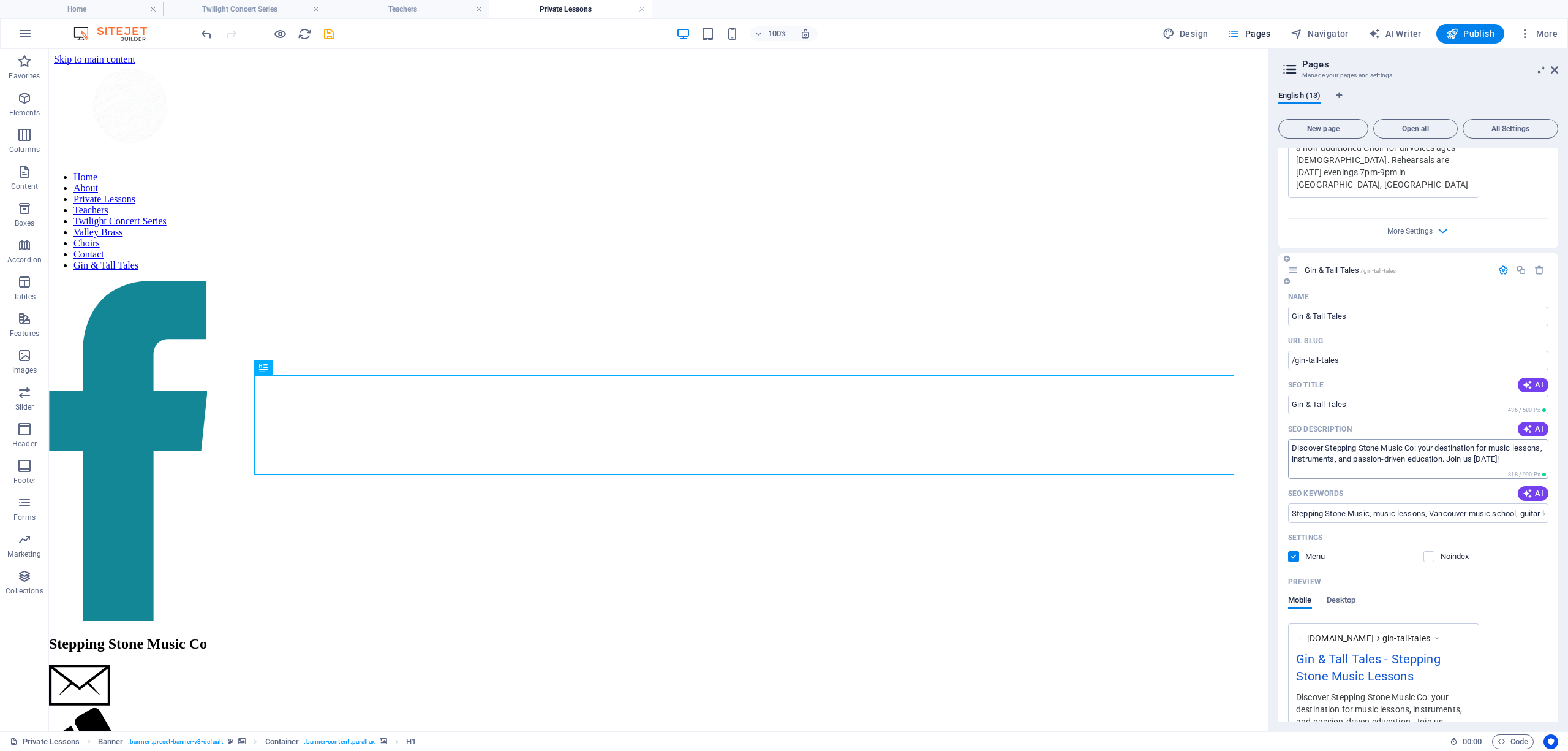
type textarea "Discover Stepping Stone Music Co: your destination for music lessons, instrumen…"
type input "Stepping Stone Music, music lessons, Vancouver music school, guitar lessons, pi…"
click at [1350, 438] on textarea "Discover Stepping Stone Music Co: your destination for music lessons, instrumen…" at bounding box center [1418, 458] width 260 height 40
drag, startPoint x: 1537, startPoint y: 416, endPoint x: 1282, endPoint y: 399, distance: 255.6
click at [1282, 399] on div "Name Gin & Tall Tales ​ URL SLUG /gin-tall-tales ​ SEO Title AI ​ 436 / 580 Px …" at bounding box center [1418, 542] width 280 height 511
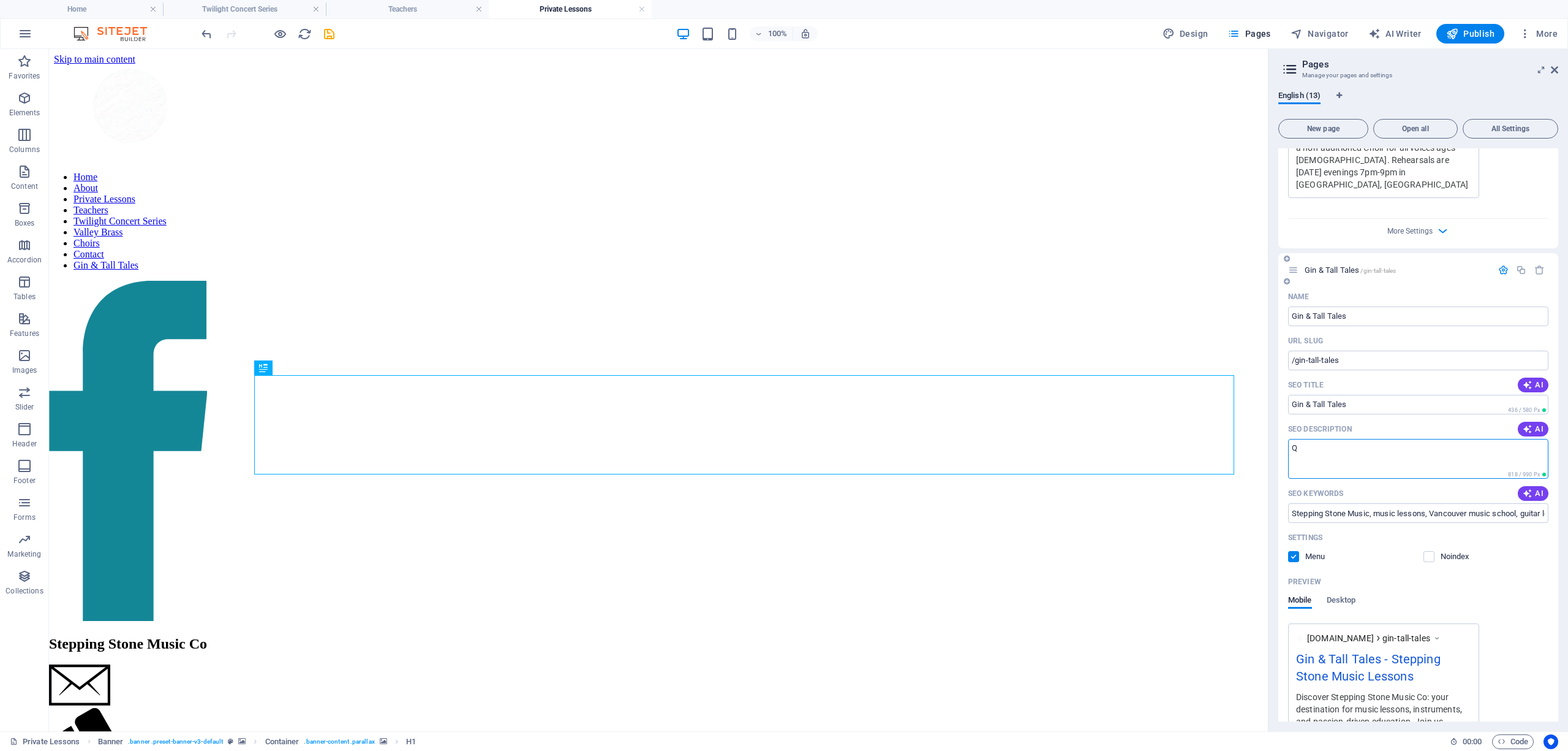
scroll to position [5952, 0]
type textarea "Q"
click at [1338, 439] on textarea "Your friendly neighborhood" at bounding box center [1418, 459] width 260 height 40
click at [1421, 439] on textarea "Your friendly local neighborhood" at bounding box center [1418, 459] width 260 height 40
click at [1424, 439] on textarea "Your friendly local neighborhood" at bounding box center [1418, 459] width 260 height 40
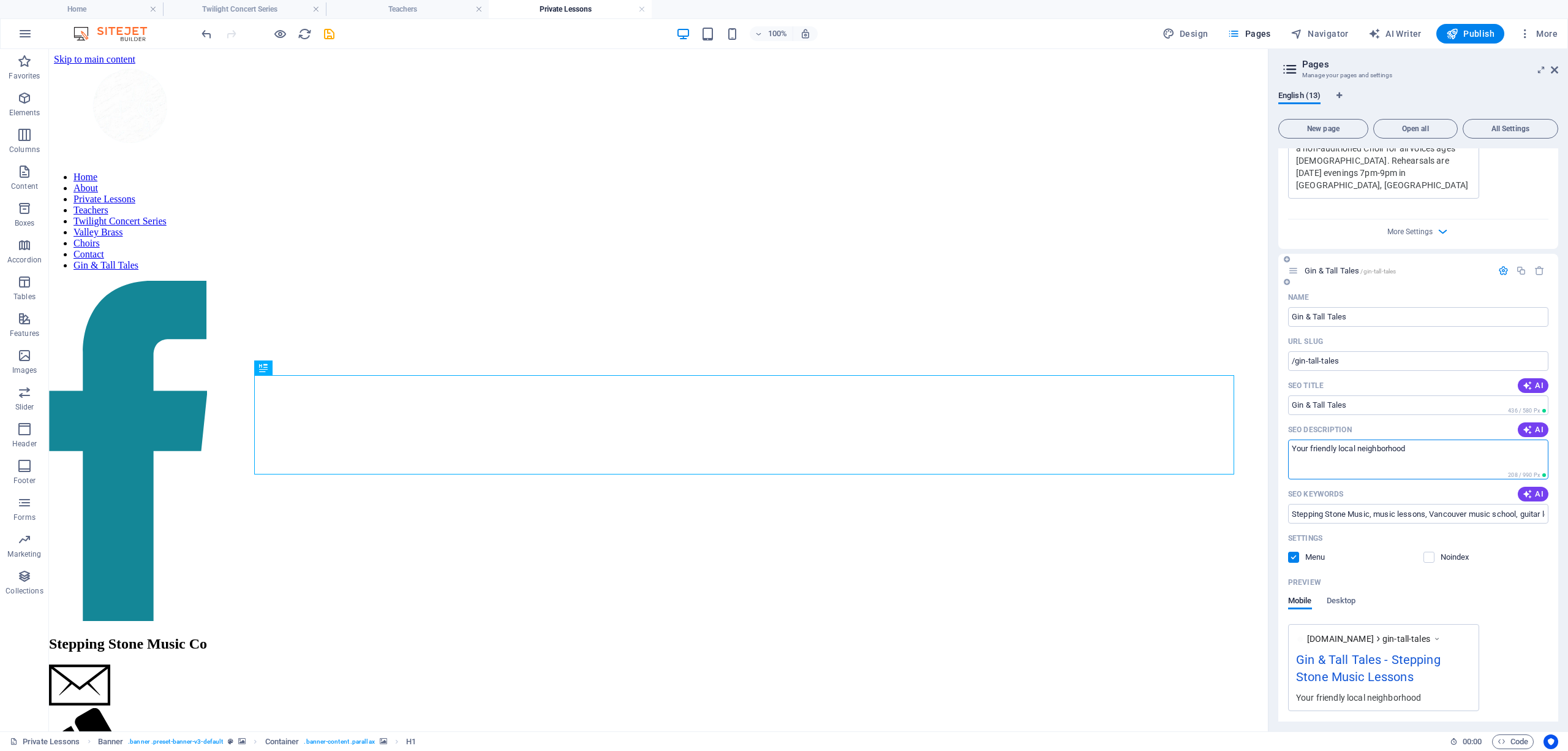
click at [1424, 439] on textarea "Your friendly local neighborhood" at bounding box center [1418, 459] width 260 height 40
click at [1415, 439] on textarea "Your friendly local neighborhood" at bounding box center [1418, 459] width 260 height 40
click at [1449, 439] on textarea "Your friendly local neighborhood band brining your fresh tunes, tight harmonies…" at bounding box center [1418, 459] width 260 height 40
click at [1443, 439] on textarea "Your friendly local neighborhood band brining your fresh tunes, tight harmonies…" at bounding box center [1418, 459] width 260 height 40
click at [1479, 439] on textarea "Your friendly local neighborhood band bringing your fresh tunes, tight harmonie…" at bounding box center [1418, 459] width 260 height 40
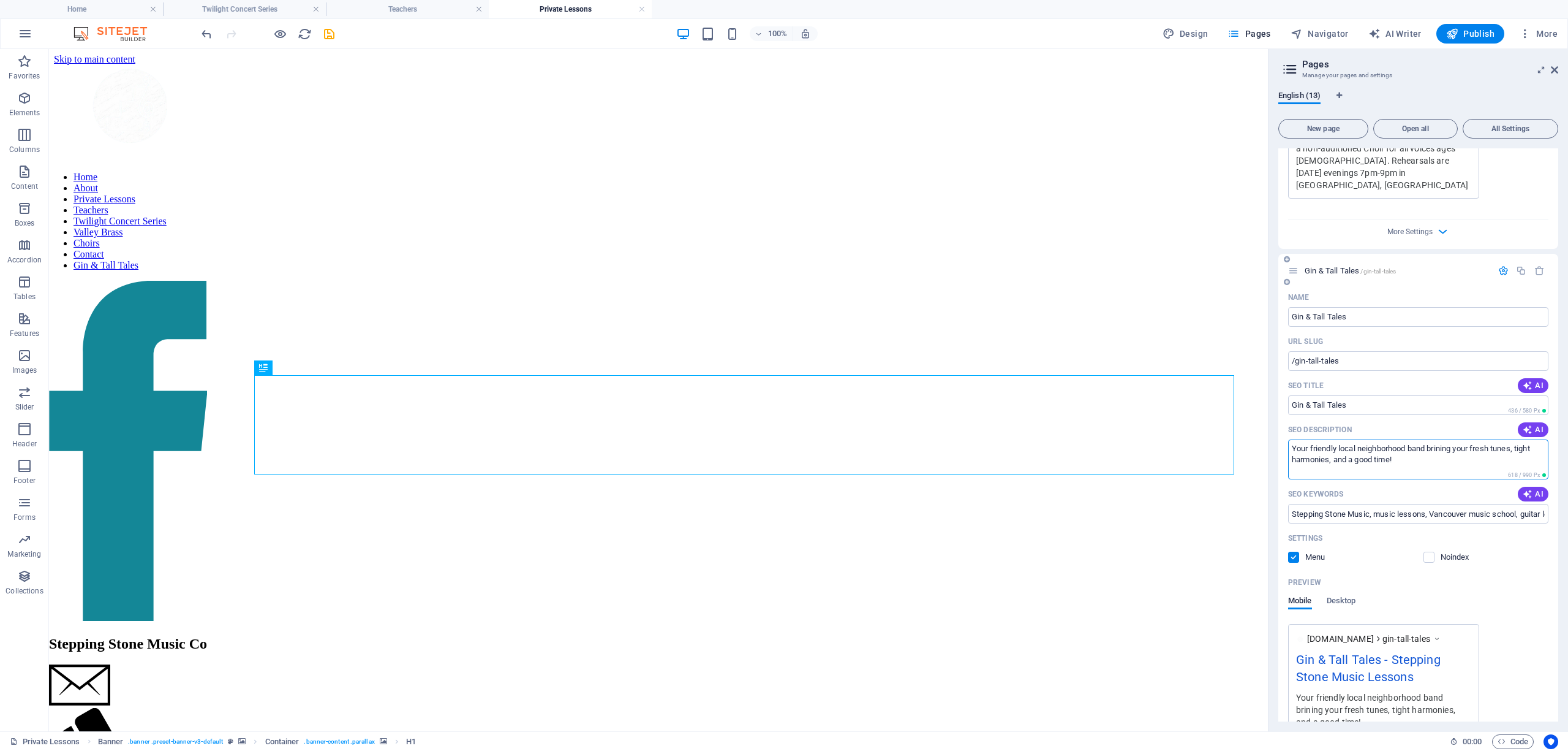
click at [1473, 439] on textarea "Your friendly local neighborhood band brining your fresh tunes, tight harmonies…" at bounding box center [1418, 459] width 260 height 40
click at [1443, 439] on textarea "Your friendly local neighborhood band brining you fresh tunes, tight harmonies,…" at bounding box center [1418, 459] width 260 height 40
click at [1443, 439] on textarea "Your friendly local neighborhood band brining you fresh tunes, tight harmonies,…" at bounding box center [1418, 459] width 260 height 40
click at [1432, 439] on textarea "Your friendly local neighborhood band bringing you fresh tunes, tight harmonies…" at bounding box center [1418, 459] width 260 height 40
type textarea "Your friendly local neighborhood band bringing you fresh tunes, tight harmonies…"
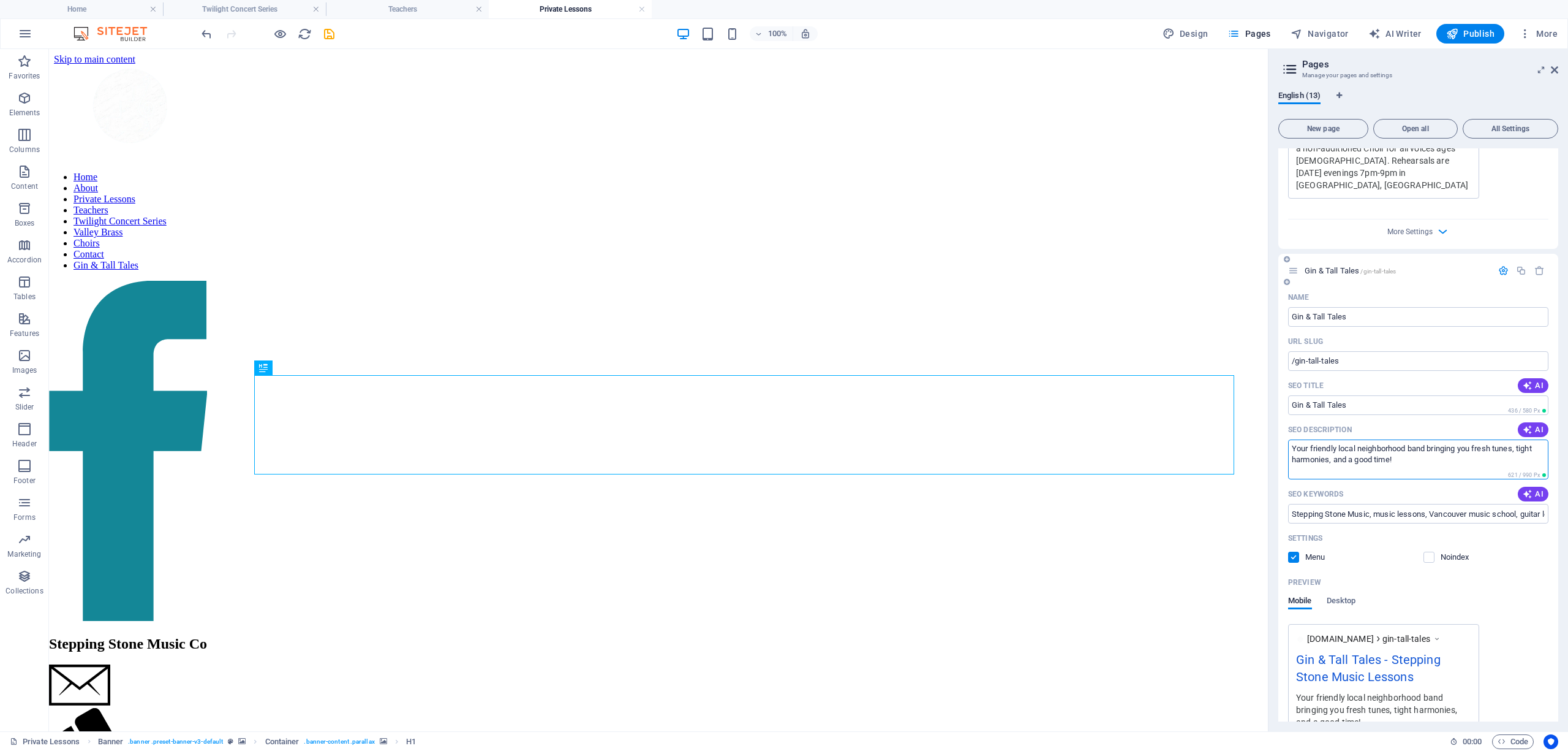
click at [1393, 439] on textarea "Your friendly local neighborhood band bringing you fresh tunes, tight harmonies…" at bounding box center [1418, 459] width 260 height 40
click at [1399, 439] on textarea "Your friendly local neighborhood band bringing you fresh tunes, tight harmonies…" at bounding box center [1418, 459] width 260 height 40
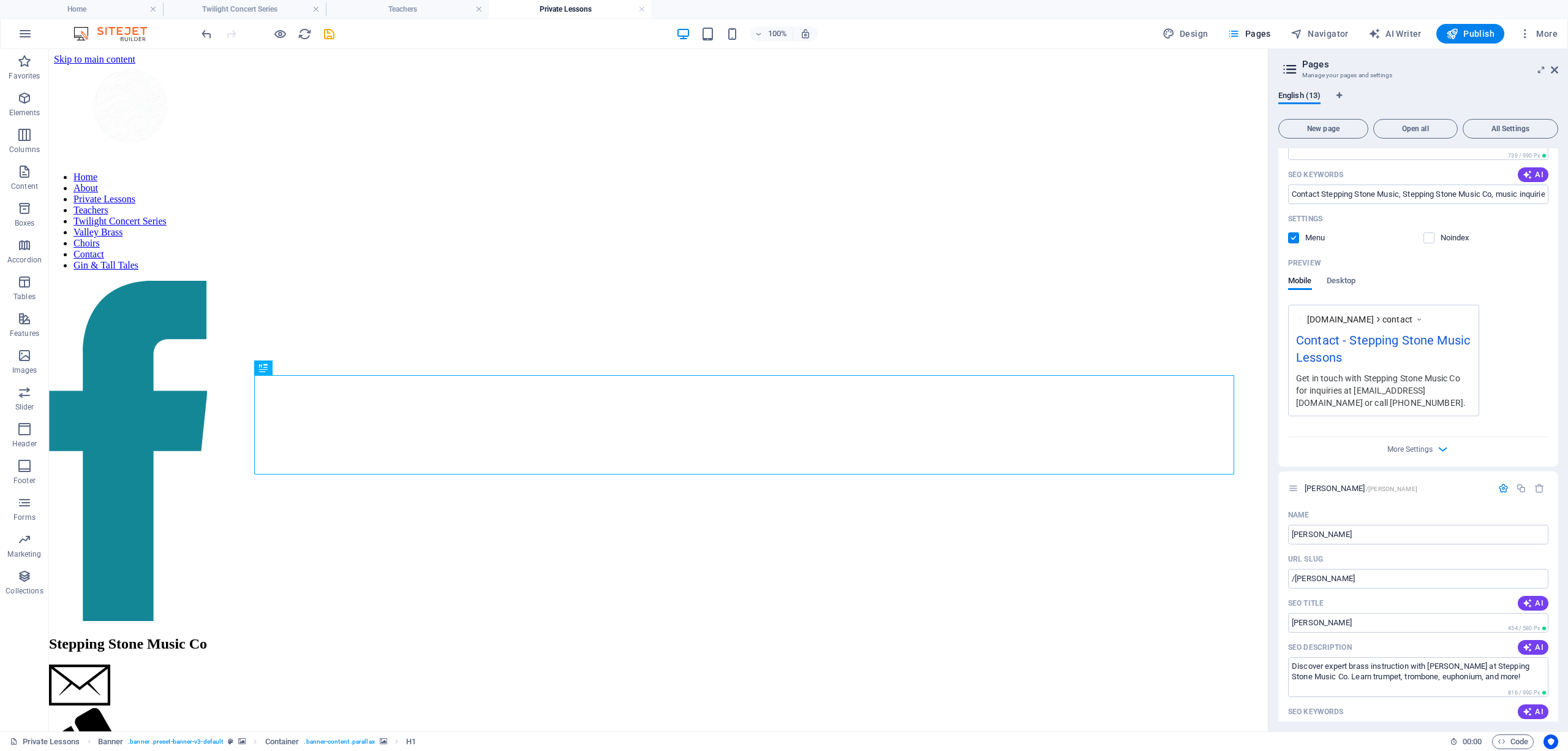
scroll to position [4070, 0]
click at [328, 33] on icon "save" at bounding box center [329, 34] width 14 height 14
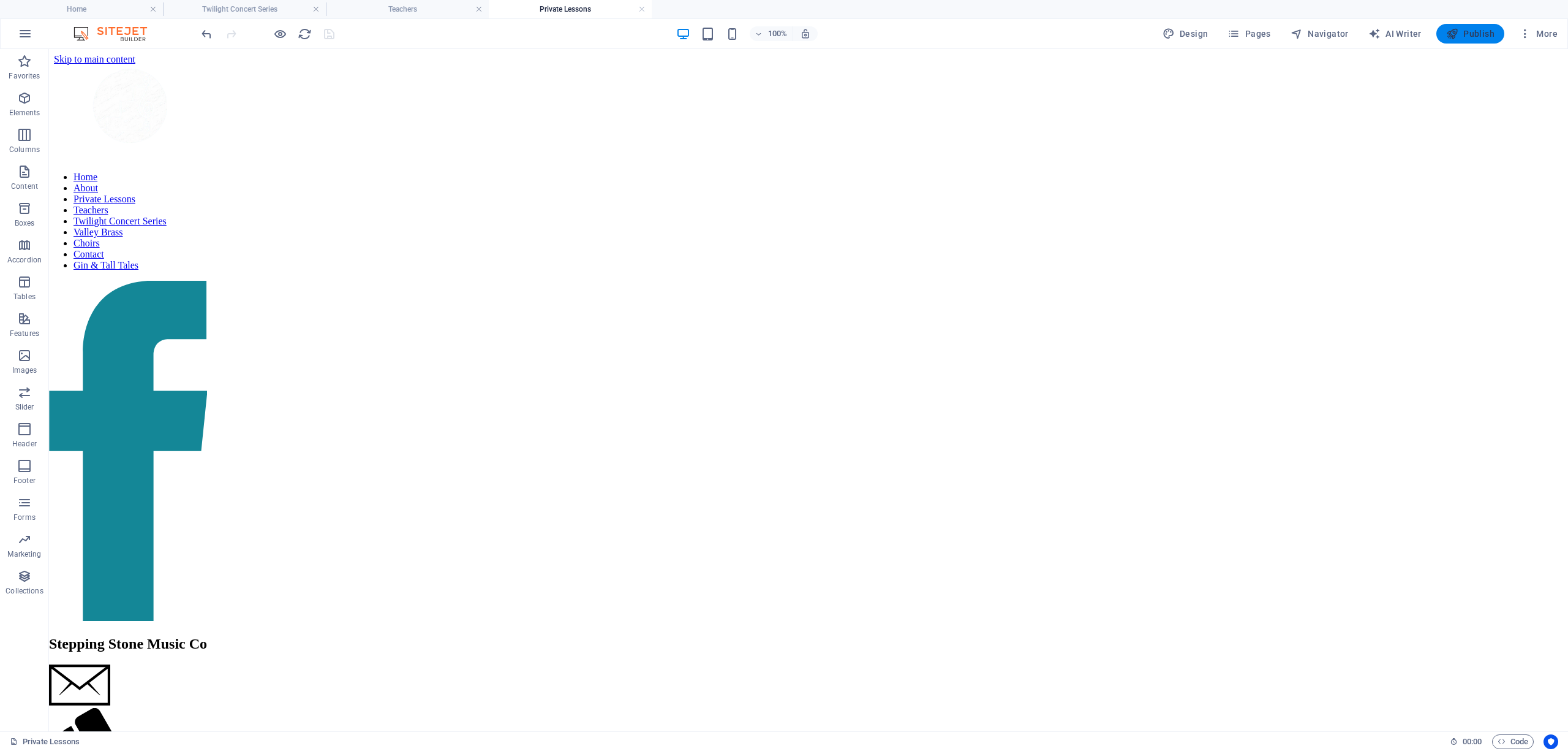
click at [1463, 30] on span "Publish" at bounding box center [1470, 34] width 48 height 12
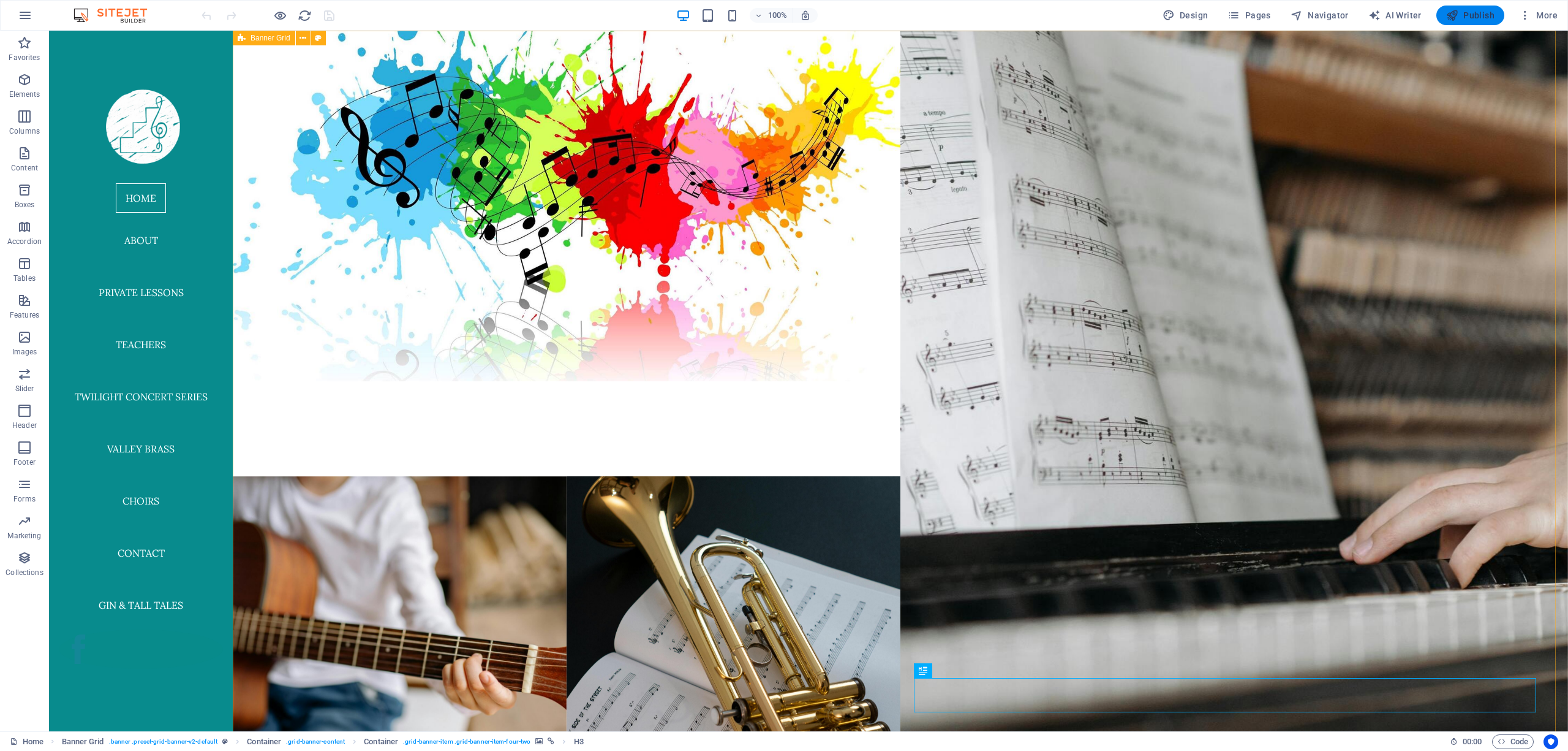
click at [1446, 10] on icon "button" at bounding box center [1452, 15] width 12 height 12
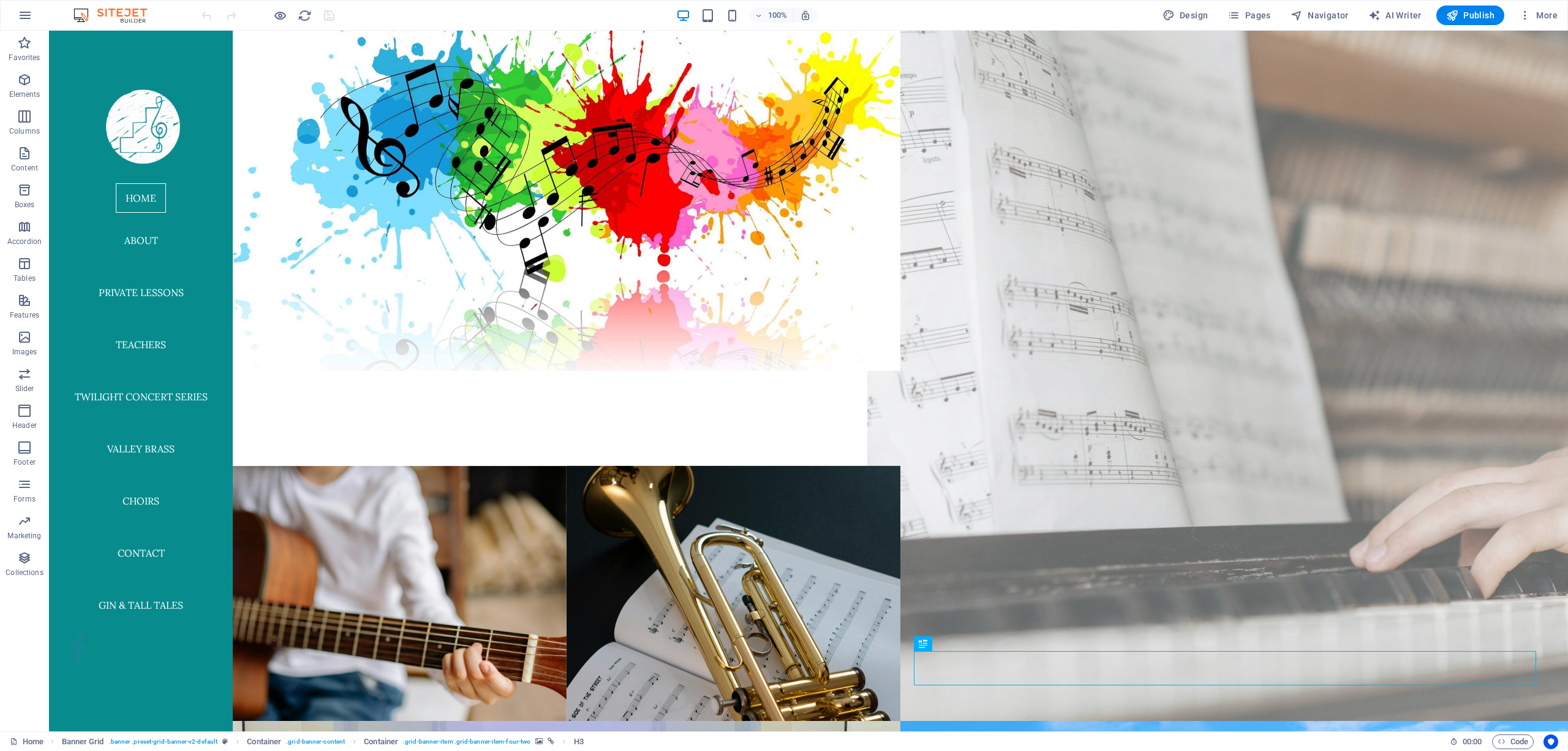
scroll to position [27, 0]
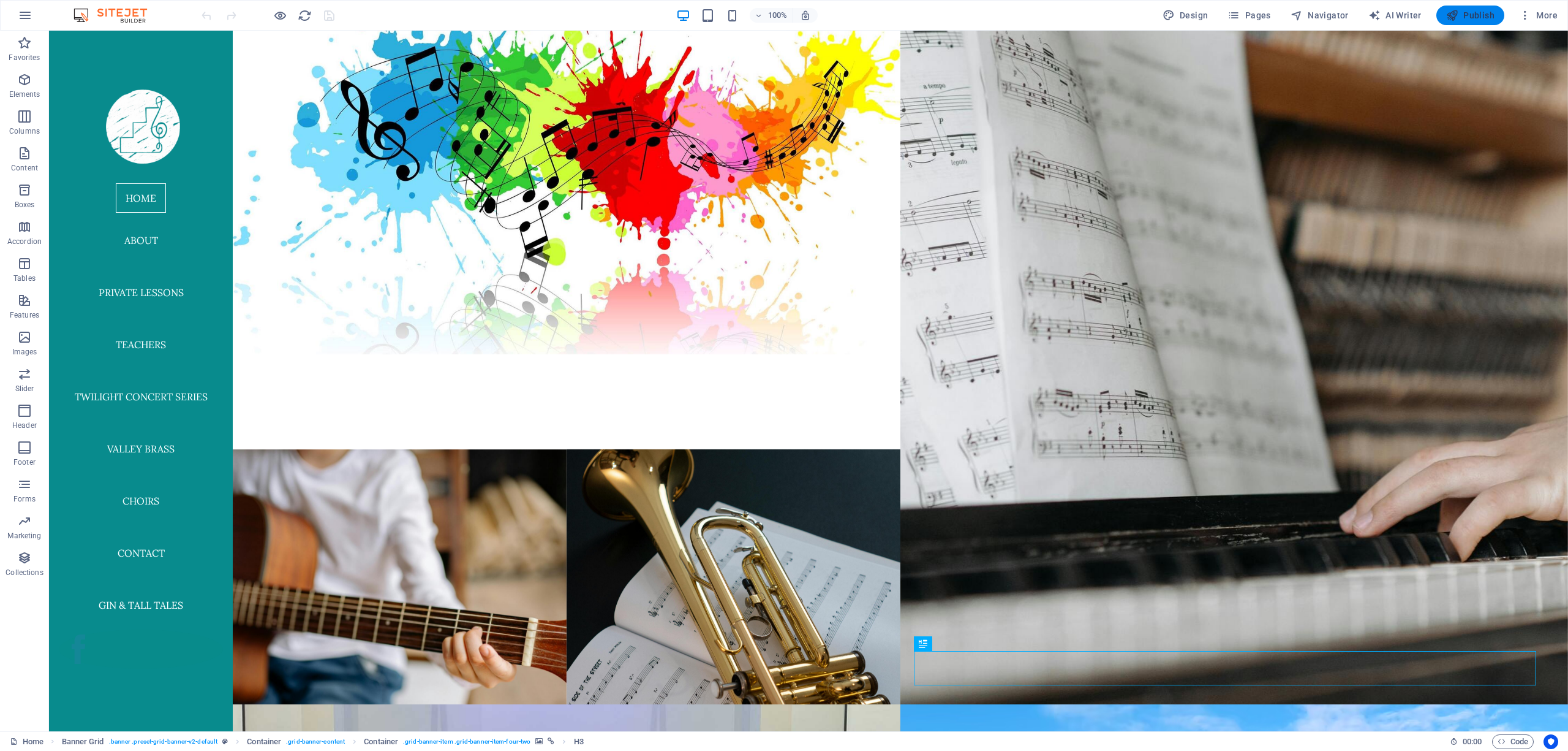
click at [1459, 11] on icon "button" at bounding box center [1452, 15] width 12 height 12
